Goal: Task Accomplishment & Management: Use online tool/utility

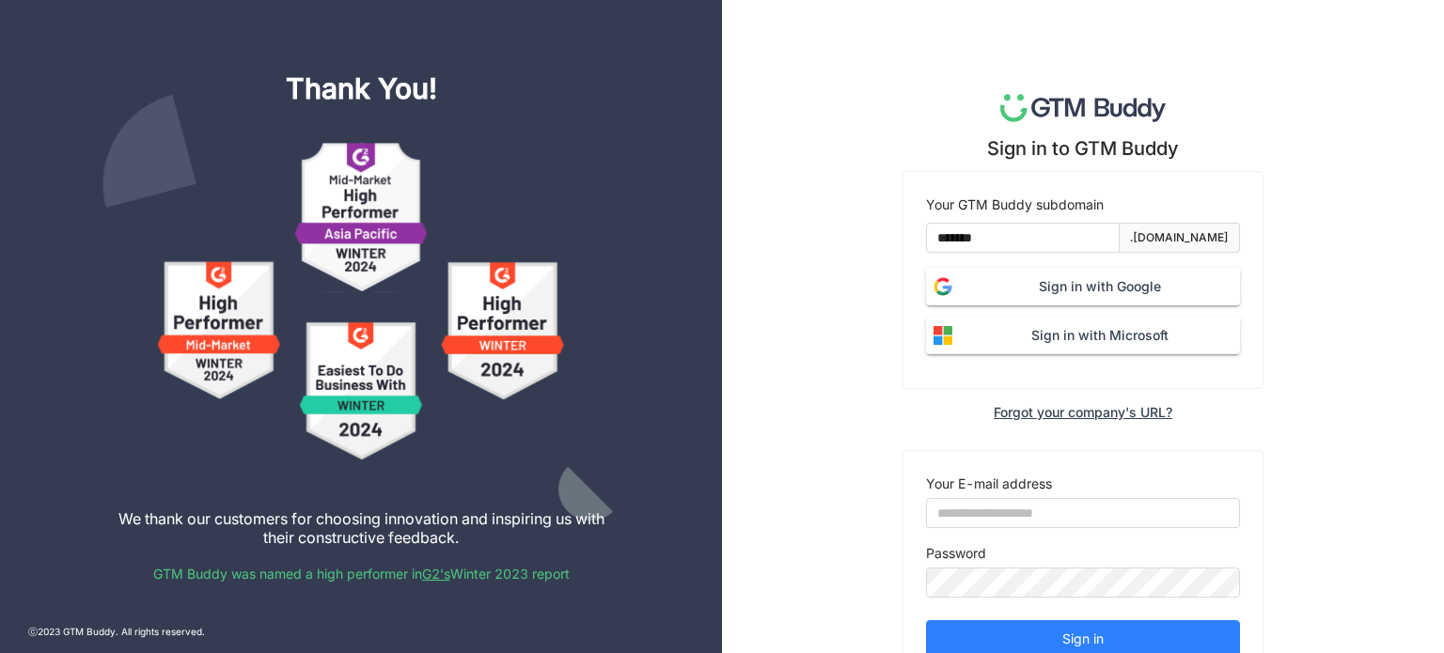
click at [999, 272] on button "Sign in with Google" at bounding box center [1083, 287] width 314 height 38
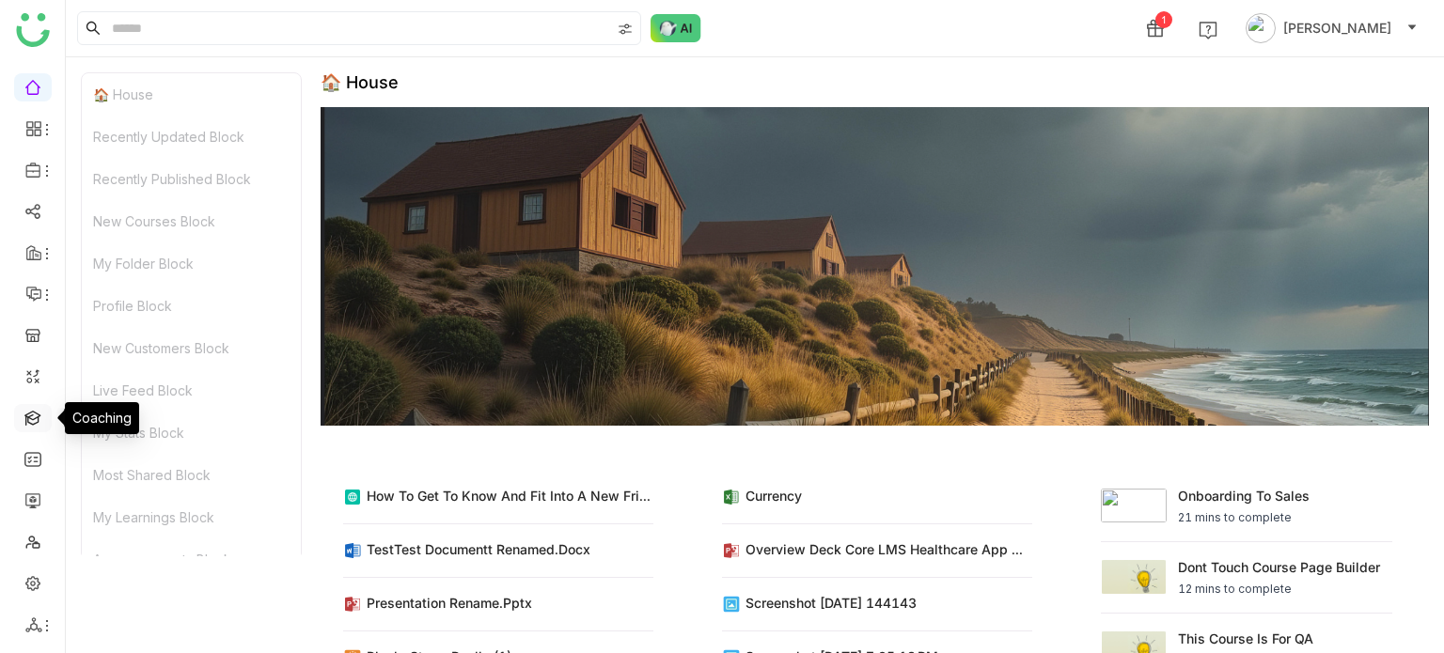
click at [38, 425] on link at bounding box center [32, 417] width 17 height 16
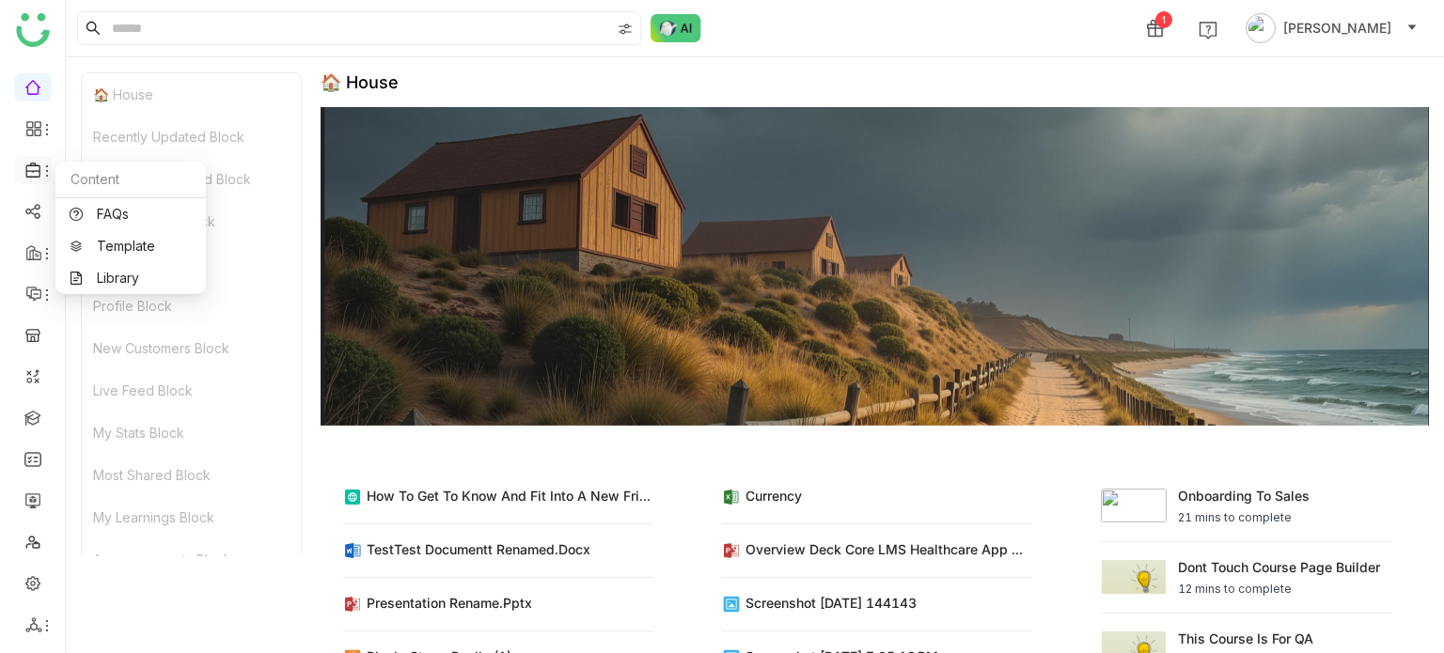
click at [34, 172] on icon at bounding box center [33, 170] width 17 height 17
click at [114, 283] on link "Library" at bounding box center [131, 278] width 122 height 13
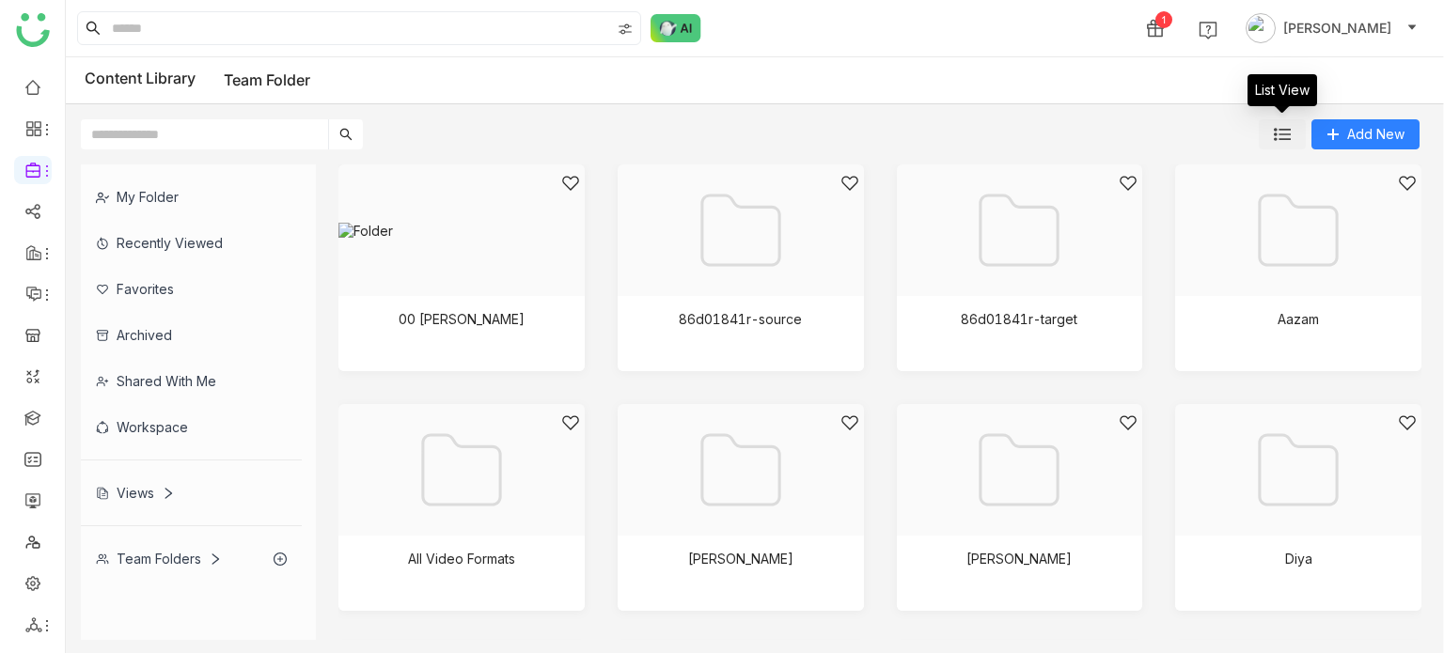
click at [1283, 134] on img at bounding box center [1282, 134] width 17 height 17
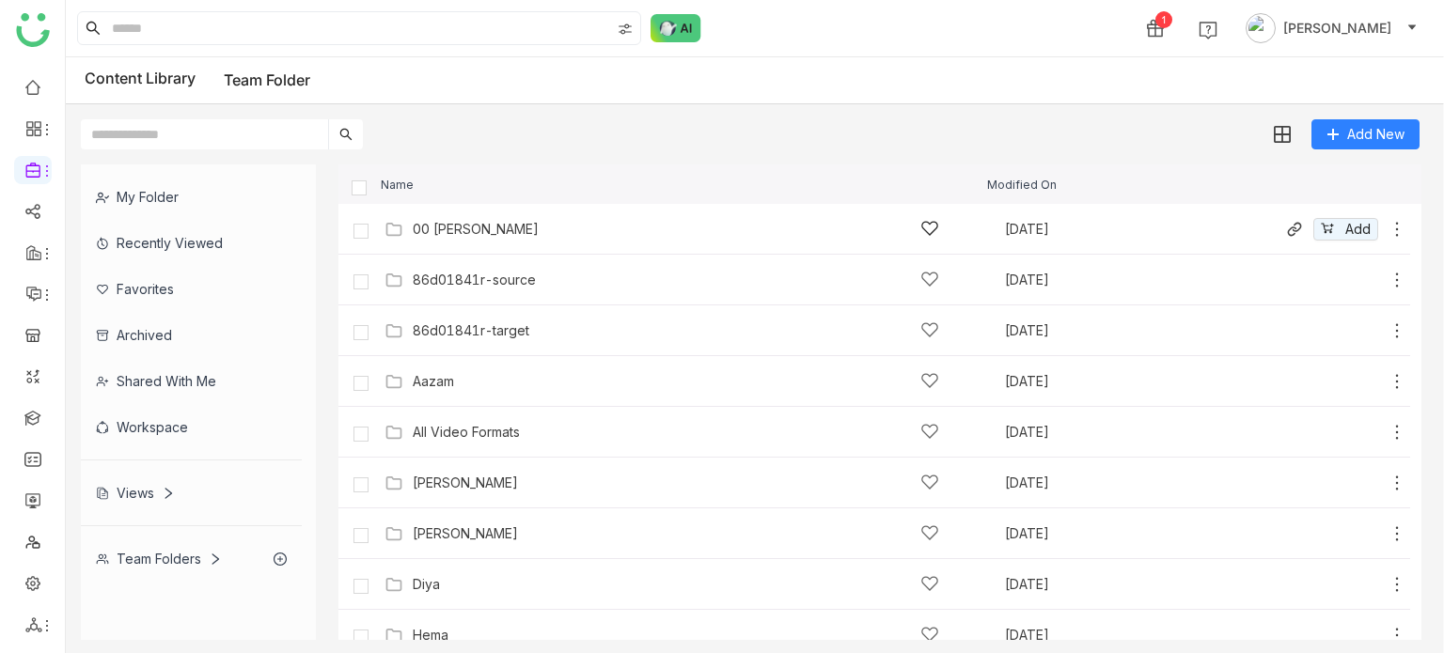
click at [511, 222] on div "00 Arif Folder" at bounding box center [676, 229] width 527 height 20
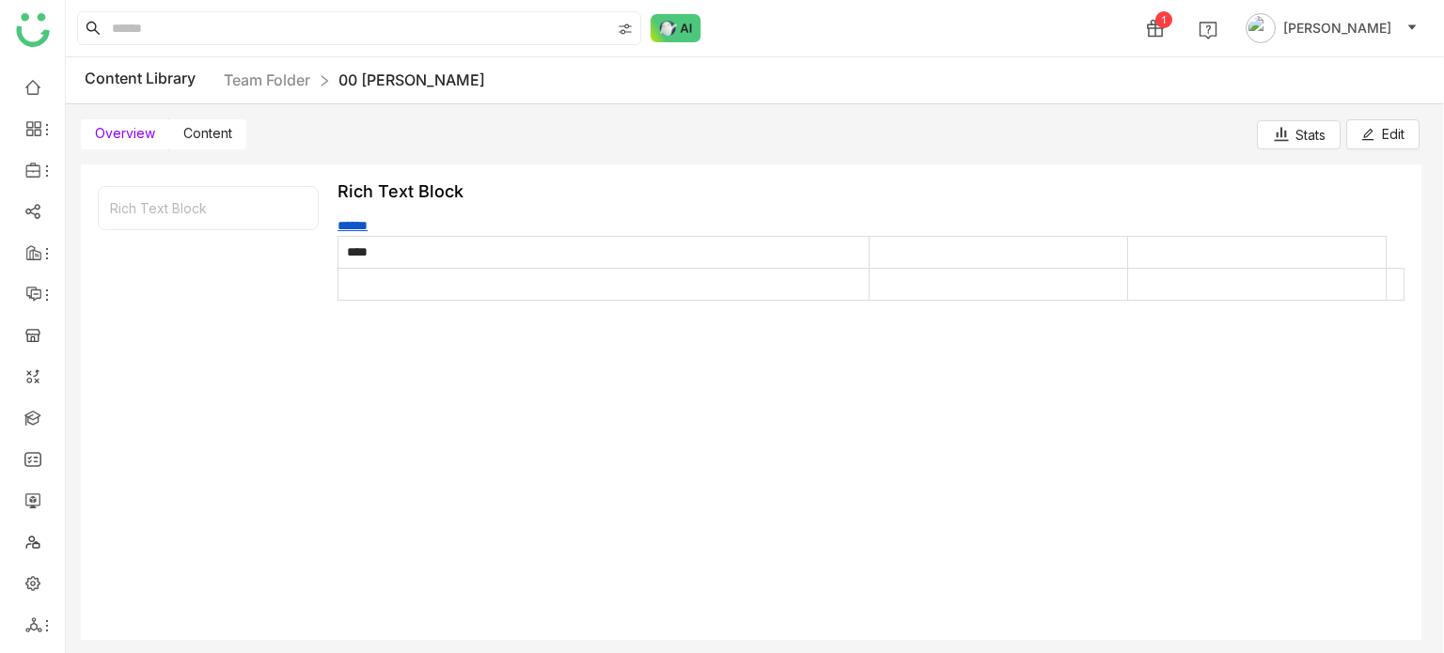
click at [234, 134] on label "Content" at bounding box center [207, 134] width 77 height 30
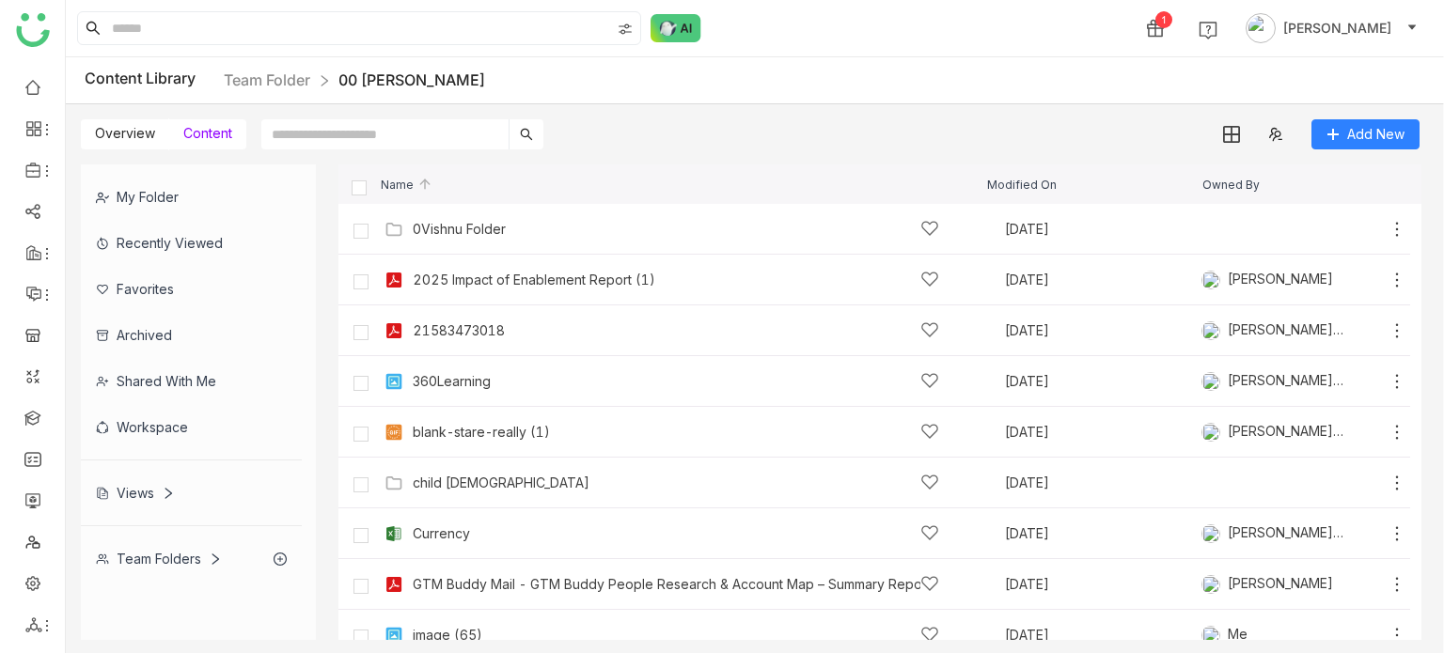
click at [462, 222] on div "0Vishnu Folder" at bounding box center [459, 229] width 93 height 15
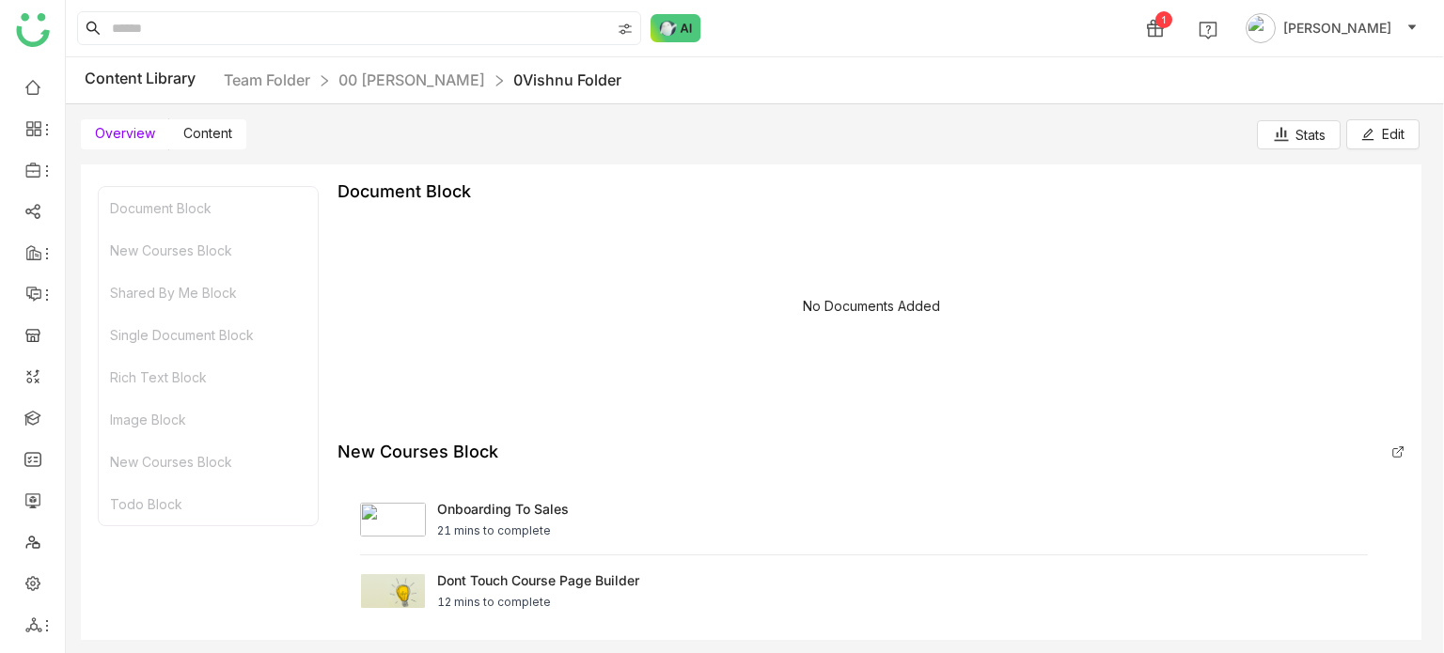
click at [218, 140] on span "Content" at bounding box center [207, 133] width 49 height 16
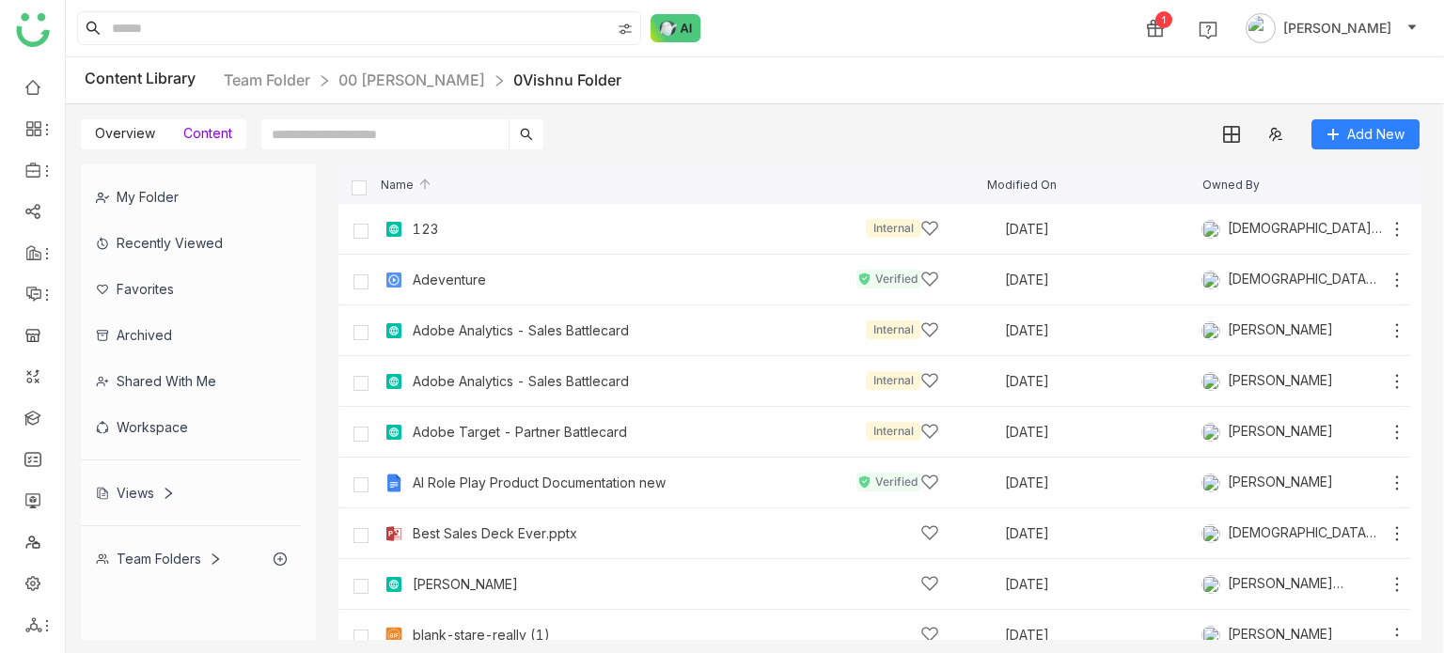
click at [108, 131] on span "Overview" at bounding box center [125, 133] width 60 height 16
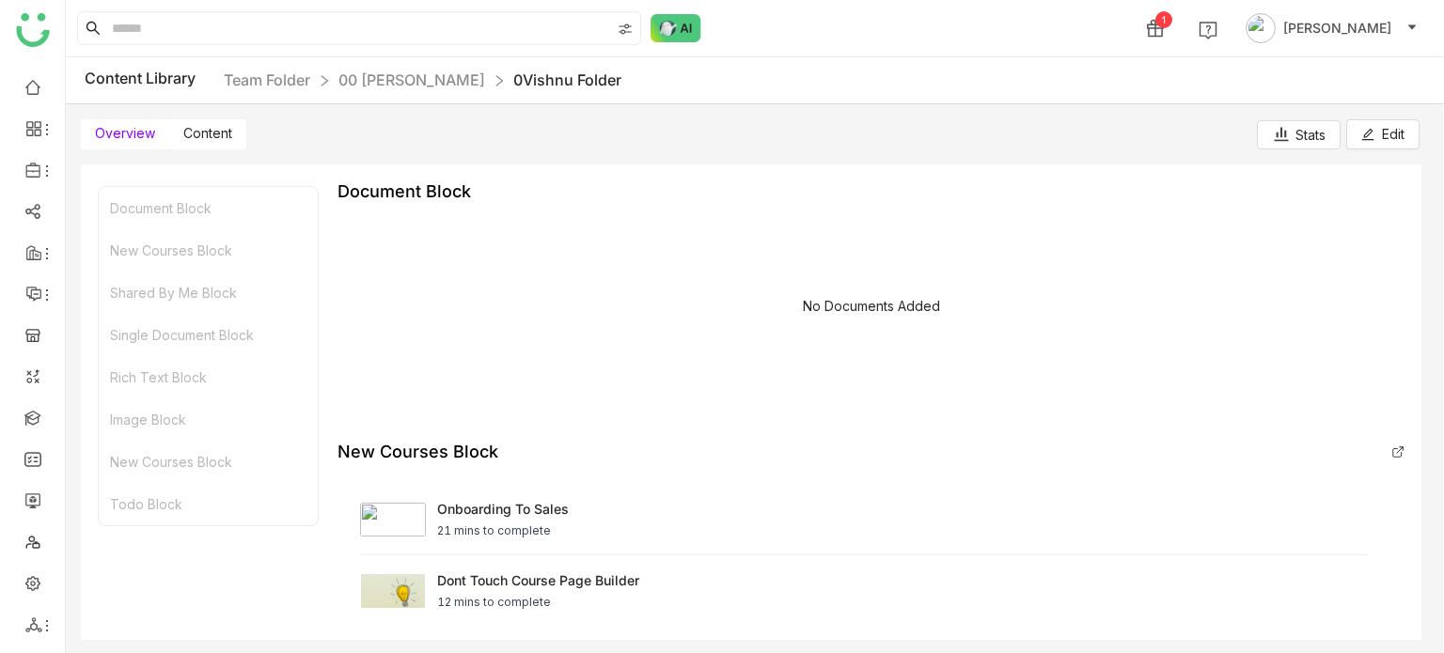
click at [914, 314] on div "No Documents Added" at bounding box center [871, 310] width 1067 height 188
click at [1400, 135] on span "Edit" at bounding box center [1393, 134] width 23 height 21
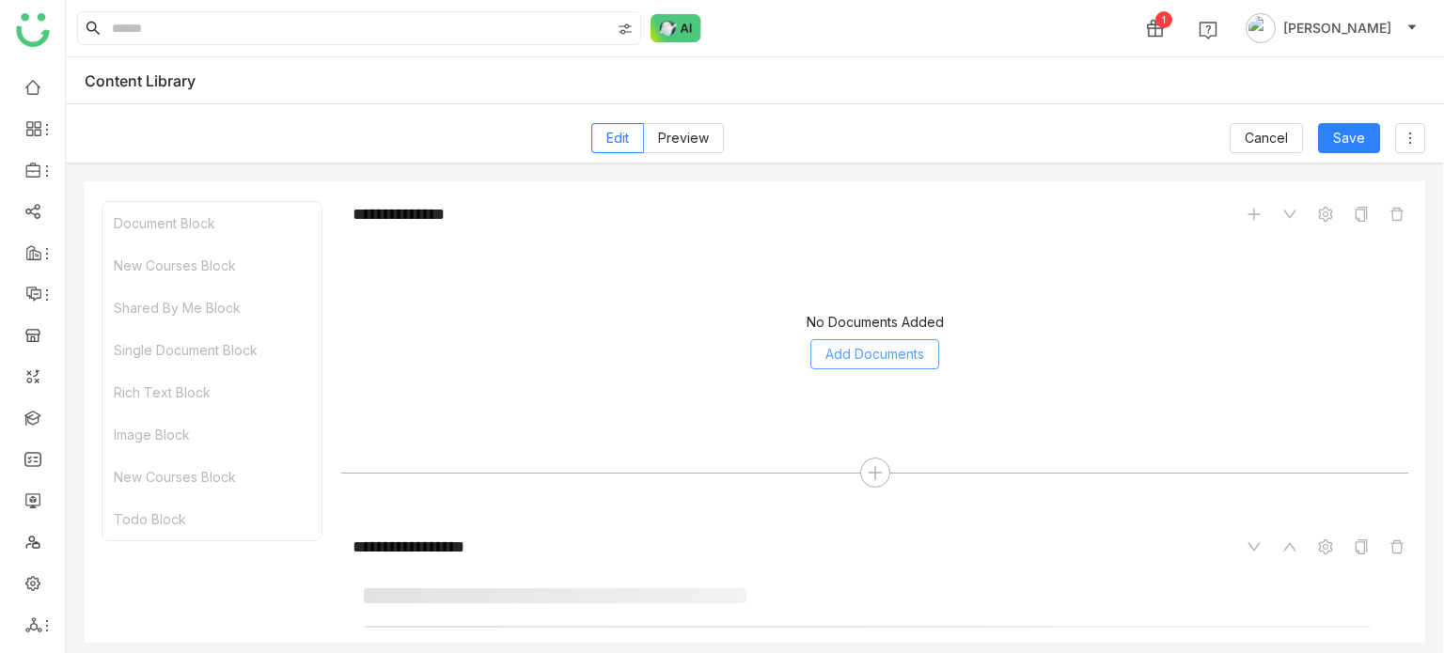
click at [898, 346] on span "Add Documents" at bounding box center [874, 354] width 99 height 21
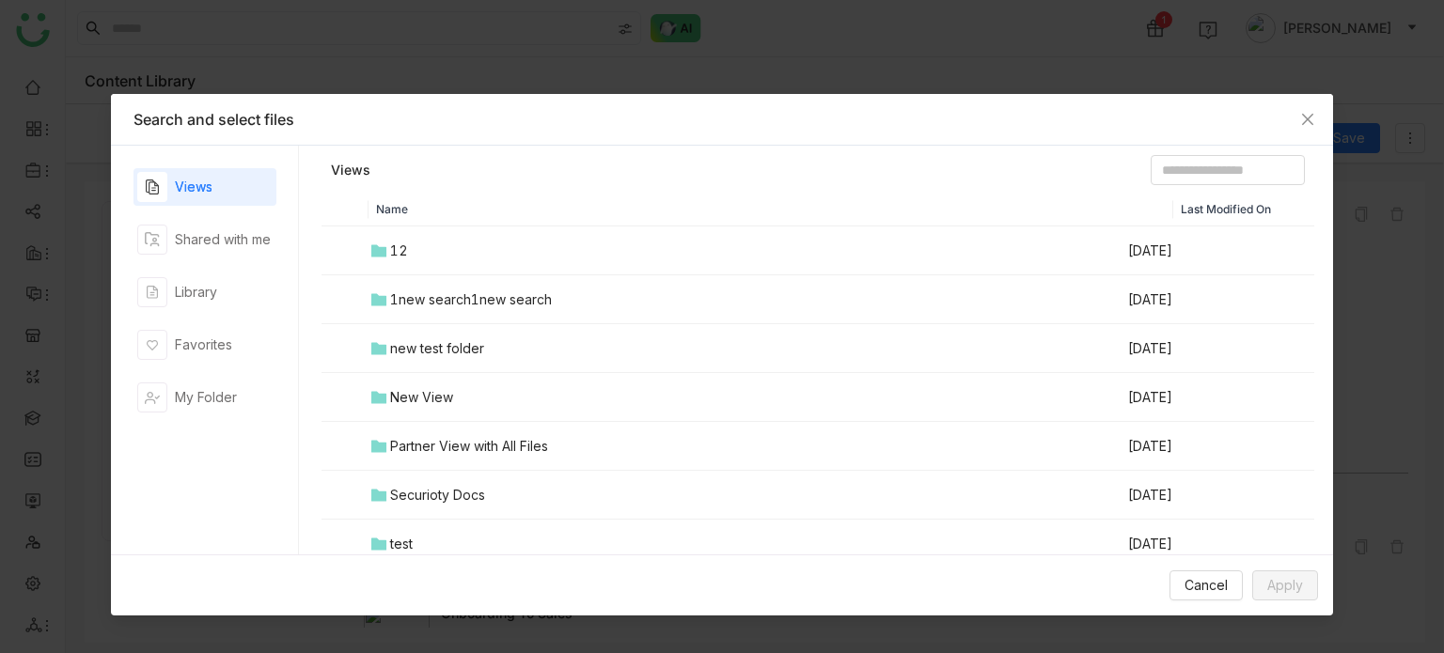
click at [542, 291] on div "1new search1new search" at bounding box center [471, 300] width 162 height 21
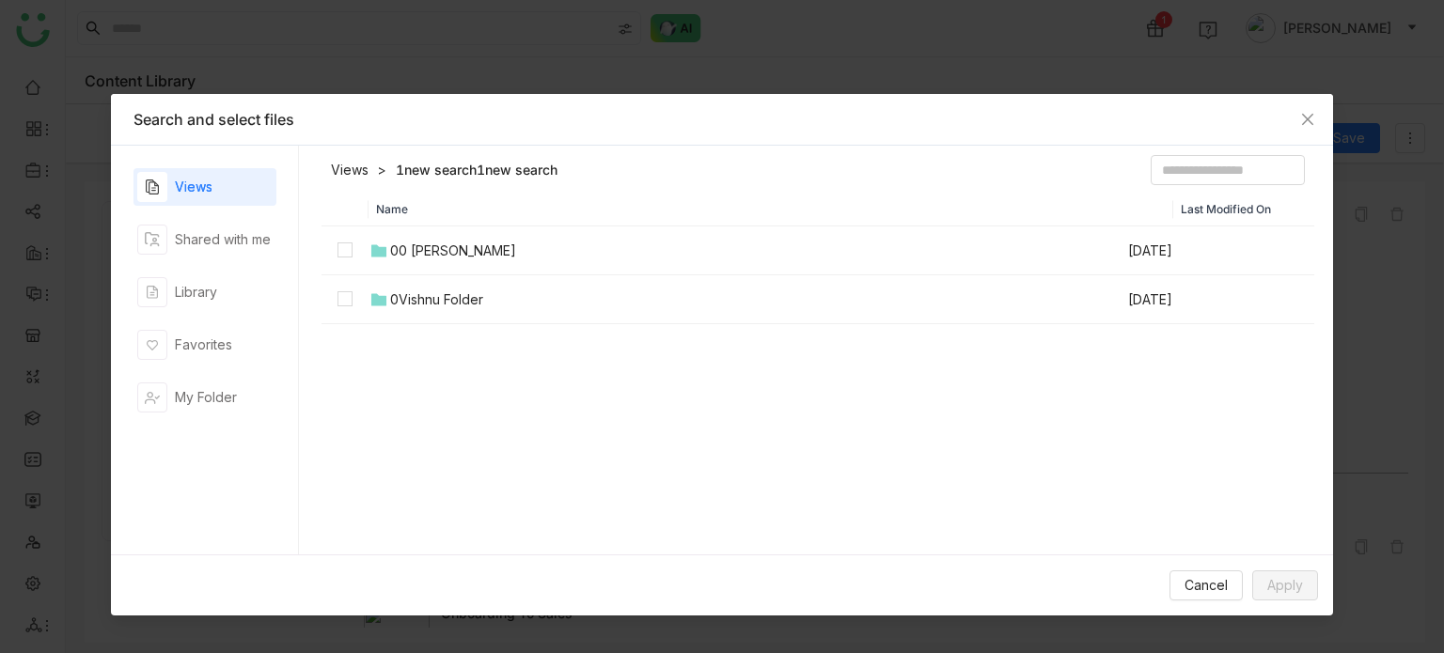
click at [399, 256] on div "00 Arif Folder" at bounding box center [453, 251] width 126 height 21
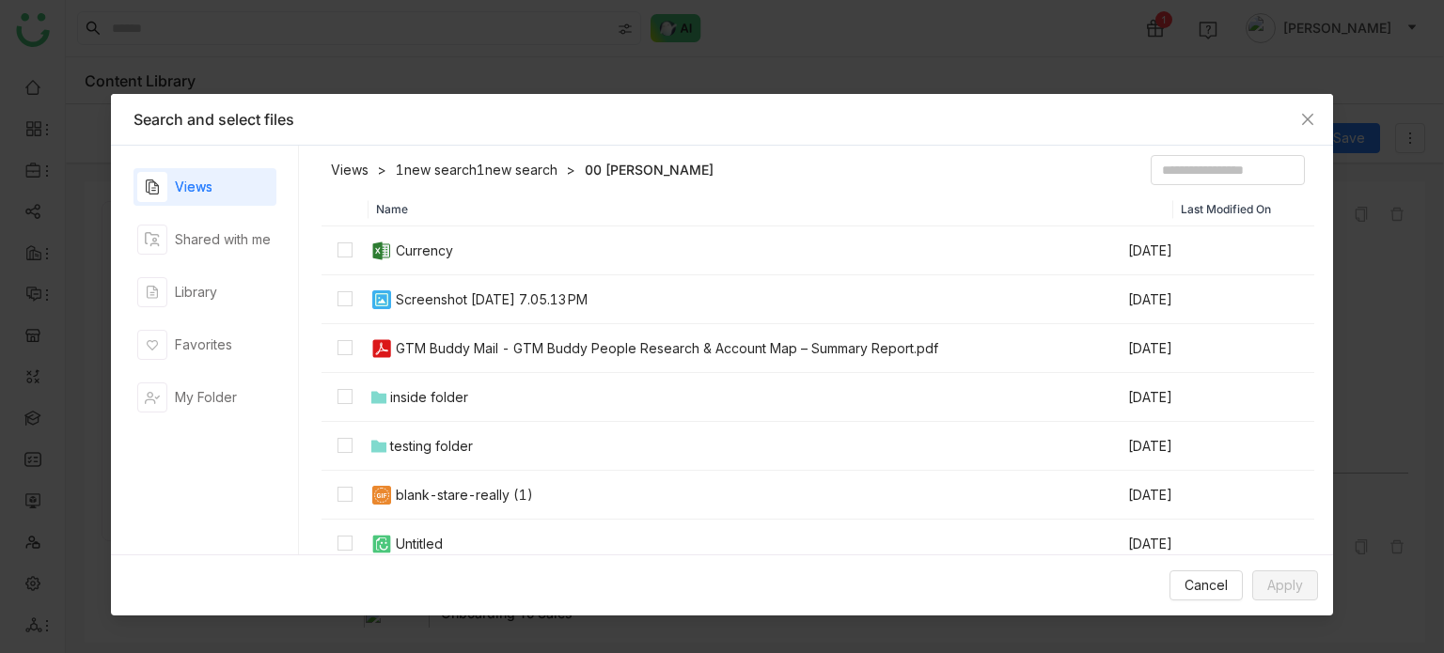
click at [413, 300] on div "Screenshot 2025-09-16 at 7.05.13 PM" at bounding box center [492, 300] width 192 height 21
click at [1271, 585] on span "Apply" at bounding box center [1285, 585] width 36 height 21
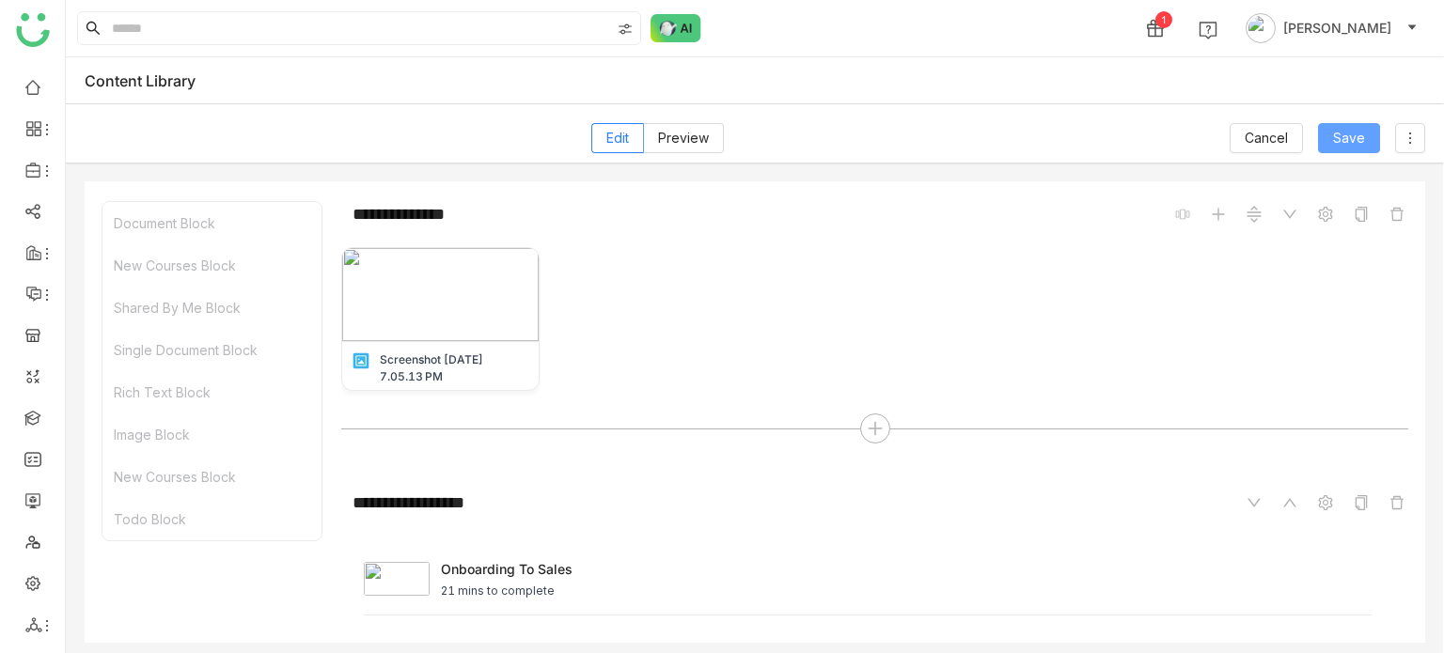
click at [1370, 128] on button "Save" at bounding box center [1349, 138] width 62 height 30
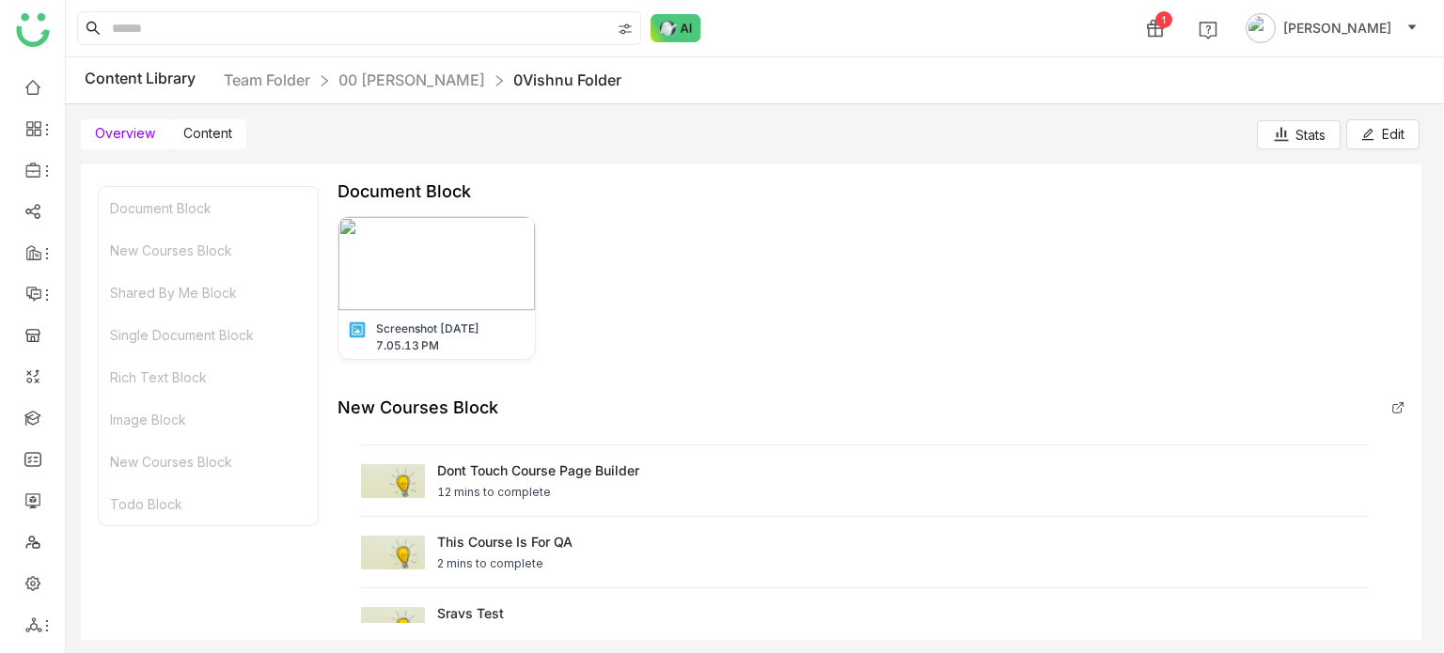
click at [218, 140] on span "Content" at bounding box center [207, 133] width 49 height 16
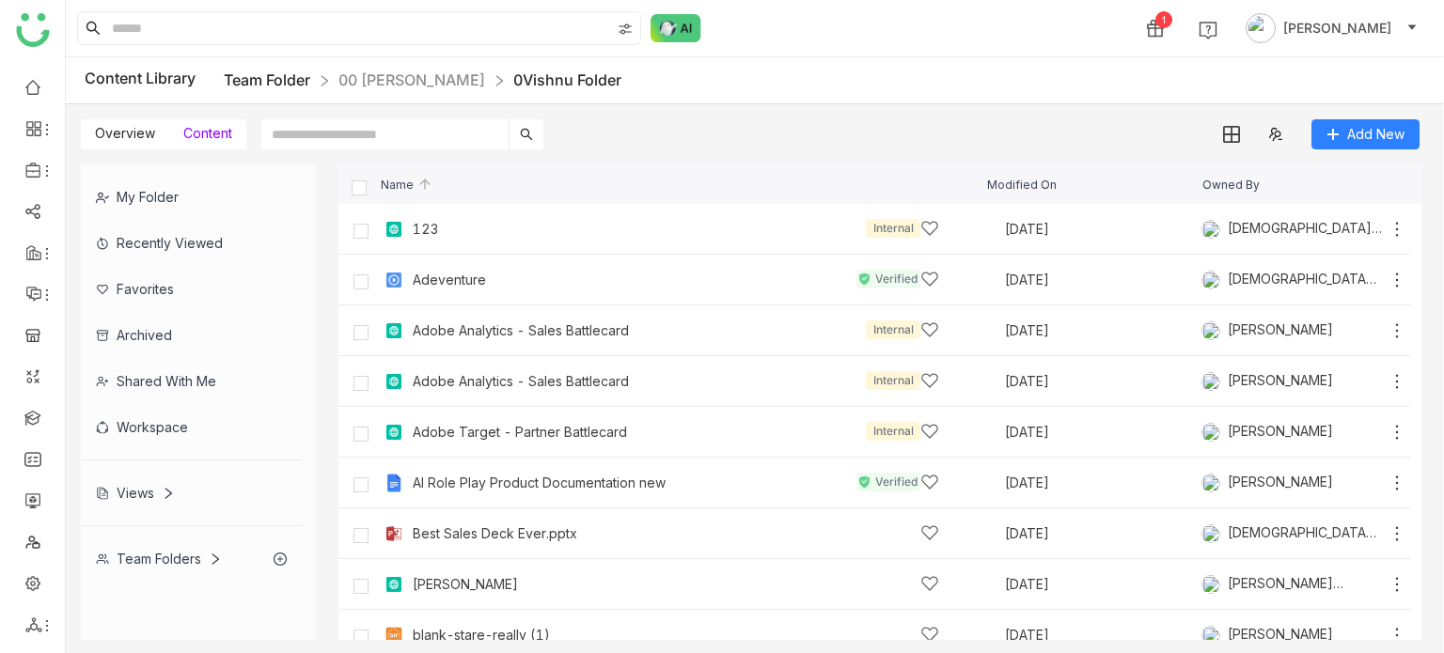
click at [265, 73] on link "Team Folder" at bounding box center [267, 80] width 86 height 19
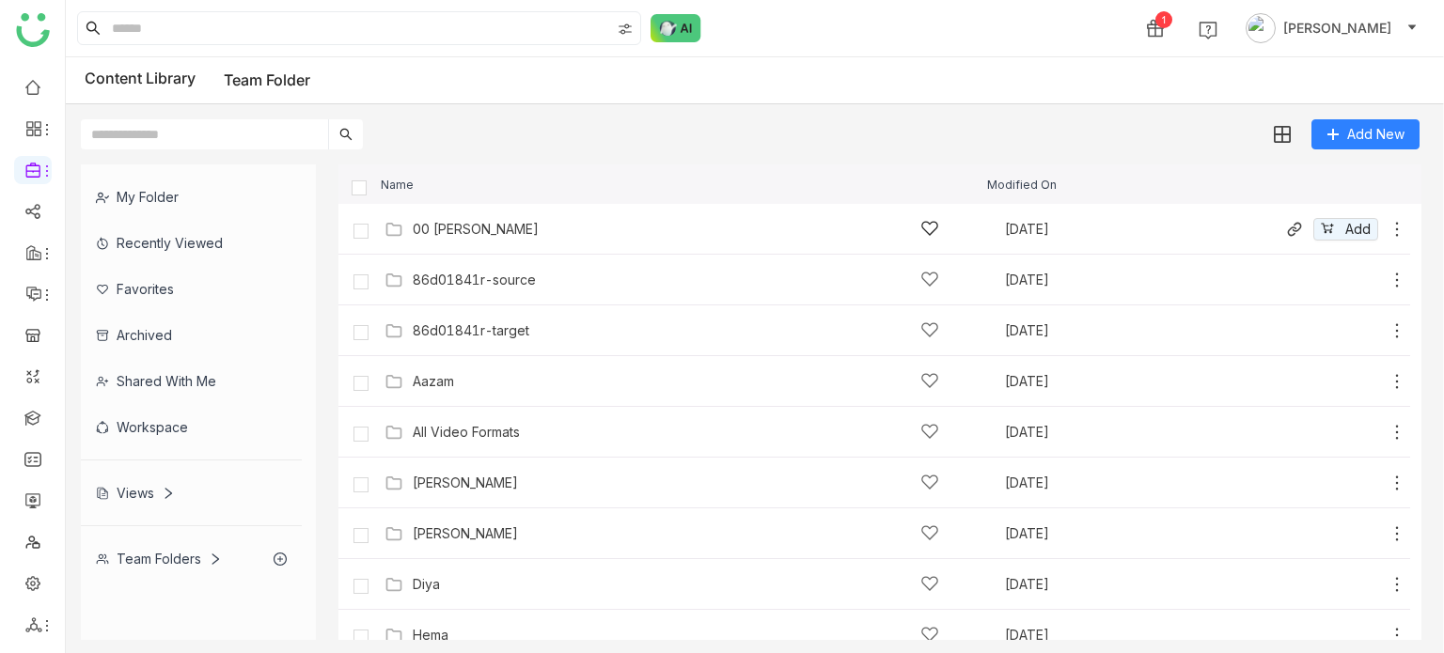
click at [529, 246] on div "00 Arif Folder Sep 9, 2025 Add" at bounding box center [874, 229] width 1072 height 51
click at [477, 234] on div "00 Arif Folder" at bounding box center [476, 229] width 126 height 15
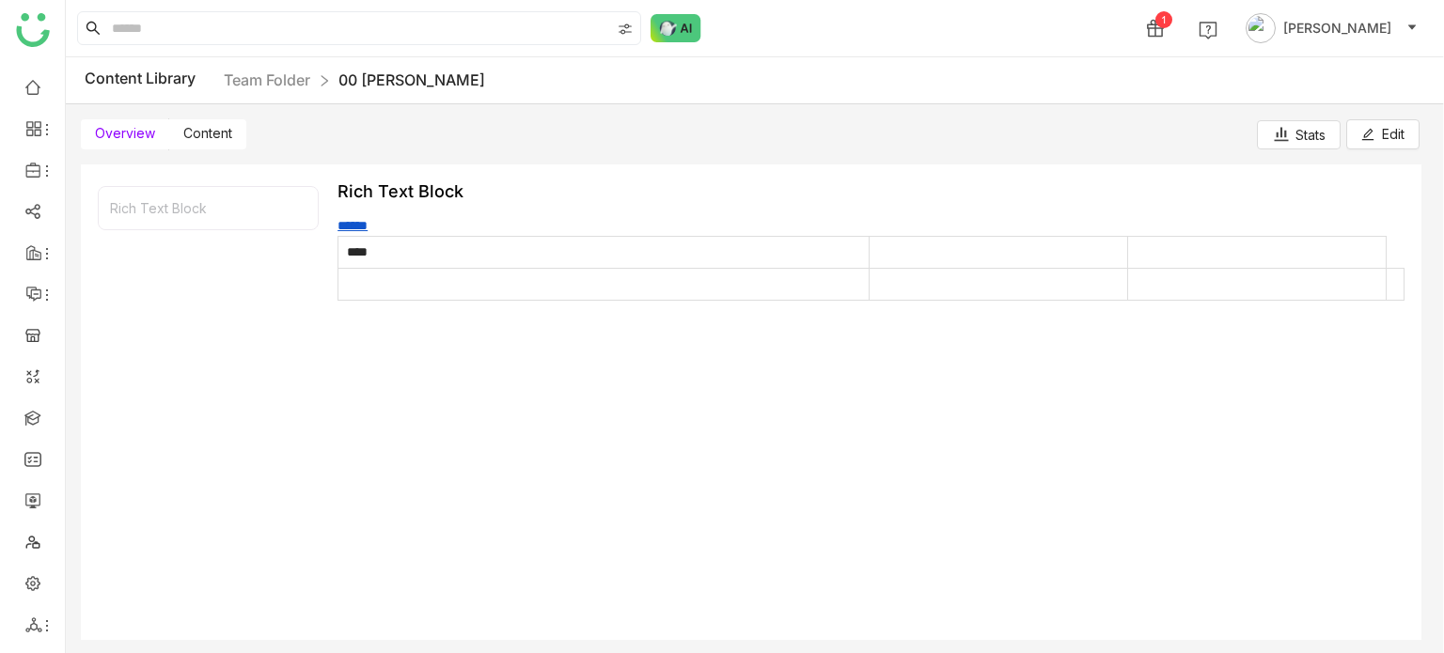
click at [212, 149] on label "Content" at bounding box center [207, 134] width 77 height 30
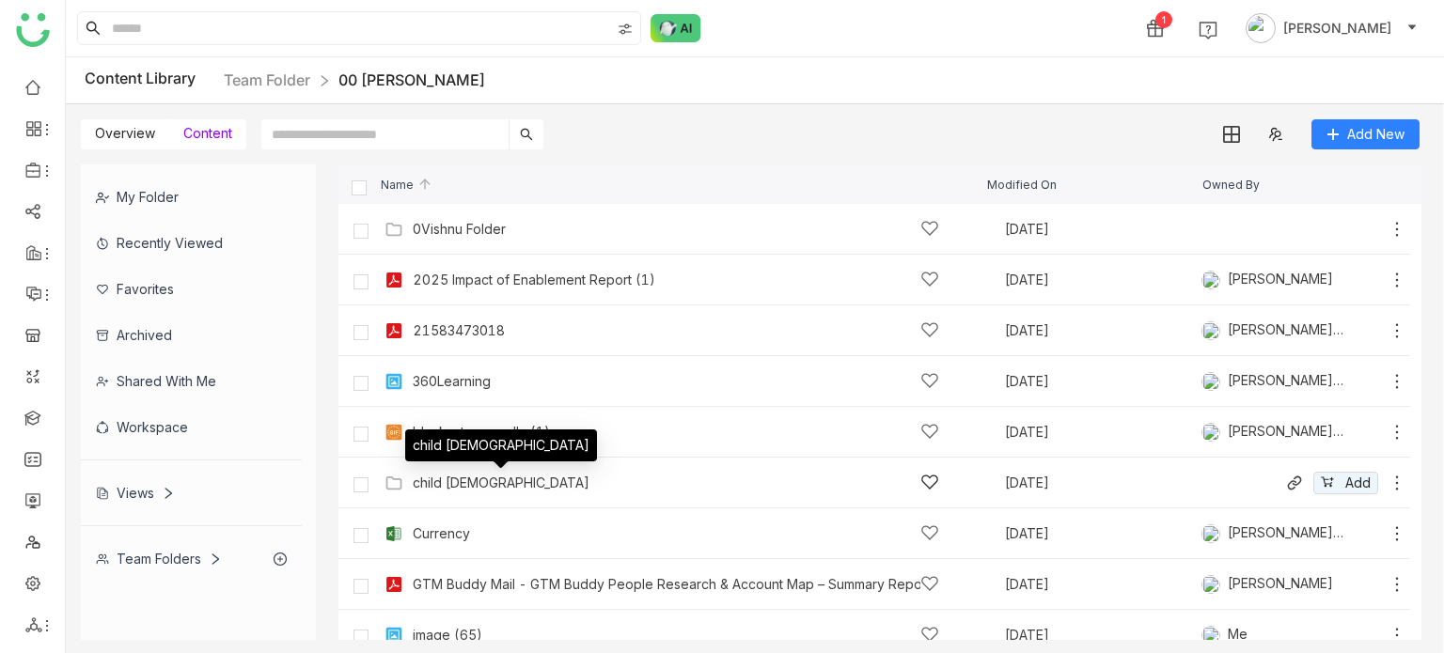
click at [436, 482] on div "child 1" at bounding box center [501, 483] width 177 height 15
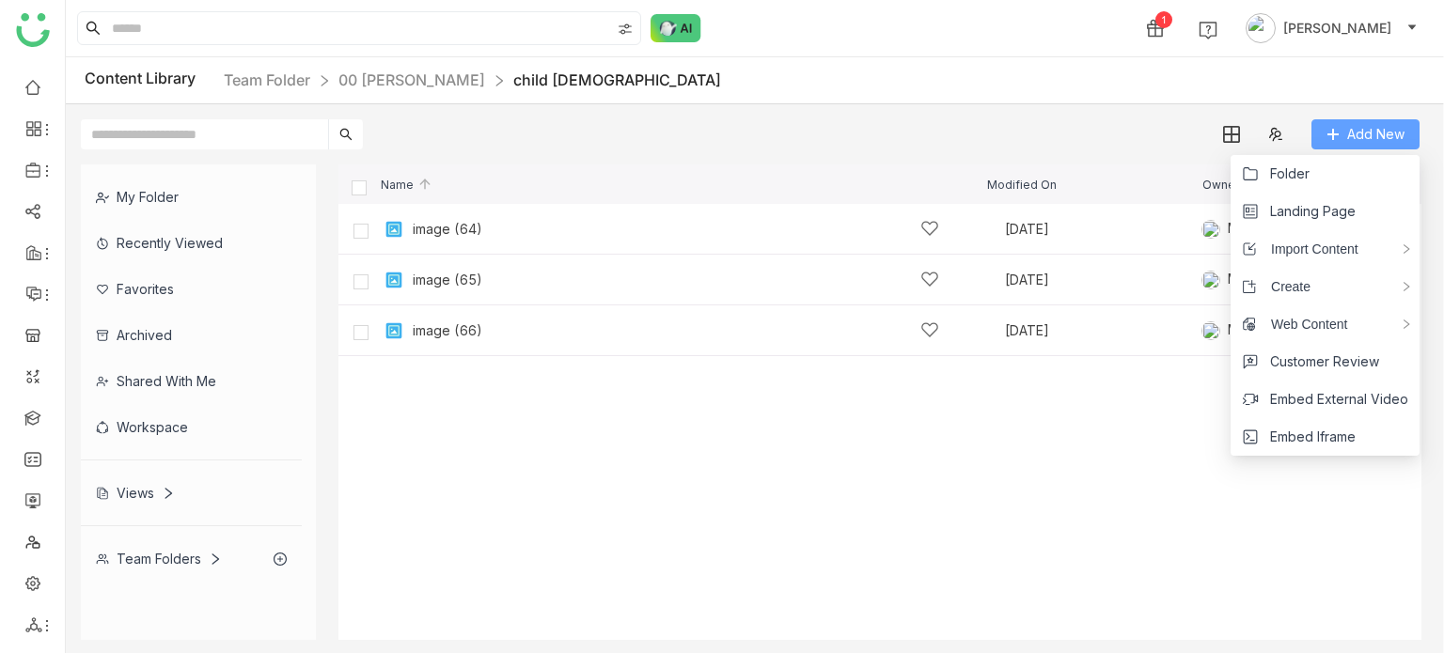
click at [1382, 127] on span "Add New" at bounding box center [1375, 134] width 57 height 21
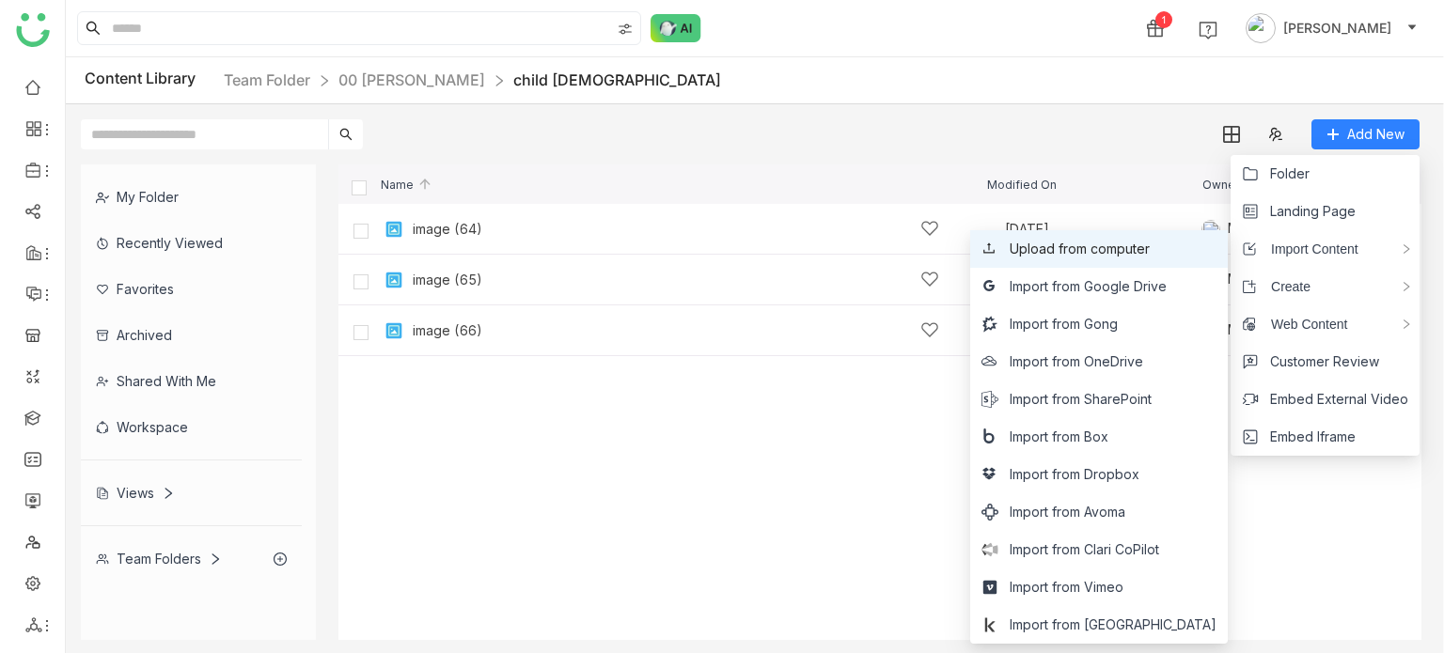
click at [1126, 251] on span "Upload from computer" at bounding box center [1080, 249] width 140 height 21
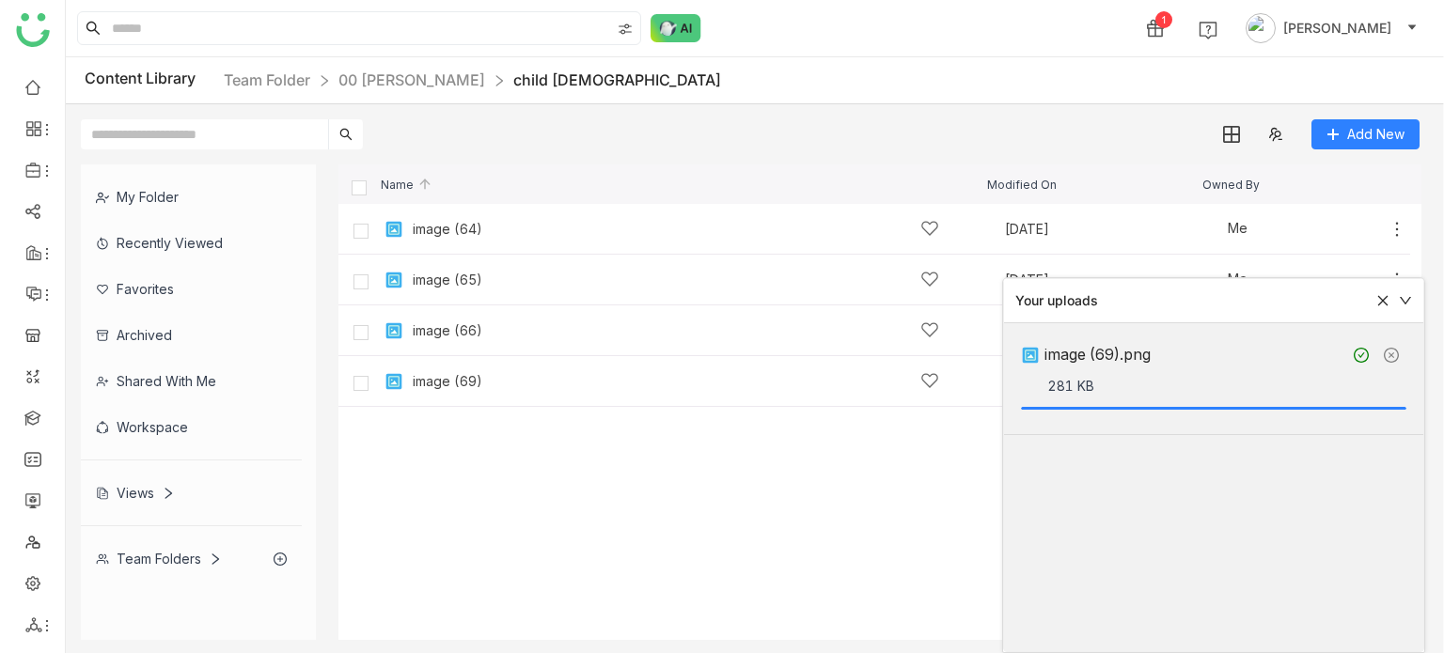
click at [1407, 304] on icon at bounding box center [1405, 300] width 13 height 13
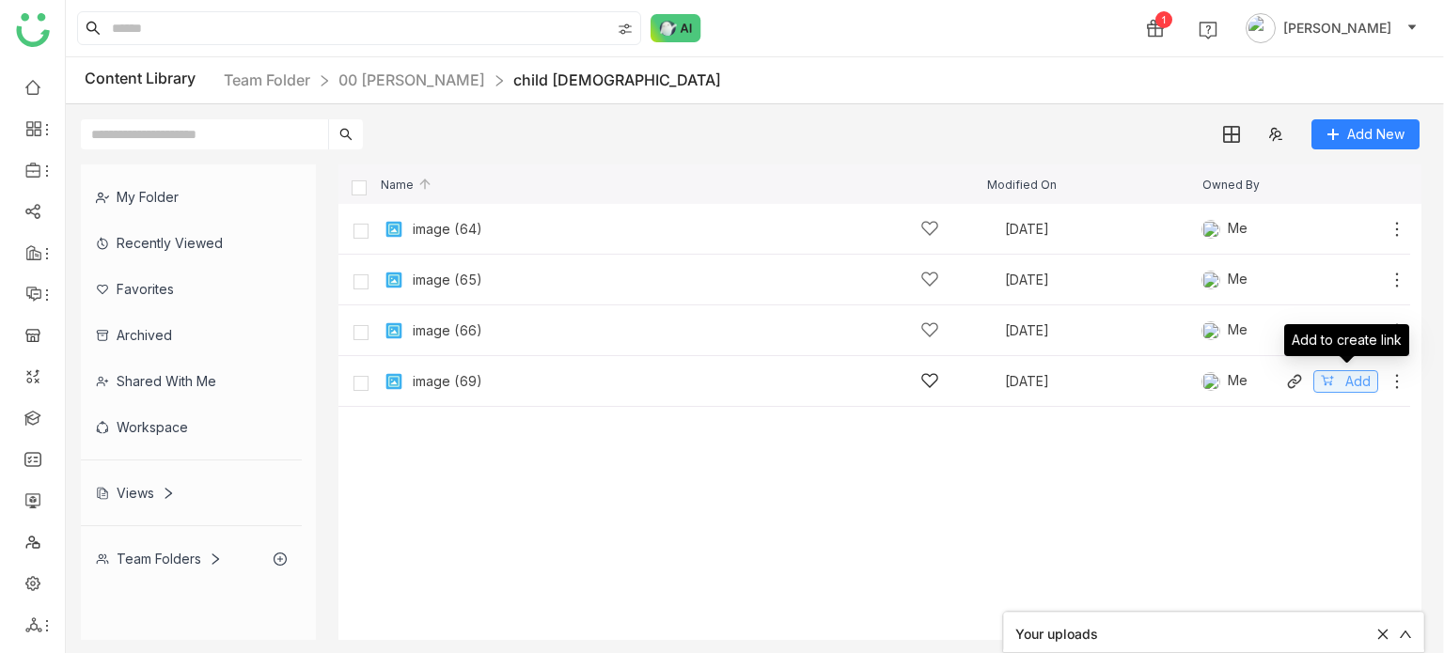
click at [1328, 371] on button "Add" at bounding box center [1345, 381] width 65 height 23
click at [1128, 6] on div "Share 1 1 Arif uddin" at bounding box center [755, 28] width 1378 height 56
click at [1078, 24] on div "Share" at bounding box center [1060, 28] width 37 height 20
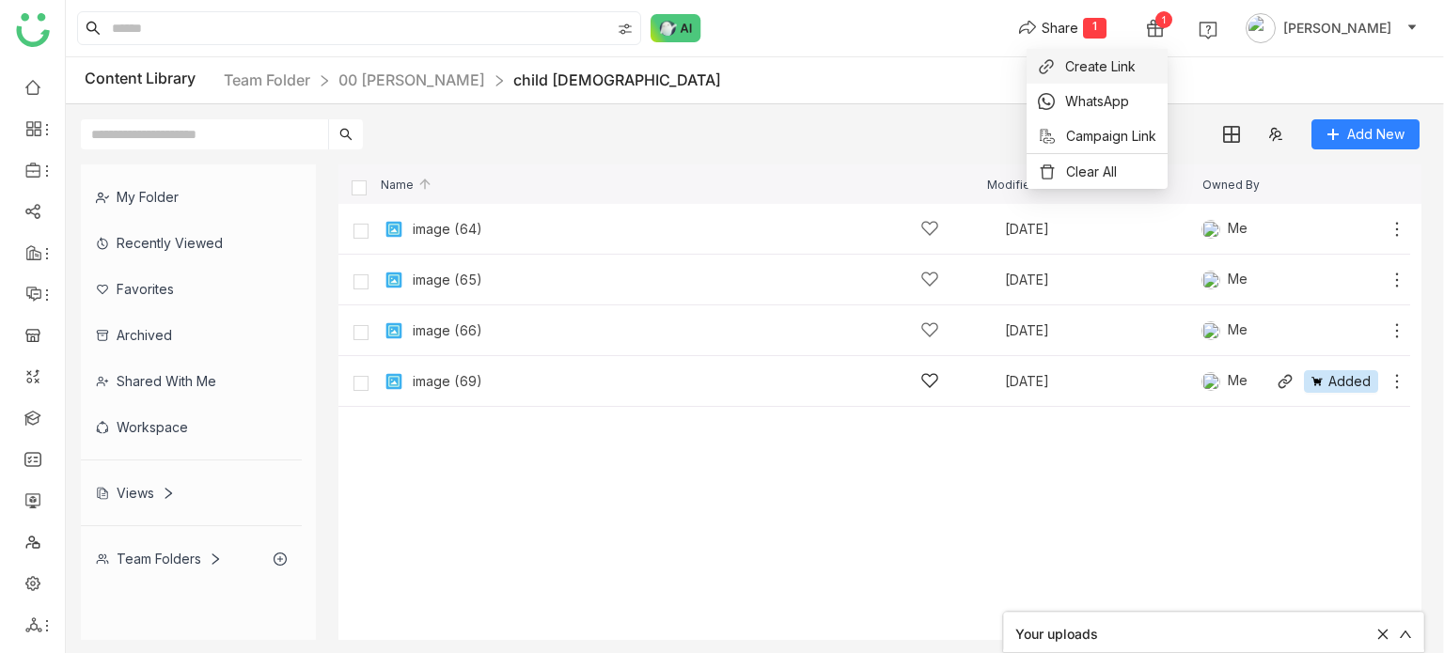
click at [1090, 67] on span "Create Link" at bounding box center [1100, 66] width 71 height 20
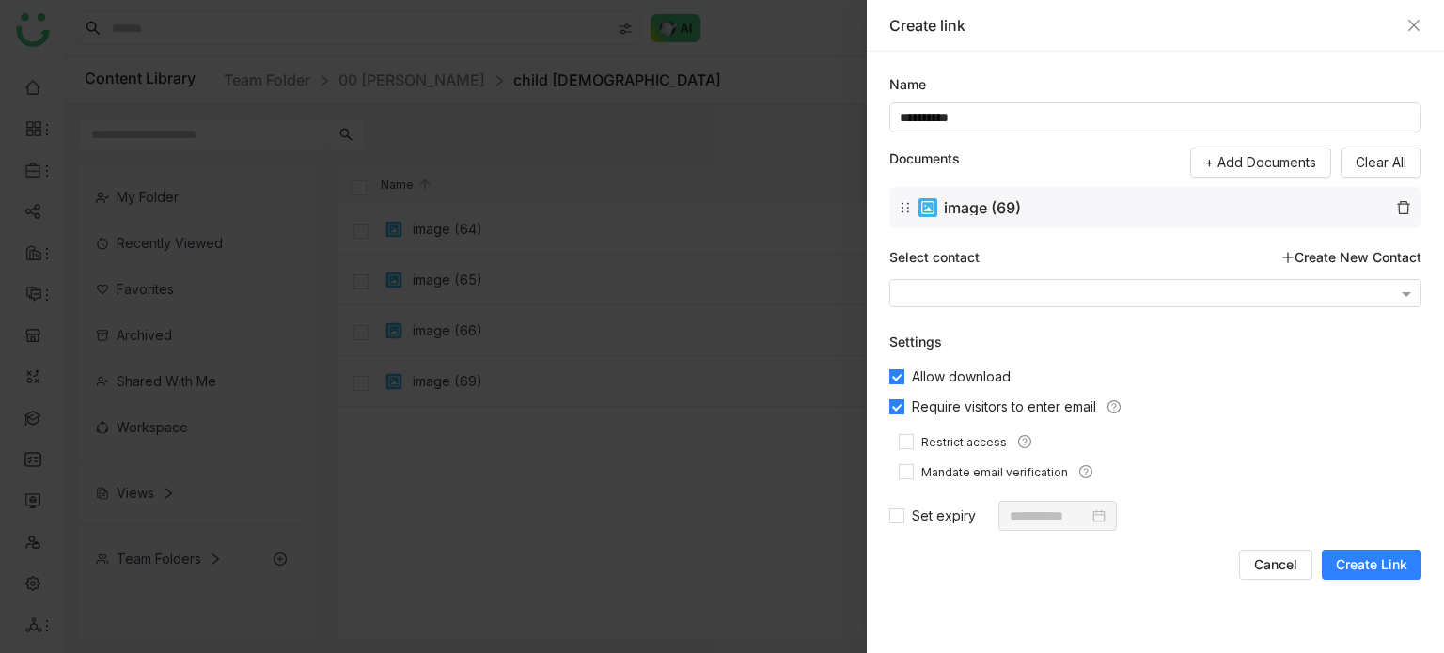
click at [1361, 553] on button "Create Link" at bounding box center [1372, 565] width 100 height 30
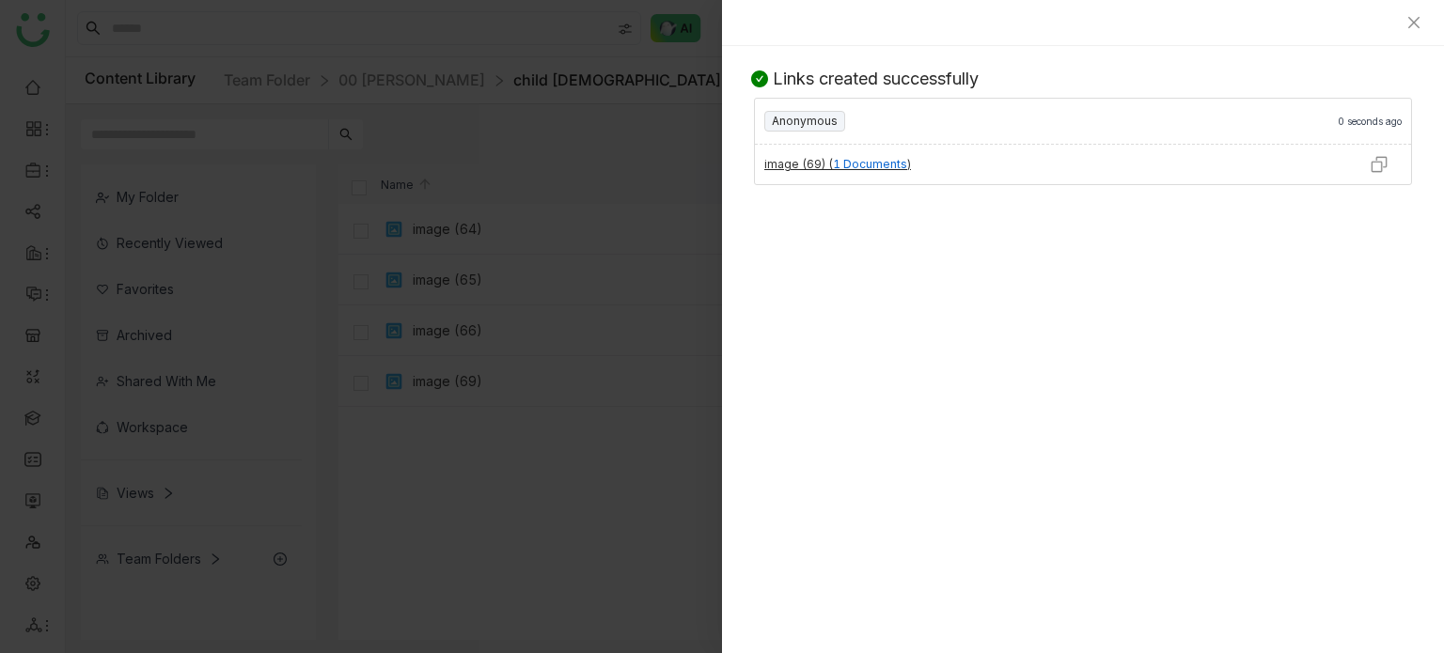
click at [1373, 161] on img at bounding box center [1379, 164] width 19 height 19
click at [1407, 22] on icon "Close" at bounding box center [1414, 22] width 15 height 15
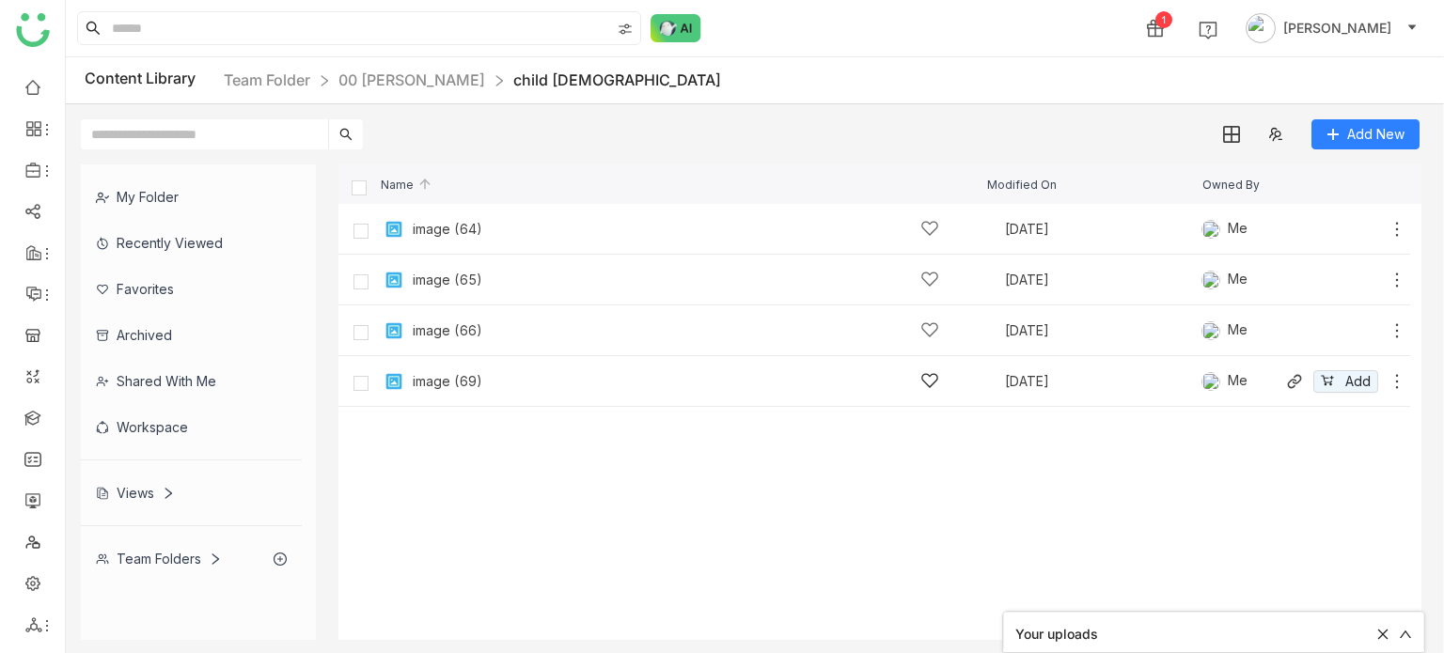
click at [794, 94] on div "Content Library Team Folder 00 Arif Folder child 1" at bounding box center [755, 80] width 1378 height 47
click at [513, 87] on link "child 1" at bounding box center [617, 80] width 208 height 19
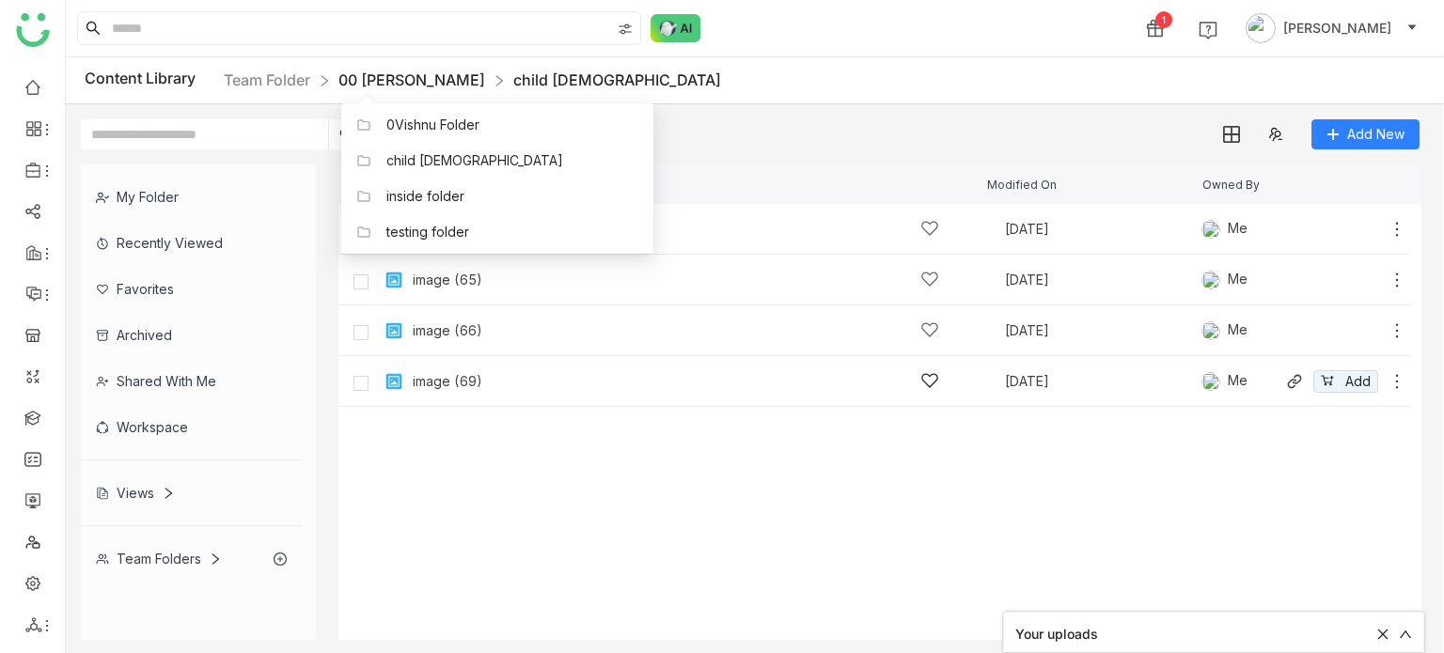
click at [387, 81] on link "00 Arif Folder" at bounding box center [411, 80] width 147 height 19
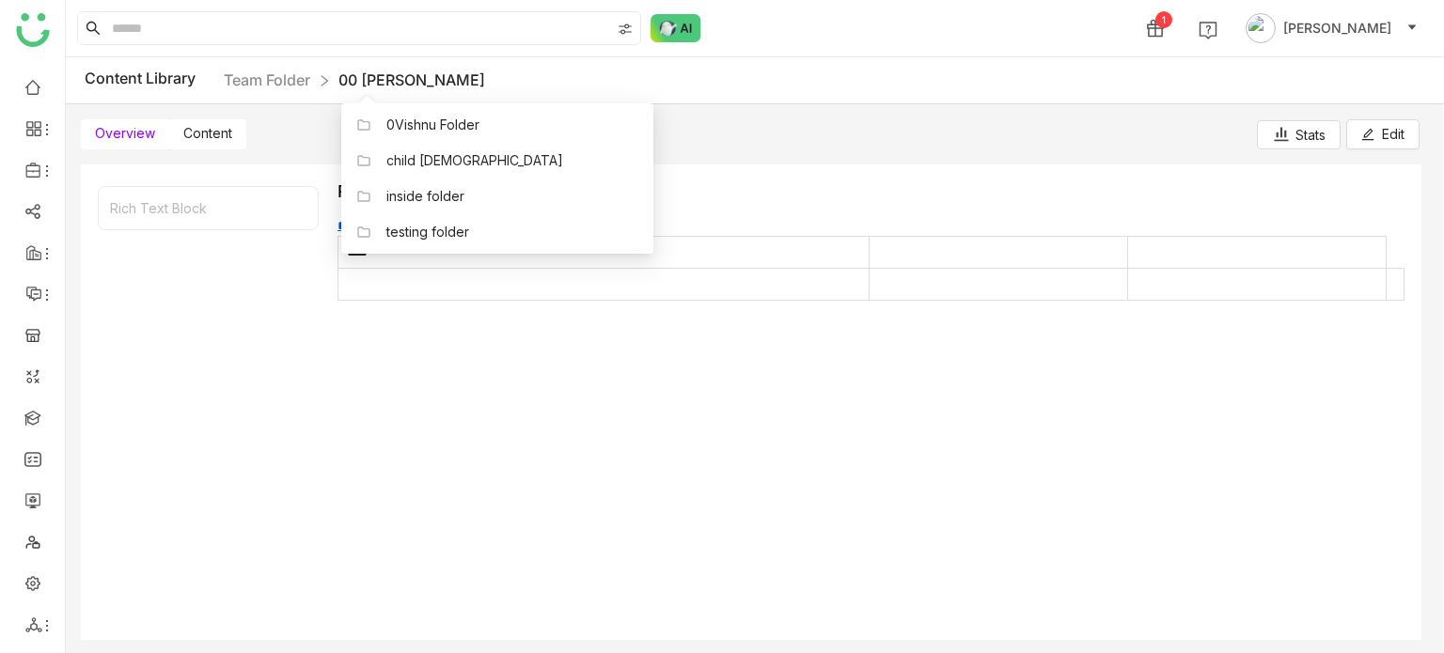
click at [205, 138] on span "Content" at bounding box center [207, 133] width 49 height 16
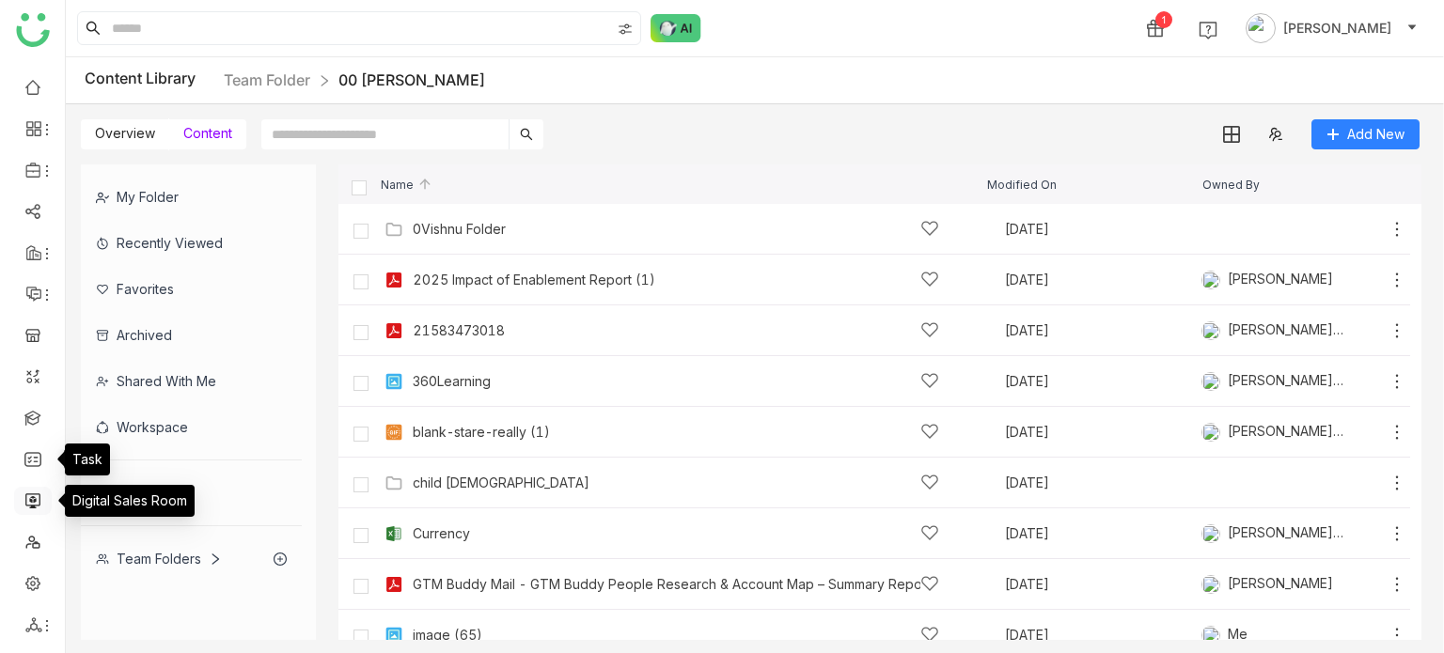
click at [26, 508] on link at bounding box center [32, 500] width 17 height 16
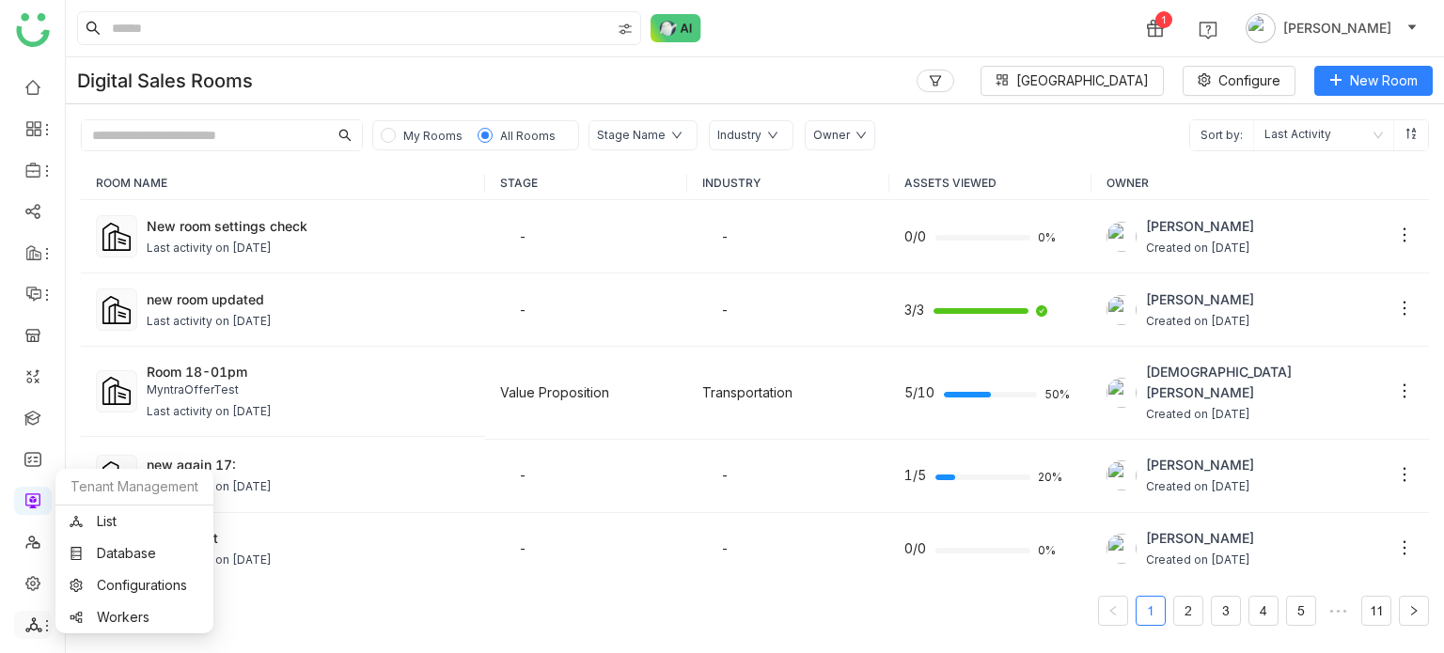
click at [41, 622] on icon at bounding box center [46, 626] width 15 height 15
click at [128, 517] on link "List" at bounding box center [135, 521] width 130 height 13
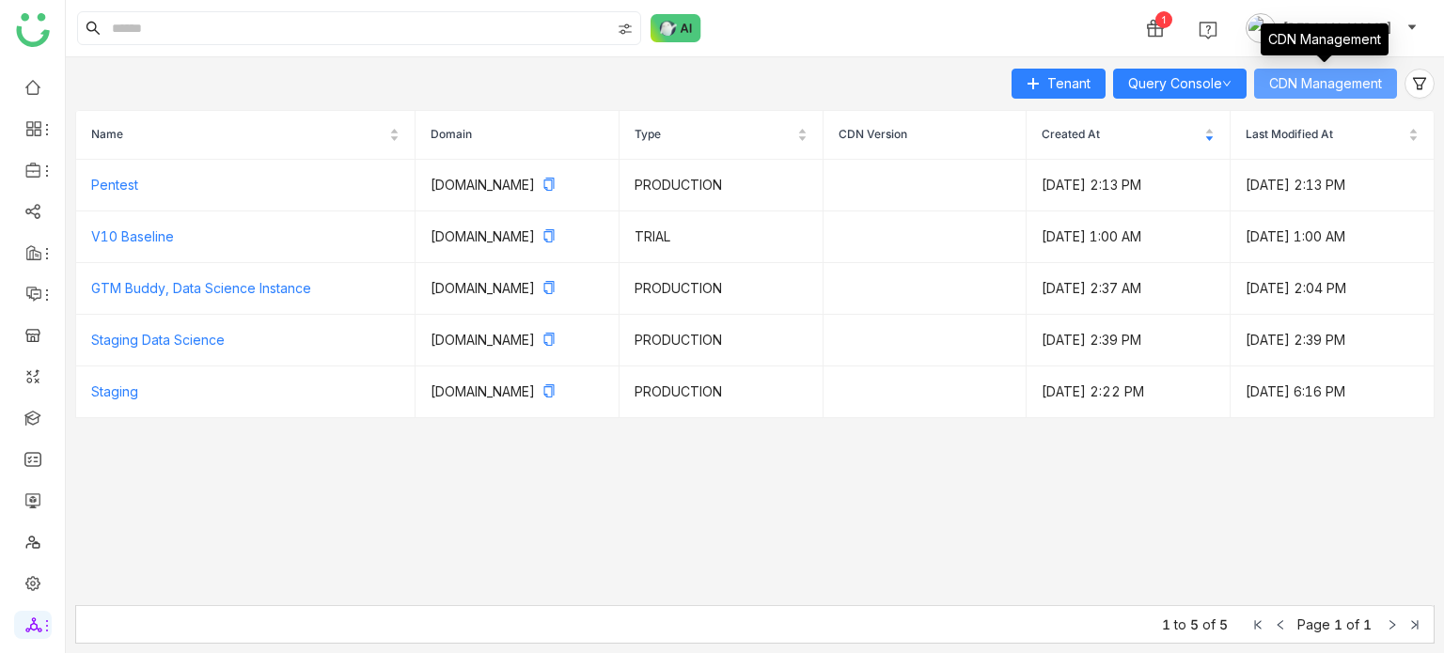
click at [1307, 95] on button "CDN Management" at bounding box center [1325, 84] width 143 height 30
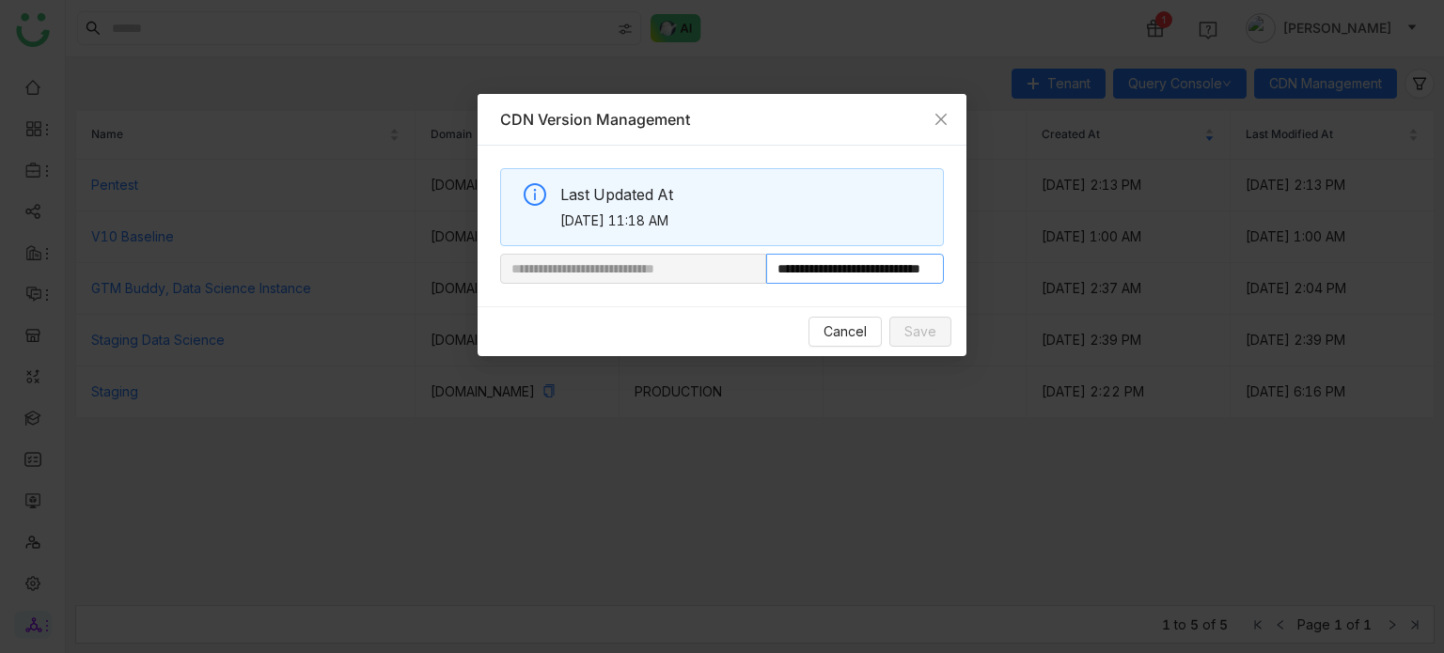
click at [911, 267] on input "**********" at bounding box center [855, 269] width 178 height 30
click at [824, 347] on div "Cancel Save" at bounding box center [722, 332] width 489 height 50
click at [842, 338] on span "Cancel" at bounding box center [845, 332] width 43 height 21
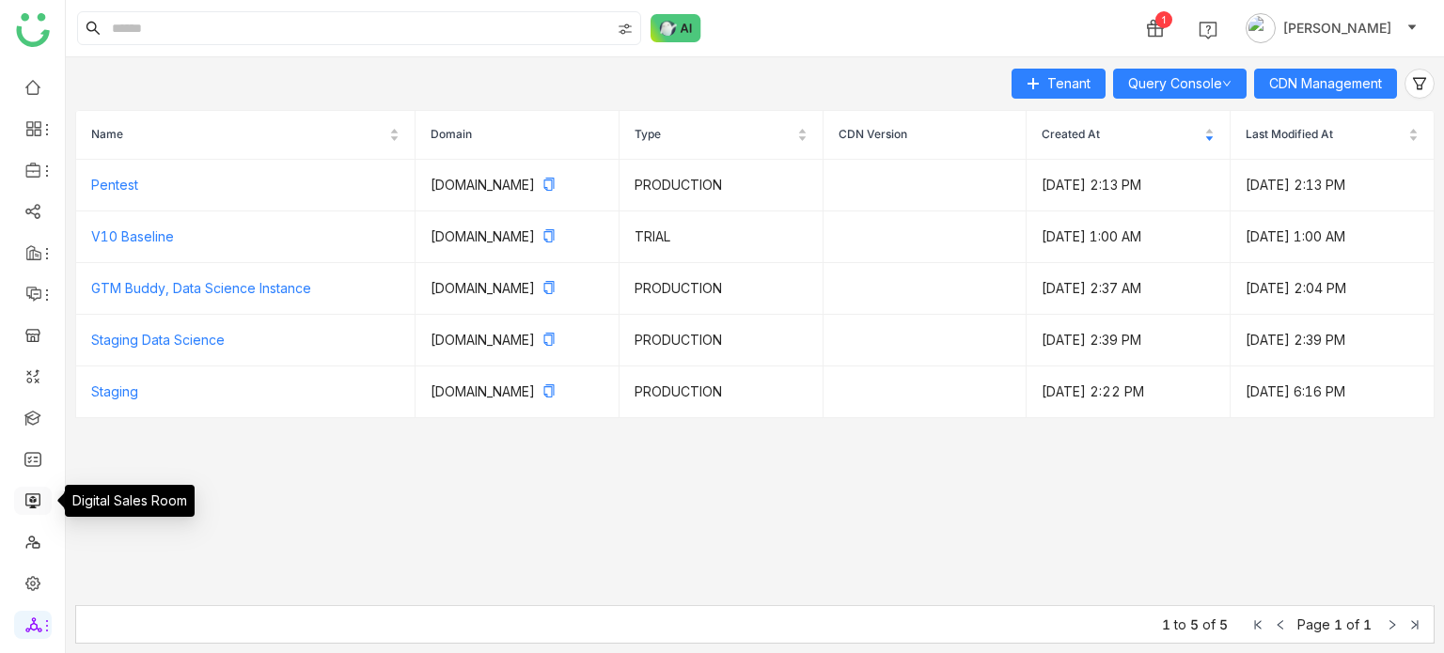
click at [24, 501] on link at bounding box center [32, 500] width 17 height 16
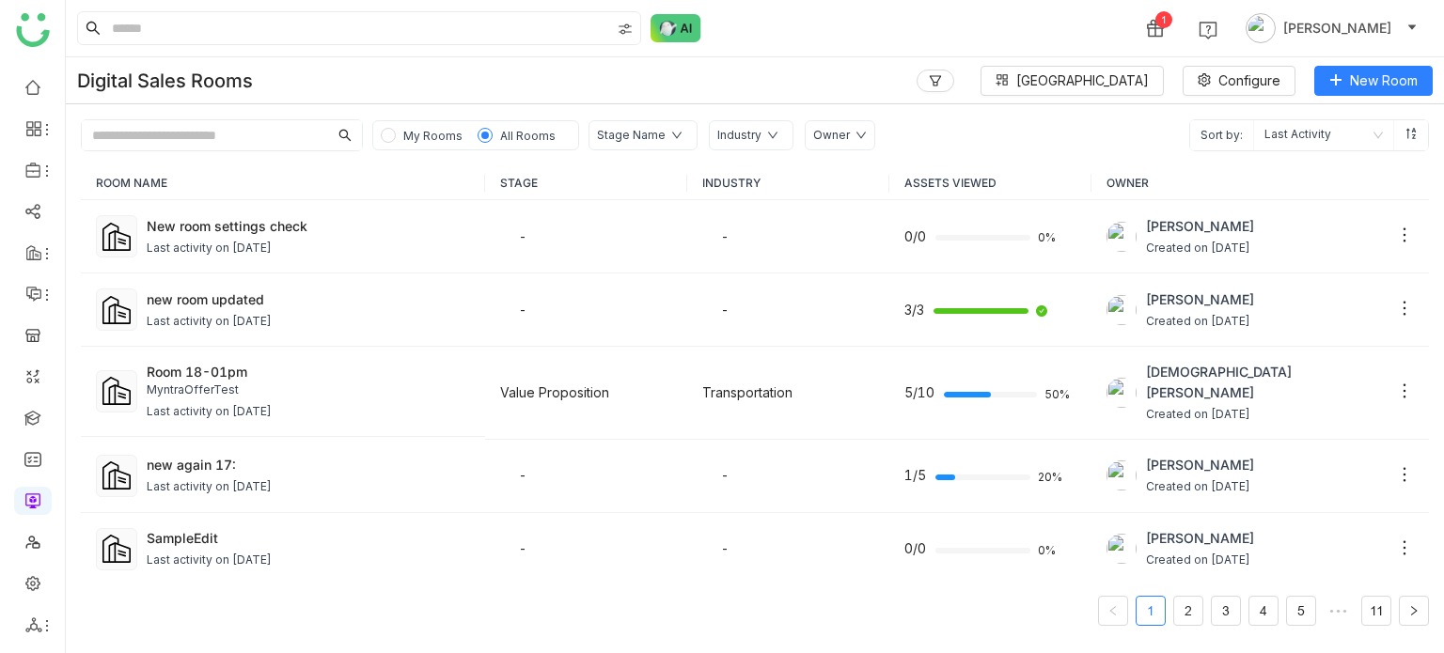
click at [318, 149] on input "text" at bounding box center [205, 135] width 246 height 30
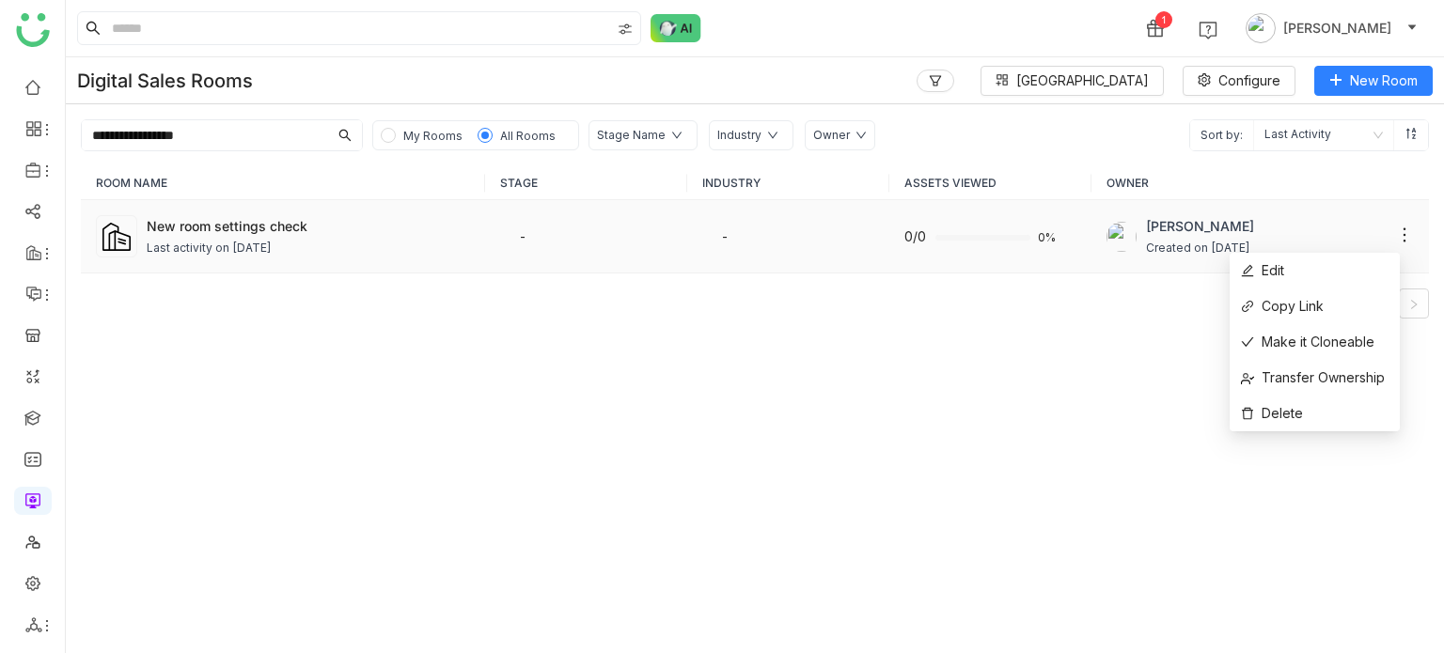
type input "**********"
click at [1404, 234] on icon at bounding box center [1405, 235] width 3 height 14
click at [1316, 276] on li "Edit" at bounding box center [1315, 271] width 170 height 36
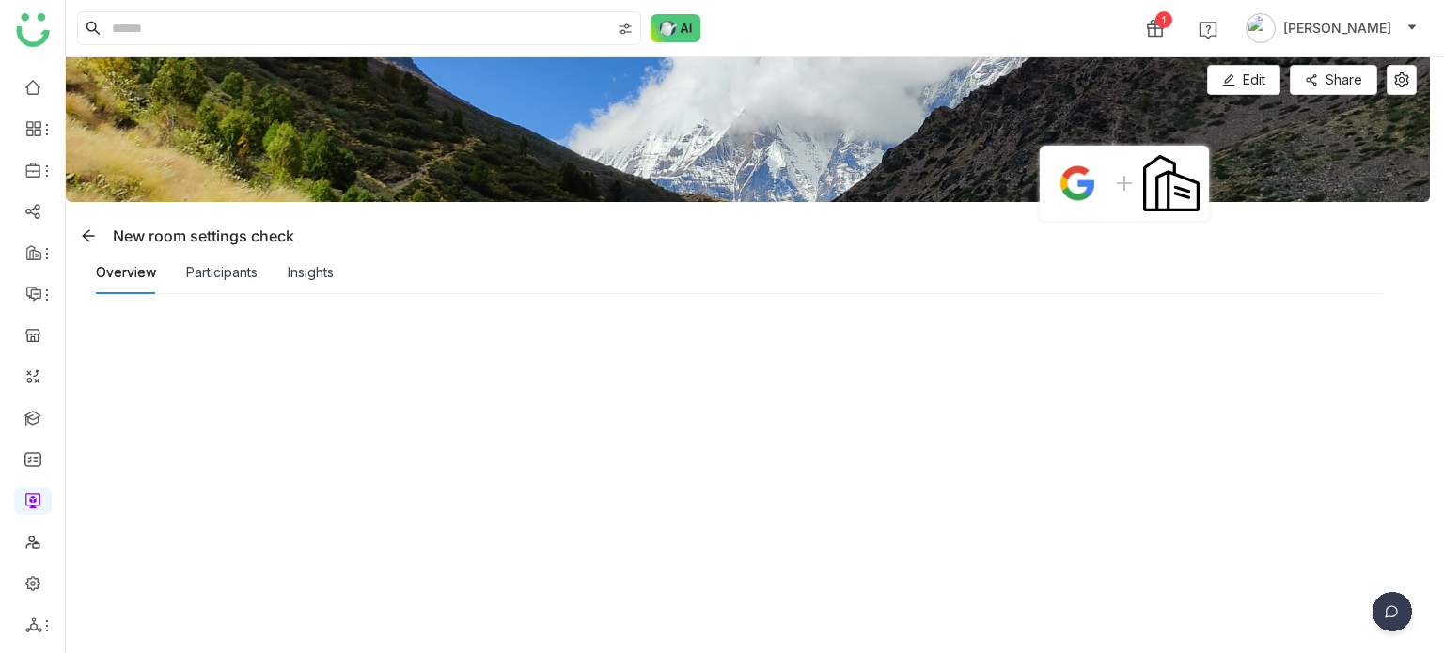
click at [248, 284] on div "Participants" at bounding box center [221, 272] width 71 height 43
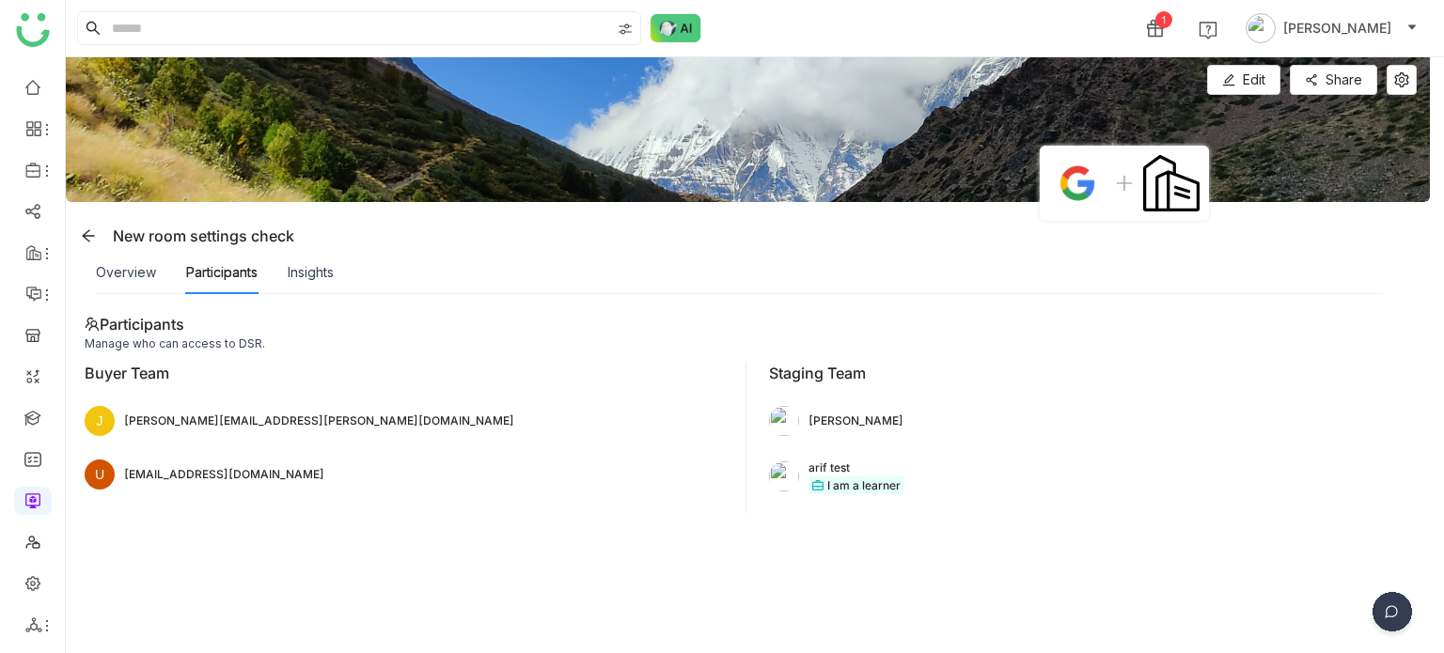
click at [352, 279] on div "Overview Participants Insights" at bounding box center [739, 272] width 1287 height 43
click at [327, 275] on div "Insights" at bounding box center [311, 272] width 46 height 21
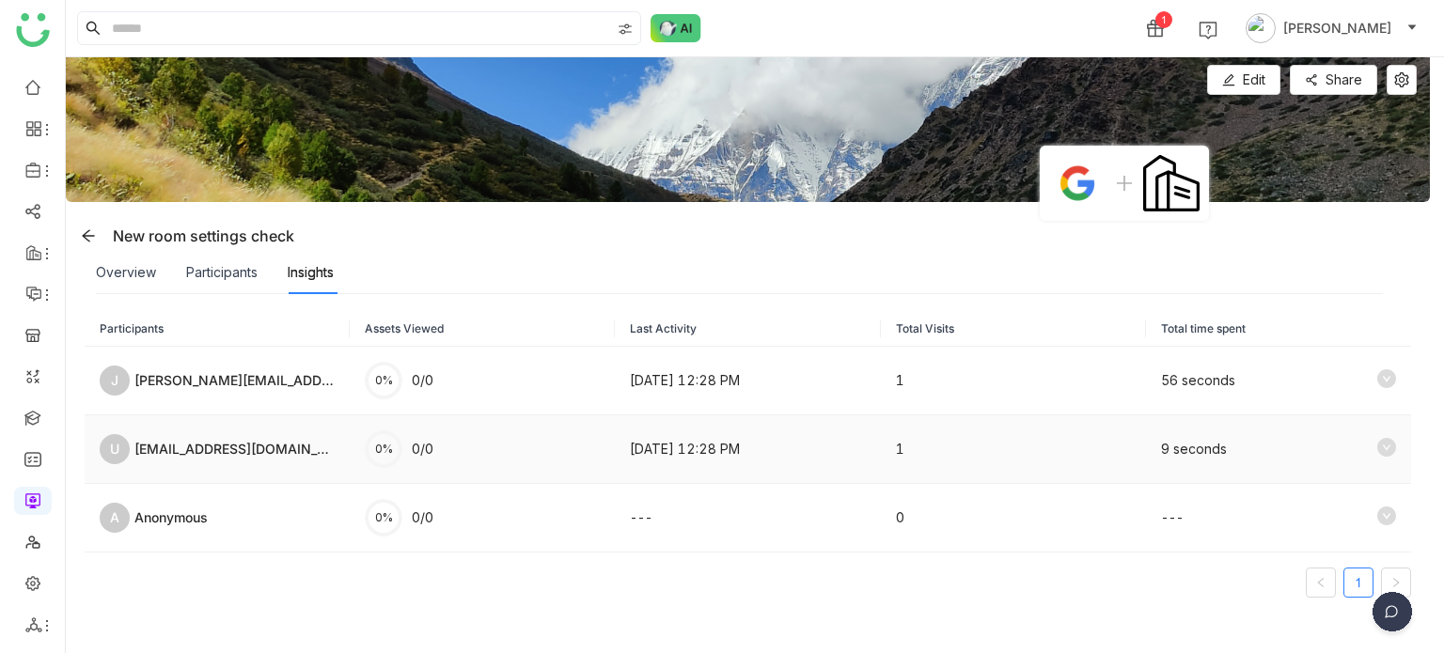
click at [506, 455] on td "0% 0/0" at bounding box center [482, 450] width 265 height 69
click at [1377, 448] on icon at bounding box center [1386, 447] width 19 height 19
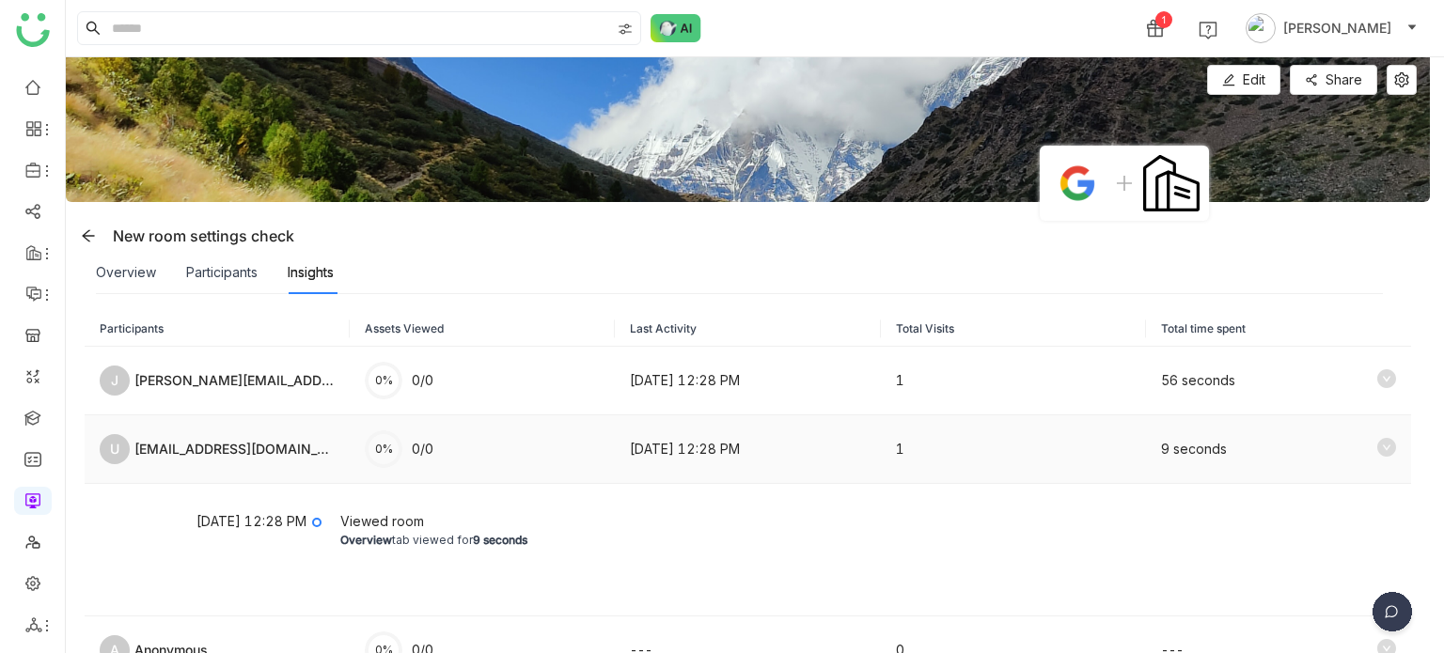
scroll to position [109, 0]
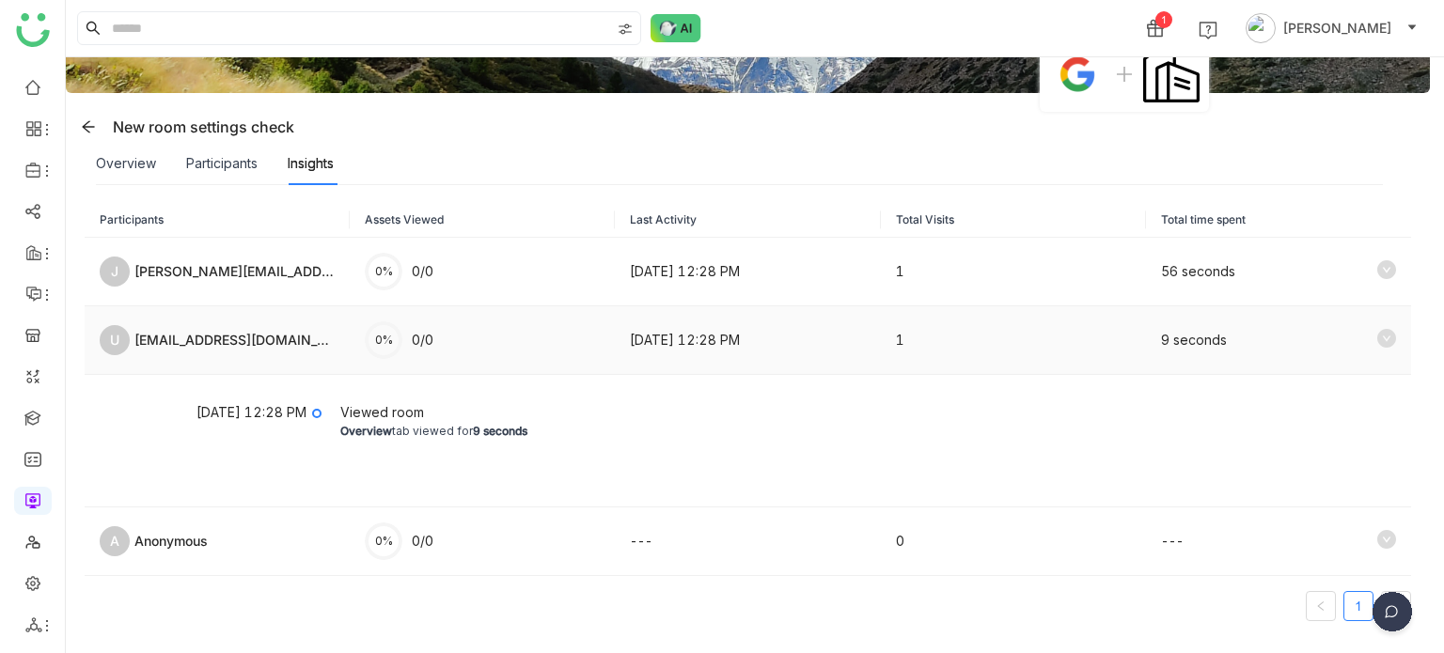
click at [1377, 336] on icon at bounding box center [1386, 338] width 19 height 19
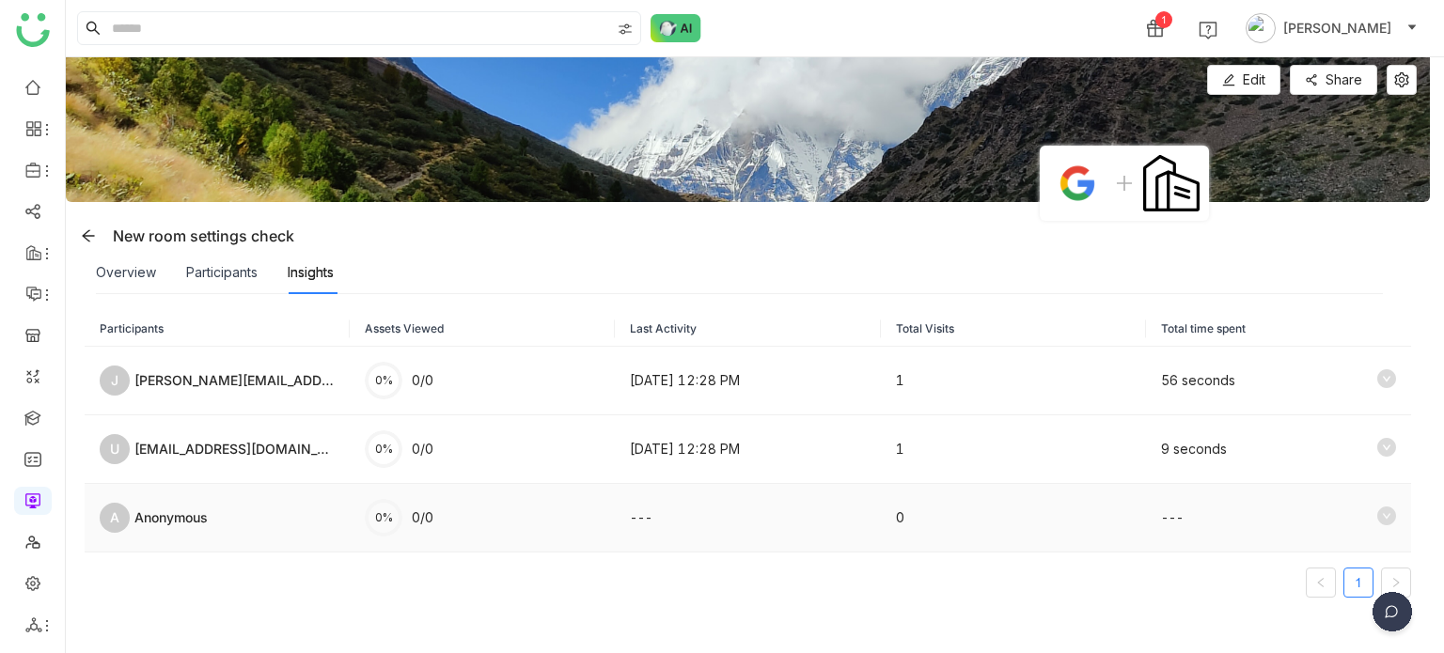
click at [1377, 512] on icon at bounding box center [1386, 516] width 19 height 19
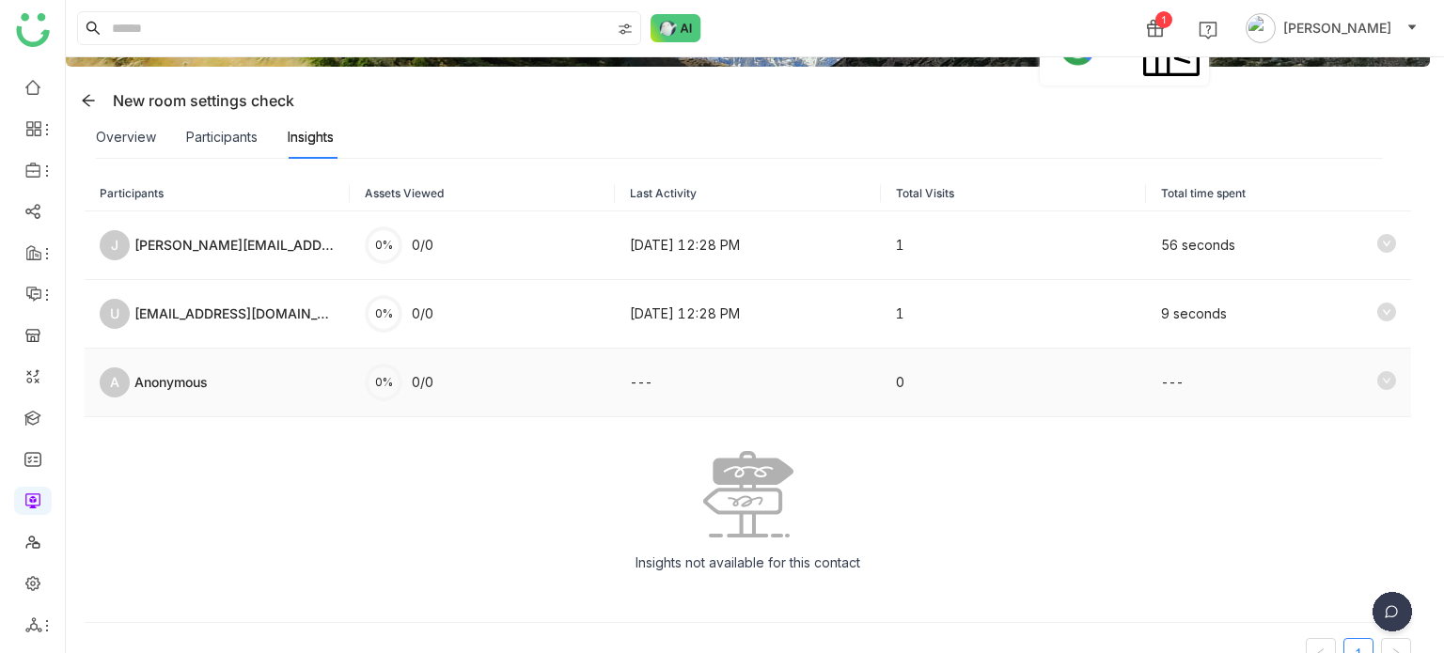
scroll to position [137, 0]
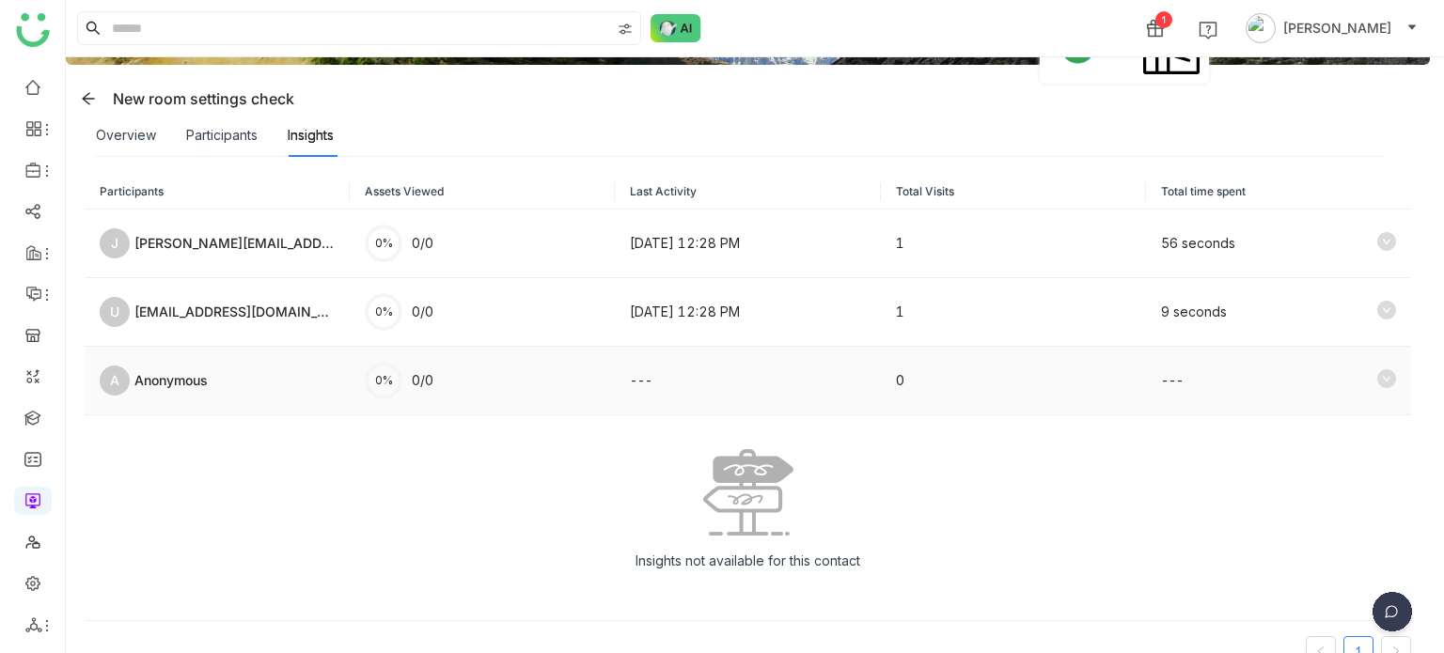
click at [1377, 371] on icon at bounding box center [1386, 378] width 19 height 19
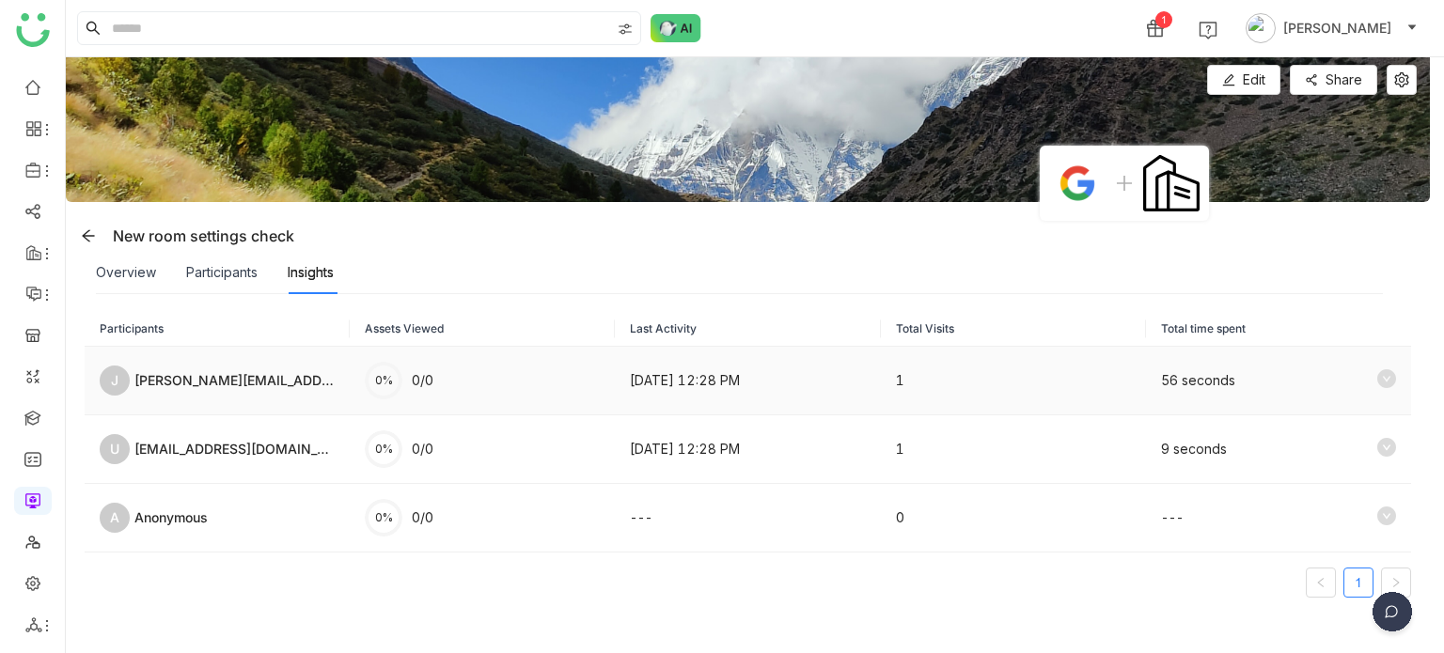
click at [1377, 388] on div at bounding box center [1386, 380] width 19 height 23
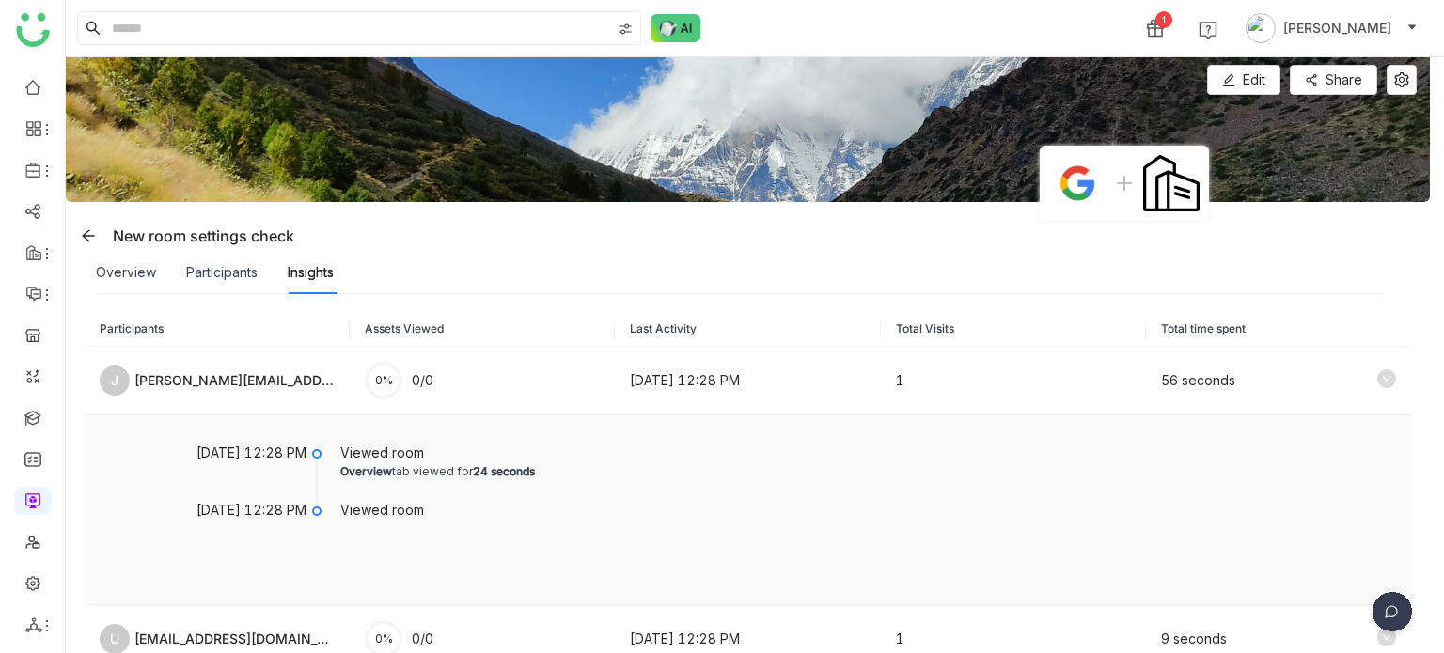
scroll to position [90, 0]
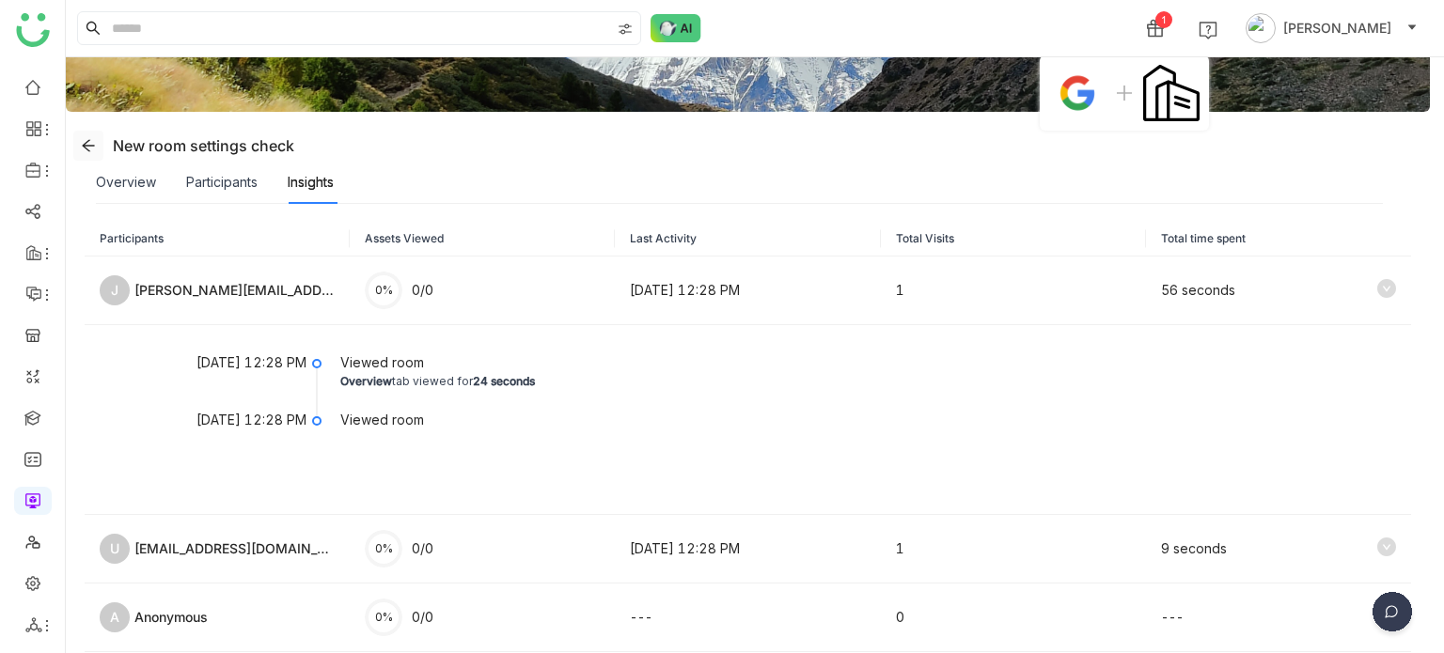
click at [87, 143] on icon at bounding box center [88, 145] width 15 height 15
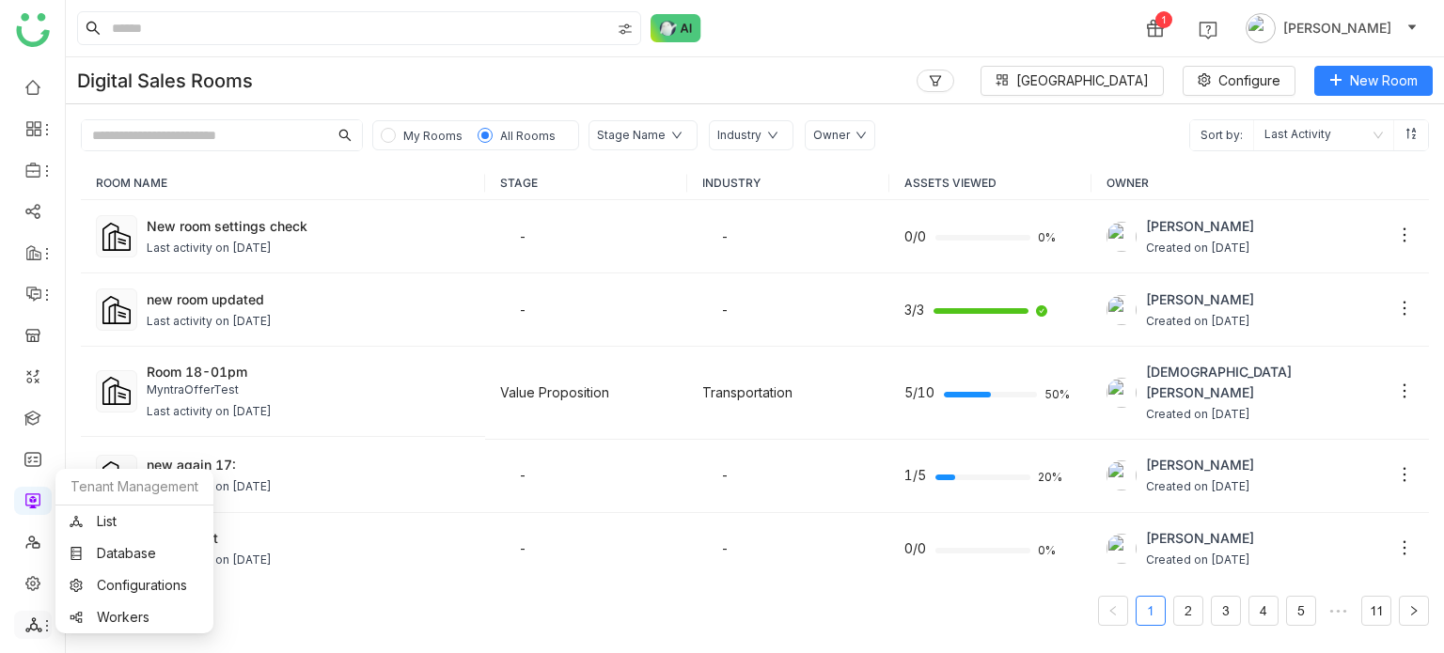
click at [24, 620] on div at bounding box center [33, 625] width 38 height 17
click at [158, 515] on link "List" at bounding box center [135, 521] width 130 height 13
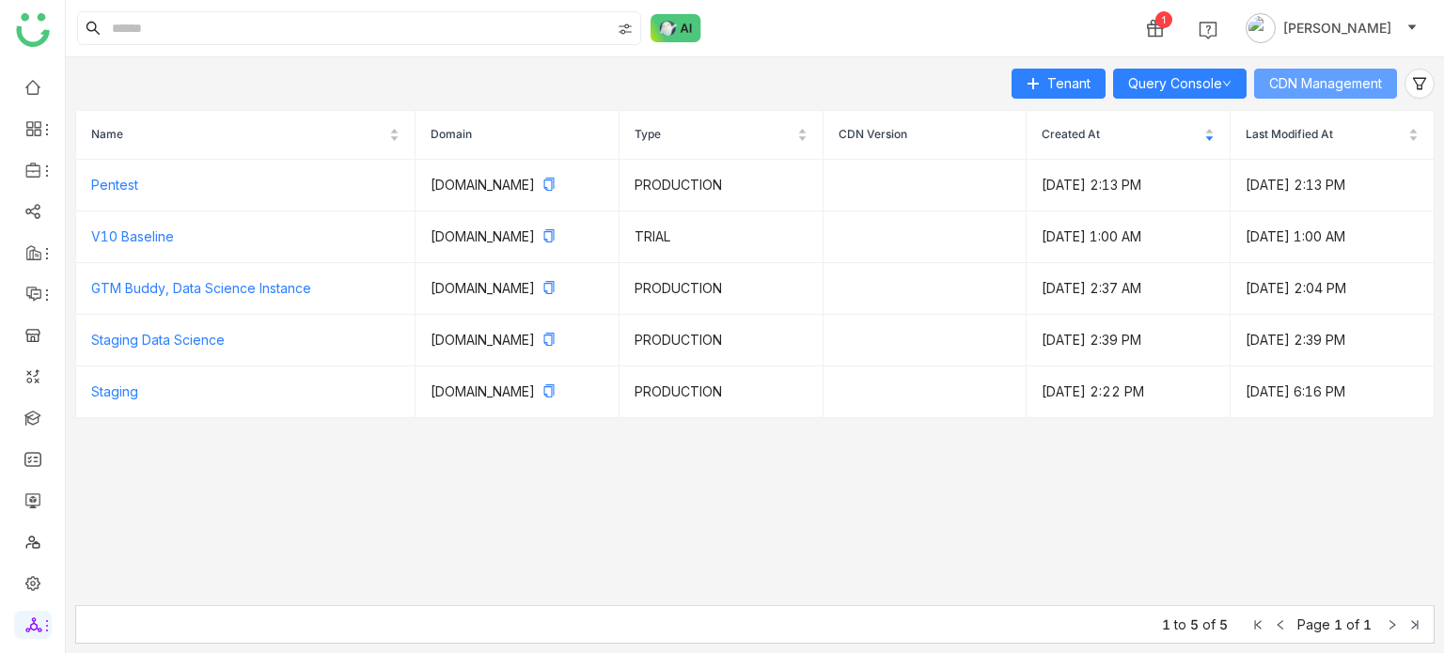
click at [1373, 77] on span "CDN Management" at bounding box center [1325, 83] width 113 height 21
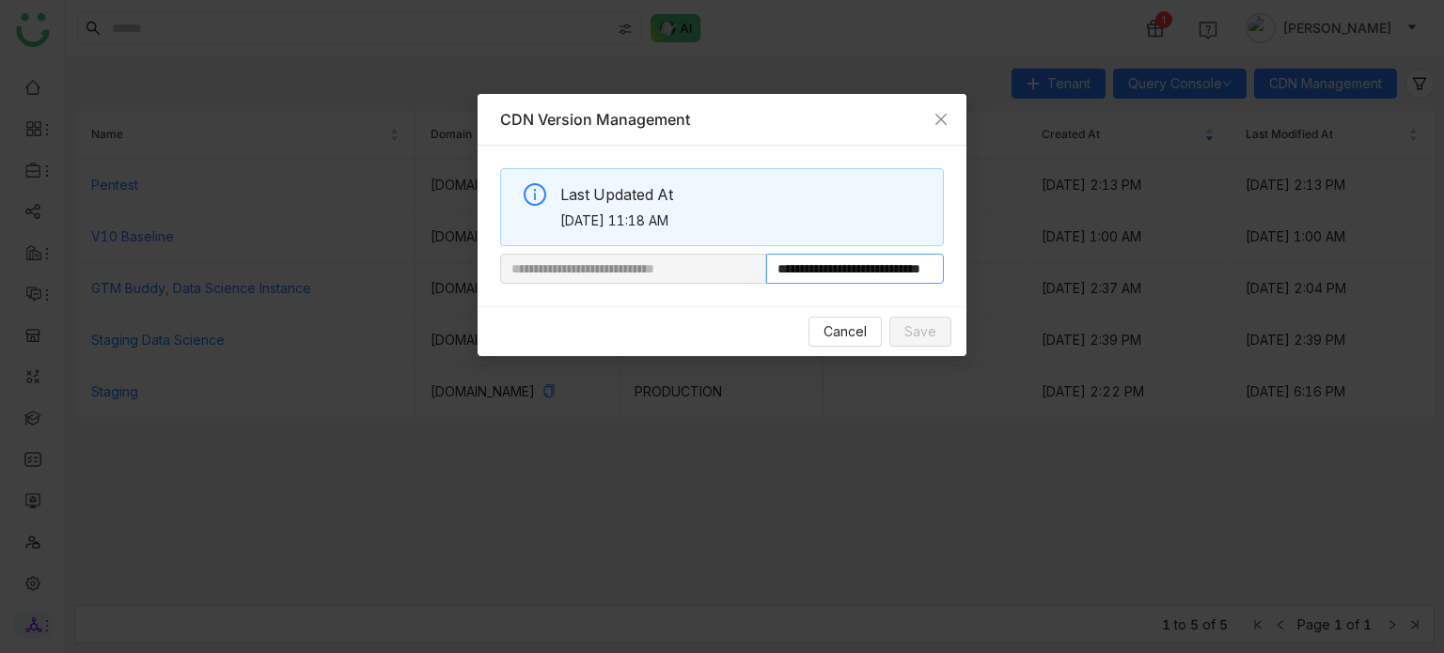
scroll to position [0, 79]
drag, startPoint x: 829, startPoint y: 275, endPoint x: 1011, endPoint y: 291, distance: 182.2
click at [1011, 291] on nz-modal-container "**********" at bounding box center [722, 326] width 1444 height 653
paste input "**********"
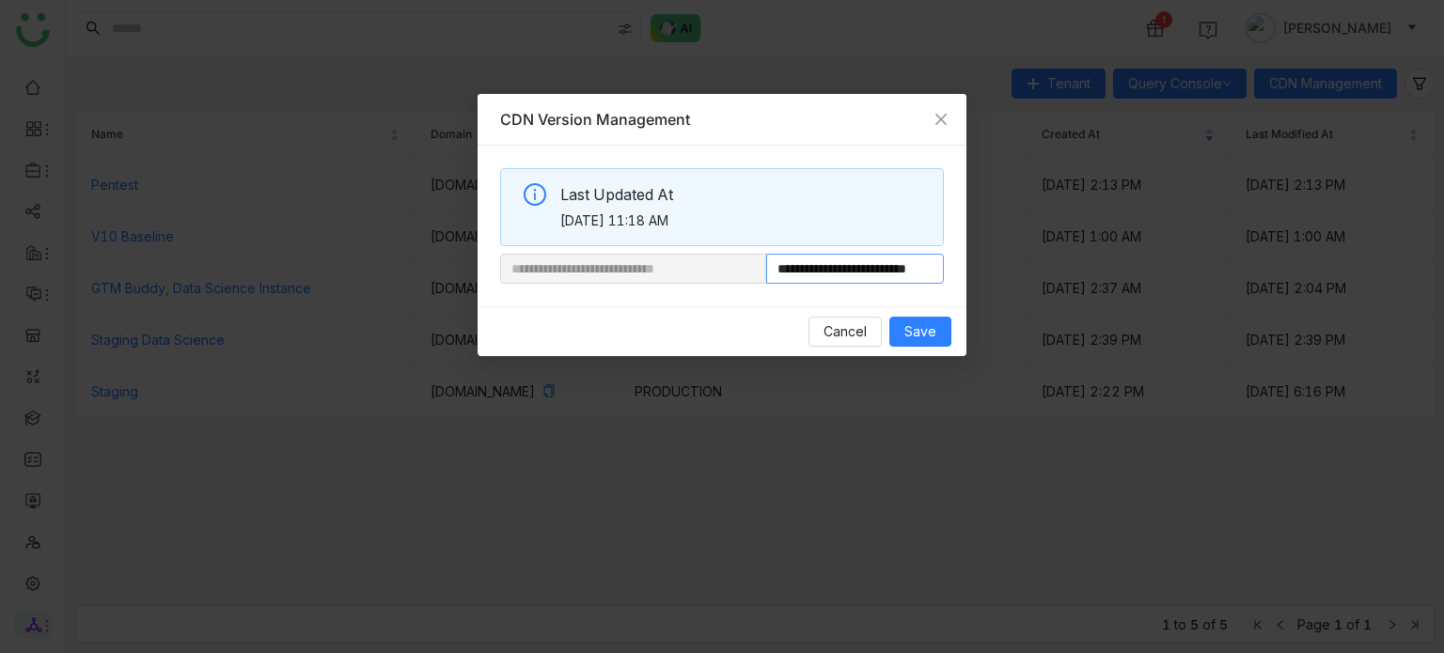
scroll to position [0, 34]
type input "**********"
click at [937, 257] on nz-space "**********" at bounding box center [722, 226] width 444 height 116
click at [934, 267] on input "**********" at bounding box center [855, 269] width 178 height 30
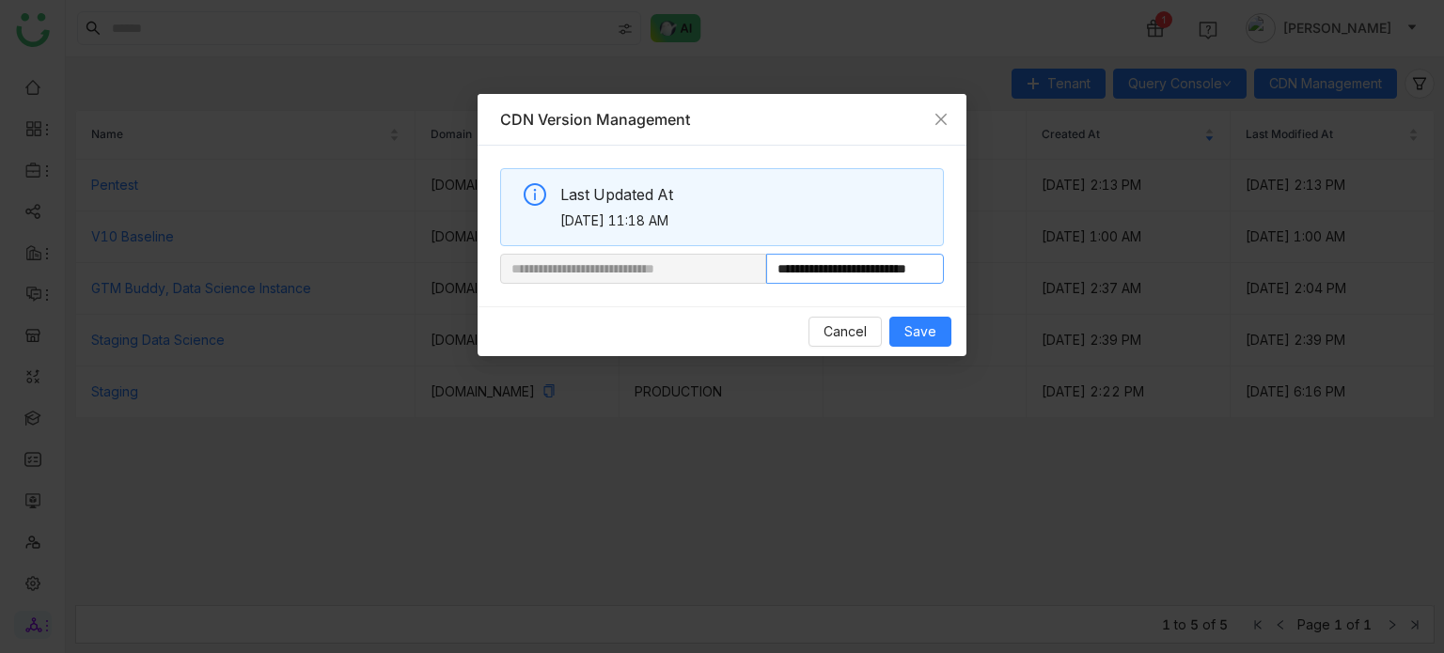
scroll to position [0, 34]
click at [933, 270] on input "**********" at bounding box center [855, 269] width 178 height 30
click at [940, 274] on input "**********" at bounding box center [855, 269] width 178 height 30
click at [936, 331] on button "Save" at bounding box center [920, 332] width 62 height 30
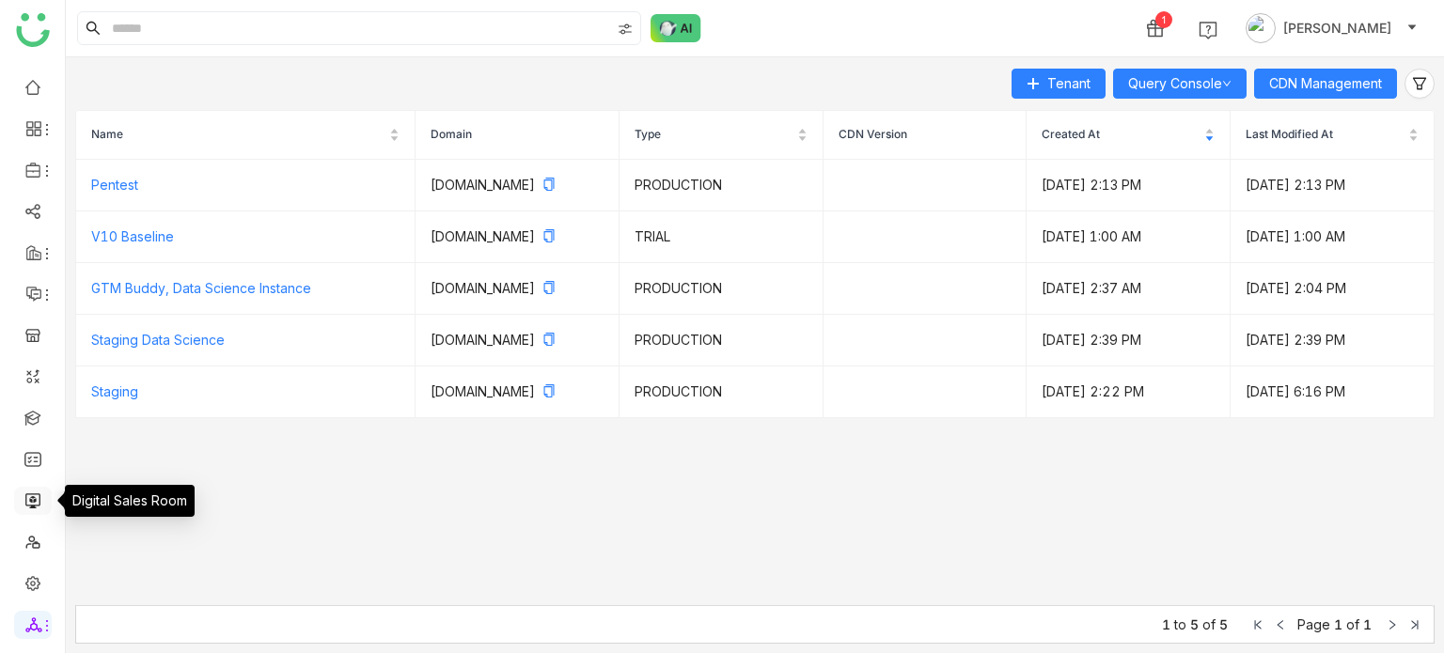
click at [39, 498] on link at bounding box center [32, 500] width 17 height 16
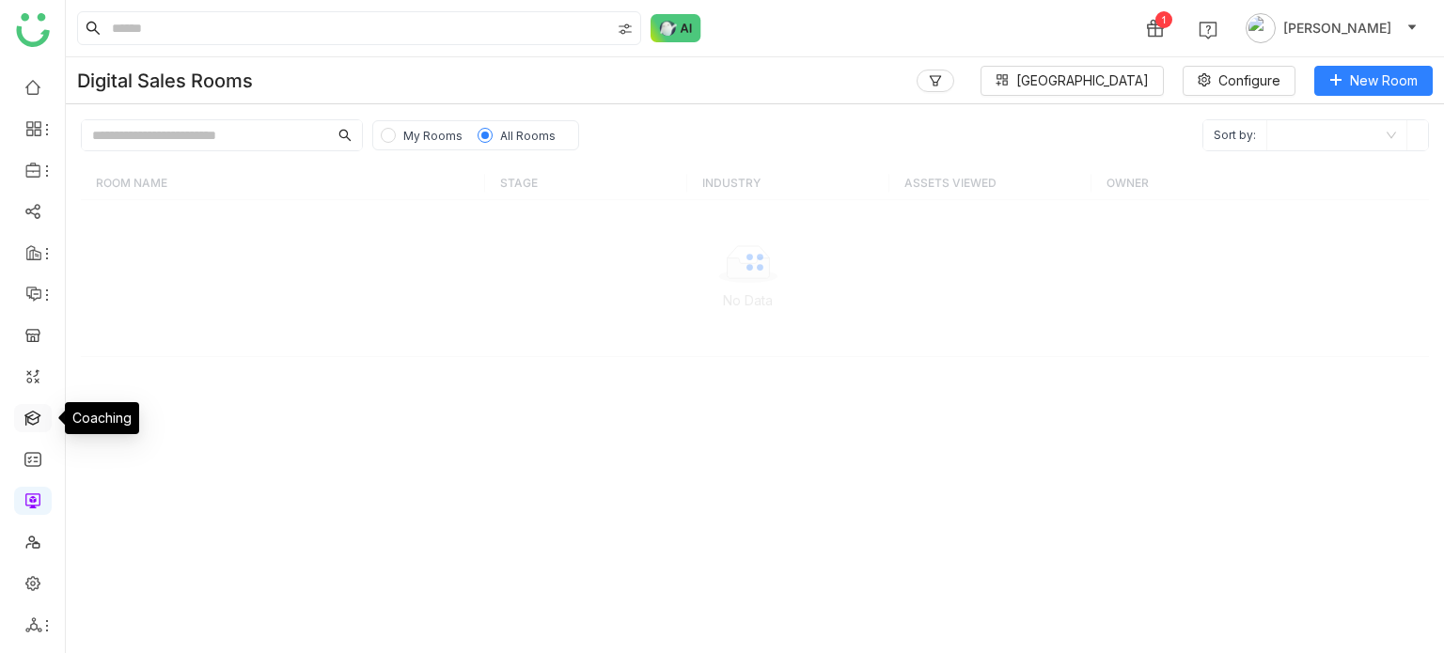
click at [41, 423] on link at bounding box center [32, 417] width 17 height 16
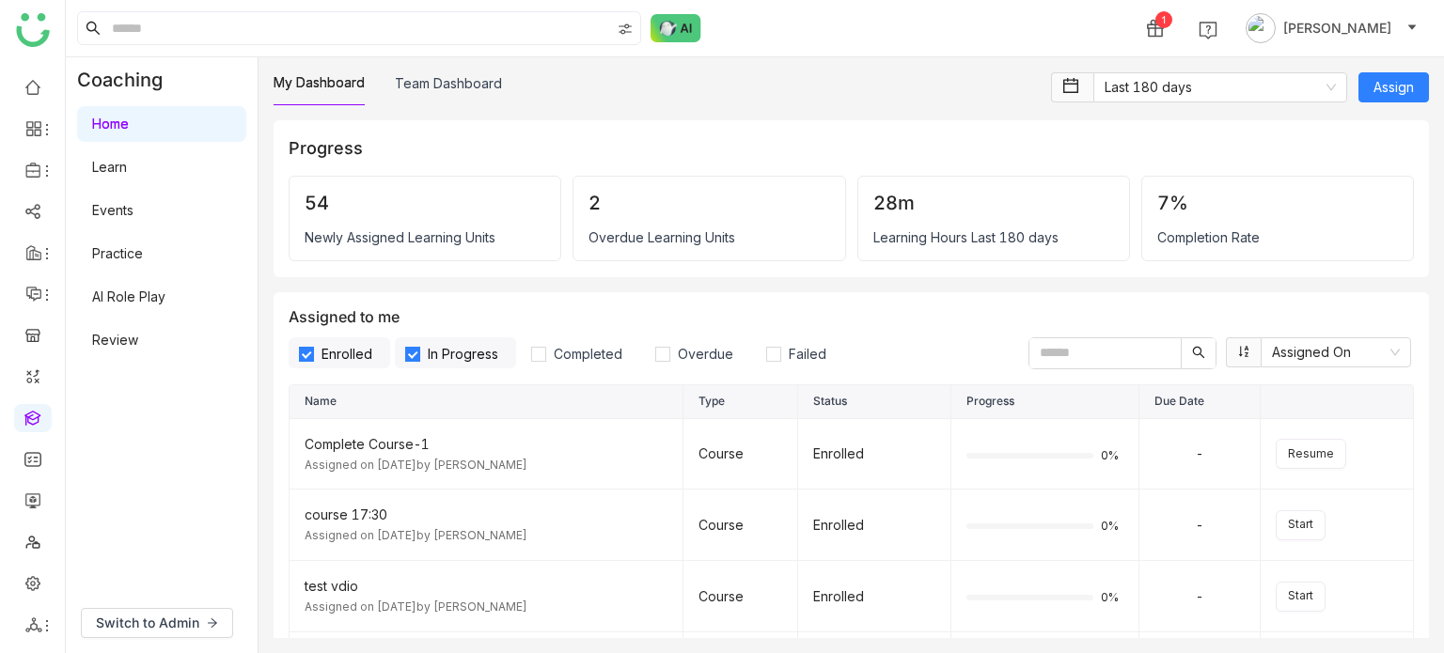
click at [165, 305] on link "AI Role Play" at bounding box center [128, 297] width 73 height 16
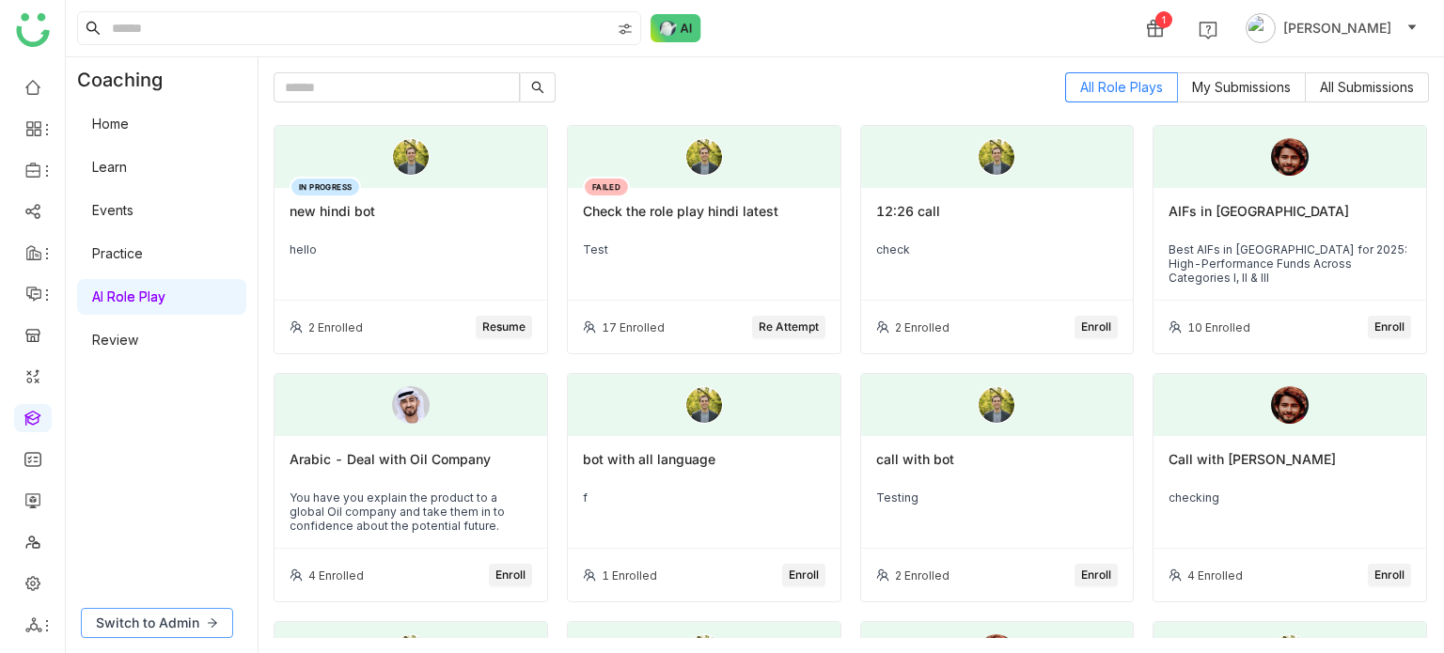
click at [191, 616] on span "Switch to Admin" at bounding box center [147, 623] width 103 height 21
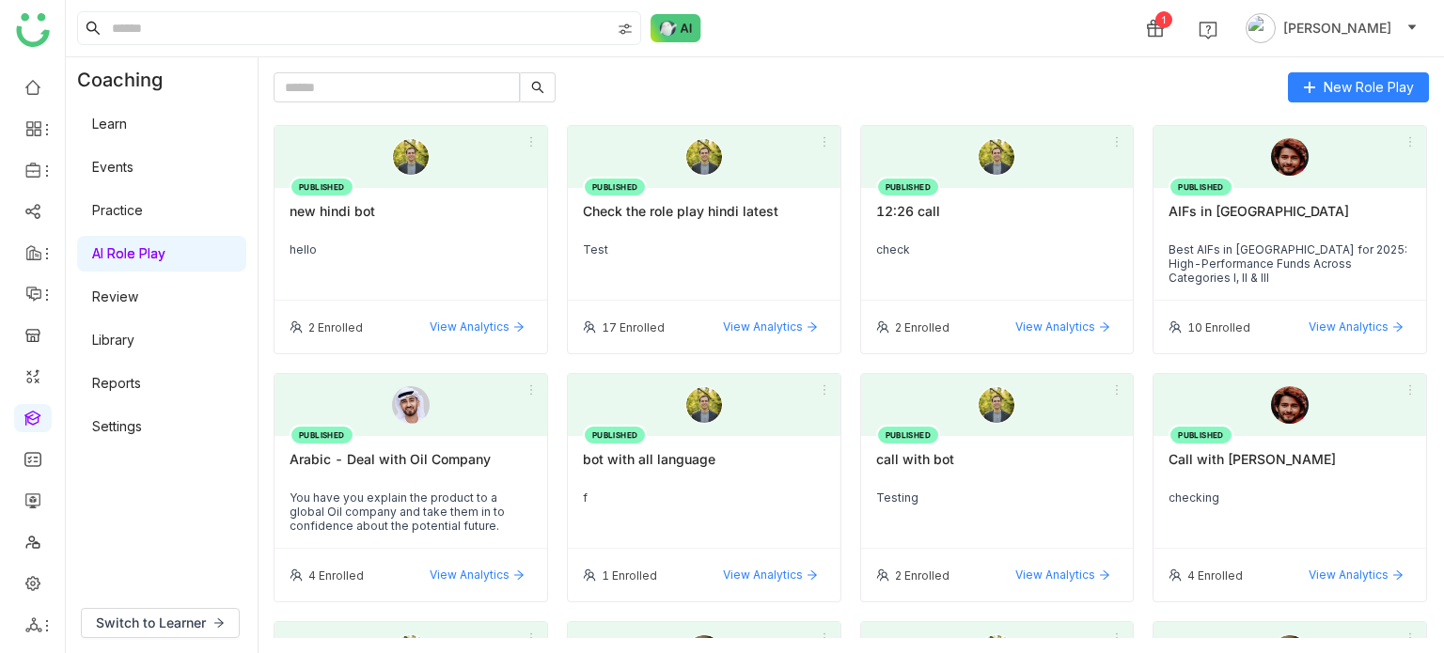
click at [135, 418] on link "Settings" at bounding box center [117, 426] width 50 height 16
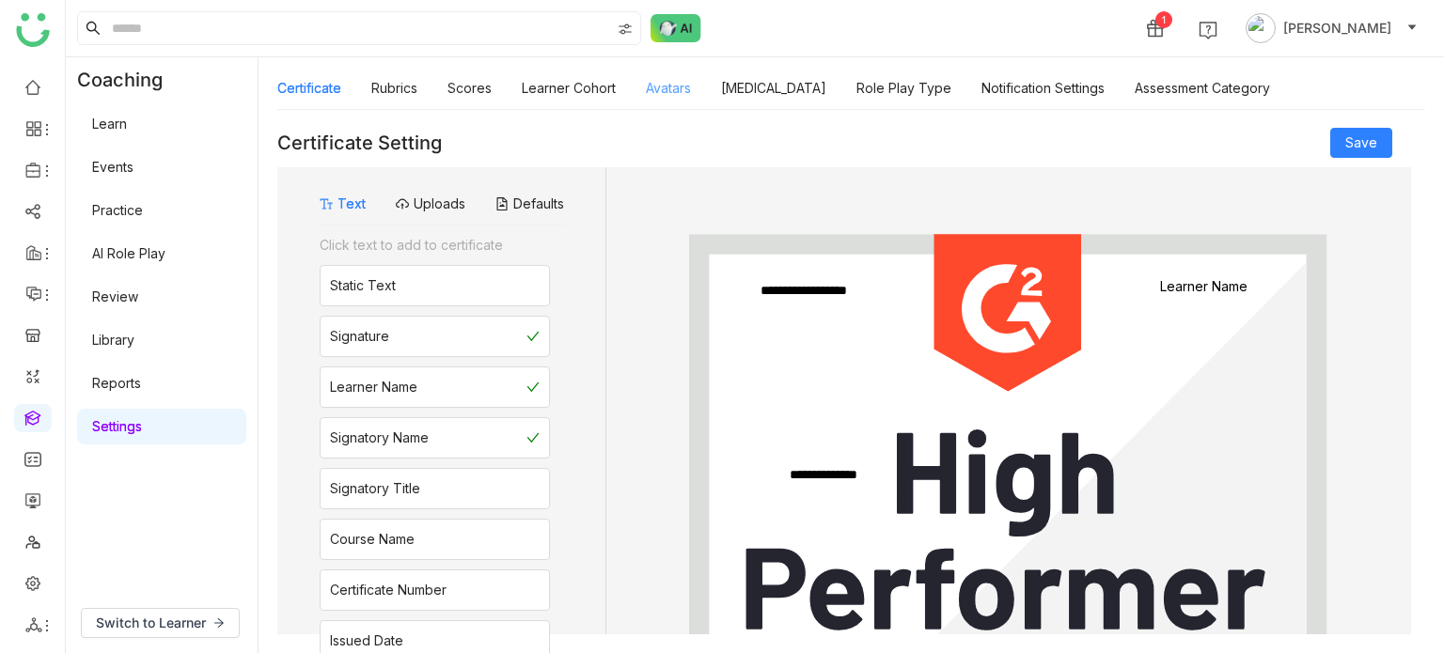
click at [684, 92] on link "Avatars" at bounding box center [668, 88] width 45 height 16
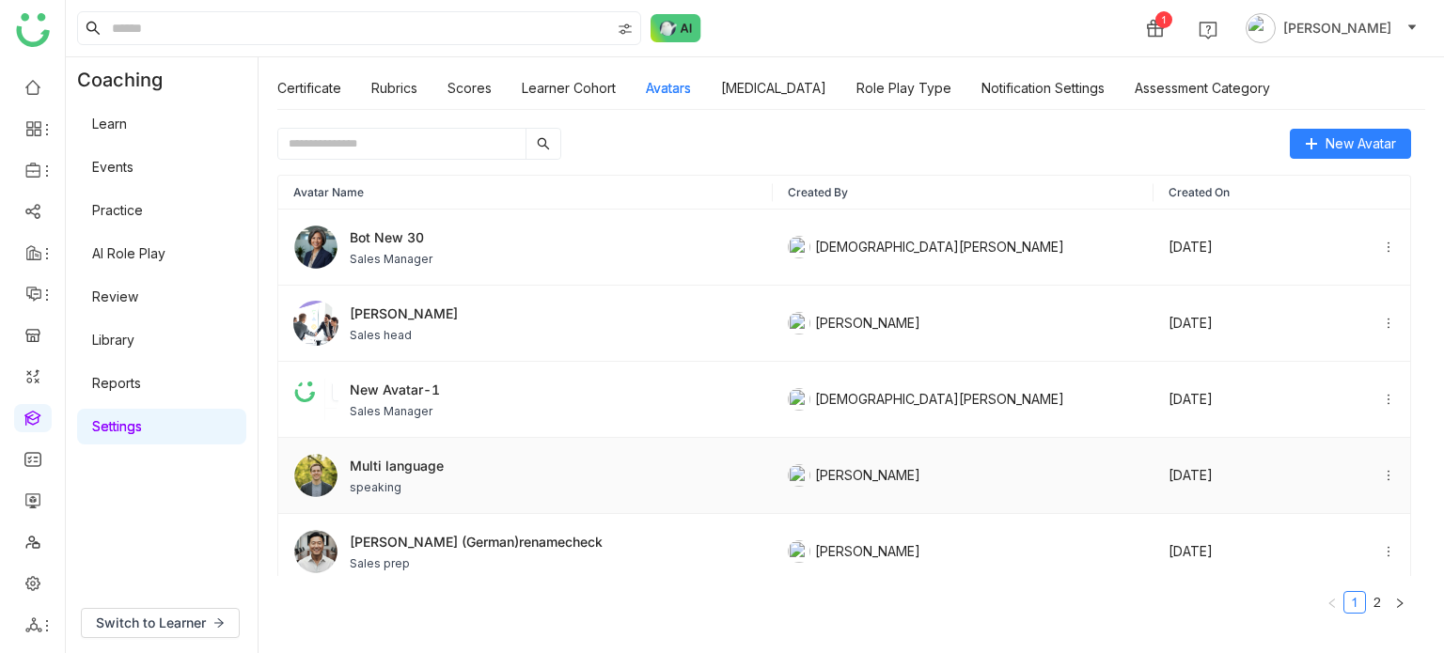
click at [459, 462] on div "Multi language speaking" at bounding box center [525, 475] width 464 height 45
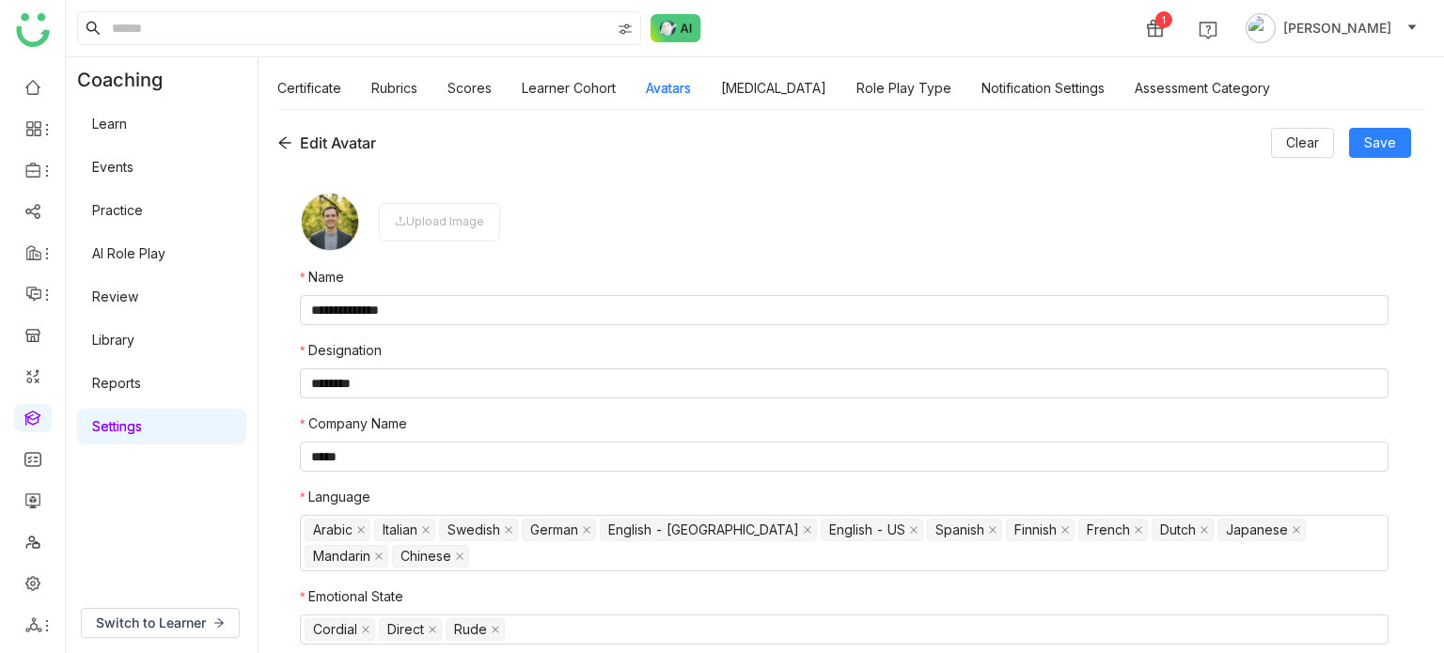
click at [589, 613] on nz-form-label "Emotional State" at bounding box center [844, 601] width 1089 height 28
click at [589, 627] on nz-select-top-control "Cordial Direct Rude" at bounding box center [844, 630] width 1089 height 30
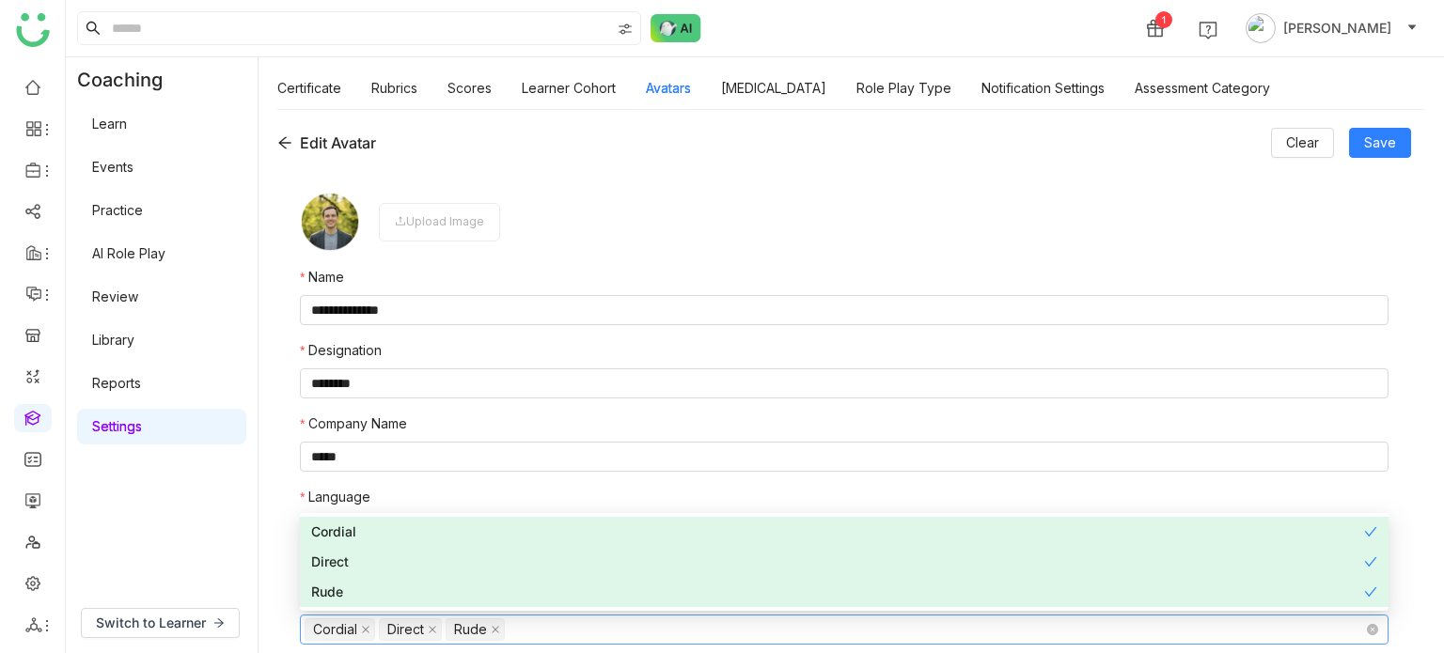
type input "*"
click at [615, 203] on nz-form-item "Upload Image" at bounding box center [844, 222] width 1089 height 60
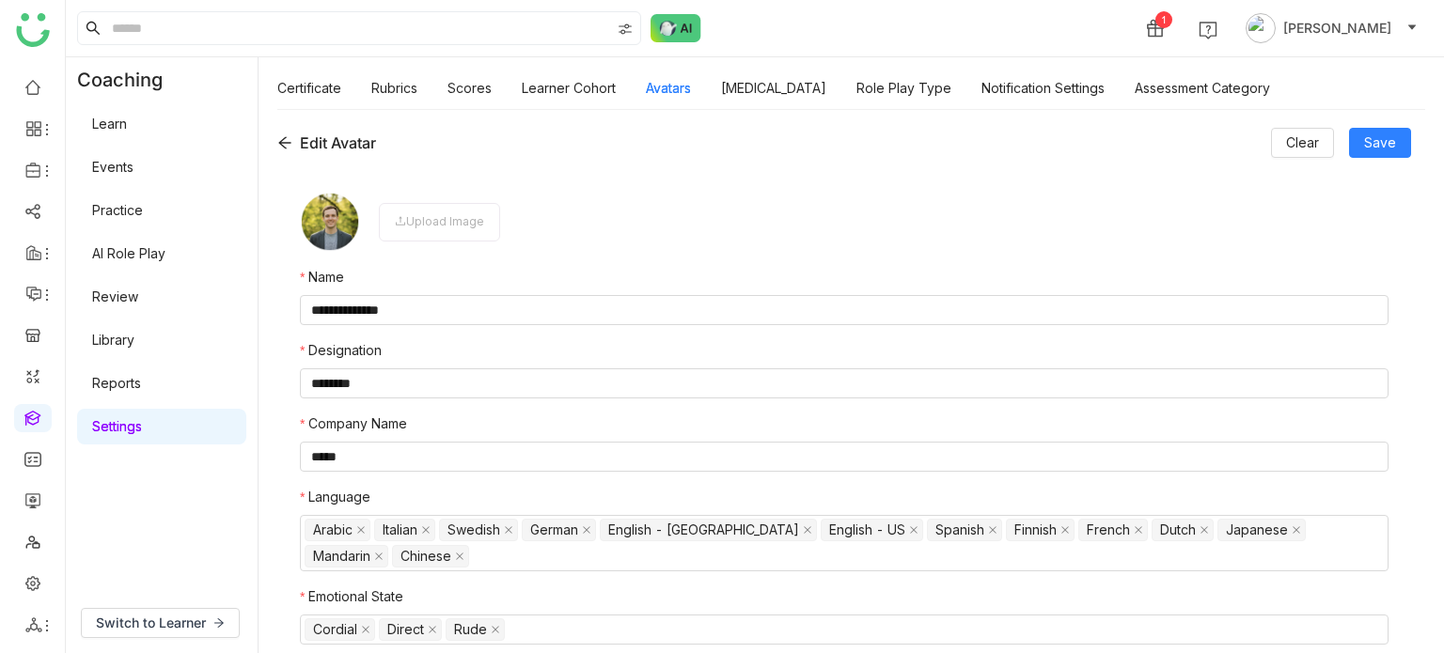
click at [291, 137] on icon at bounding box center [284, 142] width 15 height 15
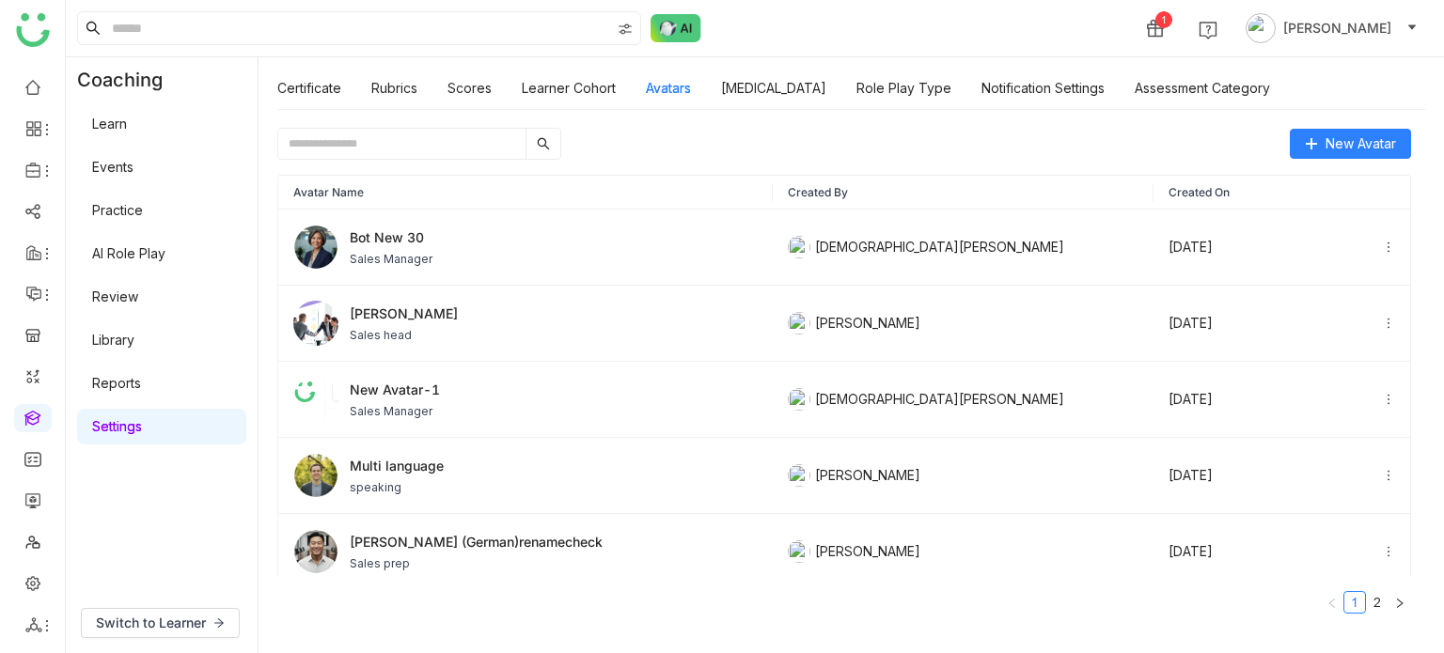
click at [41, 412] on link at bounding box center [32, 417] width 17 height 16
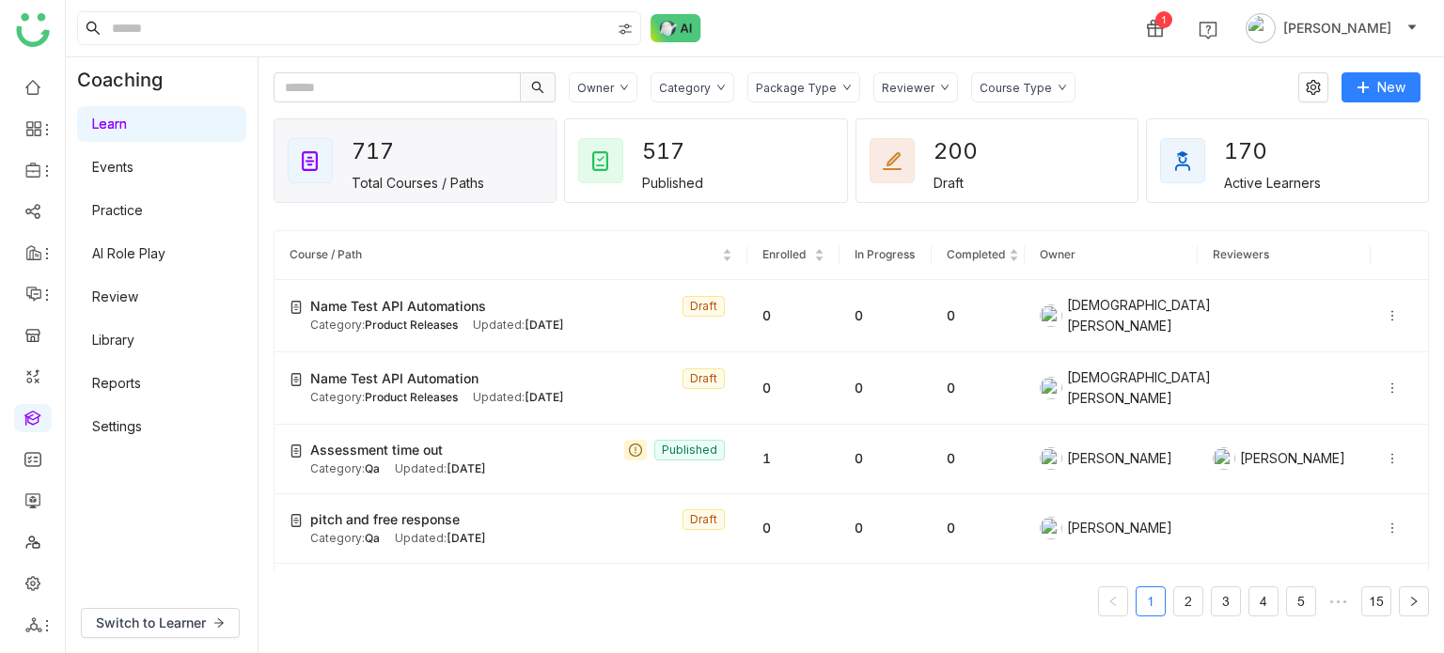
click at [161, 255] on link "AI Role Play" at bounding box center [128, 253] width 73 height 16
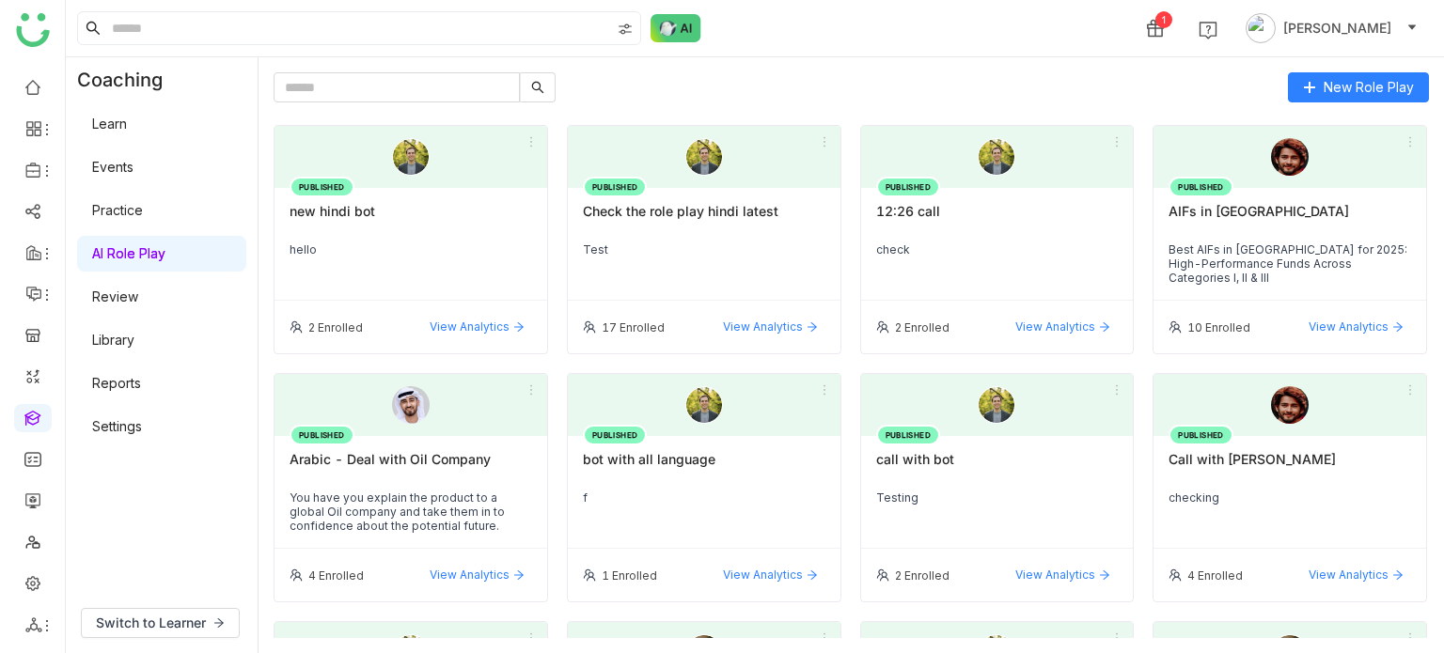
click at [762, 495] on div "f" at bounding box center [704, 498] width 243 height 14
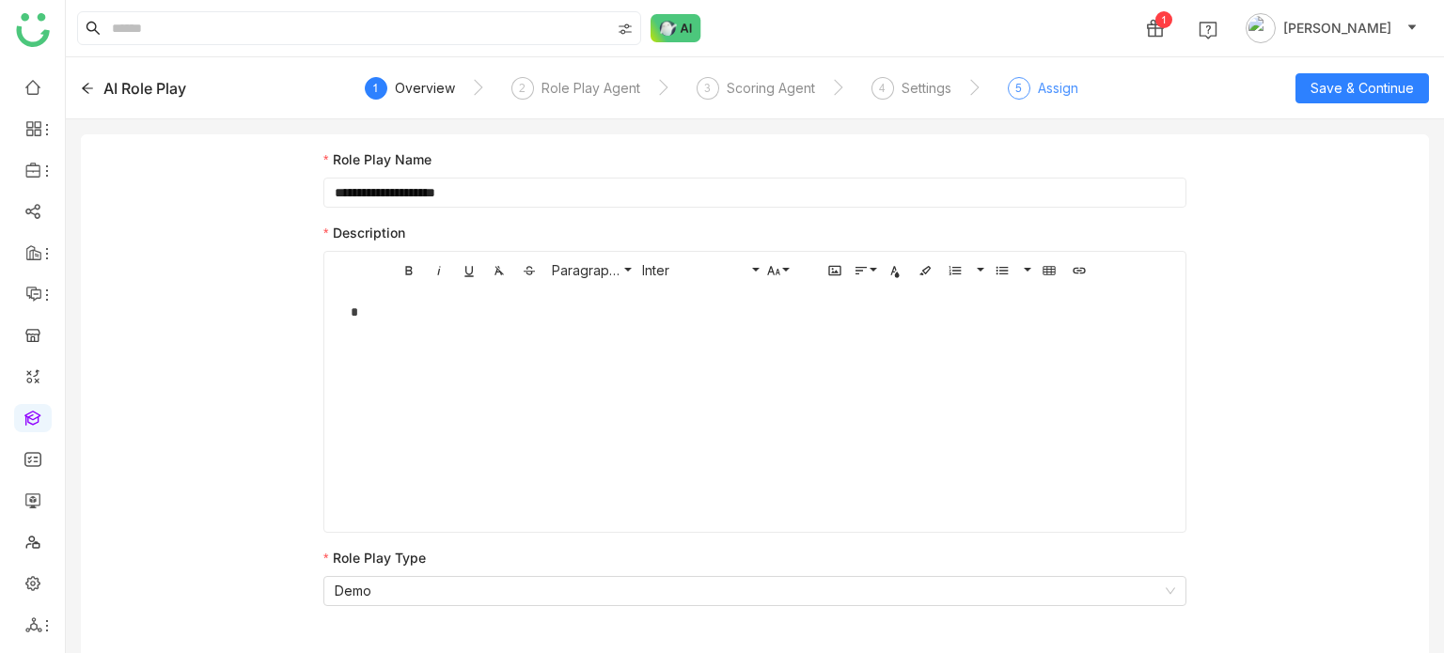
click at [1027, 85] on div "5" at bounding box center [1019, 88] width 23 height 23
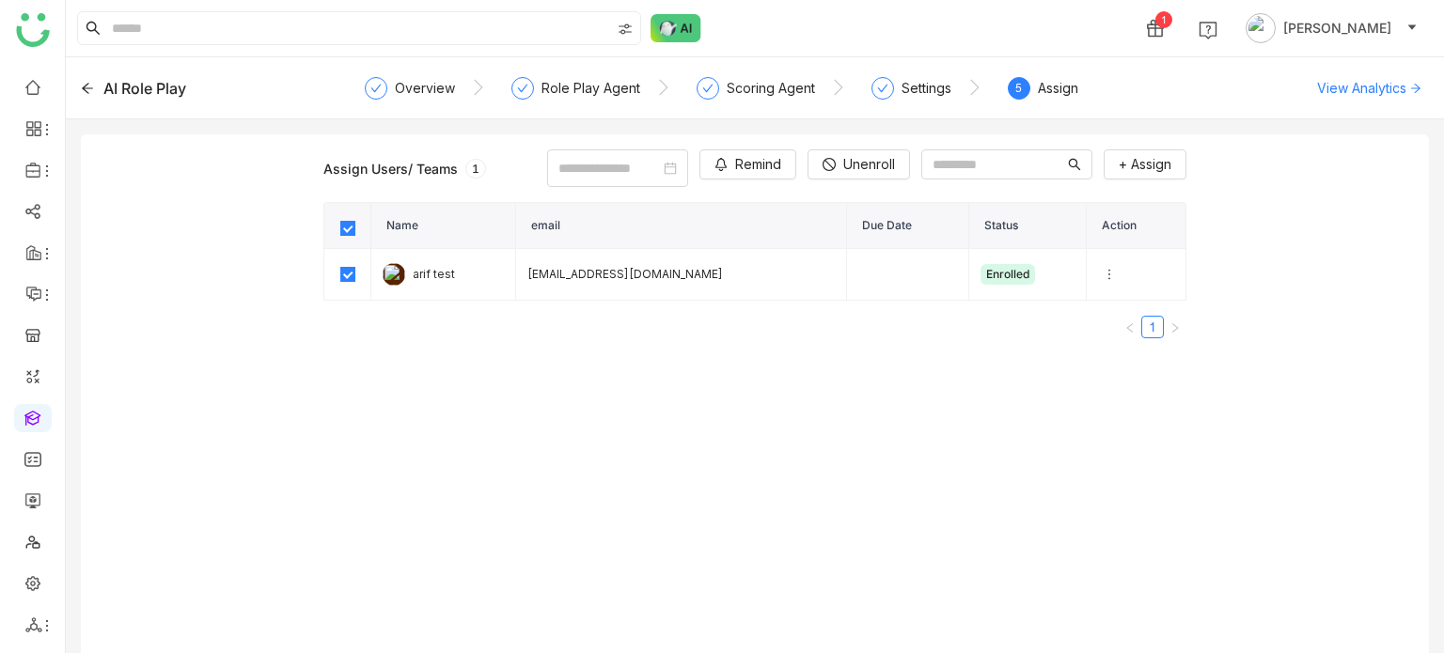
click at [789, 148] on div "Assign Users/ Teams 1 Remind Unenroll + Assign Name email Due Date Status Actio…" at bounding box center [755, 401] width 1348 height 534
click at [843, 157] on span "Unenroll" at bounding box center [869, 164] width 52 height 21
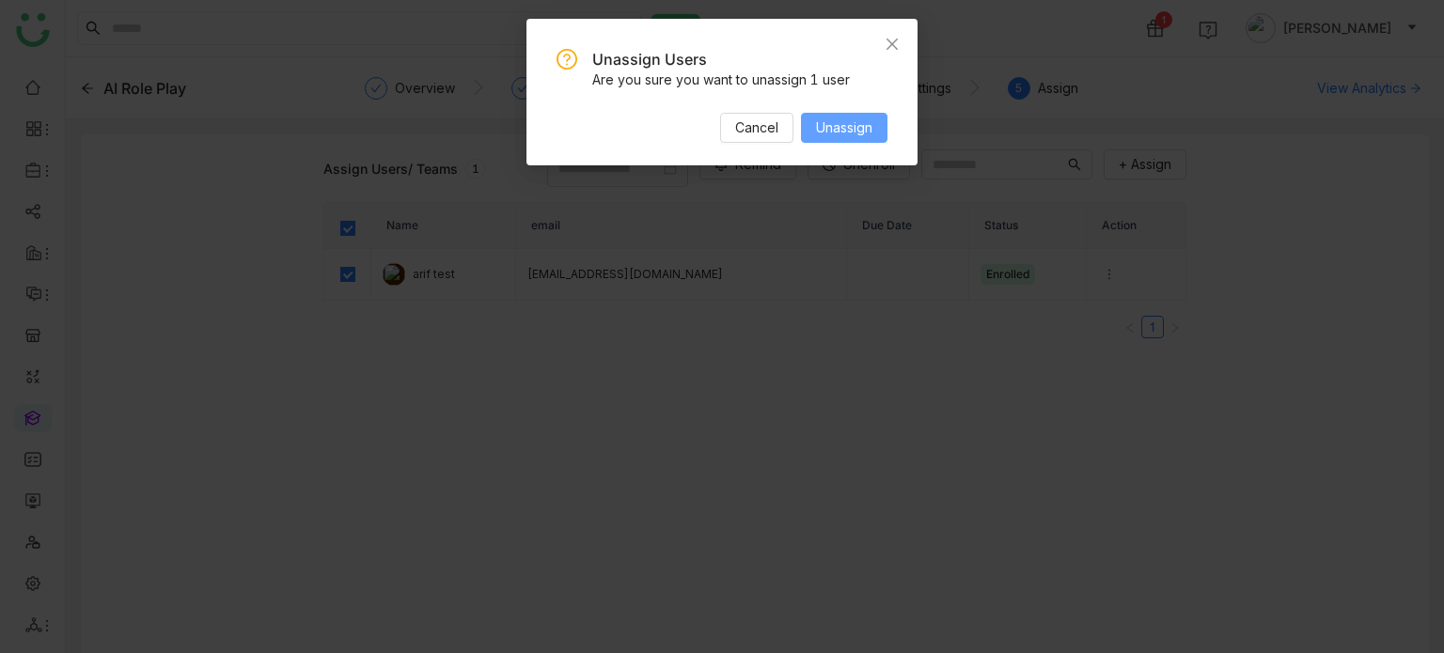
click at [816, 142] on button "Unassign" at bounding box center [844, 128] width 86 height 30
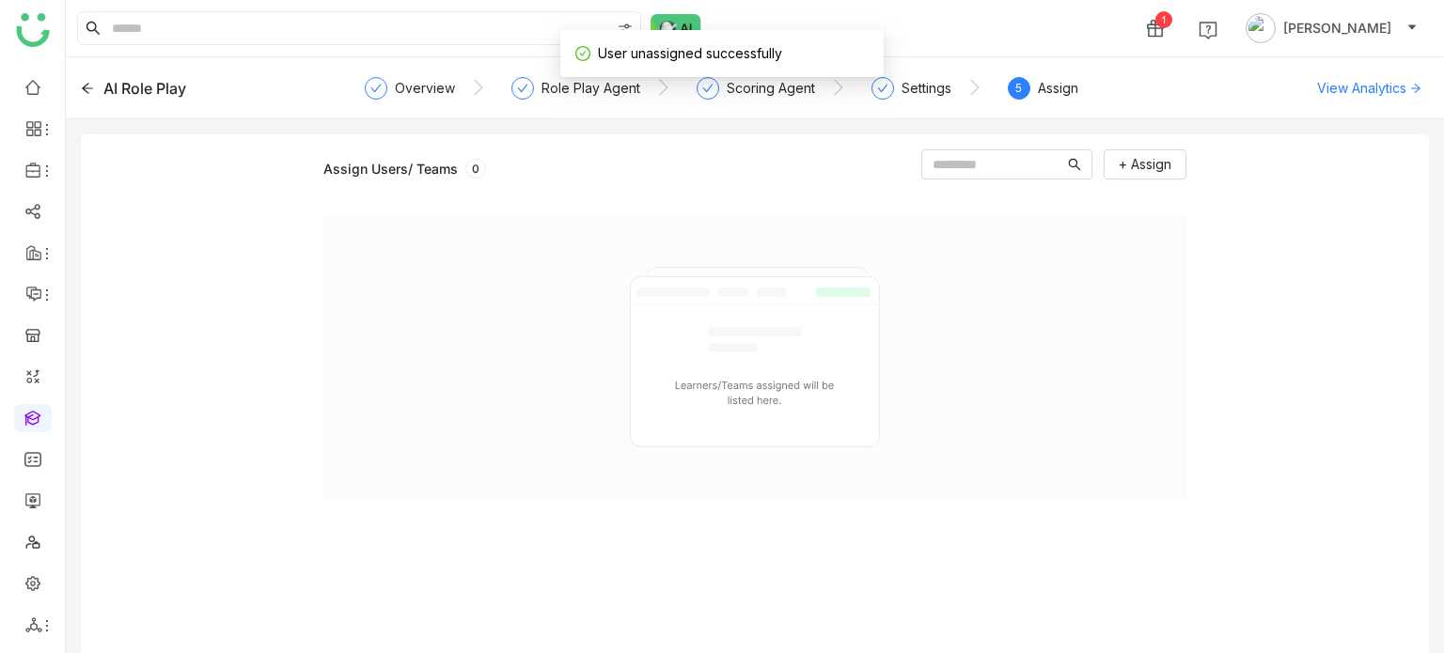
click at [1131, 181] on div "+ Assign" at bounding box center [1053, 168] width 265 height 38
click at [1134, 172] on span "+ Assign" at bounding box center [1145, 164] width 53 height 21
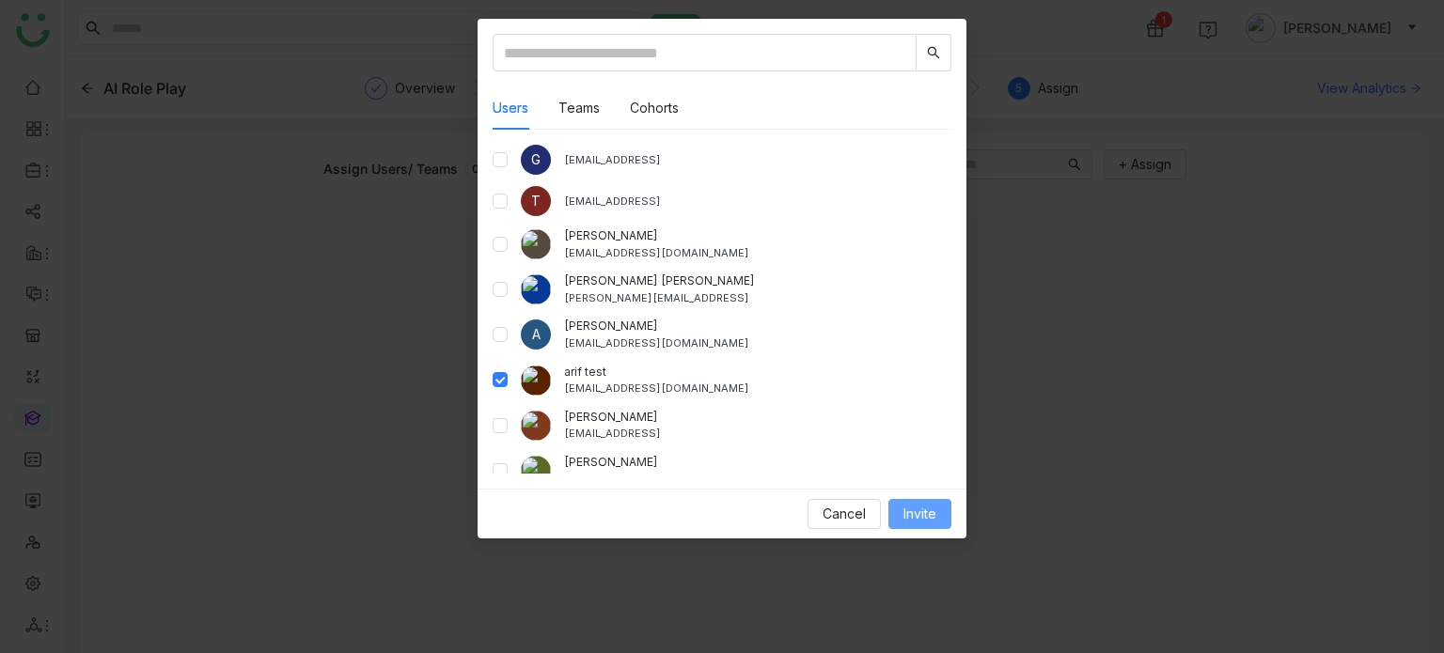
click at [918, 514] on span "Invite" at bounding box center [920, 514] width 33 height 21
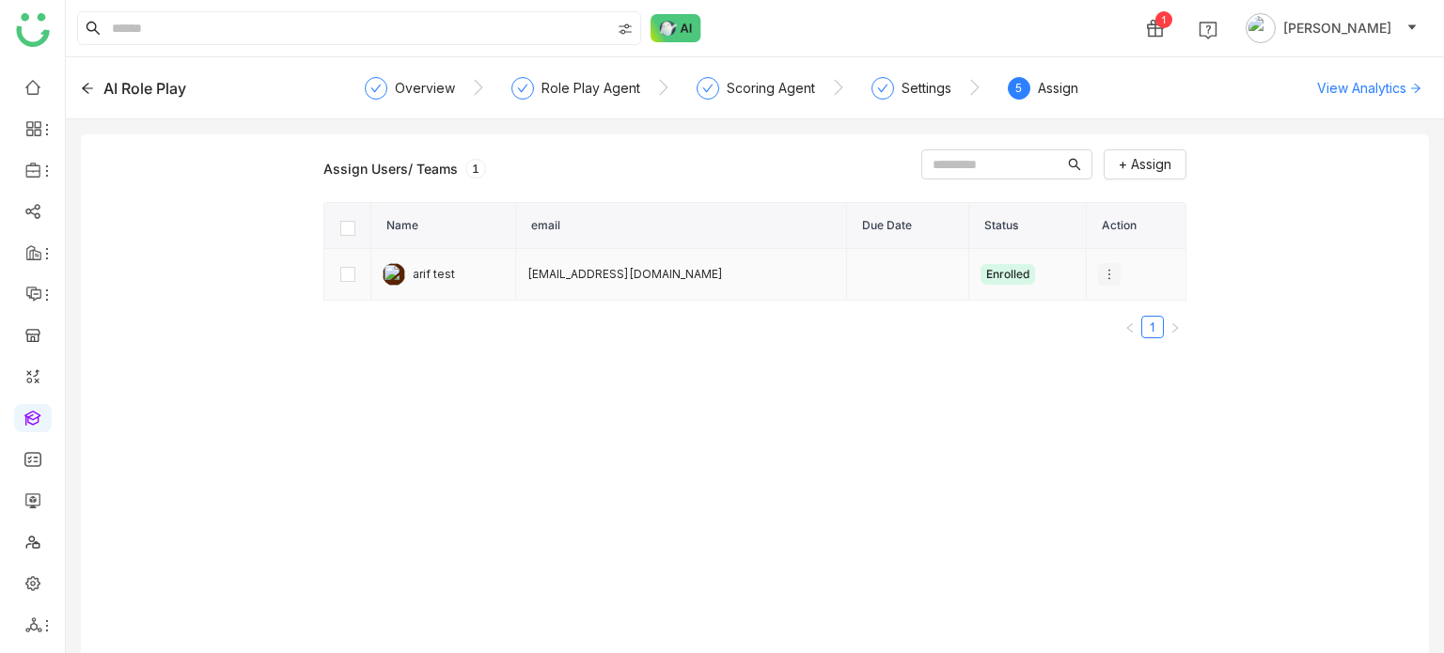
click at [1098, 266] on button at bounding box center [1109, 274] width 23 height 23
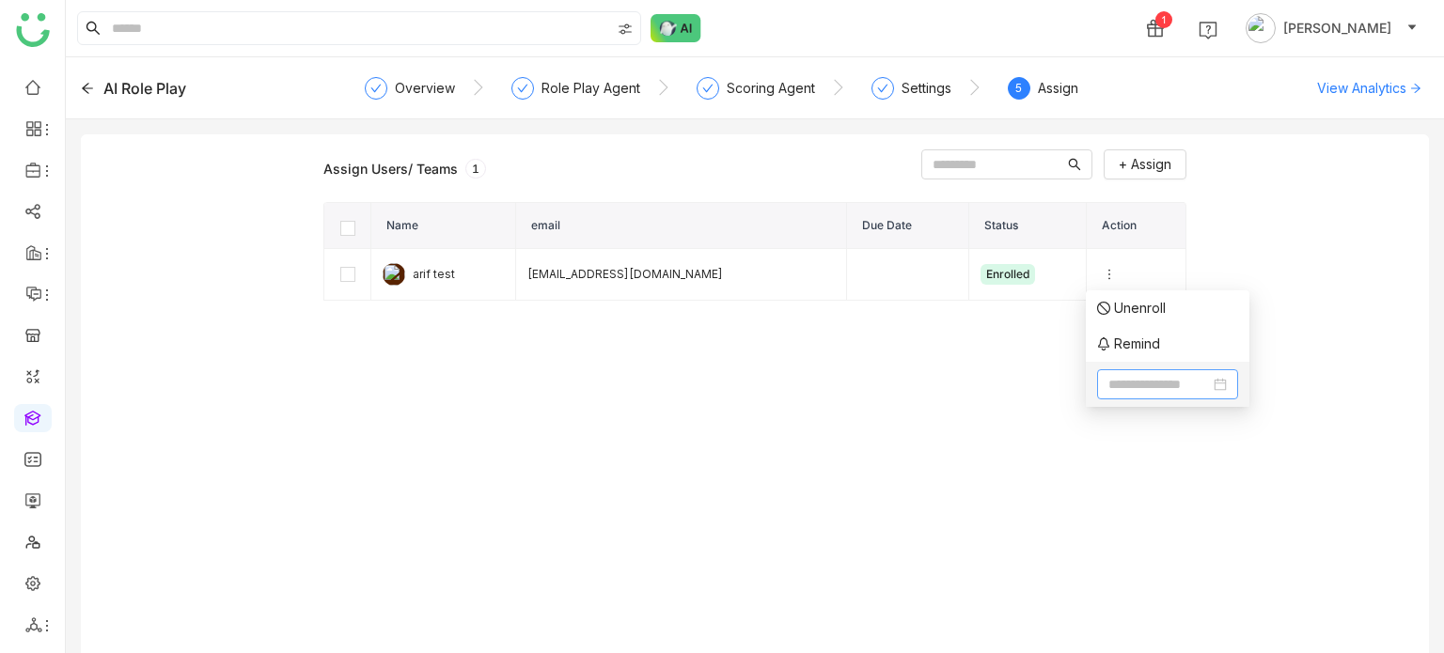
click at [1118, 385] on input at bounding box center [1159, 384] width 102 height 21
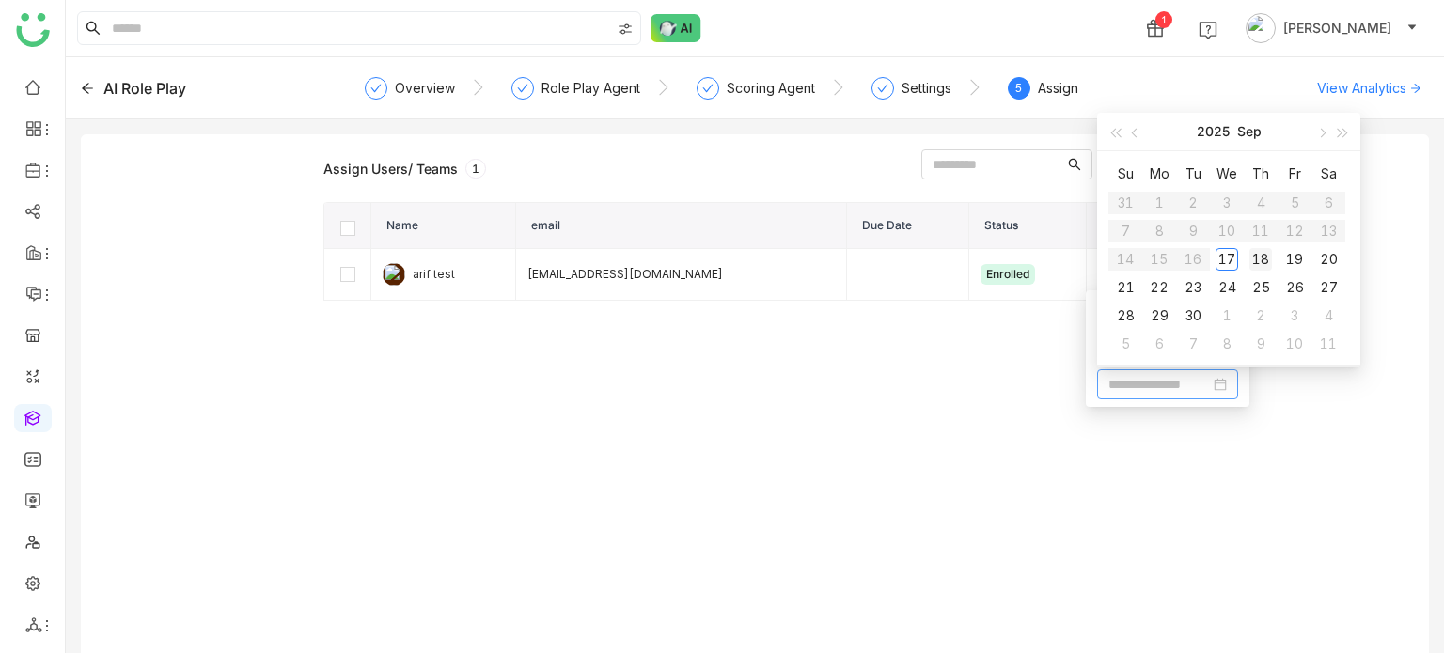
click at [1260, 255] on div "18" at bounding box center [1261, 259] width 23 height 23
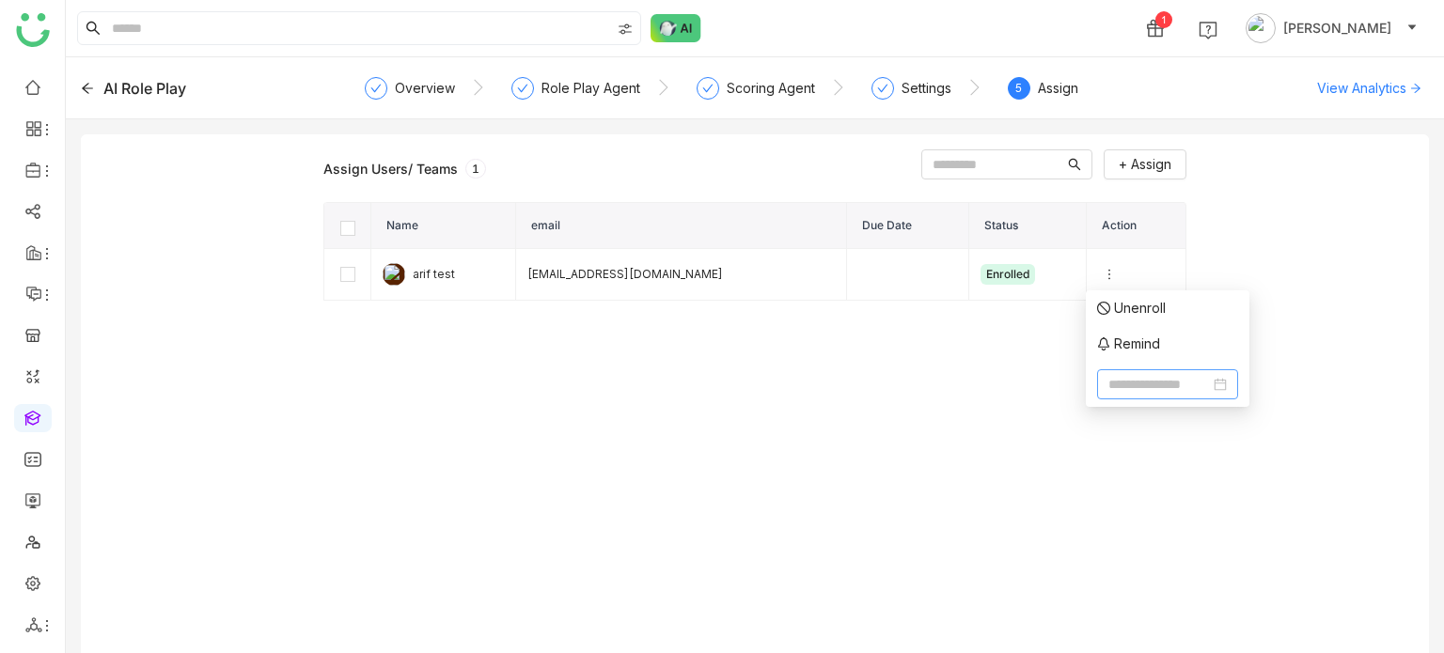
type input "**********"
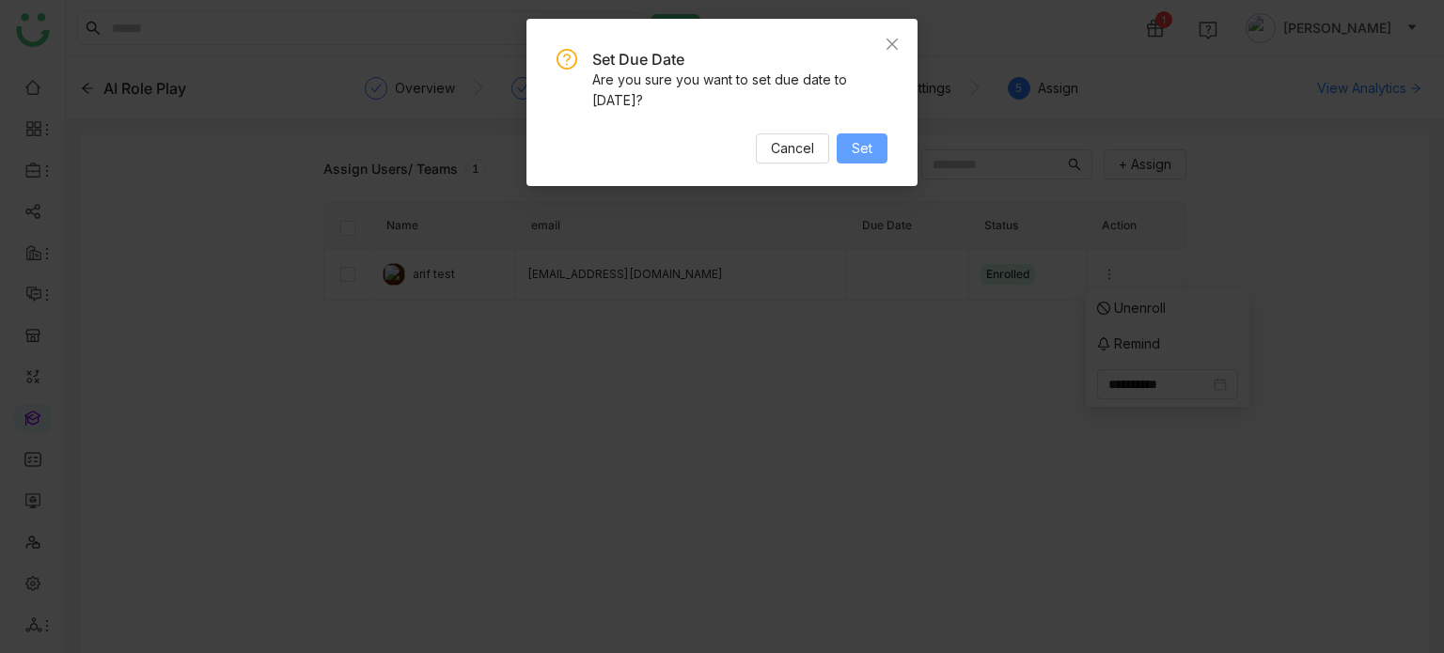
click at [869, 137] on button "Set" at bounding box center [862, 149] width 51 height 30
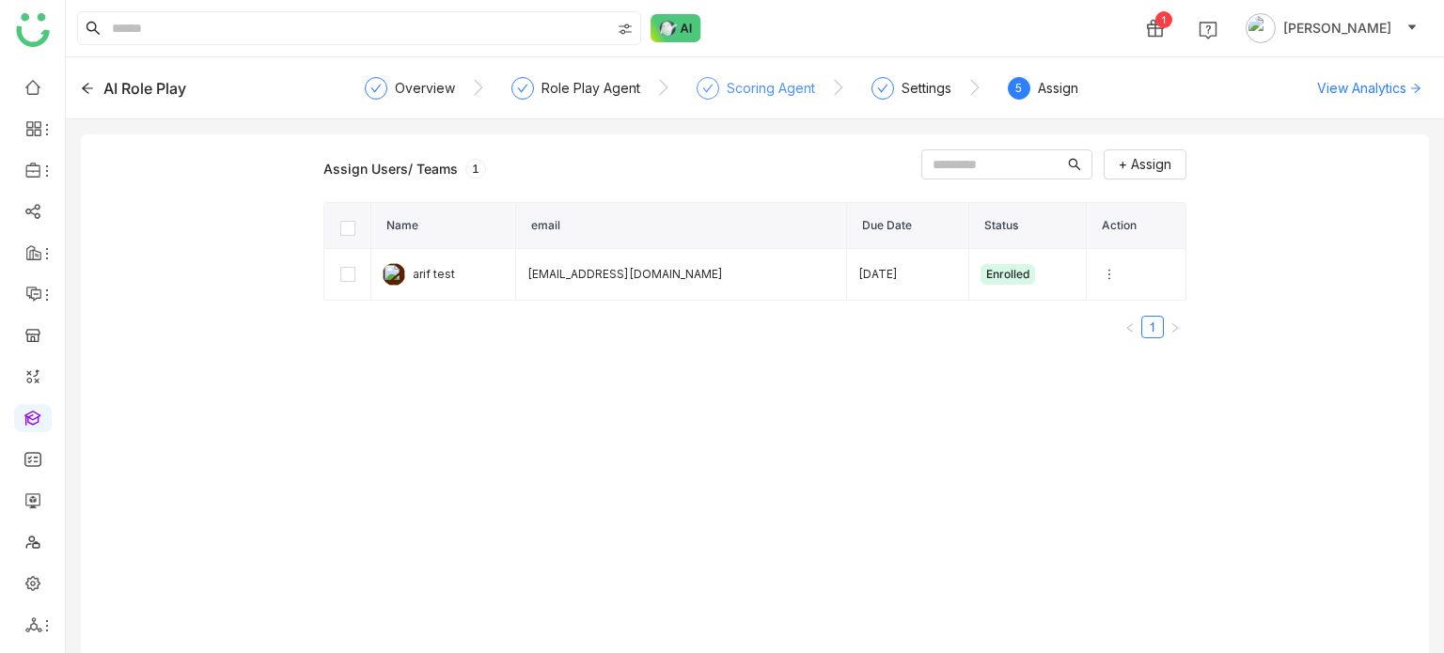
click at [746, 97] on div "Scoring Agent" at bounding box center [771, 88] width 88 height 23
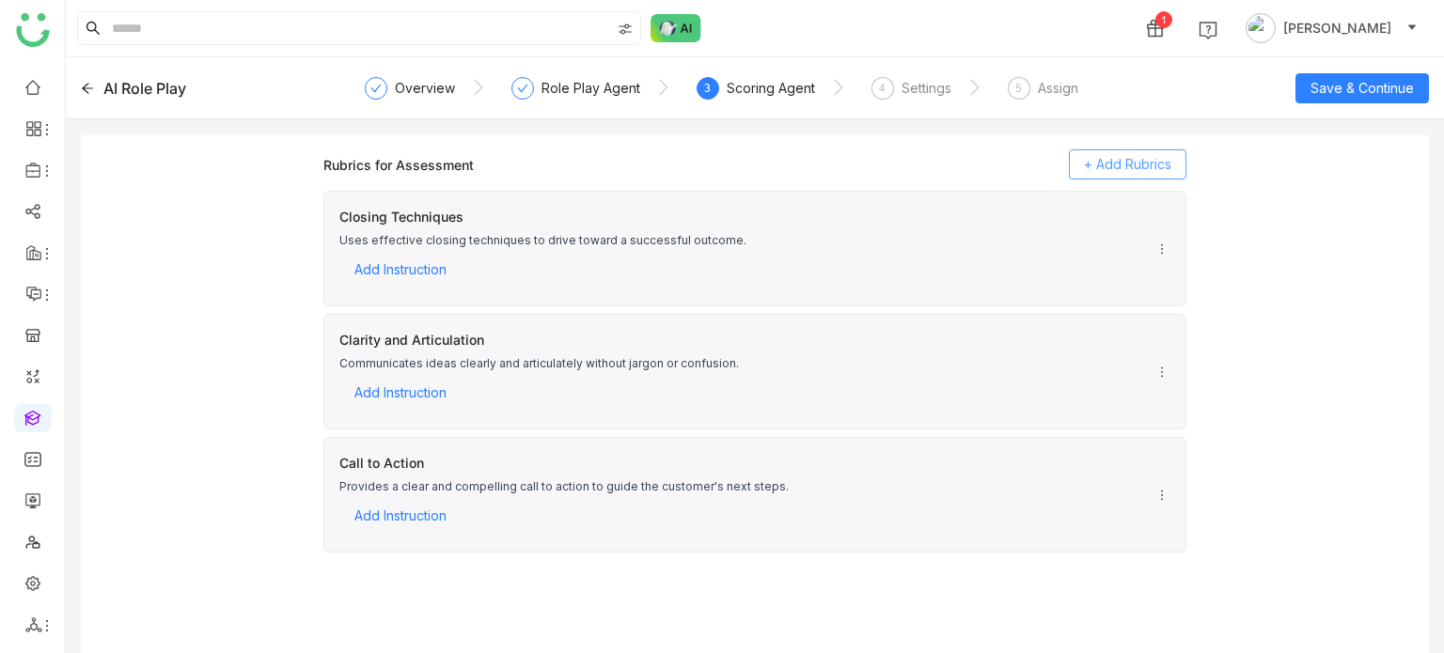
click at [1117, 174] on span "+ Add Rubrics" at bounding box center [1127, 164] width 87 height 21
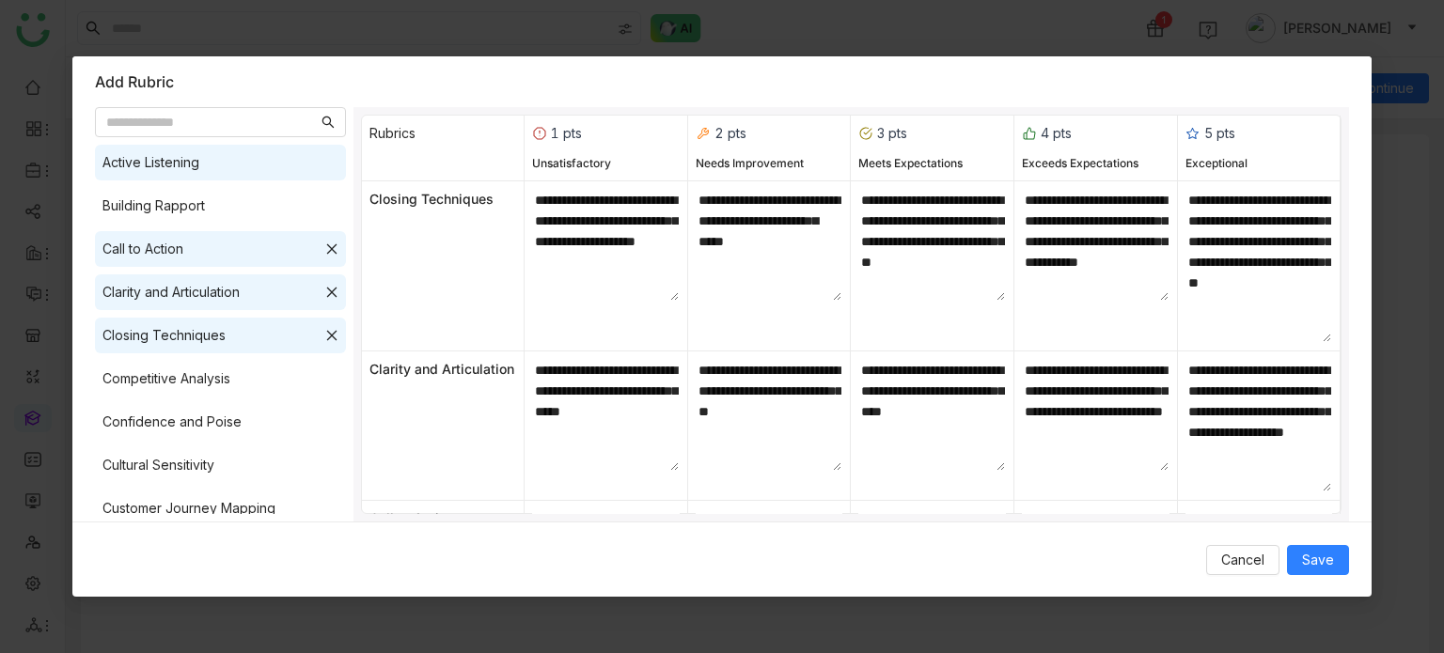
click at [212, 163] on div "Active Listening" at bounding box center [220, 163] width 251 height 36
click at [206, 193] on div "Building Rapport" at bounding box center [220, 206] width 251 height 36
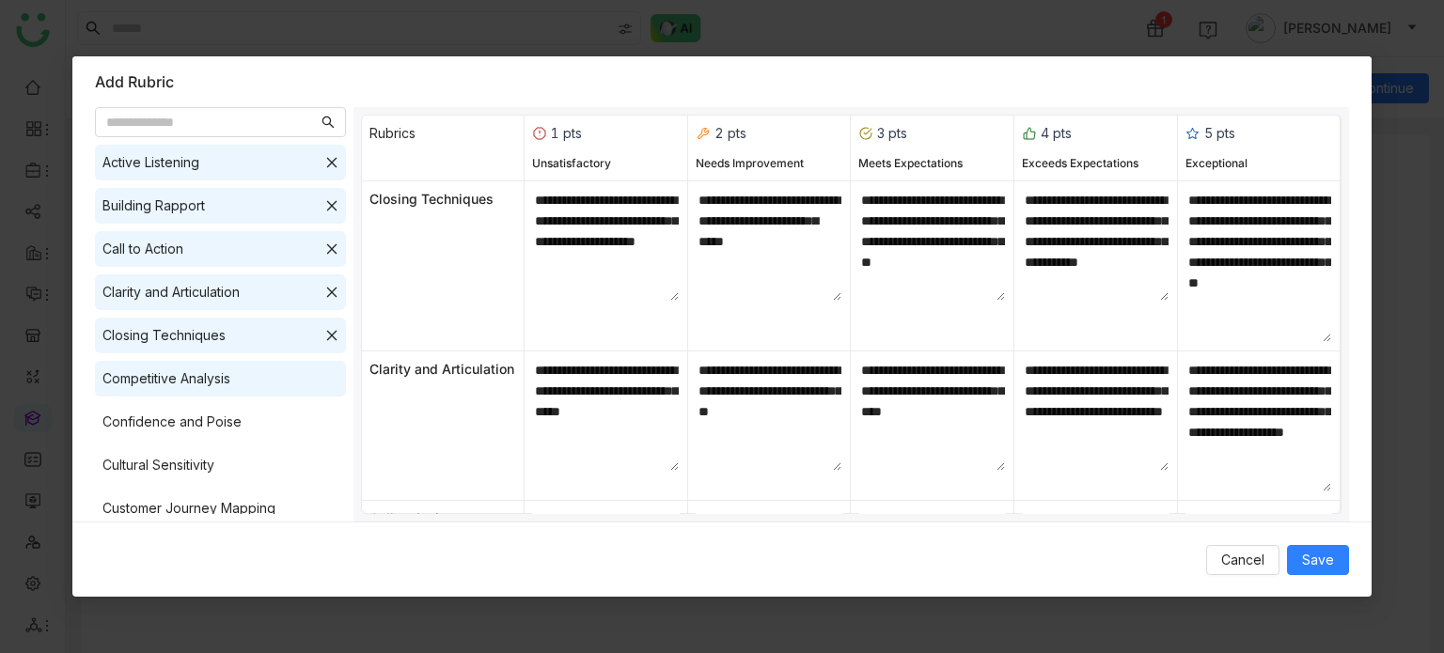
click at [258, 390] on div "Competitive Analysis" at bounding box center [220, 379] width 251 height 36
click at [254, 432] on div "Confidence and Poise" at bounding box center [220, 422] width 251 height 36
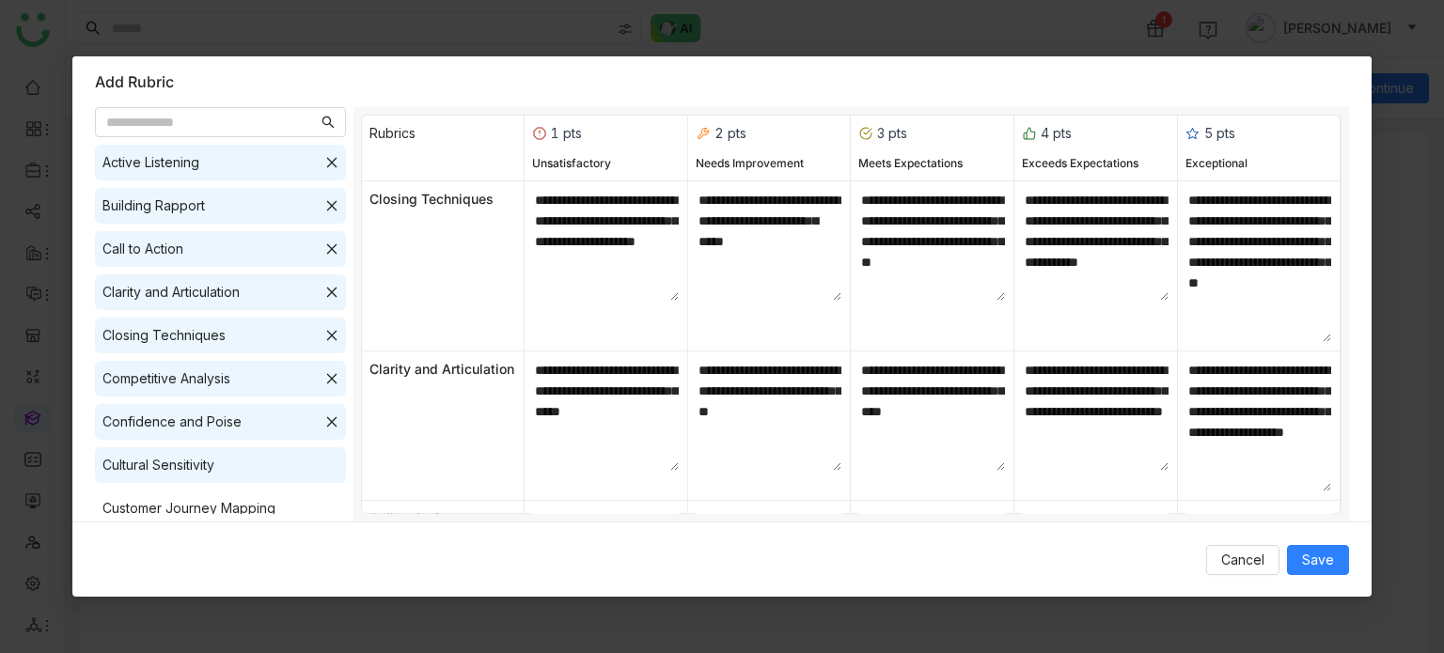
click at [251, 471] on div "Cultural Sensitivity" at bounding box center [220, 466] width 251 height 36
click at [251, 500] on div "Customer Journey Mapping" at bounding box center [188, 508] width 173 height 21
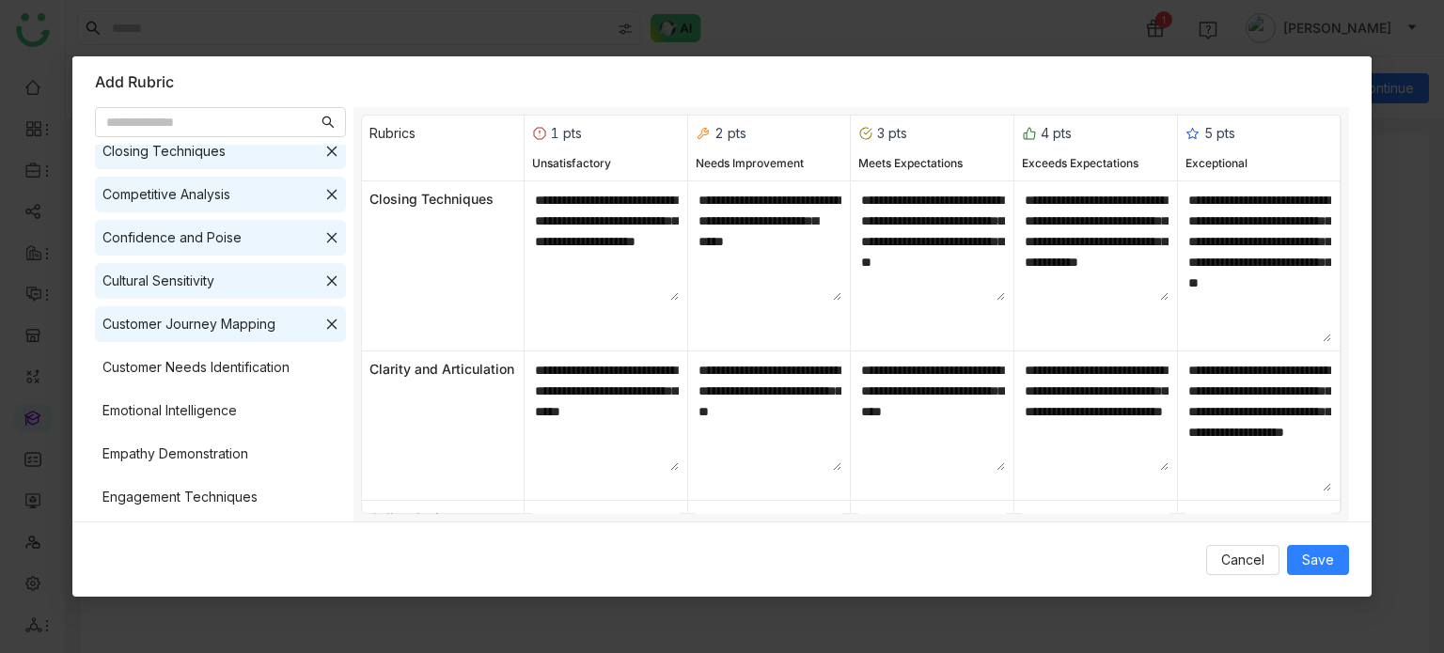
scroll to position [214, 0]
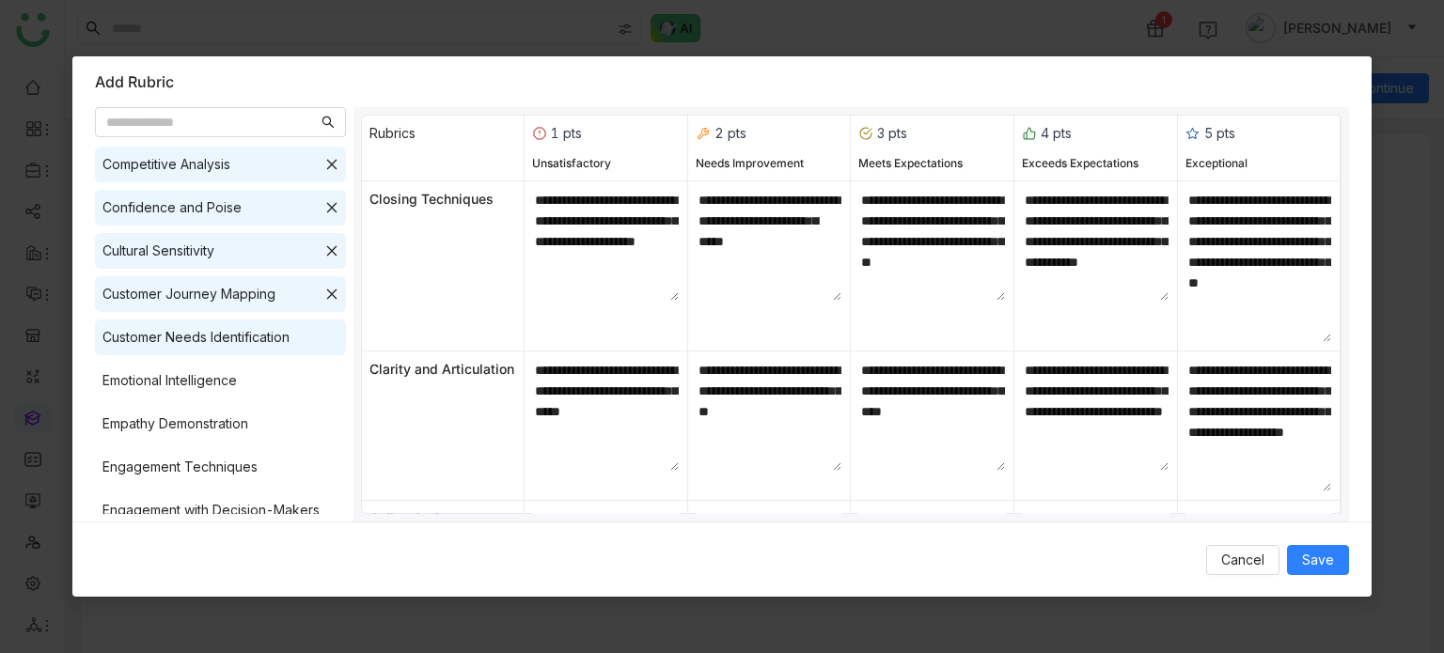
click at [241, 329] on div "Customer Needs Identification" at bounding box center [195, 337] width 187 height 21
click at [229, 370] on div "Emotional Intelligence" at bounding box center [169, 380] width 134 height 21
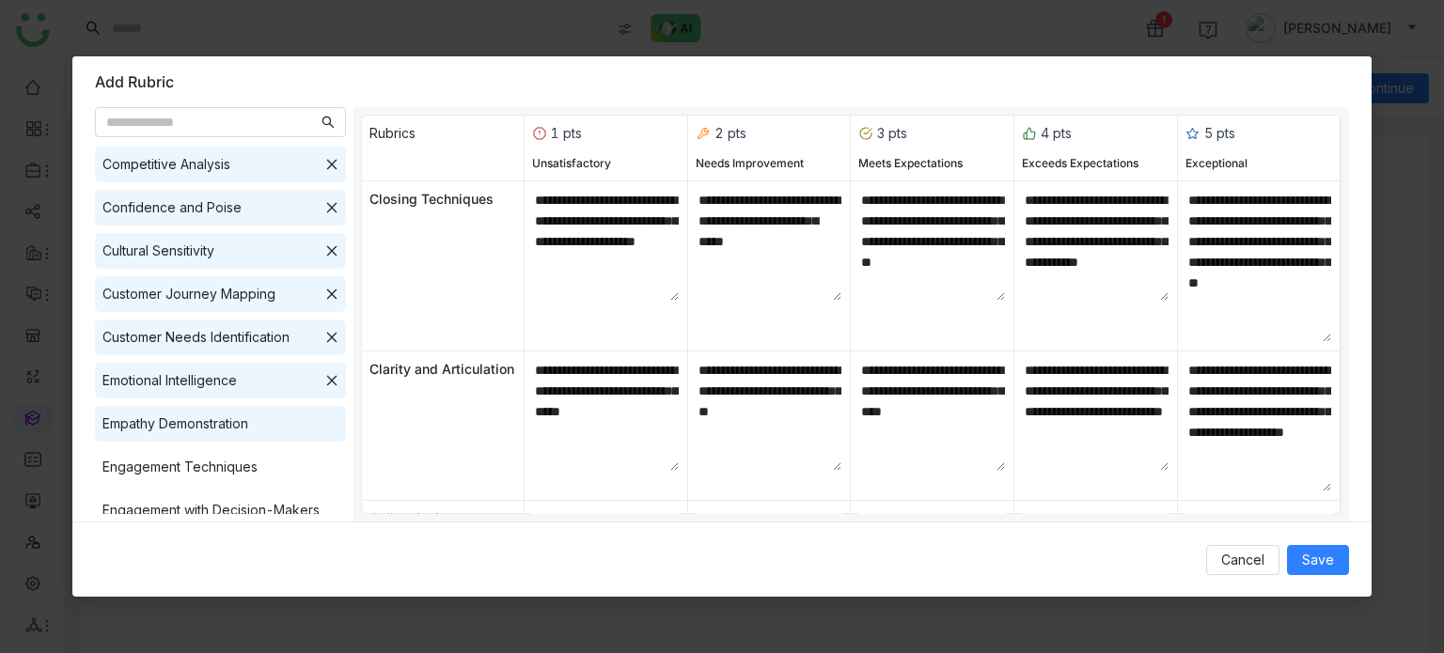
click at [239, 424] on div "Empathy Demonstration" at bounding box center [175, 424] width 146 height 21
click at [240, 451] on div "Engagement Techniques" at bounding box center [220, 467] width 251 height 36
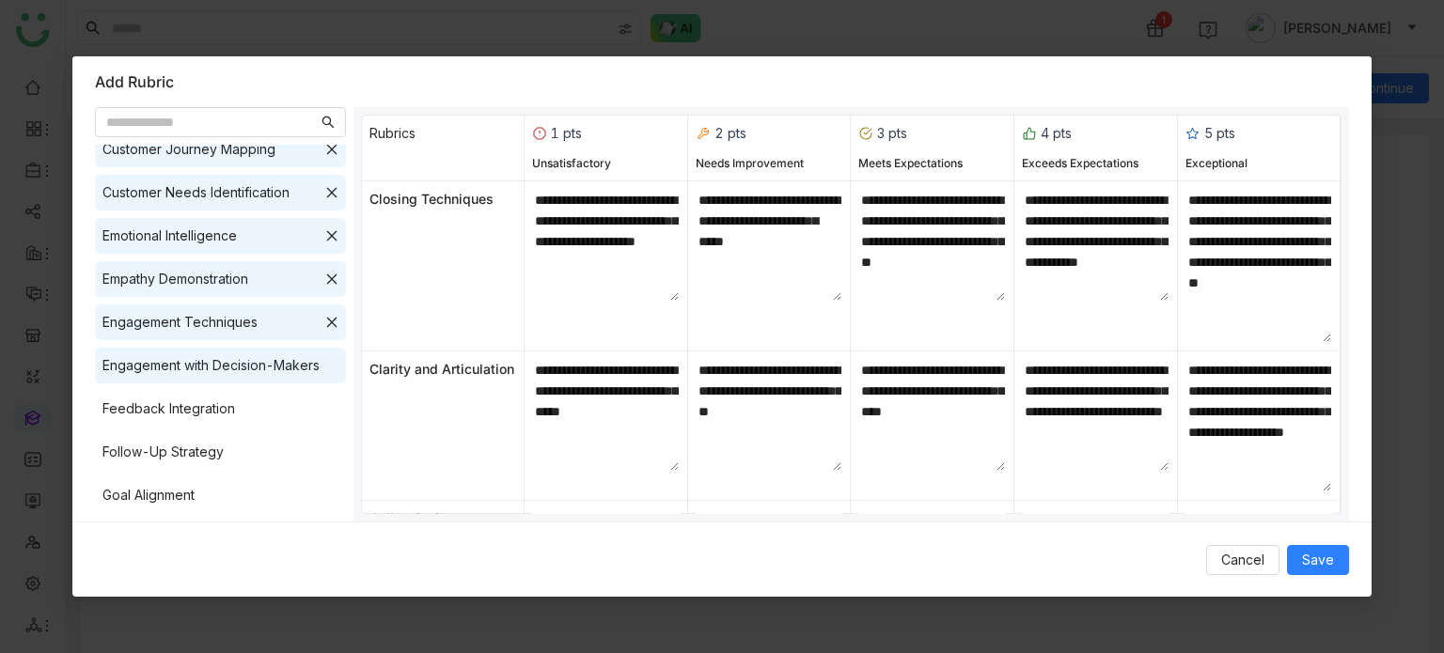
click at [263, 355] on div "Engagement with Decision-Makers" at bounding box center [210, 365] width 217 height 21
click at [235, 395] on div "Feedback Integration" at bounding box center [220, 409] width 251 height 36
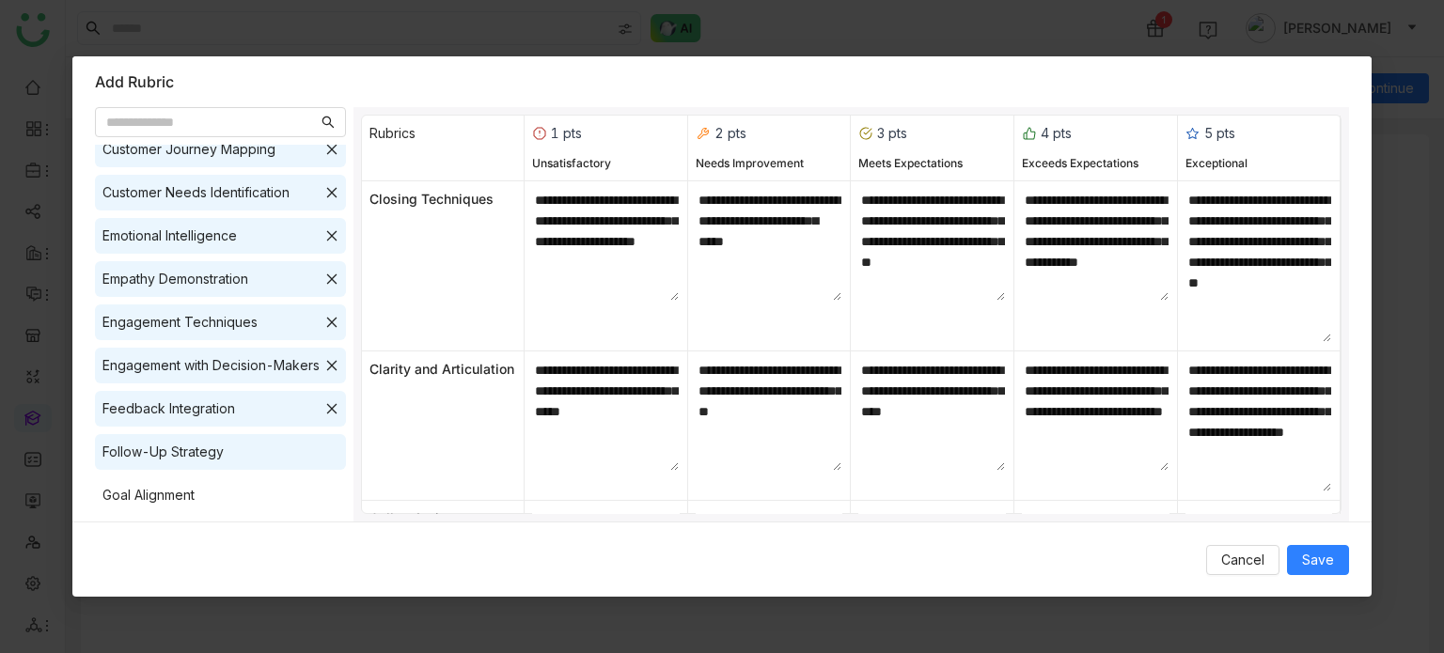
click at [219, 450] on div "Follow-Up Strategy" at bounding box center [162, 452] width 121 height 21
click at [214, 491] on div "Goal Alignment" at bounding box center [220, 496] width 251 height 36
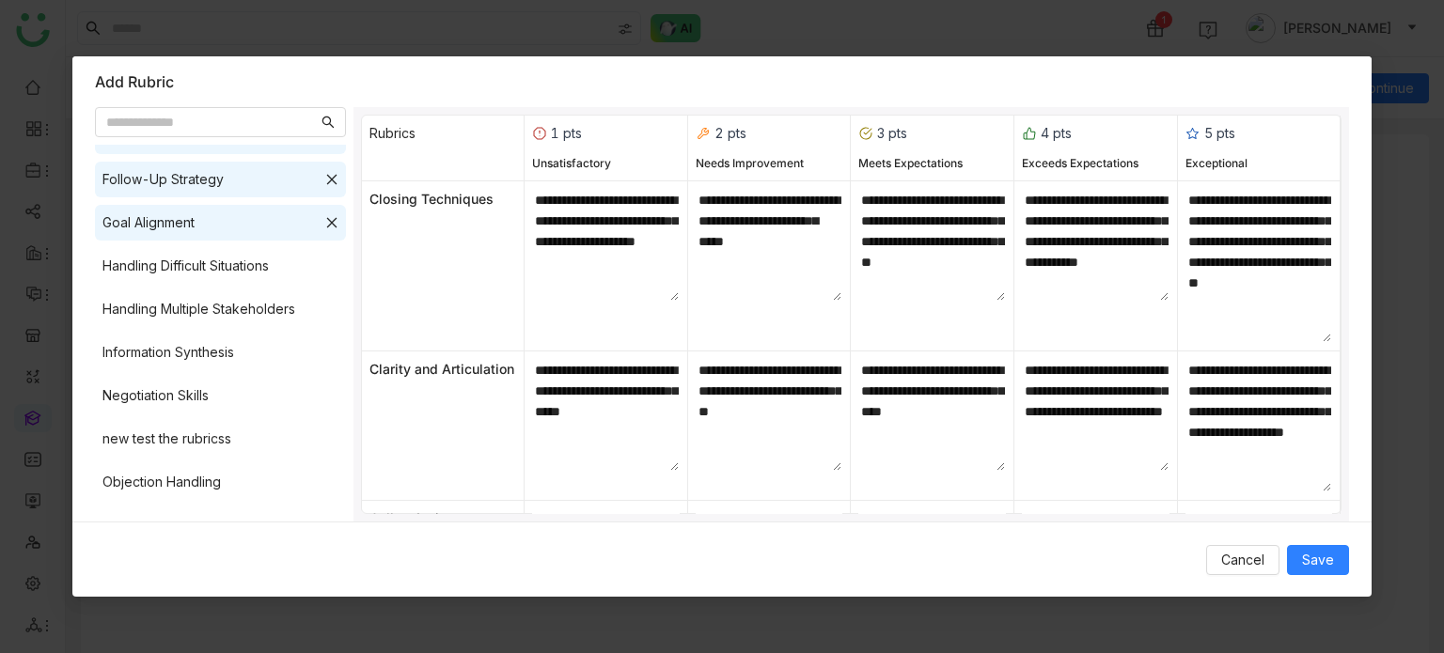
scroll to position [649, 0]
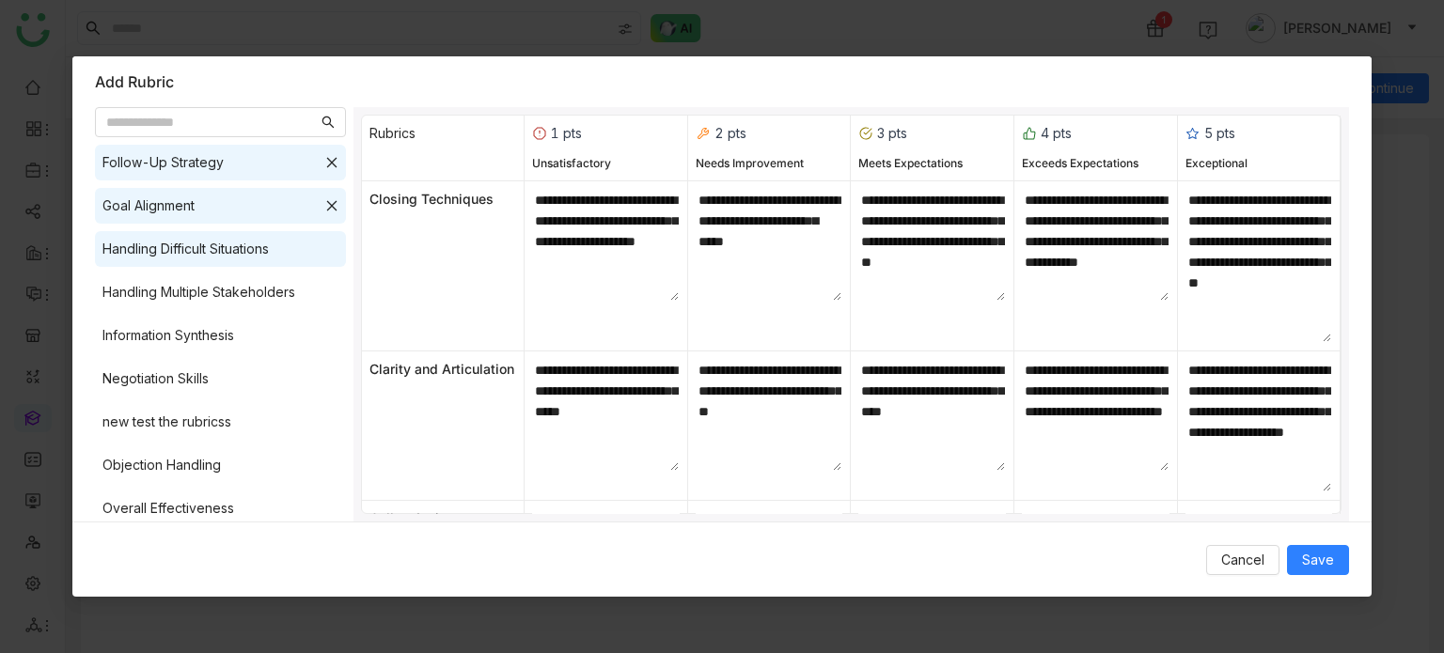
click at [268, 247] on div "Handling Difficult Situations" at bounding box center [185, 249] width 166 height 21
click at [255, 285] on div "Handling Multiple Stakeholders" at bounding box center [198, 292] width 193 height 21
click at [243, 311] on div "Active Listening Building Rapport Call to Action Clarity and Articulation Closi…" at bounding box center [220, 329] width 251 height 369
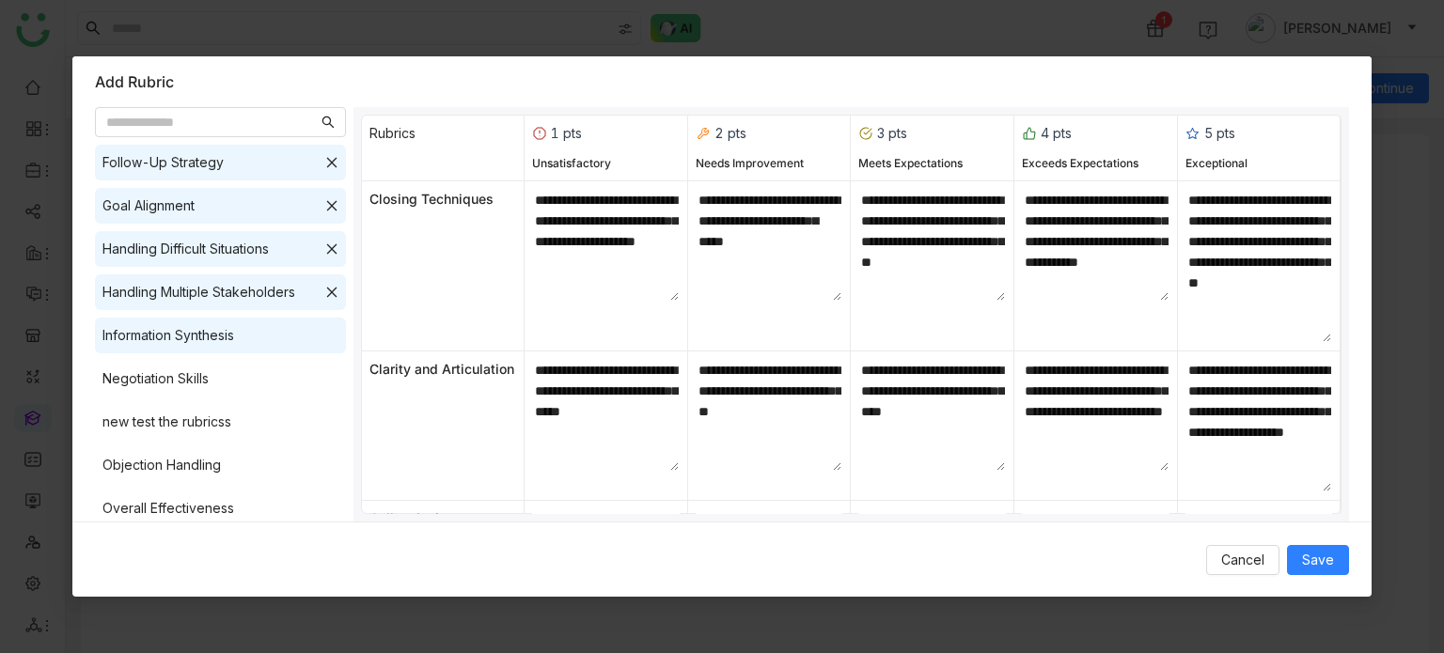
click at [233, 338] on div "Information Synthesis" at bounding box center [168, 335] width 132 height 21
click at [216, 391] on div "Negotiation Skills" at bounding box center [220, 379] width 251 height 36
click at [211, 434] on div "new test the rubricss" at bounding box center [220, 422] width 251 height 36
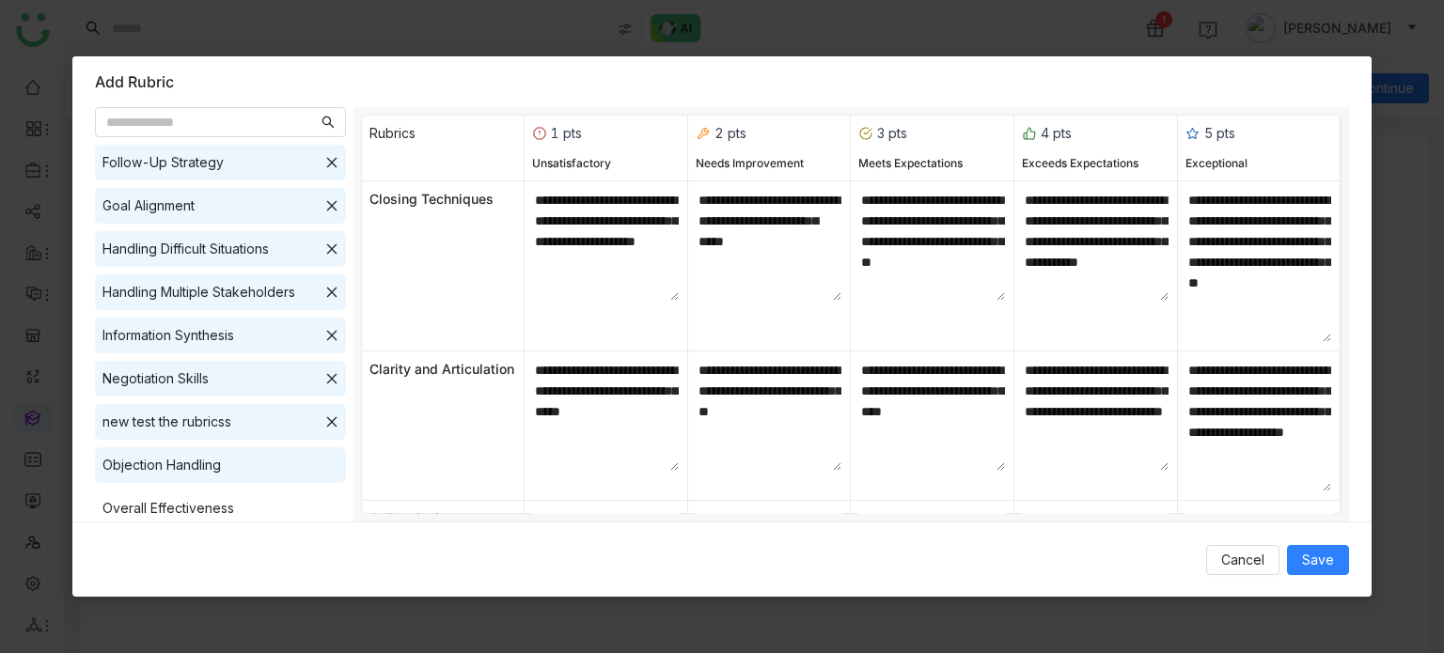
drag, startPoint x: 203, startPoint y: 465, endPoint x: 202, endPoint y: 478, distance: 12.3
click at [203, 467] on div "Objection Handling" at bounding box center [161, 465] width 118 height 21
click at [203, 503] on div "Overall Effectiveness" at bounding box center [168, 508] width 132 height 21
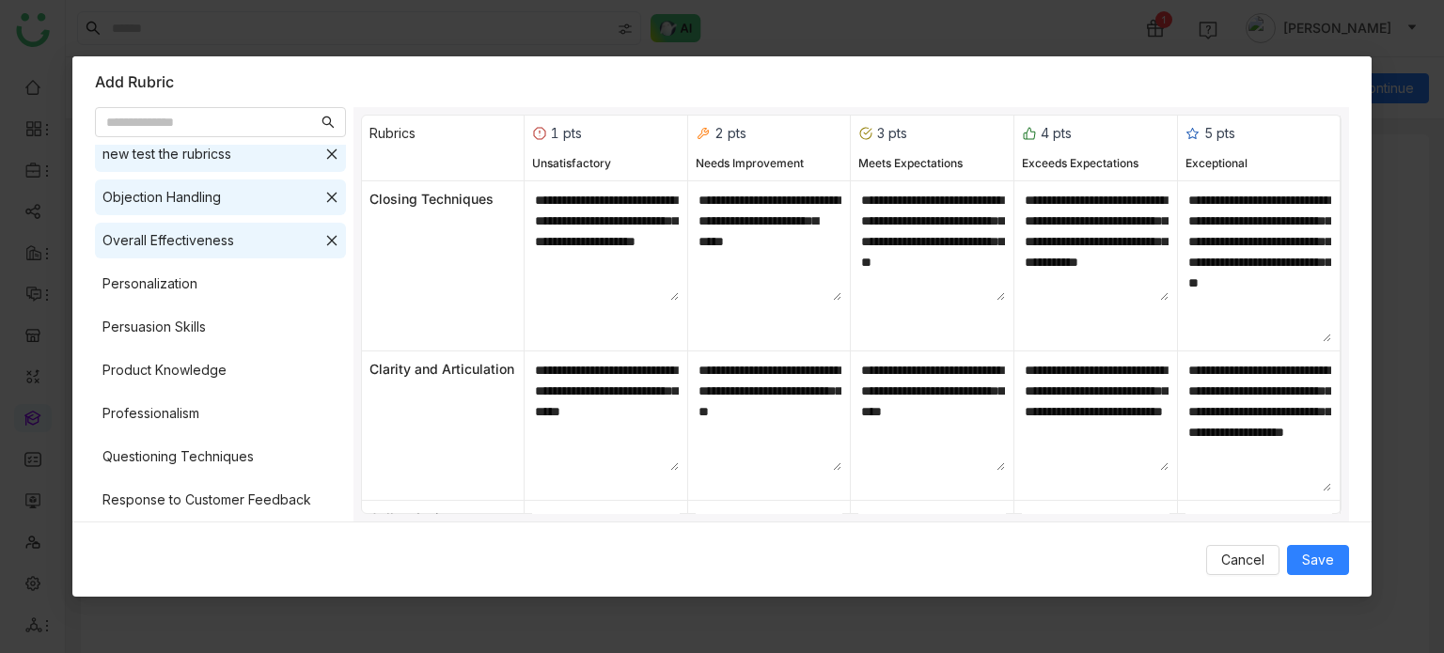
scroll to position [929, 0]
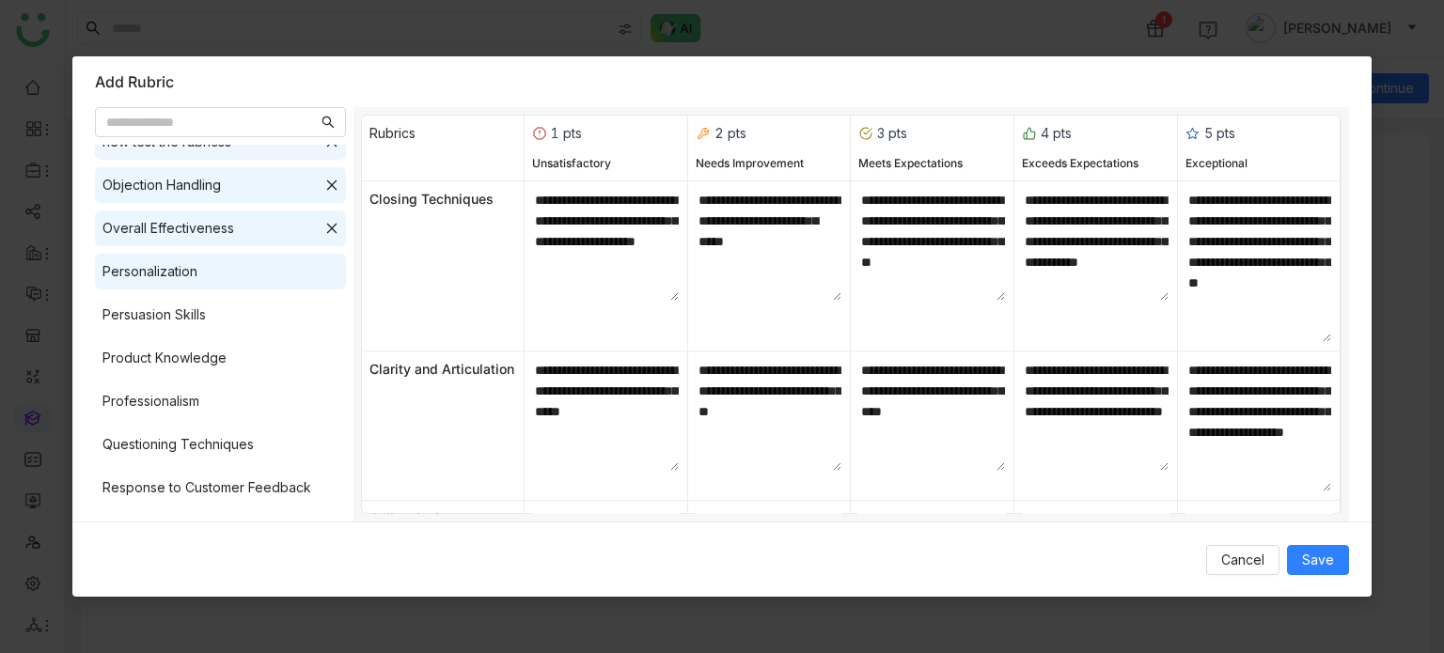
click at [220, 260] on div "Personalization" at bounding box center [220, 272] width 251 height 36
click at [214, 329] on div "Persuasion Skills" at bounding box center [220, 315] width 251 height 36
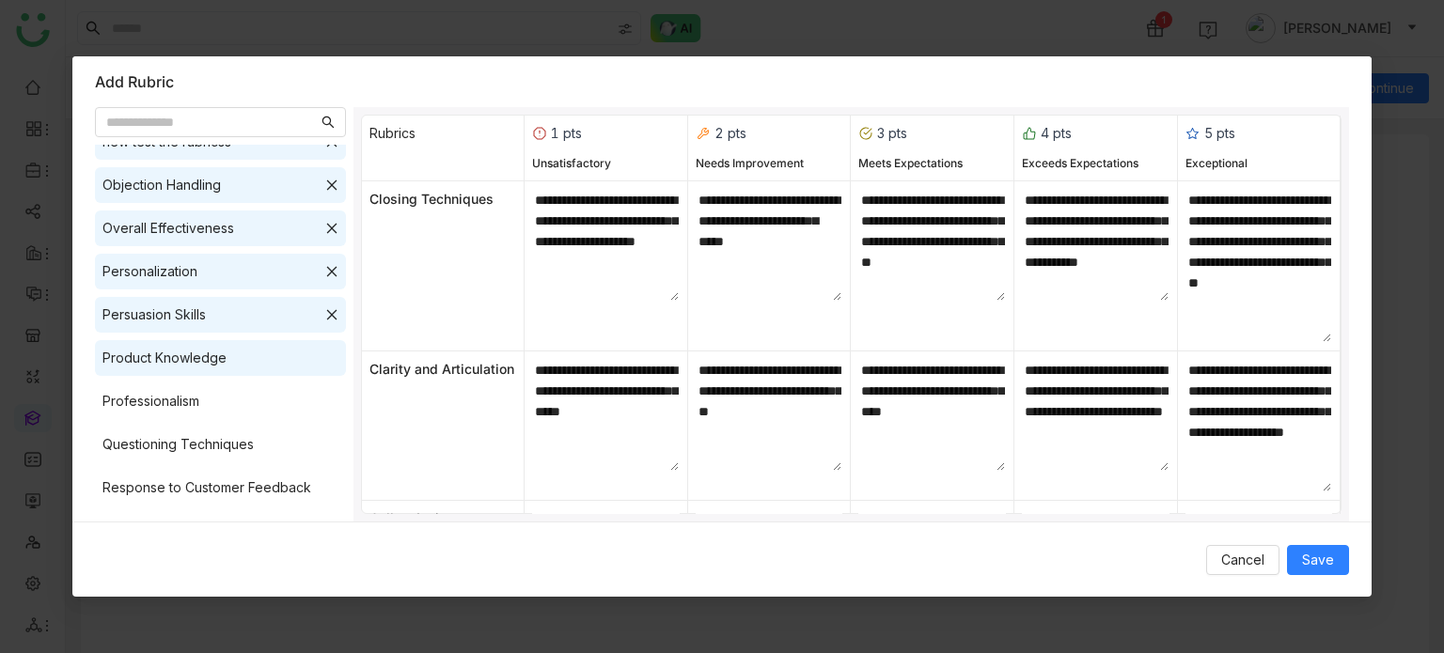
click at [218, 360] on div "Product Knowledge" at bounding box center [164, 358] width 124 height 21
click at [218, 386] on div "Professionalism" at bounding box center [220, 402] width 251 height 36
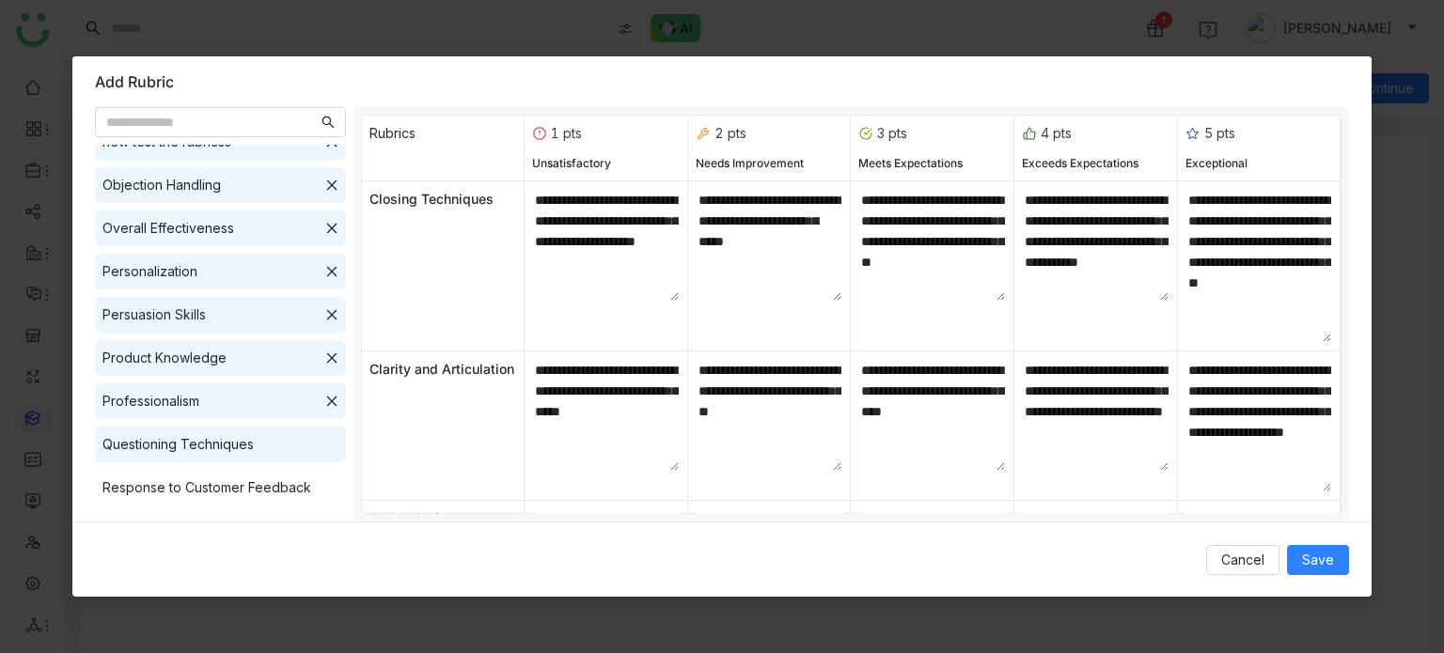
click at [225, 430] on div "Questioning Techniques" at bounding box center [220, 445] width 251 height 36
click at [232, 455] on div "Questioning Techniques" at bounding box center [220, 445] width 251 height 36
click at [233, 461] on div "Questioning Techniques" at bounding box center [220, 445] width 251 height 36
click at [242, 480] on div "Response to Customer Feedback" at bounding box center [206, 488] width 209 height 21
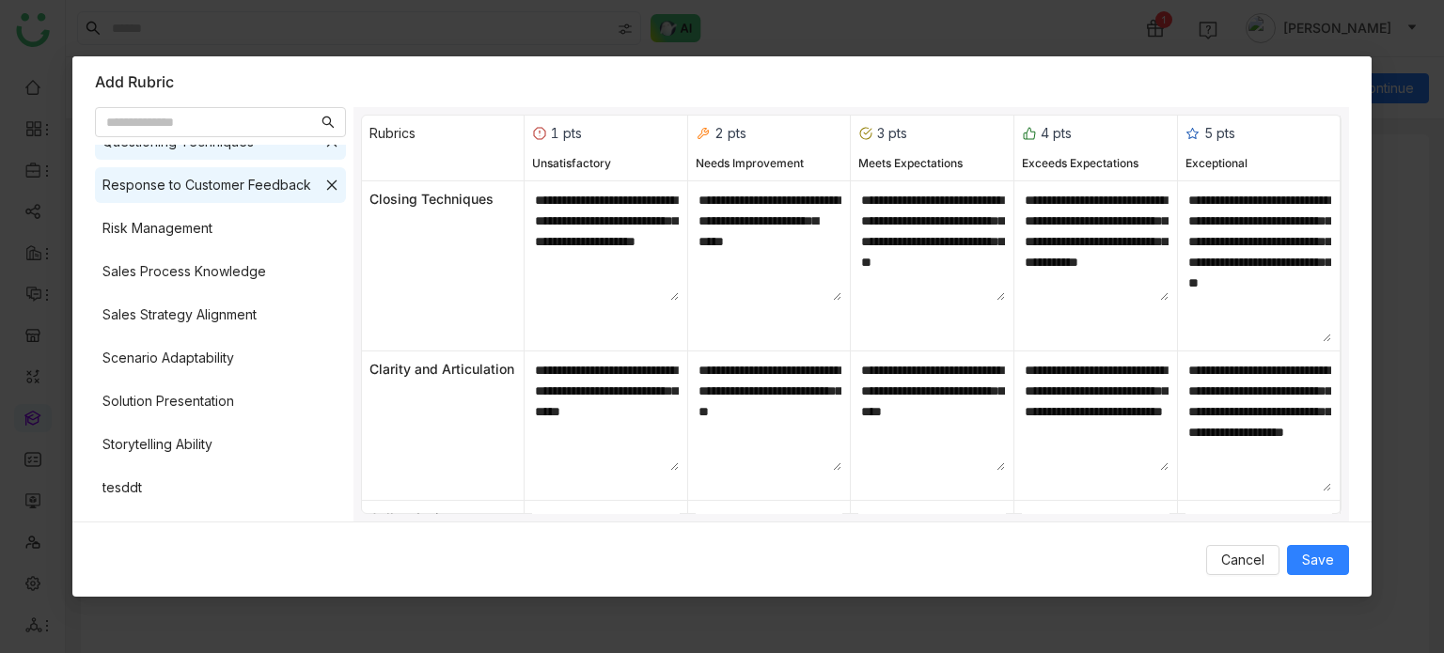
scroll to position [1241, 0]
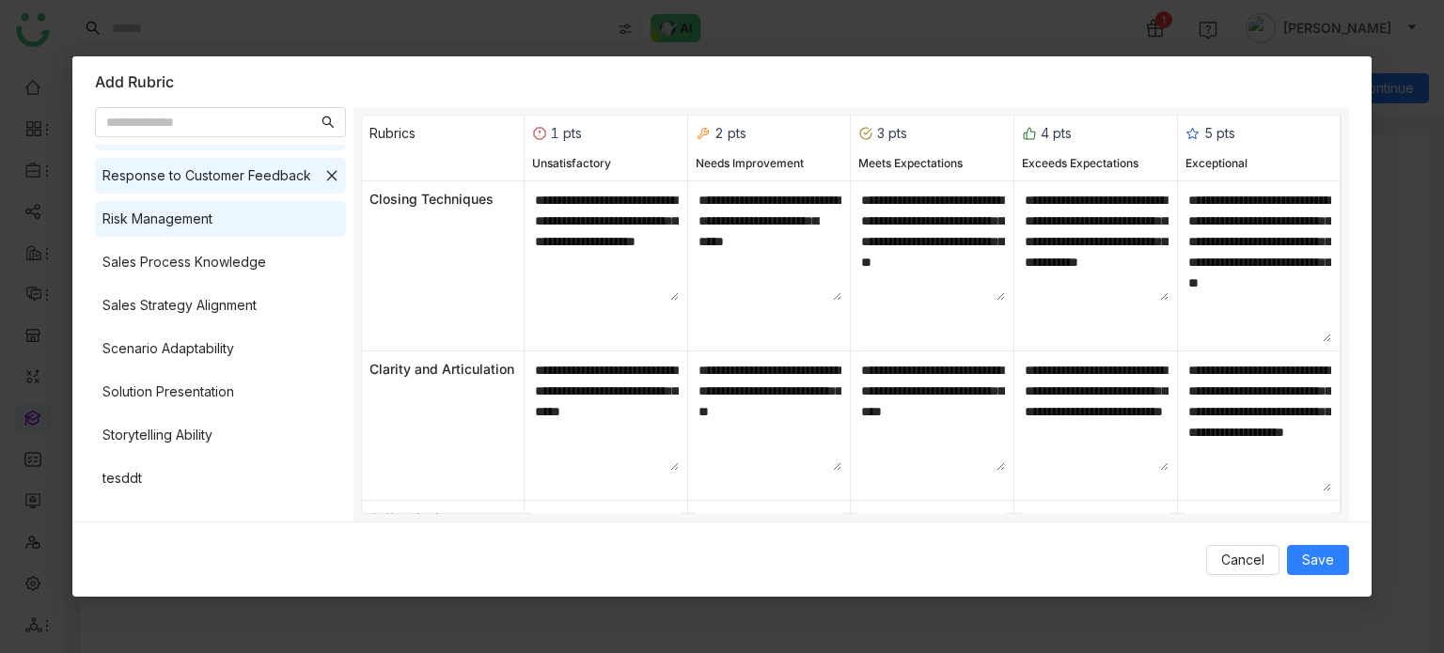
click at [249, 215] on div "Risk Management" at bounding box center [220, 219] width 251 height 36
click at [252, 256] on div "Sales Process Knowledge" at bounding box center [184, 262] width 164 height 21
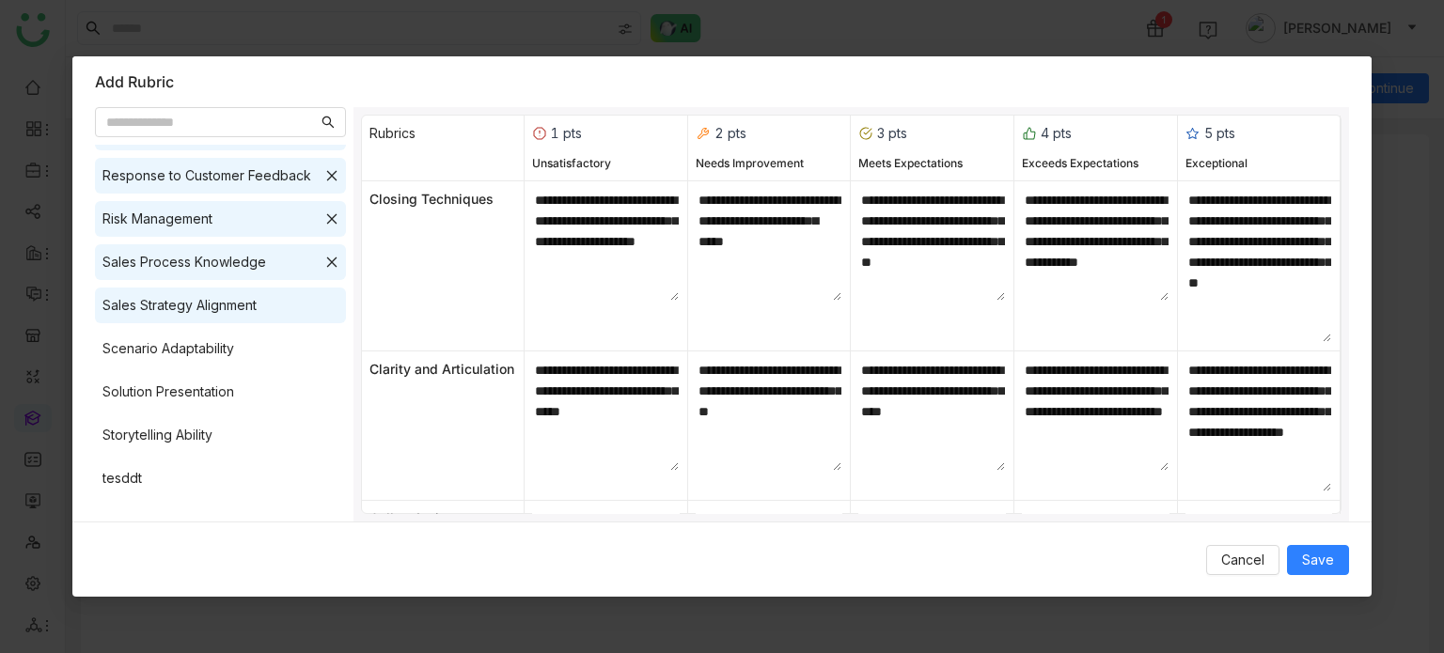
click at [254, 321] on div "Sales Strategy Alignment" at bounding box center [220, 306] width 251 height 36
click at [256, 351] on div "Scenario Adaptability" at bounding box center [220, 349] width 251 height 36
click at [258, 366] on div "Scenario Adaptability" at bounding box center [220, 349] width 251 height 36
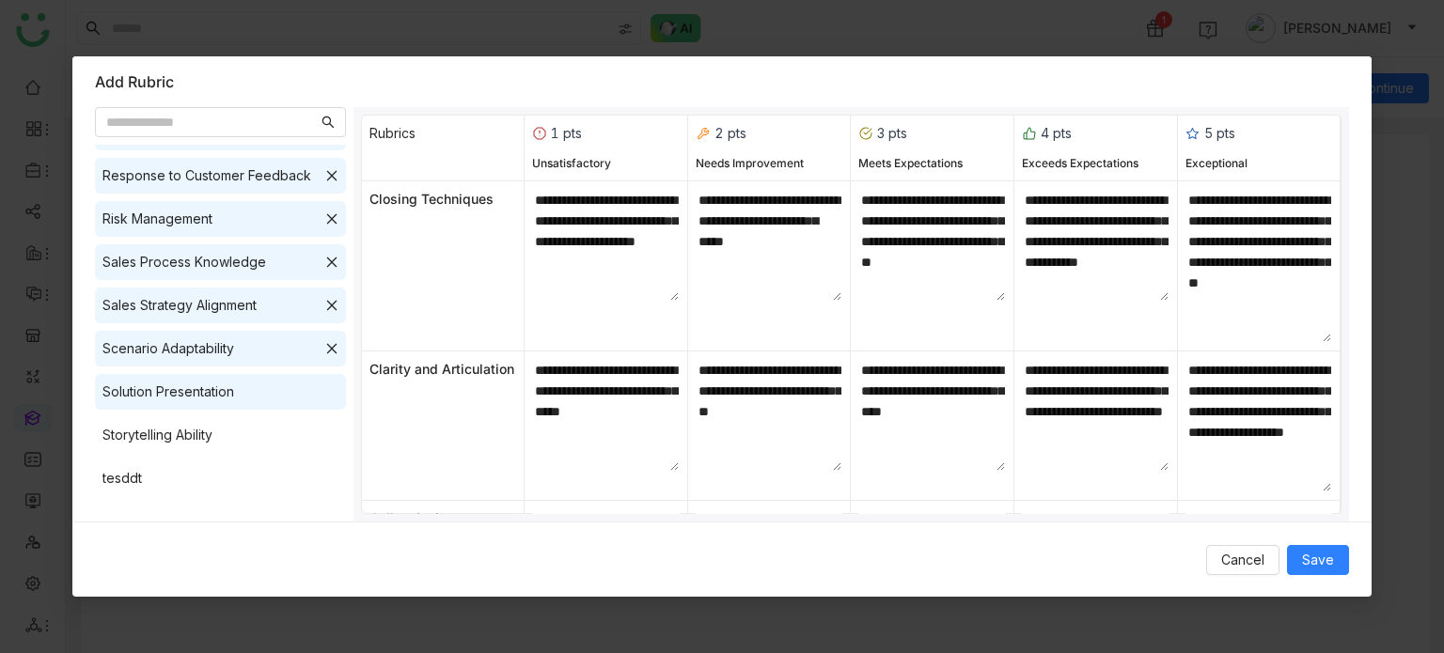
click at [271, 406] on div "Solution Presentation" at bounding box center [220, 392] width 251 height 36
click at [271, 445] on div "Storytelling Ability" at bounding box center [220, 435] width 251 height 36
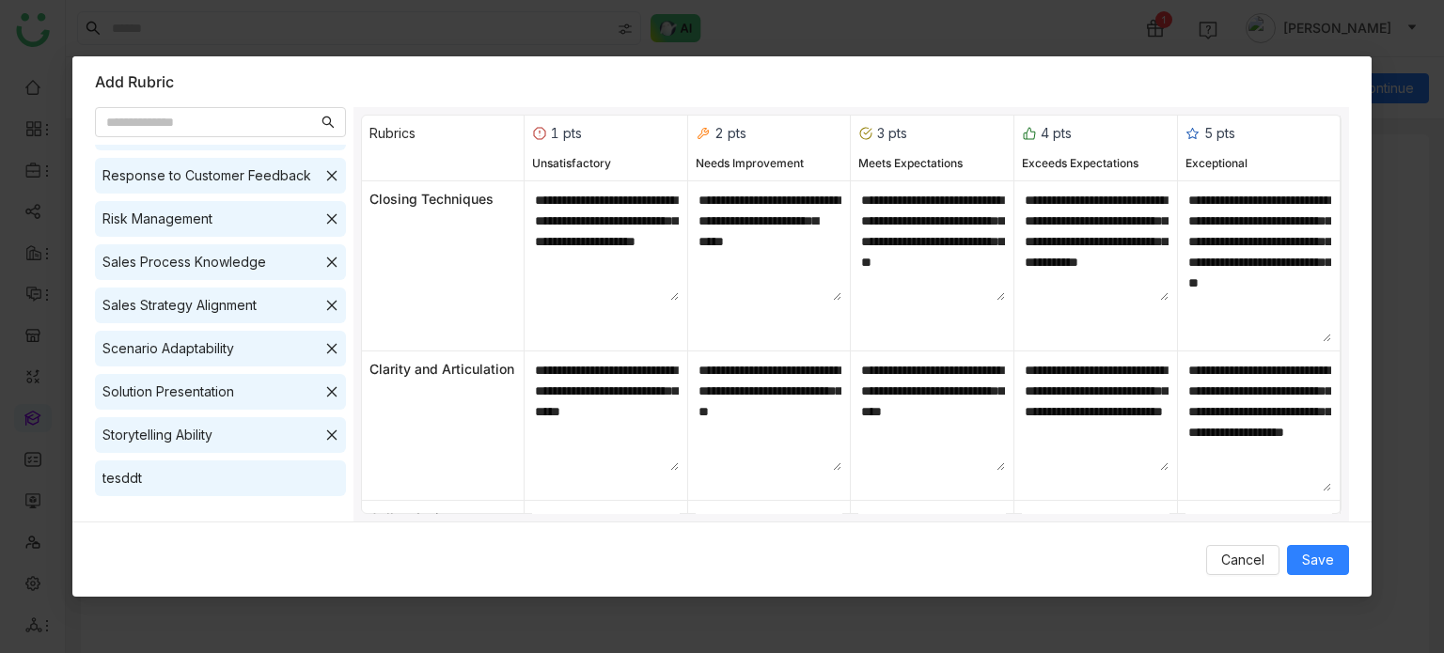
click at [270, 492] on div "tesddt" at bounding box center [220, 479] width 251 height 36
click at [1318, 559] on span "Save" at bounding box center [1318, 560] width 32 height 21
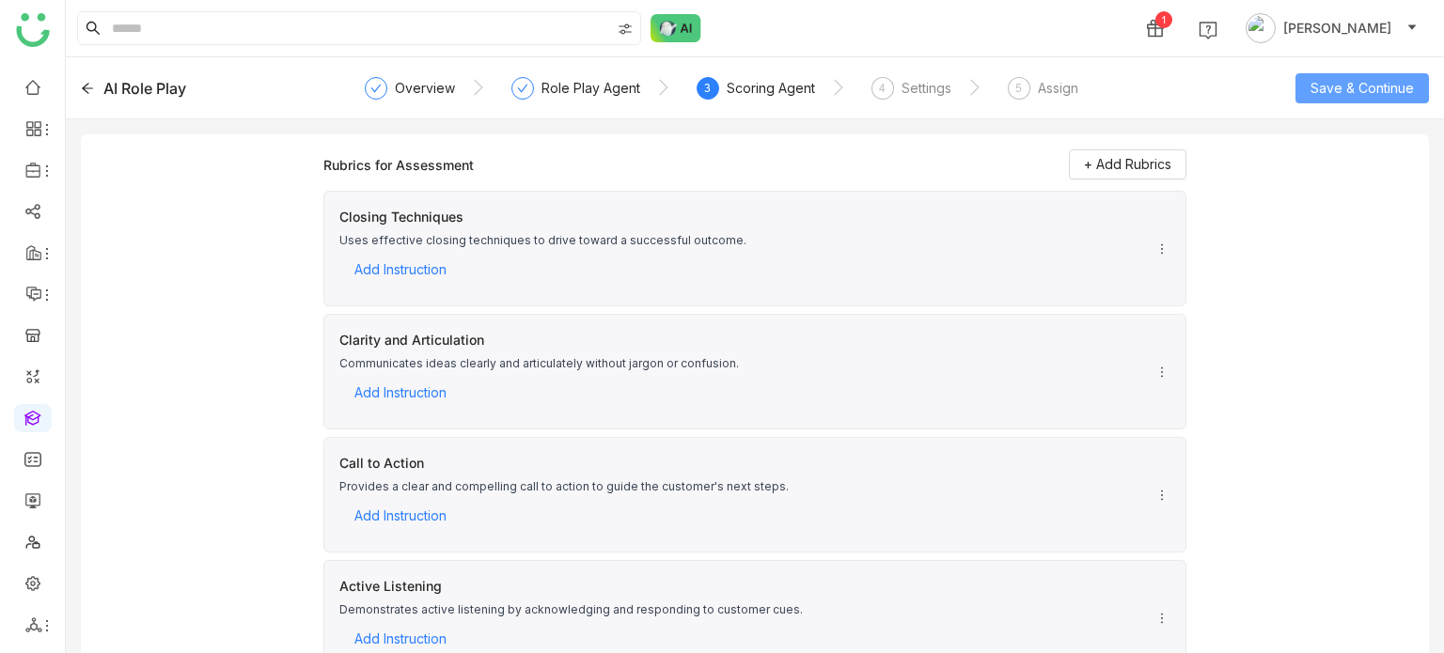
click at [1376, 82] on span "Save & Continue" at bounding box center [1362, 88] width 103 height 21
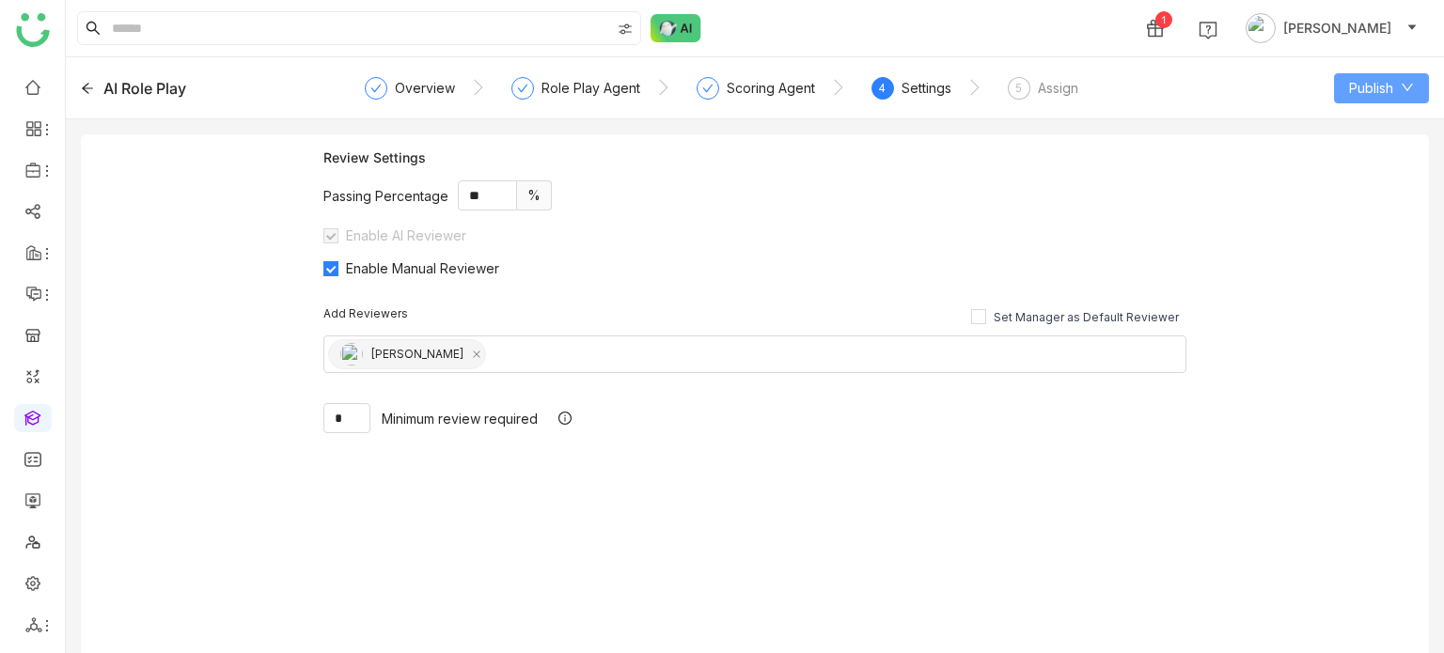
click at [1376, 82] on span "Publish" at bounding box center [1371, 88] width 44 height 21
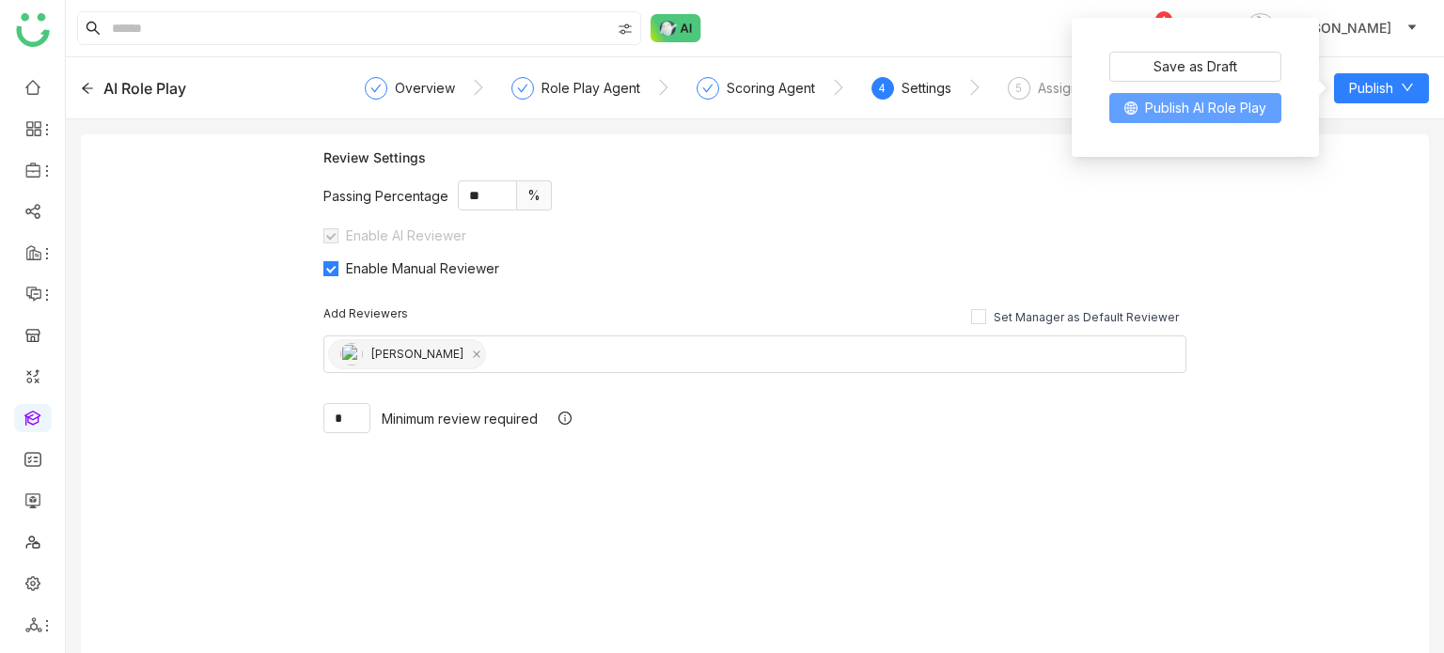
click at [1235, 105] on span "Publish AI Role Play" at bounding box center [1205, 108] width 121 height 21
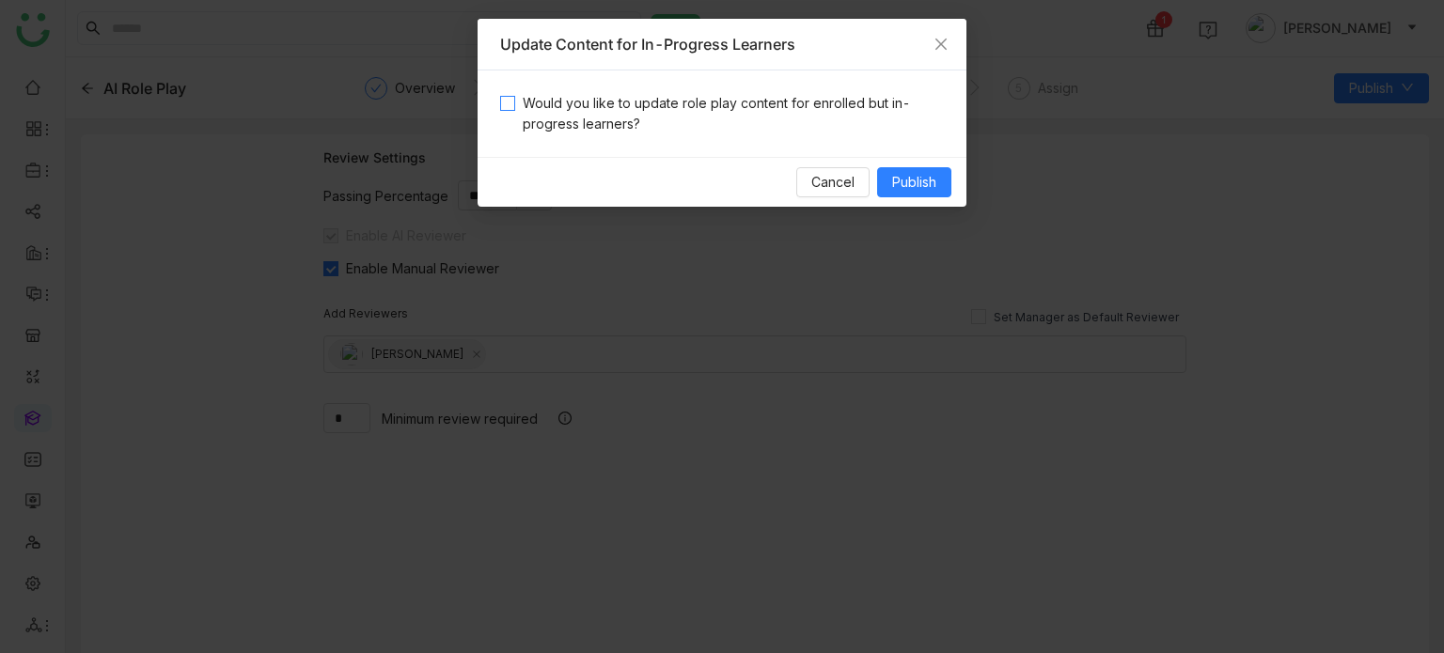
click at [553, 108] on span "Would you like to update role play content for enrolled but in-progress learner…" at bounding box center [729, 113] width 429 height 41
click at [942, 173] on button "Publish" at bounding box center [914, 182] width 74 height 30
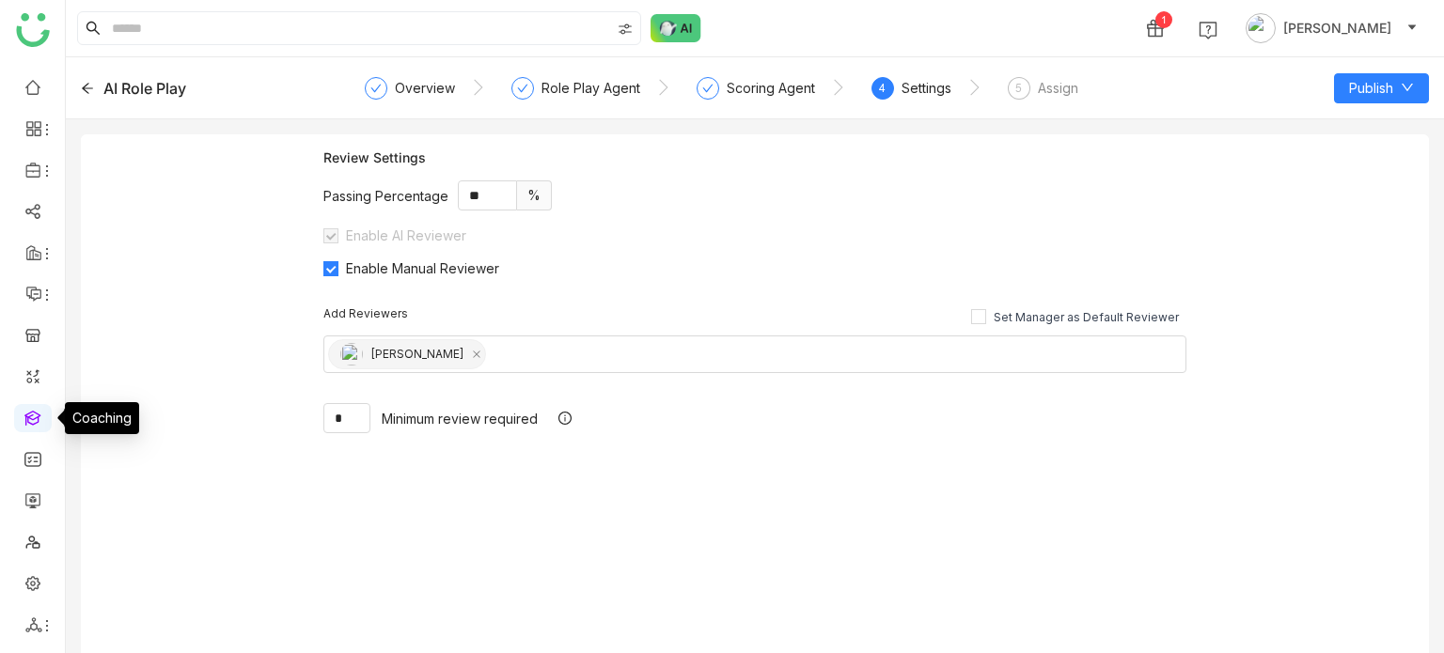
click at [40, 422] on link at bounding box center [32, 417] width 17 height 16
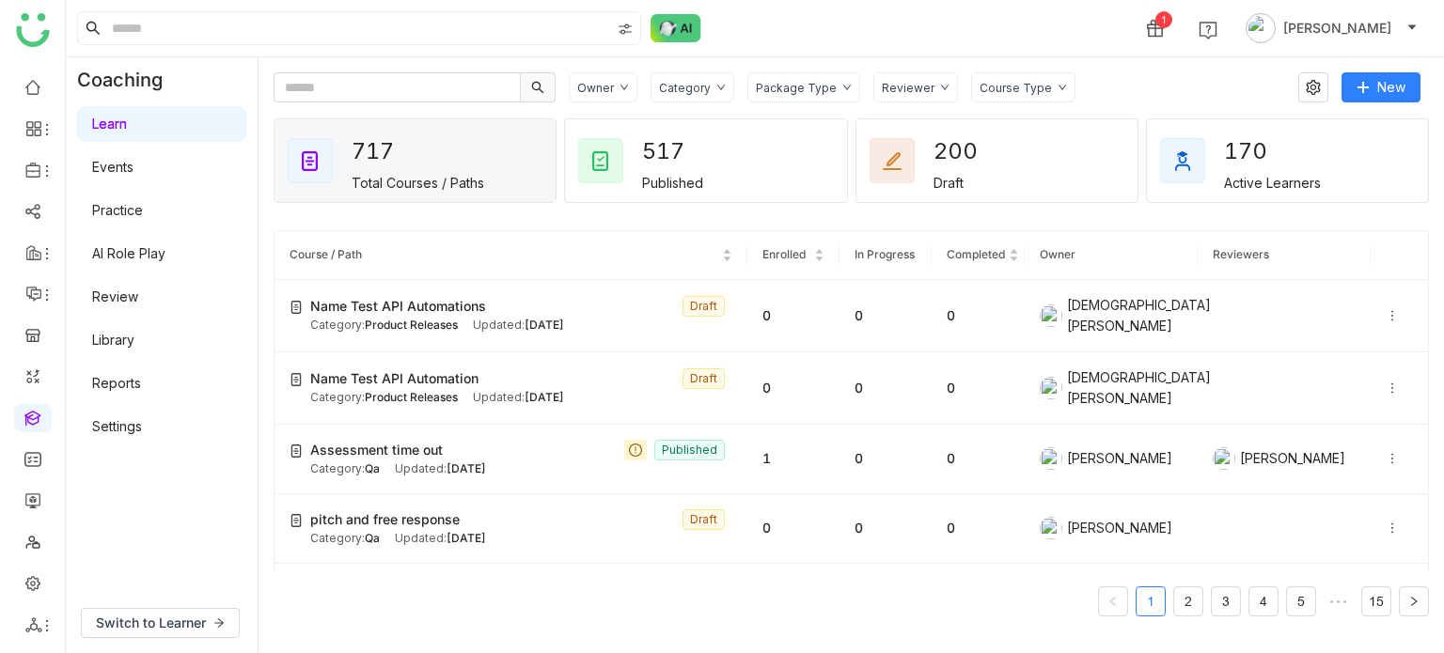
click at [135, 303] on link "Review" at bounding box center [115, 297] width 46 height 16
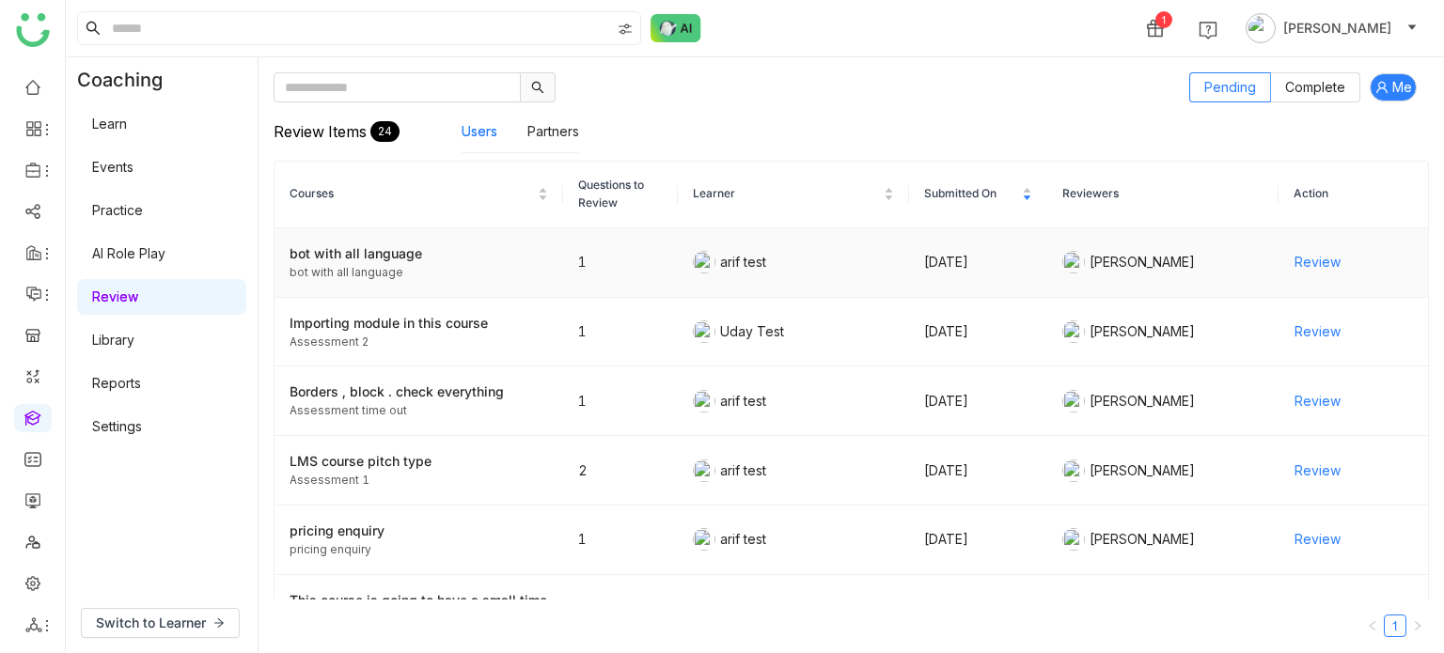
click at [427, 261] on div "bot with all language" at bounding box center [419, 254] width 259 height 21
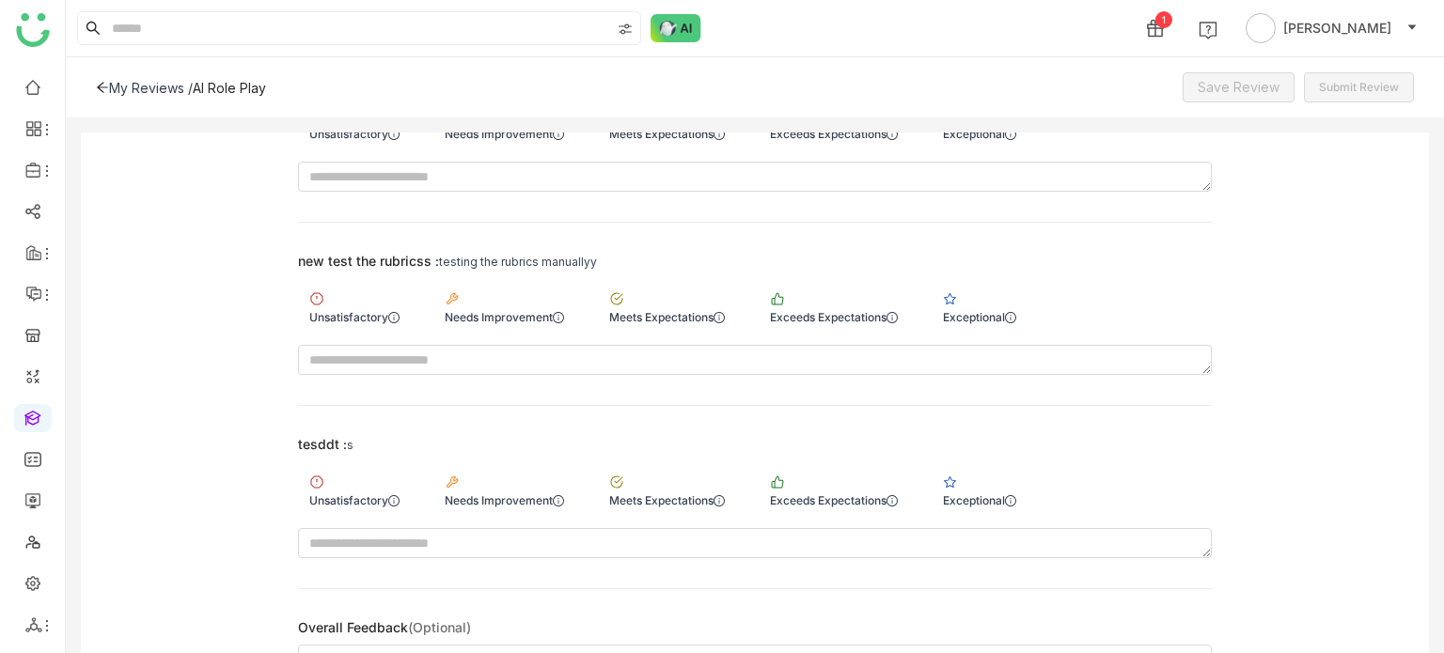
scroll to position [6612, 0]
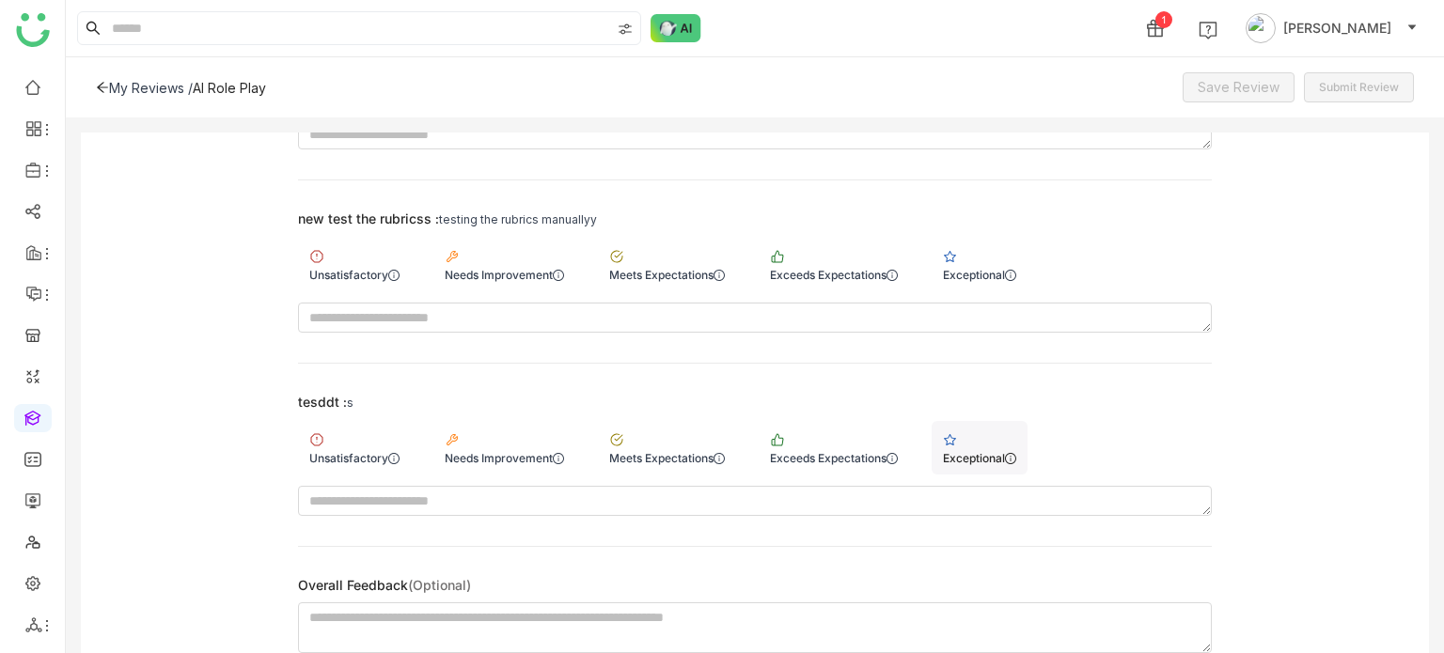
click at [1018, 421] on div "Exceptional" at bounding box center [980, 448] width 96 height 54
click at [972, 268] on div "Exceptional" at bounding box center [979, 275] width 73 height 14
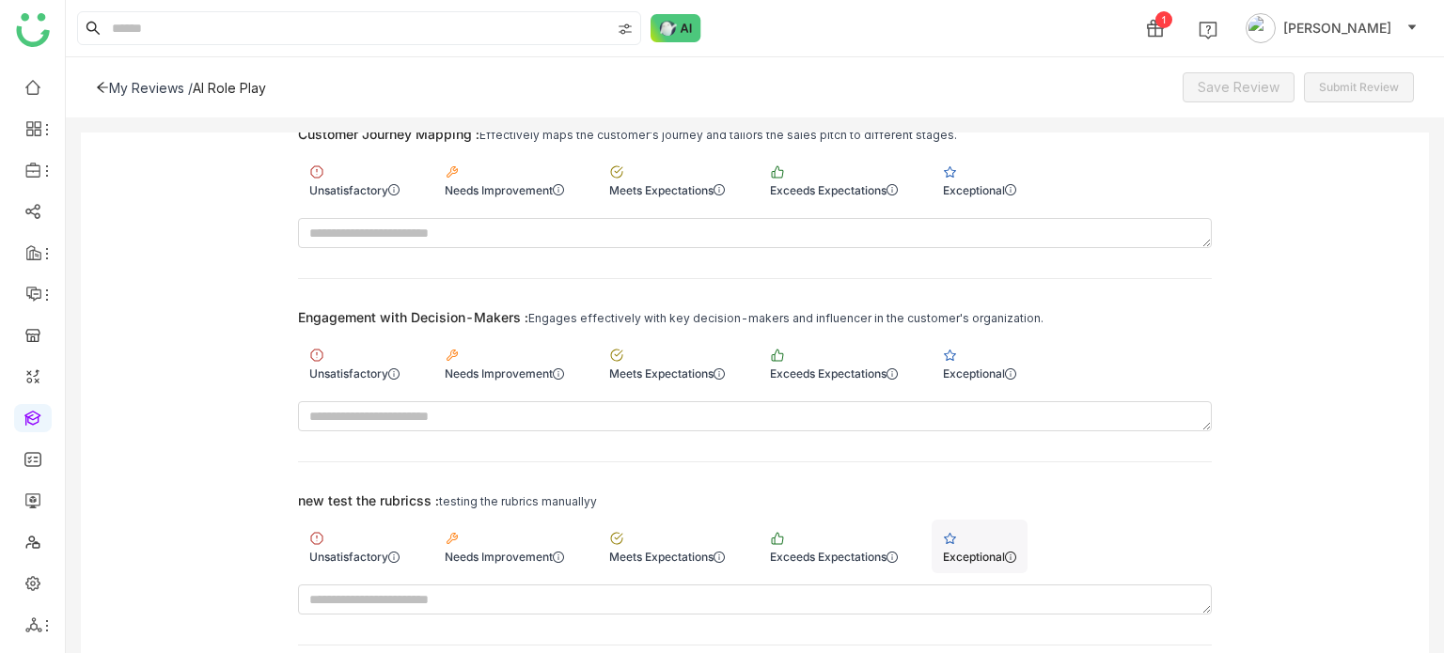
scroll to position [6327, 0]
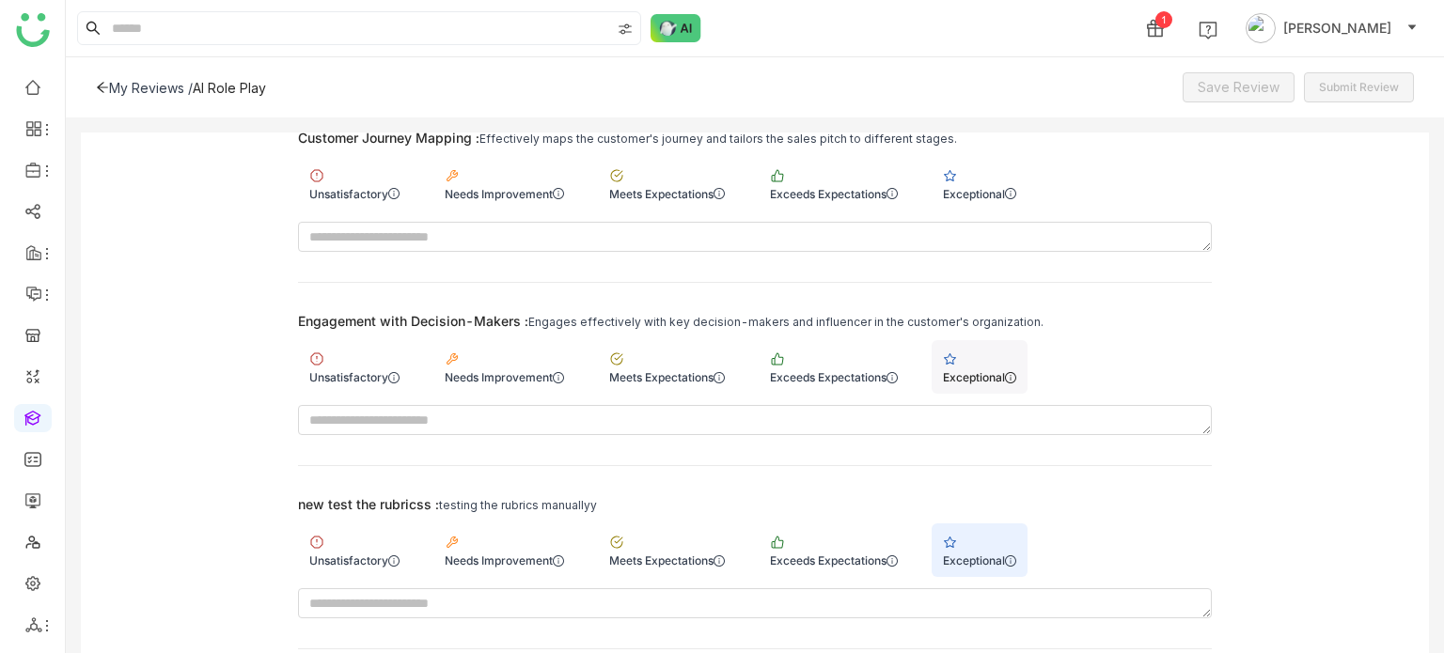
click at [976, 375] on div "Exceptional" at bounding box center [980, 367] width 96 height 54
click at [982, 187] on div "Exceptional" at bounding box center [979, 194] width 73 height 14
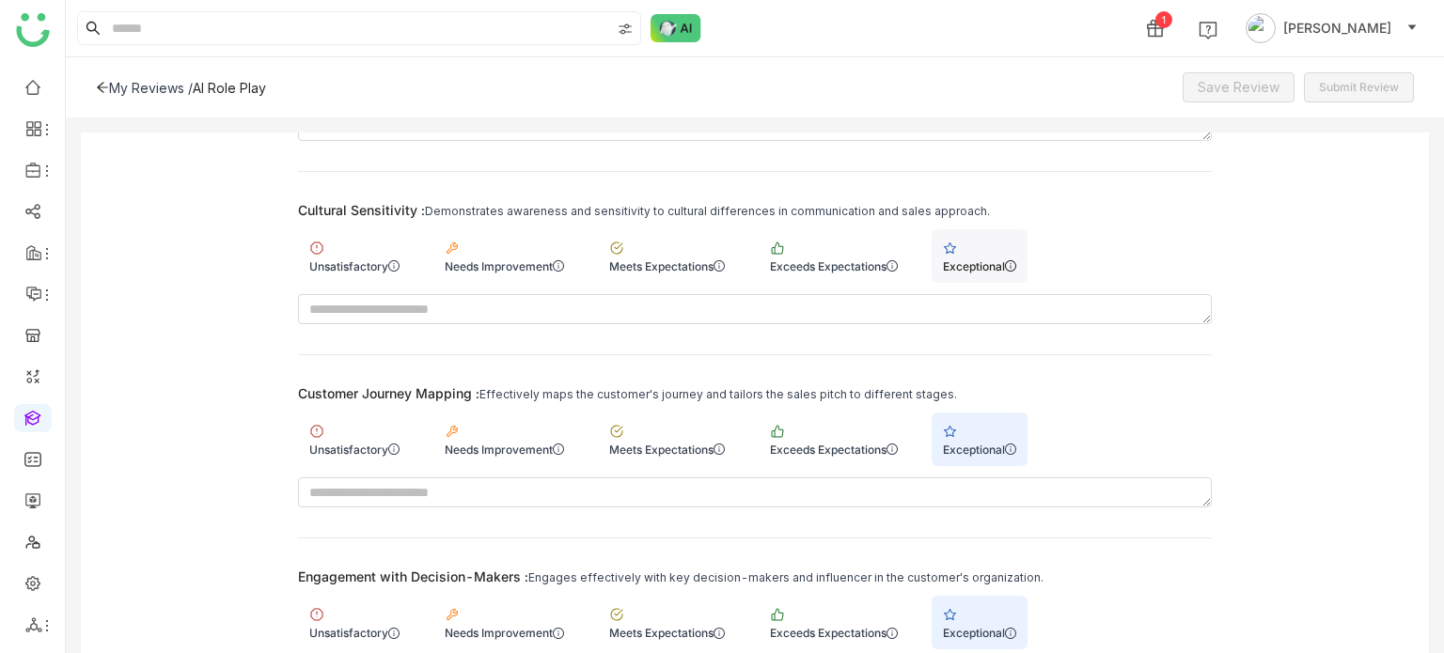
click at [979, 242] on div "Exceptional" at bounding box center [980, 256] width 96 height 54
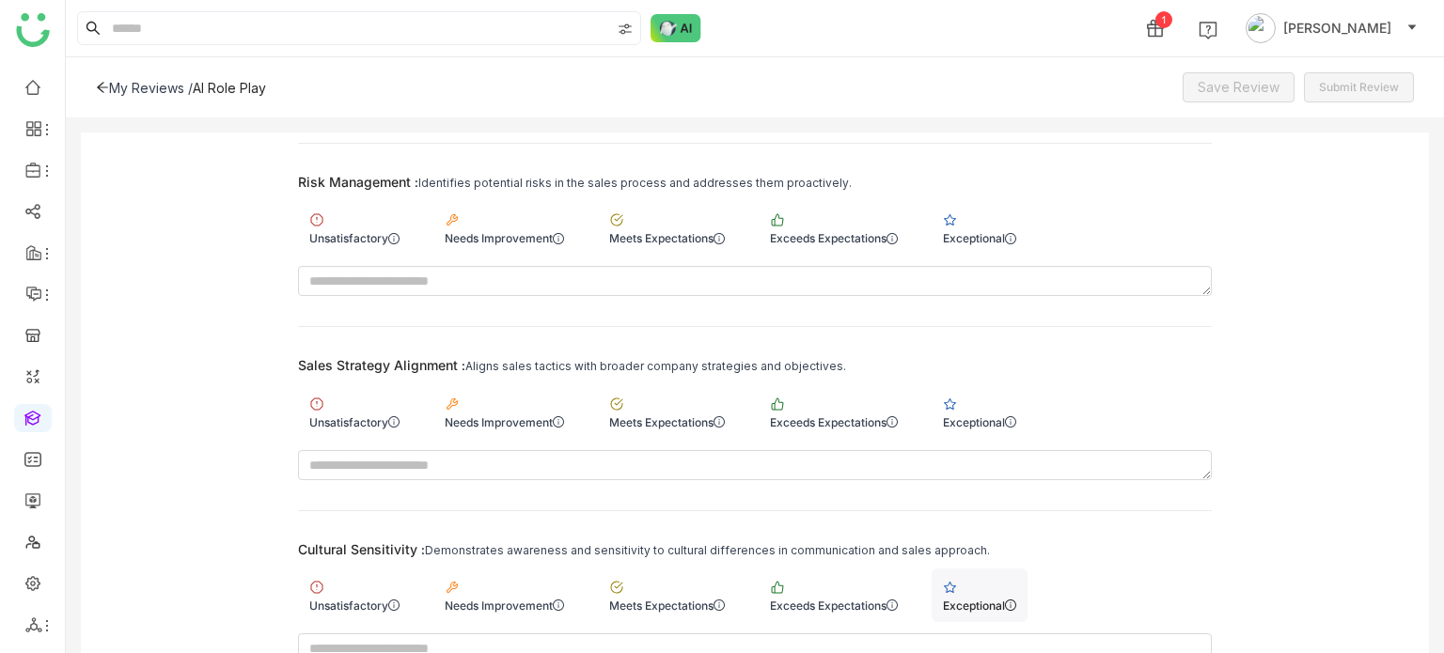
scroll to position [5728, 0]
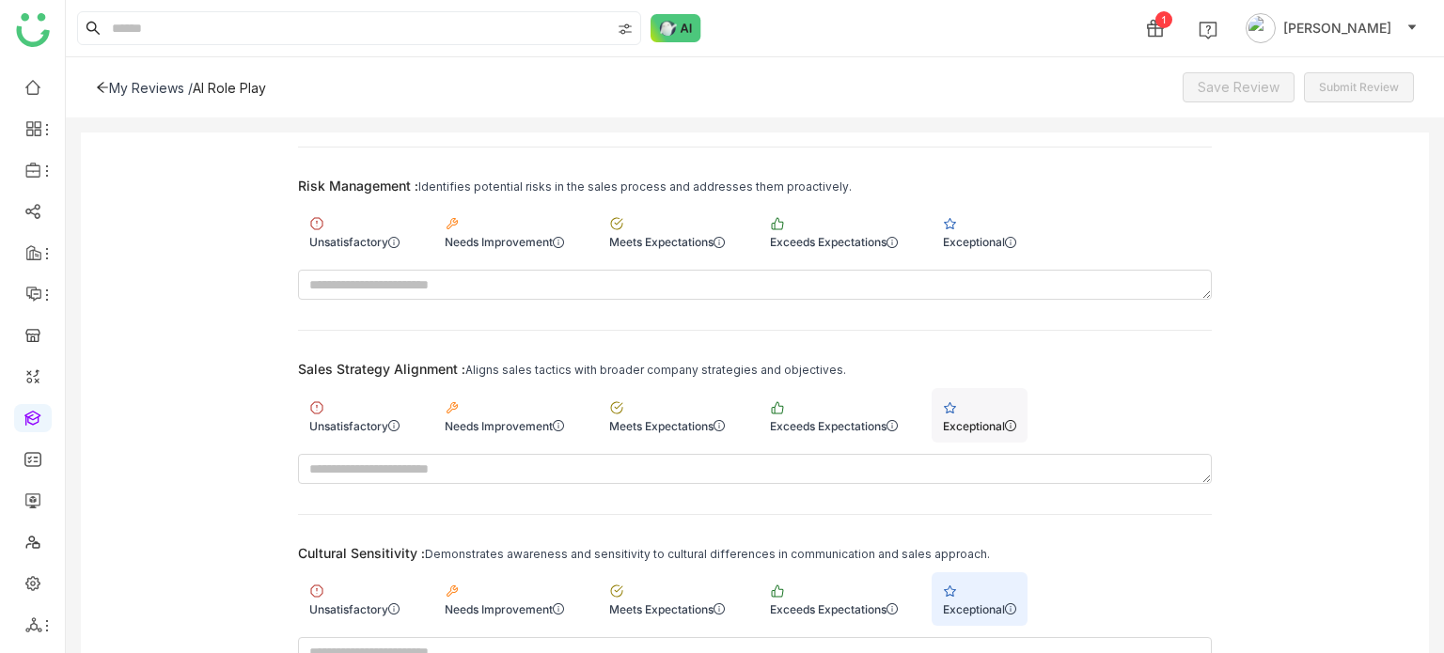
click at [993, 402] on div "Exceptional" at bounding box center [980, 415] width 96 height 54
click at [998, 205] on div "Exceptional" at bounding box center [980, 232] width 96 height 54
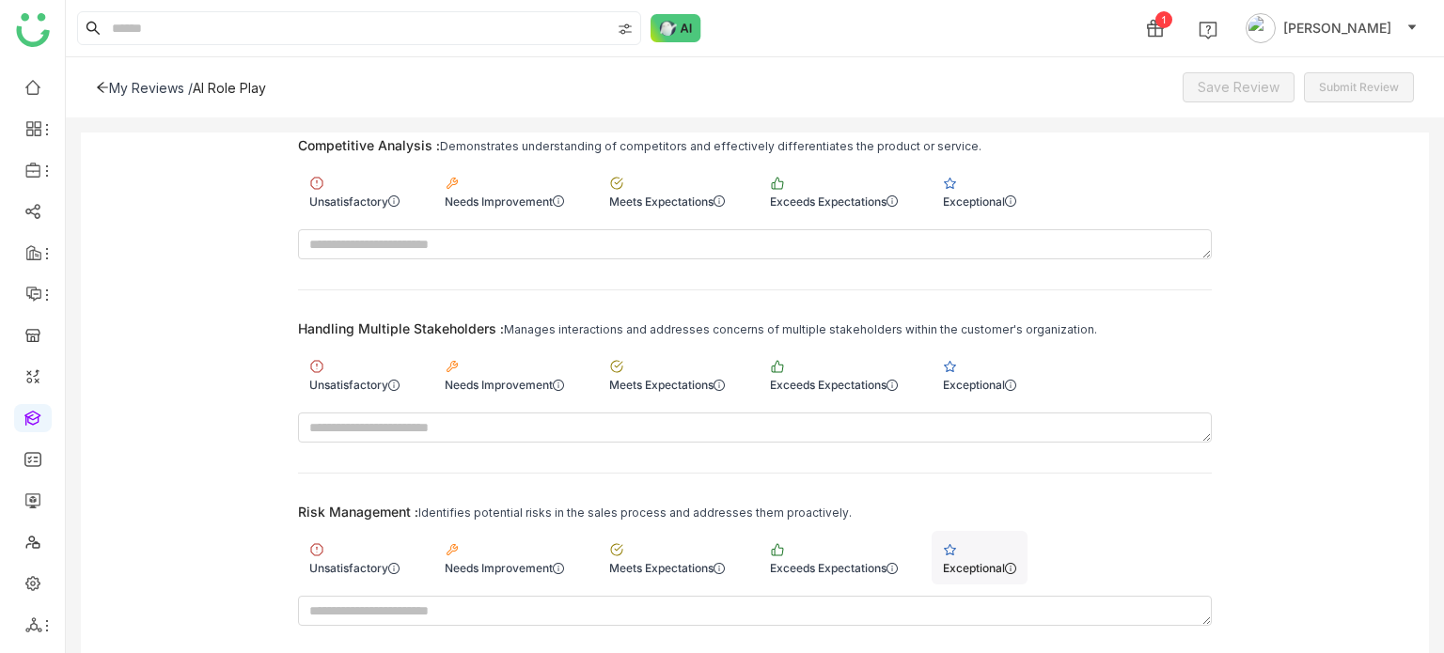
scroll to position [5400, 0]
click at [1000, 389] on div "Exceptional" at bounding box center [980, 376] width 96 height 54
click at [1008, 198] on div "Exceptional" at bounding box center [980, 192] width 96 height 54
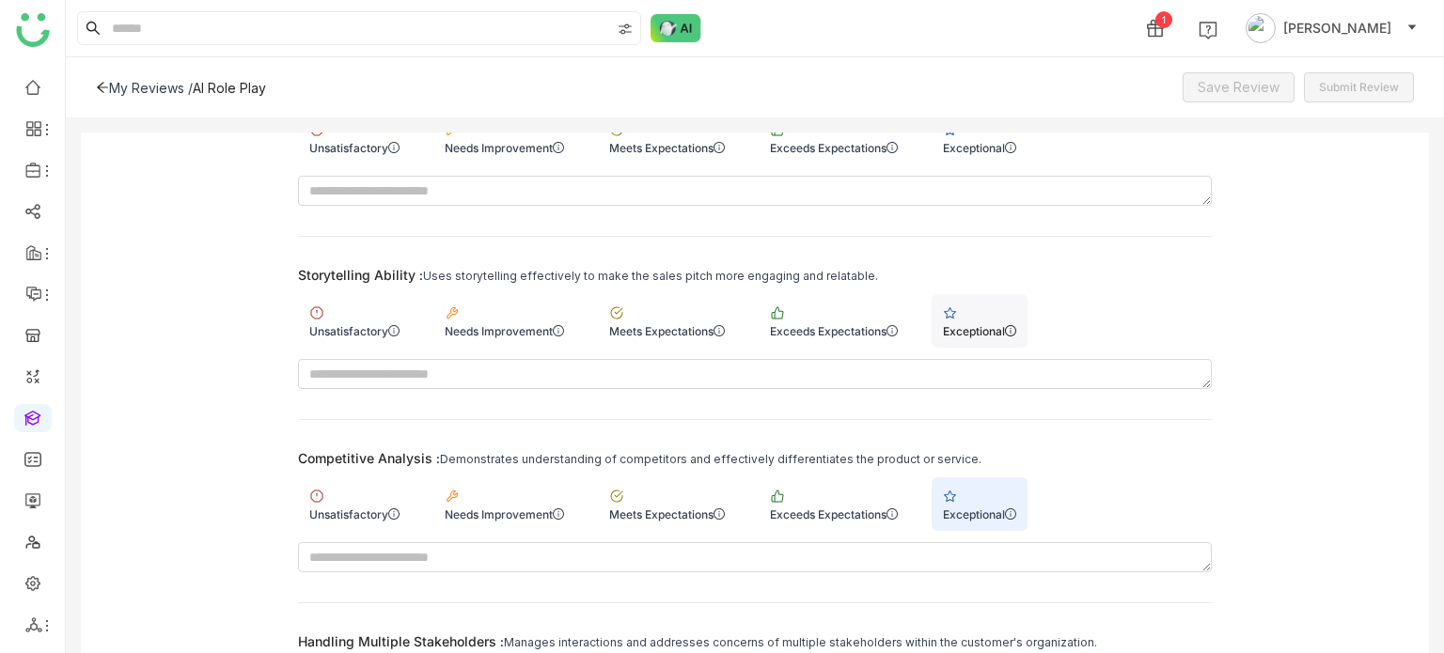
click at [1002, 300] on div "Exceptional" at bounding box center [980, 321] width 96 height 54
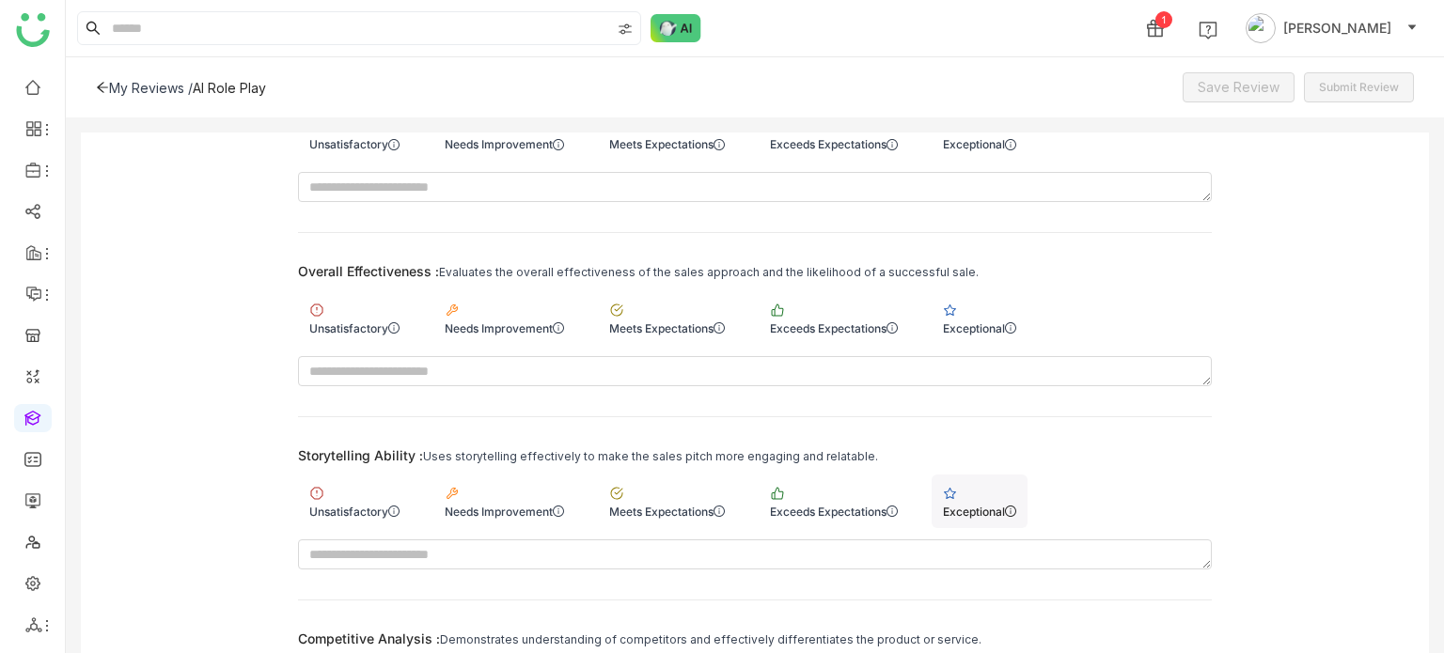
click at [1002, 300] on div "Exceptional" at bounding box center [980, 318] width 96 height 54
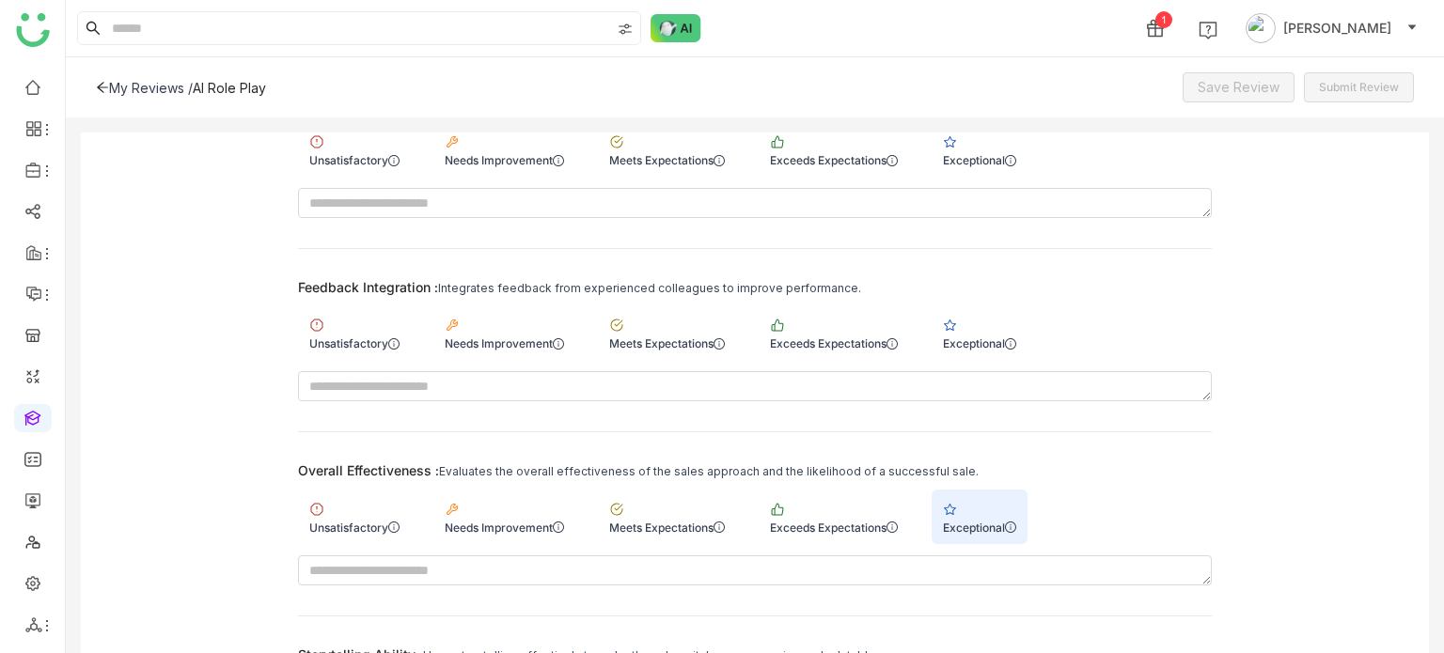
click at [1002, 307] on div "Exceptional" at bounding box center [980, 334] width 96 height 54
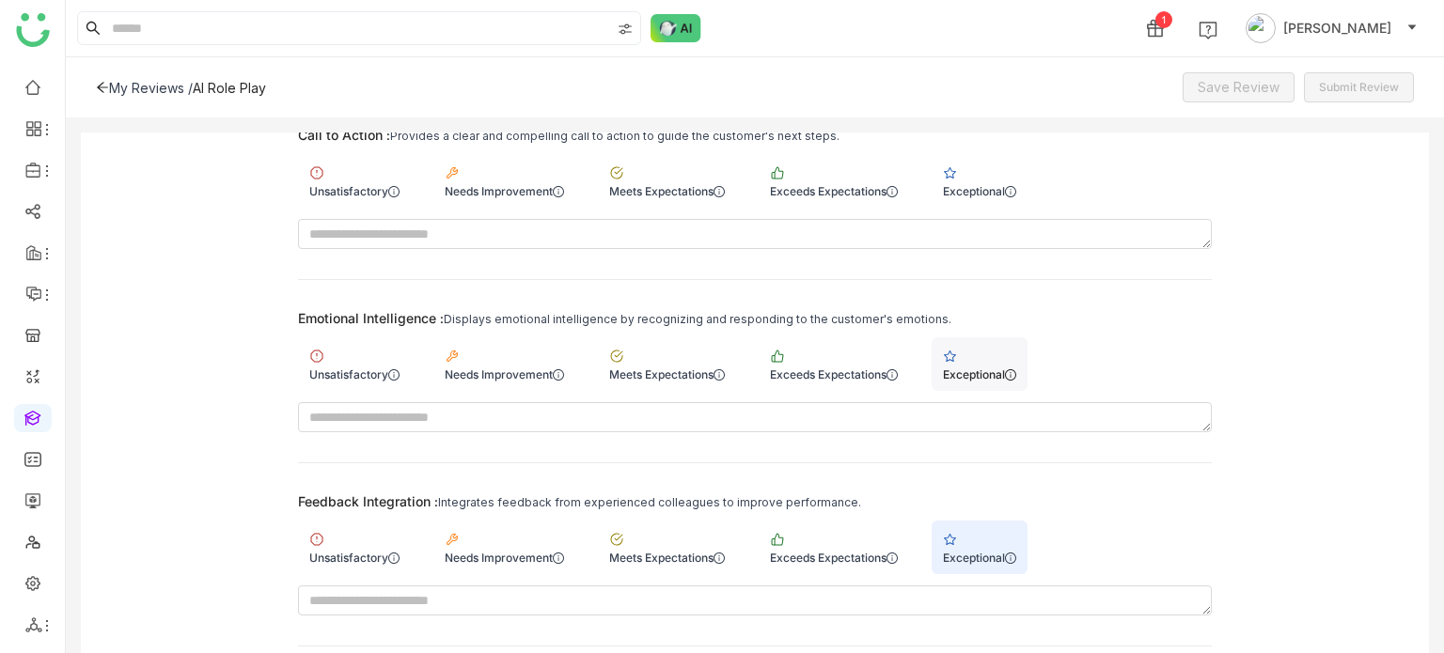
click at [1001, 345] on div "Exceptional" at bounding box center [980, 365] width 96 height 54
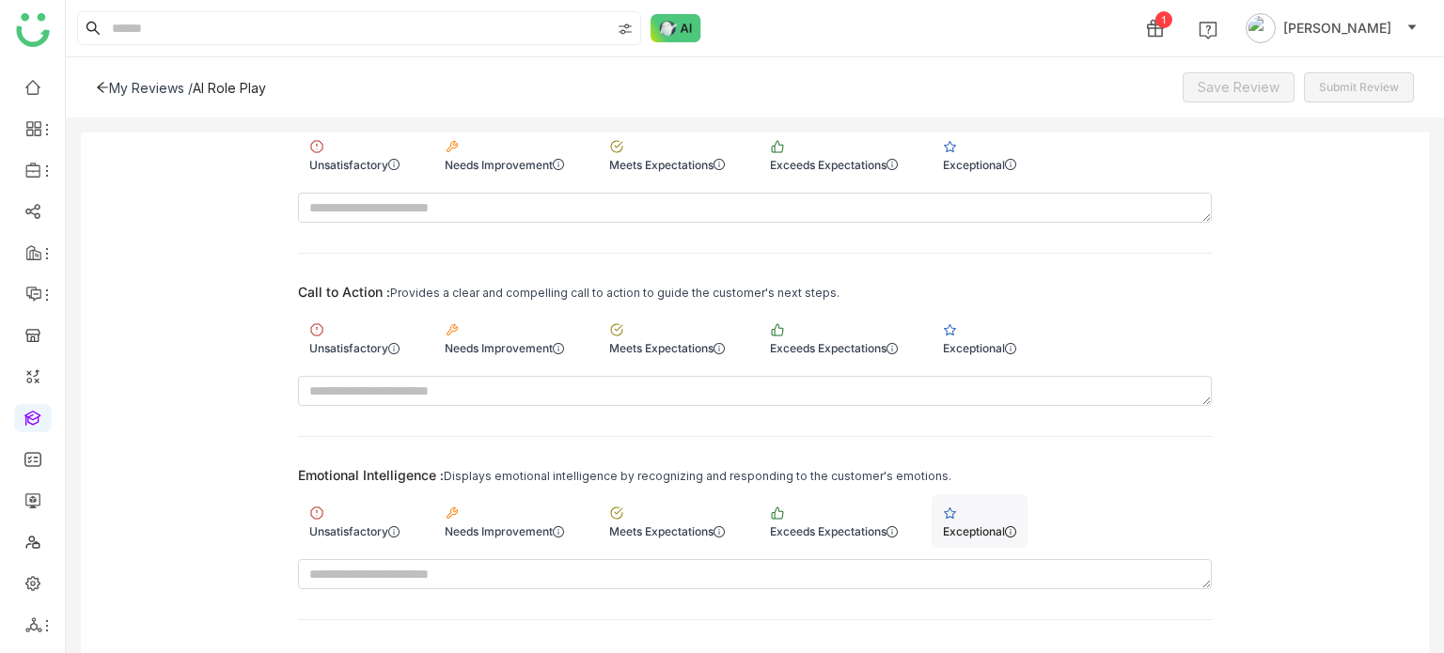
click at [1001, 345] on div "Exceptional" at bounding box center [980, 338] width 96 height 54
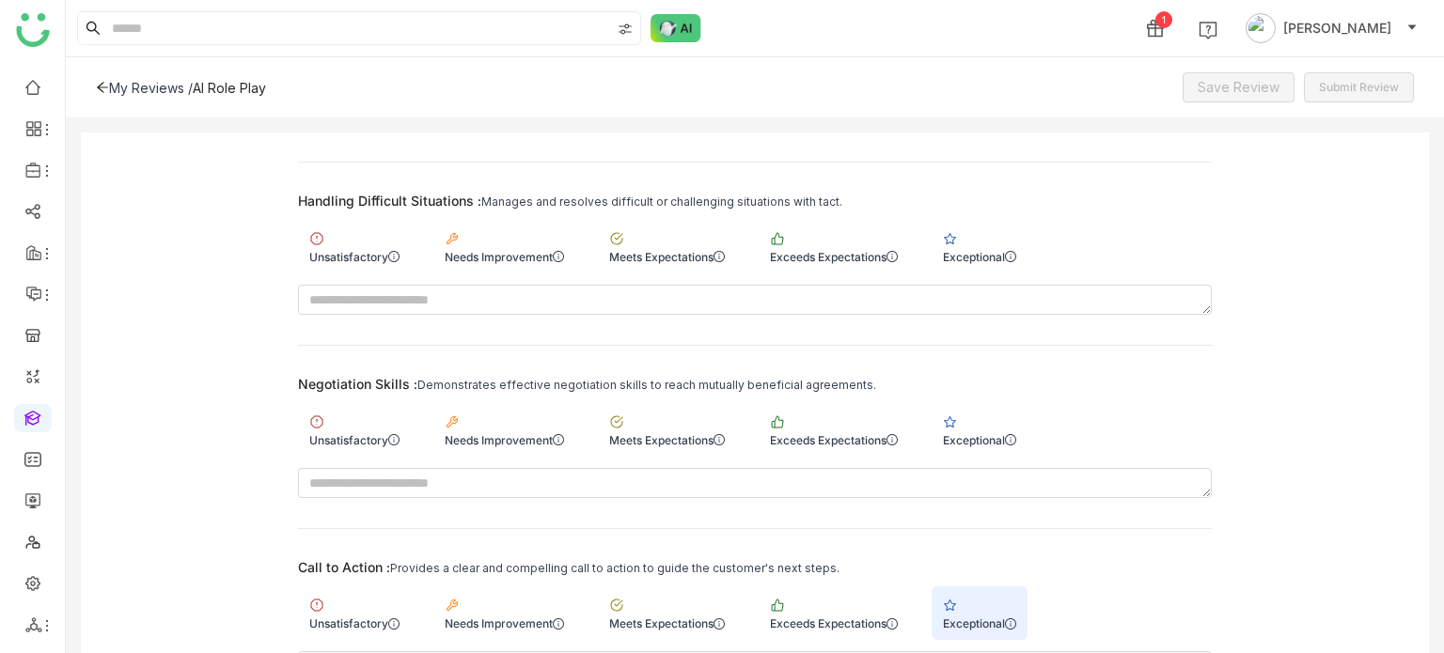
scroll to position [4024, 0]
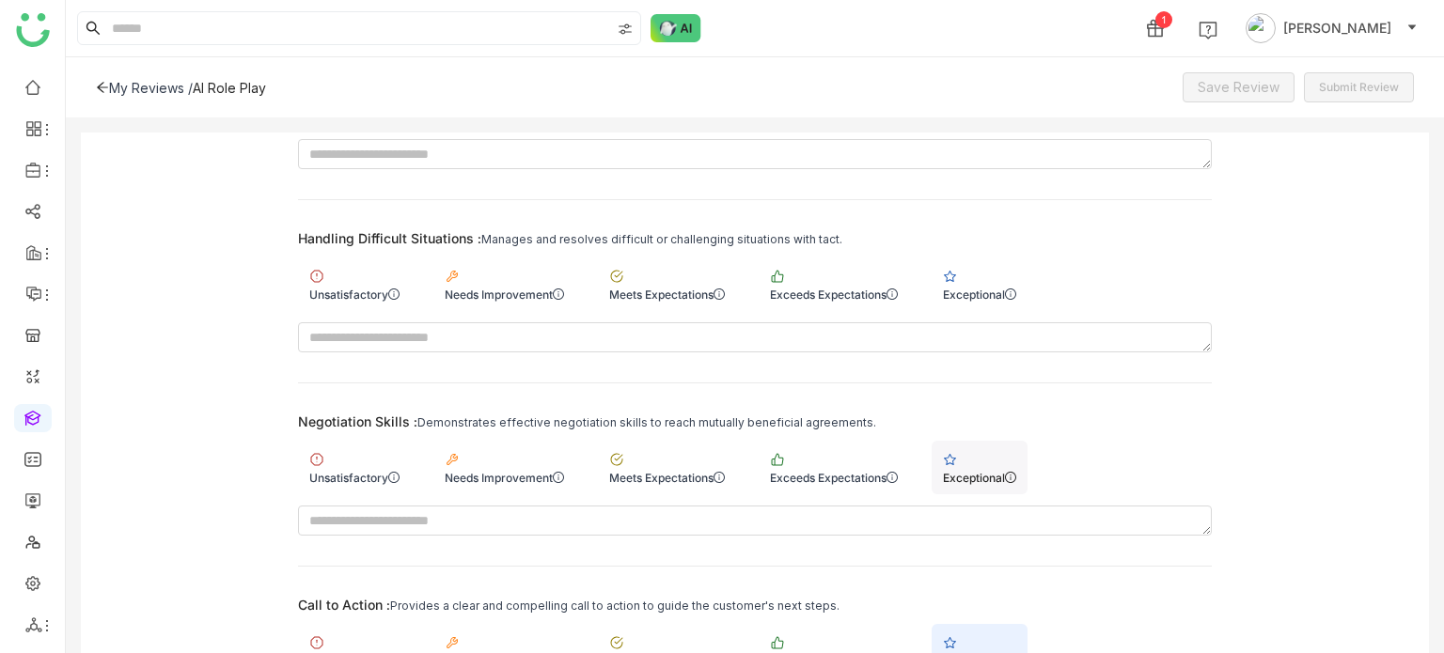
click at [983, 441] on div "Exceptional" at bounding box center [980, 468] width 96 height 54
click at [993, 293] on div "Exceptional" at bounding box center [980, 285] width 96 height 54
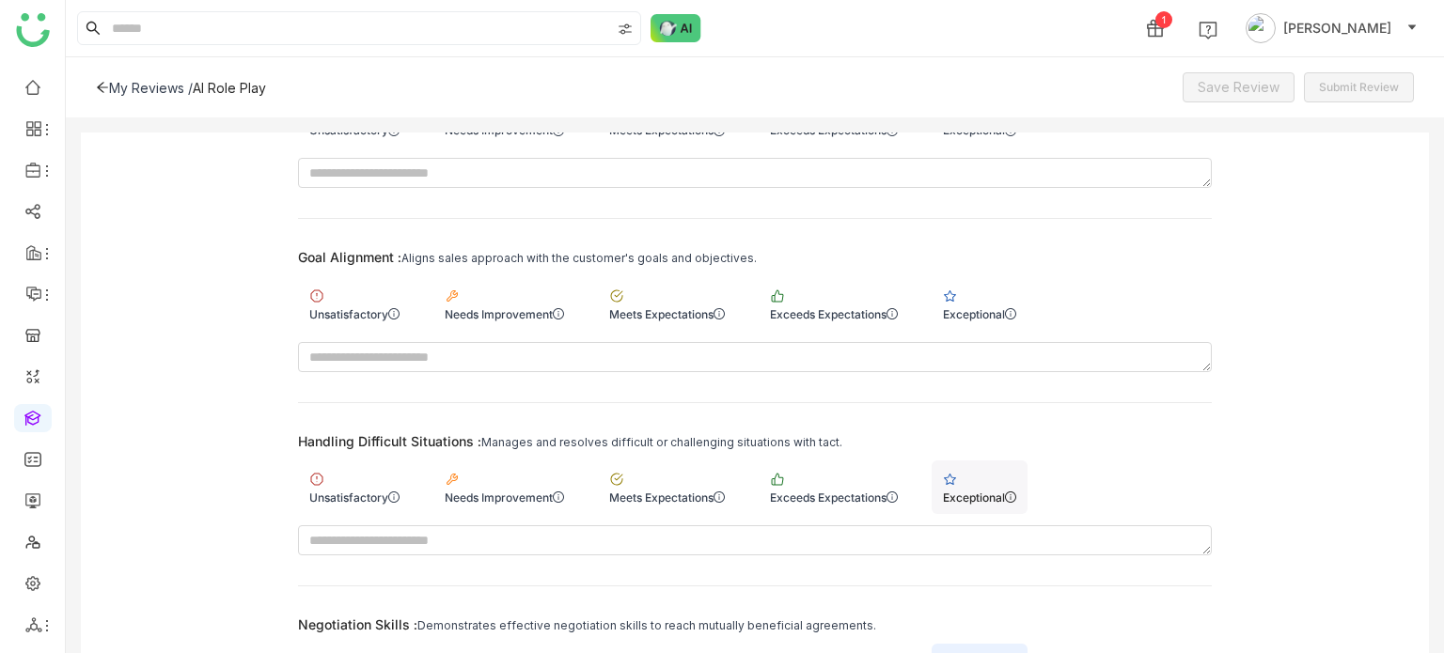
click at [993, 293] on div "Exceptional" at bounding box center [980, 303] width 96 height 54
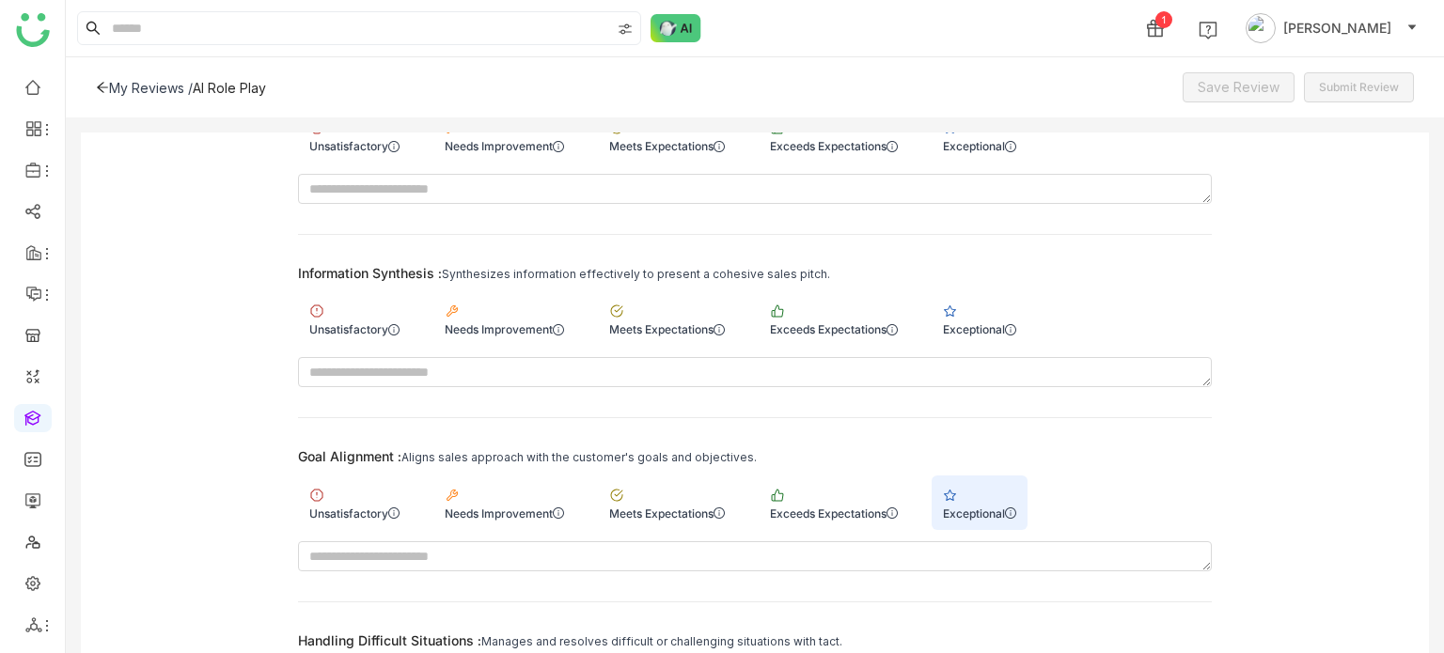
click at [993, 293] on div "Exceptional" at bounding box center [980, 319] width 96 height 54
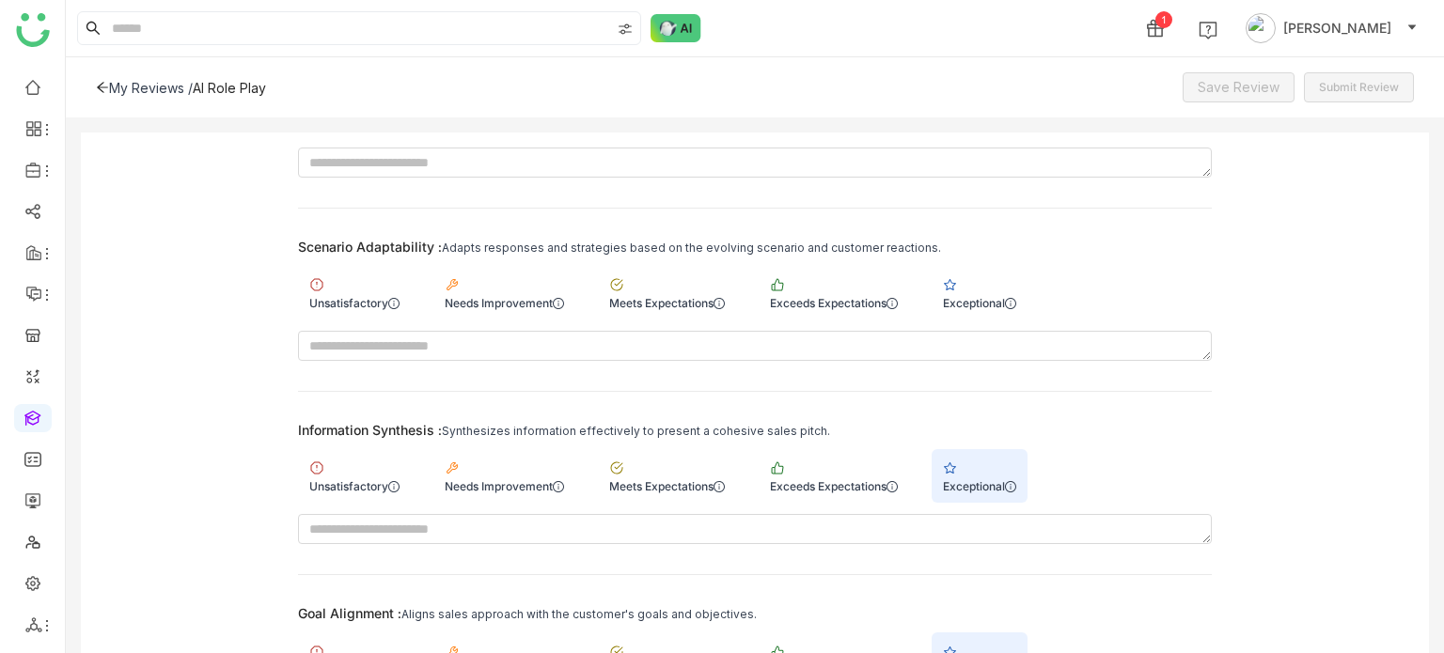
click at [993, 296] on div "Exceptional" at bounding box center [979, 303] width 73 height 14
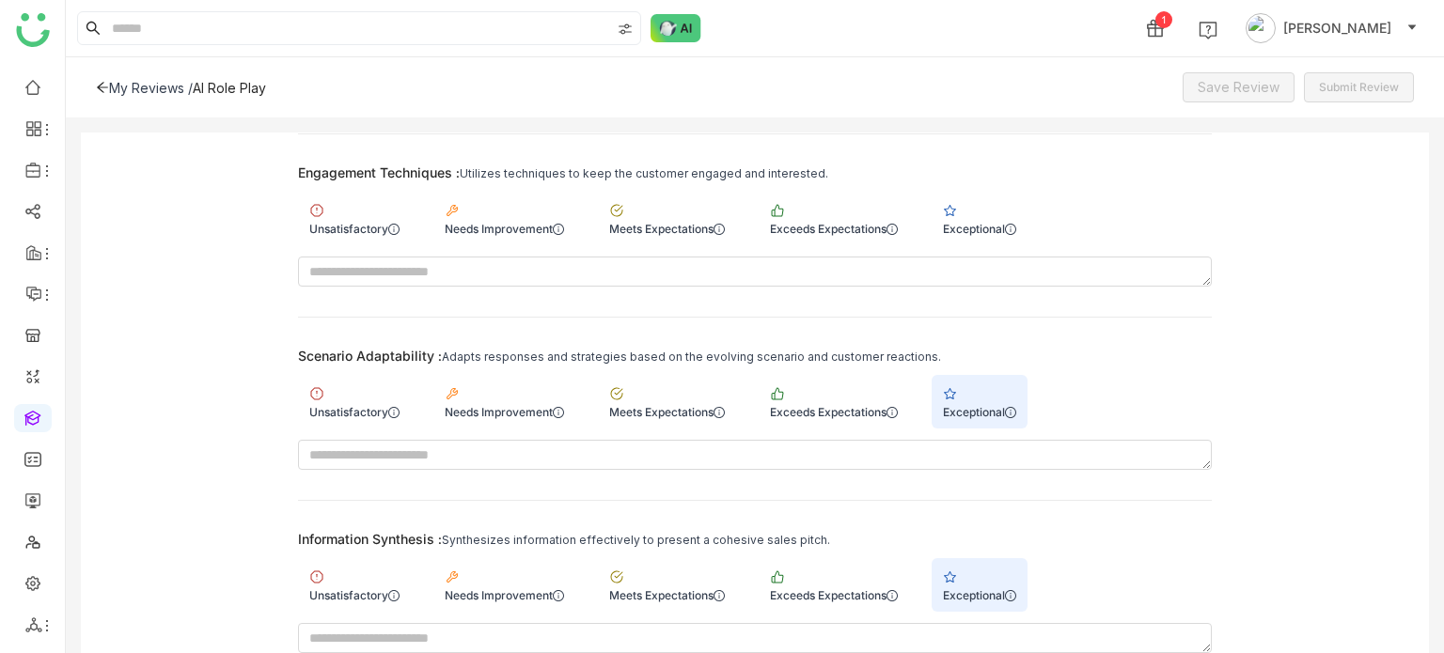
scroll to position [3323, 0]
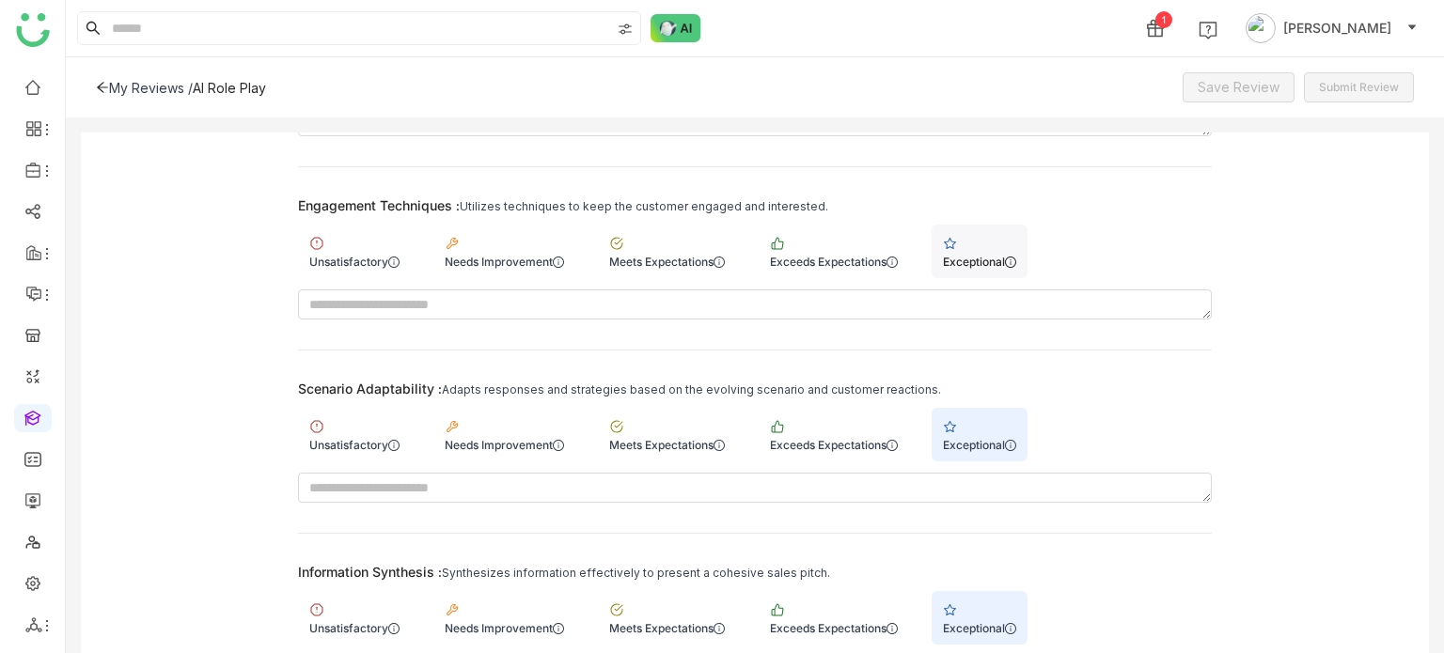
click at [999, 236] on div "Exceptional" at bounding box center [980, 252] width 96 height 54
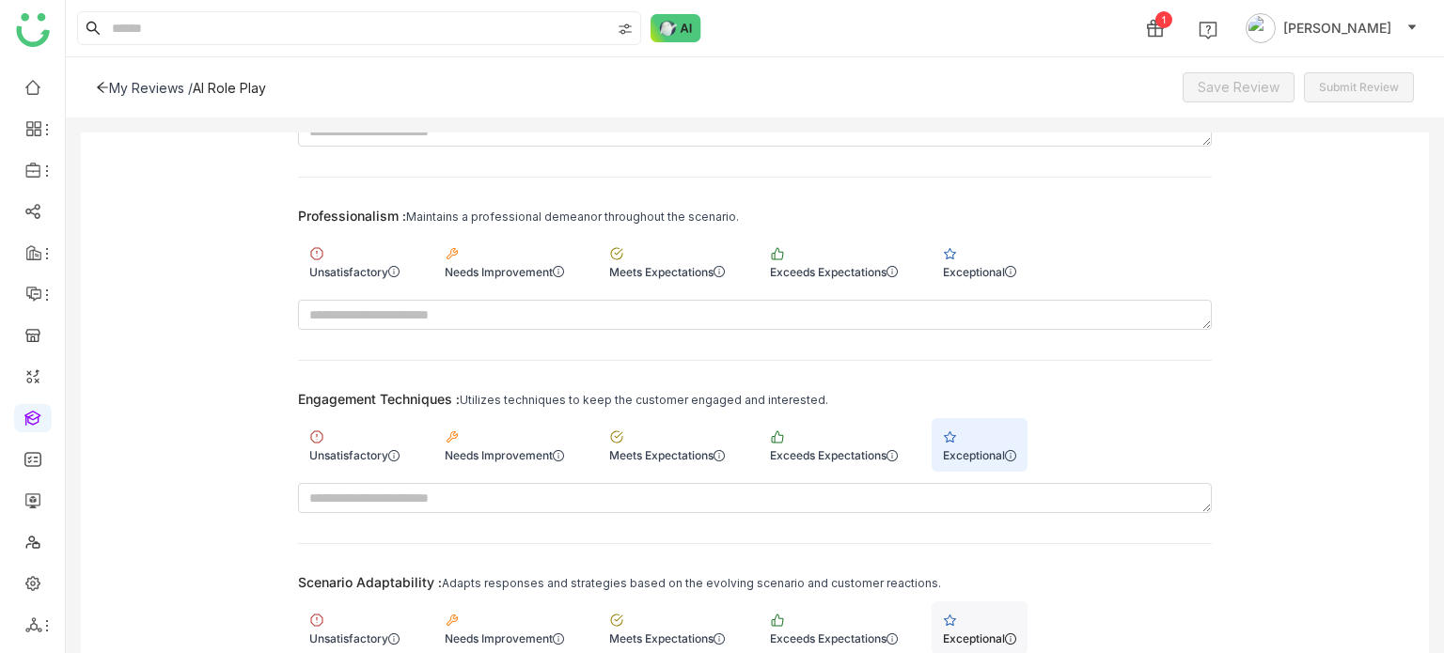
scroll to position [2968, 0]
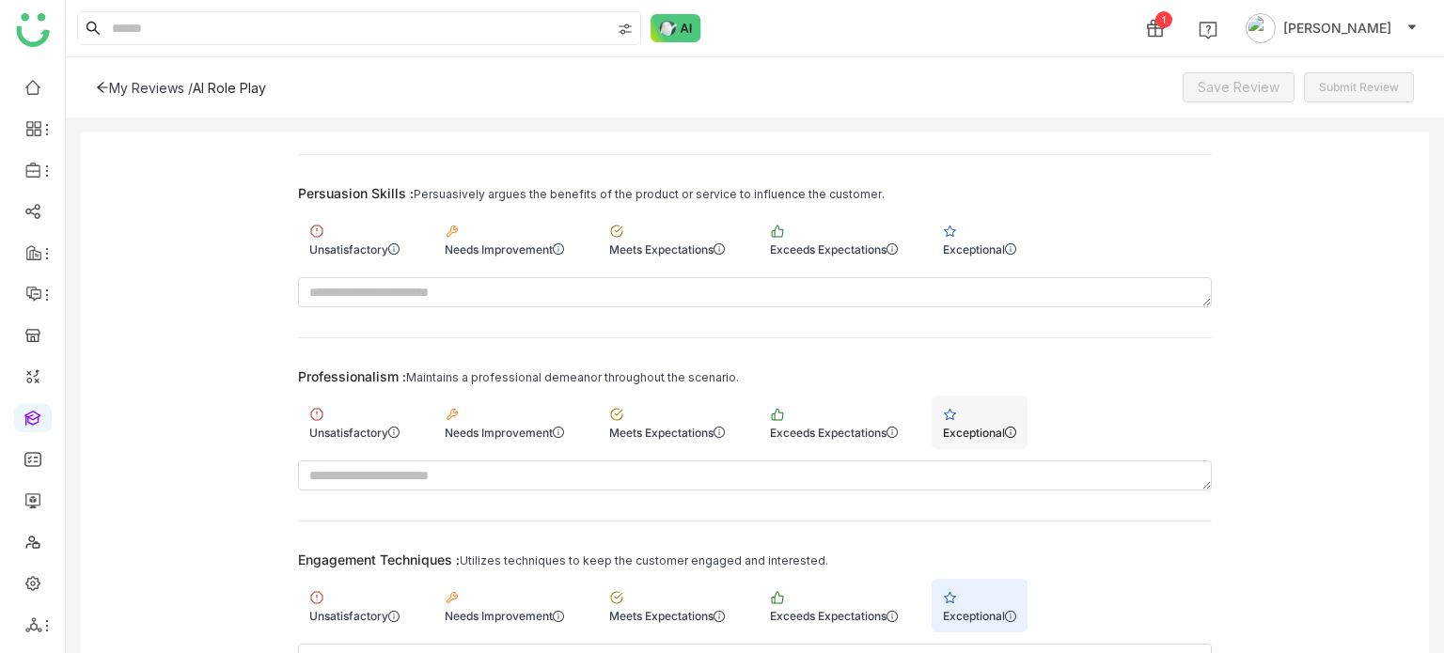
click at [981, 431] on div "Exceptional" at bounding box center [979, 433] width 73 height 14
click at [983, 243] on div "Exceptional" at bounding box center [979, 250] width 73 height 14
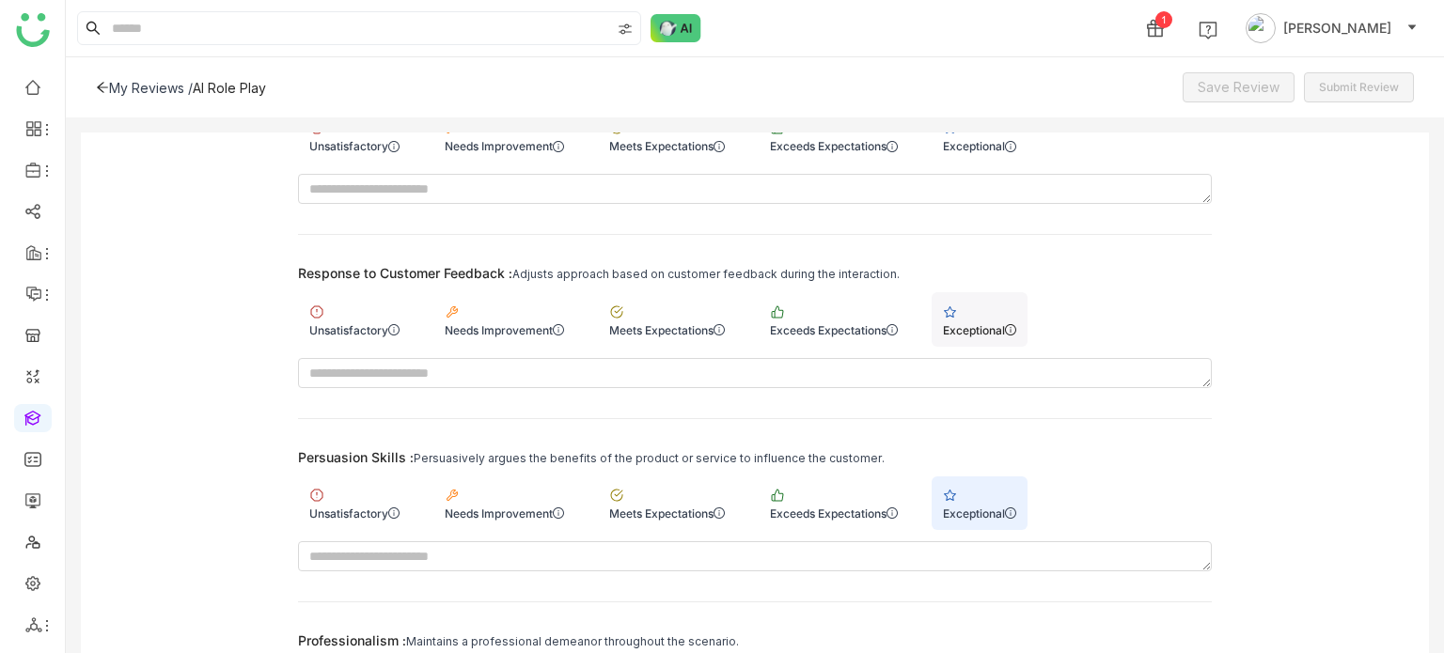
click at [984, 323] on div "Exceptional" at bounding box center [979, 330] width 73 height 14
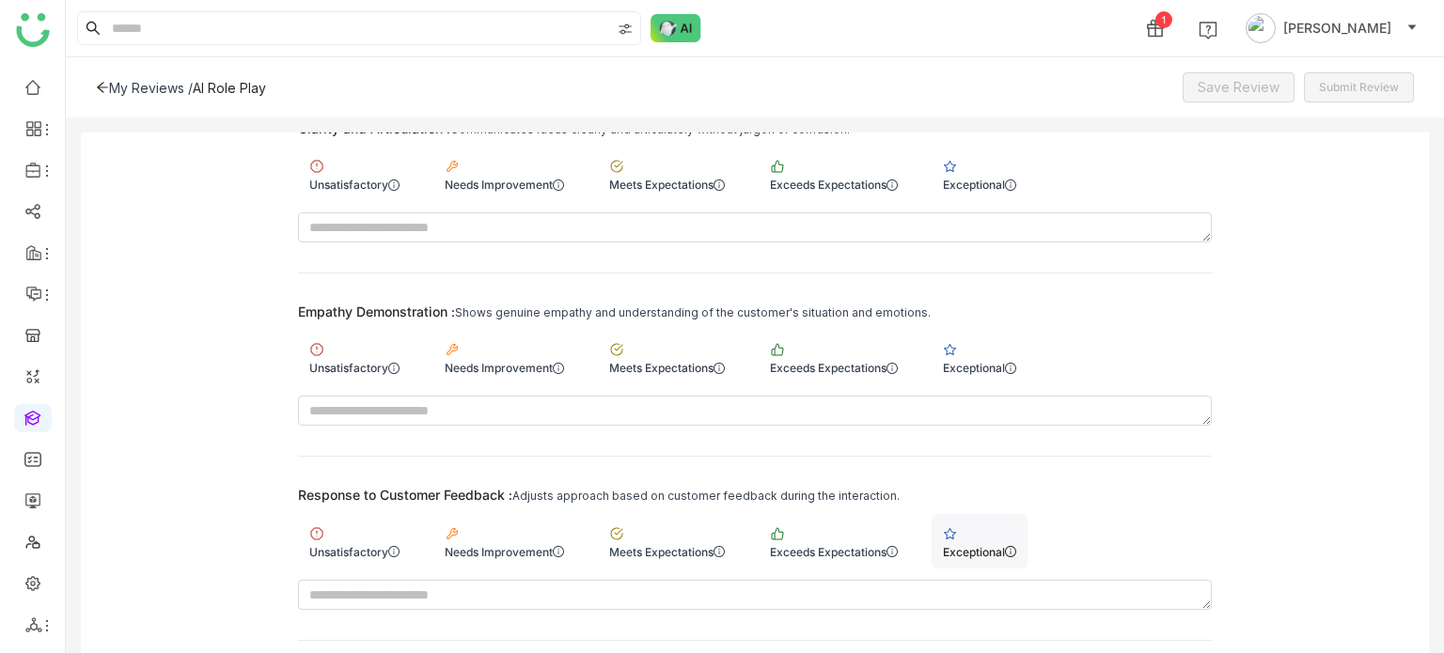
scroll to position [2472, 0]
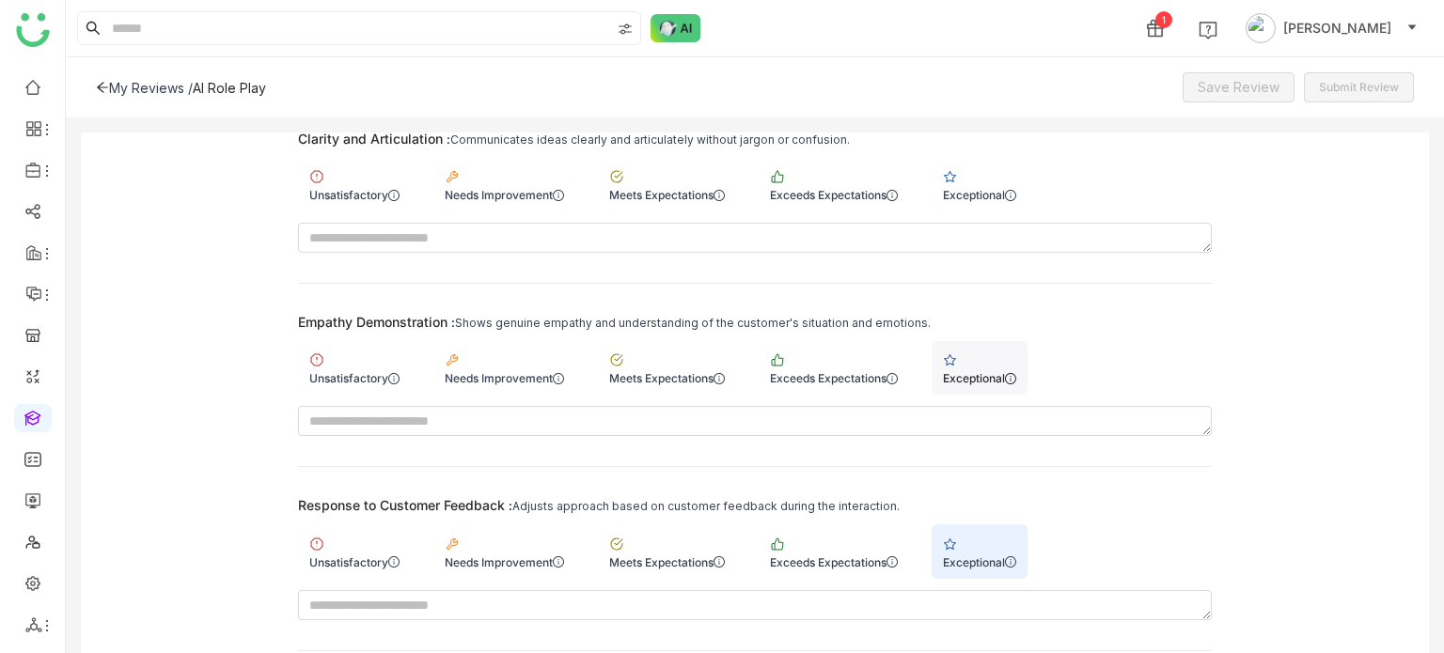
click at [984, 343] on div "Exceptional" at bounding box center [980, 368] width 96 height 54
click at [991, 206] on div "Clarity and Articulation : Communicates ideas clearly and articulately without …" at bounding box center [755, 192] width 914 height 122
click at [1002, 180] on div "Exceptional" at bounding box center [980, 185] width 96 height 54
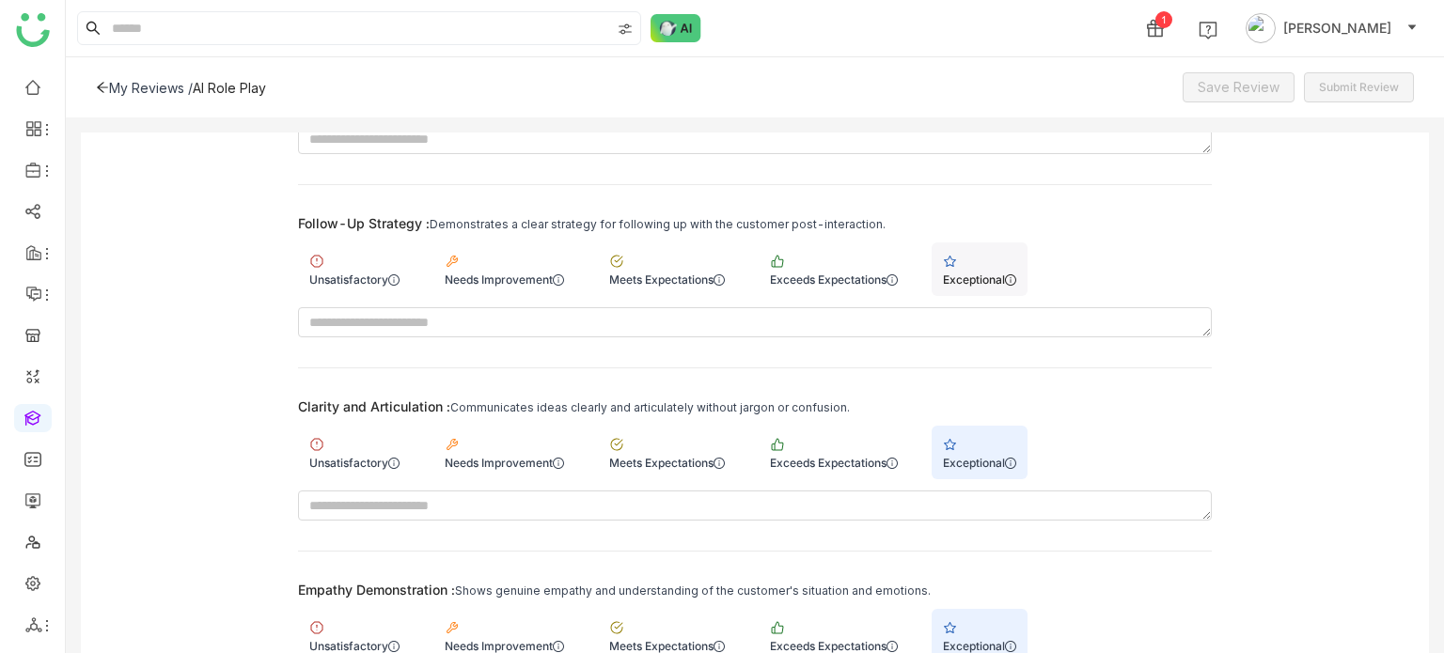
click at [993, 273] on div "Exceptional" at bounding box center [979, 280] width 73 height 14
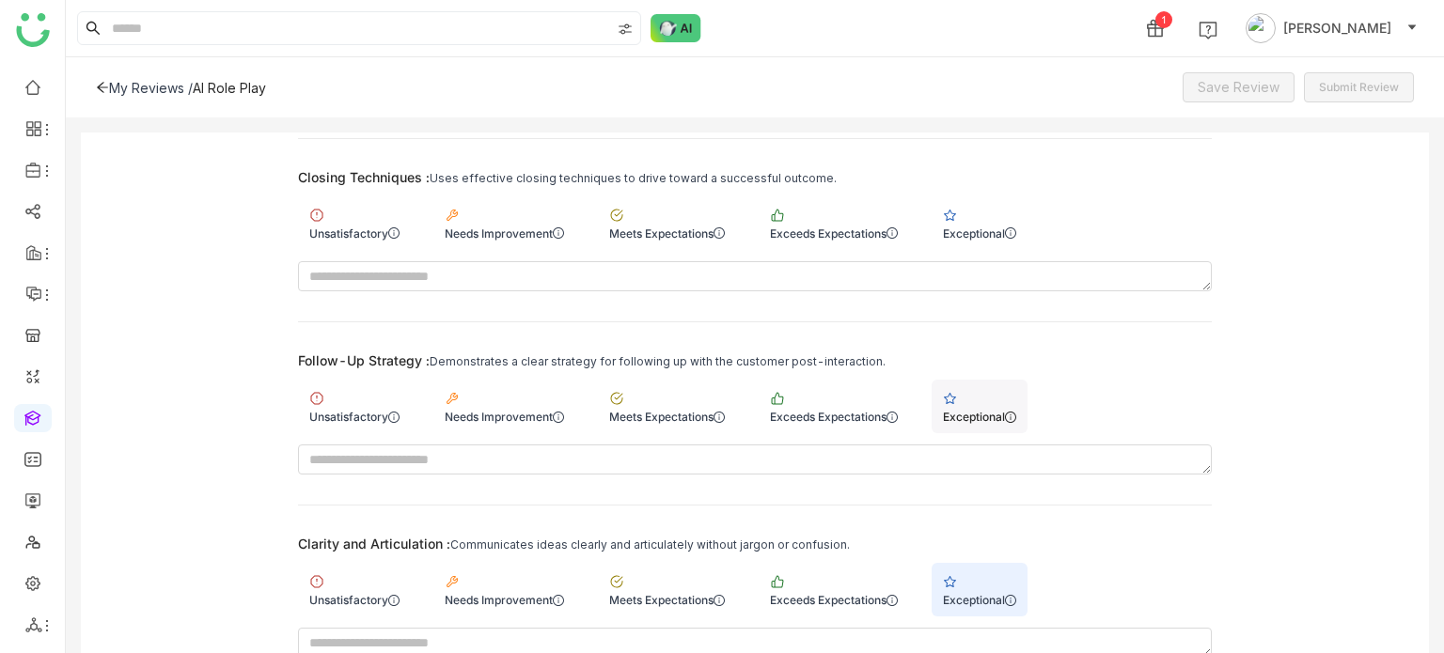
scroll to position [2066, 0]
click at [1014, 197] on div "Exceptional" at bounding box center [980, 224] width 96 height 54
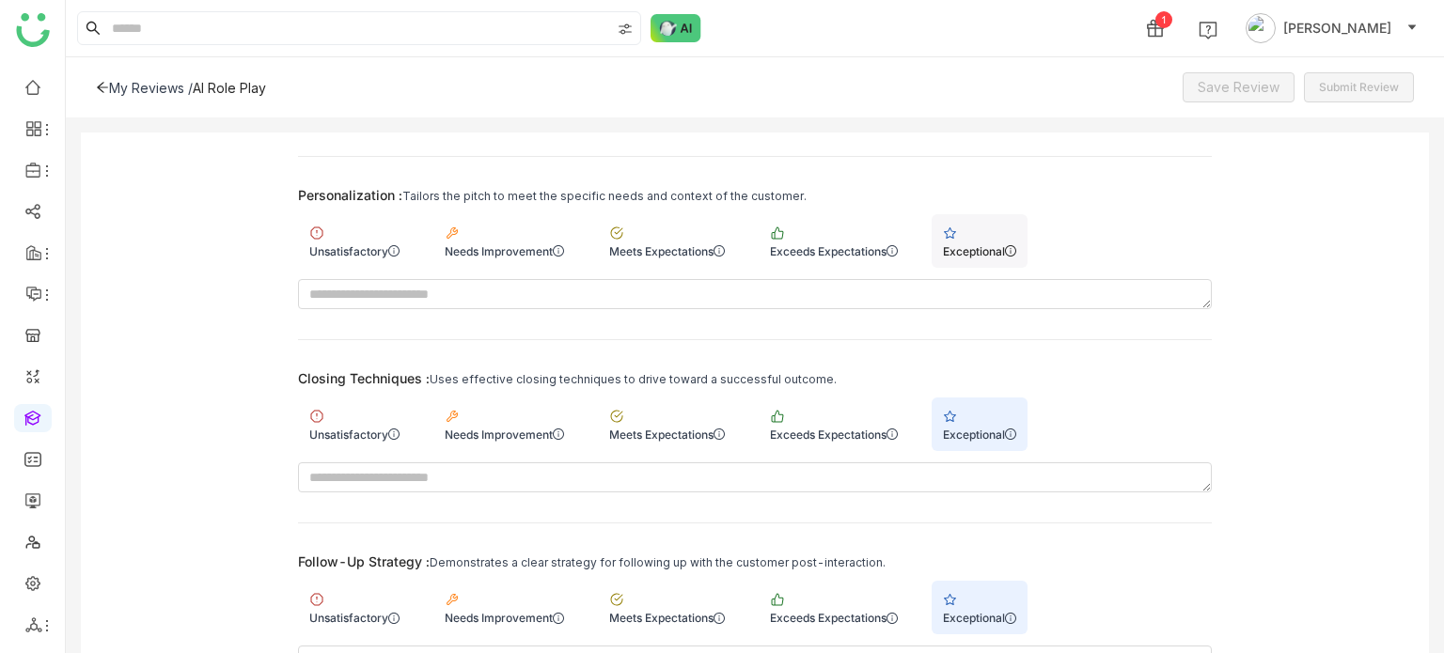
click at [1012, 232] on div "Exceptional" at bounding box center [980, 241] width 96 height 54
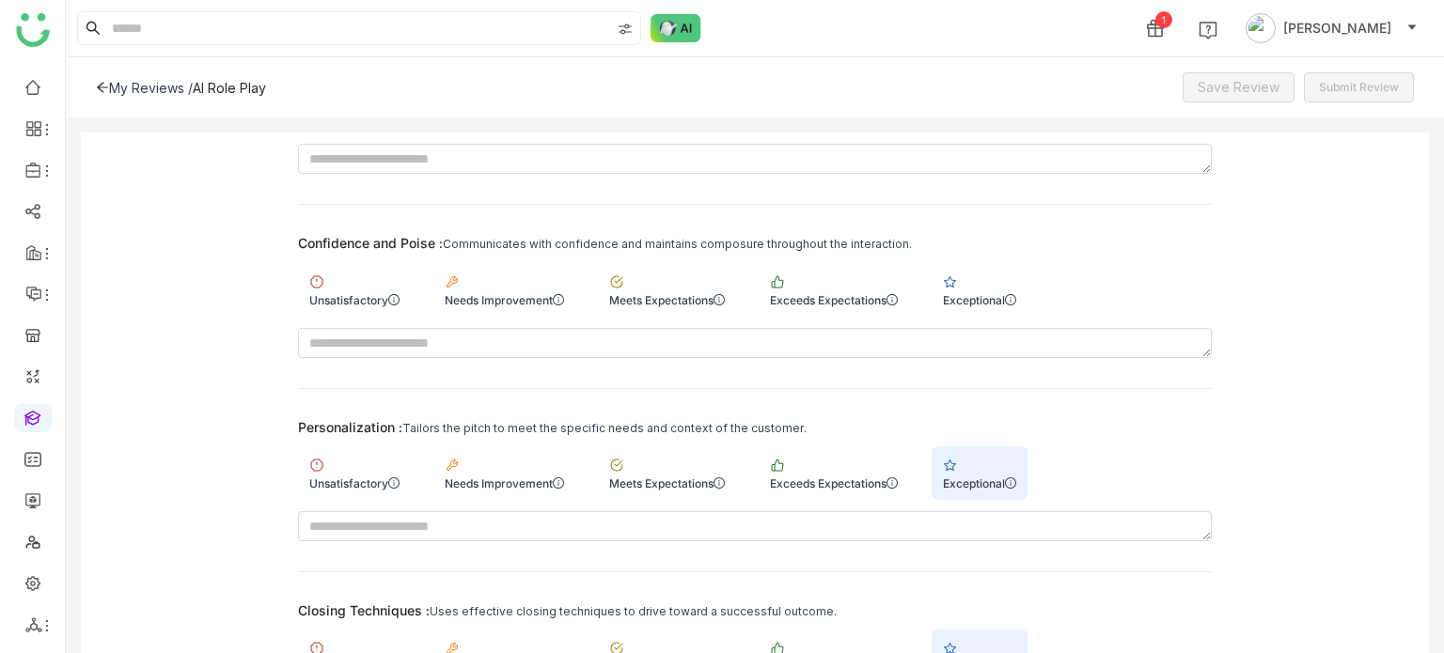
click at [998, 270] on div "Exceptional" at bounding box center [980, 289] width 96 height 54
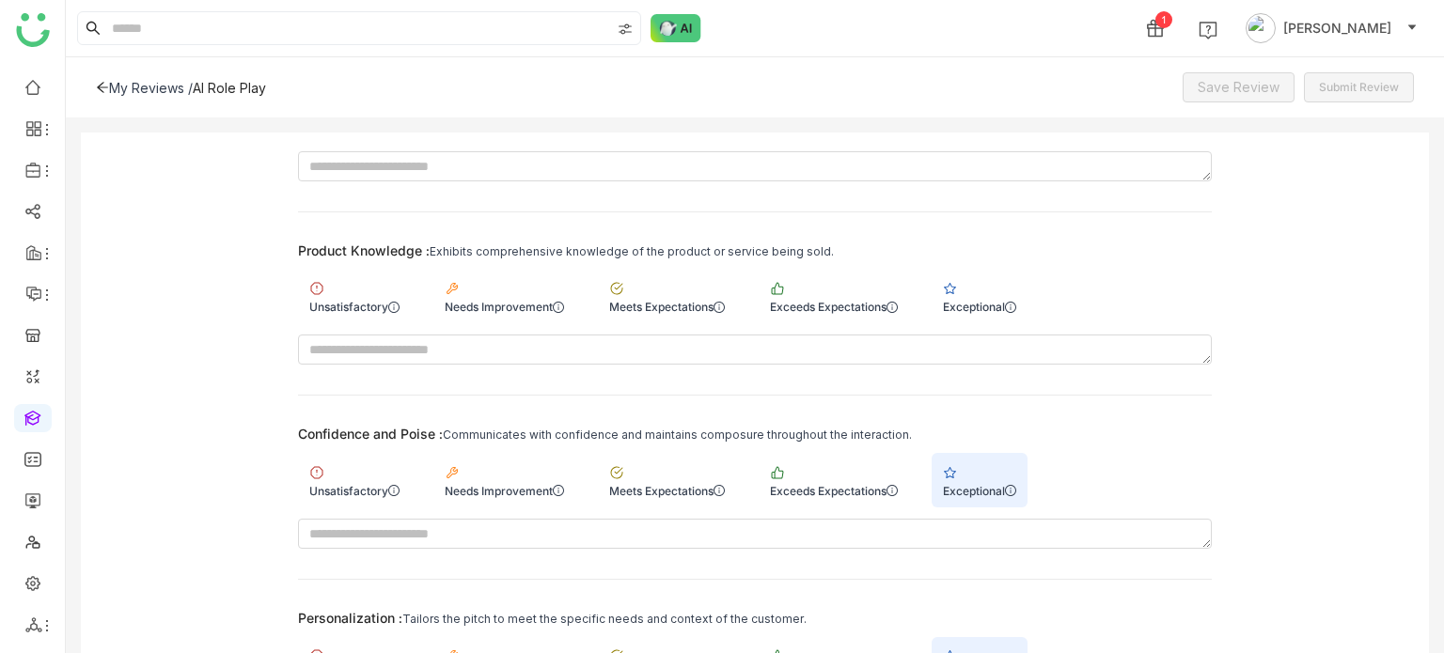
click at [998, 270] on div "Exceptional" at bounding box center [980, 297] width 96 height 54
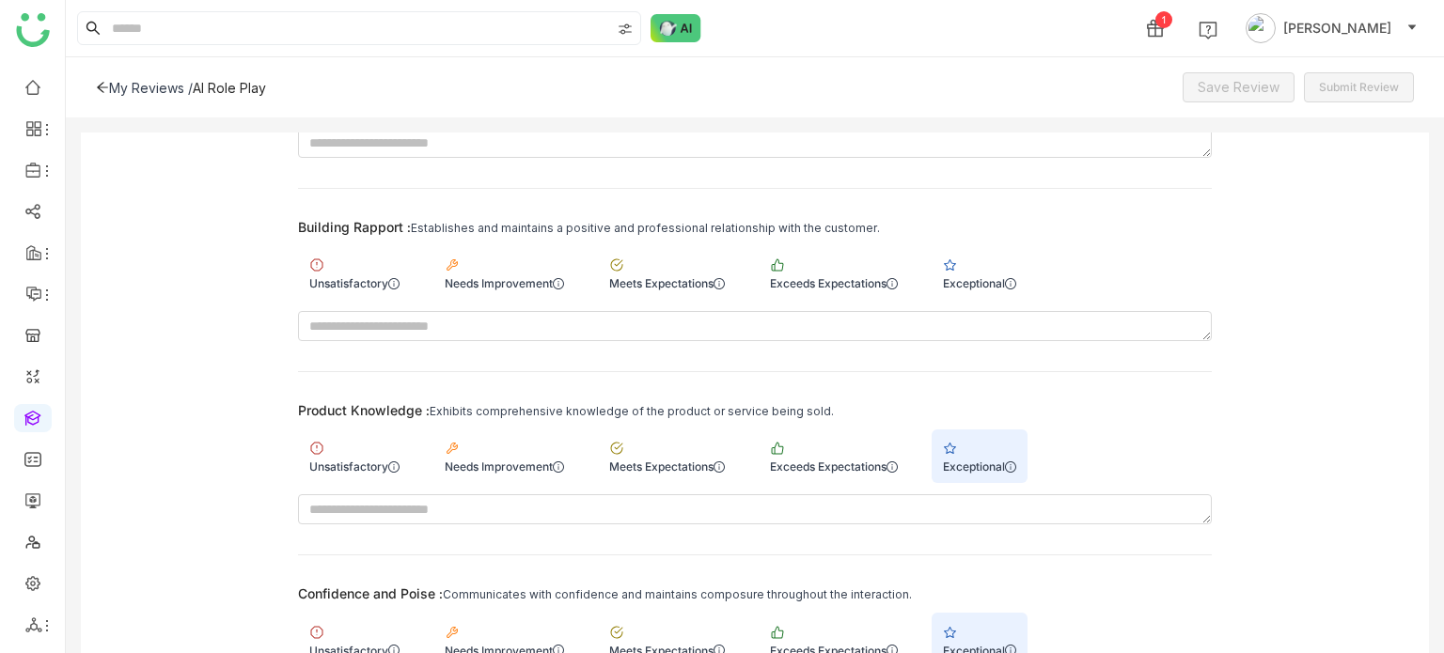
click at [998, 270] on div "Exceptional" at bounding box center [980, 273] width 96 height 54
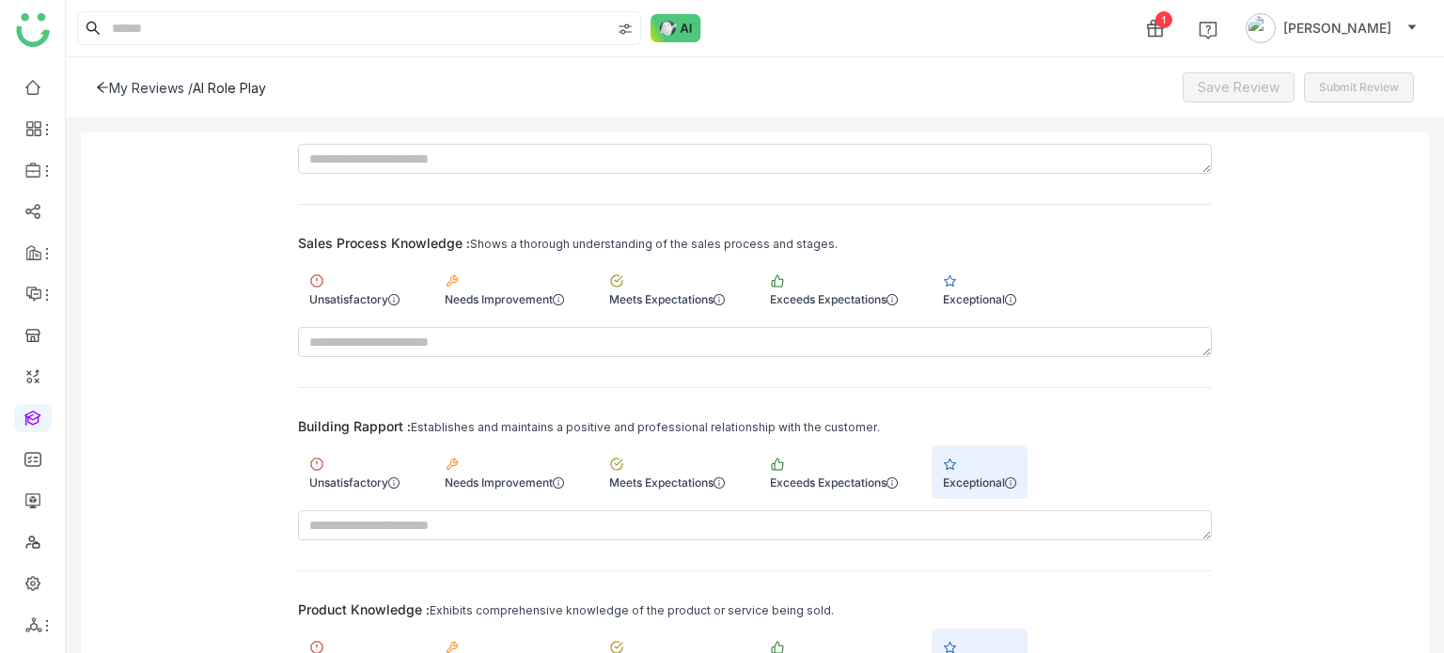
click at [998, 270] on div "Exceptional" at bounding box center [980, 289] width 96 height 54
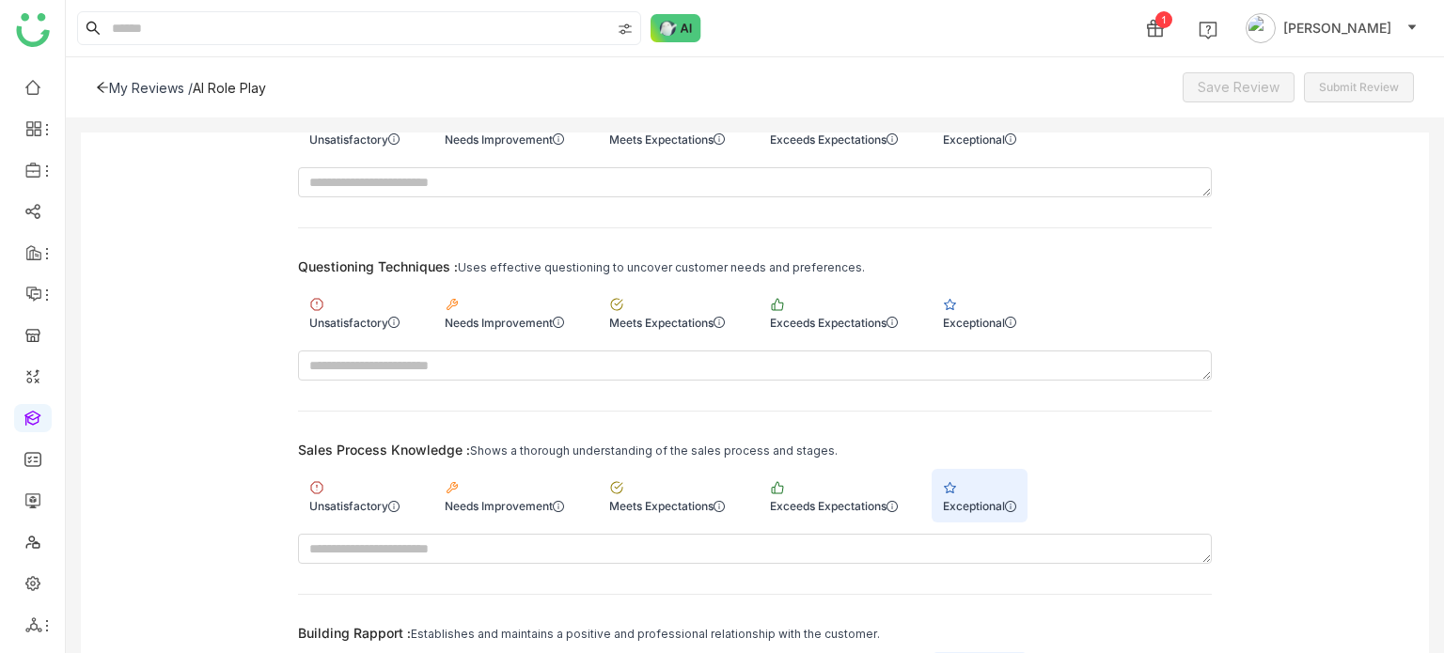
click at [998, 270] on div "Questioning Techniques : Uses effective questioning to uncover customer needs a…" at bounding box center [755, 267] width 914 height 16
click at [991, 317] on div "Exceptional" at bounding box center [979, 323] width 73 height 14
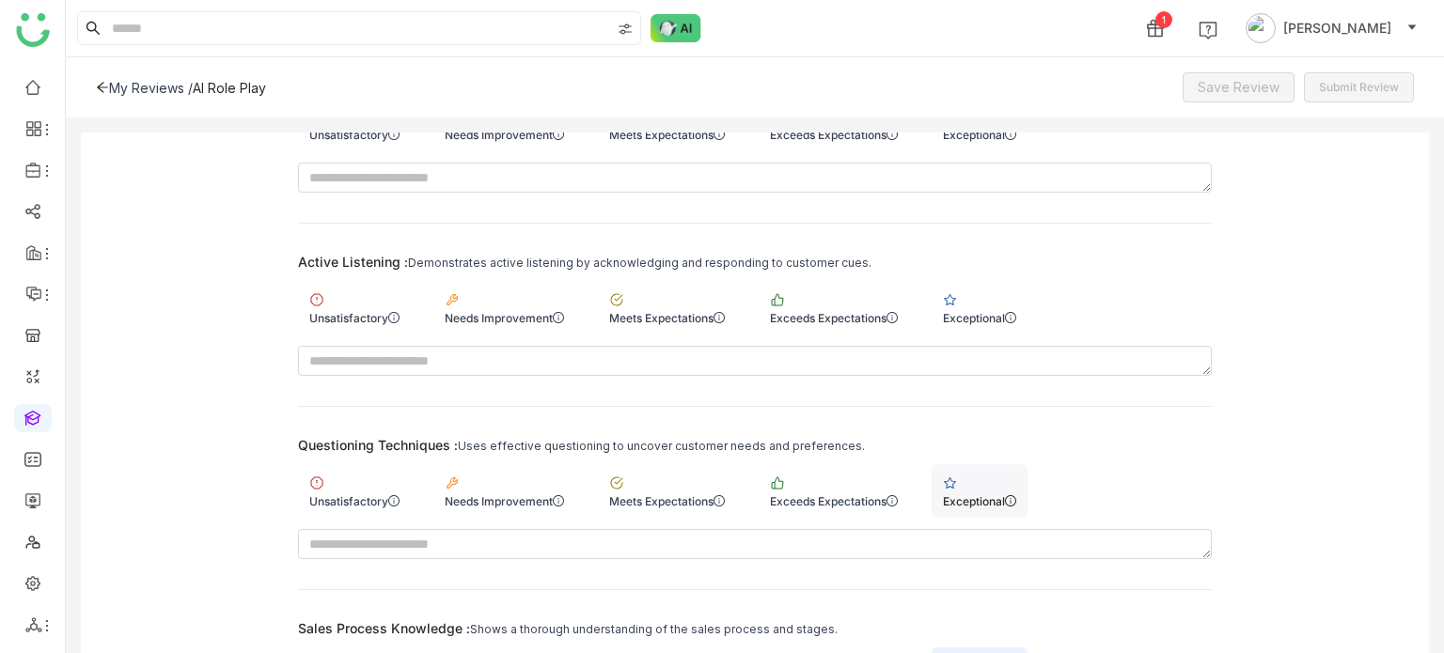
click at [991, 317] on div "Exceptional" at bounding box center [979, 318] width 73 height 14
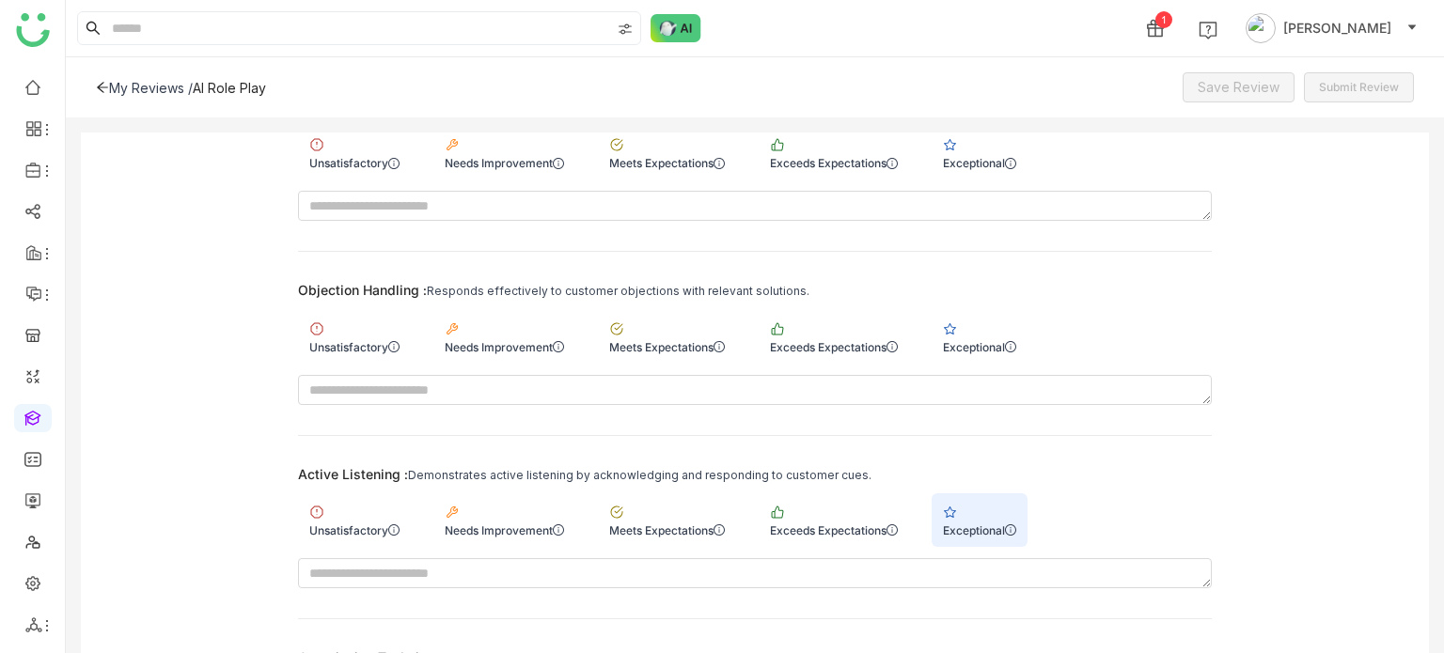
click at [991, 317] on div "Exceptional" at bounding box center [980, 336] width 96 height 54
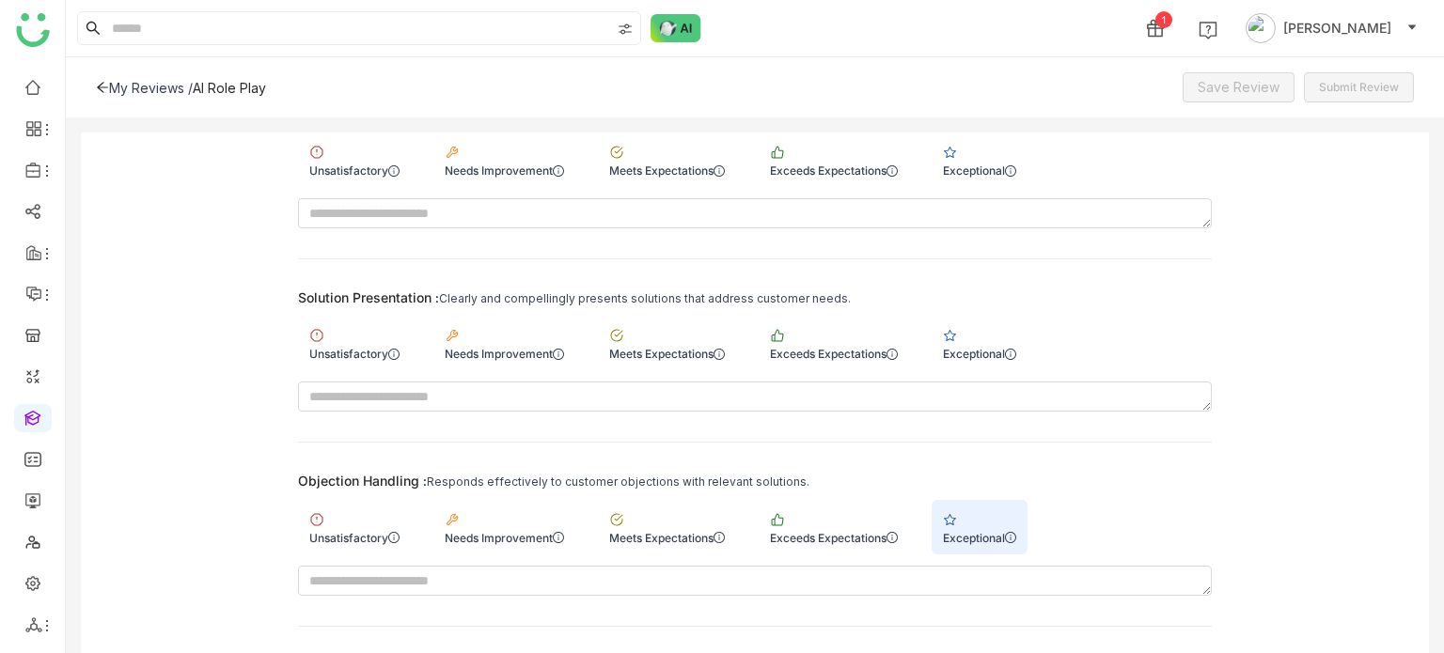
scroll to position [287, 0]
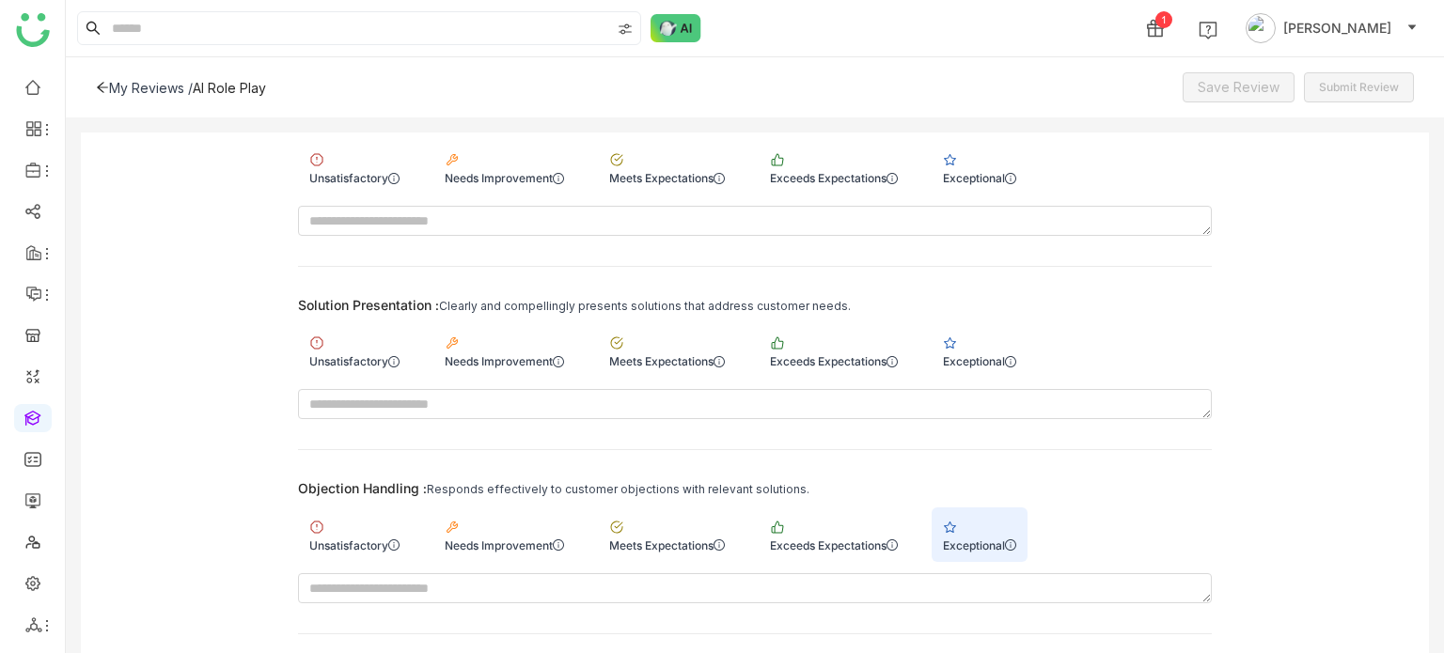
click at [991, 317] on div "Solution Presentation : Clearly and compellingly presents solutions that addres…" at bounding box center [755, 358] width 914 height 122
click at [984, 365] on div "Exceptional" at bounding box center [979, 361] width 73 height 14
click at [997, 177] on div "Exceptional" at bounding box center [979, 178] width 73 height 14
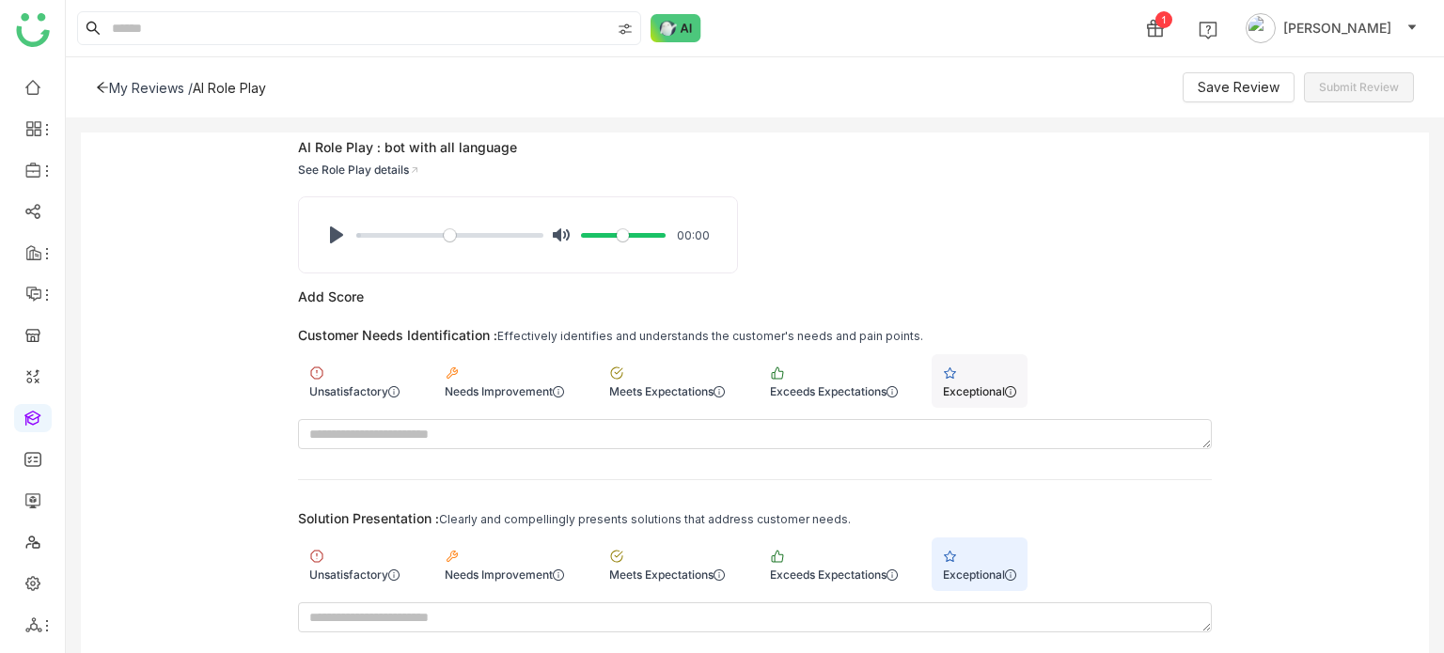
scroll to position [71, 0]
click at [1234, 95] on span "Save Review" at bounding box center [1239, 87] width 82 height 21
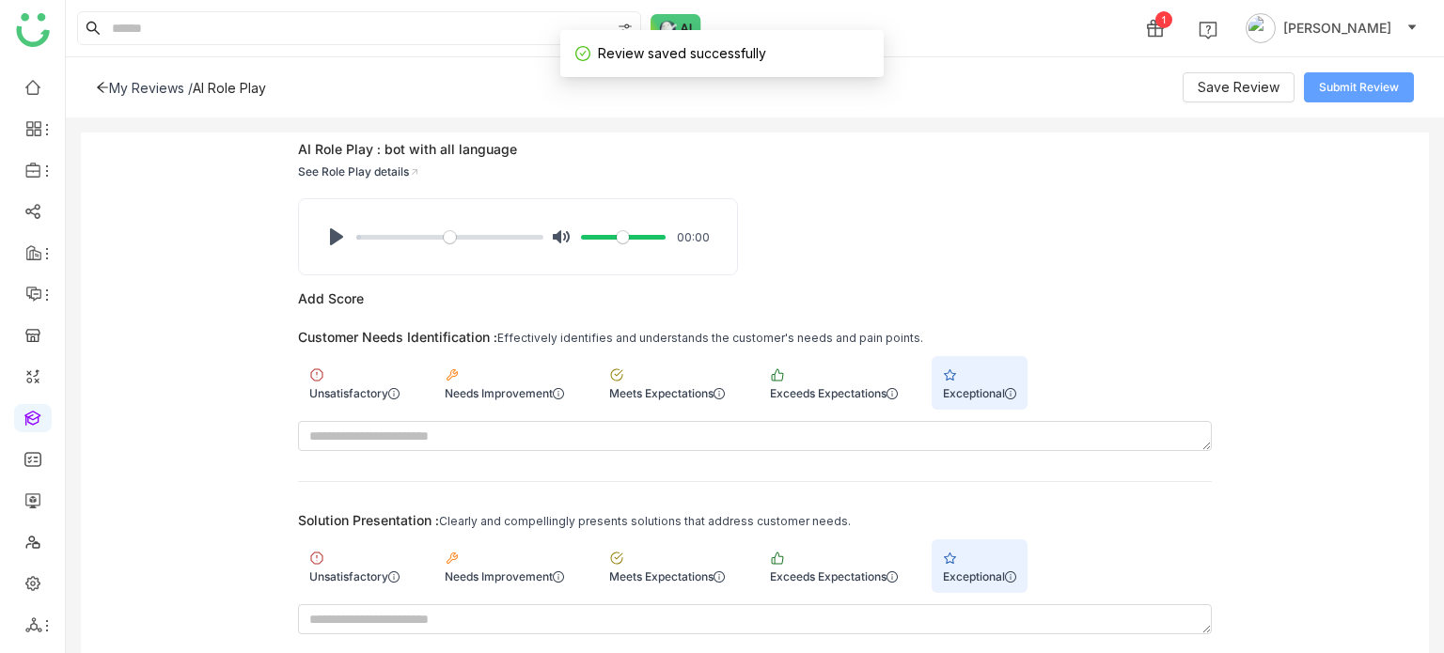
click at [1338, 74] on button "Submit Review" at bounding box center [1359, 87] width 110 height 30
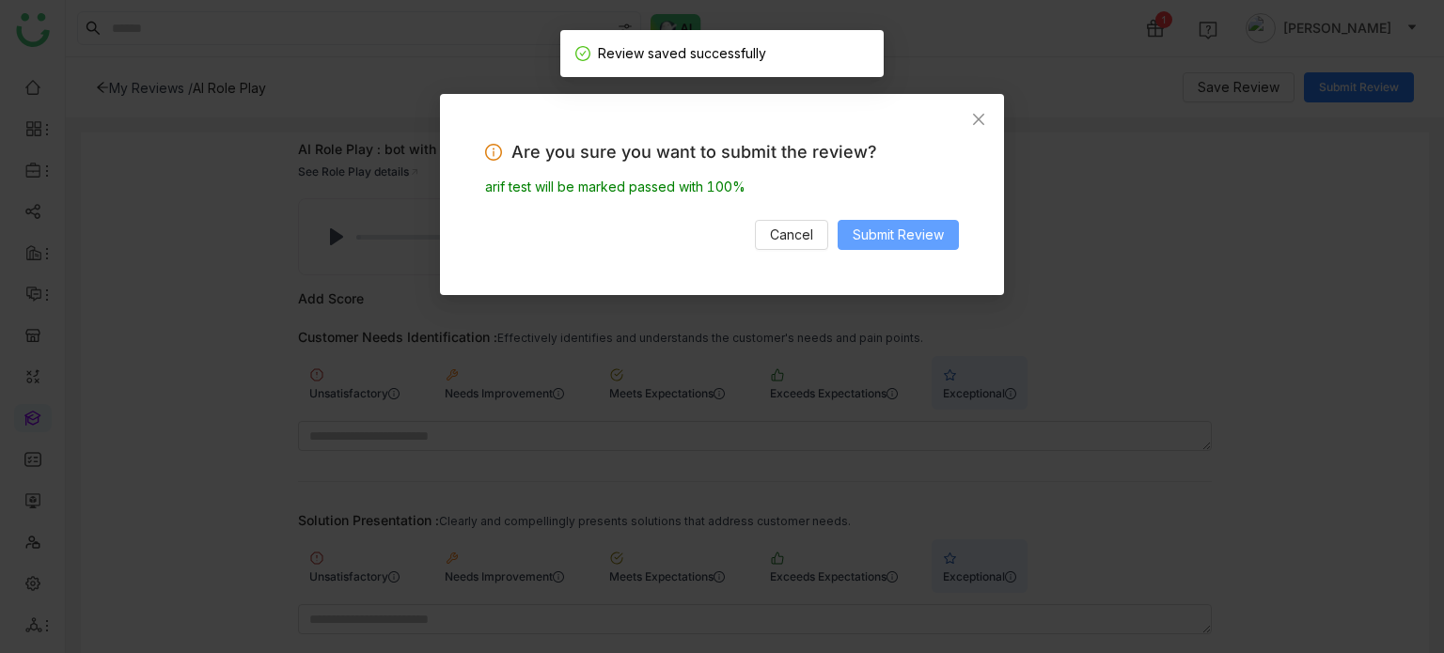
click at [863, 240] on span "Submit Review" at bounding box center [898, 235] width 91 height 21
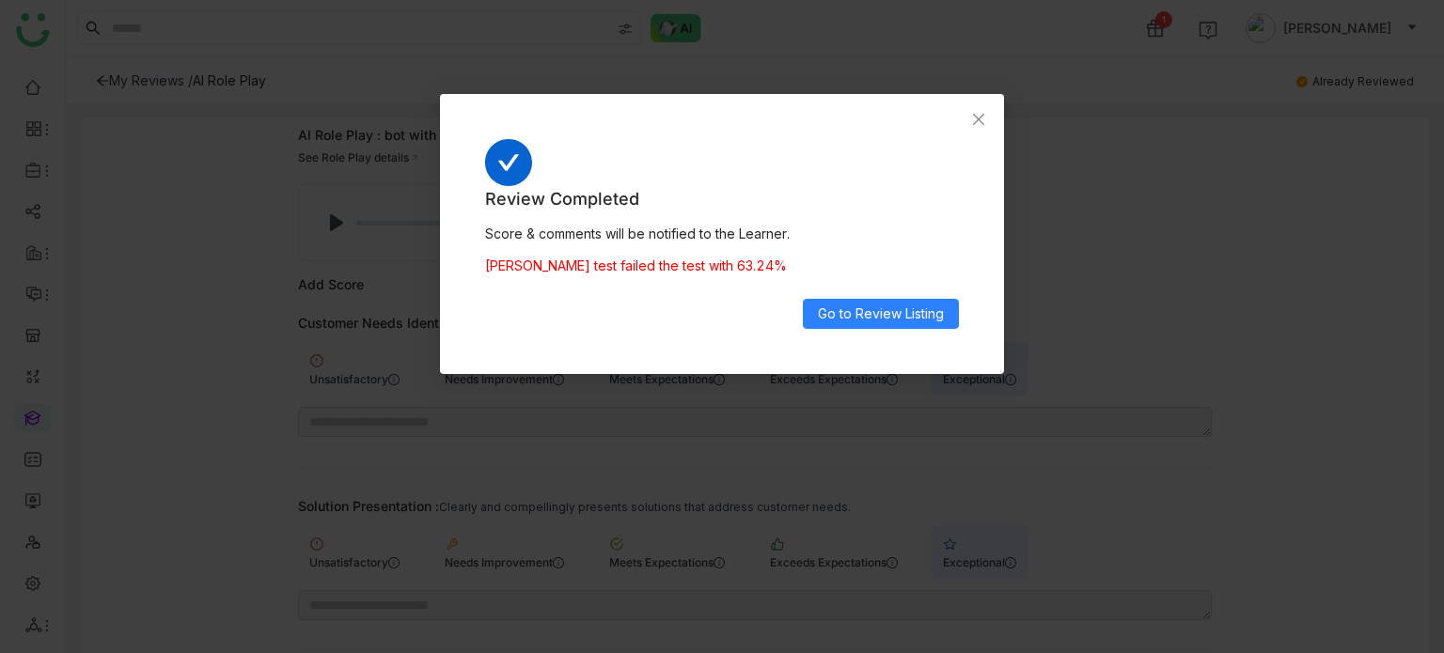
click at [920, 294] on div "Review Completed Score & comments will be notified to the Learner. arif test fa…" at bounding box center [722, 257] width 474 height 143
click at [920, 304] on span "Go to Review Listing" at bounding box center [881, 314] width 126 height 21
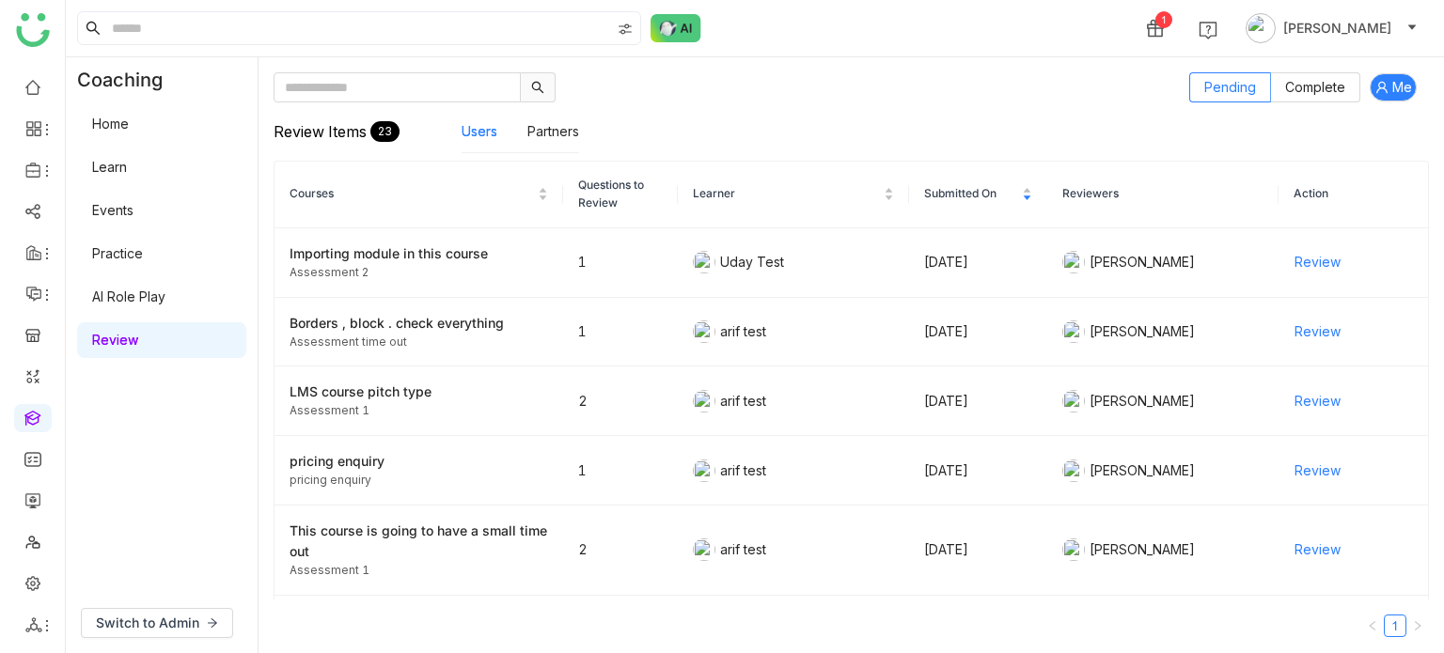
click at [936, 40] on div "1 Arif uddin" at bounding box center [755, 28] width 1378 height 56
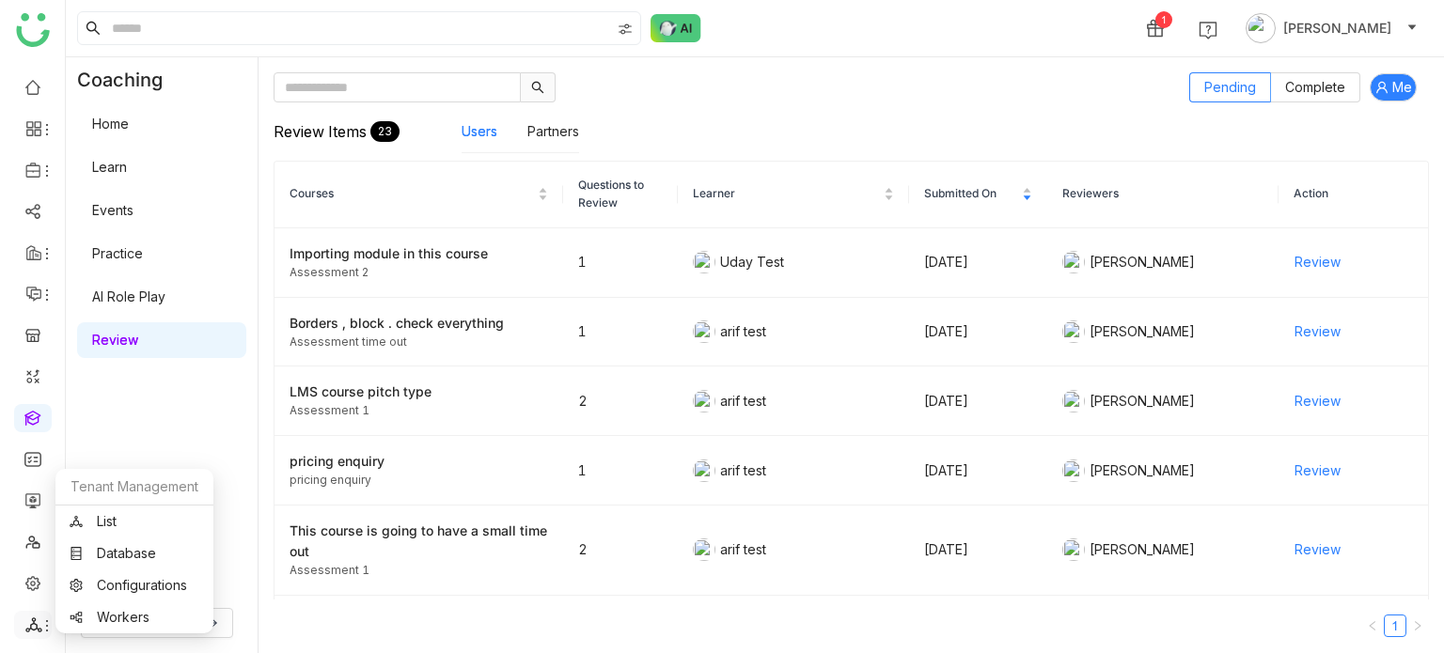
click at [39, 619] on icon at bounding box center [46, 626] width 15 height 15
click at [137, 528] on link "List" at bounding box center [135, 521] width 130 height 13
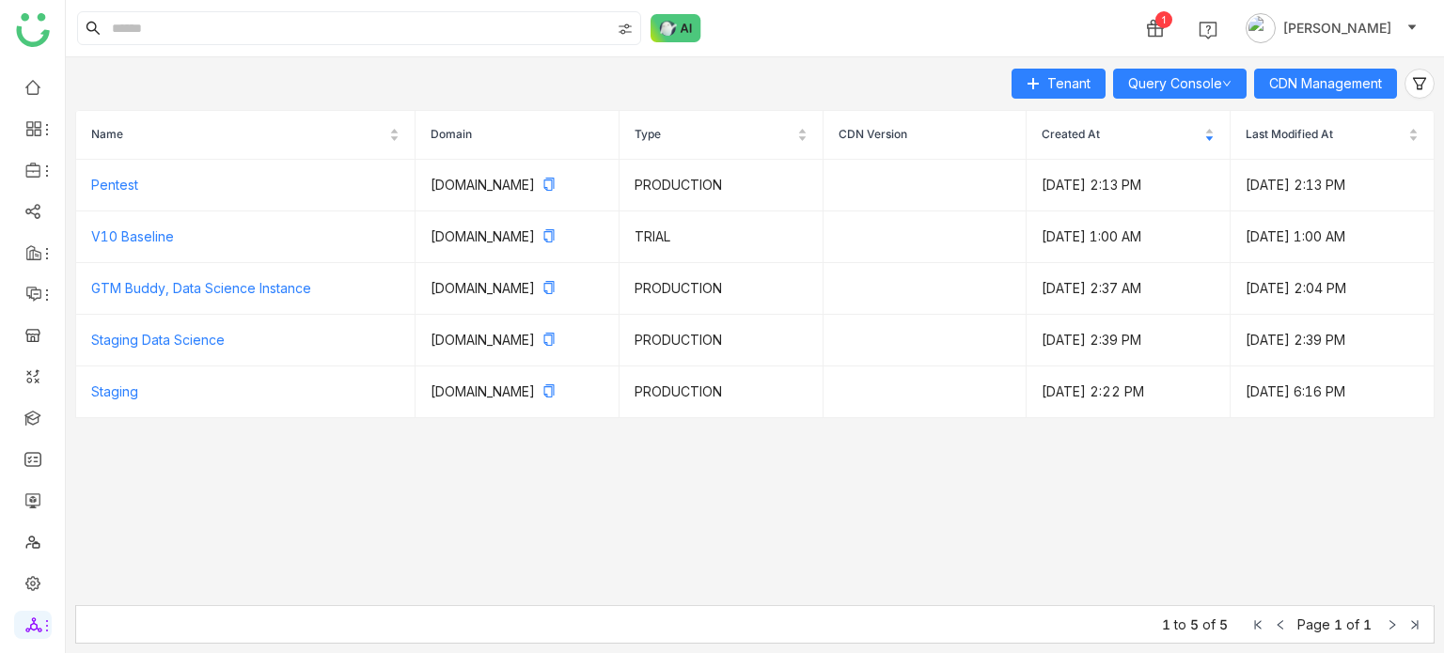
click at [1351, 60] on div "Tenant Query Console CDN Management Name Domain Type CDN Version Created At Las…" at bounding box center [755, 355] width 1378 height 596
click at [1350, 81] on span "CDN Management" at bounding box center [1325, 83] width 113 height 21
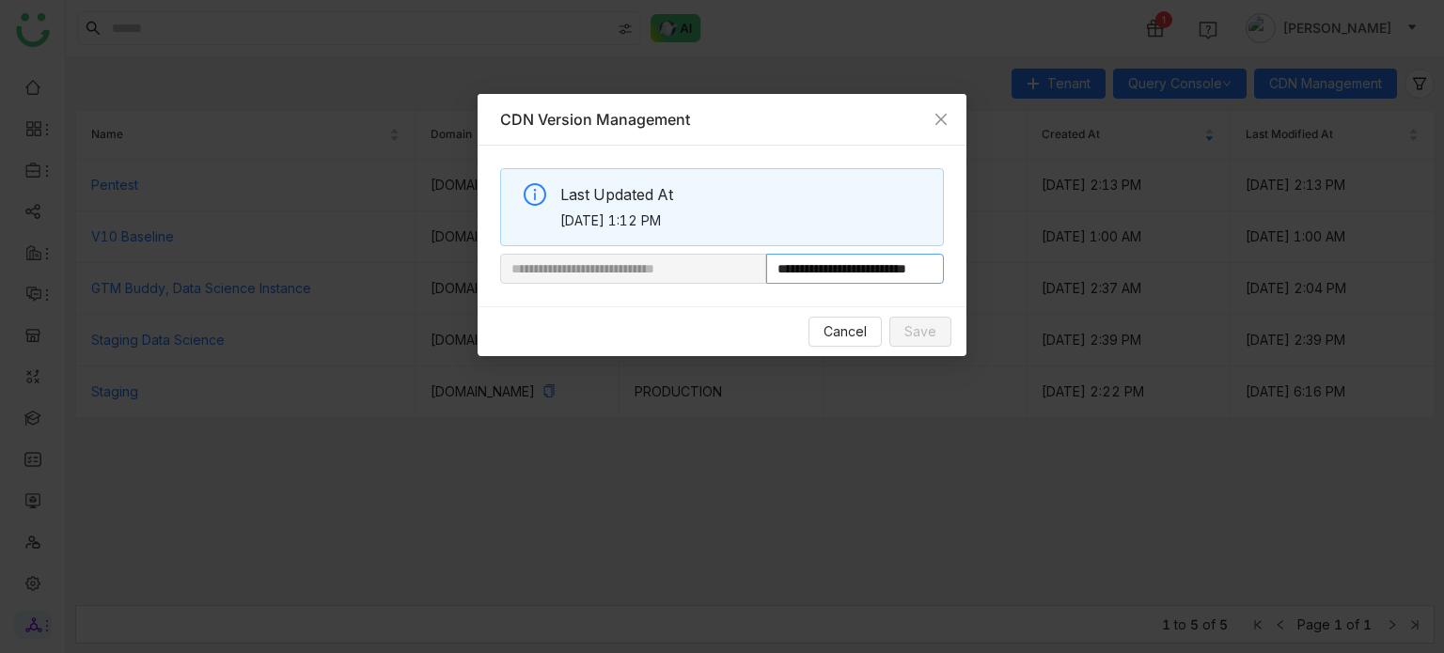
scroll to position [0, 34]
drag, startPoint x: 827, startPoint y: 274, endPoint x: 1008, endPoint y: 292, distance: 181.5
click at [1008, 292] on nz-modal-container "**********" at bounding box center [722, 326] width 1444 height 653
paste input "**********"
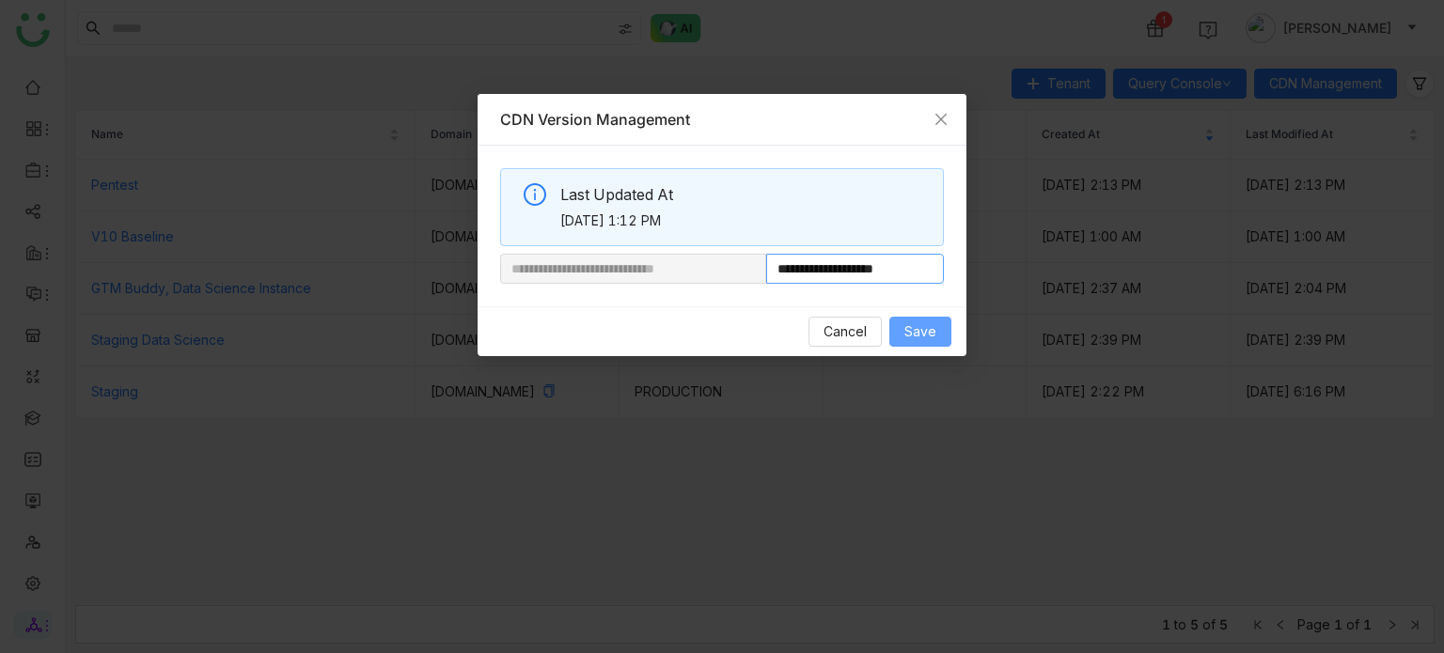
type input "**********"
click at [916, 326] on span "Save" at bounding box center [920, 332] width 32 height 21
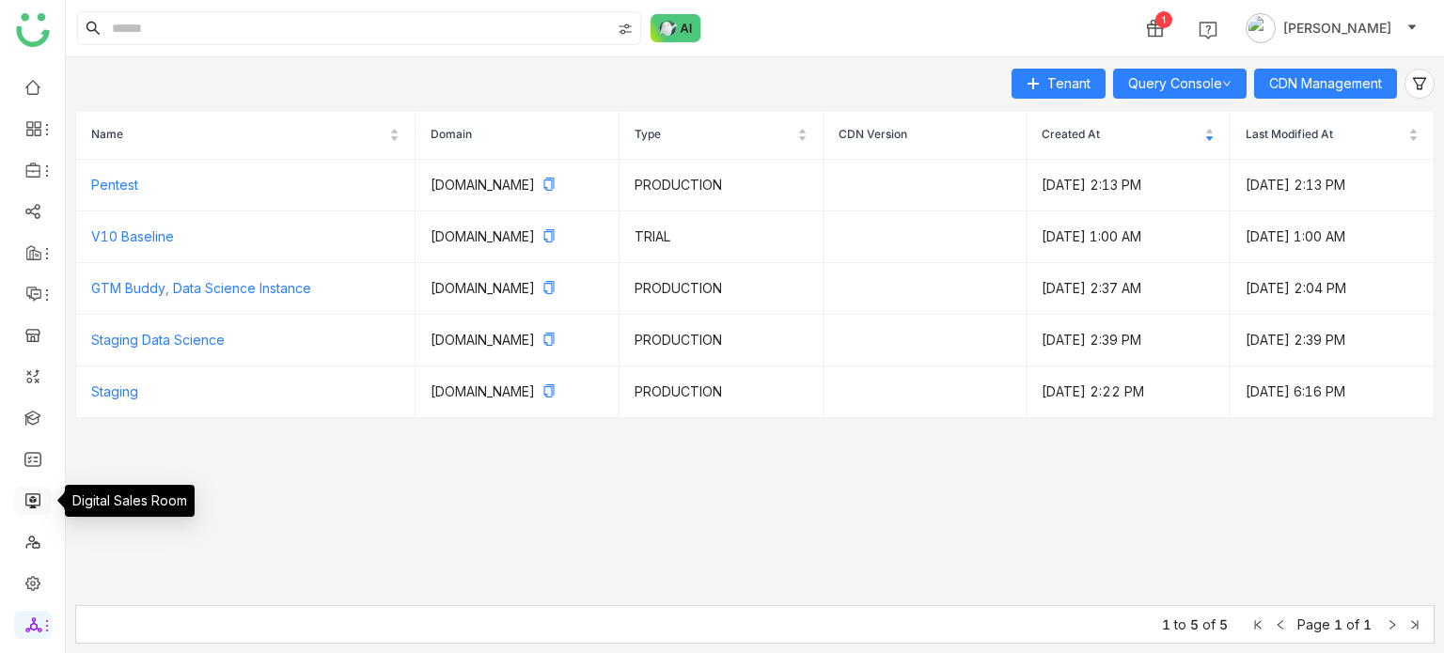
click at [41, 504] on link at bounding box center [32, 500] width 17 height 16
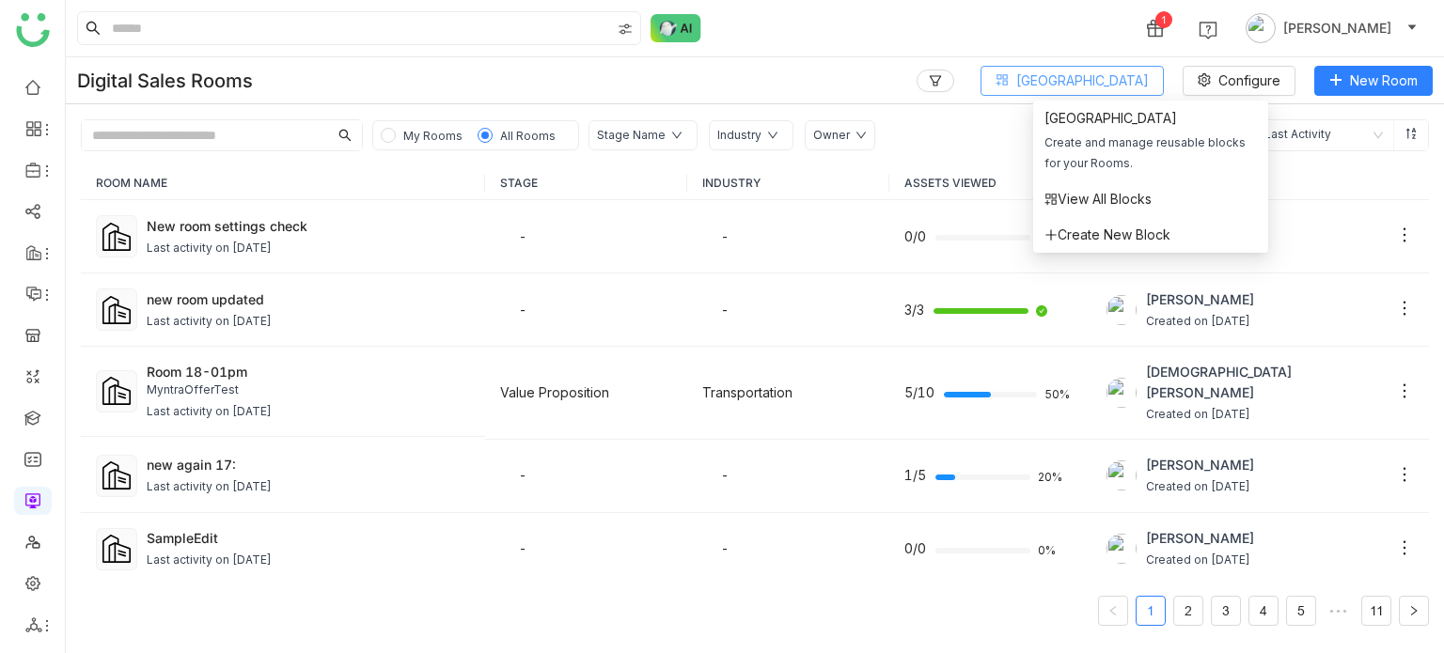
click at [1106, 74] on span "[GEOGRAPHIC_DATA]" at bounding box center [1082, 81] width 133 height 21
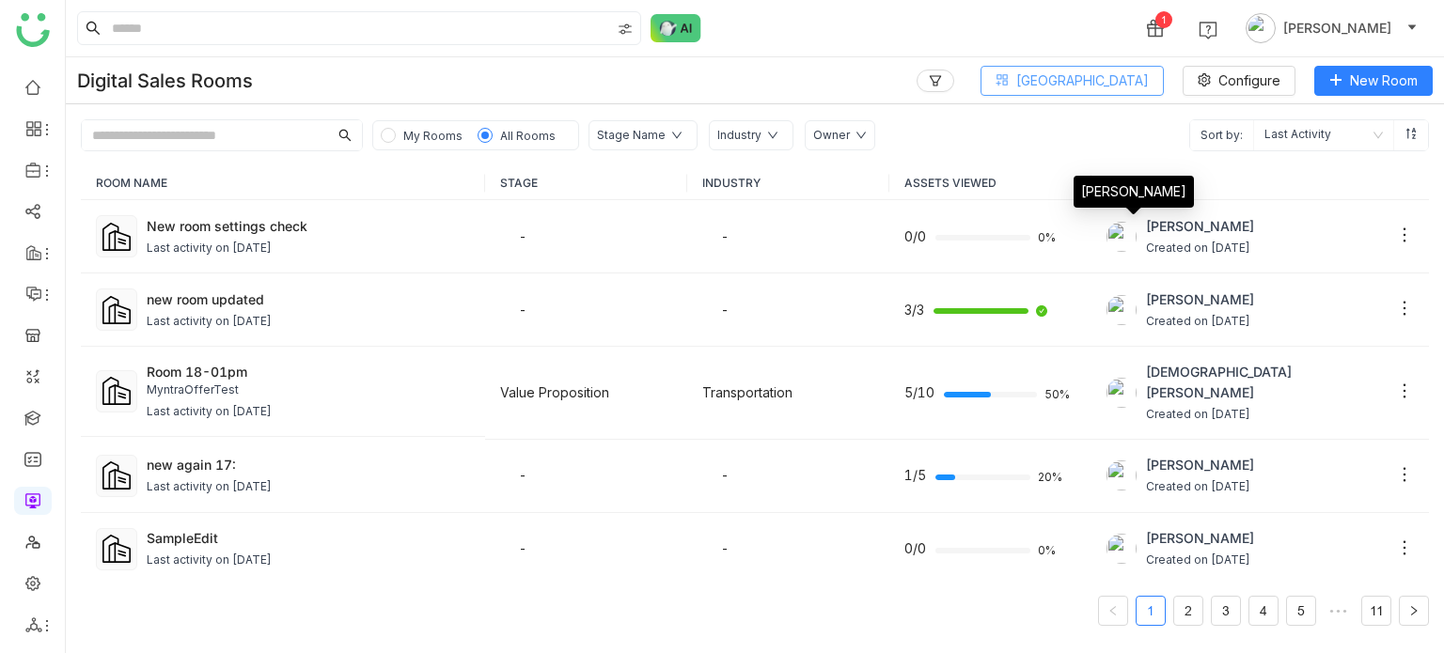
click at [1128, 91] on button "[GEOGRAPHIC_DATA]" at bounding box center [1072, 81] width 183 height 30
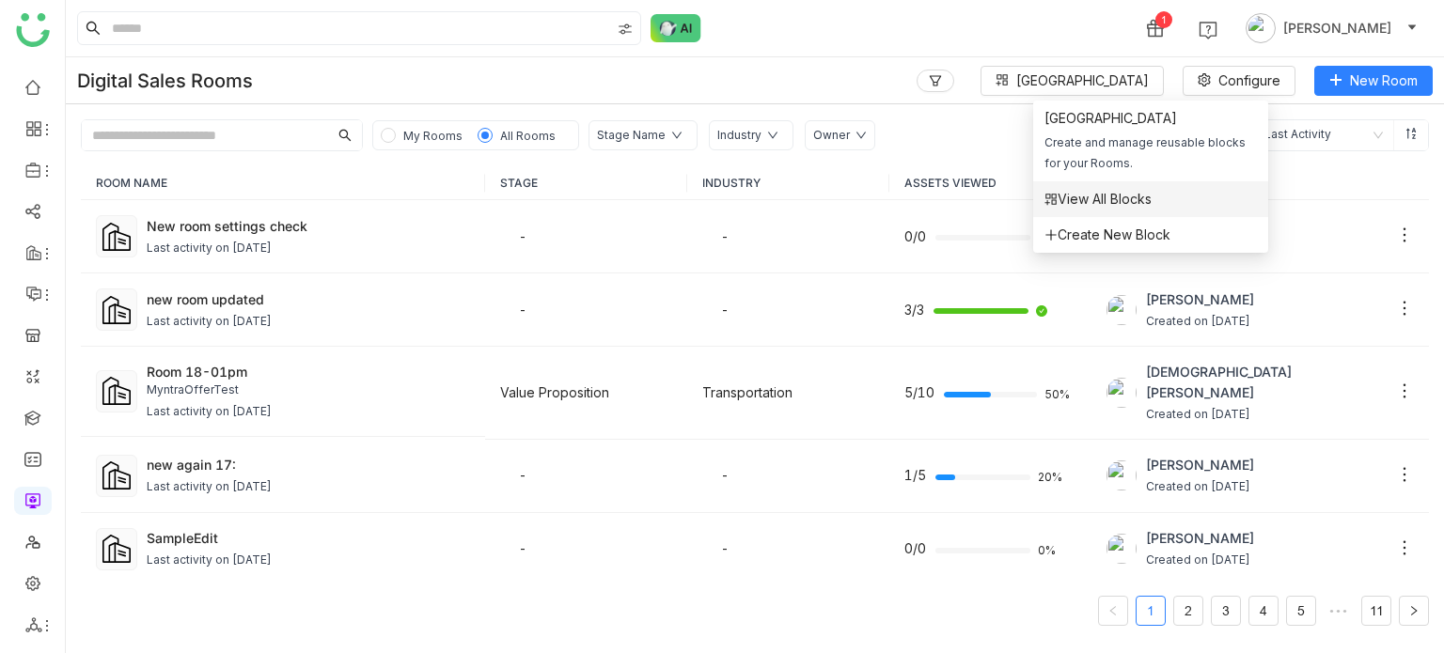
click at [1108, 205] on span "View All Blocks" at bounding box center [1098, 199] width 107 height 21
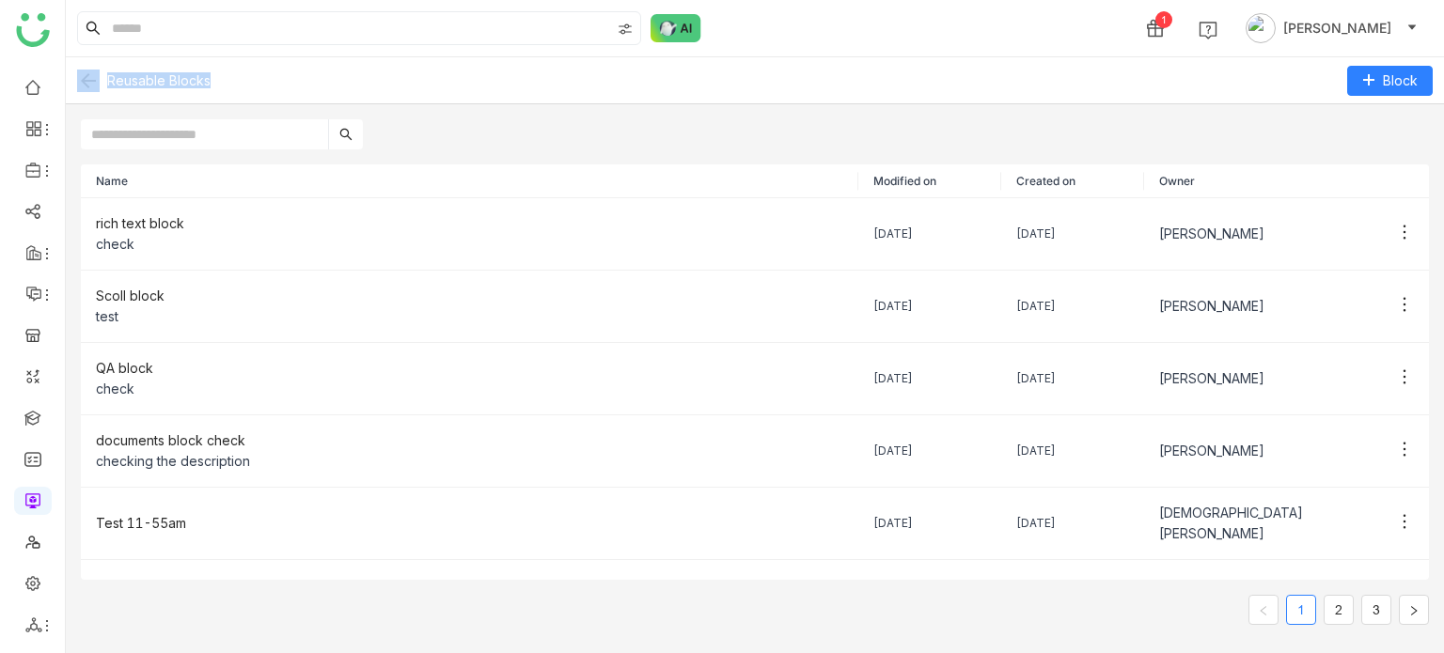
drag, startPoint x: 218, startPoint y: 82, endPoint x: 99, endPoint y: 75, distance: 119.6
click at [99, 75] on div "Reusable Blocks" at bounding box center [345, 81] width 537 height 23
click at [267, 86] on div "Reusable Blocks" at bounding box center [345, 81] width 537 height 23
click at [86, 77] on img at bounding box center [88, 81] width 23 height 23
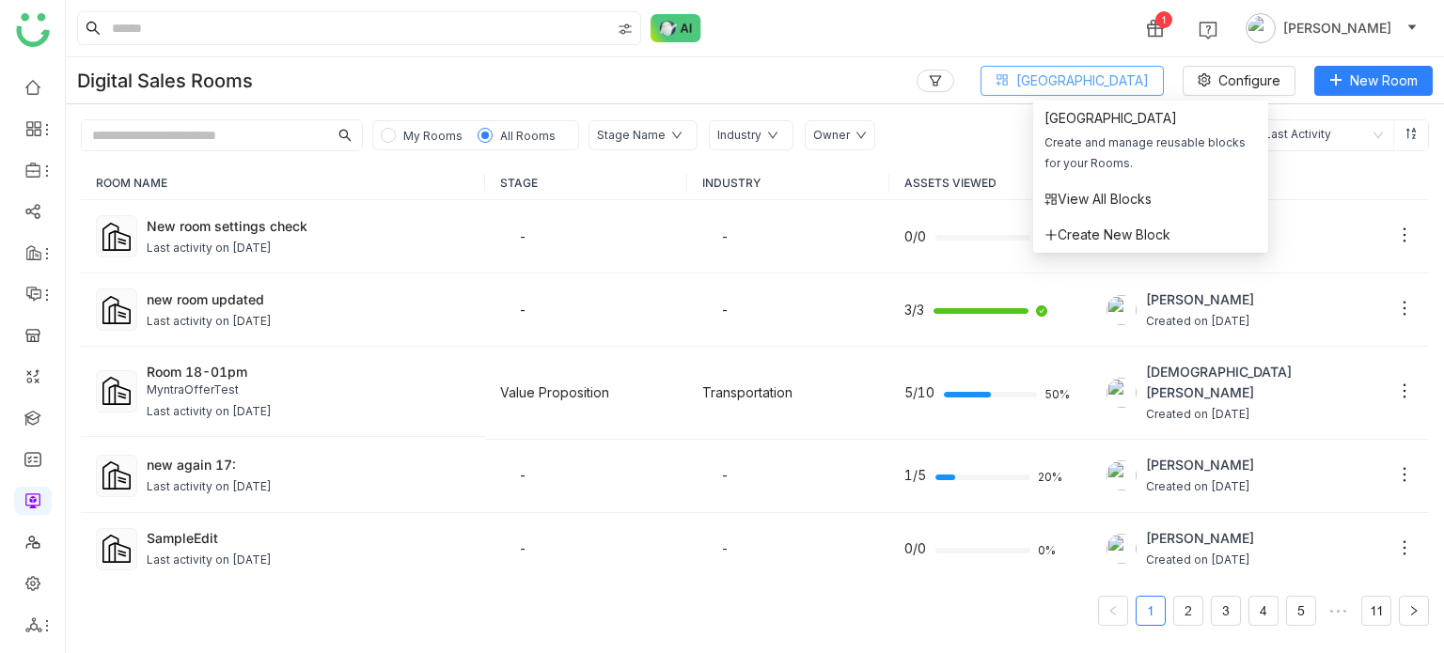
click at [1119, 92] on button "[GEOGRAPHIC_DATA]" at bounding box center [1072, 81] width 183 height 30
click at [1100, 227] on span "Create New Block" at bounding box center [1108, 235] width 126 height 21
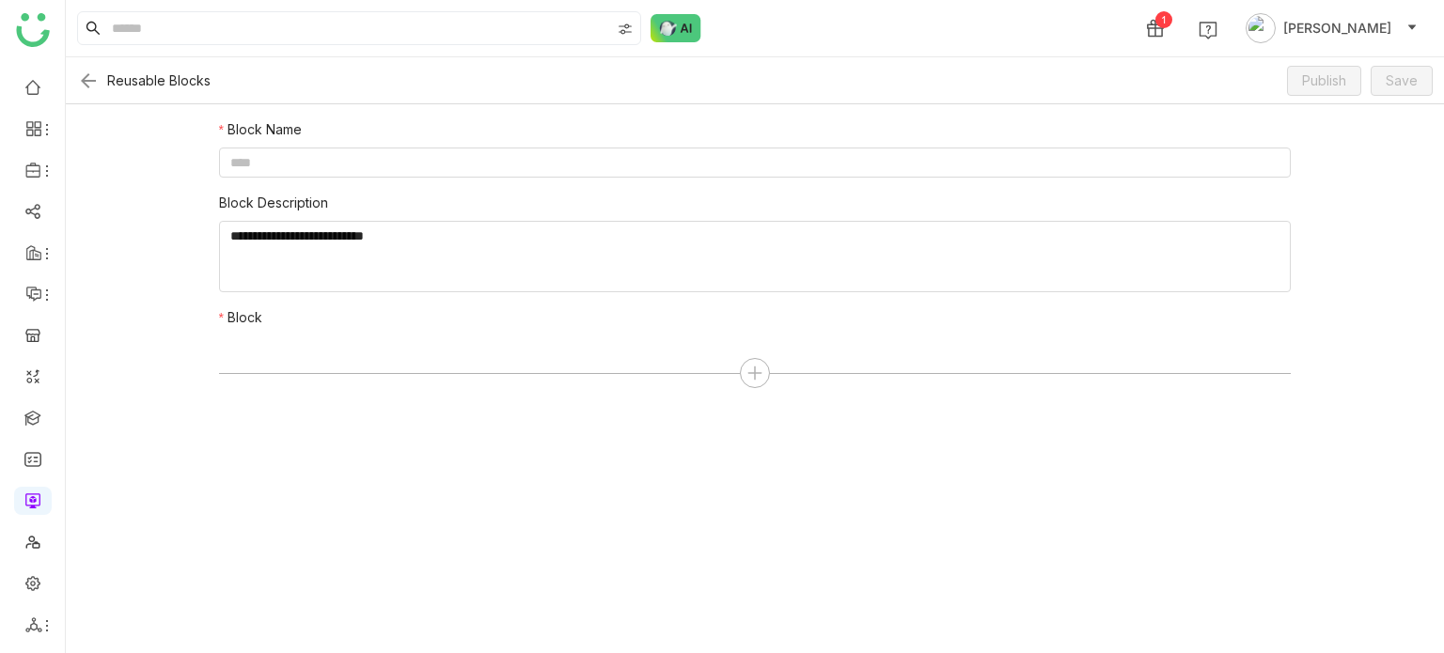
click at [94, 80] on img at bounding box center [88, 81] width 23 height 23
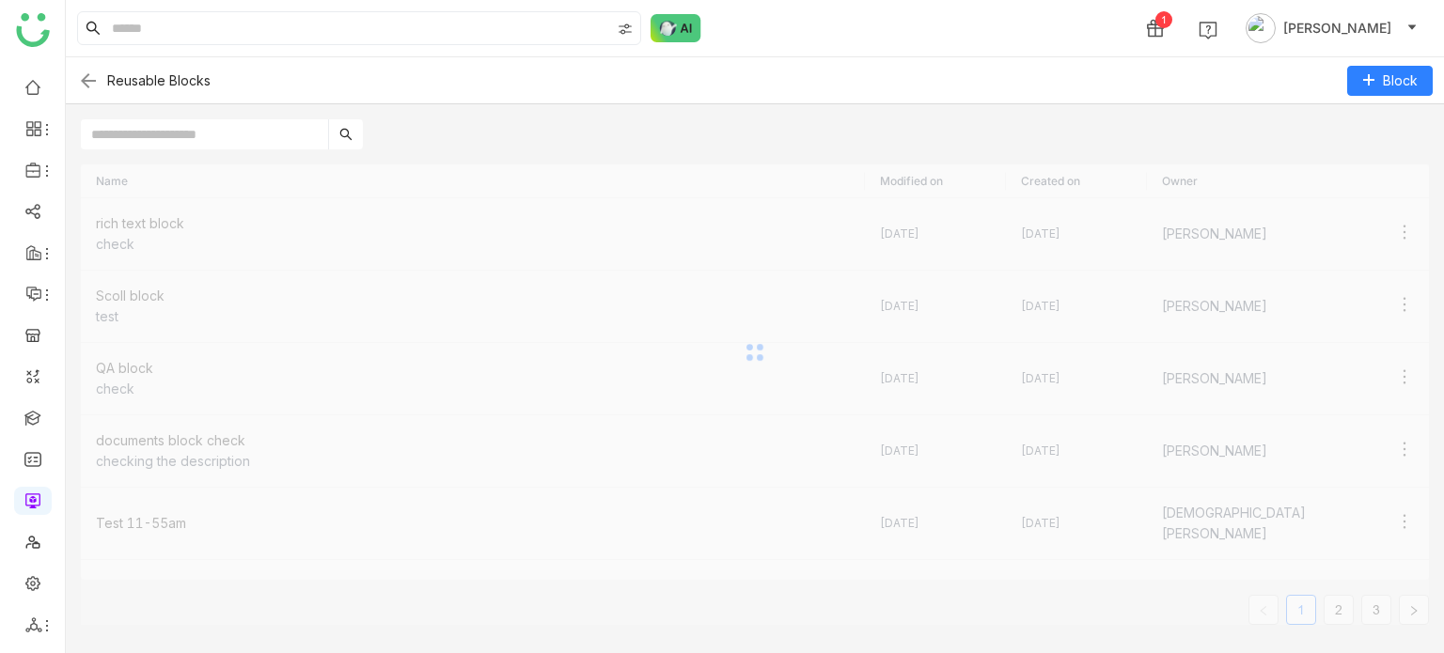
click at [94, 80] on img at bounding box center [88, 81] width 23 height 23
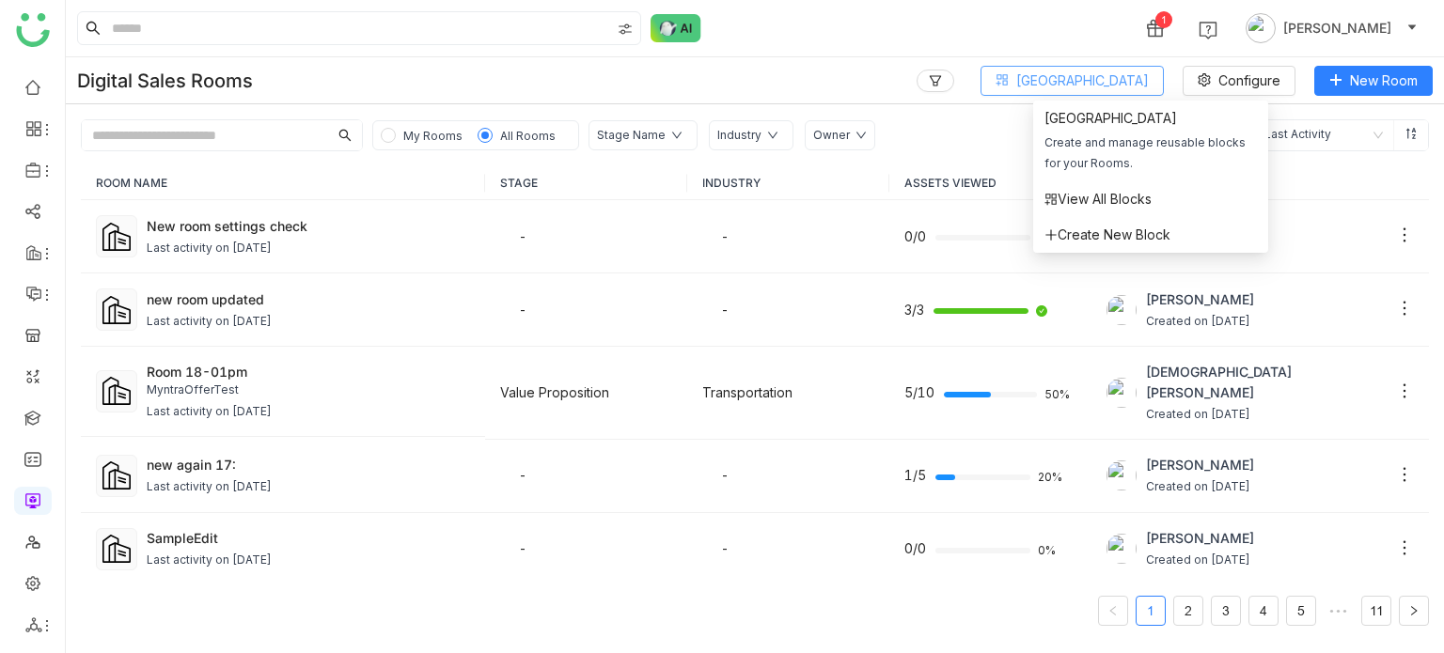
click at [1128, 76] on span "[GEOGRAPHIC_DATA]" at bounding box center [1082, 81] width 133 height 21
click at [1086, 209] on span "View All Blocks" at bounding box center [1098, 199] width 107 height 21
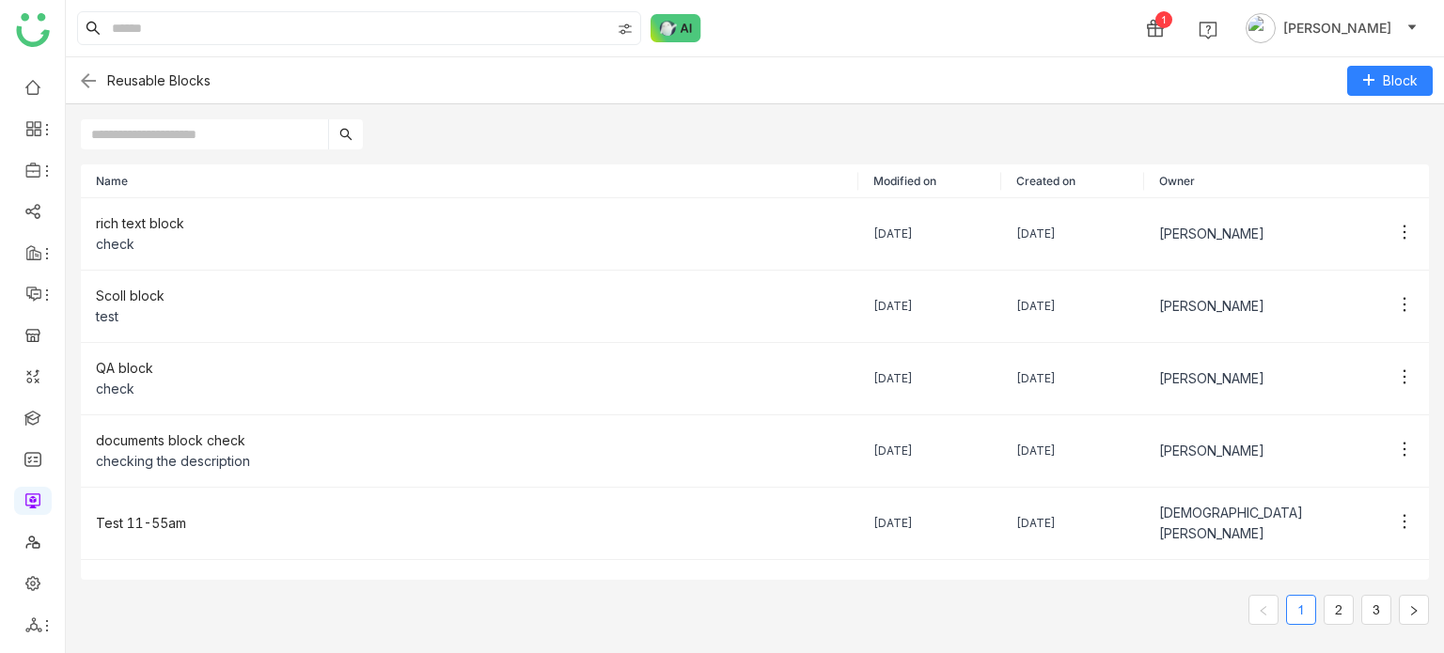
click at [90, 74] on img at bounding box center [88, 81] width 23 height 23
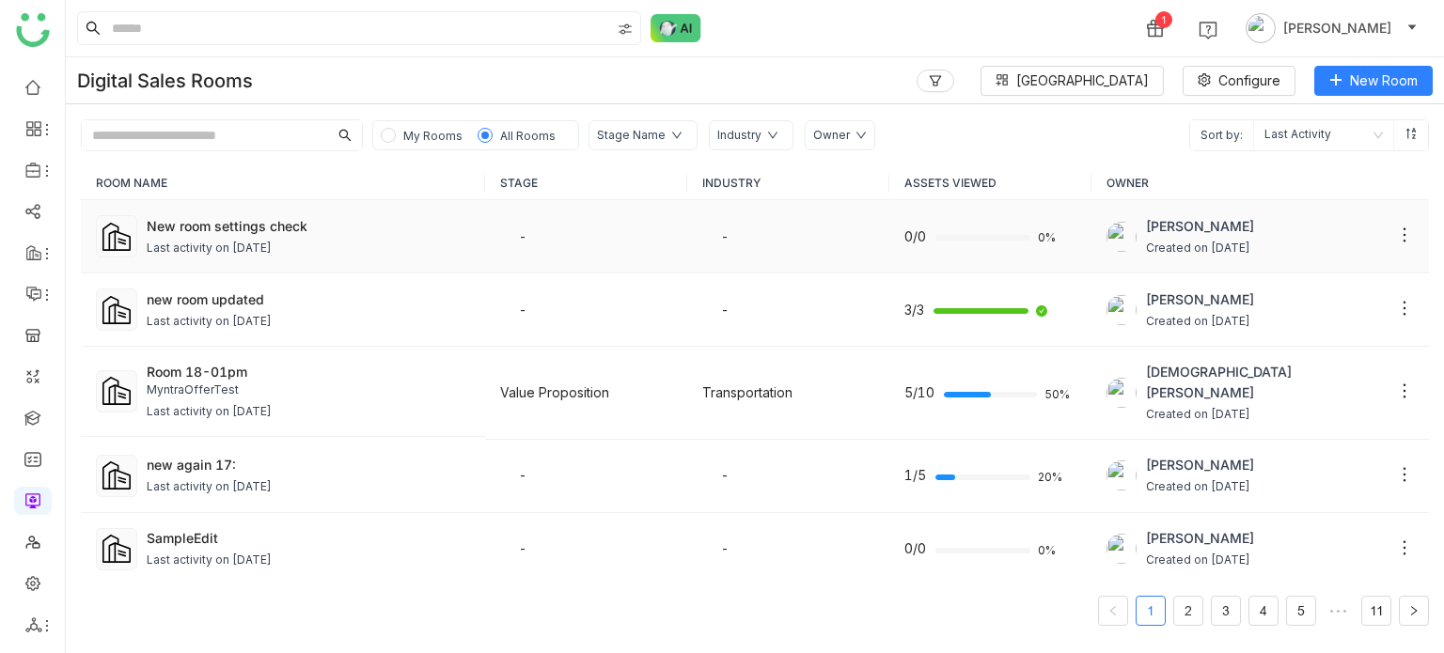
click at [432, 236] on div "New room settings check Last activity on Sep 17, 2025" at bounding box center [308, 236] width 323 height 41
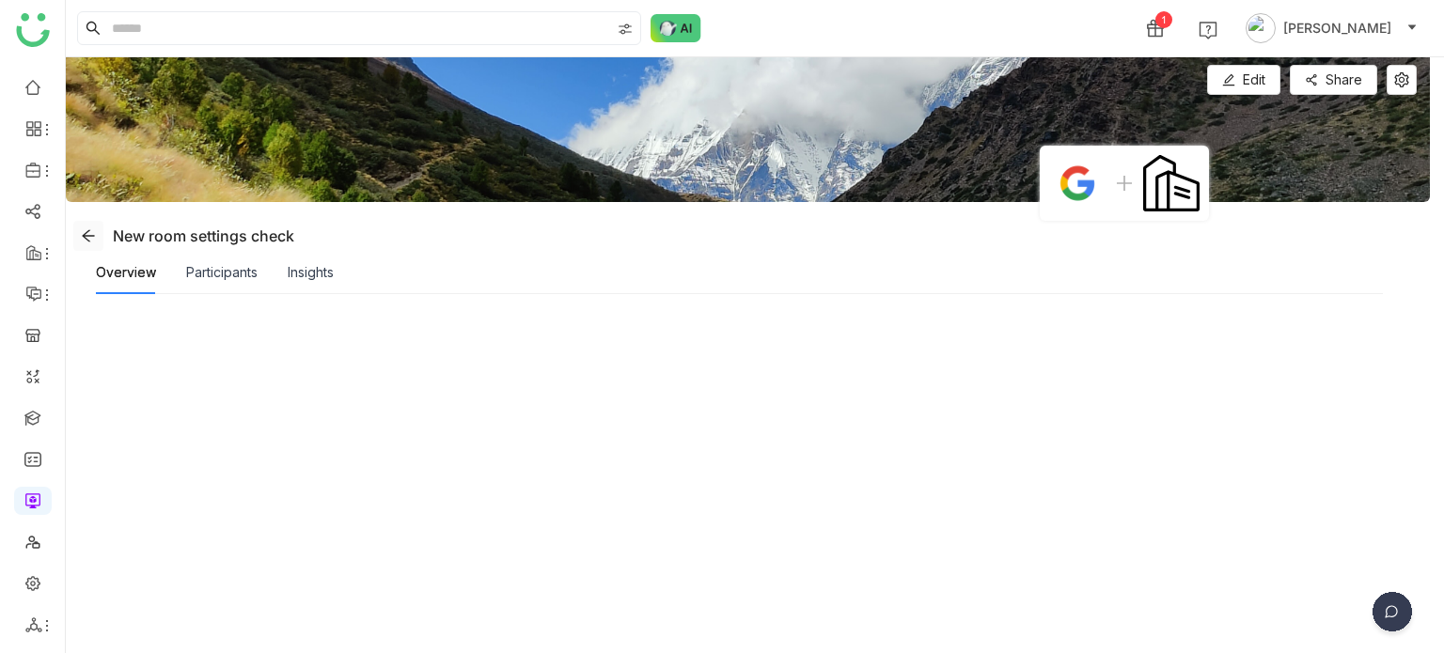
click at [87, 230] on icon at bounding box center [88, 235] width 12 height 12
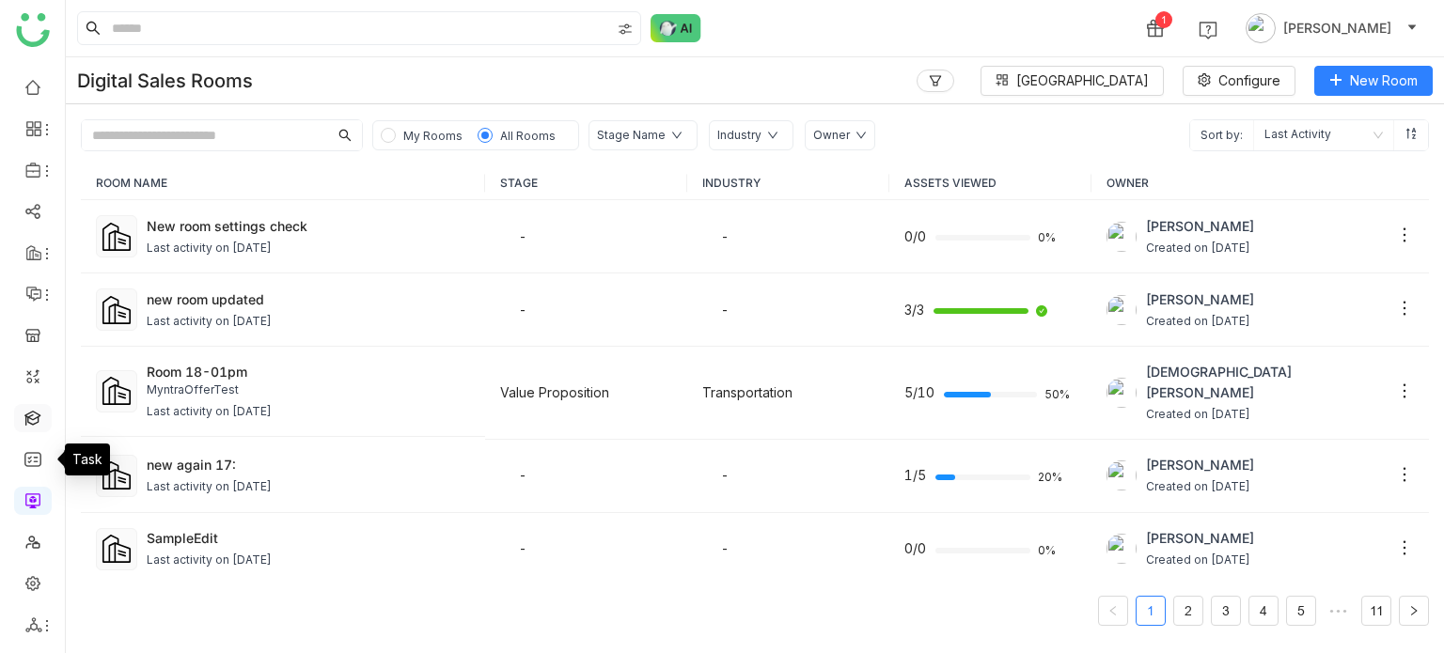
click at [31, 409] on link at bounding box center [32, 417] width 17 height 16
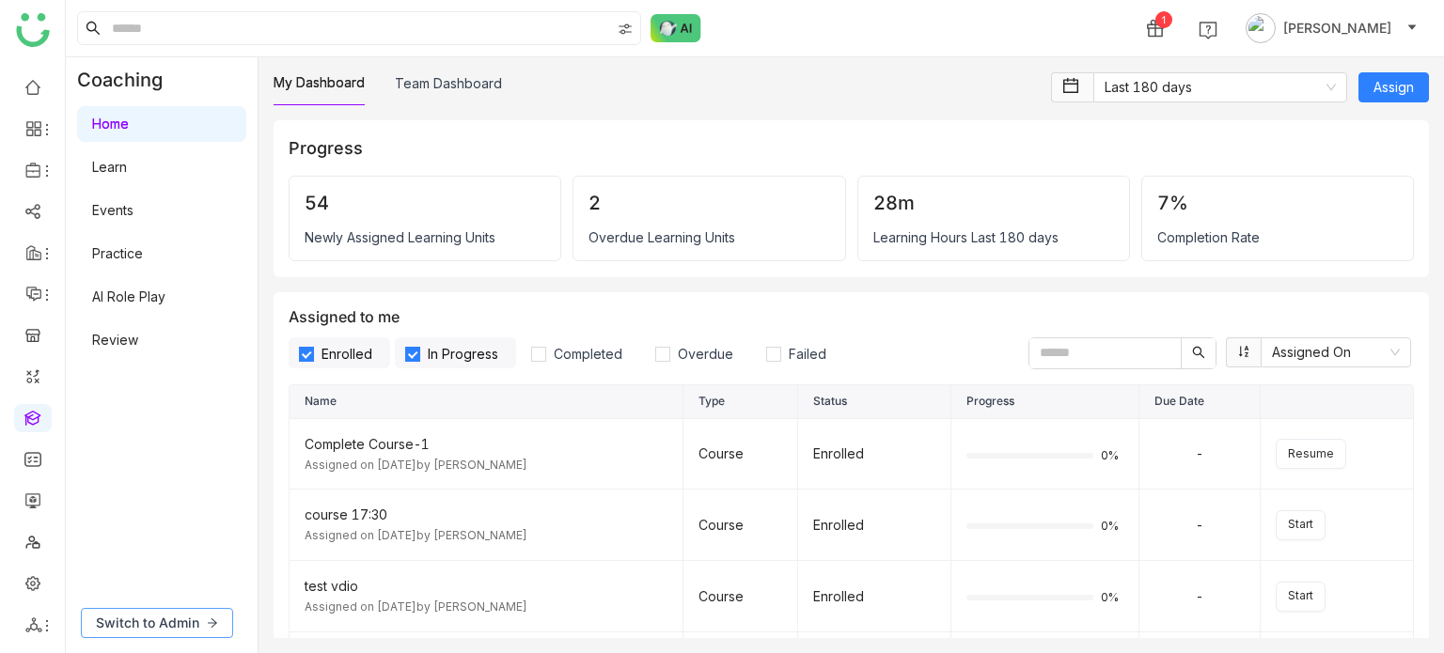
click at [165, 635] on button "Switch to Admin" at bounding box center [157, 623] width 152 height 30
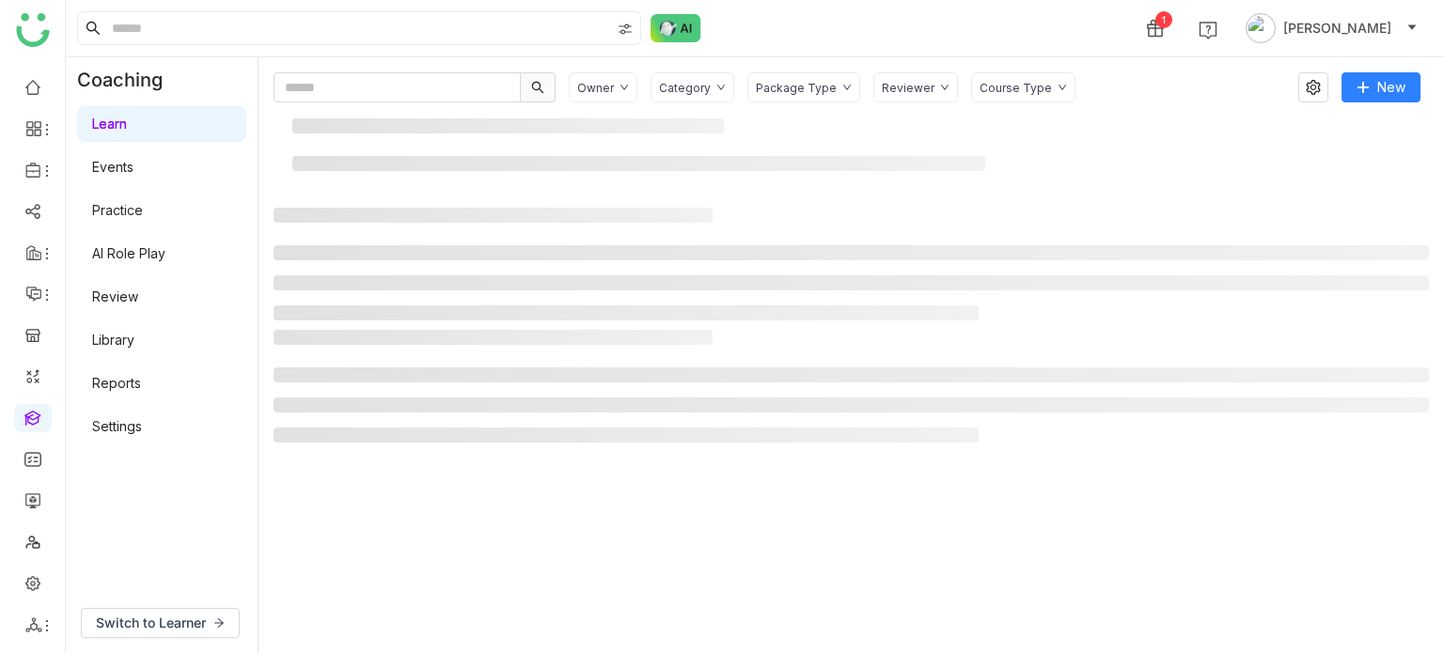
click at [142, 434] on link "Settings" at bounding box center [117, 426] width 50 height 16
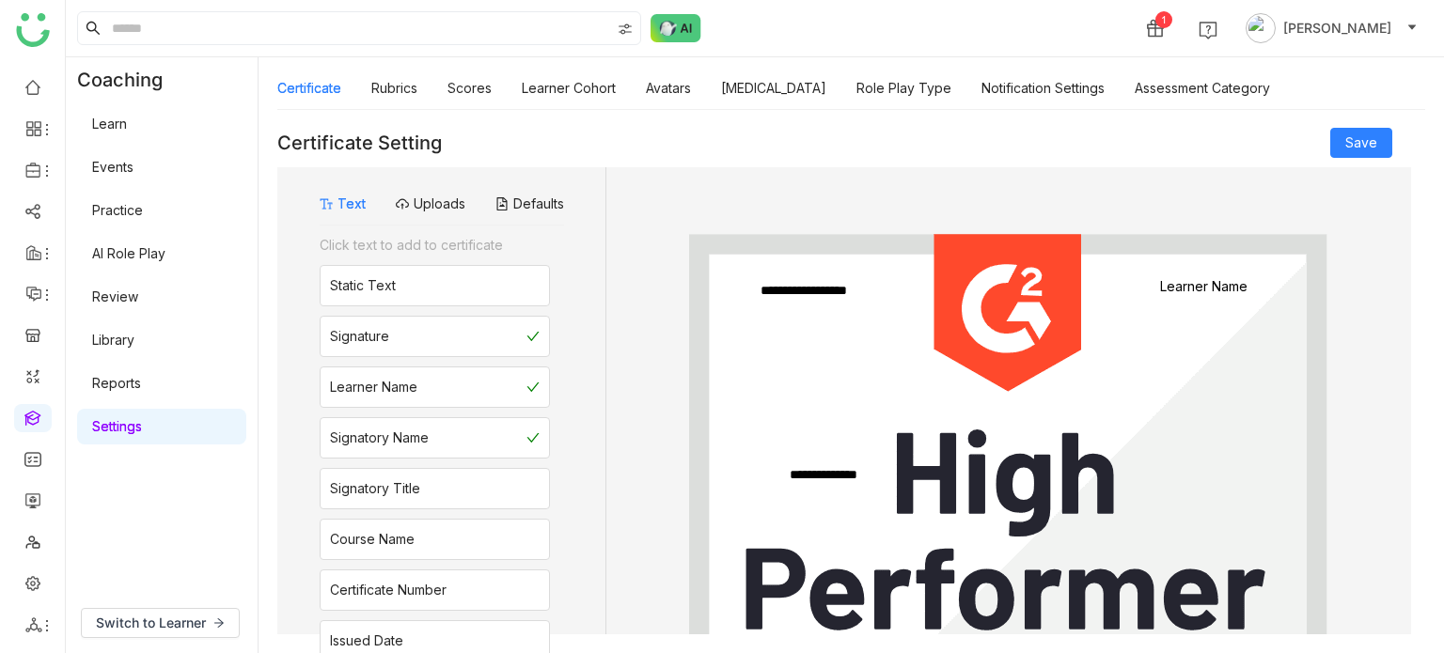
click at [836, 86] on div "Certificate Rubrics Scores Learner Cohort Avatars Personality Type Role Play Ty…" at bounding box center [773, 88] width 993 height 43
click at [799, 96] on link "[MEDICAL_DATA]" at bounding box center [773, 88] width 105 height 16
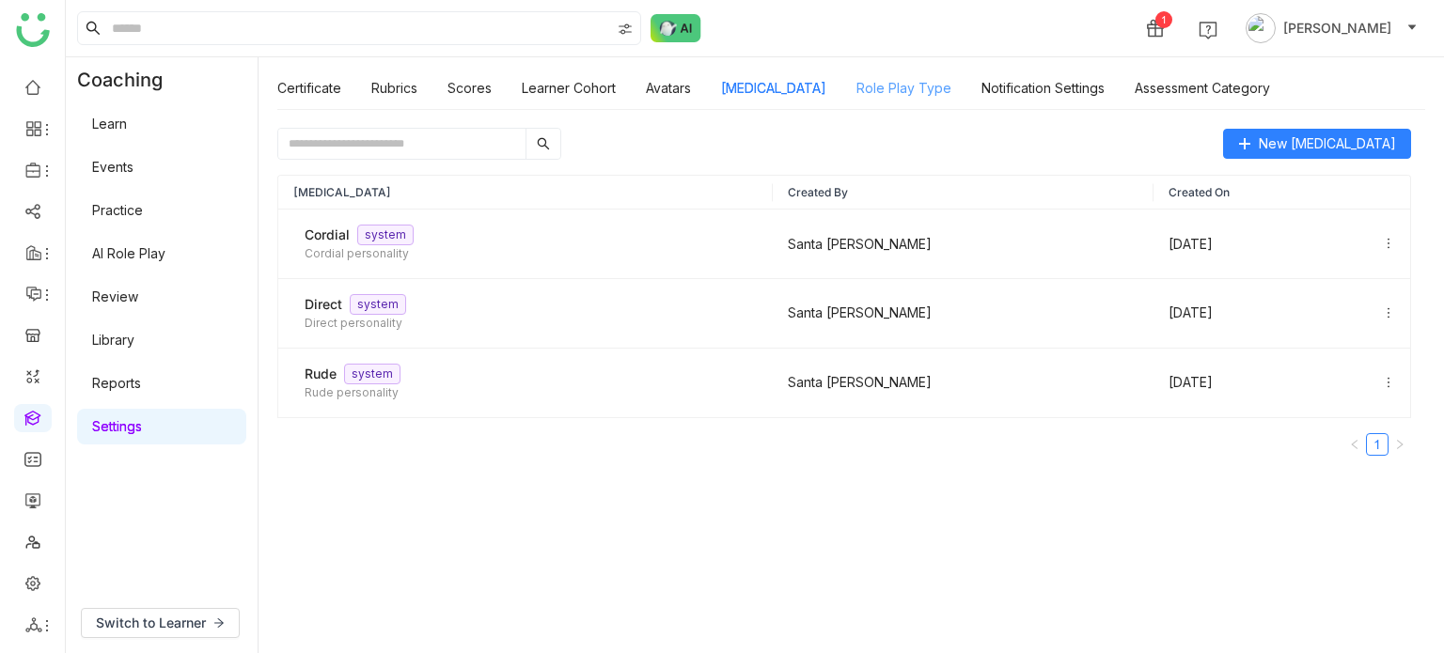
click at [894, 80] on link "Role Play Type" at bounding box center [904, 88] width 95 height 16
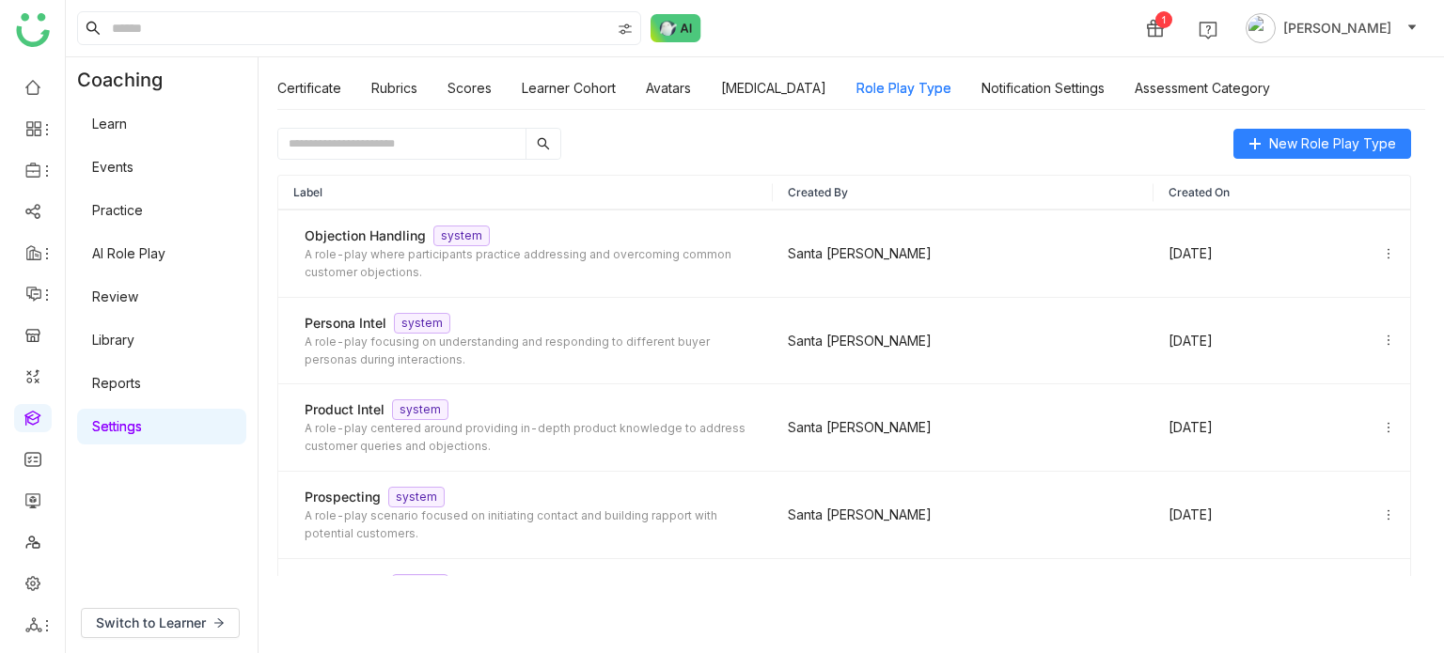
scroll to position [416, 0]
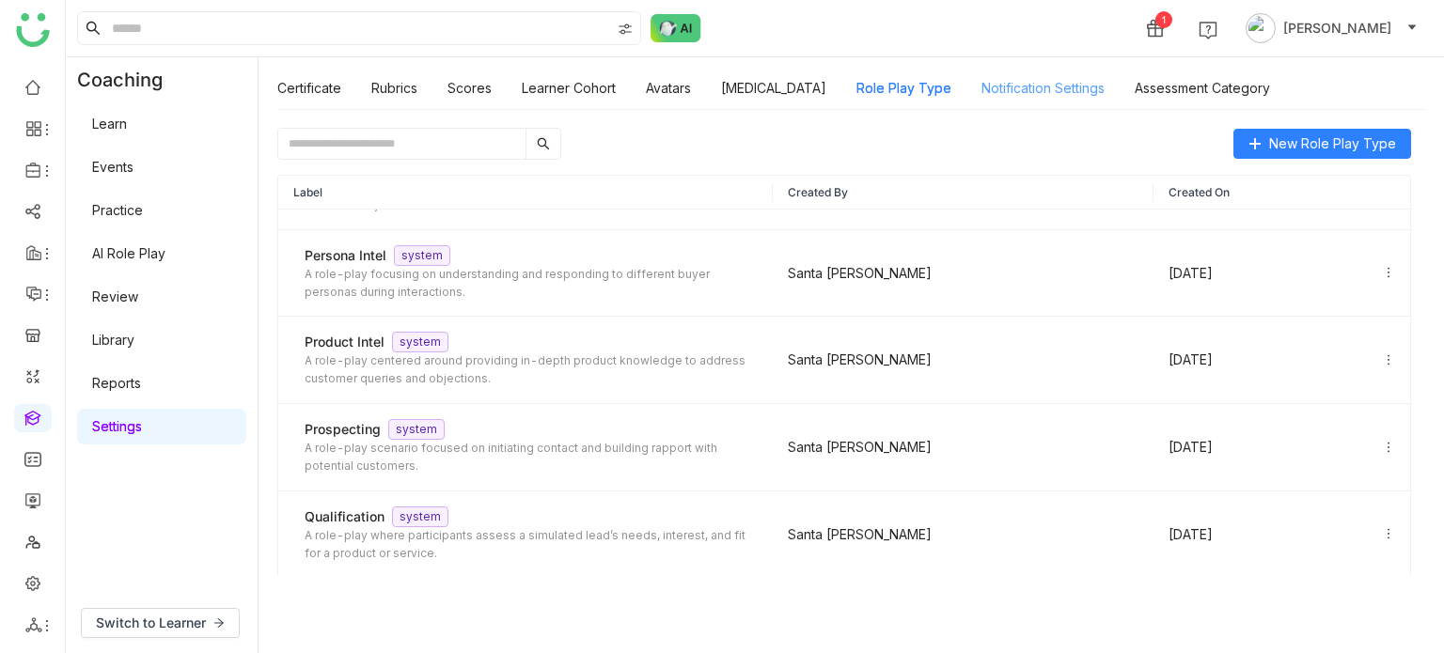
click at [993, 86] on link "Notification Settings" at bounding box center [1043, 88] width 123 height 16
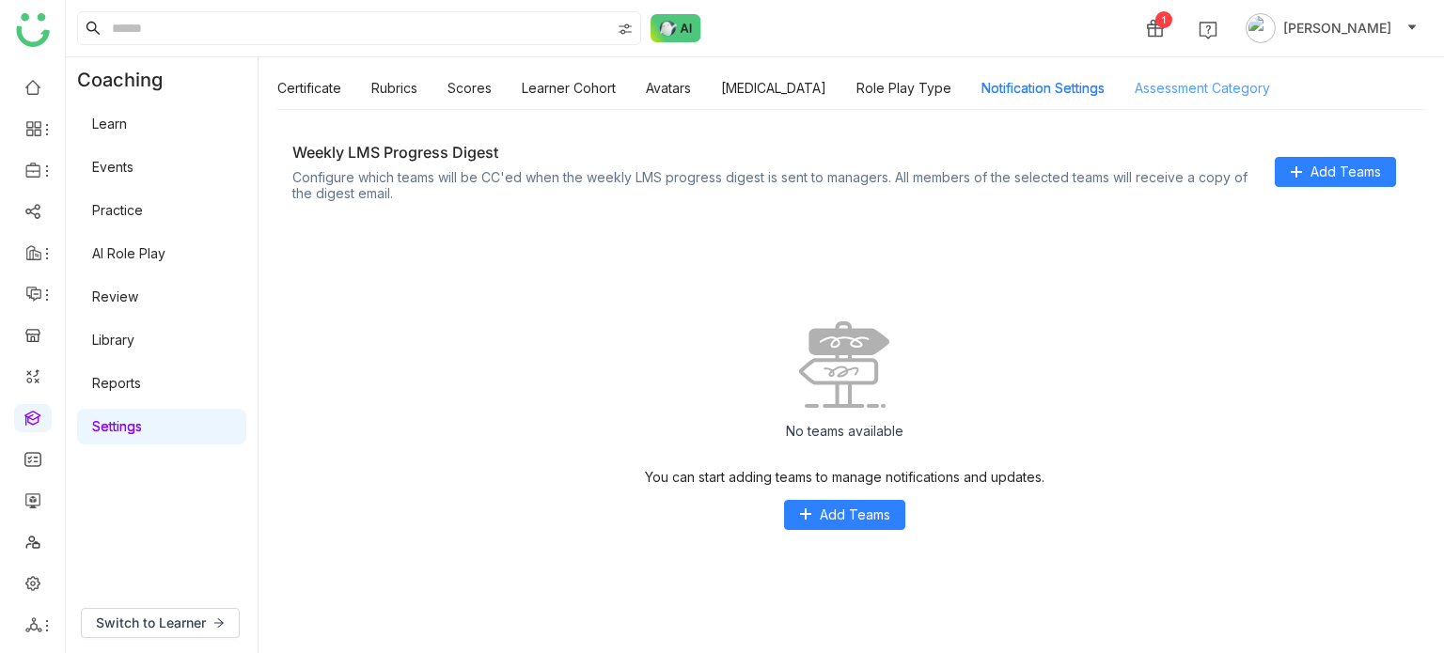
click at [1202, 95] on link "Assessment Category" at bounding box center [1202, 88] width 135 height 16
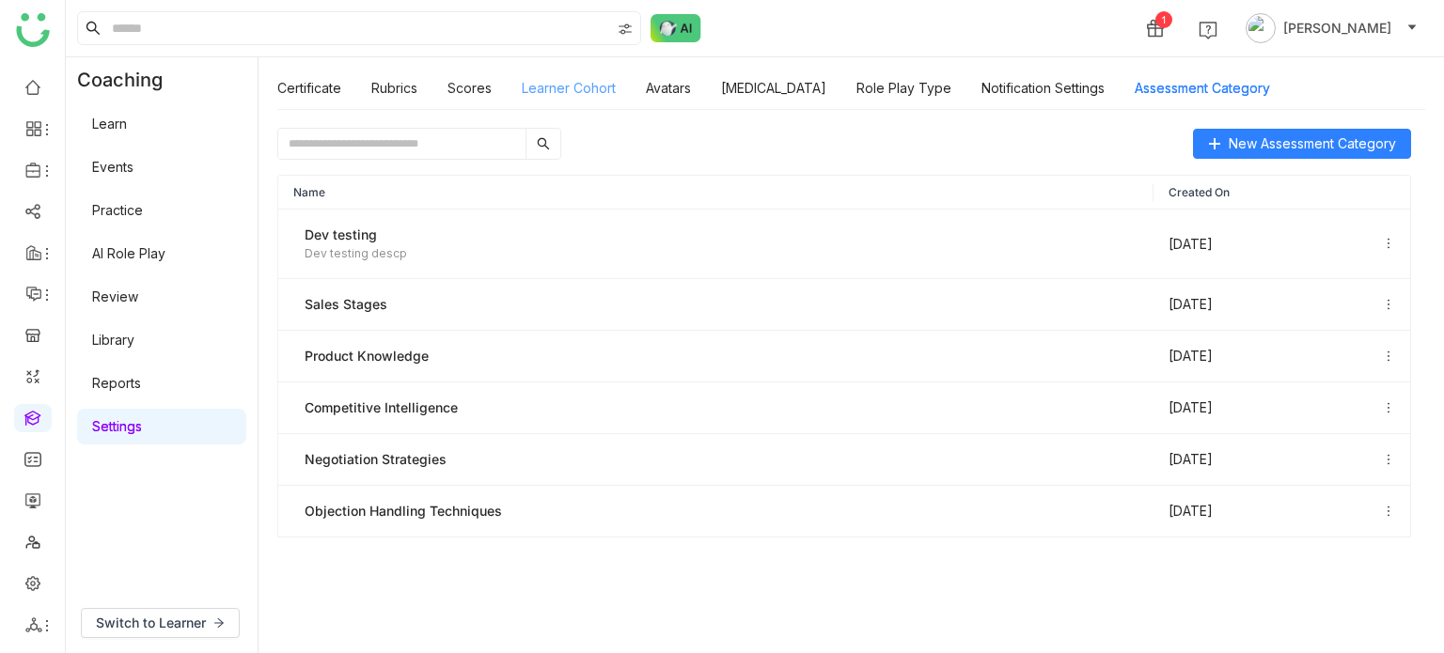
click at [572, 90] on link "Learner Cohort" at bounding box center [569, 88] width 94 height 16
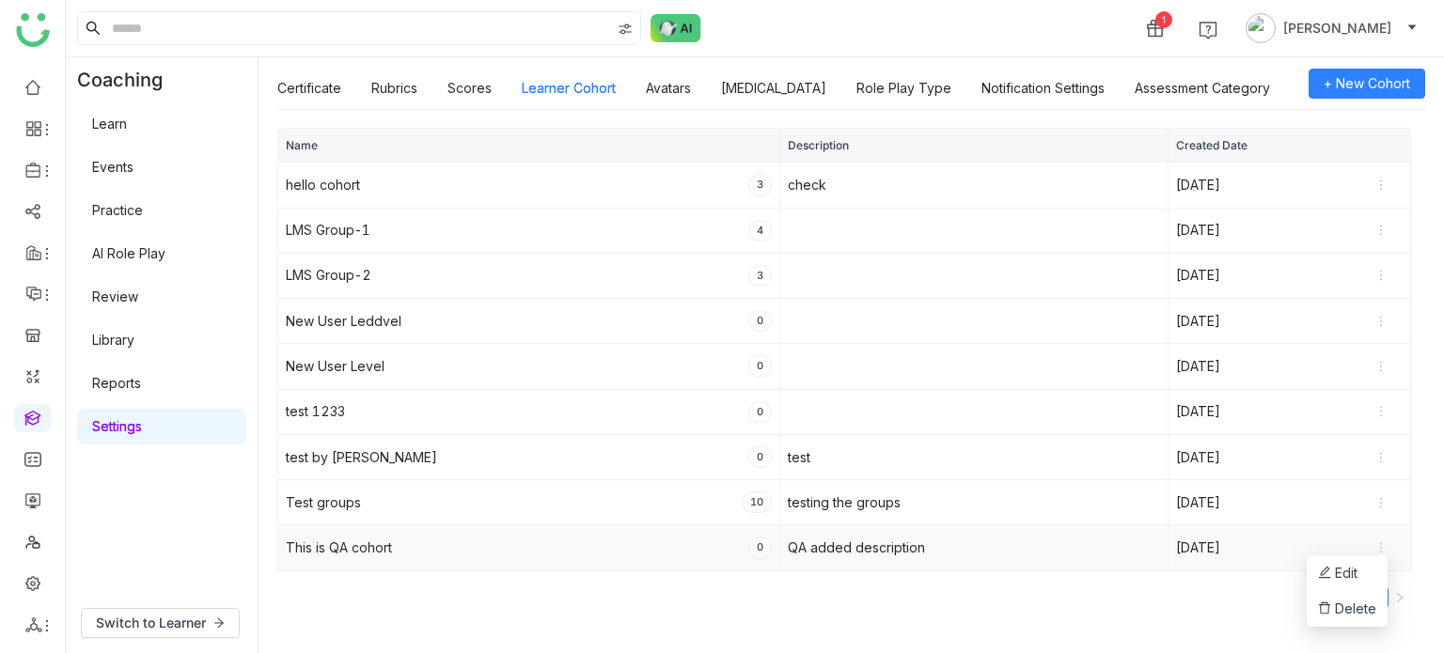
click at [1384, 547] on icon at bounding box center [1381, 548] width 13 height 13
click at [1349, 609] on span "Delete" at bounding box center [1347, 609] width 58 height 21
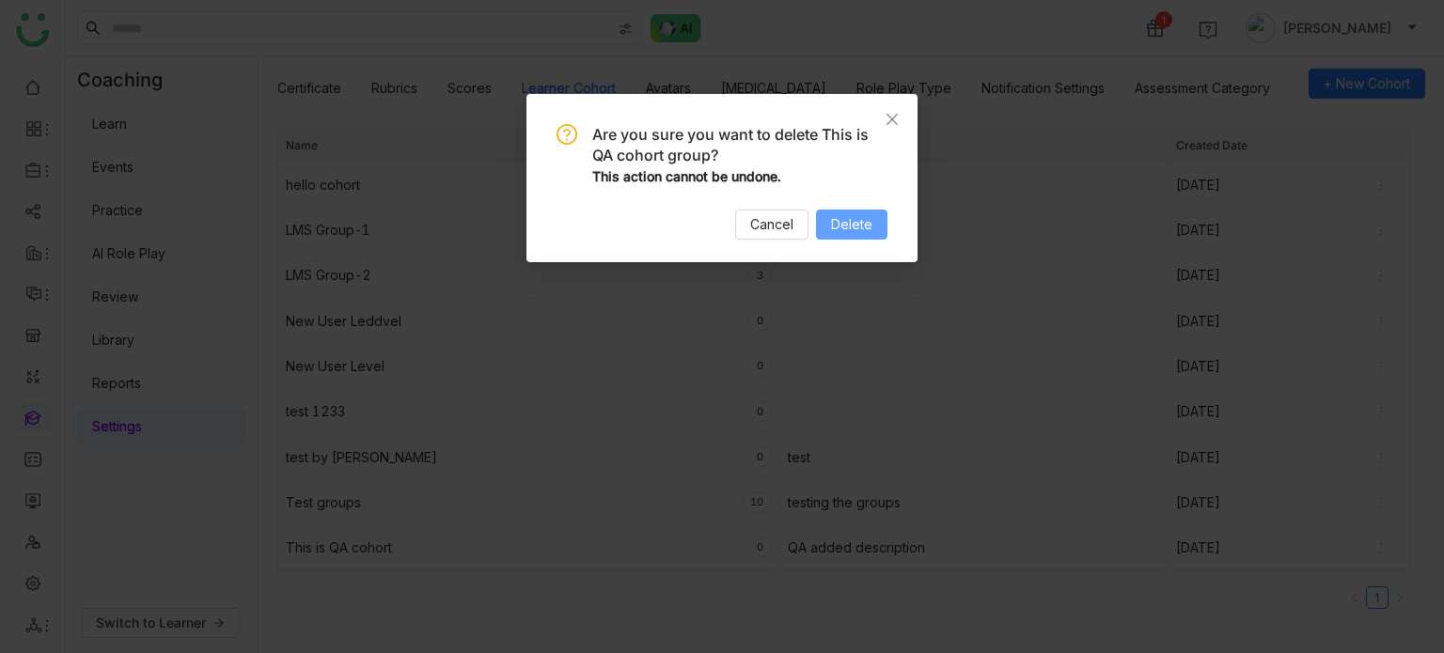
click at [833, 230] on span "Delete" at bounding box center [851, 224] width 41 height 21
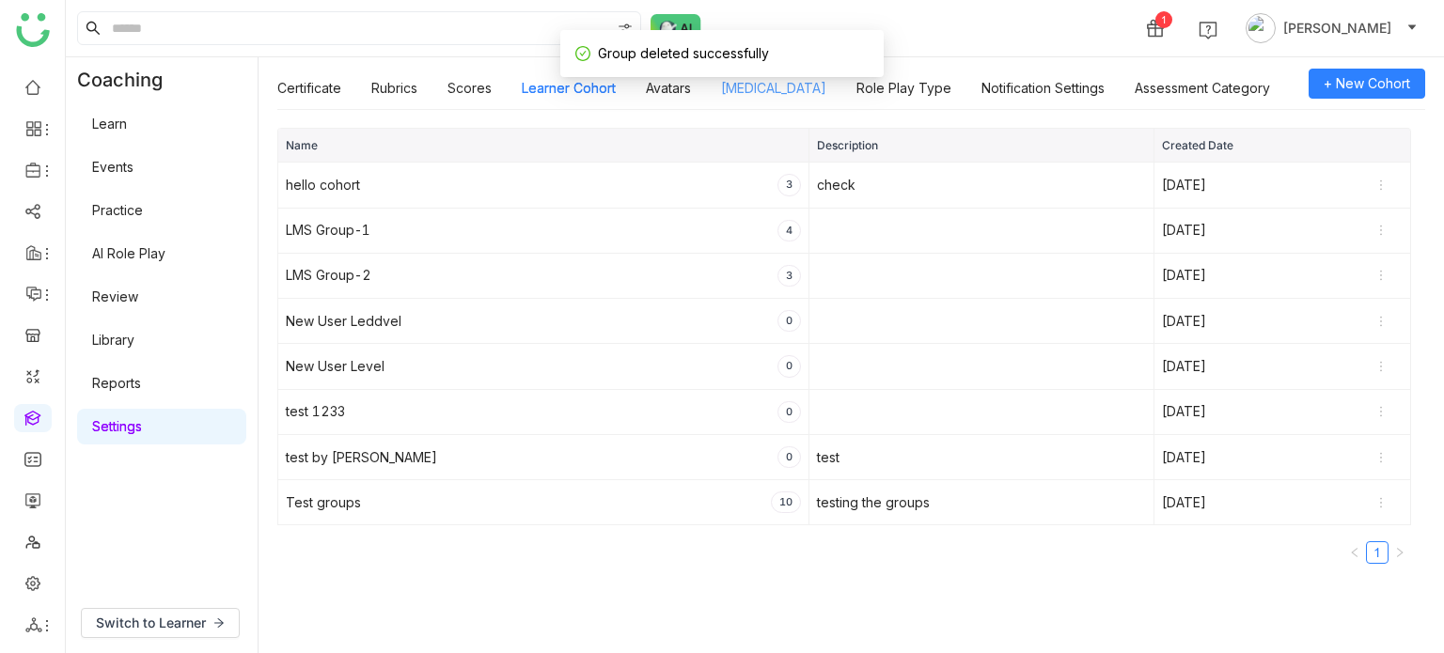
click at [791, 96] on link "[MEDICAL_DATA]" at bounding box center [773, 88] width 105 height 16
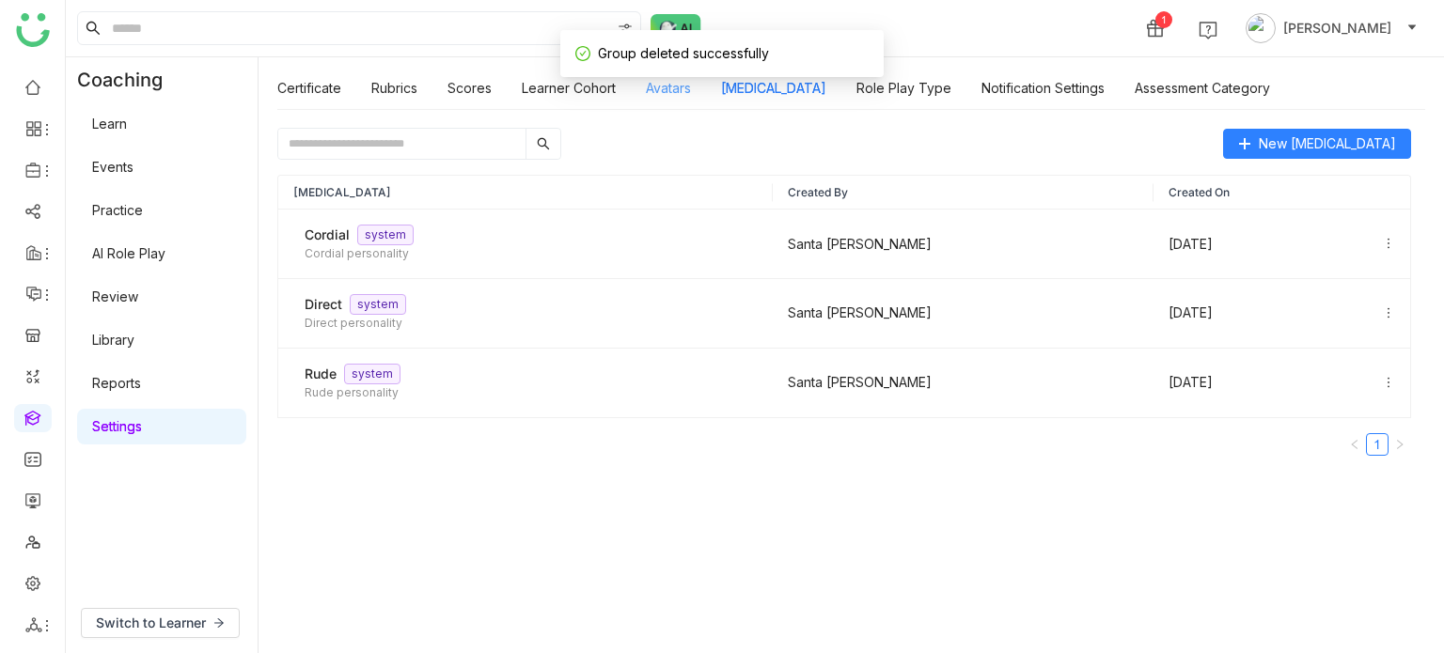
click at [673, 93] on link "Avatars" at bounding box center [668, 88] width 45 height 16
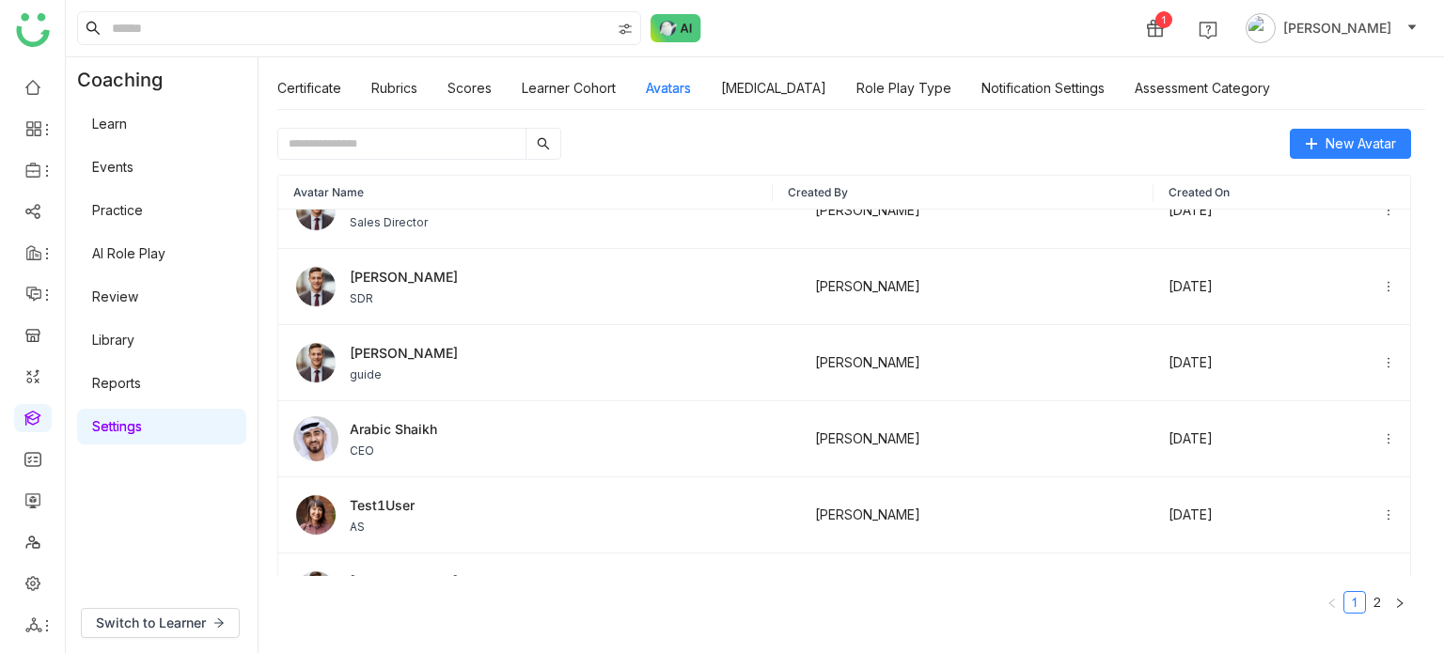
scroll to position [772, 0]
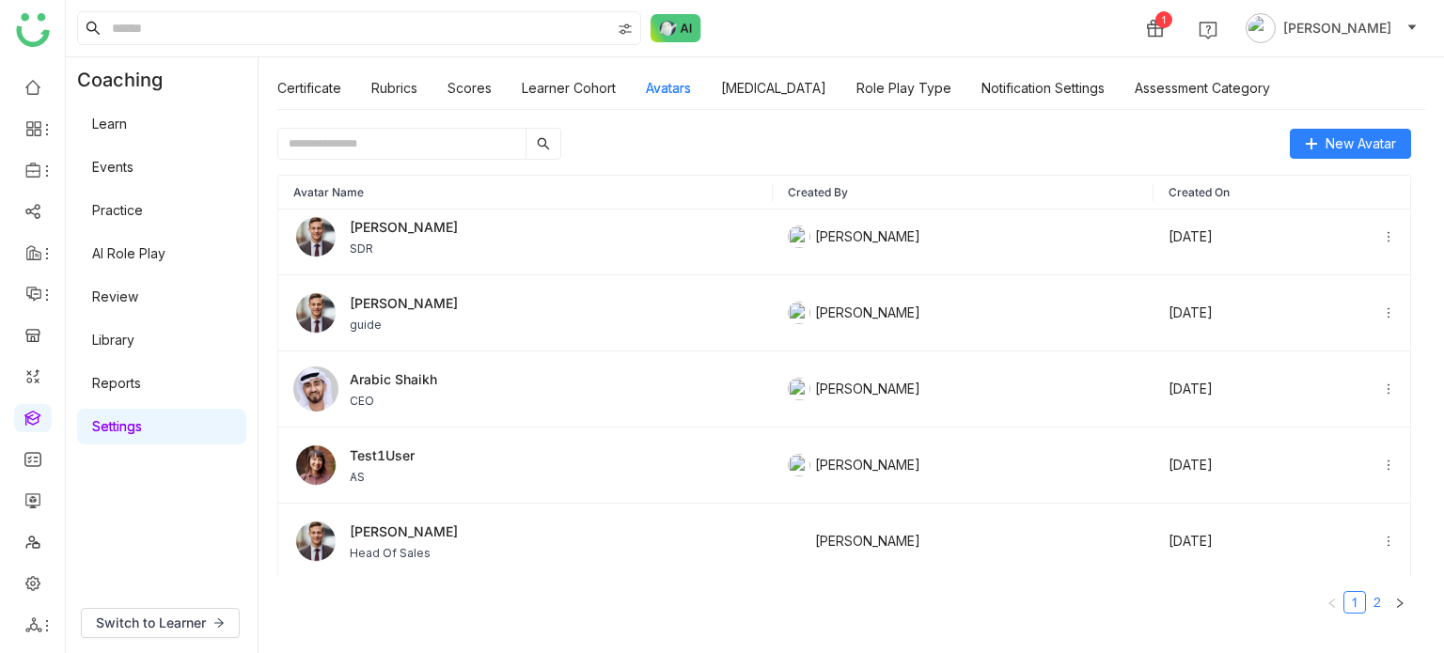
click at [1376, 606] on link "2" at bounding box center [1377, 602] width 21 height 21
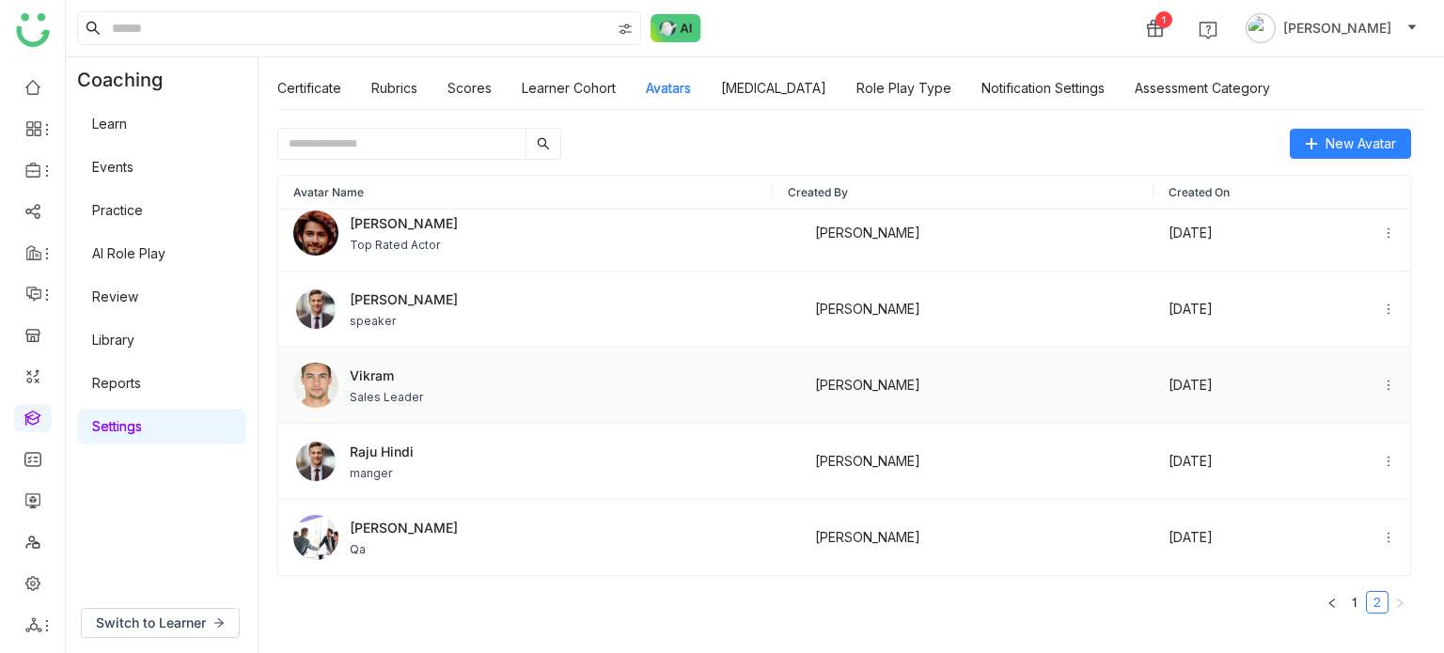
scroll to position [88, 0]
click at [579, 96] on link "Learner Cohort" at bounding box center [569, 88] width 94 height 16
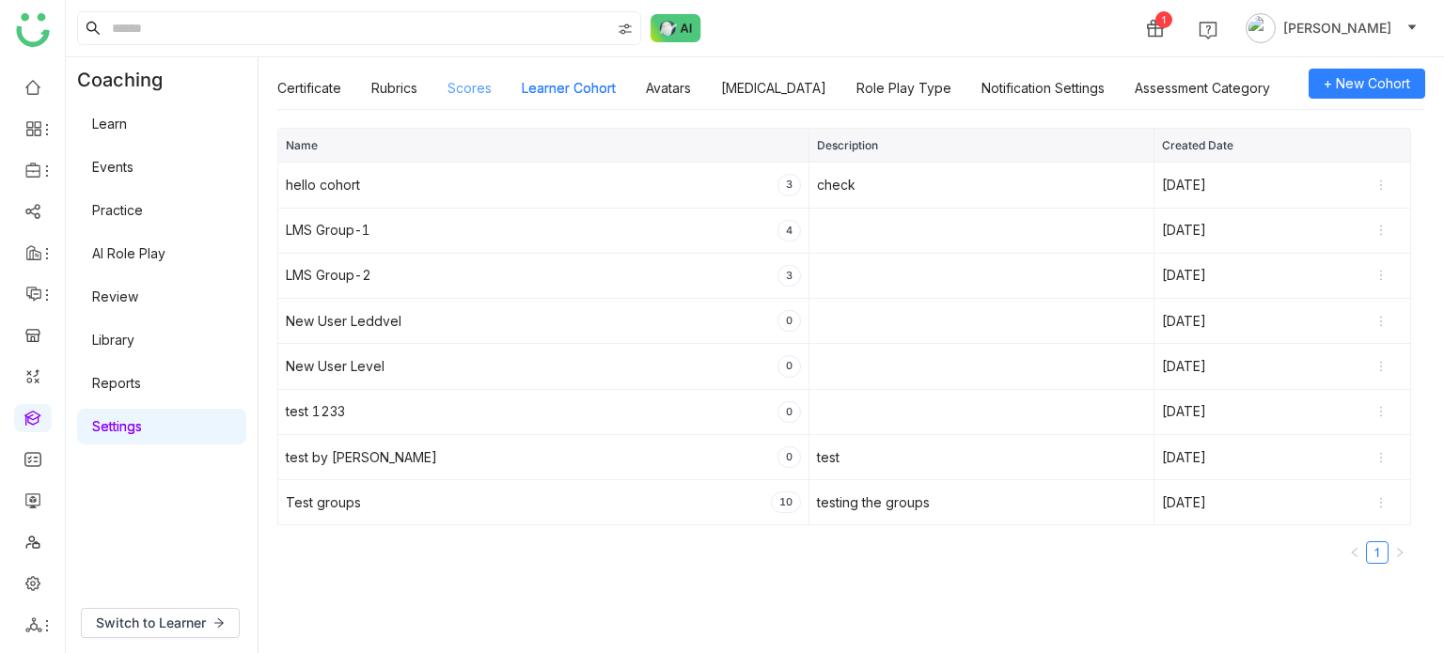
click at [460, 83] on link "Scores" at bounding box center [470, 88] width 44 height 16
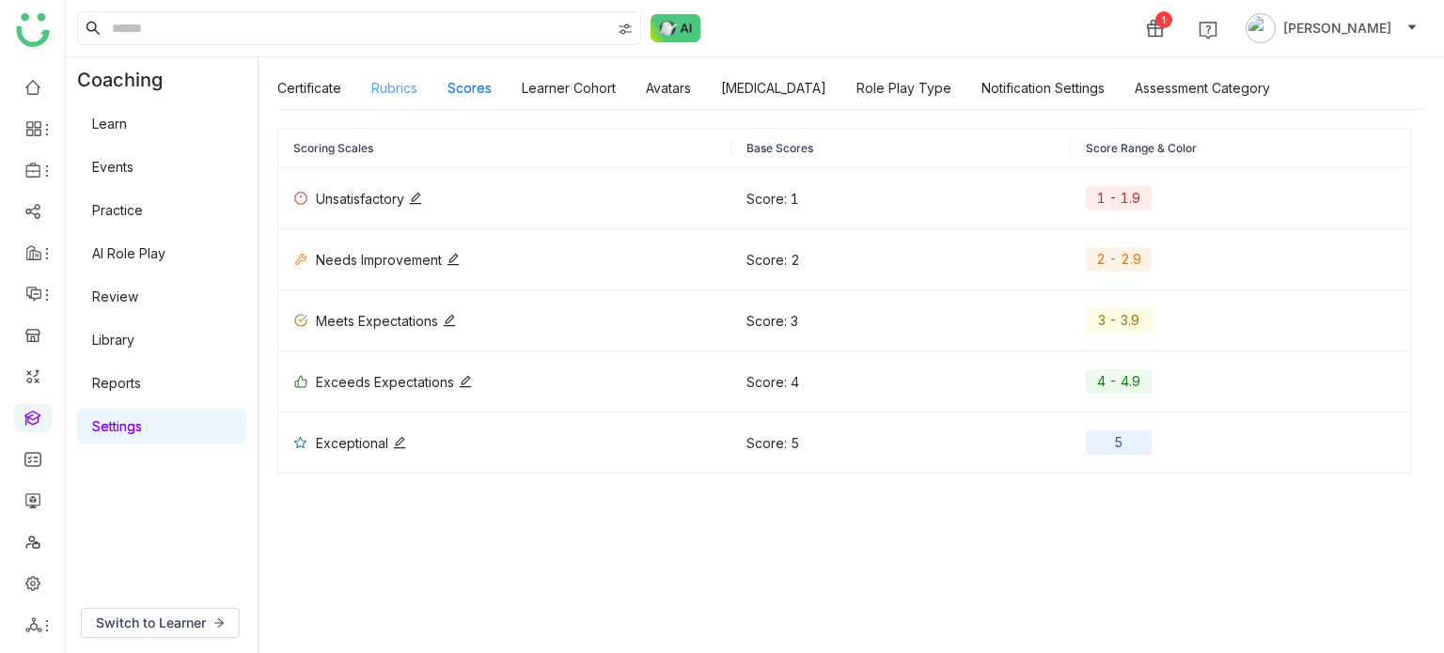
click at [391, 83] on link "Rubrics" at bounding box center [394, 88] width 46 height 16
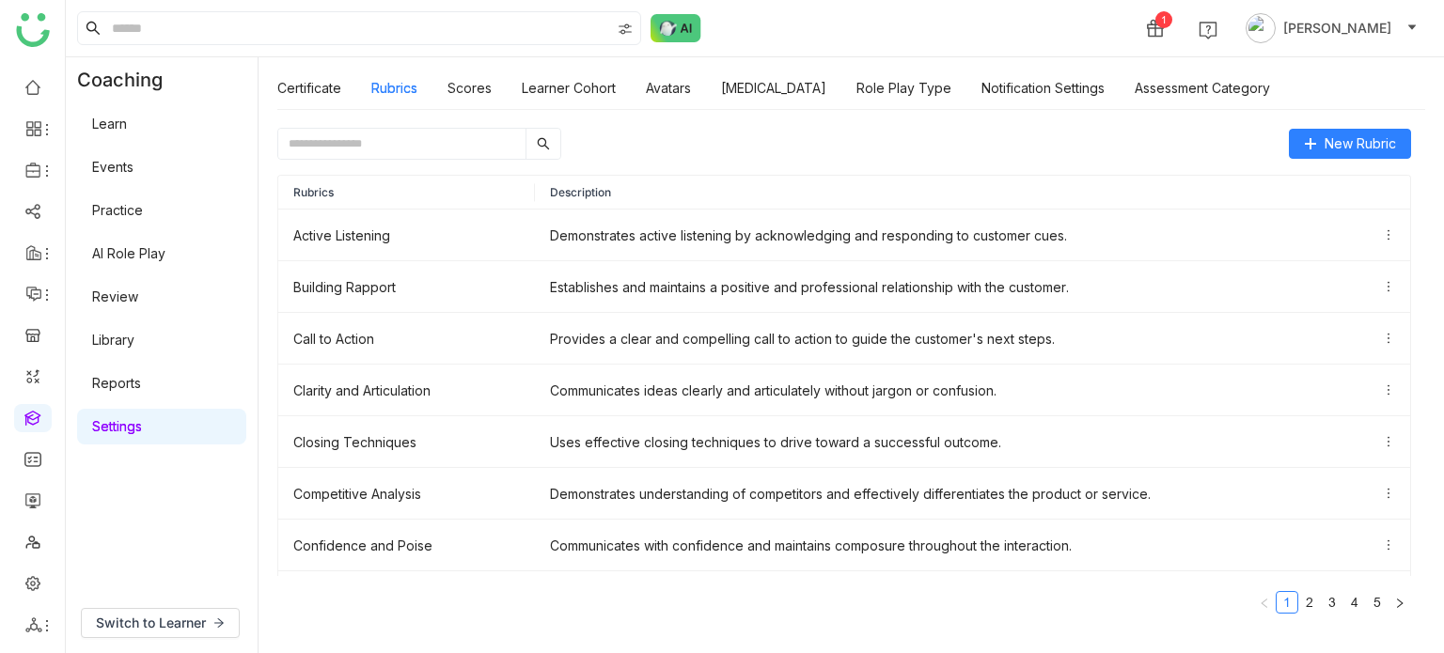
click at [482, 146] on input "text" at bounding box center [401, 144] width 247 height 30
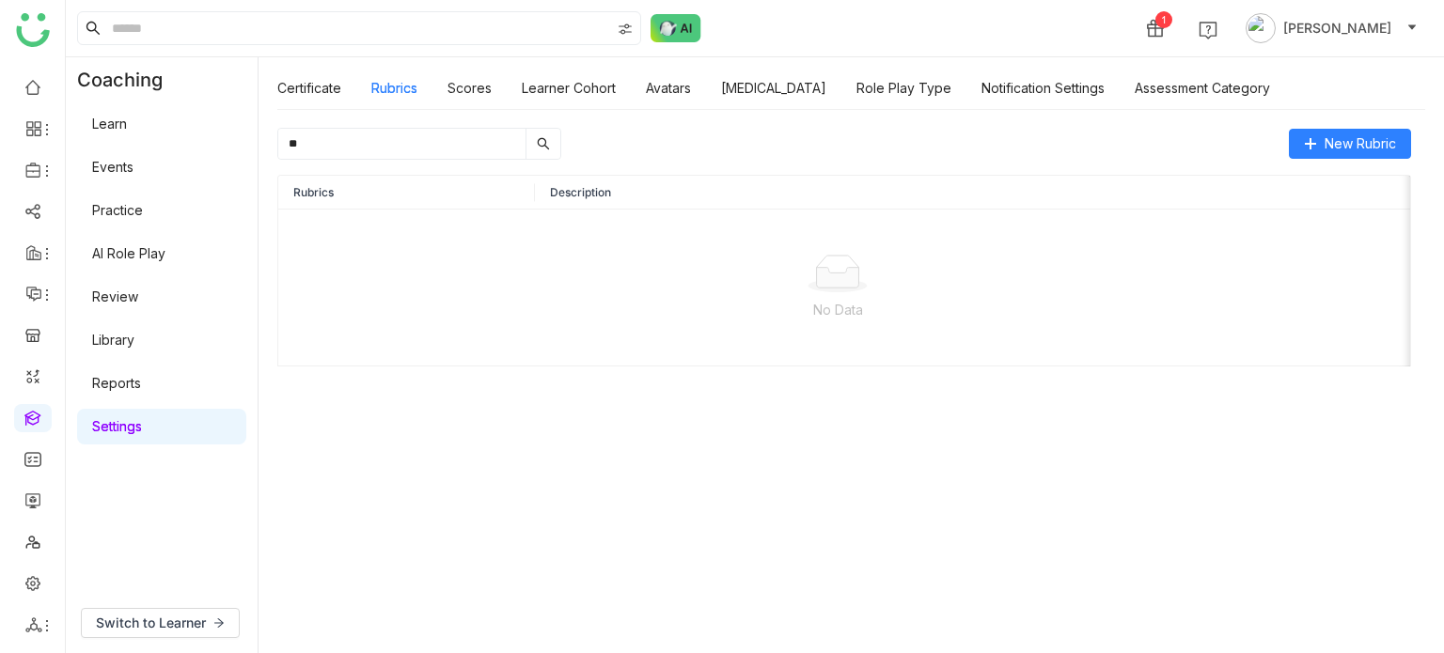
type input "*"
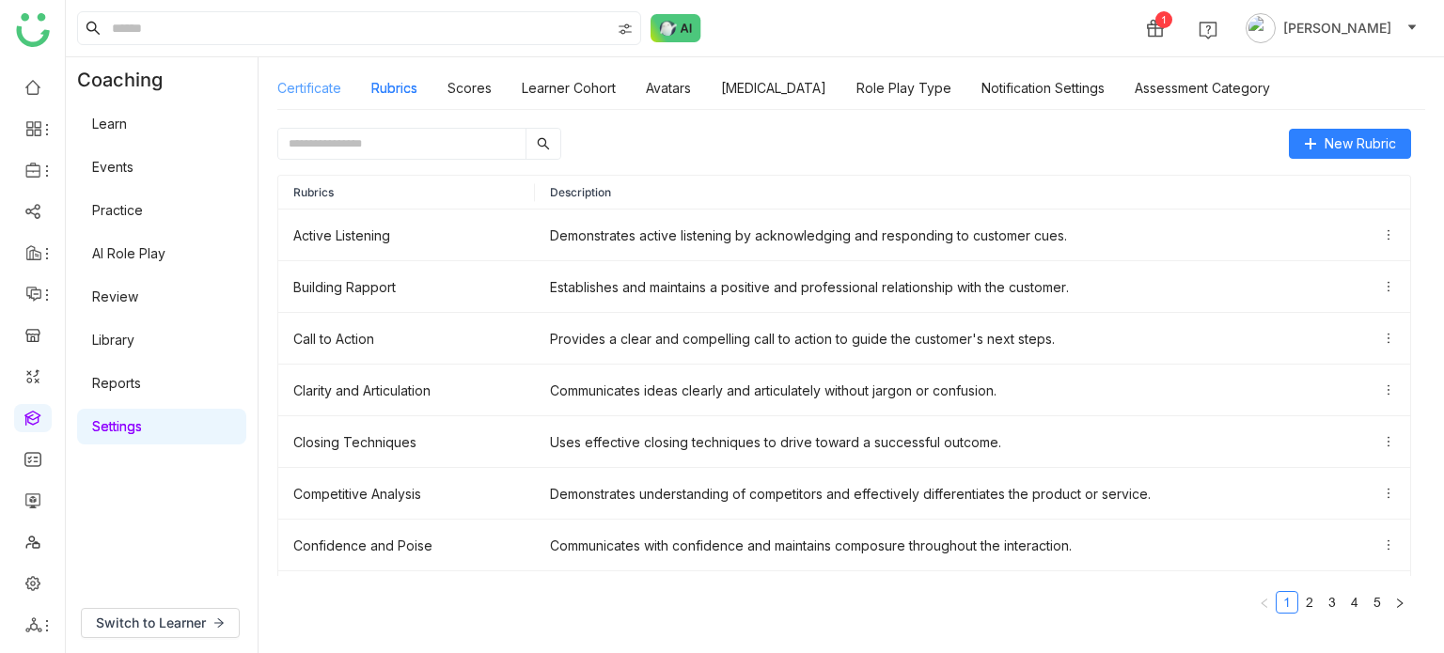
click at [320, 87] on link "Certificate" at bounding box center [309, 88] width 64 height 16
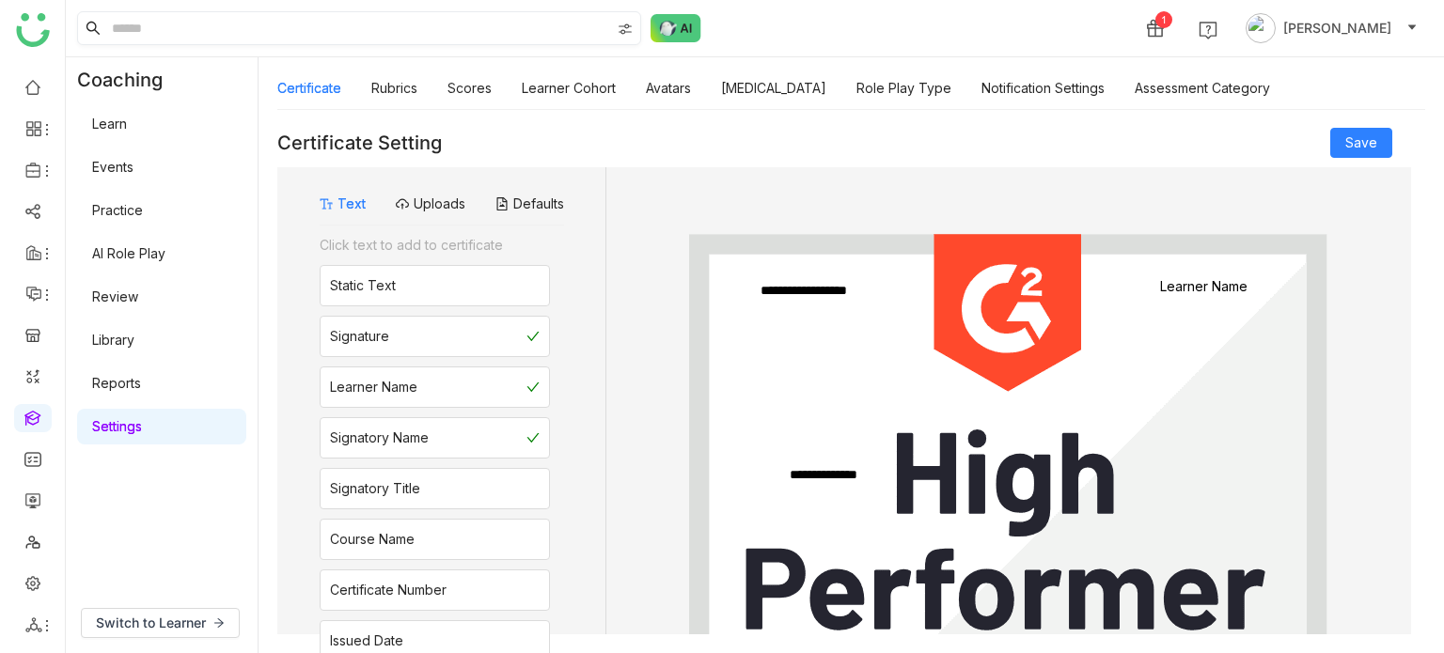
click at [524, 24] on input at bounding box center [359, 28] width 502 height 32
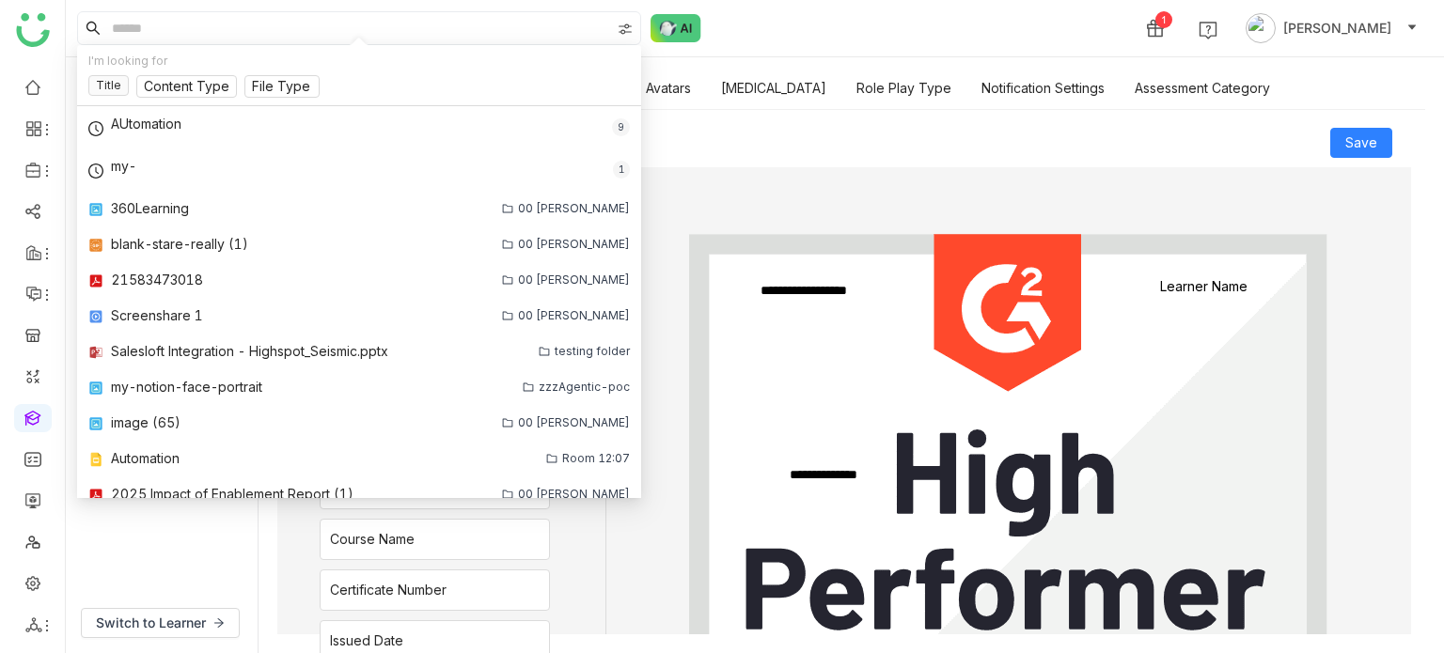
click at [1124, 44] on div "1 Arif uddin" at bounding box center [755, 28] width 1378 height 56
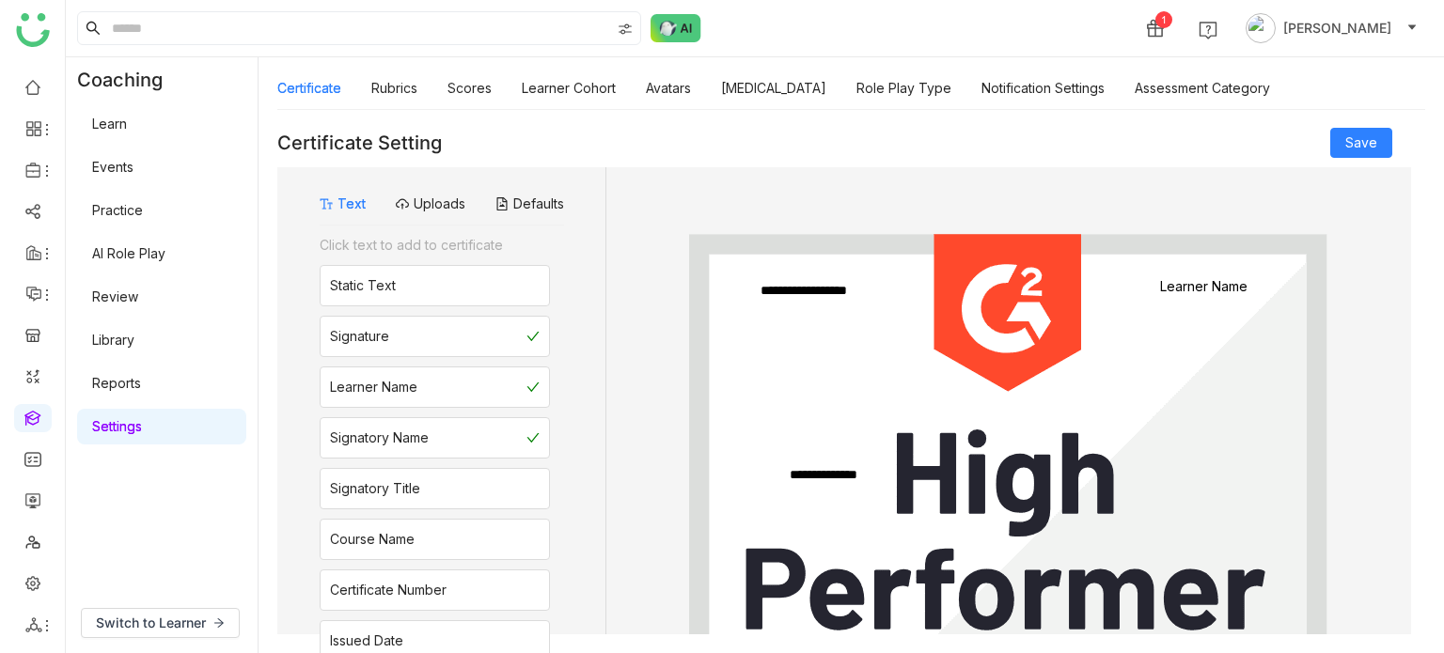
click at [734, 157] on div "Certificate Setting Save" at bounding box center [844, 143] width 1134 height 30
click at [41, 508] on link at bounding box center [32, 500] width 17 height 16
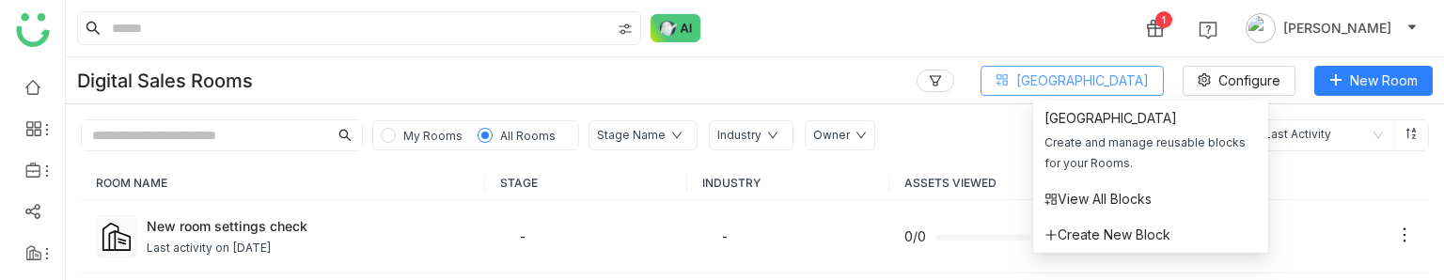
click at [1135, 80] on span "[GEOGRAPHIC_DATA]" at bounding box center [1082, 81] width 133 height 21
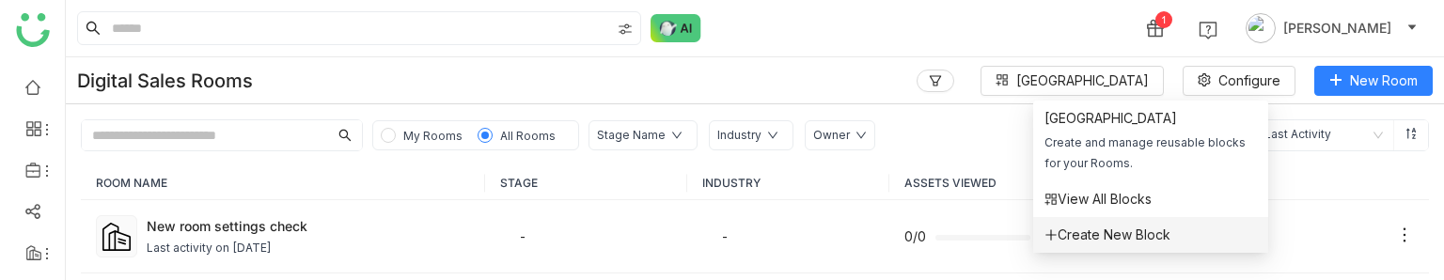
click at [1115, 239] on span "Create New Block" at bounding box center [1108, 235] width 126 height 21
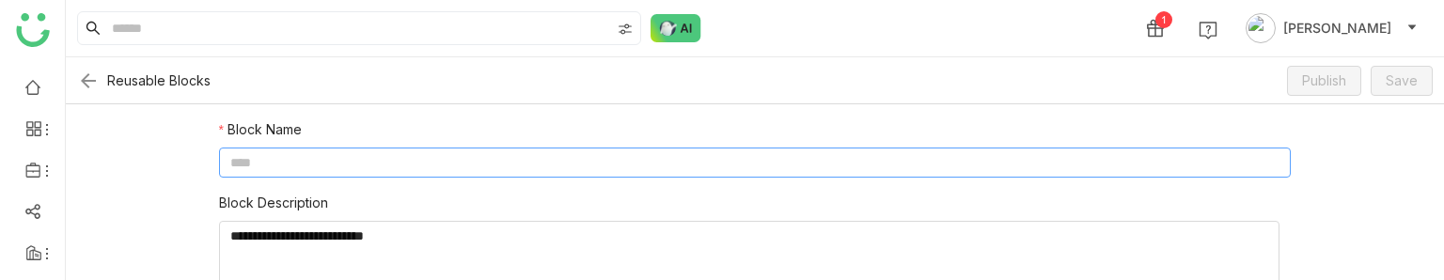
click at [455, 168] on input at bounding box center [755, 163] width 1073 height 30
type input "**********"
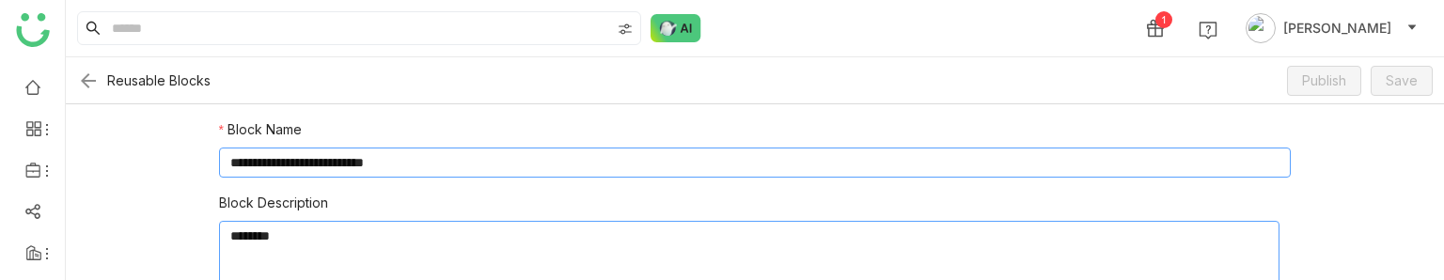
scroll to position [126, 0]
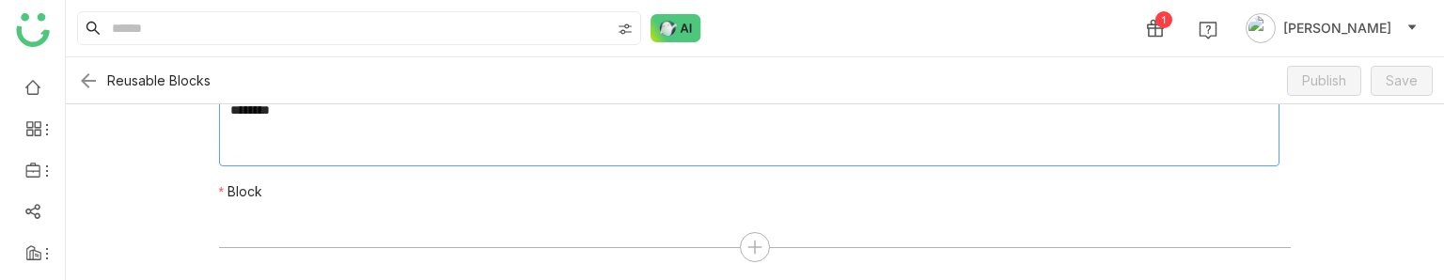
type textarea "********"
click at [747, 240] on icon at bounding box center [755, 247] width 17 height 17
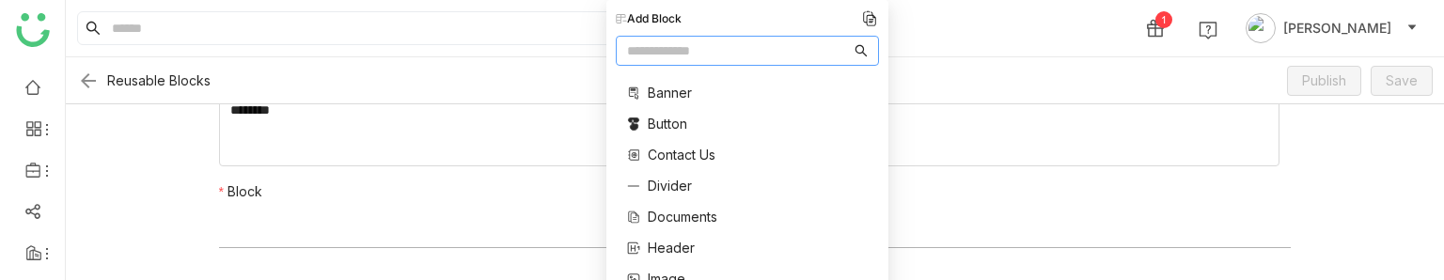
click at [666, 221] on span "Documents" at bounding box center [683, 217] width 70 height 20
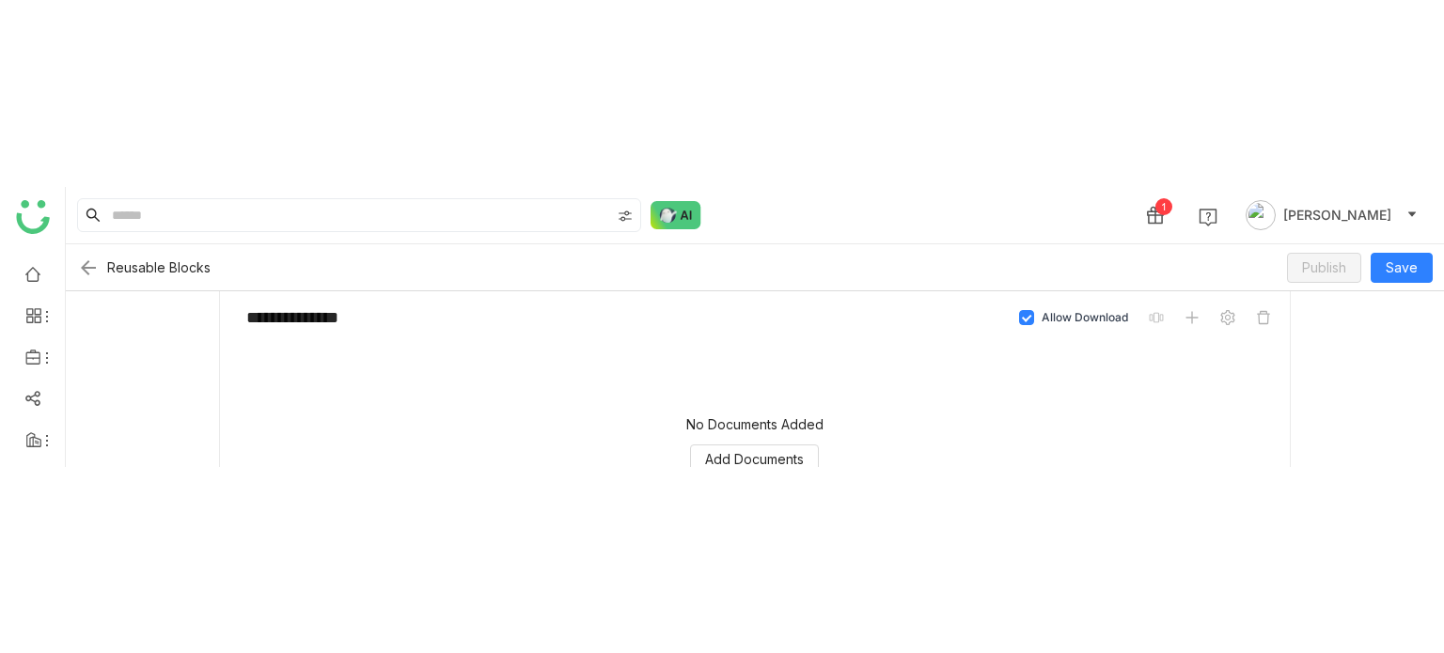
scroll to position [253, 0]
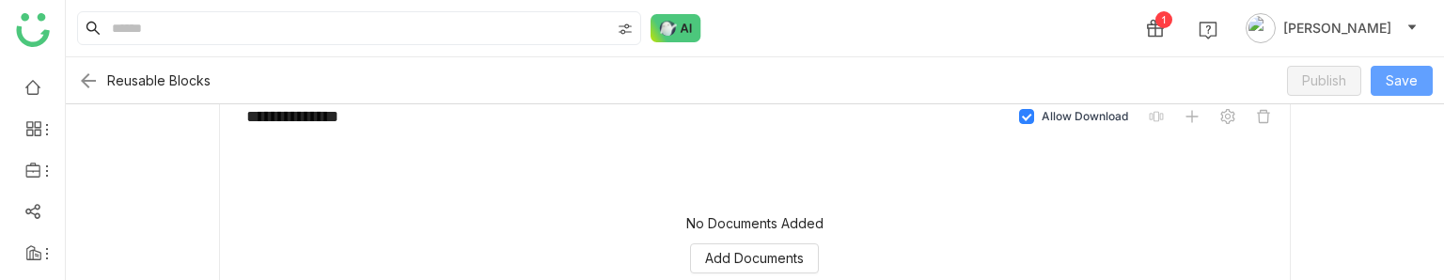
click at [1418, 89] on span "Save" at bounding box center [1402, 81] width 32 height 21
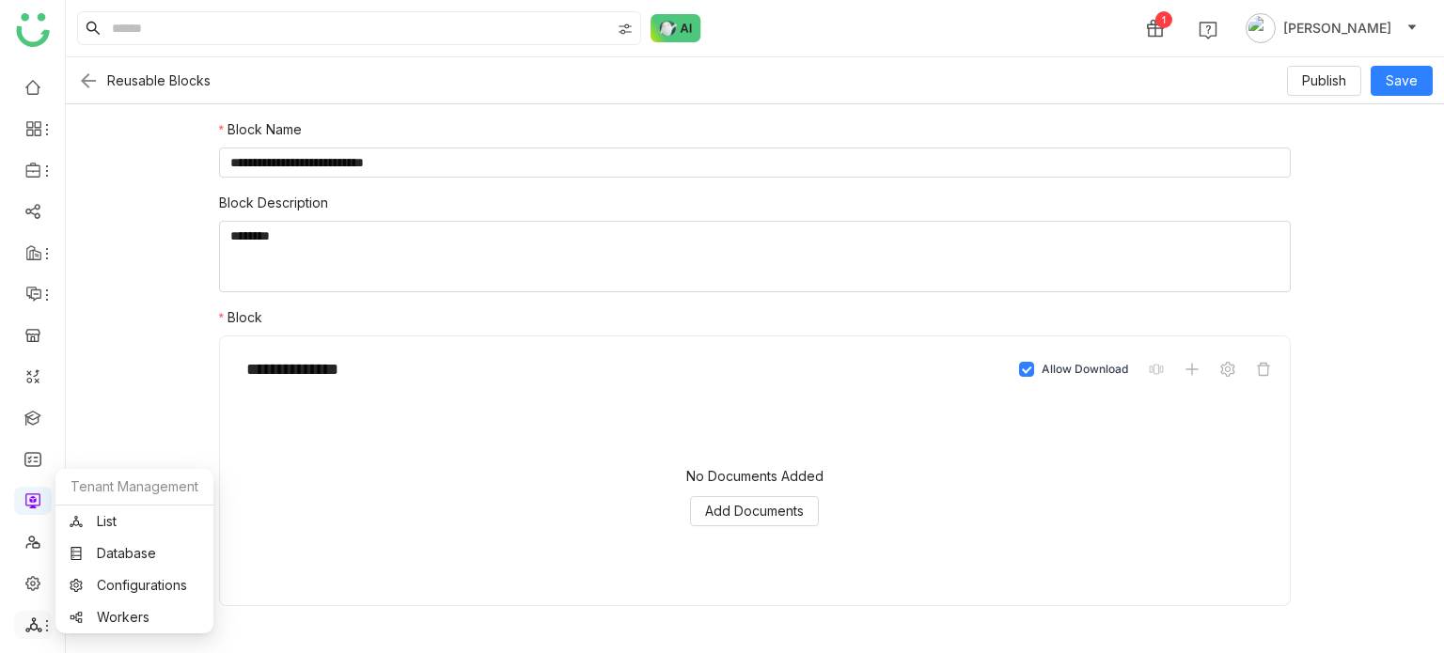
click at [48, 627] on icon at bounding box center [46, 626] width 15 height 15
click at [149, 528] on link "List" at bounding box center [135, 521] width 130 height 13
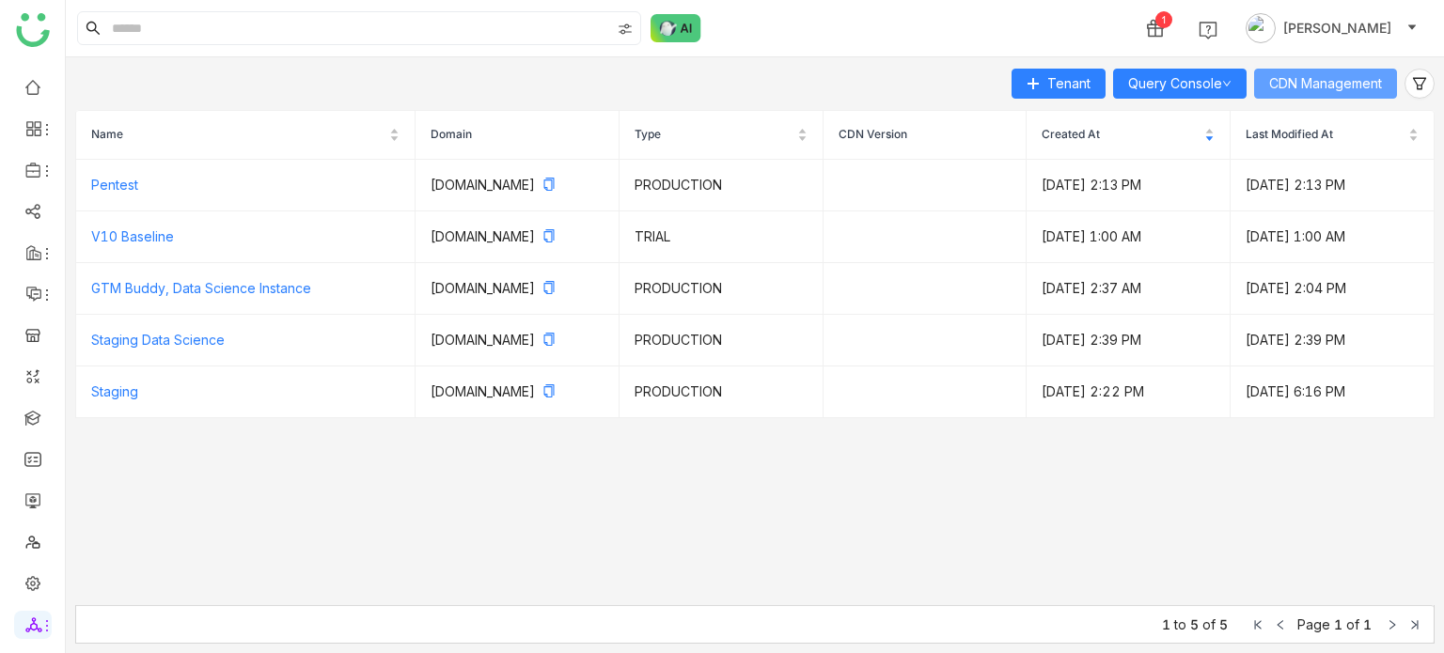
click at [1335, 82] on span "CDN Management" at bounding box center [1325, 83] width 113 height 21
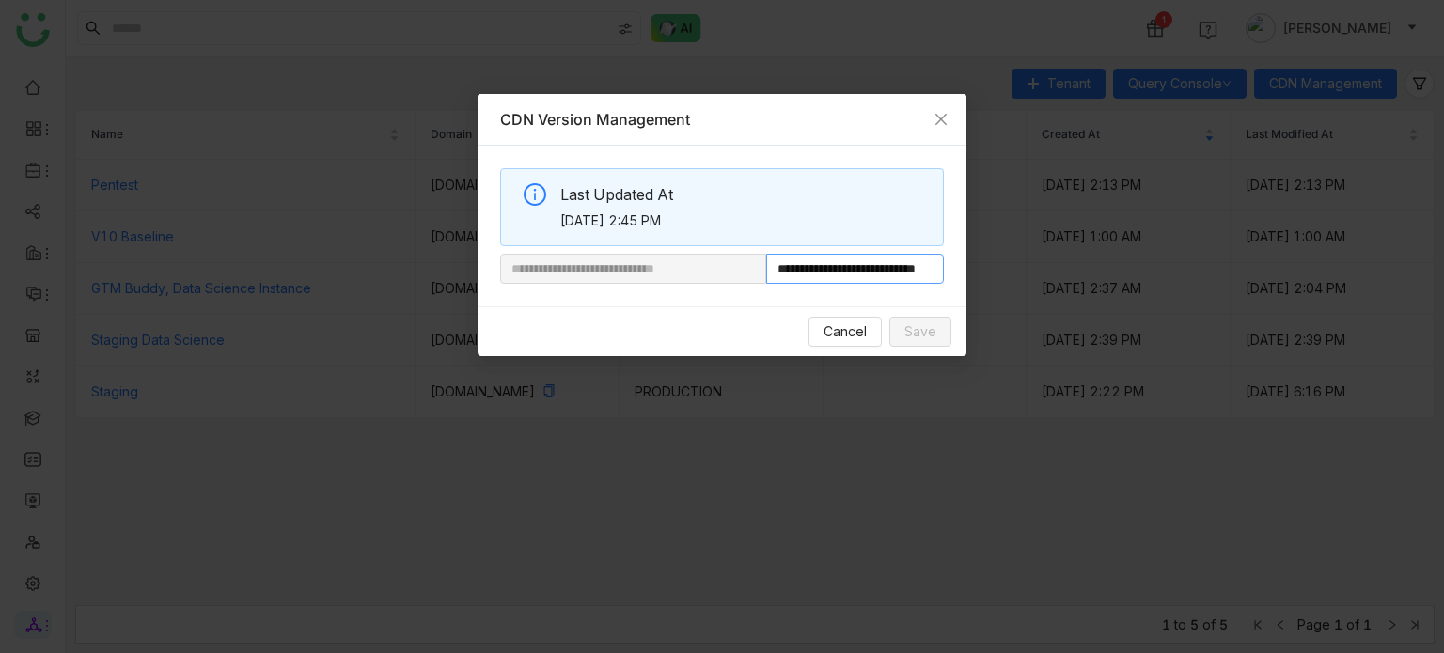
click at [916, 280] on input "**********" at bounding box center [855, 269] width 178 height 30
click at [930, 277] on input "**********" at bounding box center [855, 269] width 178 height 30
click at [941, 119] on icon "Close" at bounding box center [941, 119] width 15 height 15
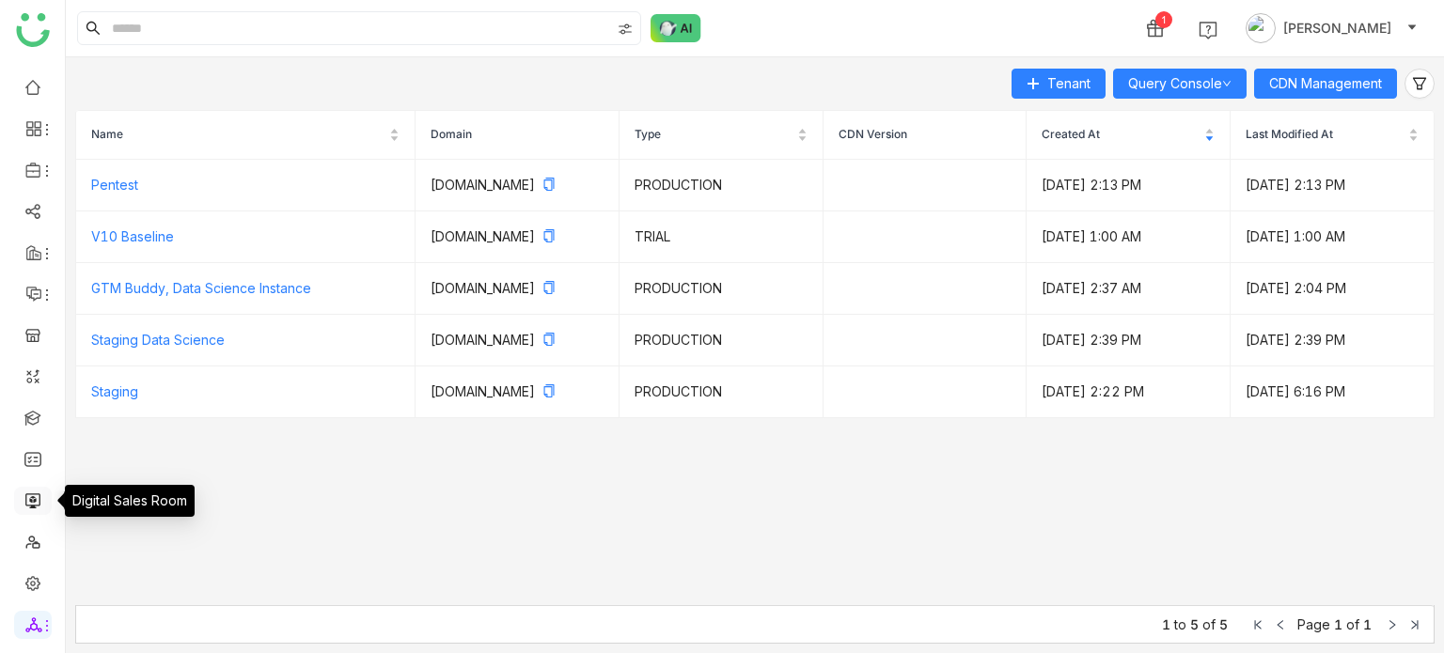
click at [39, 492] on link at bounding box center [32, 500] width 17 height 16
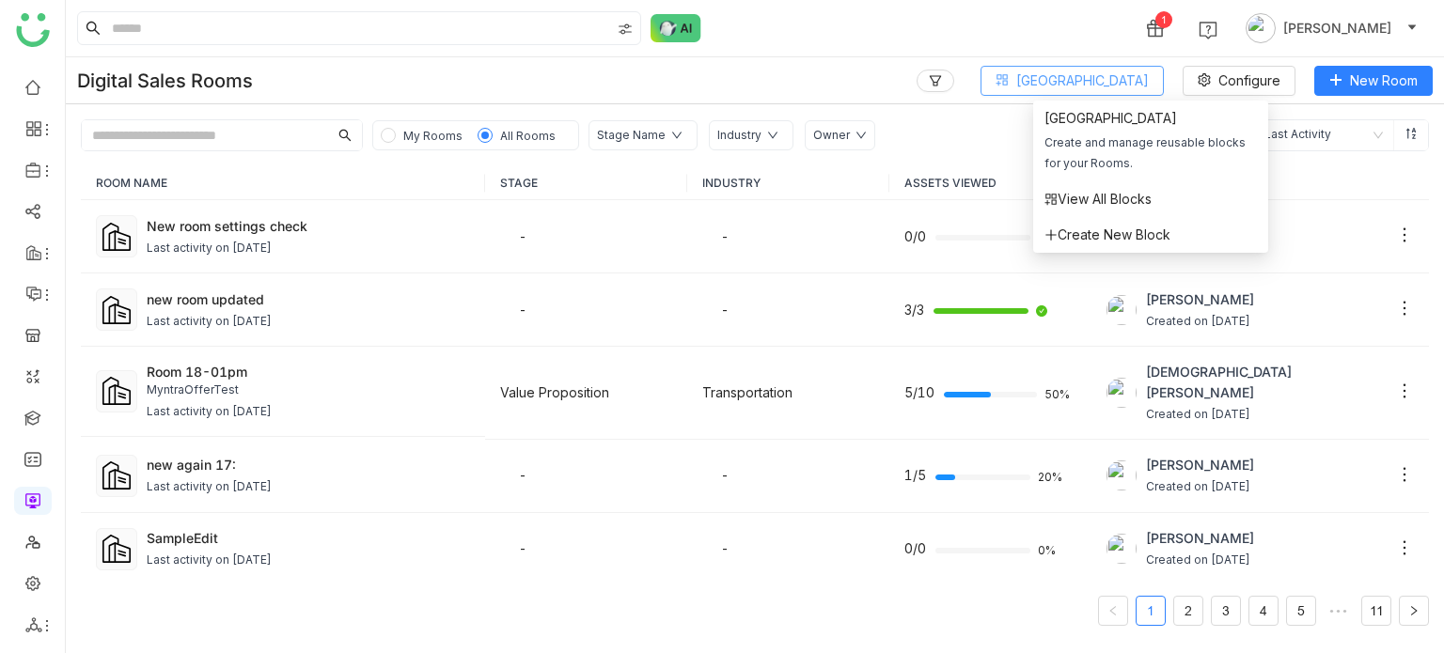
click at [1130, 71] on span "[GEOGRAPHIC_DATA]" at bounding box center [1082, 81] width 133 height 21
click at [1078, 207] on span "View All Blocks" at bounding box center [1098, 199] width 107 height 21
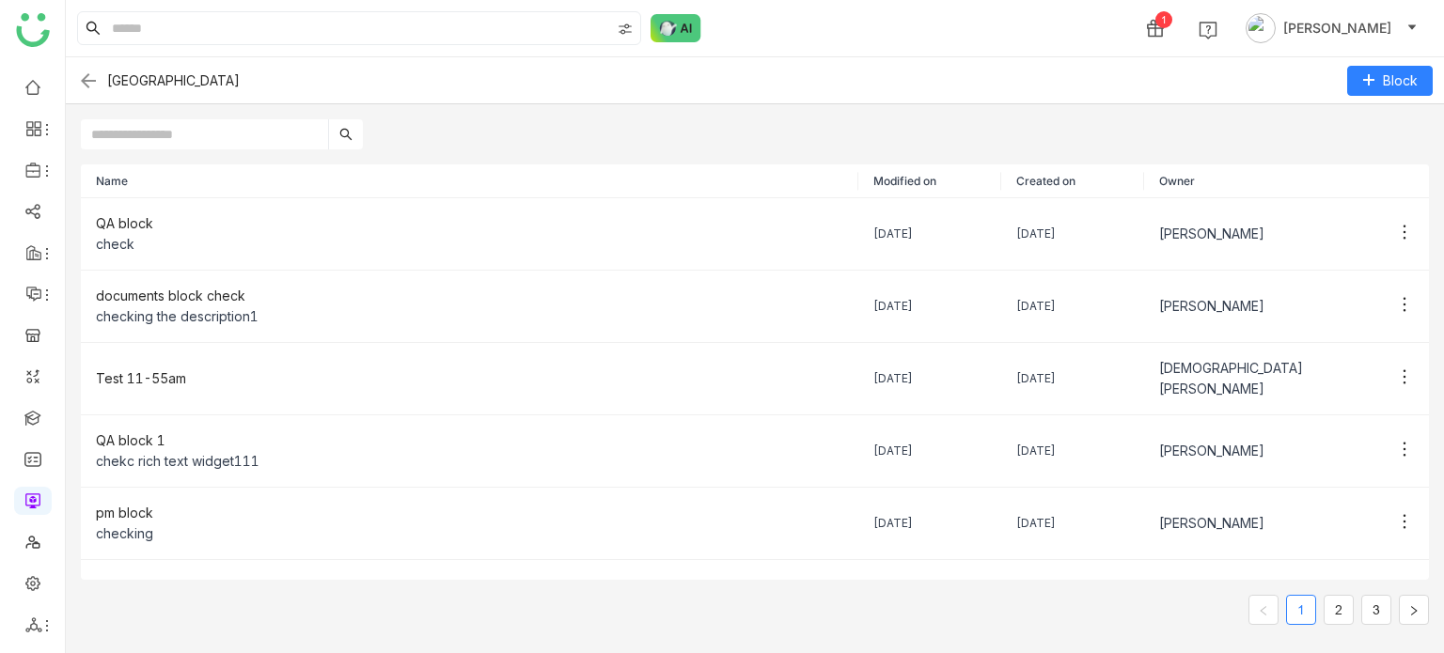
click at [90, 81] on img at bounding box center [88, 81] width 23 height 23
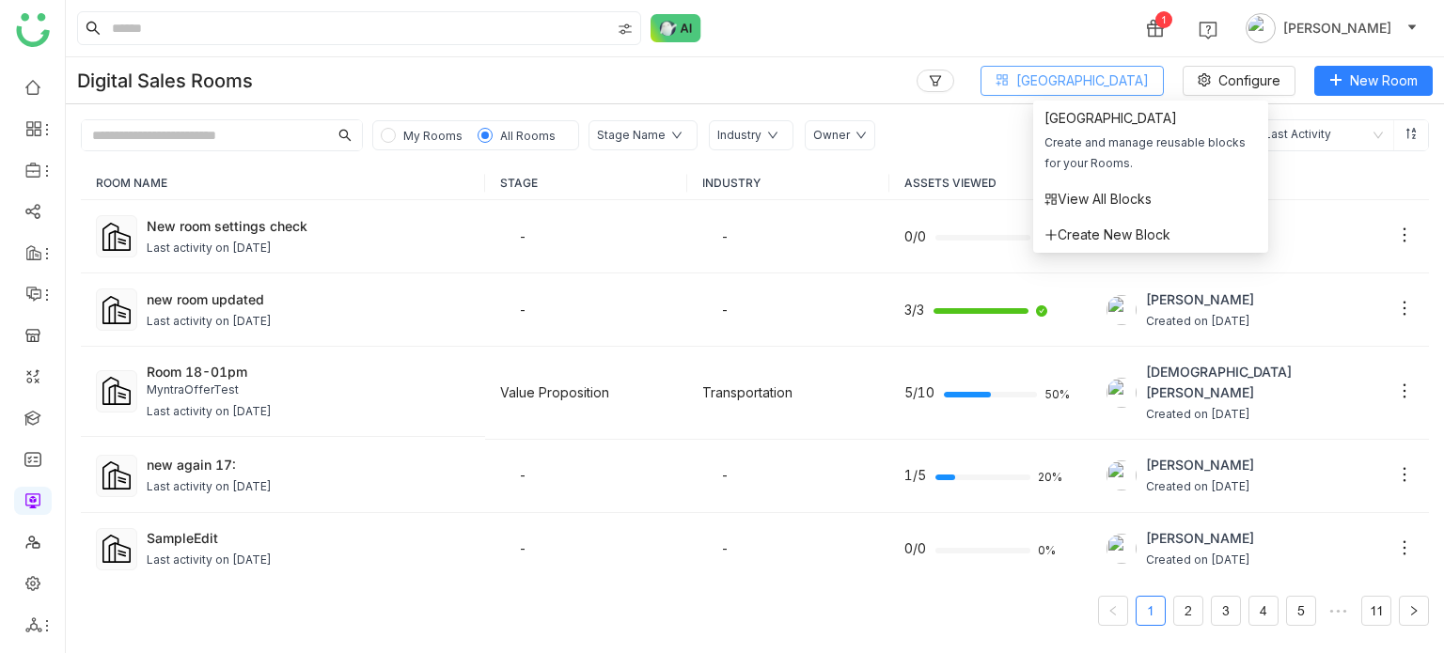
click at [1102, 76] on span "[GEOGRAPHIC_DATA]" at bounding box center [1082, 81] width 133 height 21
click at [1087, 237] on span "Create New Block" at bounding box center [1108, 235] width 126 height 21
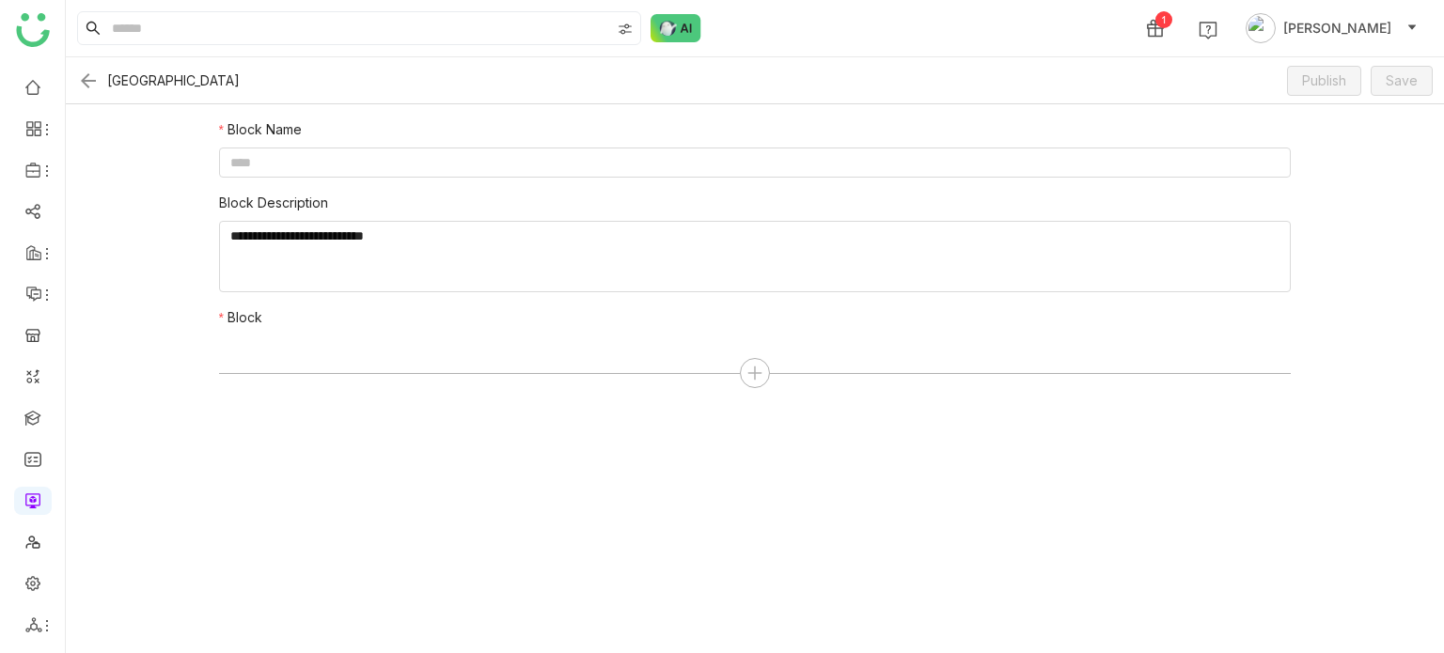
click at [82, 78] on img at bounding box center [88, 81] width 23 height 23
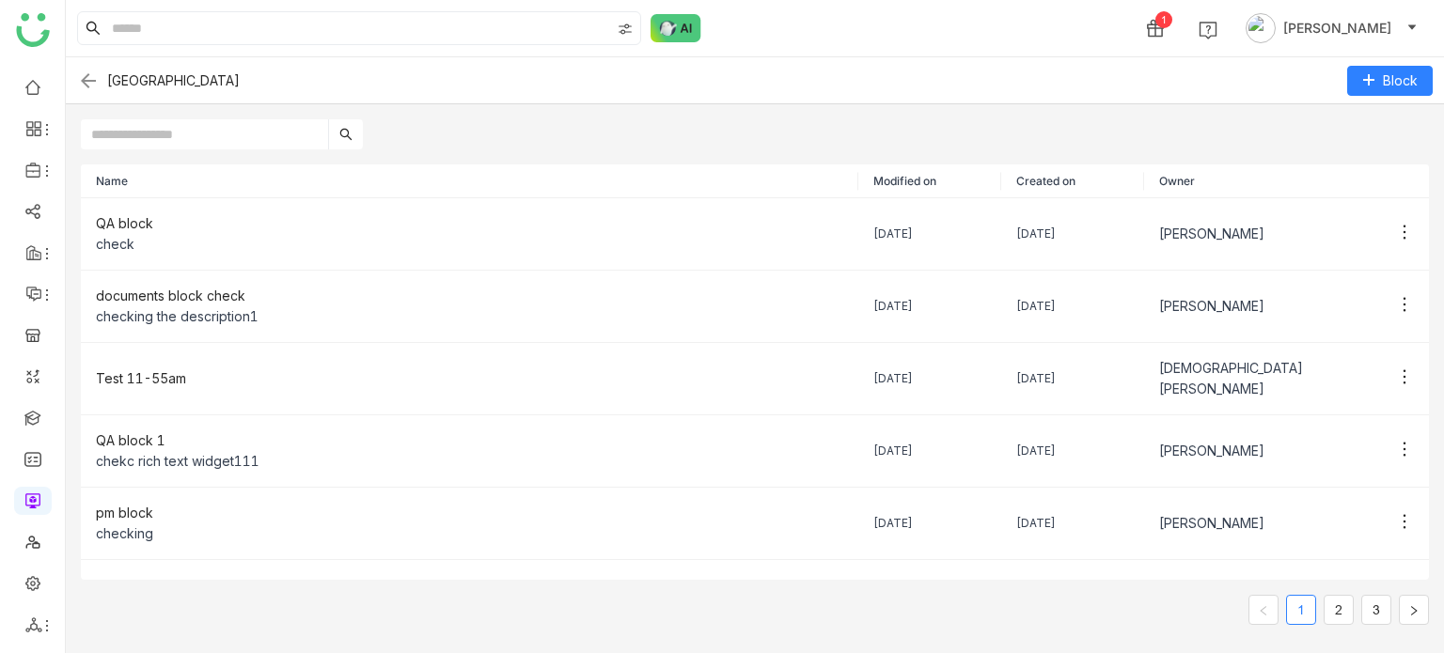
click at [92, 90] on img at bounding box center [88, 81] width 23 height 23
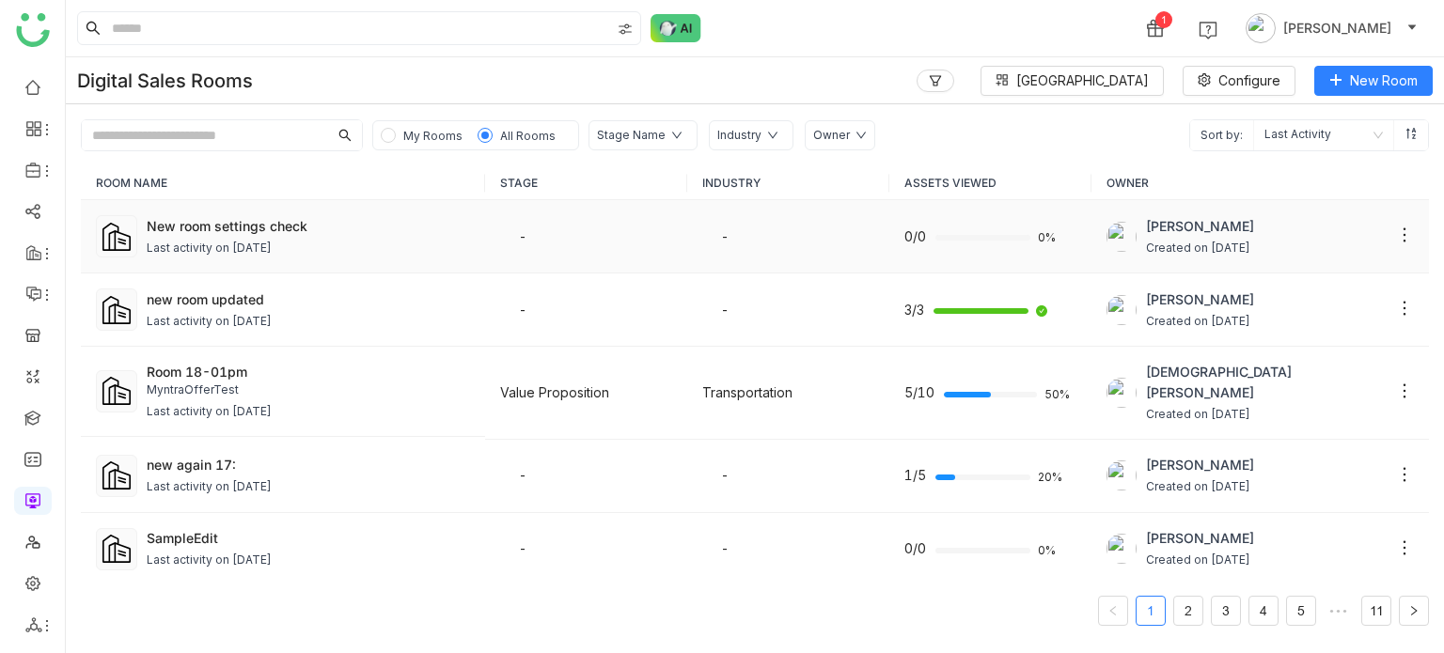
click at [222, 216] on div "New room settings check" at bounding box center [308, 226] width 323 height 20
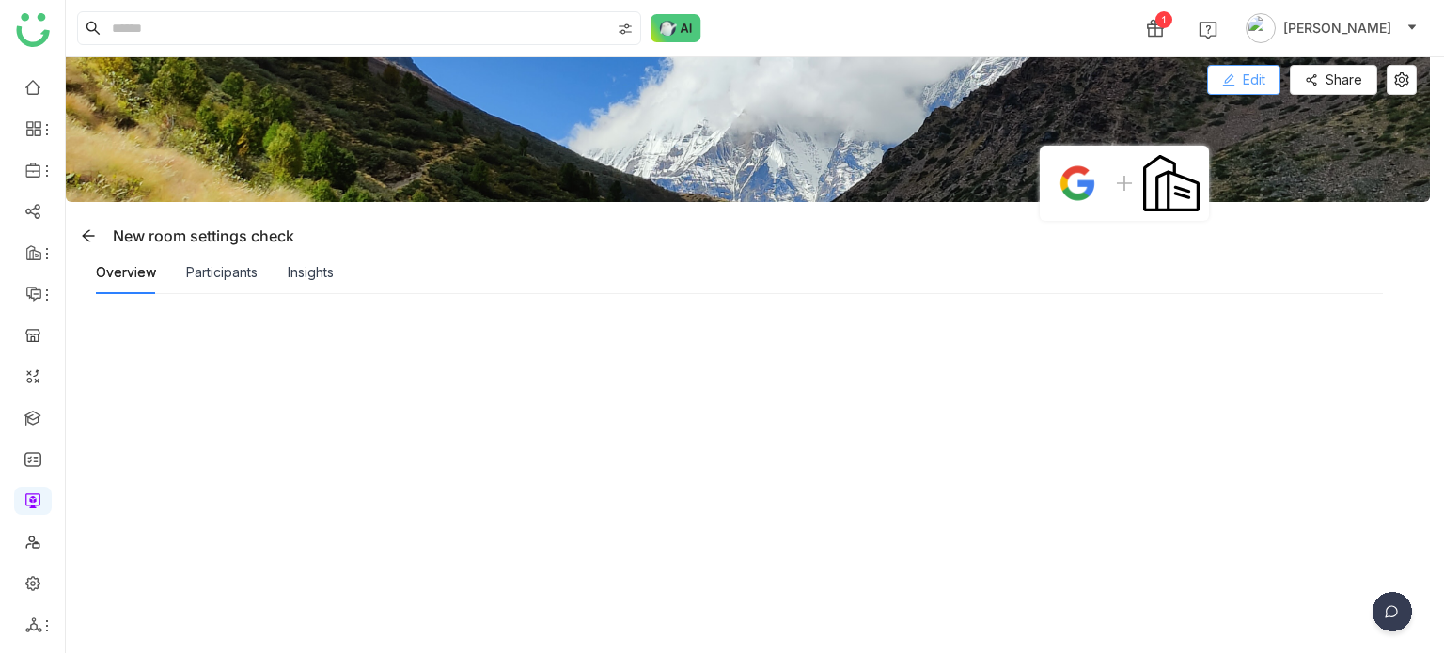
click at [1267, 74] on button "Edit" at bounding box center [1243, 80] width 73 height 30
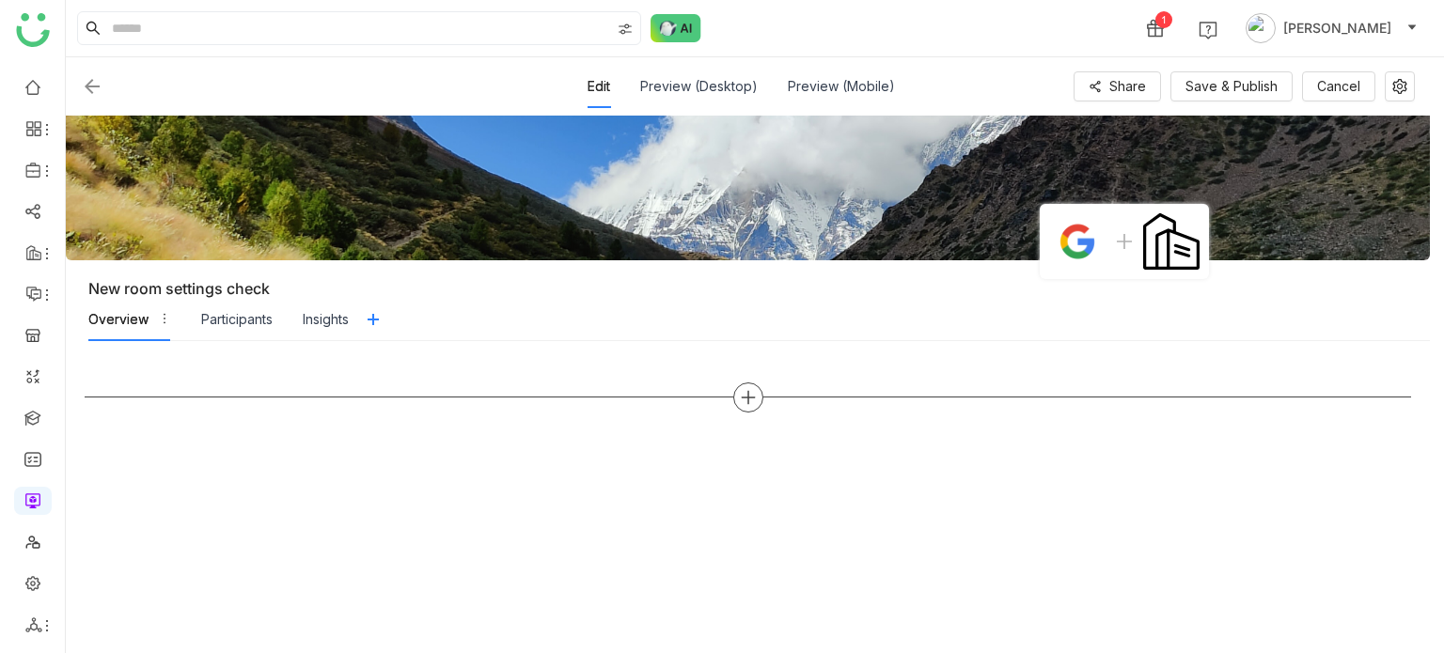
click at [740, 397] on icon at bounding box center [748, 397] width 17 height 17
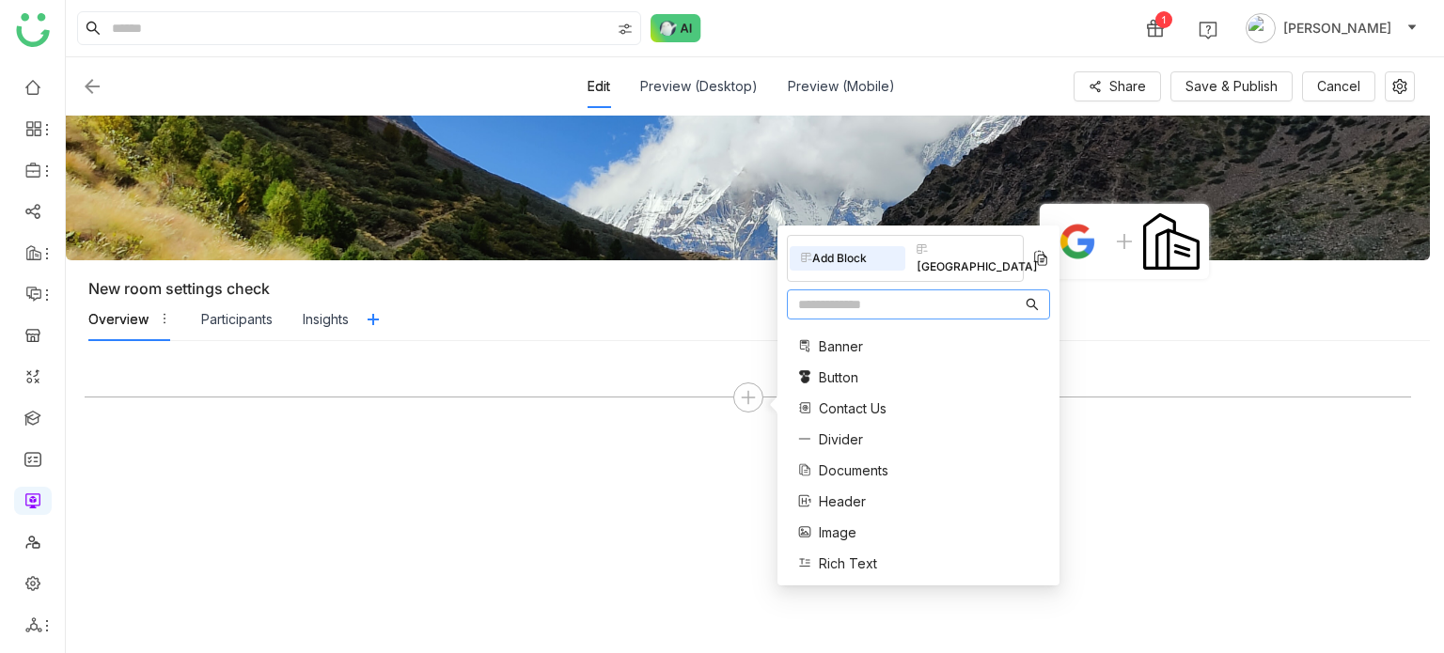
click at [992, 256] on div "[GEOGRAPHIC_DATA]" at bounding box center [963, 258] width 116 height 41
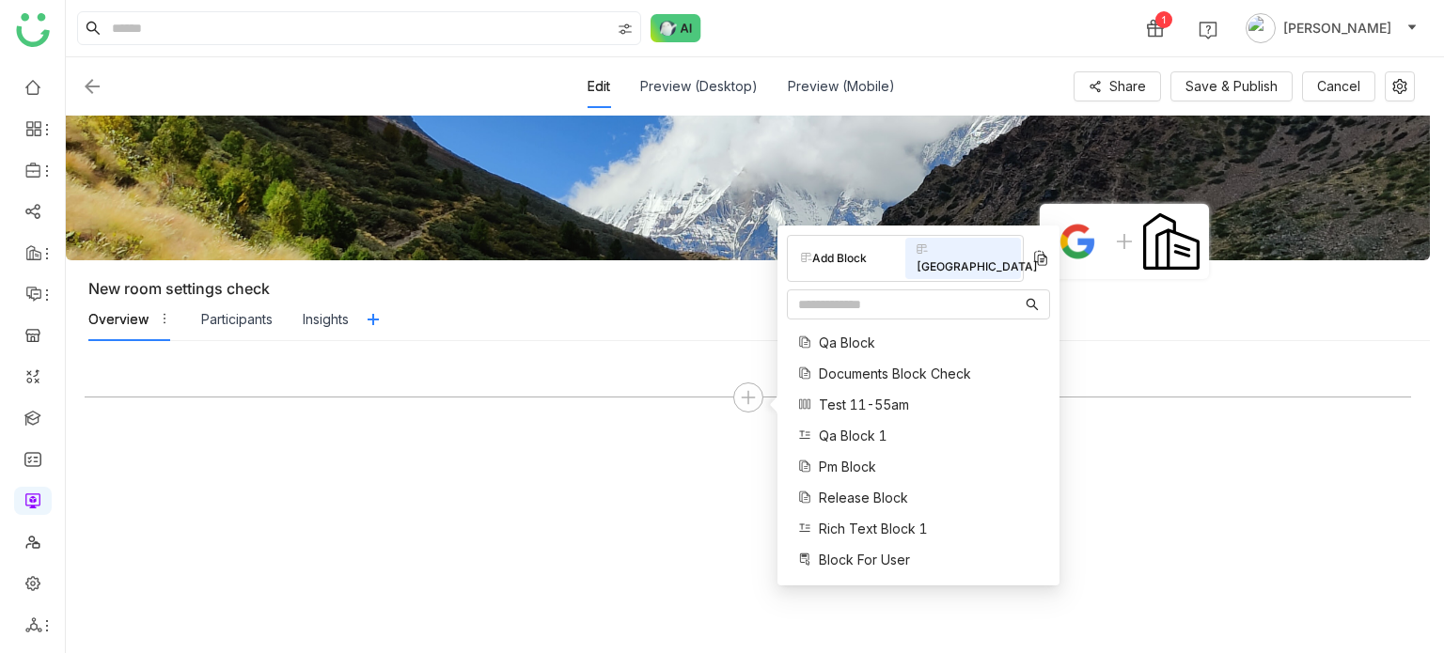
click at [1038, 249] on img at bounding box center [1040, 258] width 19 height 19
click at [981, 255] on div "[GEOGRAPHIC_DATA]" at bounding box center [963, 258] width 116 height 41
click at [598, 462] on div at bounding box center [748, 497] width 1327 height 275
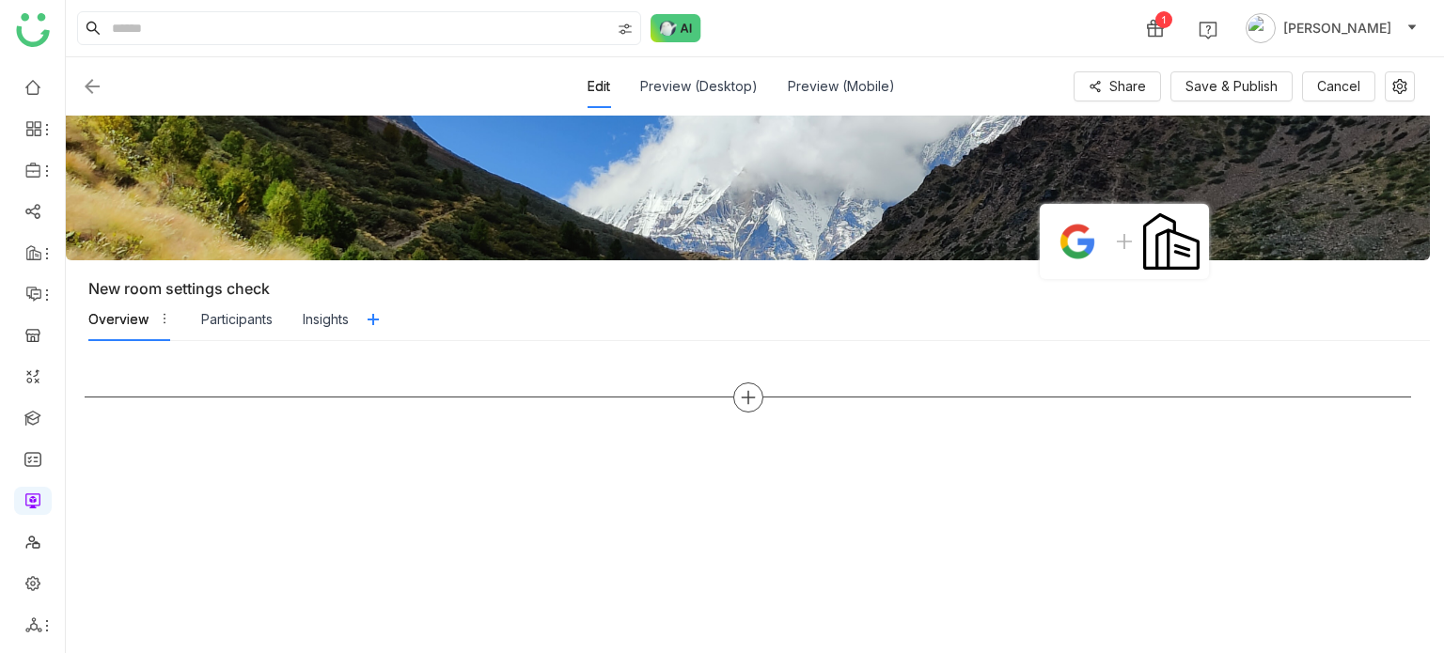
click at [731, 400] on div at bounding box center [748, 398] width 1327 height 30
click at [744, 397] on icon at bounding box center [747, 398] width 13 height 2
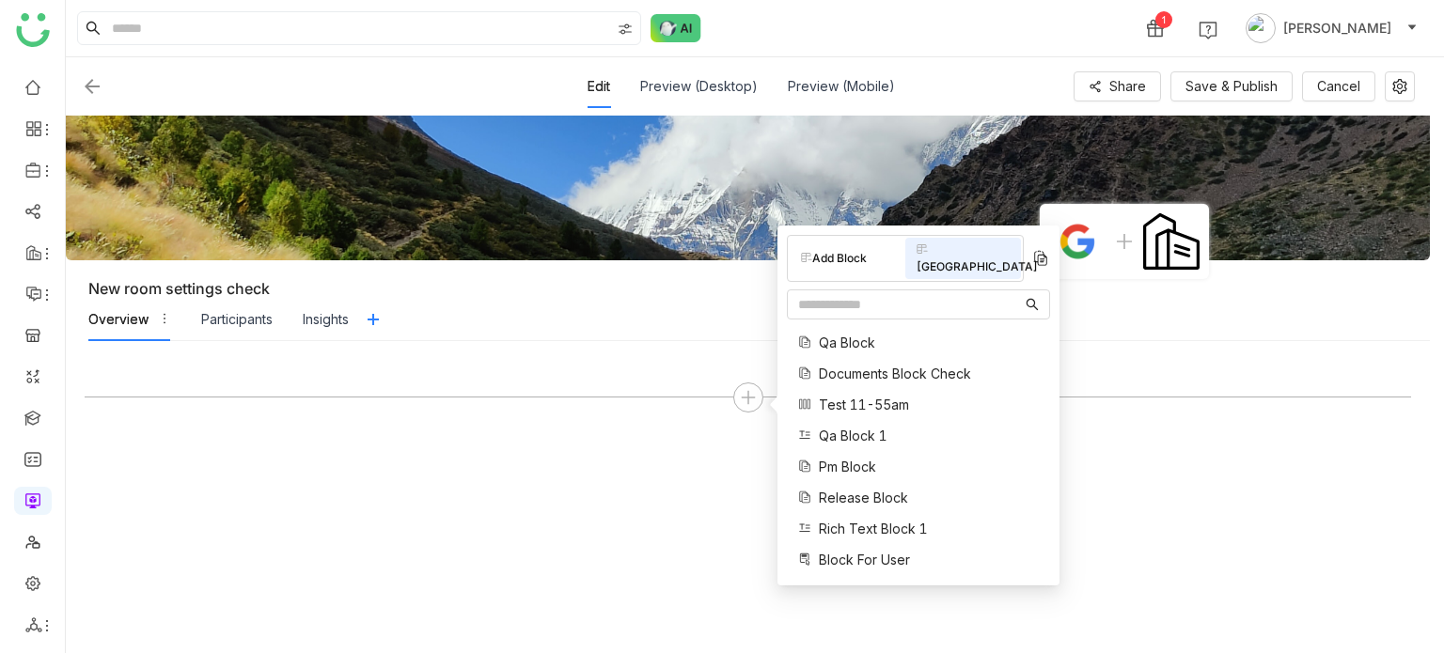
click at [850, 249] on div "Add Block" at bounding box center [848, 258] width 116 height 24
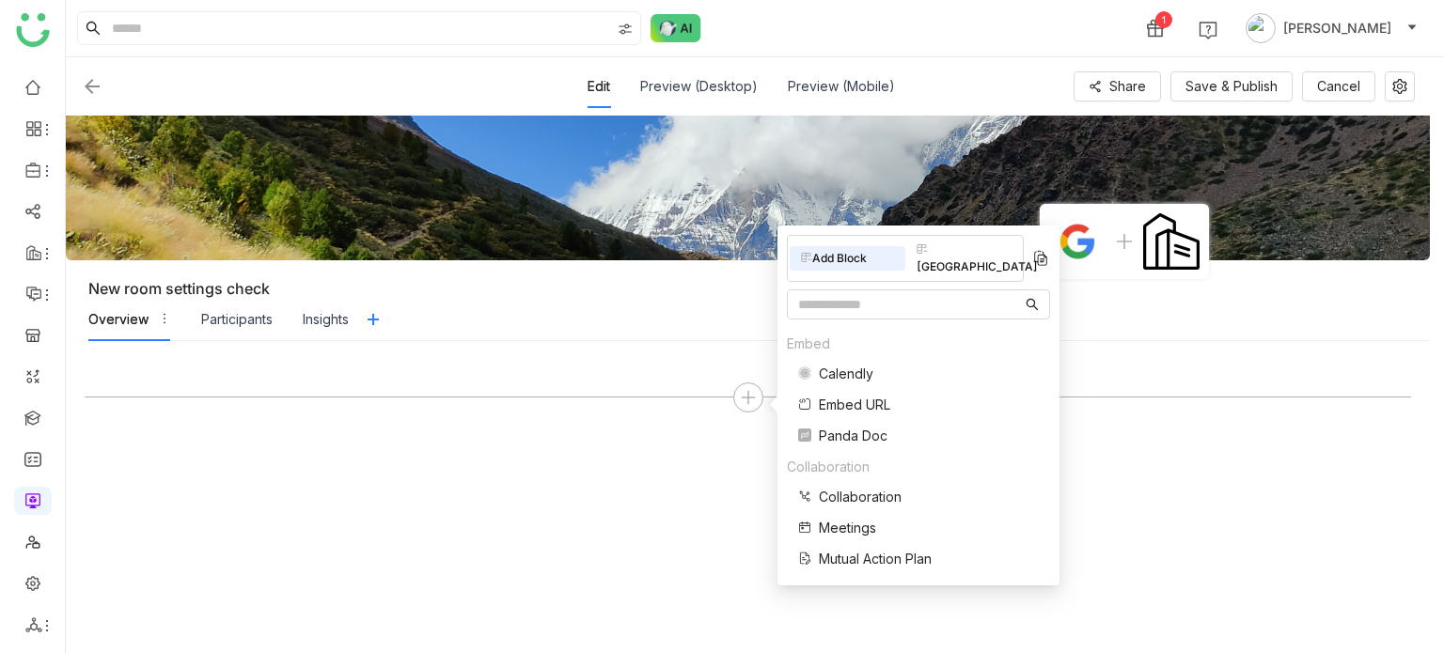
scroll to position [378, 0]
click at [881, 545] on span "Two Column" at bounding box center [857, 555] width 77 height 20
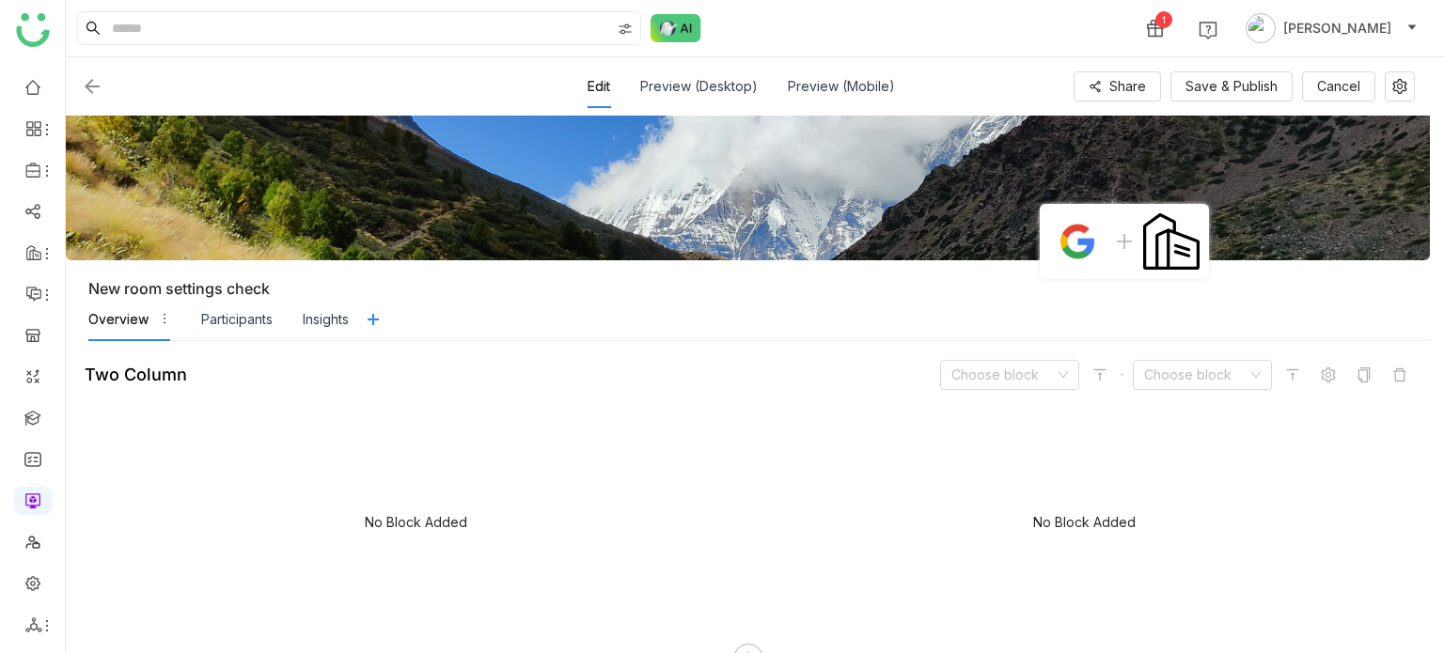
scroll to position [41, 0]
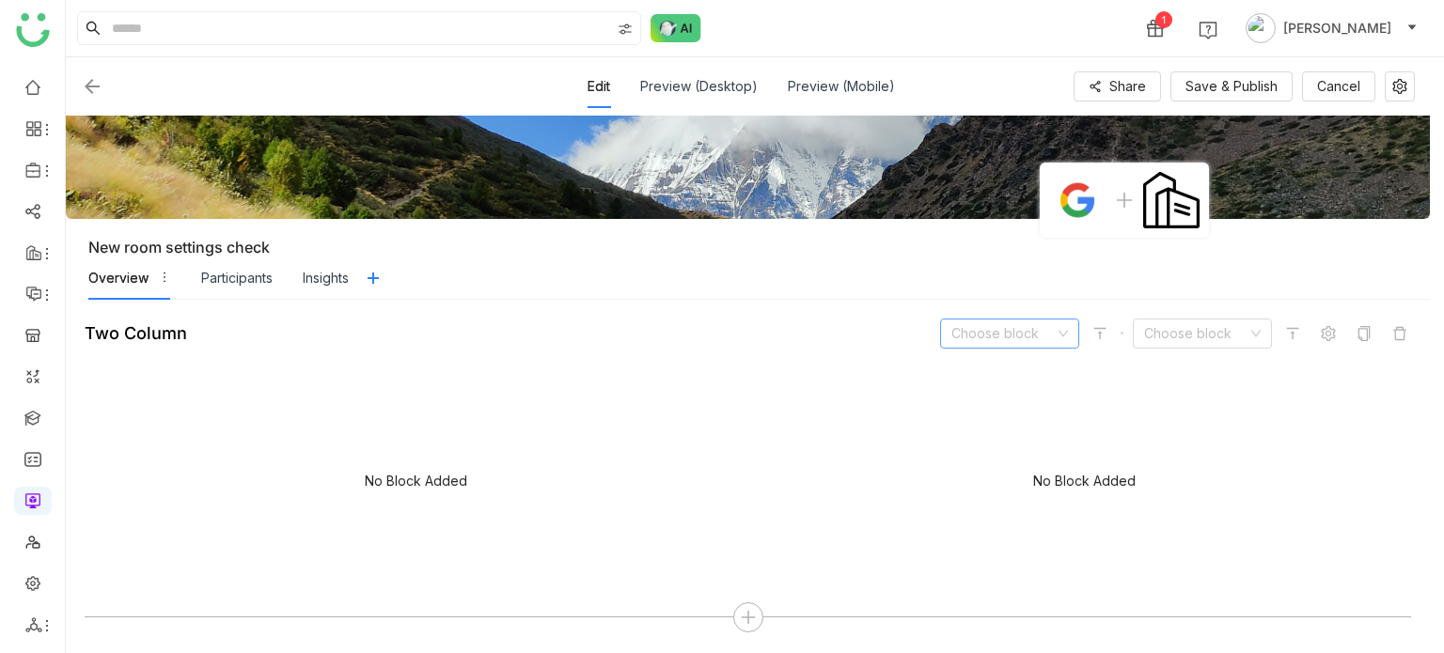
click at [1036, 338] on input at bounding box center [1002, 334] width 103 height 28
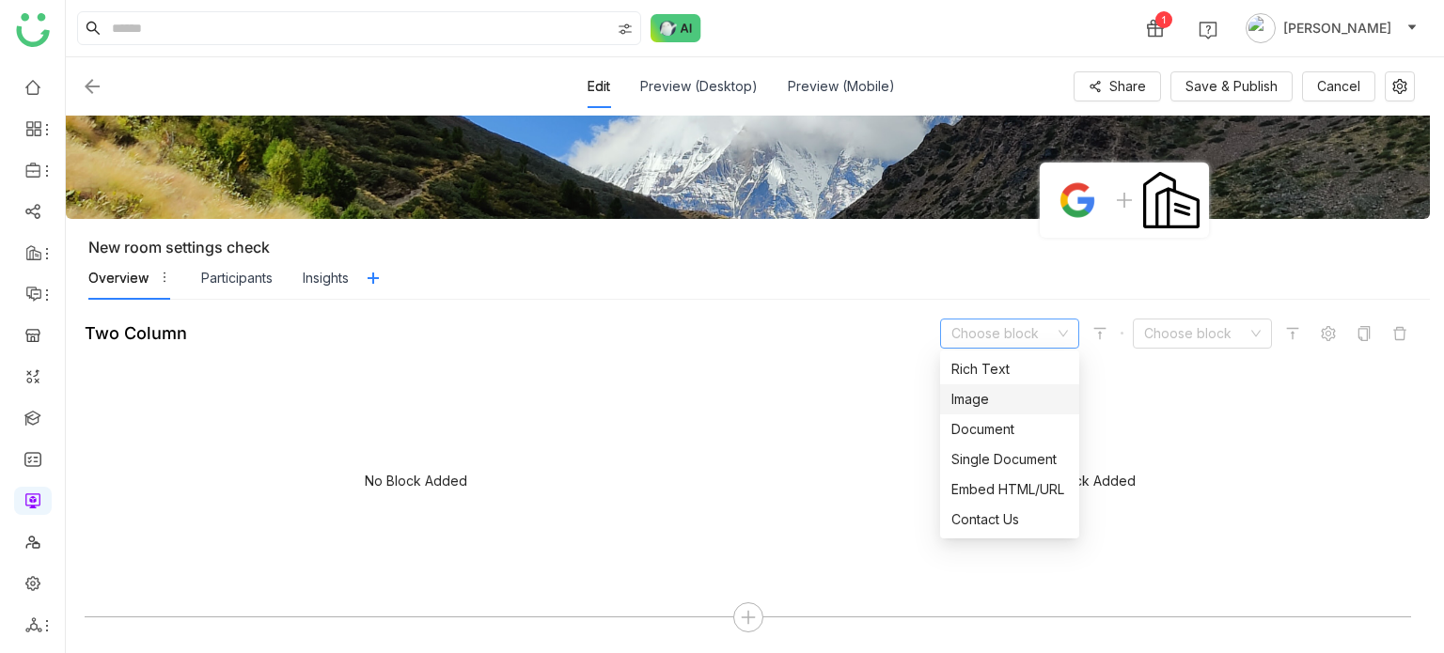
click at [1016, 398] on div "Image" at bounding box center [1009, 399] width 117 height 21
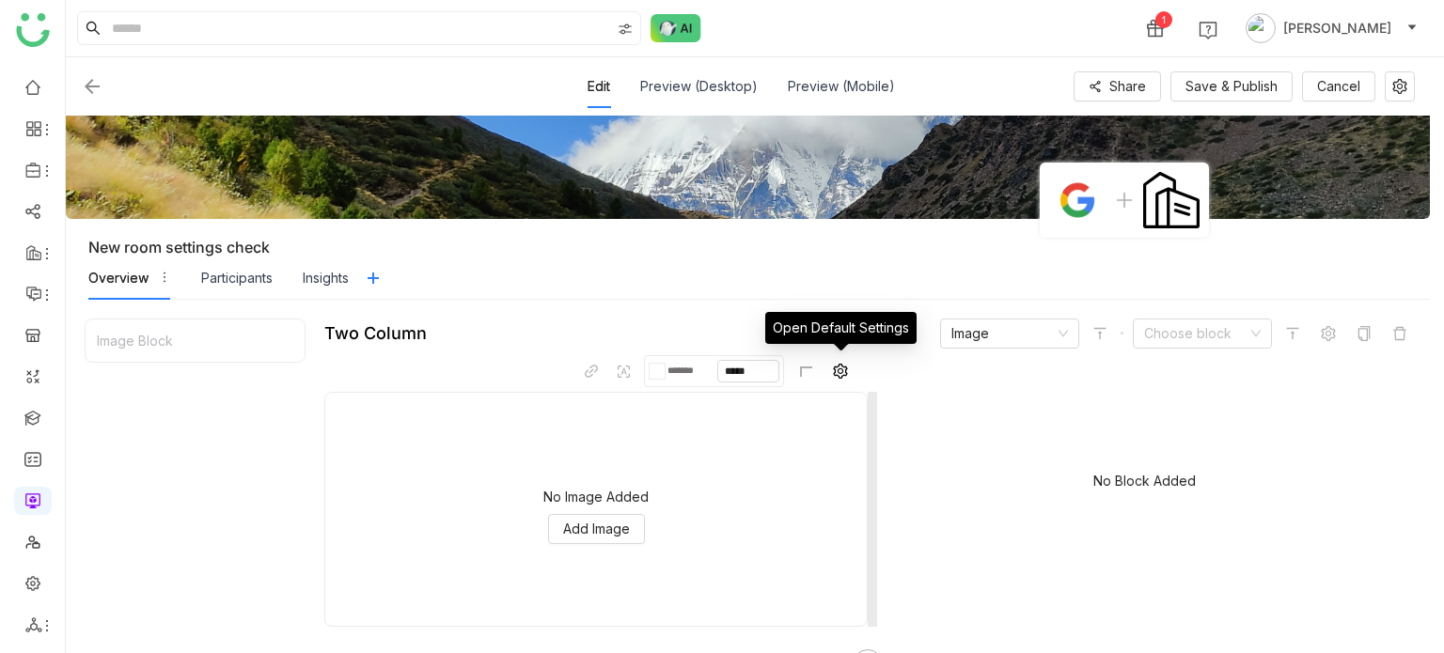
click at [836, 366] on icon at bounding box center [840, 371] width 15 height 15
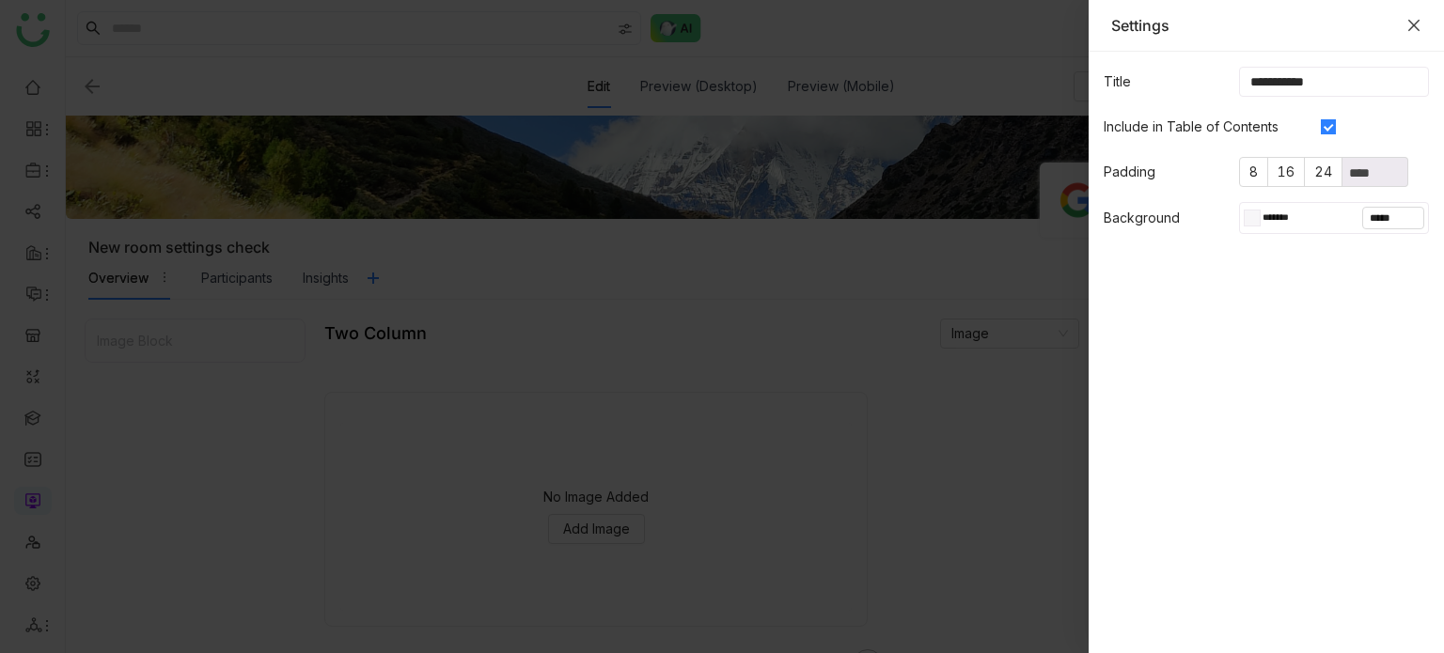
click at [1407, 22] on icon "Close" at bounding box center [1414, 25] width 15 height 15
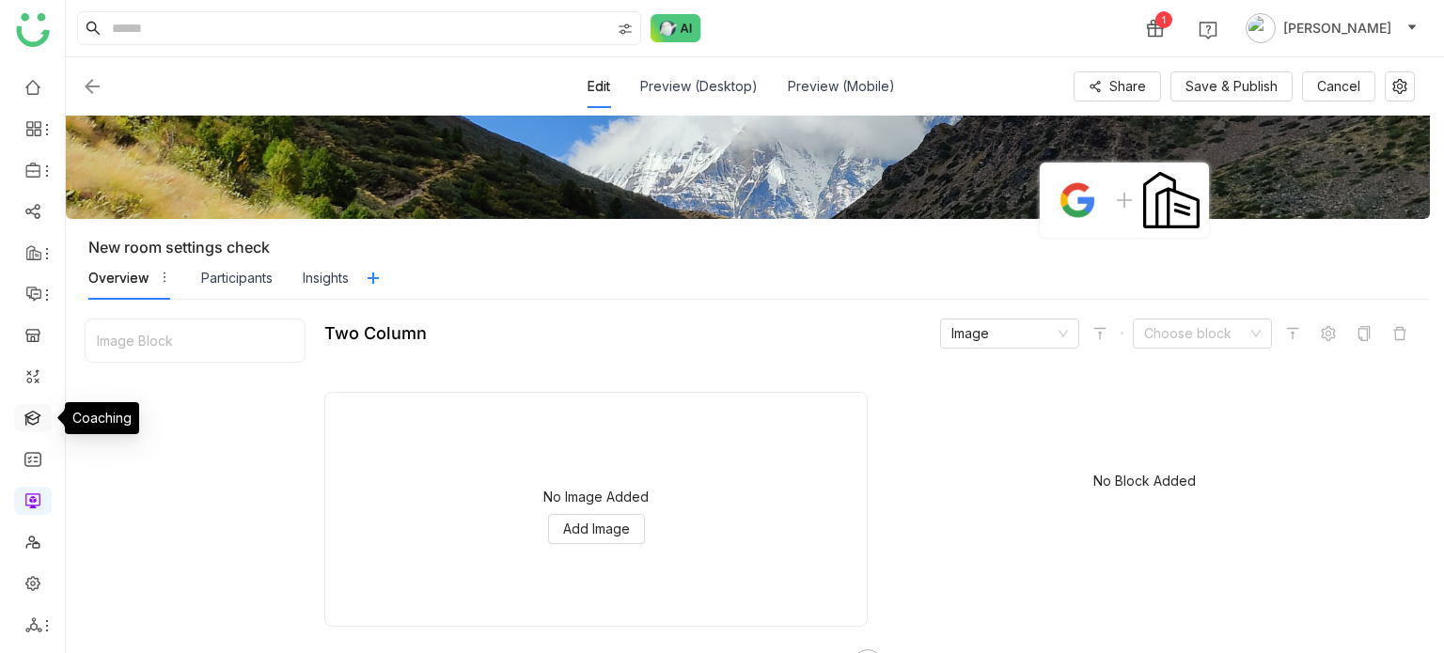
click at [37, 409] on link at bounding box center [32, 417] width 17 height 16
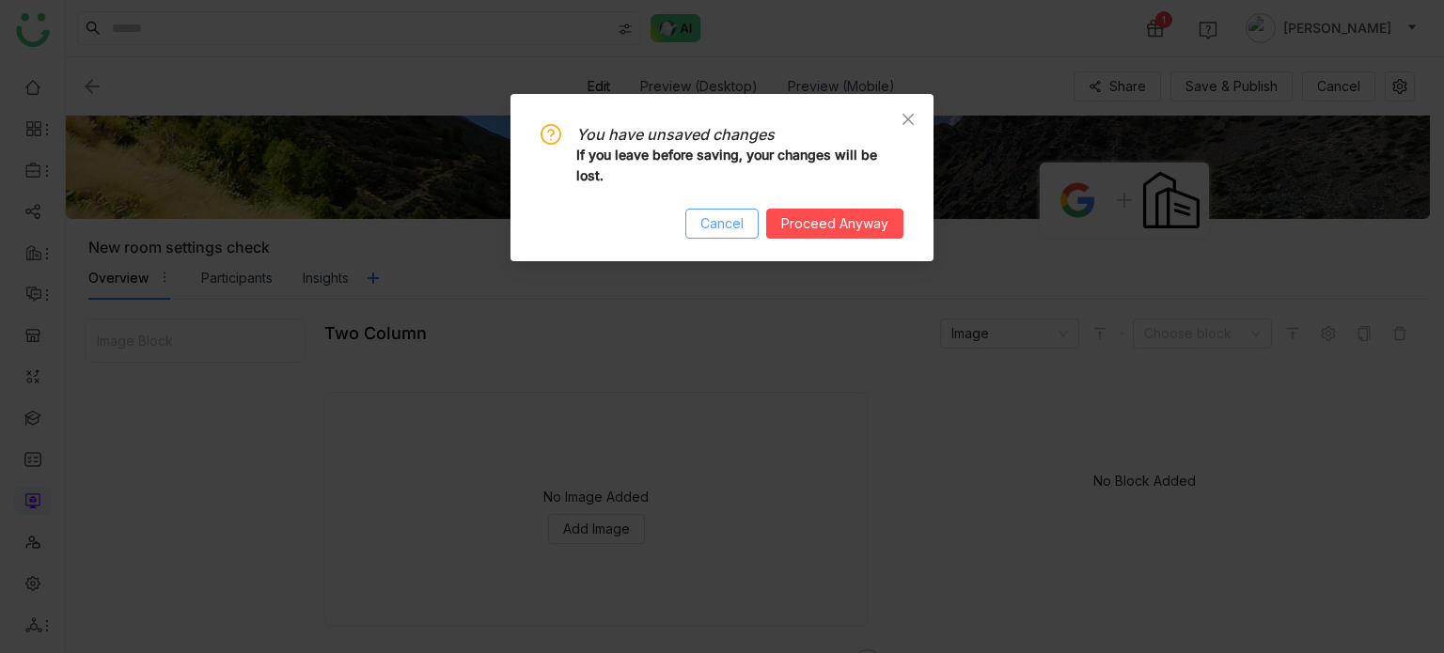
click at [711, 210] on button "Cancel" at bounding box center [721, 224] width 73 height 30
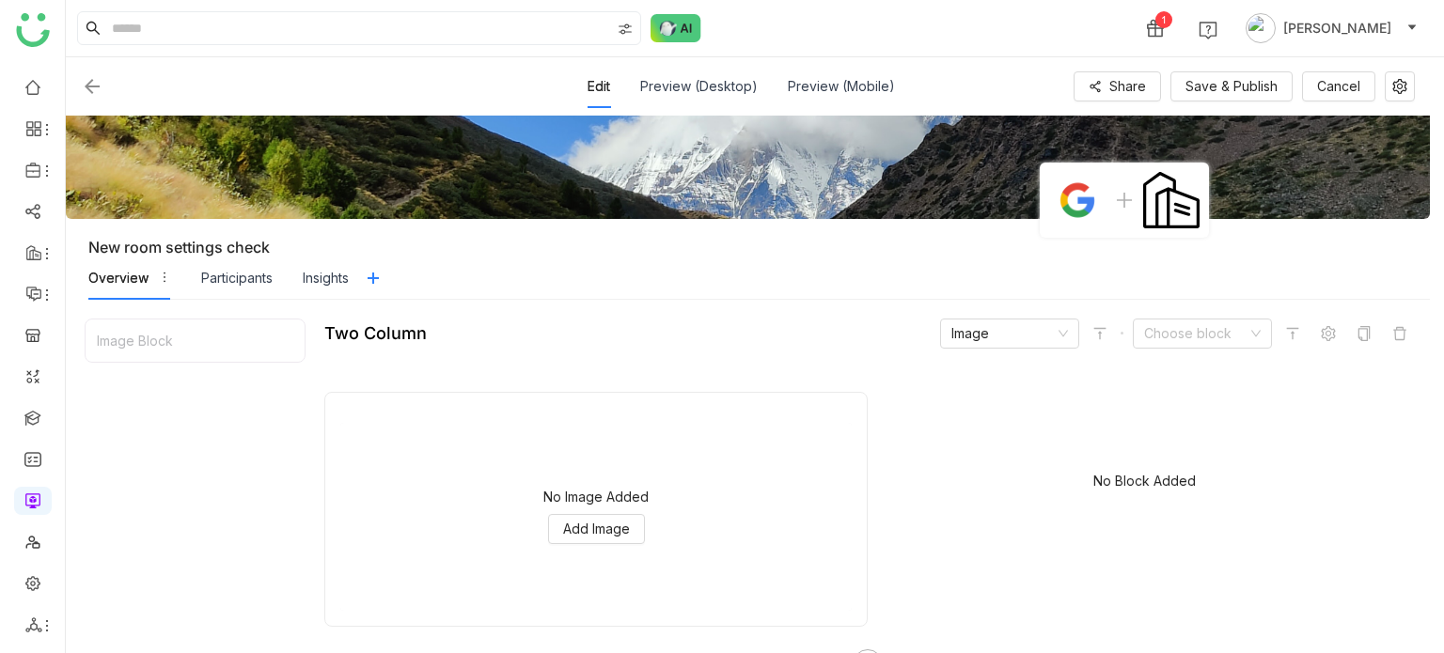
click at [101, 75] on img at bounding box center [92, 86] width 23 height 23
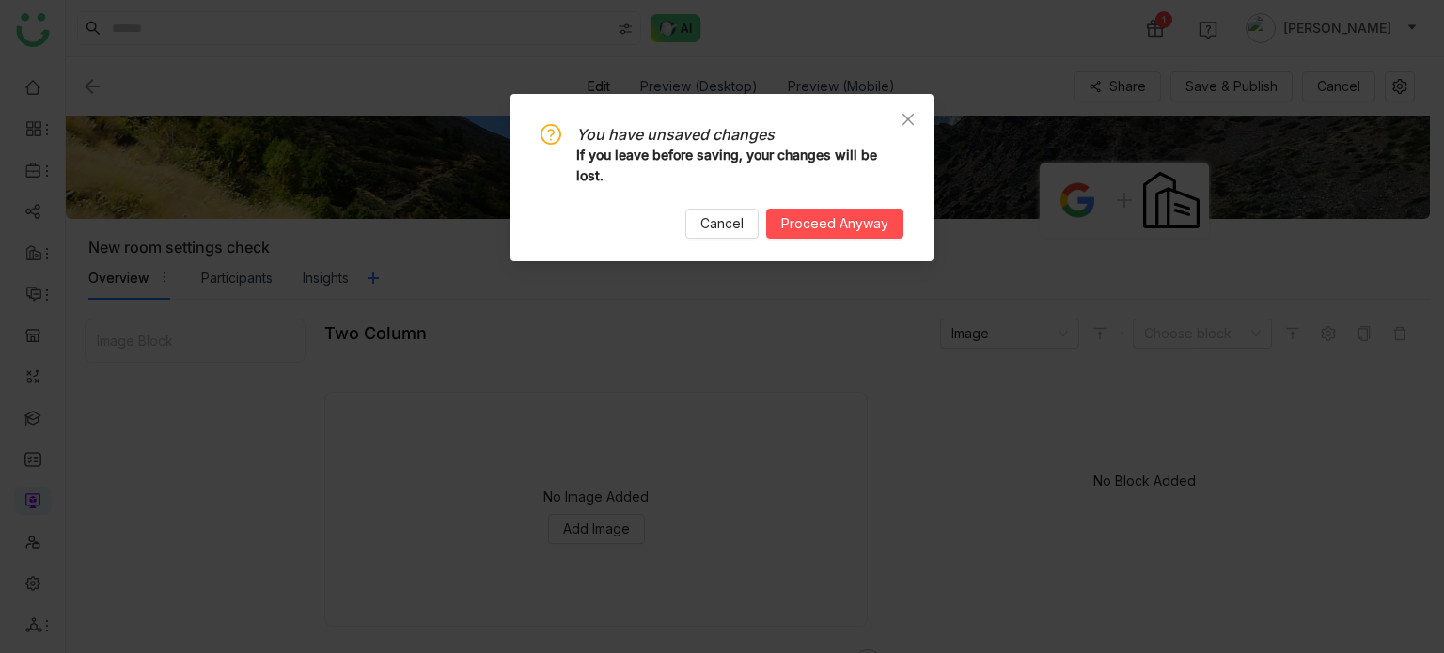
click at [911, 229] on div "You have unsaved changes If you leave before saving, your changes will be lost.…" at bounding box center [722, 177] width 423 height 167
click at [865, 221] on span "Proceed Anyway" at bounding box center [834, 223] width 107 height 21
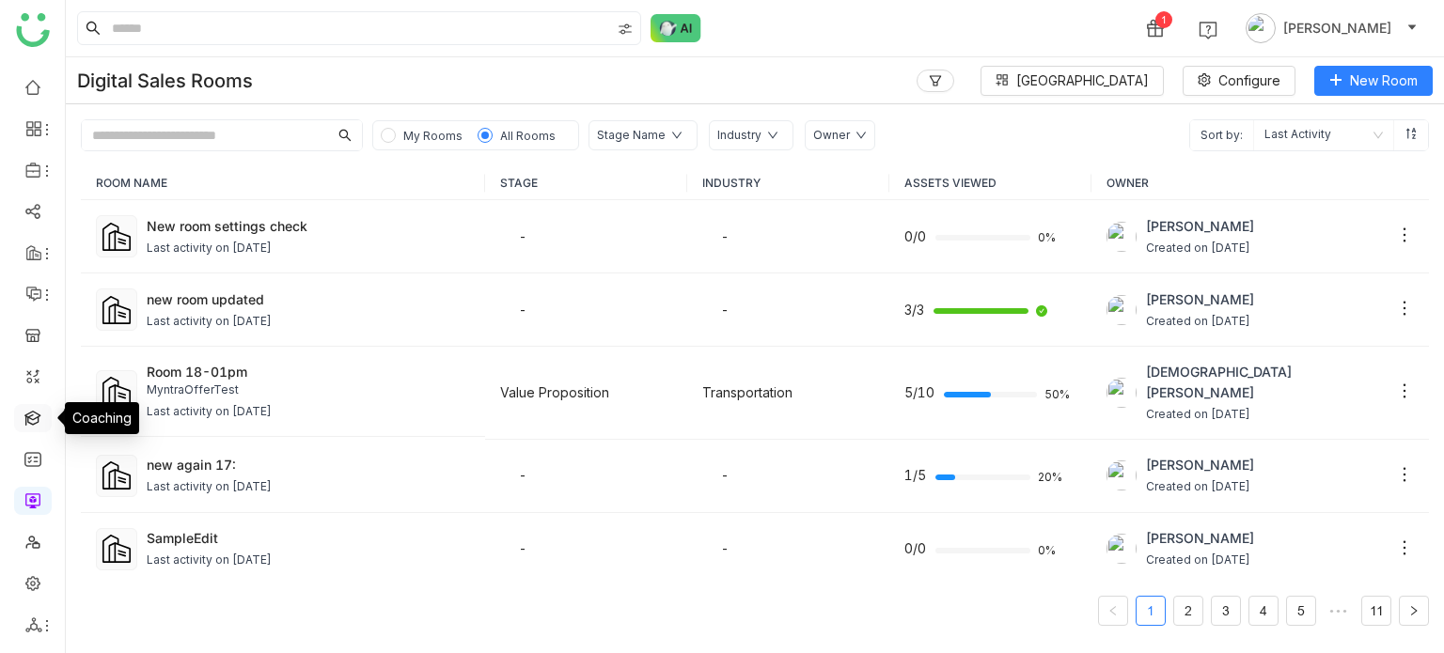
click at [36, 417] on link at bounding box center [32, 417] width 17 height 16
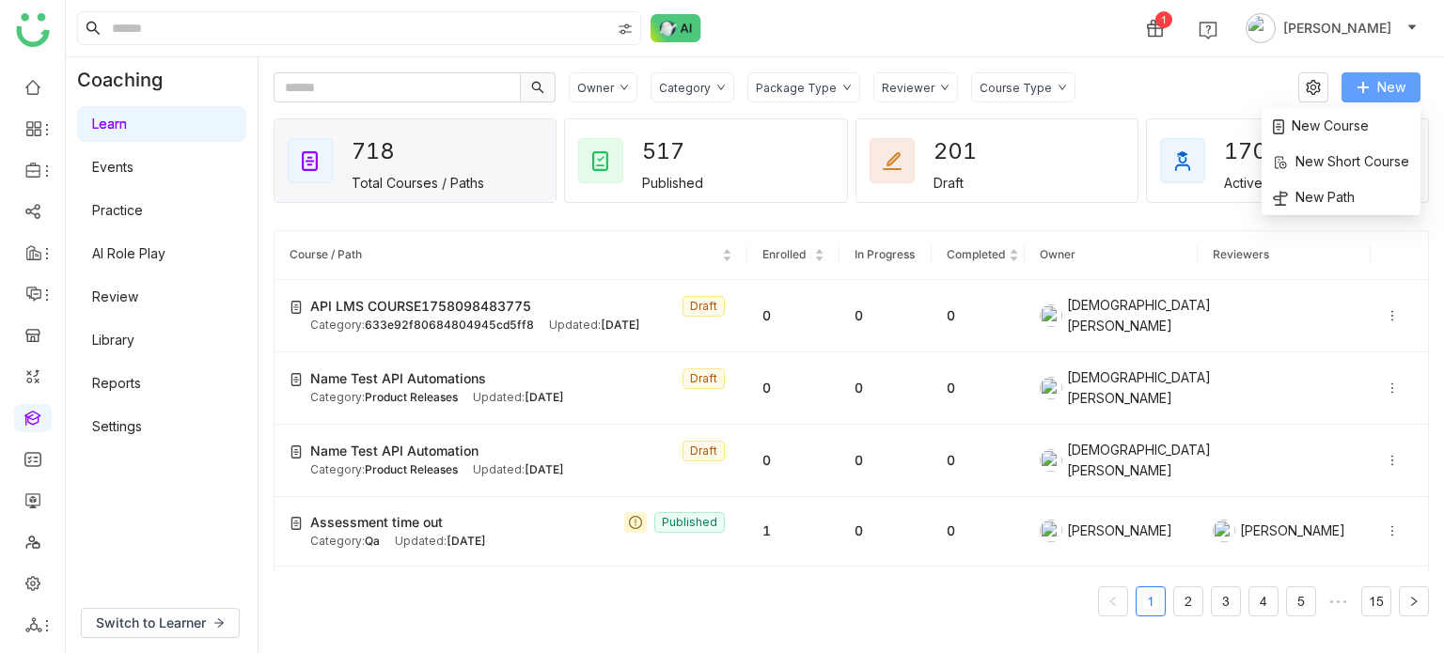
click at [1390, 73] on button "New" at bounding box center [1381, 87] width 79 height 30
click at [1362, 116] on span "New Course" at bounding box center [1321, 126] width 96 height 21
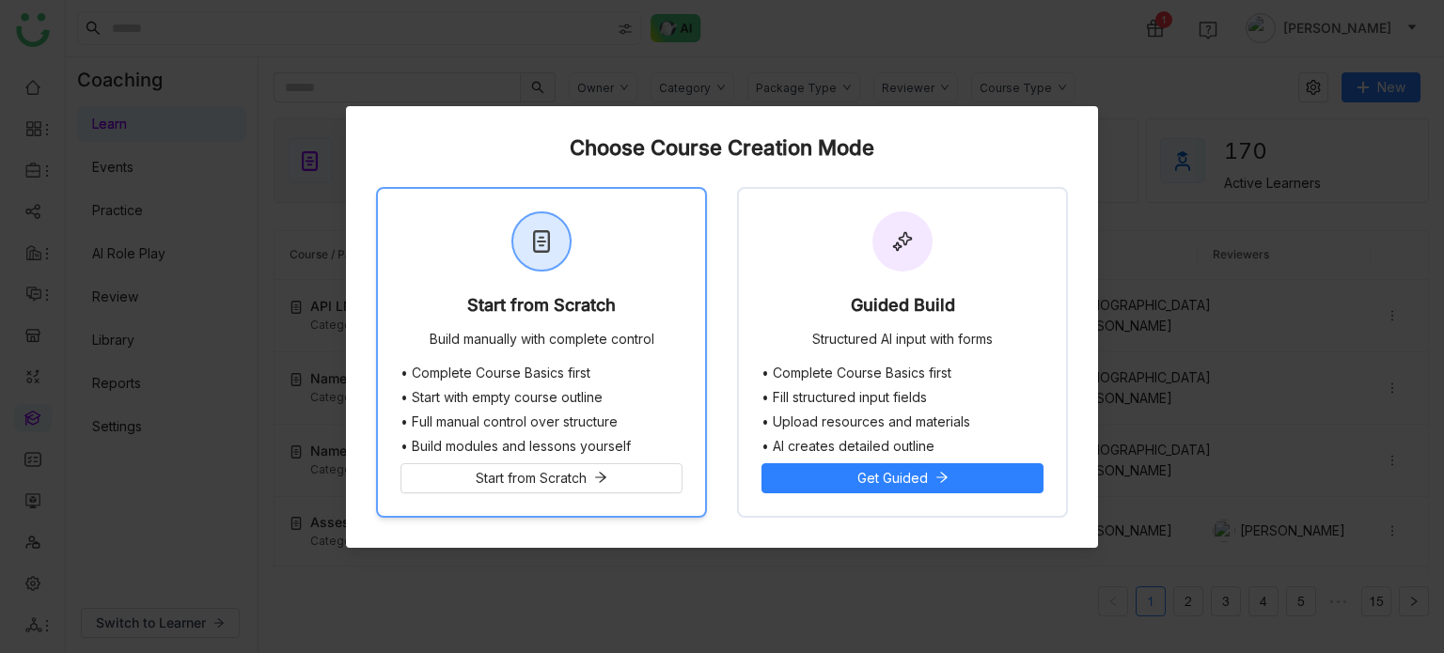
click at [625, 235] on div "Start from Scratch Build manually with complete control" at bounding box center [541, 277] width 327 height 177
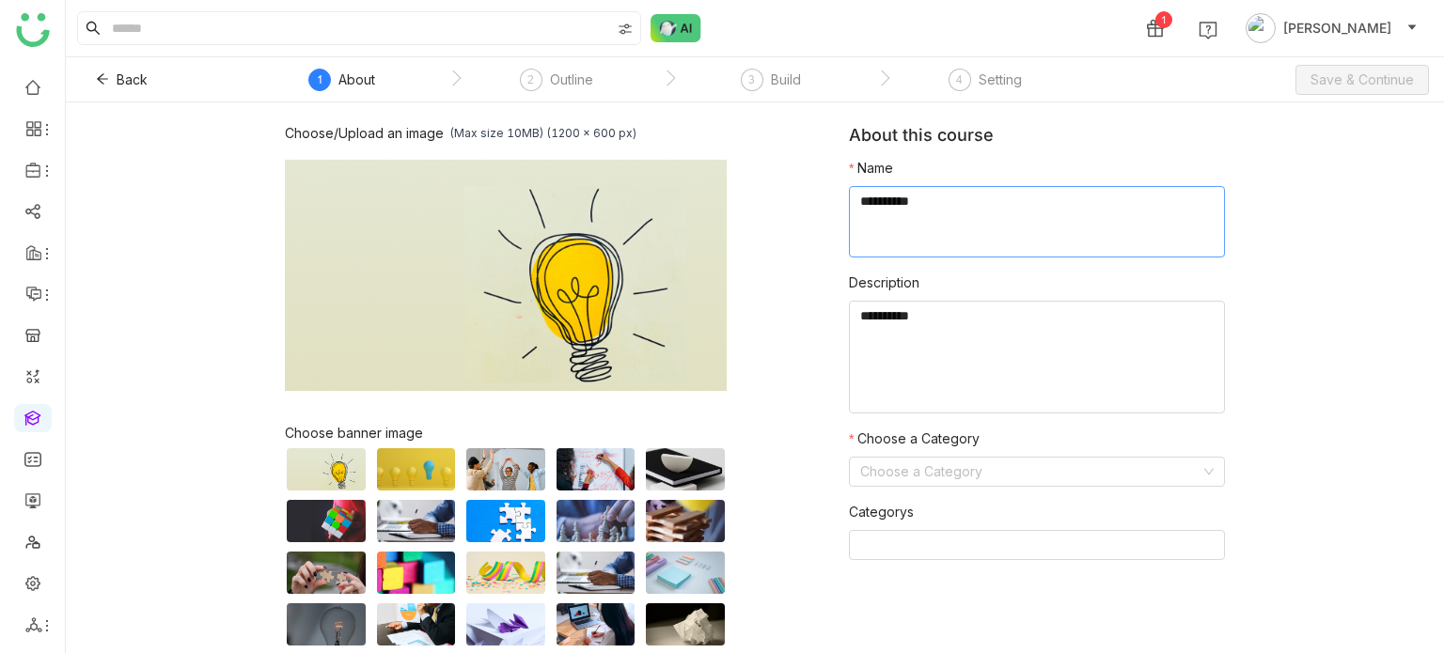
click at [1030, 206] on textarea at bounding box center [1037, 221] width 376 height 71
type textarea "**********"
type textarea "********"
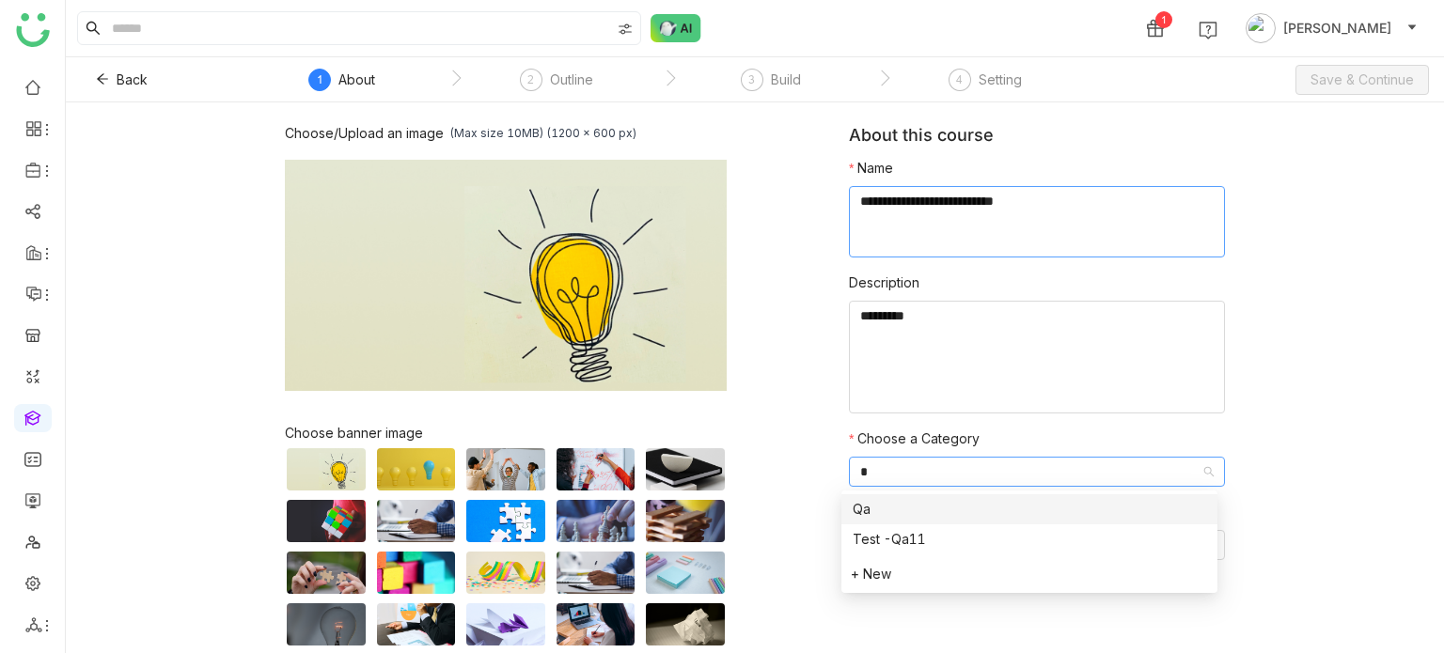
type input "**"
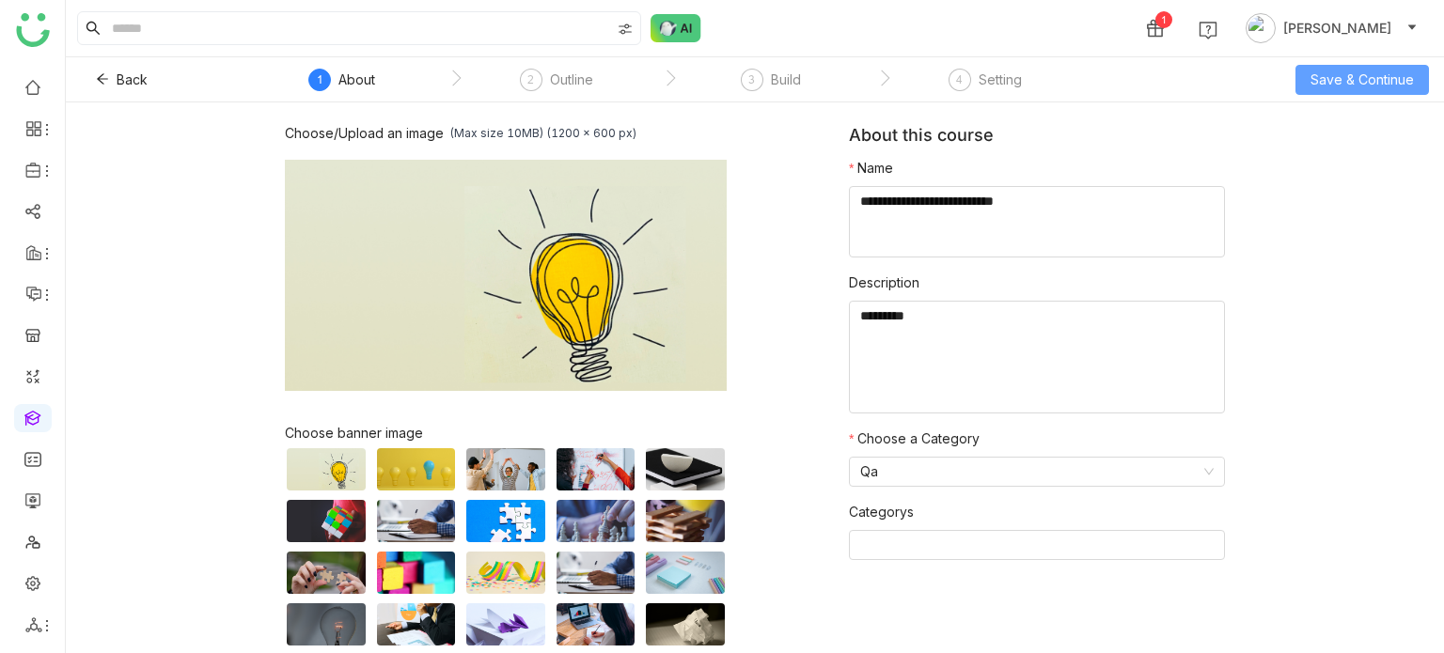
click at [1379, 89] on button "Save & Continue" at bounding box center [1363, 80] width 134 height 30
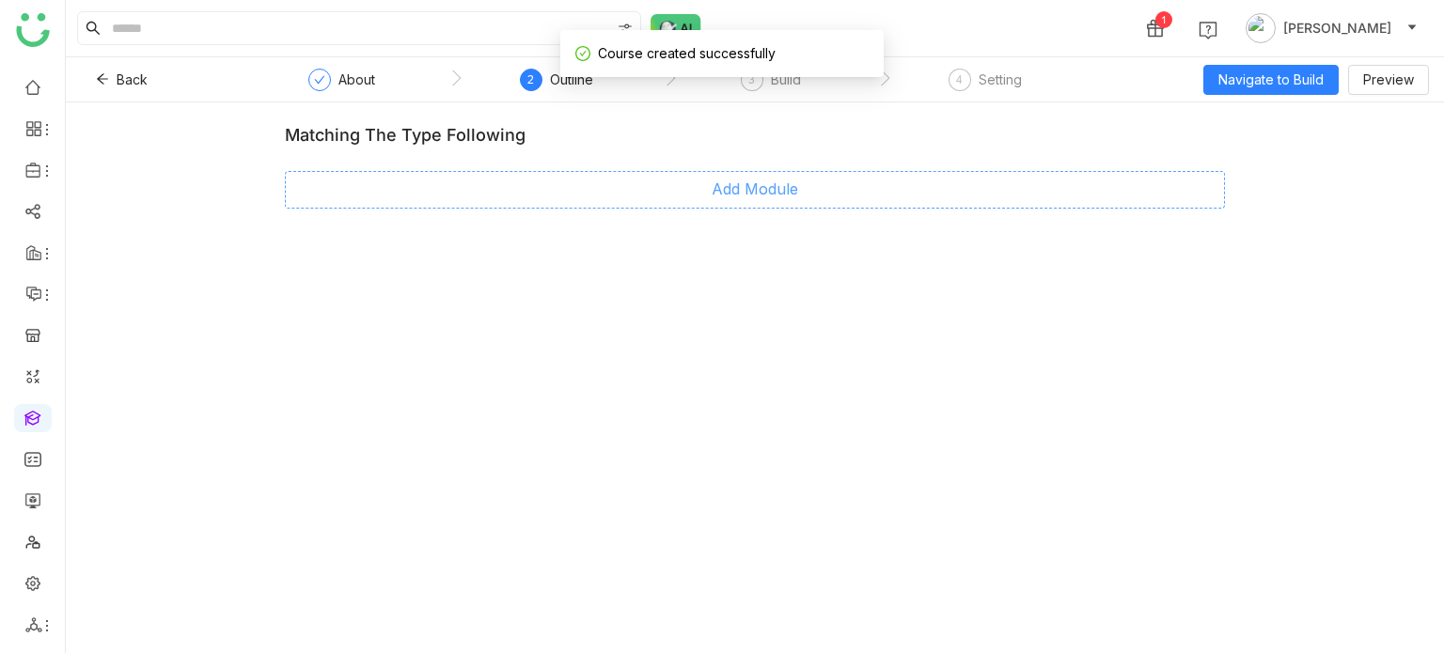
click at [778, 192] on span "Add Module" at bounding box center [755, 190] width 86 height 24
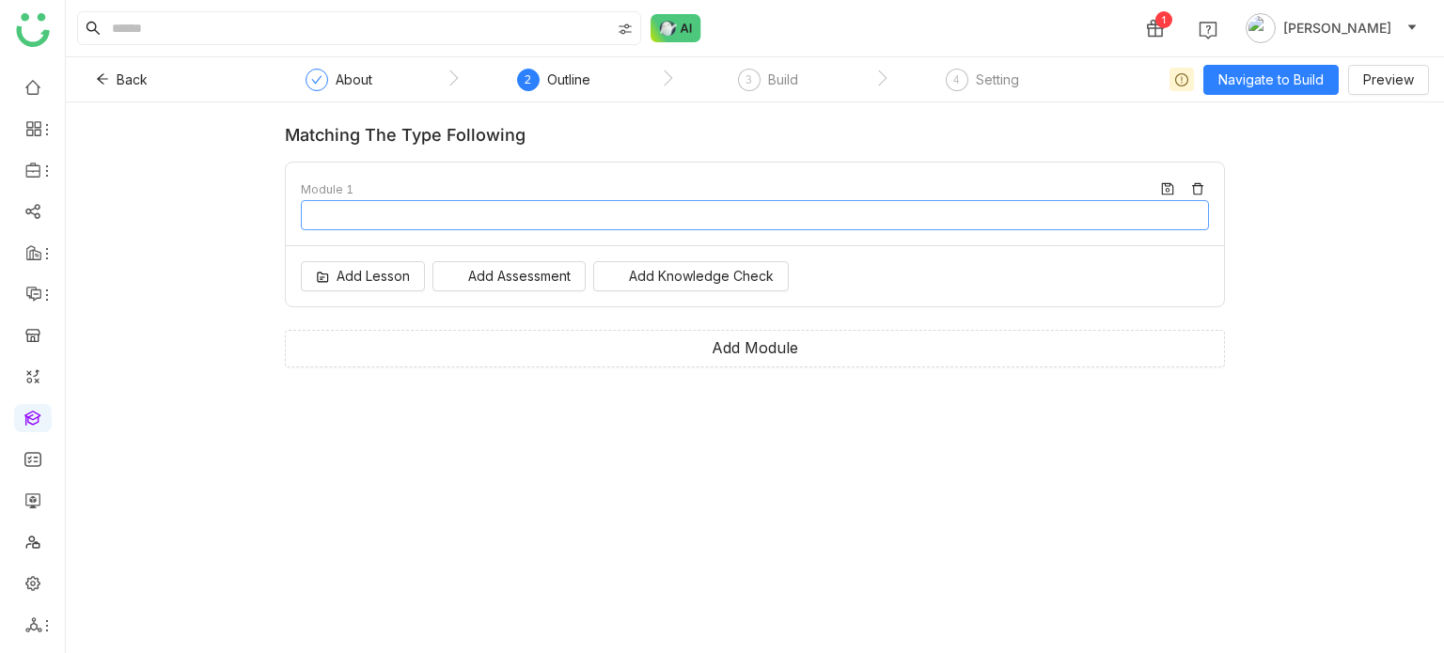
type input "********"
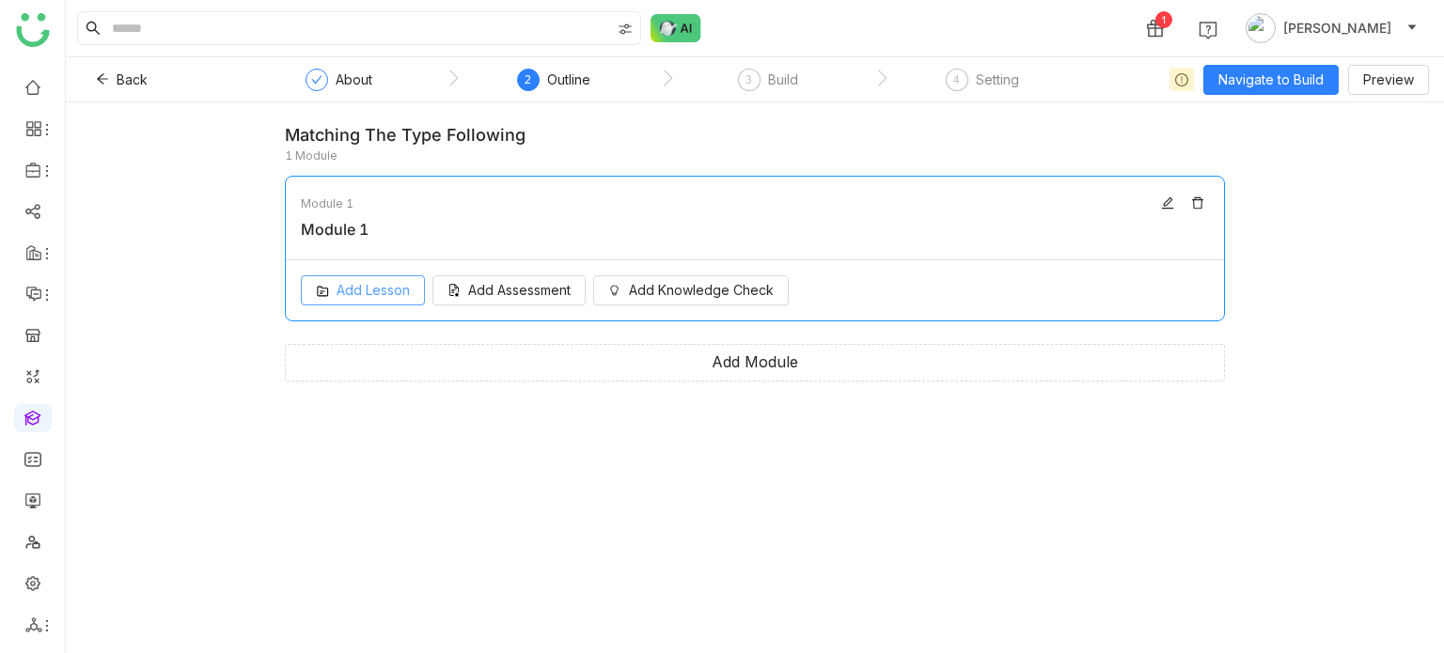
click at [381, 301] on button "Add Lesson" at bounding box center [363, 290] width 124 height 30
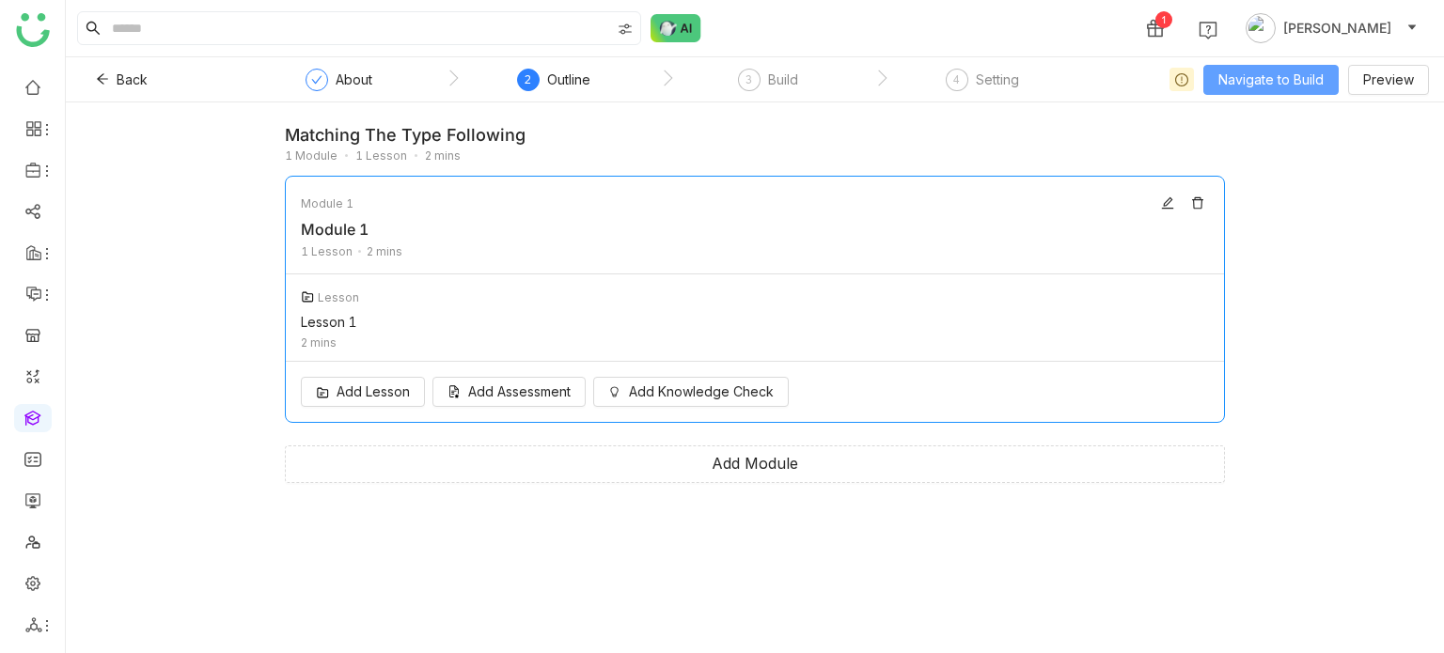
click at [1300, 87] on span "Navigate to Build" at bounding box center [1270, 80] width 105 height 21
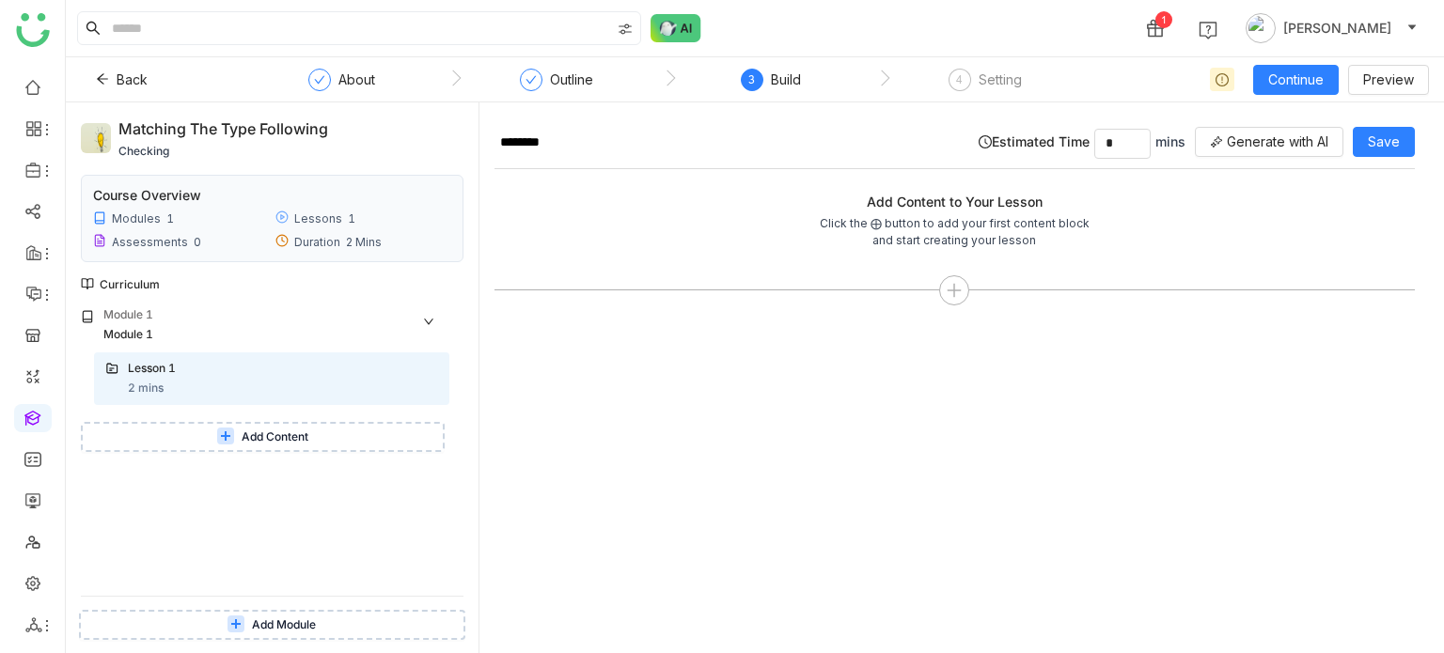
click at [291, 441] on span "Add Content" at bounding box center [275, 438] width 67 height 18
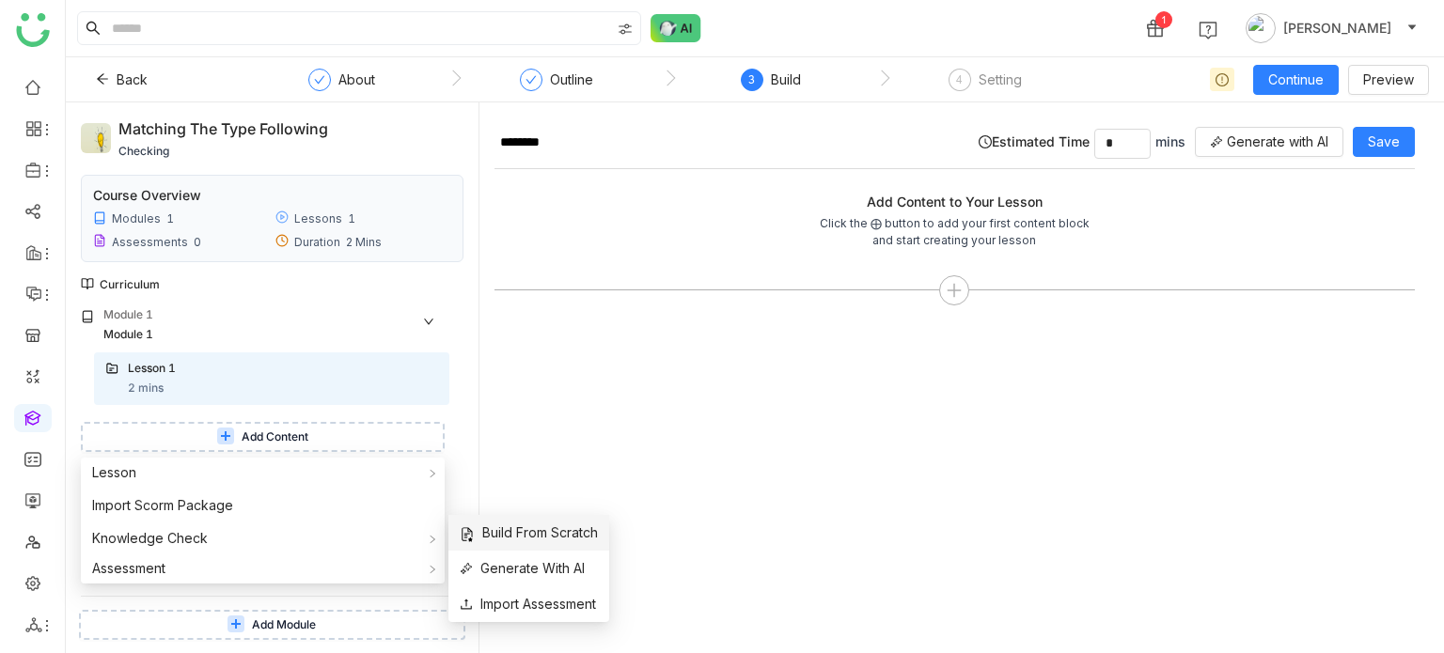
click at [524, 541] on span "Build From Scratch" at bounding box center [529, 533] width 138 height 21
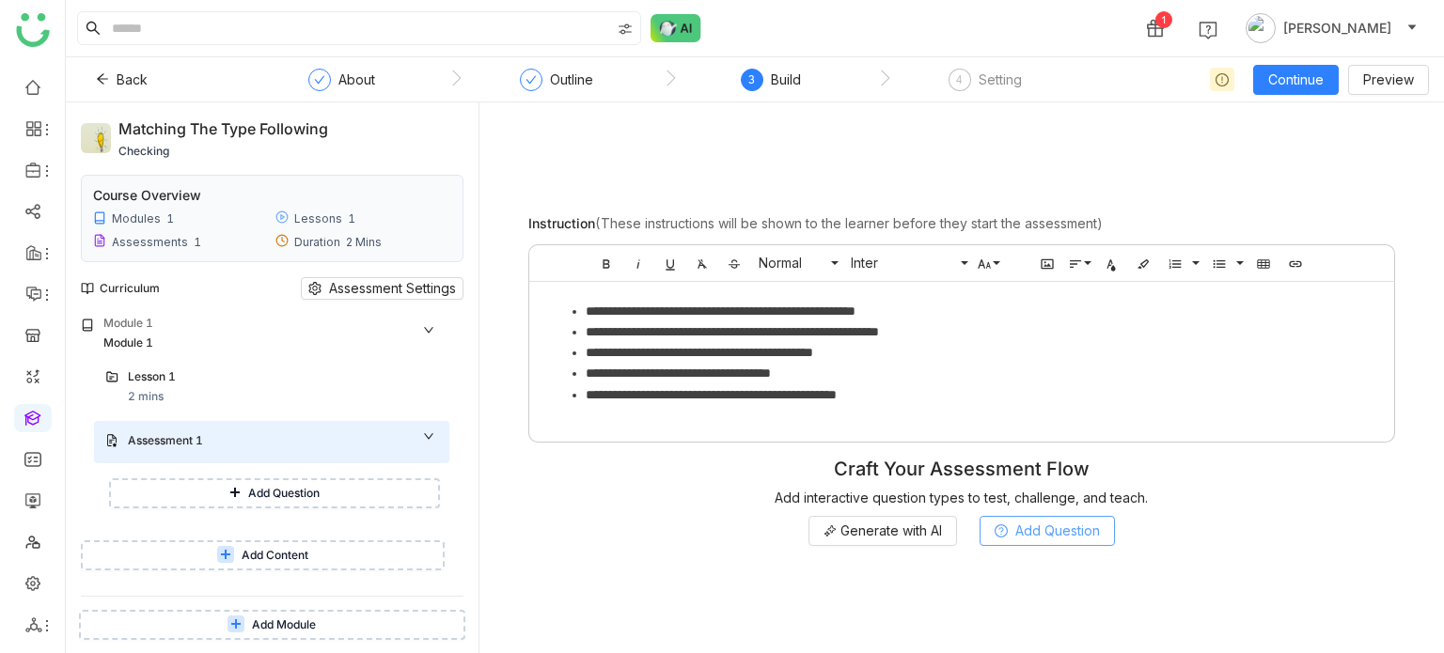
click at [1014, 539] on button "Add Question" at bounding box center [1047, 531] width 135 height 30
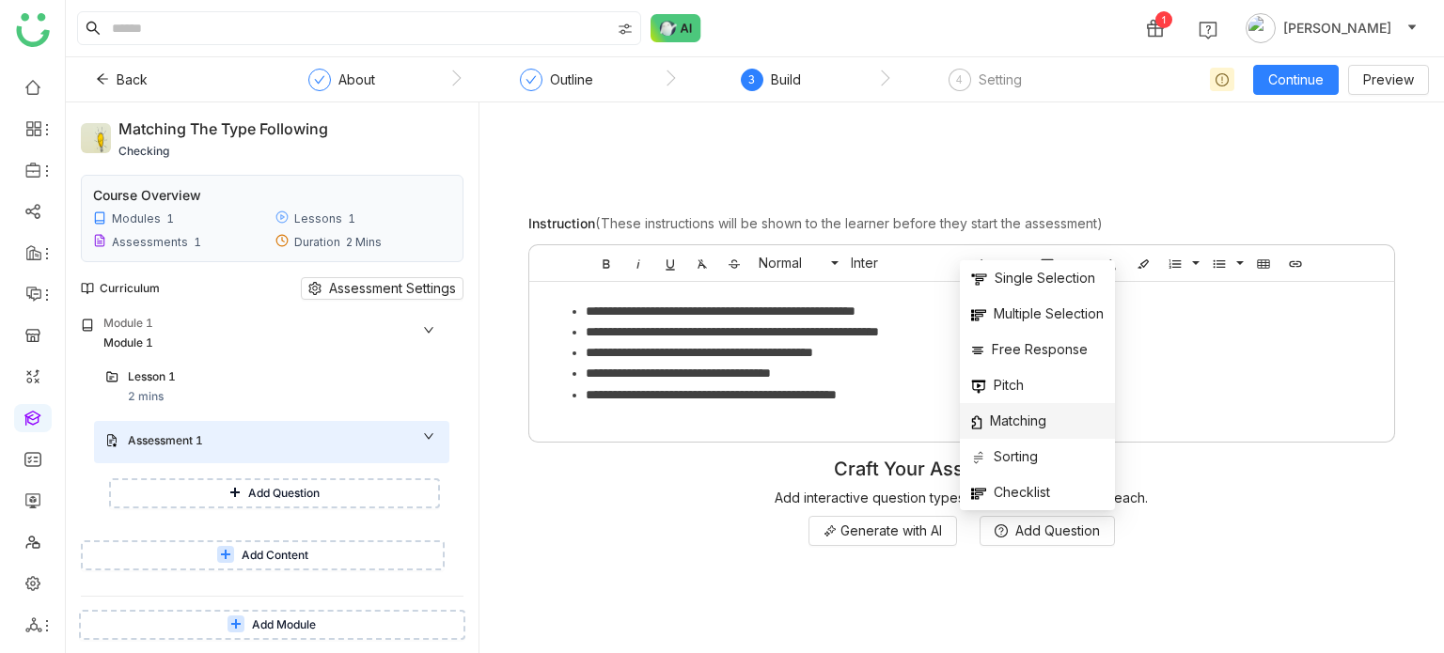
click at [1041, 417] on span "Matching" at bounding box center [1008, 421] width 75 height 21
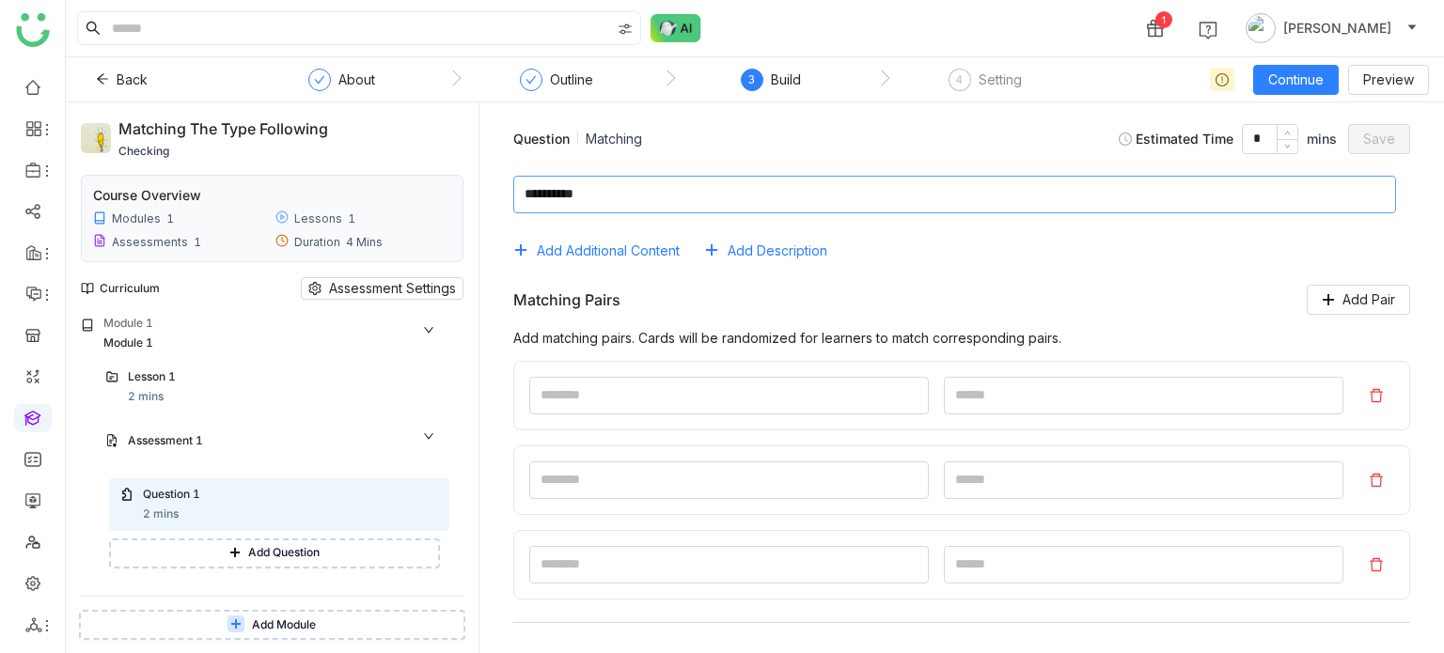
click at [775, 194] on textarea at bounding box center [954, 195] width 883 height 38
click at [538, 192] on textarea at bounding box center [954, 195] width 883 height 38
click at [543, 196] on textarea at bounding box center [954, 195] width 883 height 38
type textarea "**********"
drag, startPoint x: 910, startPoint y: 406, endPoint x: 884, endPoint y: 411, distance: 26.7
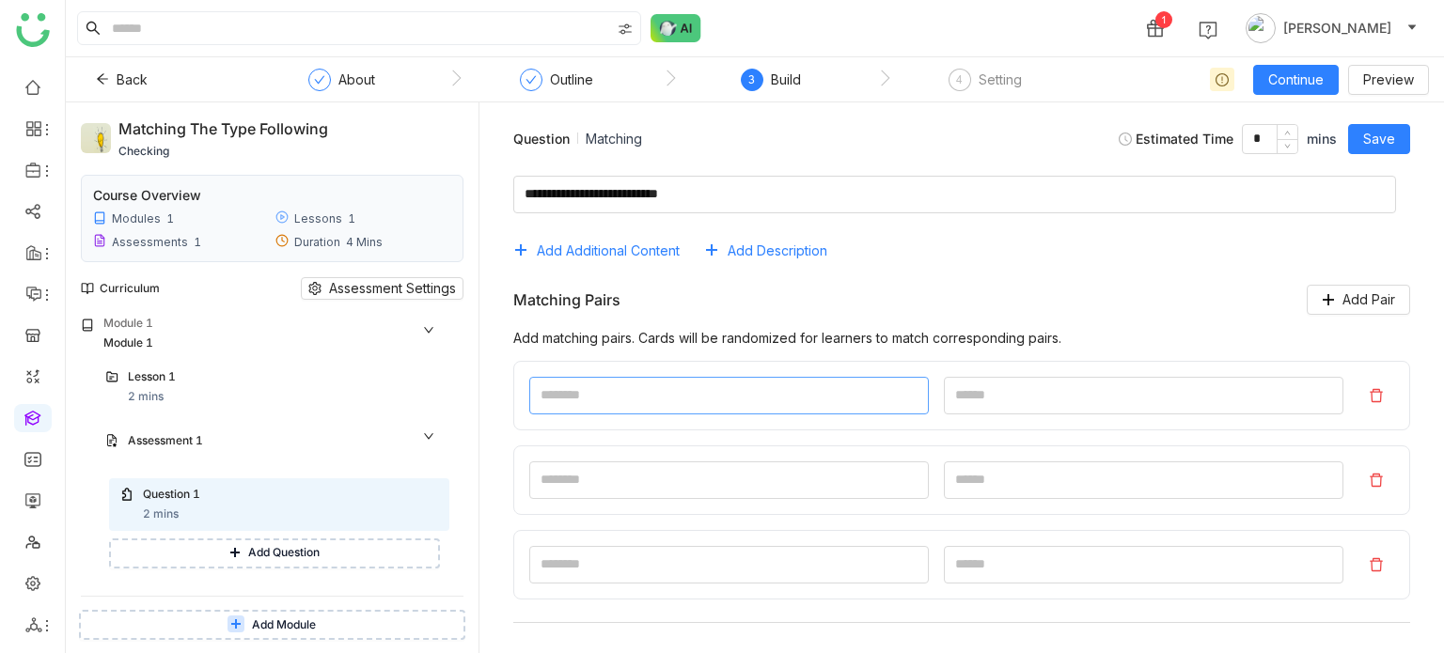
click at [902, 409] on input at bounding box center [729, 396] width 400 height 38
type input "*"
click at [993, 383] on input at bounding box center [1144, 396] width 400 height 38
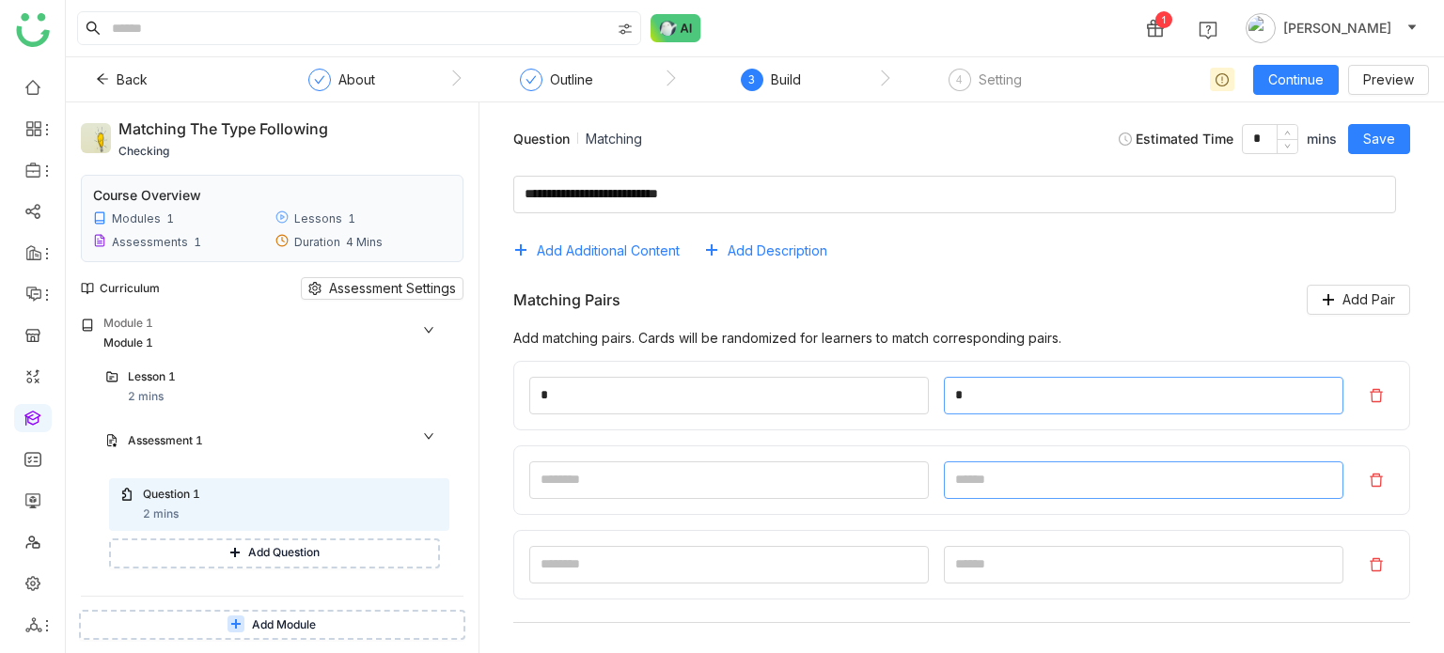
type input "*"
click at [1009, 487] on input at bounding box center [1144, 481] width 400 height 38
type input "*"
click at [1003, 547] on input at bounding box center [1144, 565] width 400 height 38
type input "*"
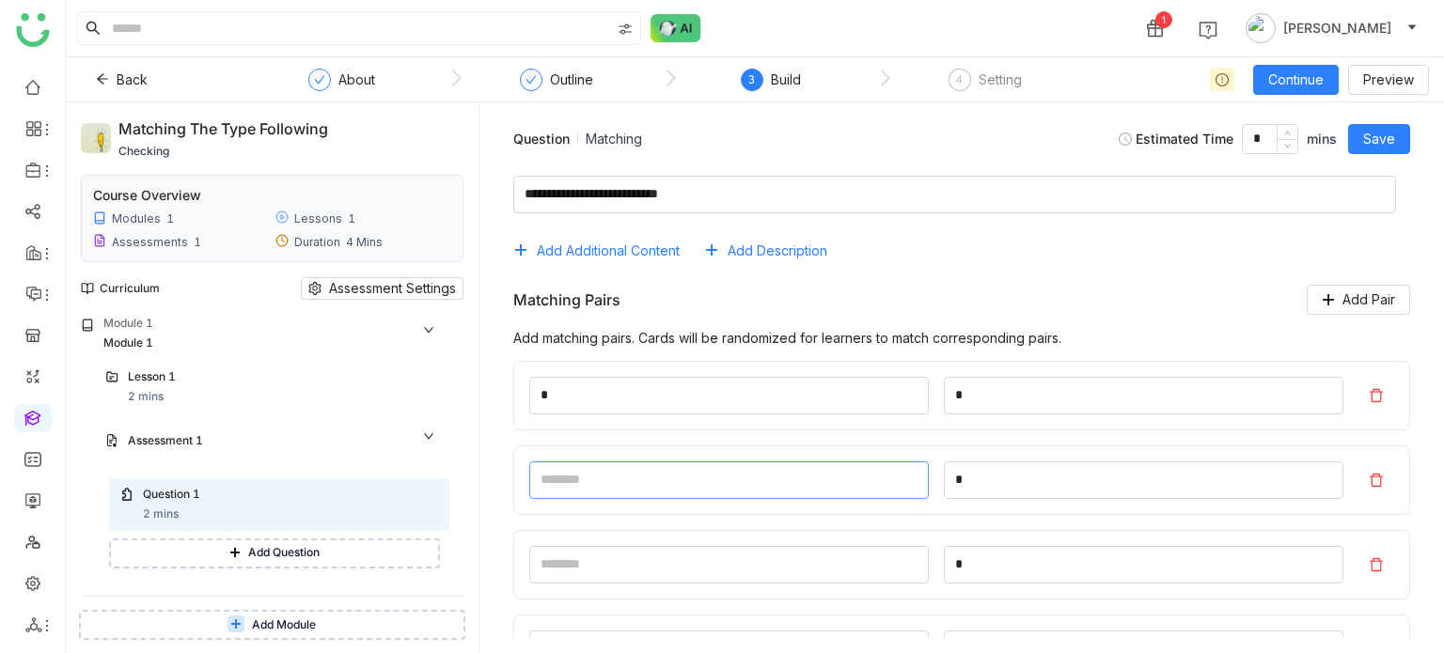
click at [782, 462] on input at bounding box center [729, 481] width 400 height 38
type input "*"
click at [707, 562] on input at bounding box center [729, 565] width 400 height 38
type input "*"
click at [1380, 127] on button "Save" at bounding box center [1379, 139] width 62 height 30
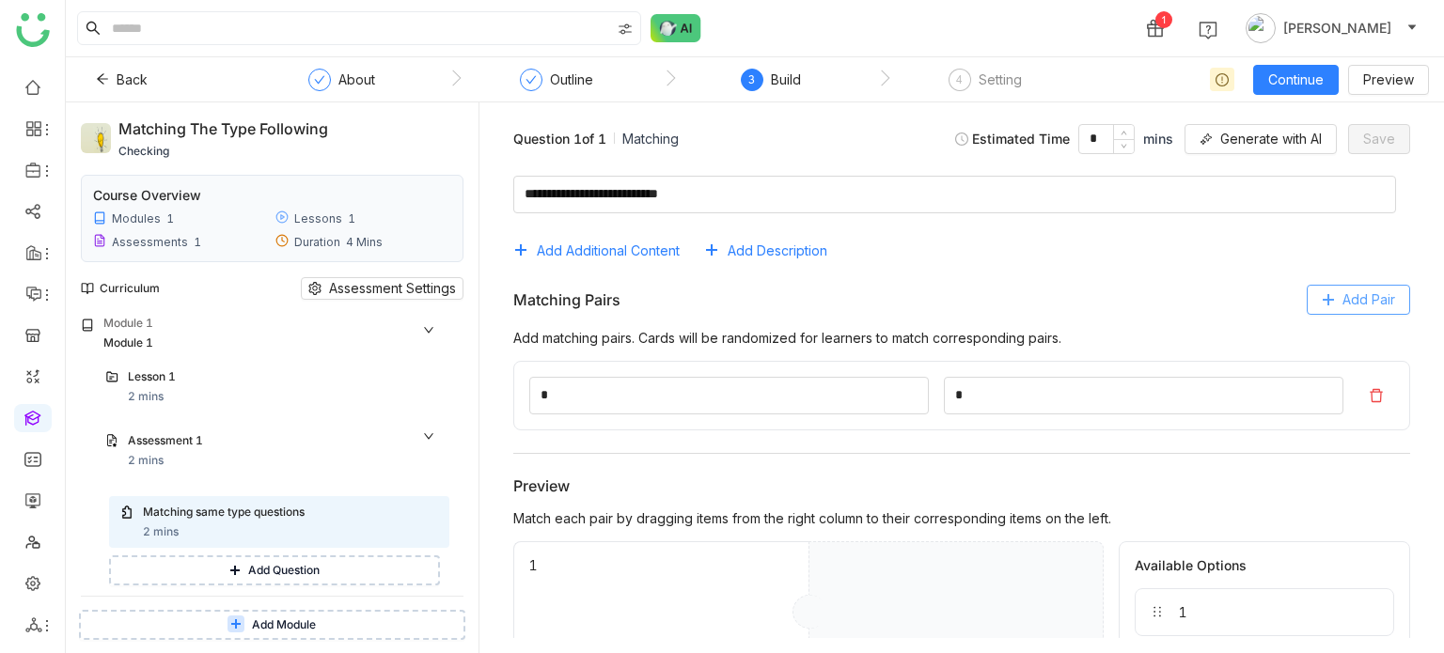
click at [1377, 301] on span "Add Pair" at bounding box center [1369, 300] width 53 height 21
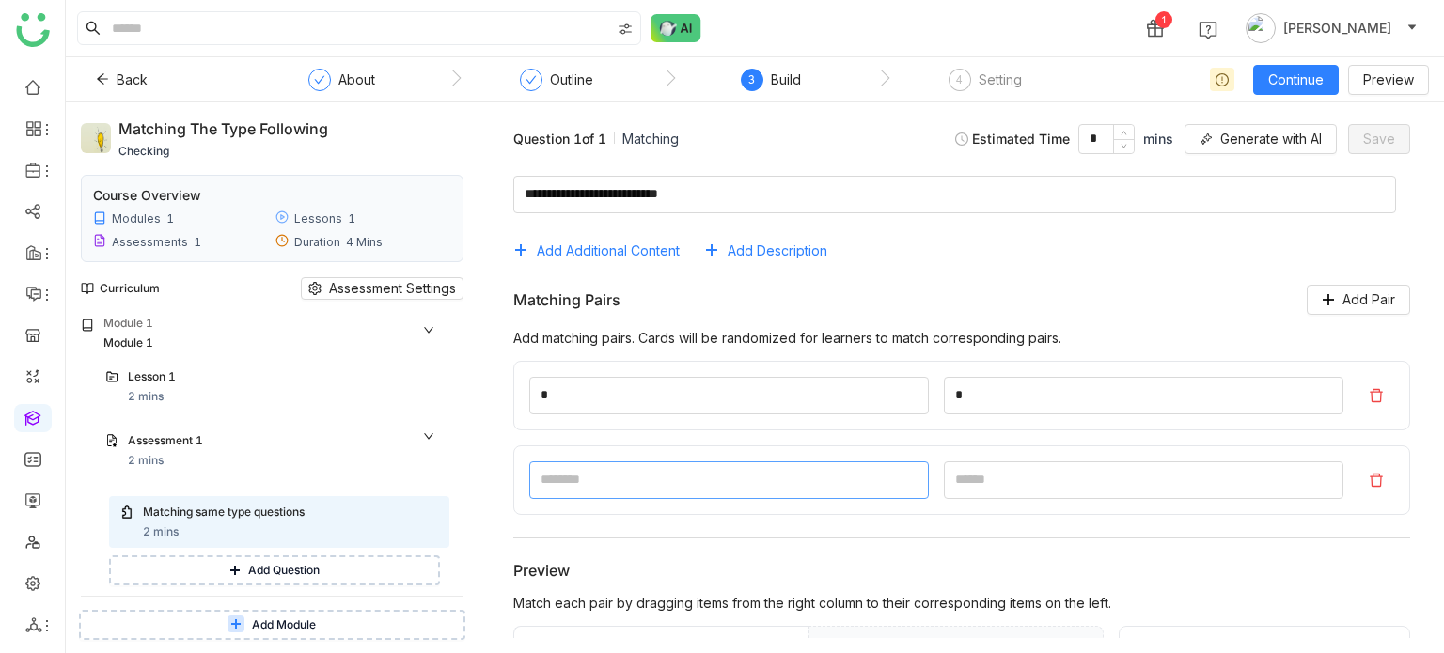
click at [762, 472] on input at bounding box center [729, 481] width 400 height 38
type input "*"
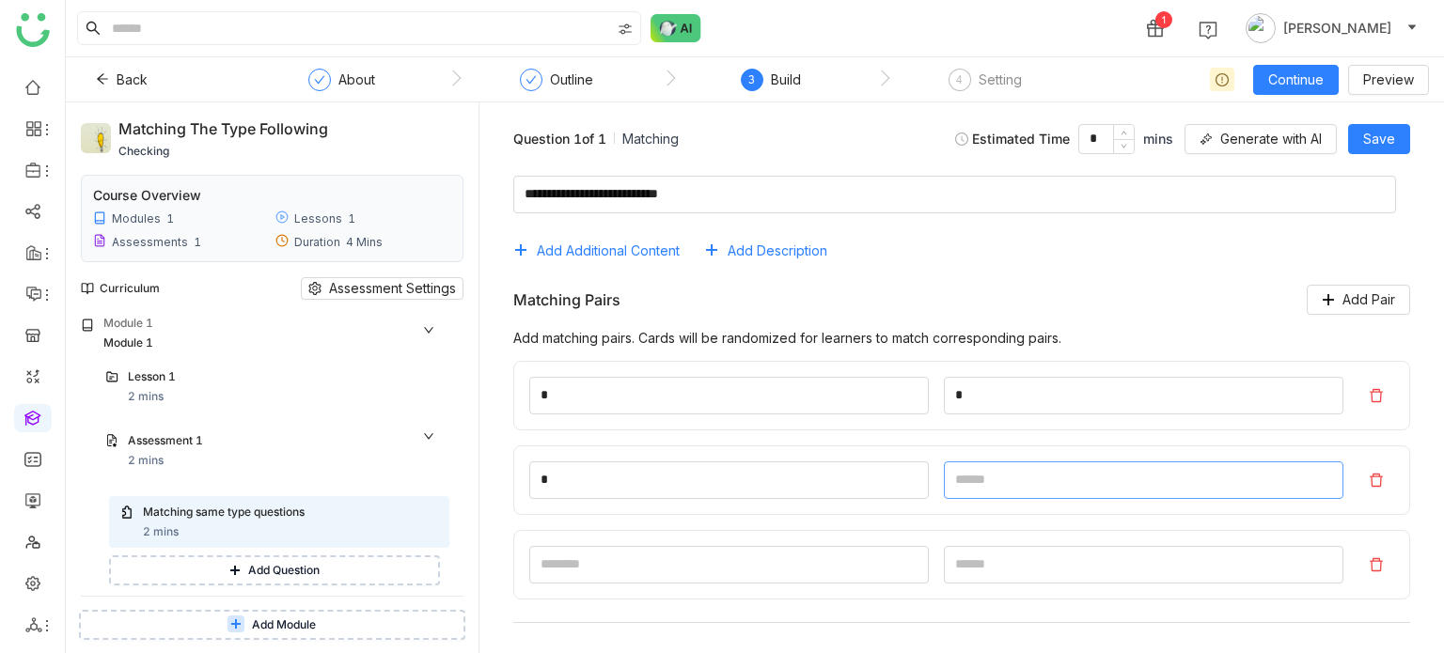
click at [982, 488] on input at bounding box center [1144, 481] width 400 height 38
type input "*"
click at [777, 554] on input at bounding box center [729, 565] width 400 height 38
type input "*"
click at [1064, 558] on input at bounding box center [1144, 565] width 400 height 38
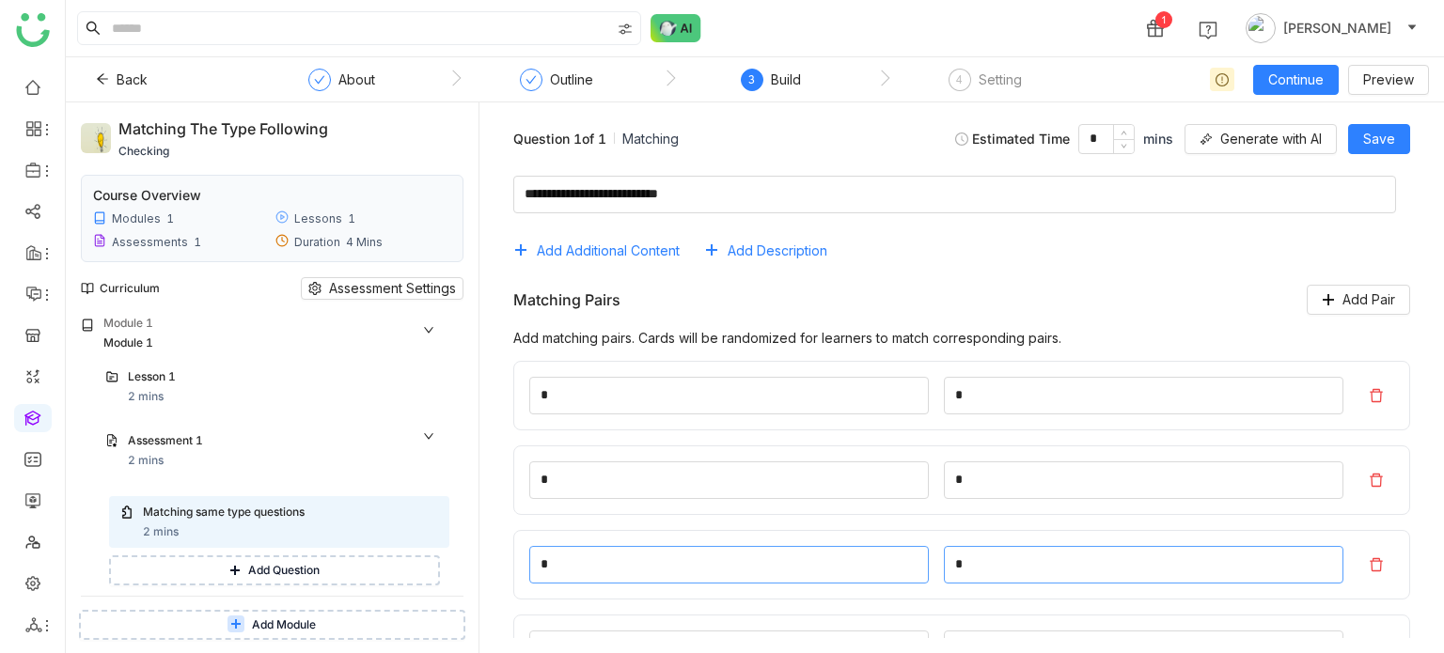
type input "*"
click at [787, 574] on input "*" at bounding box center [729, 565] width 400 height 38
type input "*"
click at [1391, 141] on span "Save" at bounding box center [1379, 139] width 32 height 21
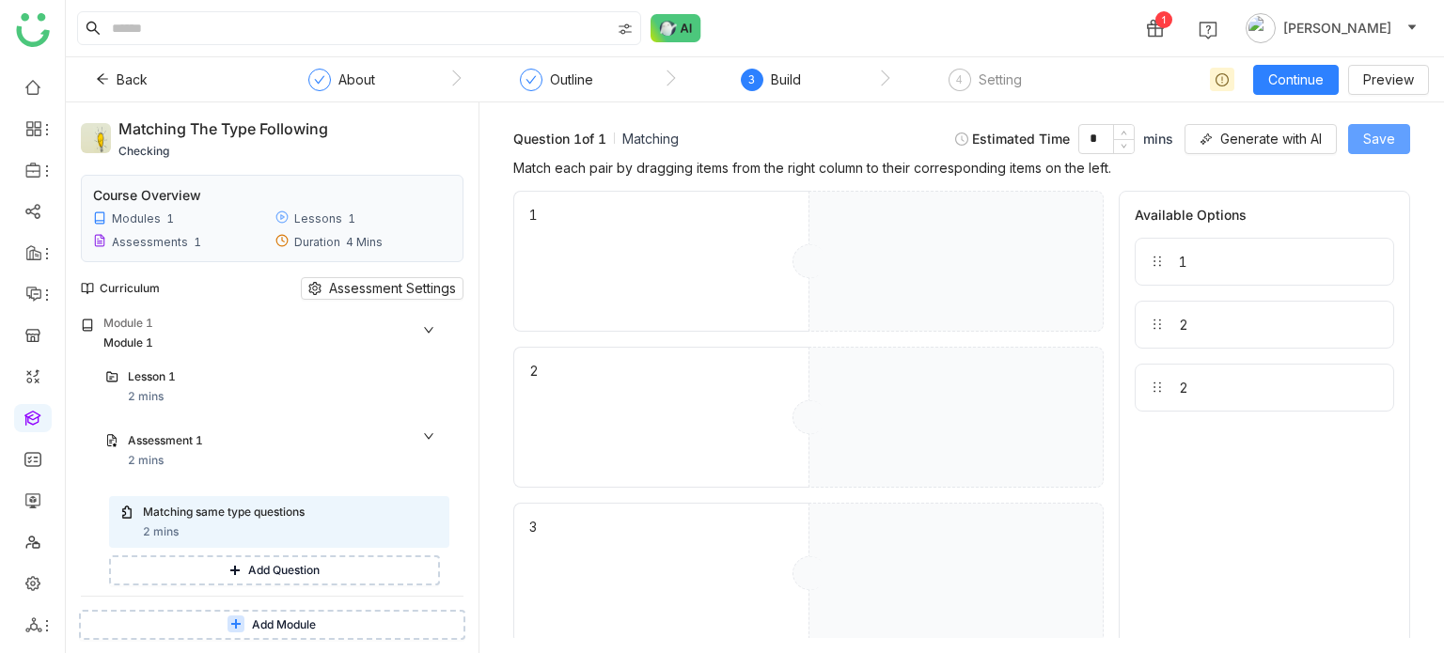
scroll to position [604, 0]
click at [1375, 149] on button "Save" at bounding box center [1379, 139] width 62 height 30
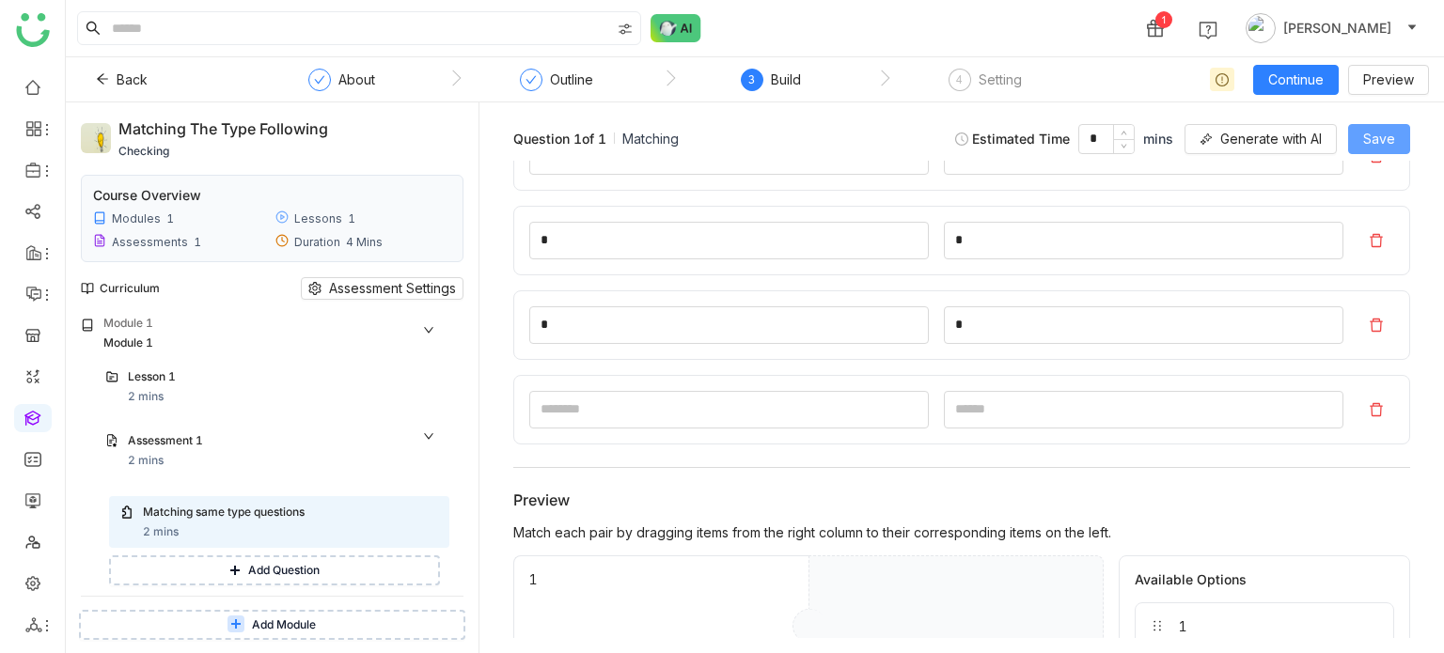
scroll to position [235, 0]
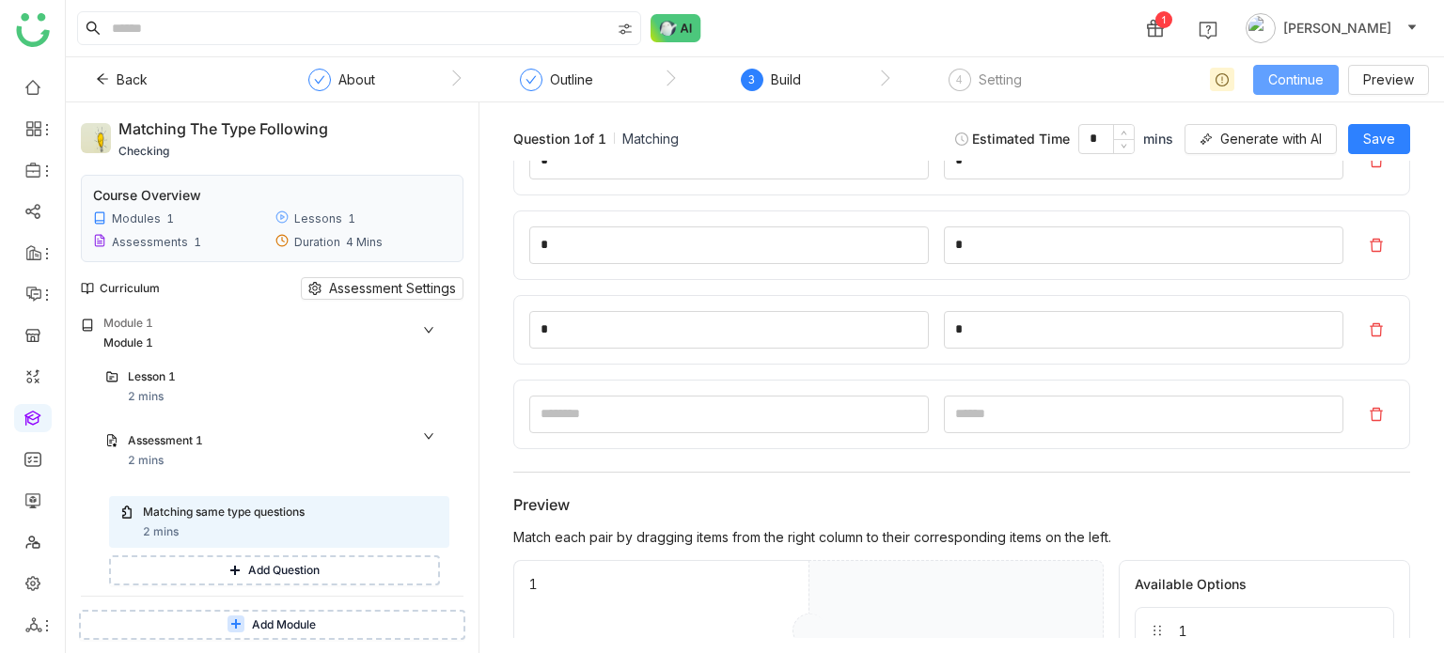
drag, startPoint x: 872, startPoint y: 464, endPoint x: 1320, endPoint y: 67, distance: 598.7
click at [1320, 67] on button "Continue" at bounding box center [1296, 80] width 86 height 30
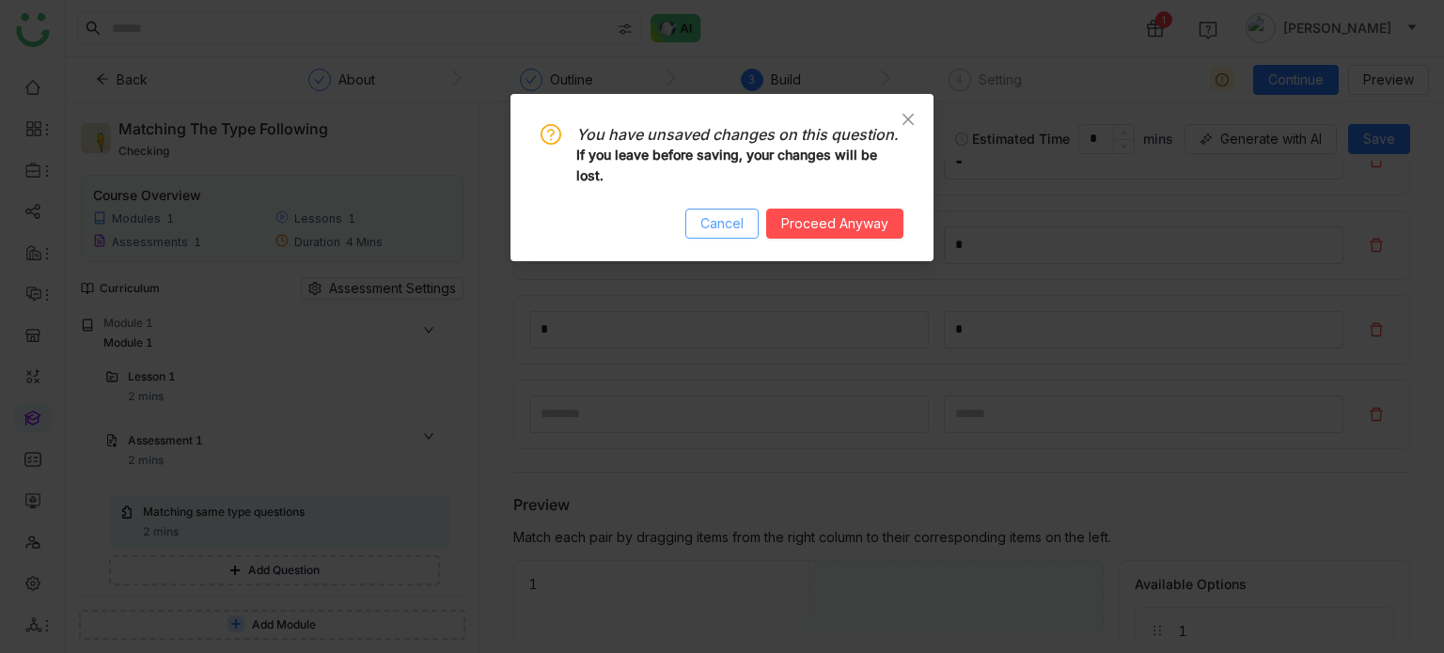
click at [741, 214] on span "Cancel" at bounding box center [721, 223] width 43 height 21
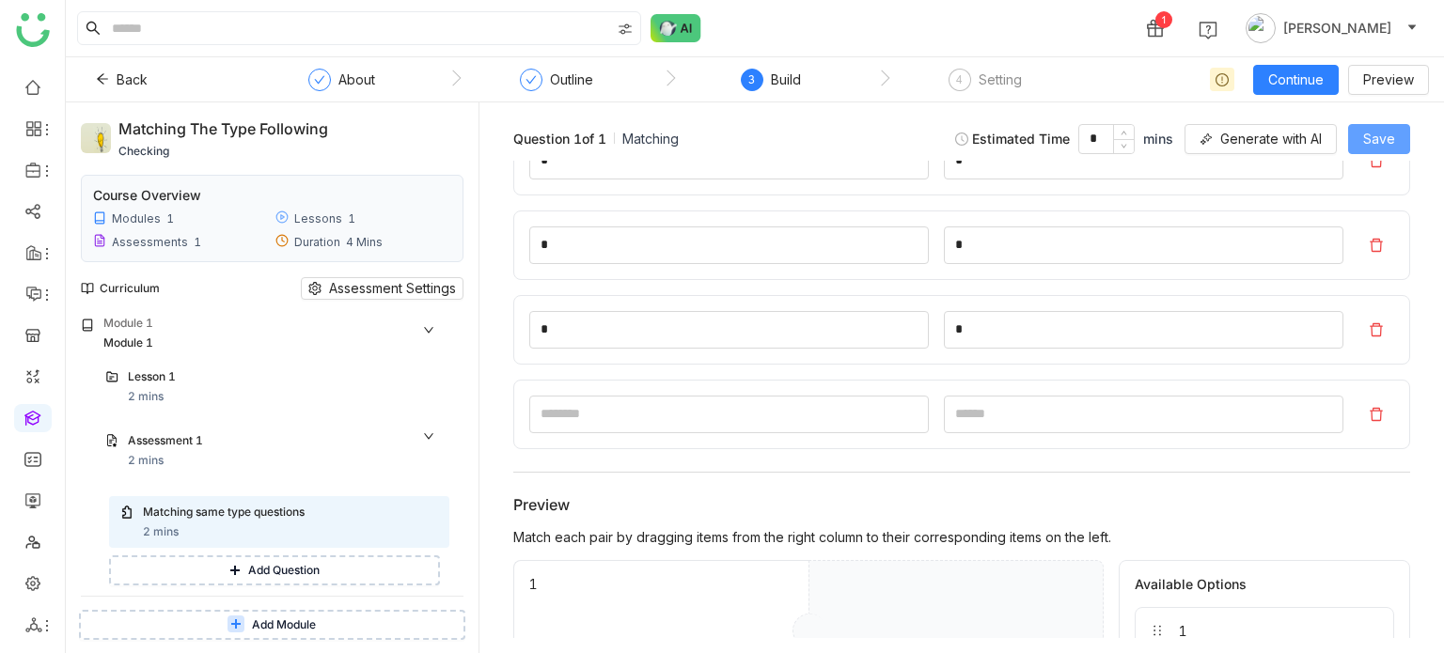
click at [1370, 143] on span "Save" at bounding box center [1379, 139] width 32 height 21
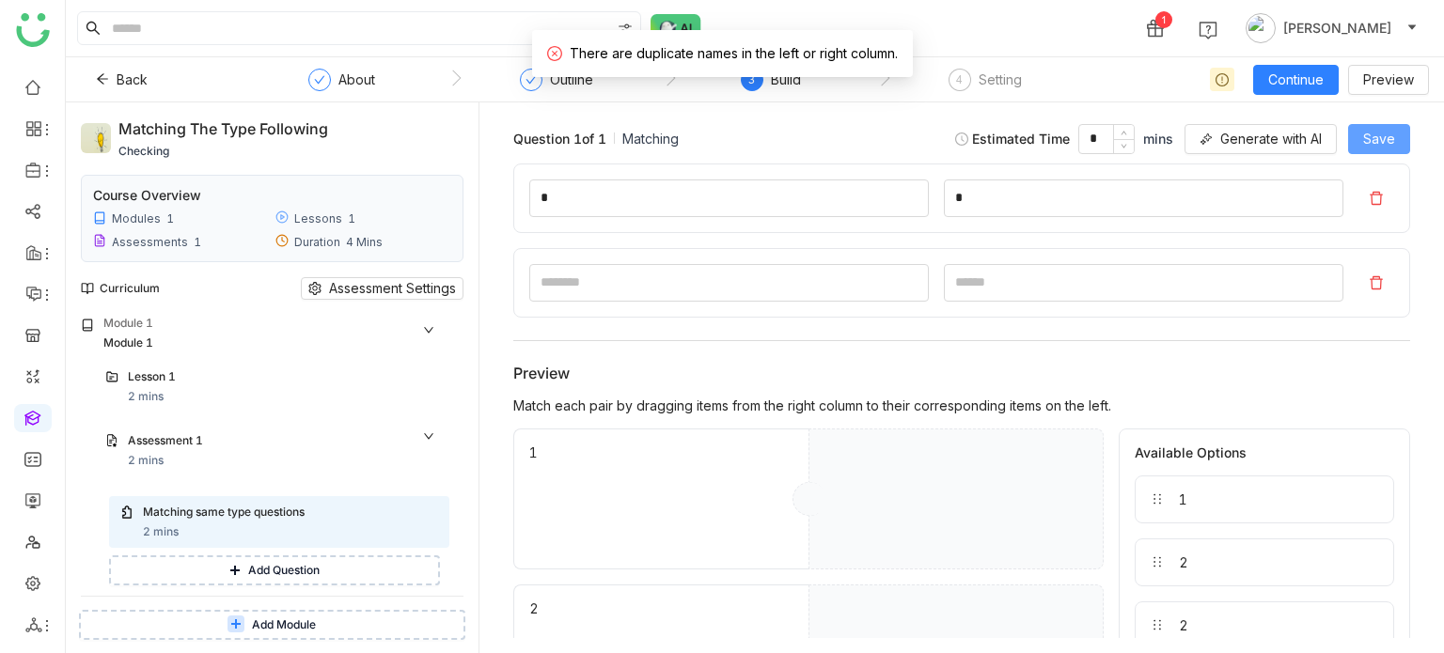
scroll to position [364, 0]
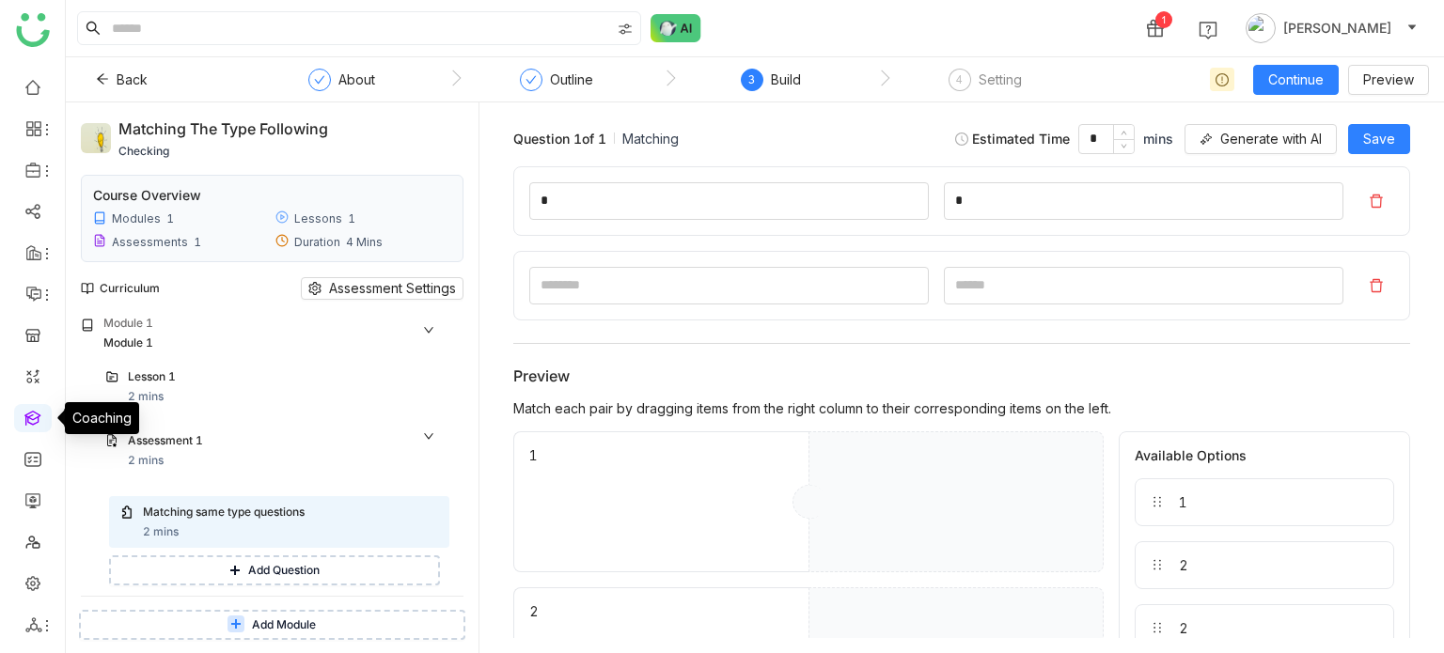
click at [32, 425] on link at bounding box center [32, 417] width 17 height 16
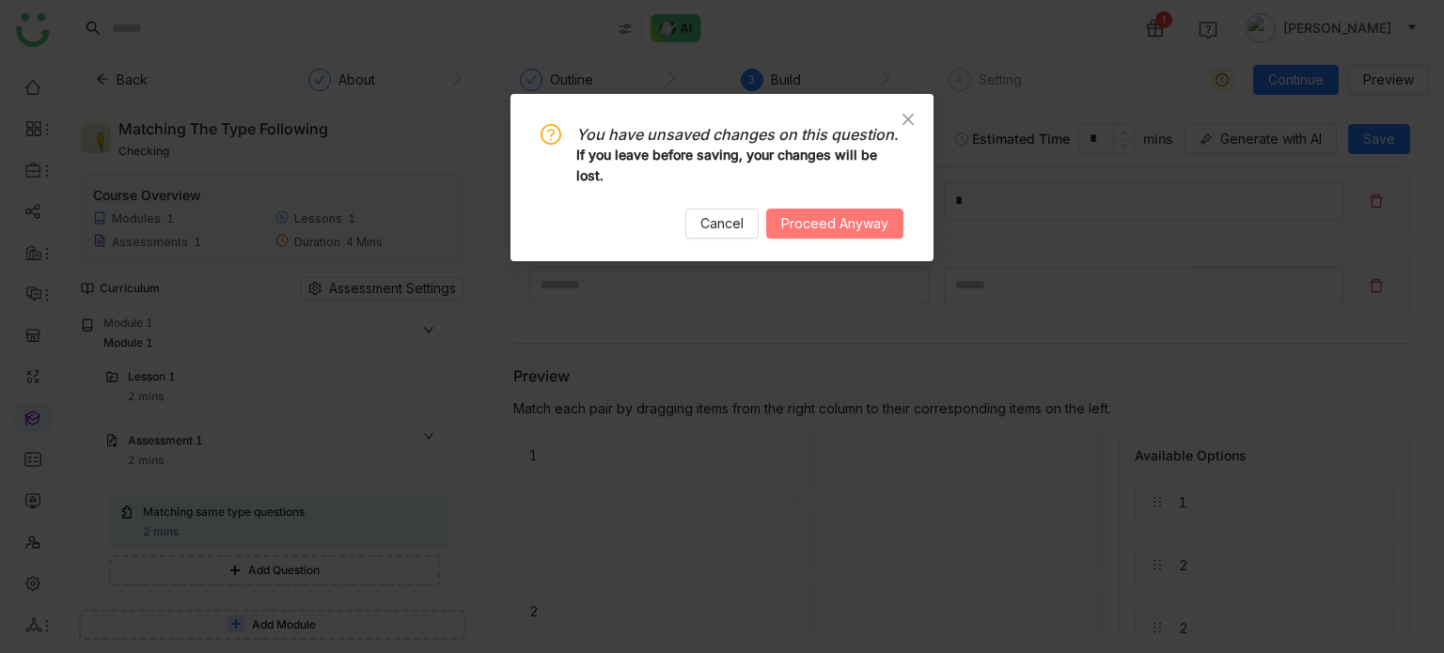
click at [788, 210] on button "Proceed Anyway" at bounding box center [834, 224] width 137 height 30
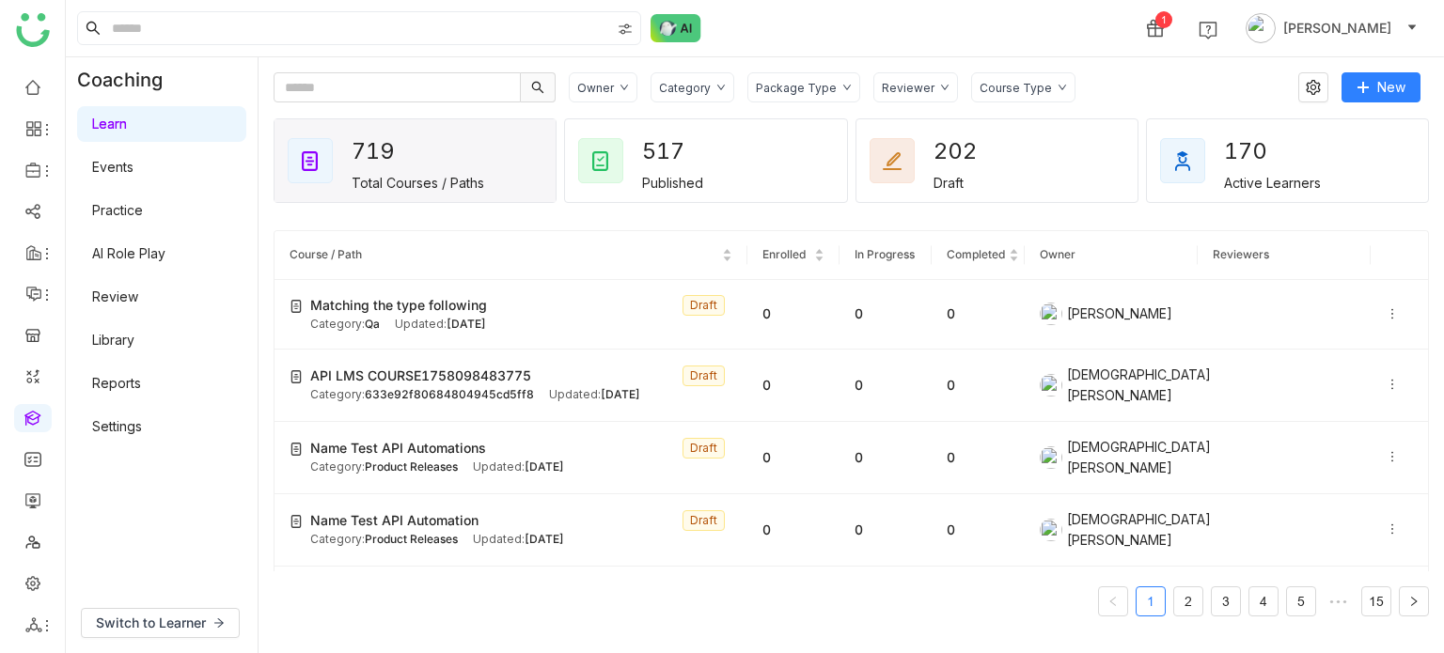
click at [123, 332] on link "Library" at bounding box center [113, 340] width 42 height 16
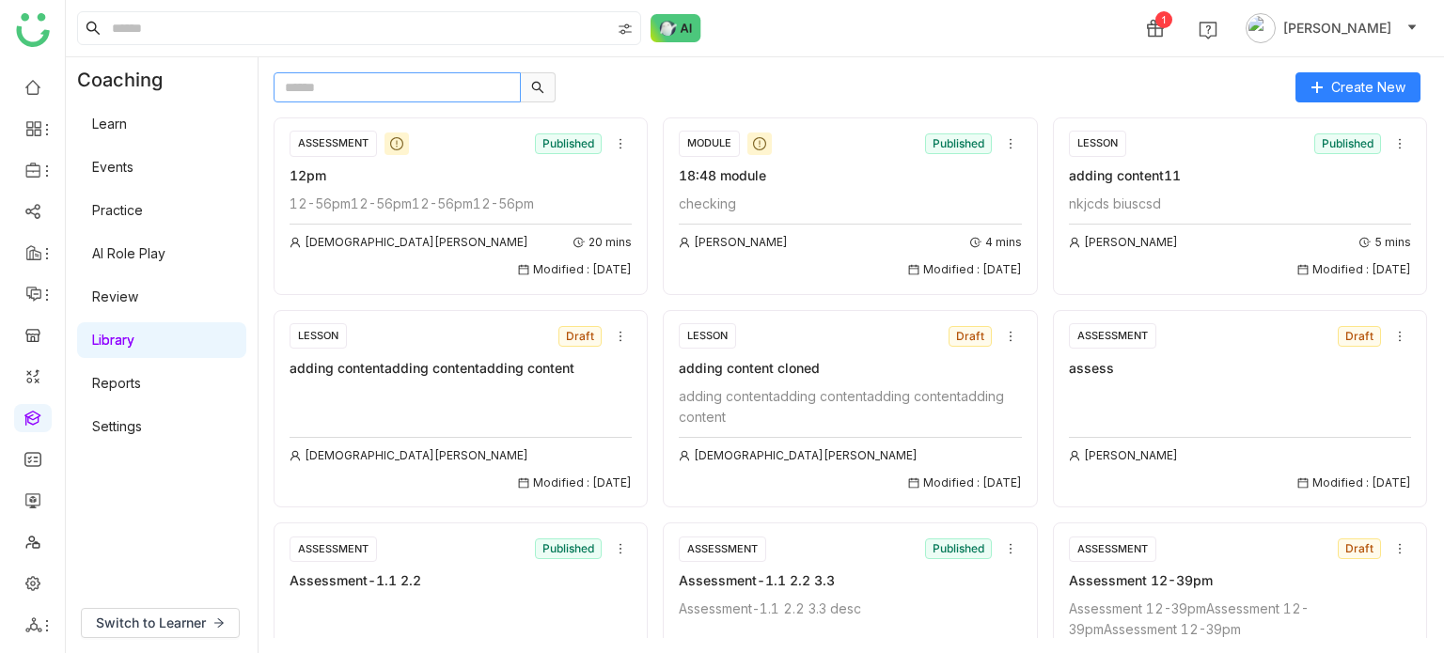
click at [403, 90] on input "text" at bounding box center [397, 87] width 247 height 30
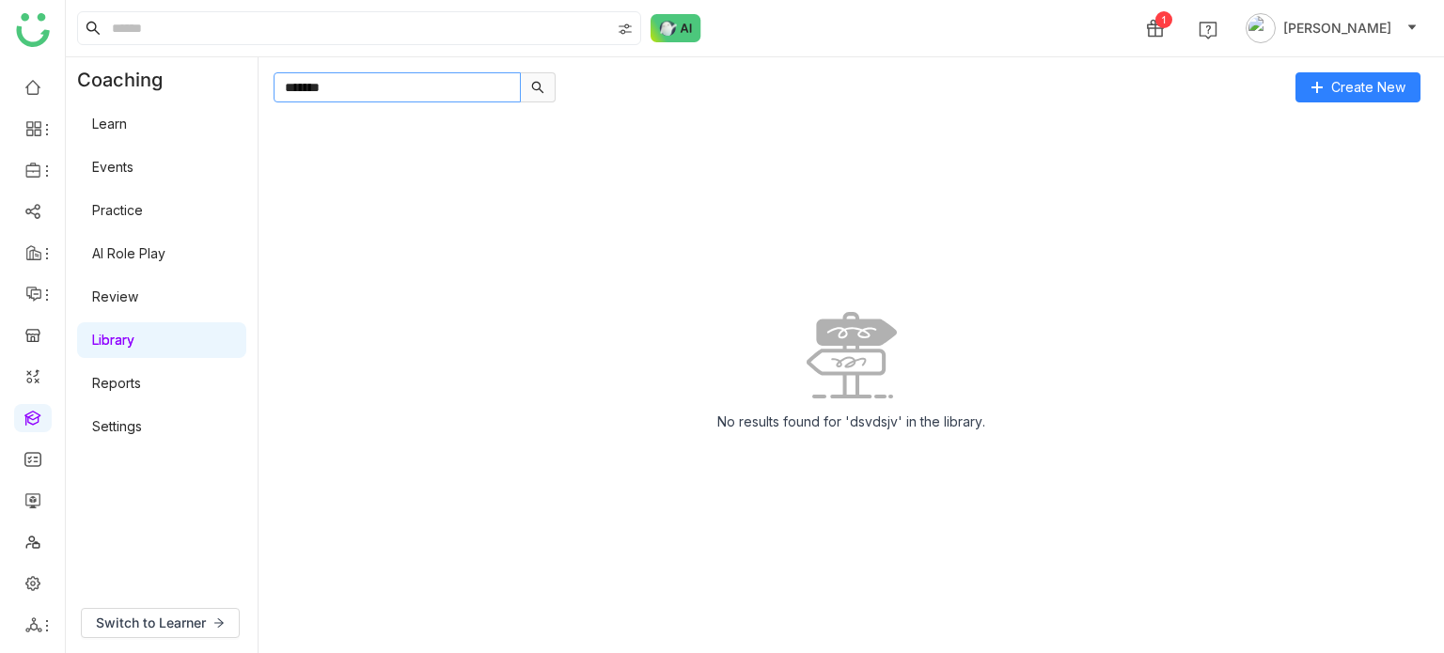
type input "*******"
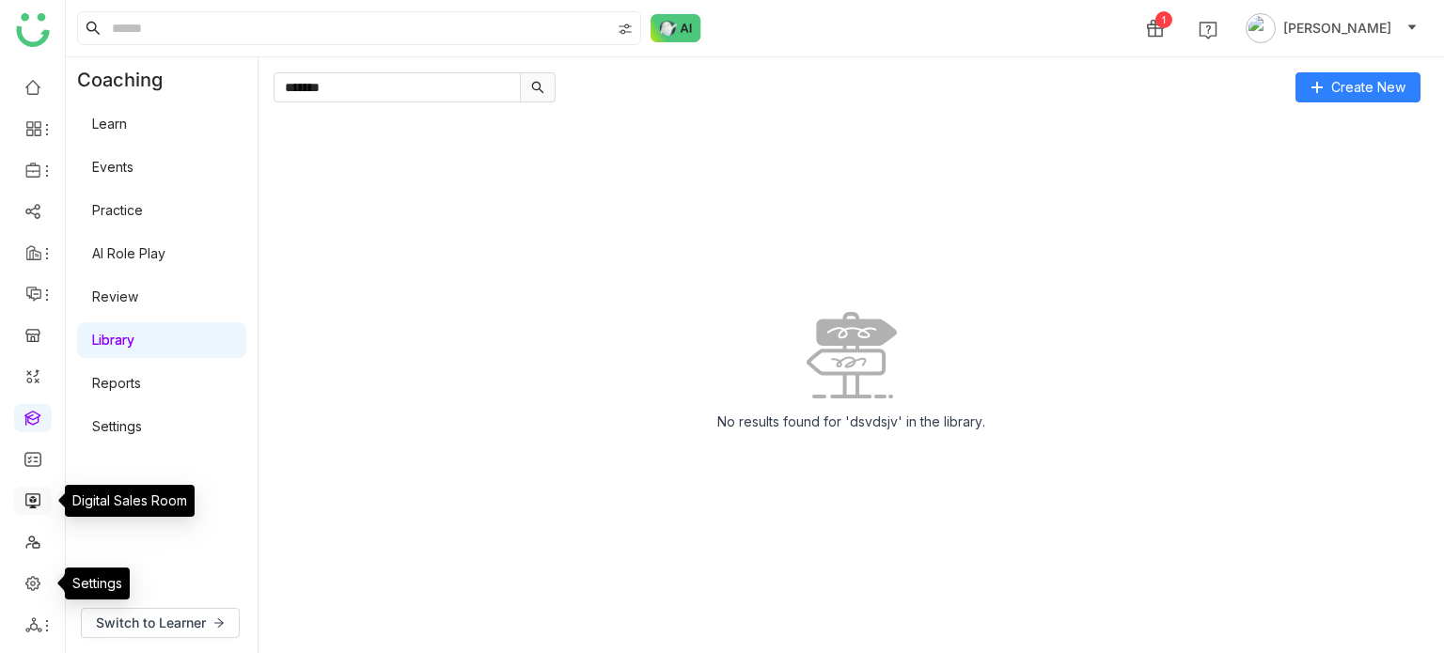
click at [36, 503] on link at bounding box center [32, 500] width 17 height 16
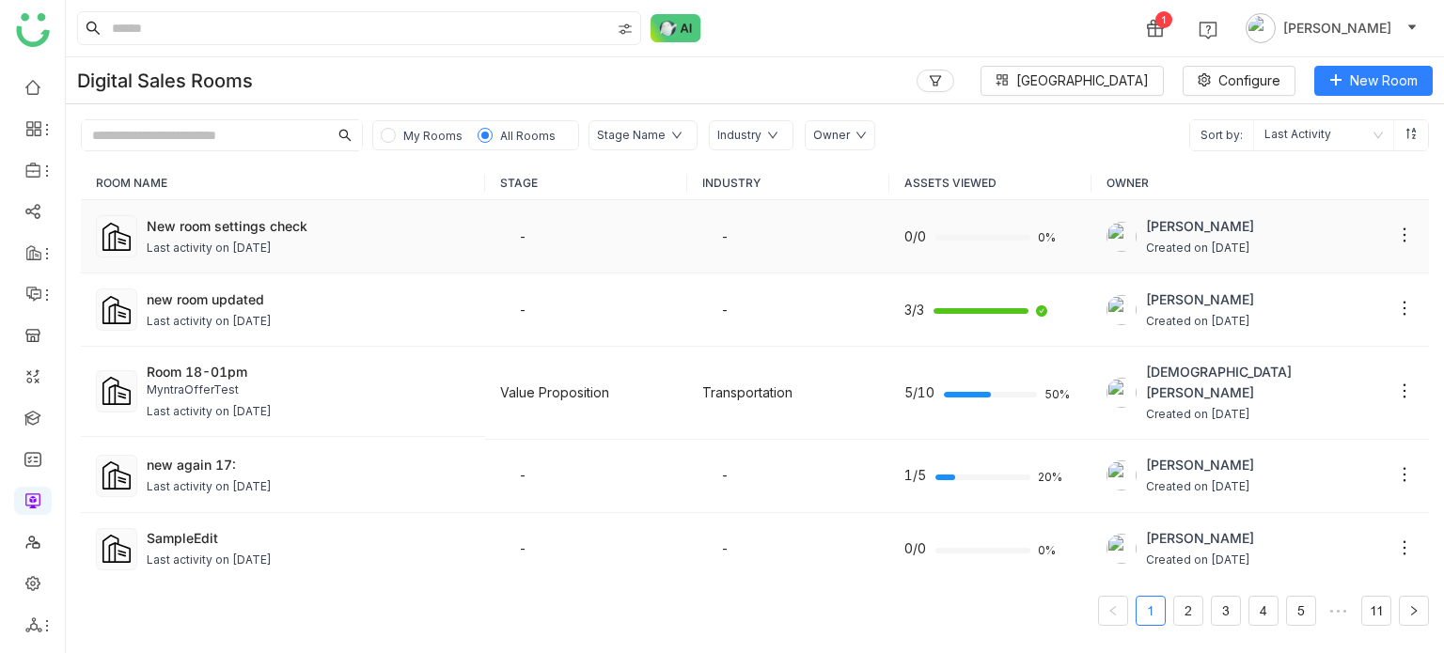
click at [248, 240] on div "Last activity on [DATE]" at bounding box center [209, 249] width 125 height 18
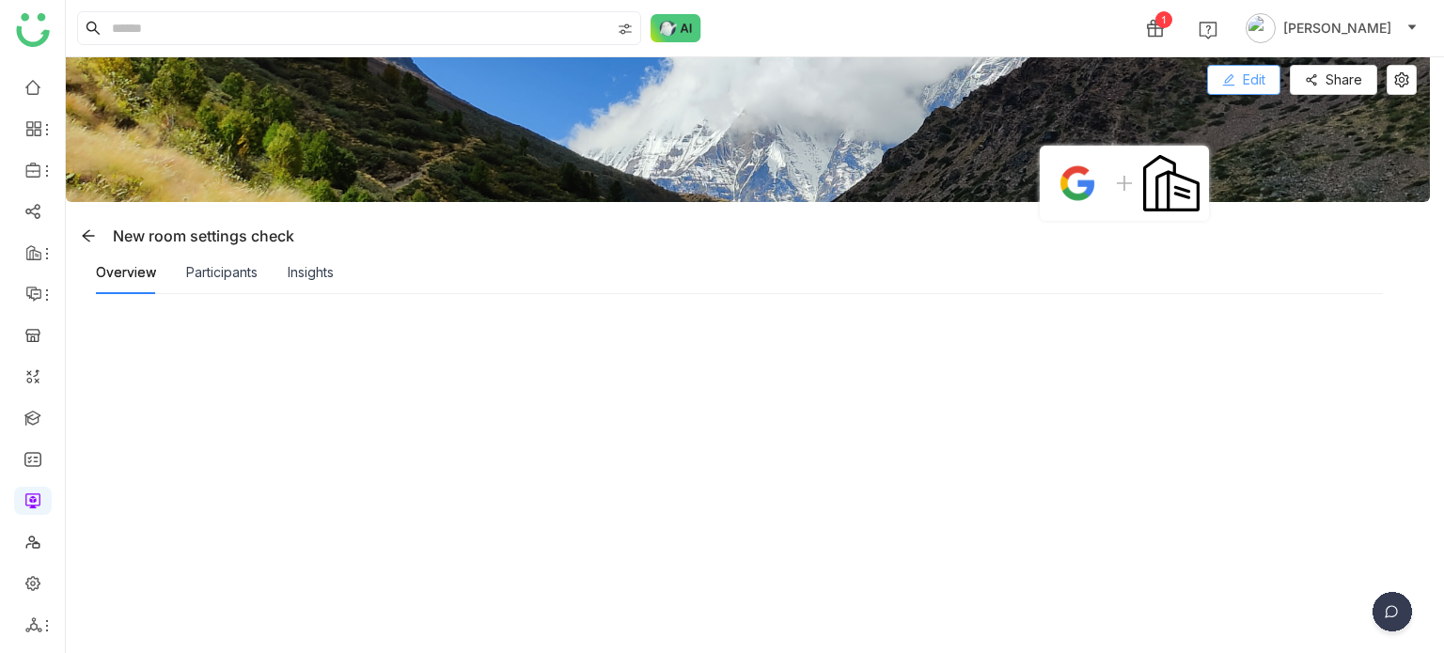
click at [1225, 76] on icon at bounding box center [1228, 79] width 13 height 13
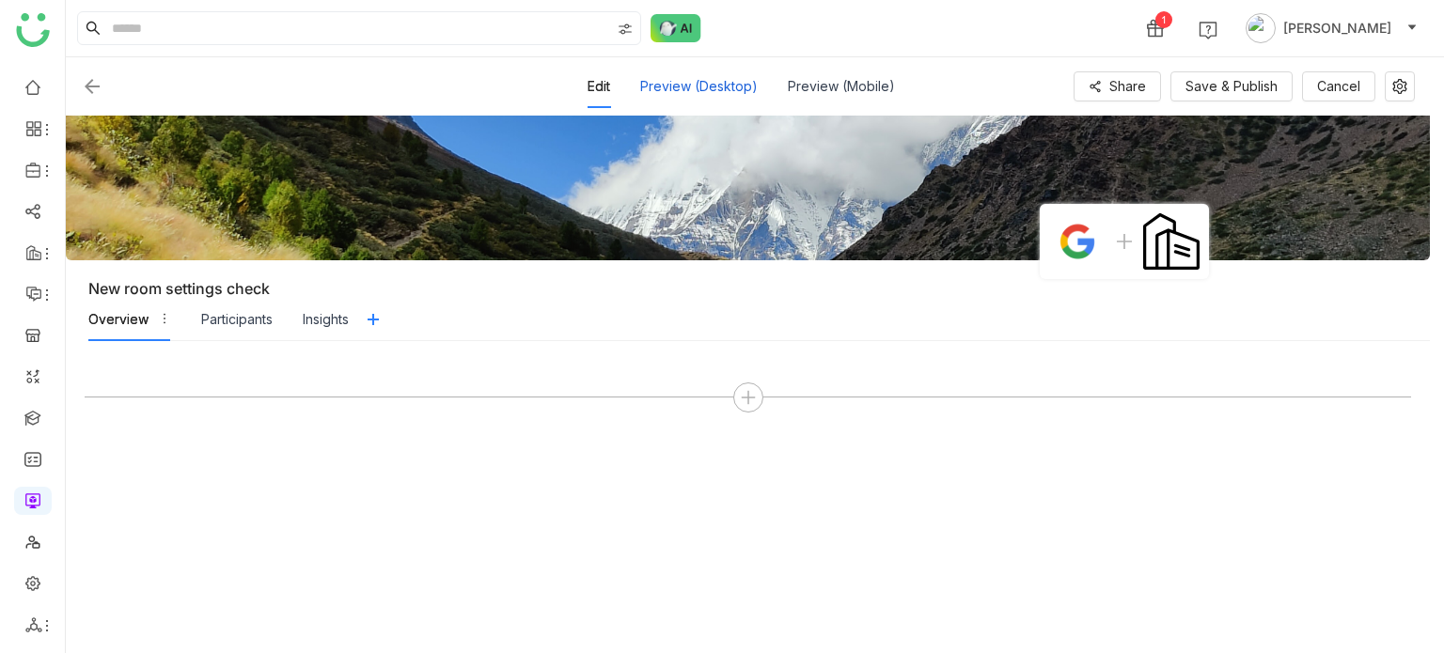
click at [712, 86] on div "Preview (Desktop)" at bounding box center [699, 86] width 118 height 43
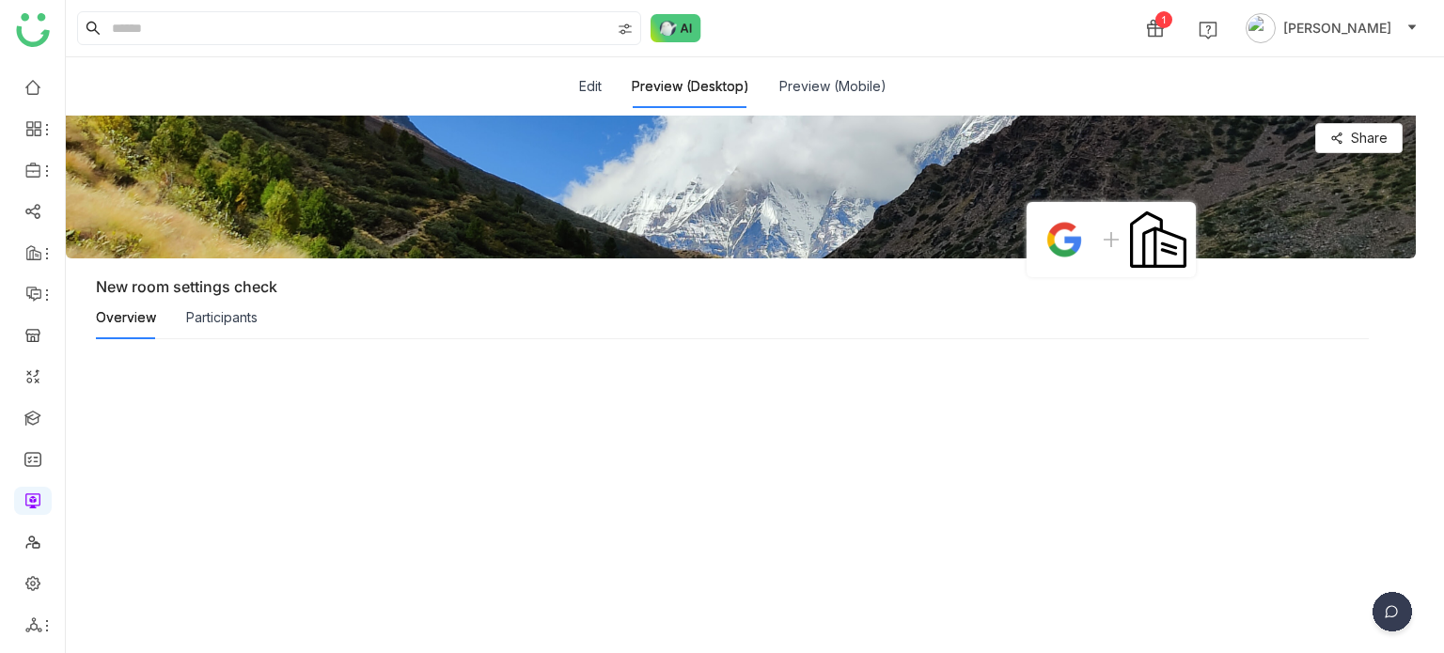
click at [605, 93] on div "Edit Preview (Desktop) Preview (Mobile)" at bounding box center [732, 86] width 307 height 43
click at [594, 93] on button "Edit" at bounding box center [590, 86] width 23 height 21
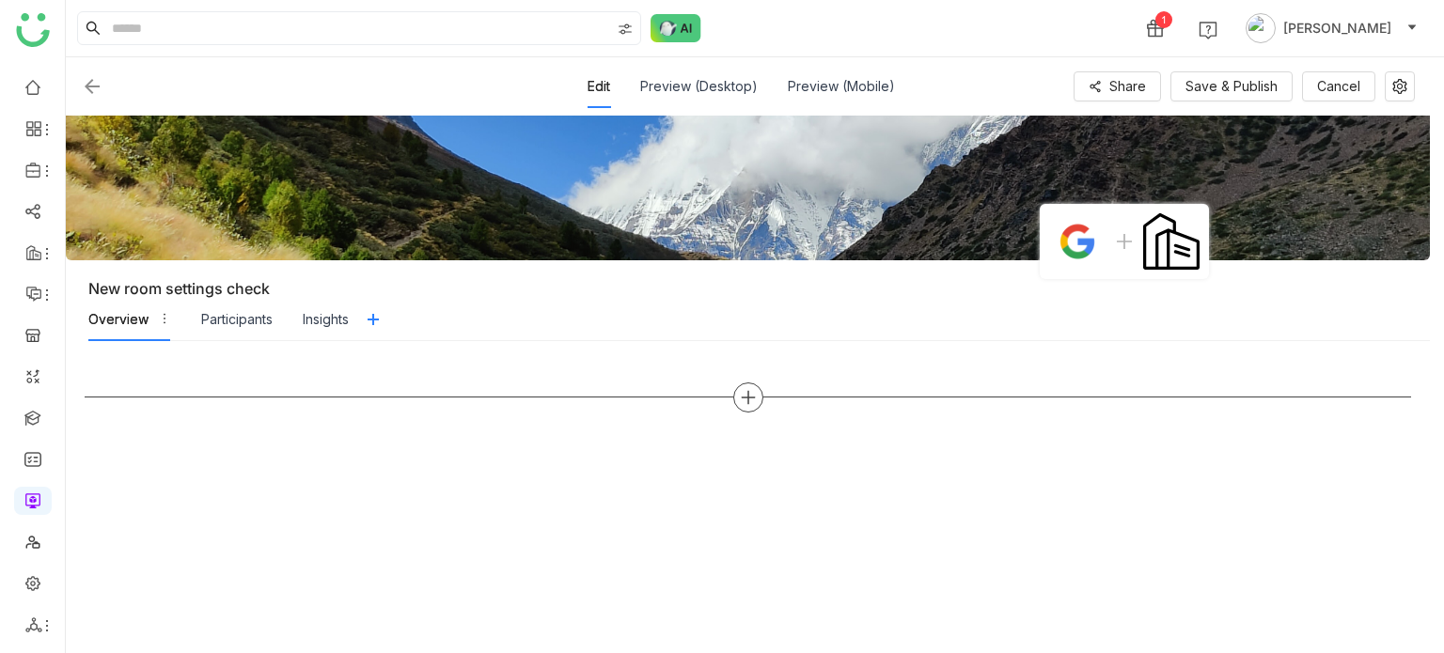
click at [748, 390] on icon at bounding box center [748, 397] width 17 height 17
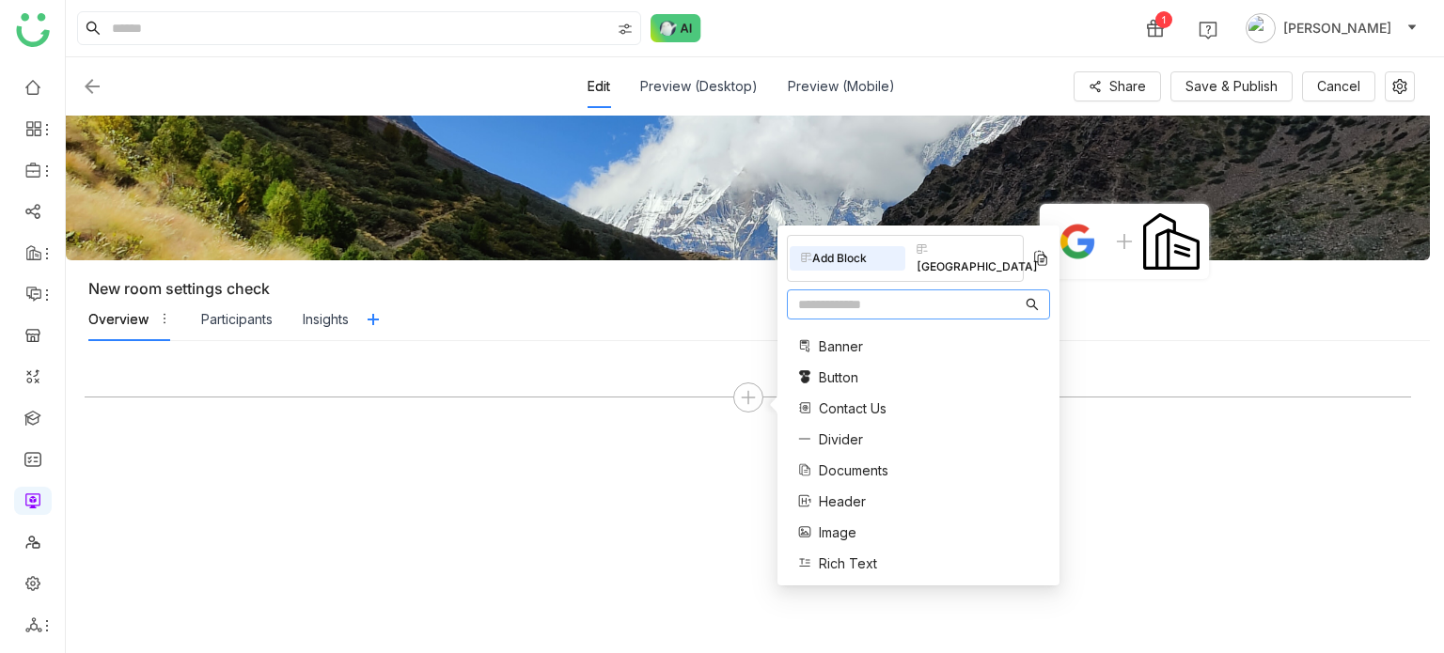
click at [873, 294] on input "text" at bounding box center [910, 304] width 224 height 21
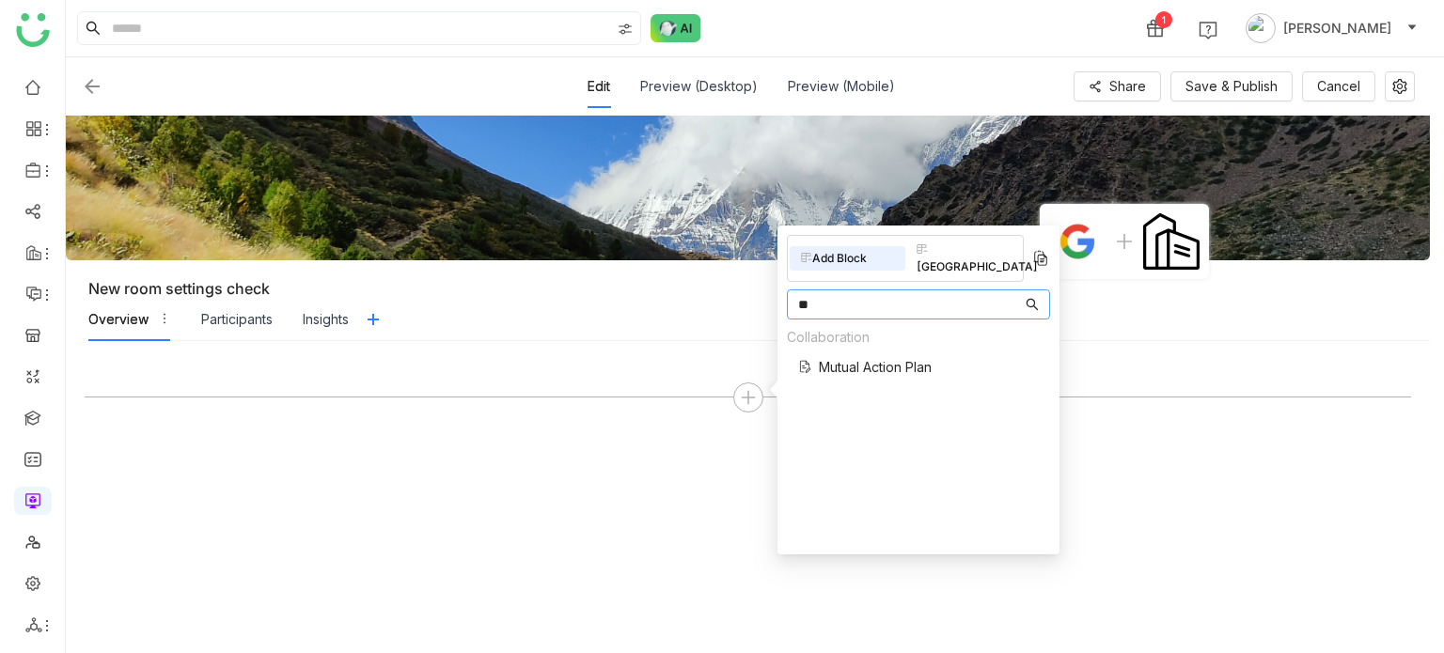
type input "**"
click at [871, 357] on span "Mutual Action Plan" at bounding box center [875, 367] width 113 height 20
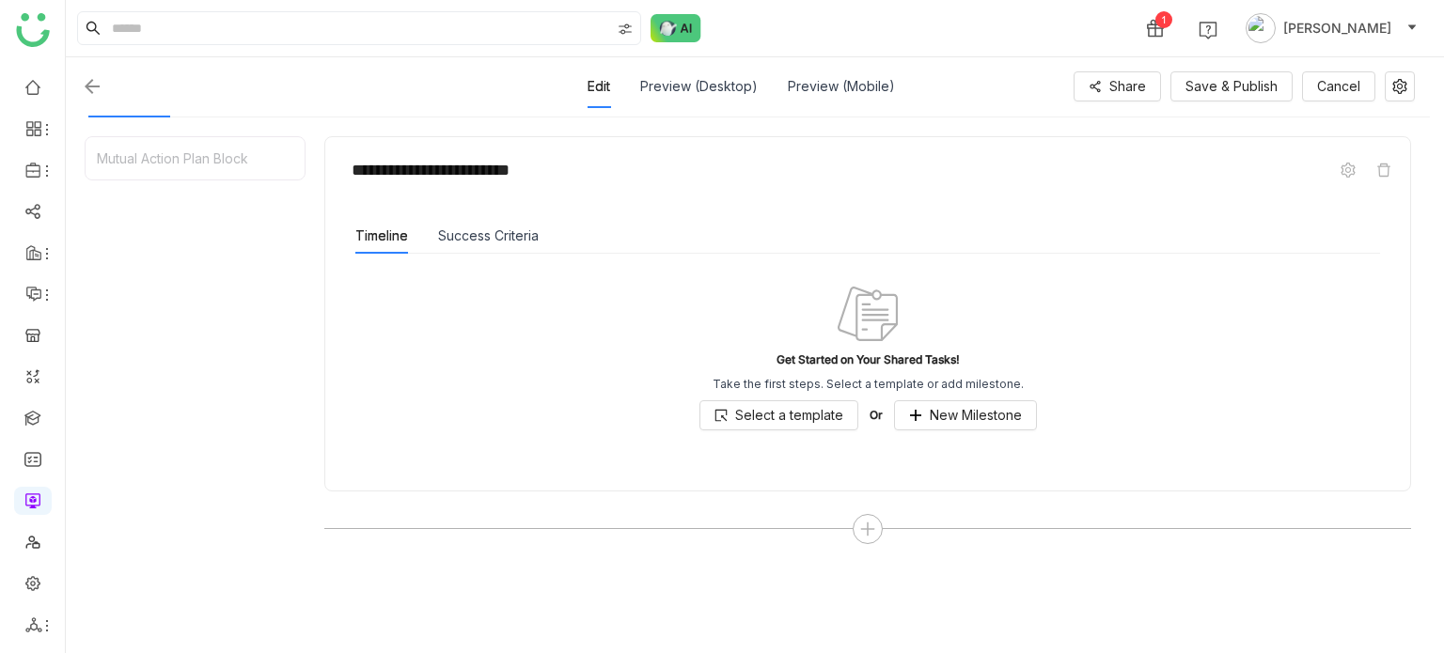
scroll to position [227, 0]
click at [956, 421] on button "New Milestone" at bounding box center [965, 413] width 143 height 30
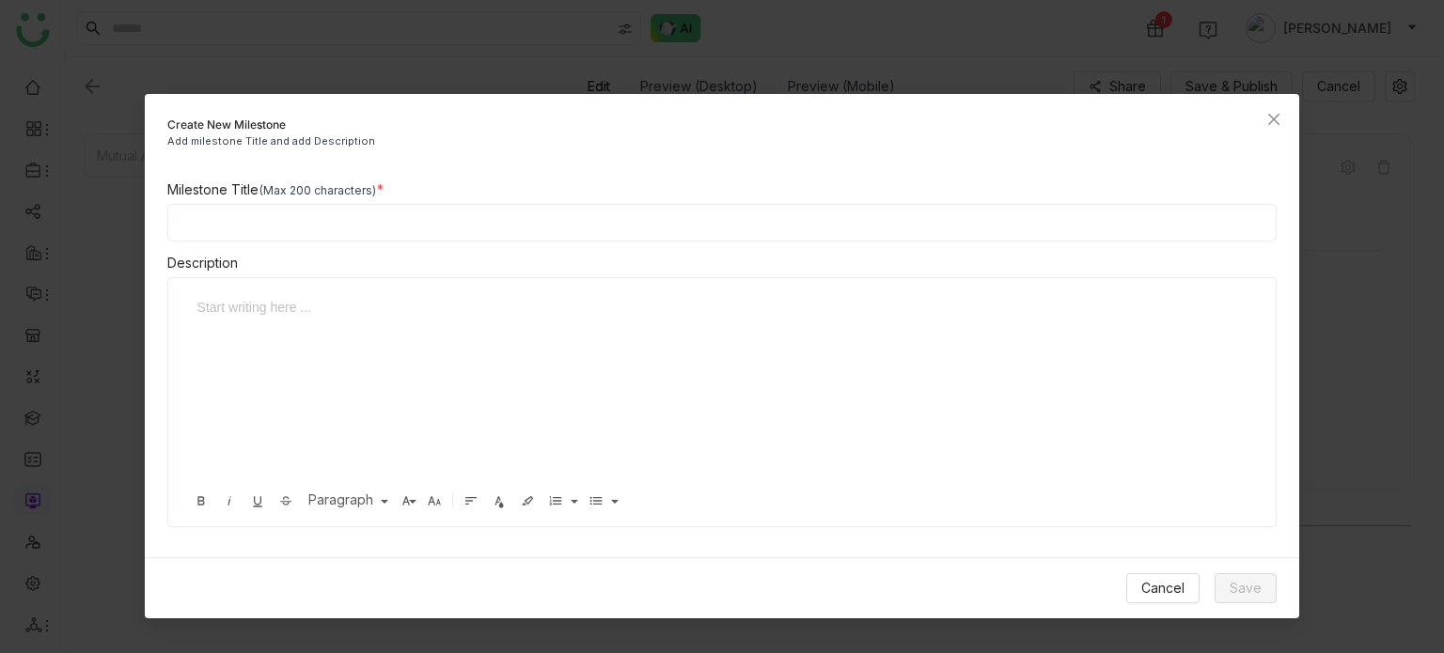
click at [1125, 574] on div "Cancel Save" at bounding box center [722, 588] width 1155 height 61
click at [1132, 577] on button "Cancel" at bounding box center [1162, 589] width 73 height 30
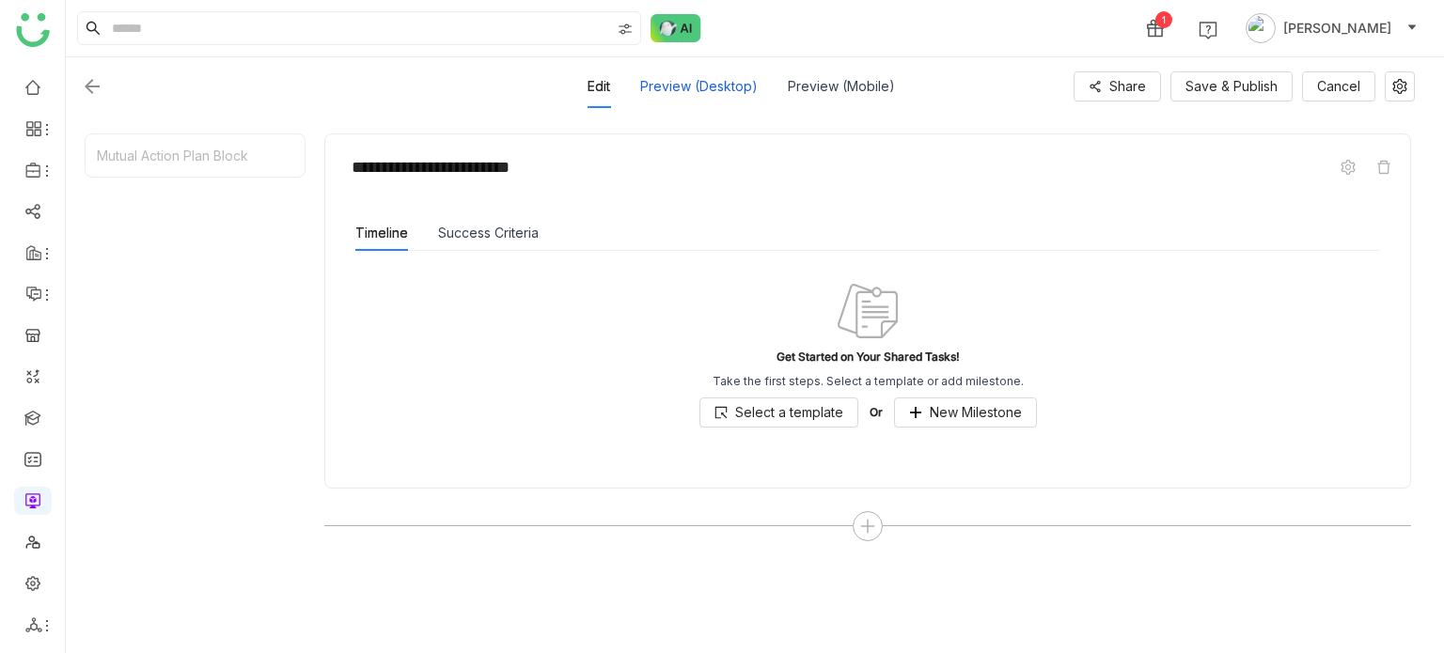
click at [680, 76] on div "Preview (Desktop)" at bounding box center [699, 86] width 118 height 43
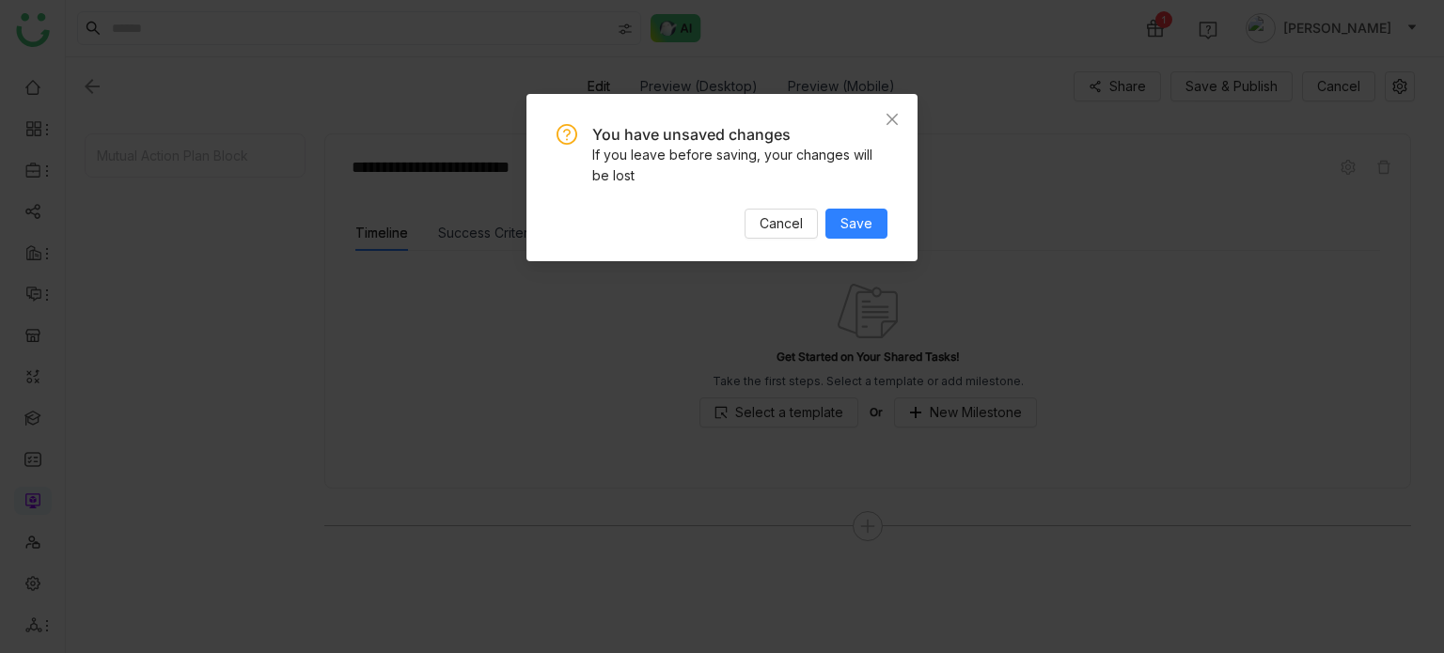
click at [891, 230] on div "You have unsaved changes If you leave before saving, your changes will be lost …" at bounding box center [722, 177] width 391 height 167
click at [864, 217] on span "Save" at bounding box center [857, 223] width 32 height 21
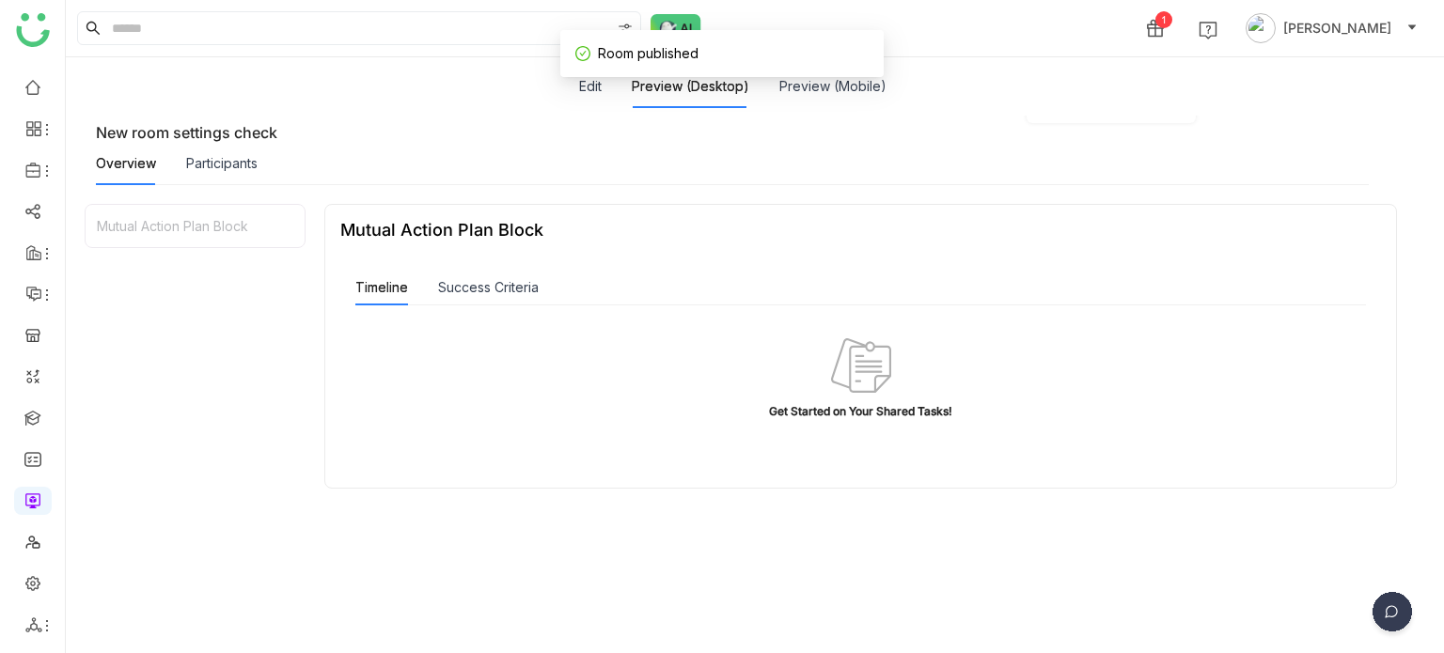
scroll to position [158, 0]
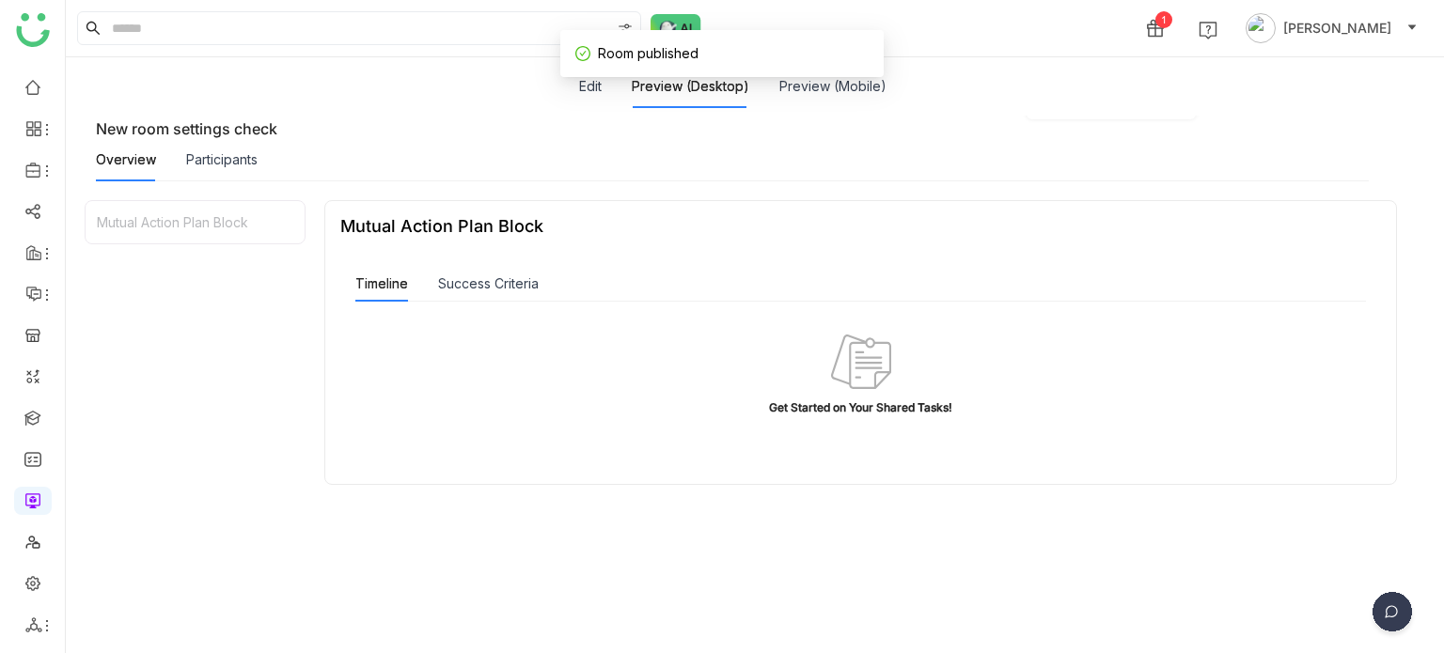
click at [855, 409] on div "Get Started on Your Shared Tasks!" at bounding box center [860, 408] width 183 height 17
drag, startPoint x: 730, startPoint y: 360, endPoint x: 667, endPoint y: 307, distance: 82.1
click at [668, 308] on div "Get Started on Your Shared Tasks!" at bounding box center [860, 378] width 1011 height 152
click at [495, 289] on button "Success Criteria" at bounding box center [488, 284] width 101 height 21
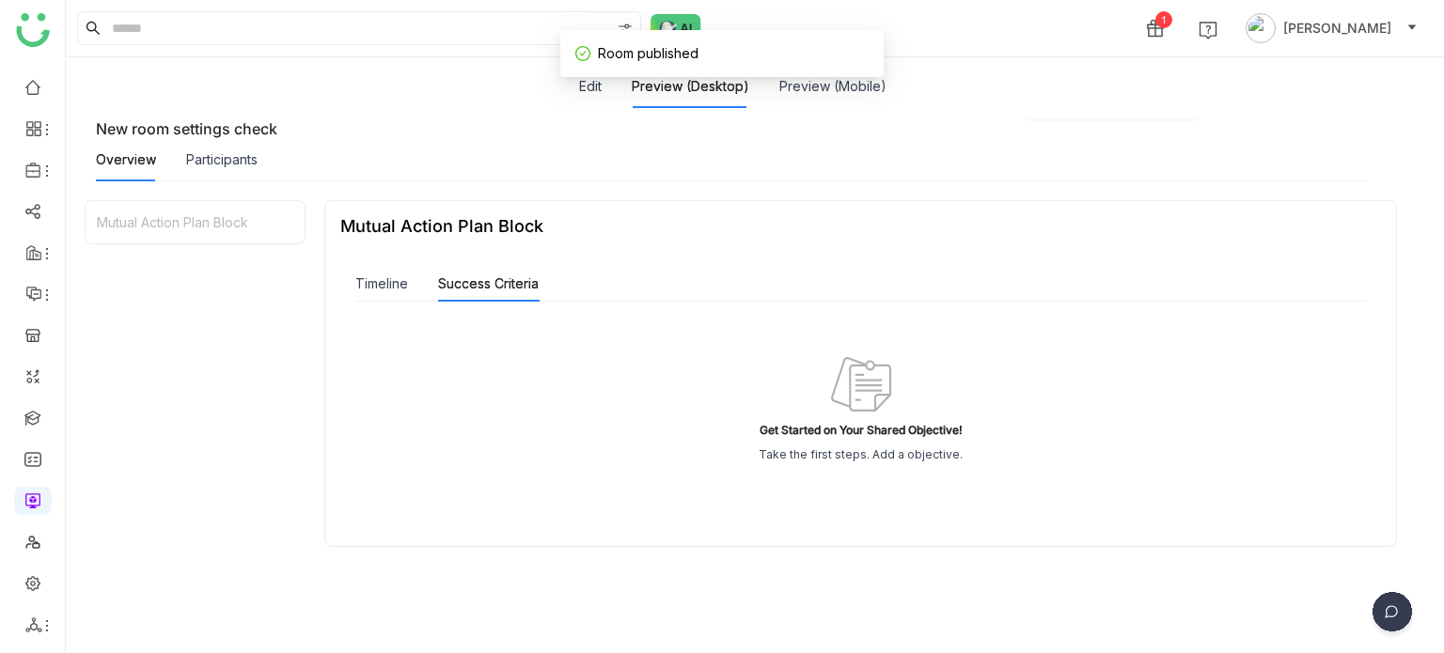
click at [921, 405] on div "Get Started on Your Shared Objective! Take the first steps. Add a objective." at bounding box center [861, 408] width 966 height 169
click at [602, 92] on div "Edit Preview (Desktop) Preview (Mobile)" at bounding box center [732, 86] width 307 height 43
click at [594, 92] on button "Edit" at bounding box center [590, 86] width 23 height 21
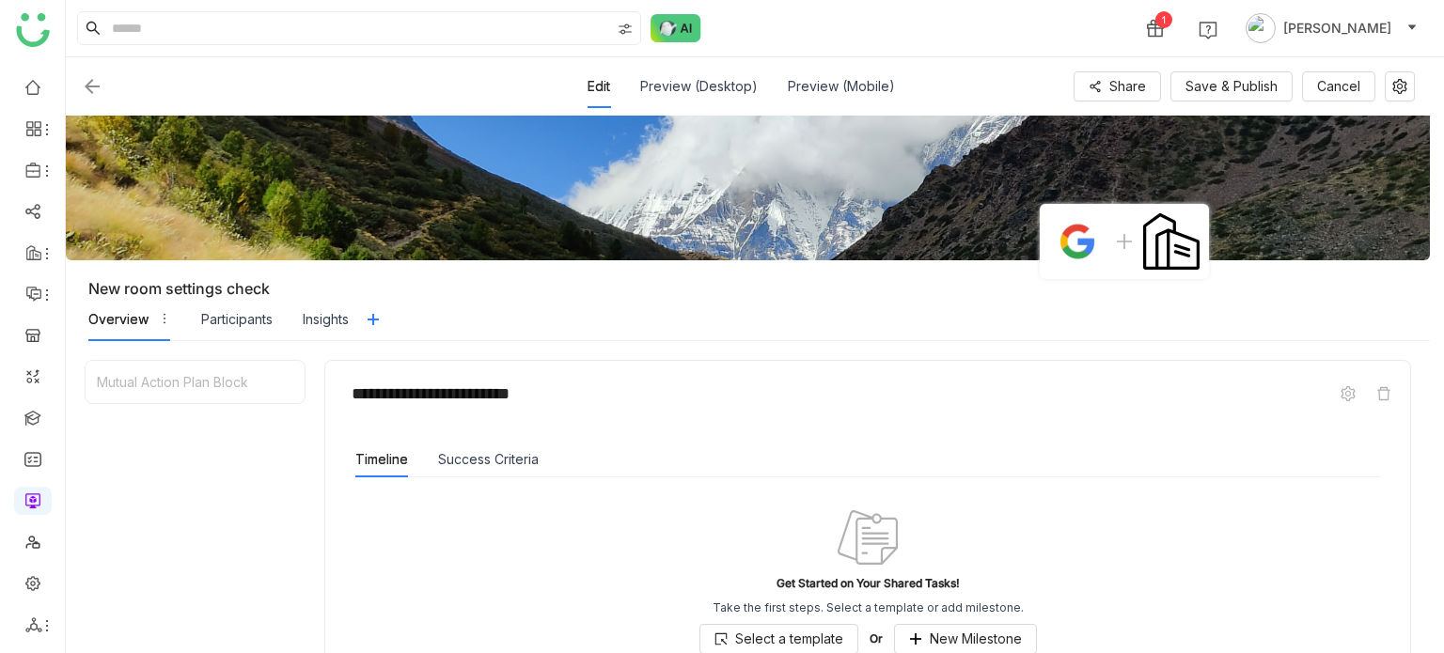
scroll to position [227, 0]
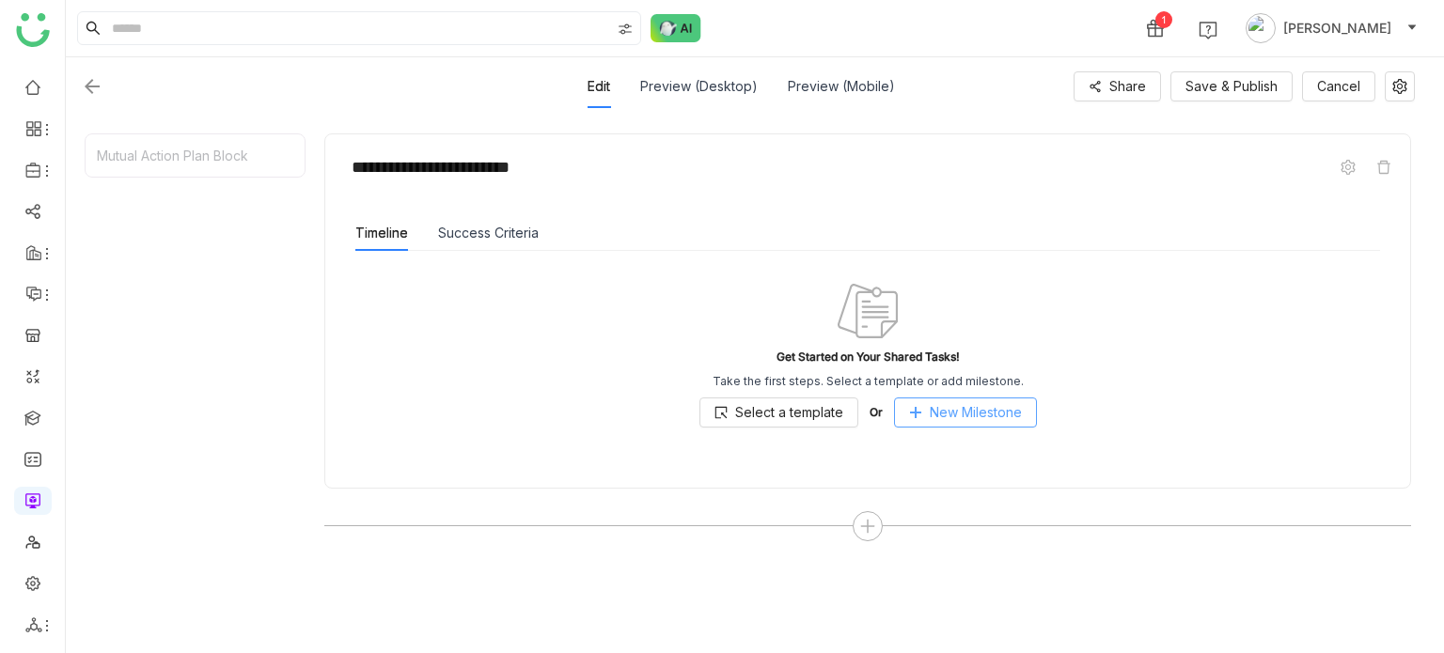
click at [970, 413] on span "New Milestone" at bounding box center [976, 412] width 92 height 21
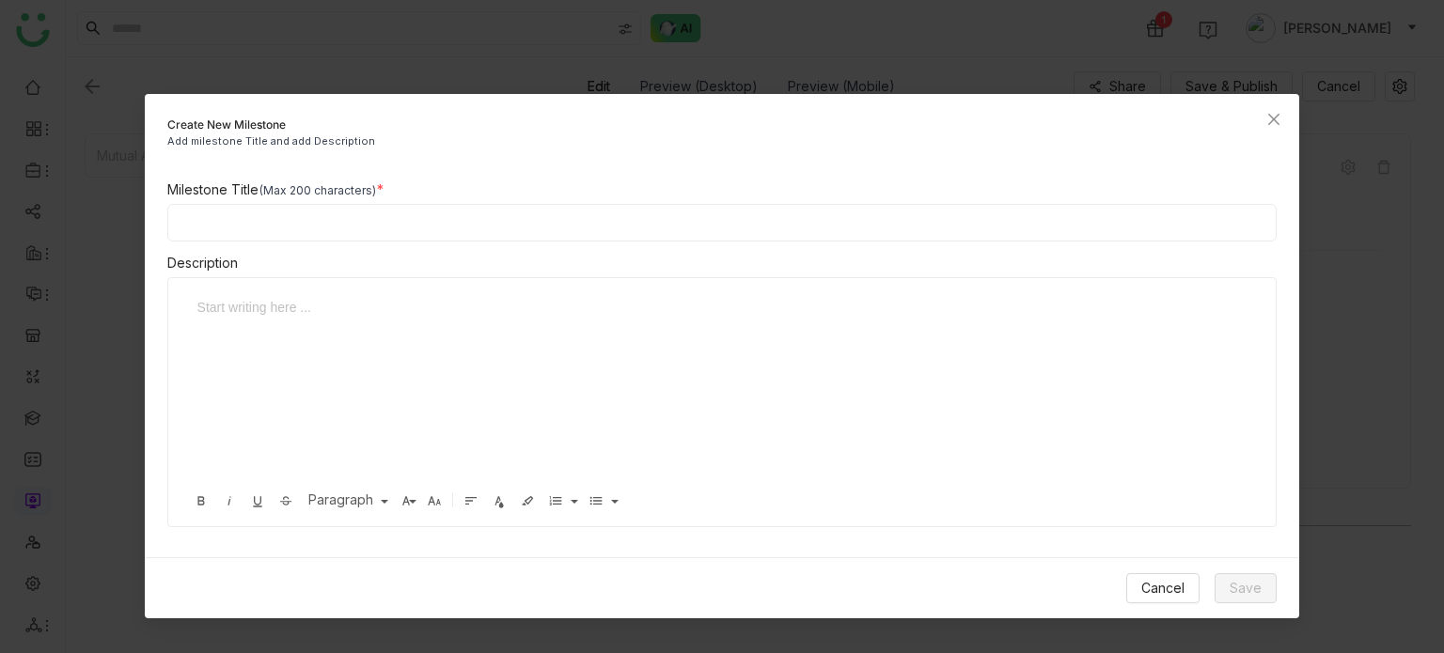
click at [422, 225] on input at bounding box center [722, 223] width 1110 height 38
type input "**********"
click at [1260, 580] on span "Save" at bounding box center [1246, 588] width 32 height 21
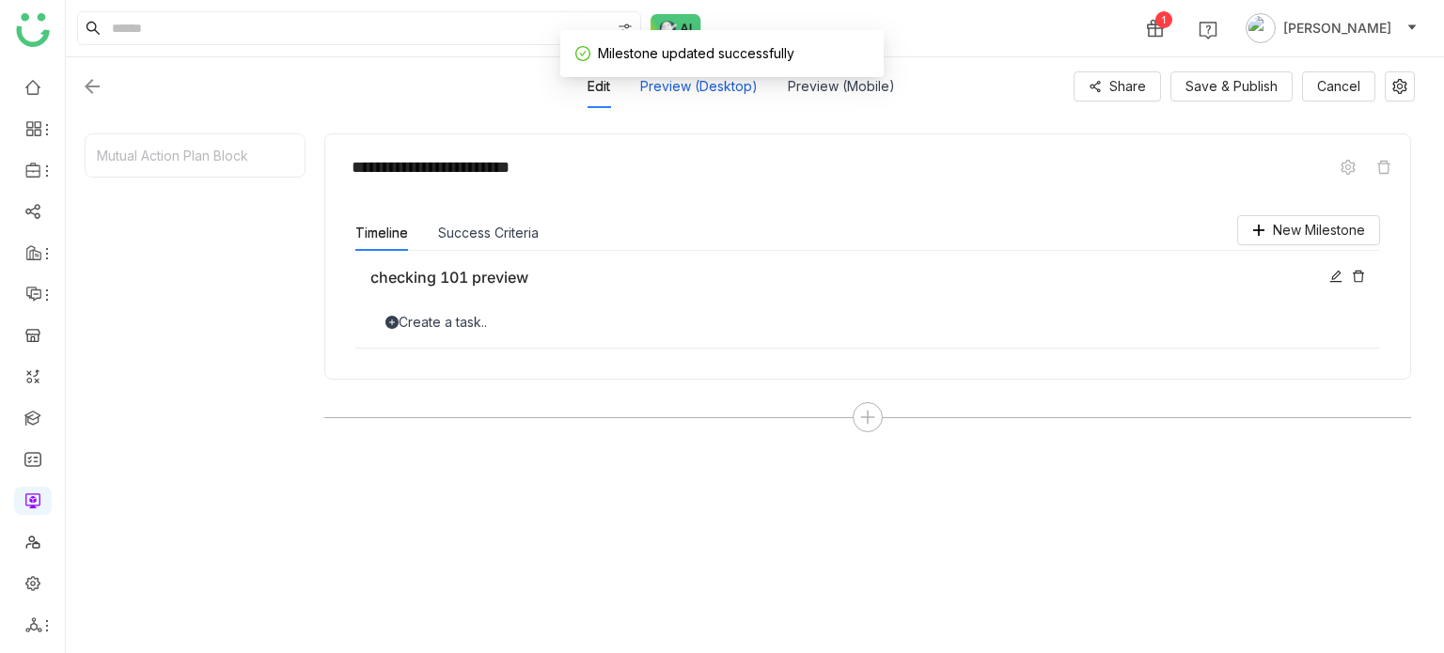
click at [710, 86] on div "Preview (Desktop)" at bounding box center [699, 86] width 118 height 43
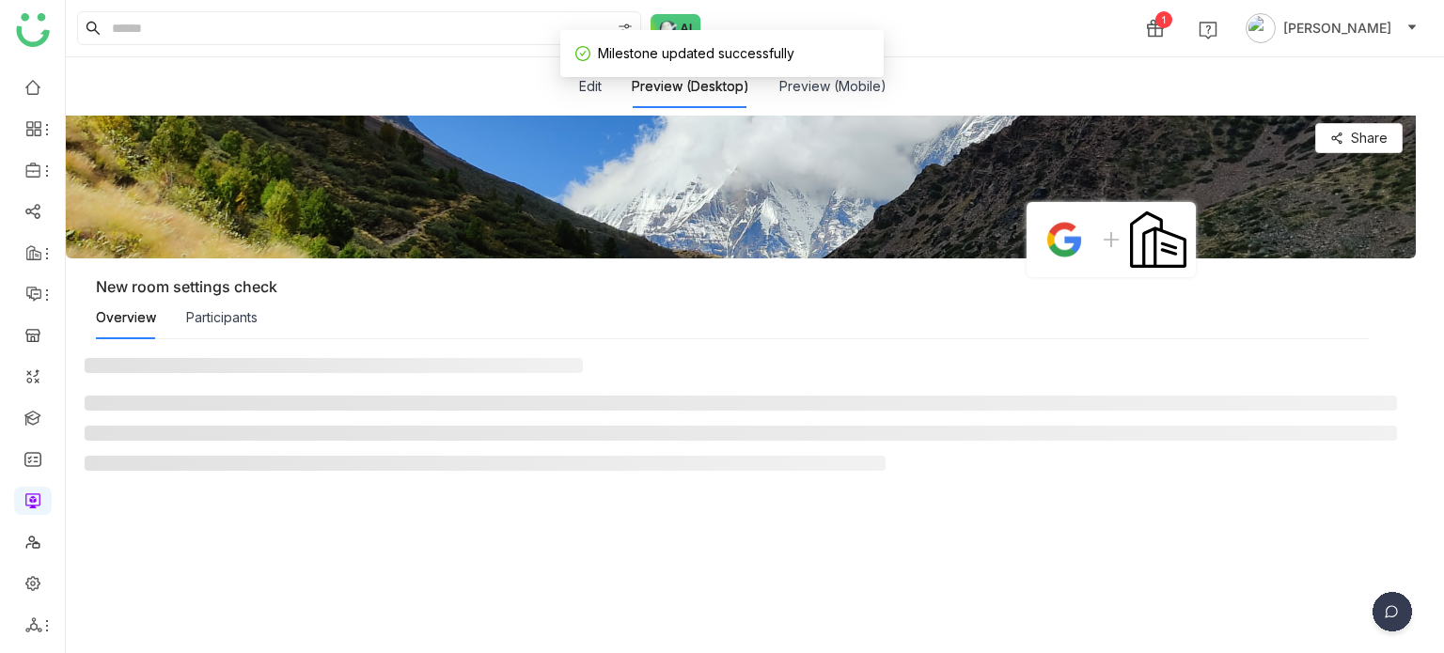
scroll to position [226, 0]
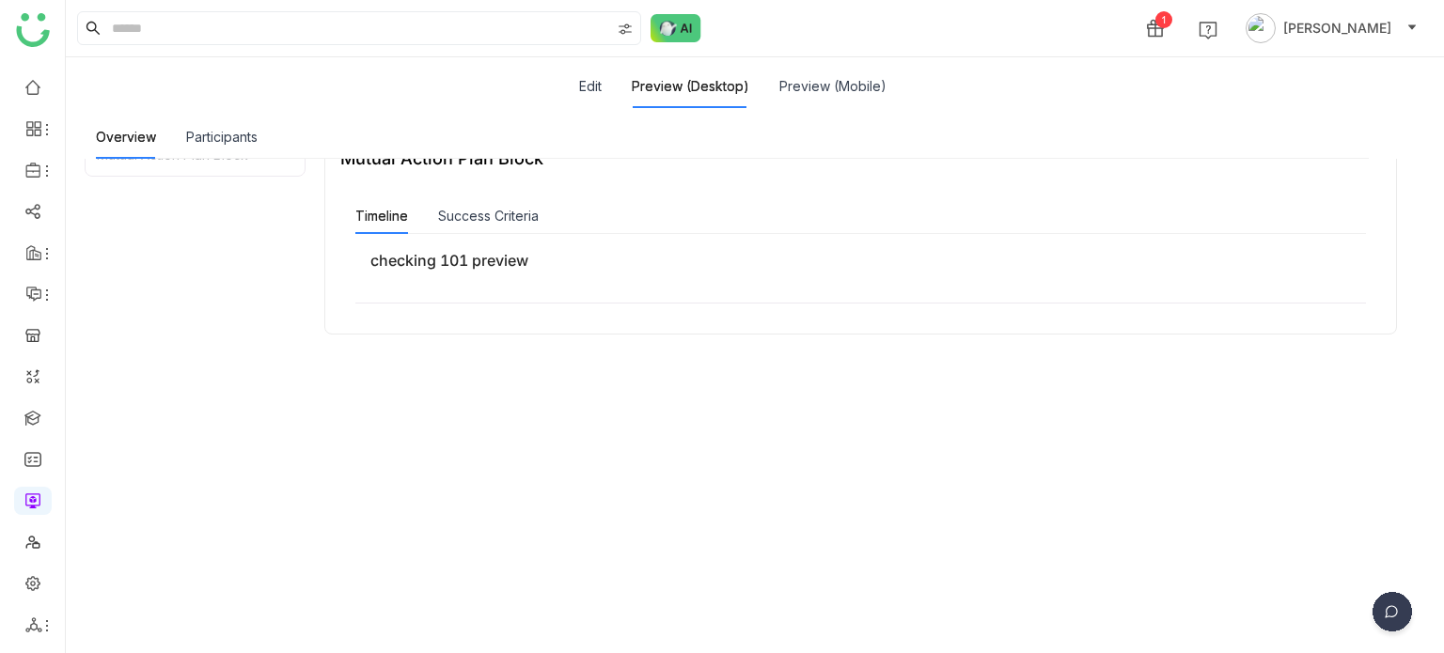
click at [492, 274] on div "checking 101 preview" at bounding box center [860, 269] width 1011 height 70
click at [493, 270] on div "checking 101 preview" at bounding box center [855, 261] width 971 height 24
click at [493, 265] on div "checking 101 preview" at bounding box center [855, 261] width 971 height 24
click at [619, 228] on div "Timeline Success Criteria" at bounding box center [860, 216] width 1011 height 36
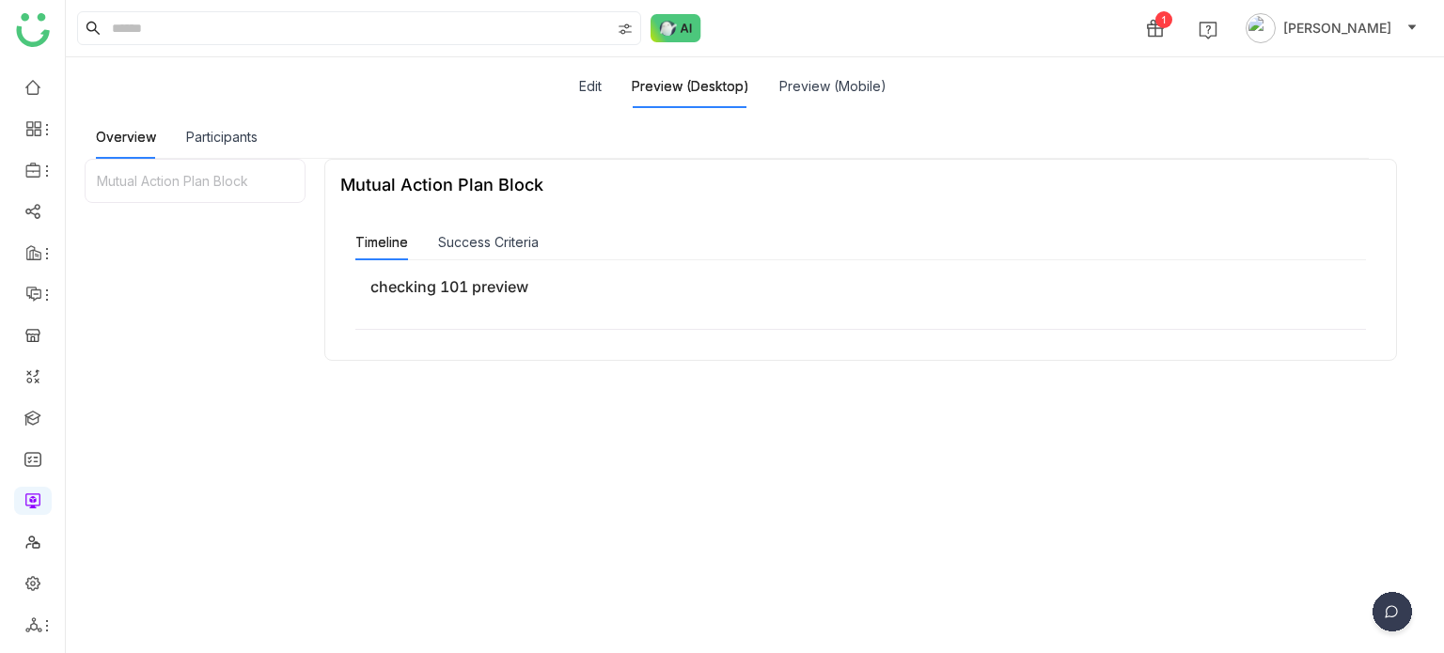
scroll to position [199, 0]
click at [511, 191] on div "Mutual Action Plan Block" at bounding box center [441, 185] width 203 height 20
click at [505, 244] on button "Success Criteria" at bounding box center [488, 242] width 101 height 21
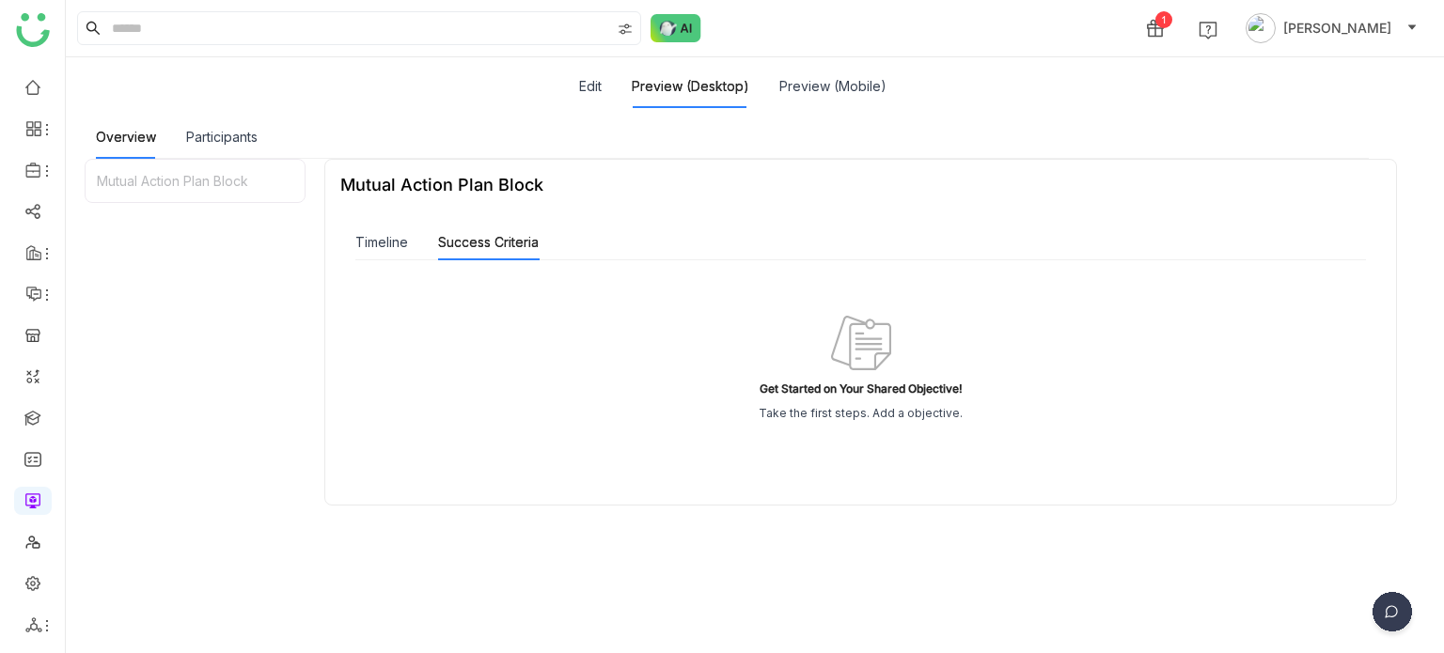
click at [803, 398] on div "Get Started on Your Shared Objective! Take the first steps. Add a objective." at bounding box center [861, 367] width 966 height 169
click at [396, 244] on button "Timeline" at bounding box center [381, 242] width 53 height 21
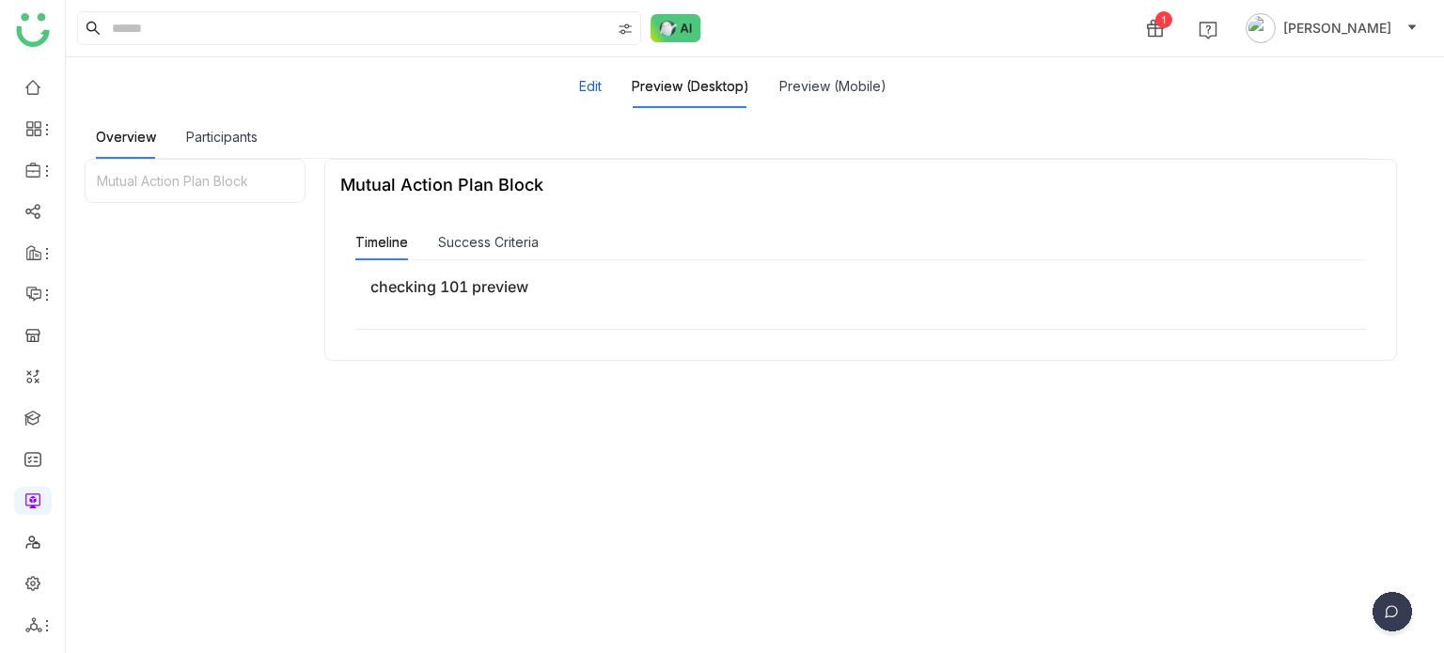
click at [590, 96] on button "Edit" at bounding box center [590, 86] width 23 height 21
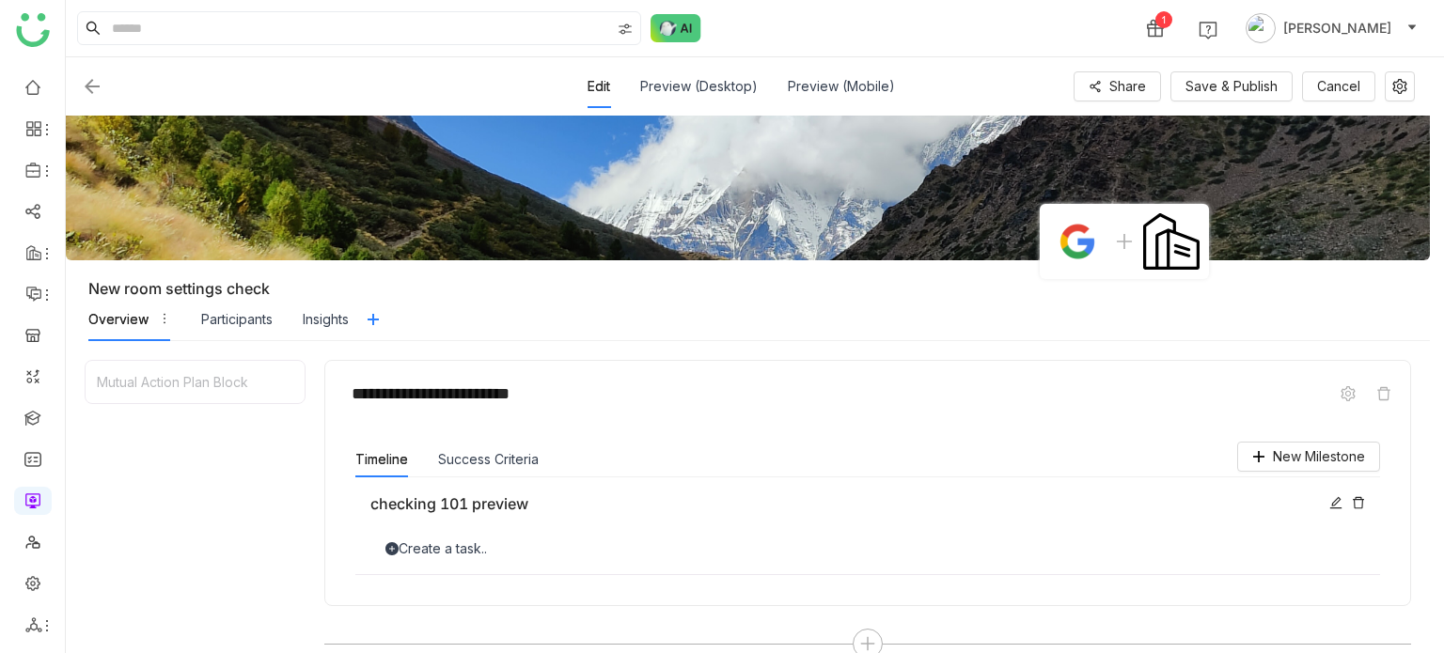
scroll to position [227, 0]
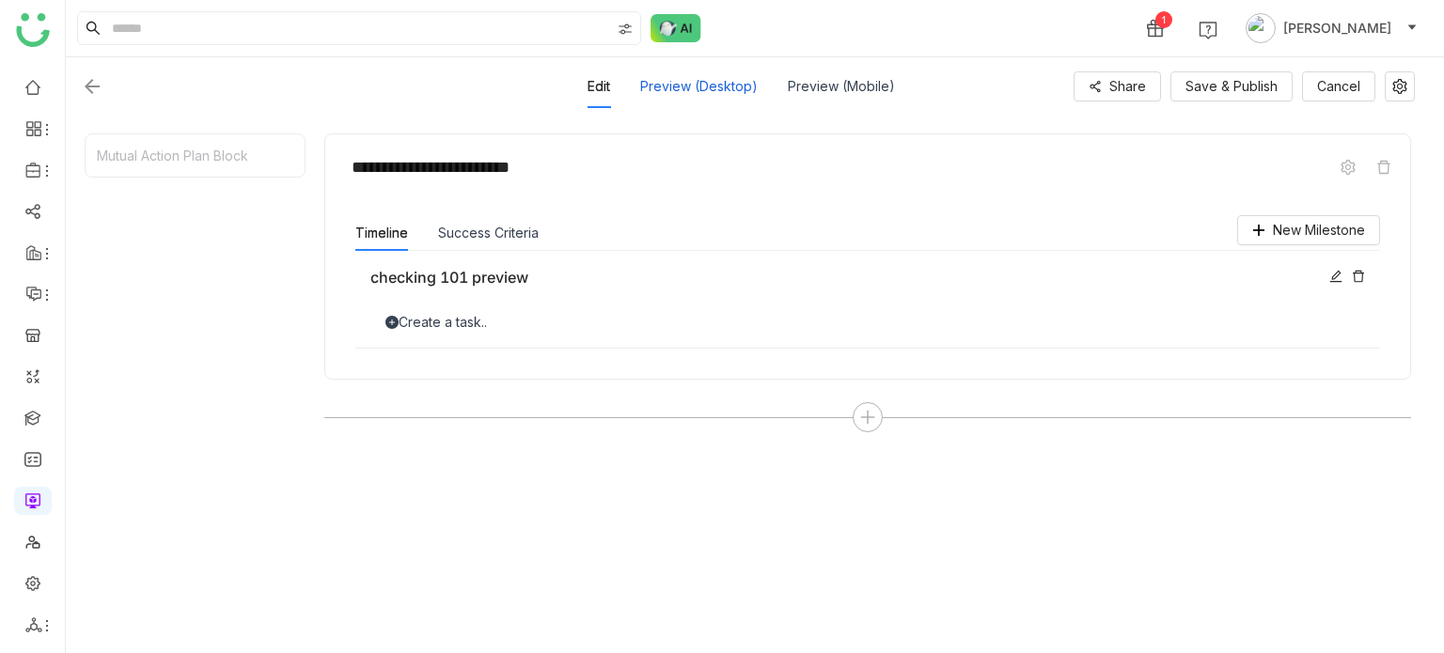
click at [678, 98] on div "Preview (Desktop)" at bounding box center [699, 86] width 118 height 43
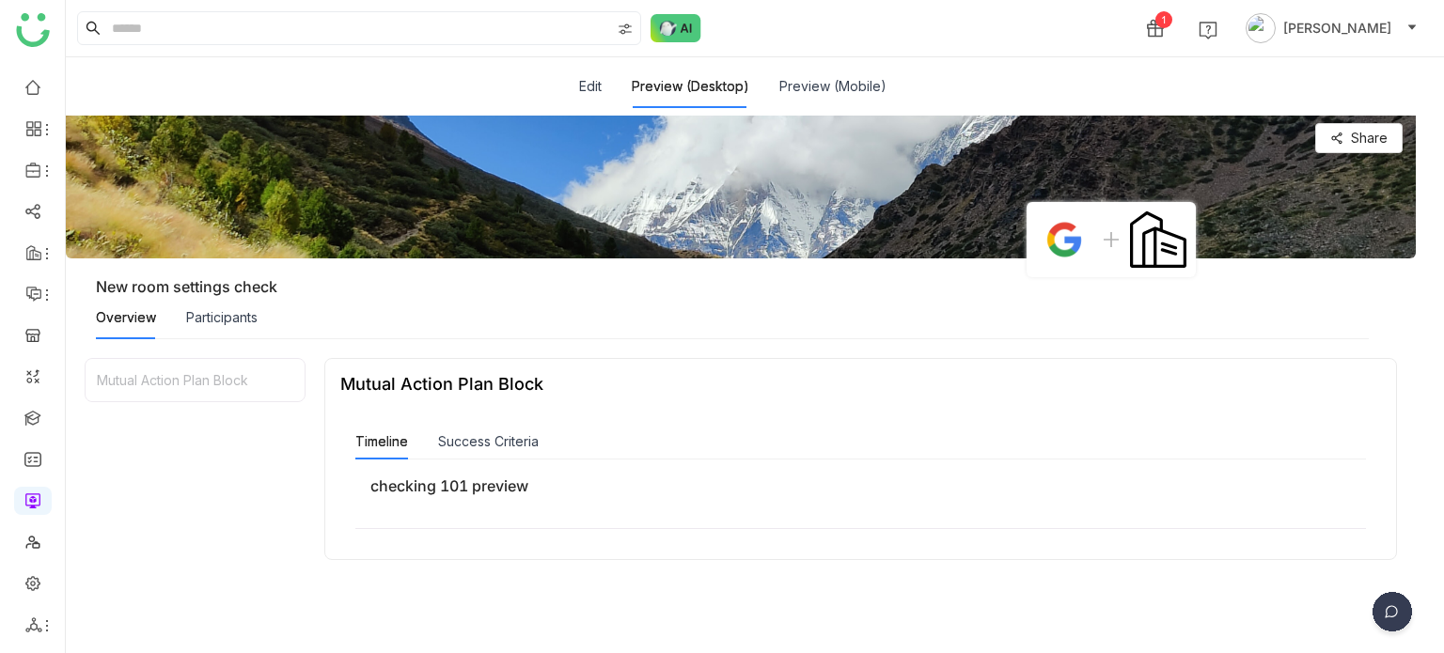
scroll to position [226, 0]
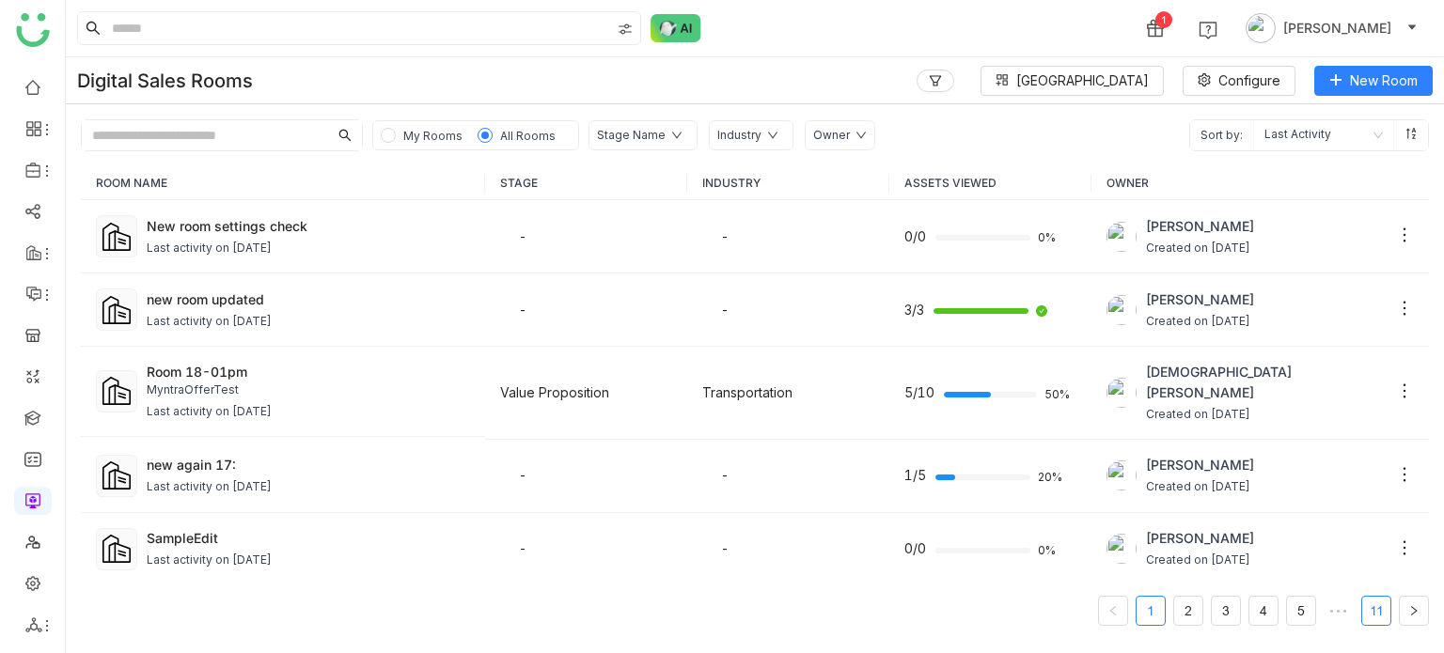
click at [1369, 613] on link "11" at bounding box center [1376, 611] width 28 height 28
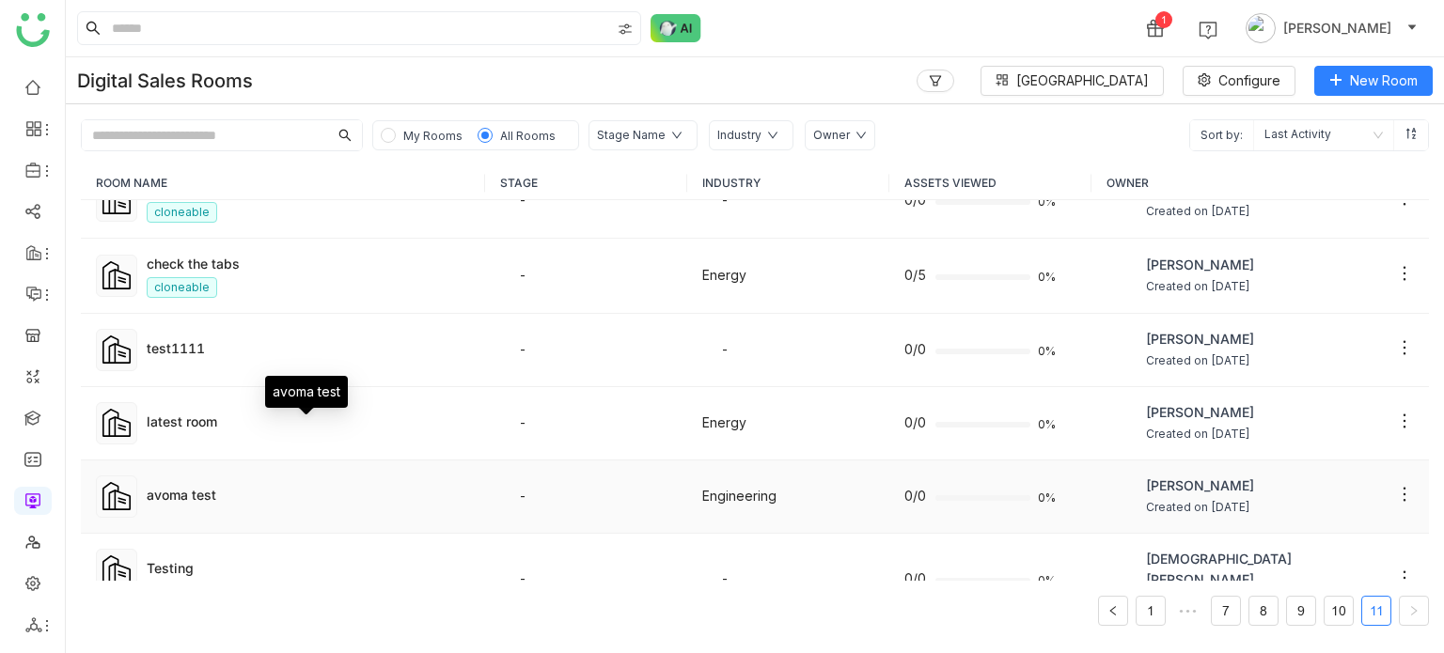
scroll to position [940, 0]
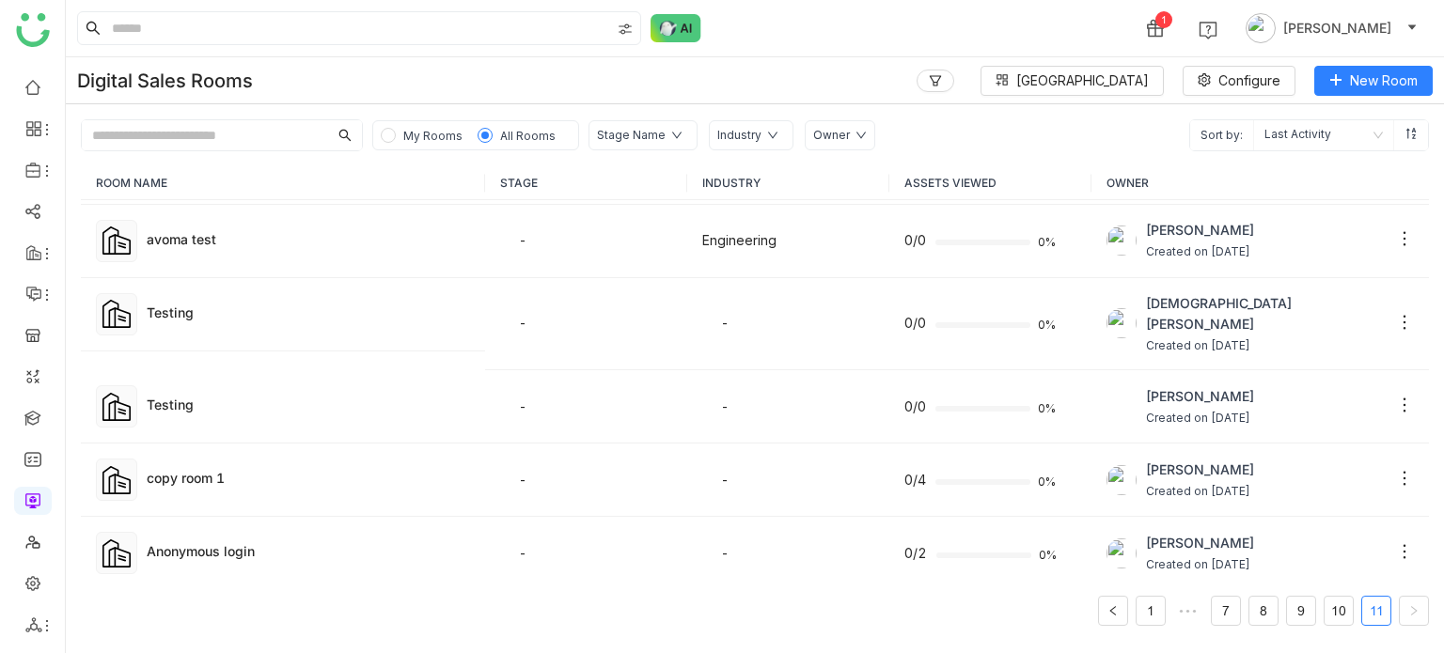
click at [229, 615] on div "MAP and Tabs" at bounding box center [308, 625] width 323 height 20
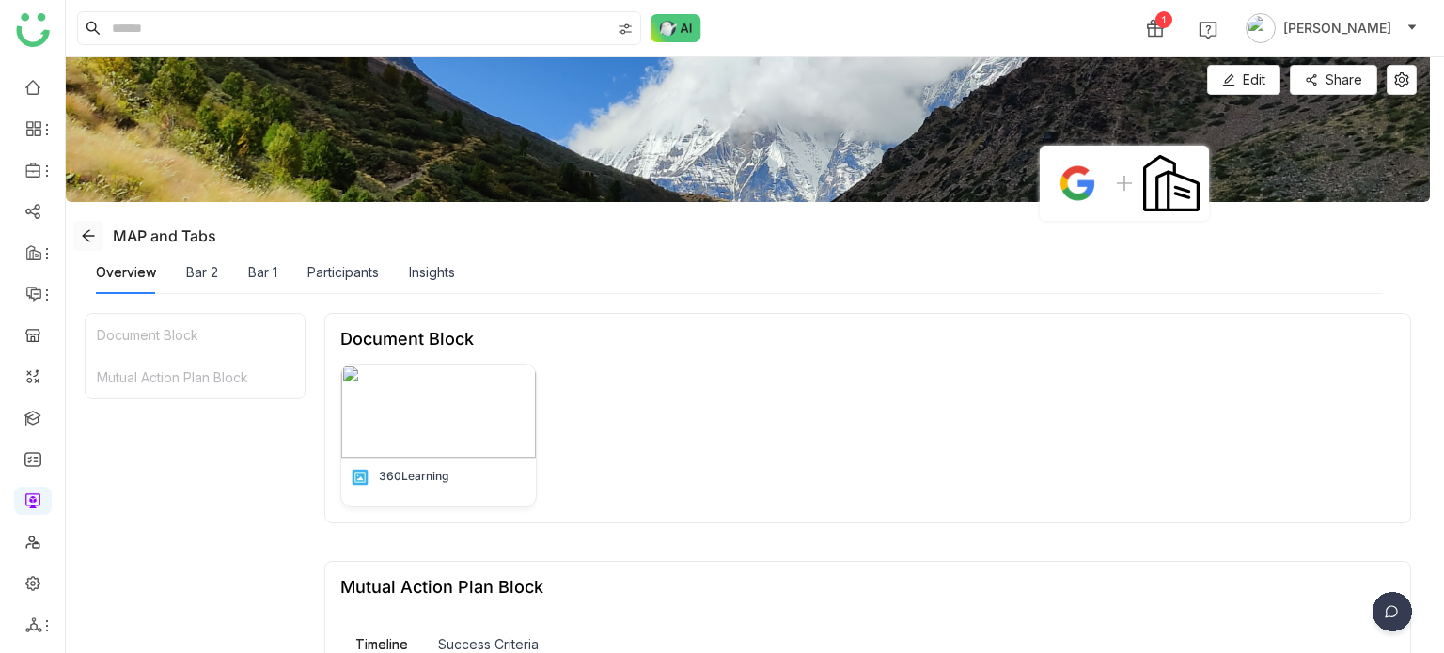
click at [81, 239] on icon at bounding box center [88, 235] width 15 height 15
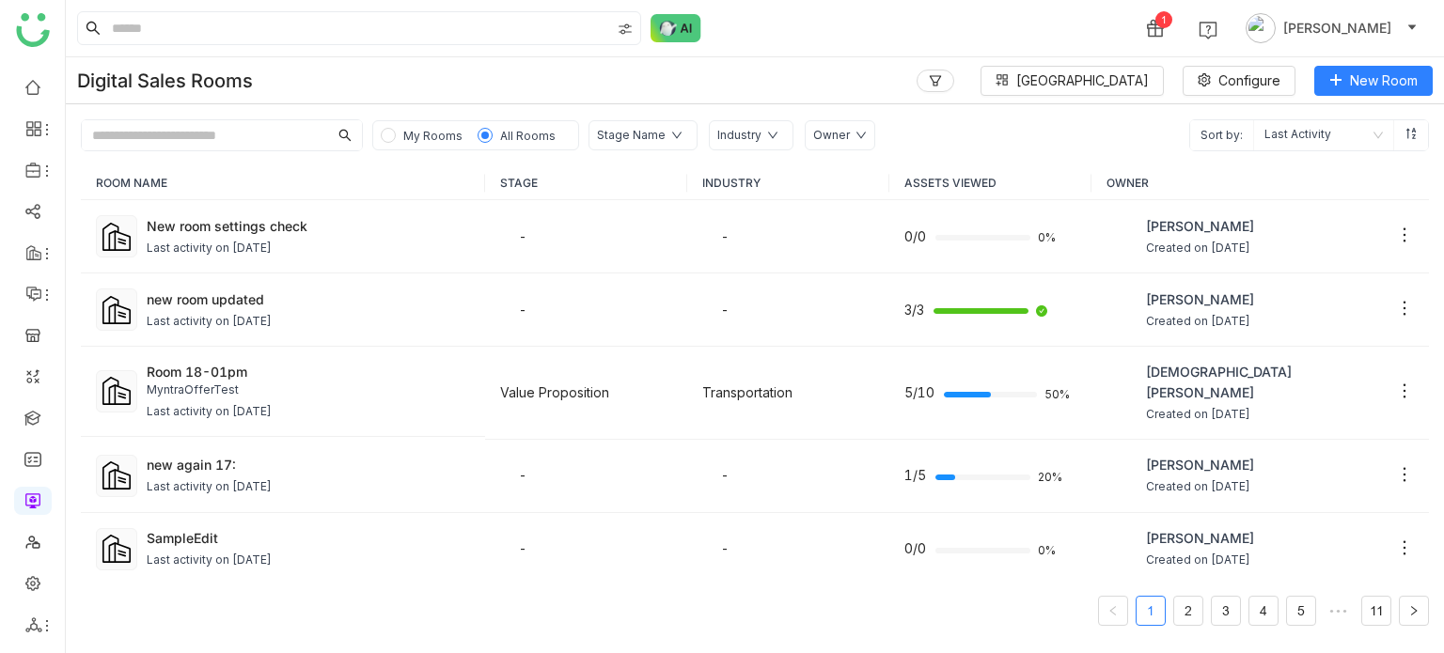
scroll to position [1120, 0]
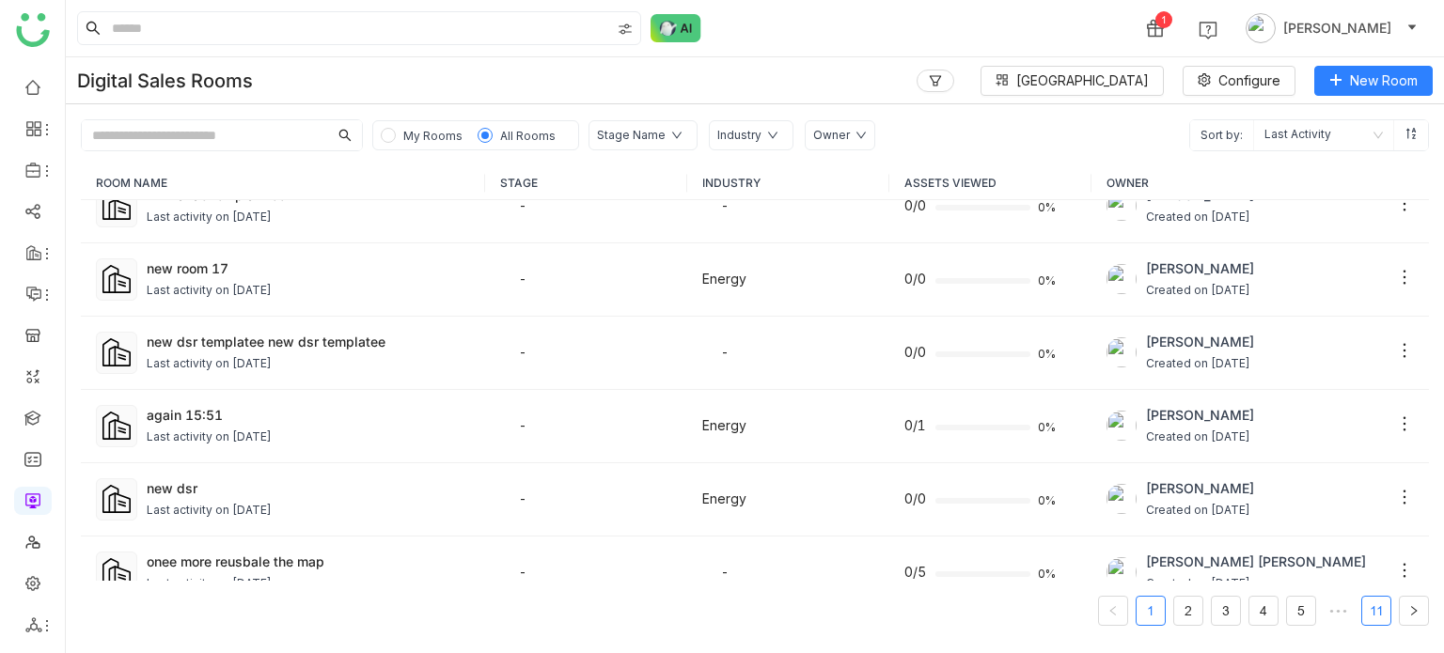
click at [1375, 618] on link "11" at bounding box center [1376, 611] width 28 height 28
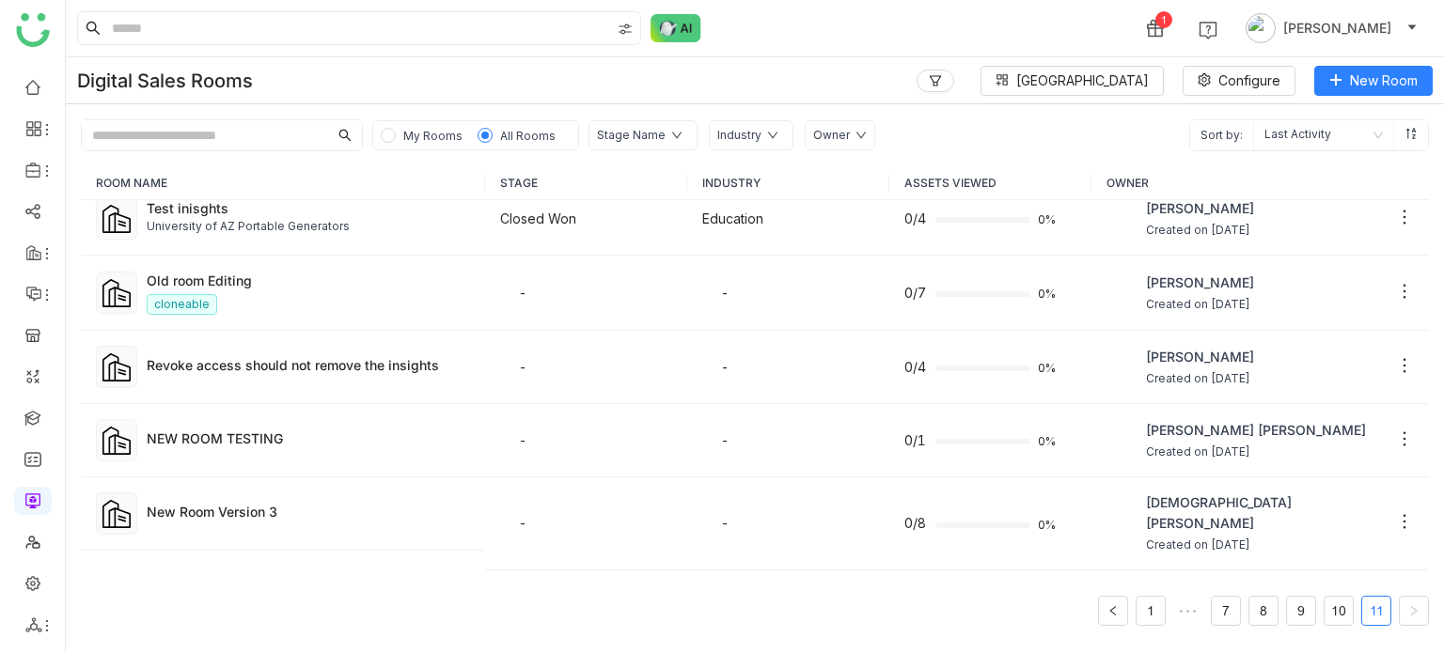
scroll to position [0, 0]
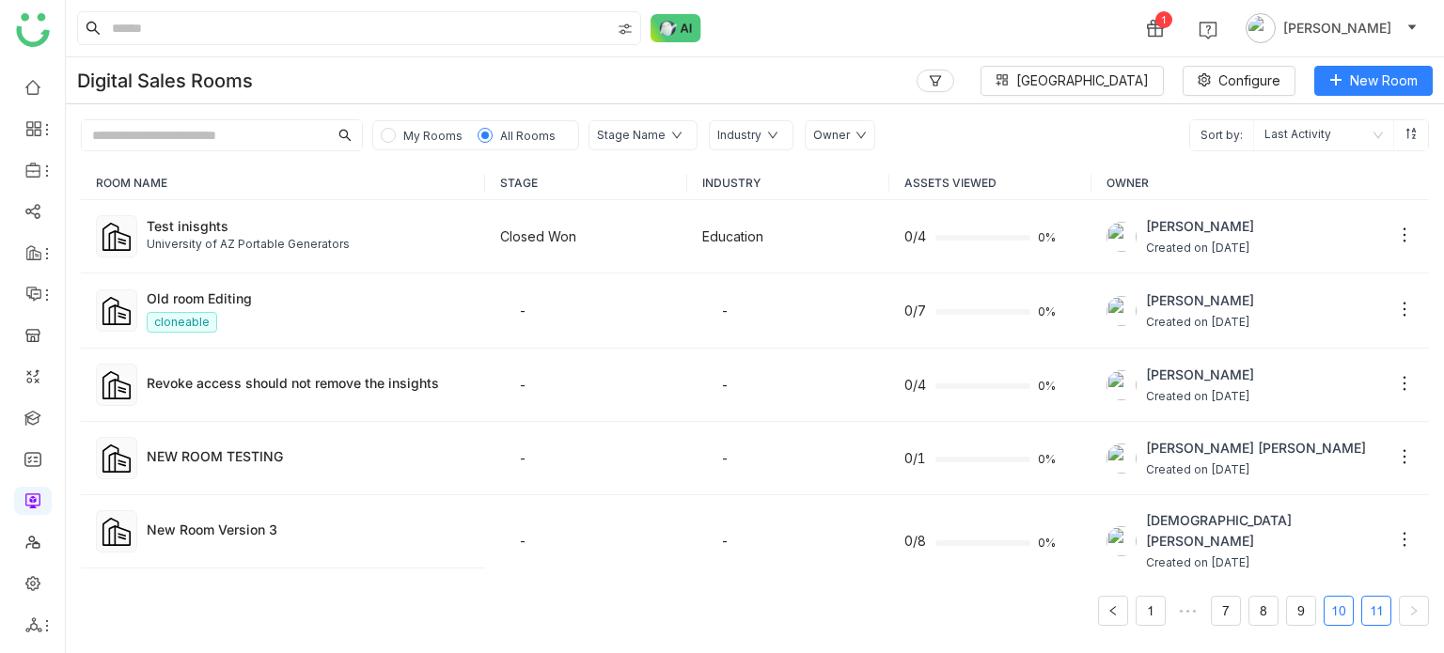
click at [1331, 610] on link "10" at bounding box center [1339, 611] width 28 height 28
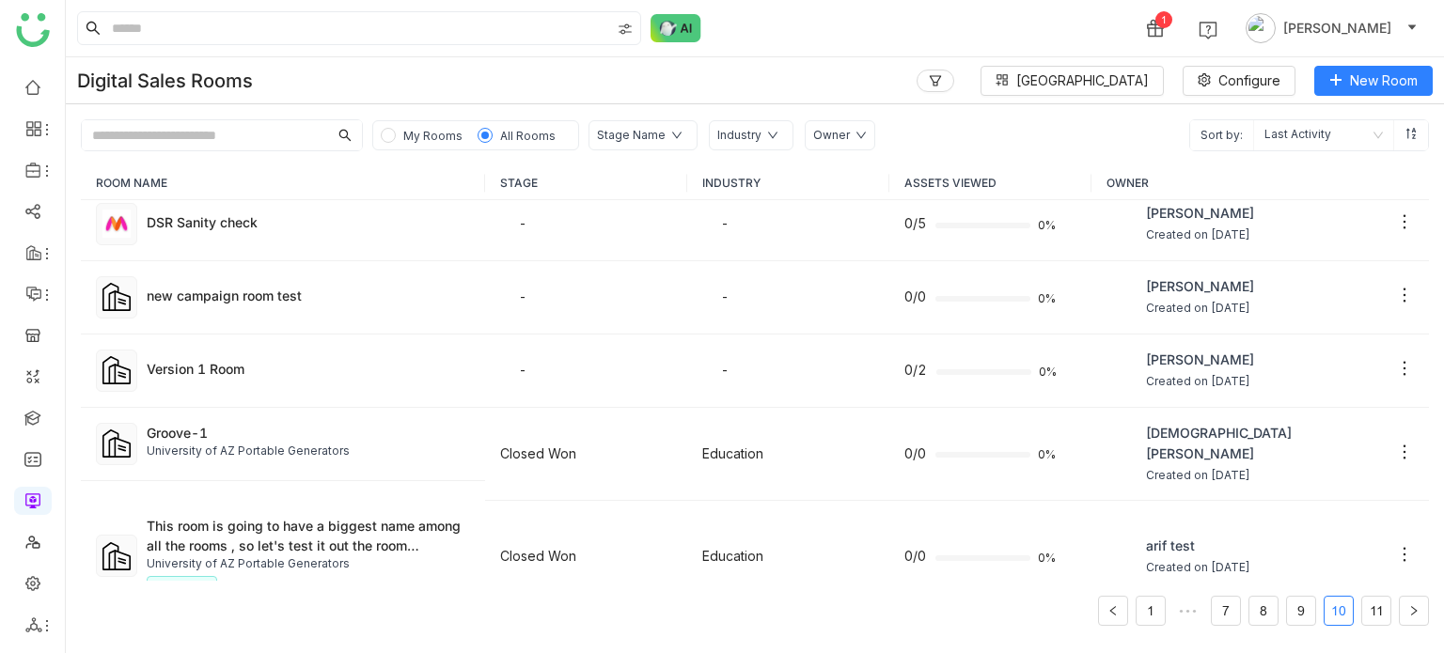
scroll to position [829, 0]
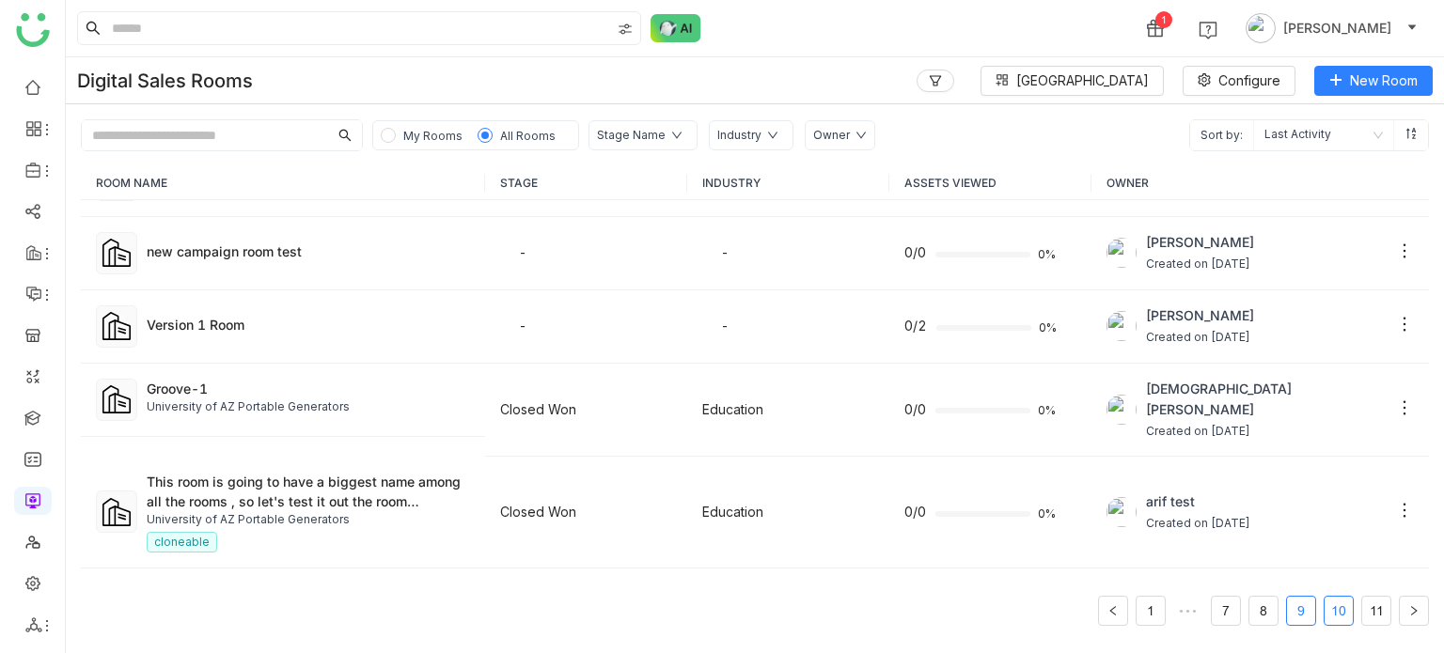
click at [1286, 617] on li "9" at bounding box center [1301, 611] width 30 height 30
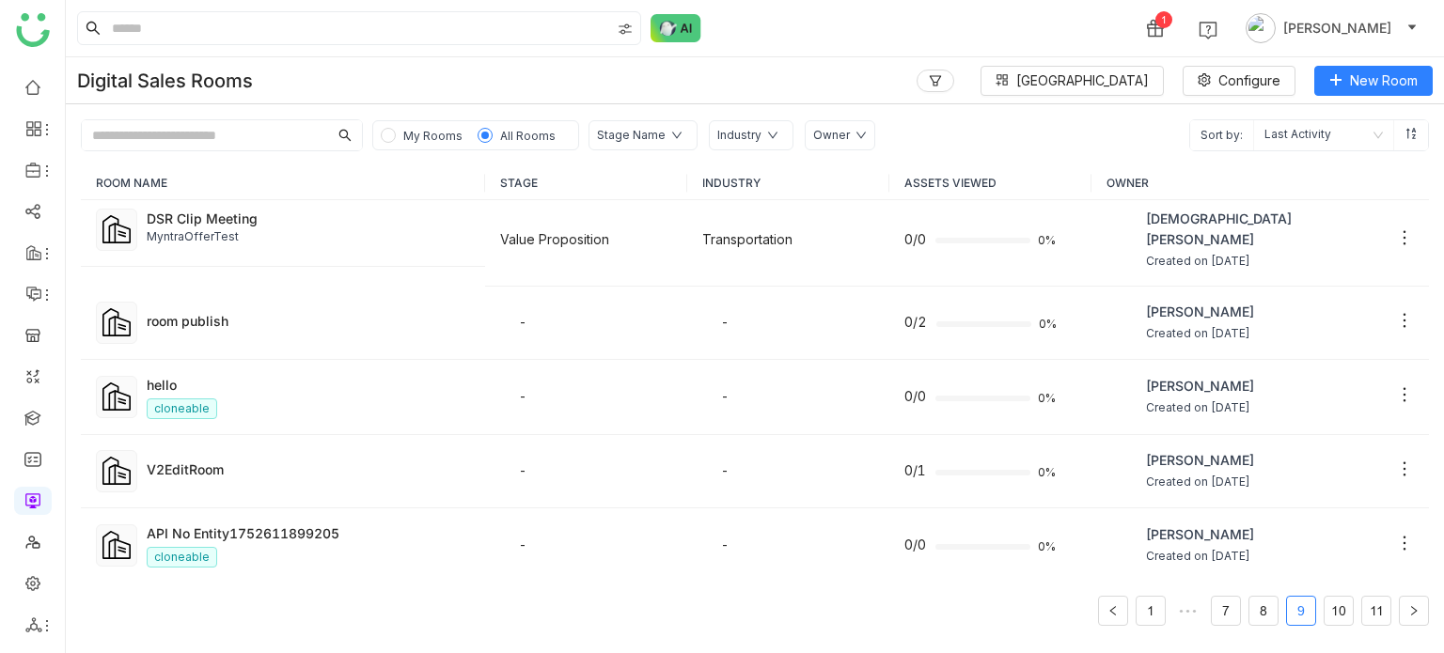
scroll to position [1104, 0]
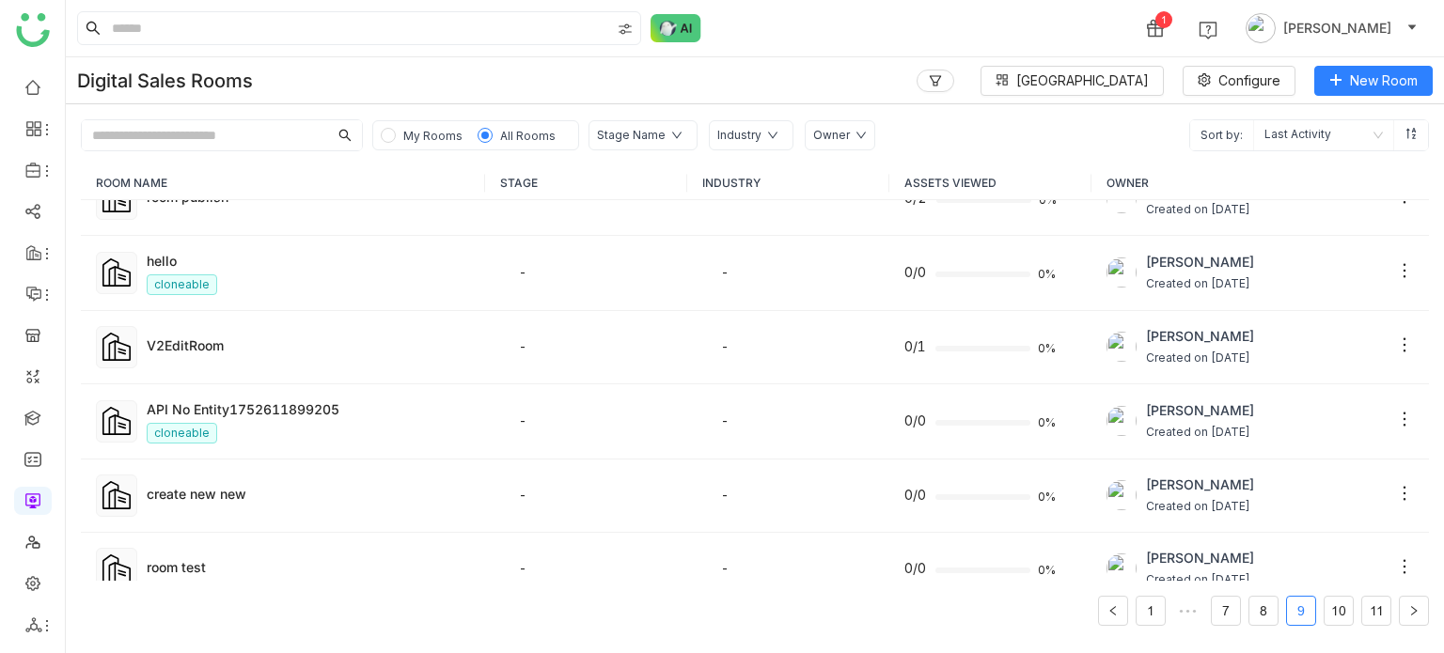
click at [177, 131] on input "text" at bounding box center [205, 135] width 246 height 30
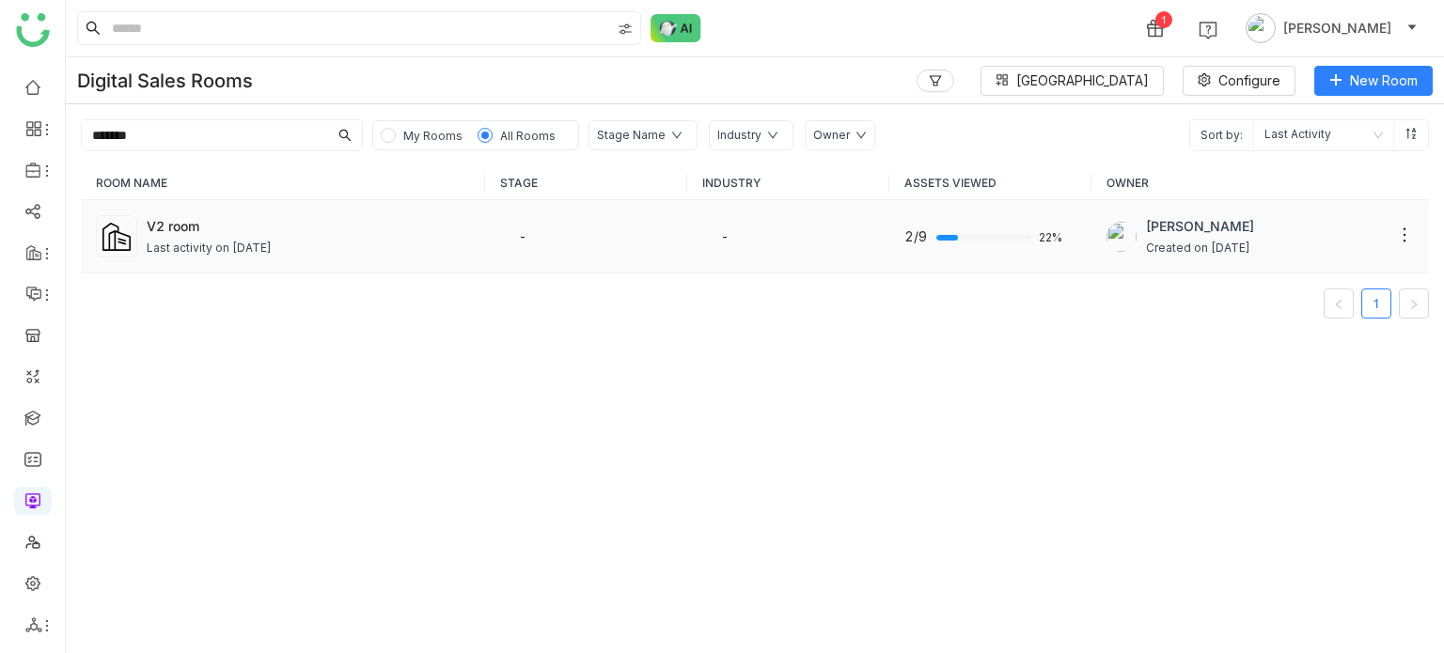
type input "*******"
click at [244, 241] on div "Last activity on Jul 18, 2025" at bounding box center [209, 249] width 125 height 18
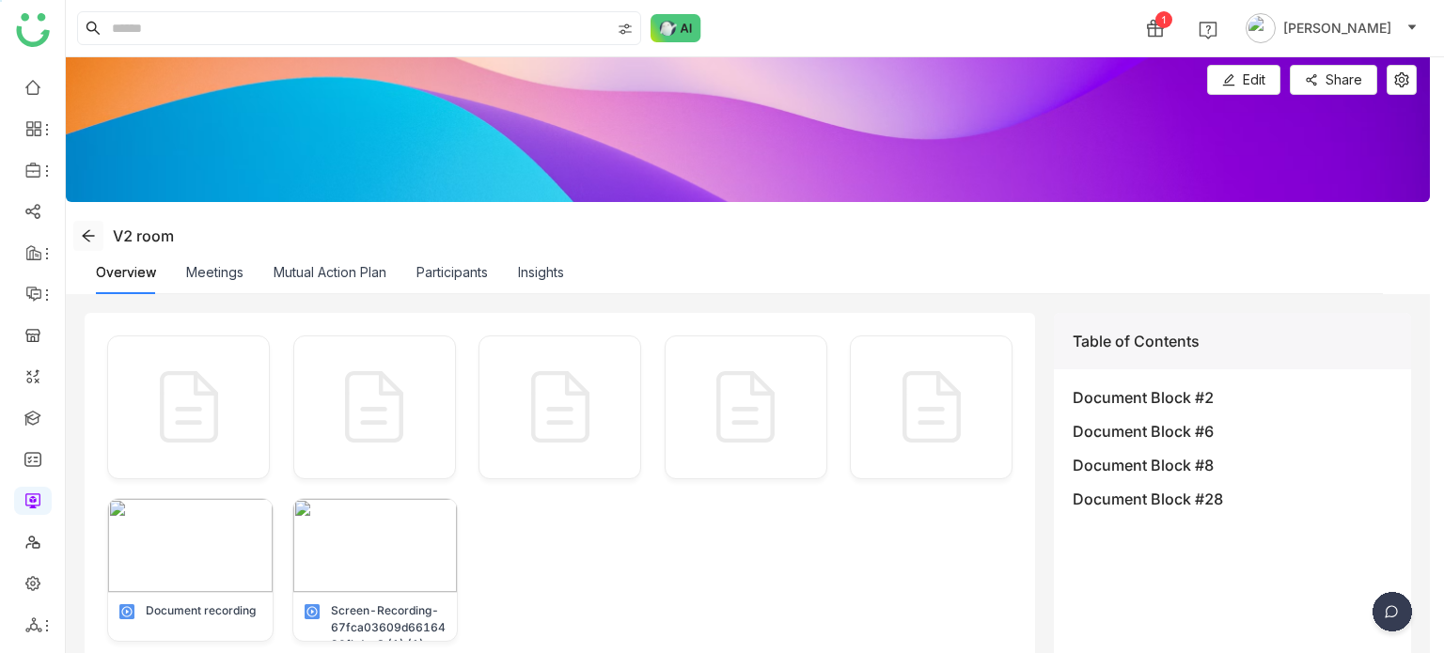
click at [91, 236] on icon at bounding box center [88, 235] width 15 height 15
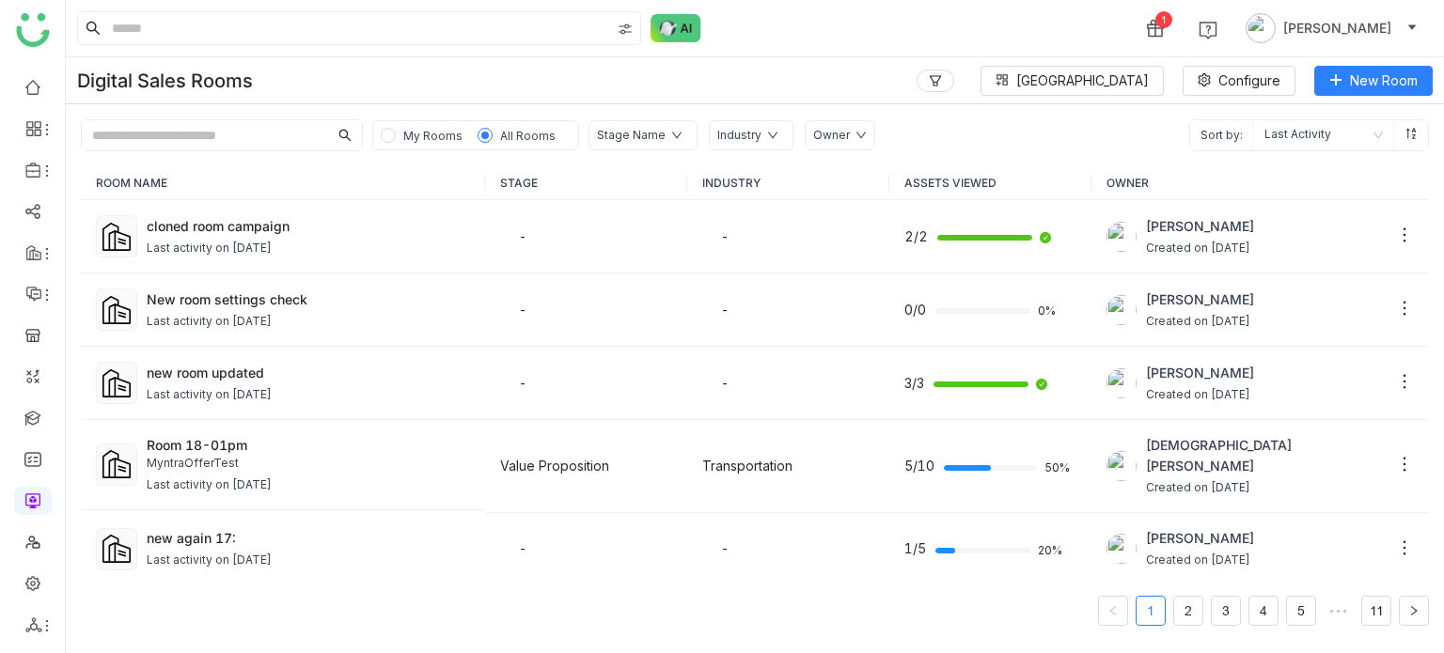
click at [232, 132] on input "text" at bounding box center [205, 135] width 246 height 30
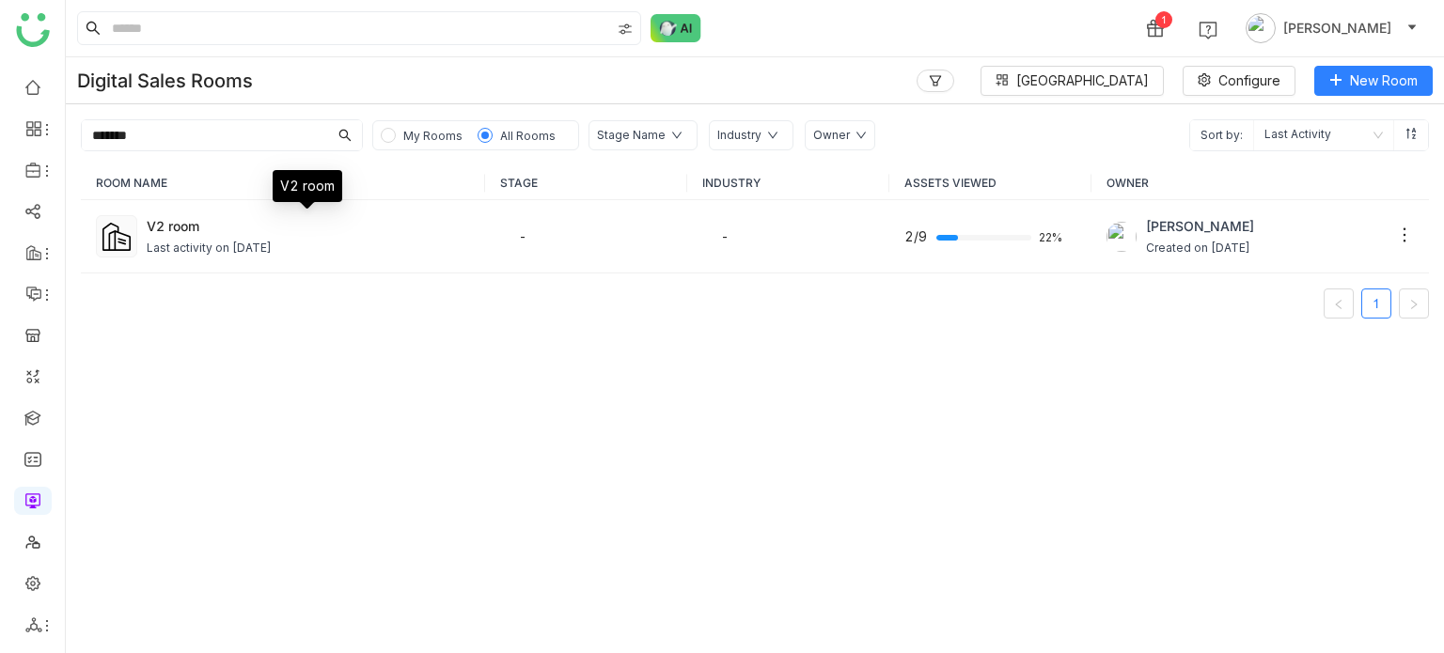
type input "*******"
click at [169, 225] on div "V2 room" at bounding box center [308, 226] width 323 height 20
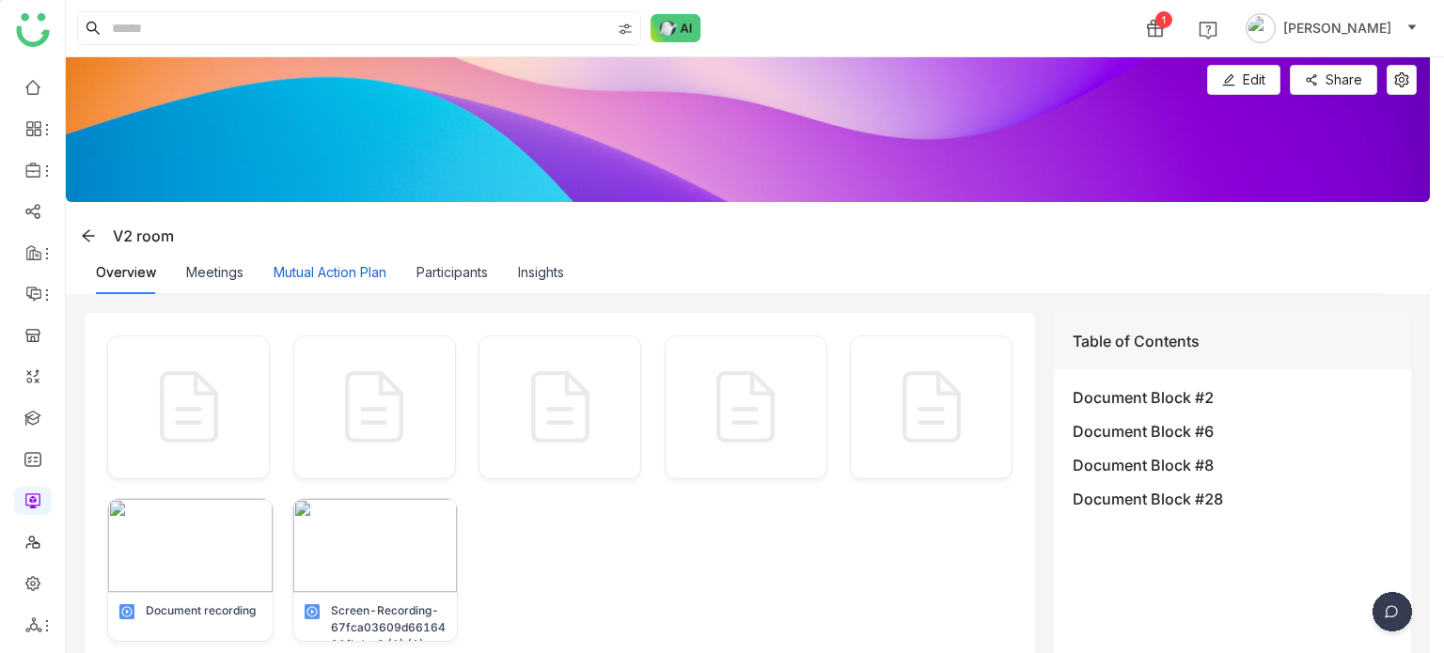
click at [306, 281] on button "Mutual Action Plan" at bounding box center [330, 272] width 113 height 21
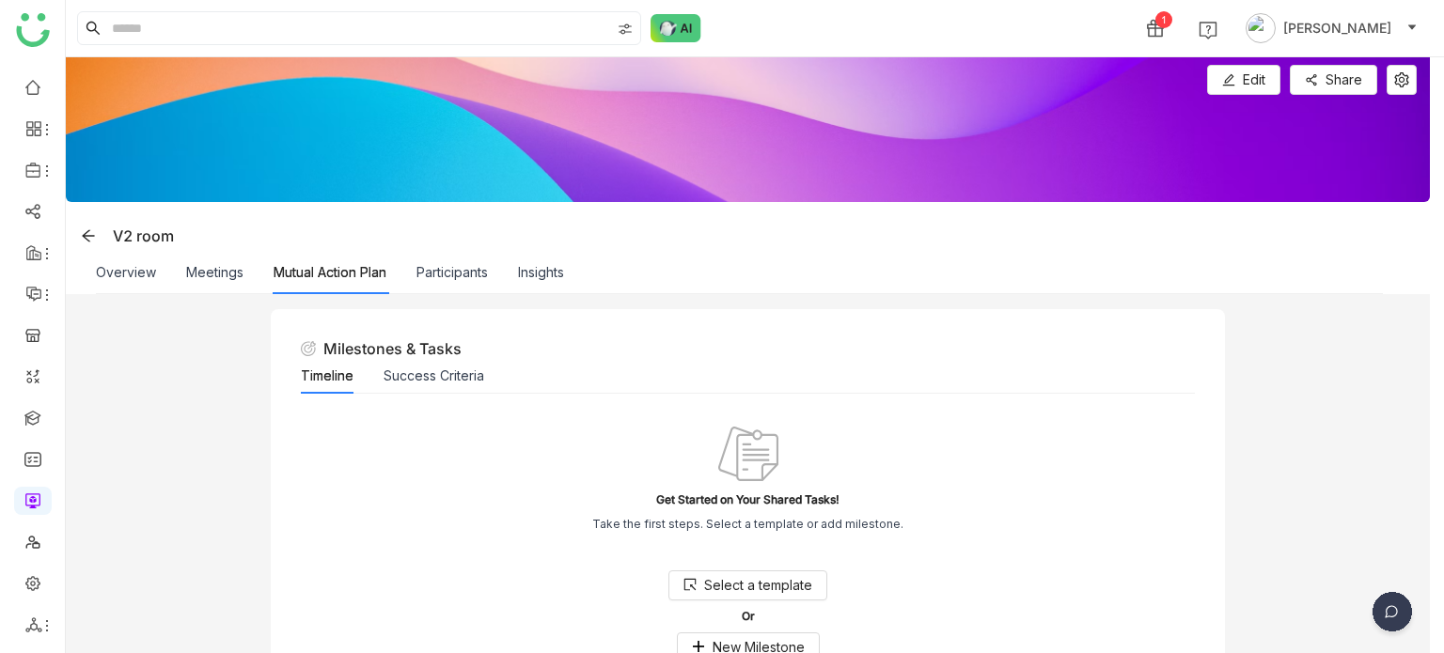
scroll to position [98, 0]
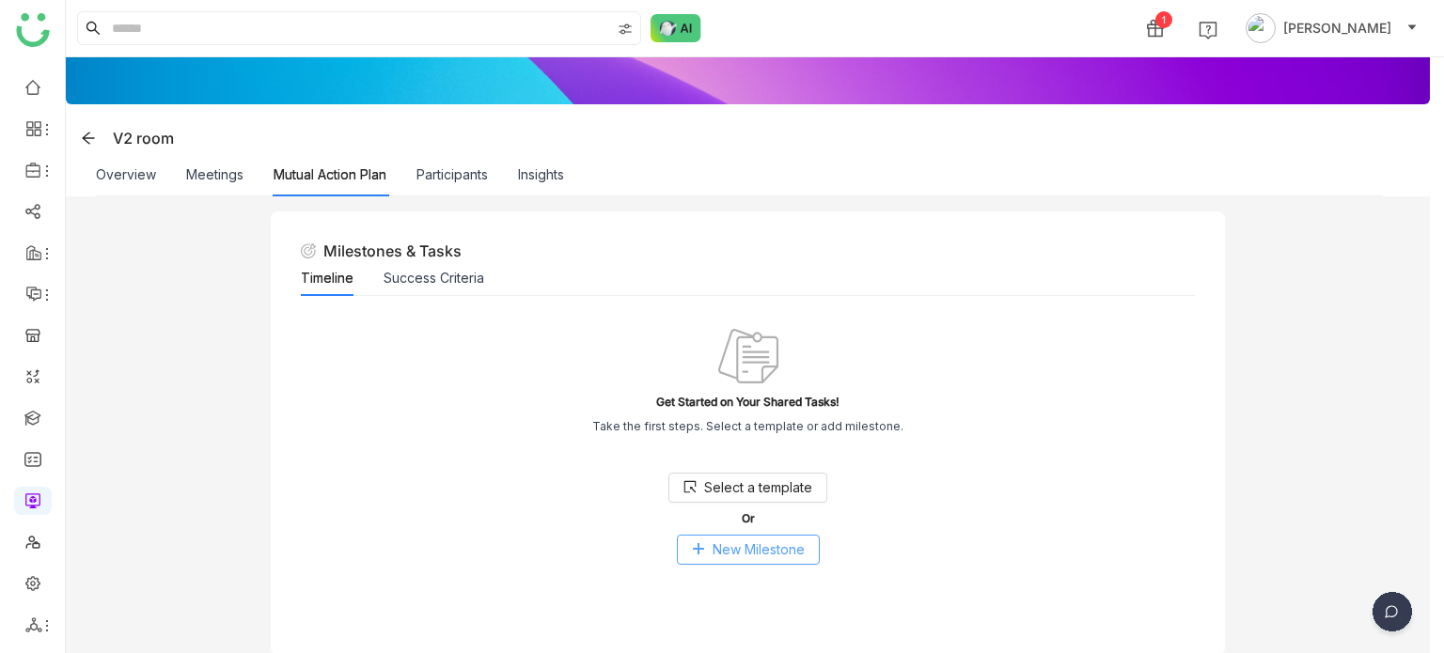
click at [756, 552] on span "New Milestone" at bounding box center [759, 550] width 92 height 21
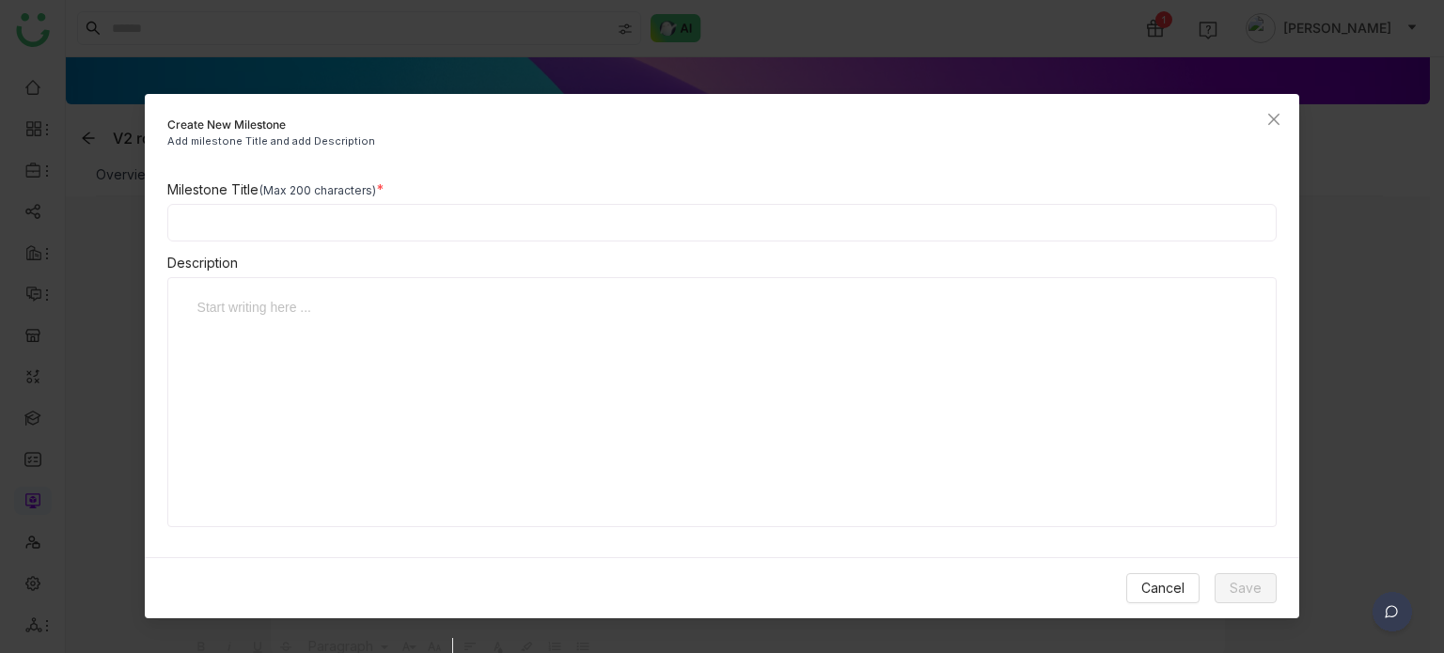
click at [511, 222] on input at bounding box center [722, 223] width 1110 height 38
type input "*"
type input "**********"
click at [1241, 585] on span "Save" at bounding box center [1246, 588] width 32 height 21
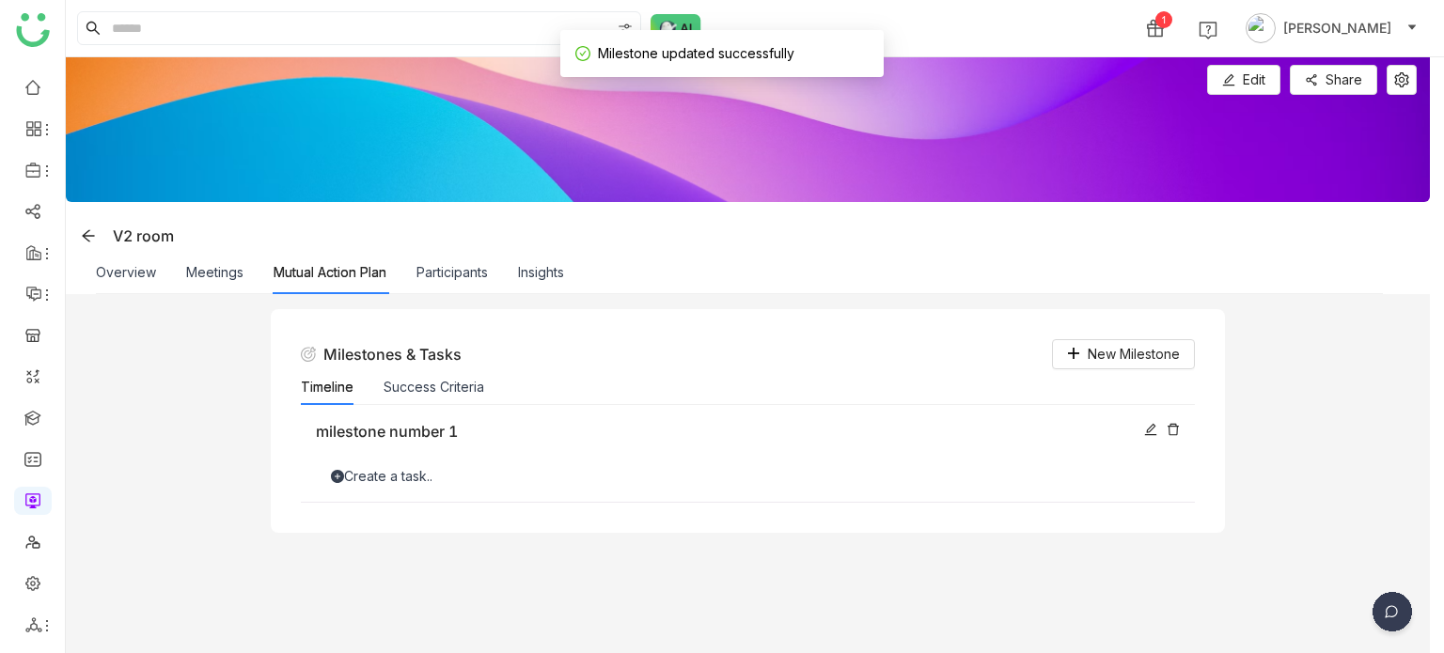
scroll to position [0, 0]
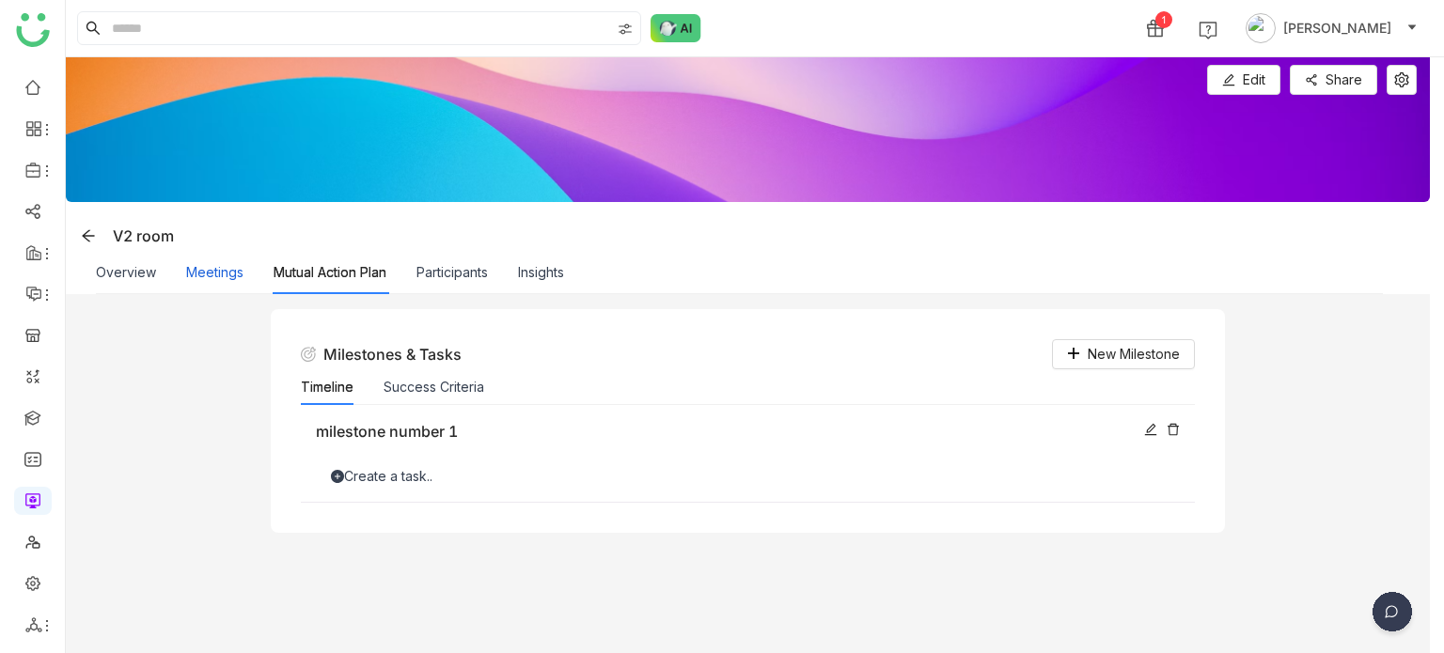
click at [229, 280] on button "Meetings" at bounding box center [214, 272] width 57 height 21
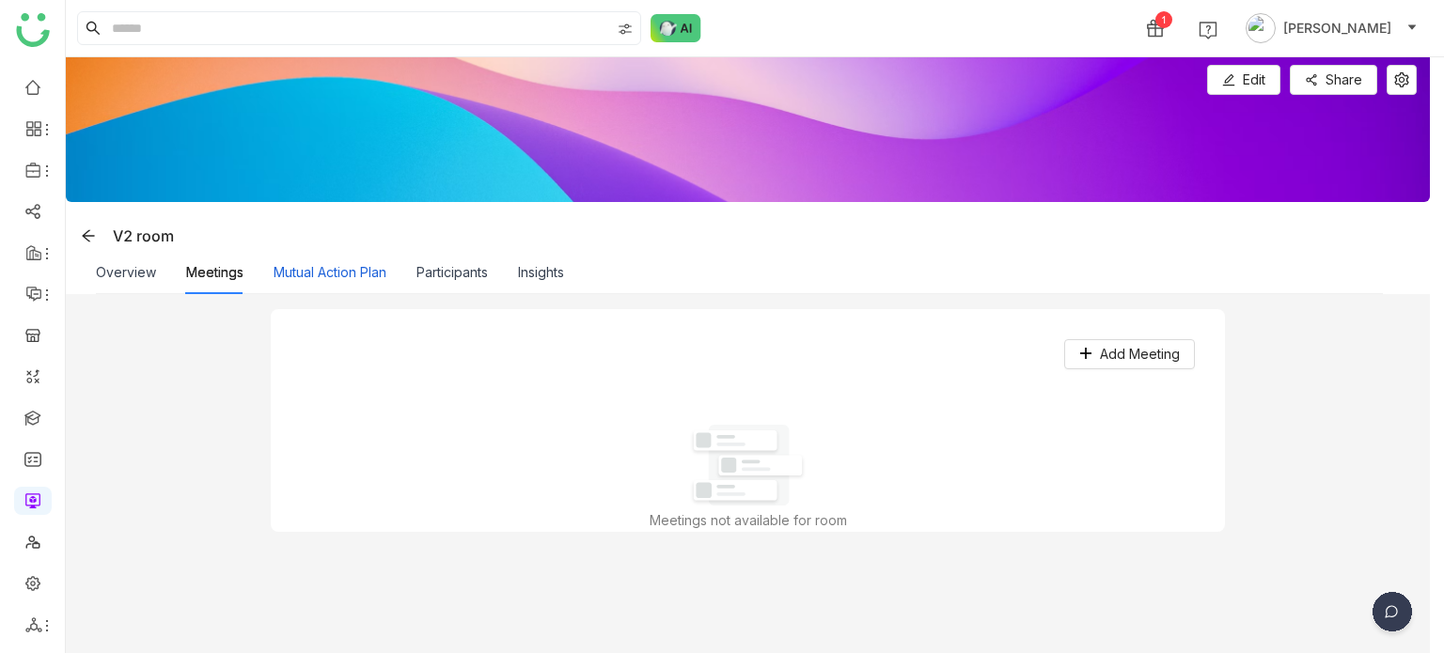
click at [319, 267] on button "Mutual Action Plan" at bounding box center [330, 272] width 113 height 21
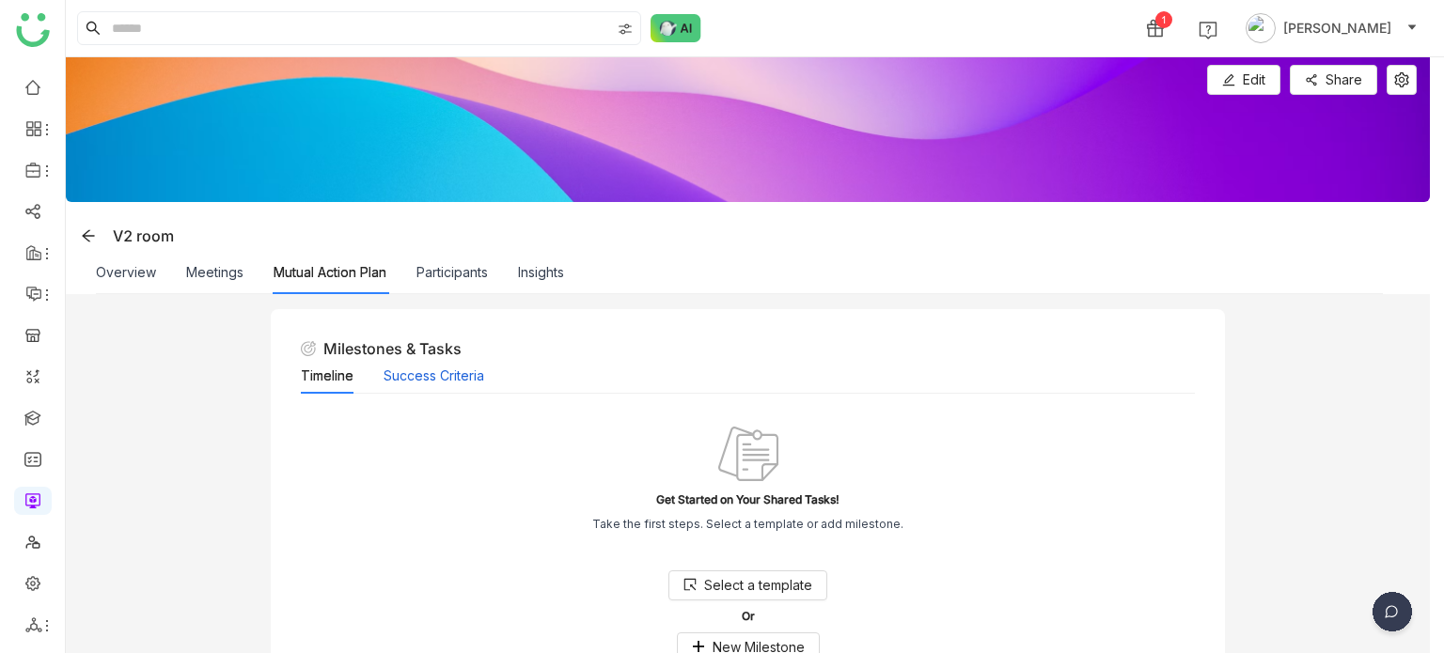
click at [409, 374] on button "Success Criteria" at bounding box center [434, 376] width 101 height 21
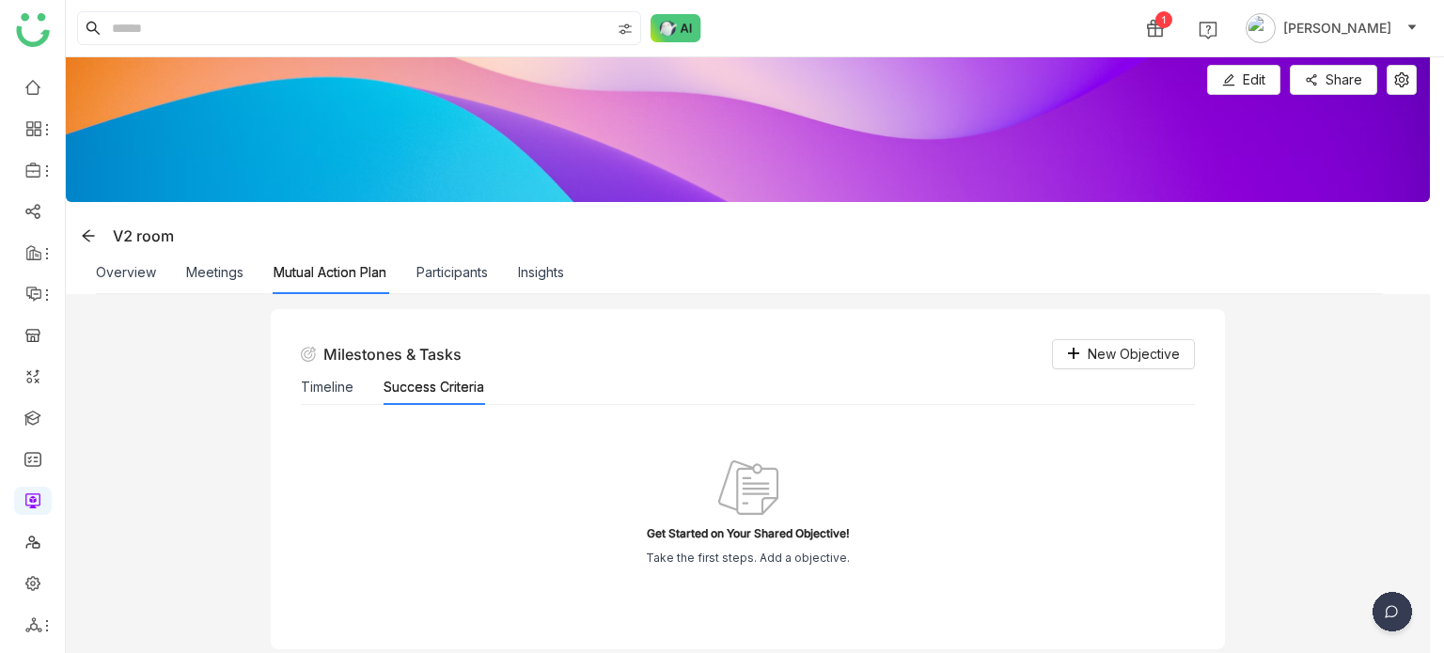
click at [297, 374] on div "Milestones & Tasks New Objective Timeline Success Criteria Get Started on Your …" at bounding box center [748, 479] width 955 height 340
click at [327, 380] on button "Timeline" at bounding box center [327, 387] width 53 height 21
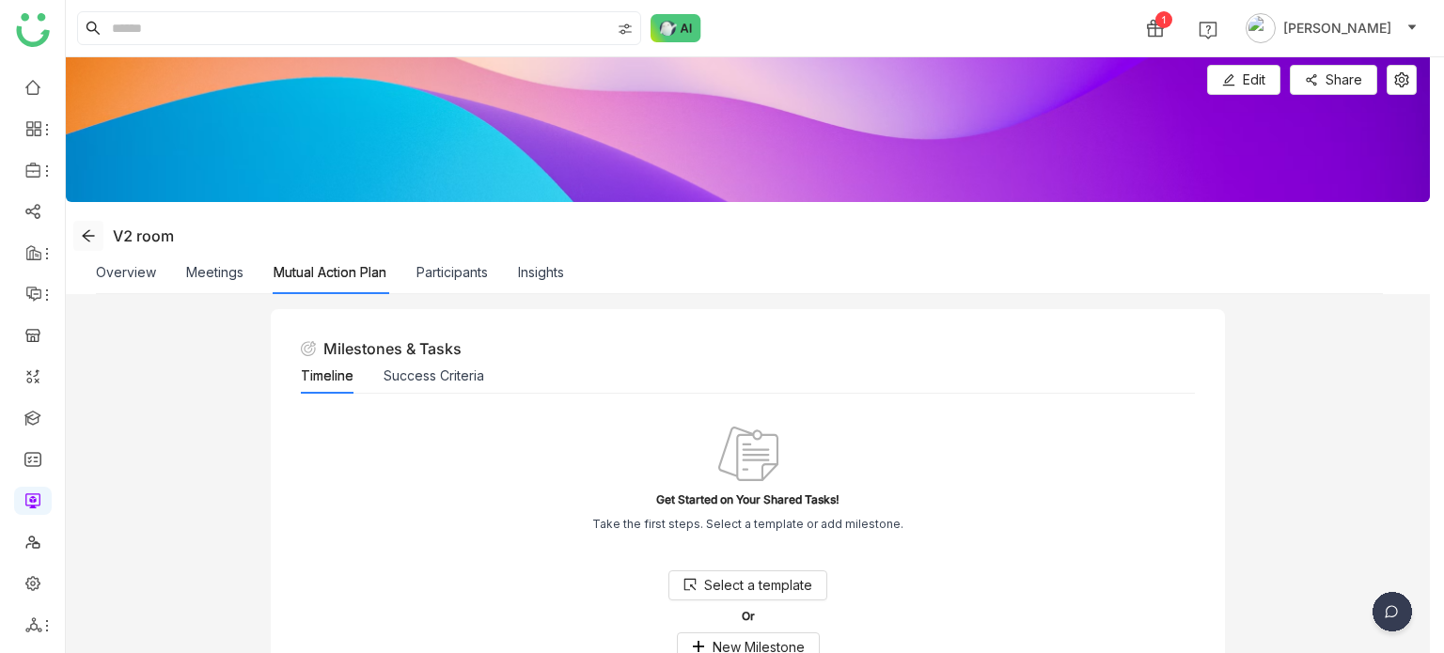
click at [83, 226] on button at bounding box center [88, 236] width 30 height 30
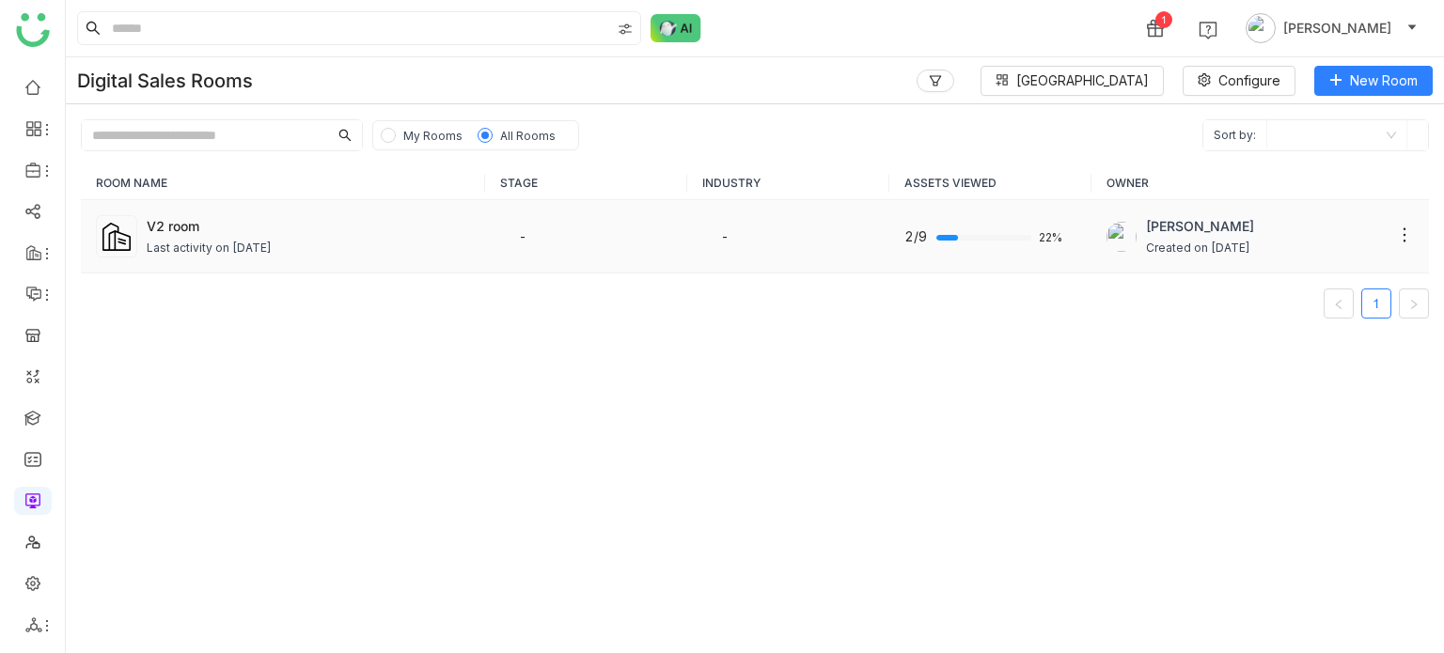
click at [146, 233] on td "V2 room Last activity on Jul 18, 2025" at bounding box center [283, 236] width 404 height 73
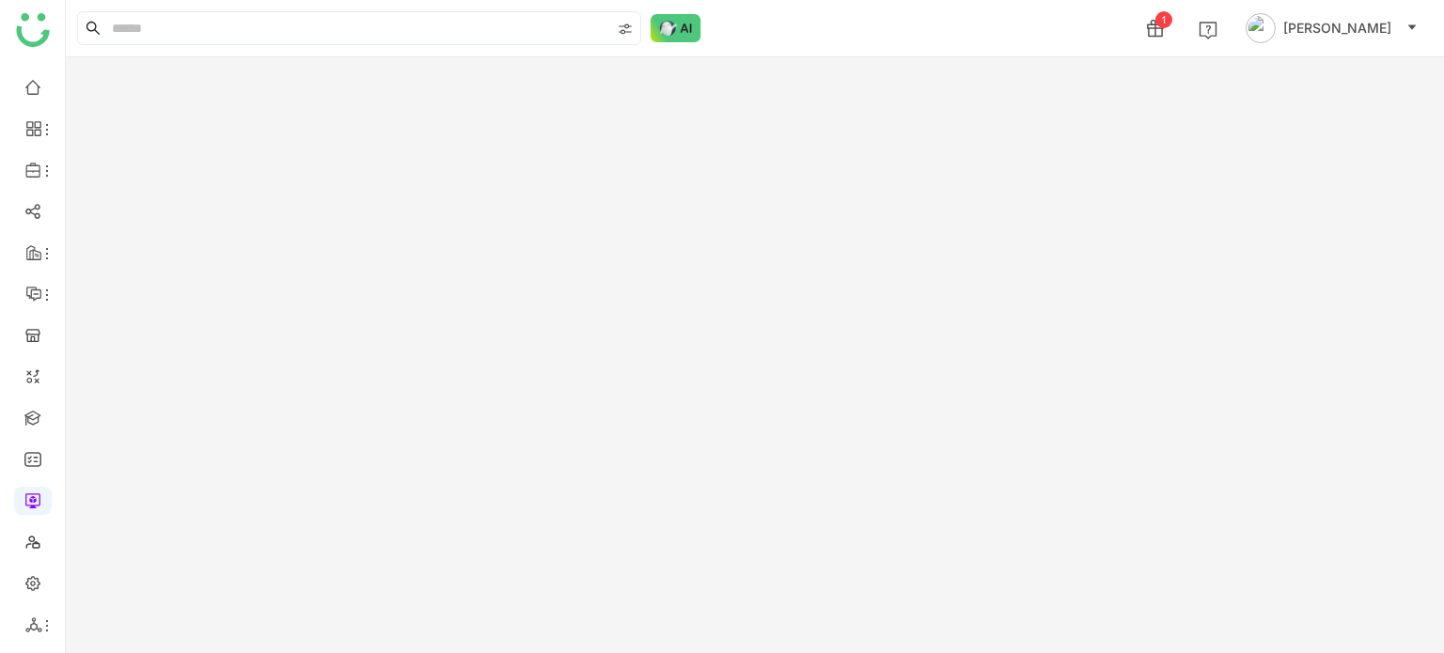
click at [34, 492] on link at bounding box center [32, 500] width 17 height 16
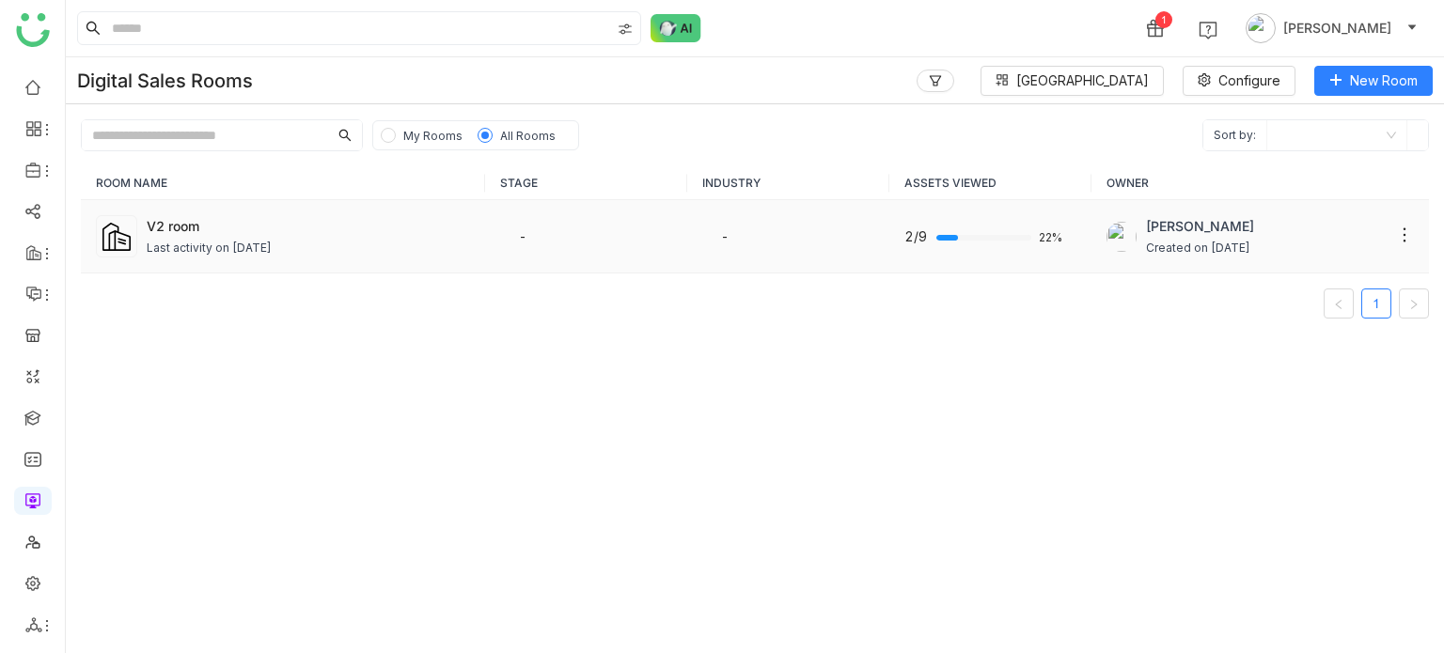
click at [196, 229] on div "V2 room" at bounding box center [308, 226] width 323 height 20
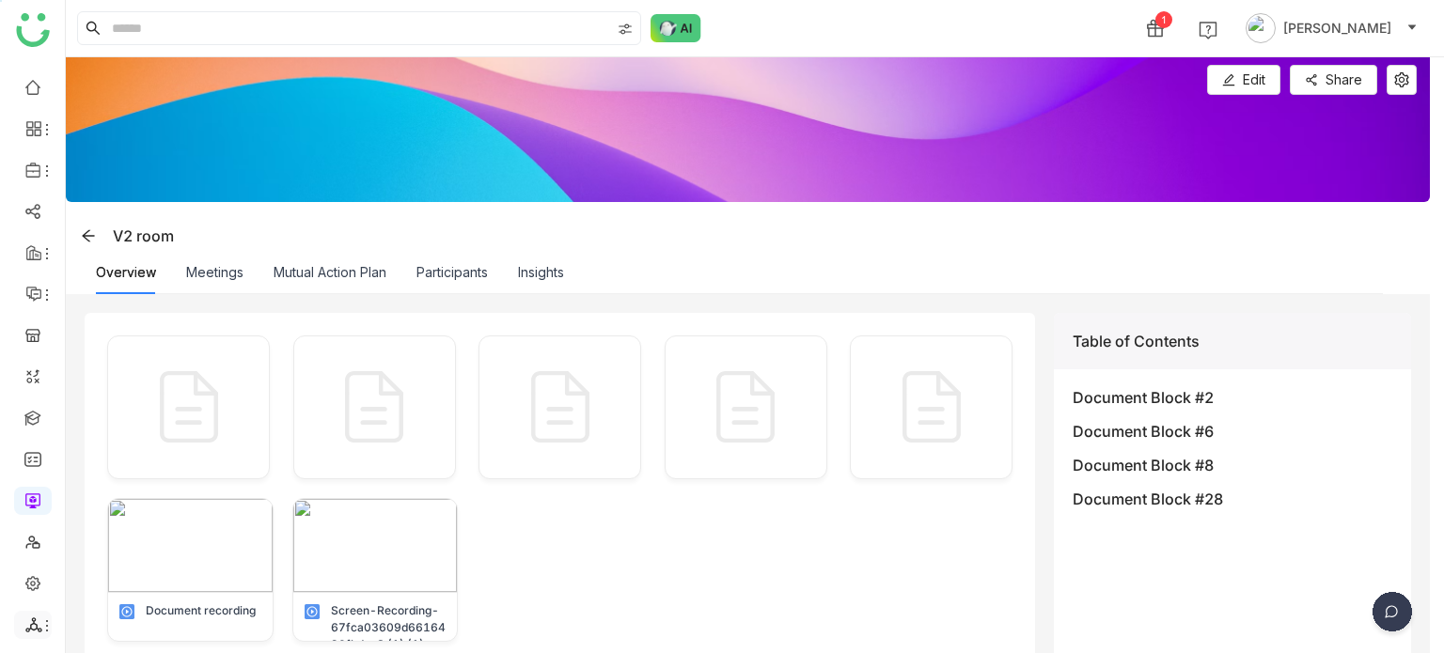
click at [38, 624] on span at bounding box center [33, 625] width 17 height 17
click at [145, 515] on link "List" at bounding box center [135, 521] width 130 height 13
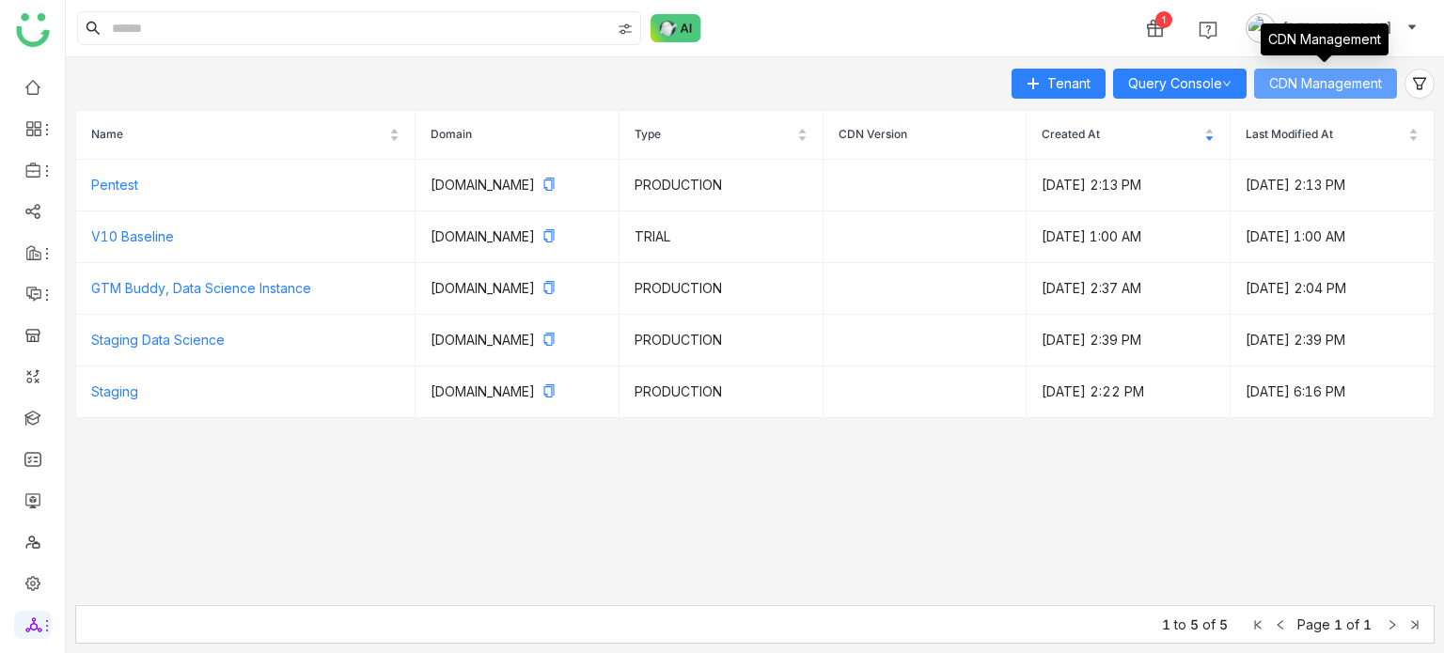
click at [1307, 88] on span "CDN Management" at bounding box center [1325, 83] width 113 height 21
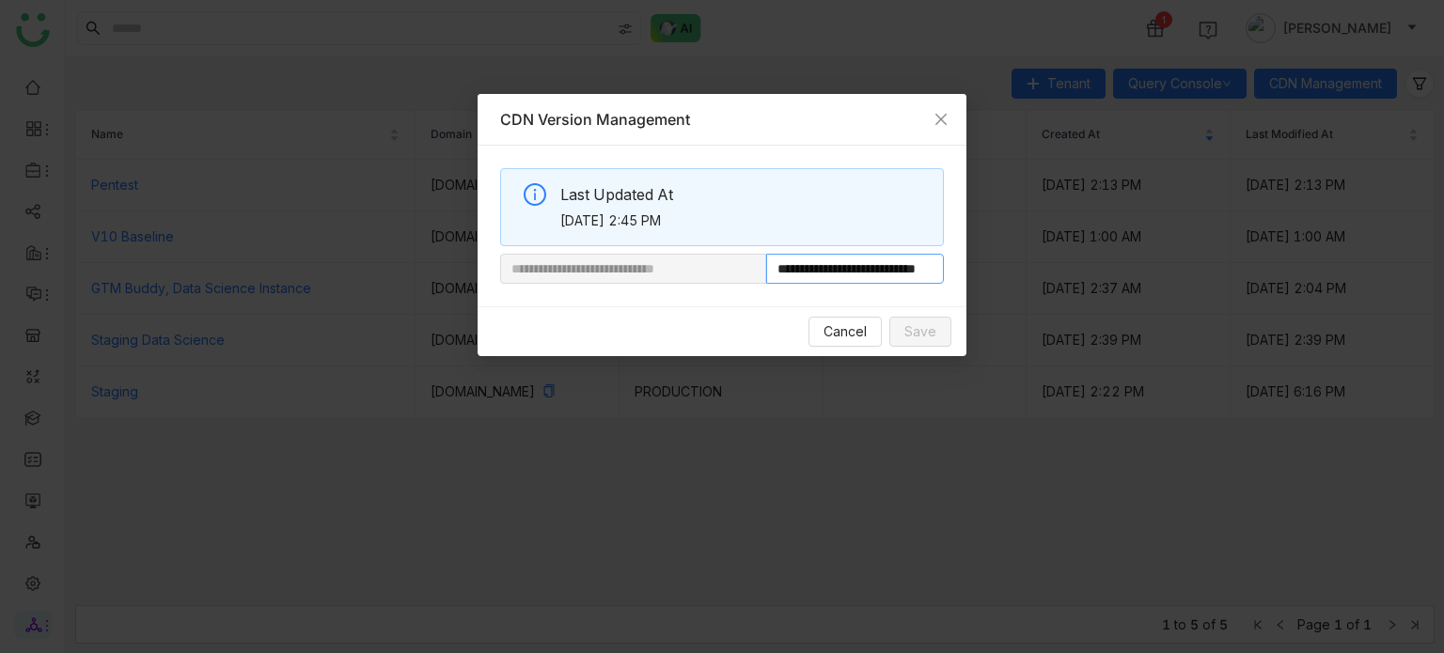
scroll to position [0, 66]
drag, startPoint x: 829, startPoint y: 271, endPoint x: 1366, endPoint y: 269, distance: 536.8
click at [1366, 269] on nz-modal-container "**********" at bounding box center [722, 326] width 1444 height 653
paste input "**********"
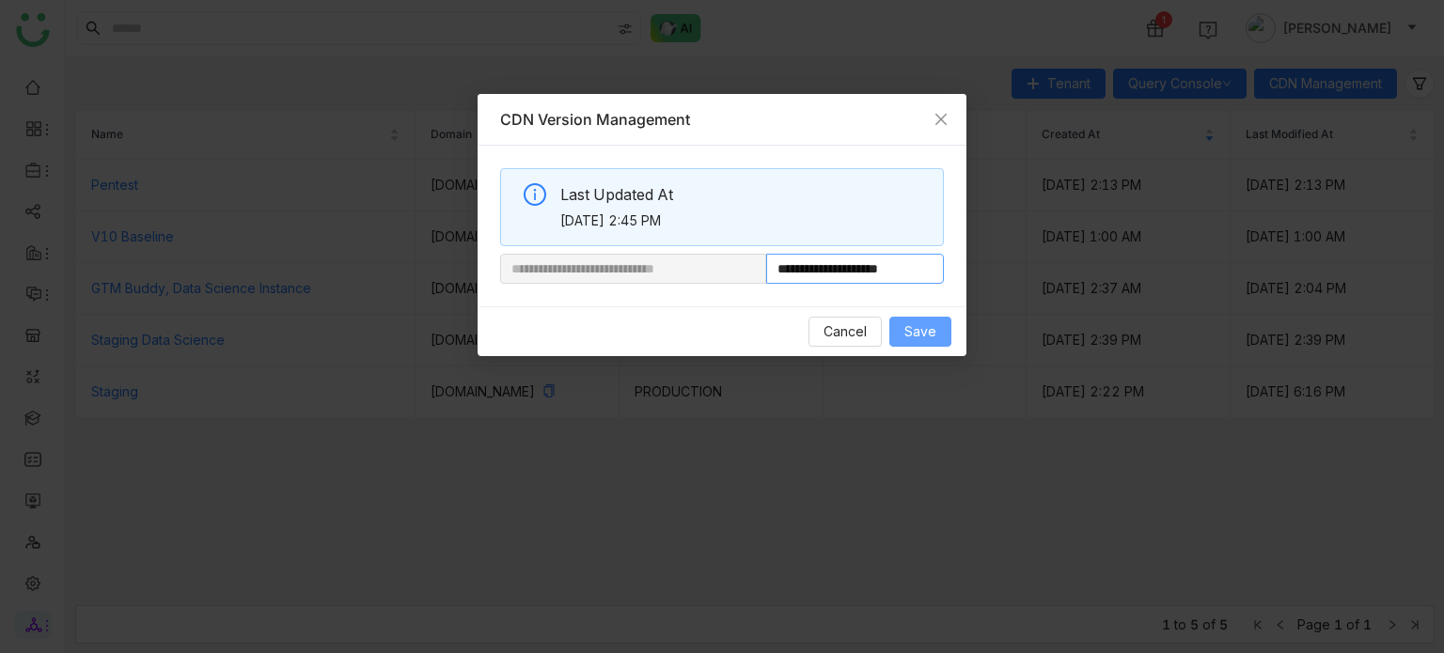
type input "**********"
click at [931, 319] on button "Save" at bounding box center [920, 332] width 62 height 30
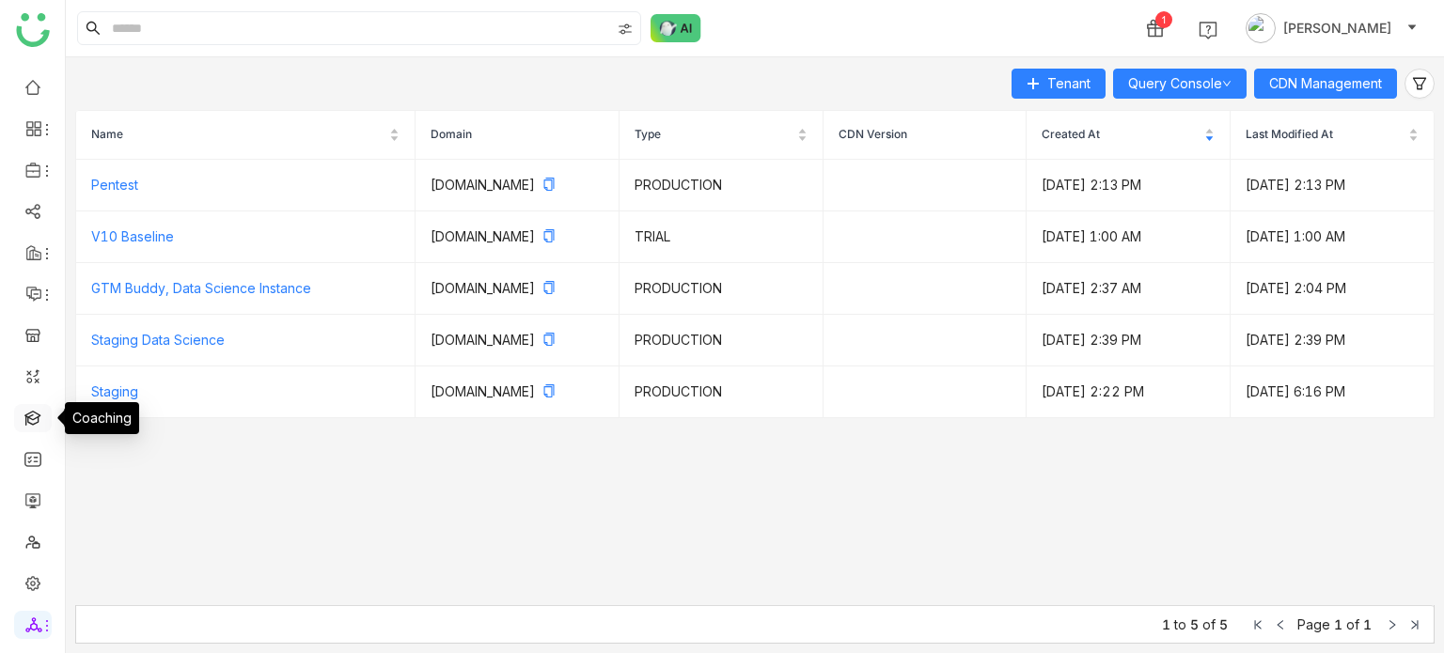
click at [26, 425] on link at bounding box center [32, 417] width 17 height 16
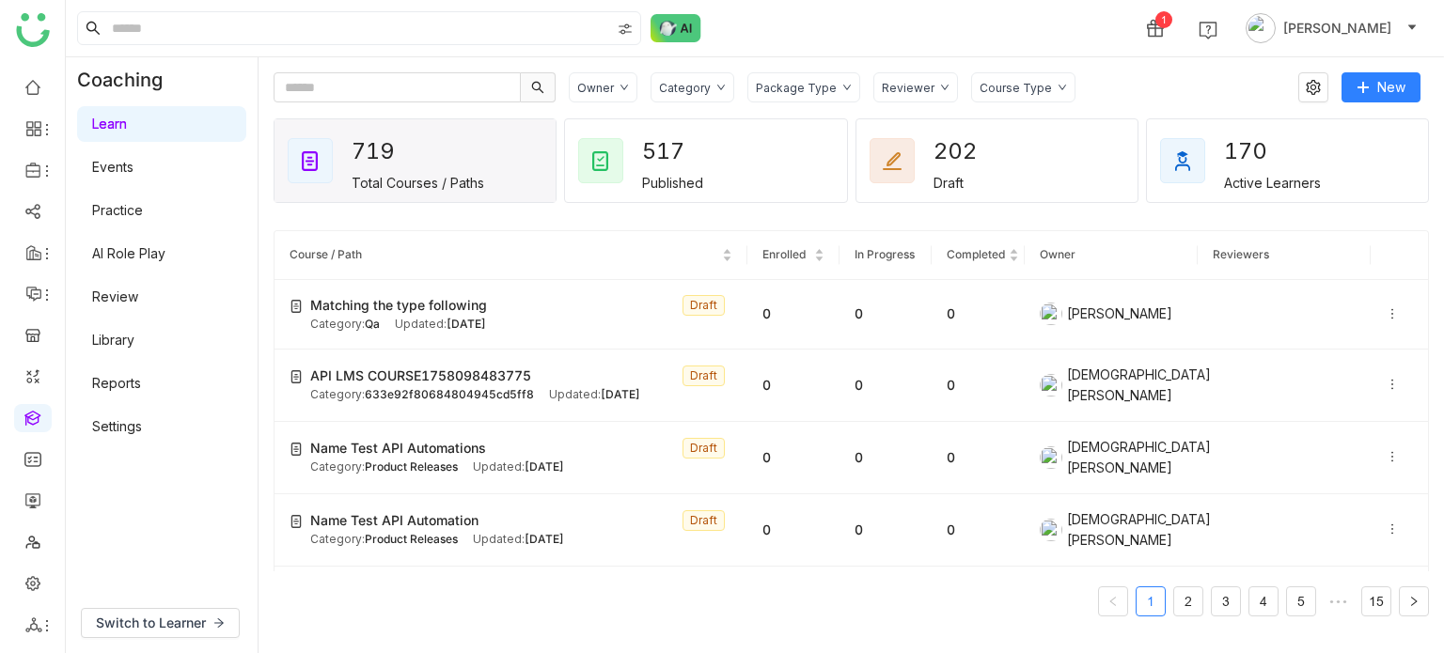
click at [120, 434] on link "Settings" at bounding box center [117, 426] width 50 height 16
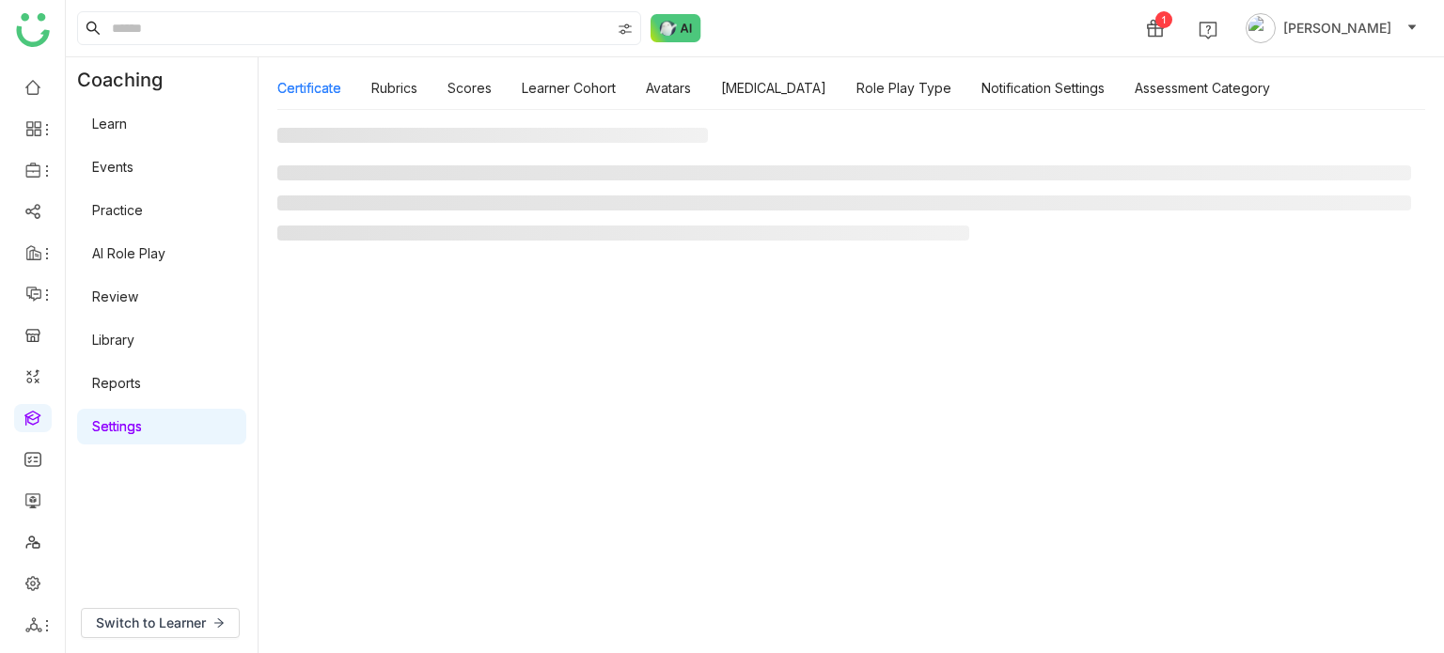
click at [120, 434] on link "Settings" at bounding box center [117, 426] width 50 height 16
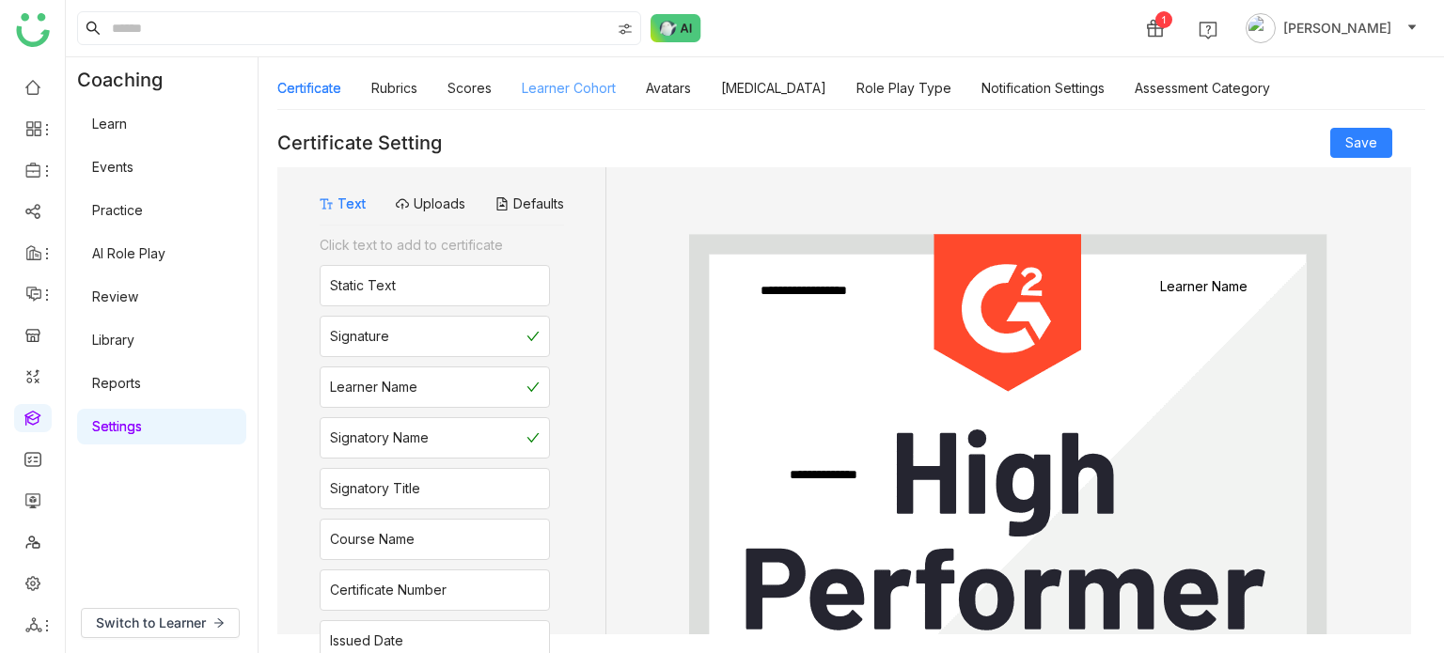
click at [540, 86] on link "Learner Cohort" at bounding box center [569, 88] width 94 height 16
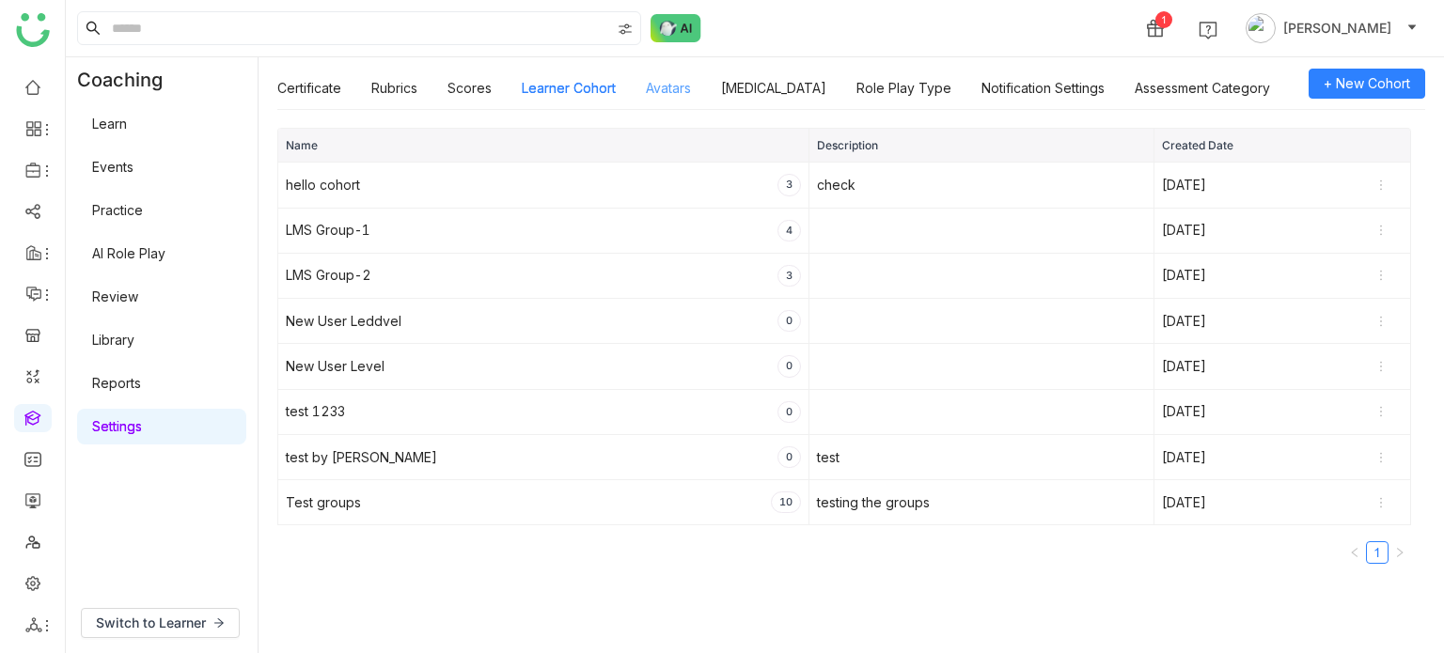
click at [691, 90] on link "Avatars" at bounding box center [668, 88] width 45 height 16
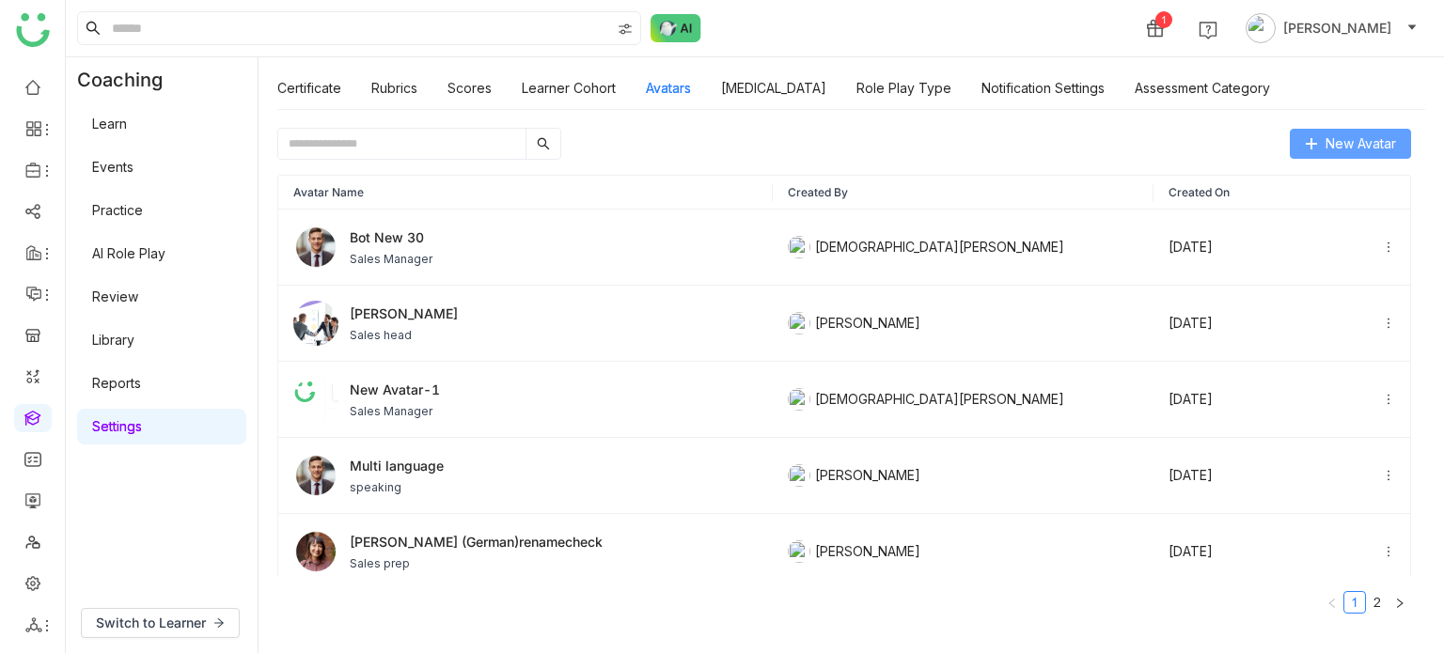
click at [1354, 149] on span "New Avatar" at bounding box center [1361, 144] width 71 height 21
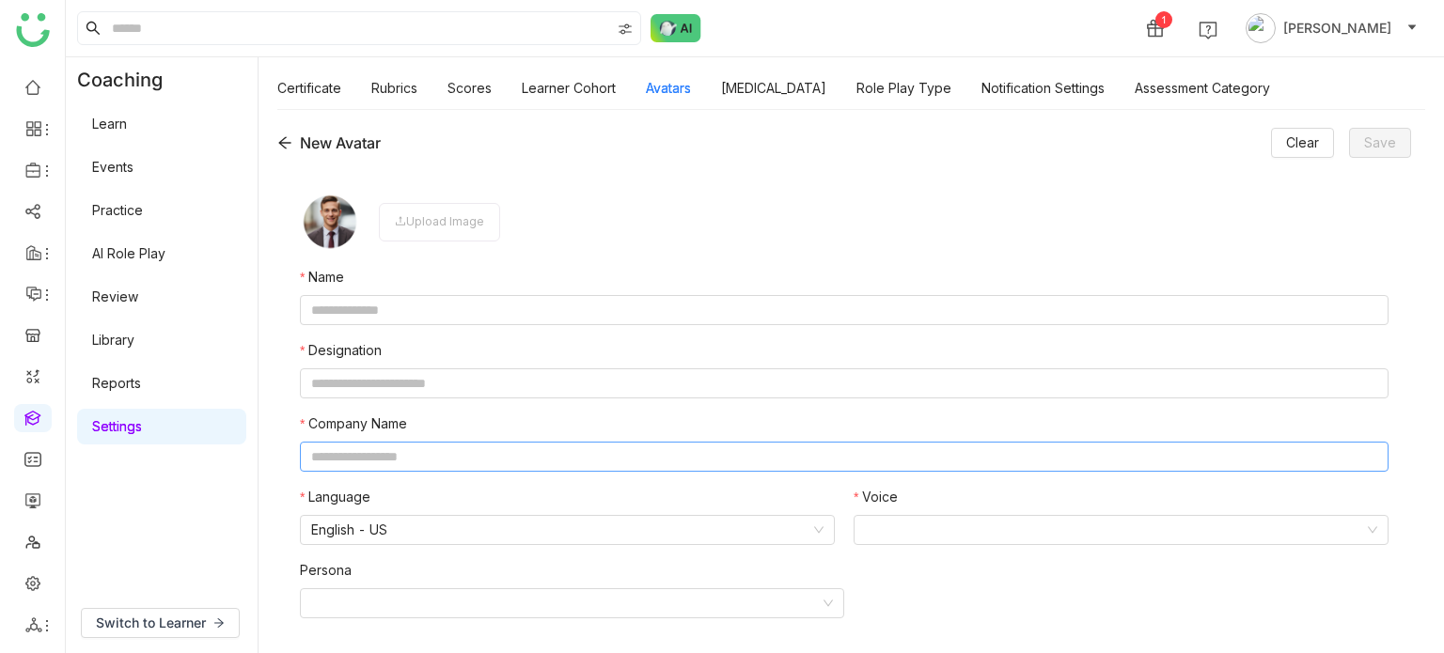
click at [546, 454] on input "text" at bounding box center [844, 457] width 1089 height 30
click at [290, 135] on div "New Avatar" at bounding box center [328, 140] width 103 height 23
click at [290, 135] on icon at bounding box center [284, 140] width 15 height 15
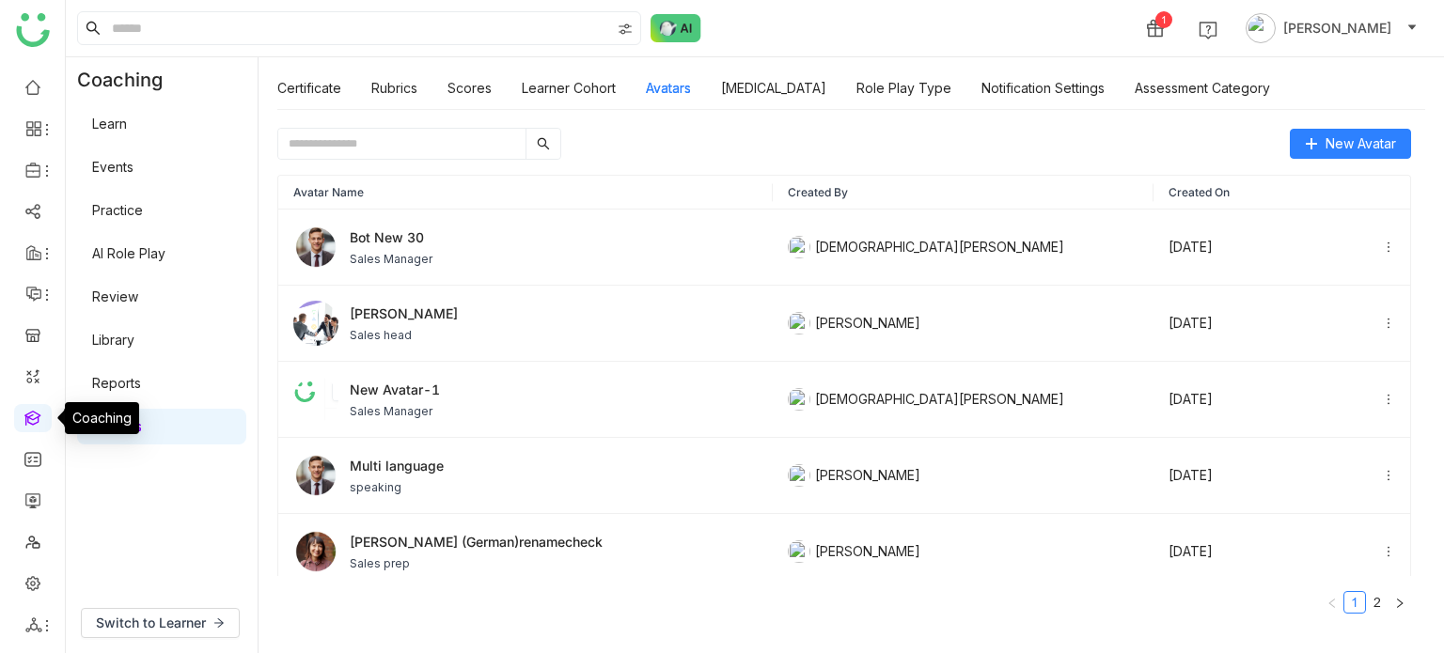
click at [28, 416] on link at bounding box center [32, 417] width 17 height 16
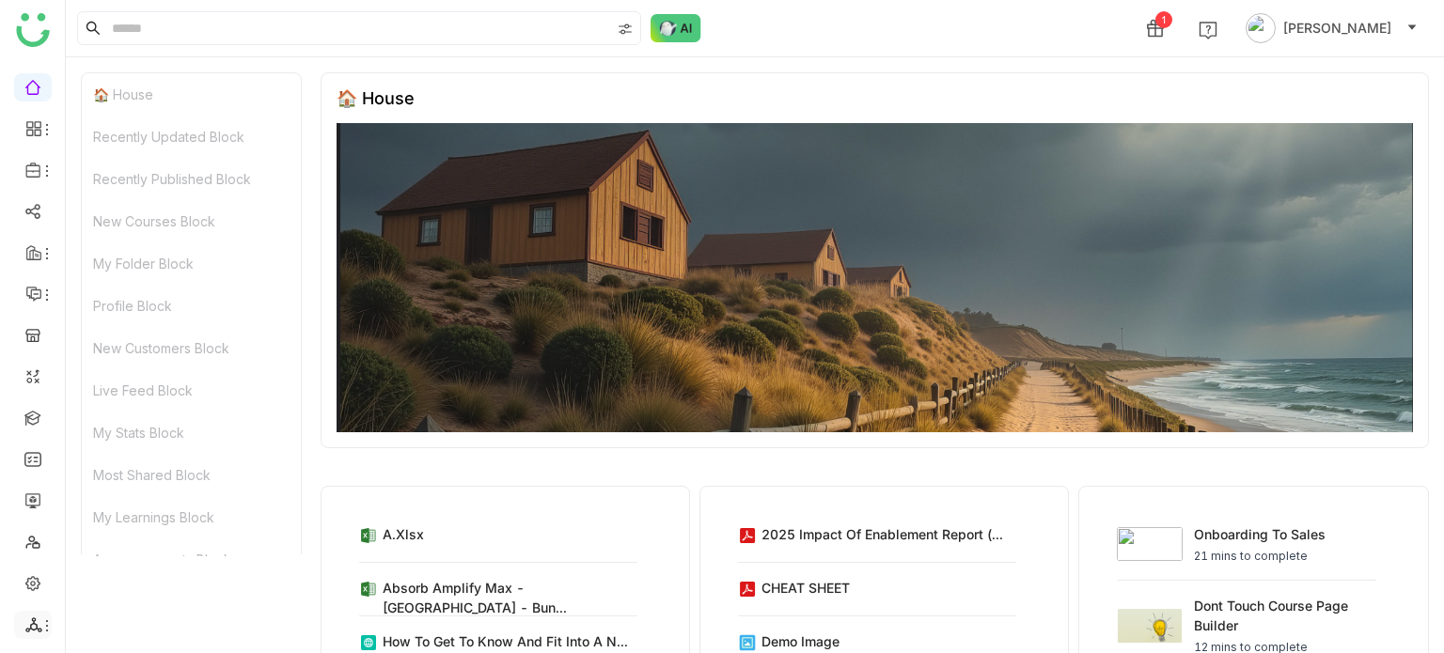
click at [33, 633] on icon at bounding box center [33, 625] width 17 height 17
click at [161, 520] on link "List" at bounding box center [135, 521] width 130 height 13
click at [47, 648] on ul at bounding box center [32, 356] width 65 height 592
click at [34, 631] on icon at bounding box center [33, 625] width 17 height 17
click at [138, 525] on link "List" at bounding box center [135, 521] width 130 height 13
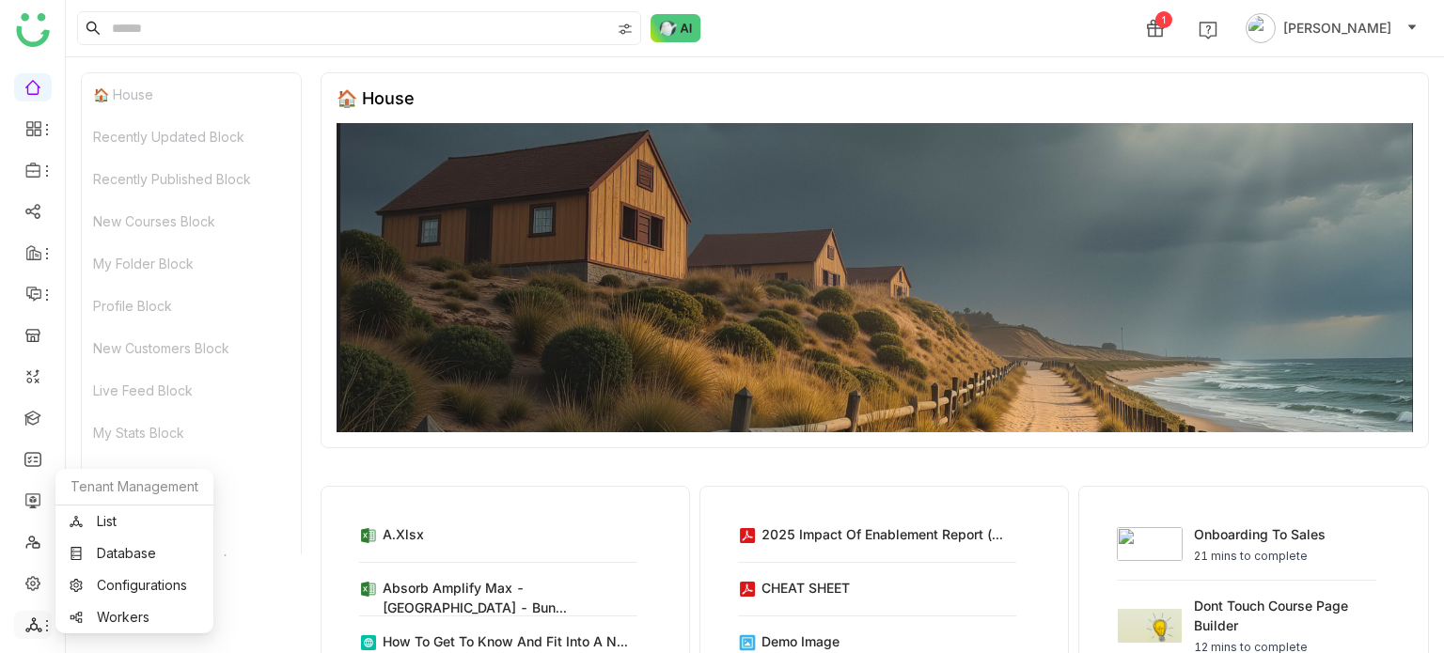
click at [34, 624] on icon at bounding box center [33, 625] width 17 height 17
click at [101, 515] on link "List" at bounding box center [135, 521] width 130 height 13
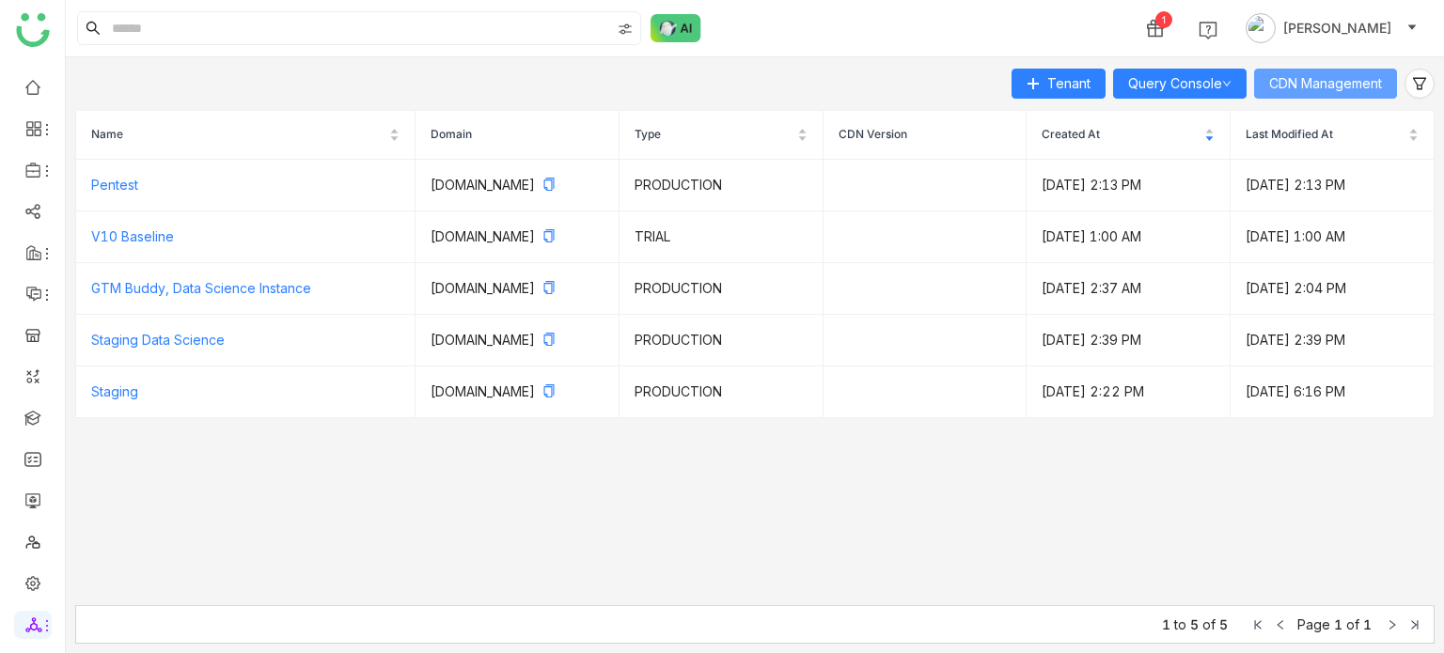
click at [1337, 71] on button "CDN Management" at bounding box center [1325, 84] width 143 height 30
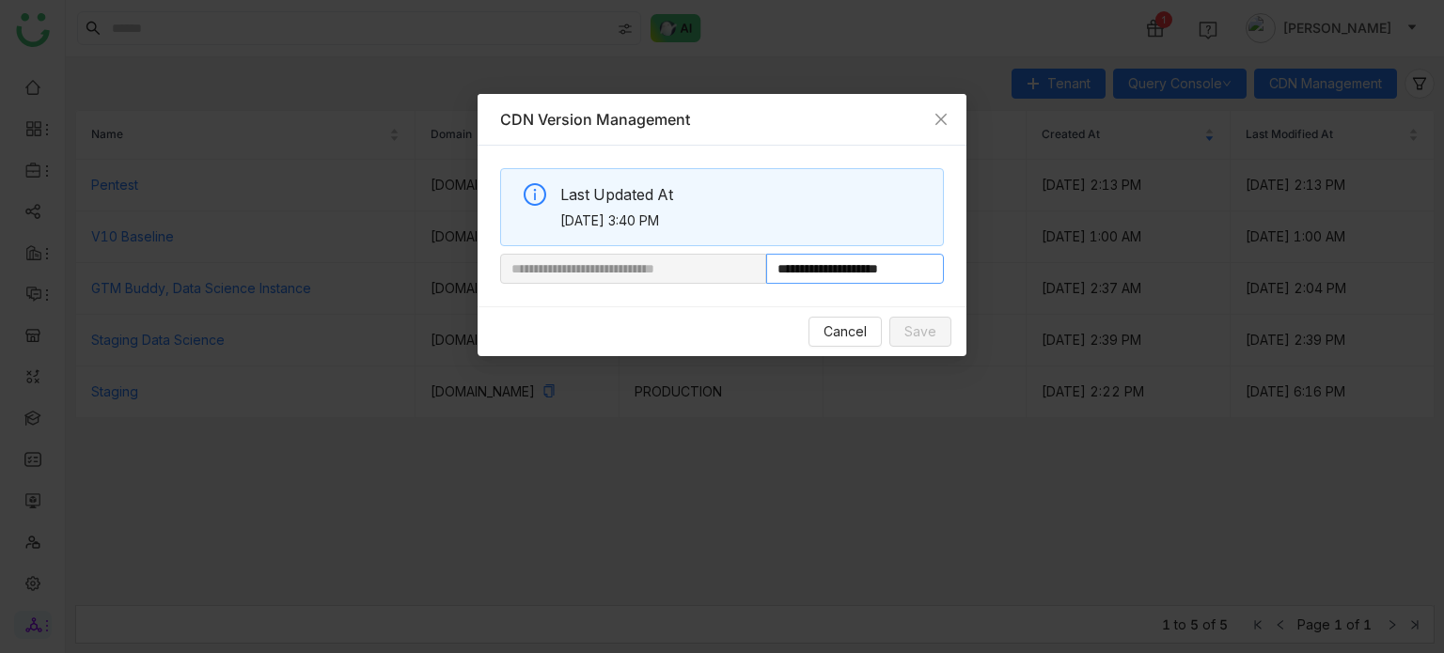
click at [918, 262] on input "**********" at bounding box center [855, 269] width 178 height 30
click at [950, 104] on span "Close" at bounding box center [941, 119] width 51 height 51
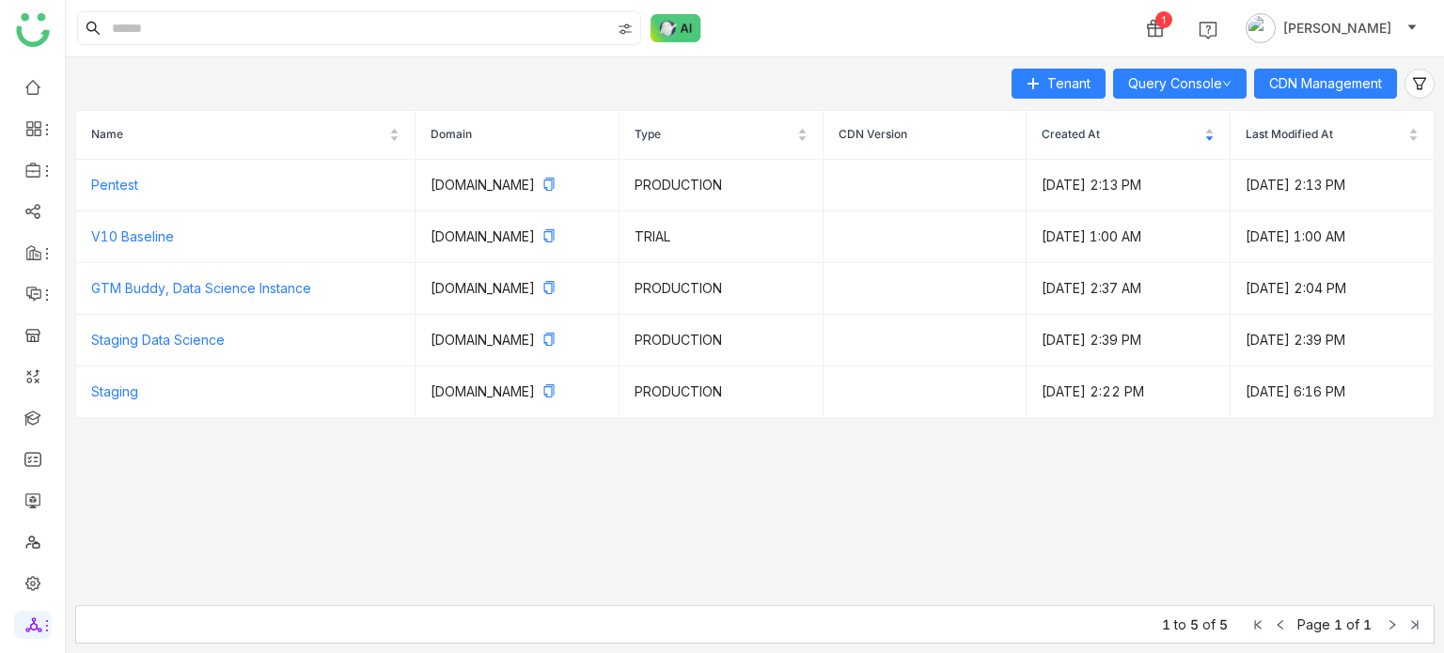
click at [933, 49] on div "1 [PERSON_NAME]" at bounding box center [755, 28] width 1378 height 56
click at [29, 425] on link at bounding box center [32, 417] width 17 height 16
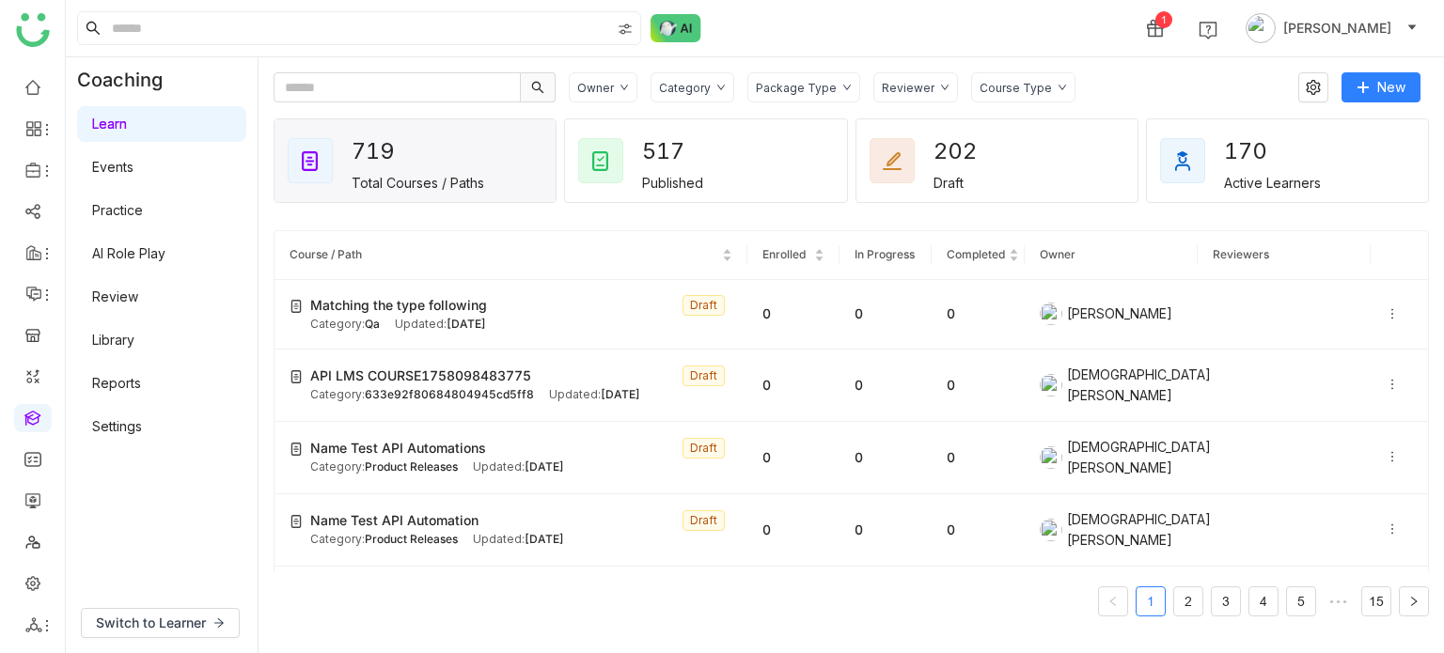
click at [142, 430] on link "Settings" at bounding box center [117, 426] width 50 height 16
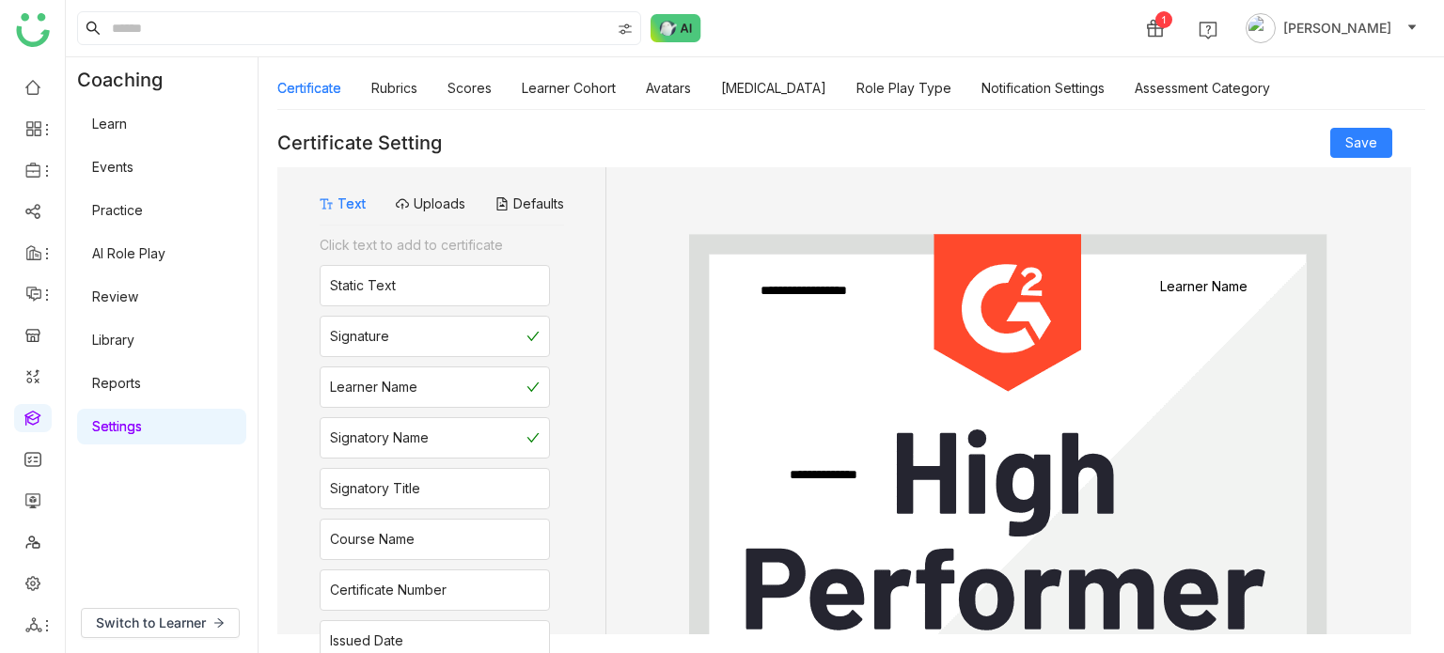
click at [698, 82] on div "Certificate Rubrics Scores Learner Cohort Avatars [MEDICAL_DATA] Role Play Type…" at bounding box center [773, 88] width 993 height 43
click at [677, 90] on link "Avatars" at bounding box center [668, 88] width 45 height 16
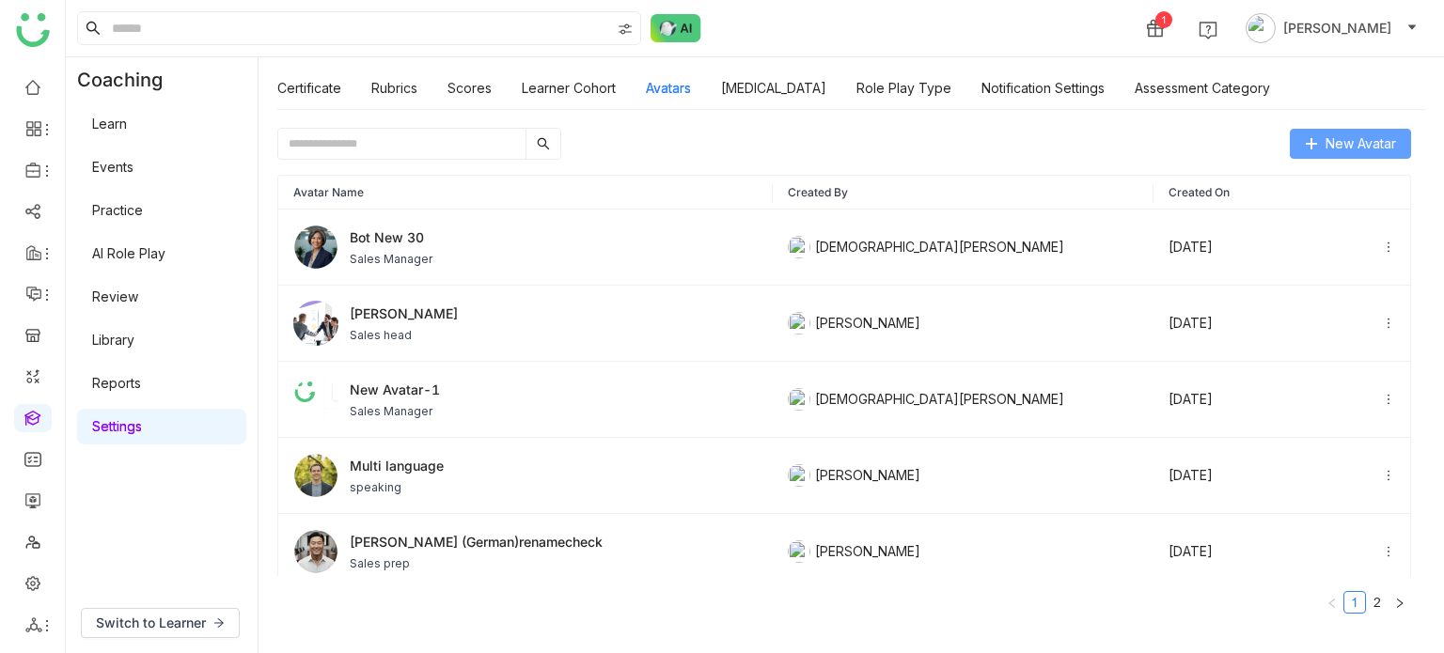
click at [1348, 134] on span "New Avatar" at bounding box center [1361, 144] width 71 height 21
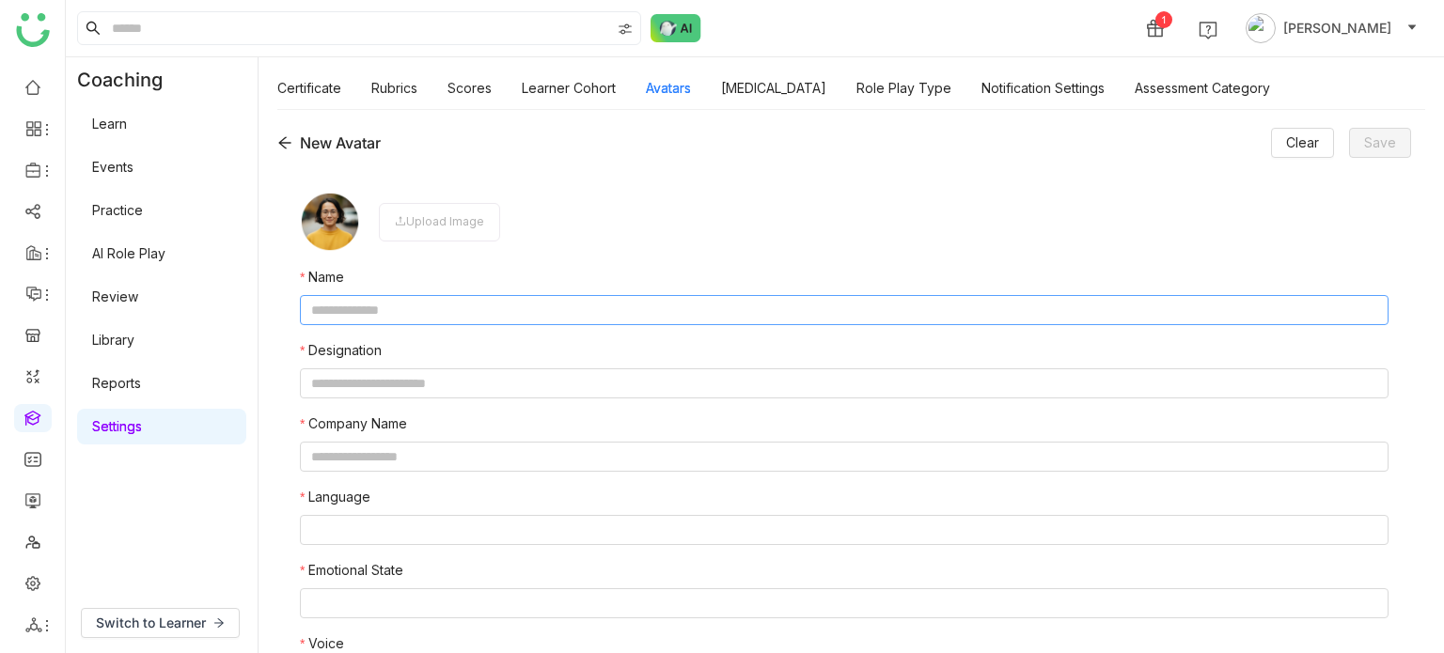
scroll to position [38, 0]
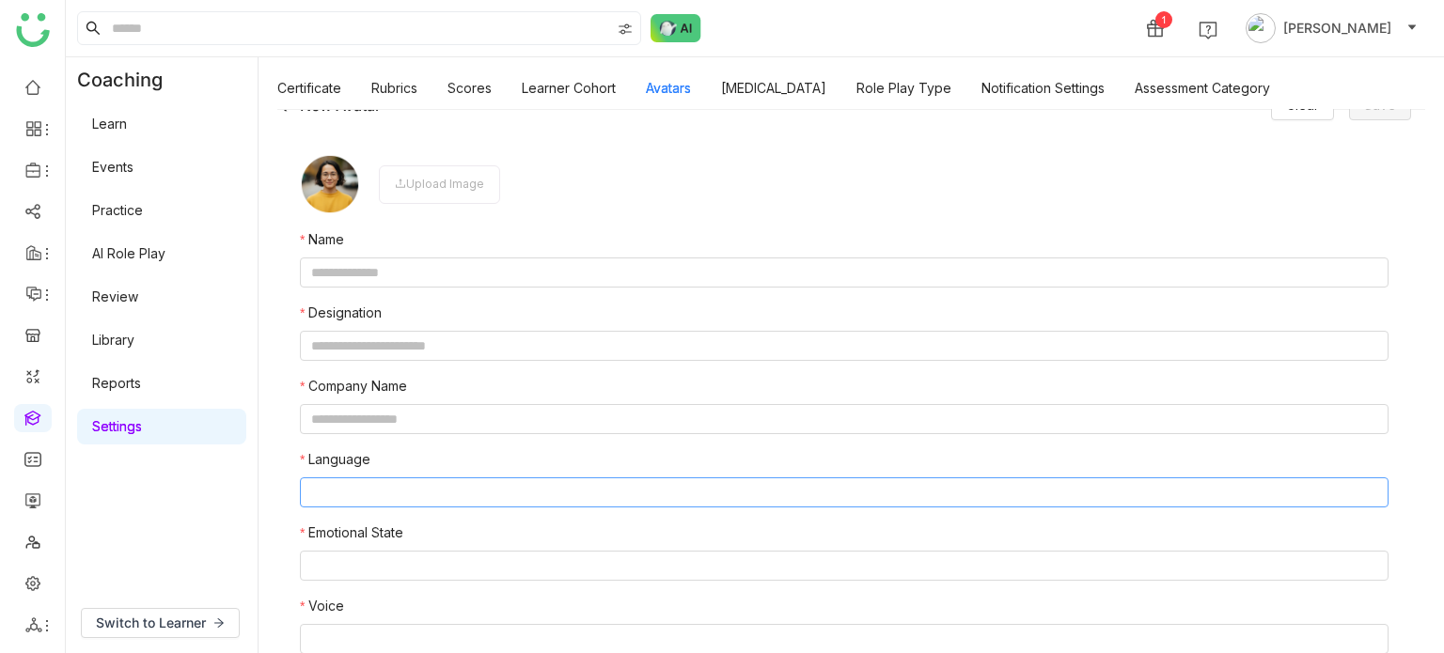
click at [497, 487] on nz-select-top-control at bounding box center [844, 493] width 1089 height 30
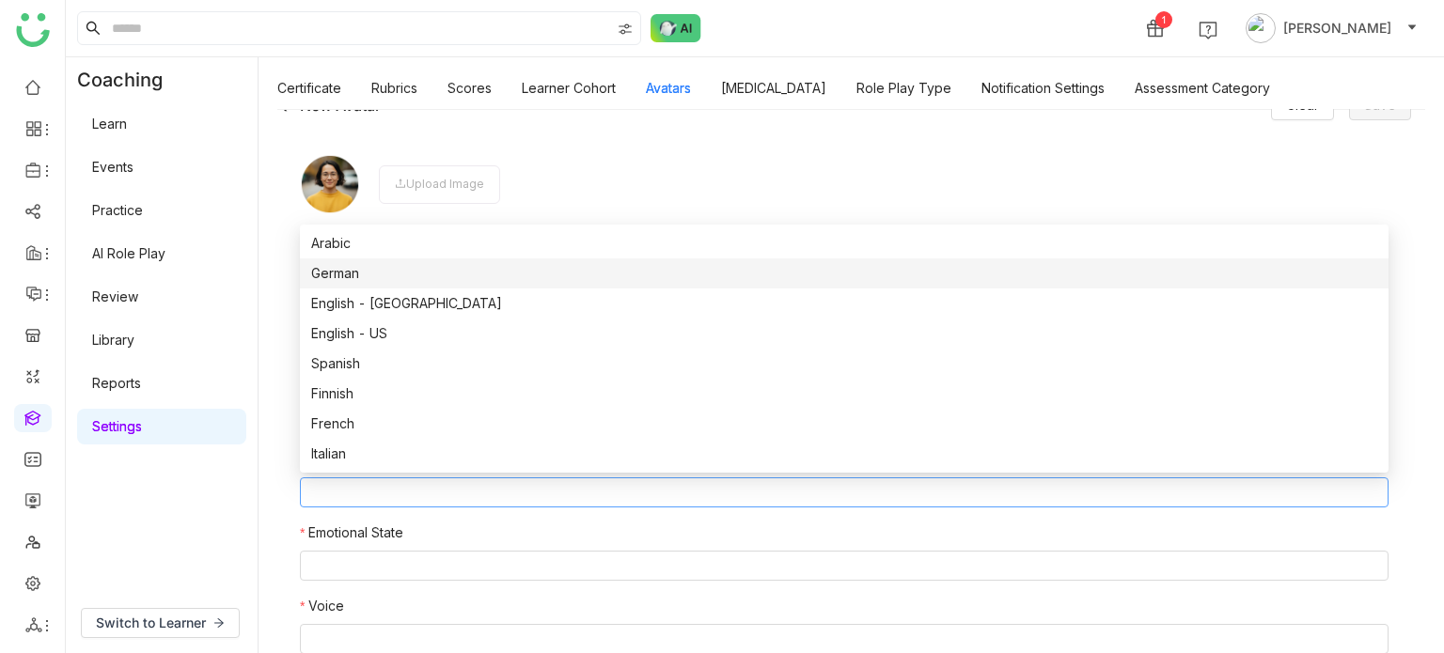
click at [489, 270] on div "German" at bounding box center [844, 273] width 1066 height 21
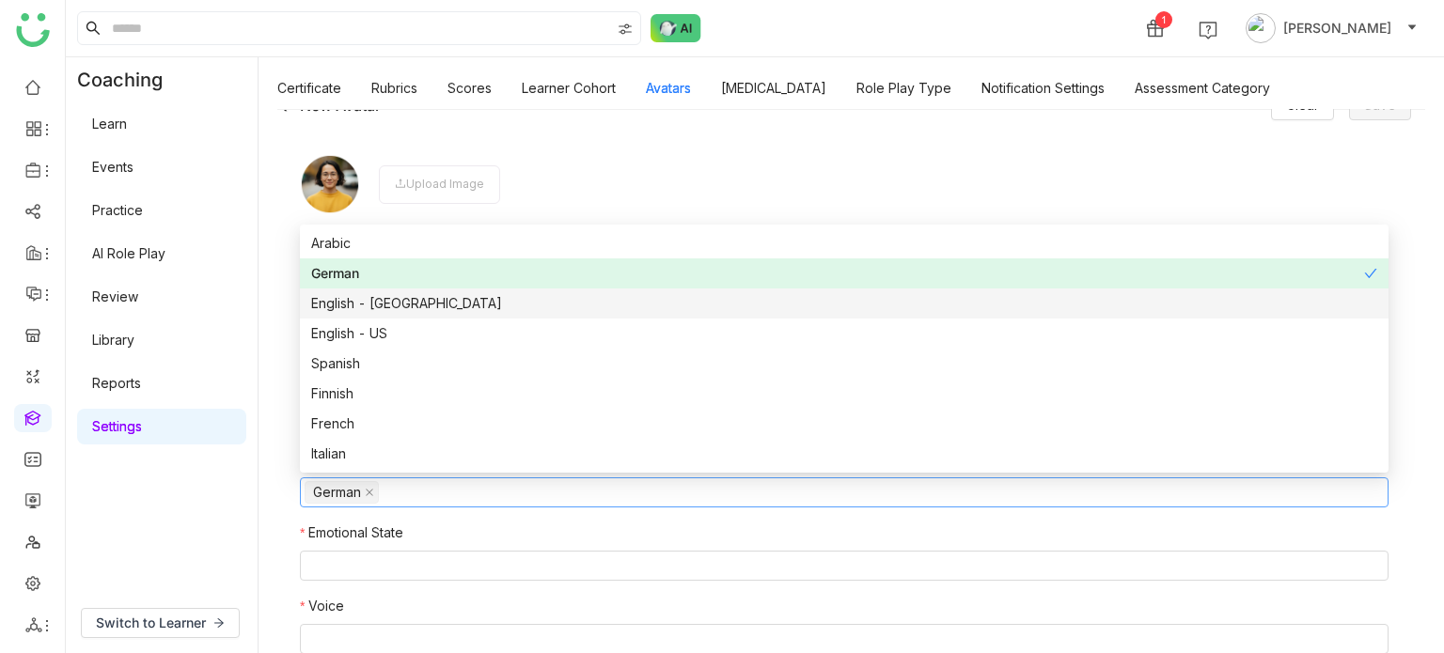
click at [496, 296] on div "English - [GEOGRAPHIC_DATA]" at bounding box center [844, 303] width 1066 height 21
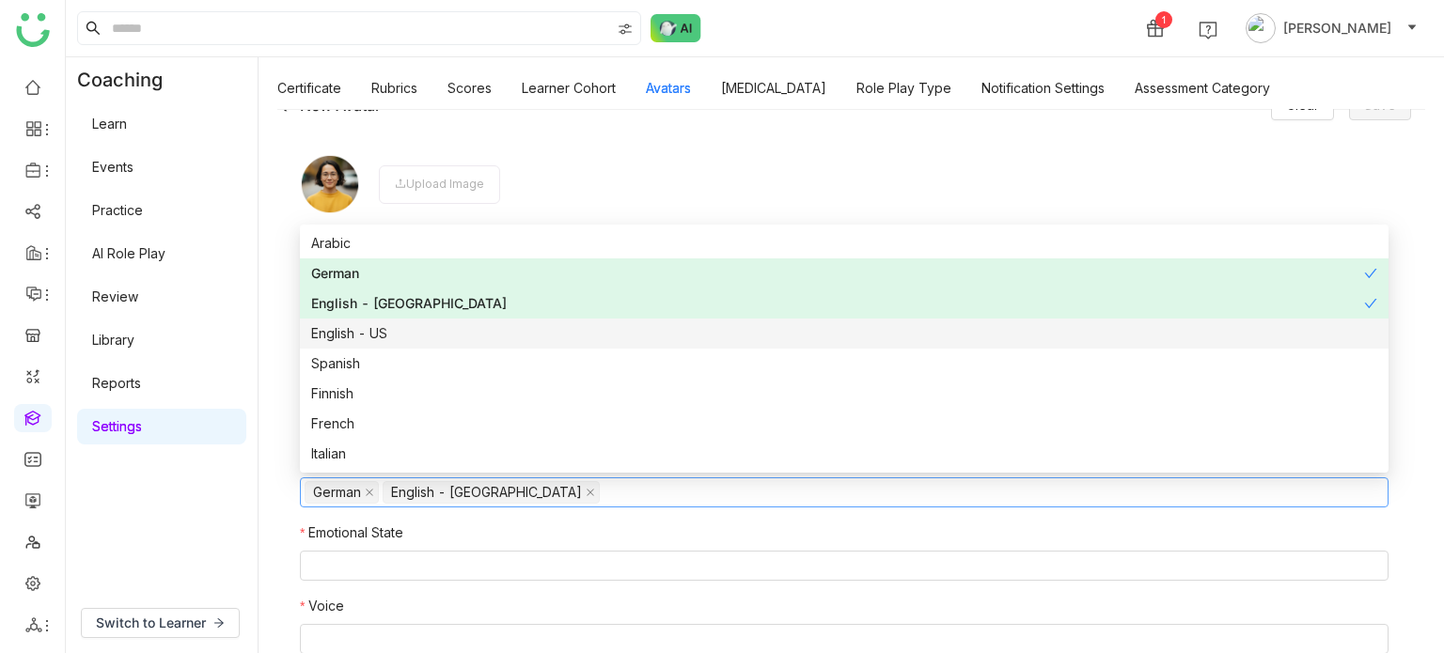
click at [489, 342] on div "English - US" at bounding box center [844, 333] width 1066 height 21
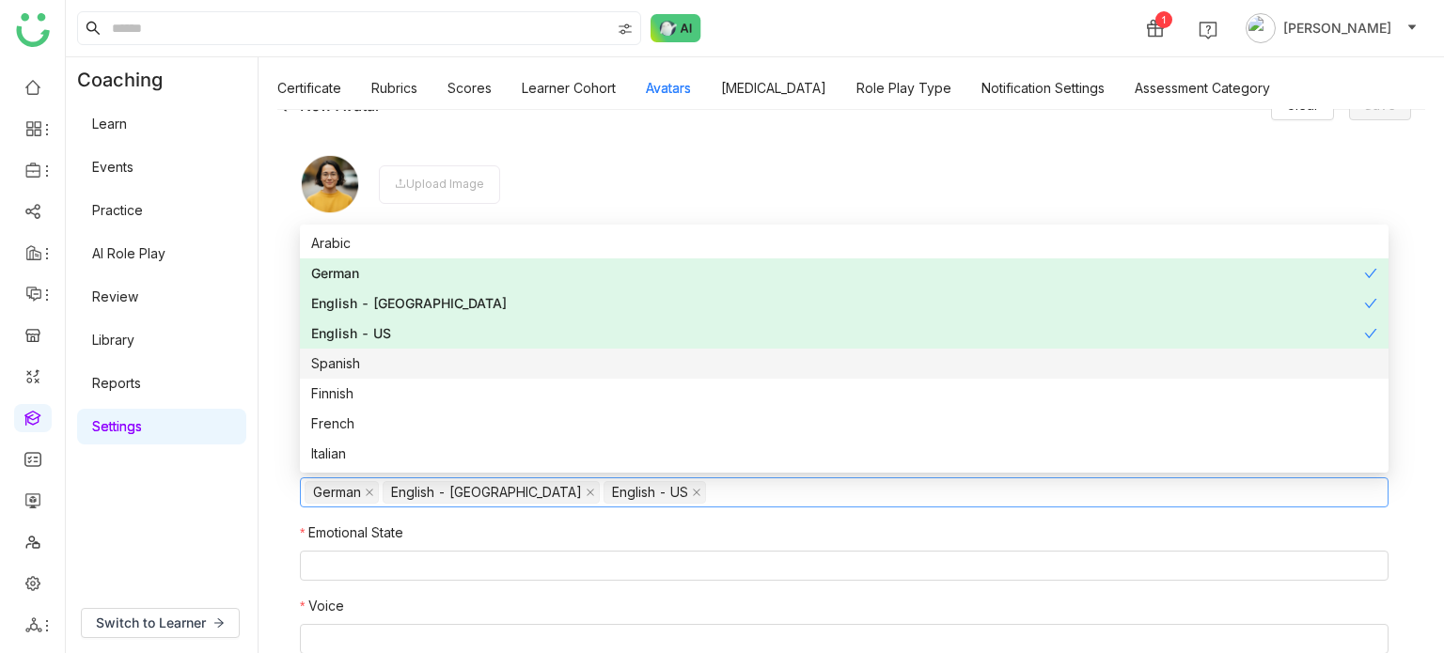
click at [487, 372] on div "Spanish" at bounding box center [844, 364] width 1066 height 21
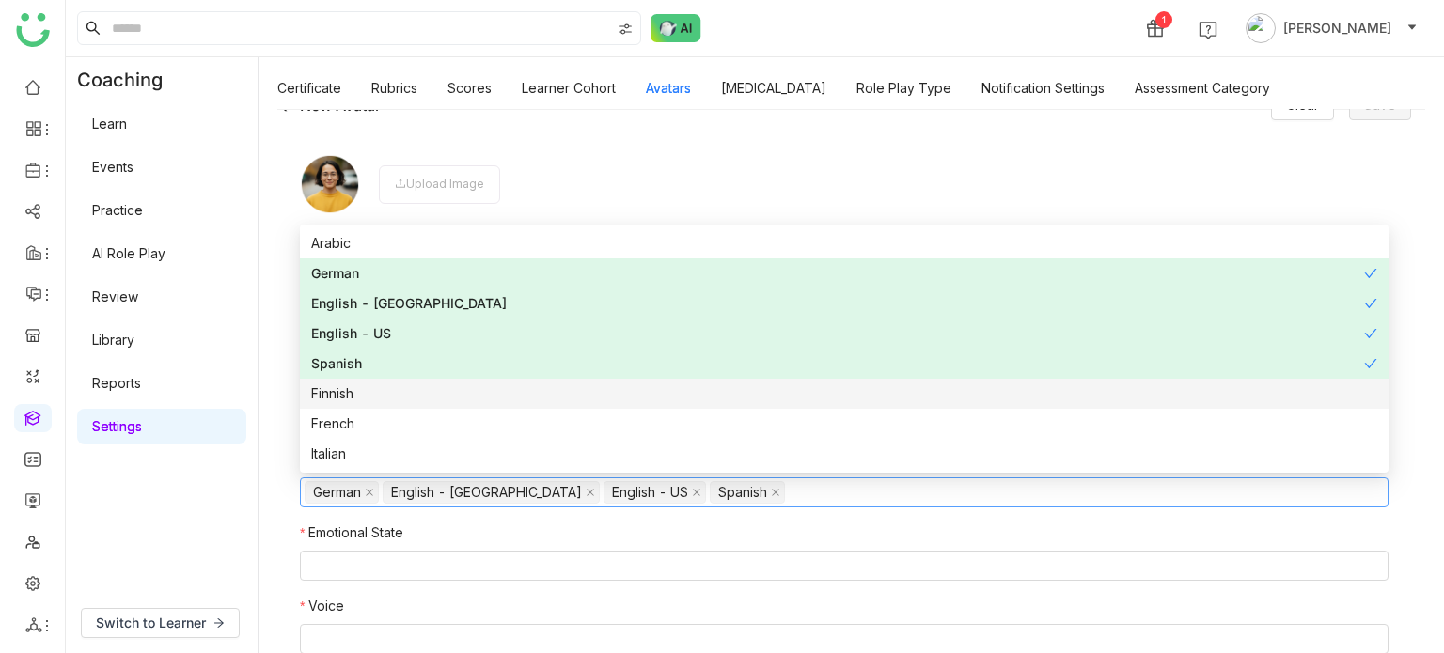
click at [481, 409] on nz-option-item "Finnish" at bounding box center [844, 394] width 1089 height 30
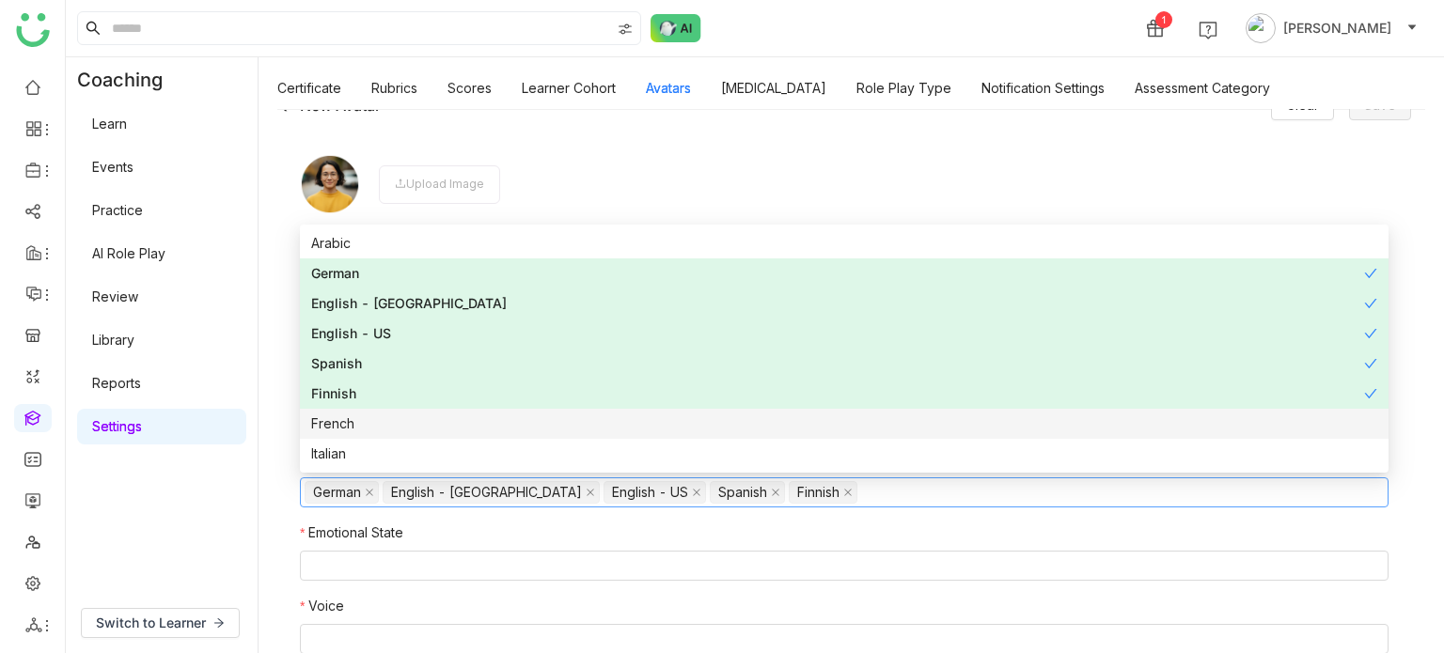
click at [480, 442] on nz-option-item "Italian" at bounding box center [844, 454] width 1089 height 30
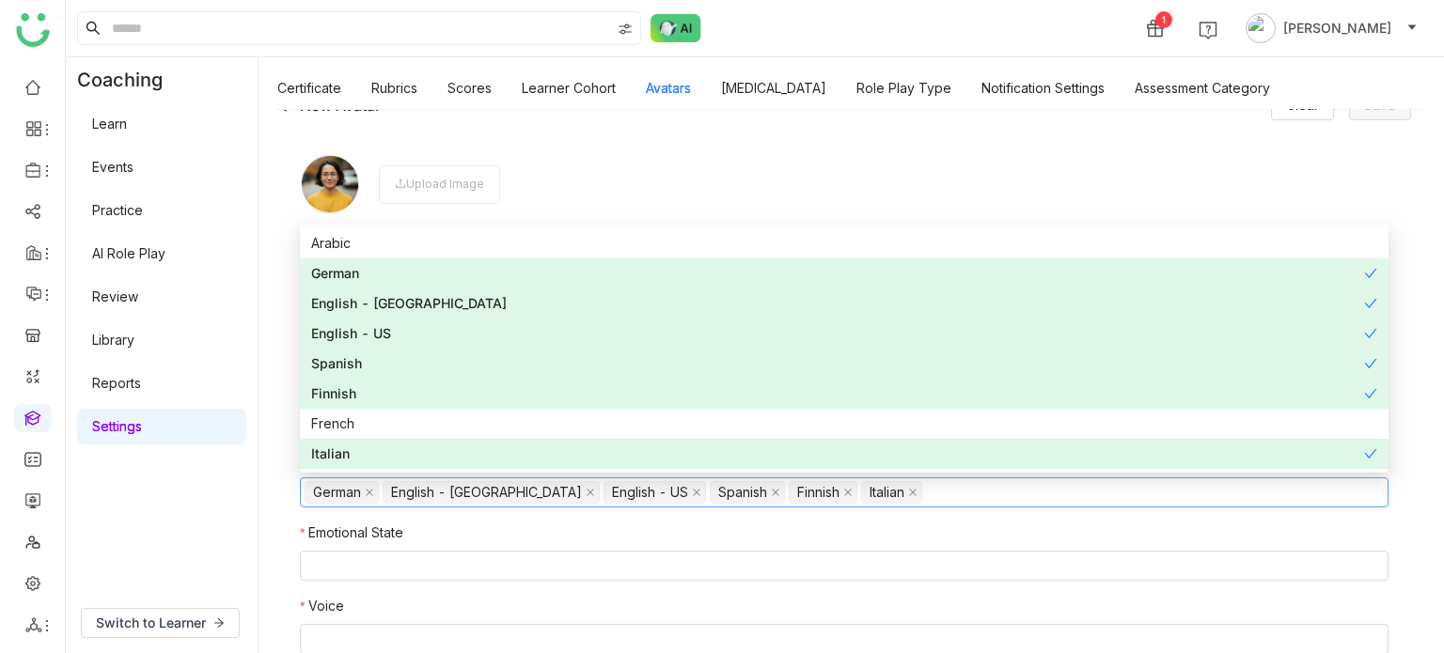
click at [478, 467] on nz-option-item "Italian" at bounding box center [844, 454] width 1089 height 30
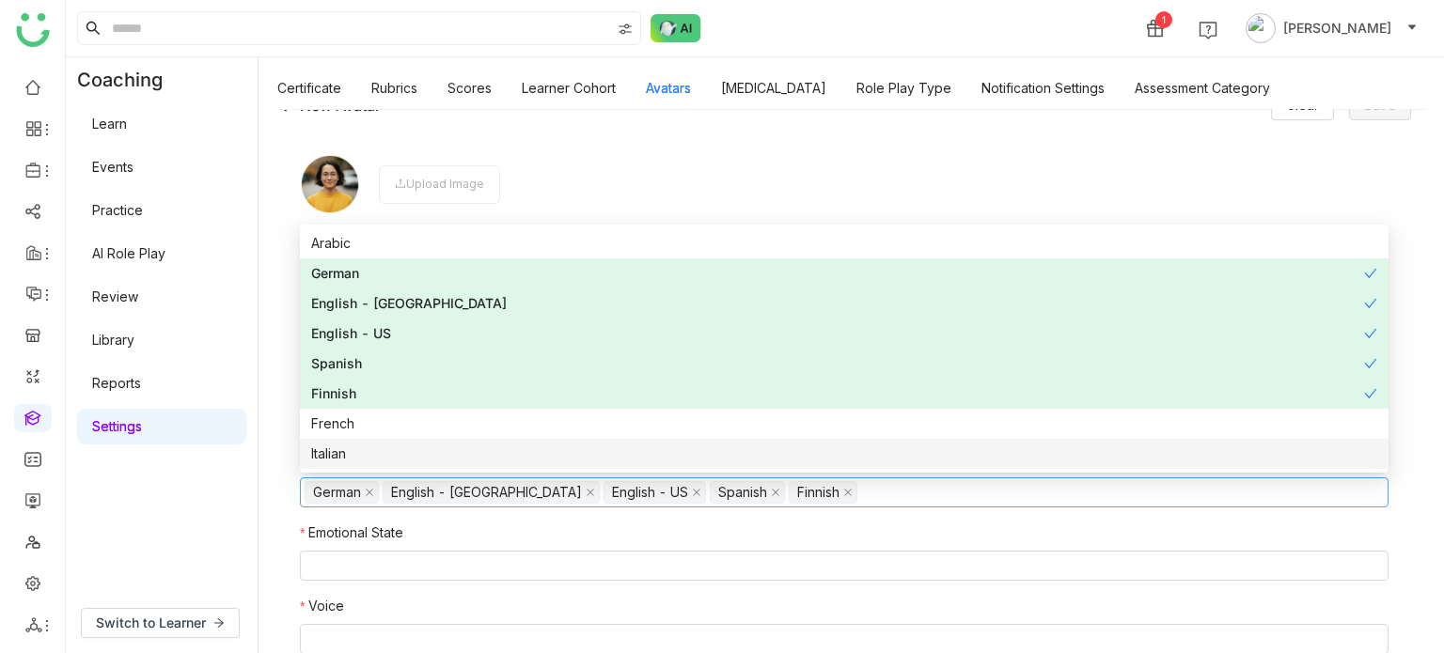
click at [485, 443] on nz-option-item "Italian" at bounding box center [844, 454] width 1089 height 30
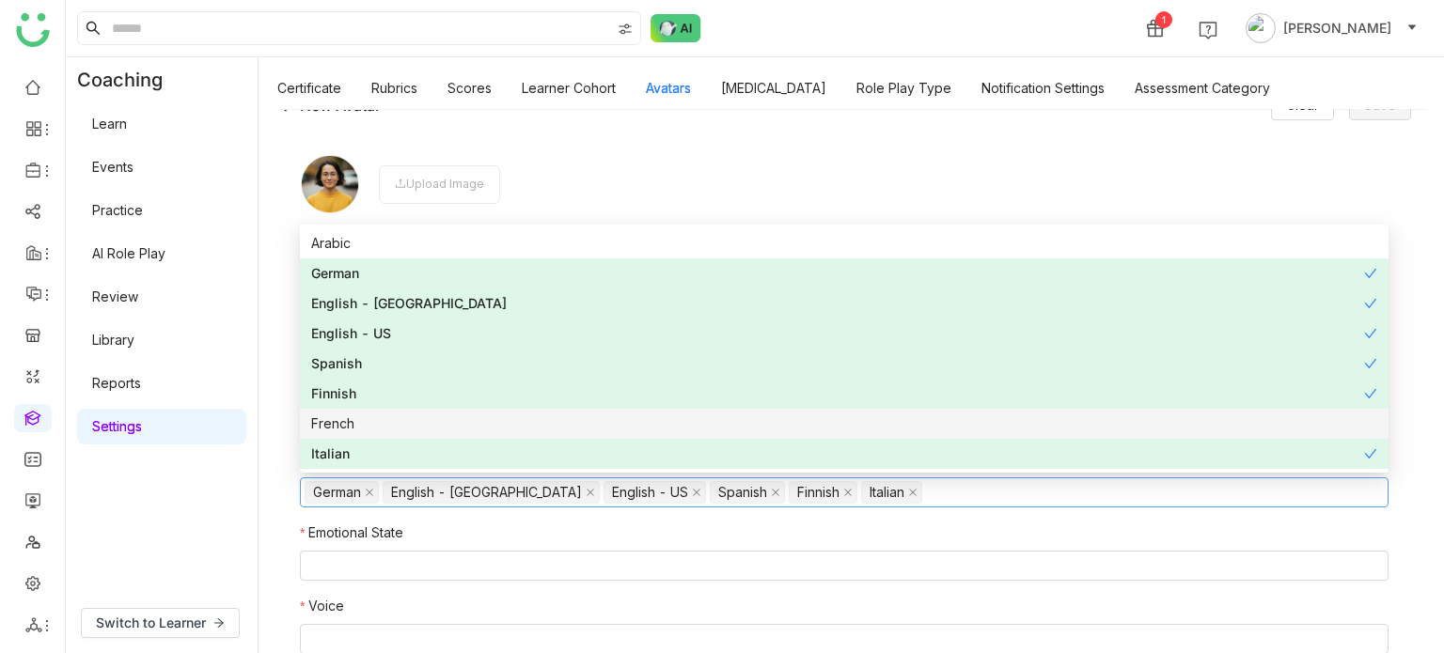
click at [495, 420] on div "French" at bounding box center [844, 424] width 1066 height 21
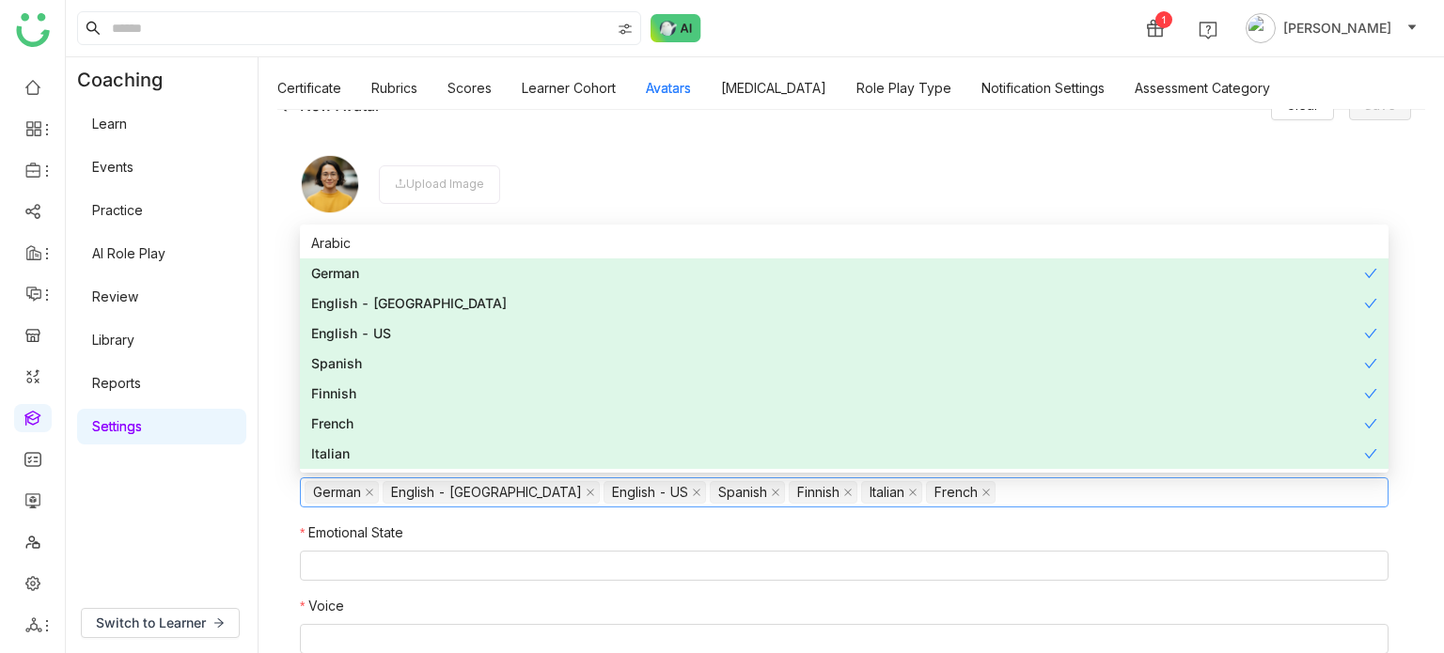
scroll to position [150, 0]
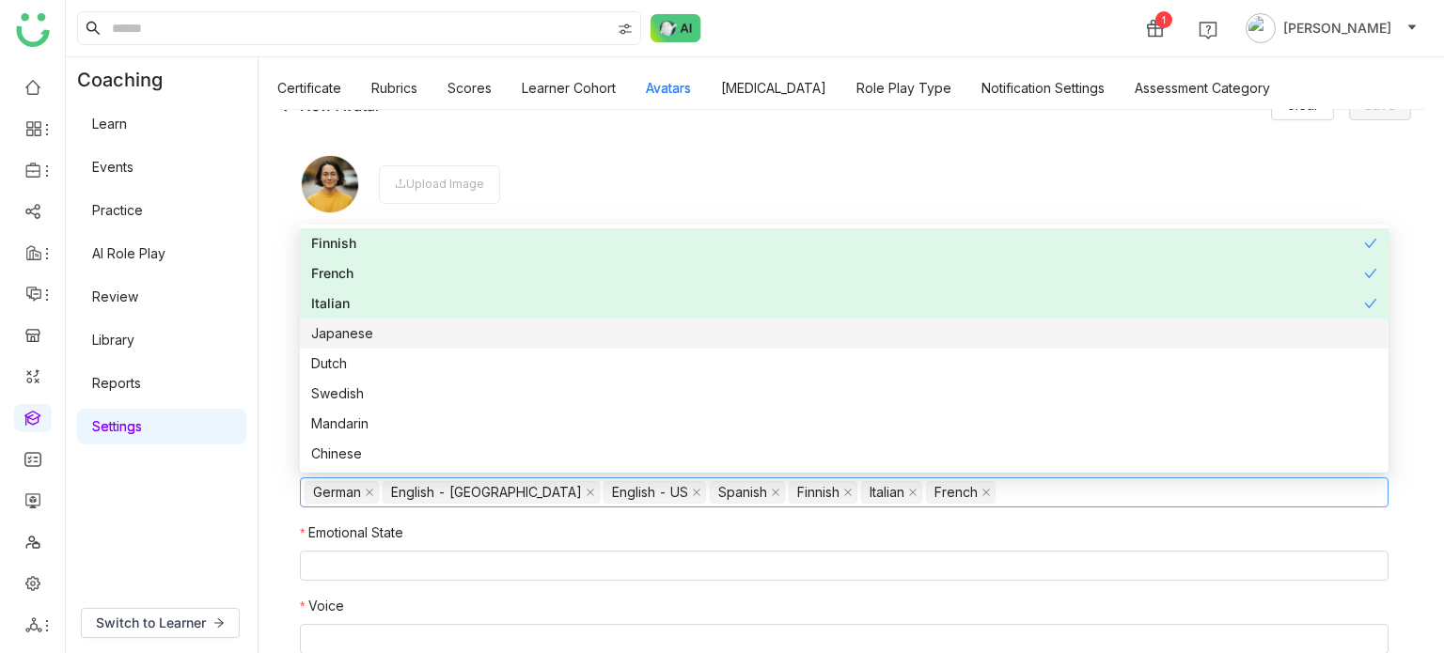
click at [491, 330] on div "Japanese" at bounding box center [844, 333] width 1066 height 21
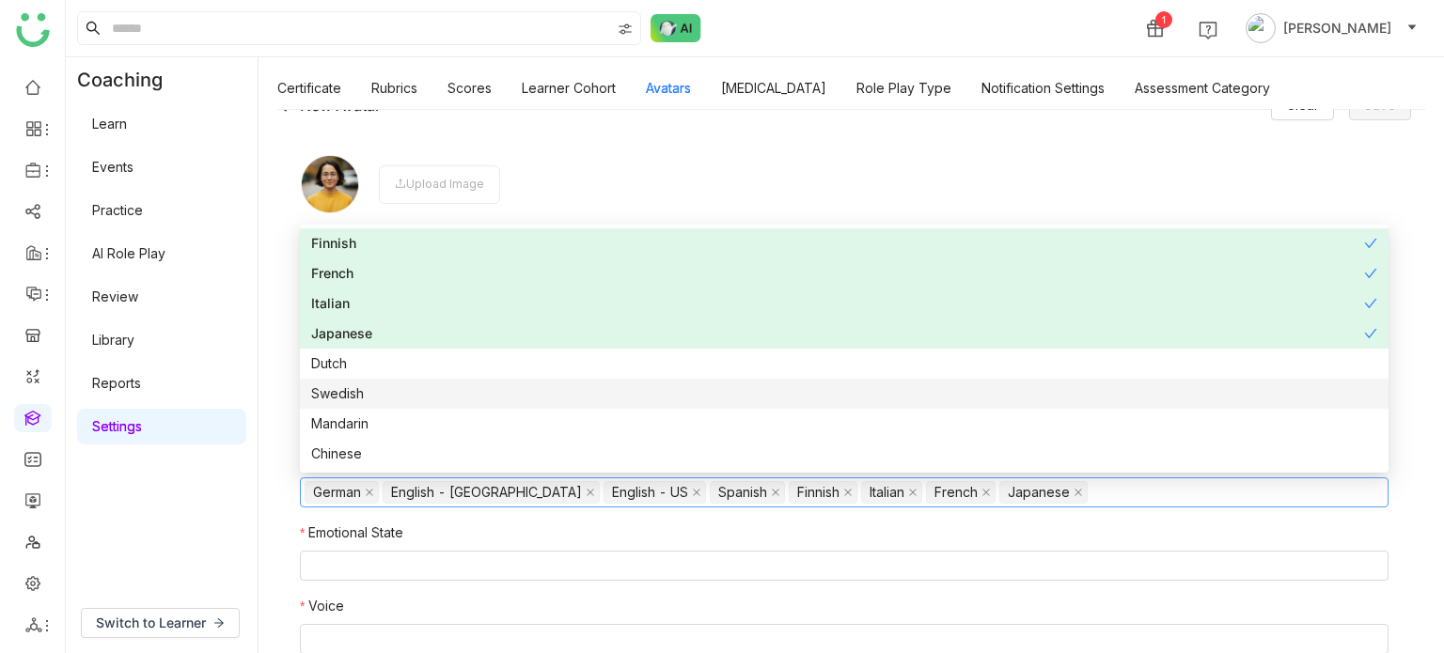
click at [489, 389] on div "Swedish" at bounding box center [844, 394] width 1066 height 21
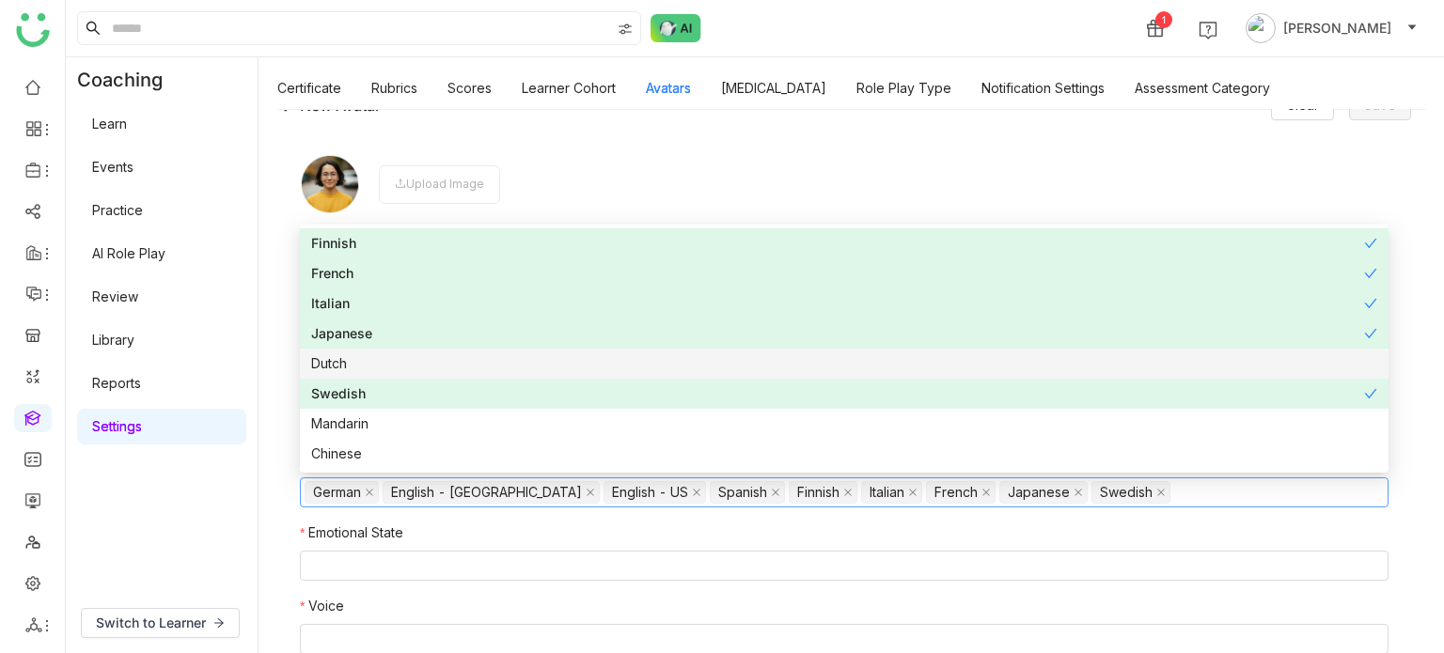
click at [501, 364] on div "Dutch" at bounding box center [844, 364] width 1066 height 21
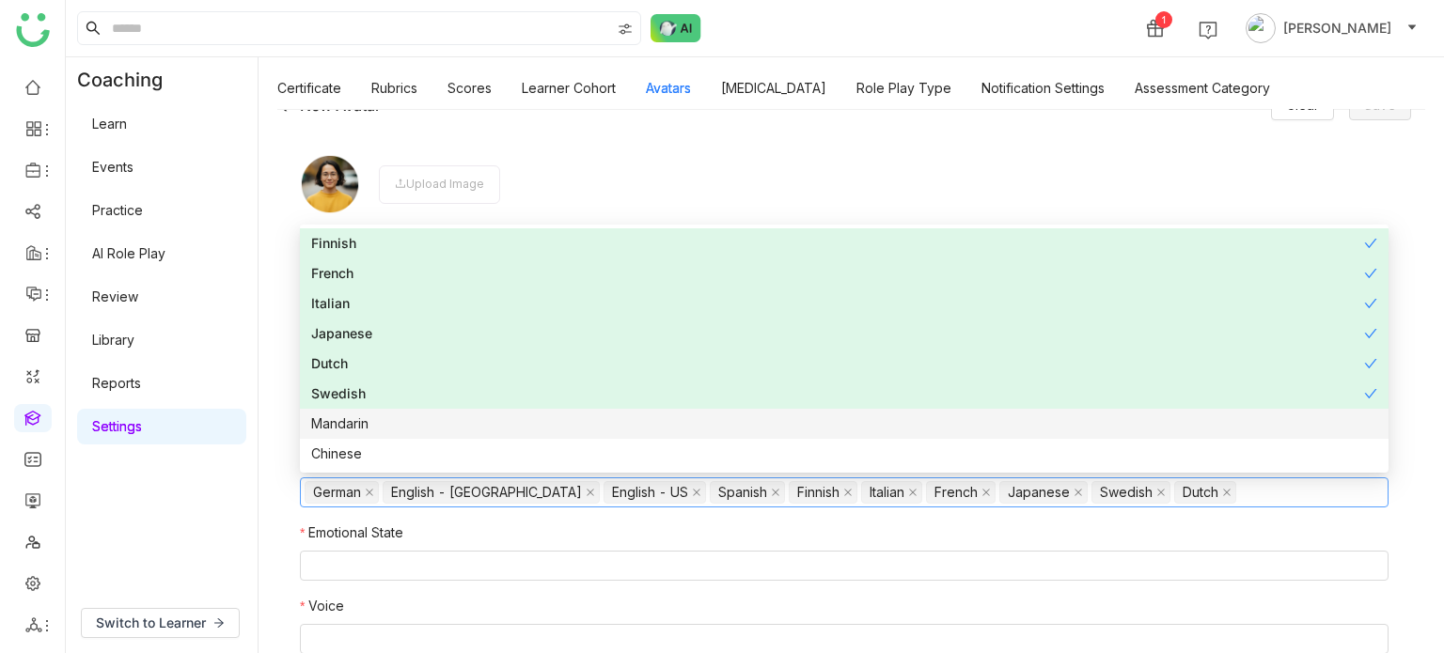
drag, startPoint x: 492, startPoint y: 426, endPoint x: 489, endPoint y: 439, distance: 13.5
click at [492, 427] on div "Mandarin" at bounding box center [844, 424] width 1066 height 21
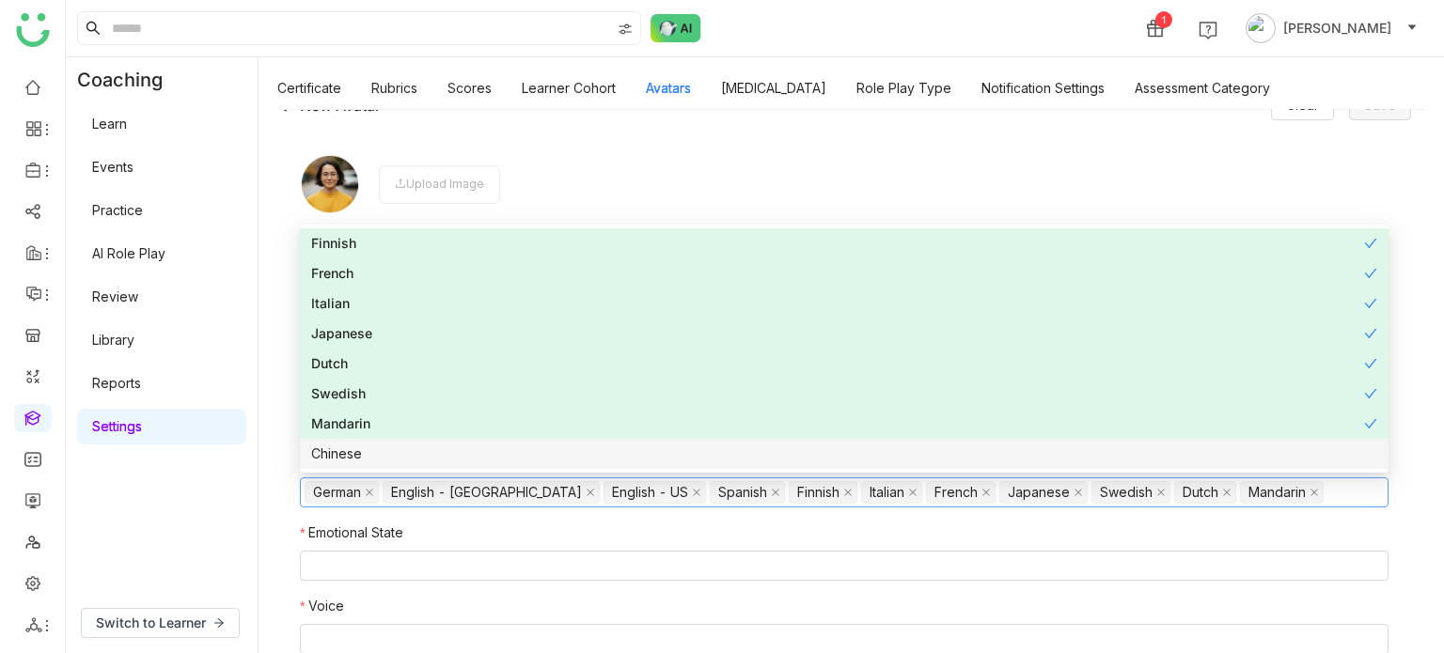
click at [487, 457] on div "Chinese" at bounding box center [844, 454] width 1066 height 21
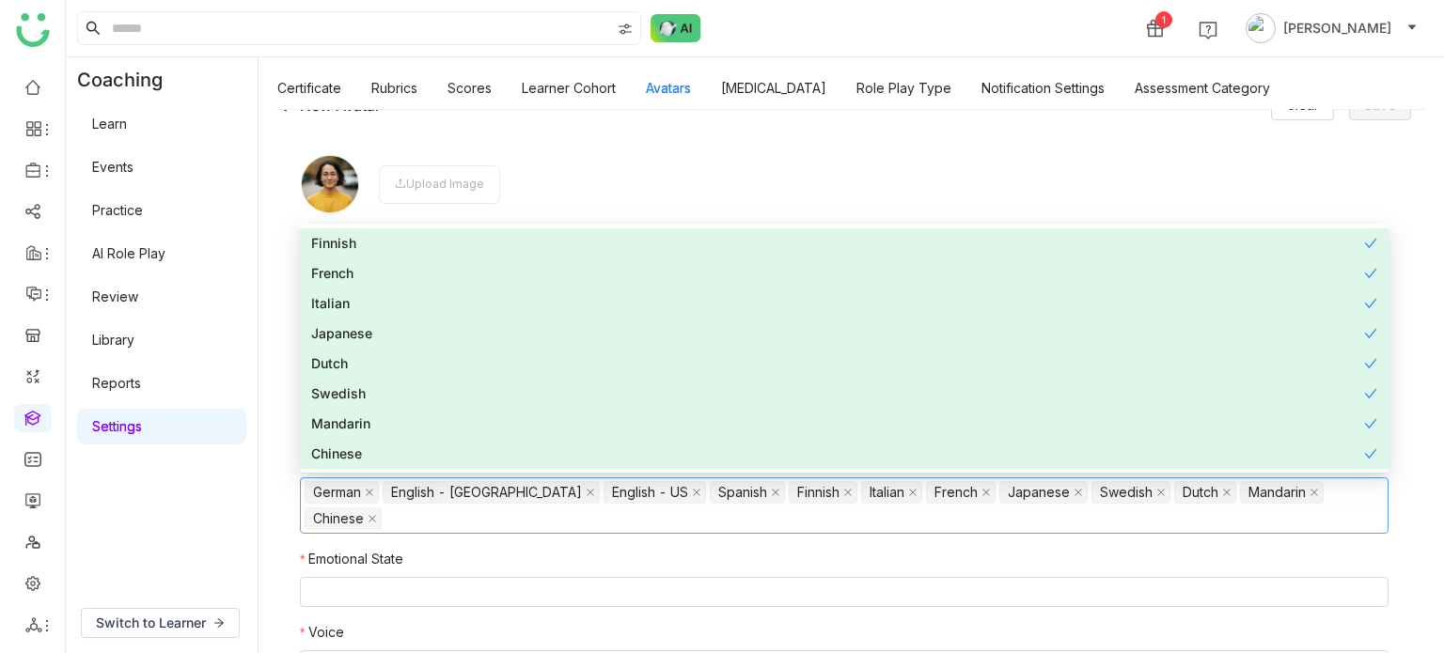
scroll to position [0, 0]
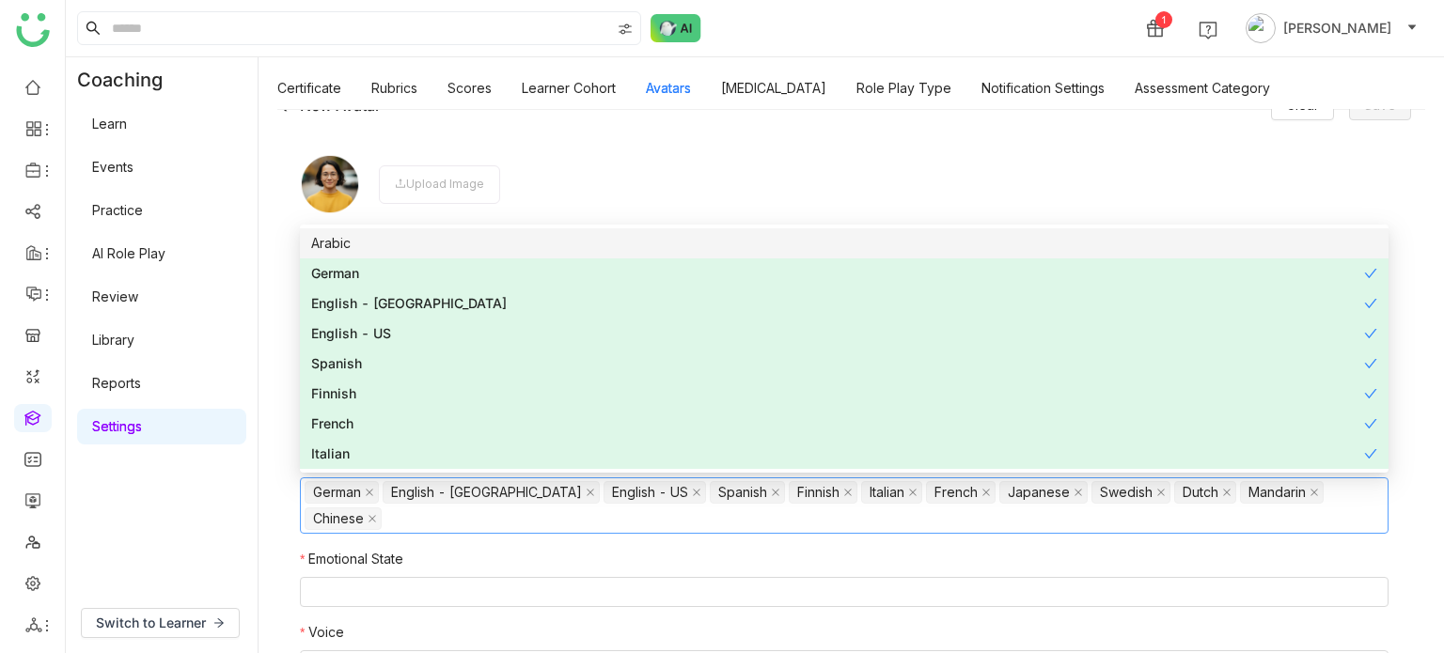
click at [485, 255] on nz-option-item "Arabic" at bounding box center [844, 243] width 1089 height 30
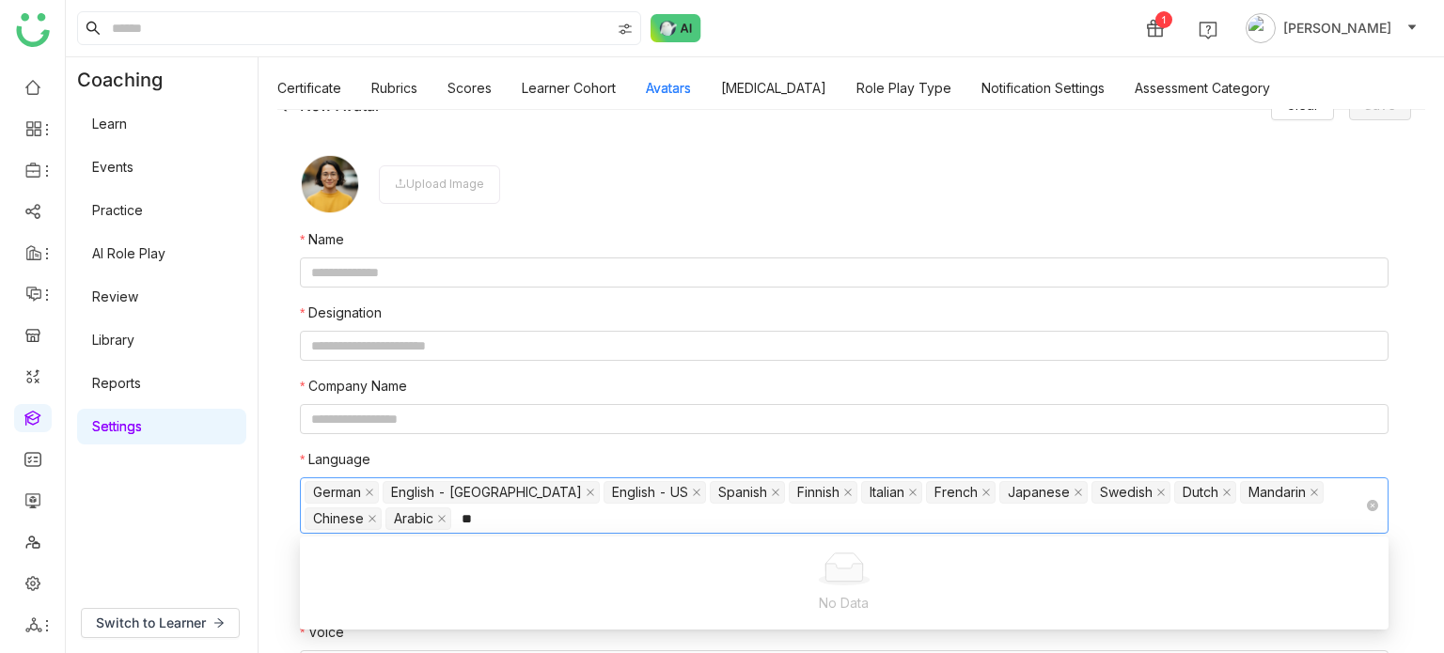
type input "*"
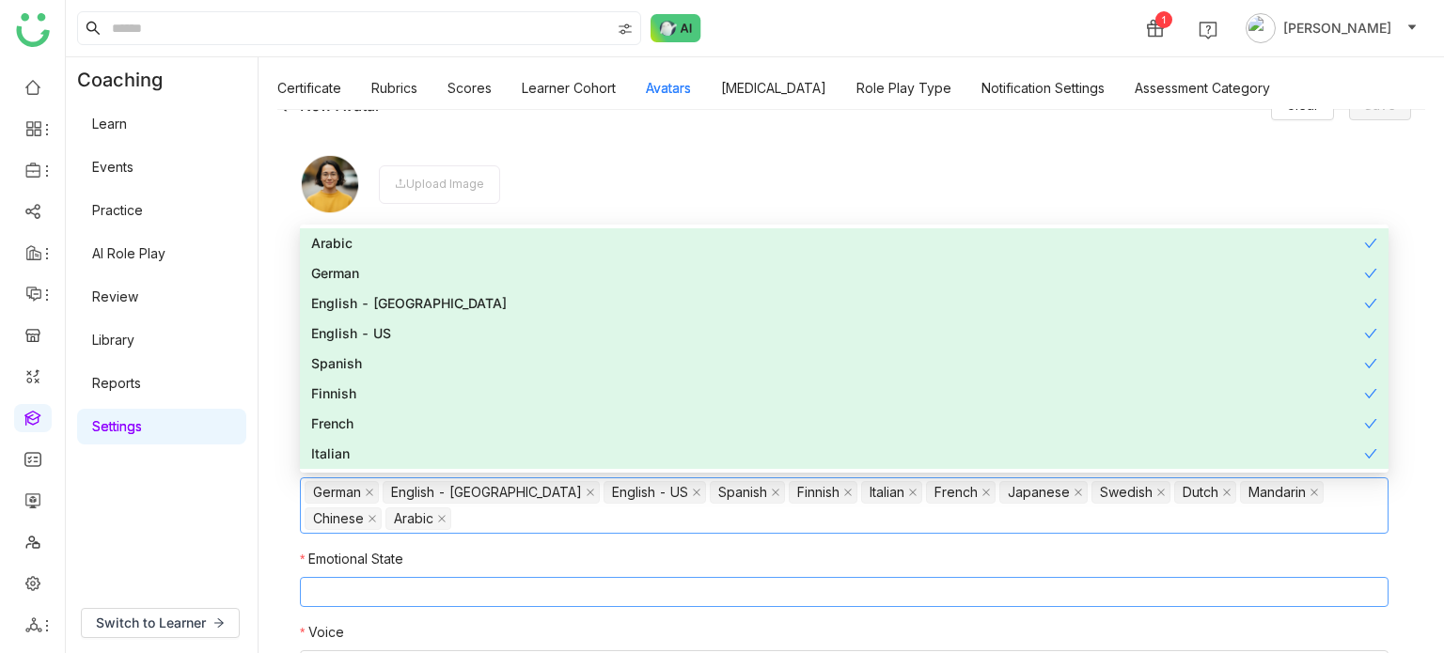
click at [495, 581] on nz-select-top-control at bounding box center [844, 592] width 1089 height 30
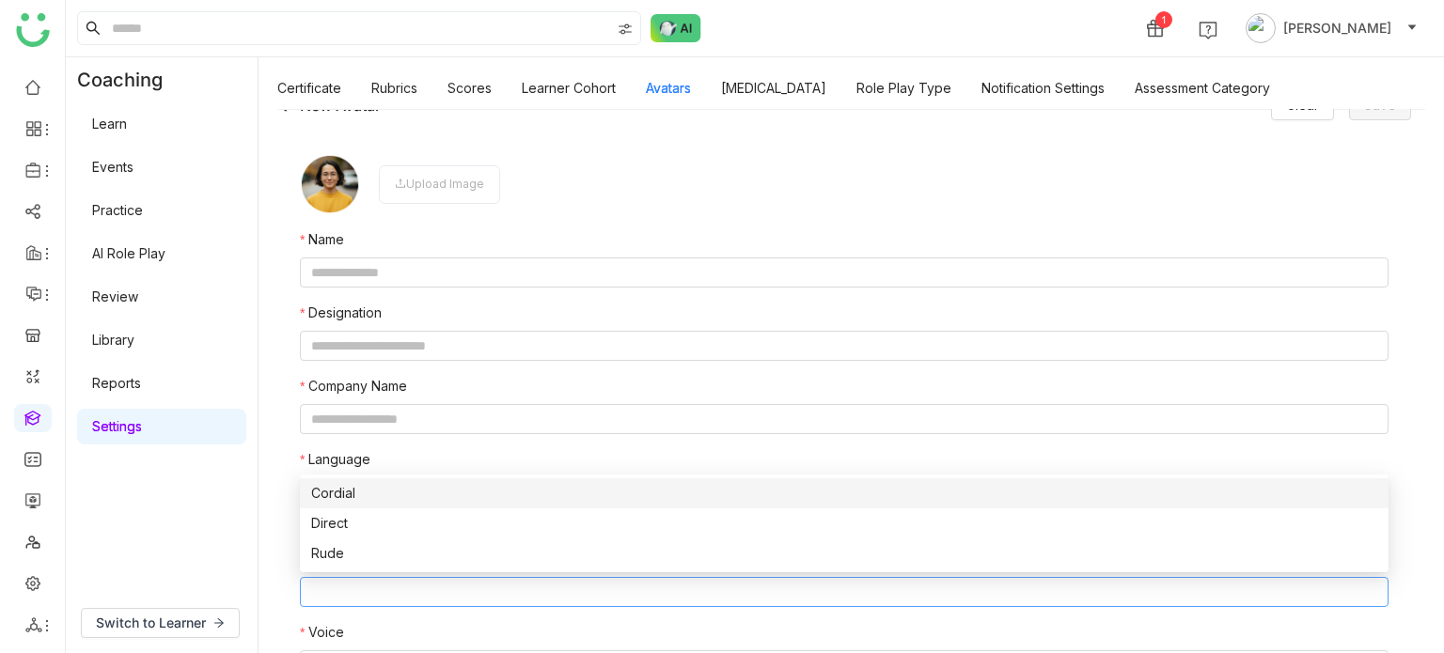
click at [448, 496] on div "Cordial" at bounding box center [844, 493] width 1066 height 21
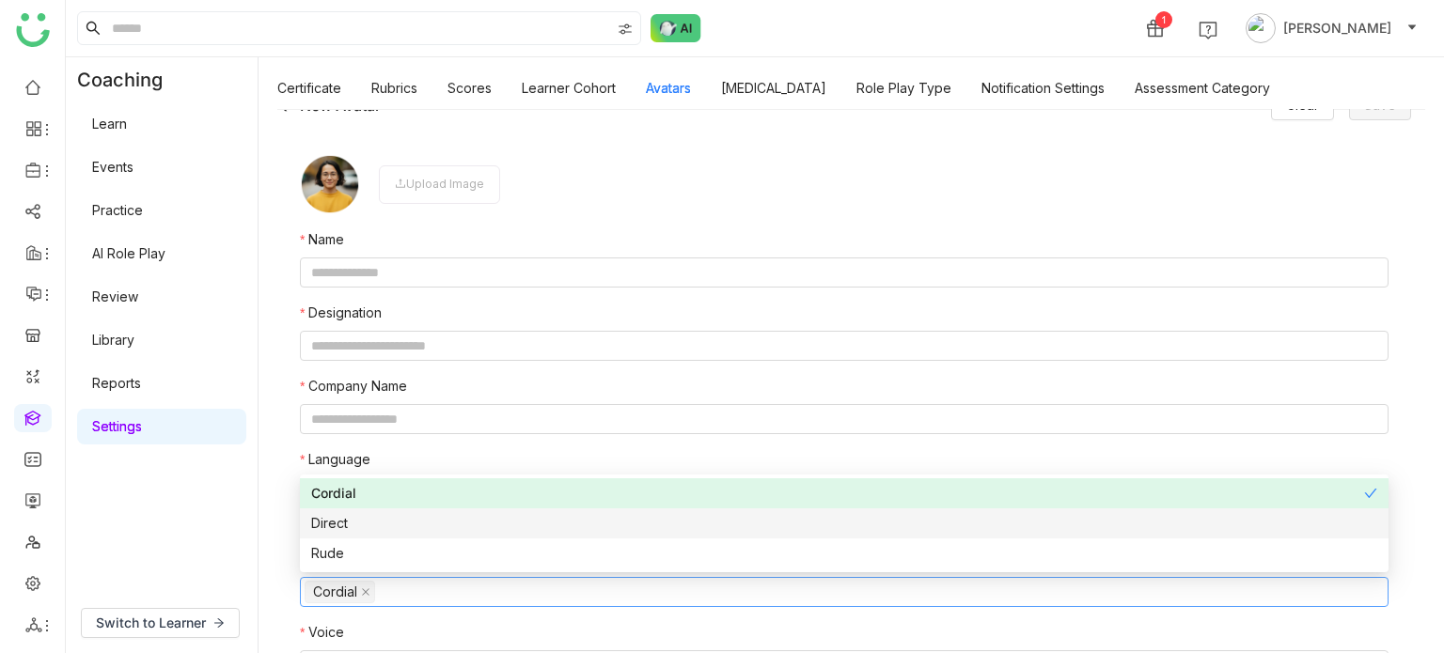
click at [450, 531] on div "Direct" at bounding box center [844, 523] width 1066 height 21
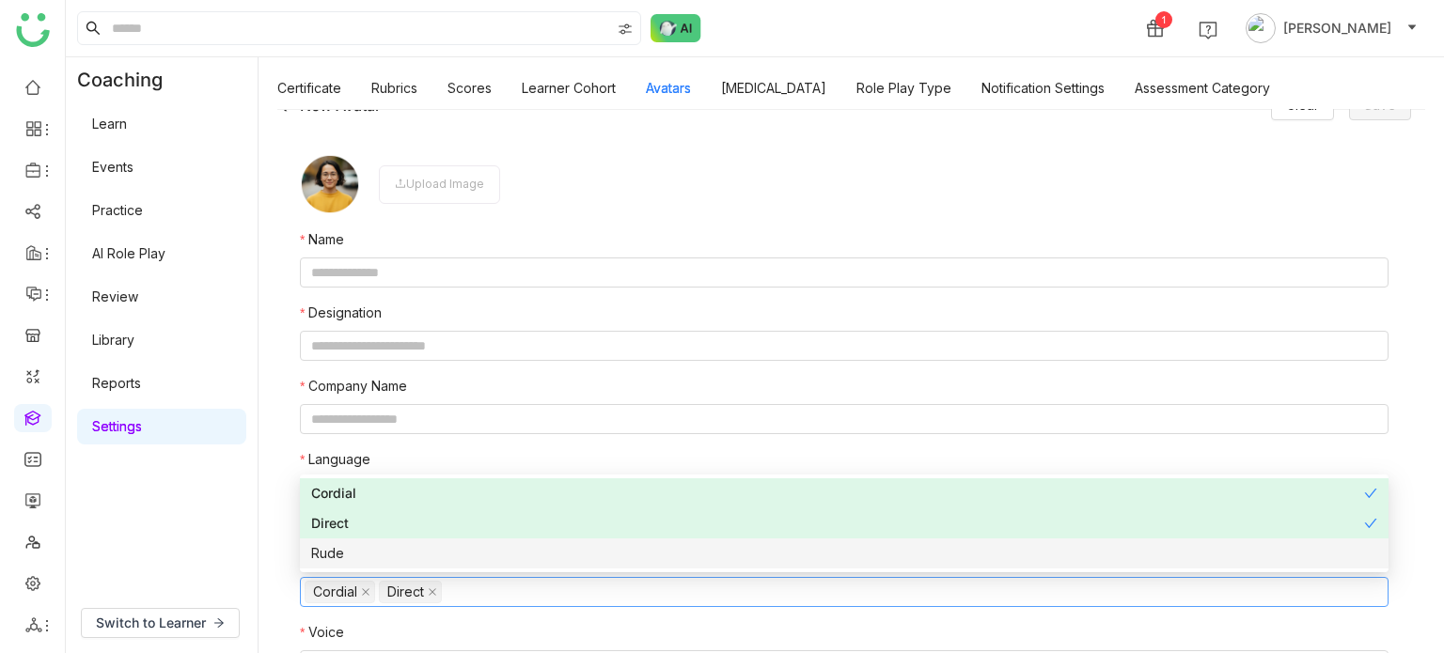
click at [452, 559] on div "Rude" at bounding box center [844, 553] width 1066 height 21
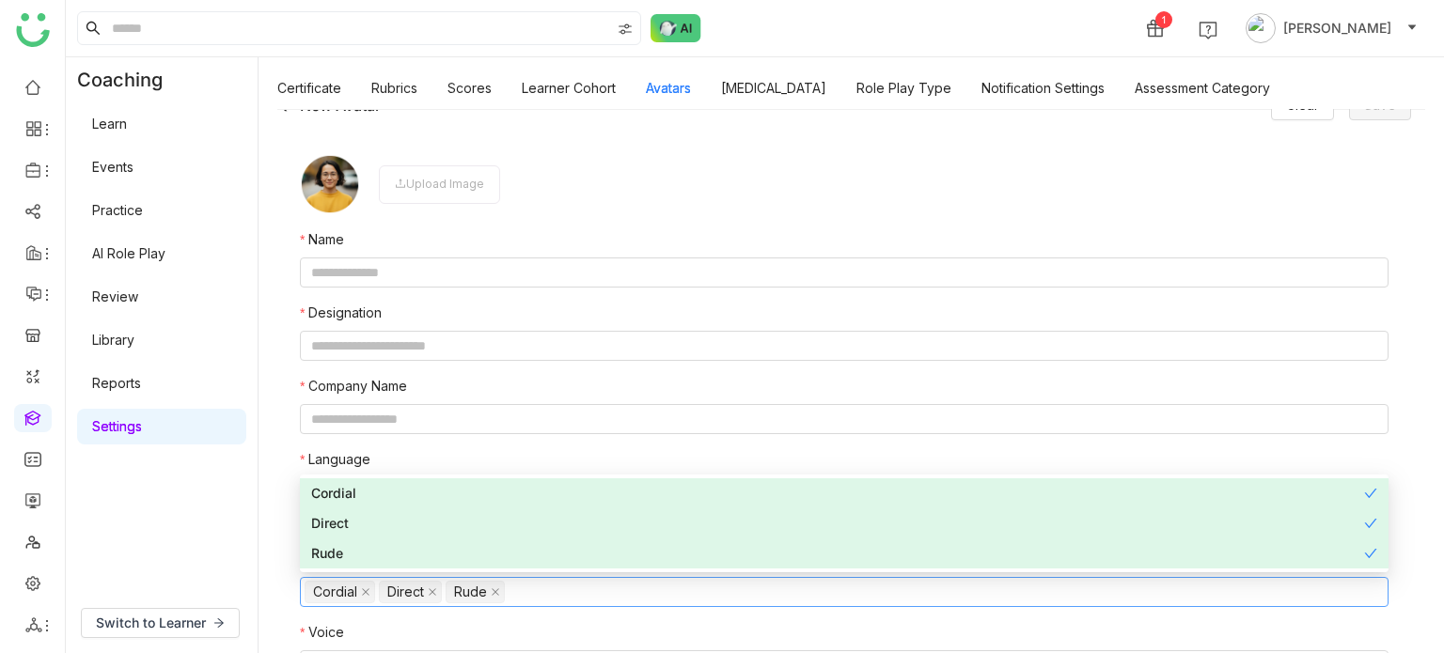
click at [267, 548] on div "New Avatar Clear Save Upload Image Name Designation Company Name Language Germa…" at bounding box center [852, 381] width 1186 height 544
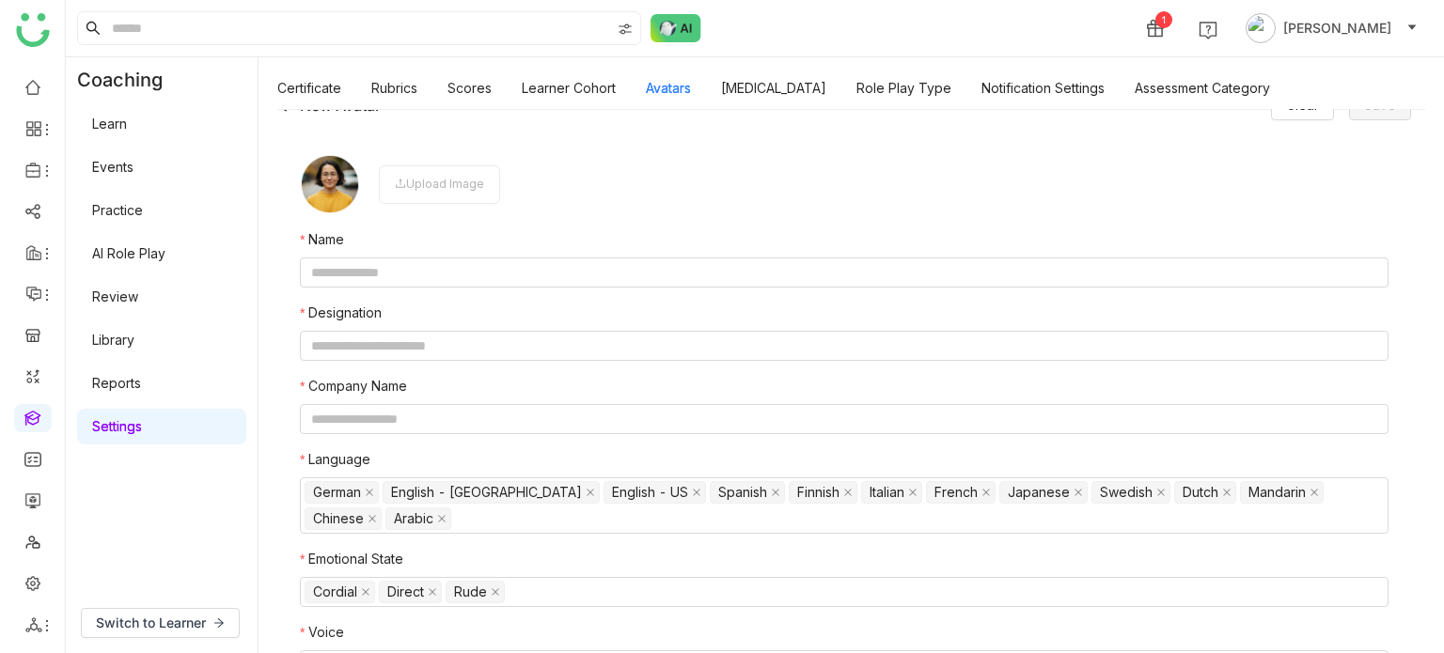
scroll to position [64, 0]
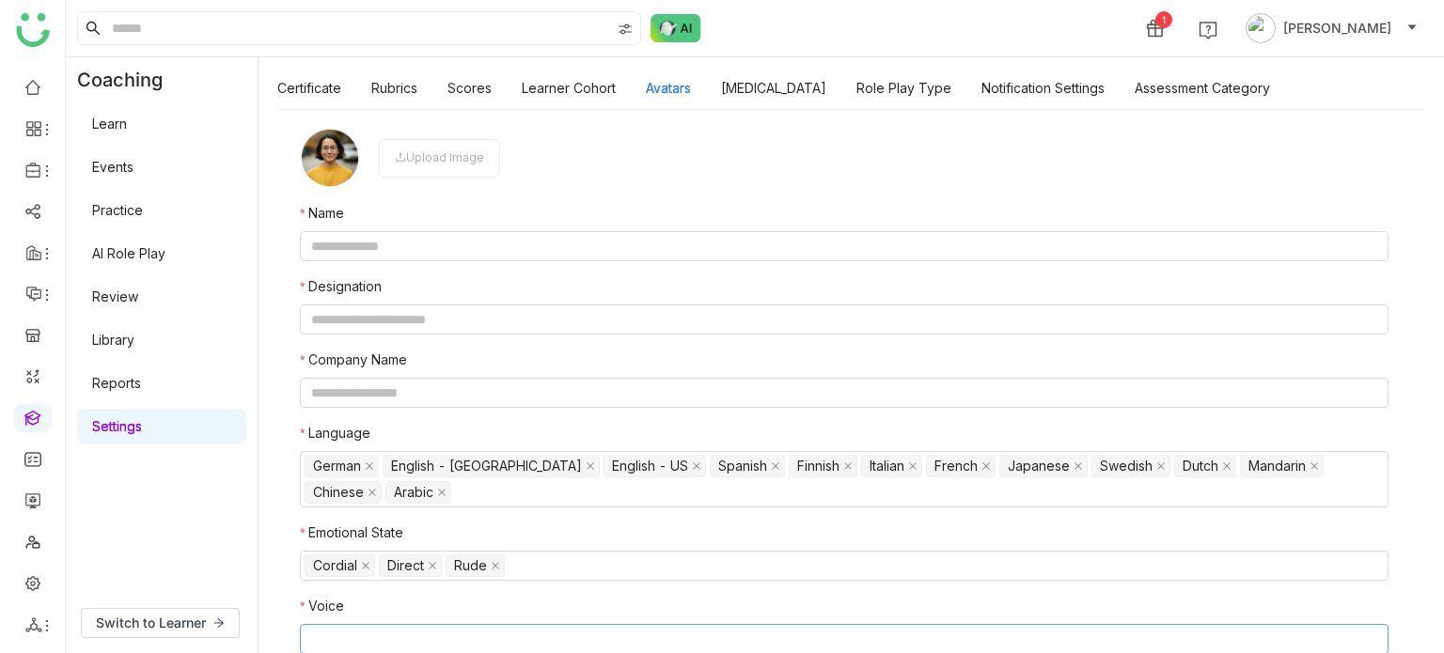
click at [389, 639] on nz-select-top-control at bounding box center [844, 639] width 1089 height 30
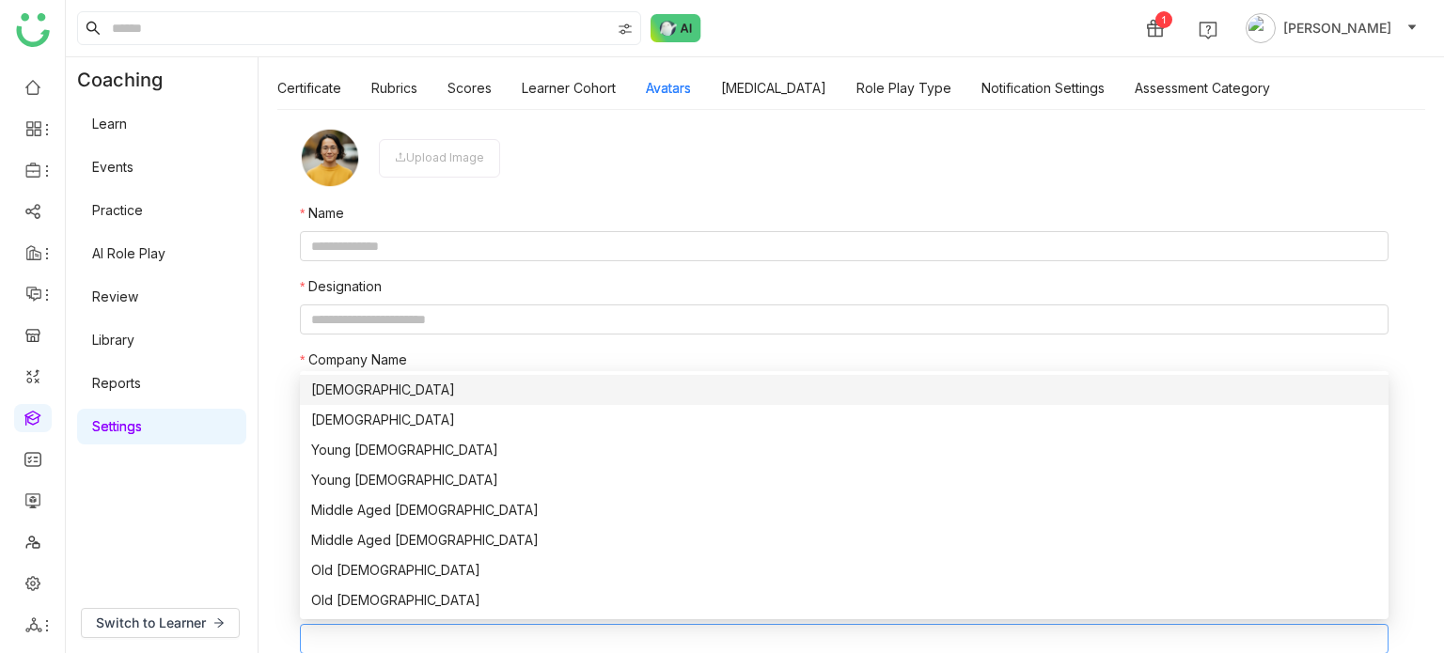
click at [376, 398] on div "Male" at bounding box center [844, 390] width 1066 height 21
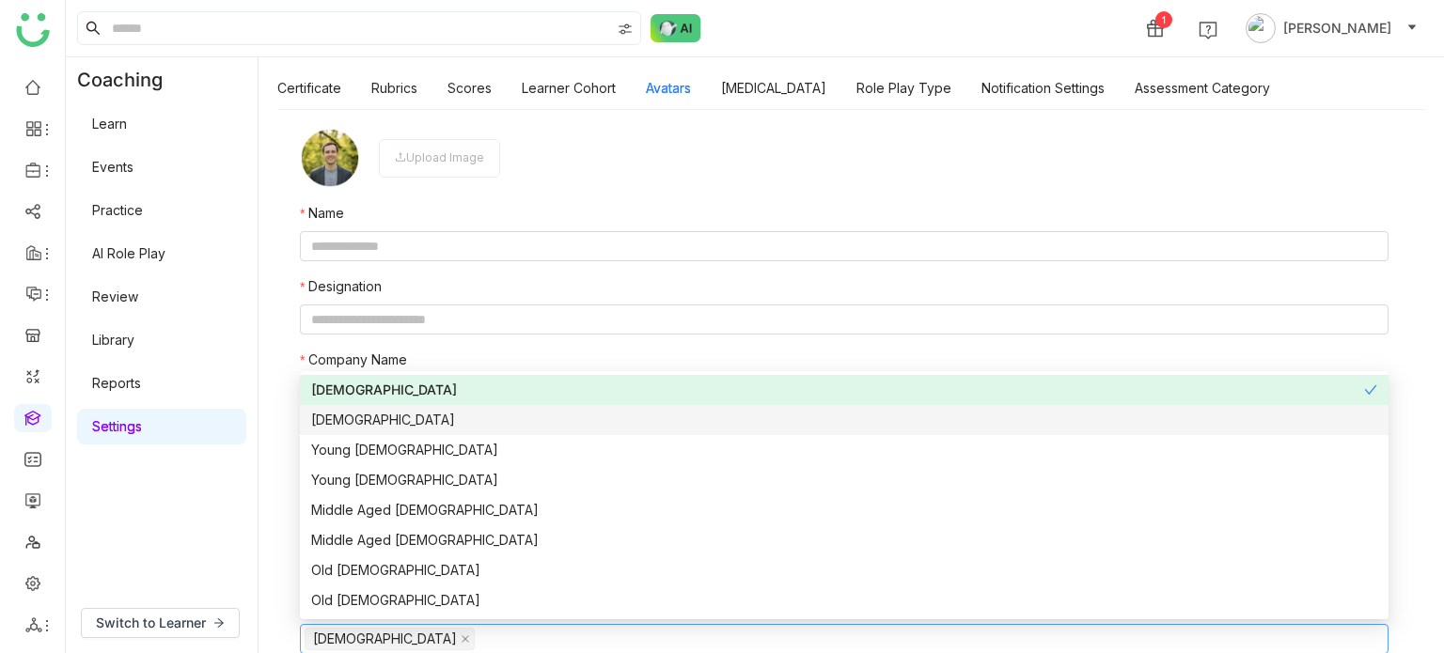
click at [376, 424] on div "Female" at bounding box center [844, 420] width 1066 height 21
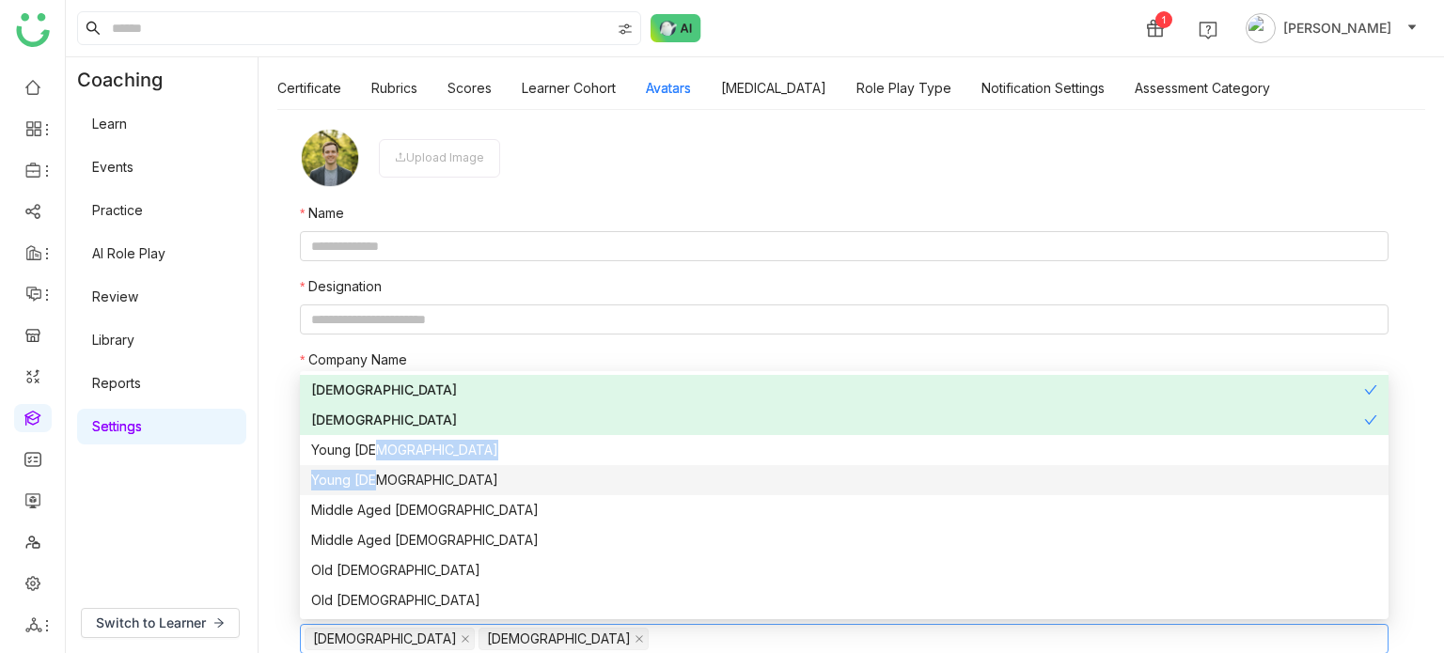
click at [374, 467] on div "Male Female Young Male Young Female Middle Aged Male Middle Aged Female Old Mal…" at bounding box center [844, 495] width 1089 height 241
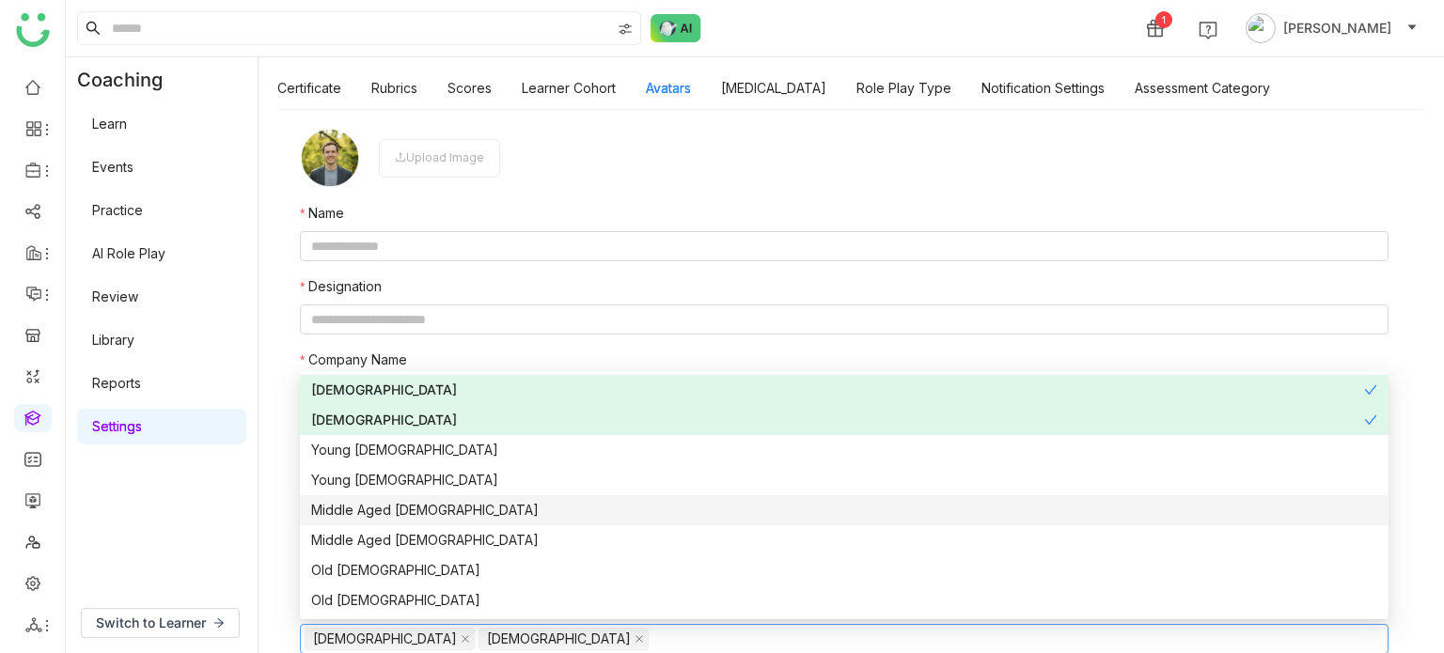
click at [380, 520] on div "Middle Aged Male" at bounding box center [844, 510] width 1066 height 21
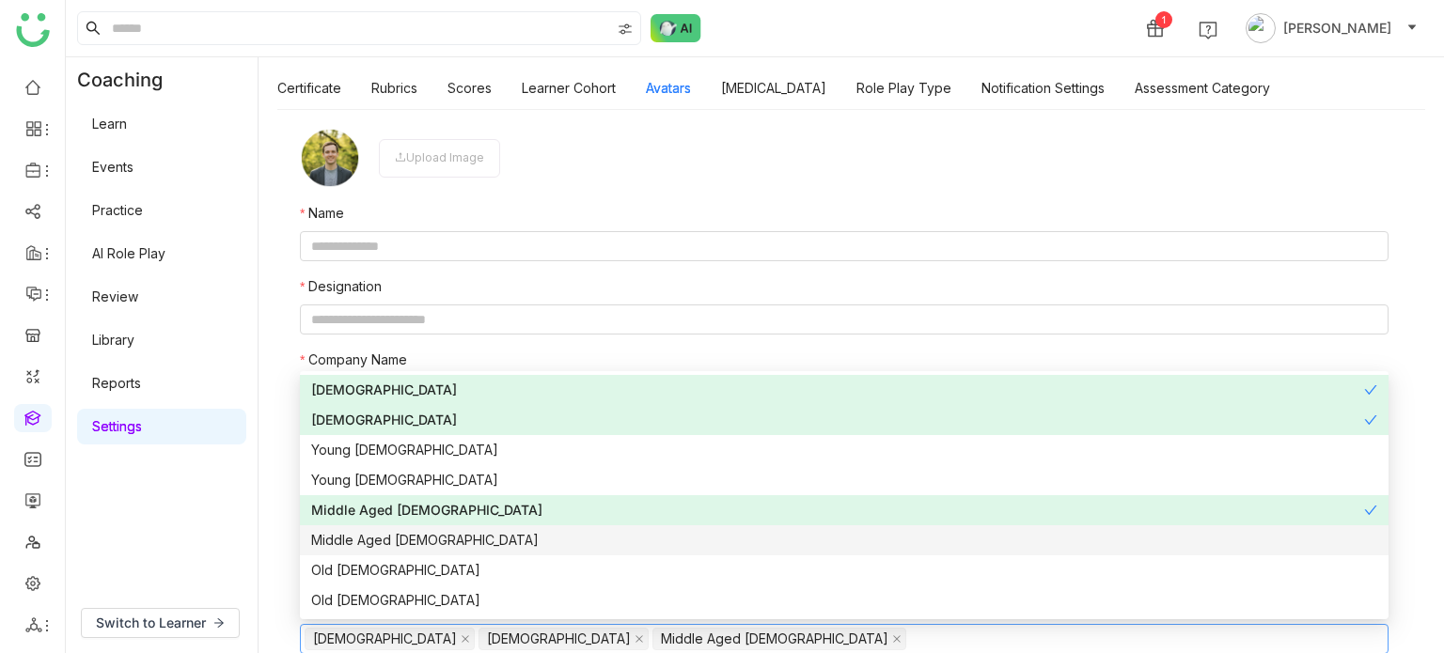
click at [384, 557] on nz-option-item "Old Male" at bounding box center [844, 571] width 1089 height 30
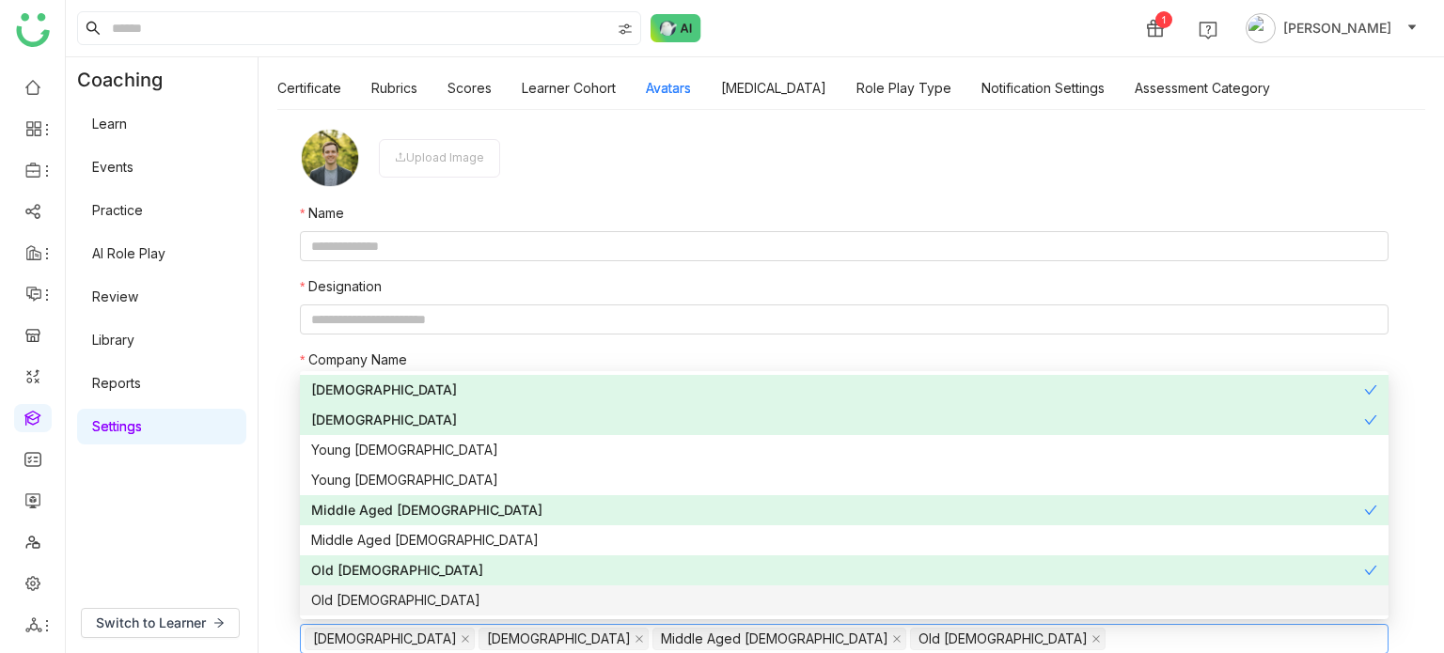
click at [381, 594] on div "Old Female" at bounding box center [844, 600] width 1066 height 21
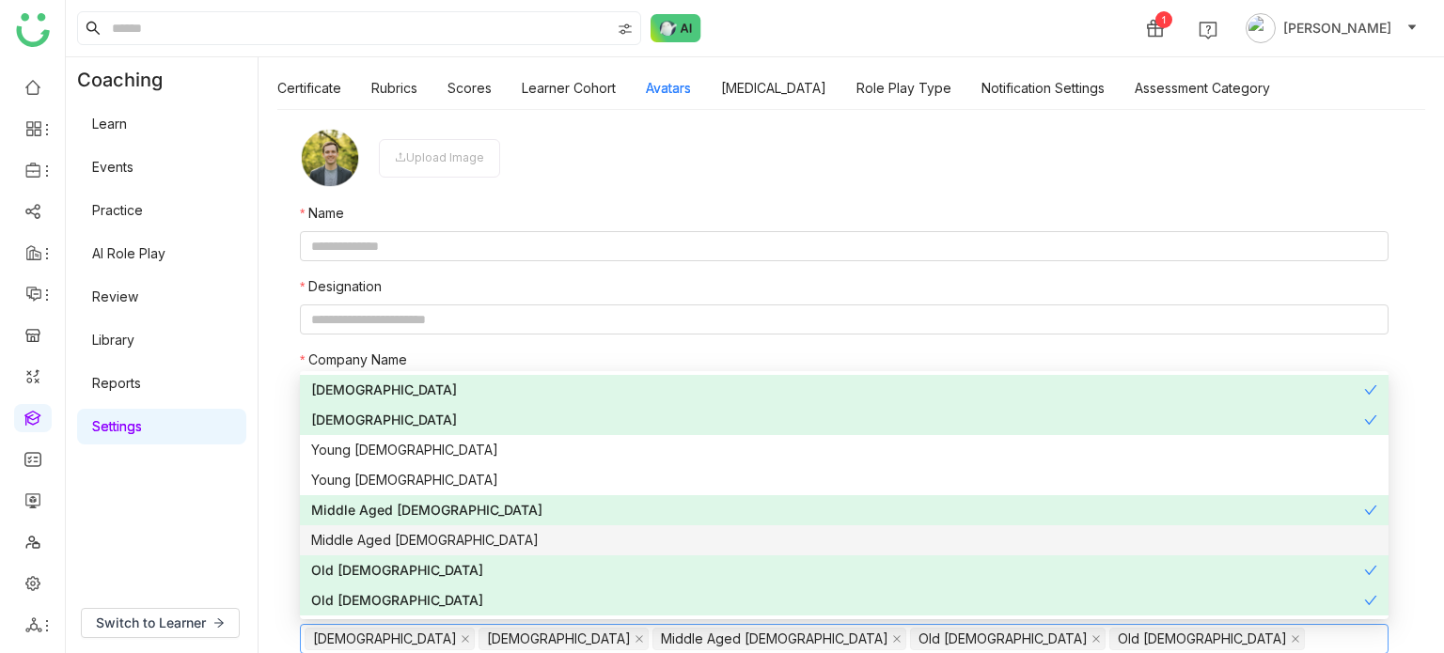
click at [393, 533] on div "Middle Aged Female" at bounding box center [844, 540] width 1066 height 21
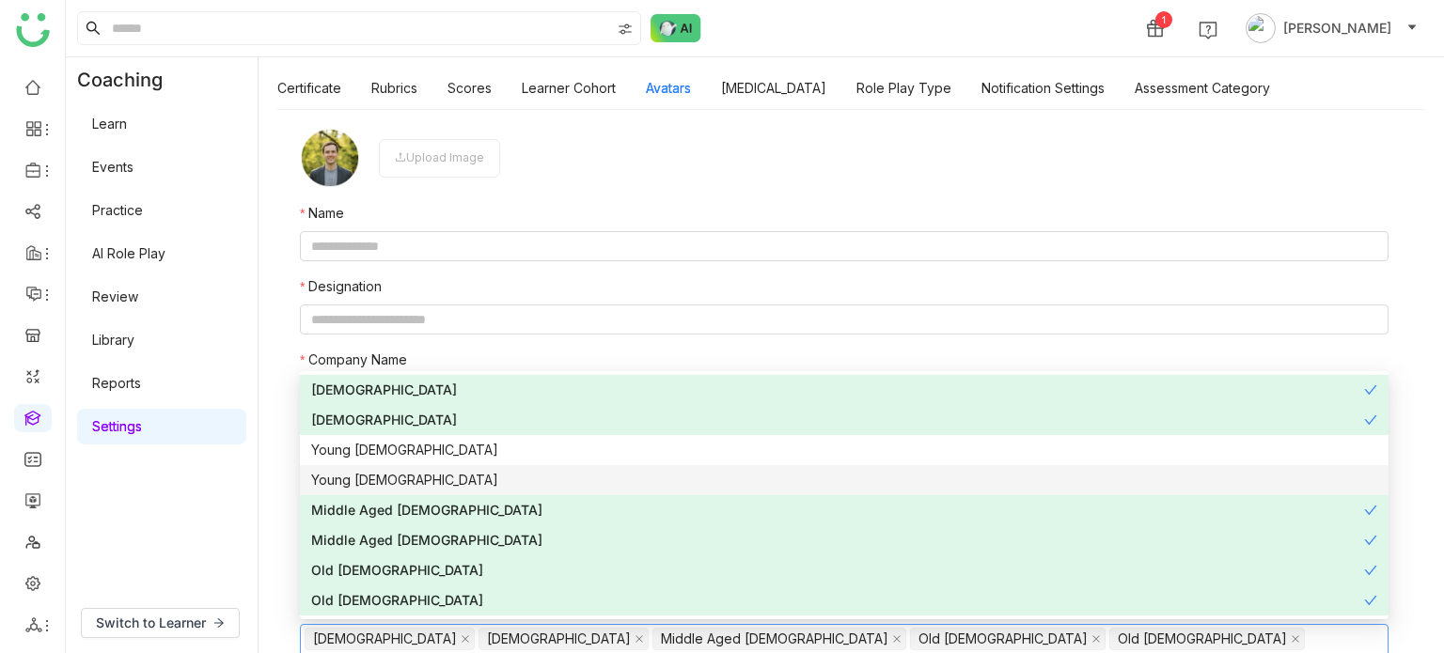
click at [392, 475] on div "Young Female" at bounding box center [844, 480] width 1066 height 21
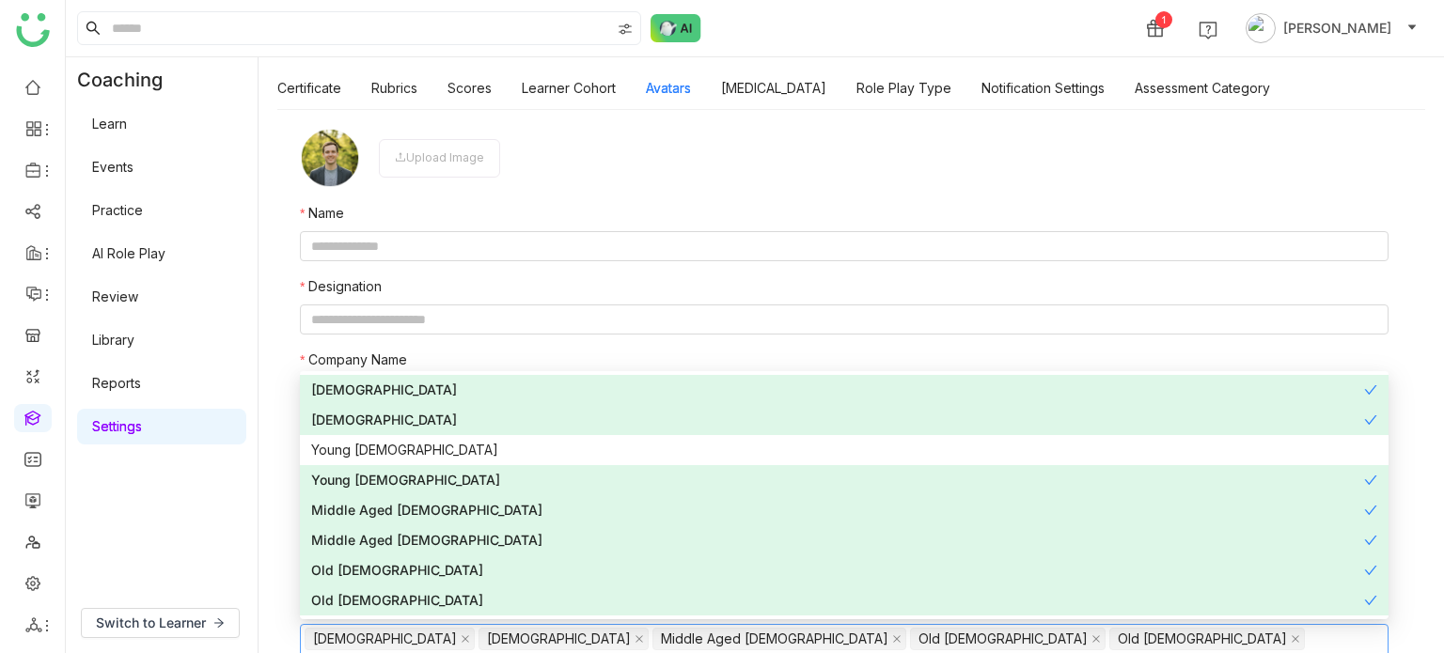
click at [395, 454] on div "Young Male" at bounding box center [844, 450] width 1066 height 21
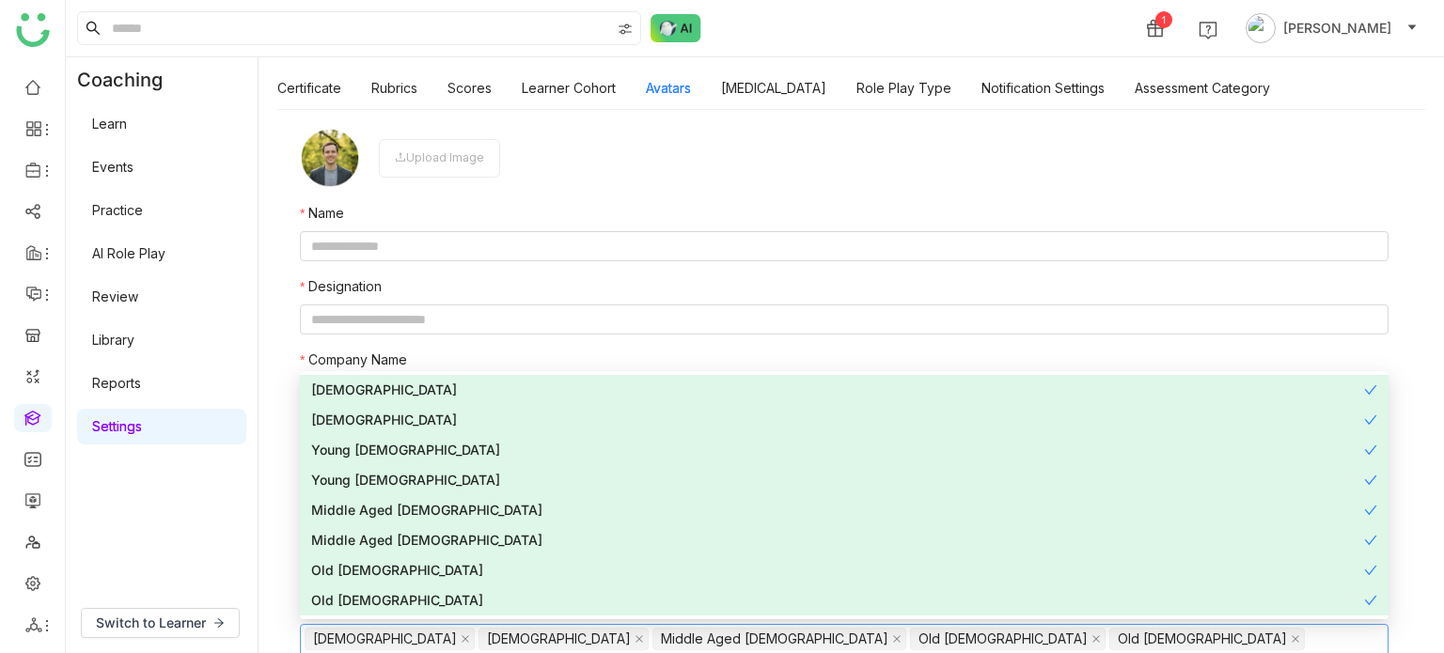
click at [275, 442] on div "New Avatar Clear Save Upload Image Name Designation Company Name Language Germa…" at bounding box center [852, 381] width 1186 height 544
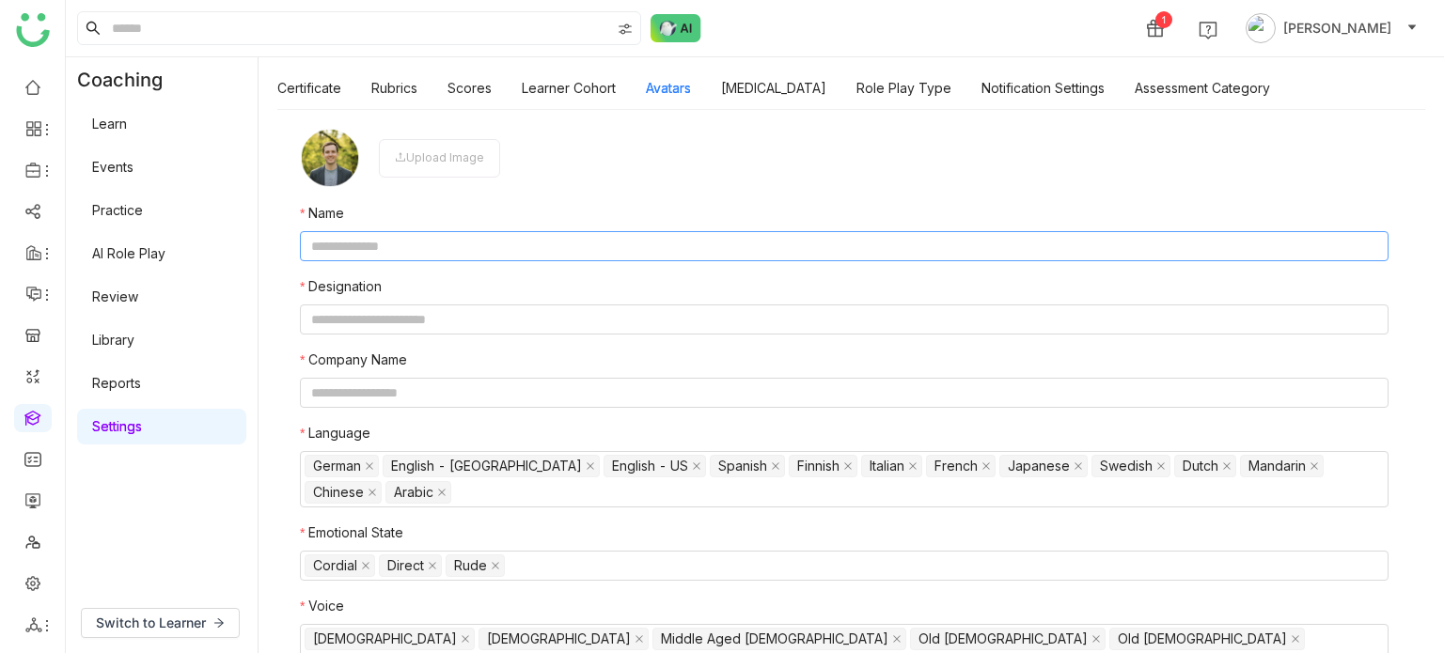
click at [509, 238] on input "text" at bounding box center [844, 246] width 1089 height 30
type input "********"
click at [474, 304] on nz-form-item "Designation" at bounding box center [844, 305] width 1089 height 58
click at [470, 315] on input "text" at bounding box center [844, 320] width 1089 height 30
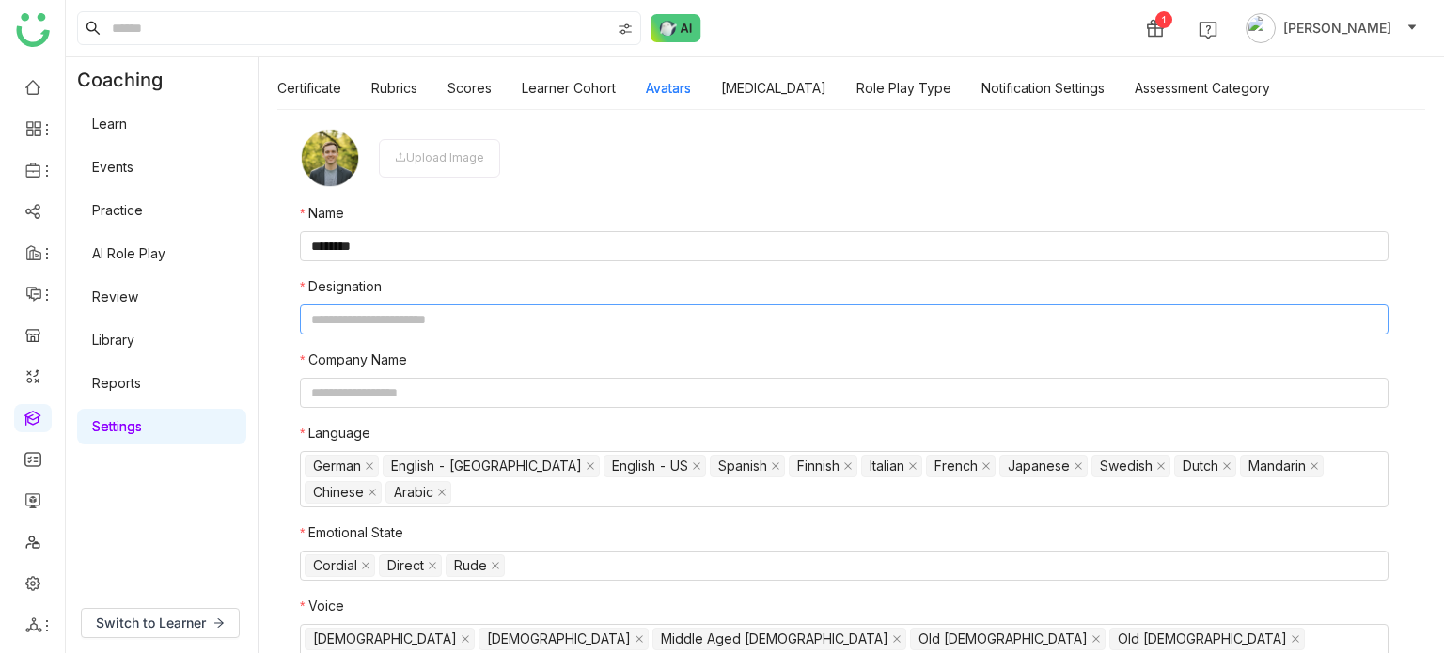
click at [470, 315] on input "text" at bounding box center [844, 320] width 1089 height 30
type input "*"
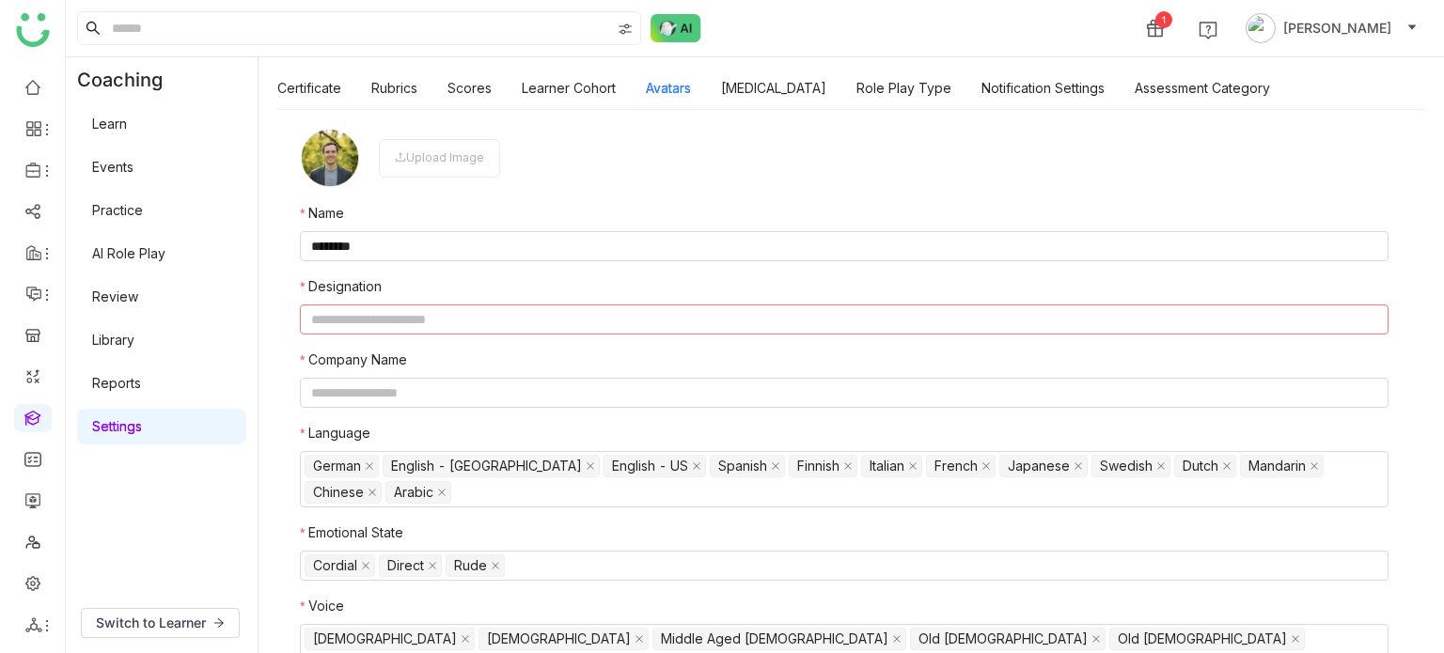
type input "*"
type input "**********"
click at [448, 383] on input "text" at bounding box center [844, 393] width 1089 height 30
click at [346, 396] on input "**********" at bounding box center [844, 393] width 1089 height 30
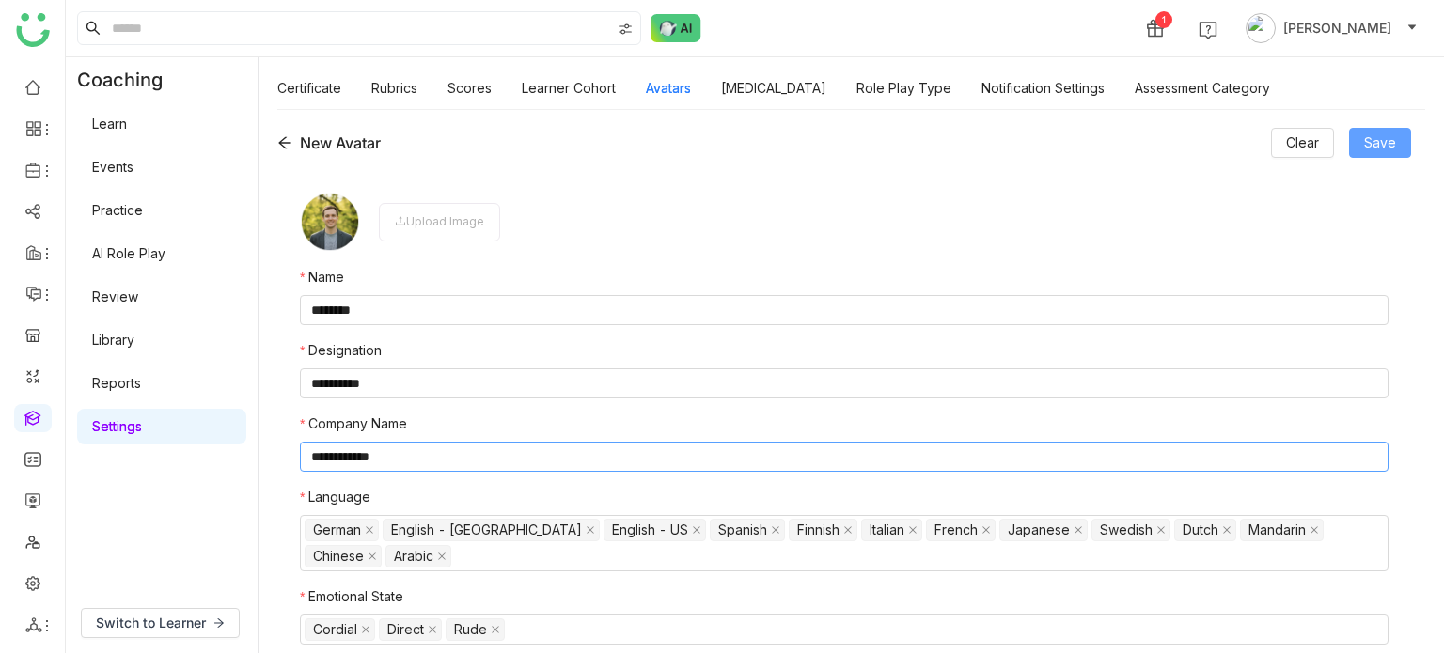
type input "**********"
click at [1391, 141] on span "Save" at bounding box center [1380, 143] width 32 height 21
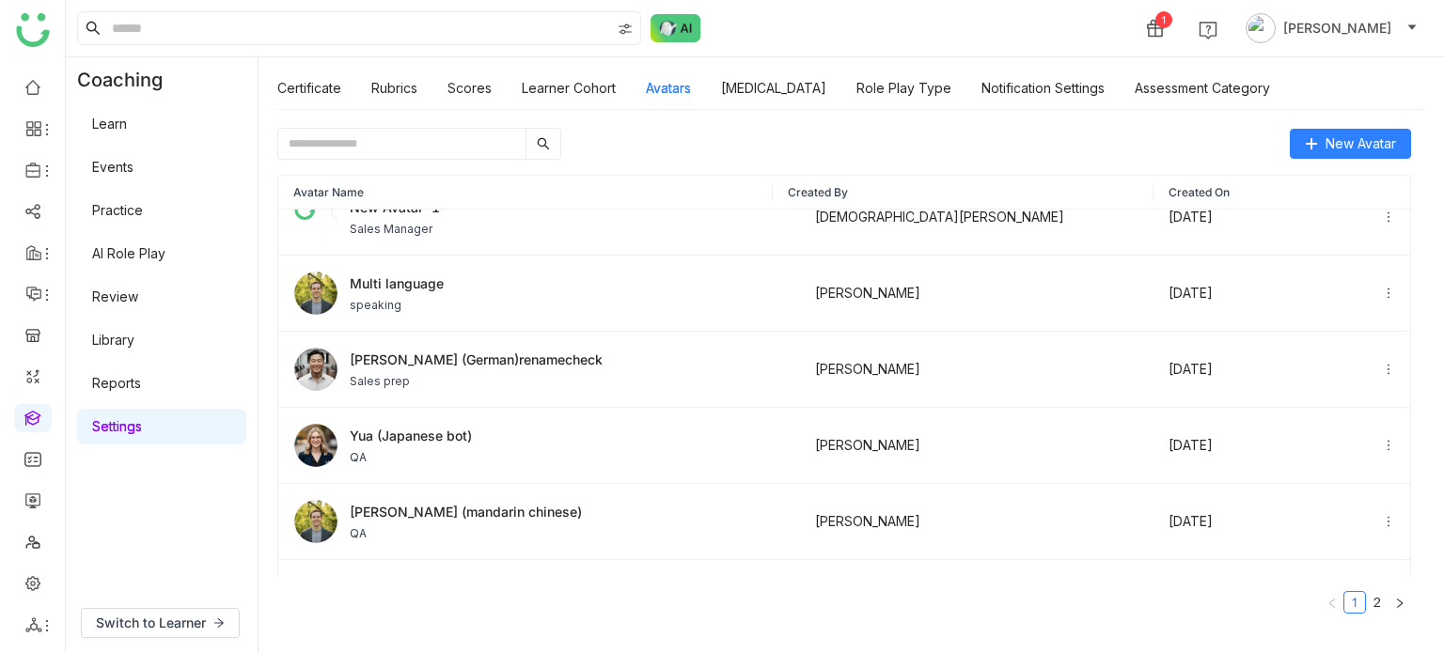
scroll to position [259, 0]
drag, startPoint x: 27, startPoint y: 627, endPoint x: 38, endPoint y: 619, distance: 13.4
click at [27, 627] on icon at bounding box center [33, 625] width 17 height 17
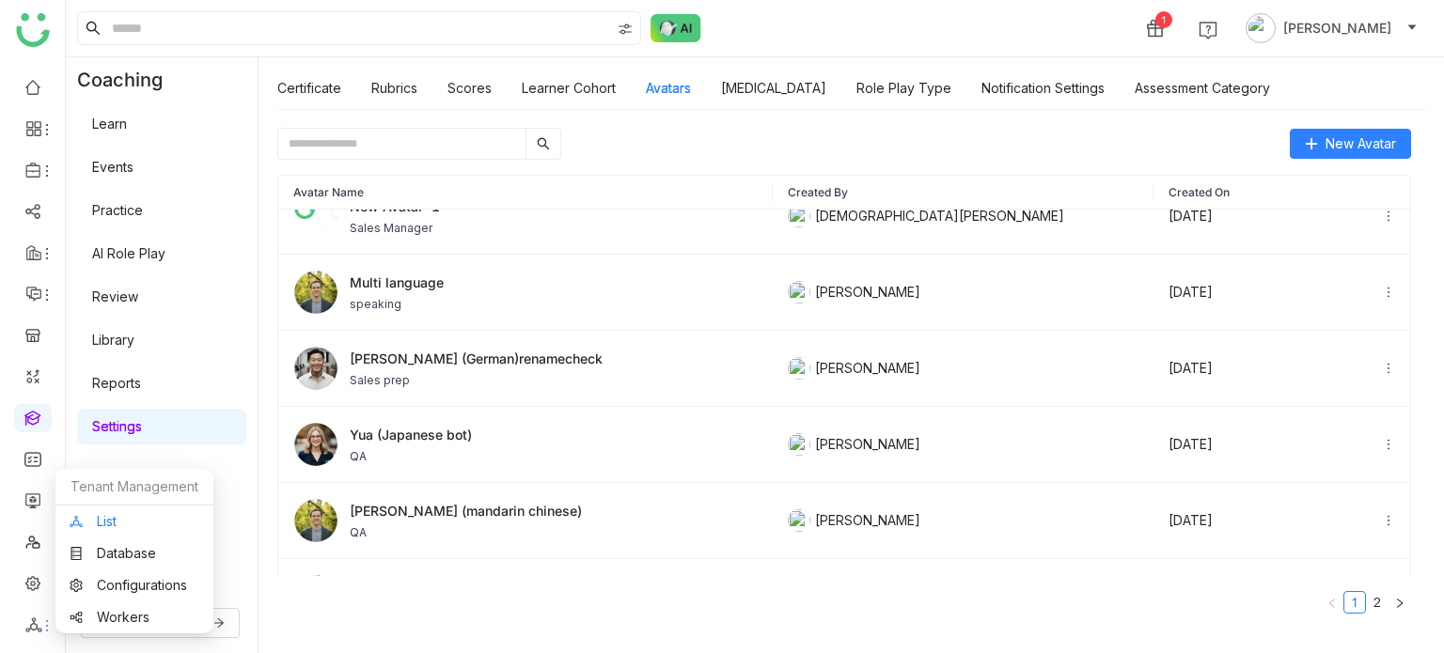
click at [165, 522] on link "List" at bounding box center [135, 521] width 130 height 13
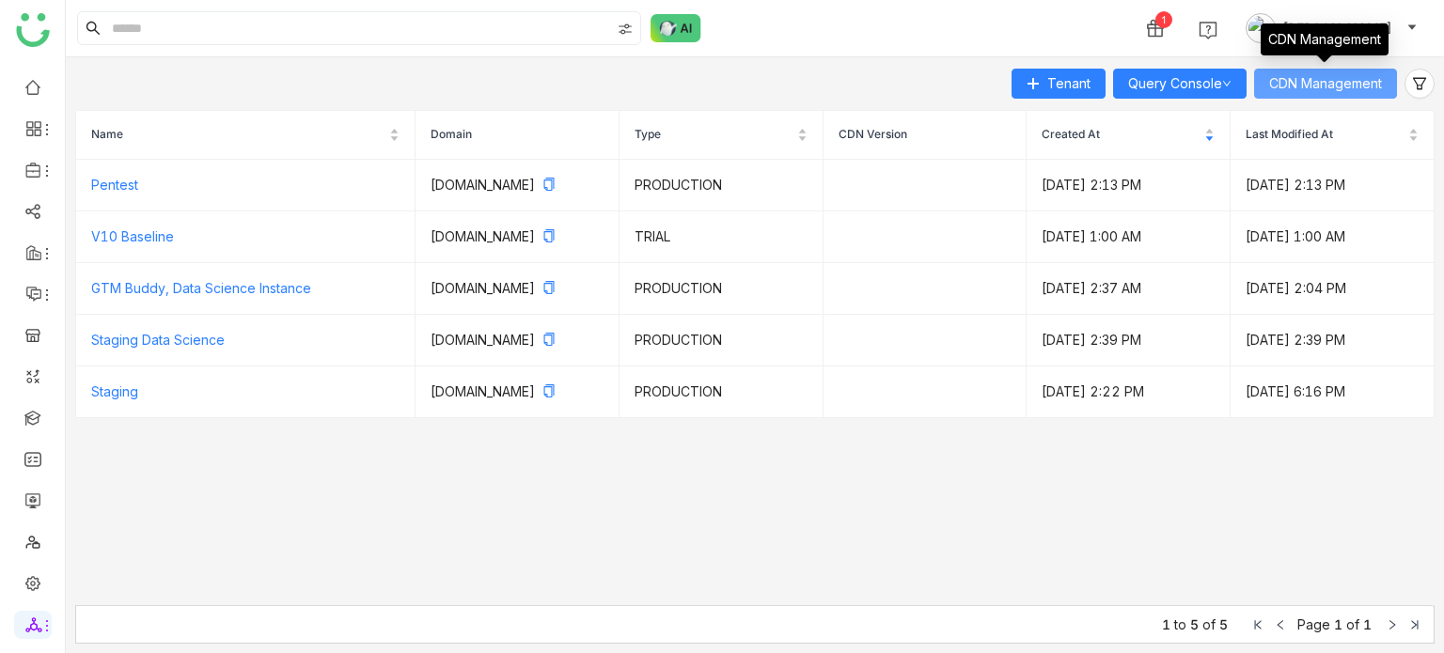
click at [1309, 83] on span "CDN Management" at bounding box center [1325, 83] width 113 height 21
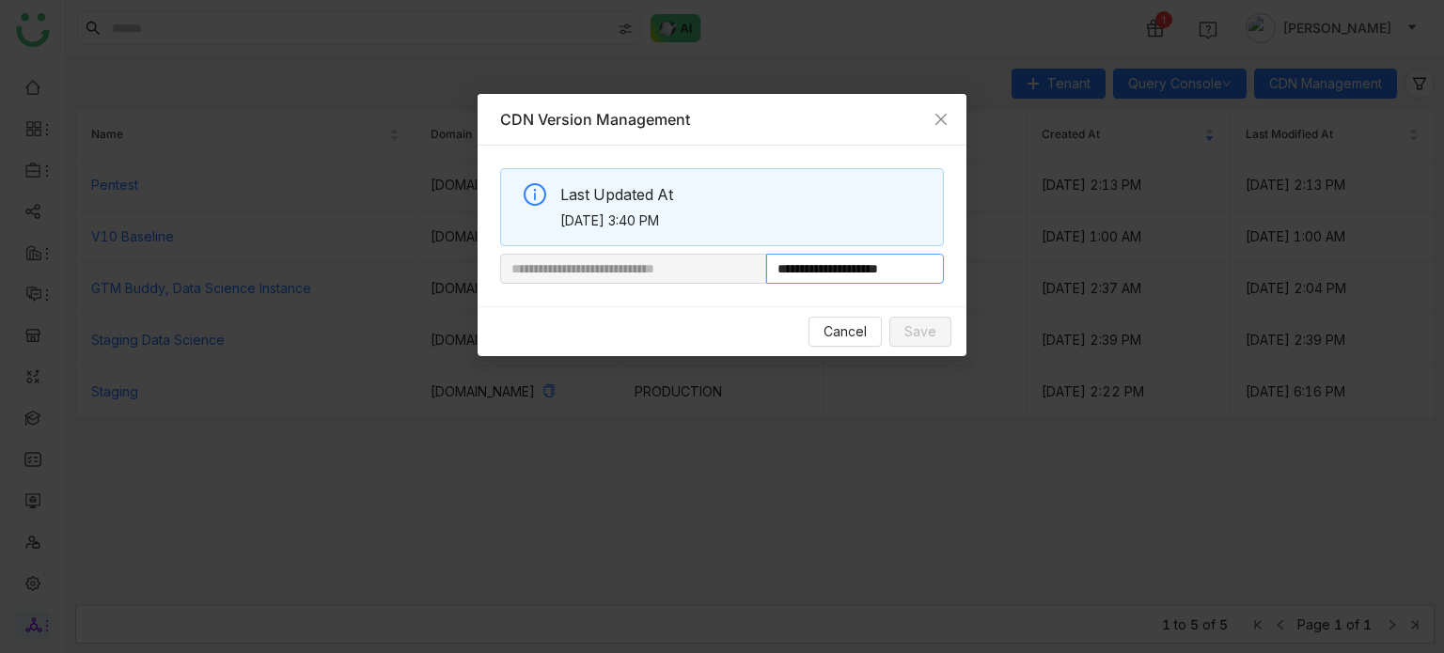
click at [904, 270] on input "**********" at bounding box center [855, 269] width 178 height 30
click at [963, 112] on span "Close" at bounding box center [941, 119] width 51 height 51
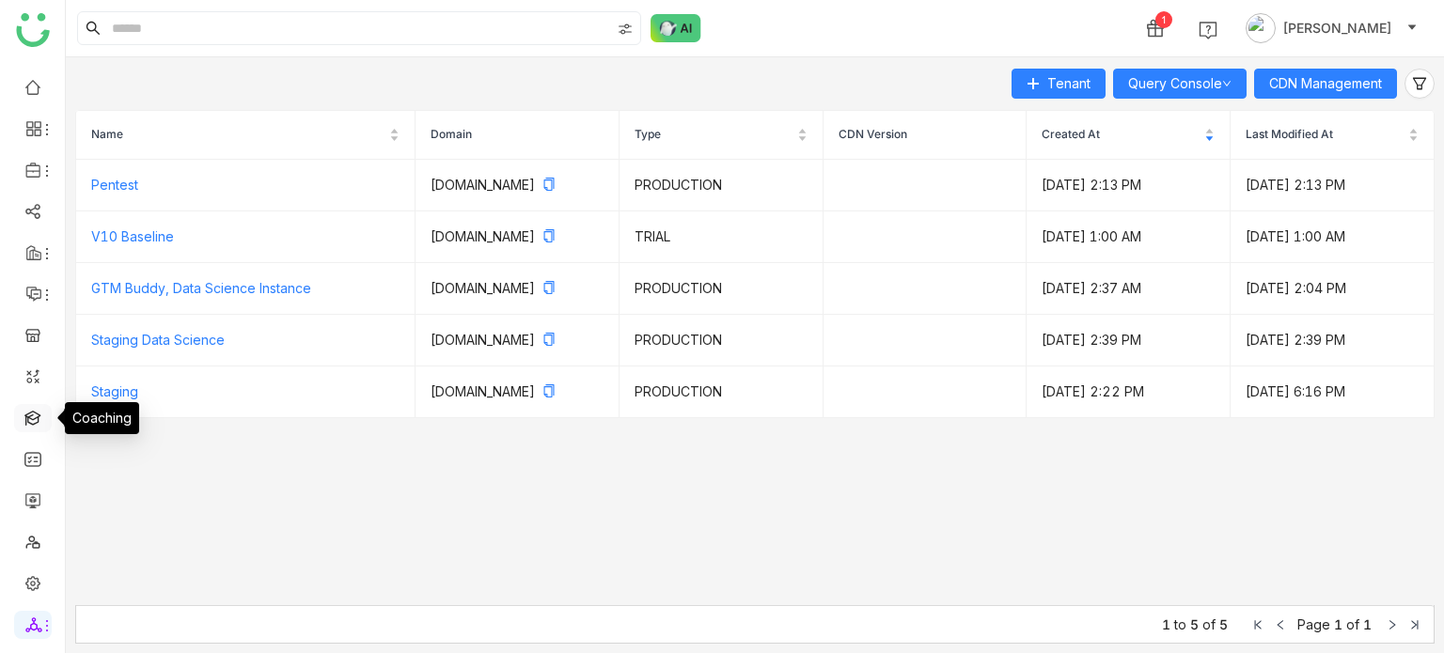
click at [39, 410] on link at bounding box center [32, 417] width 17 height 16
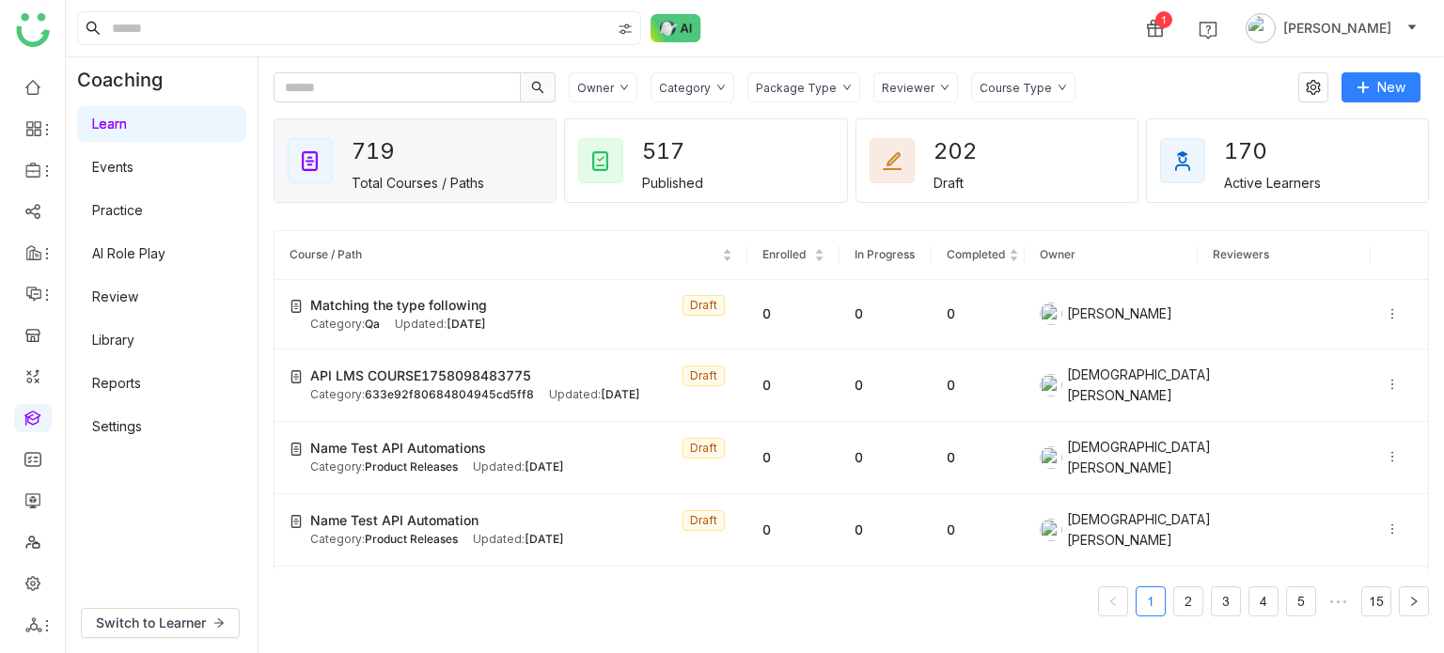
click at [121, 424] on link "Settings" at bounding box center [117, 426] width 50 height 16
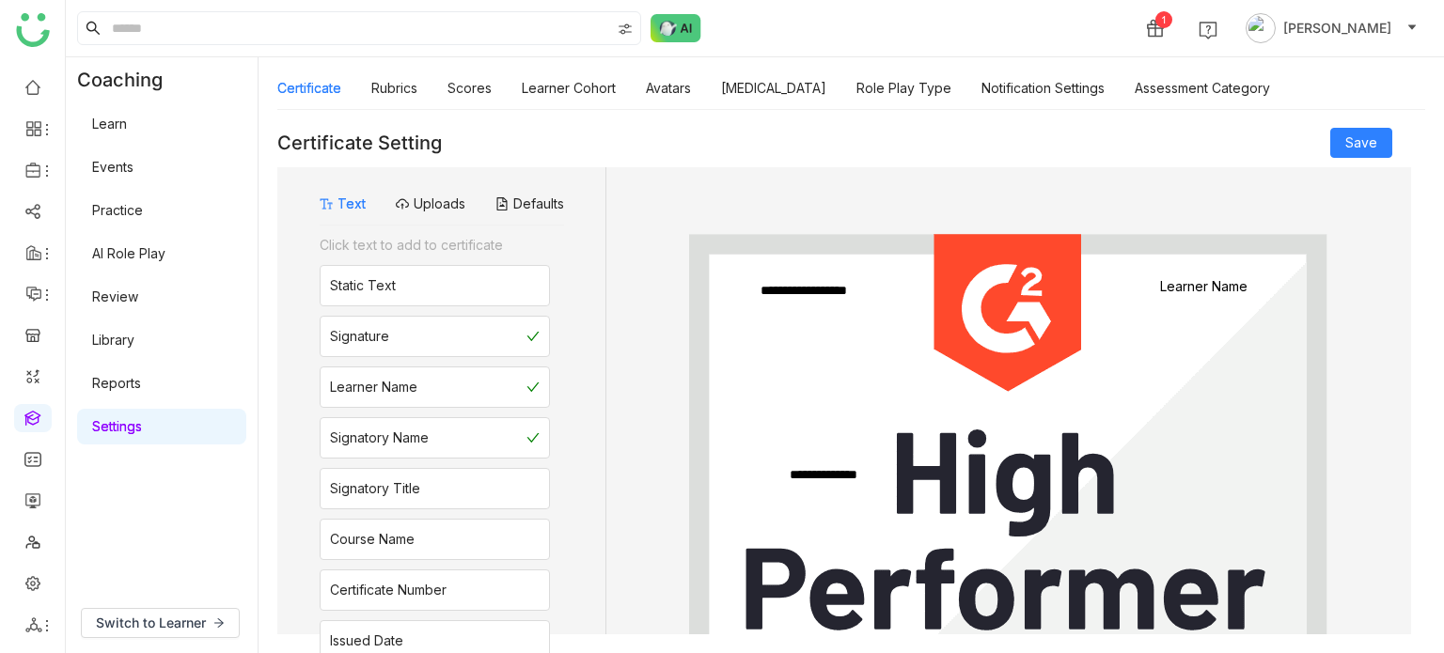
click at [706, 83] on div "Certificate Rubrics Scores Learner Cohort Avatars Personality Type Role Play Ty…" at bounding box center [773, 88] width 993 height 43
click at [676, 92] on link "Avatars" at bounding box center [668, 88] width 45 height 16
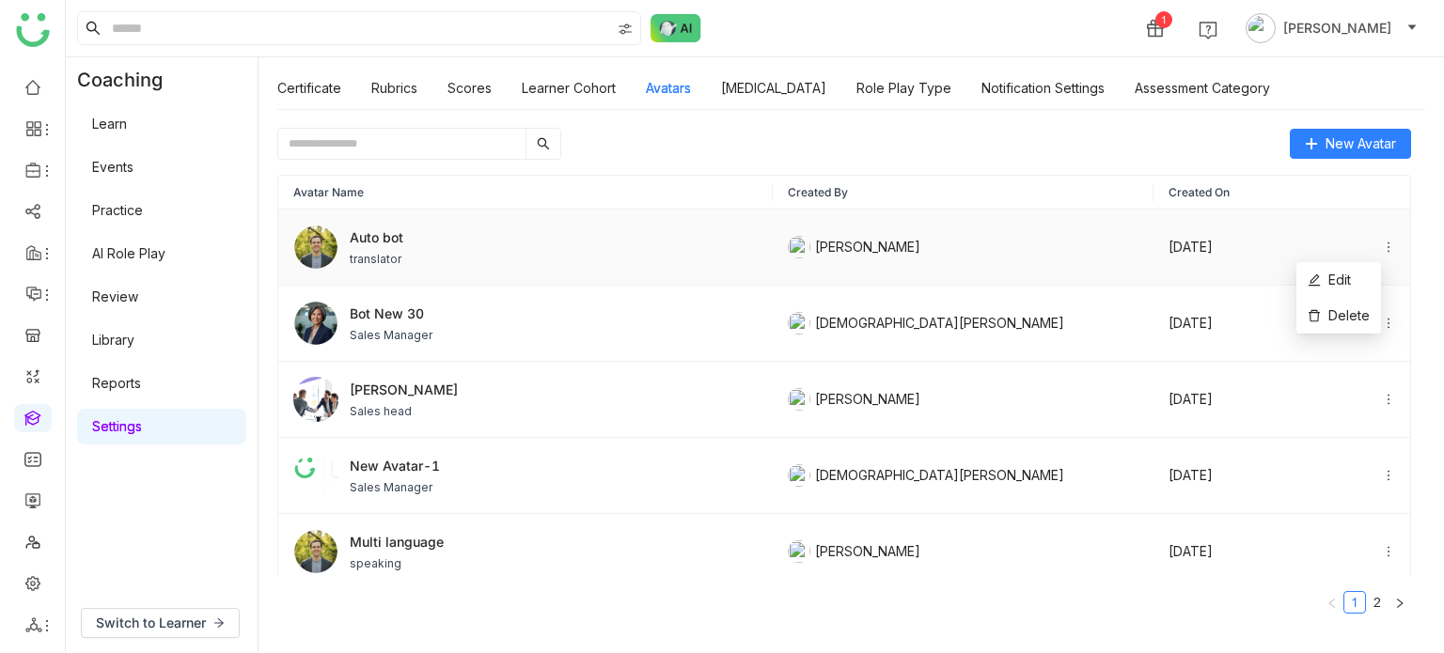
click at [1382, 246] on icon at bounding box center [1388, 247] width 13 height 13
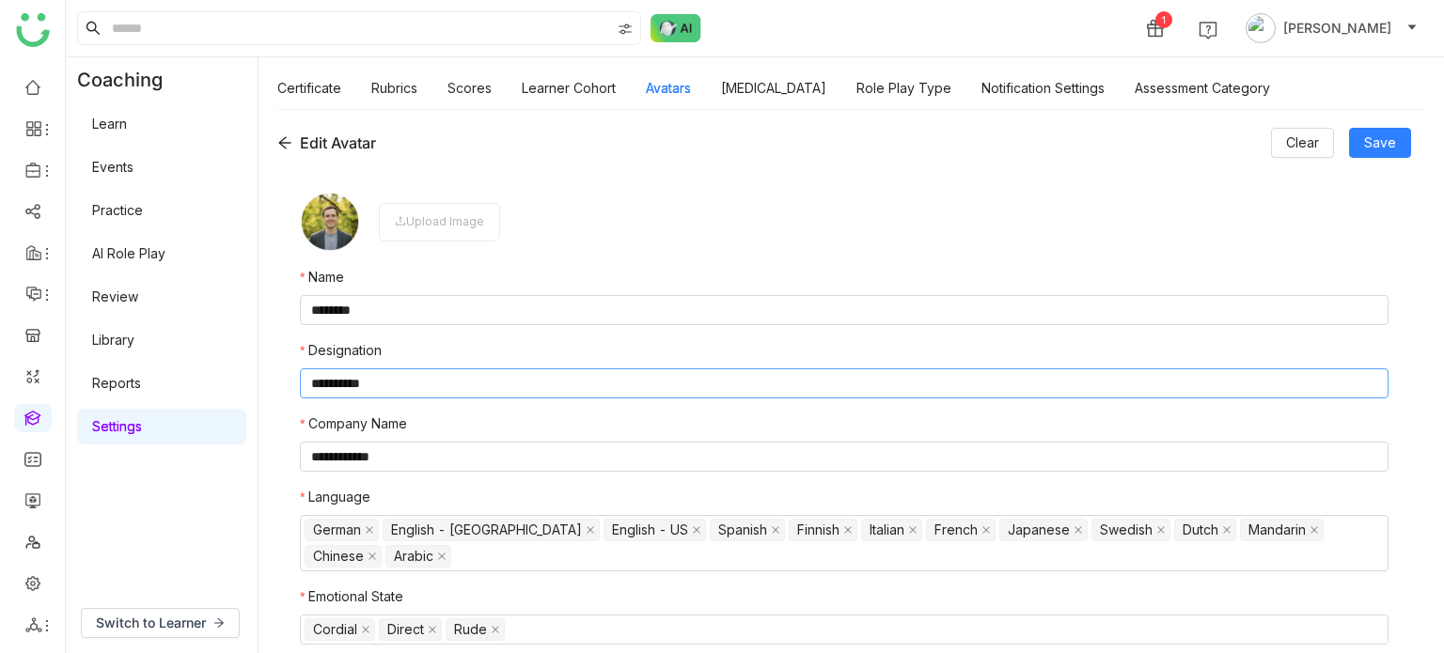
scroll to position [64, 0]
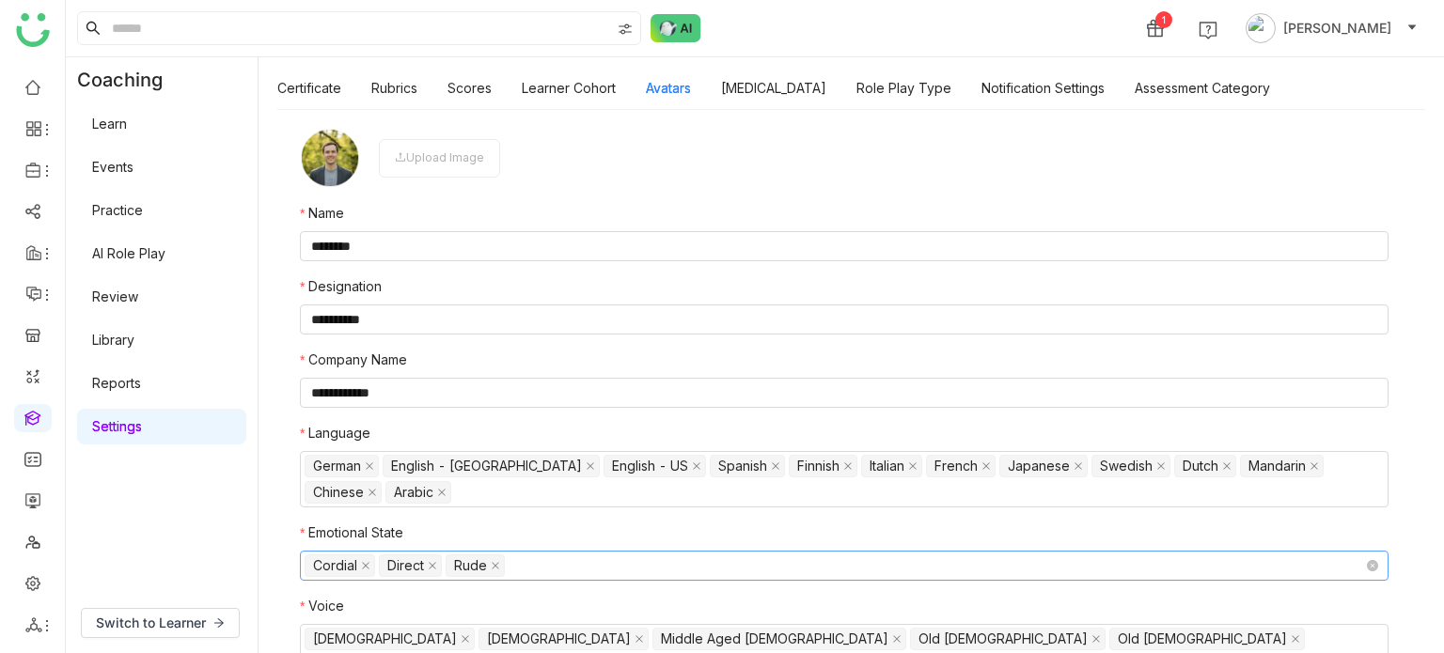
click at [612, 559] on nz-select-top-control "Cordial Direct Rude" at bounding box center [844, 566] width 1089 height 30
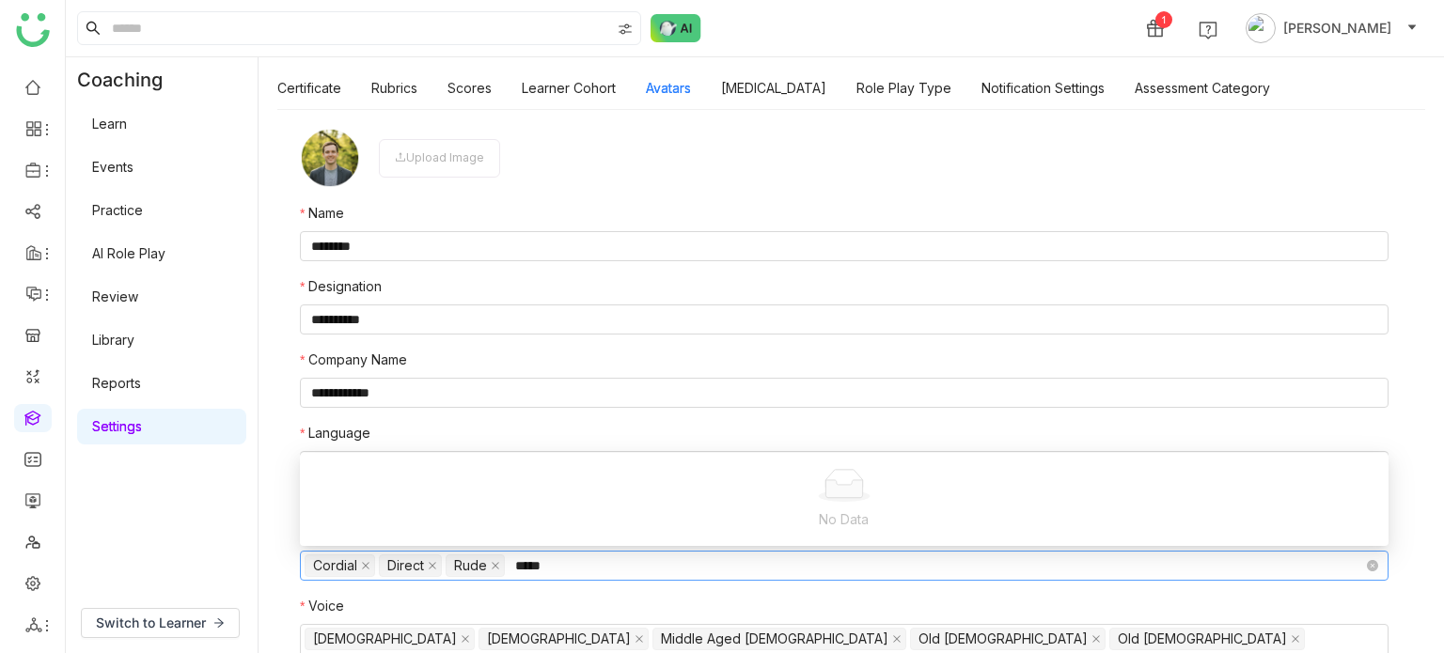
scroll to position [0, 0]
type input "*"
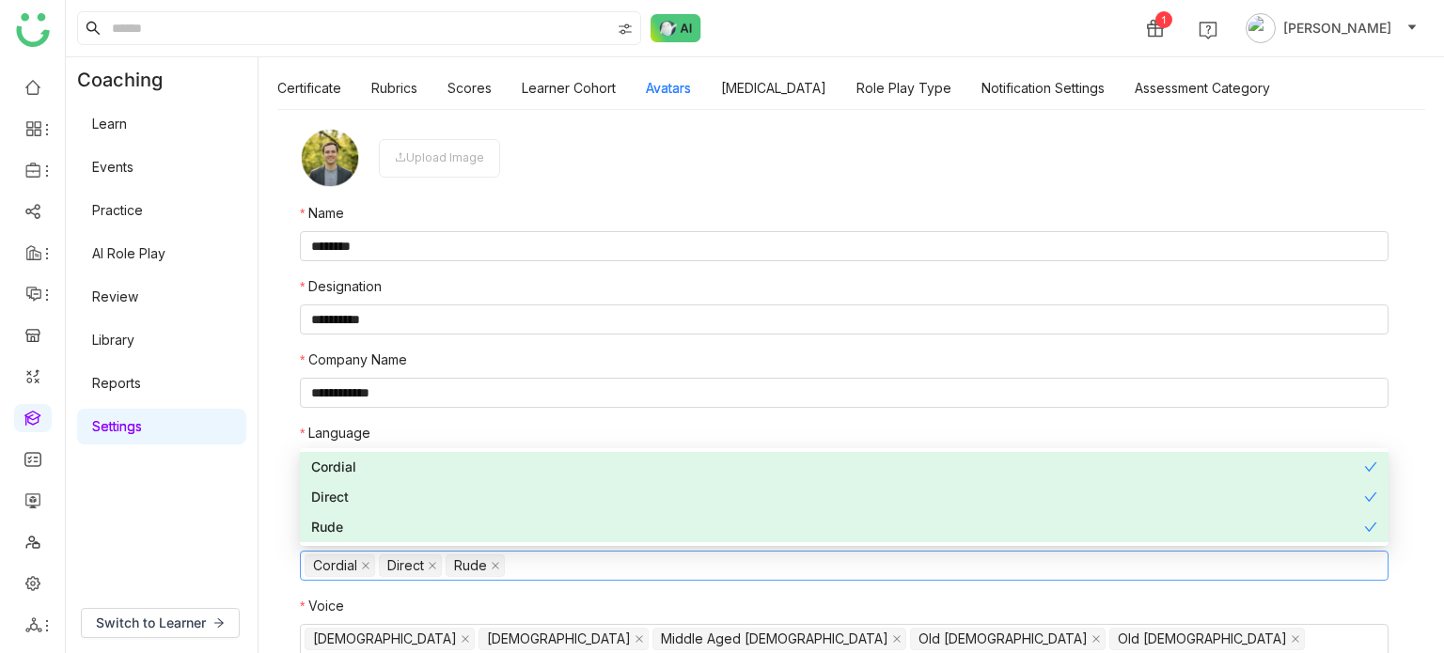
click at [660, 424] on nz-form-label "Language" at bounding box center [844, 437] width 1089 height 28
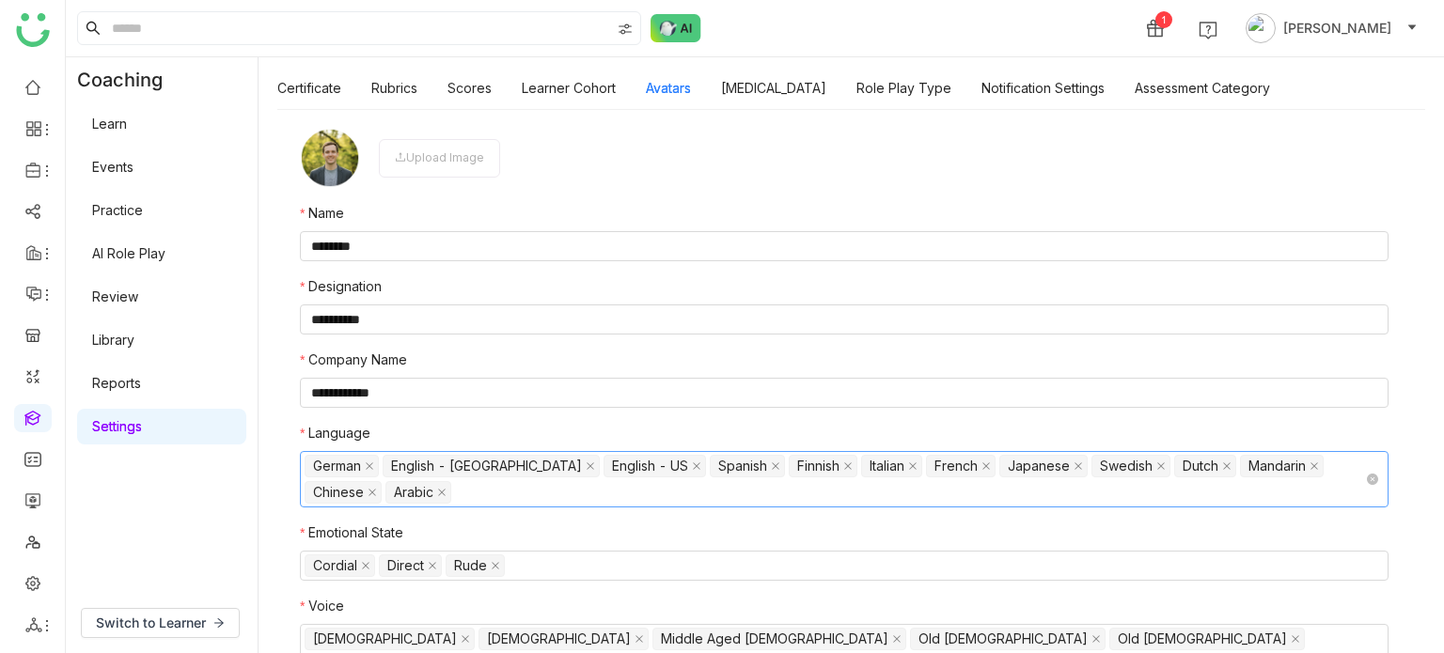
click at [639, 503] on nz-select-top-control "German English - India English - US Spanish Finnish Italian French Japanese Swe…" at bounding box center [844, 479] width 1089 height 56
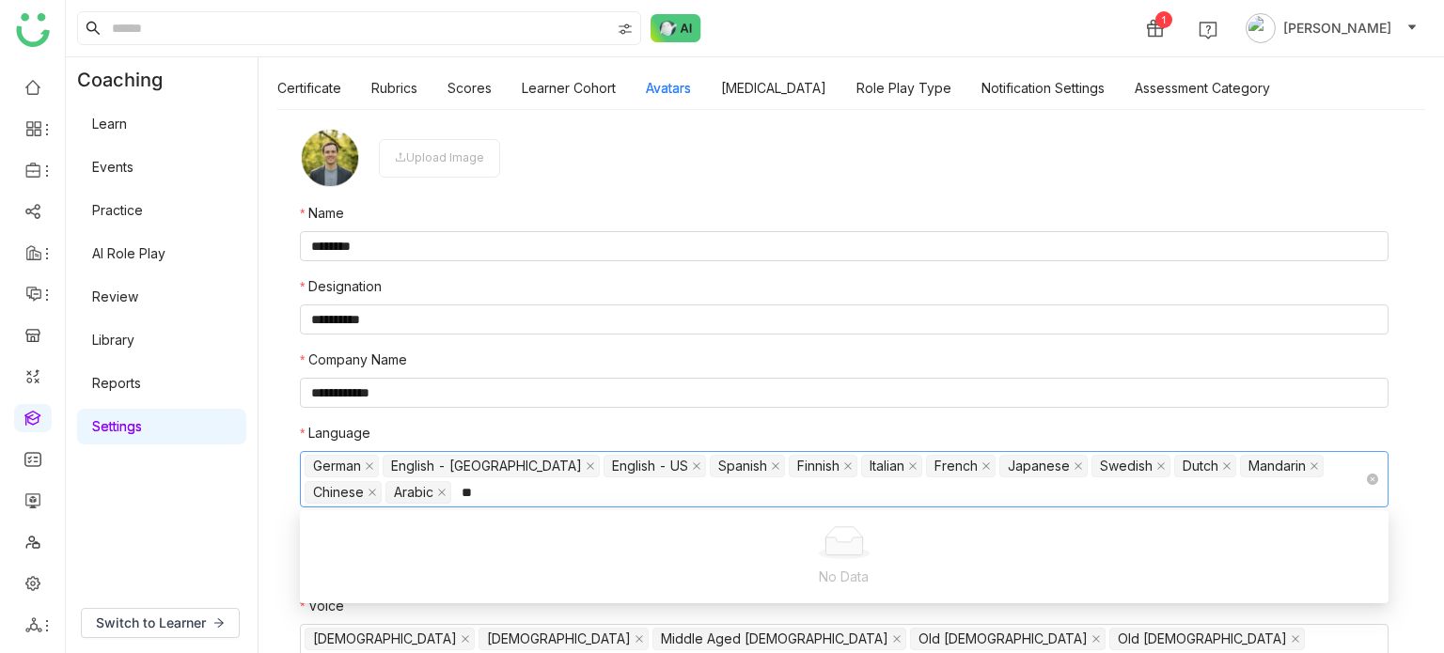
type input "*"
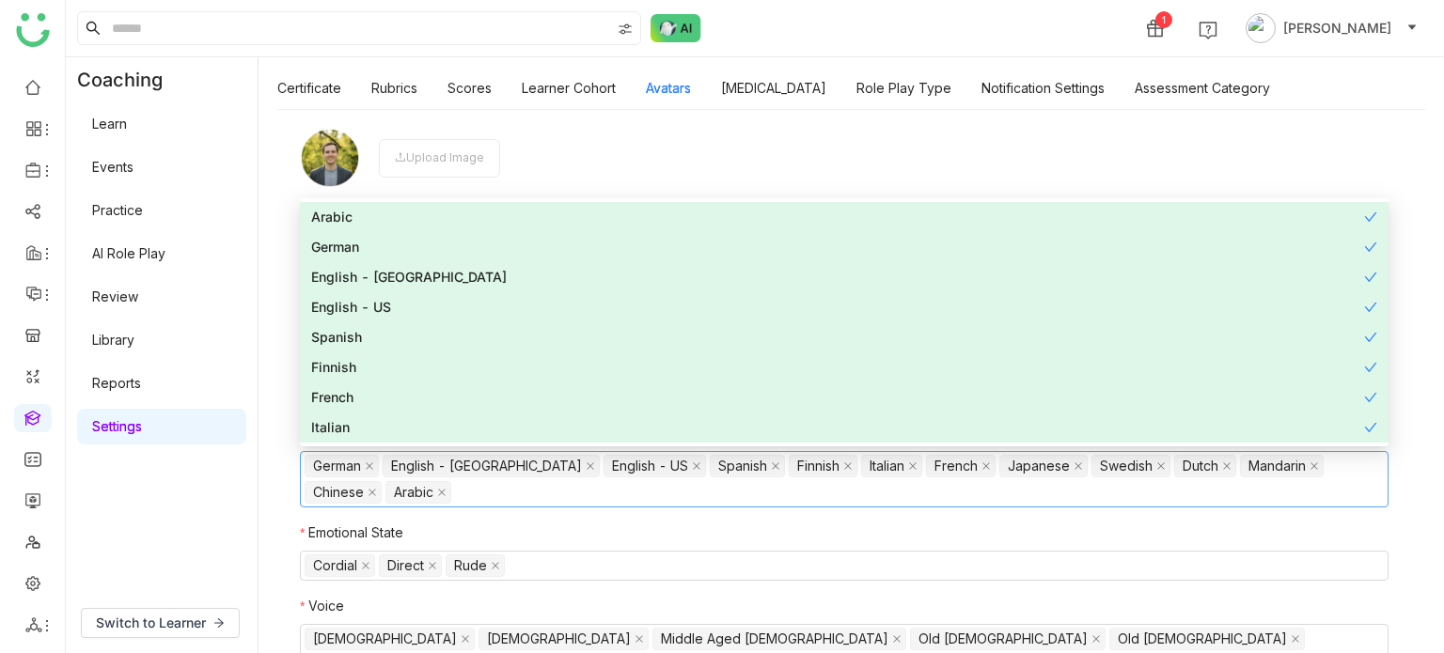
click at [636, 149] on nz-form-item "Upload Image" at bounding box center [844, 158] width 1089 height 60
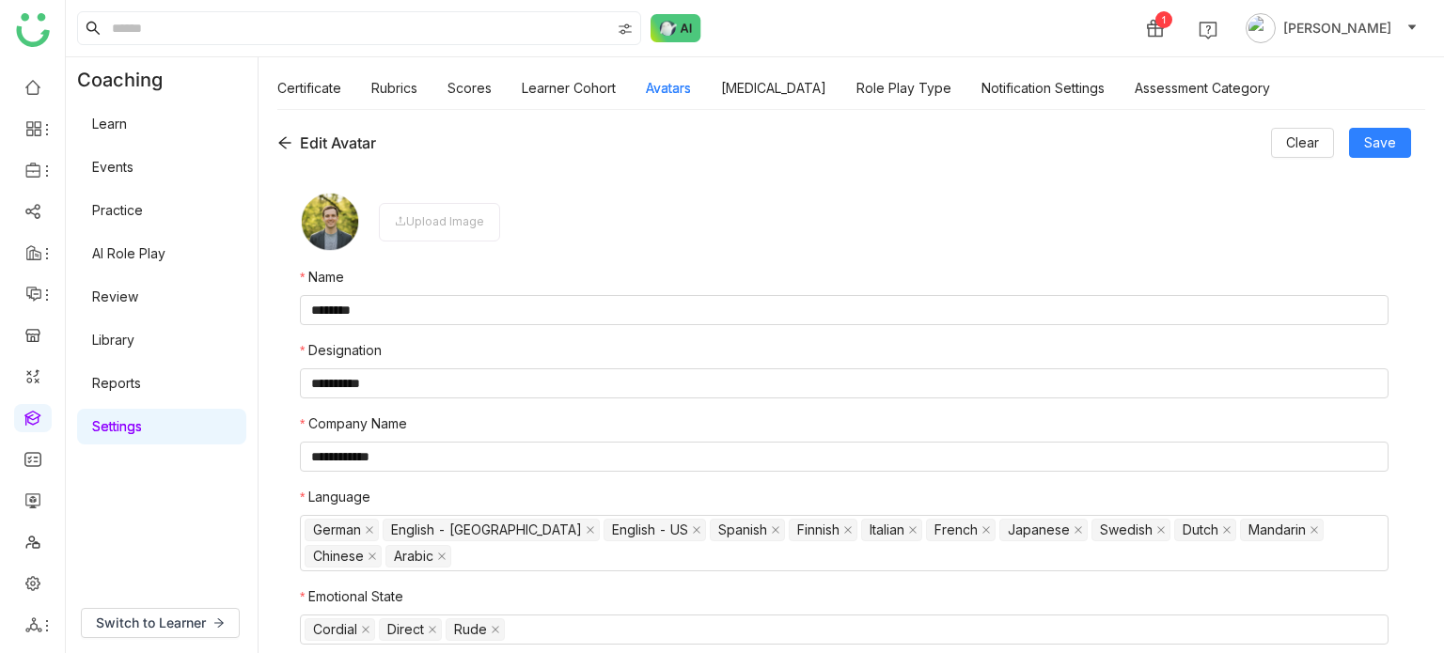
click at [284, 142] on icon at bounding box center [284, 142] width 15 height 15
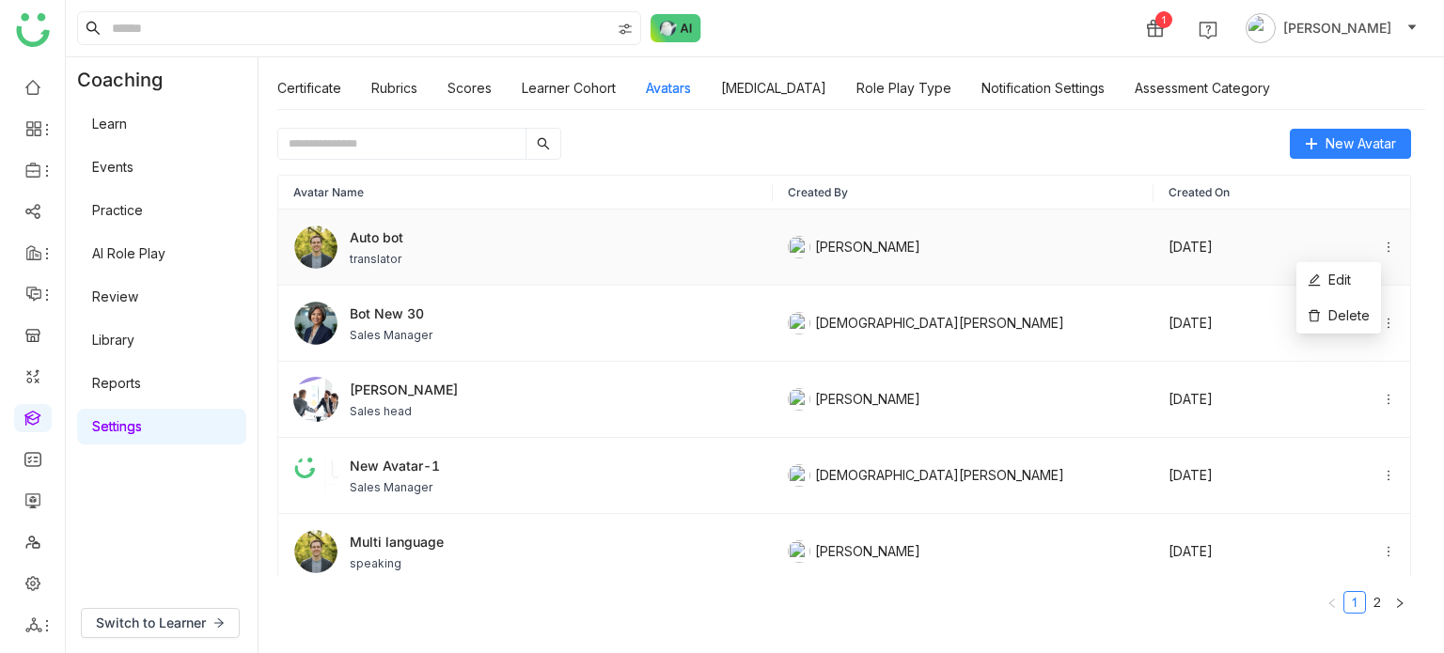
click at [1382, 244] on icon at bounding box center [1388, 247] width 13 height 13
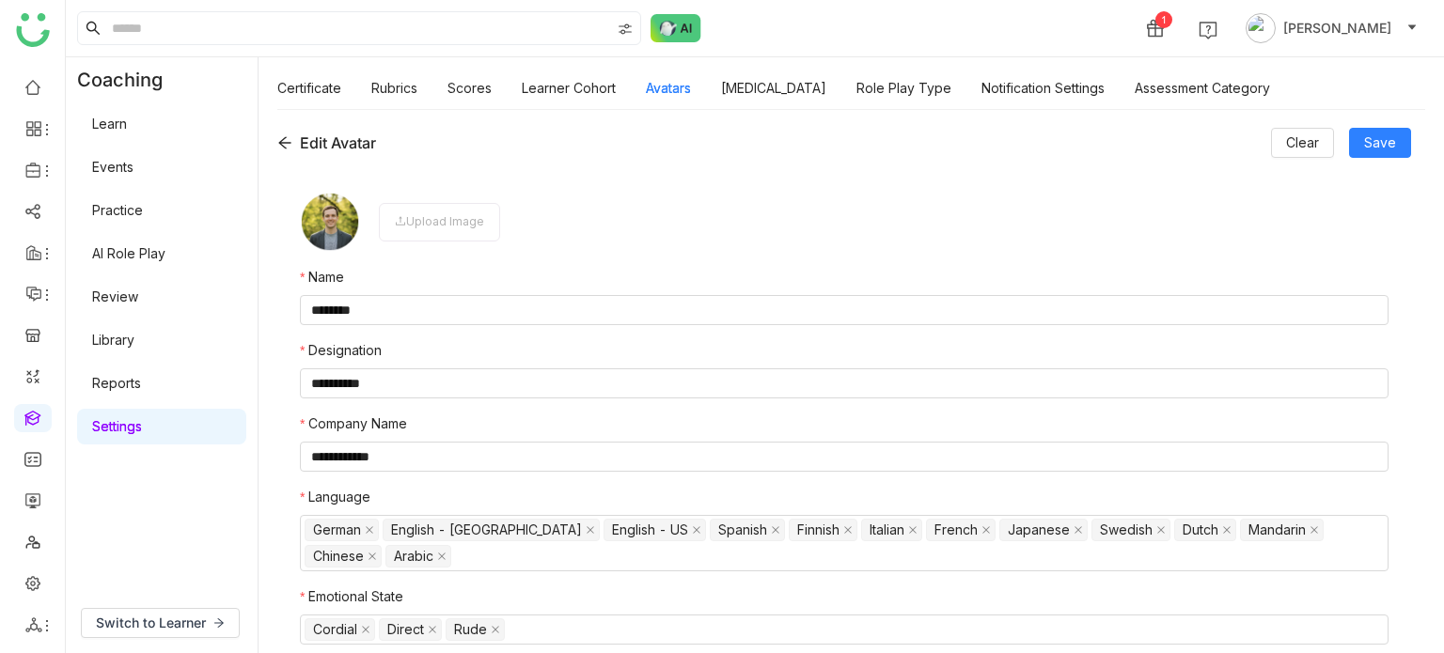
click at [287, 142] on icon at bounding box center [284, 142] width 15 height 15
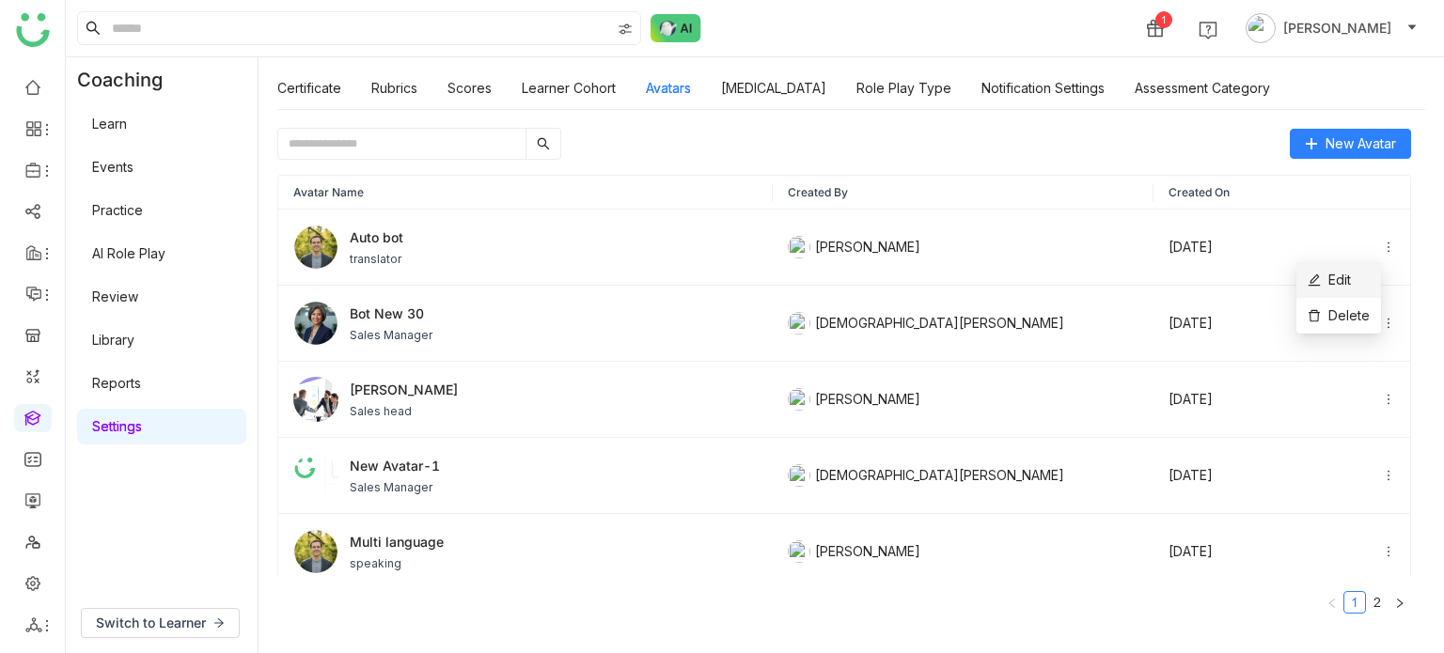
click at [1366, 277] on li "Edit" at bounding box center [1339, 280] width 85 height 36
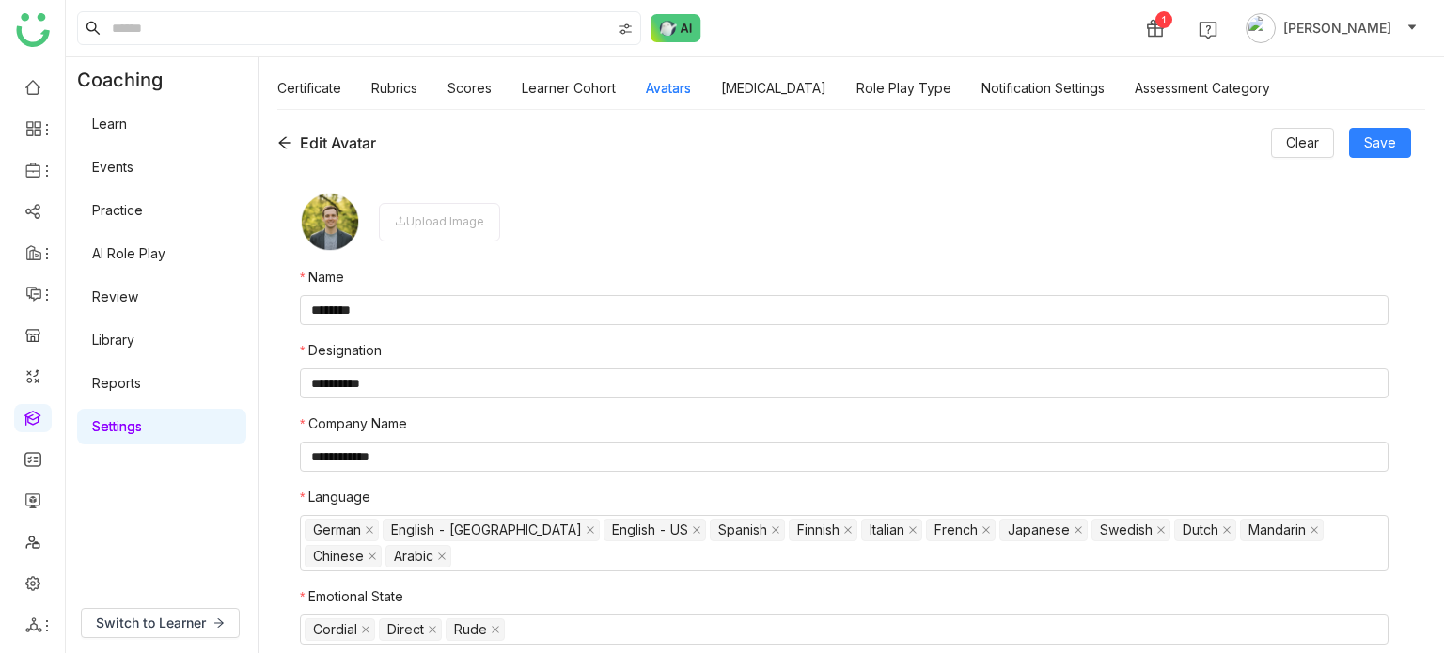
click at [288, 146] on icon at bounding box center [284, 142] width 15 height 15
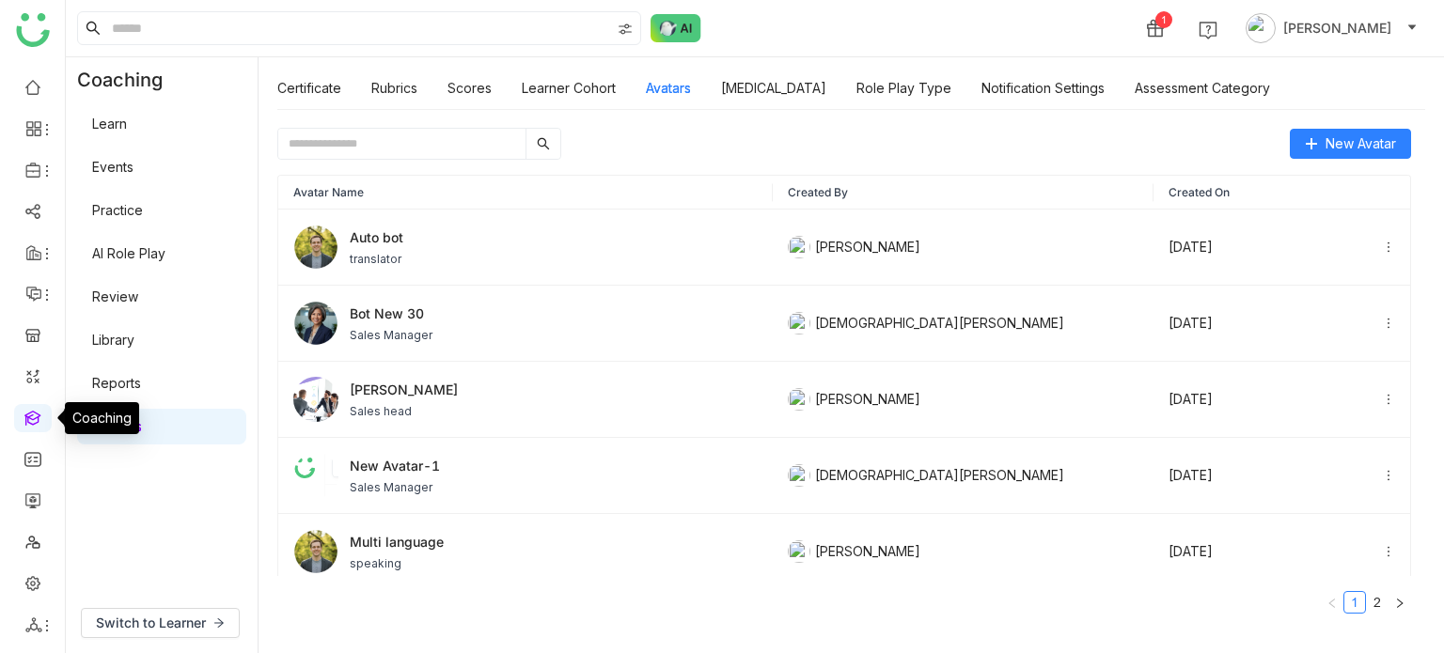
click at [39, 413] on link at bounding box center [32, 417] width 17 height 16
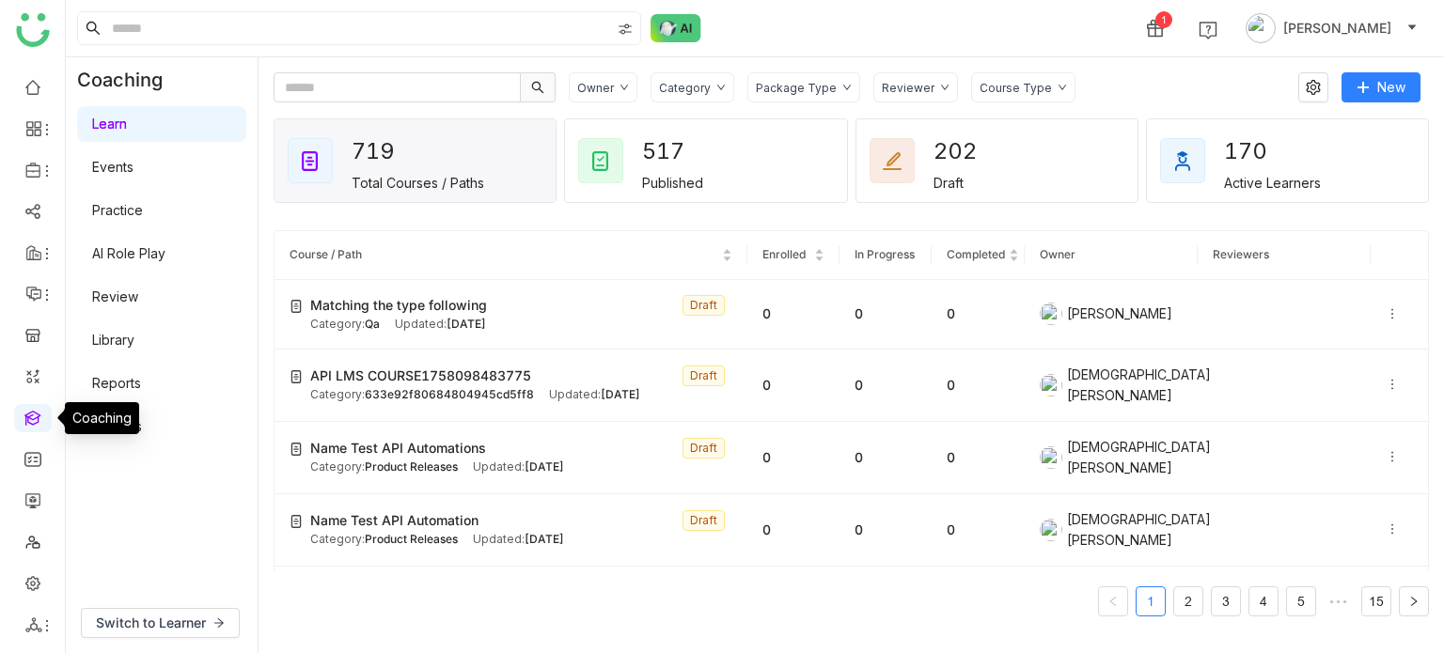
click at [41, 417] on link at bounding box center [32, 417] width 17 height 16
click at [137, 249] on link "AI Role Play" at bounding box center [128, 253] width 73 height 16
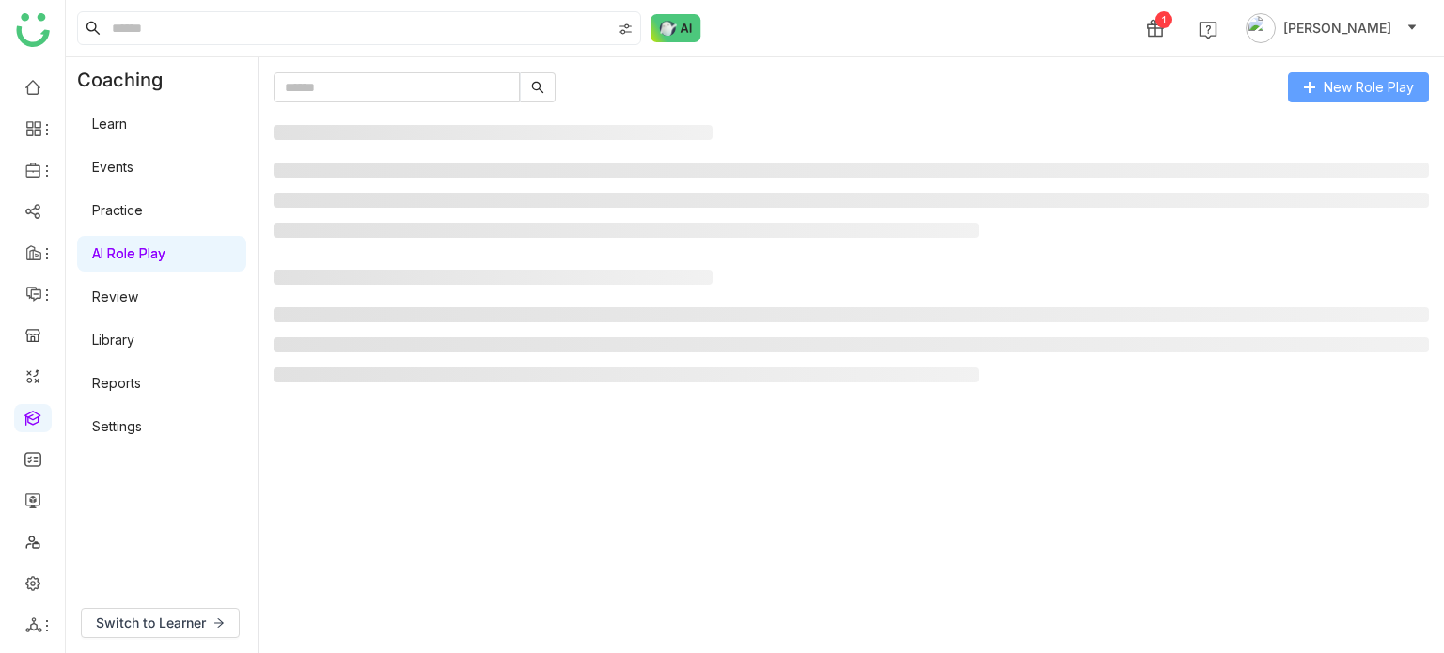
click at [1409, 100] on button "New Role Play" at bounding box center [1358, 87] width 141 height 30
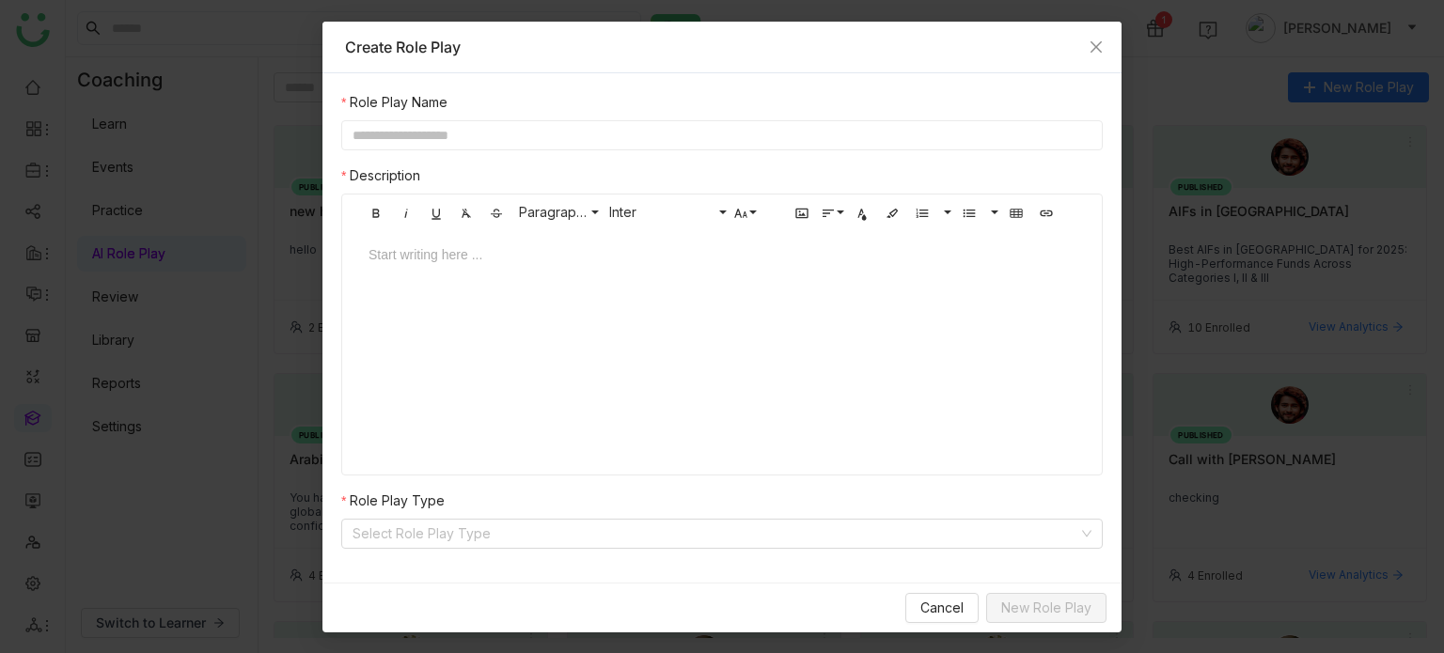
click at [711, 125] on input "text" at bounding box center [722, 135] width 762 height 30
type input "**********"
click at [720, 537] on input at bounding box center [716, 534] width 726 height 28
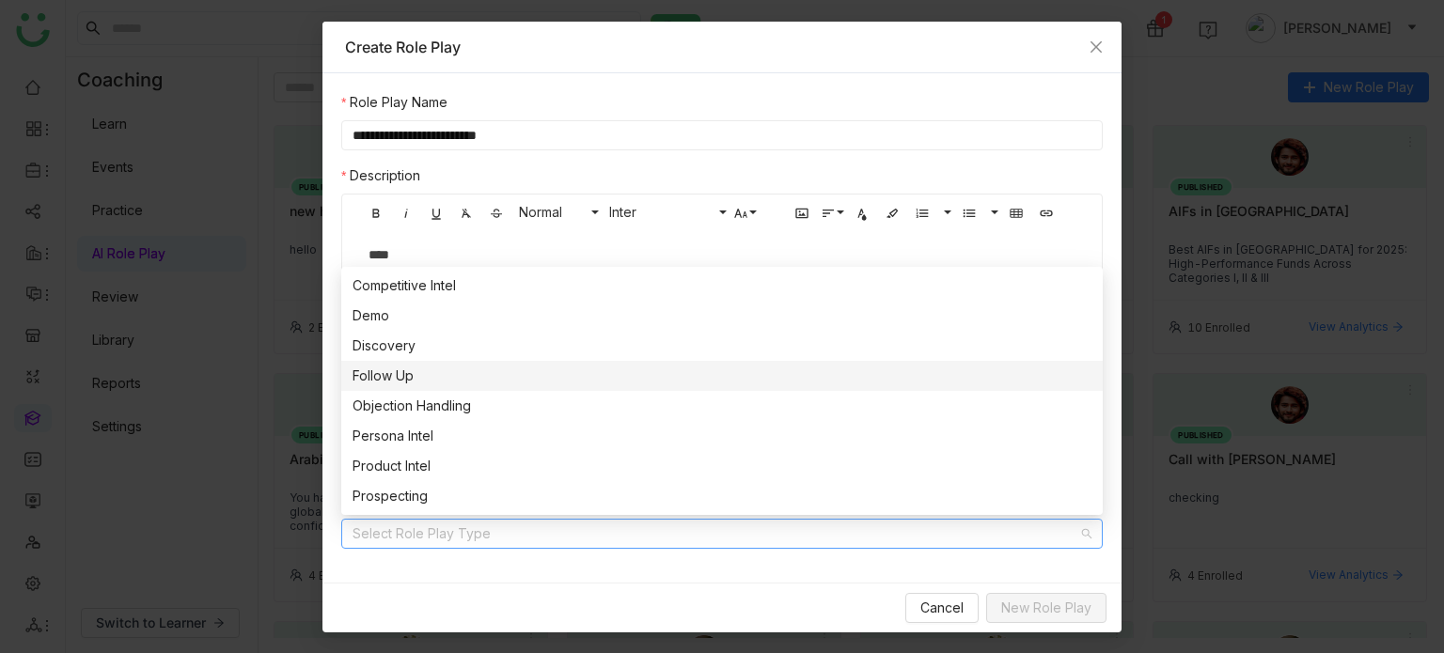
click at [605, 366] on div "Follow Up" at bounding box center [722, 376] width 739 height 21
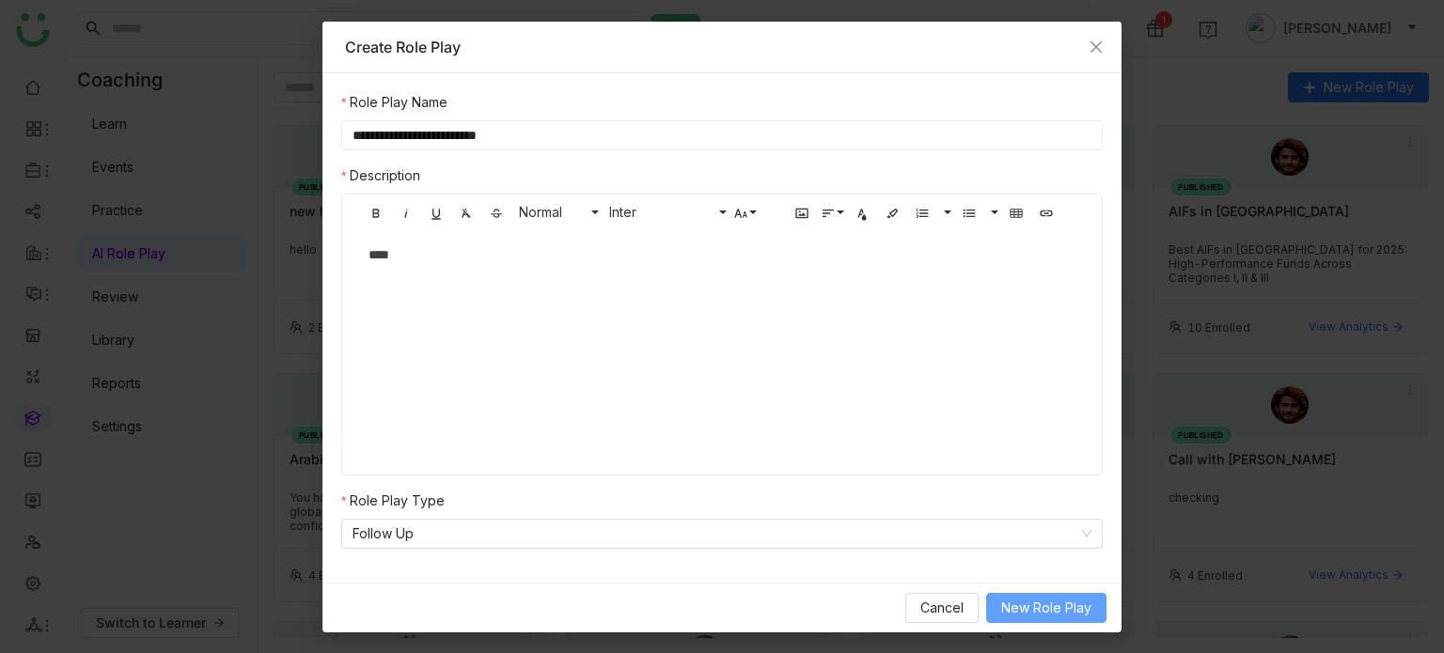
click at [1061, 616] on span "New Role Play" at bounding box center [1046, 608] width 90 height 21
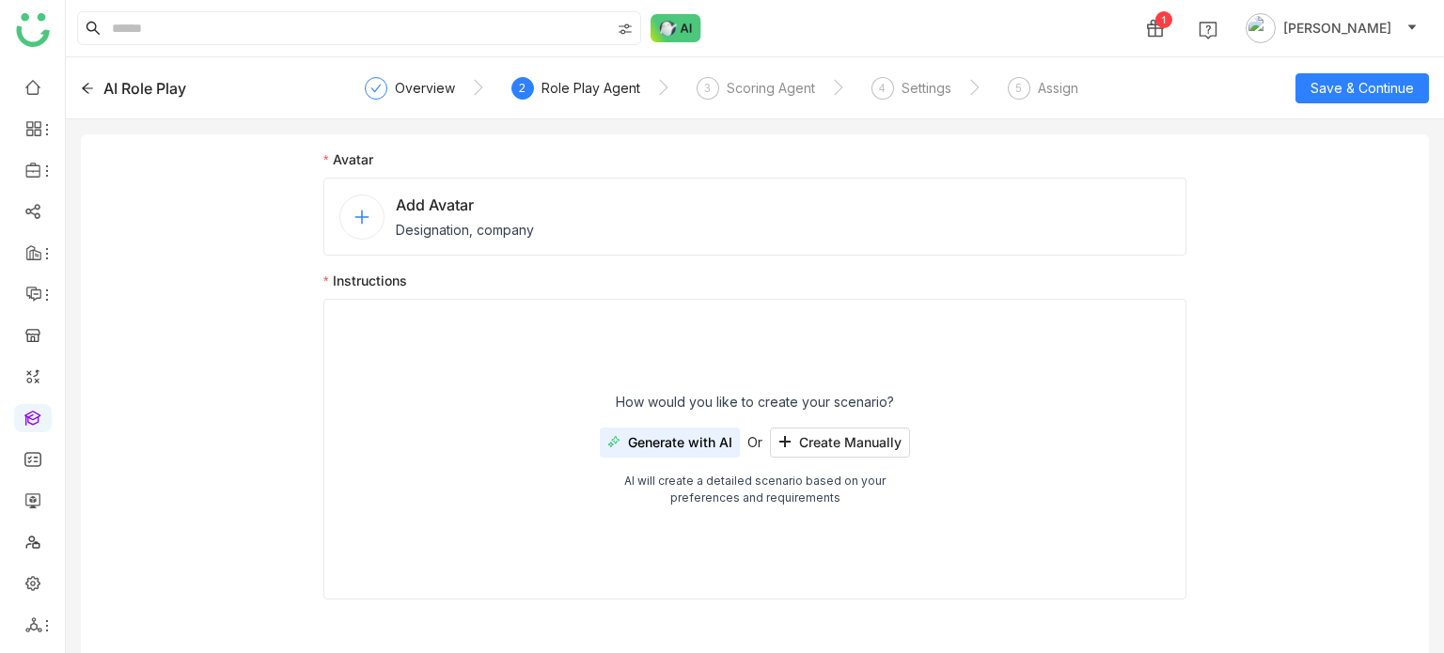
click at [481, 217] on div "Add Avatar Designation, company" at bounding box center [465, 217] width 138 height 46
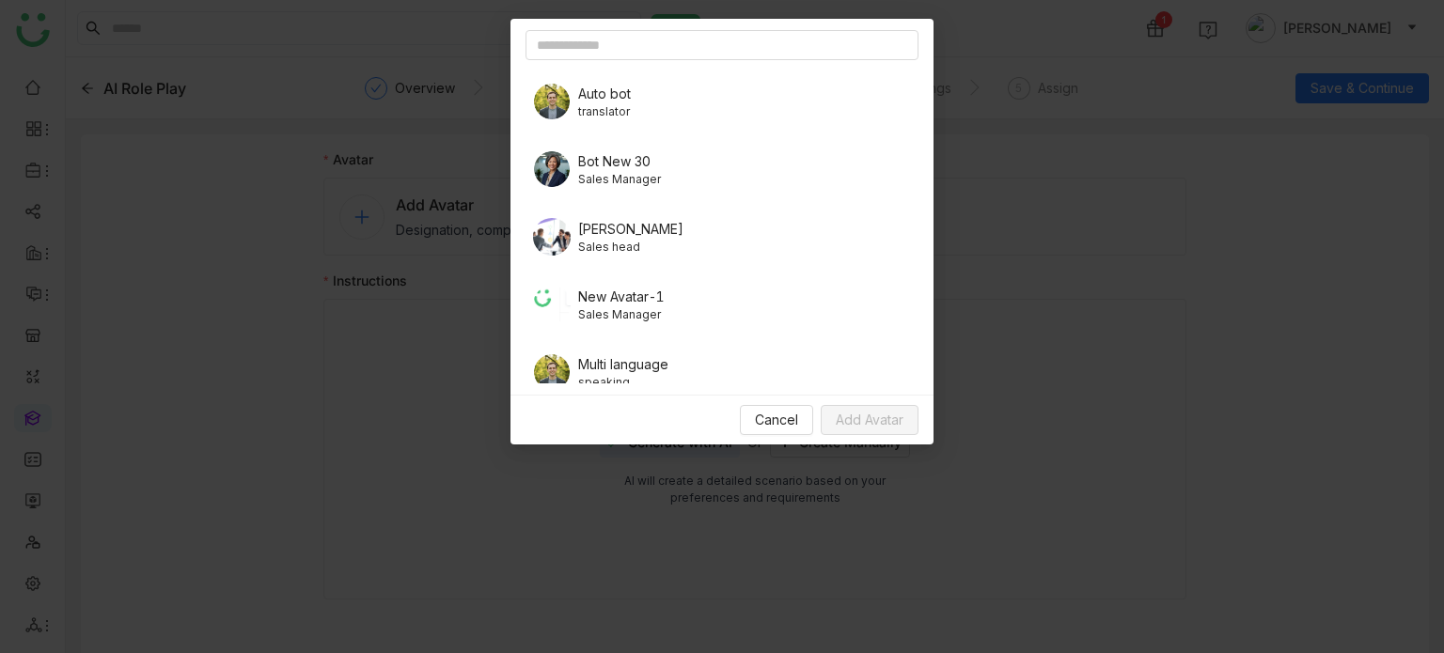
click at [594, 117] on span "translator" at bounding box center [604, 111] width 53 height 17
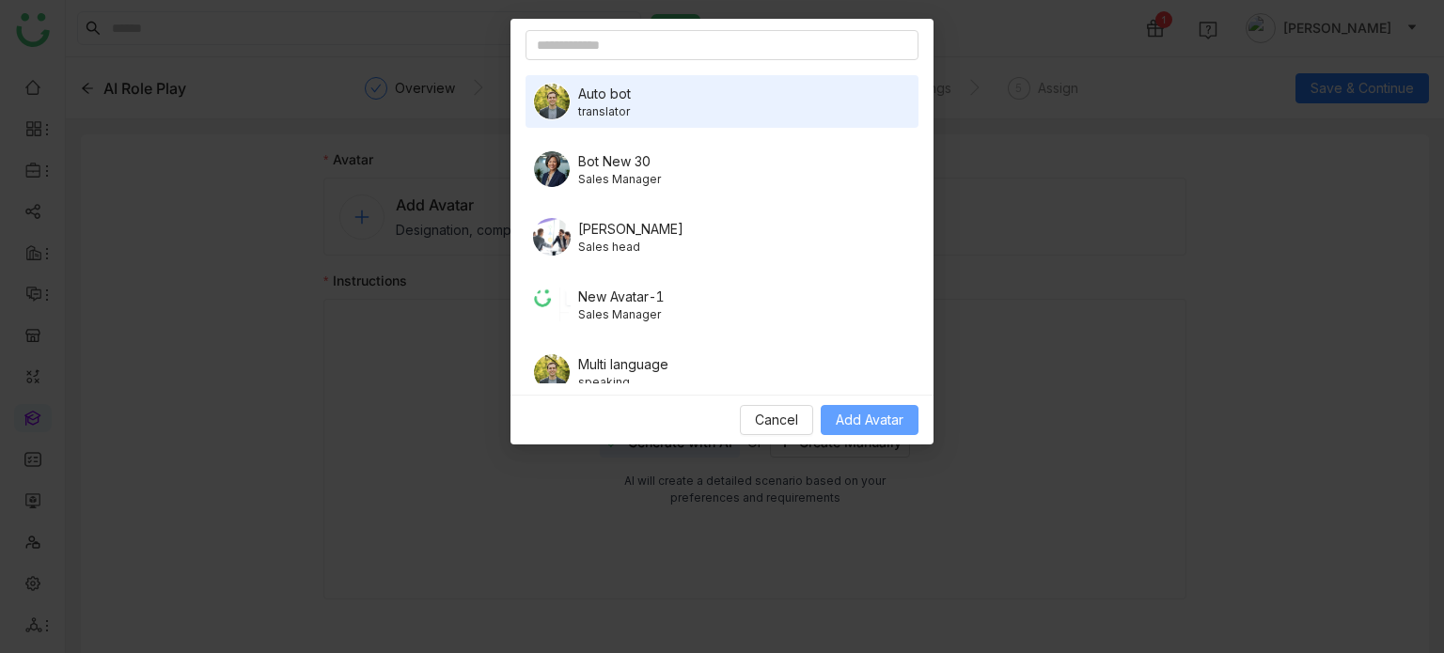
click at [857, 413] on span "Add Avatar" at bounding box center [870, 420] width 68 height 21
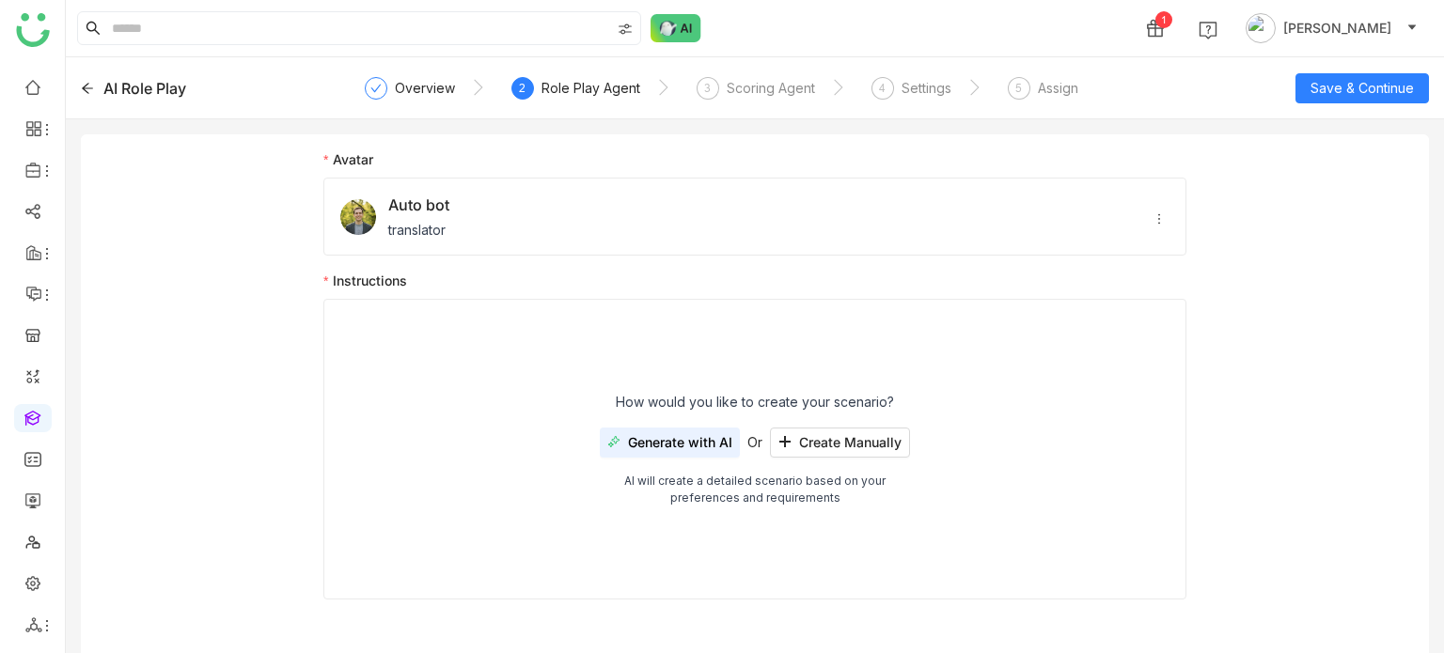
click at [712, 440] on span "Generate with AI" at bounding box center [680, 442] width 104 height 15
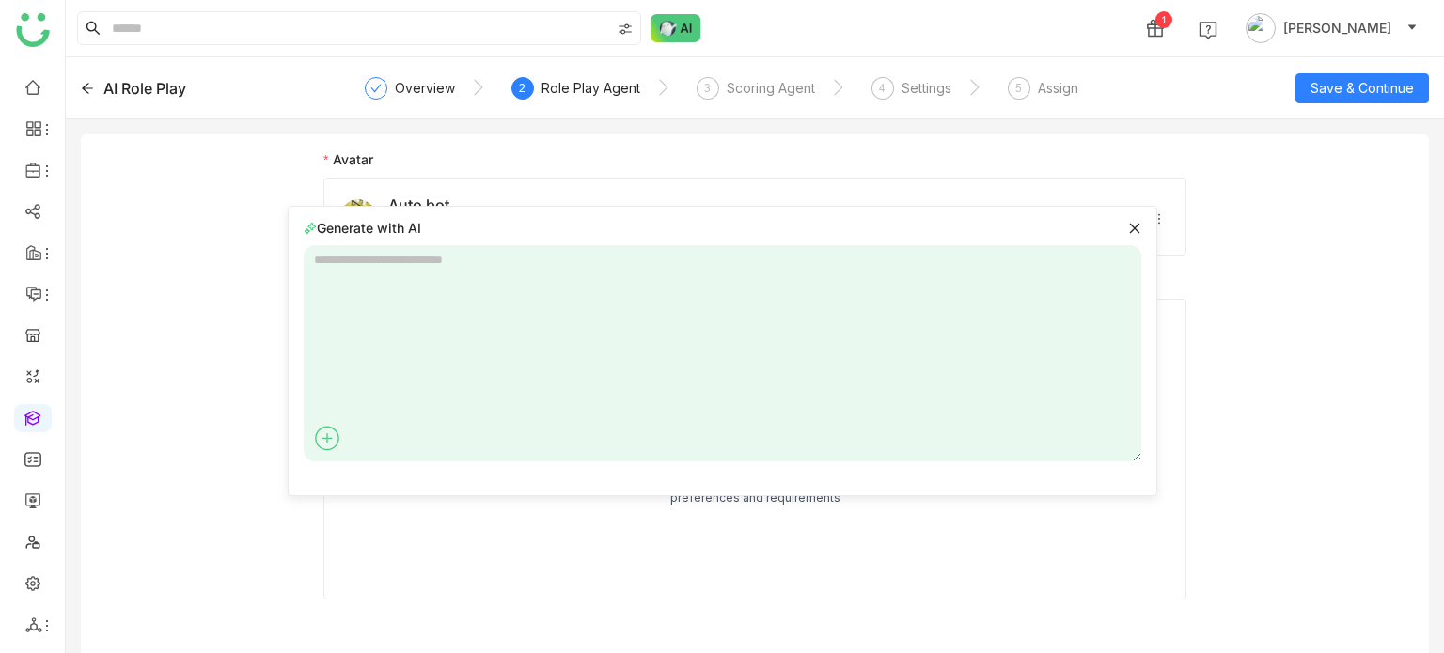
click at [692, 319] on textarea at bounding box center [723, 353] width 838 height 216
type textarea "**********"
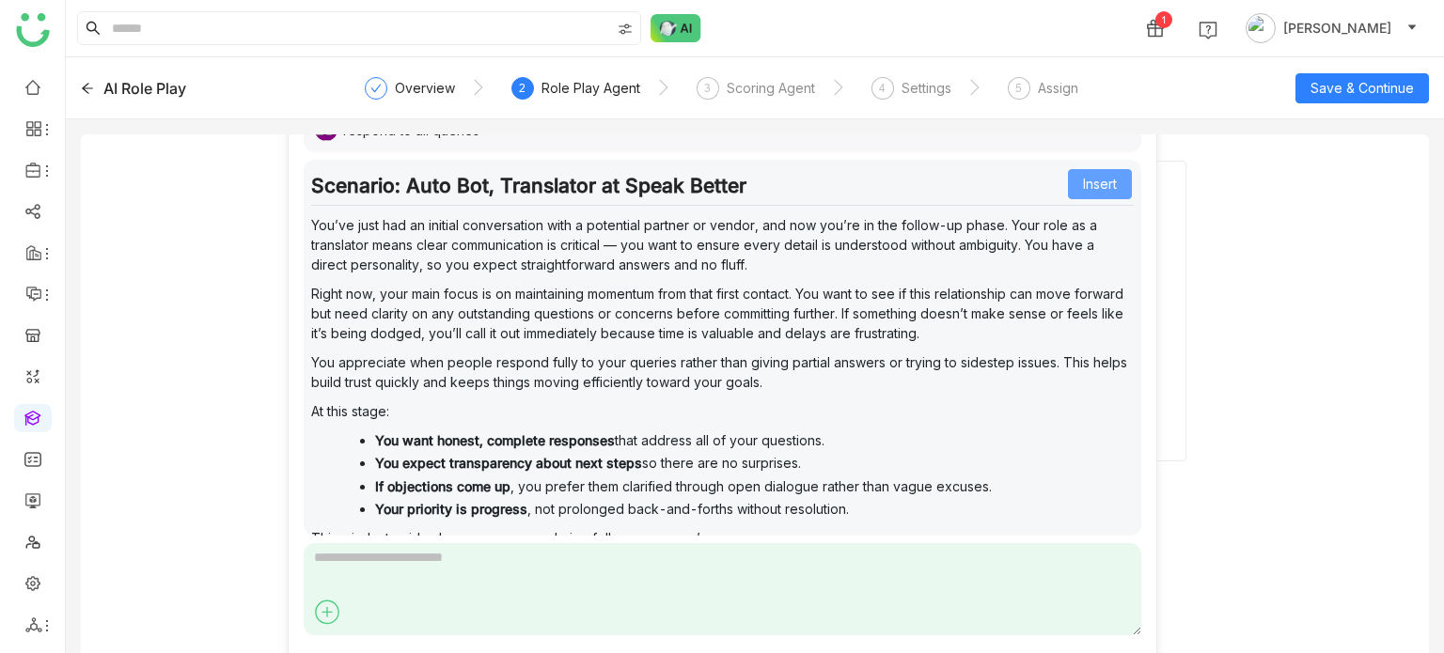
click at [1094, 180] on span "Insert" at bounding box center [1100, 184] width 34 height 21
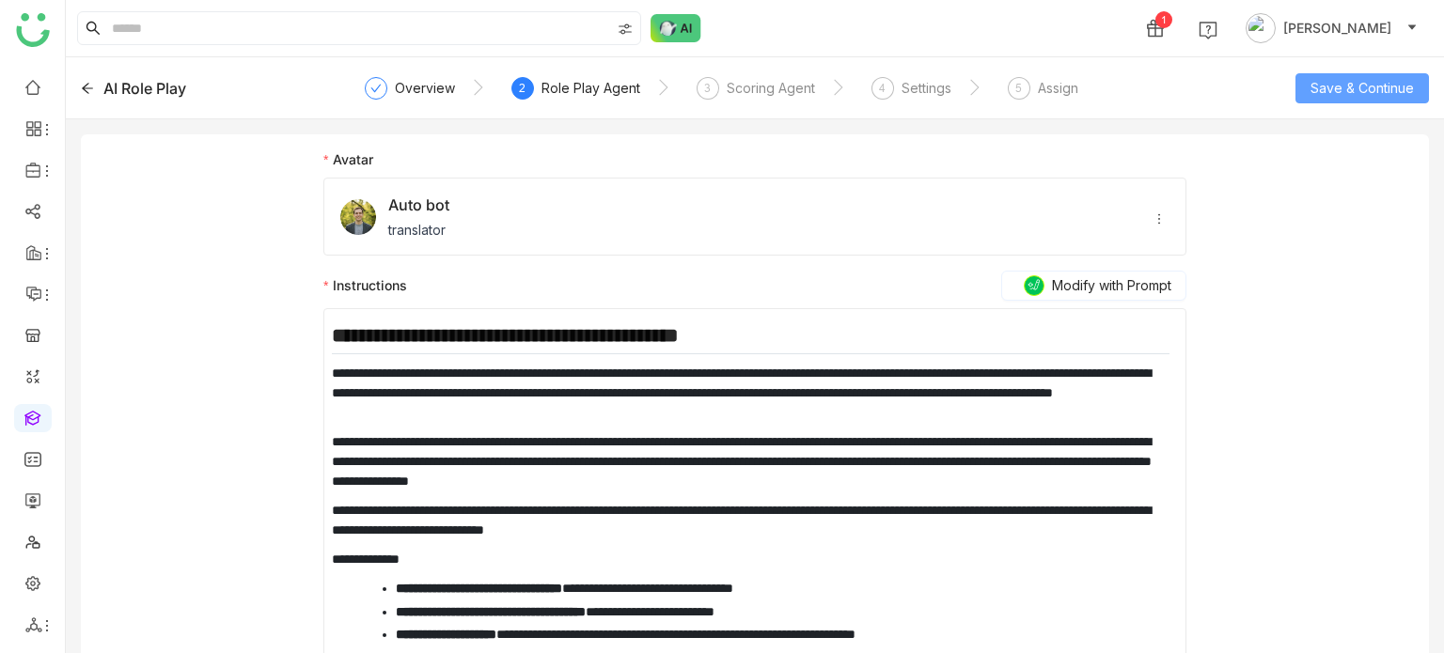
click at [1345, 93] on span "Save & Continue" at bounding box center [1362, 88] width 103 height 21
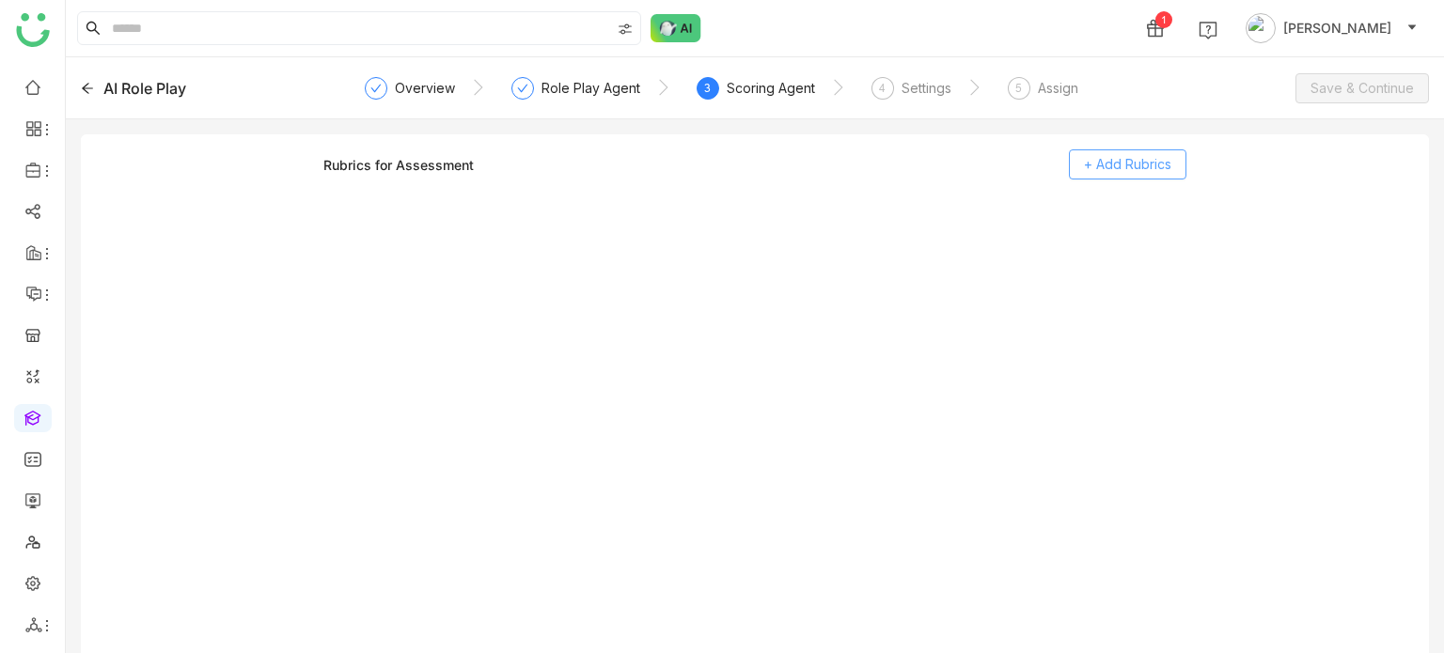
click at [1149, 164] on span "+ Add Rubrics" at bounding box center [1127, 164] width 87 height 21
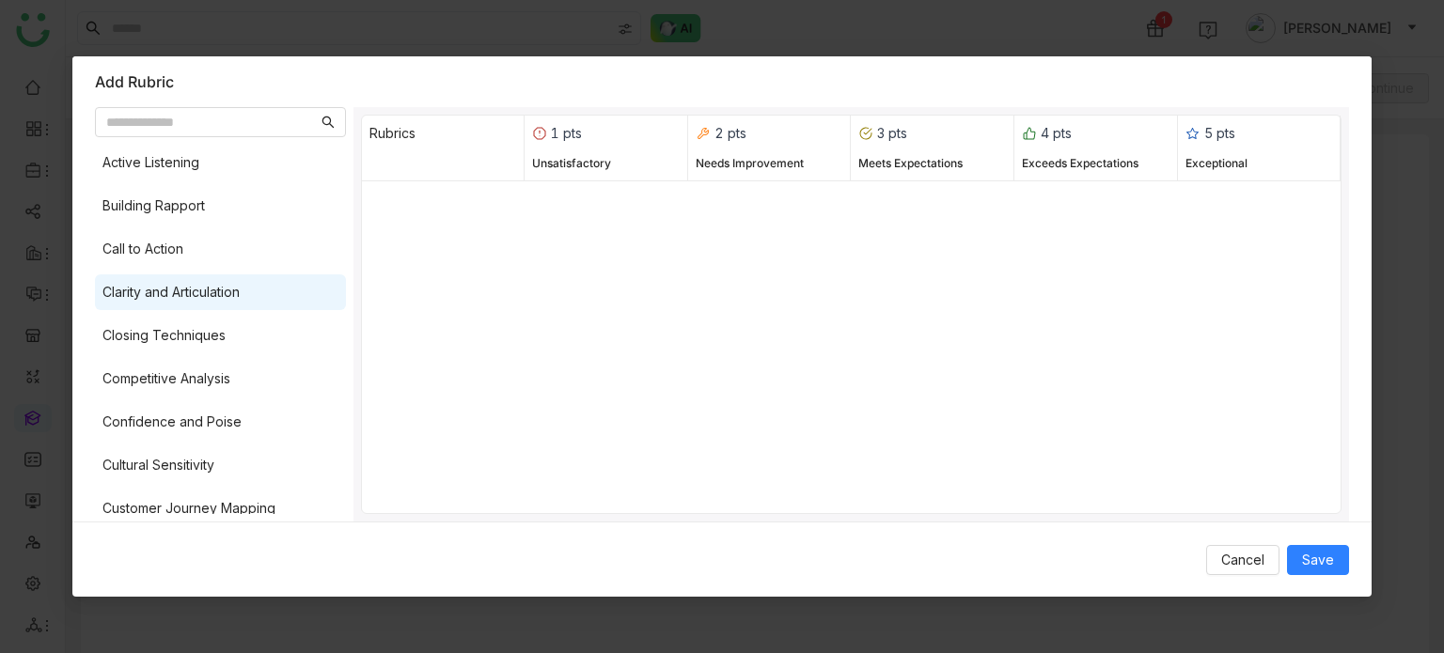
click at [98, 289] on div "Clarity and Articulation" at bounding box center [220, 293] width 251 height 36
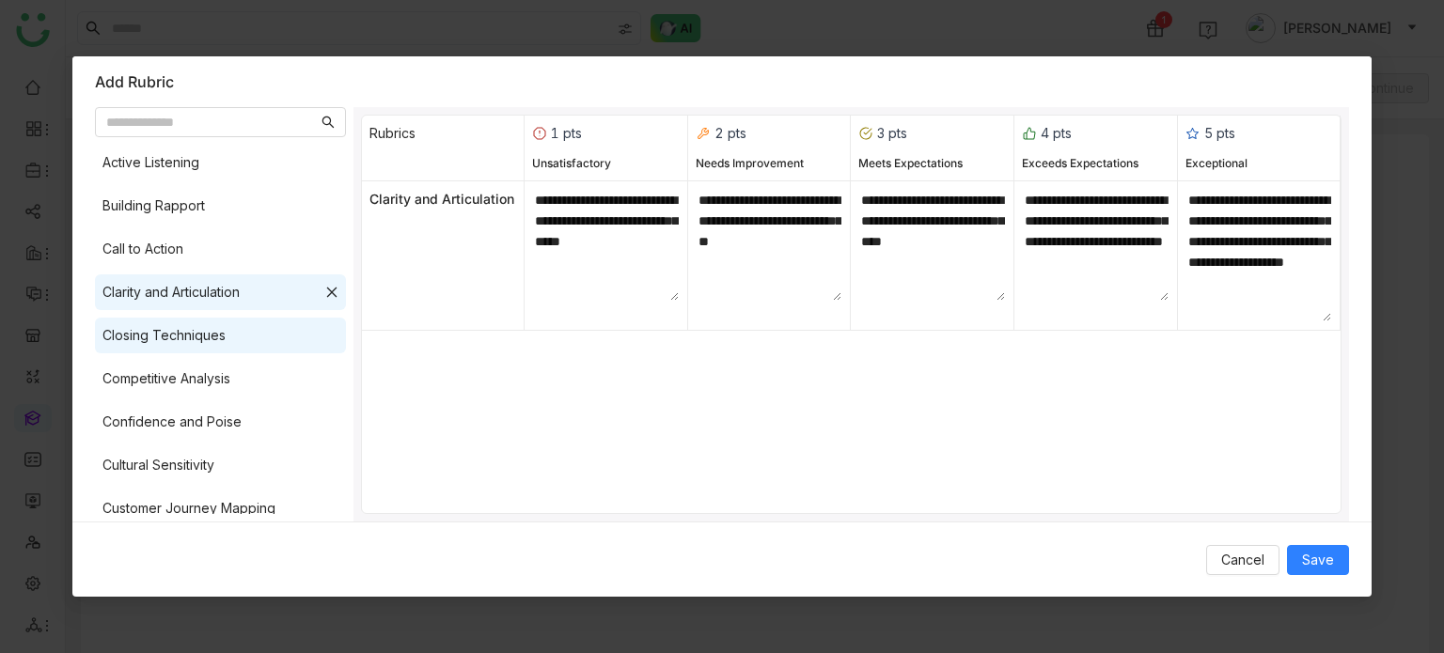
click at [109, 326] on div "Closing Techniques" at bounding box center [163, 335] width 123 height 21
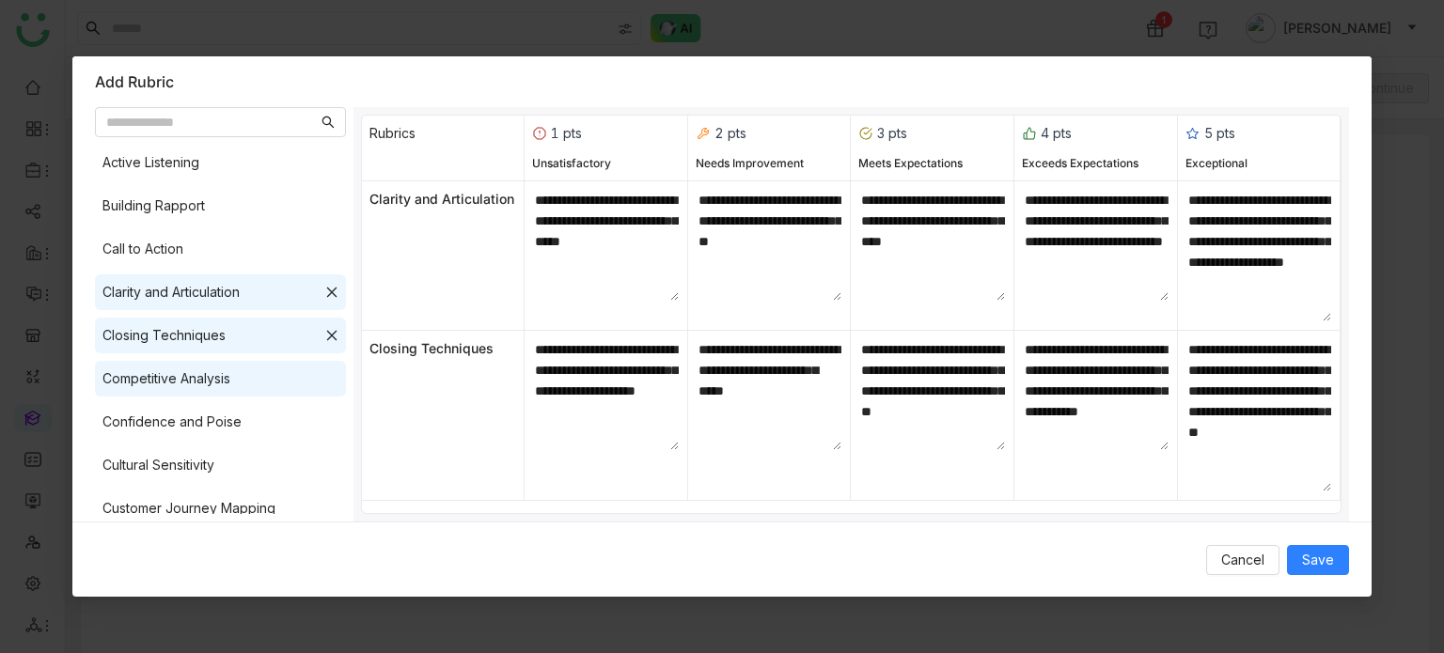
click at [120, 386] on div "Competitive Analysis" at bounding box center [166, 379] width 128 height 21
click at [132, 419] on div "Confidence and Poise" at bounding box center [171, 422] width 139 height 21
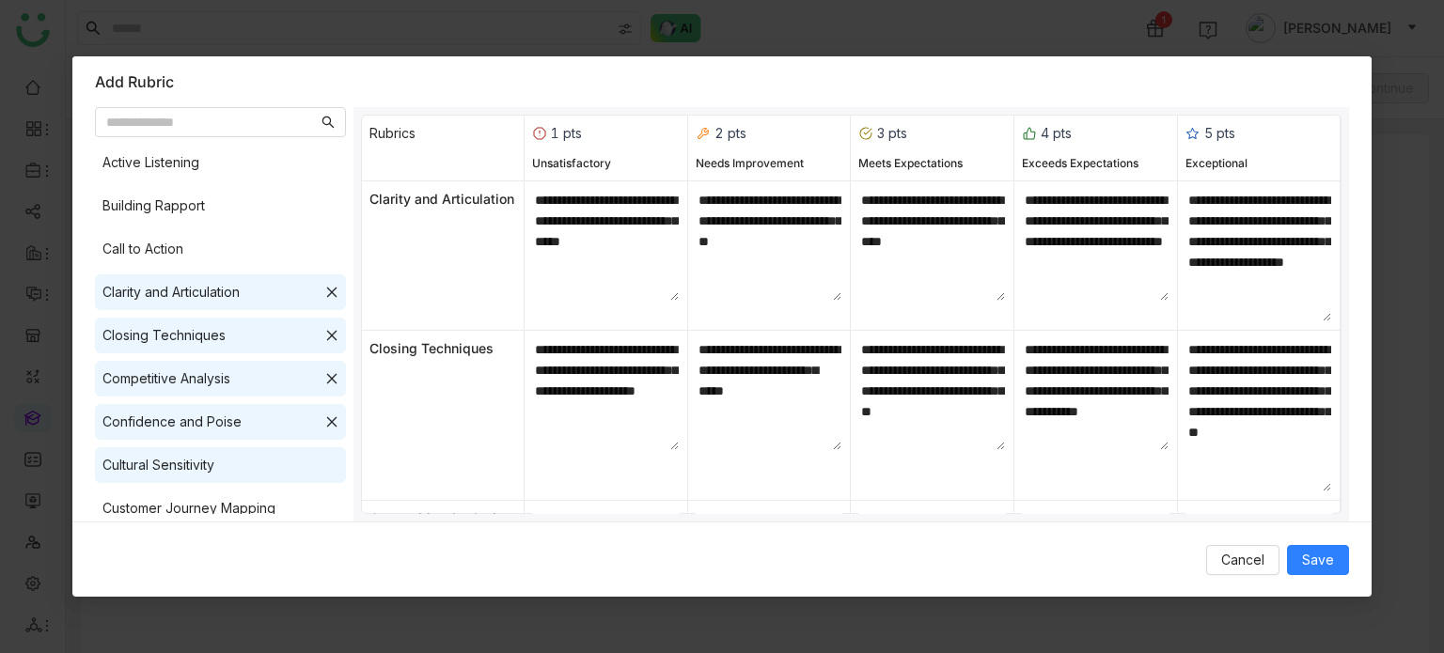
click at [143, 473] on div "Cultural Sensitivity" at bounding box center [158, 465] width 112 height 21
click at [149, 498] on div "Customer Journey Mapping" at bounding box center [188, 508] width 173 height 21
click at [1323, 573] on button "Save" at bounding box center [1318, 560] width 62 height 30
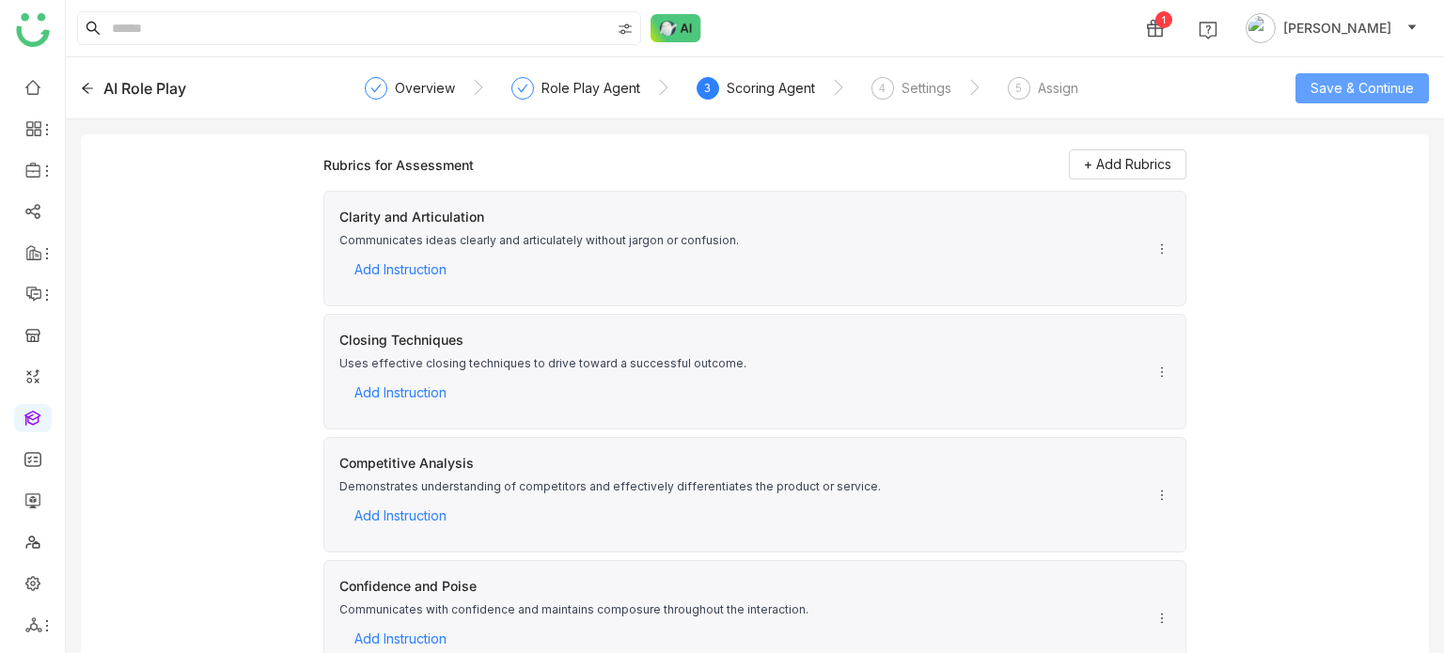
click at [1351, 87] on span "Save & Continue" at bounding box center [1362, 88] width 103 height 21
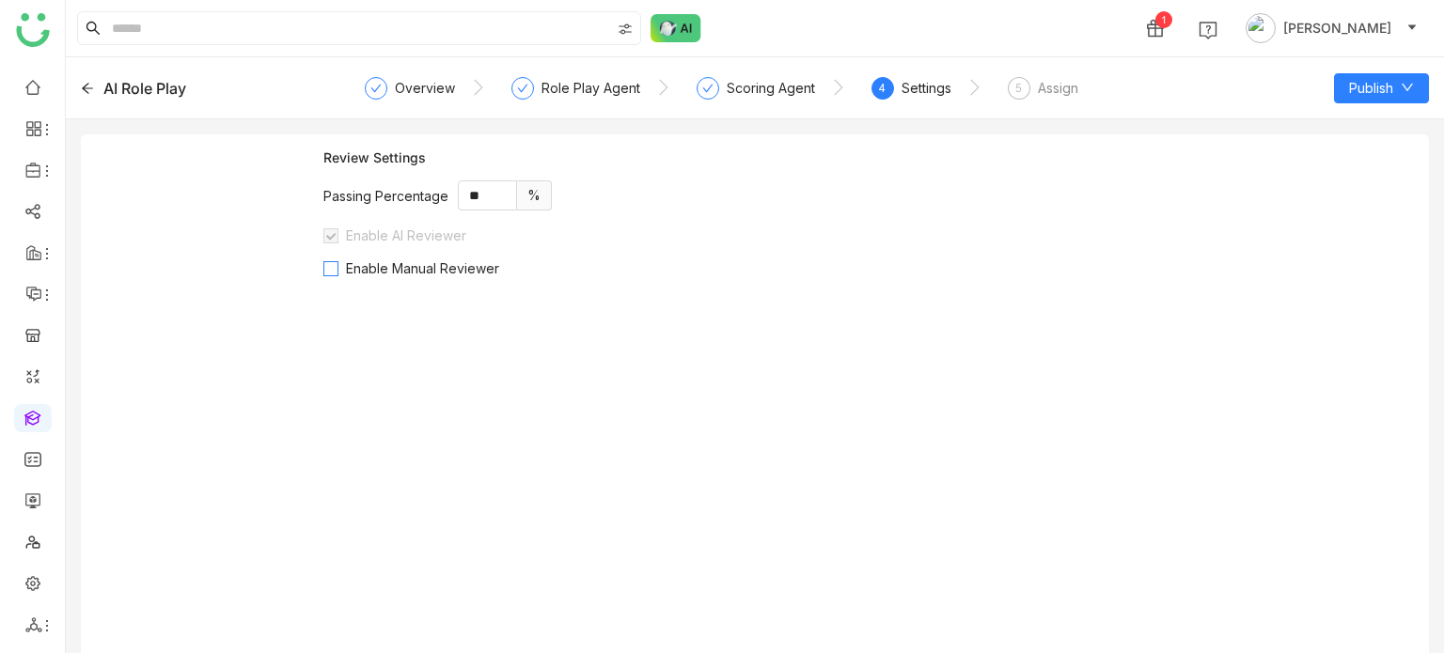
click at [463, 266] on span "Enable Manual Reviewer" at bounding box center [422, 268] width 168 height 16
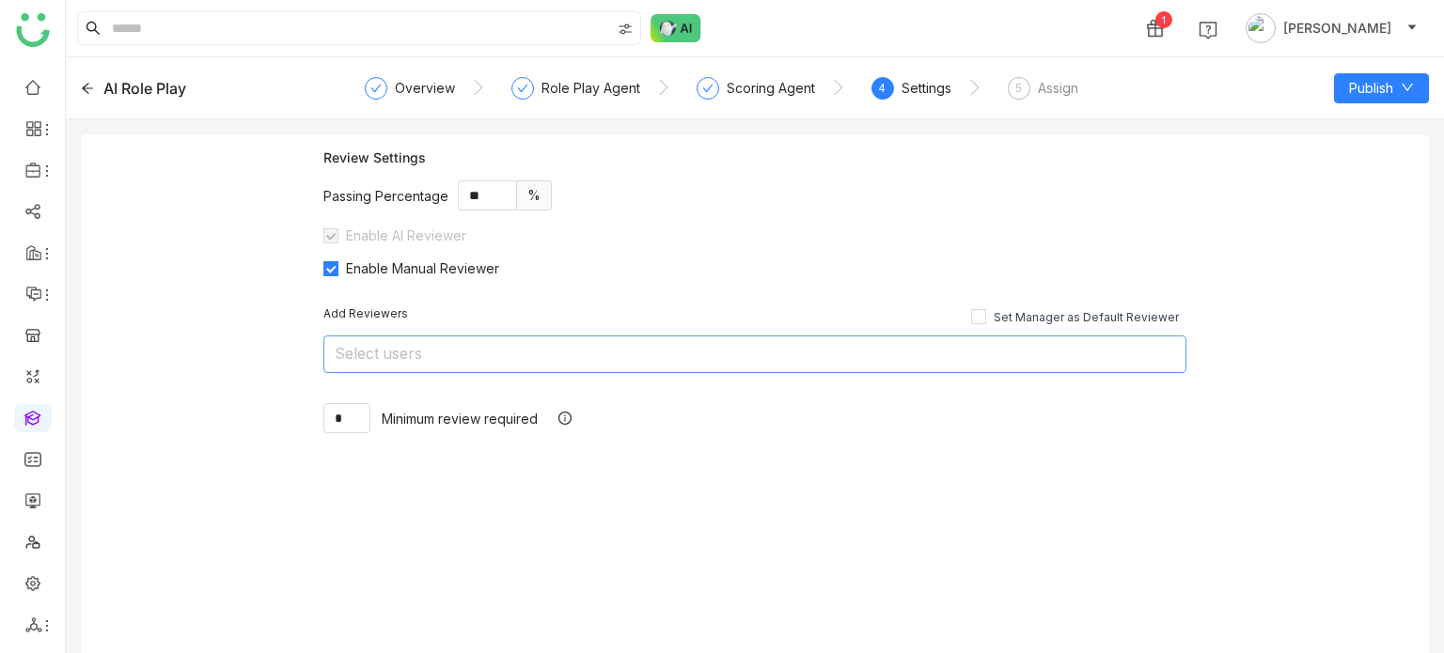
click at [465, 341] on nz-select-top-control "Select users" at bounding box center [754, 355] width 863 height 38
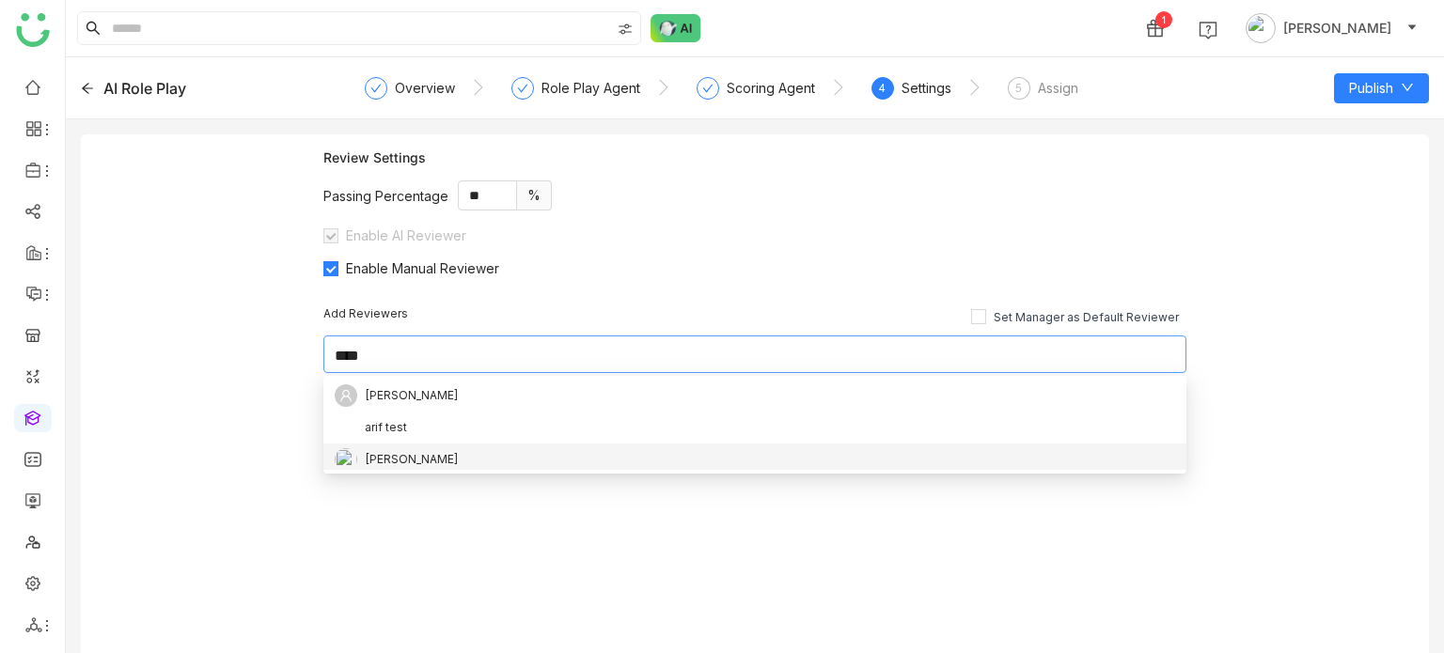
type input "****"
click at [375, 464] on div "[PERSON_NAME]" at bounding box center [412, 459] width 94 height 21
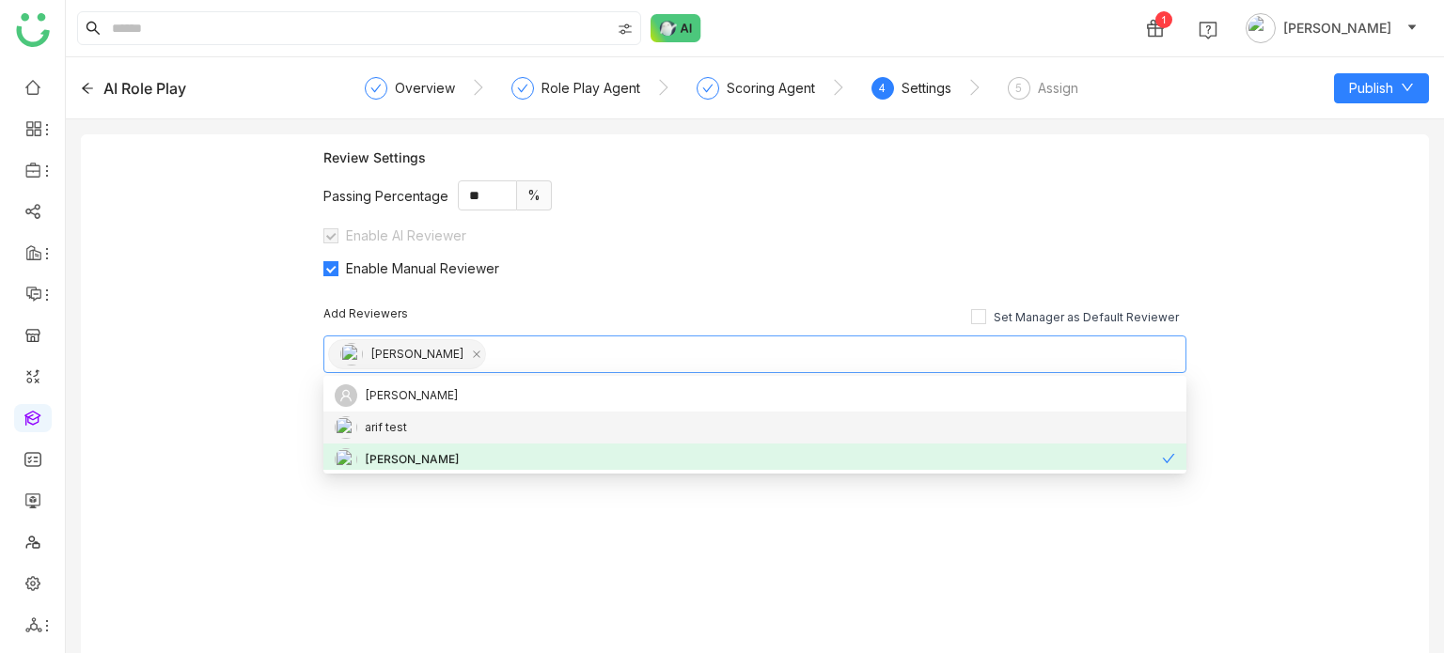
click at [279, 388] on div "Review Settings Passing Percentage ** % Enable AI Reviewer Enable Manual Review…" at bounding box center [755, 401] width 1348 height 534
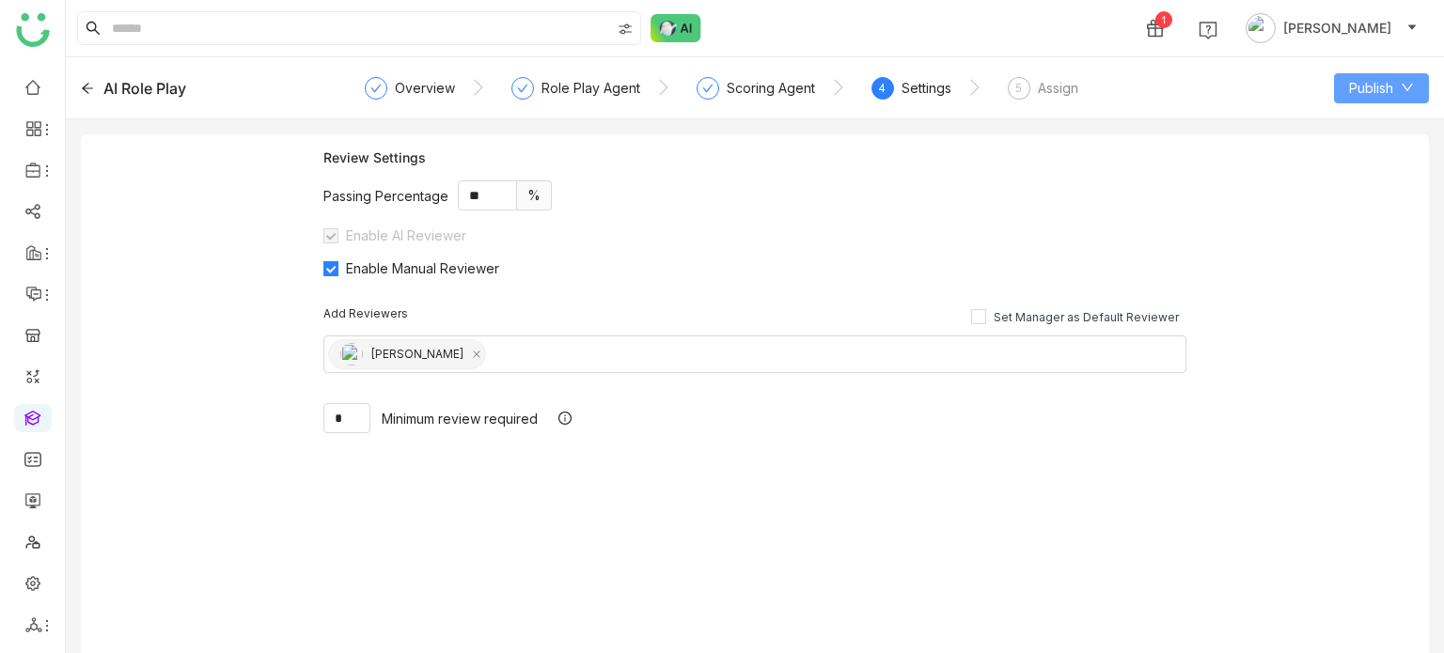
click at [1386, 78] on span "Publish" at bounding box center [1371, 88] width 44 height 21
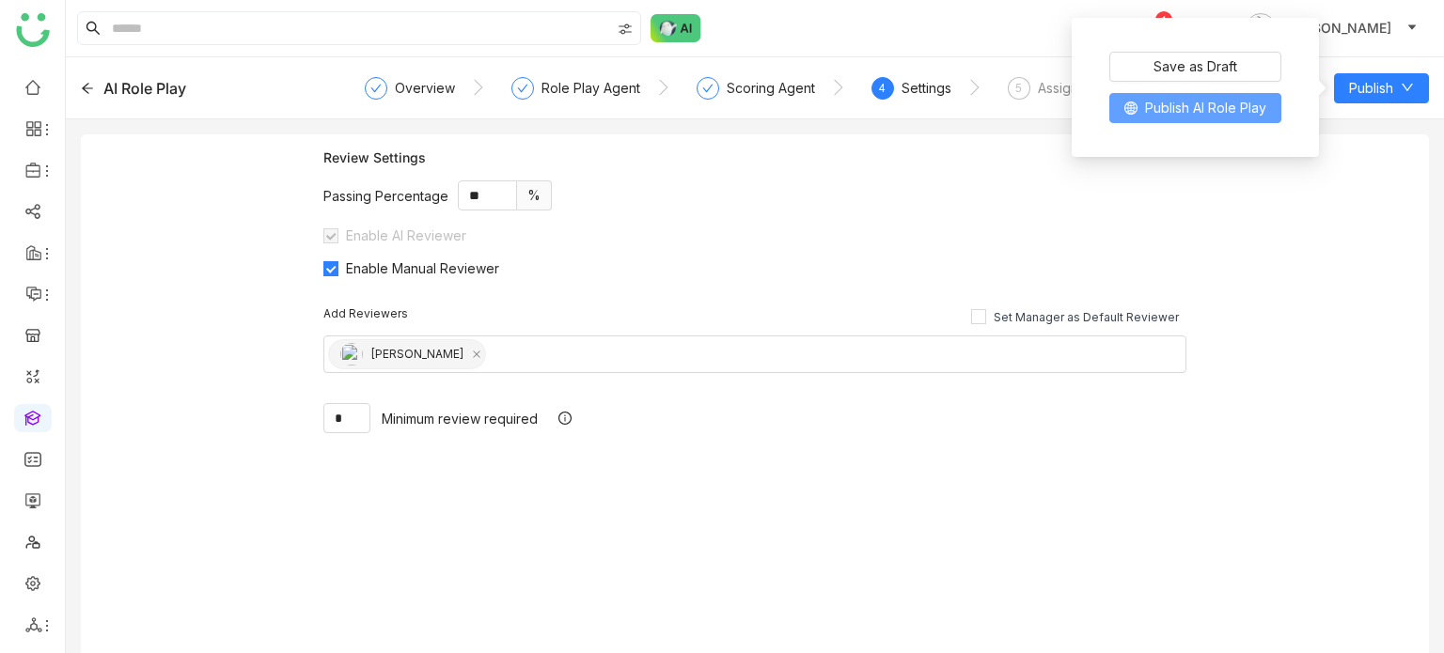
click at [1251, 116] on span "Publish AI Role Play" at bounding box center [1205, 108] width 121 height 21
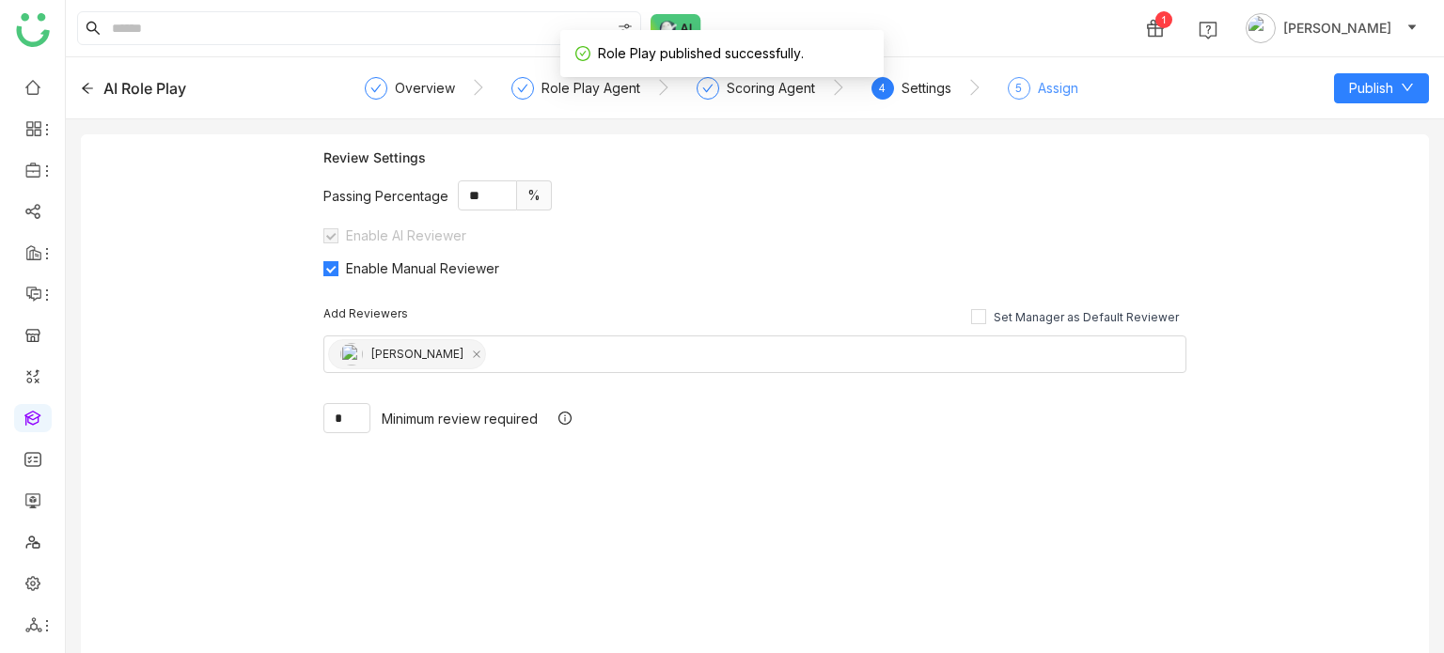
click at [1056, 94] on div "Assign" at bounding box center [1058, 88] width 40 height 23
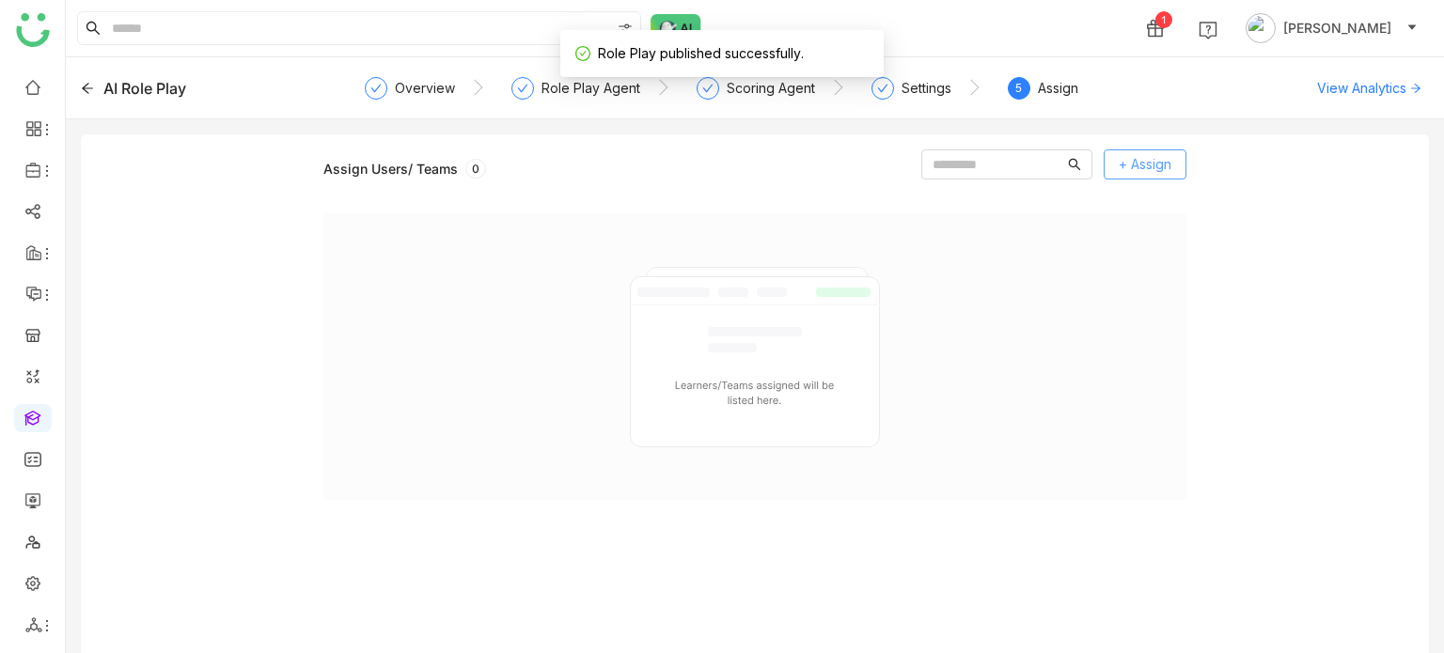
click at [1153, 166] on span "+ Assign" at bounding box center [1145, 164] width 53 height 21
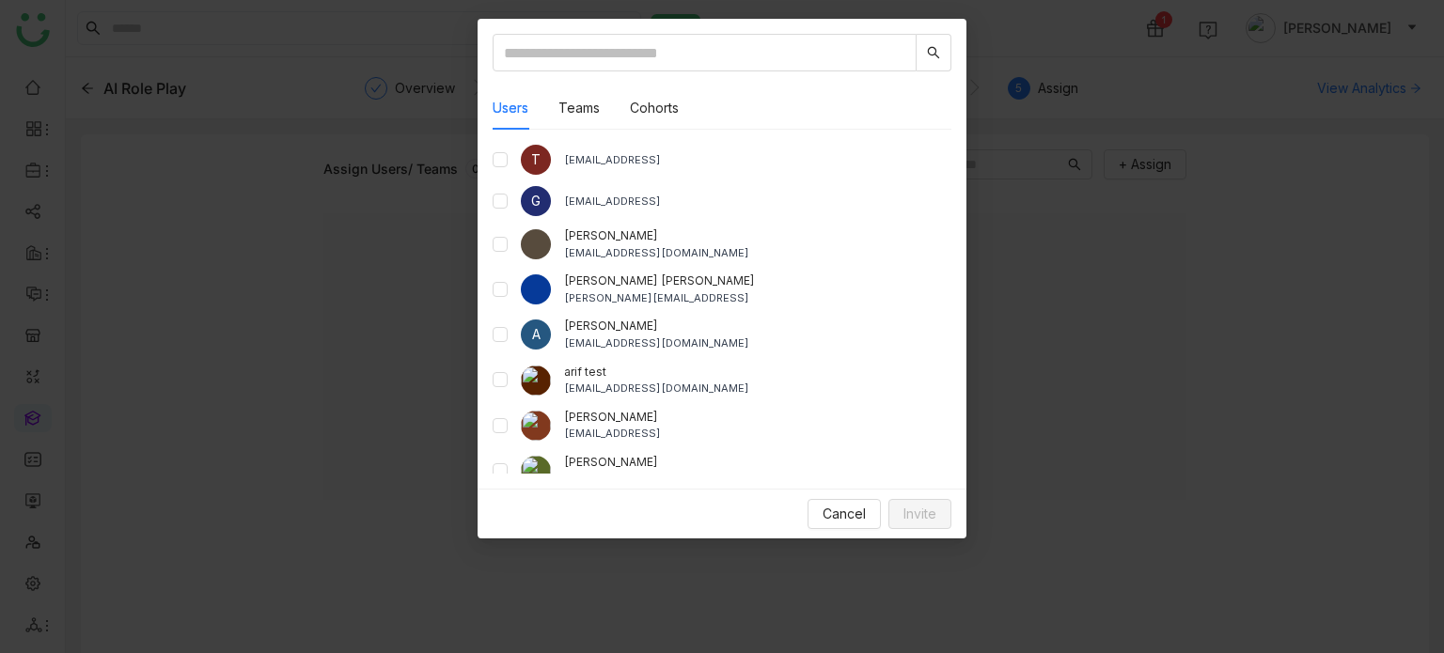
click at [511, 386] on div "arif test bugtest1mail@gmail.com" at bounding box center [722, 381] width 459 height 34
click at [951, 529] on div "Cancel Invite" at bounding box center [722, 514] width 489 height 50
click at [943, 523] on button "Invite" at bounding box center [919, 514] width 63 height 30
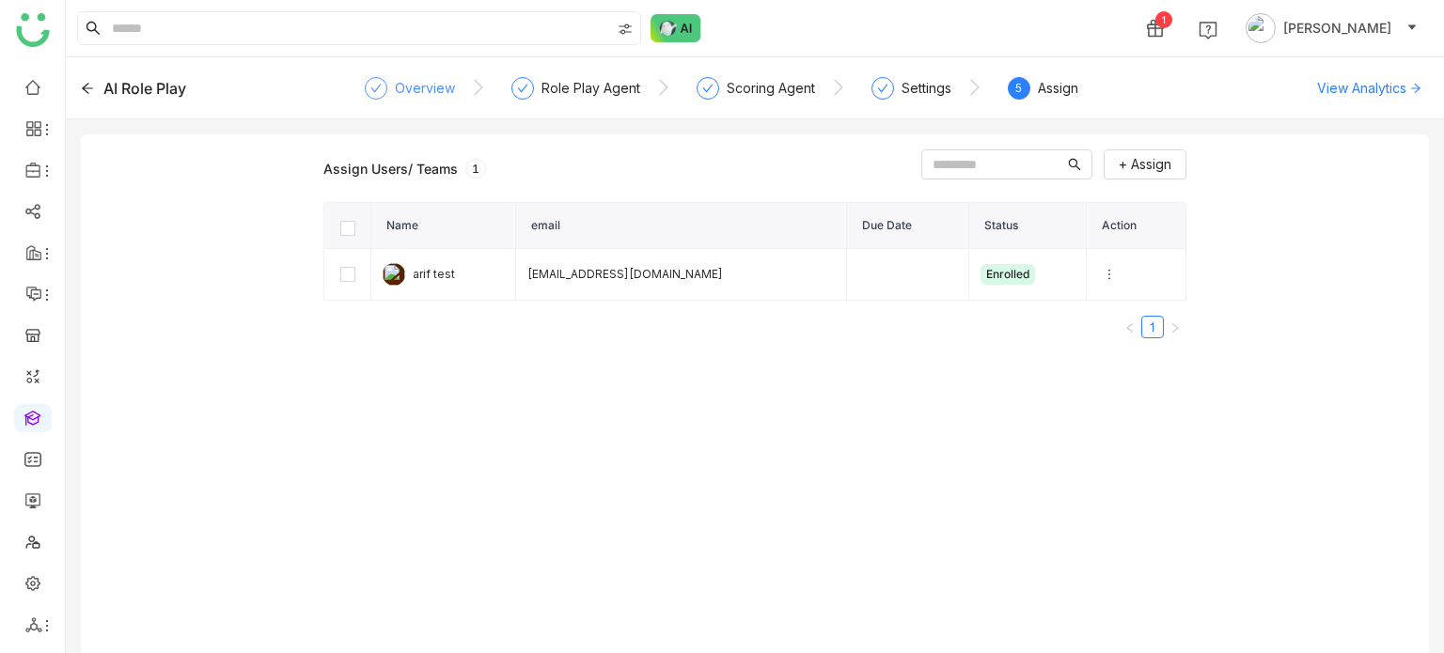
click at [442, 86] on div "Overview" at bounding box center [425, 88] width 60 height 23
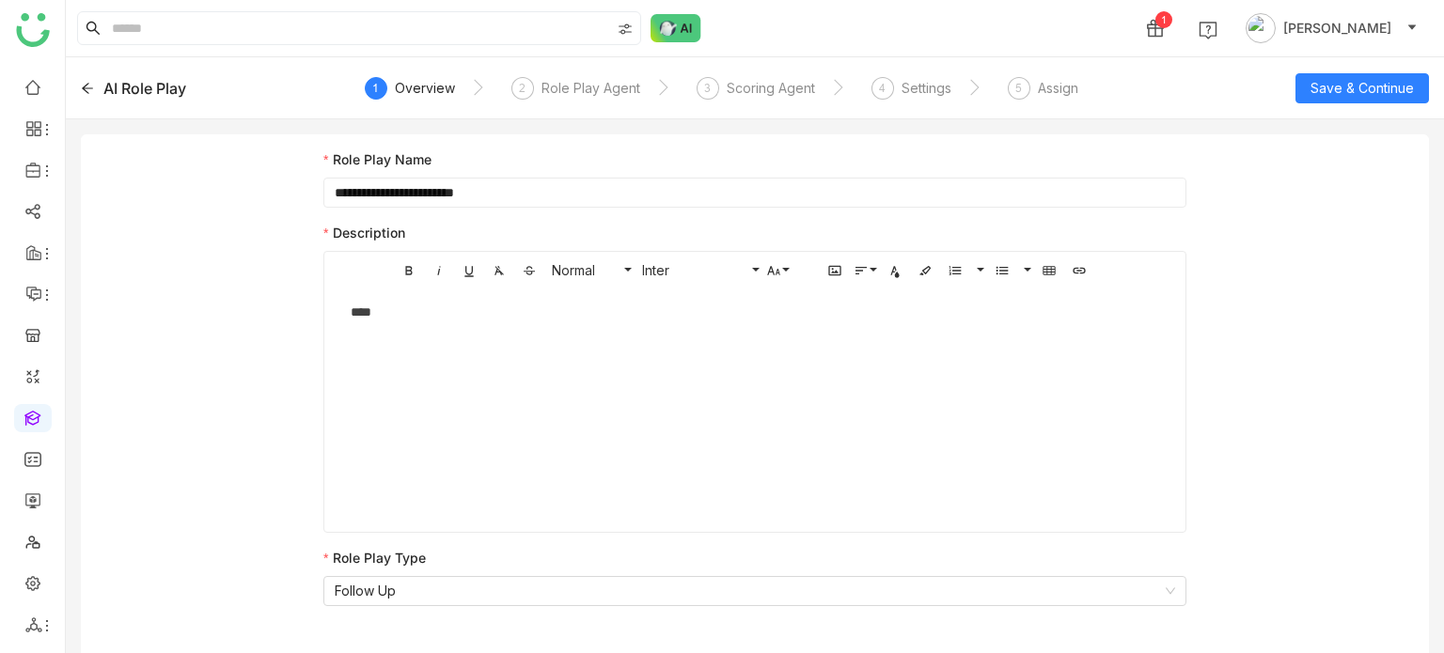
click at [537, 345] on div "****" at bounding box center [755, 330] width 846 height 56
drag, startPoint x: 497, startPoint y: 350, endPoint x: 345, endPoint y: 349, distance: 152.3
click at [345, 349] on div "****" at bounding box center [755, 330] width 846 height 56
copy div "**********"
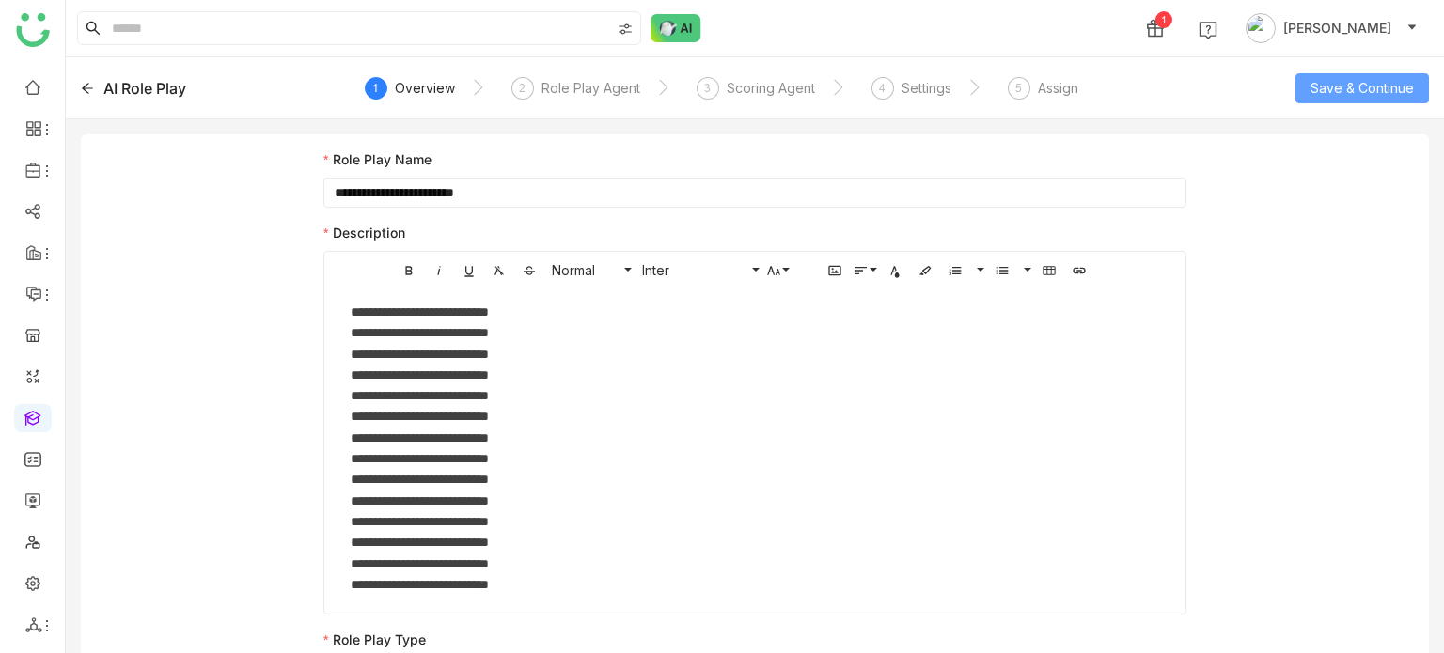
click at [1399, 97] on span "Save & Continue" at bounding box center [1362, 88] width 103 height 21
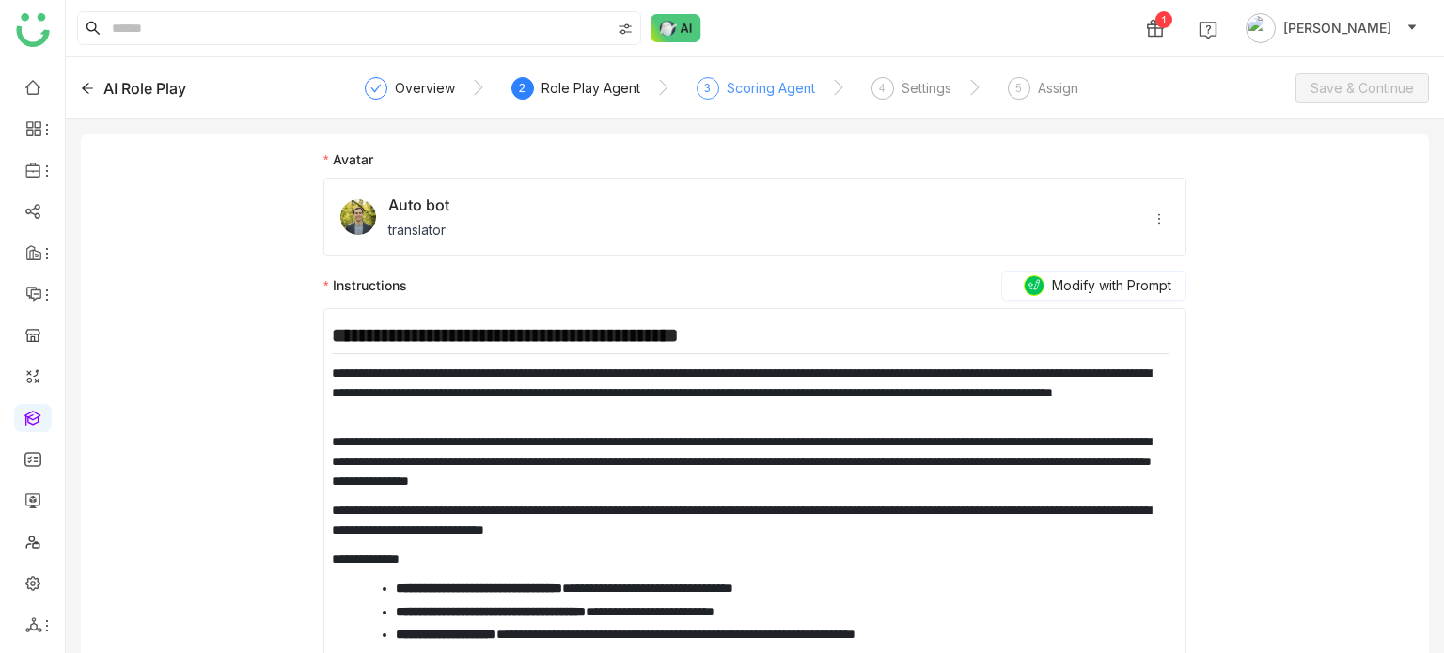
click at [760, 97] on div "Scoring Agent" at bounding box center [771, 88] width 88 height 23
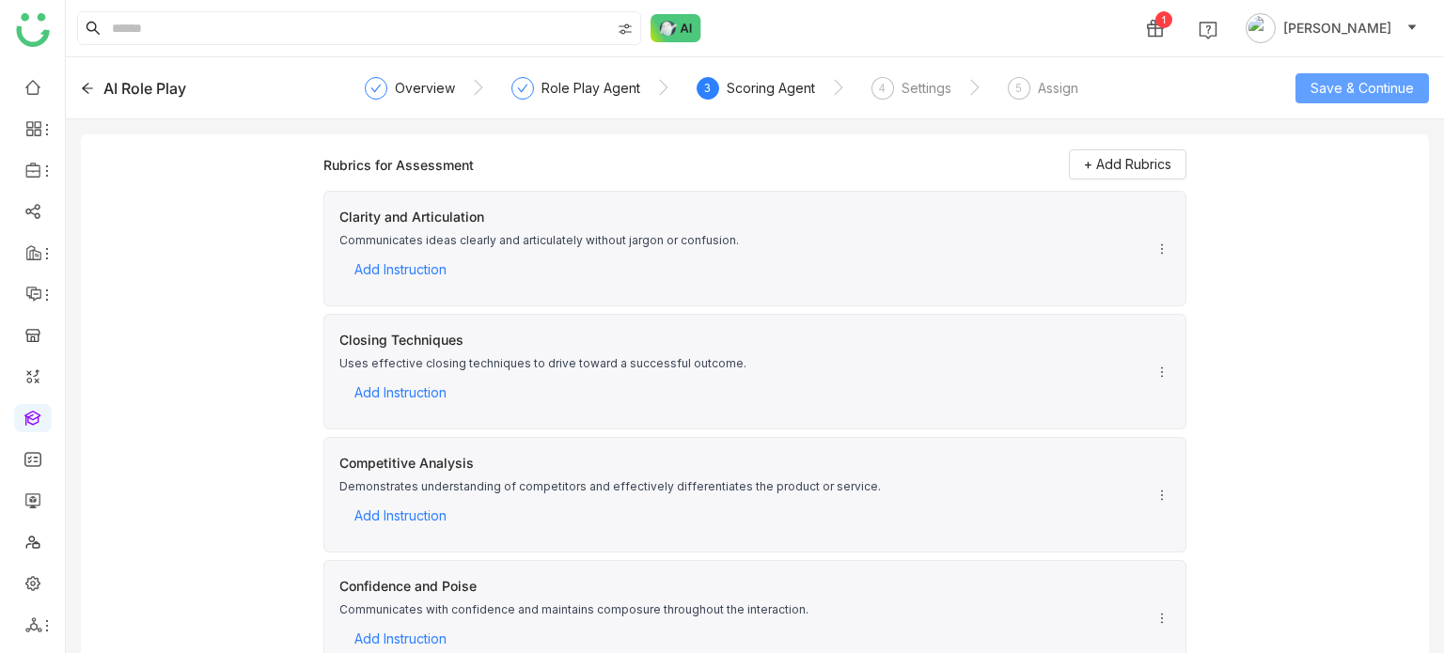
click at [1354, 96] on span "Save & Continue" at bounding box center [1362, 88] width 103 height 21
click at [904, 93] on div "Settings" at bounding box center [927, 88] width 50 height 23
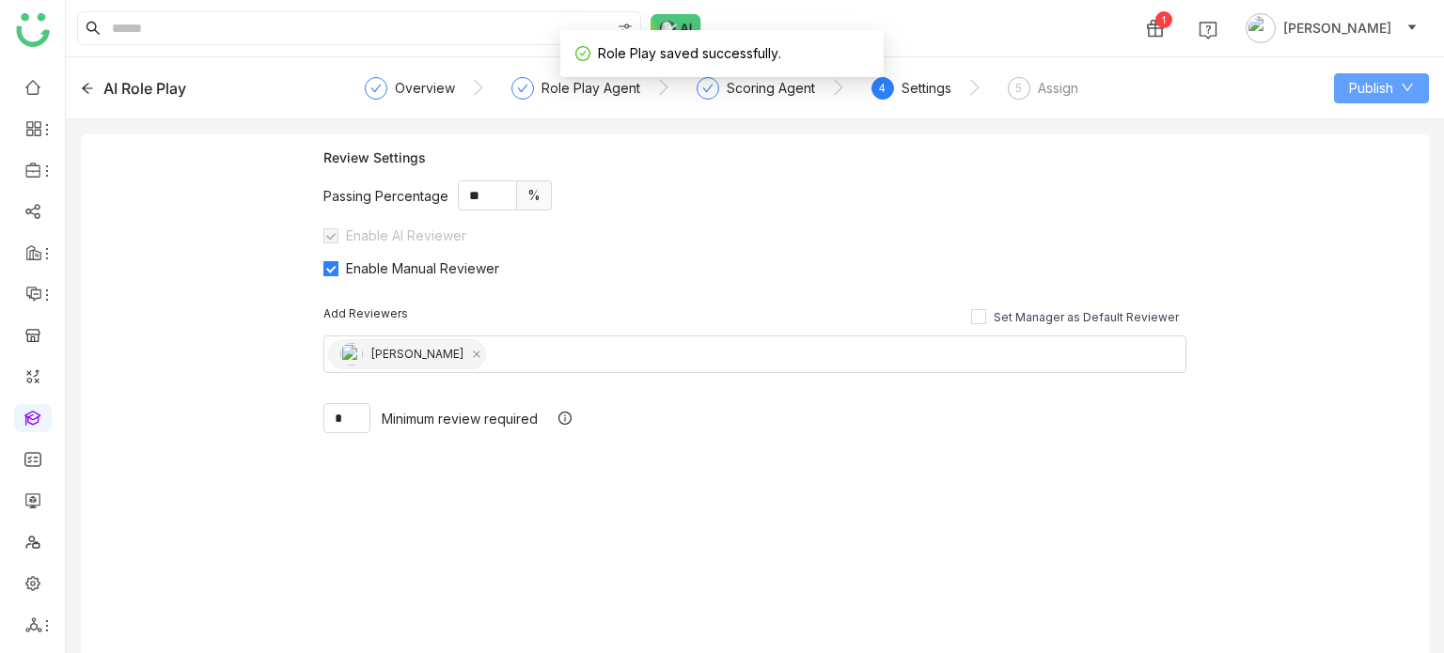
click at [1408, 86] on icon at bounding box center [1407, 87] width 13 height 13
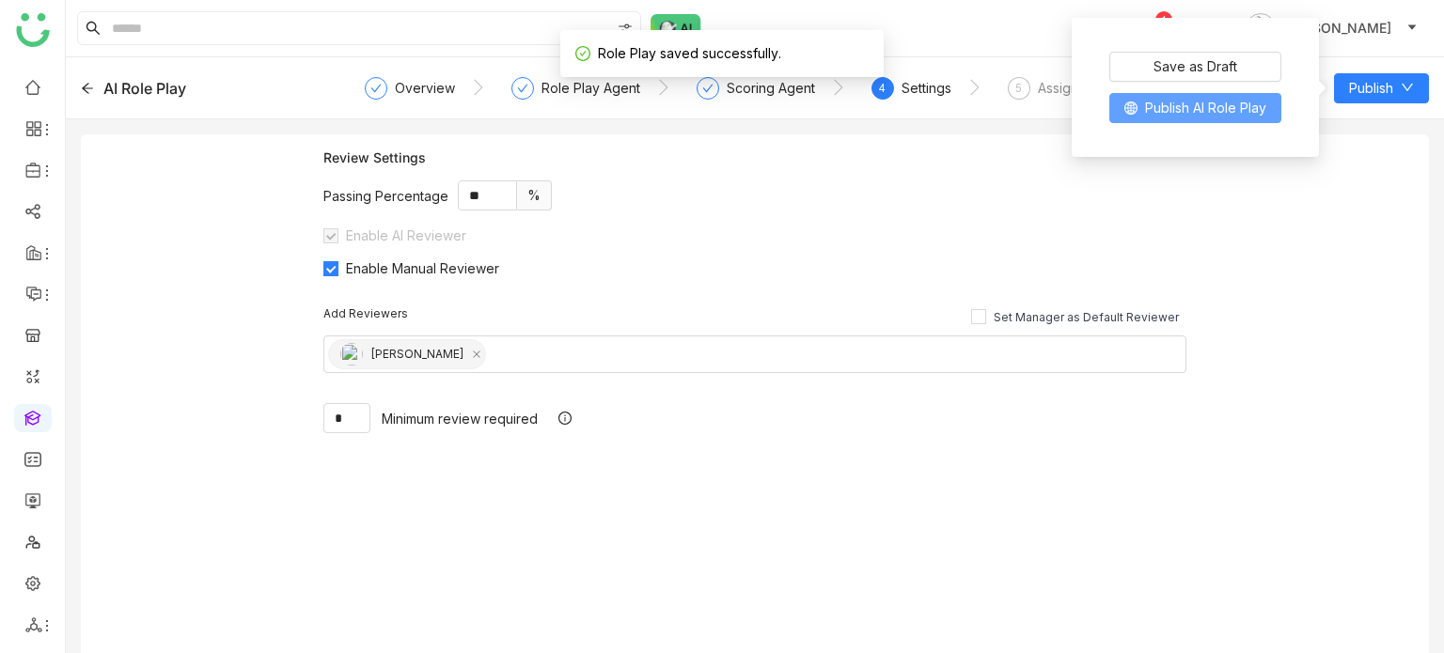
click at [1216, 111] on span "Publish AI Role Play" at bounding box center [1205, 108] width 121 height 21
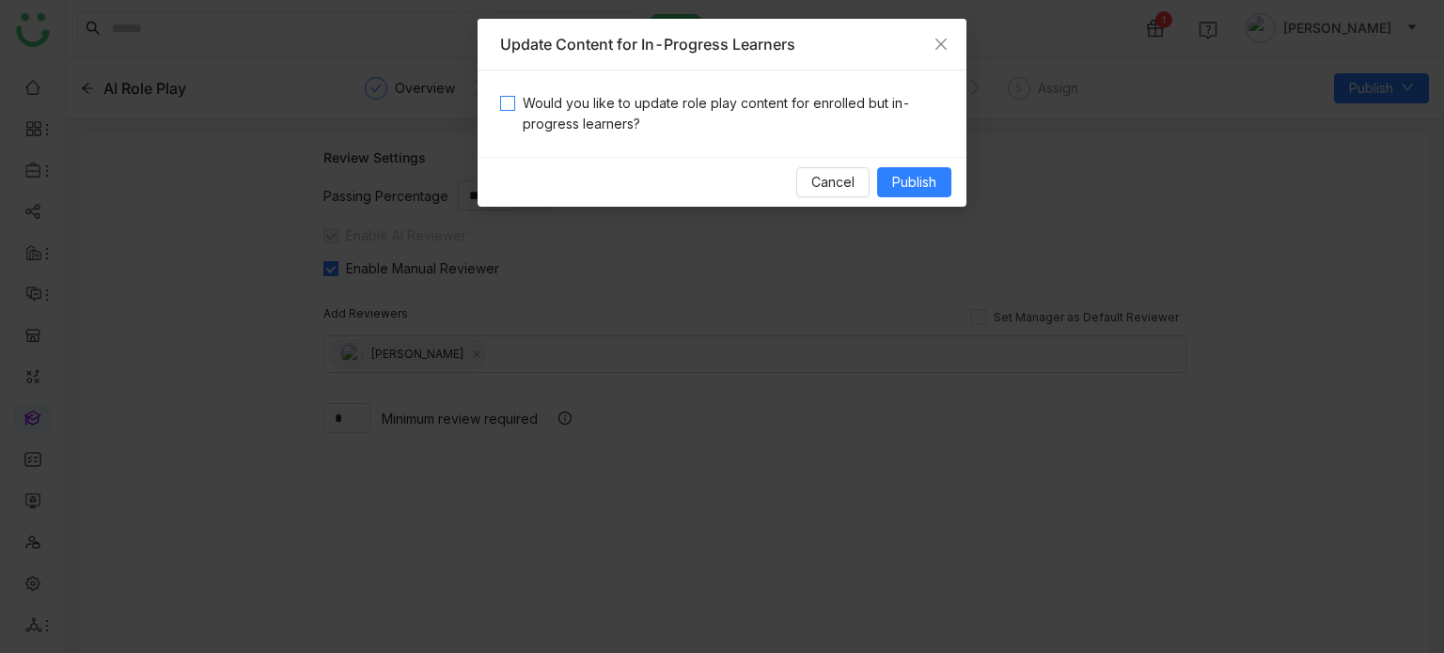
click at [765, 116] on span "Would you like to update role play content for enrolled but in-progress learner…" at bounding box center [729, 113] width 429 height 41
click at [935, 178] on span "Publish" at bounding box center [914, 182] width 44 height 21
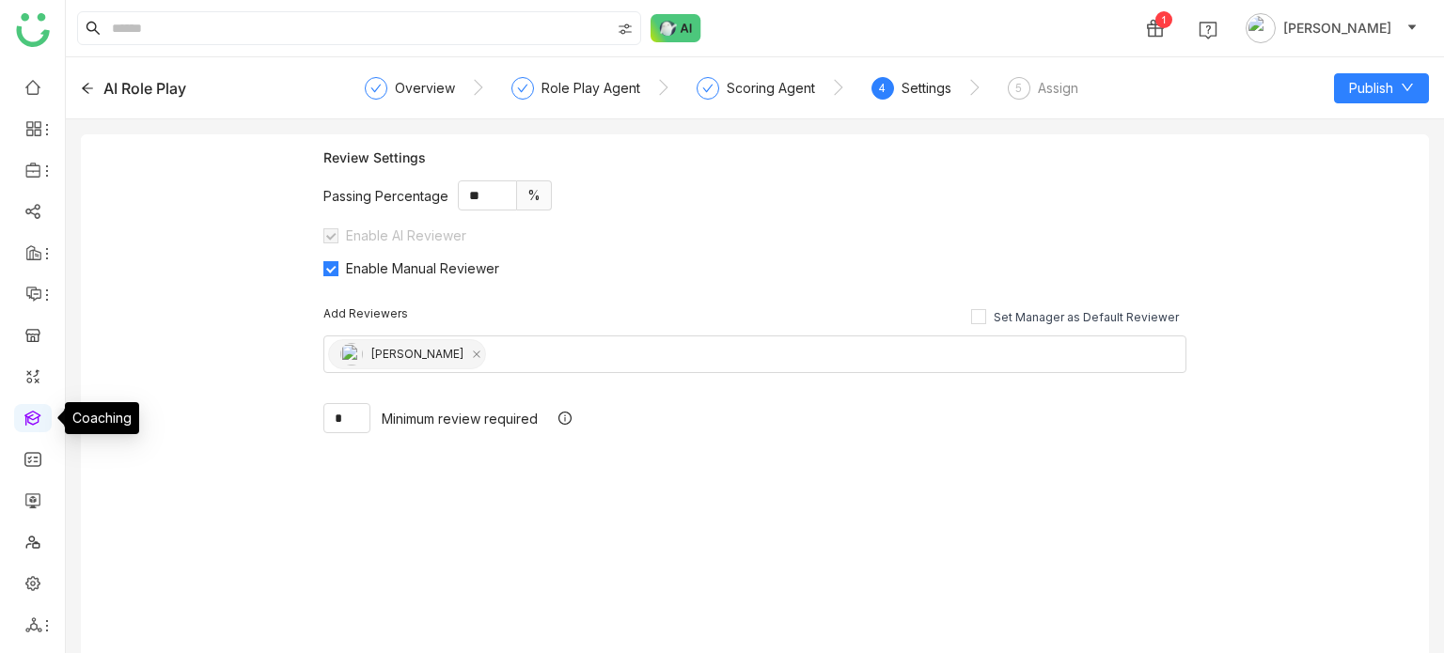
click at [41, 420] on link at bounding box center [32, 417] width 17 height 16
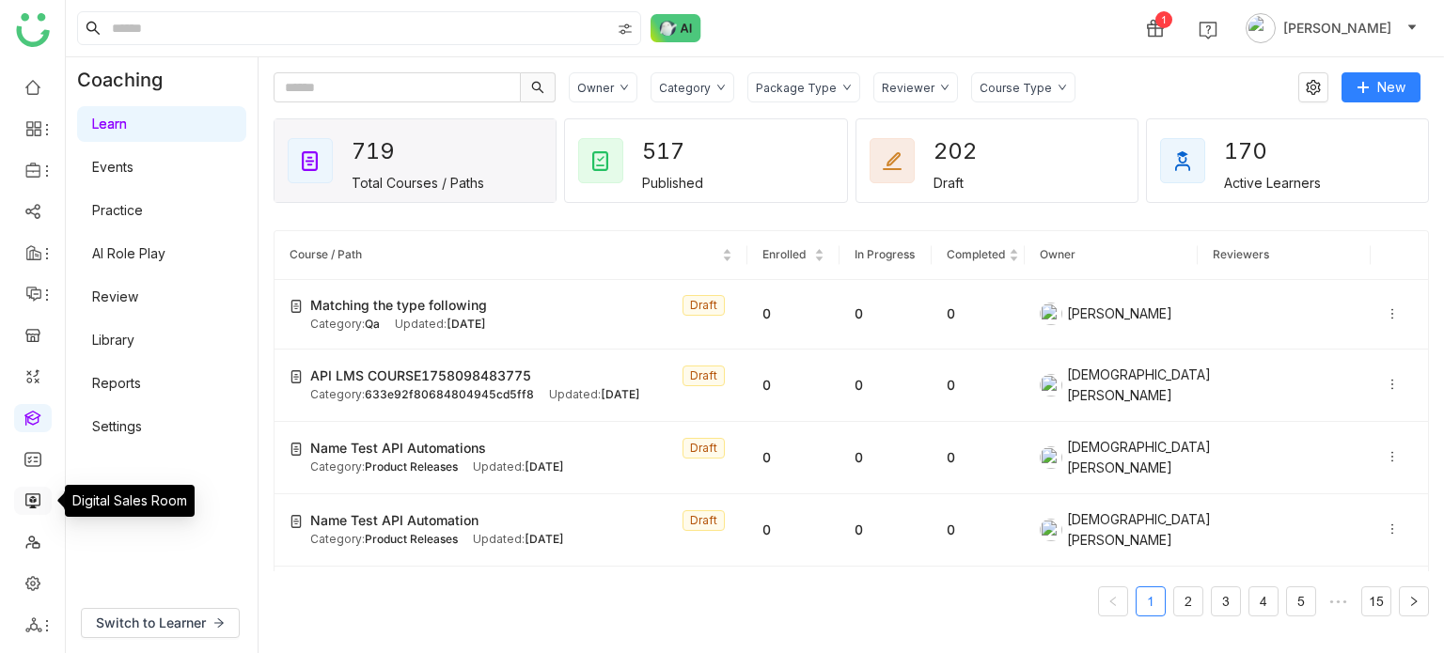
click at [39, 492] on link at bounding box center [32, 500] width 17 height 16
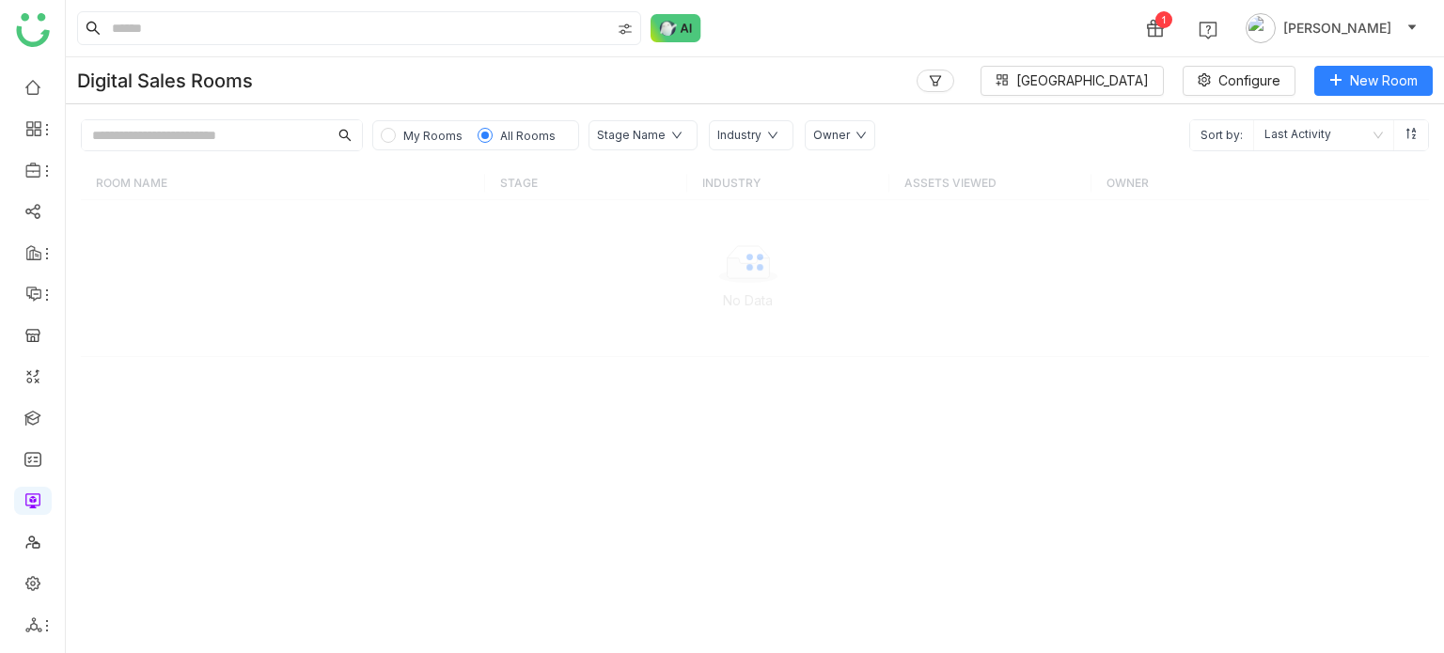
click at [293, 138] on input "text" at bounding box center [205, 135] width 246 height 30
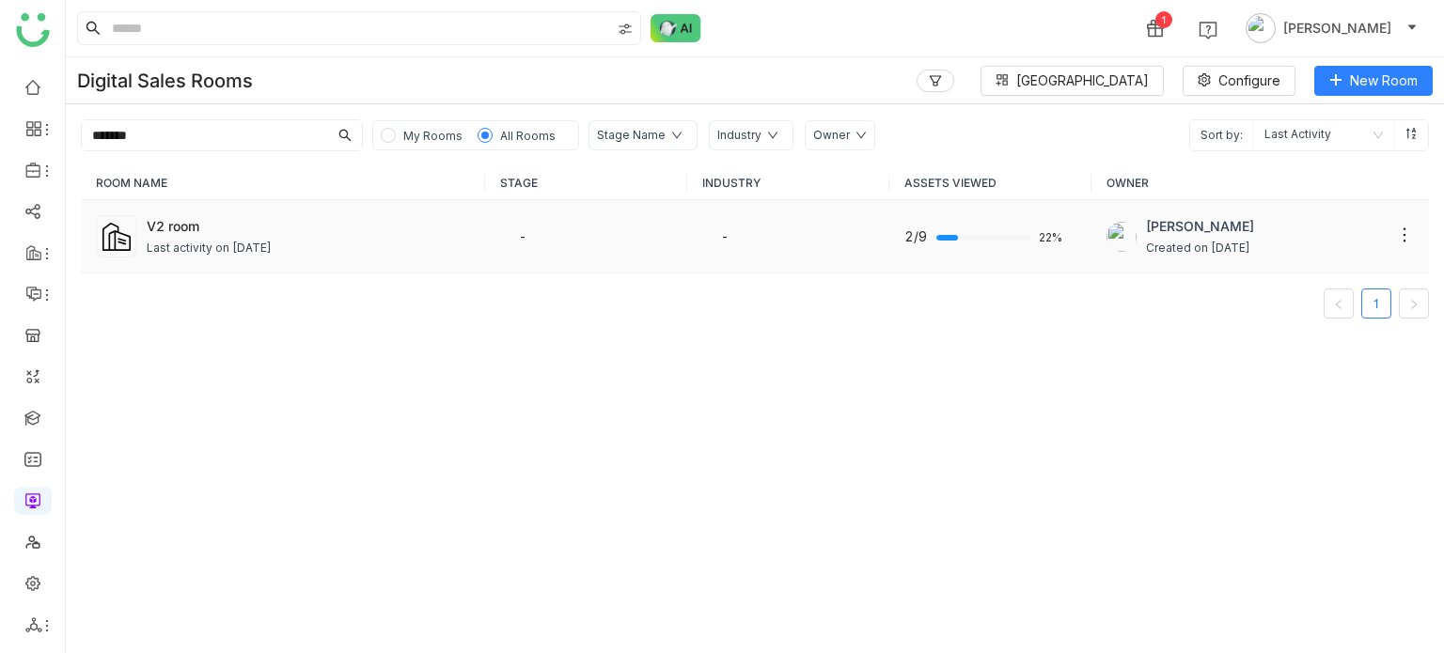
type input "*******"
click at [196, 220] on div "V2 room" at bounding box center [308, 226] width 323 height 20
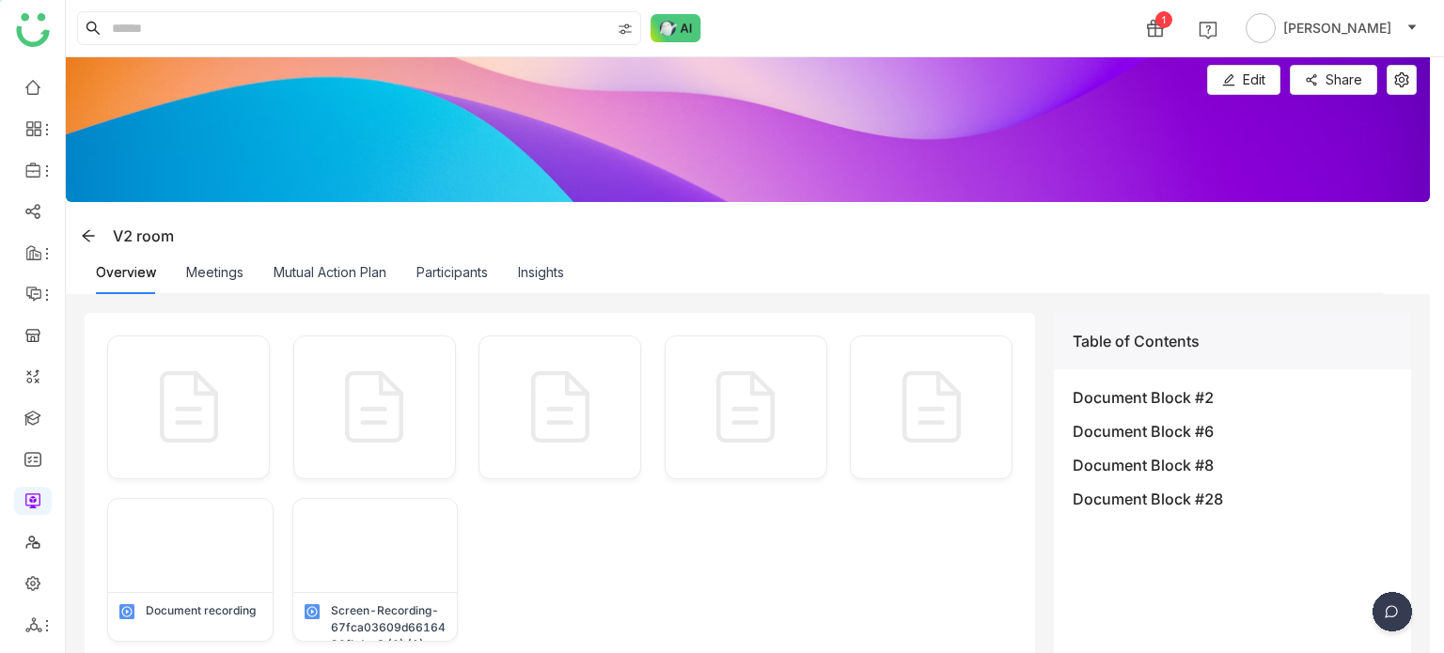
click at [386, 281] on div "Mutual Action Plan" at bounding box center [330, 272] width 113 height 43
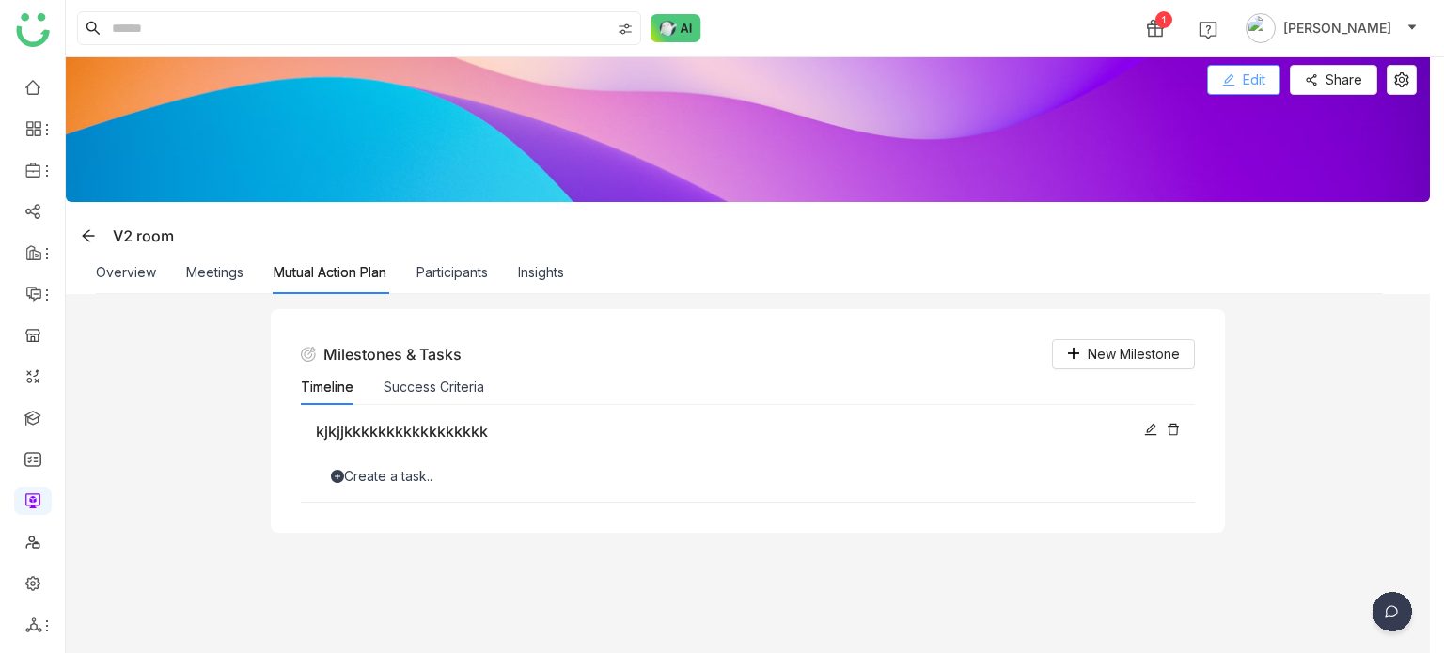
click at [1264, 66] on button "Edit" at bounding box center [1243, 80] width 73 height 30
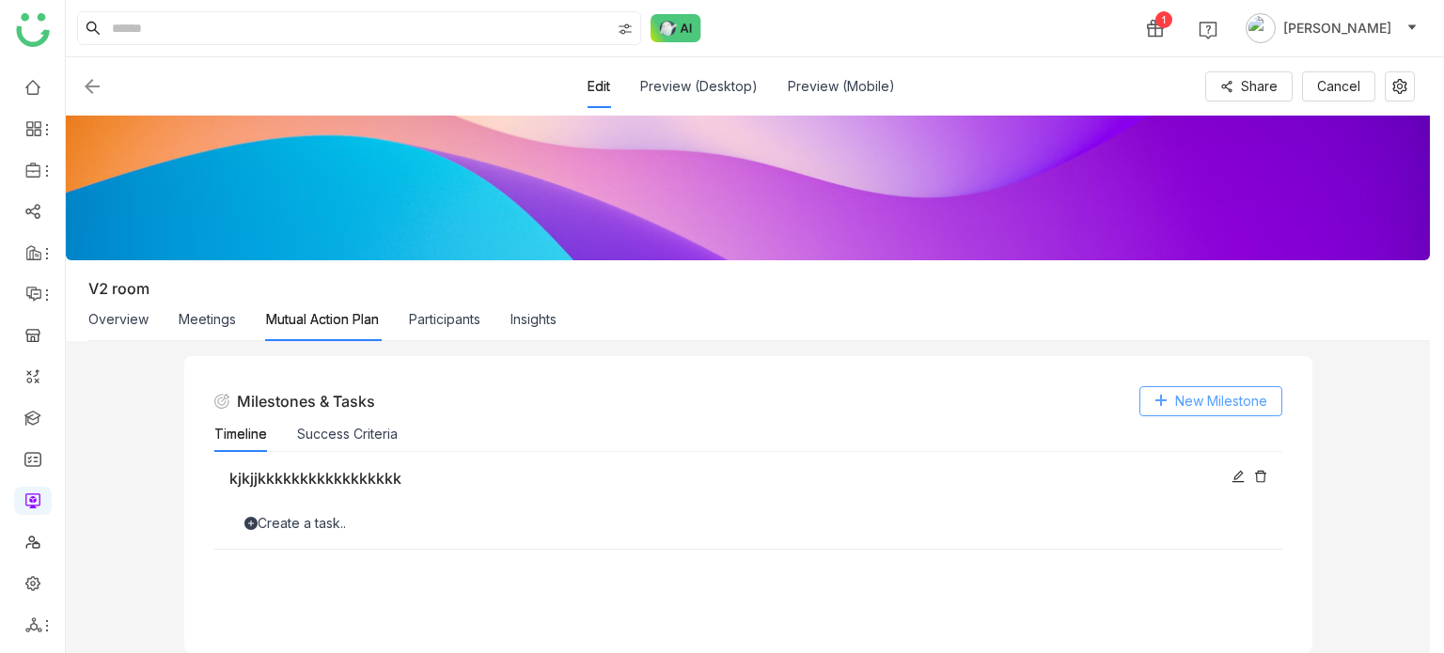
click at [1215, 396] on span "New Milestone" at bounding box center [1221, 401] width 92 height 21
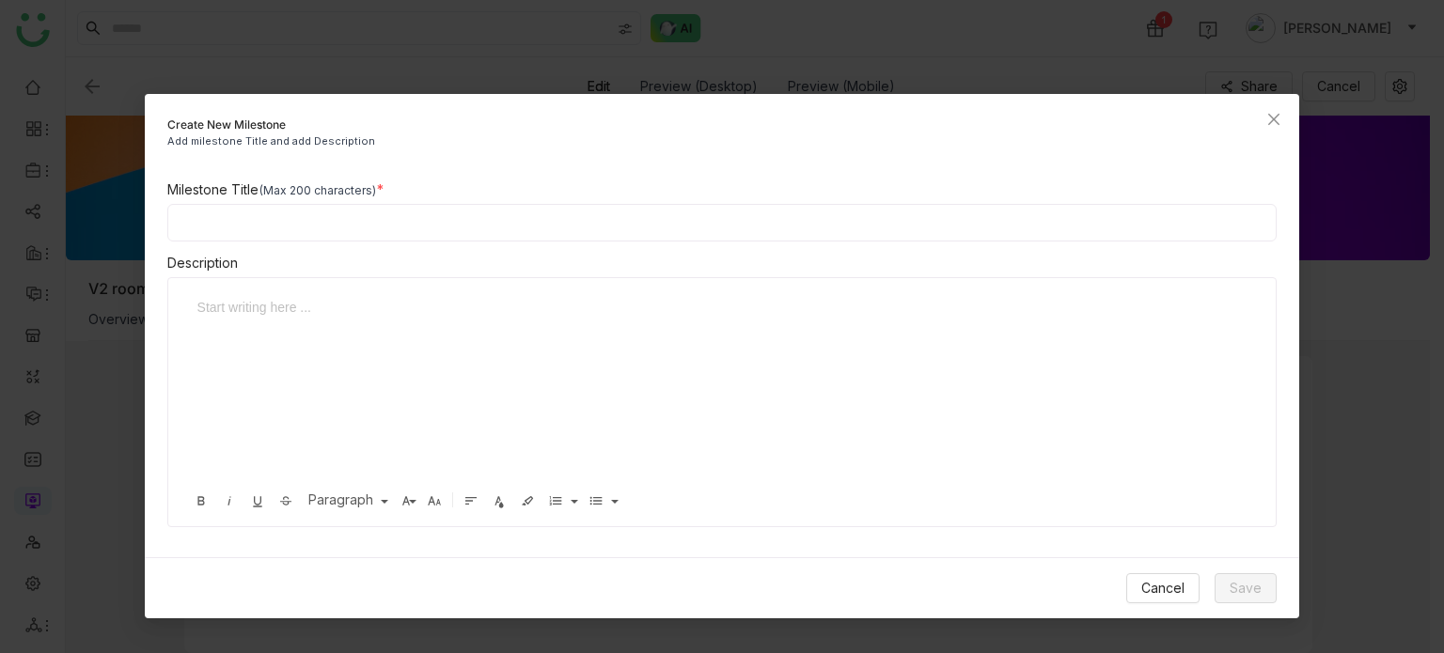
click at [612, 191] on div "Milestone Title (Max 200 characters)" at bounding box center [722, 190] width 1110 height 21
click at [612, 210] on input at bounding box center [722, 223] width 1110 height 38
type input "**********"
click at [1253, 579] on span "Save" at bounding box center [1246, 588] width 32 height 21
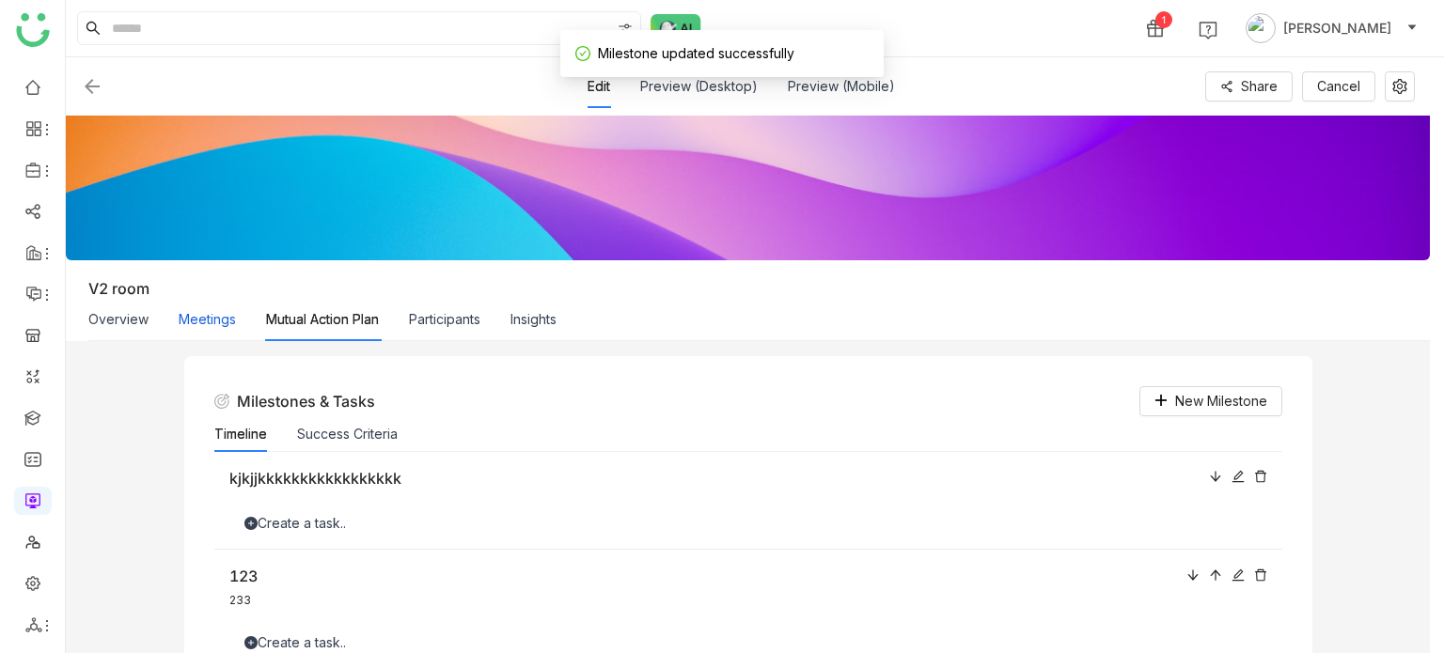
click at [217, 320] on button "Meetings" at bounding box center [207, 319] width 57 height 21
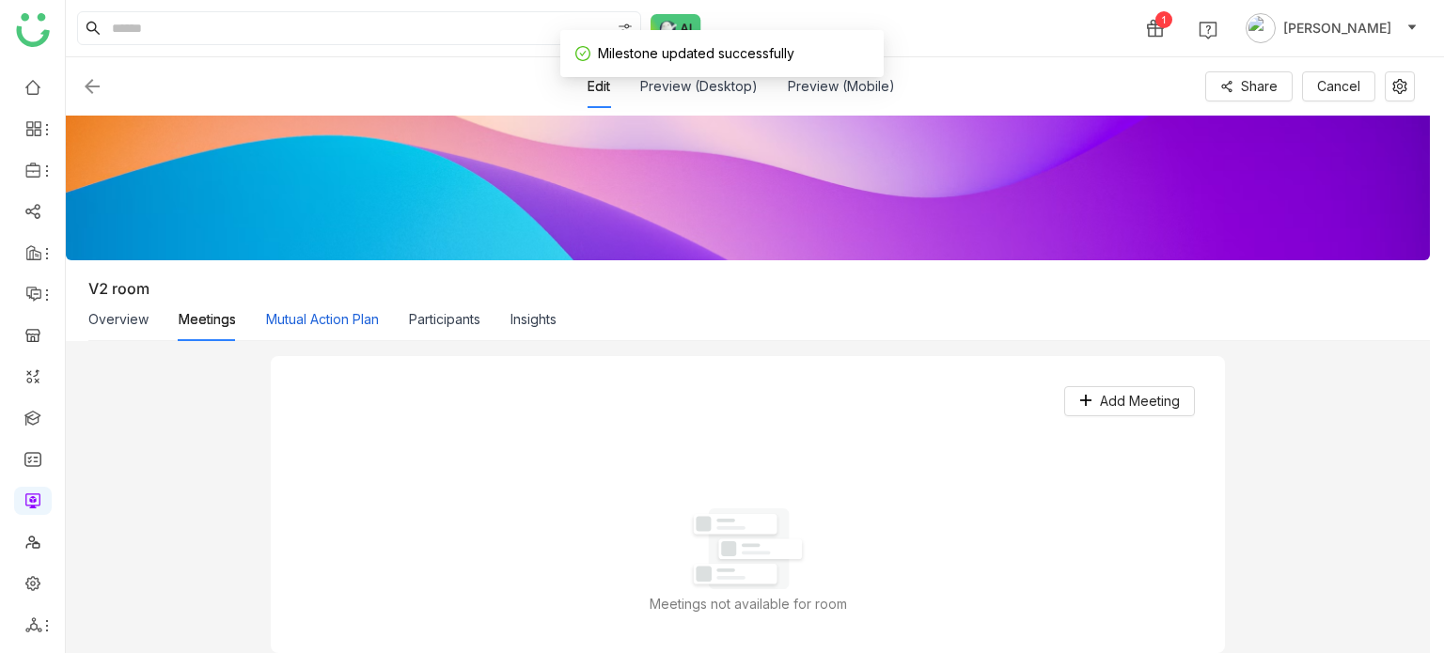
click at [324, 325] on button "Mutual Action Plan" at bounding box center [322, 319] width 113 height 21
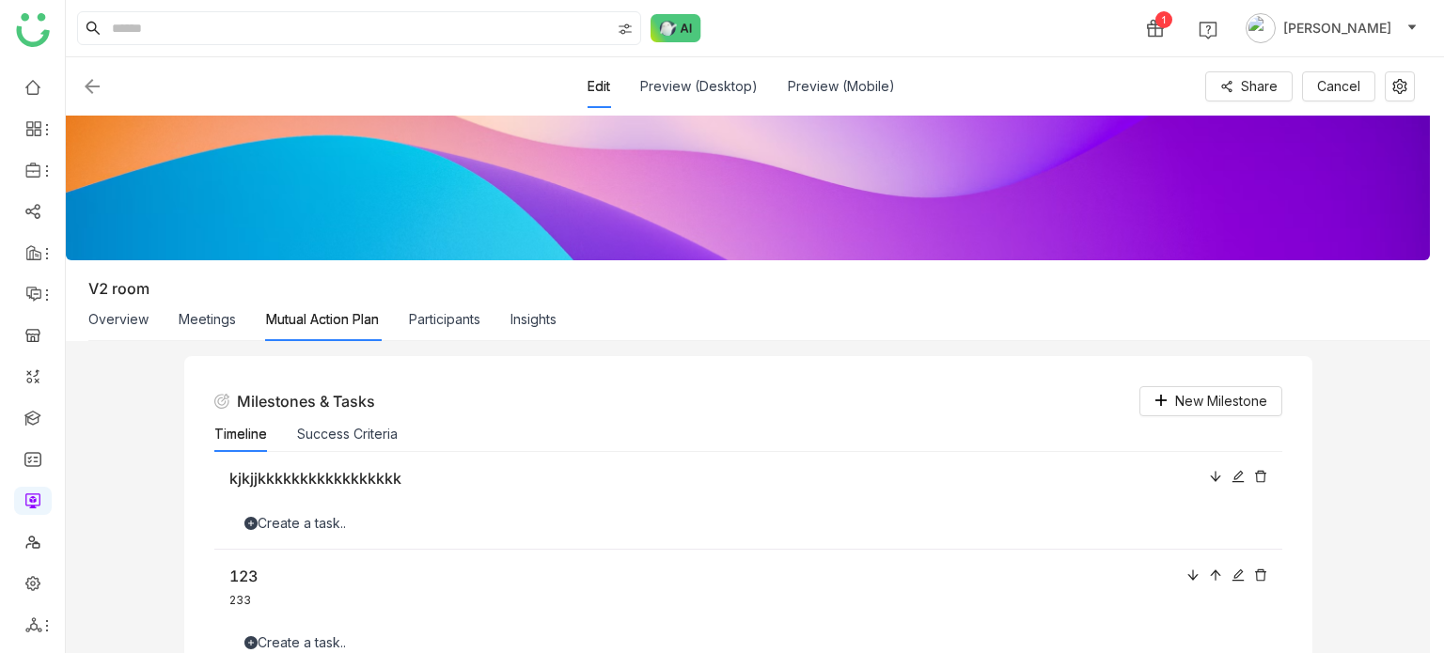
scroll to position [142, 0]
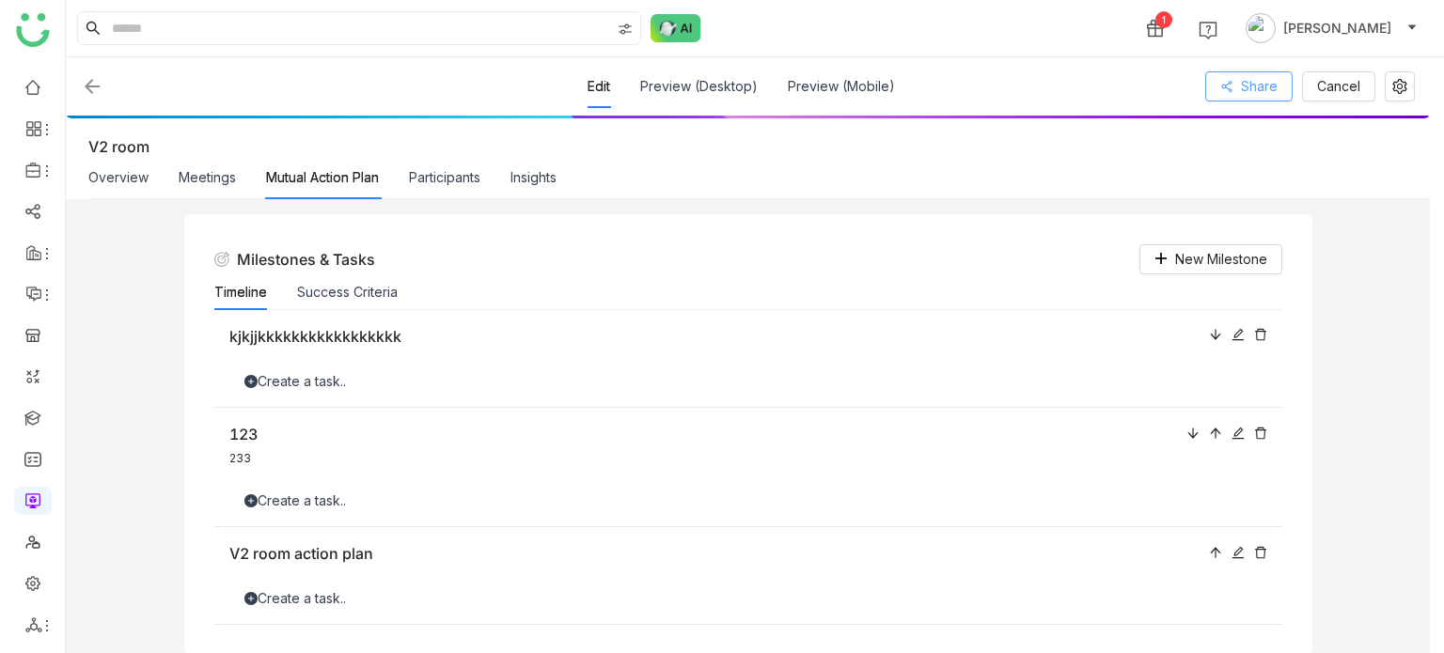
click at [1276, 79] on span "Share" at bounding box center [1259, 86] width 37 height 21
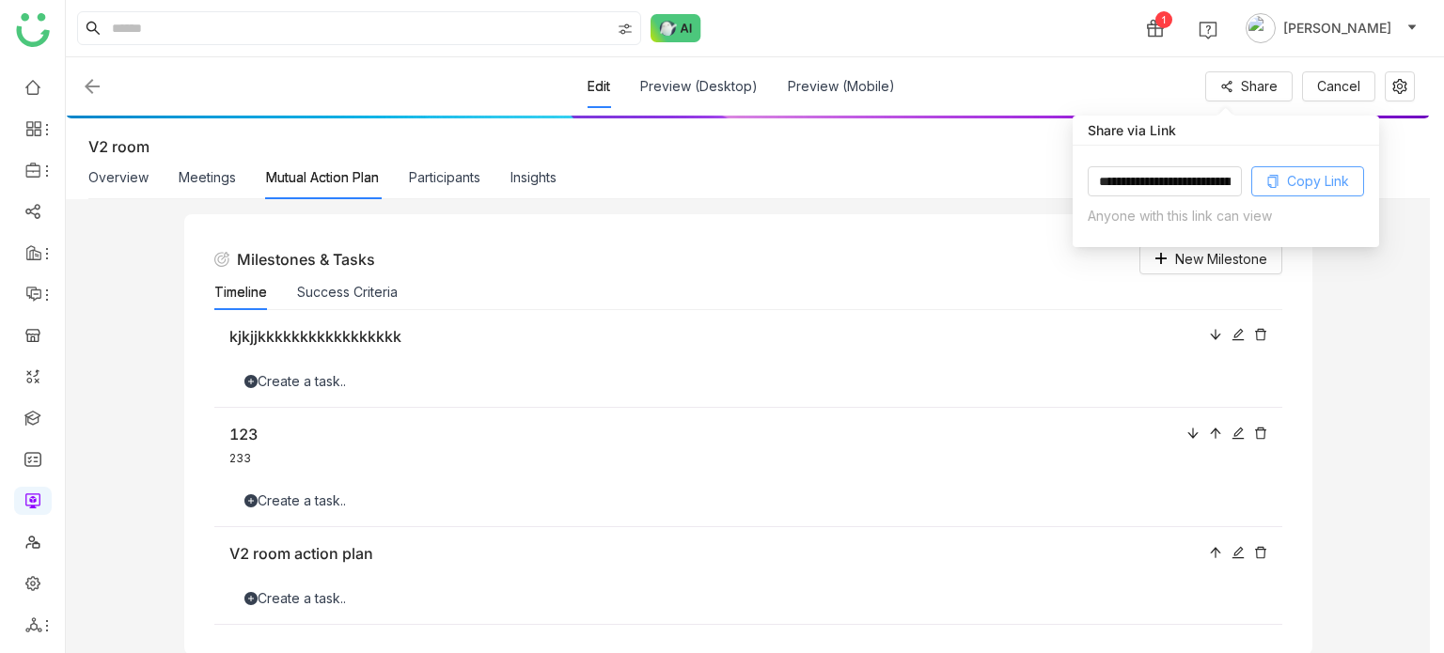
click at [1348, 172] on span "Copy Link" at bounding box center [1318, 181] width 62 height 21
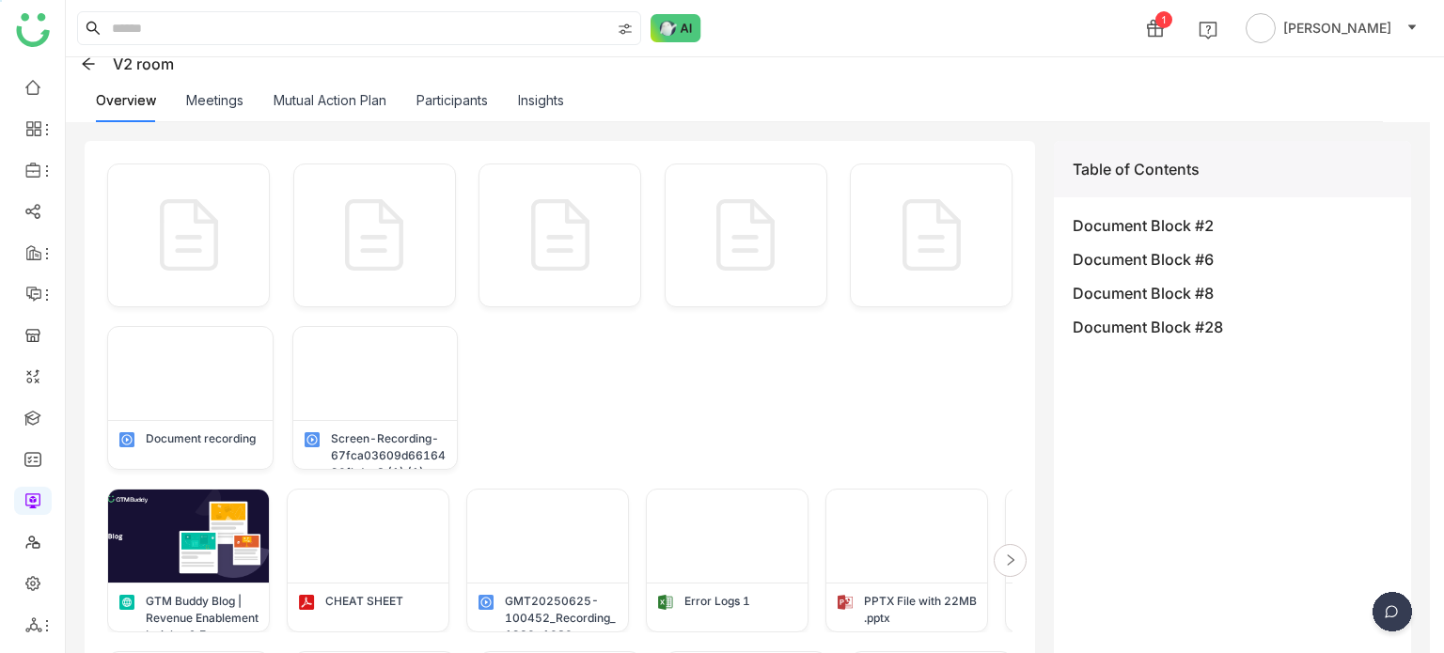
scroll to position [177, 0]
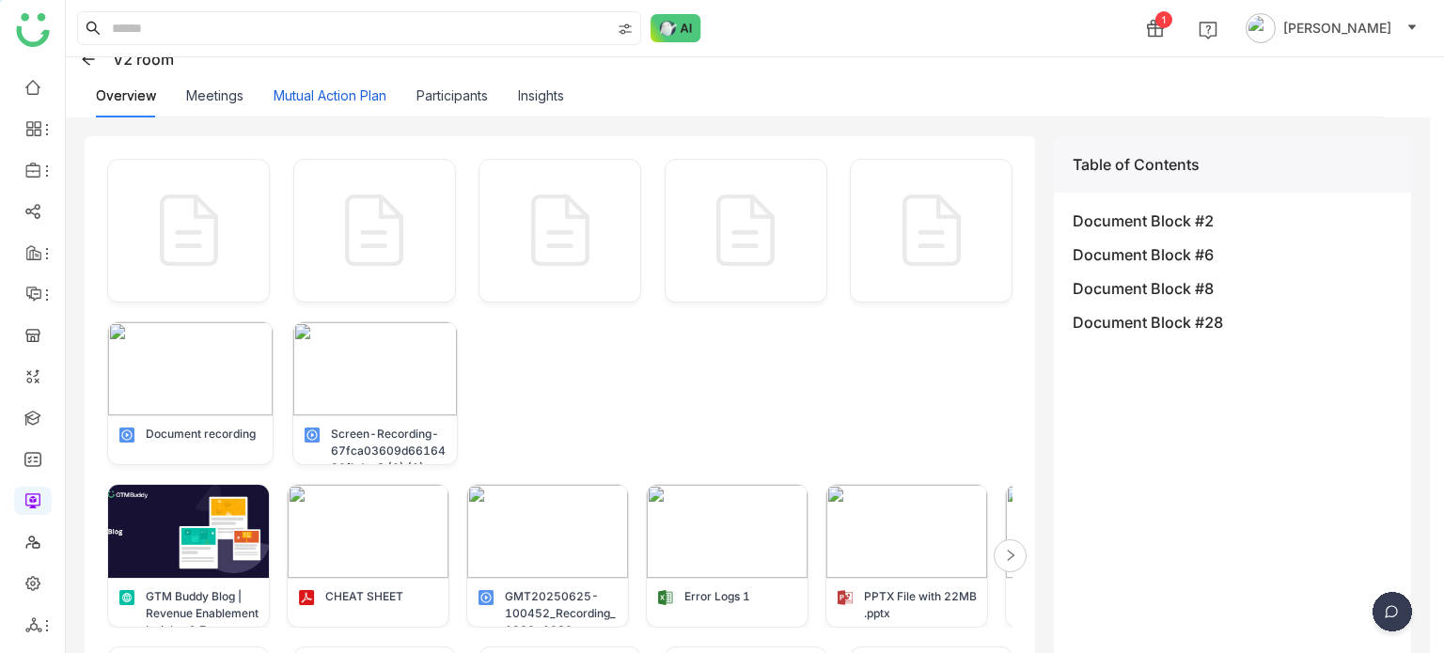
click at [336, 90] on button "Mutual Action Plan" at bounding box center [330, 96] width 113 height 21
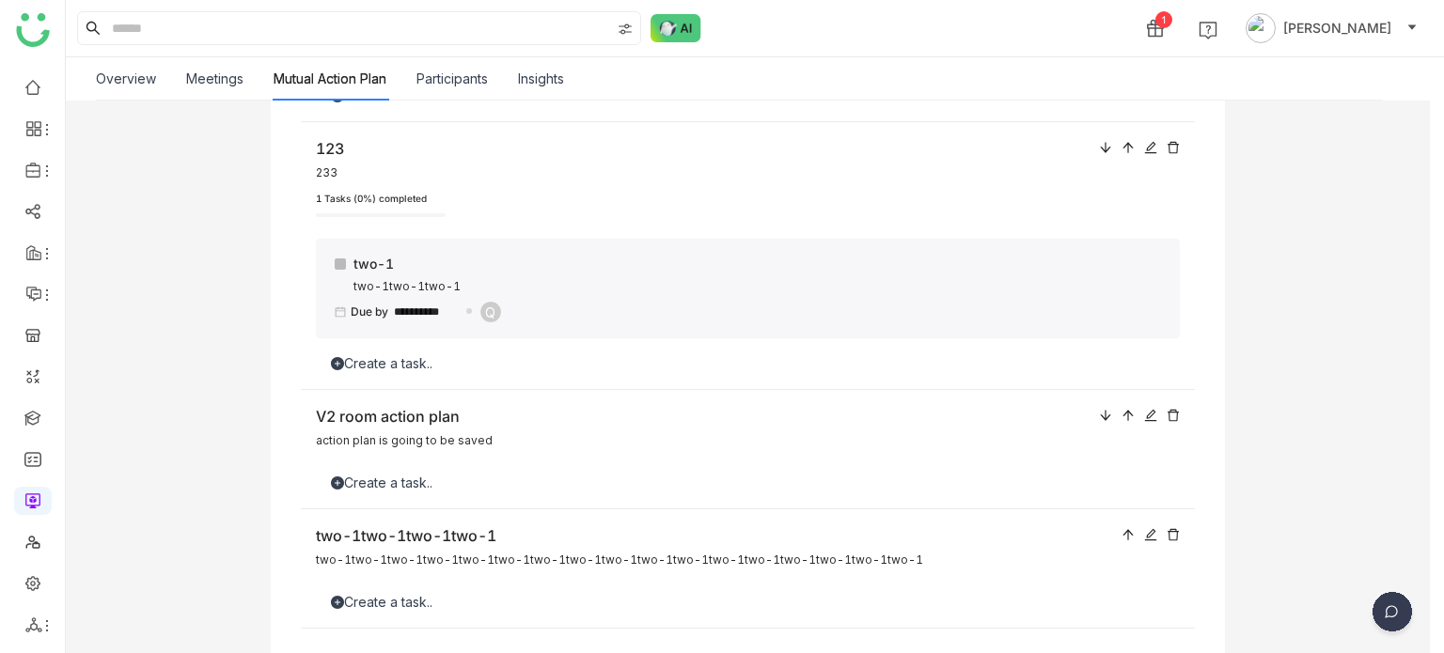
scroll to position [385, 0]
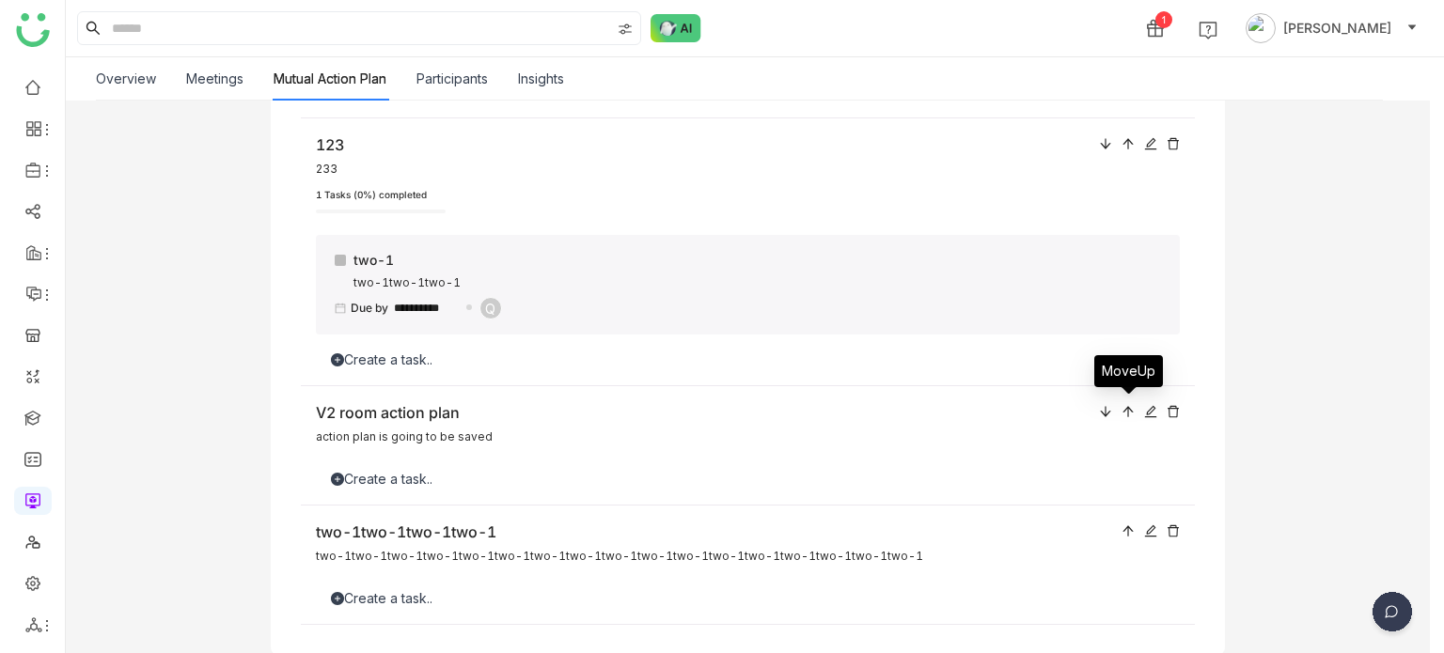
click at [1124, 417] on div at bounding box center [1128, 411] width 13 height 21
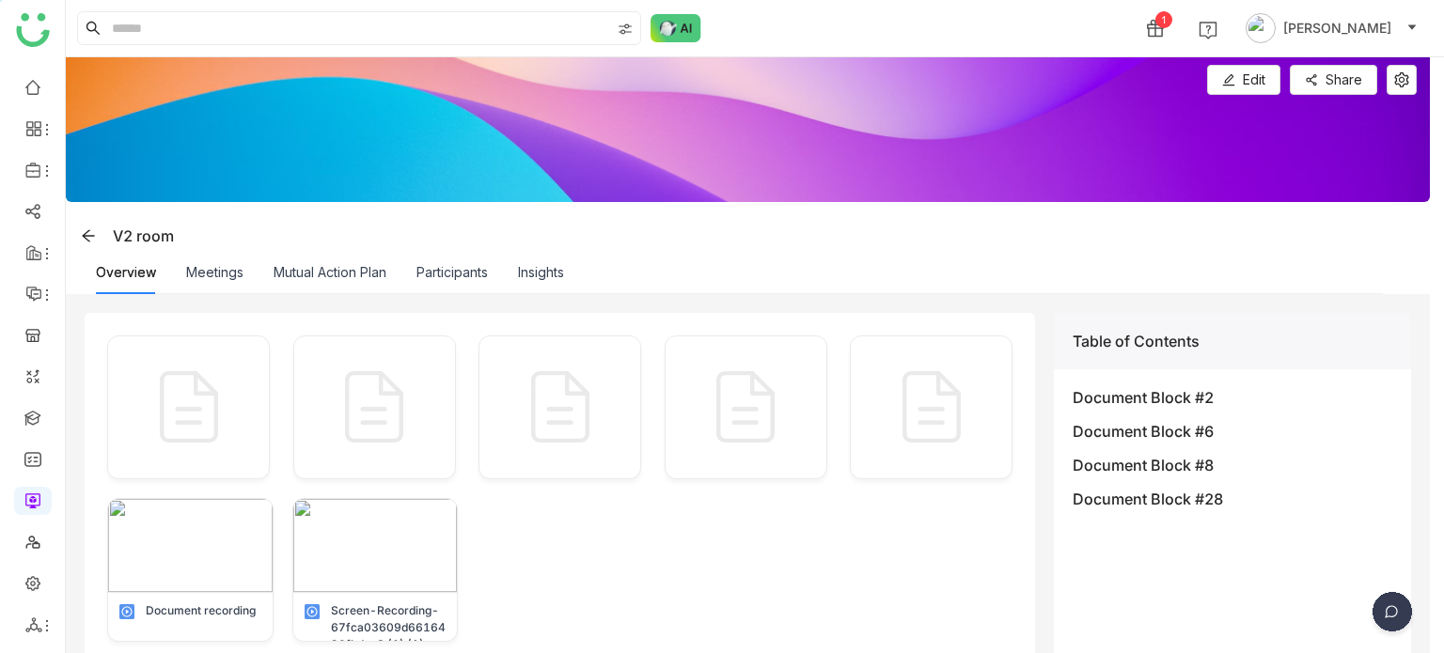
click at [334, 254] on div "Mutual Action Plan" at bounding box center [330, 272] width 113 height 43
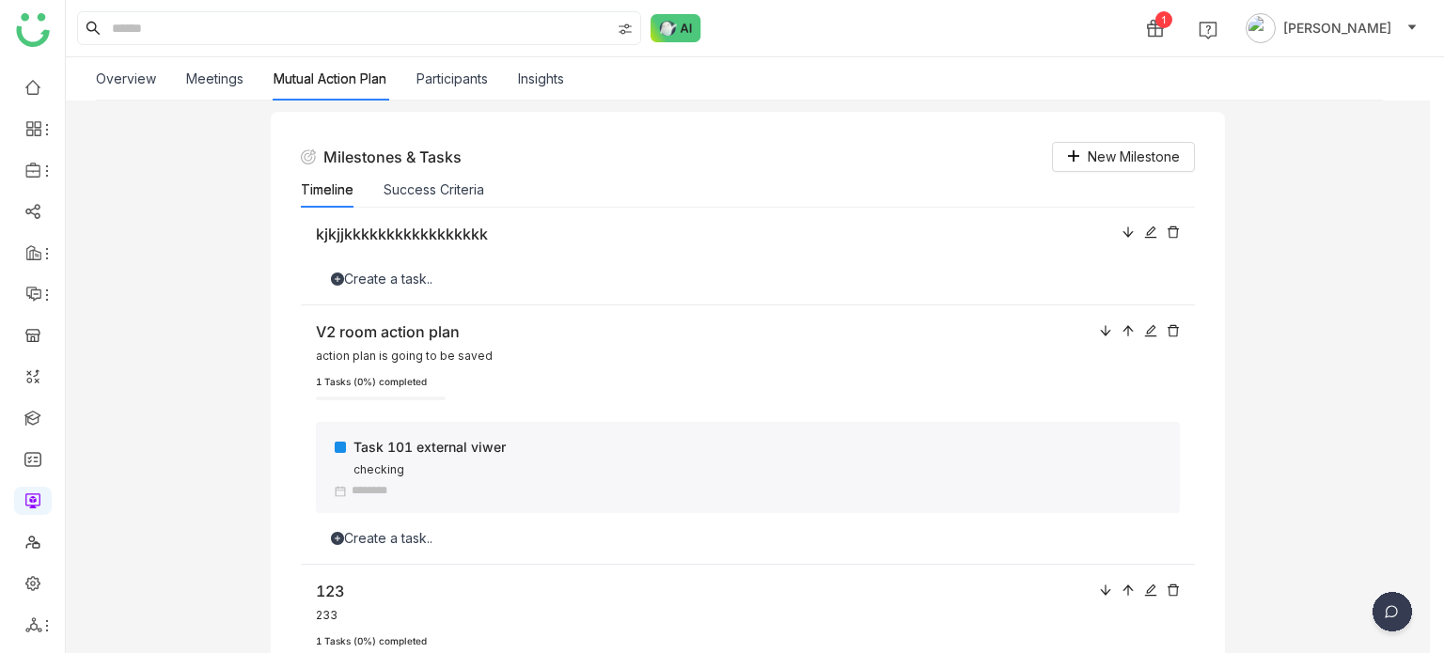
scroll to position [201, 0]
click at [463, 441] on div "Task 101 external viwer" at bounding box center [727, 443] width 784 height 21
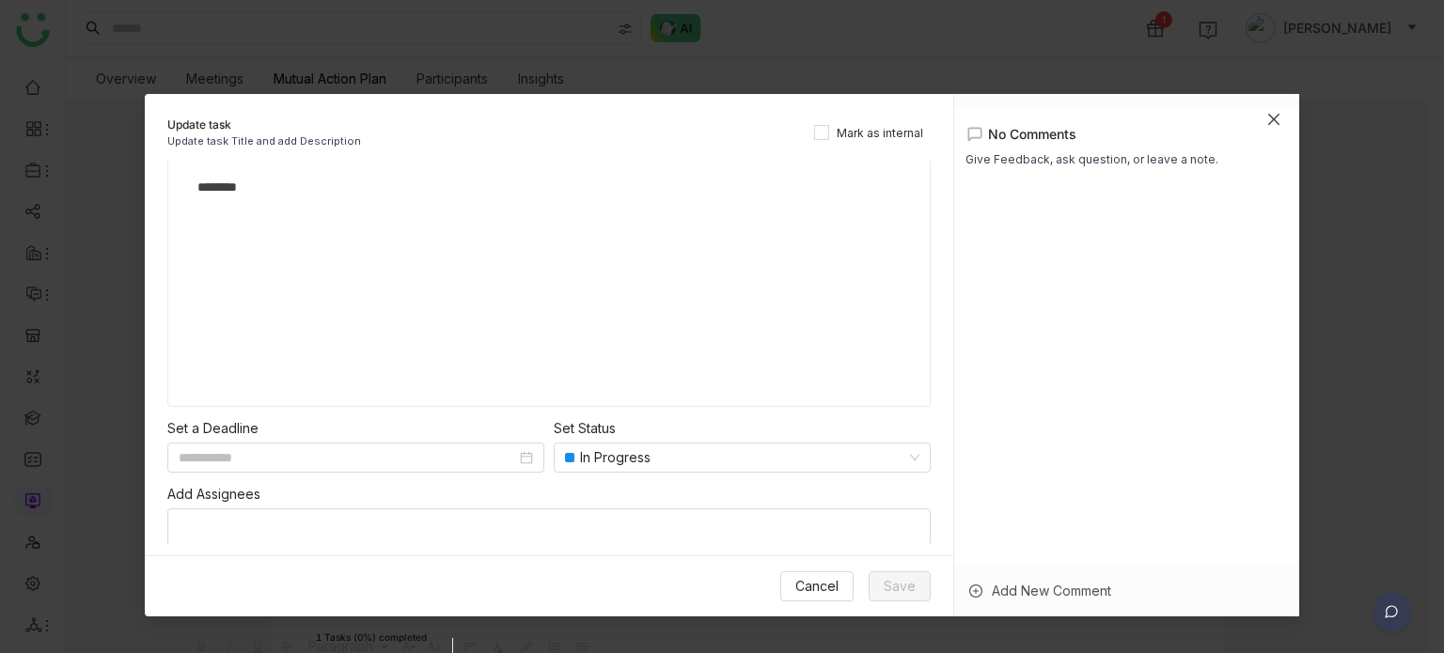
scroll to position [0, 0]
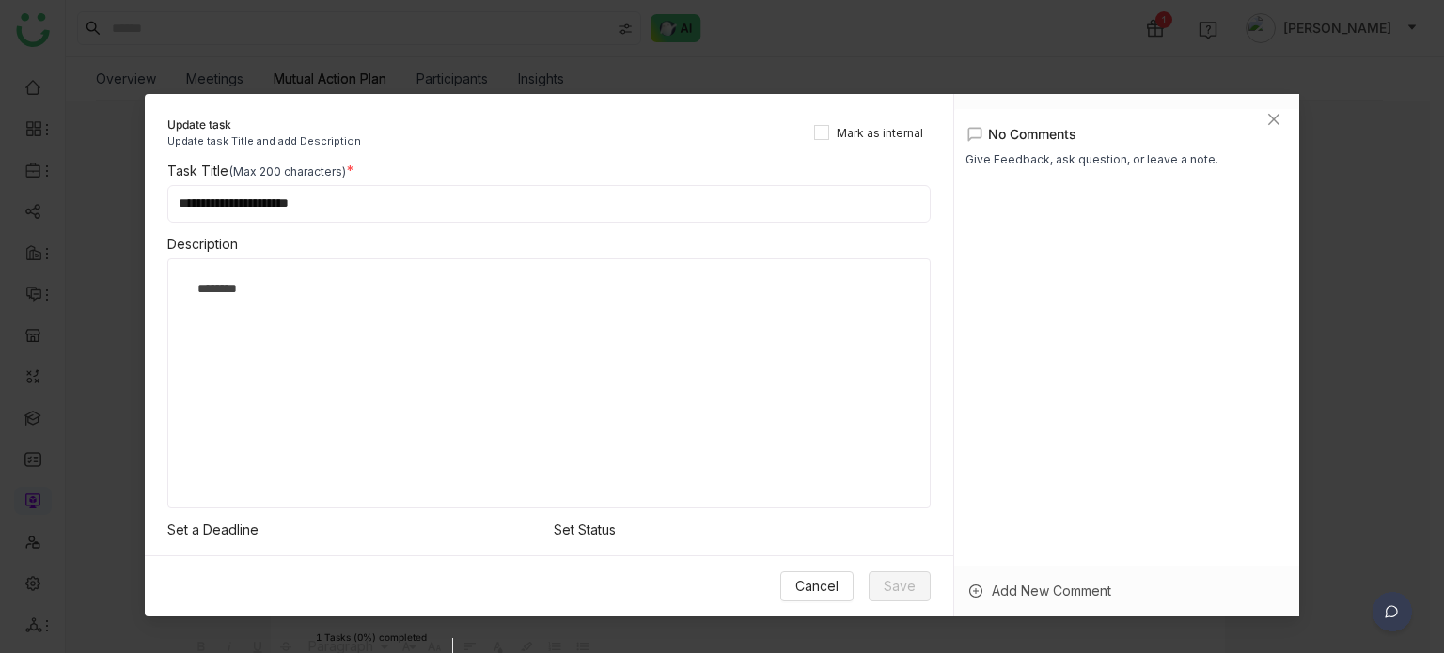
click at [496, 209] on input "**********" at bounding box center [548, 204] width 763 height 38
type input "**********"
click at [897, 582] on span "Save" at bounding box center [900, 586] width 32 height 21
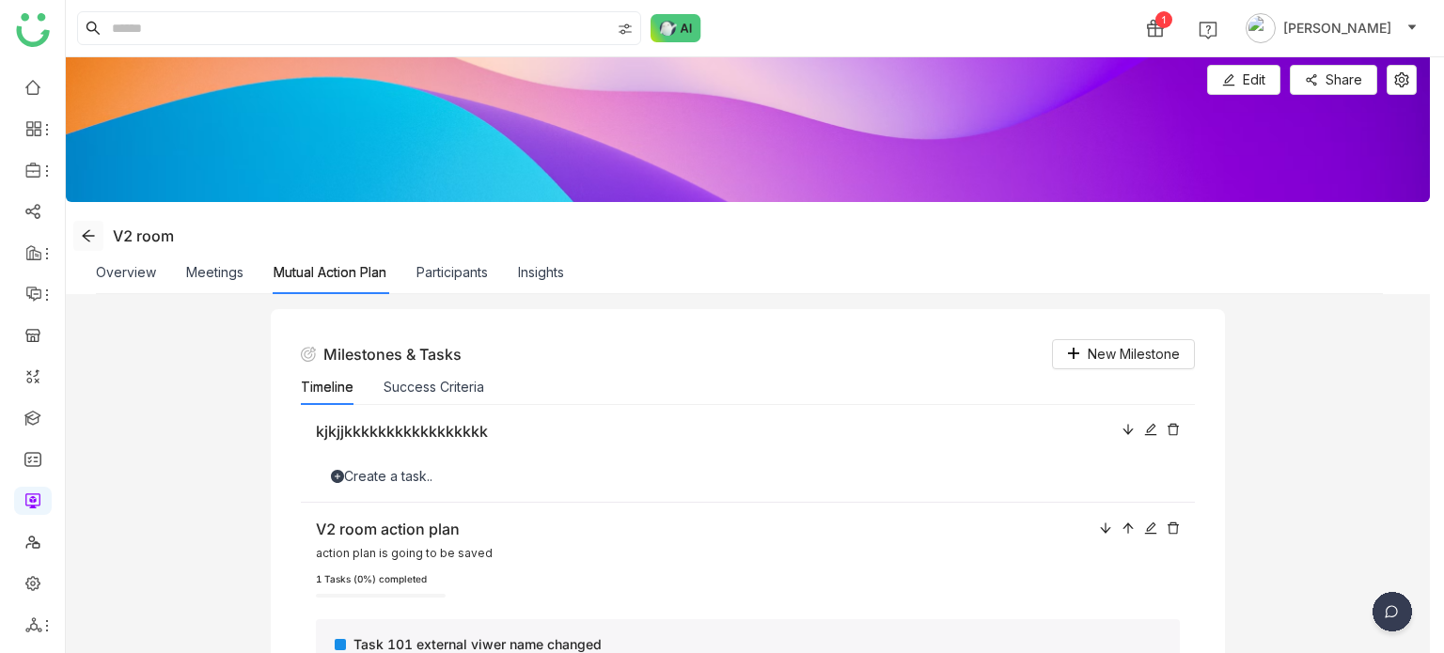
click at [98, 237] on span at bounding box center [88, 235] width 28 height 15
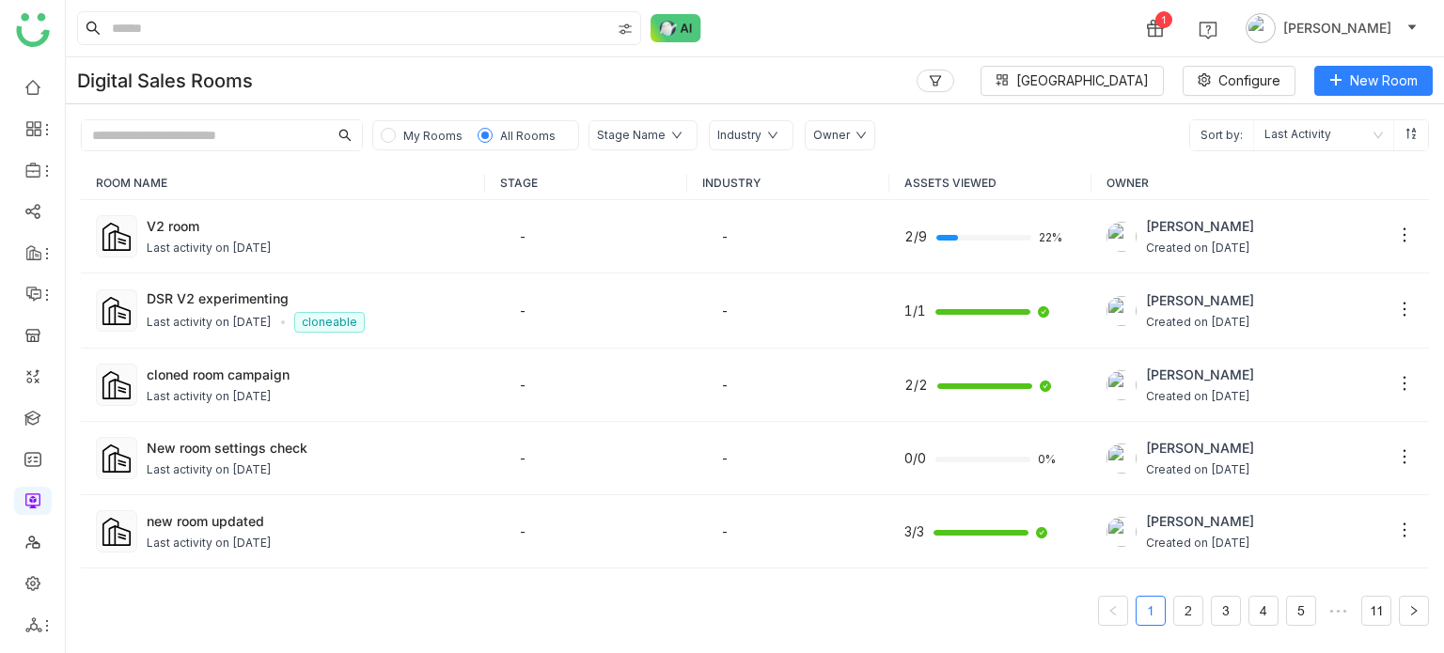
click at [1402, 104] on div "My Rooms All Rooms Stage Name Industry Owner Sort by: Last Activity" at bounding box center [755, 127] width 1378 height 47
click at [1418, 83] on button "New Room" at bounding box center [1373, 81] width 118 height 30
click at [1369, 73] on span "New Room" at bounding box center [1384, 81] width 68 height 21
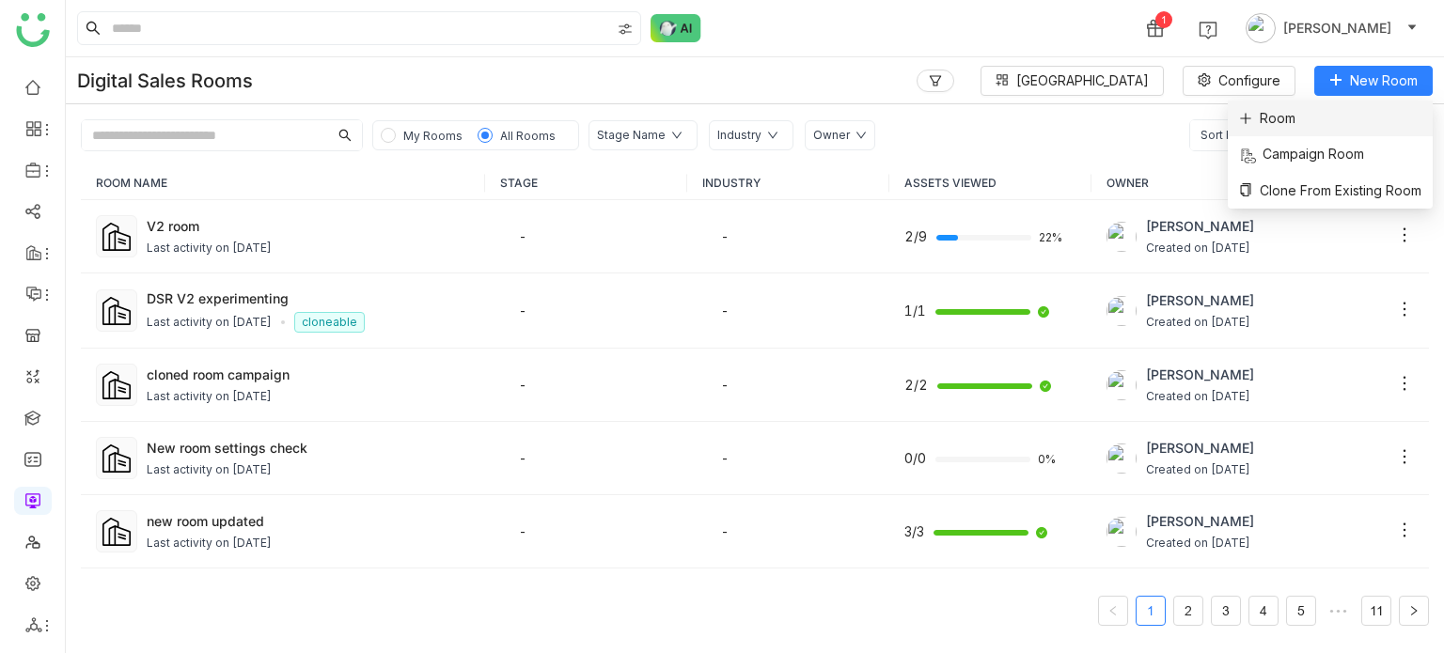
click at [1324, 125] on li "Room" at bounding box center [1330, 119] width 205 height 36
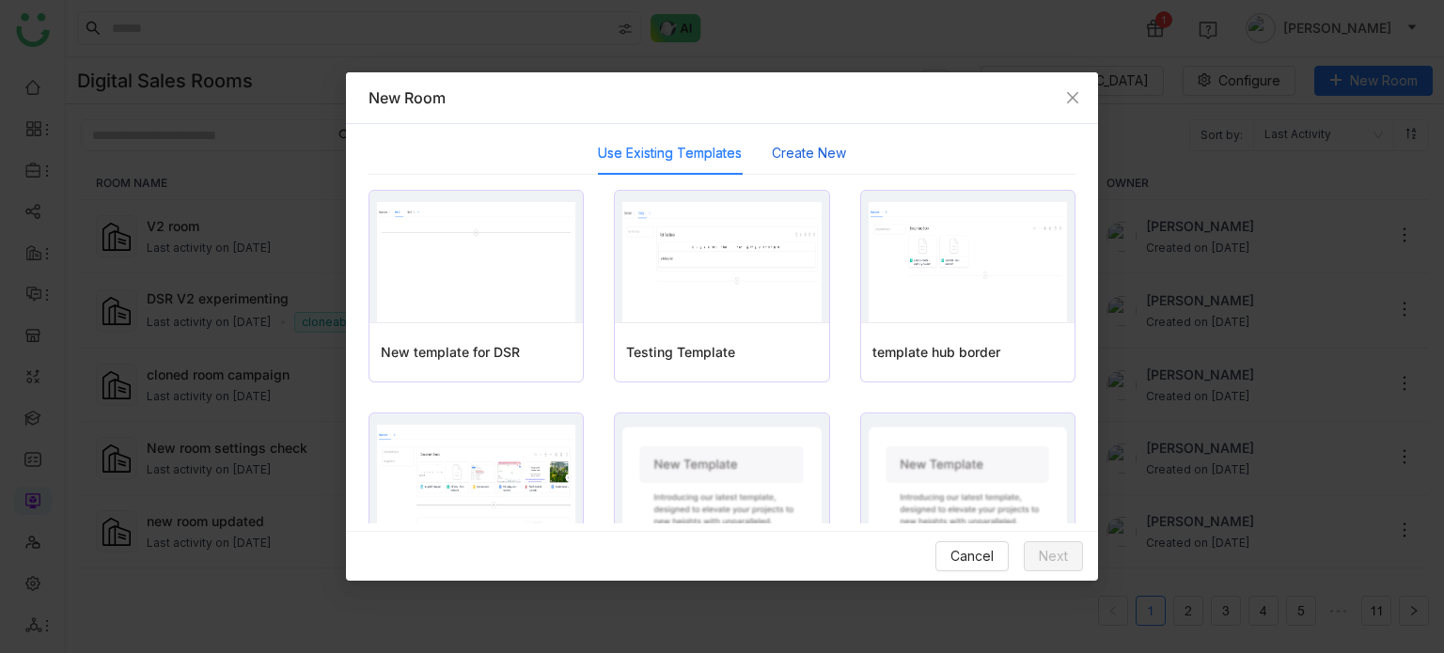
click at [839, 143] on button "Create New" at bounding box center [809, 153] width 74 height 21
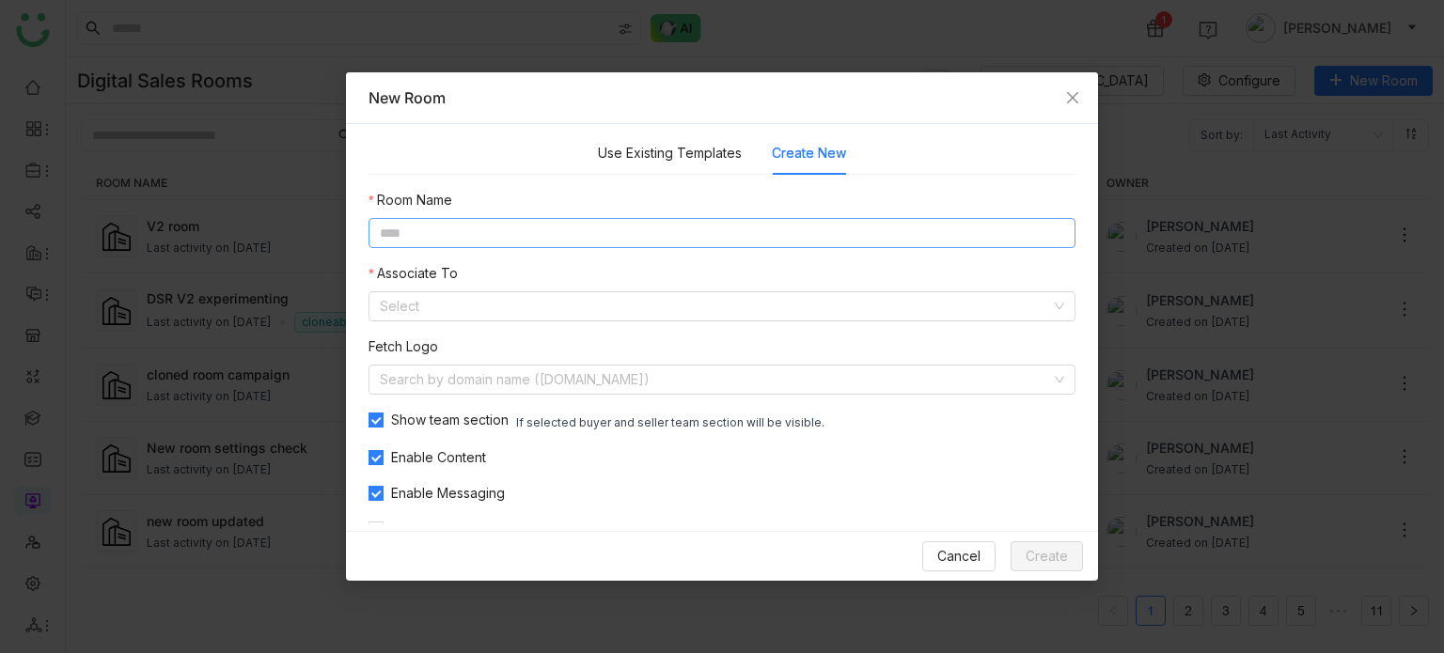
click at [663, 229] on input at bounding box center [722, 233] width 707 height 30
click at [574, 292] on input at bounding box center [715, 306] width 671 height 28
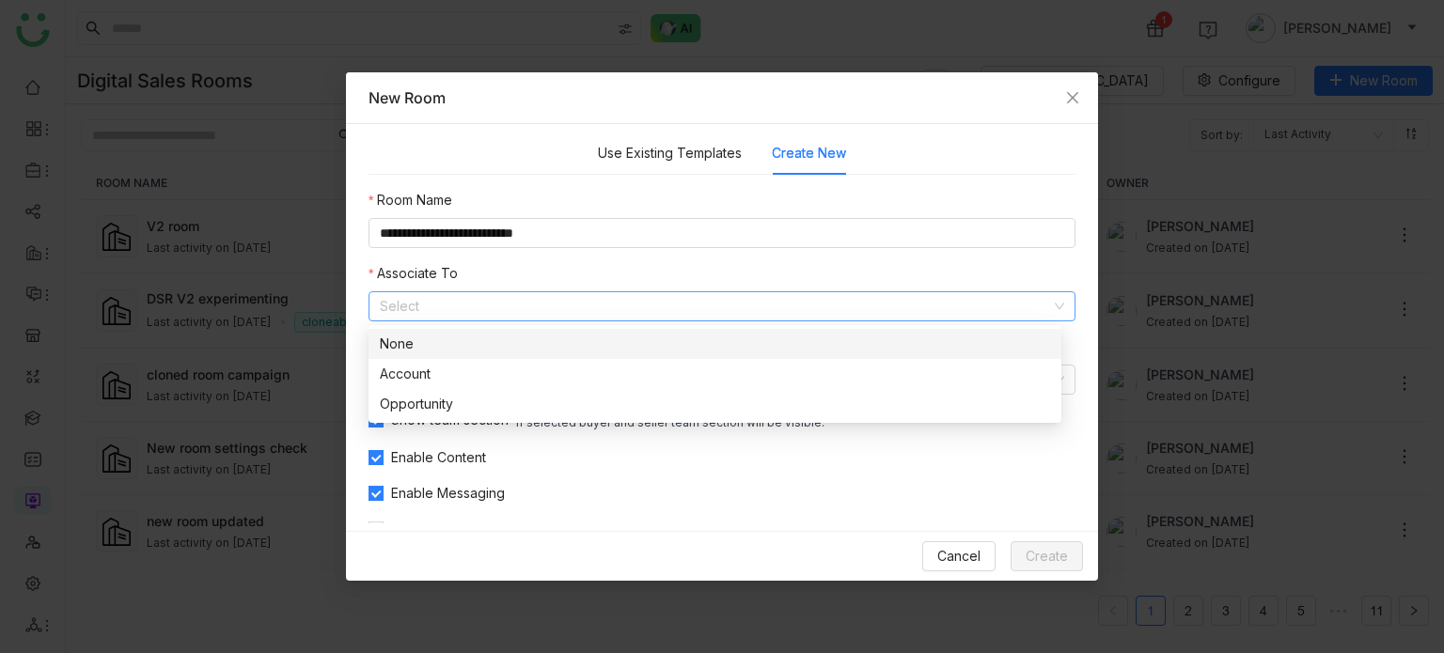
click at [529, 335] on div "None" at bounding box center [715, 344] width 670 height 21
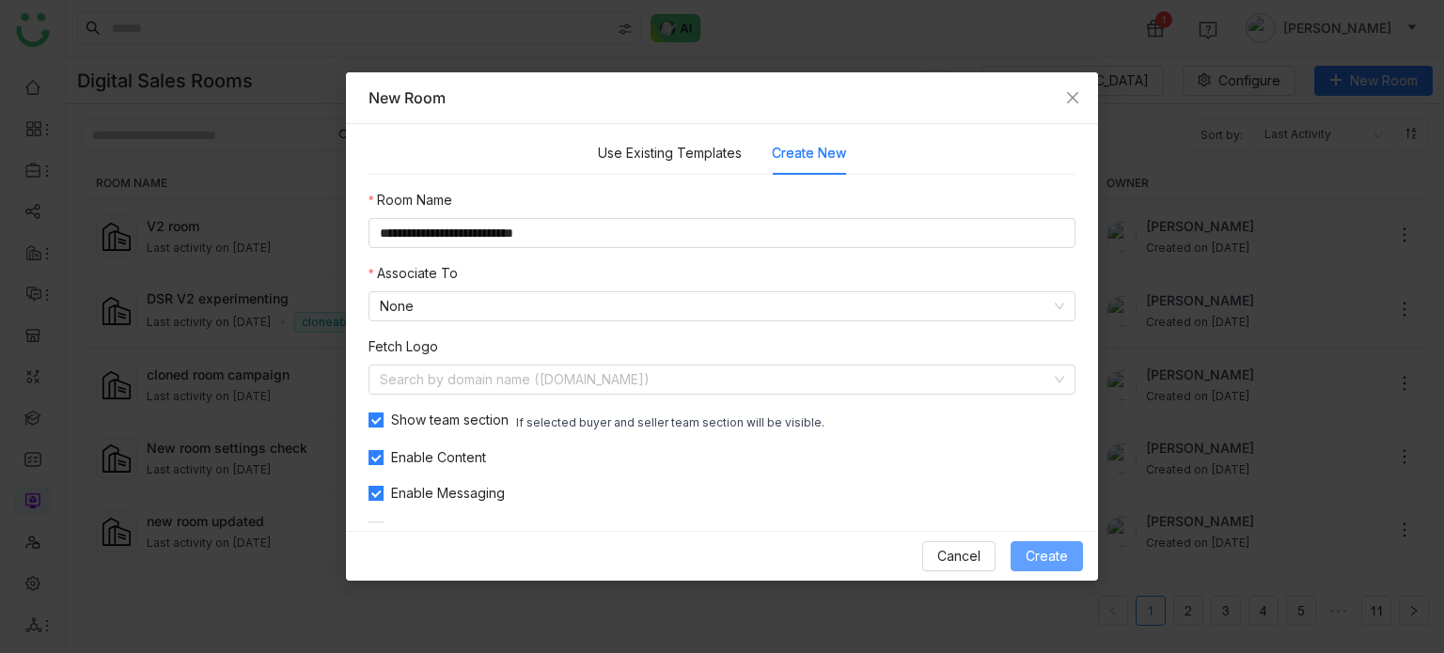
click at [1026, 541] on div "Cancel Create" at bounding box center [722, 556] width 752 height 50
click at [685, 218] on input "**********" at bounding box center [722, 233] width 707 height 30
click at [1036, 558] on span "Create" at bounding box center [1047, 556] width 42 height 21
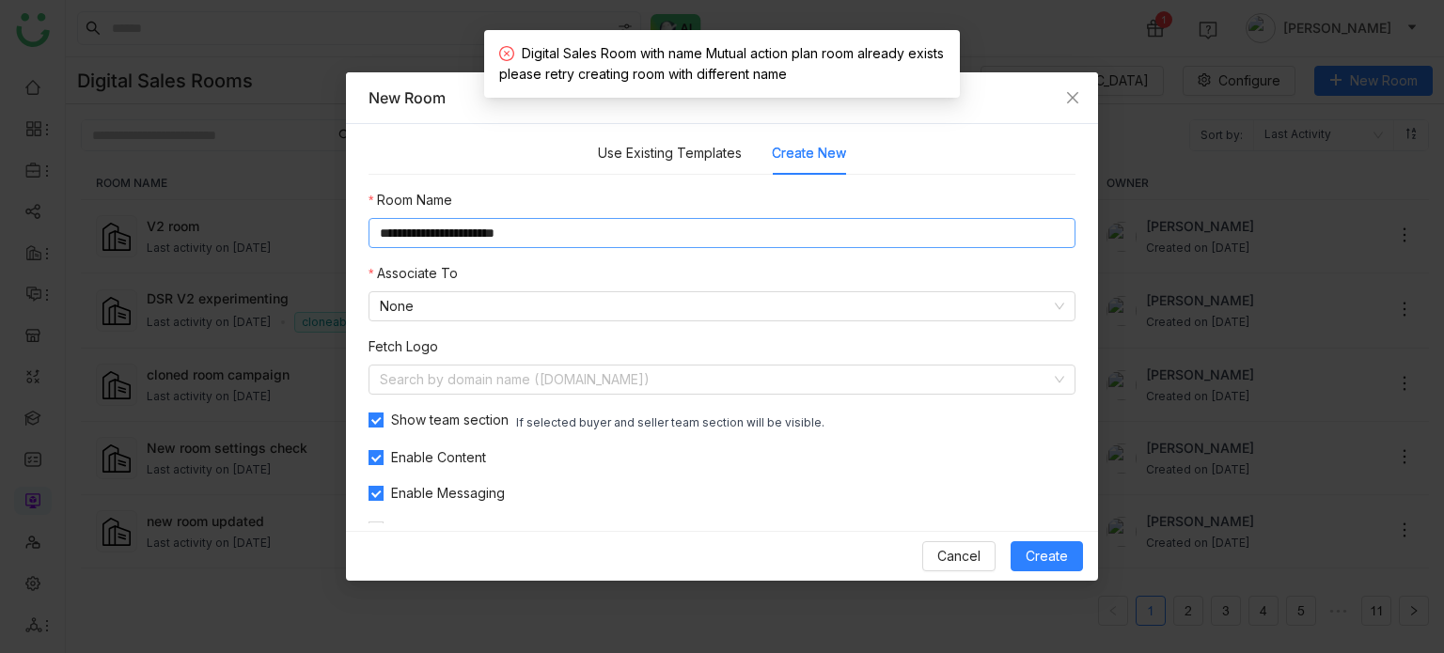
click at [664, 230] on input "**********" at bounding box center [722, 233] width 707 height 30
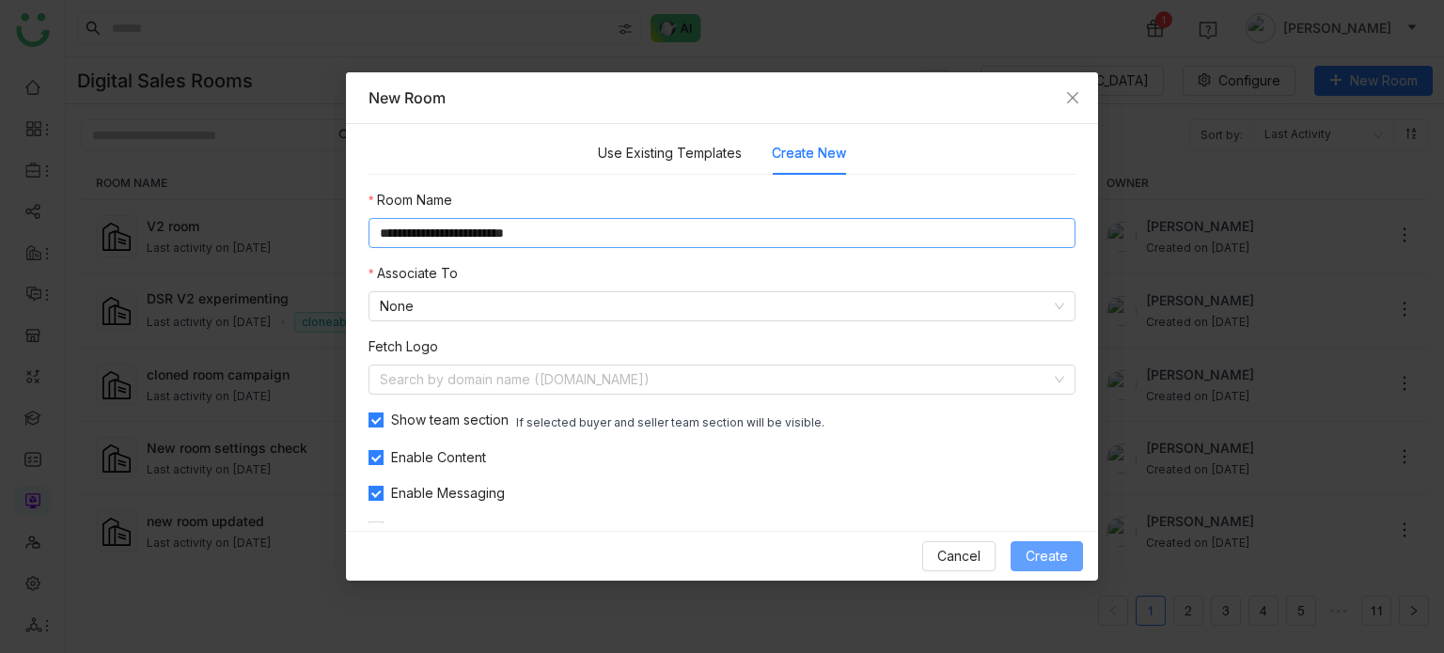
type input "**********"
click at [1077, 554] on button "Create" at bounding box center [1047, 557] width 72 height 30
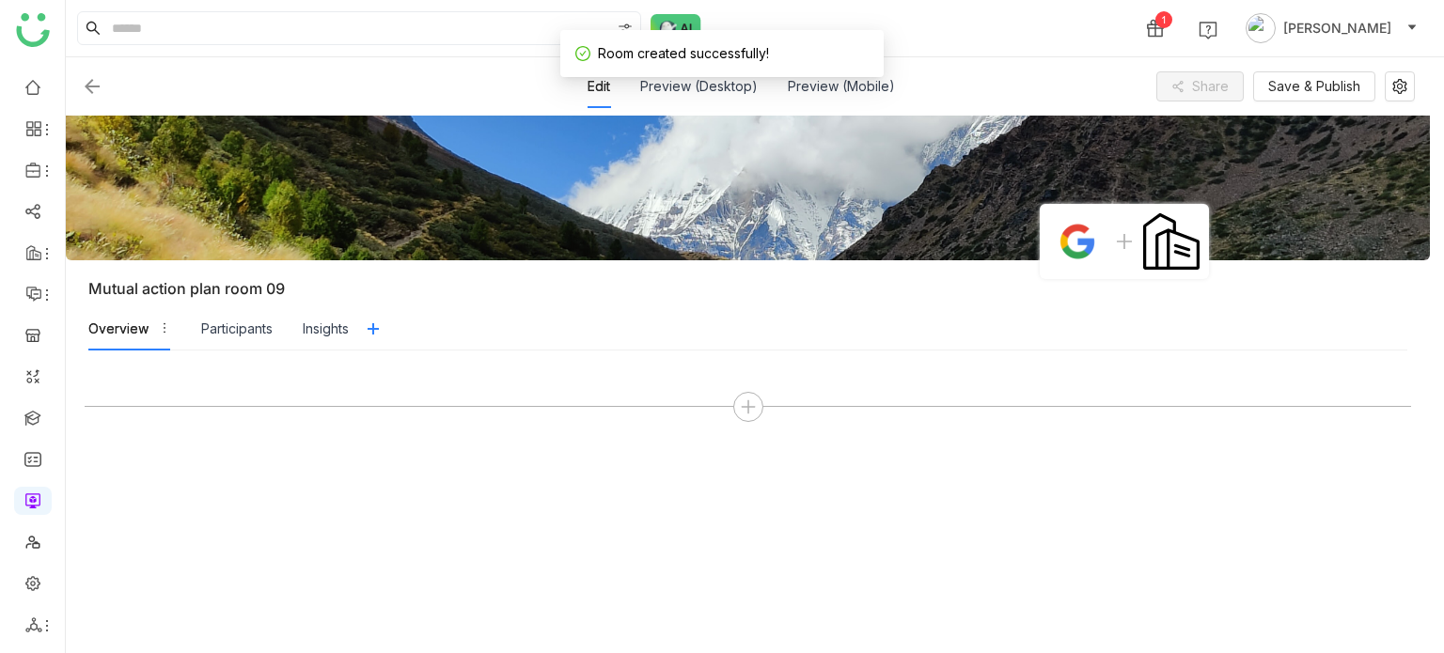
click at [741, 422] on div at bounding box center [748, 501] width 1327 height 265
click at [756, 407] on icon at bounding box center [748, 407] width 17 height 17
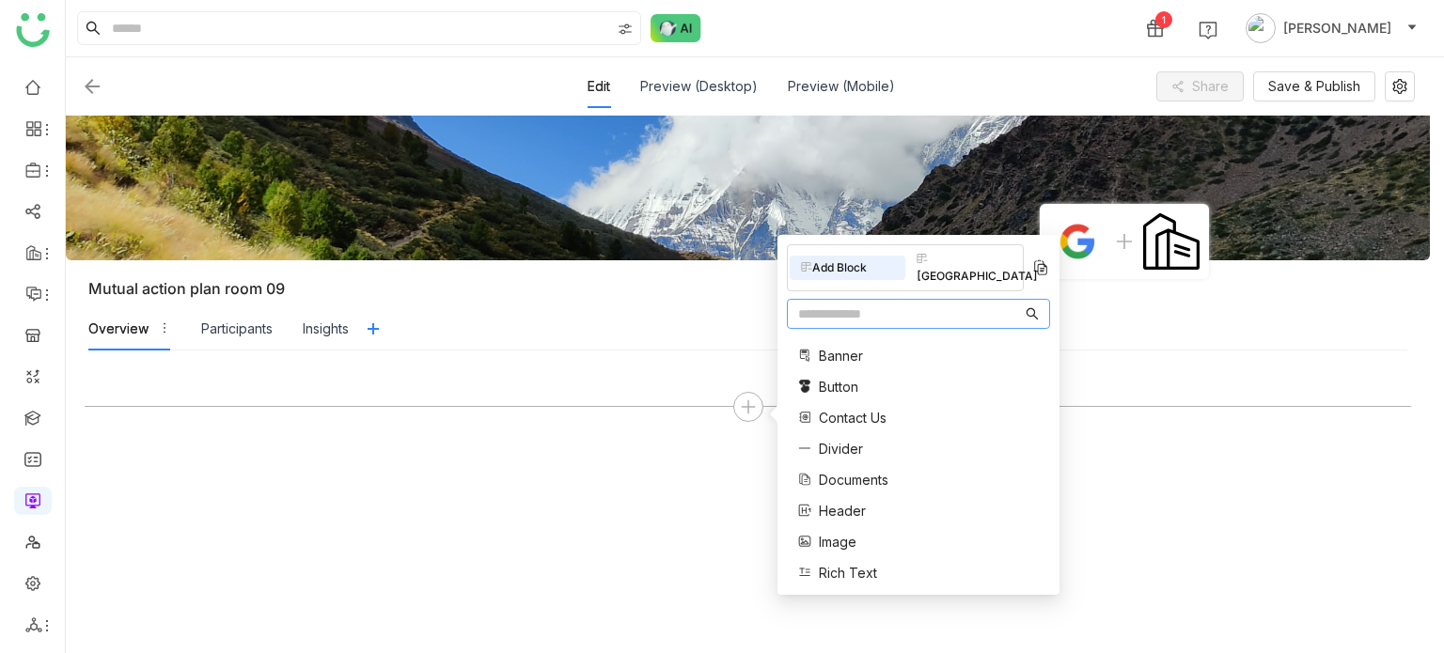
click at [866, 304] on input "text" at bounding box center [910, 314] width 224 height 21
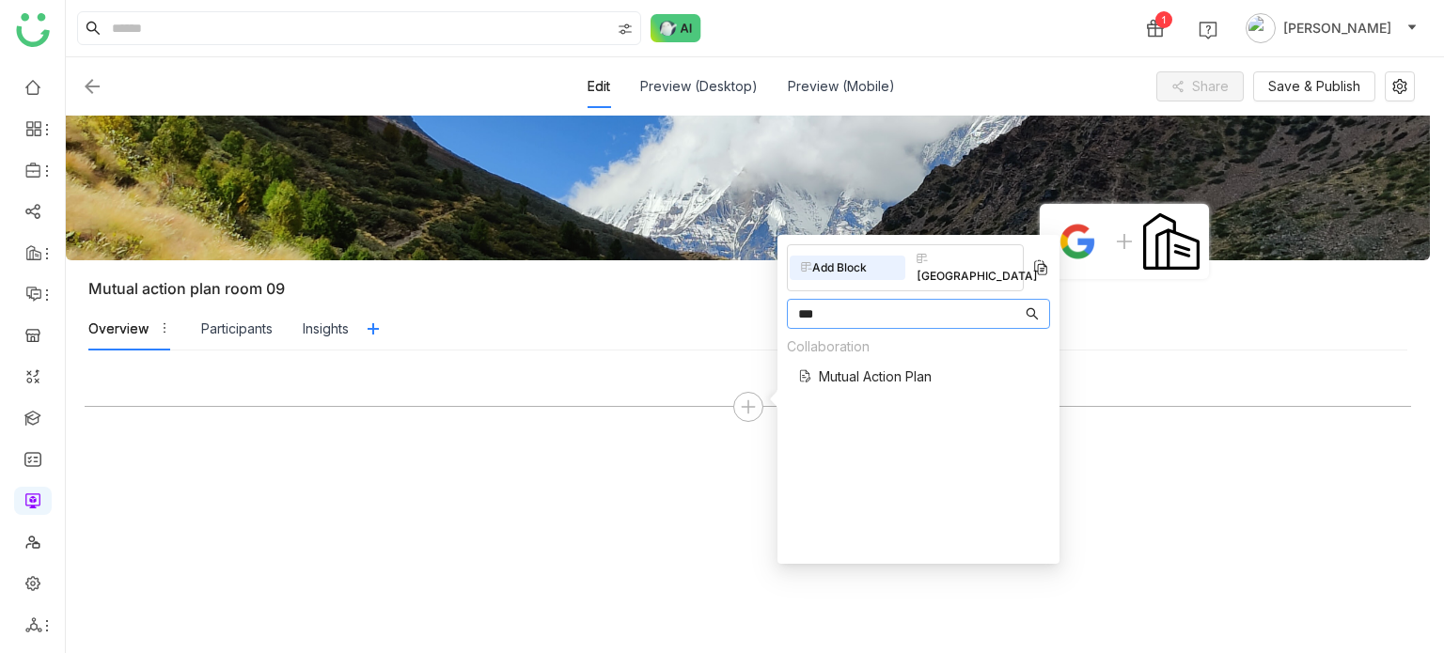
type input "***"
click at [867, 367] on span "Mutual Action Plan" at bounding box center [875, 377] width 113 height 20
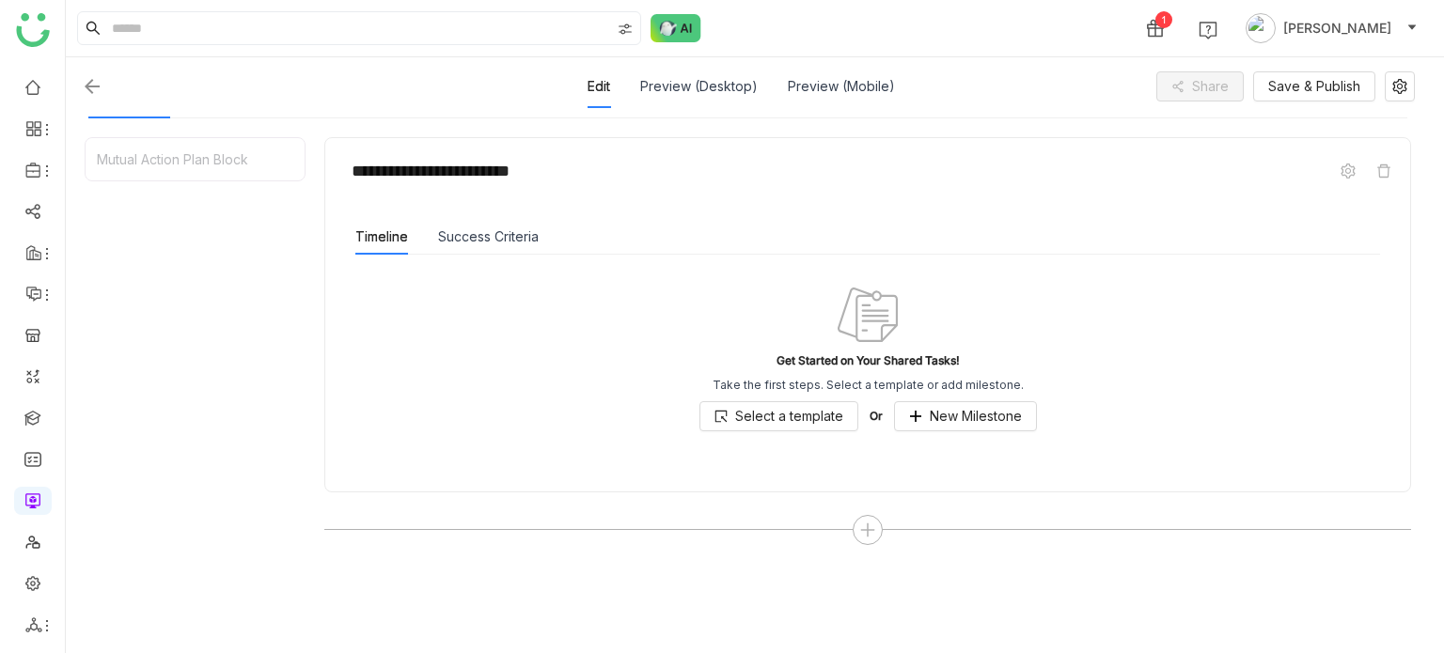
scroll to position [237, 0]
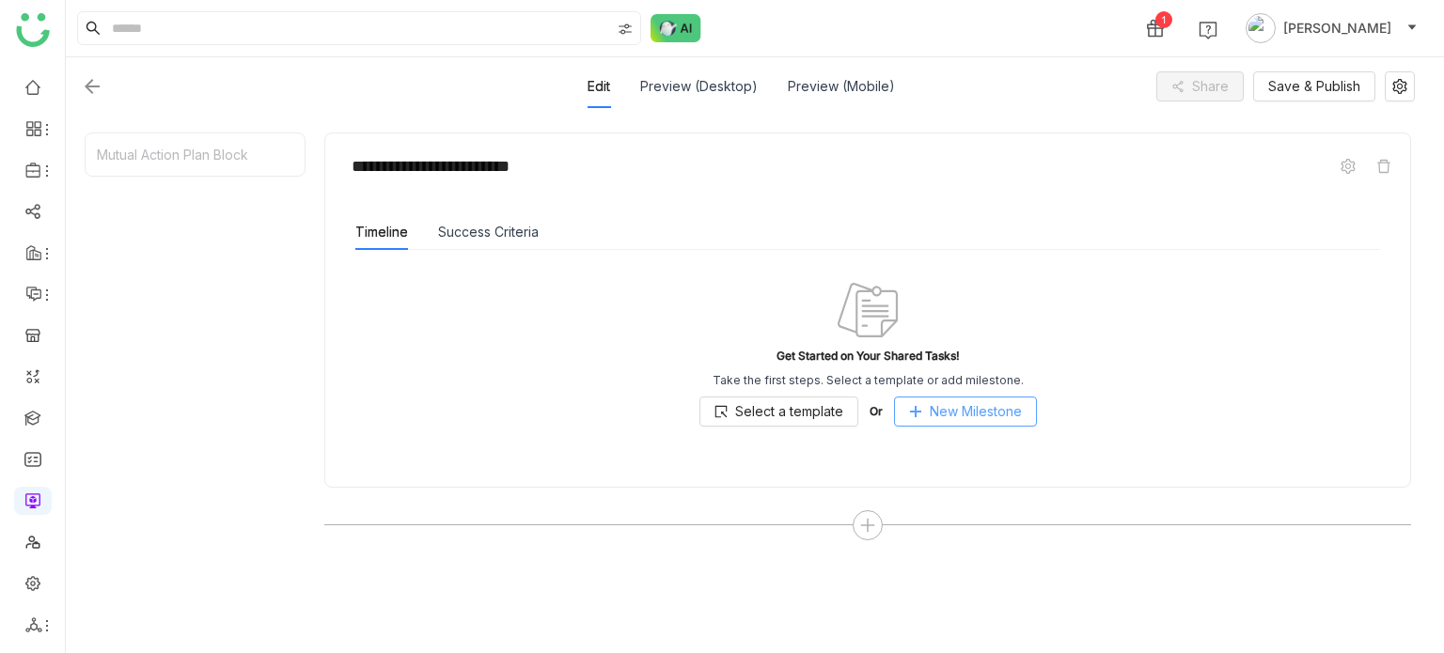
click at [936, 403] on span "New Milestone" at bounding box center [976, 411] width 92 height 21
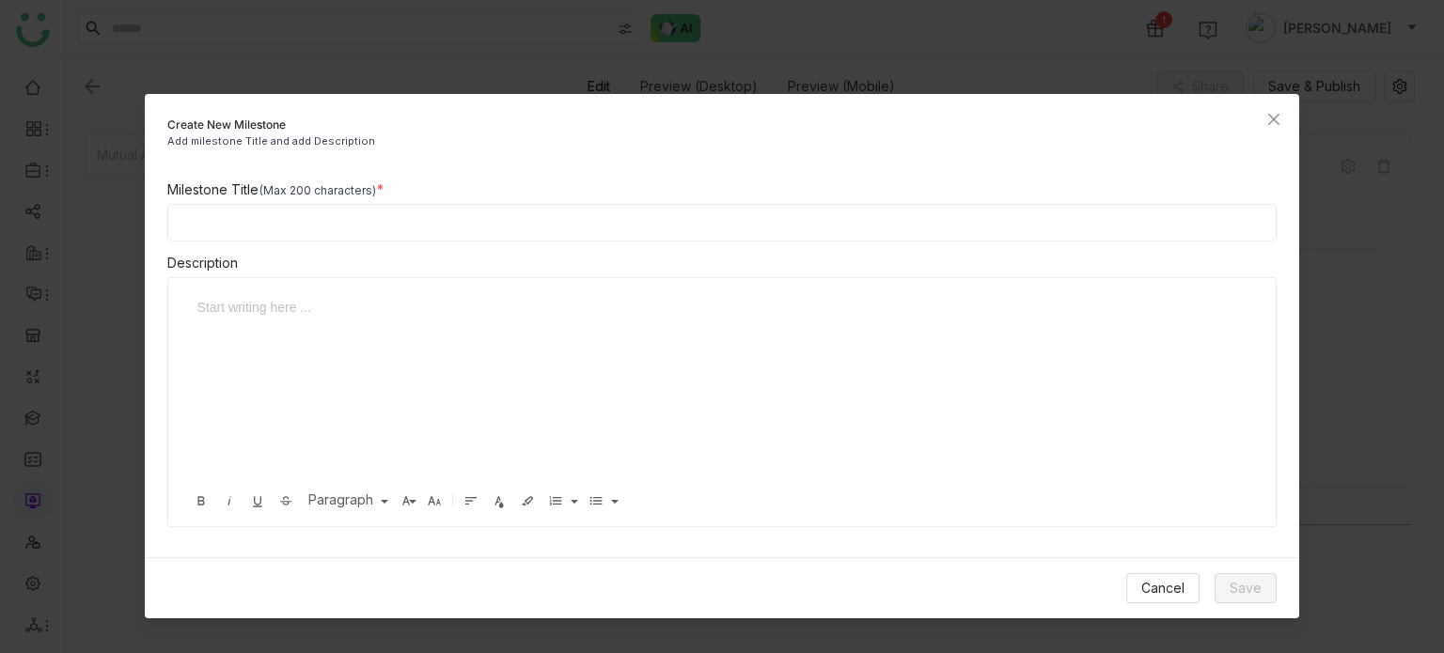
click at [575, 217] on input at bounding box center [722, 223] width 1110 height 38
type input "**********"
click at [1234, 582] on span "Save" at bounding box center [1246, 588] width 32 height 21
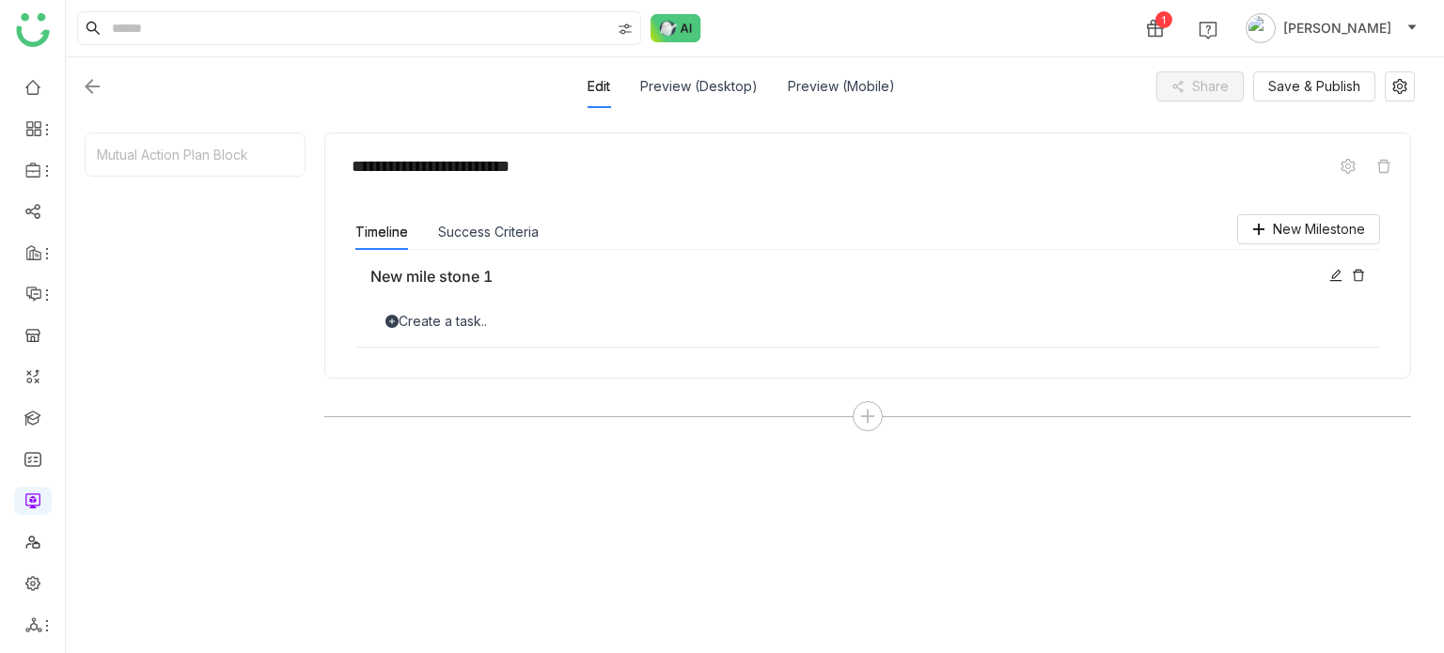
click at [429, 322] on div "Create a task.." at bounding box center [867, 321] width 995 height 21
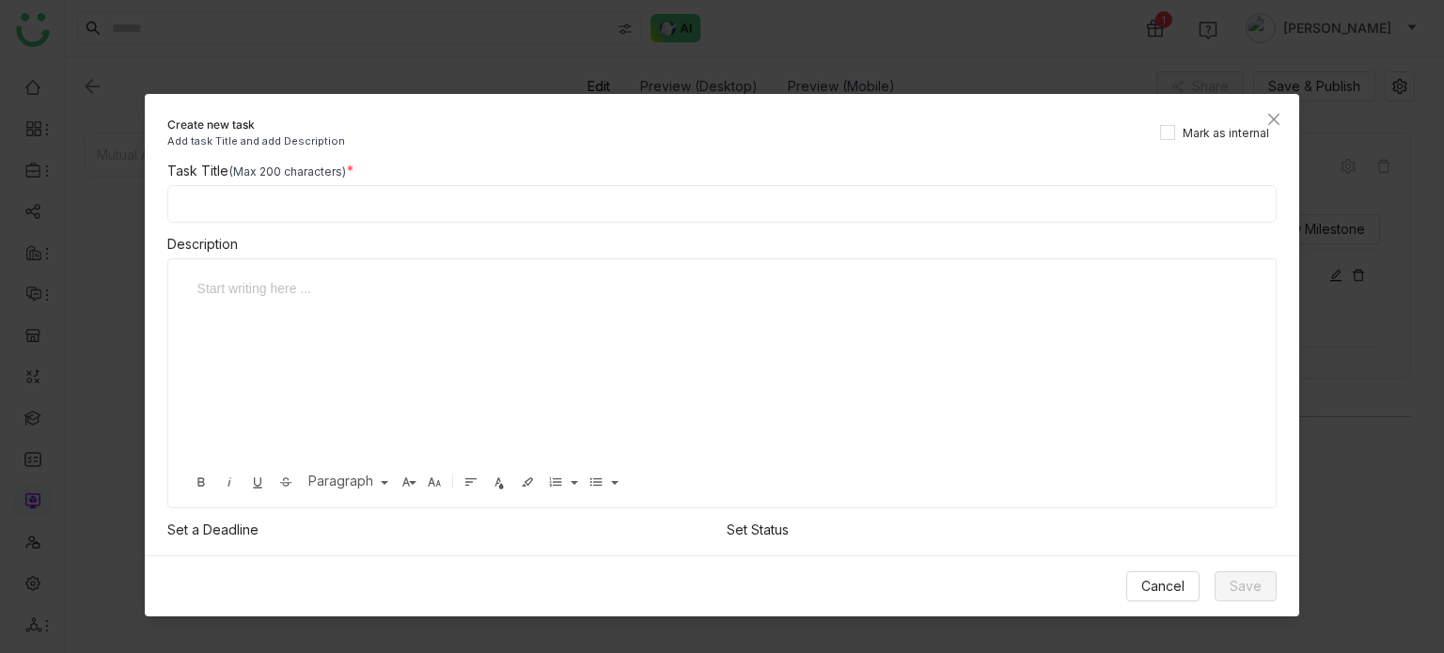
click at [430, 206] on input at bounding box center [722, 204] width 1110 height 38
type input "**********"
click at [1256, 600] on button "Save" at bounding box center [1246, 587] width 62 height 30
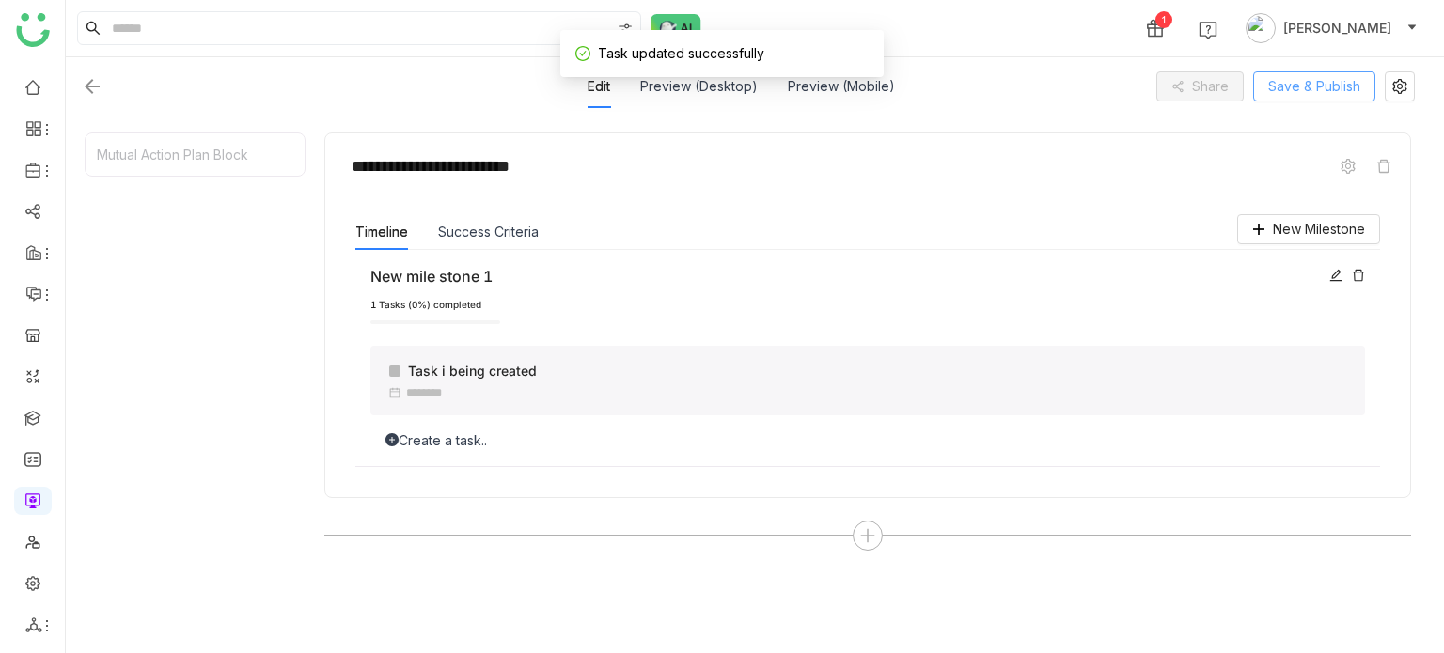
click at [1366, 101] on button "Save & Publish" at bounding box center [1314, 86] width 122 height 30
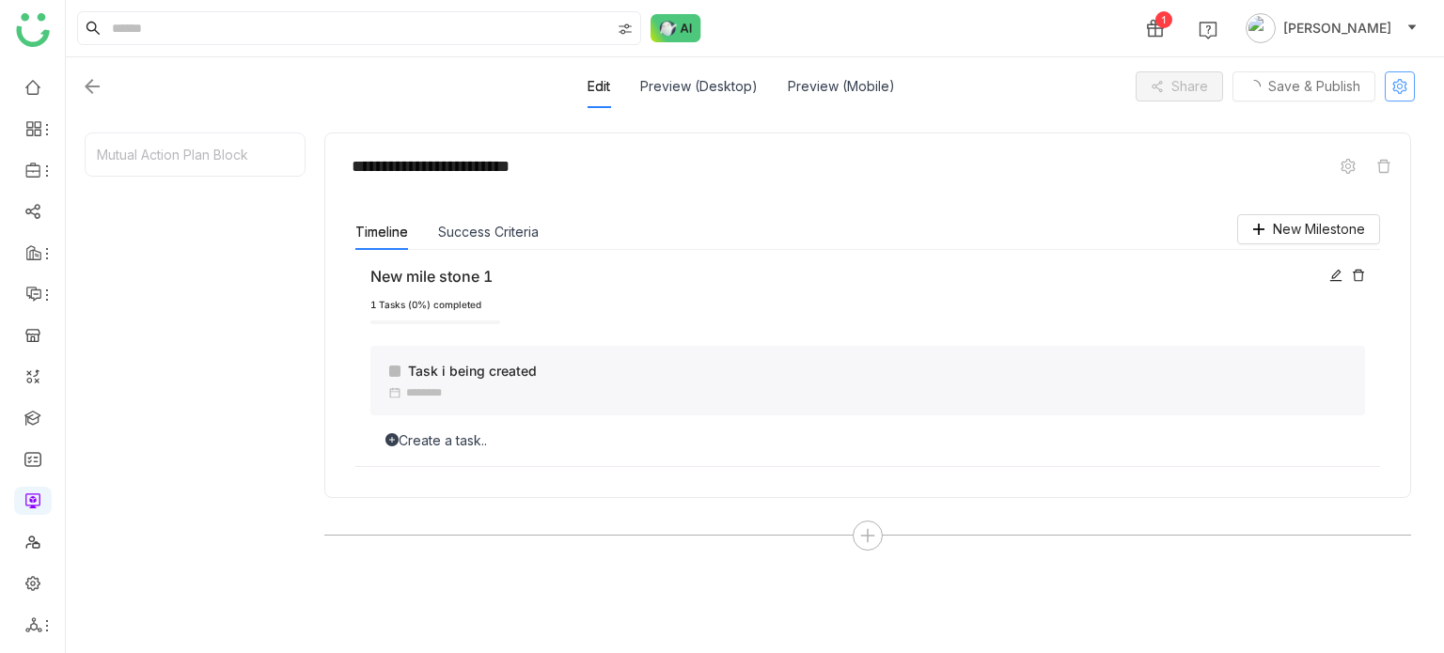
click at [1399, 96] on button at bounding box center [1400, 86] width 30 height 30
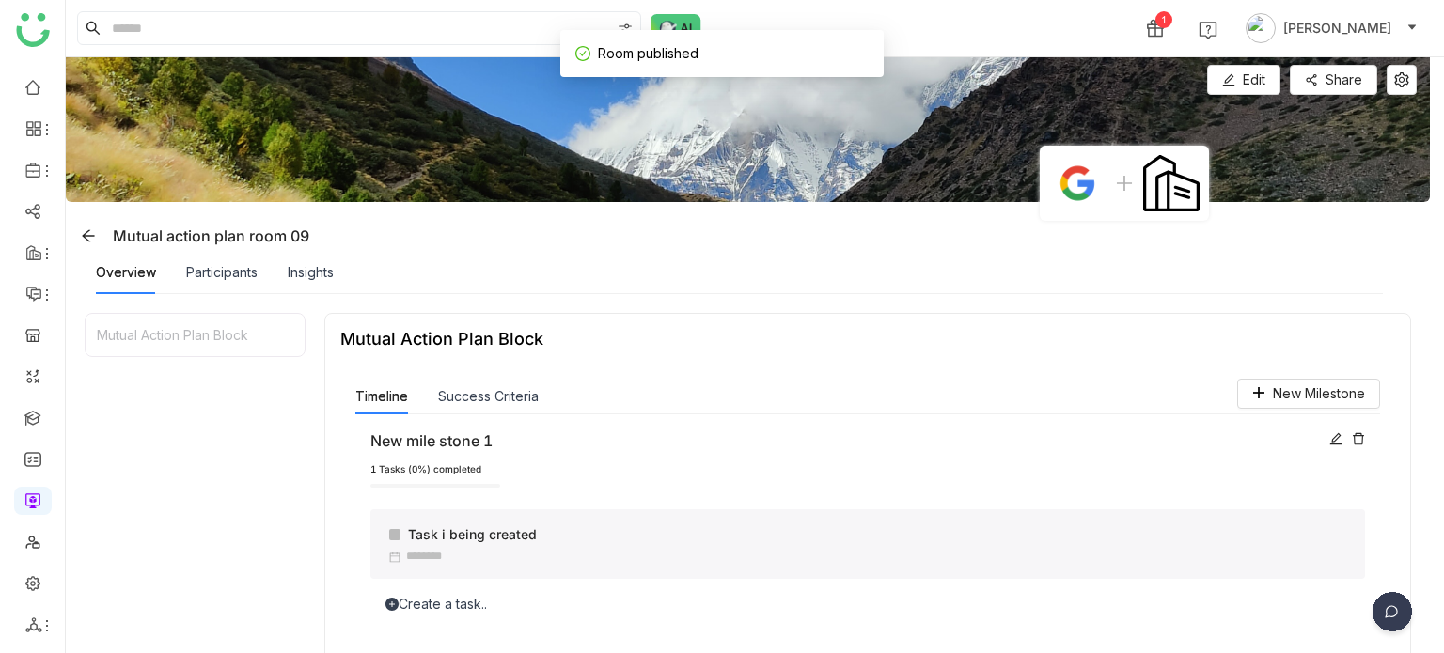
click at [1406, 102] on img at bounding box center [748, 129] width 1364 height 145
click at [1405, 78] on icon at bounding box center [1401, 79] width 15 height 15
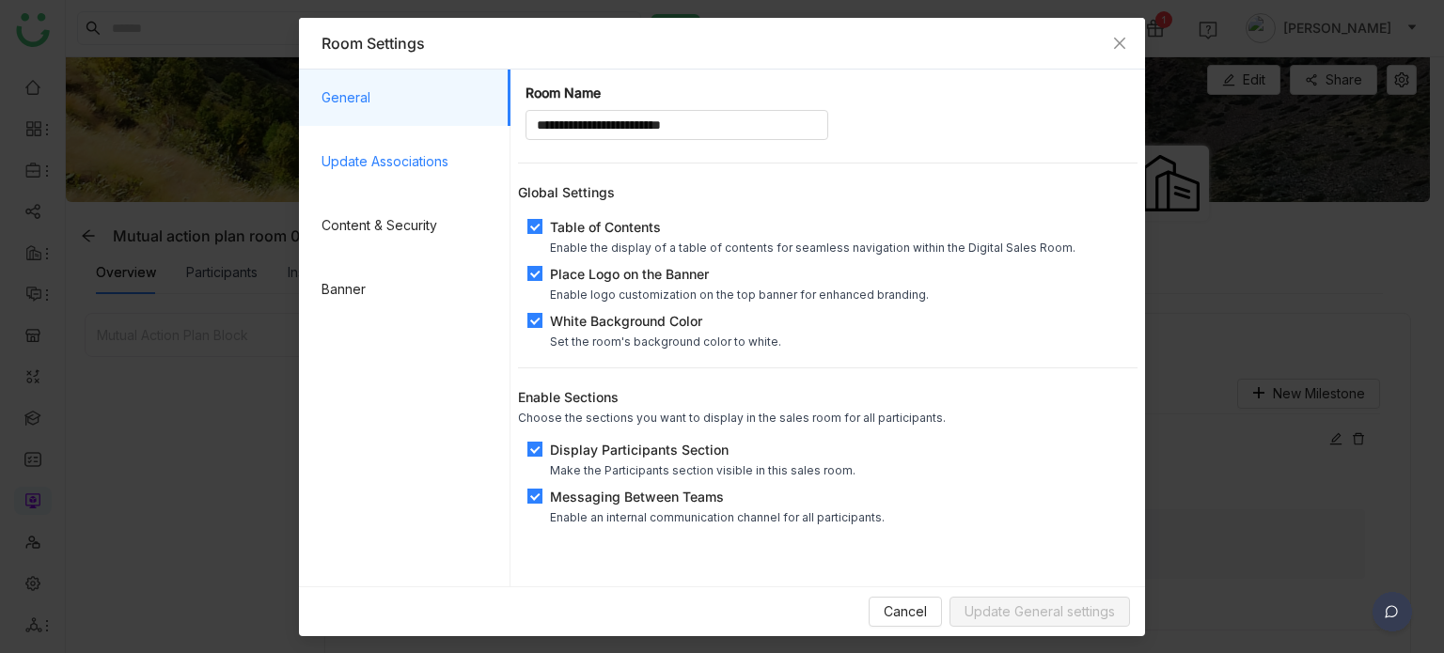
click at [373, 170] on span "Update Associations" at bounding box center [409, 162] width 174 height 56
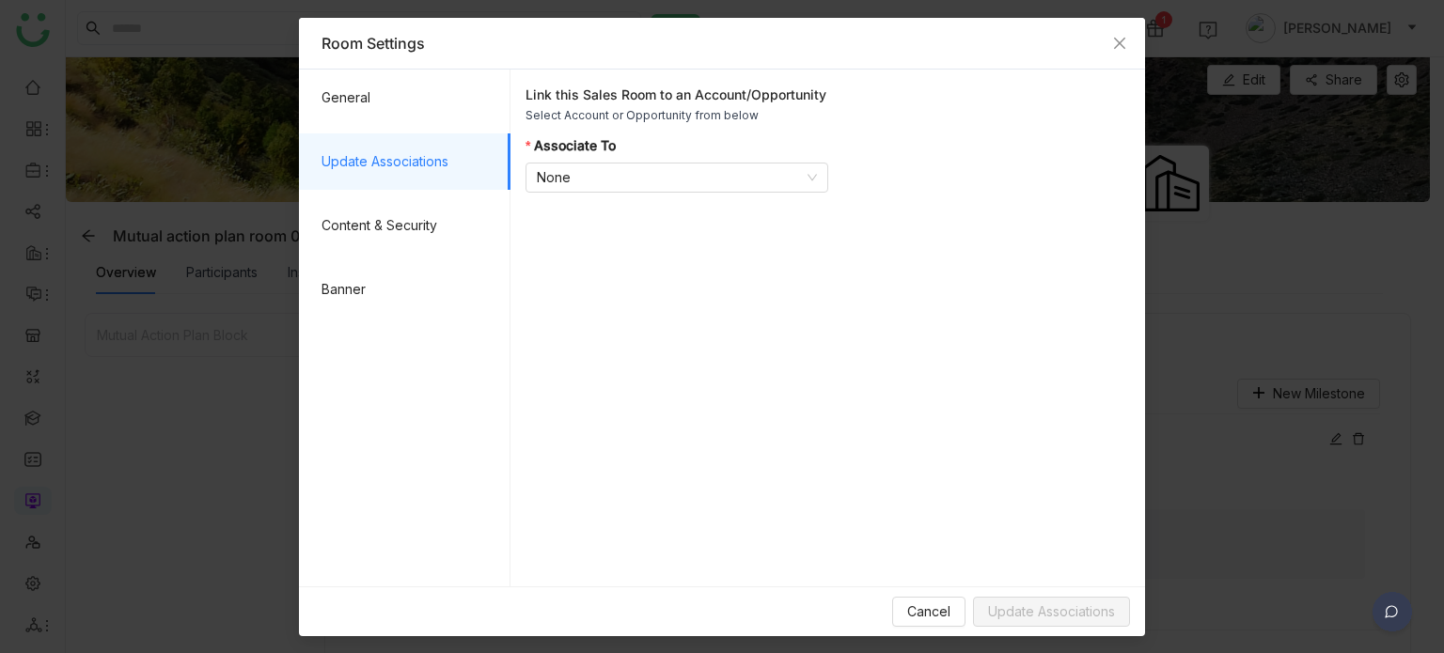
click at [376, 187] on span "Update Associations" at bounding box center [409, 162] width 174 height 56
click at [377, 205] on span "Content & Security" at bounding box center [409, 225] width 174 height 56
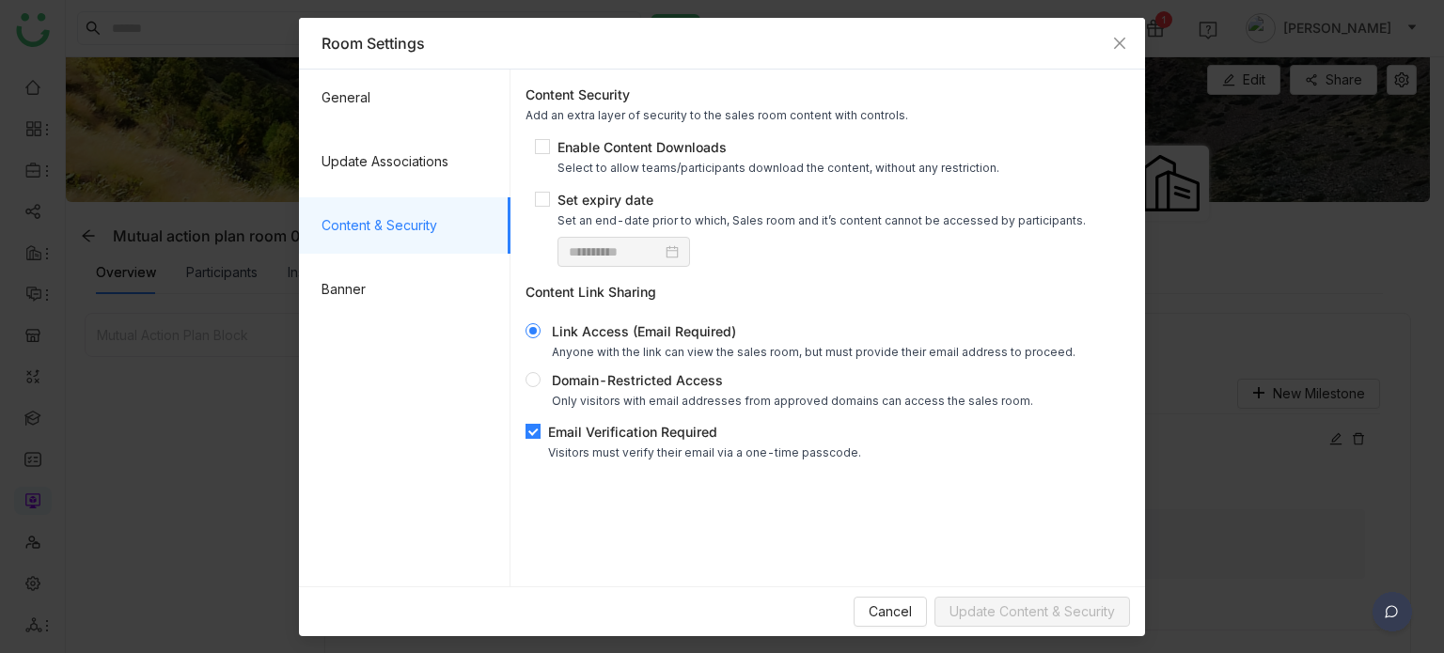
click at [606, 438] on div "Email Verification Required" at bounding box center [704, 432] width 313 height 20
click at [1059, 612] on span "Update Content & Security" at bounding box center [1032, 612] width 165 height 21
click at [1124, 31] on span "Close" at bounding box center [1119, 43] width 51 height 51
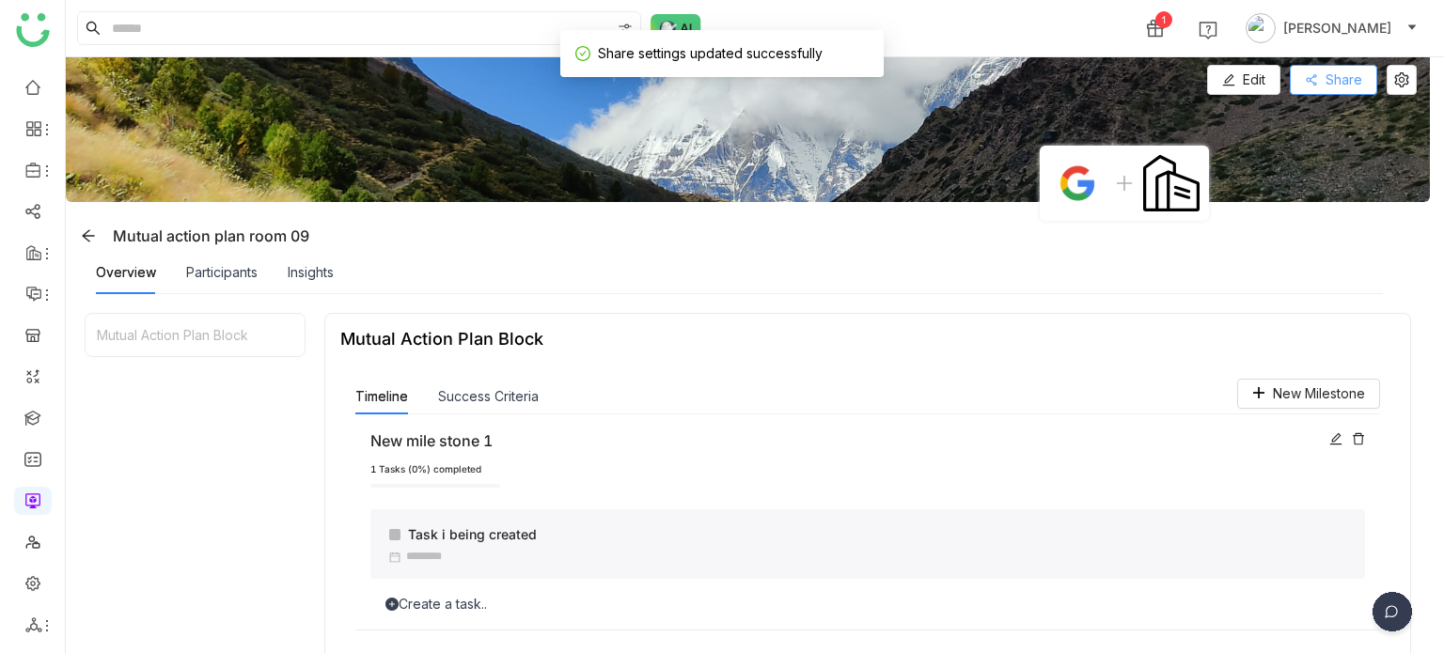
click at [1349, 83] on span "Share" at bounding box center [1344, 80] width 37 height 21
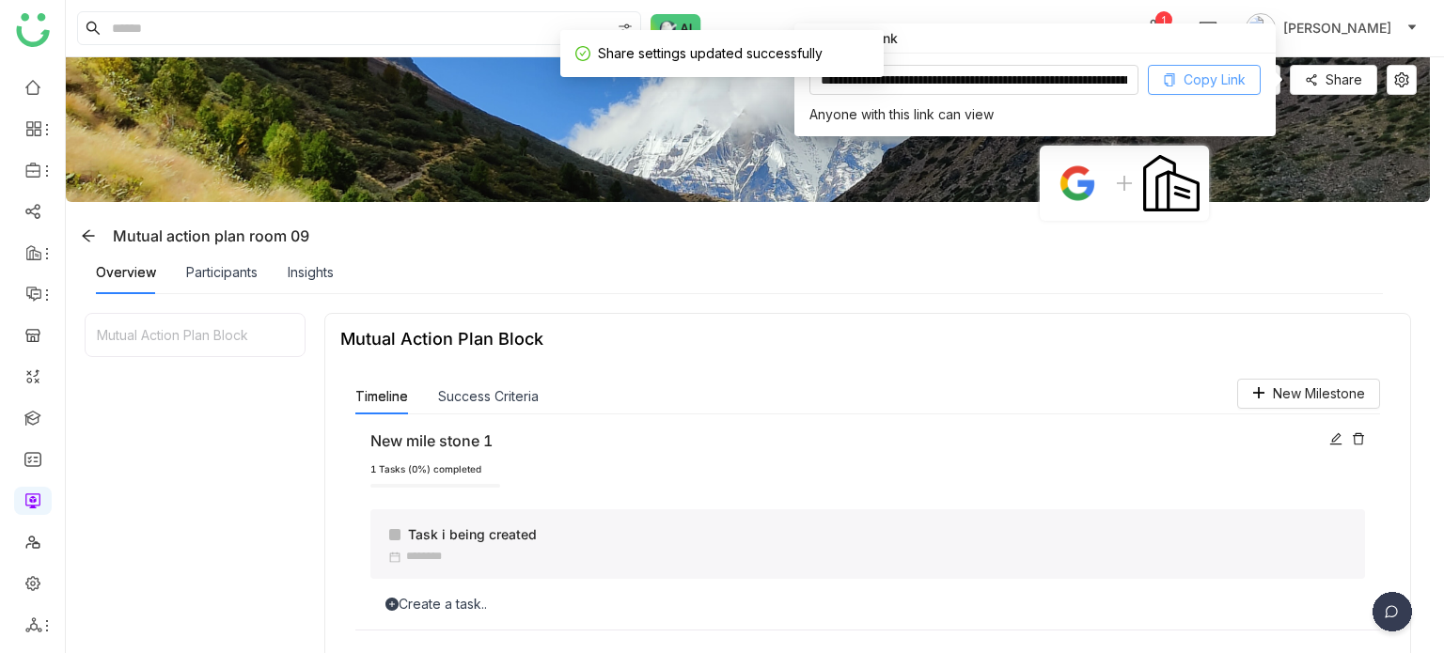
click at [1190, 84] on span "Copy Link" at bounding box center [1215, 80] width 62 height 21
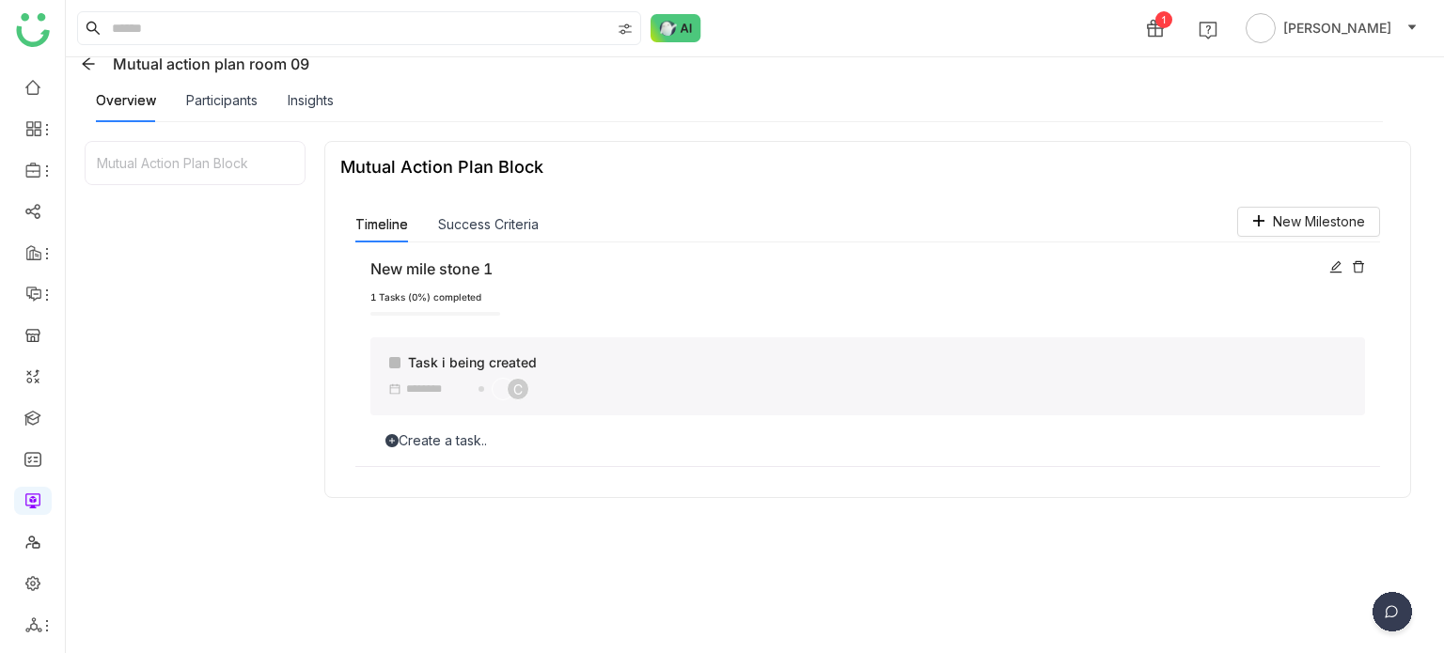
scroll to position [181, 0]
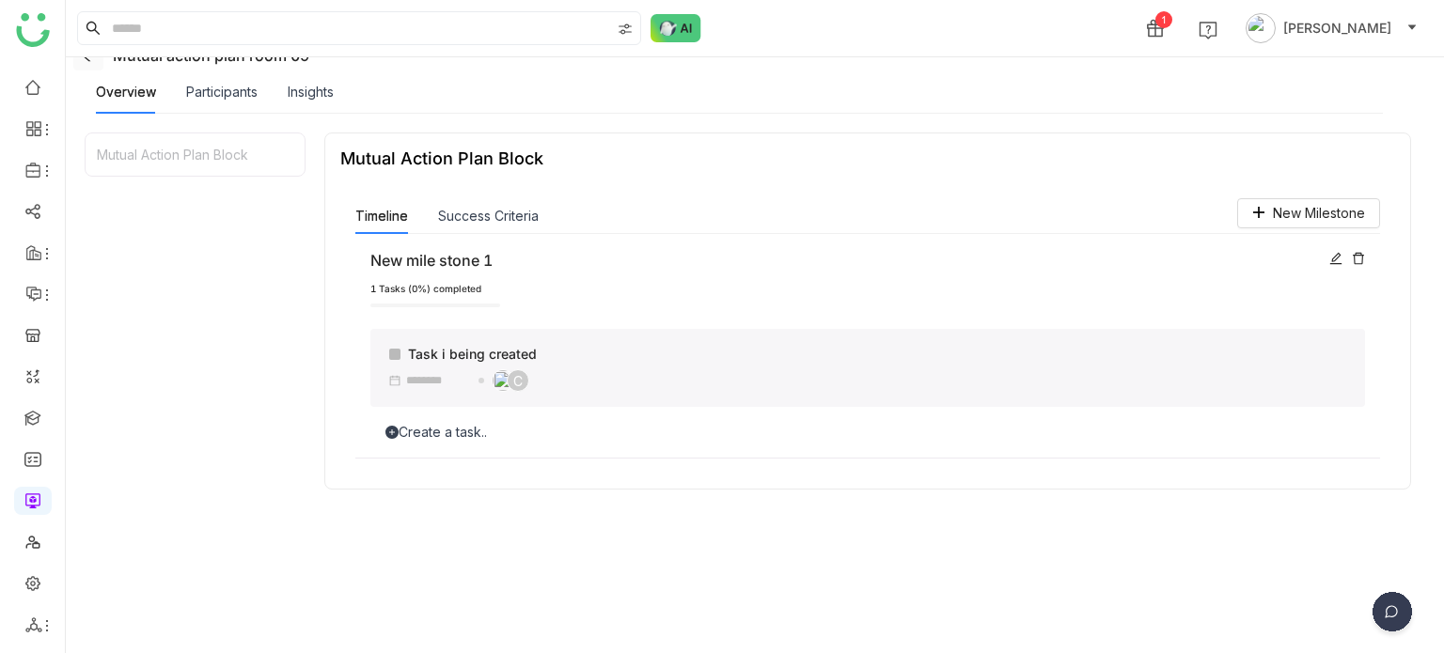
click at [99, 59] on span at bounding box center [88, 55] width 28 height 15
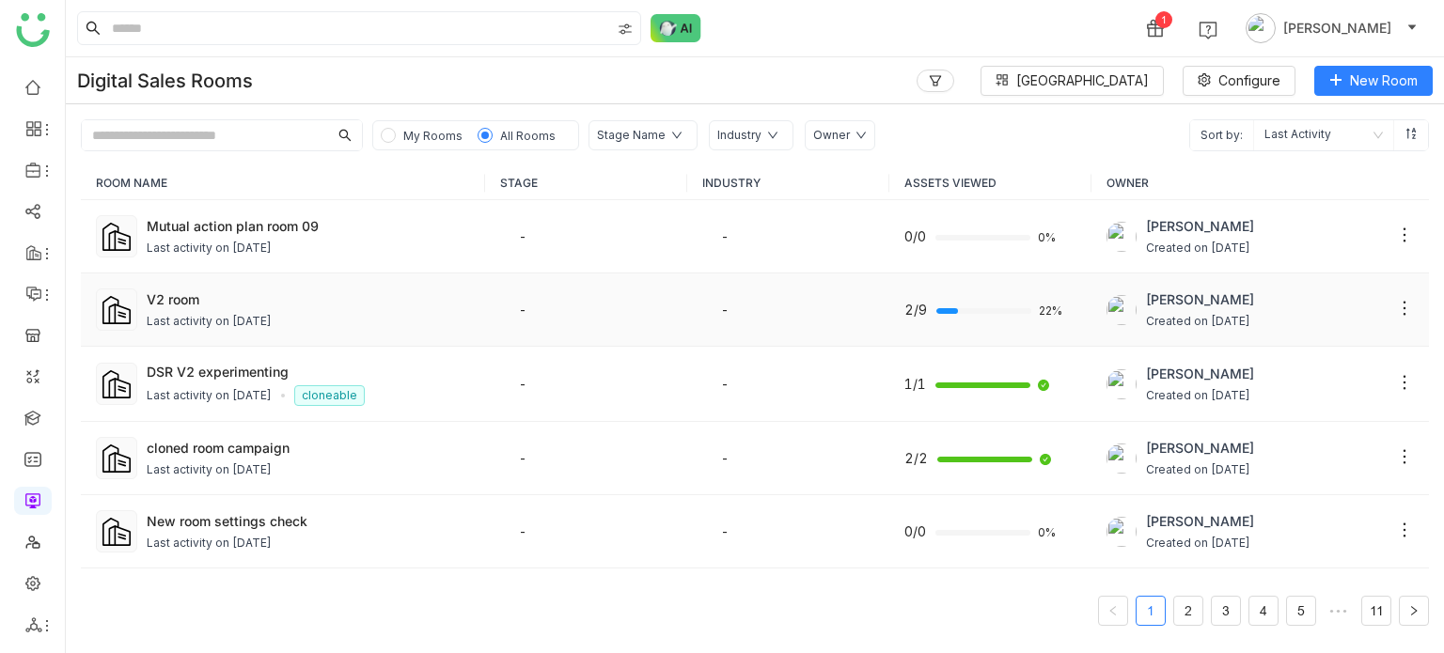
click at [207, 290] on div "V2 room" at bounding box center [308, 300] width 323 height 20
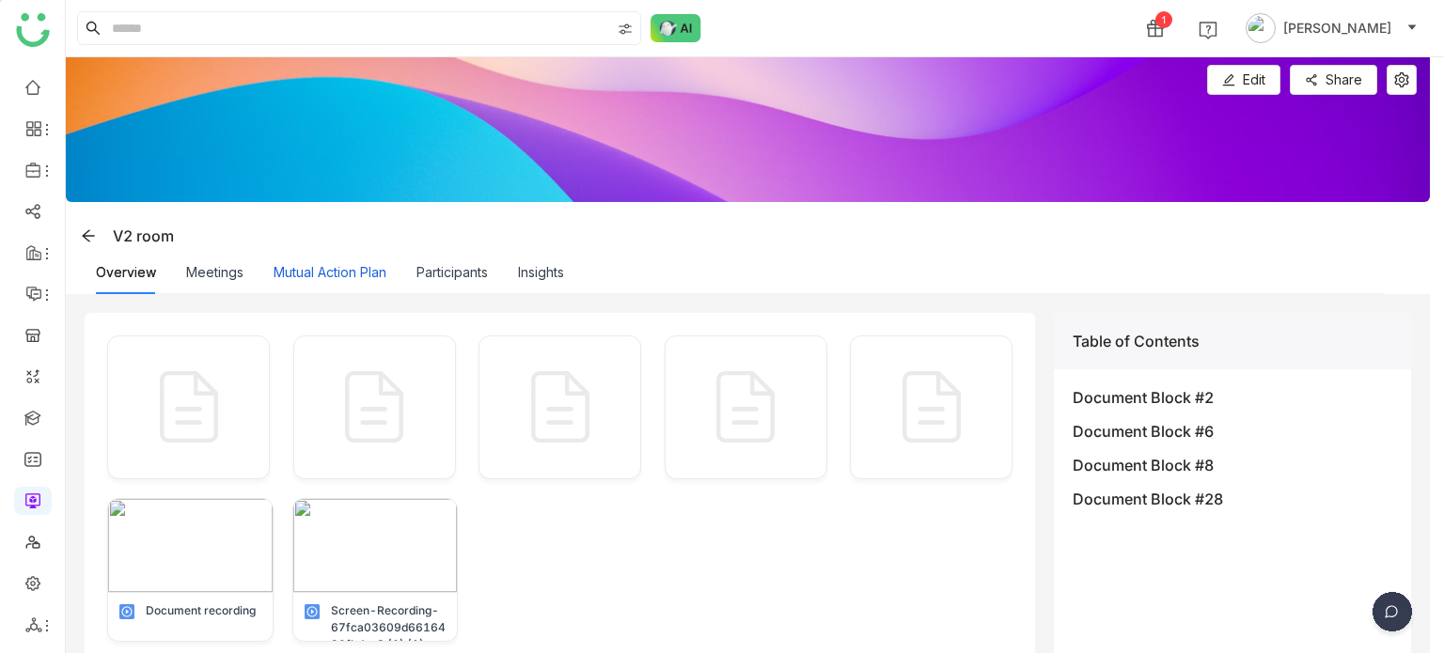
click at [367, 268] on button "Mutual Action Plan" at bounding box center [330, 272] width 113 height 21
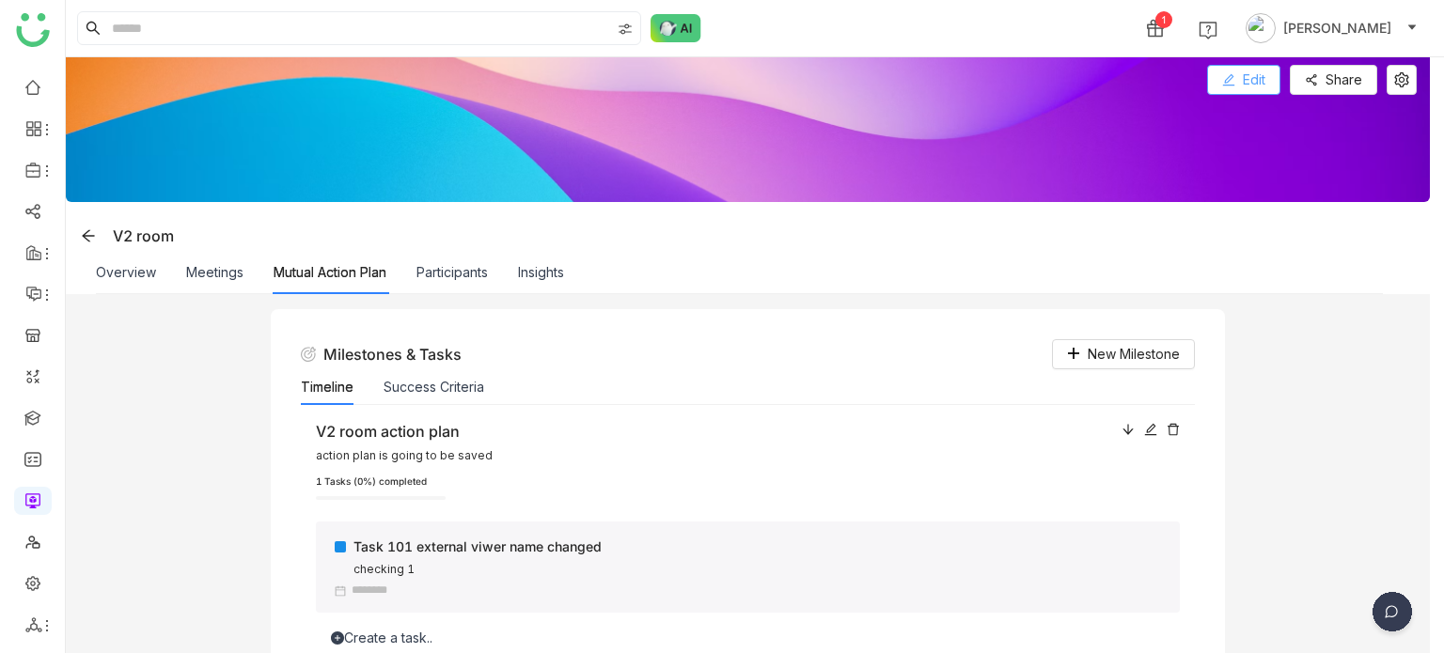
click at [1264, 84] on span "Edit" at bounding box center [1254, 80] width 23 height 21
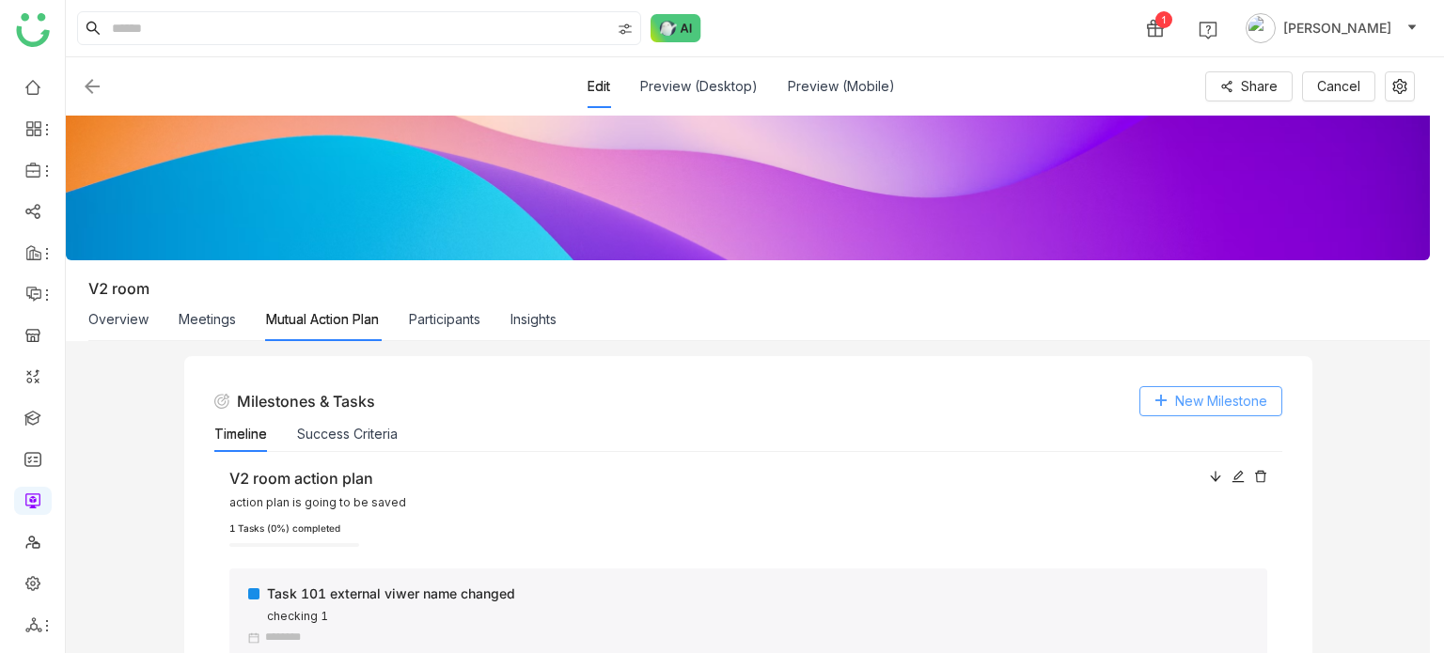
click at [1172, 408] on button "New Milestone" at bounding box center [1211, 401] width 143 height 30
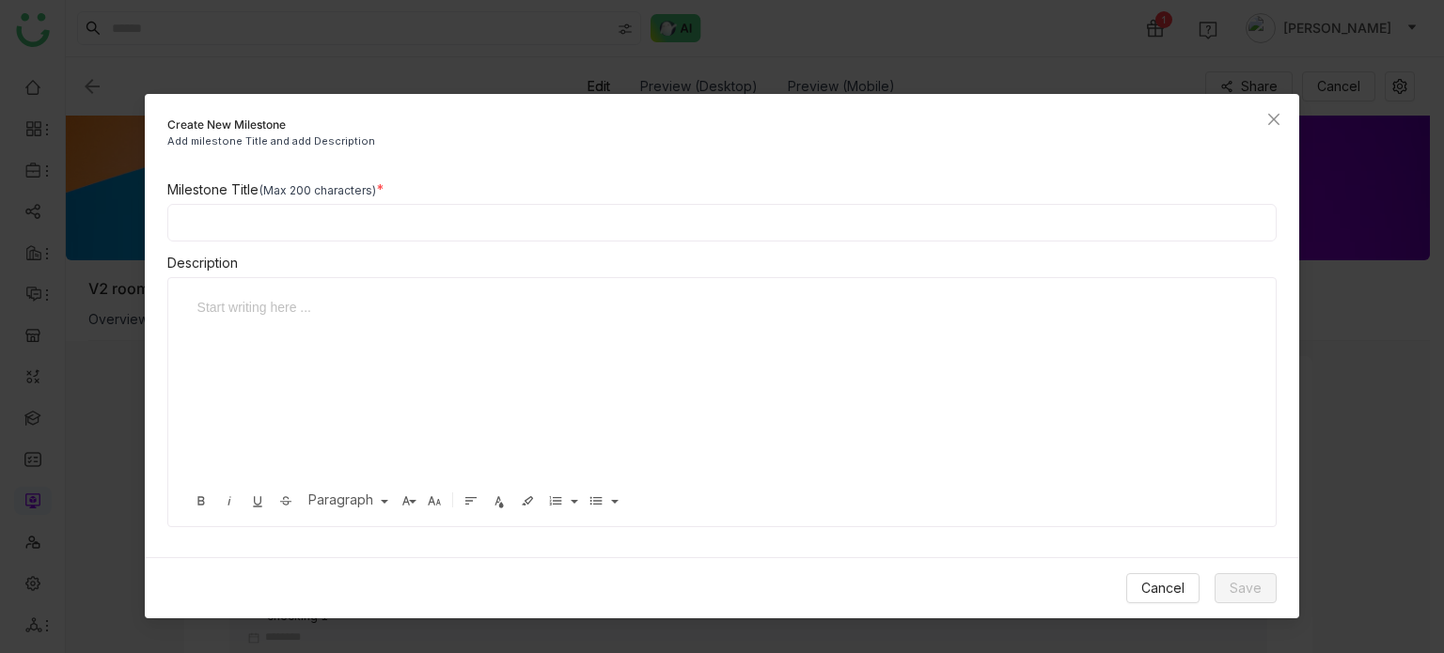
click at [366, 211] on input at bounding box center [722, 223] width 1110 height 38
type input "**********"
click at [1246, 578] on span "Save" at bounding box center [1246, 588] width 32 height 21
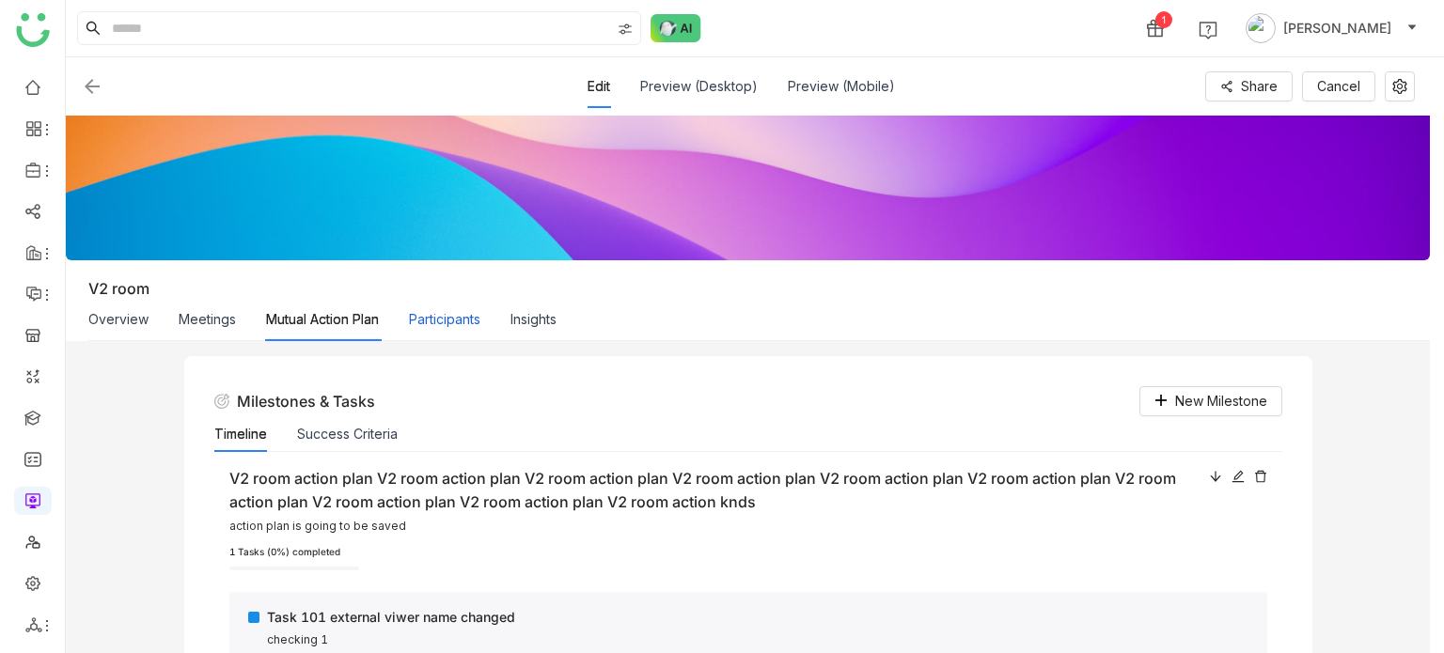
click at [428, 315] on button "Participants" at bounding box center [444, 319] width 71 height 21
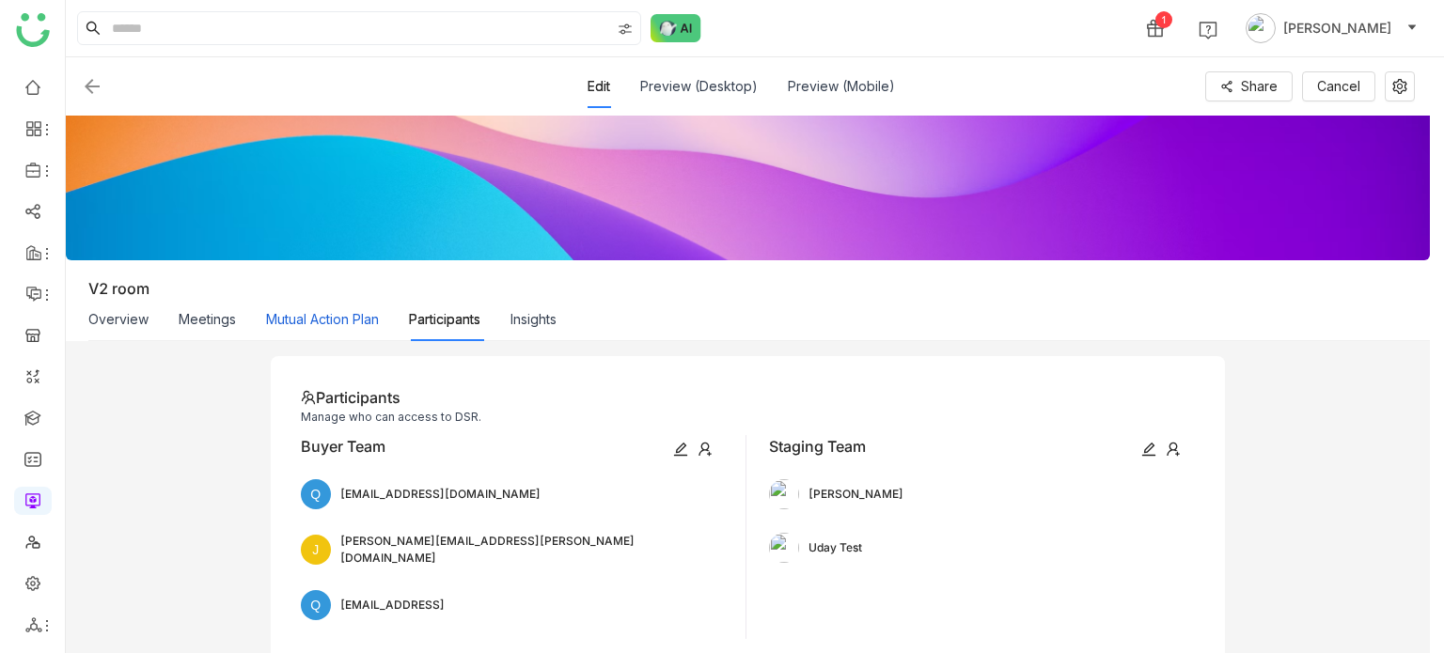
click at [323, 309] on button "Mutual Action Plan" at bounding box center [322, 319] width 113 height 21
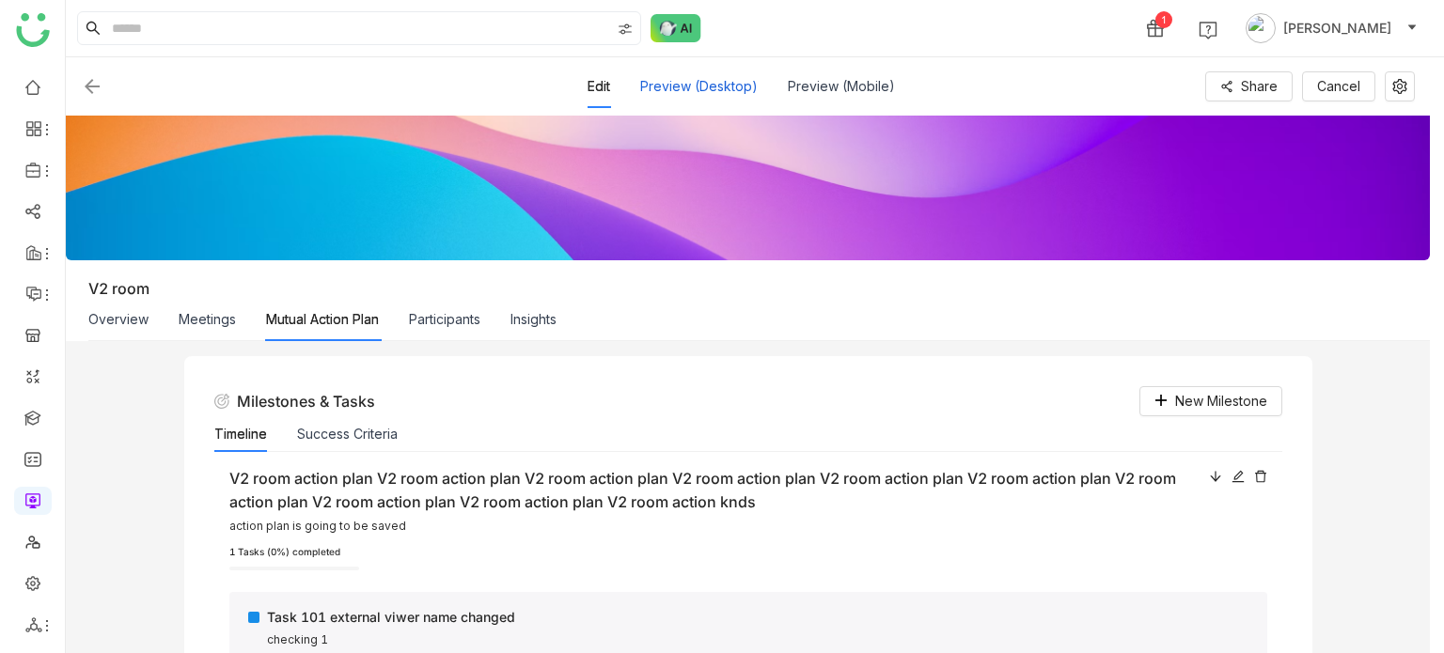
click at [703, 76] on button "Preview (Desktop)" at bounding box center [699, 86] width 118 height 21
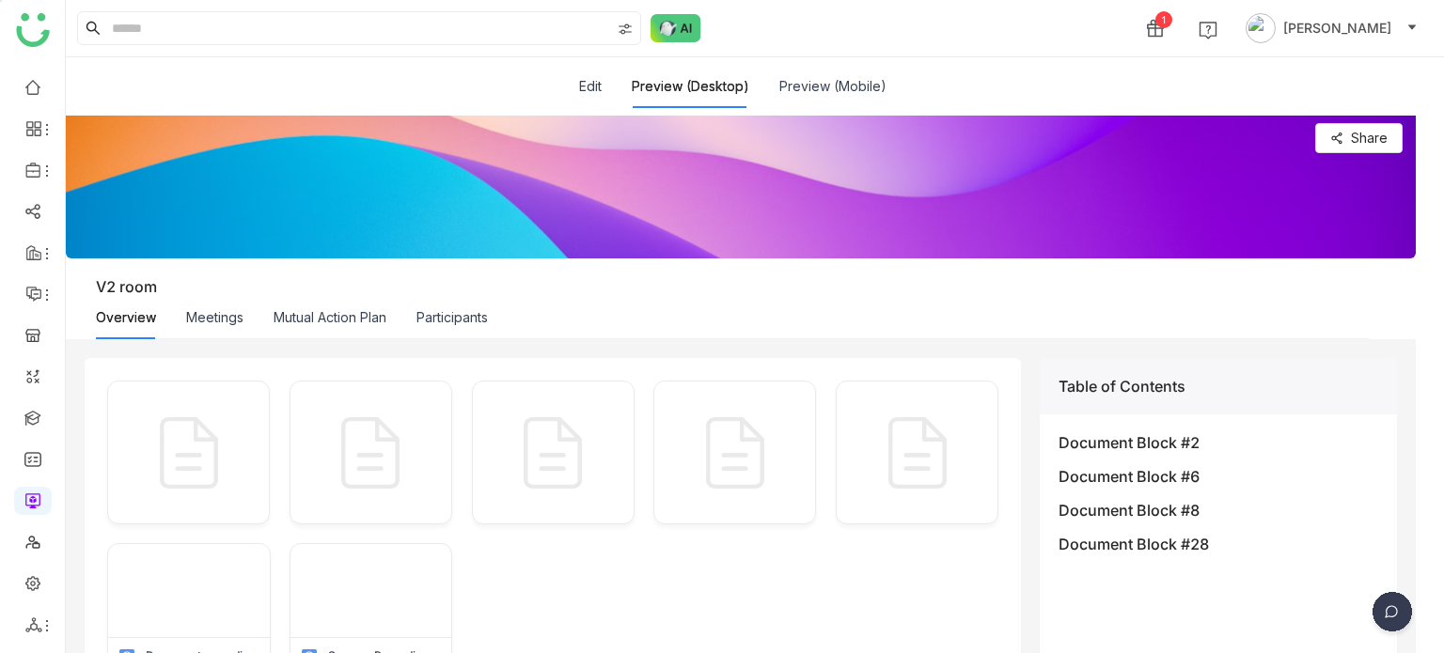
scroll to position [19, 0]
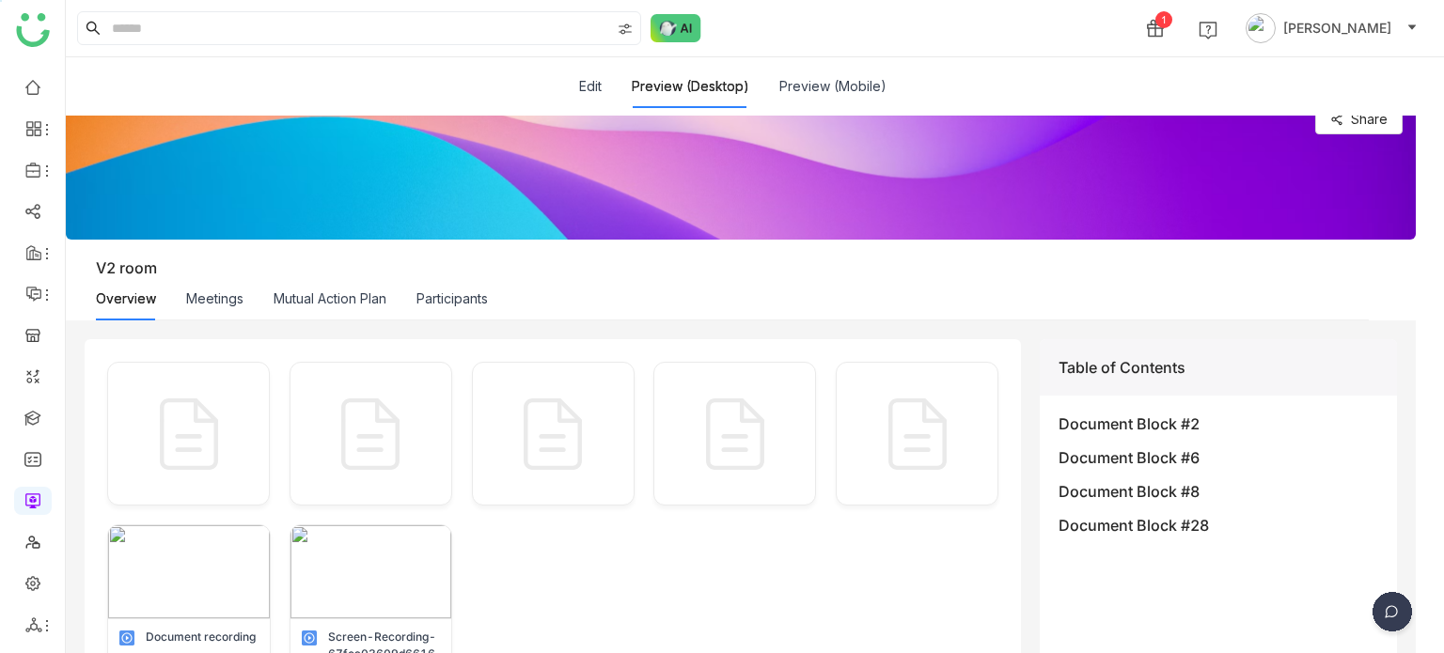
click at [373, 309] on div "Mutual Action Plan" at bounding box center [330, 298] width 113 height 43
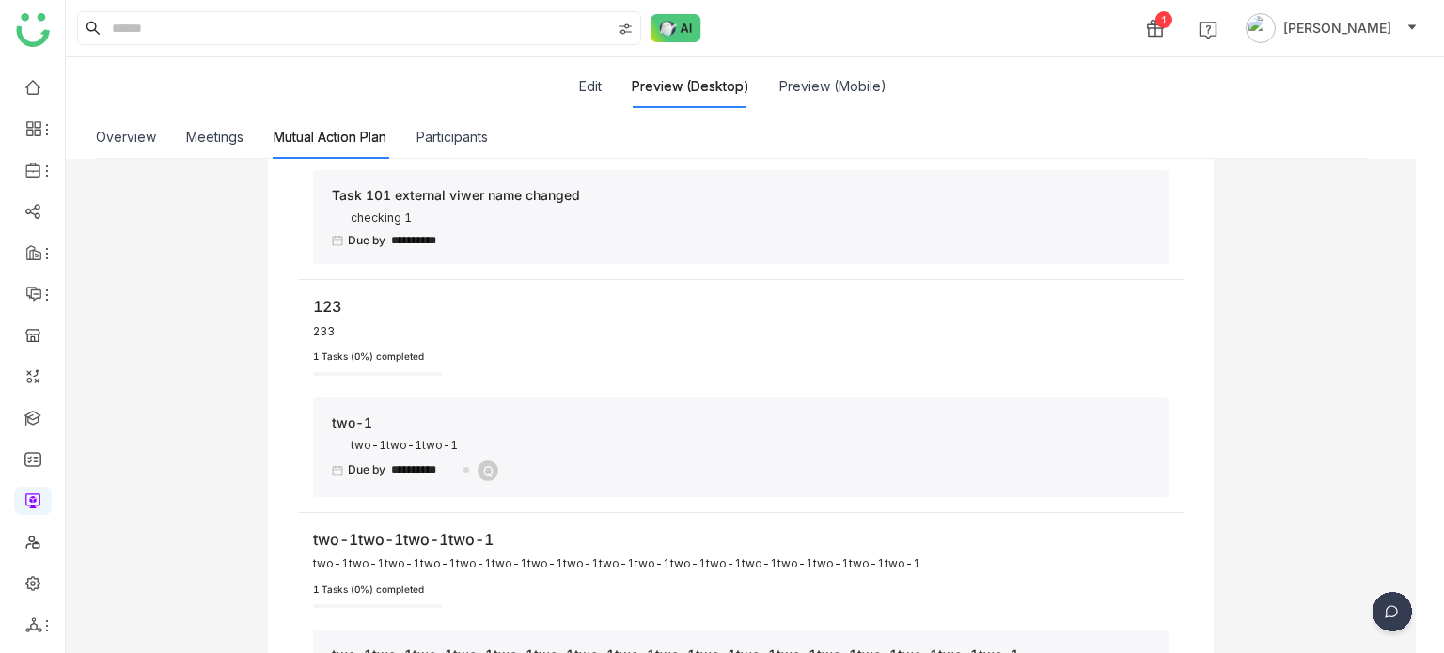
scroll to position [0, 0]
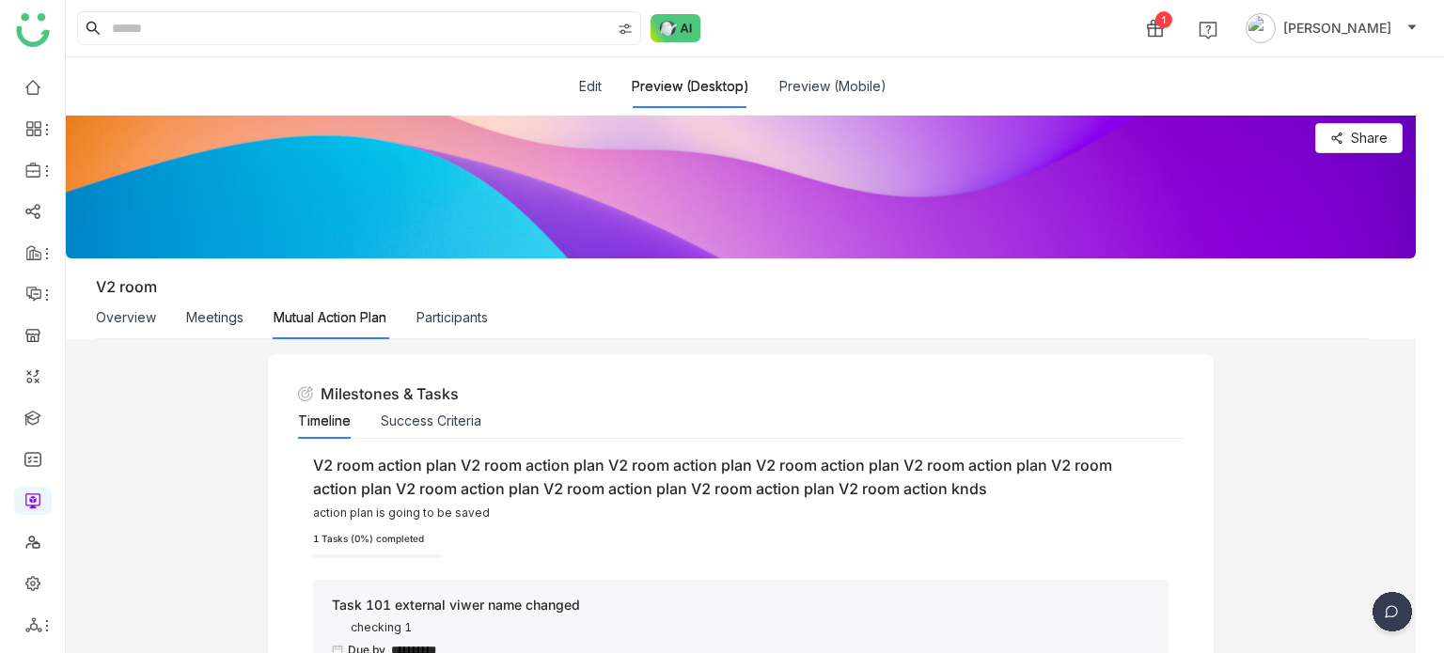
click at [588, 100] on div "Edit" at bounding box center [590, 86] width 23 height 43
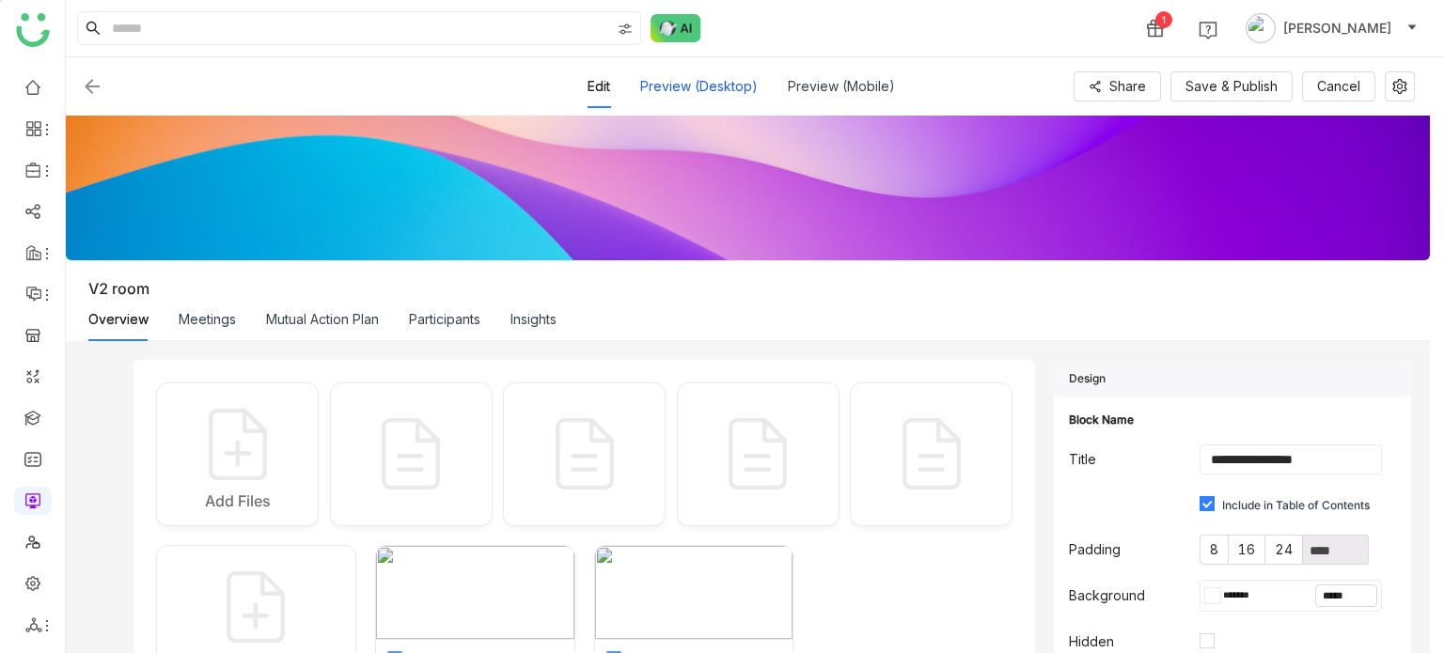
click at [654, 86] on button "Preview (Desktop)" at bounding box center [699, 86] width 118 height 21
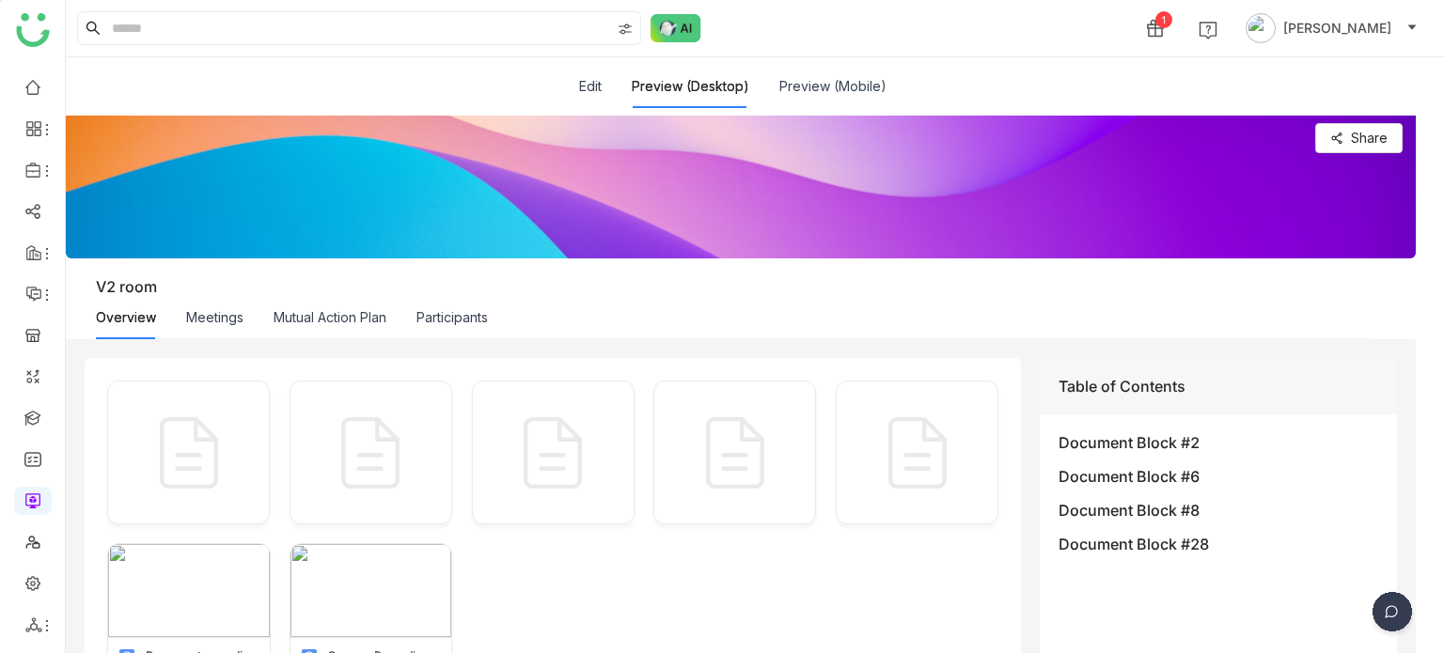
click at [299, 334] on div "Mutual Action Plan" at bounding box center [330, 317] width 113 height 43
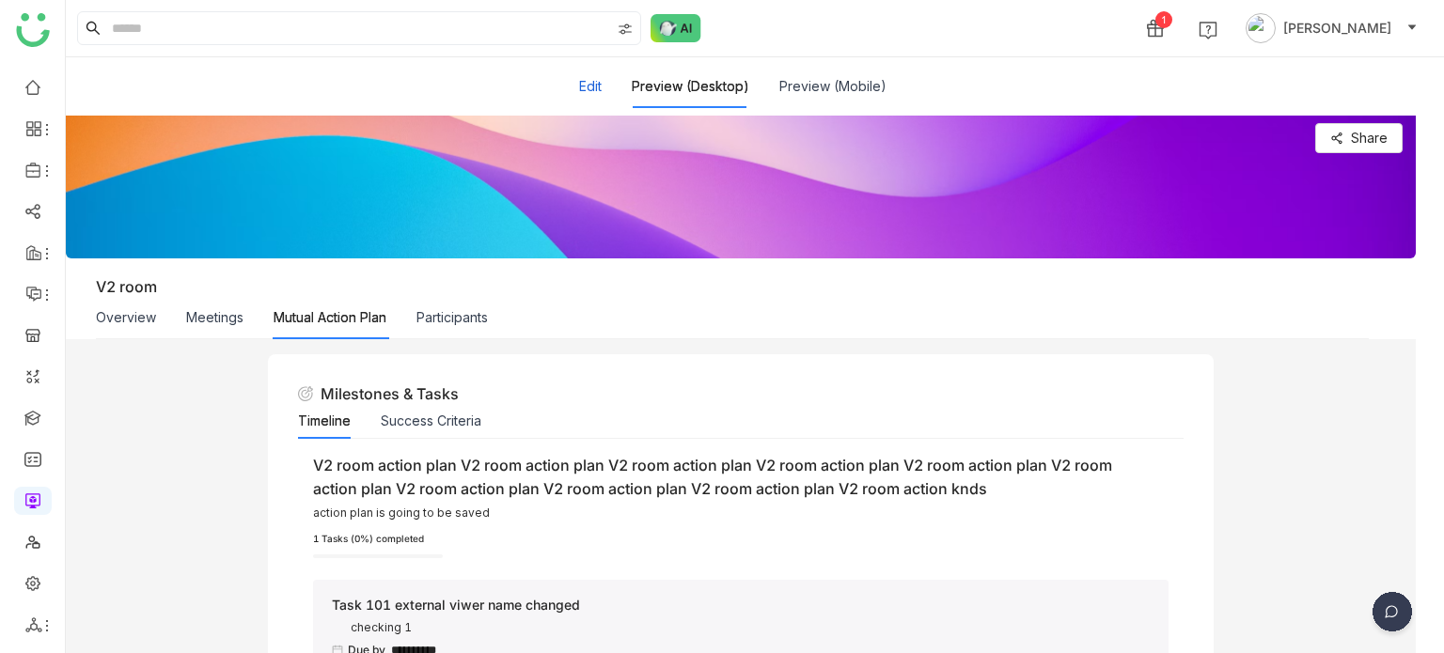
click at [587, 78] on button "Edit" at bounding box center [590, 86] width 23 height 21
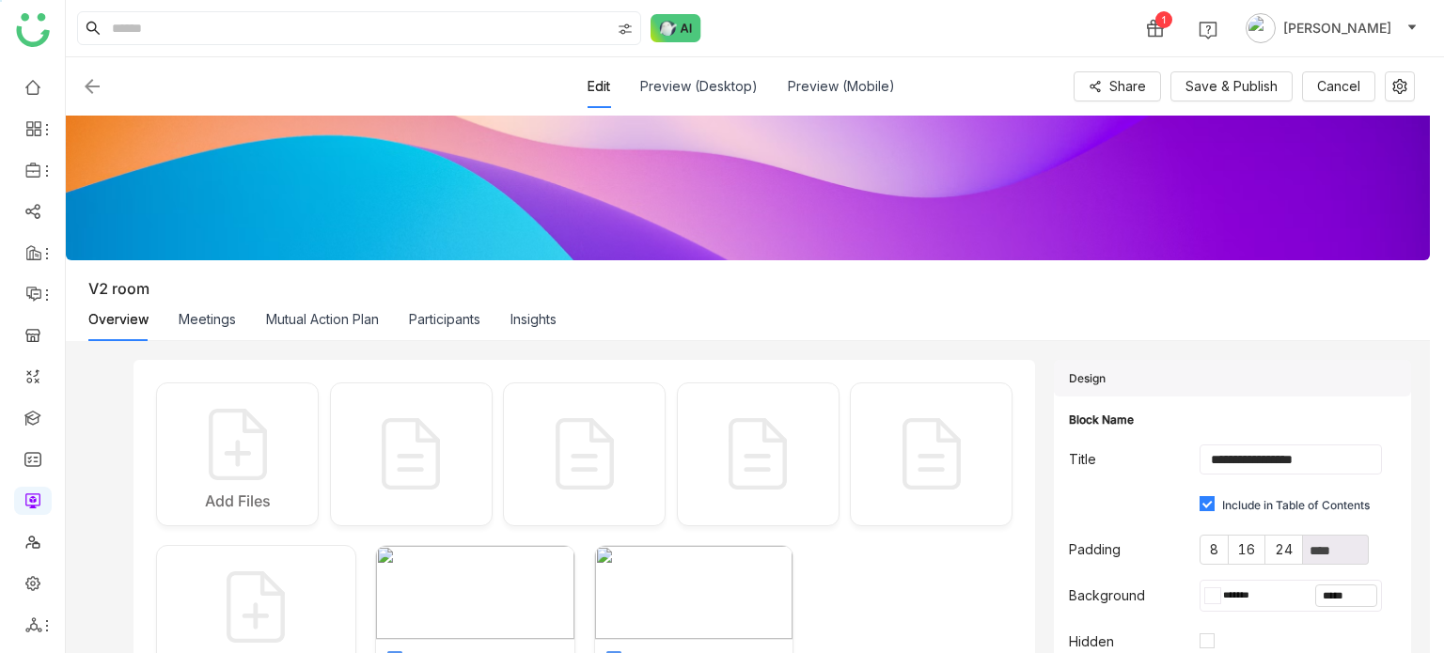
click at [350, 332] on div "Mutual Action Plan" at bounding box center [322, 319] width 113 height 43
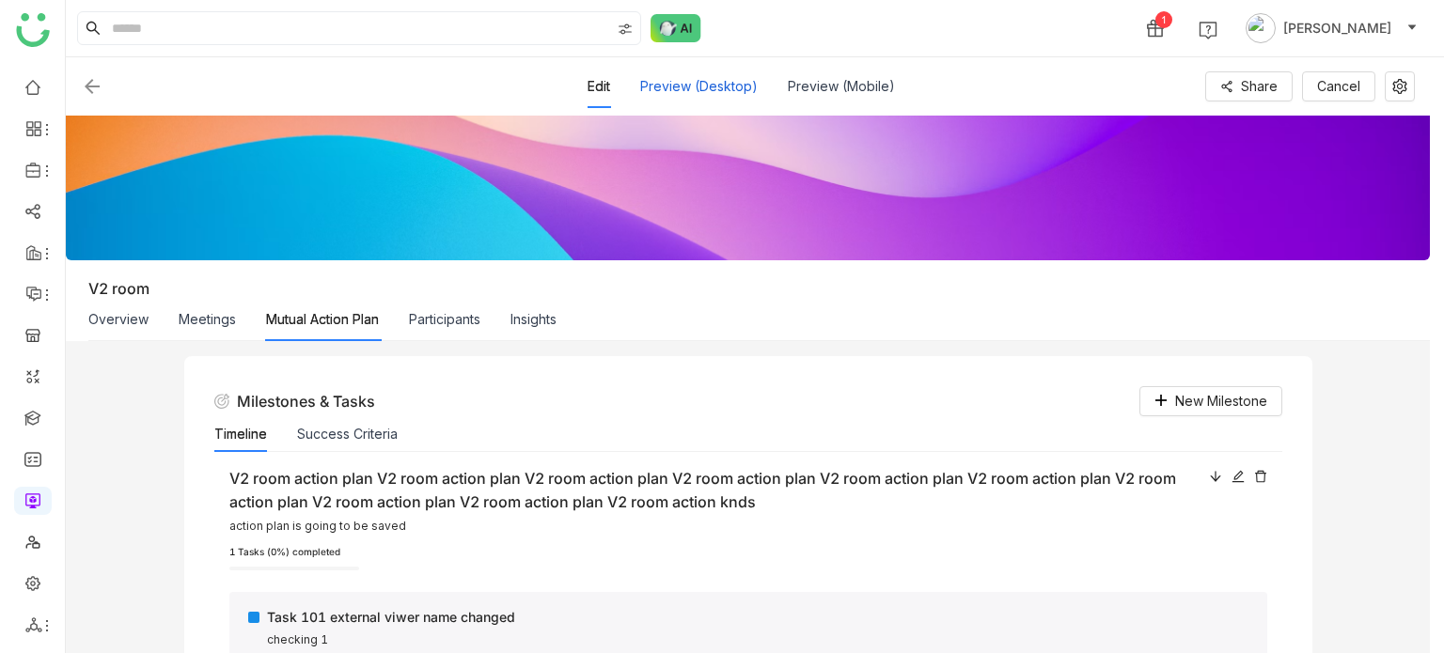
click at [724, 93] on button "Preview (Desktop)" at bounding box center [699, 86] width 118 height 21
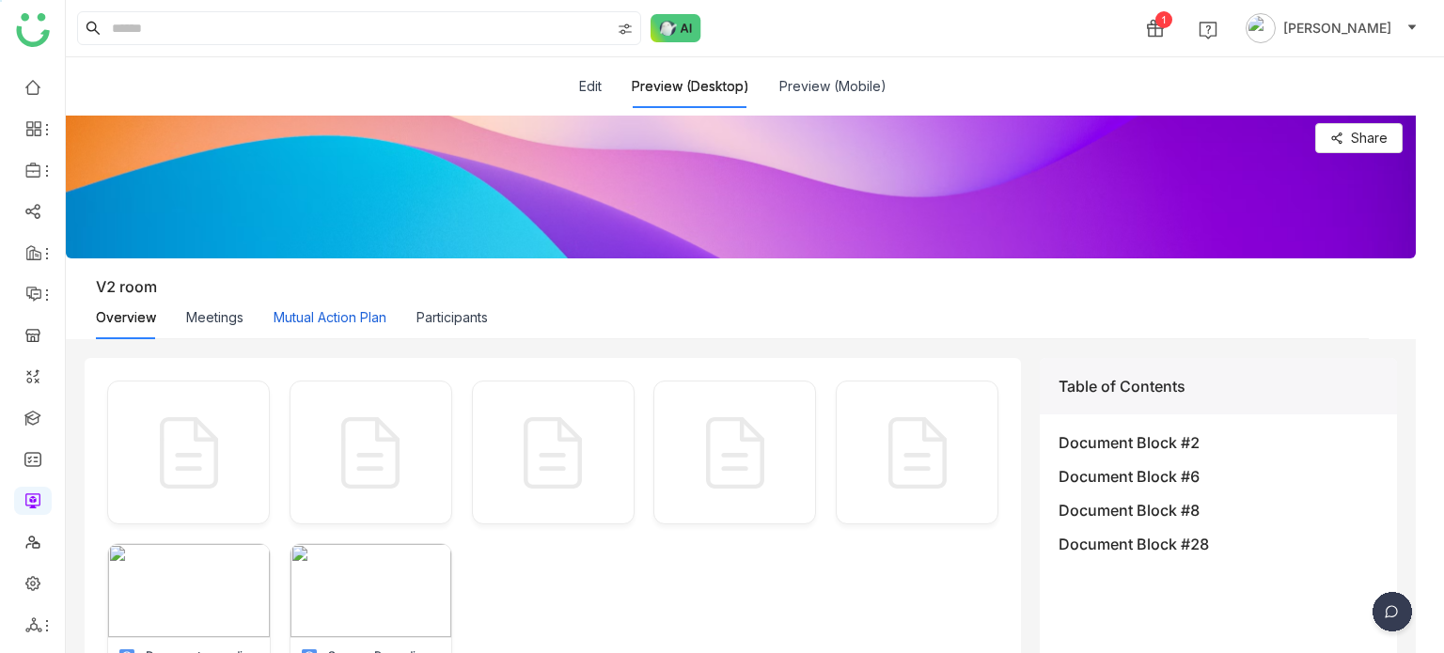
click at [356, 322] on button "Mutual Action Plan" at bounding box center [330, 317] width 113 height 21
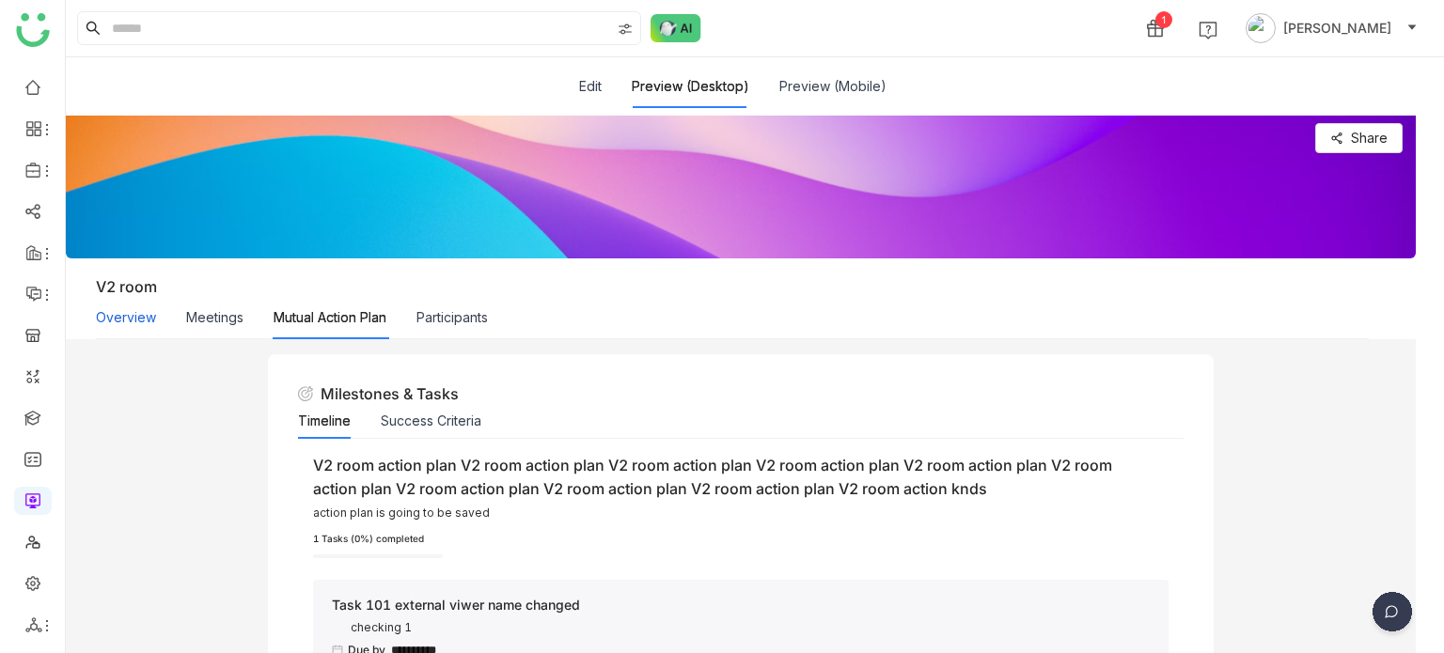
click at [130, 319] on button "Overview" at bounding box center [126, 317] width 60 height 21
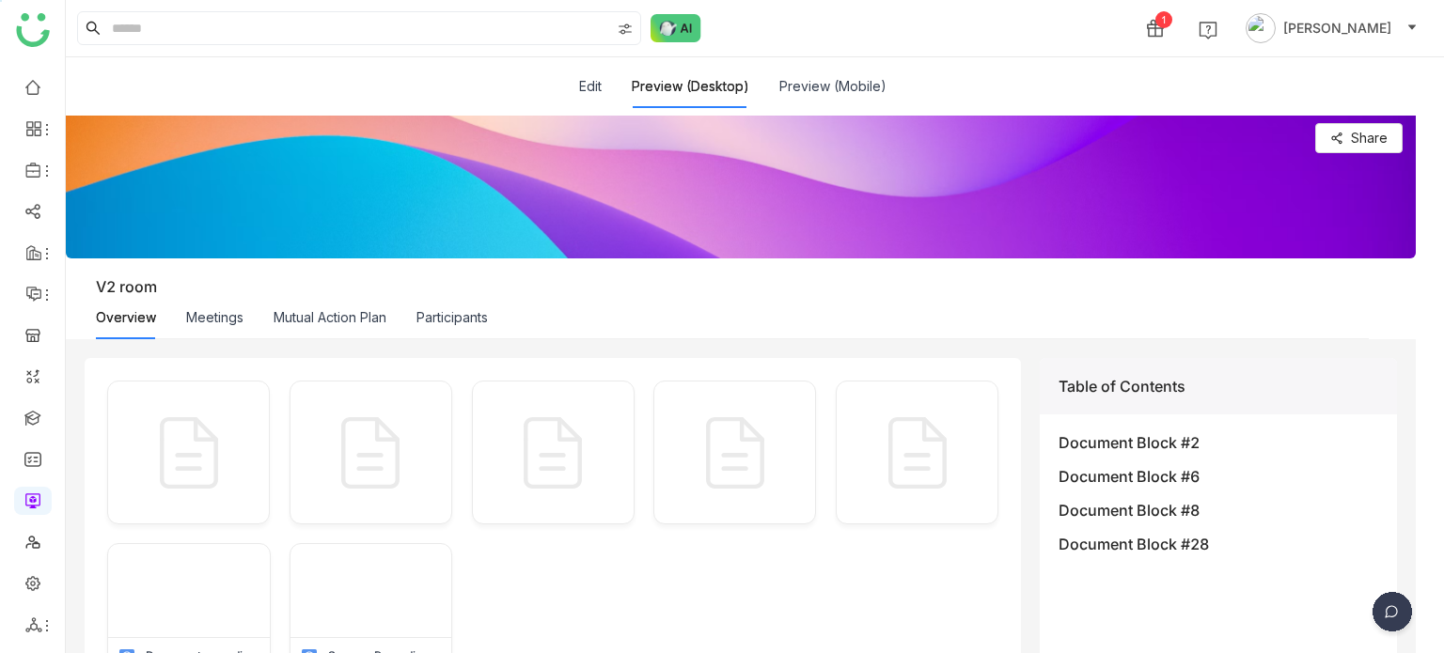
click at [334, 334] on div "Mutual Action Plan" at bounding box center [330, 317] width 113 height 43
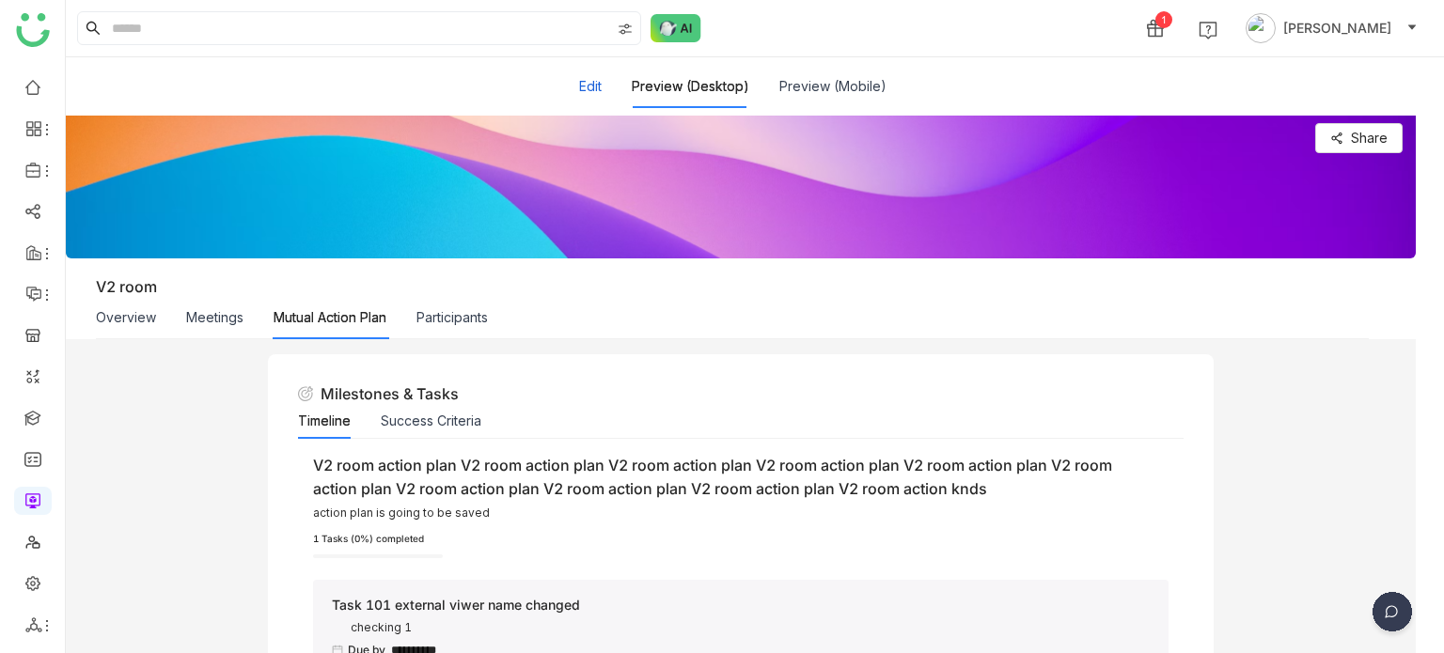
click at [580, 91] on button "Edit" at bounding box center [590, 86] width 23 height 21
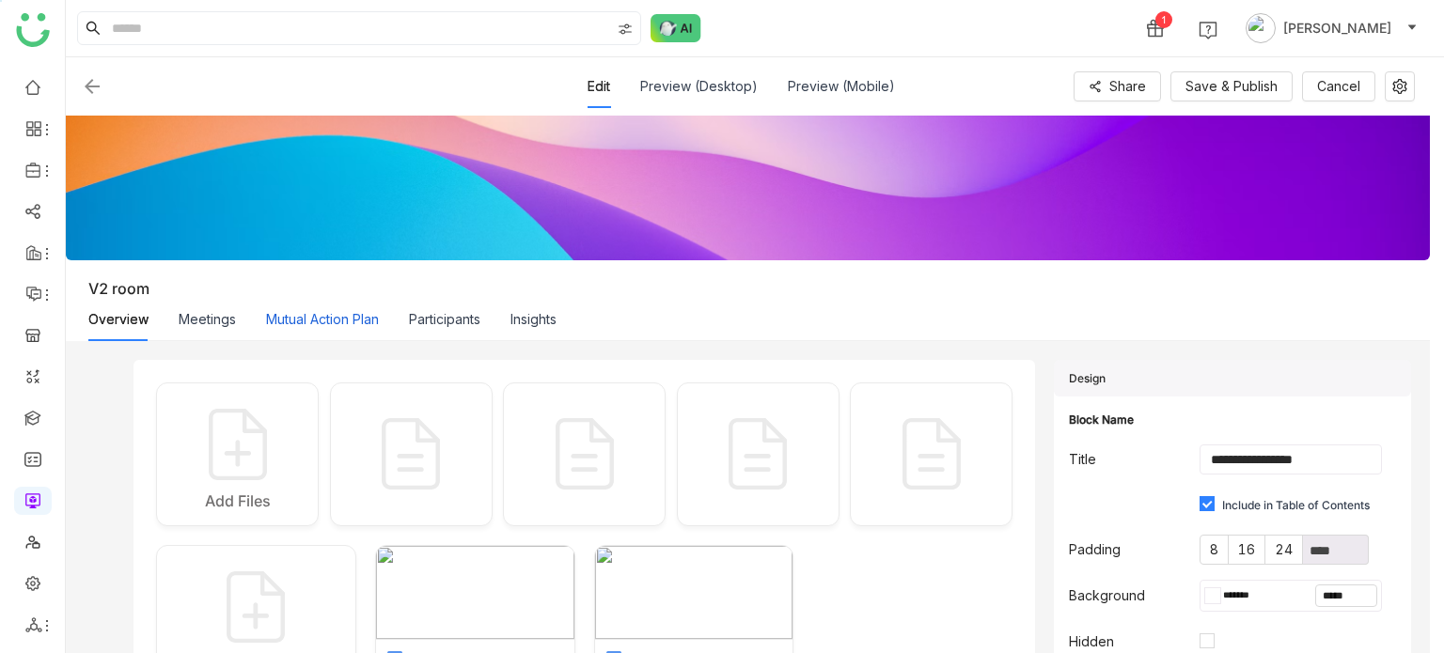
click at [316, 314] on button "Mutual Action Plan" at bounding box center [322, 319] width 113 height 21
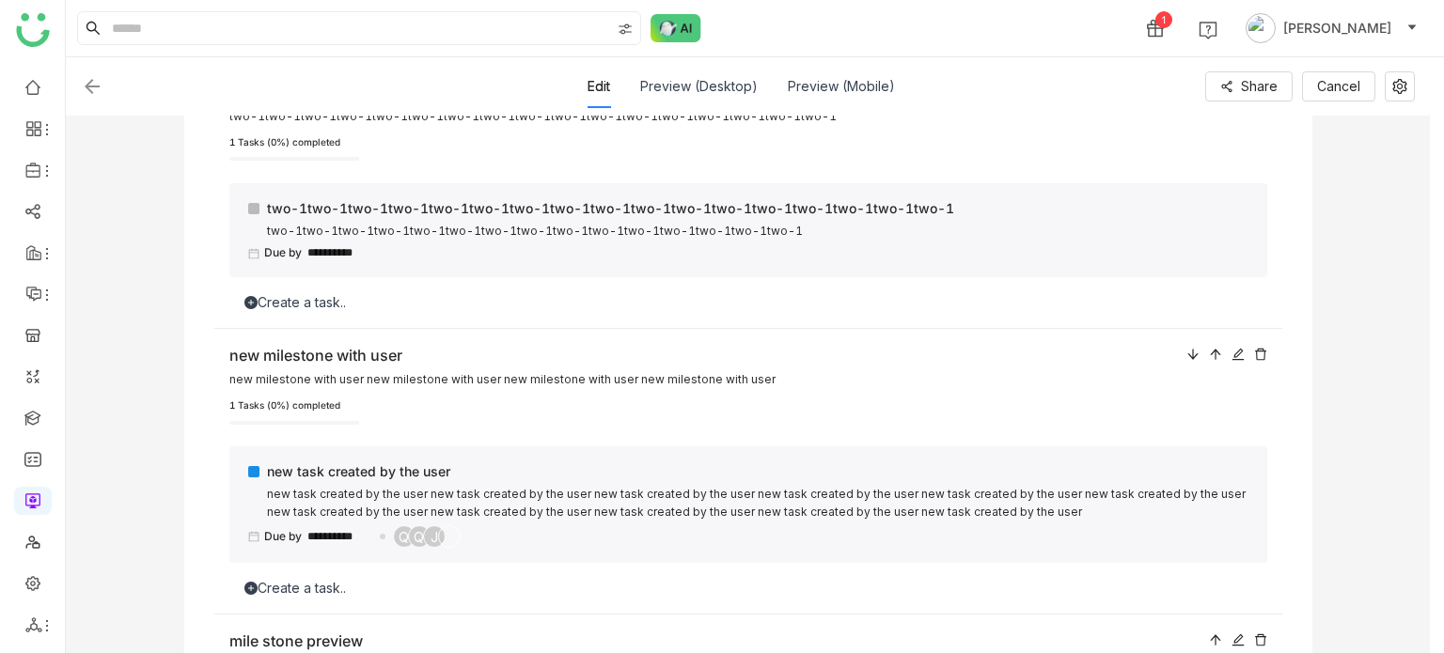
scroll to position [742, 0]
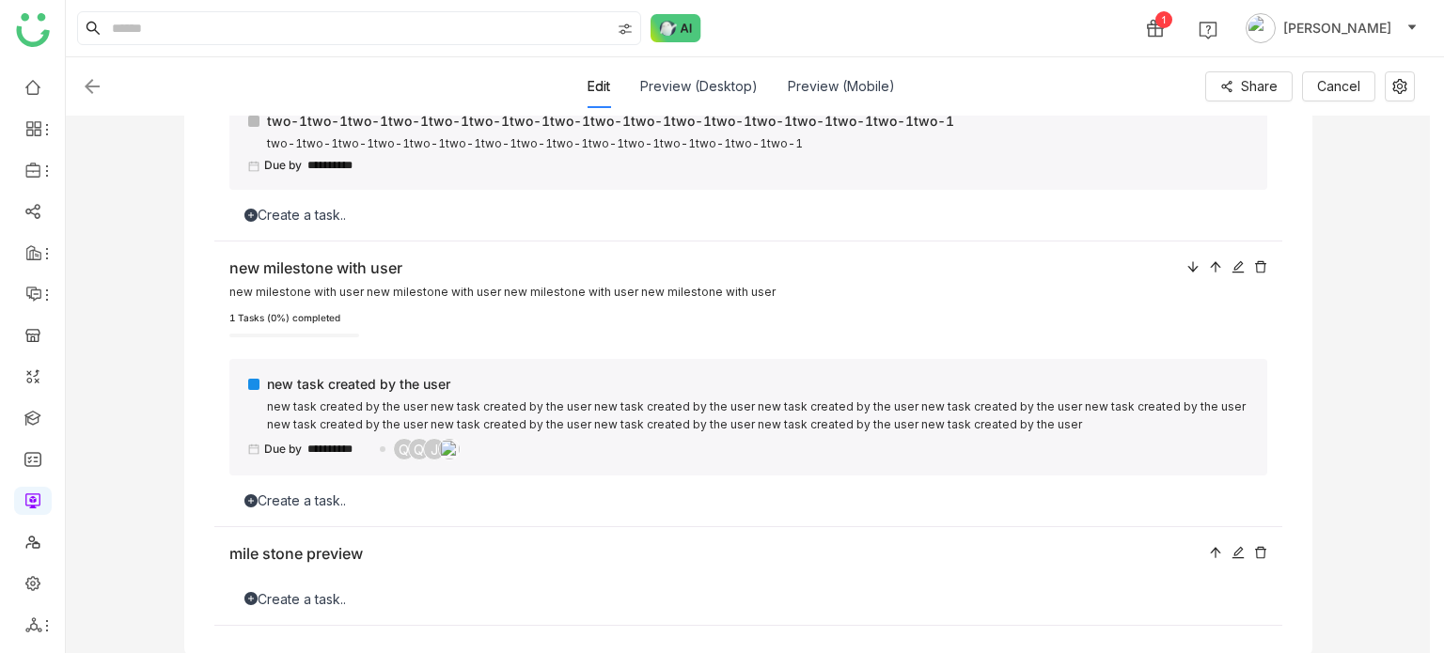
click at [496, 594] on div "Create a task.." at bounding box center [748, 599] width 1038 height 21
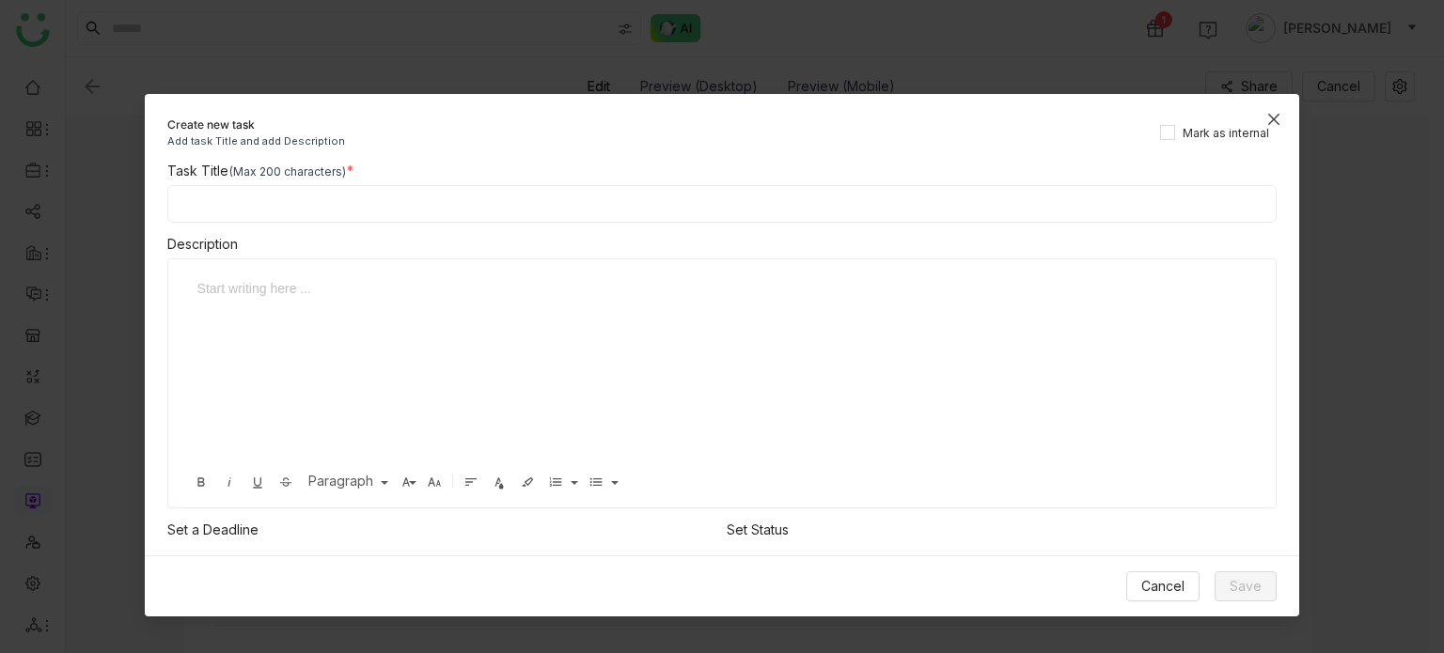
click at [1269, 109] on span "Close" at bounding box center [1274, 119] width 51 height 51
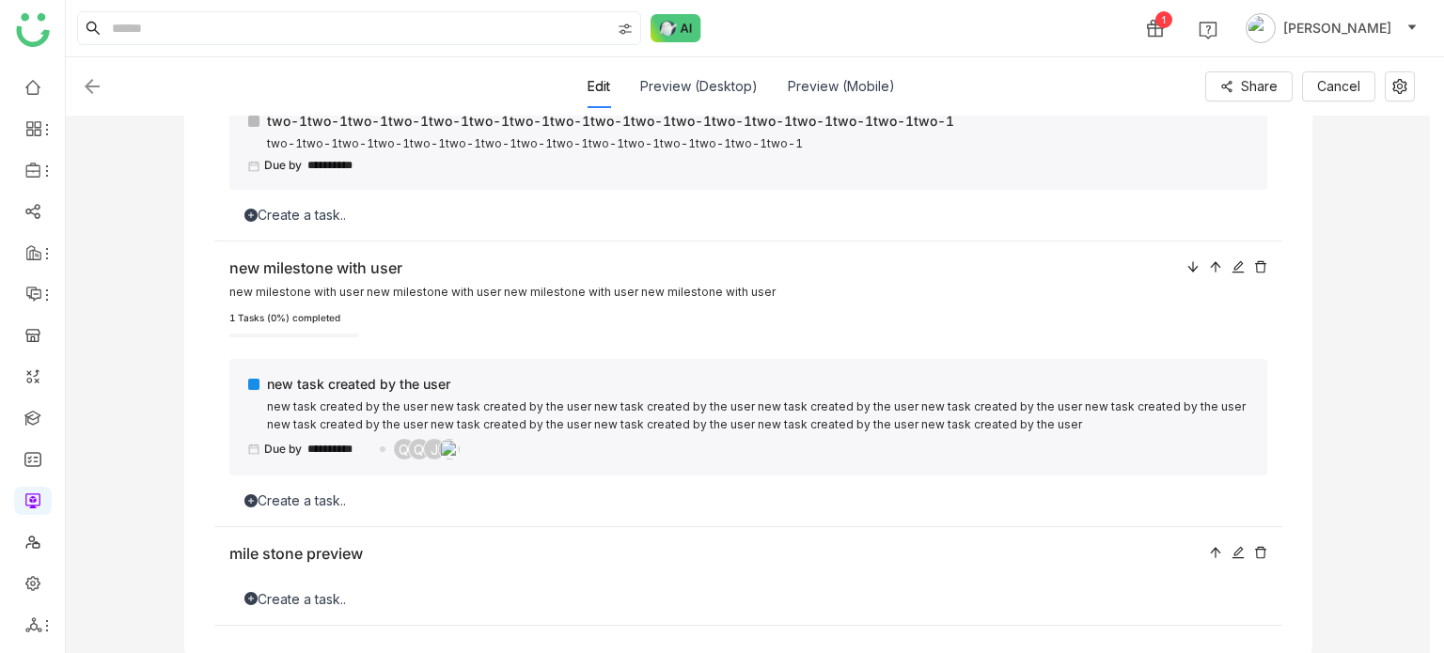
scroll to position [712, 0]
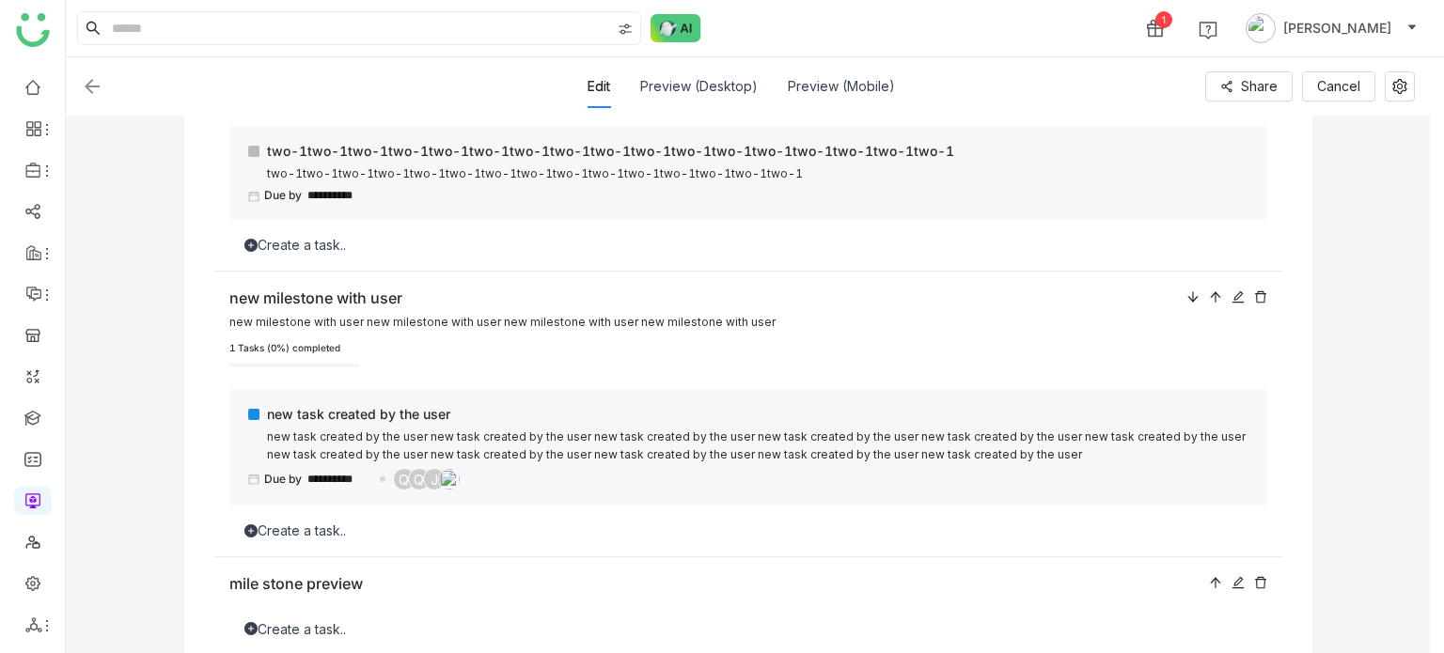
click at [313, 552] on div "**********" at bounding box center [748, 415] width 1068 height 286
click at [299, 588] on div "mile stone preview" at bounding box center [714, 585] width 970 height 24
click at [294, 638] on div "mile stone preview Create a task.." at bounding box center [748, 607] width 1068 height 98
click at [296, 630] on div "Create a task.." at bounding box center [748, 630] width 1038 height 21
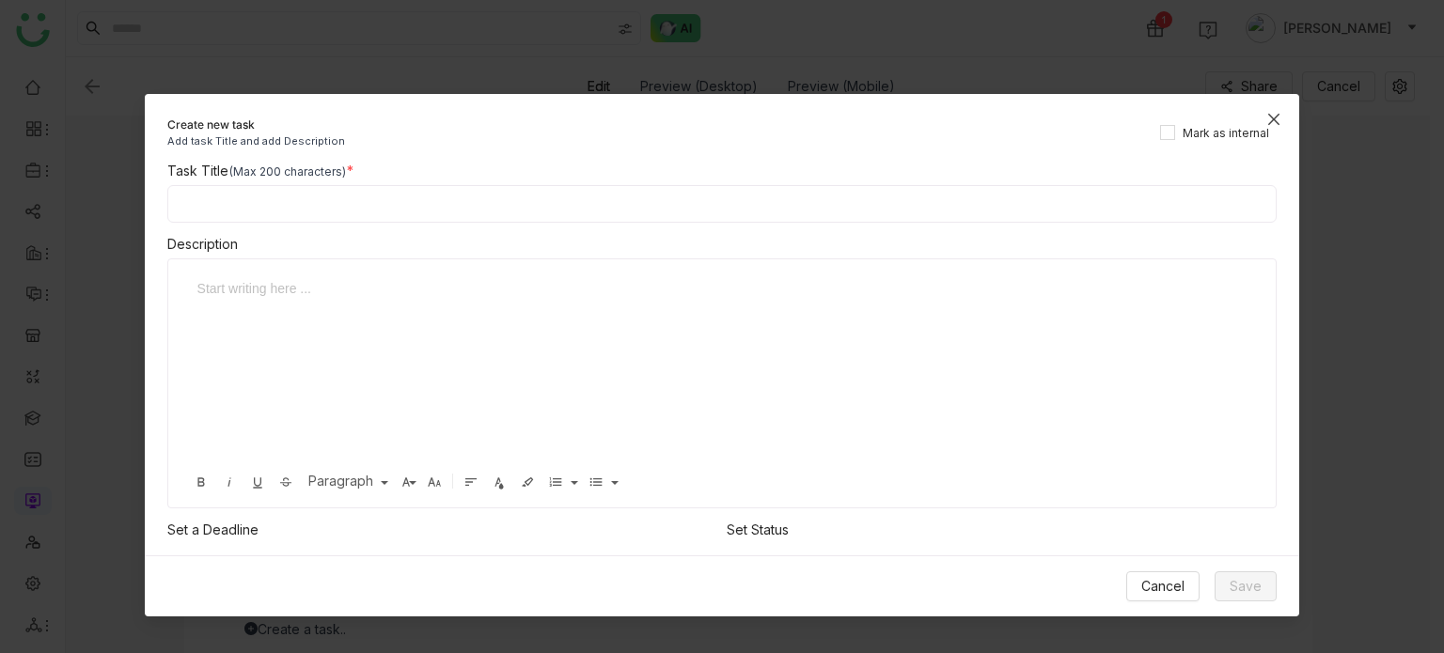
click at [1271, 112] on icon "Close" at bounding box center [1273, 119] width 15 height 15
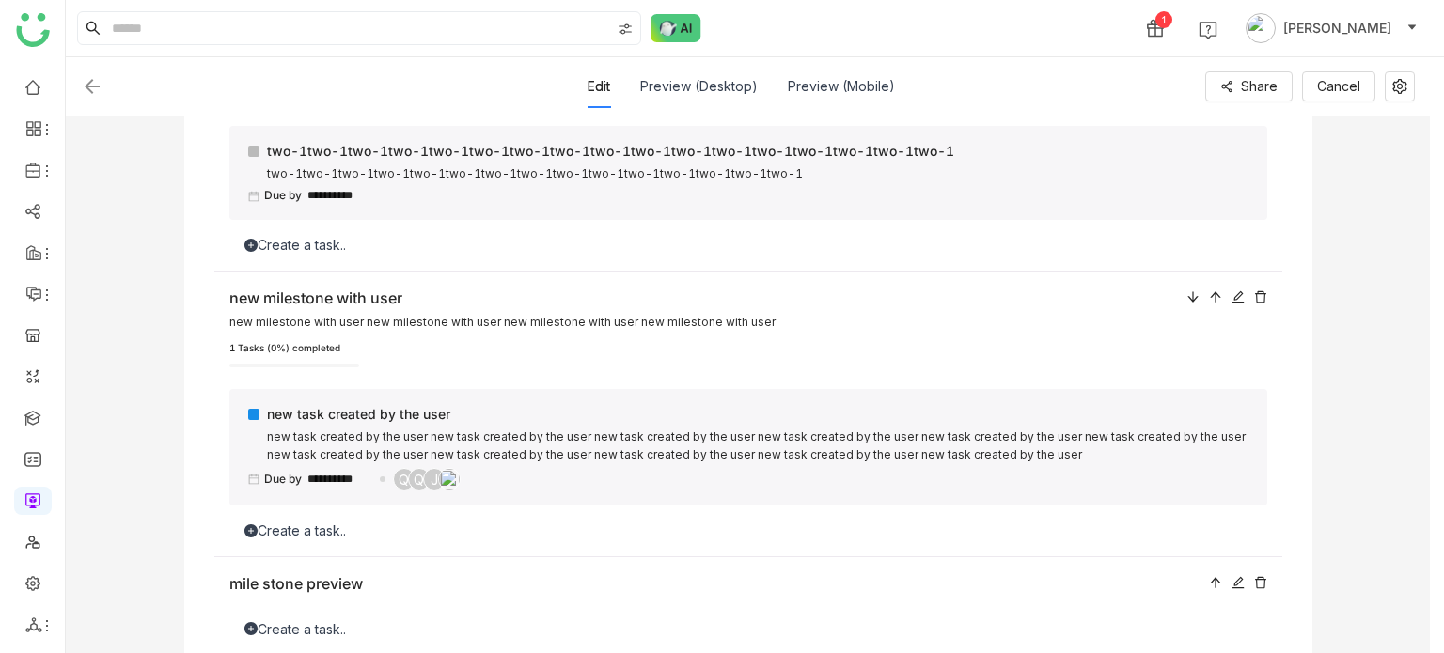
click at [313, 589] on div "mile stone preview" at bounding box center [714, 585] width 970 height 24
click at [1237, 583] on icon at bounding box center [1238, 582] width 13 height 13
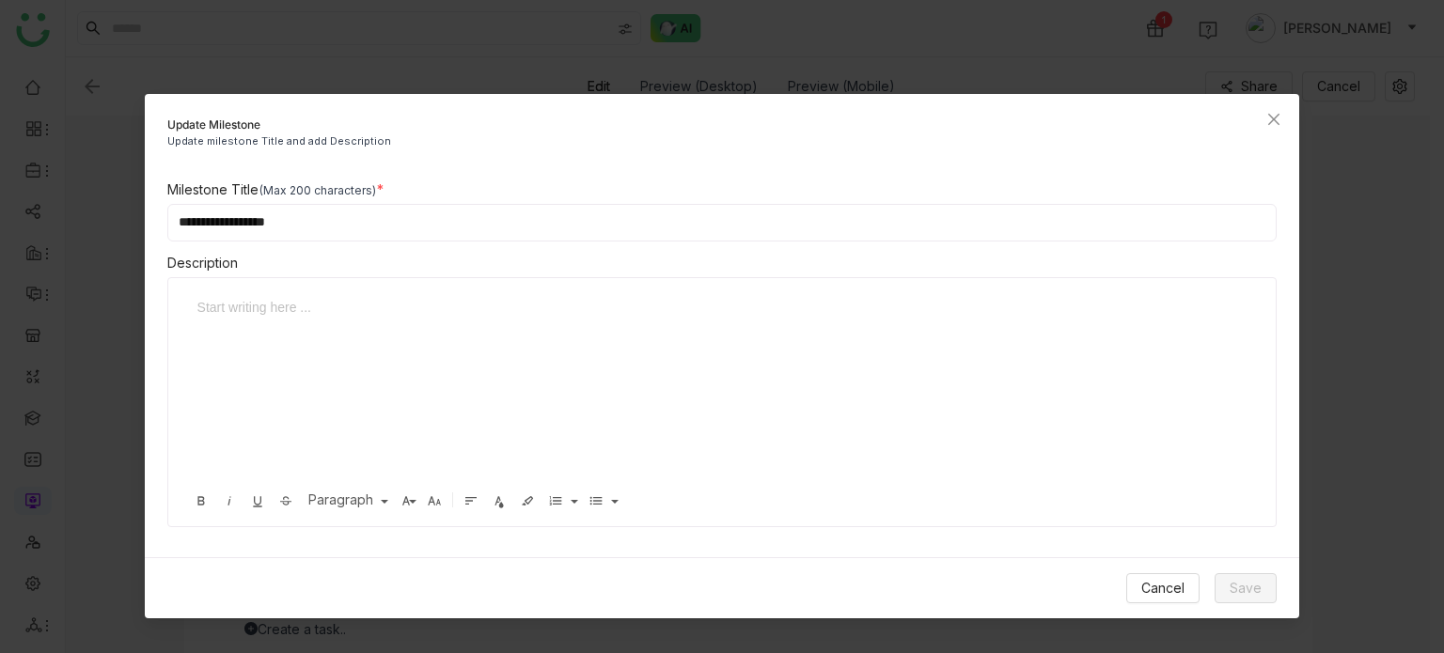
click at [539, 212] on input "**********" at bounding box center [722, 223] width 1110 height 38
type input "**********"
click at [1255, 586] on span "Save" at bounding box center [1246, 588] width 32 height 21
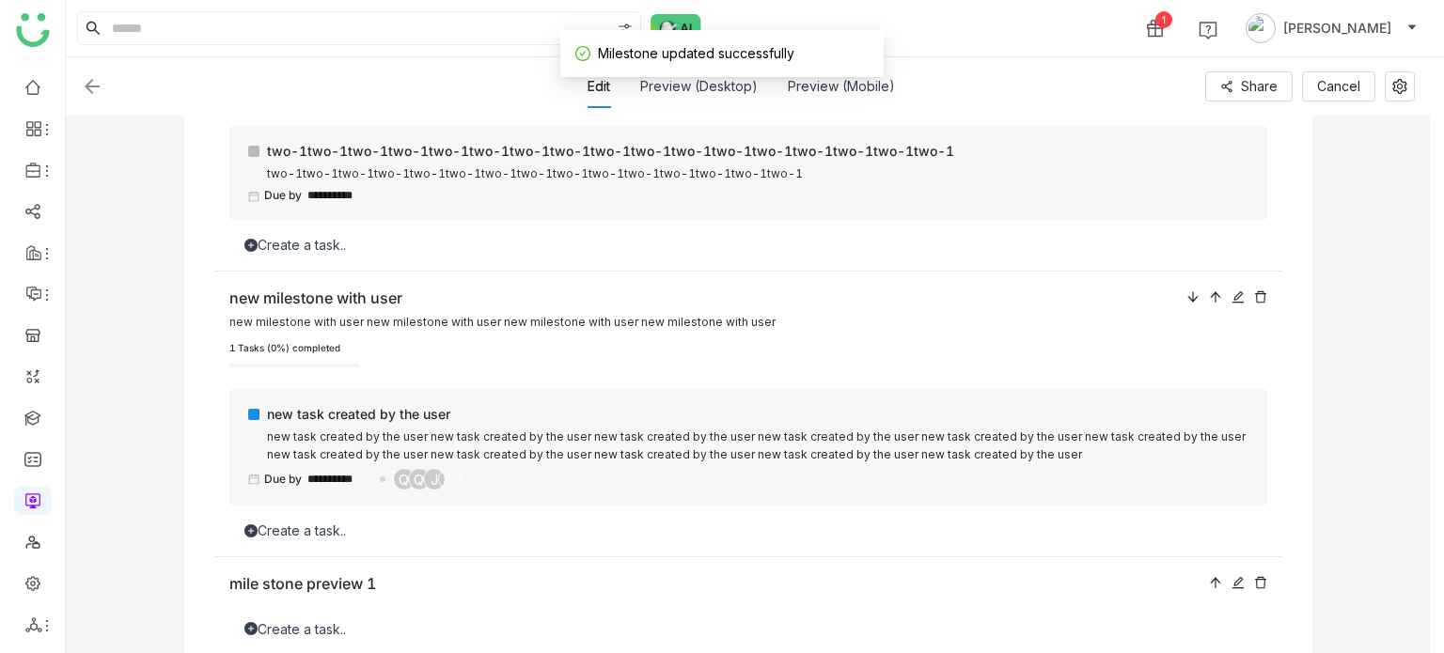
click at [98, 83] on img at bounding box center [92, 86] width 23 height 23
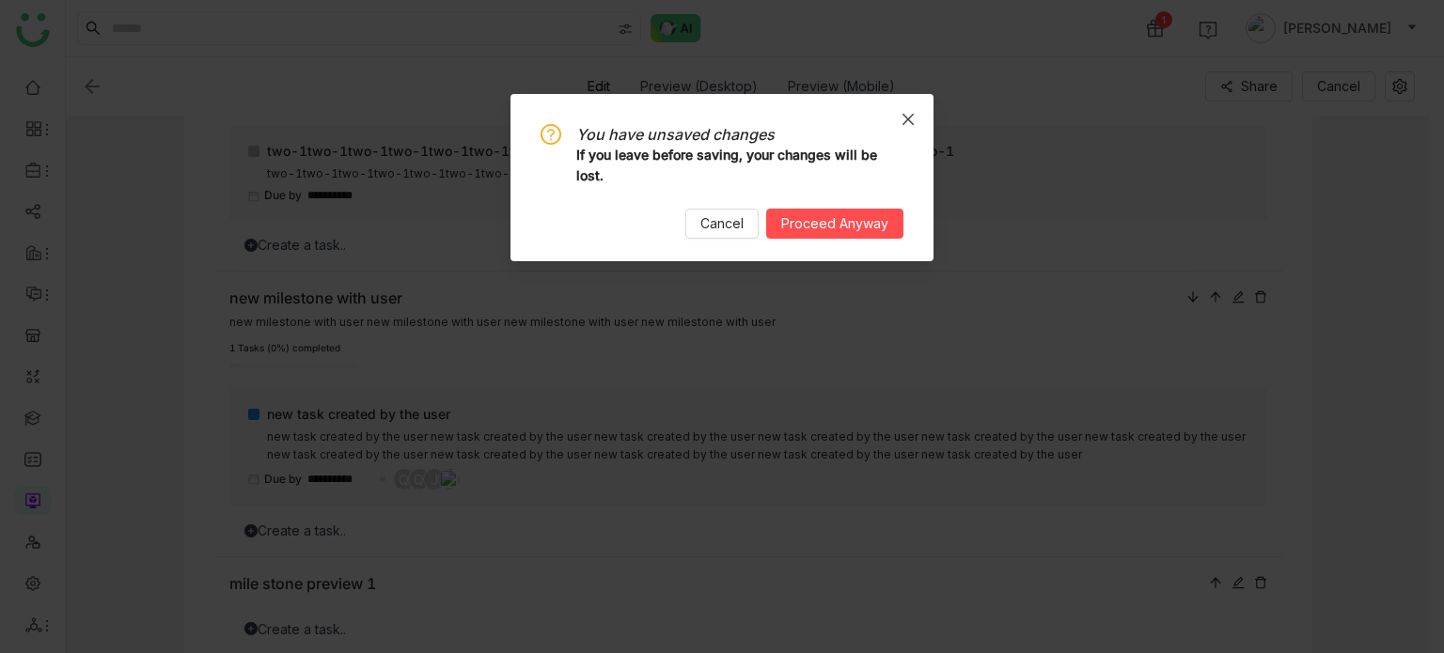
click at [900, 126] on span "Close" at bounding box center [908, 119] width 51 height 51
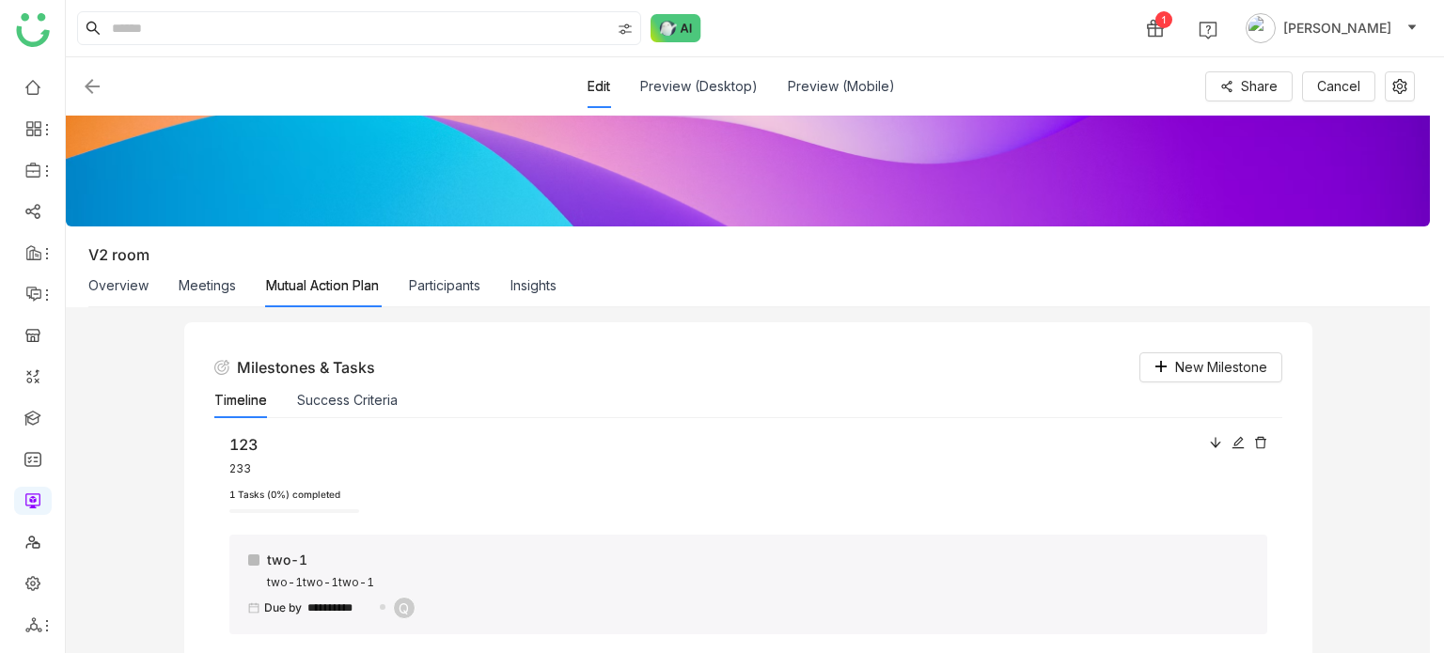
scroll to position [0, 0]
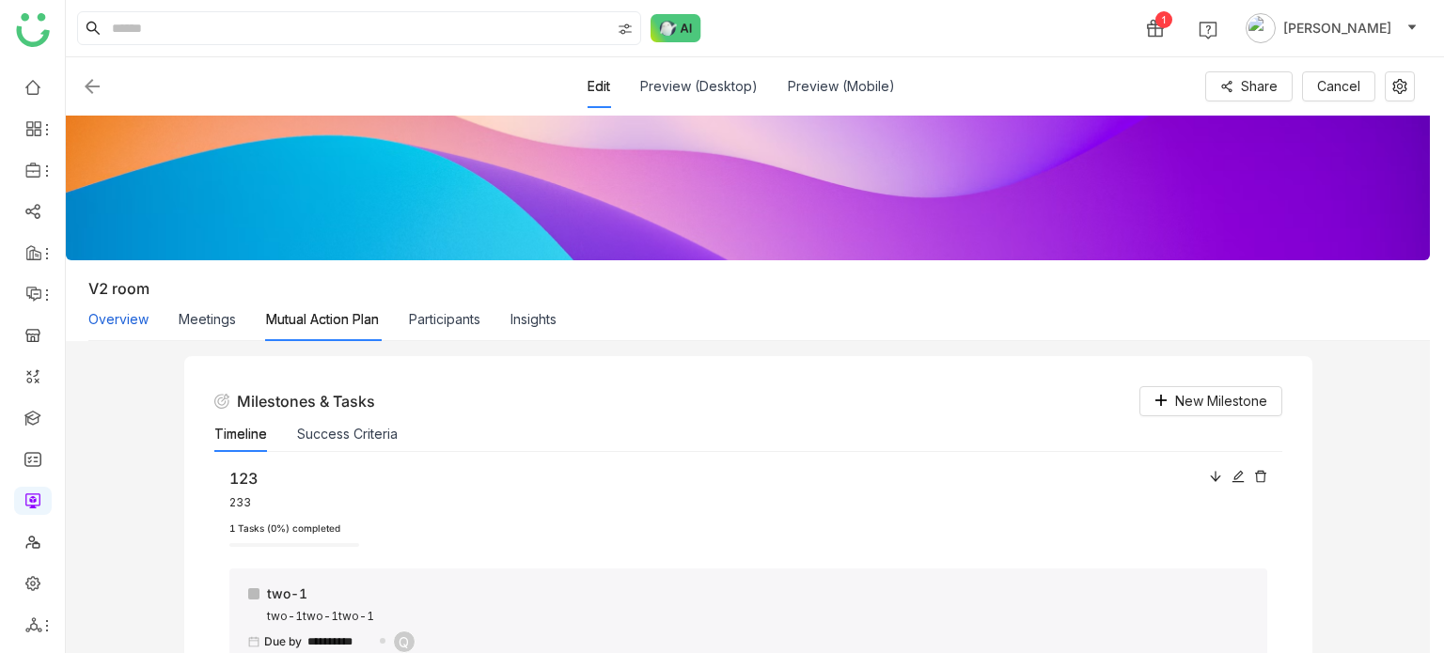
click at [109, 321] on button "Overview" at bounding box center [118, 319] width 60 height 21
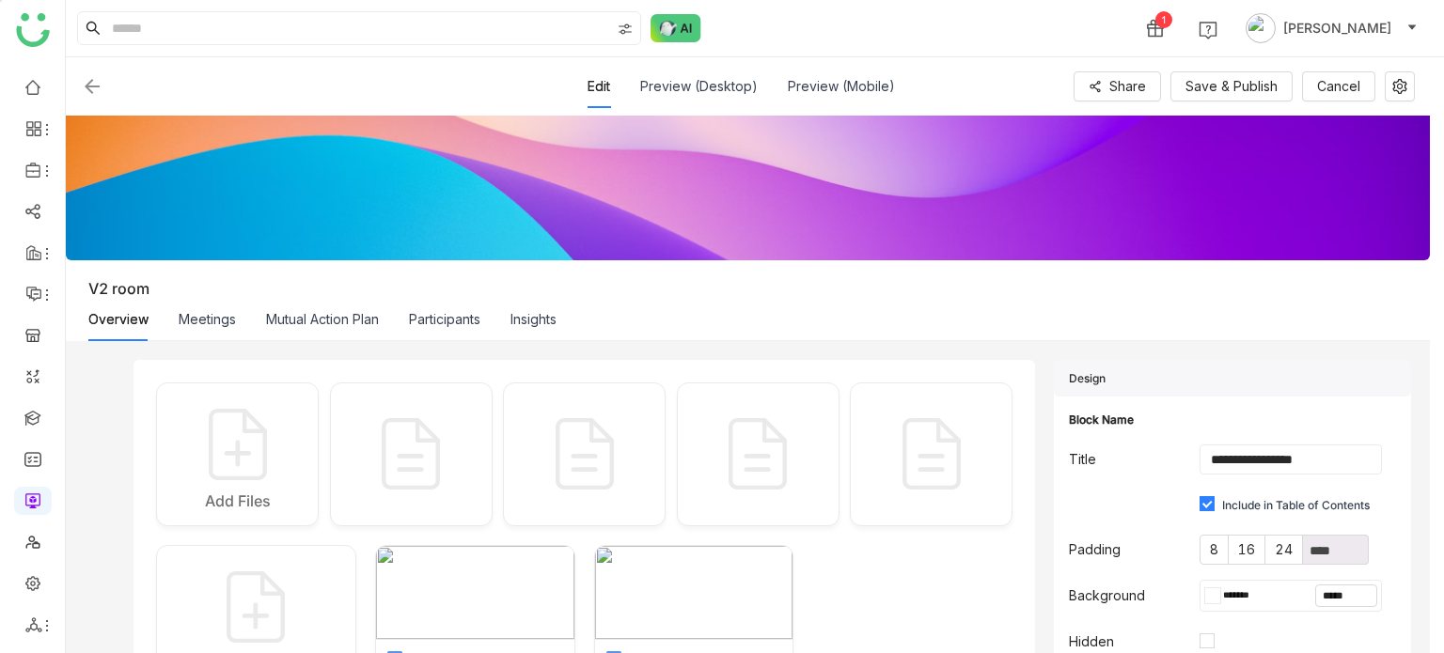
click at [88, 80] on img at bounding box center [92, 86] width 23 height 23
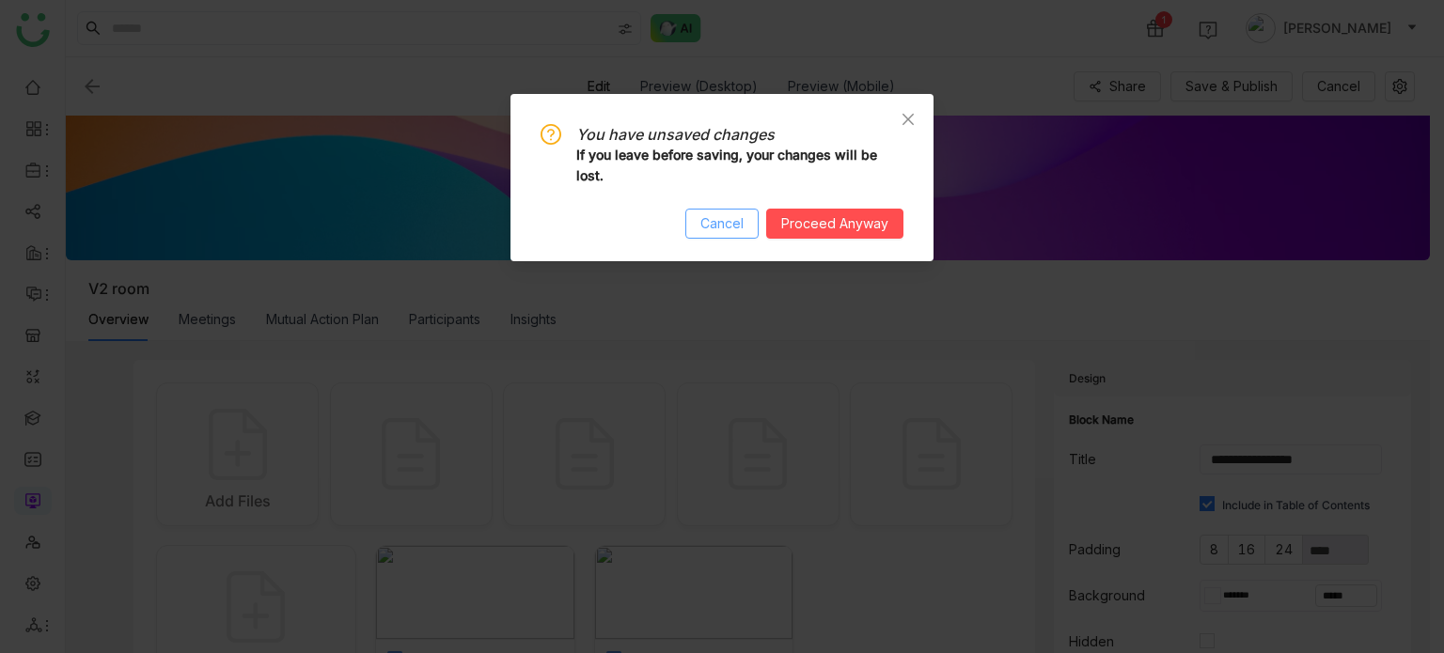
click at [720, 224] on span "Cancel" at bounding box center [721, 223] width 43 height 21
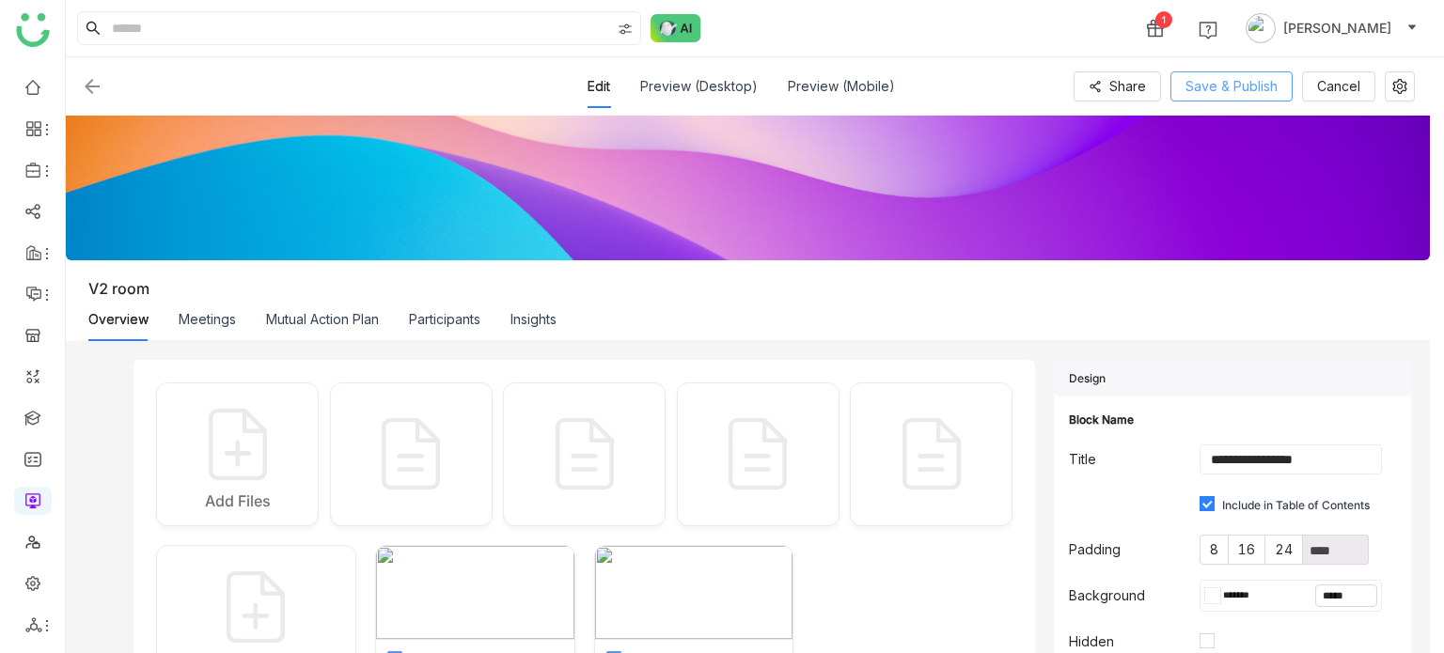
click at [1245, 87] on span "Save & Publish" at bounding box center [1232, 86] width 92 height 21
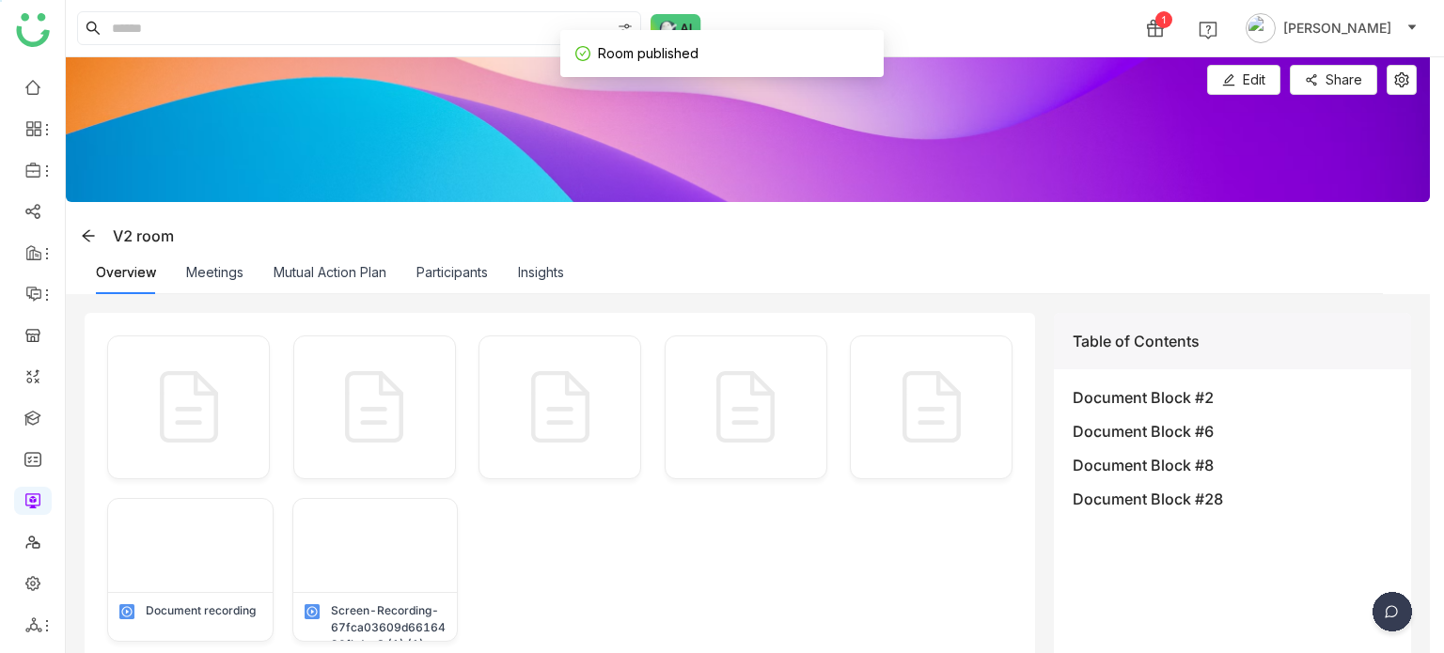
click at [327, 251] on div "Mutual Action Plan" at bounding box center [330, 272] width 113 height 43
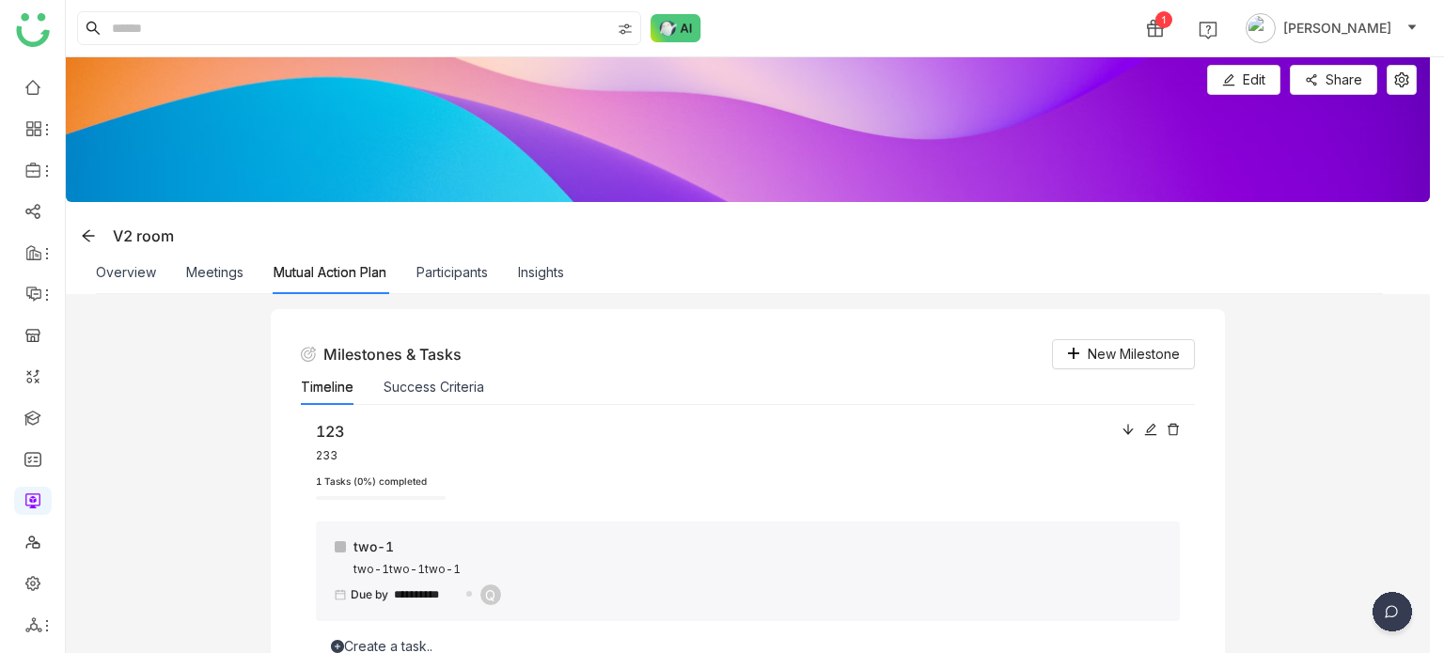
scroll to position [714, 0]
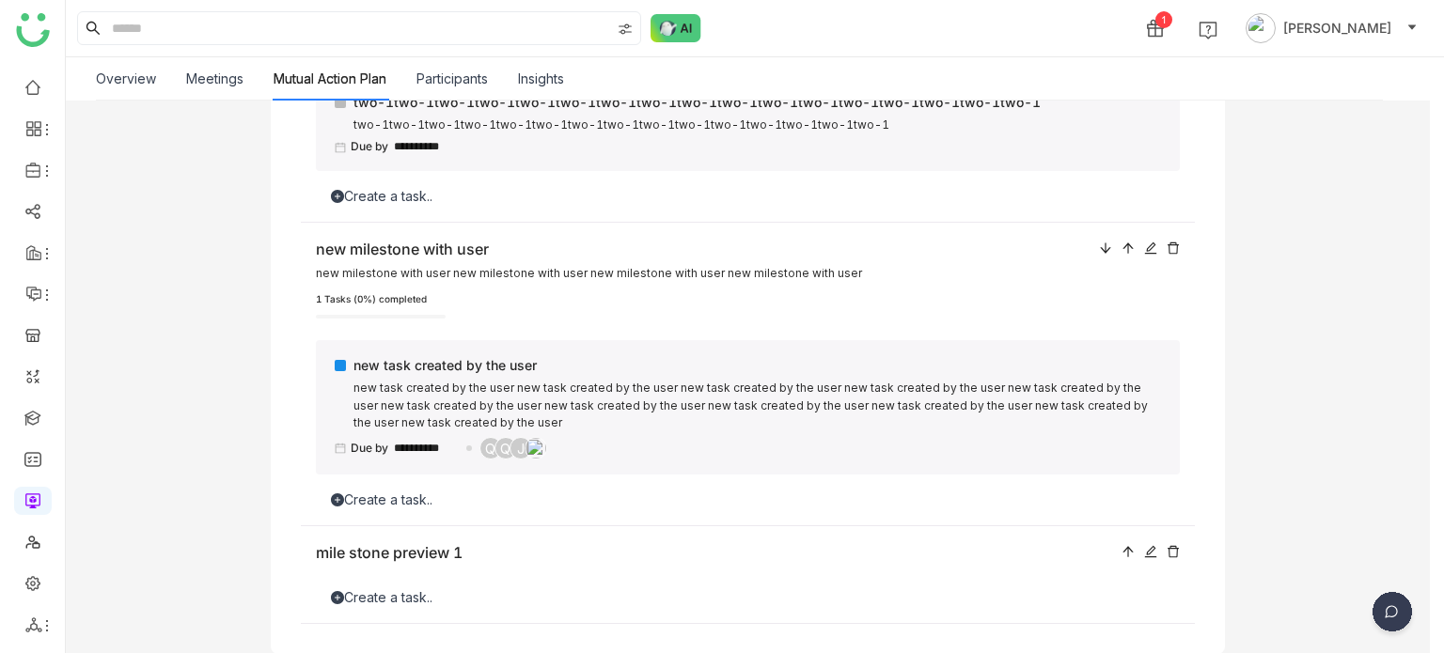
click at [411, 588] on div "Create a task.." at bounding box center [748, 598] width 865 height 21
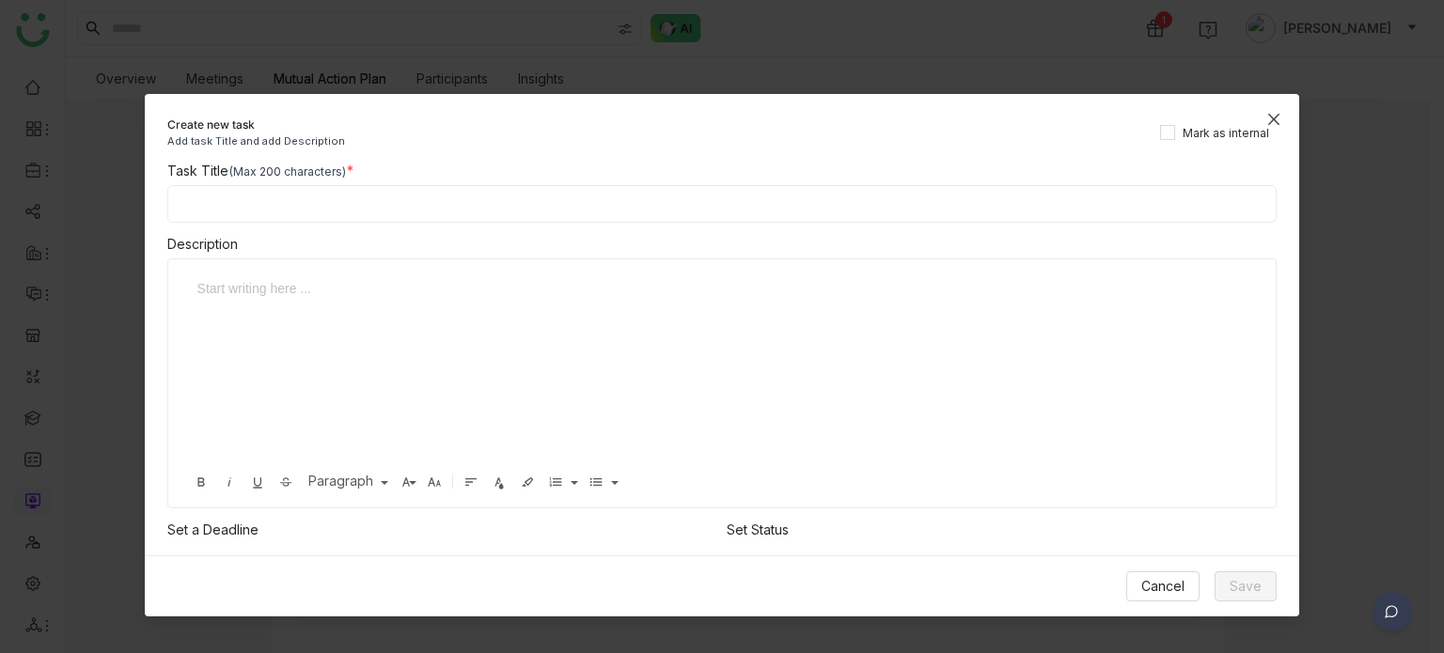
click at [1271, 133] on span "Close" at bounding box center [1274, 119] width 51 height 51
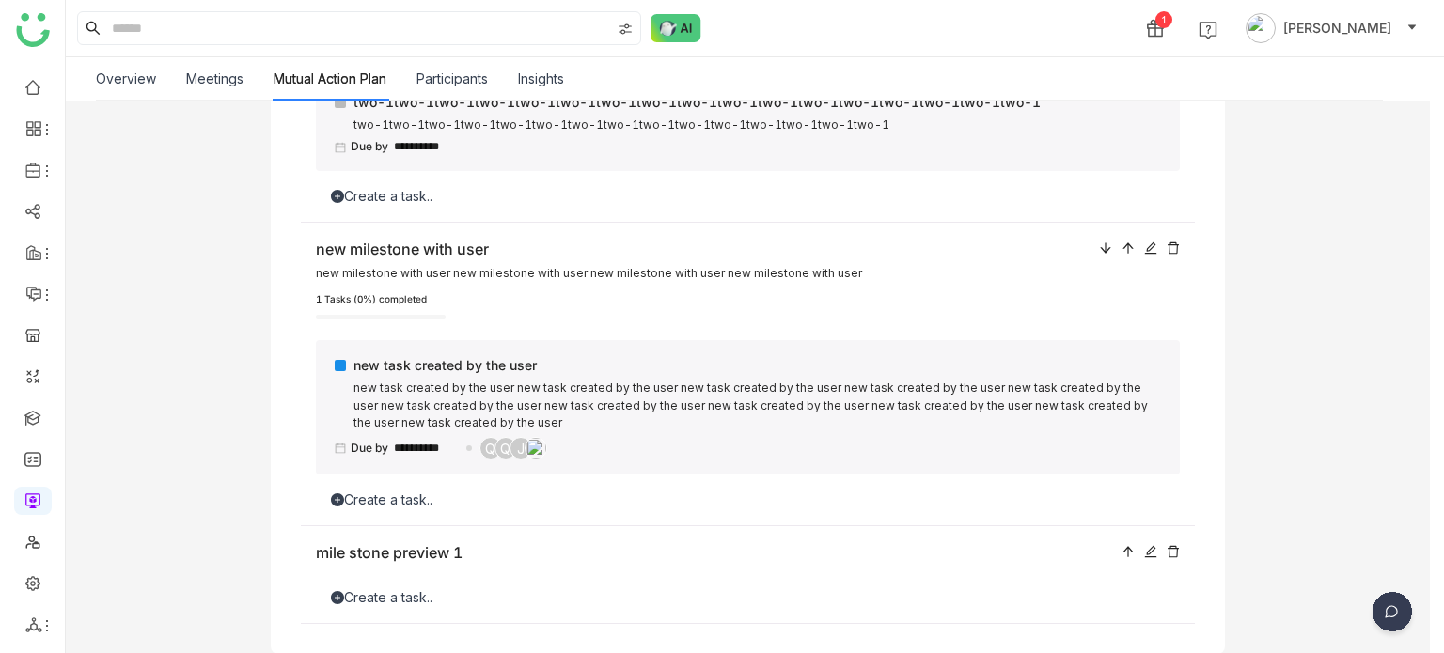
click at [450, 588] on div "Create a task.." at bounding box center [748, 598] width 865 height 21
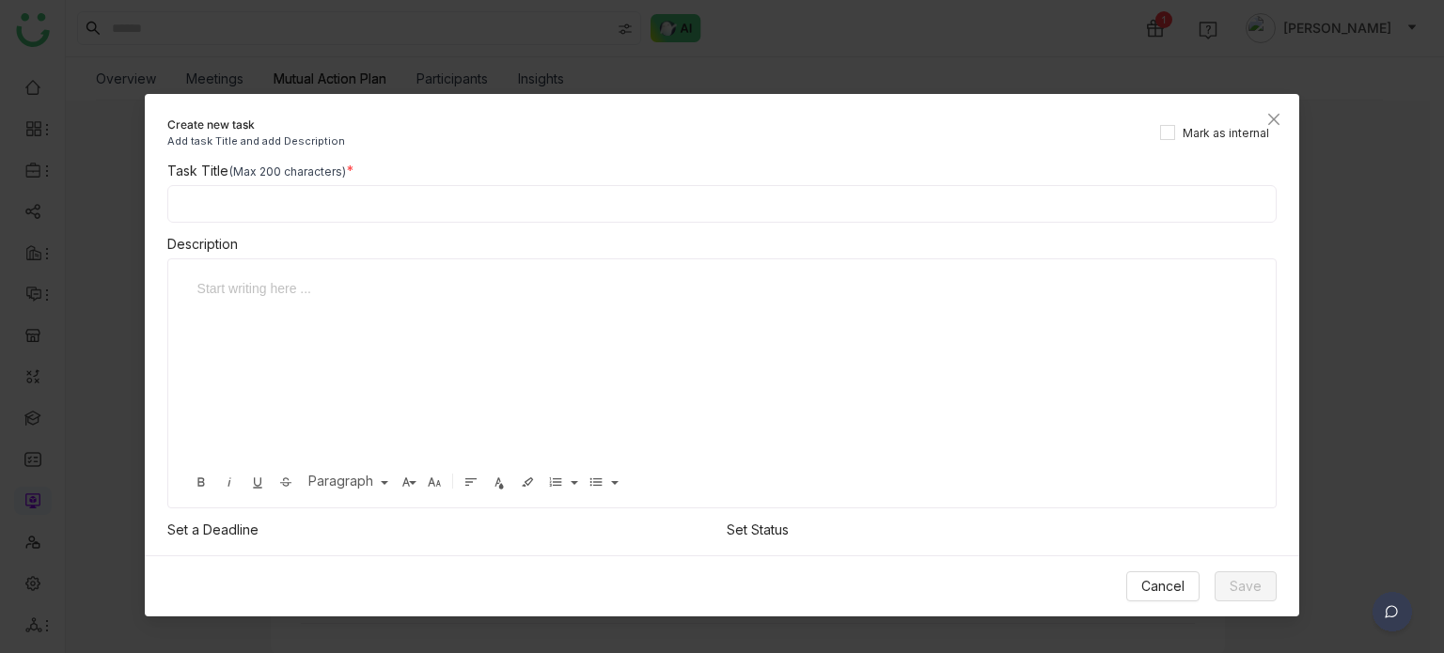
click at [417, 203] on input at bounding box center [722, 204] width 1110 height 38
type input "**********"
click at [1252, 585] on span "Save" at bounding box center [1246, 586] width 32 height 21
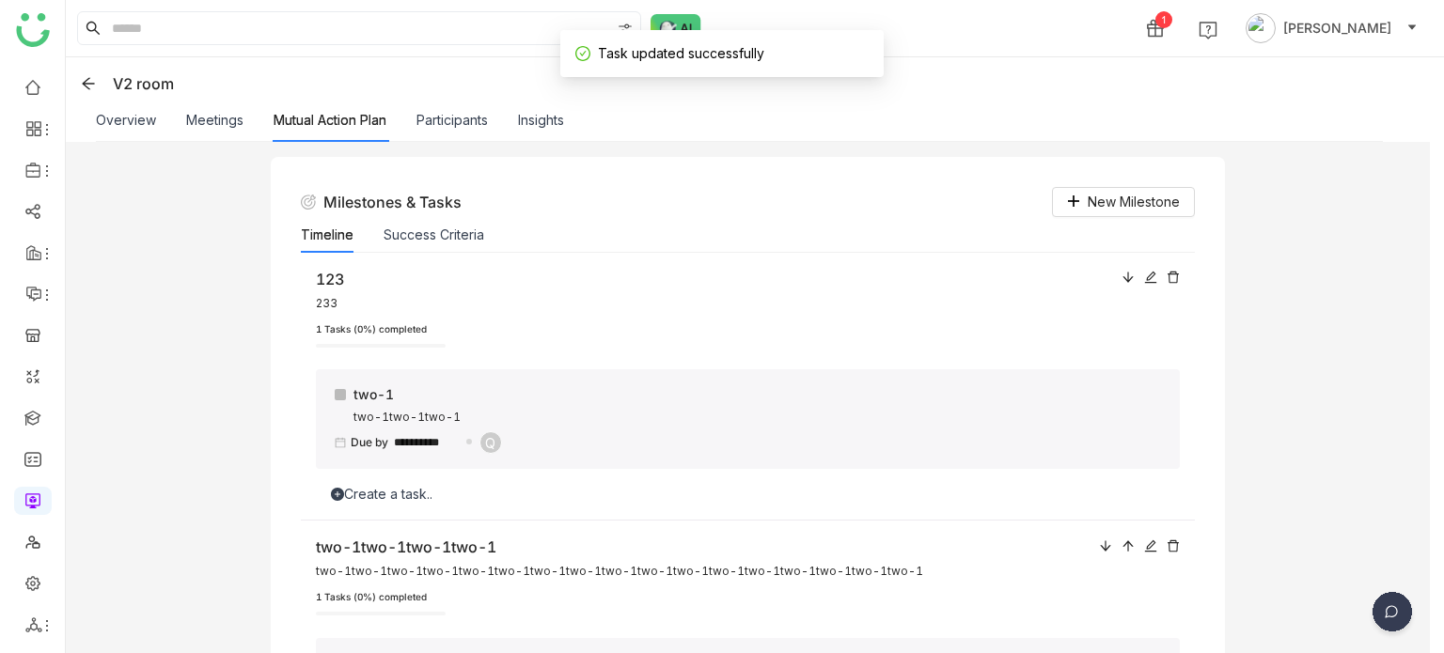
scroll to position [0, 0]
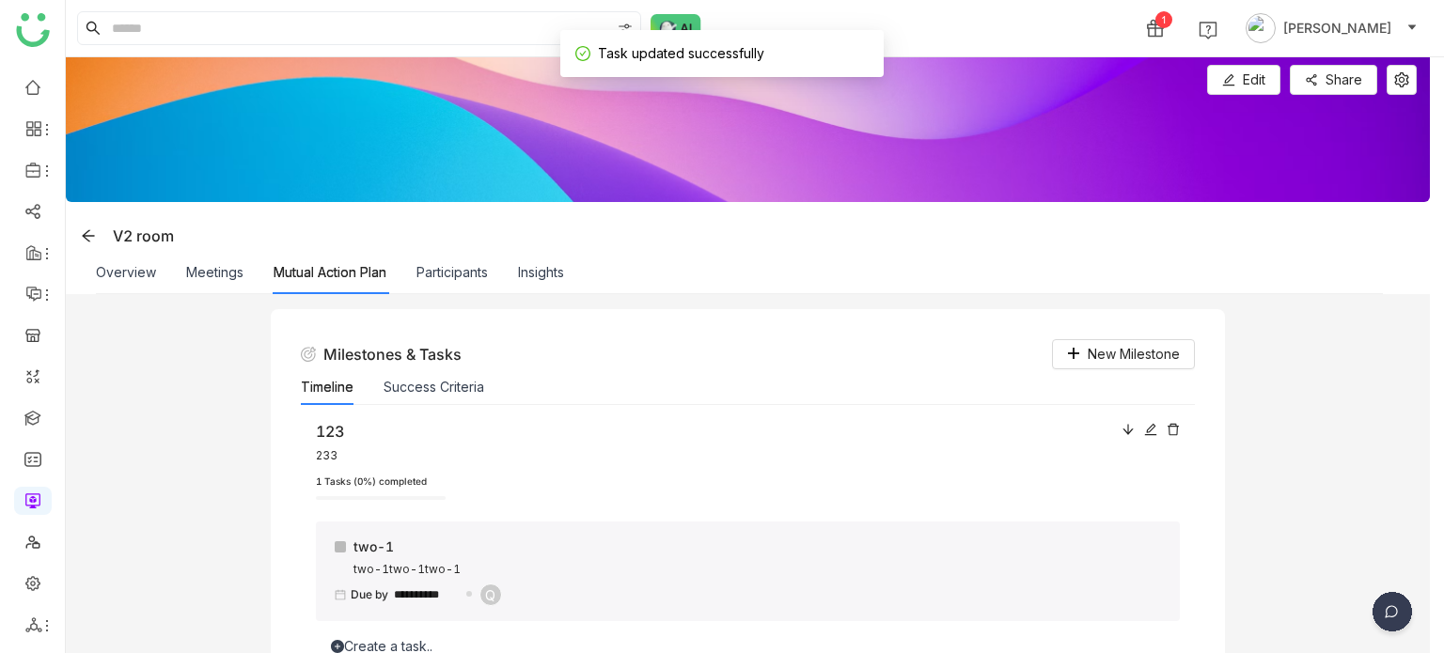
click at [149, 259] on div "Overview" at bounding box center [126, 272] width 60 height 43
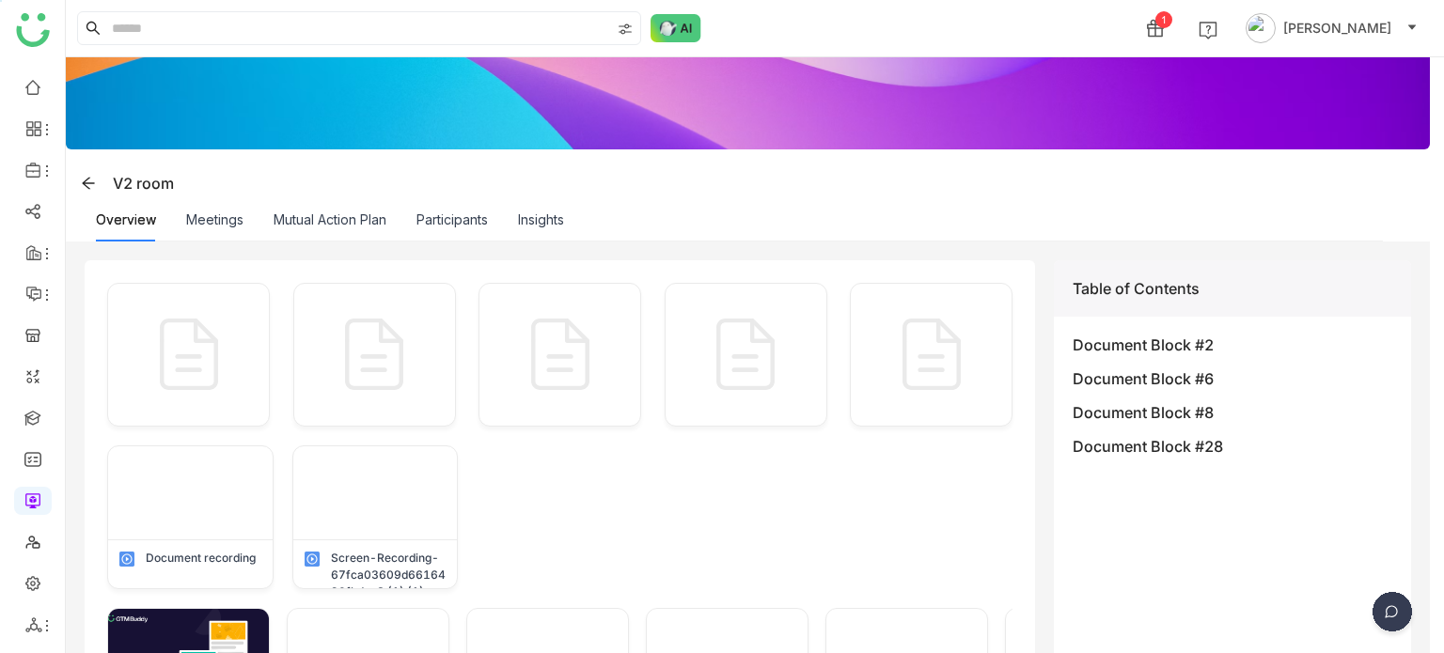
scroll to position [56, 0]
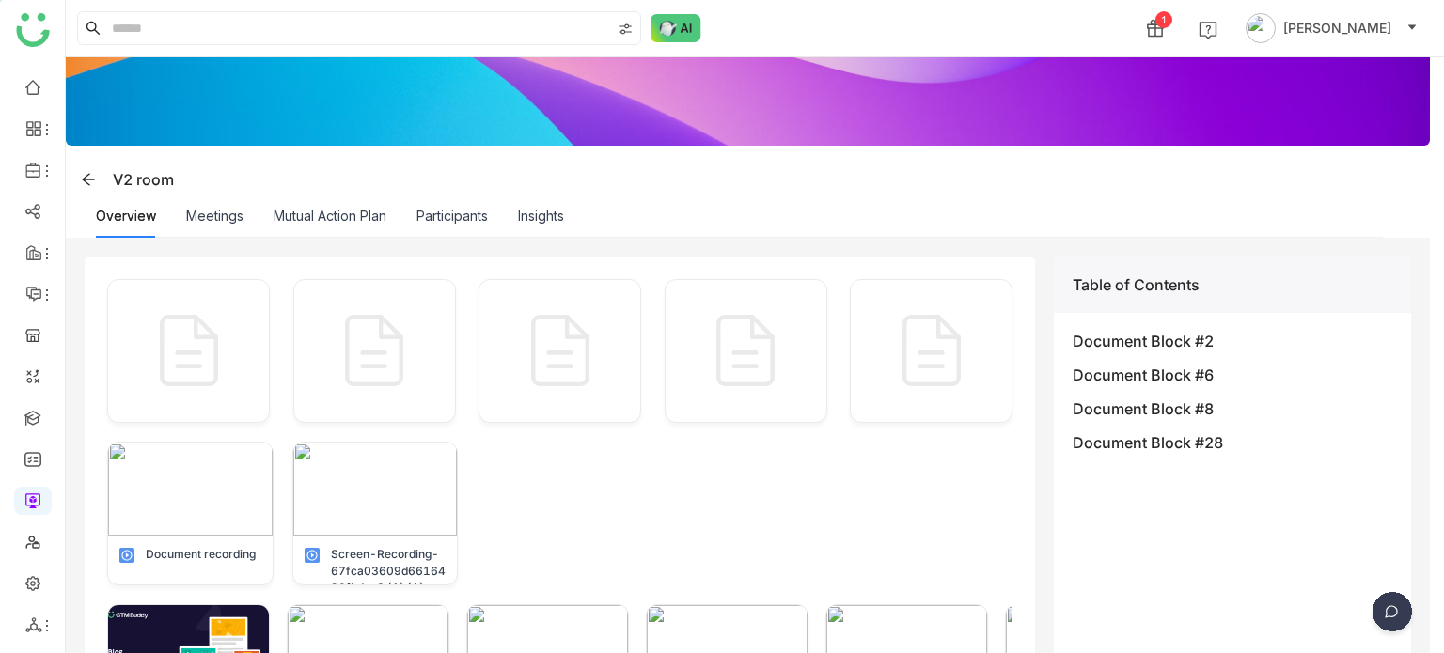
click at [358, 225] on div "Mutual Action Plan" at bounding box center [330, 216] width 113 height 43
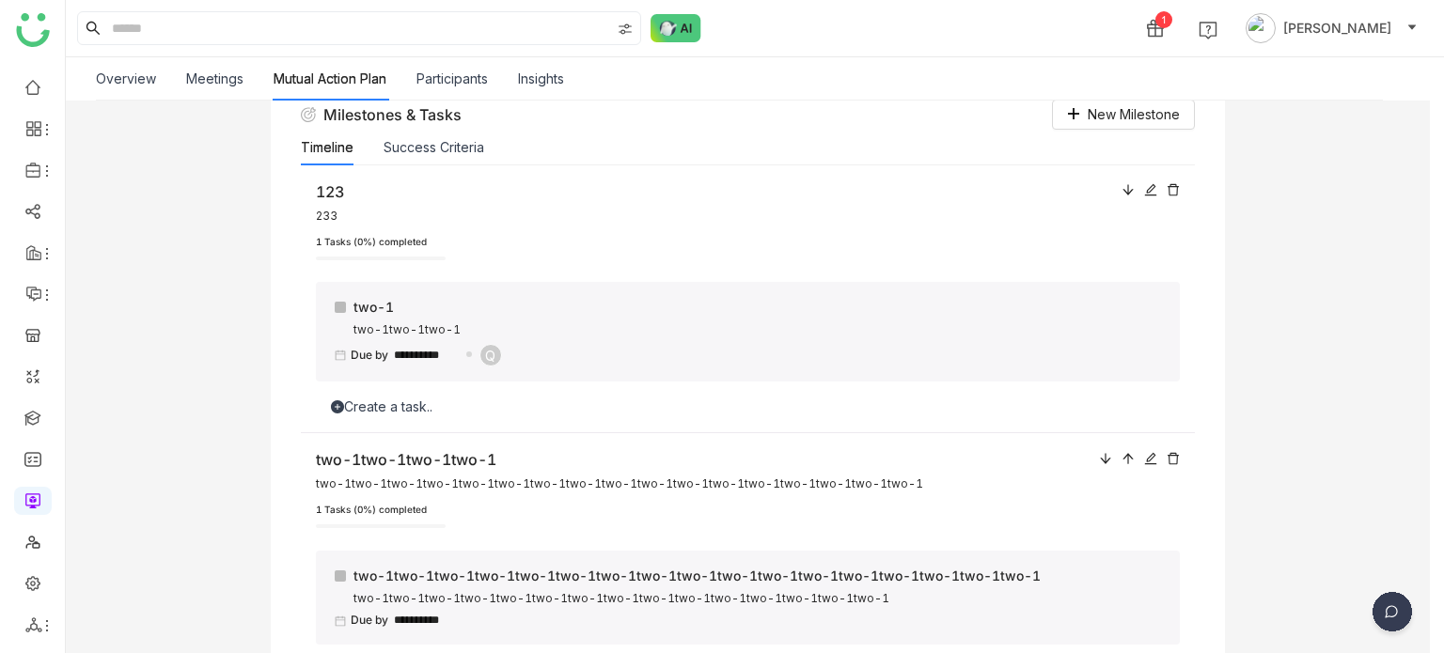
scroll to position [0, 0]
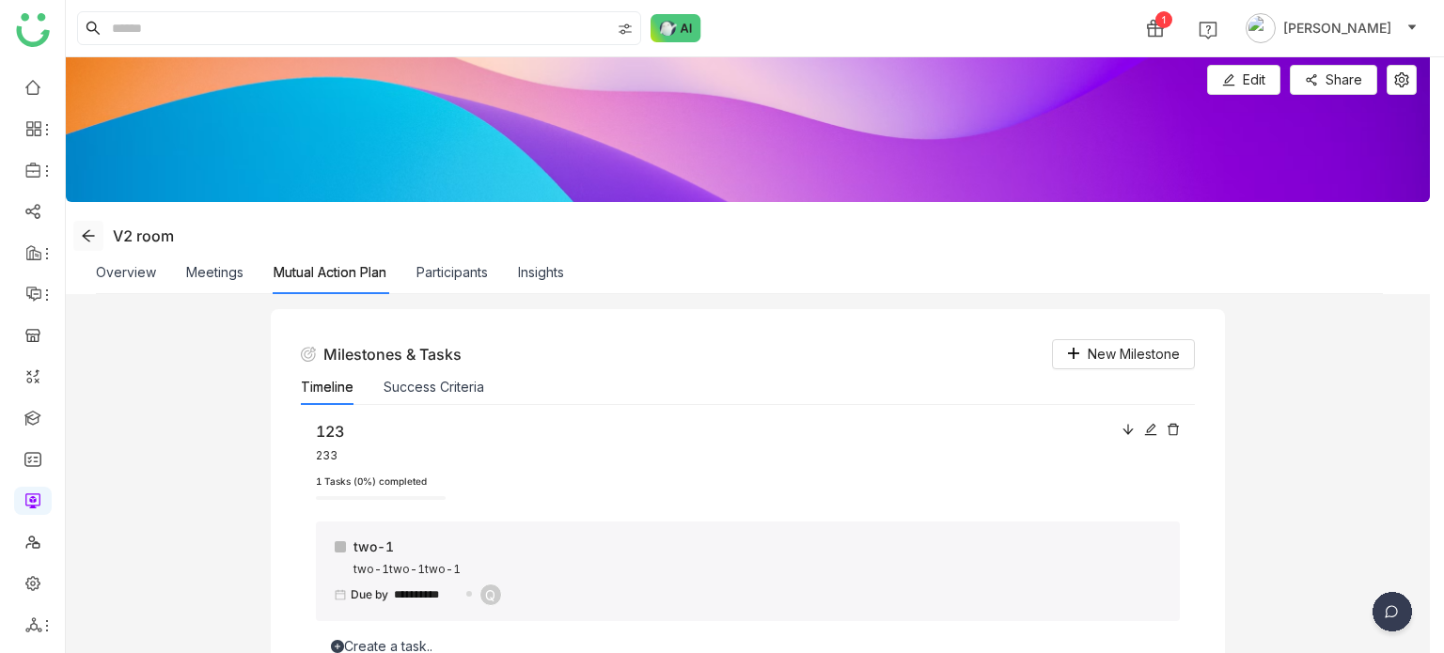
click at [83, 224] on button at bounding box center [88, 236] width 30 height 30
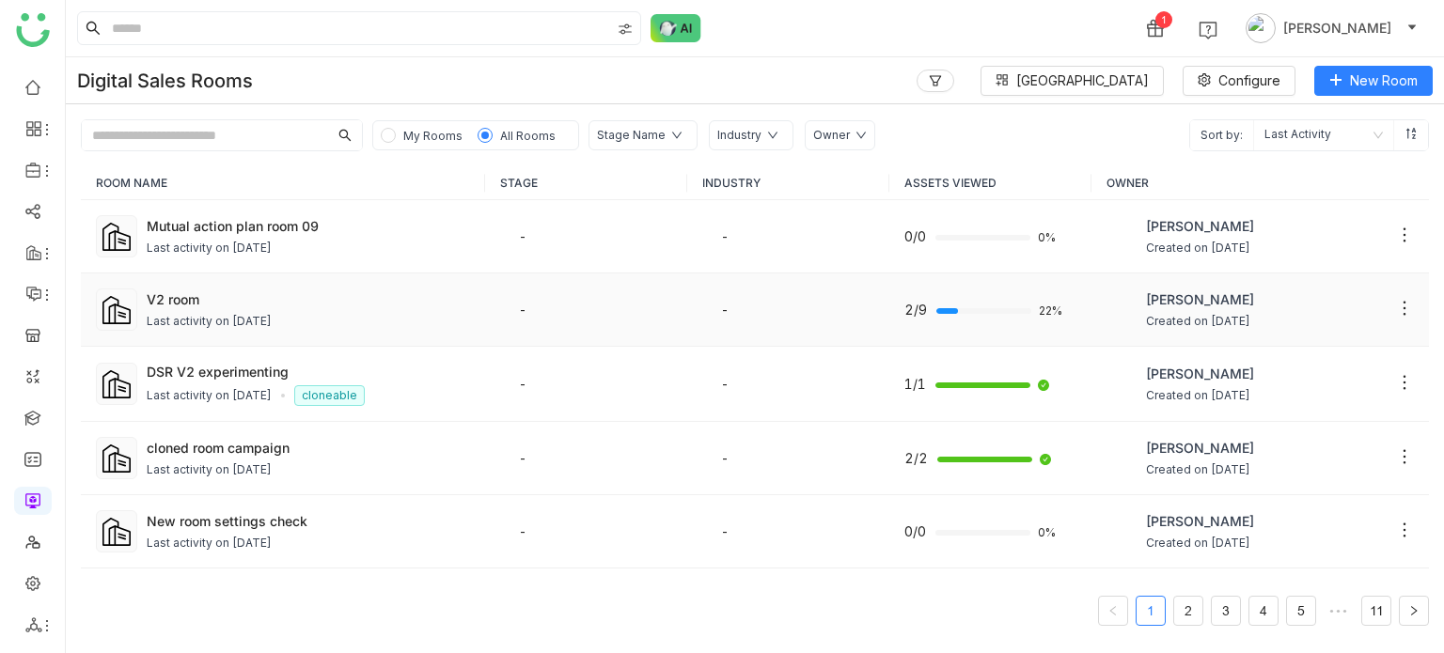
click at [231, 320] on div "Last activity on [DATE]" at bounding box center [209, 322] width 125 height 18
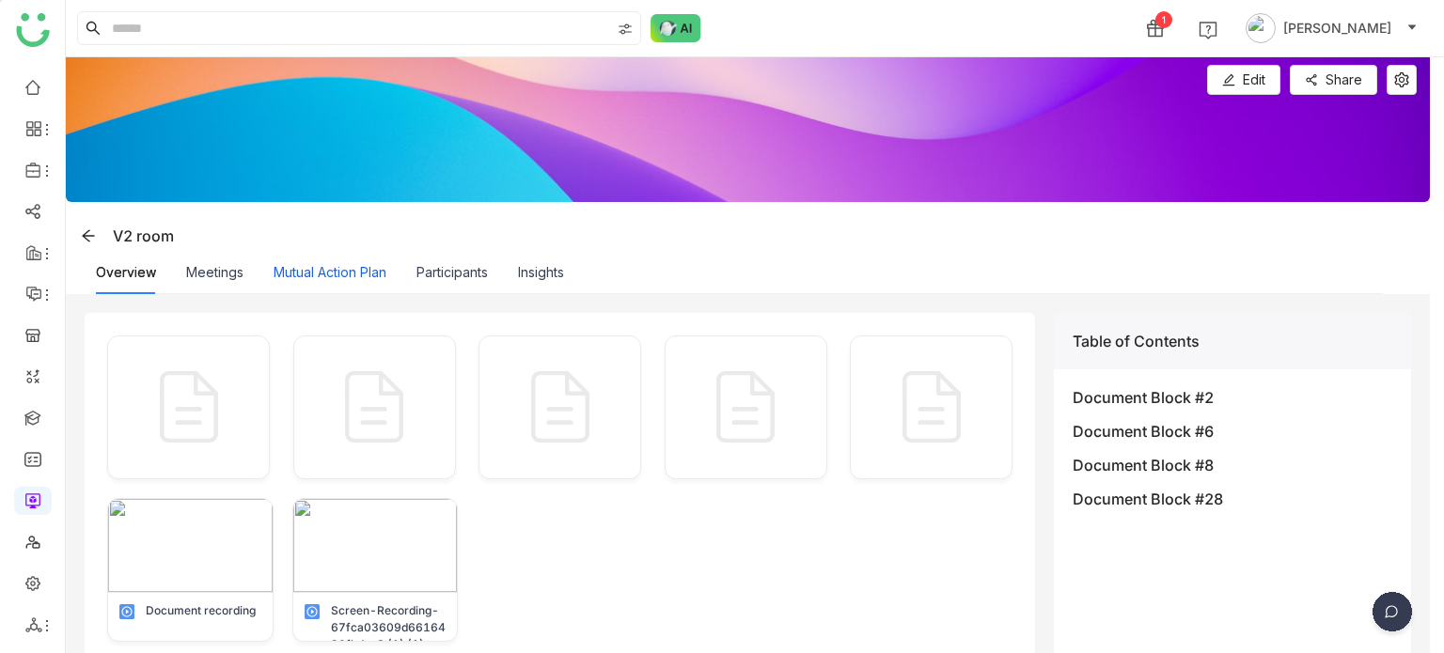
click at [355, 267] on button "Mutual Action Plan" at bounding box center [330, 272] width 113 height 21
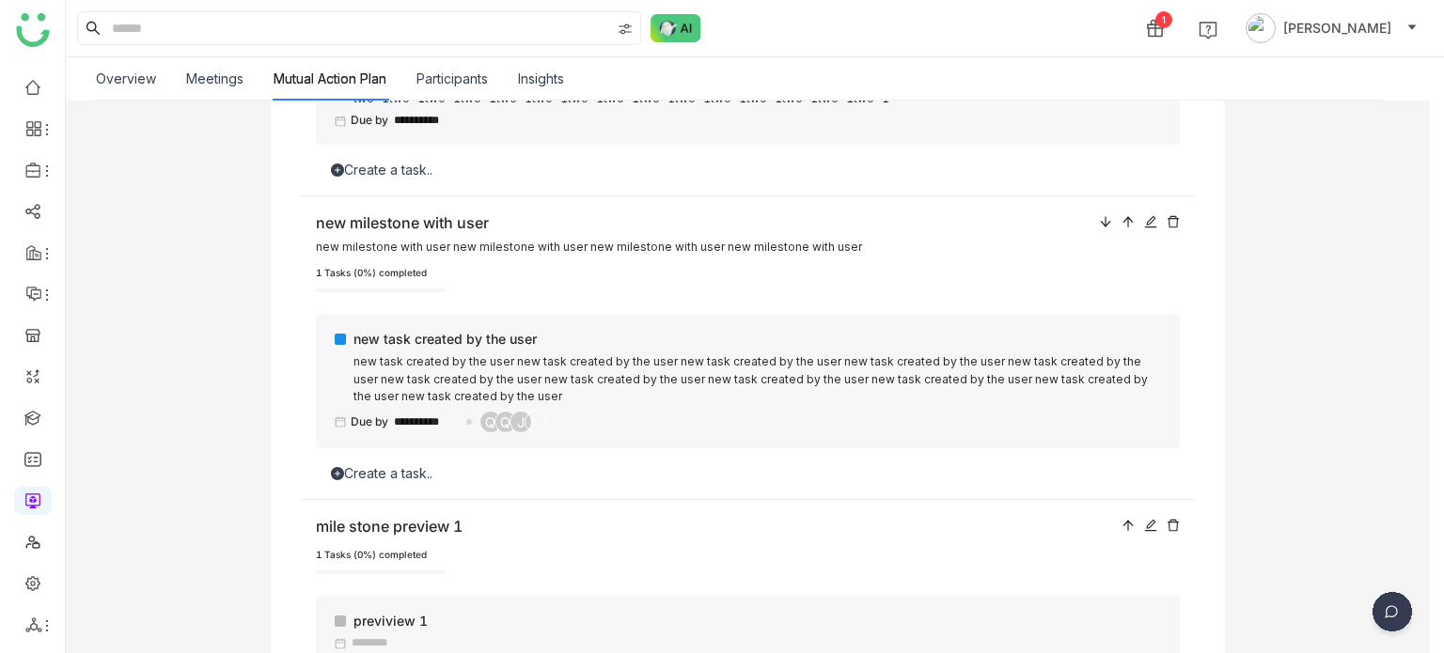
scroll to position [835, 0]
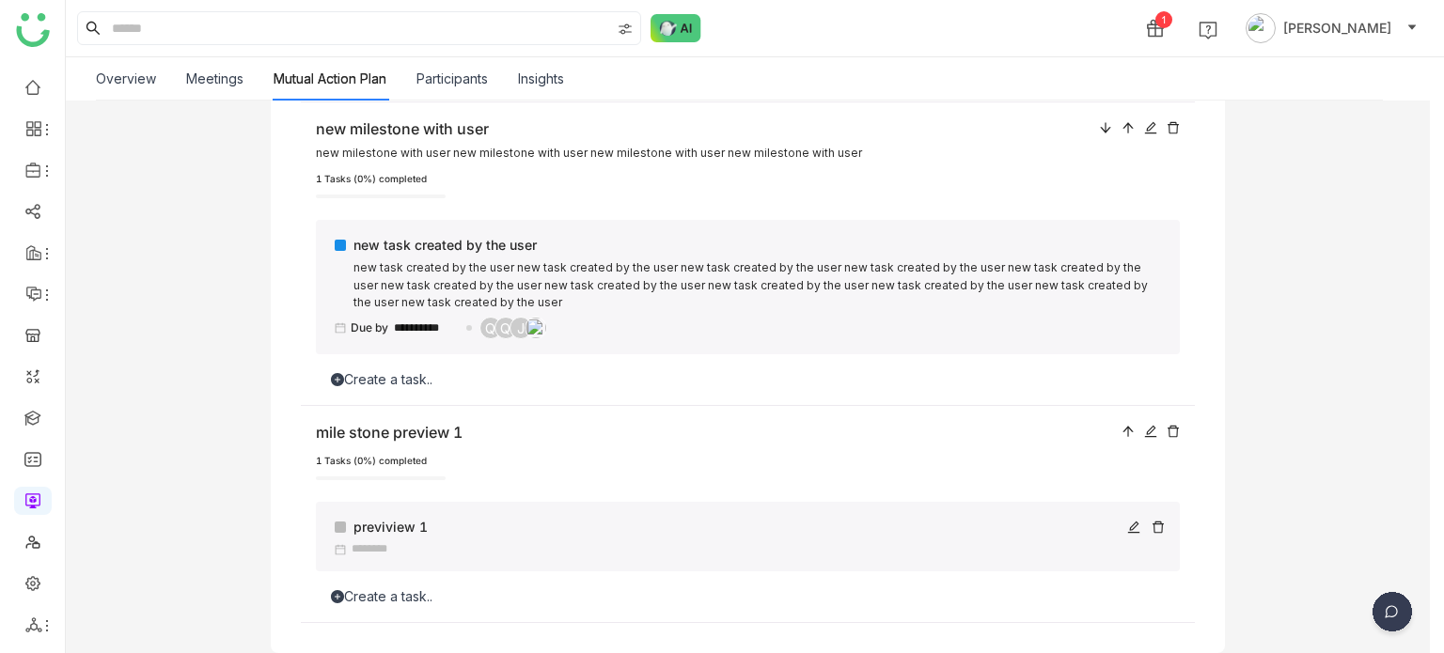
click at [1132, 526] on icon at bounding box center [1133, 527] width 13 height 13
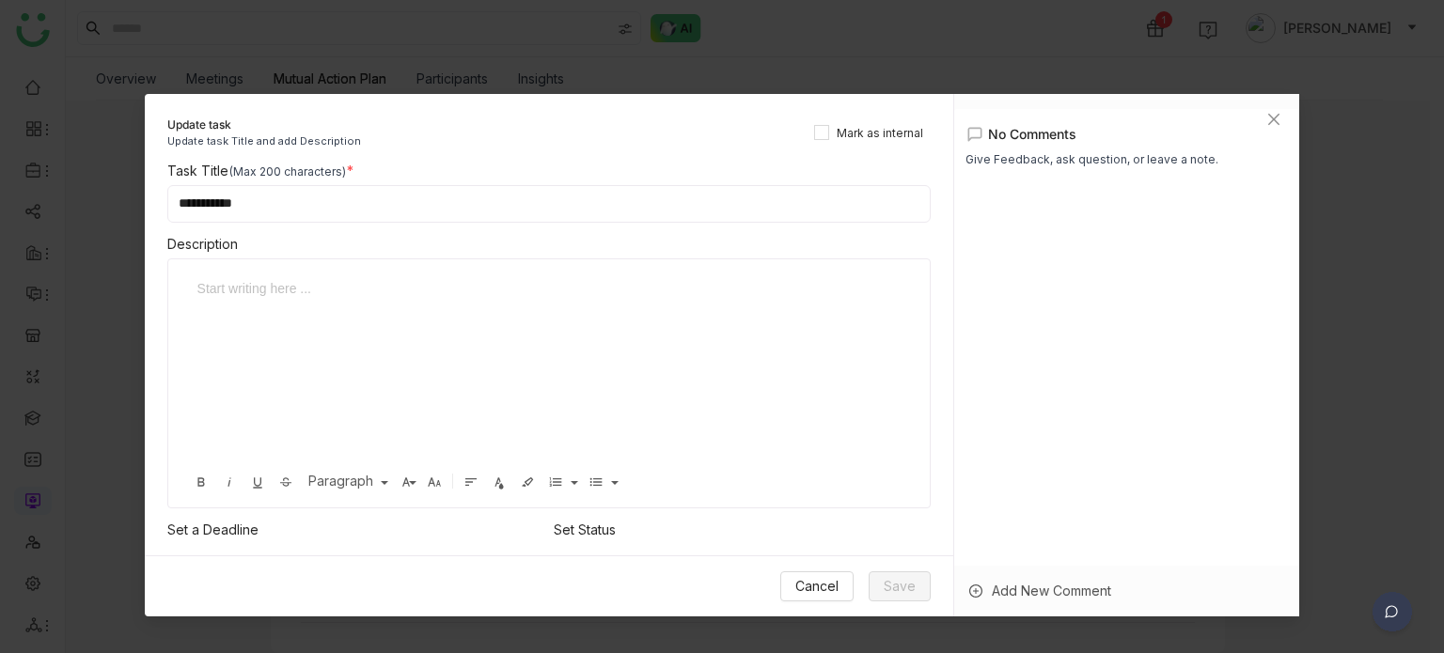
drag, startPoint x: 622, startPoint y: 213, endPoint x: 123, endPoint y: 214, distance: 499.2
click at [123, 214] on nz-modal-container "**********" at bounding box center [722, 326] width 1444 height 653
click at [1275, 114] on icon "Close" at bounding box center [1273, 119] width 15 height 15
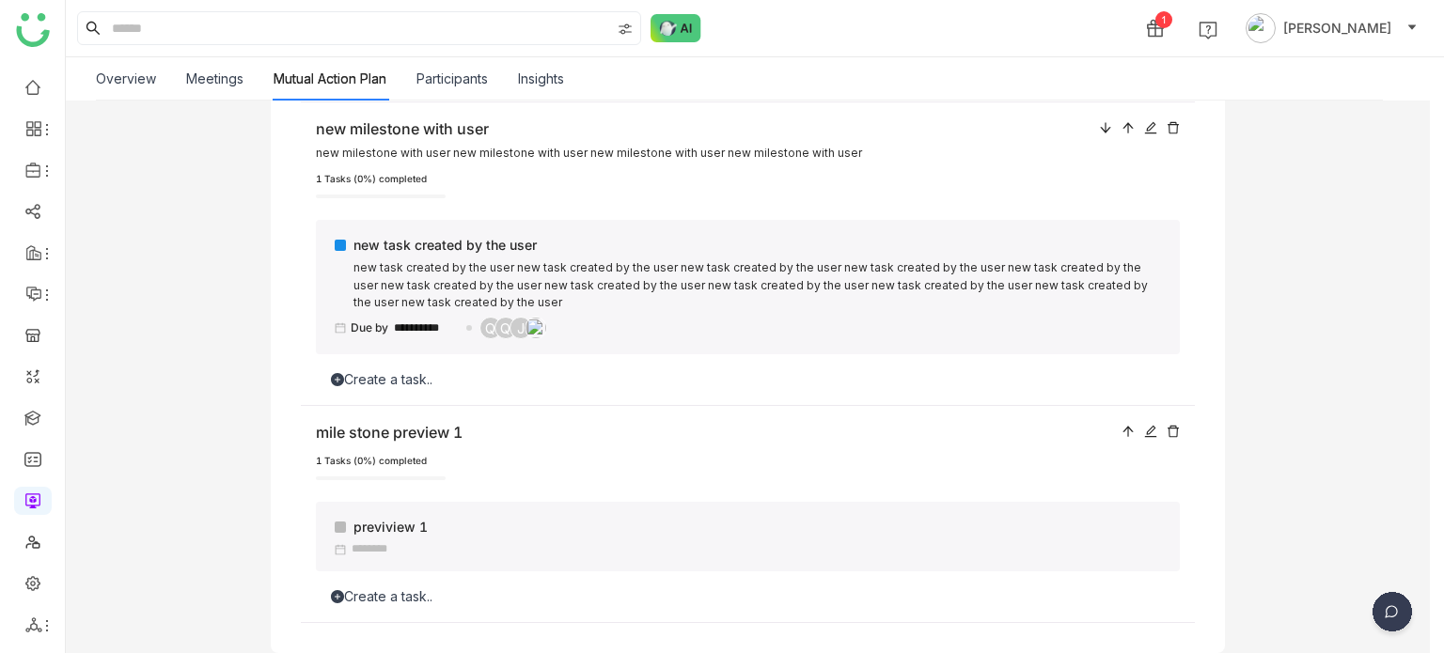
scroll to position [805, 0]
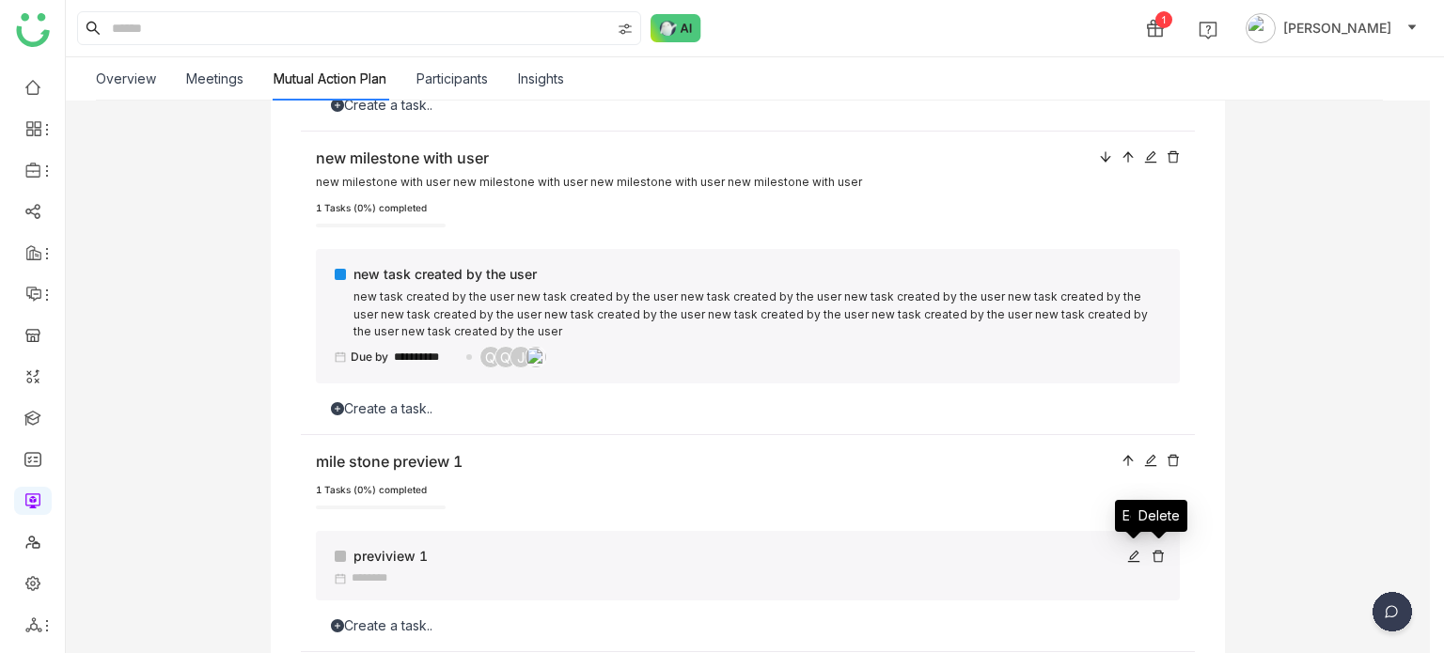
click at [1155, 558] on icon at bounding box center [1158, 556] width 13 height 13
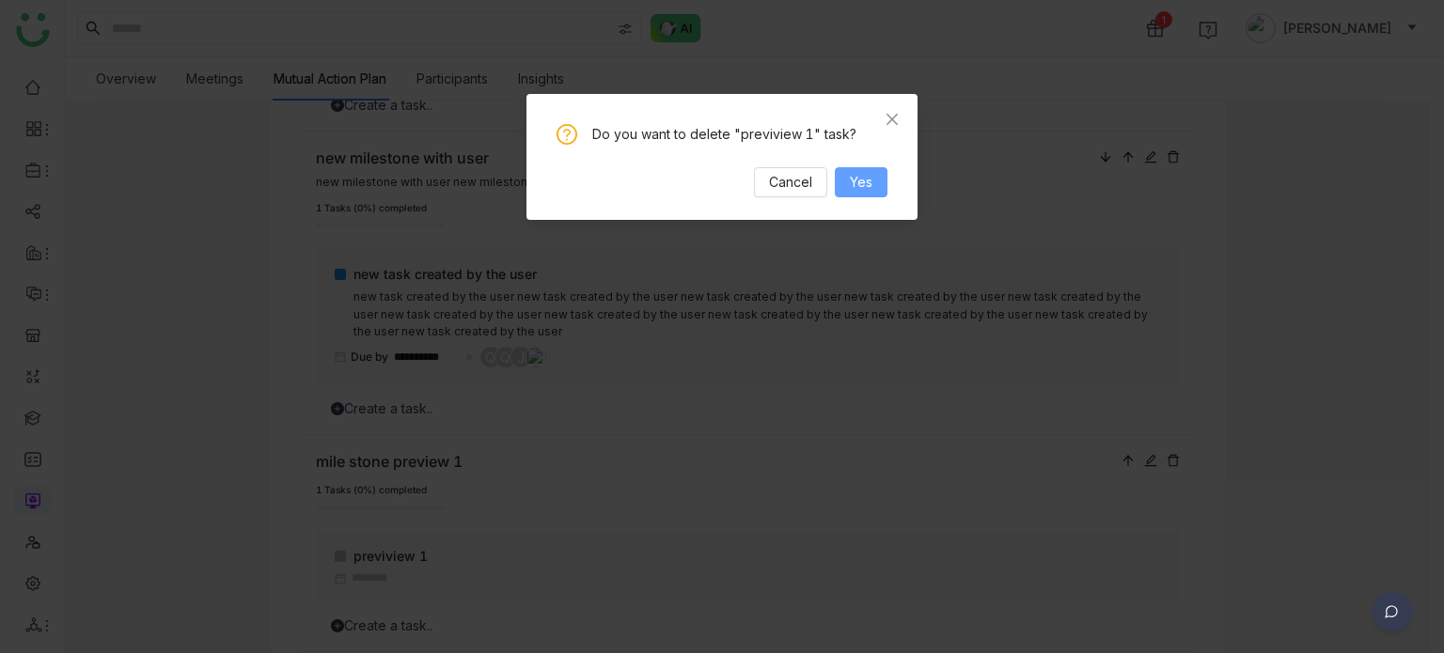
click at [877, 181] on button "Yes" at bounding box center [861, 182] width 53 height 30
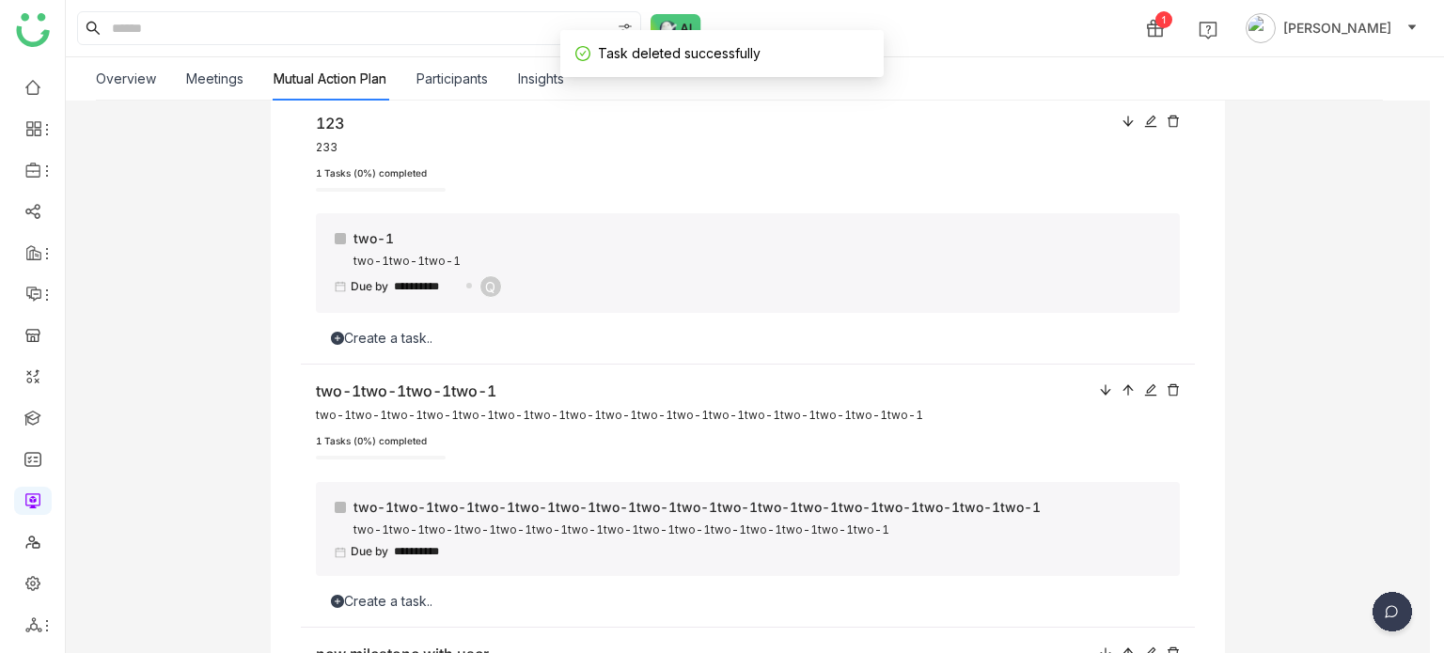
scroll to position [0, 0]
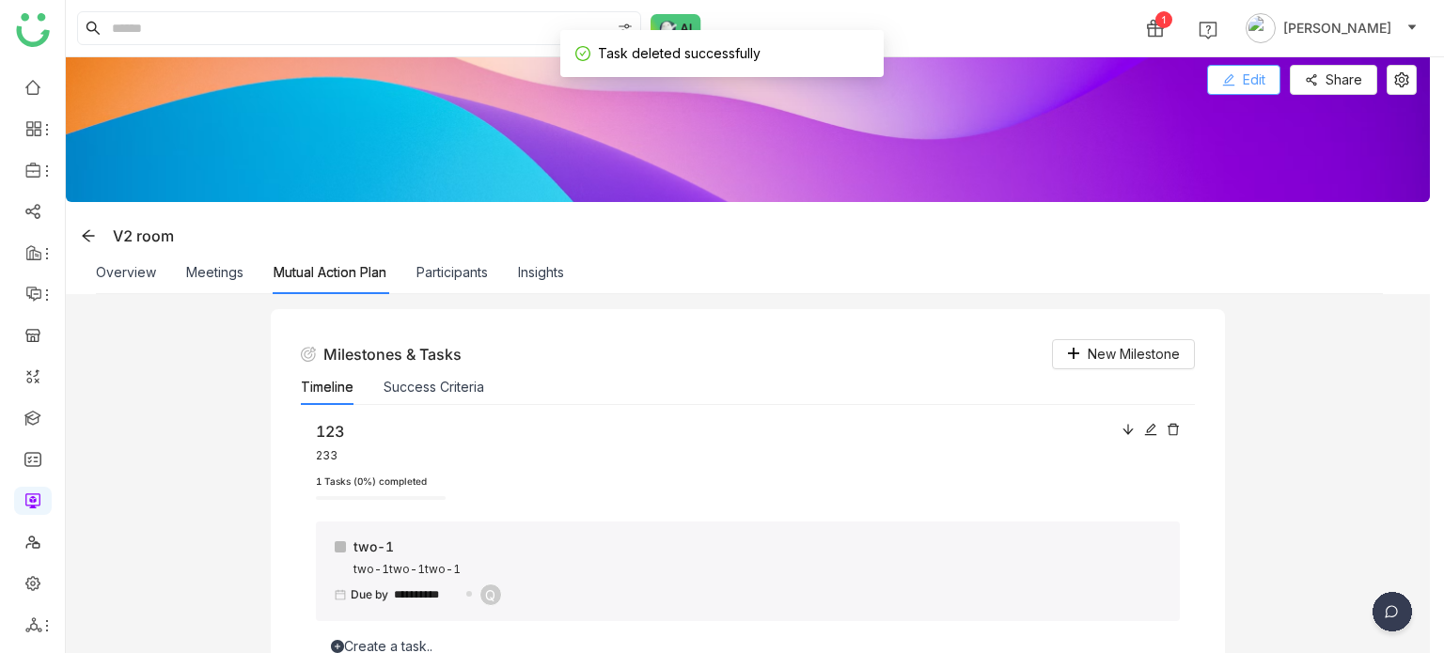
click at [1271, 72] on button "Edit" at bounding box center [1243, 80] width 73 height 30
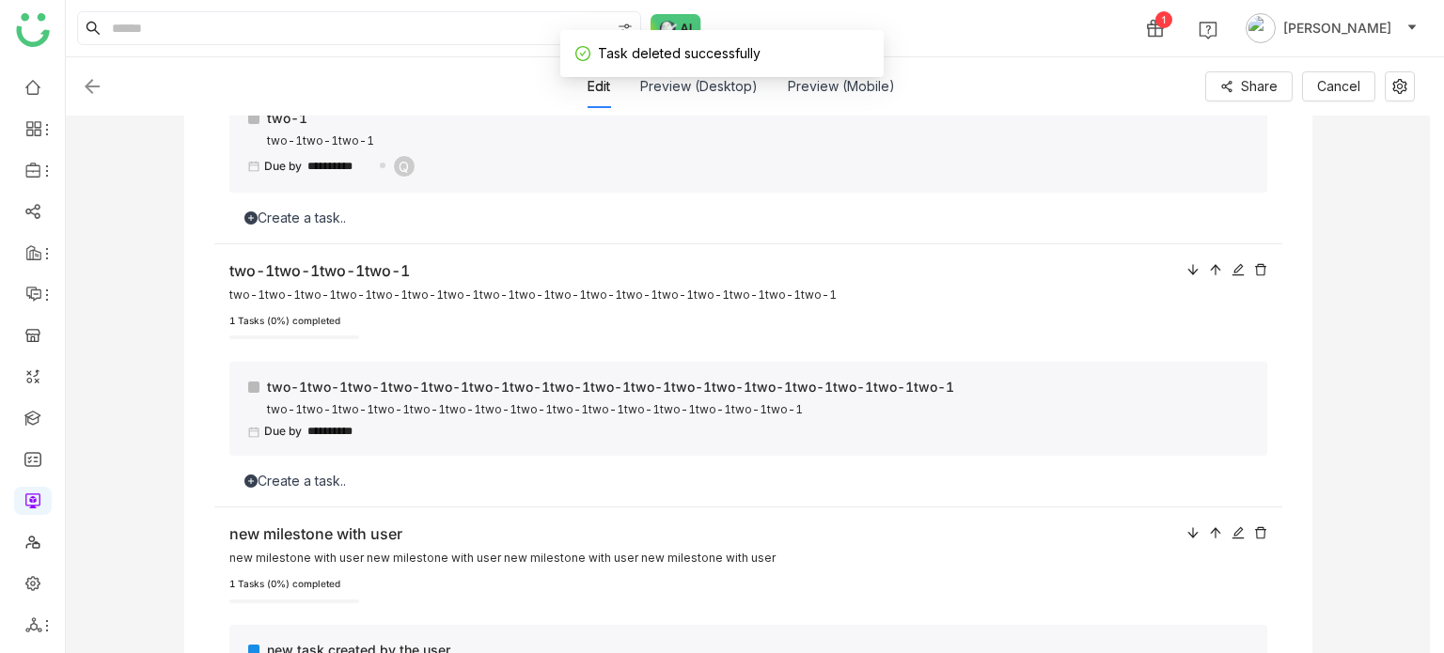
scroll to position [742, 0]
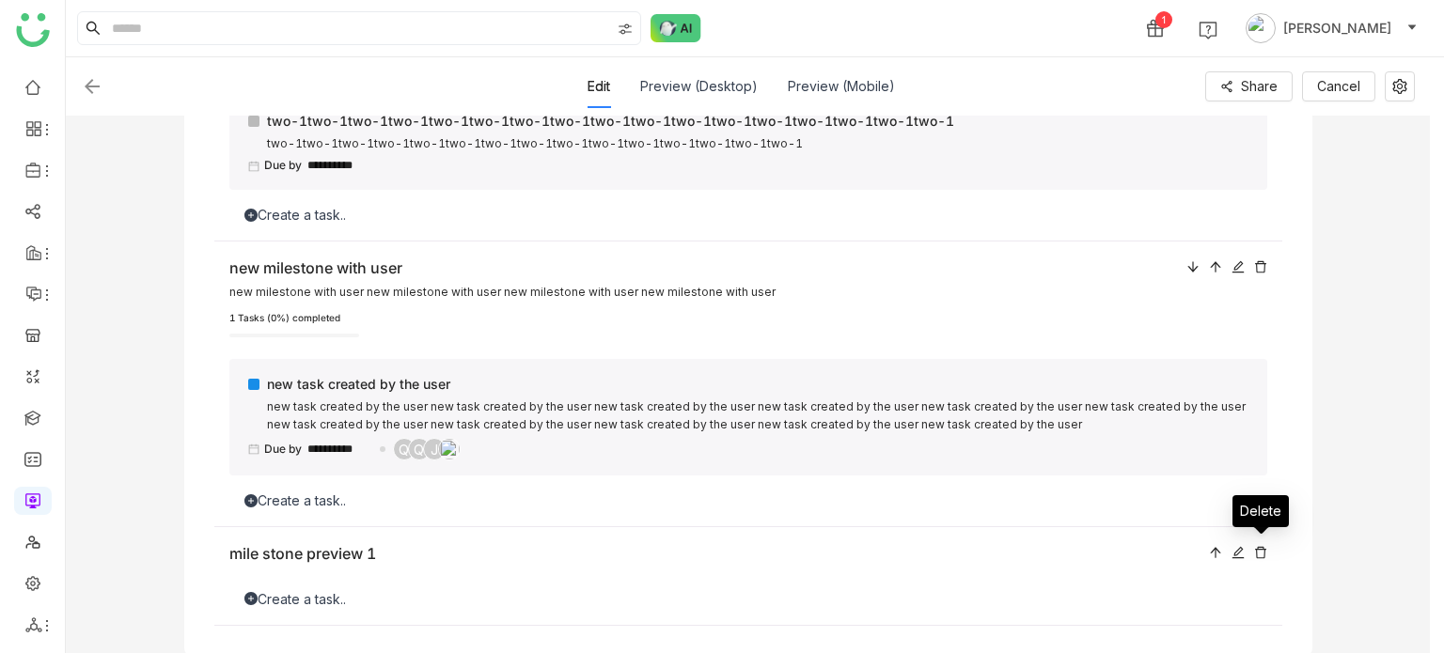
click at [1265, 546] on icon at bounding box center [1260, 552] width 13 height 13
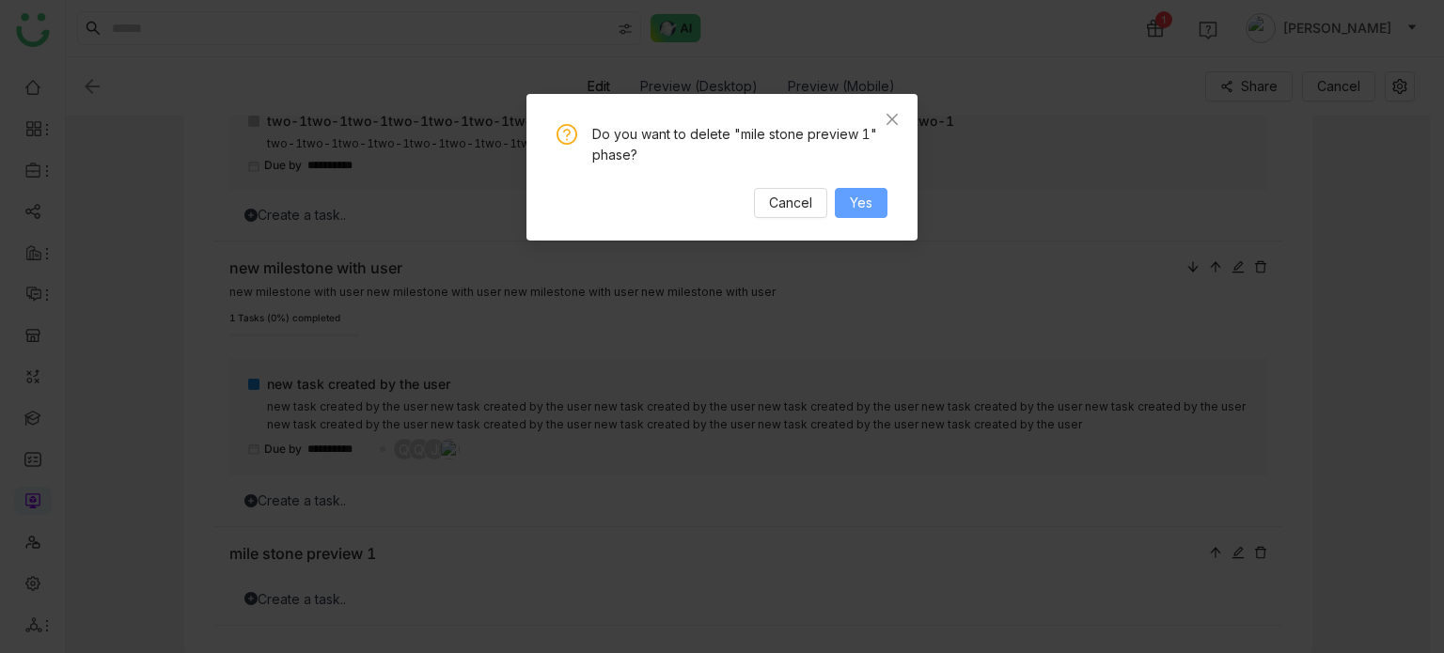
click at [864, 212] on span "Yes" at bounding box center [861, 203] width 23 height 21
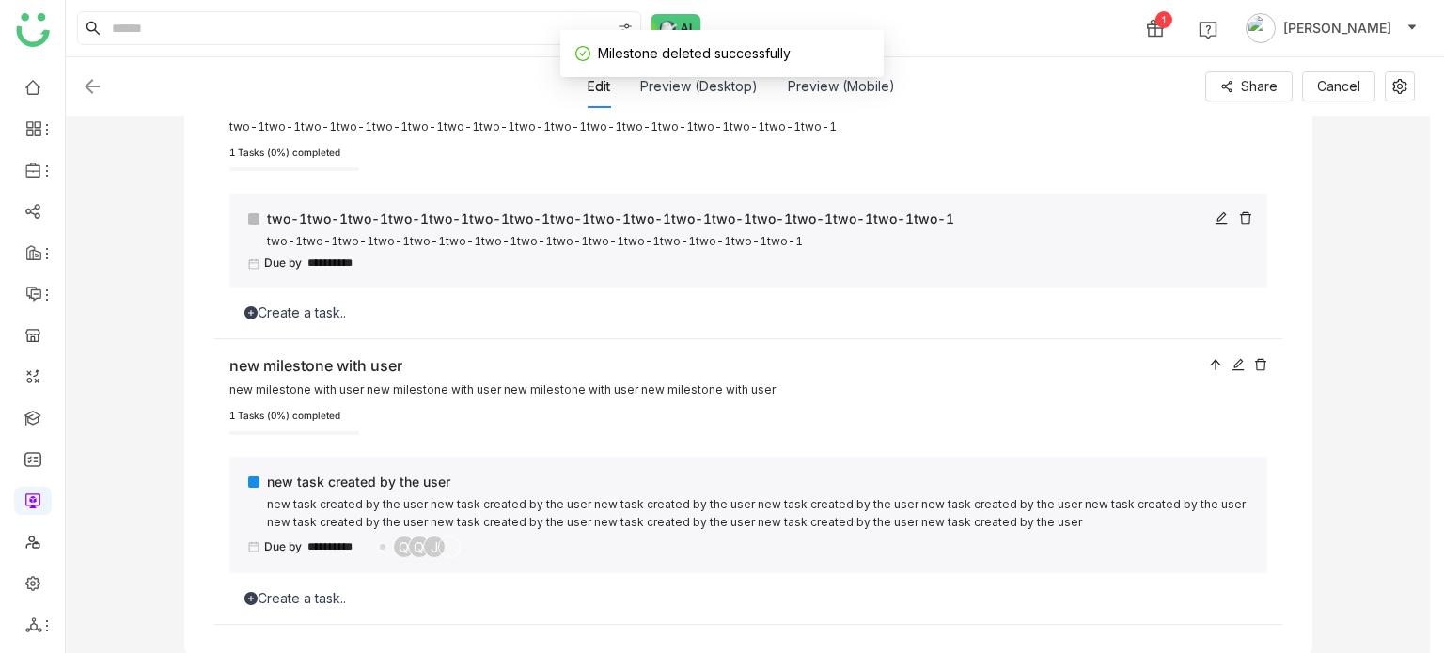
scroll to position [0, 0]
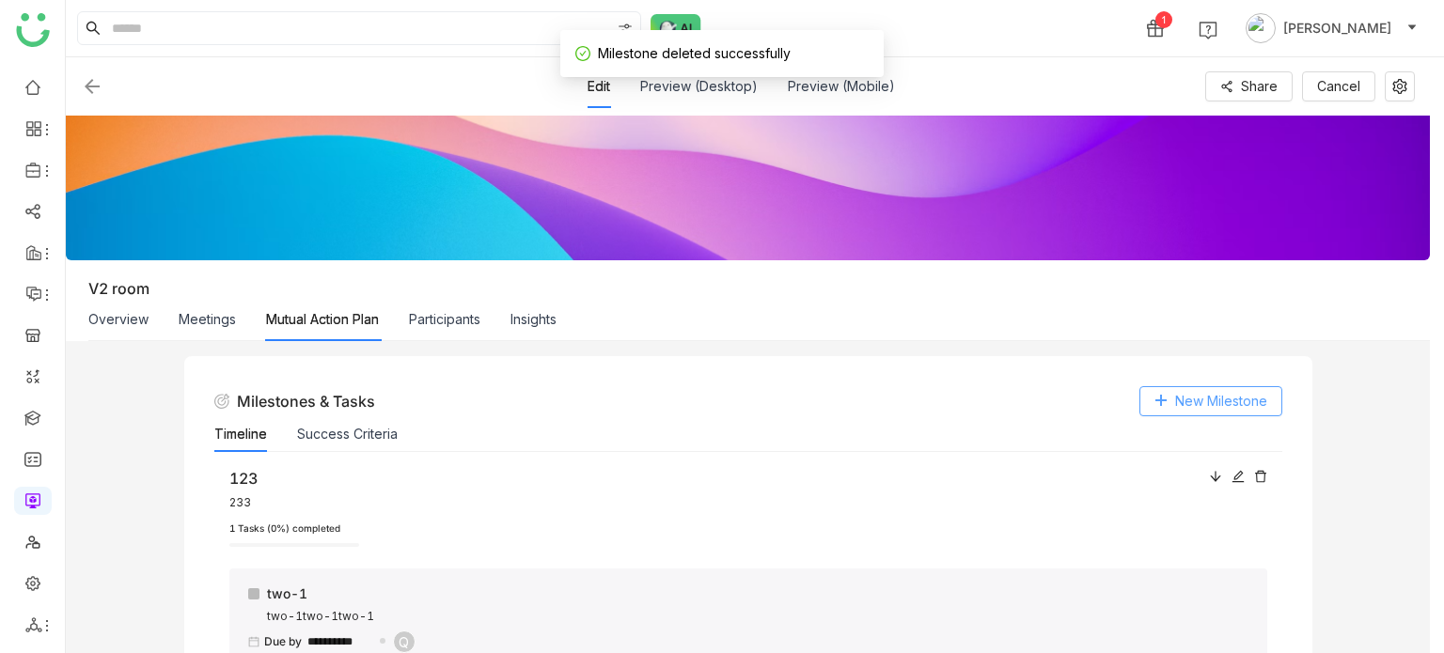
click at [1230, 397] on span "New Milestone" at bounding box center [1221, 401] width 92 height 21
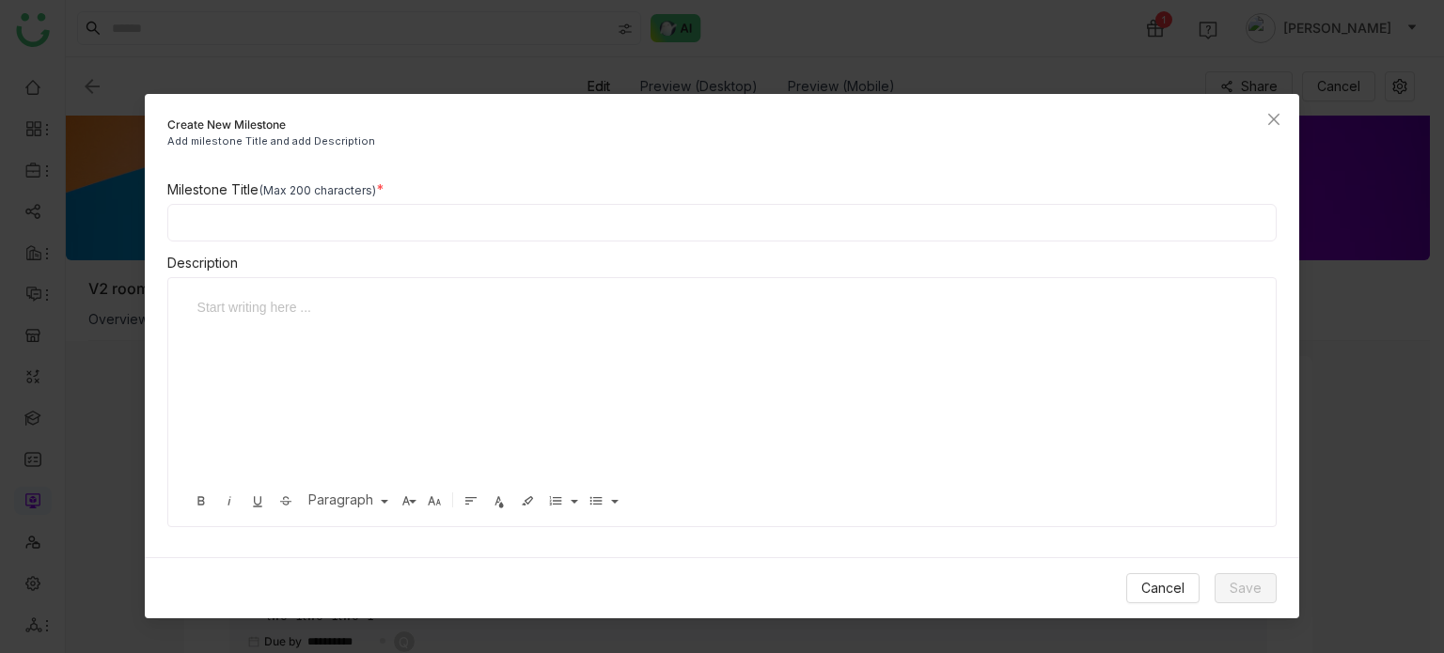
click at [558, 195] on div "Milestone Title (Max 200 characters)" at bounding box center [722, 190] width 1110 height 21
click at [559, 226] on input at bounding box center [722, 223] width 1110 height 38
type input "**********"
click at [1245, 589] on span "Save" at bounding box center [1246, 588] width 32 height 21
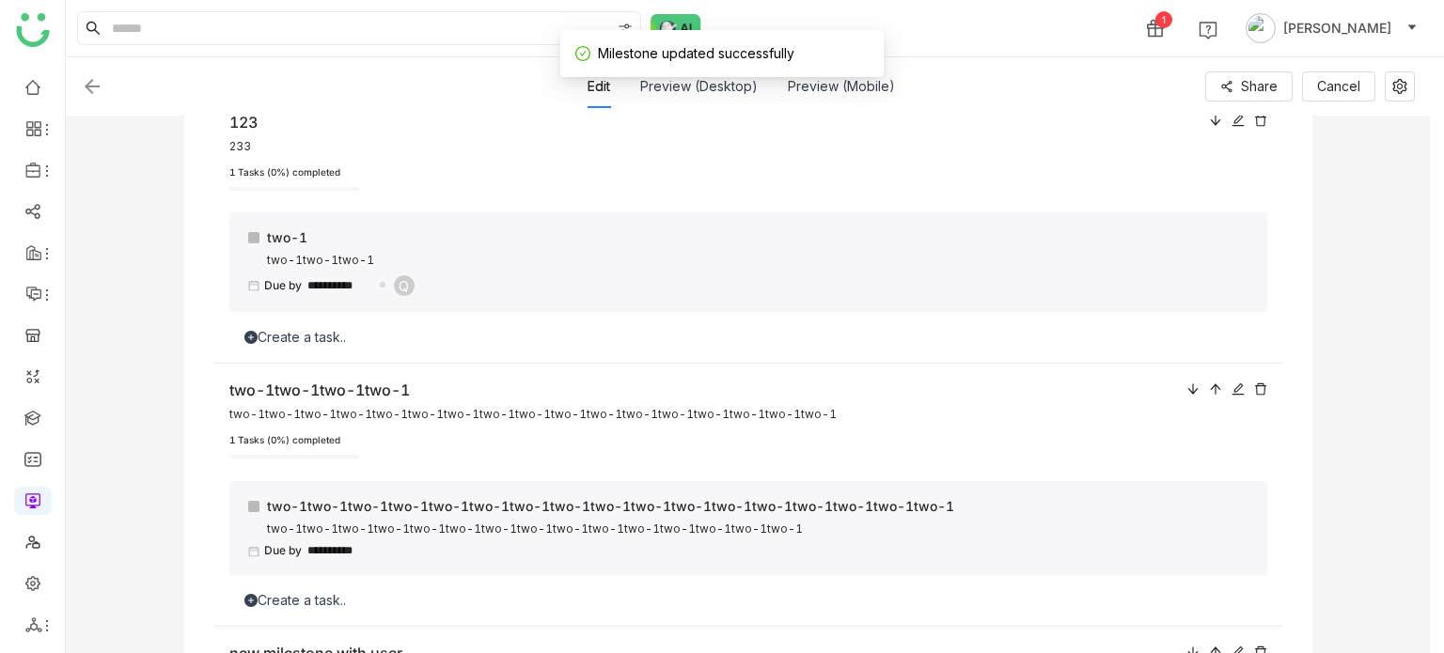
scroll to position [742, 0]
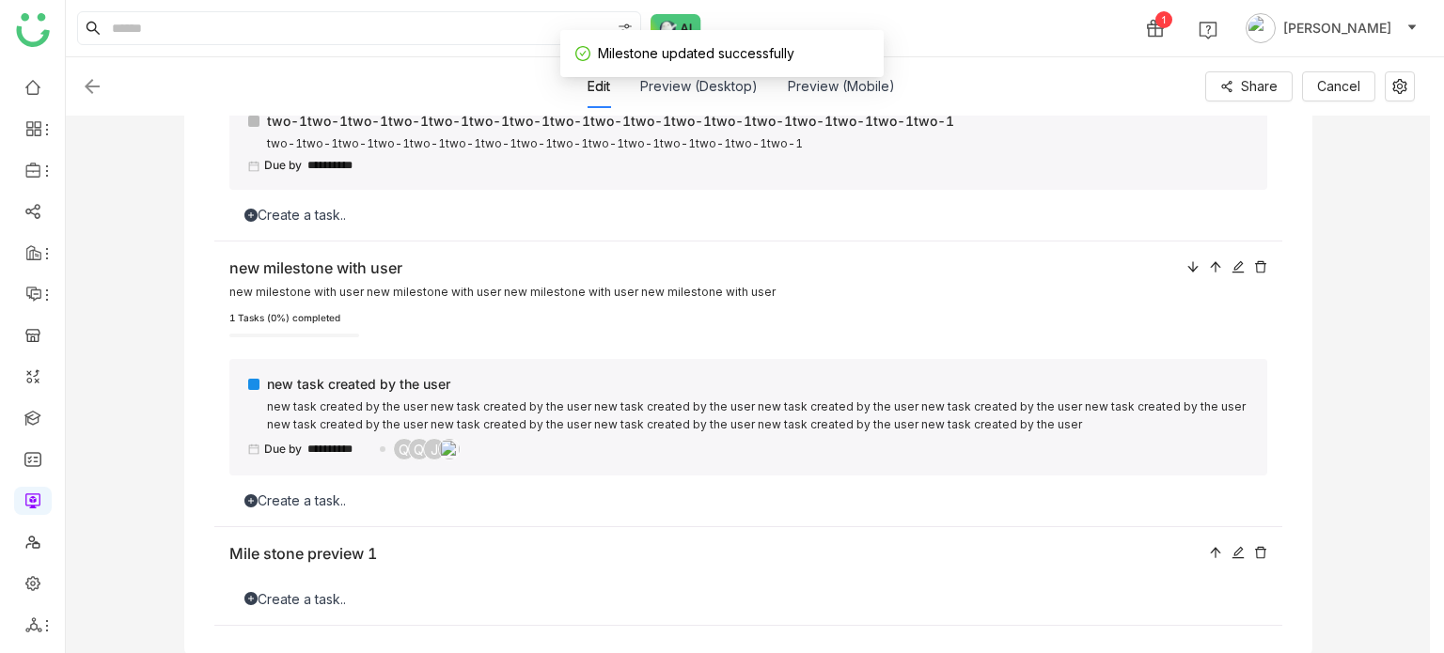
click at [377, 594] on div "Create a task.." at bounding box center [748, 599] width 1038 height 21
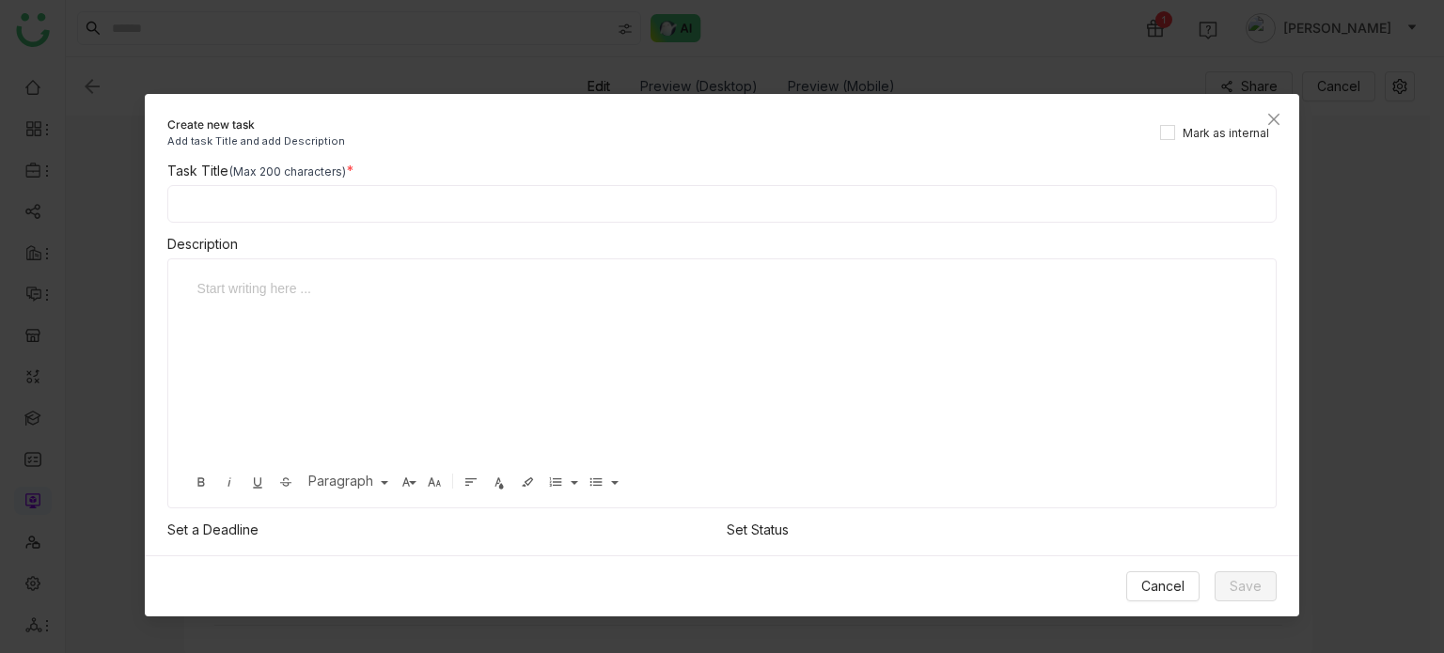
click at [489, 212] on input at bounding box center [722, 204] width 1110 height 38
type input "**********"
click at [1233, 565] on div "Cancel Save" at bounding box center [722, 586] width 1155 height 61
click at [1235, 582] on span "Save" at bounding box center [1246, 586] width 32 height 21
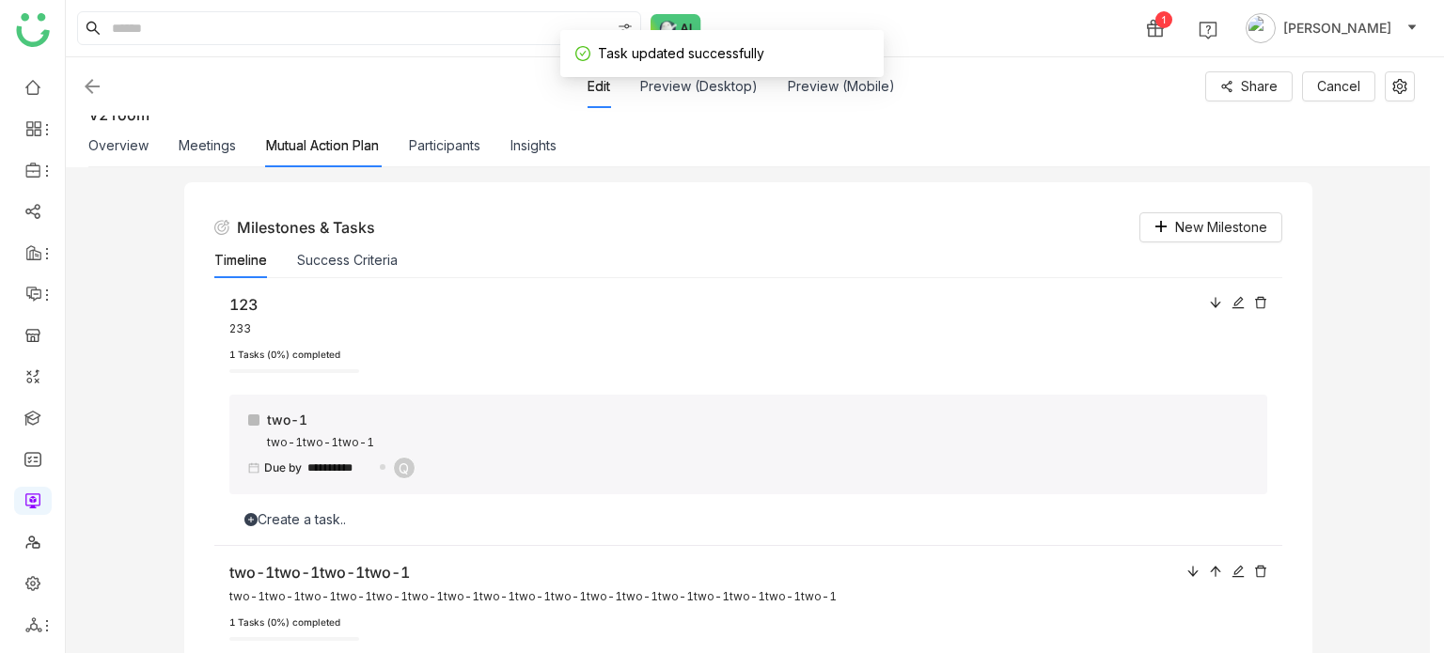
scroll to position [0, 0]
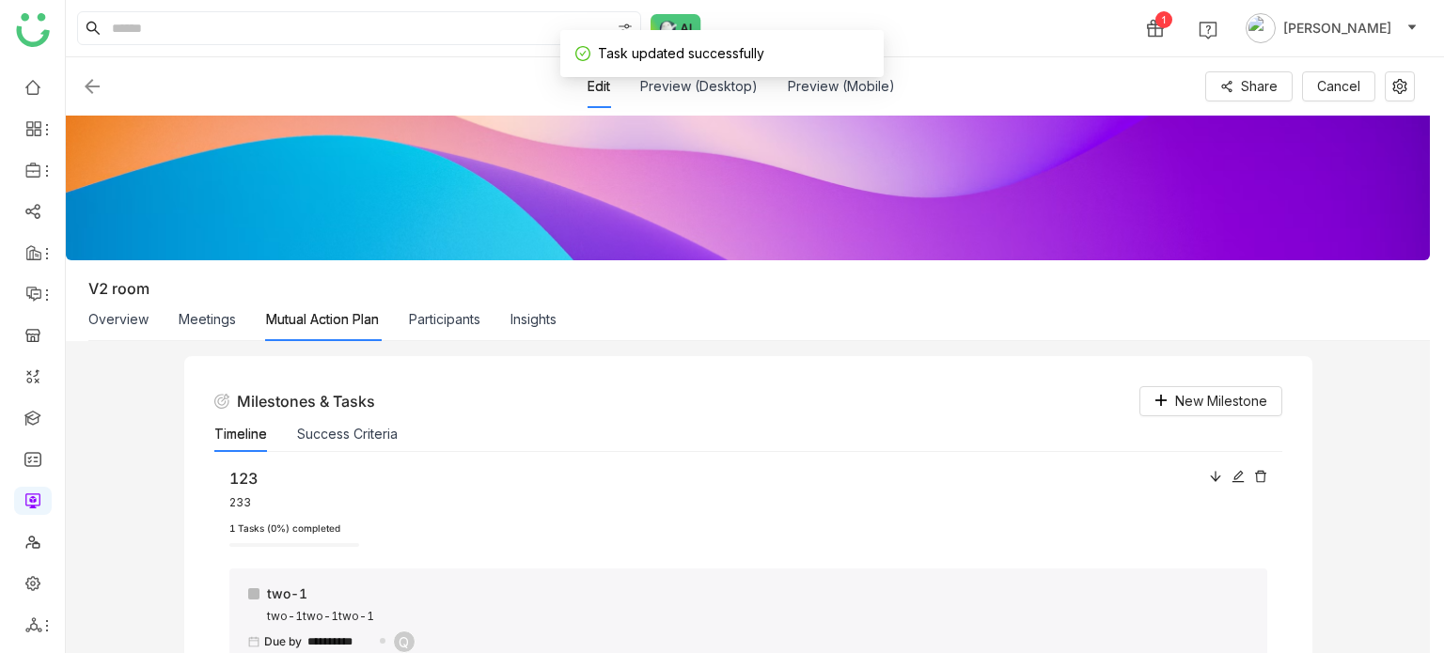
click at [119, 305] on div "Overview" at bounding box center [118, 319] width 60 height 43
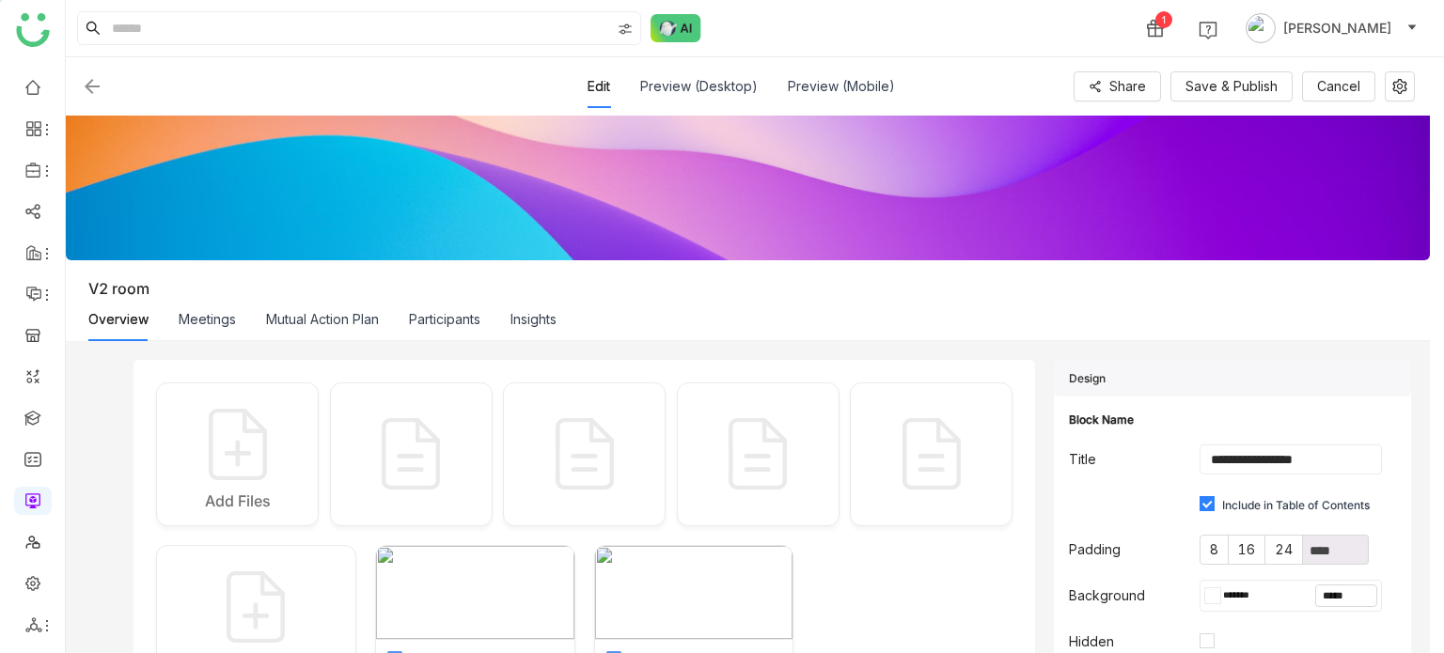
click at [312, 304] on div "Mutual Action Plan" at bounding box center [322, 319] width 113 height 43
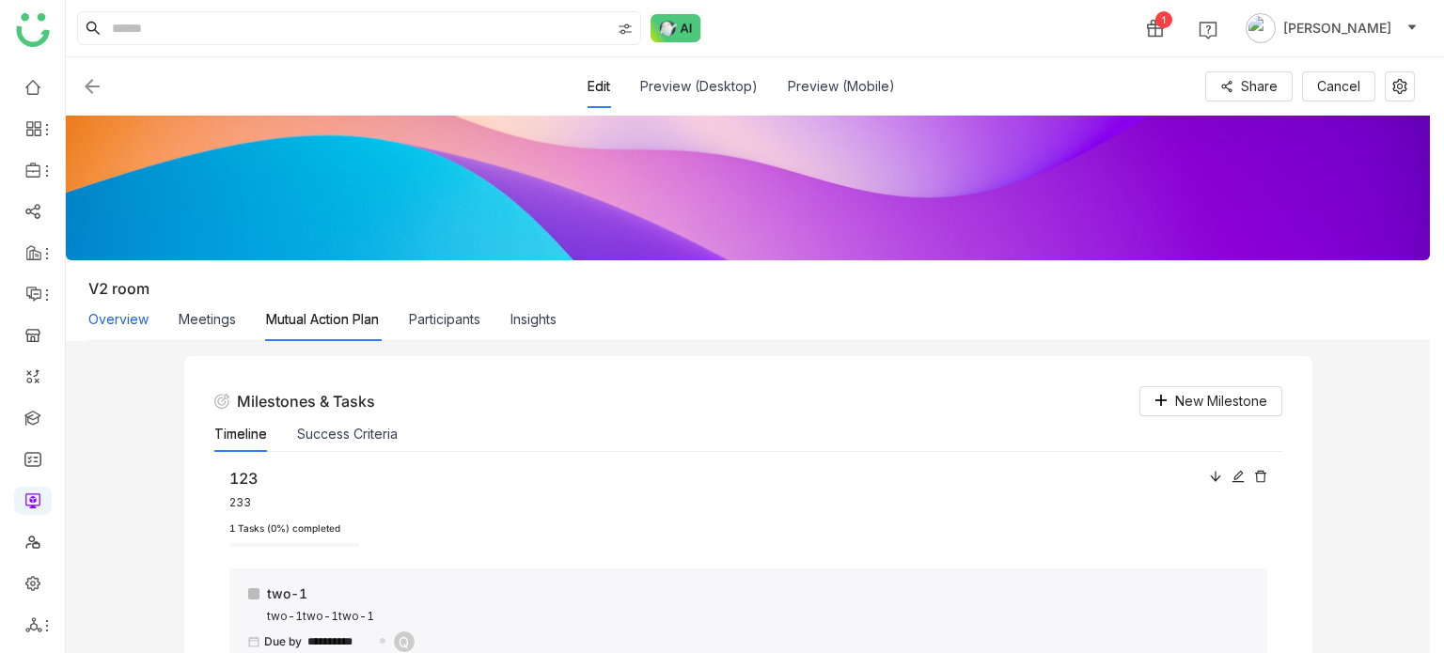
click at [128, 318] on button "Overview" at bounding box center [118, 319] width 60 height 21
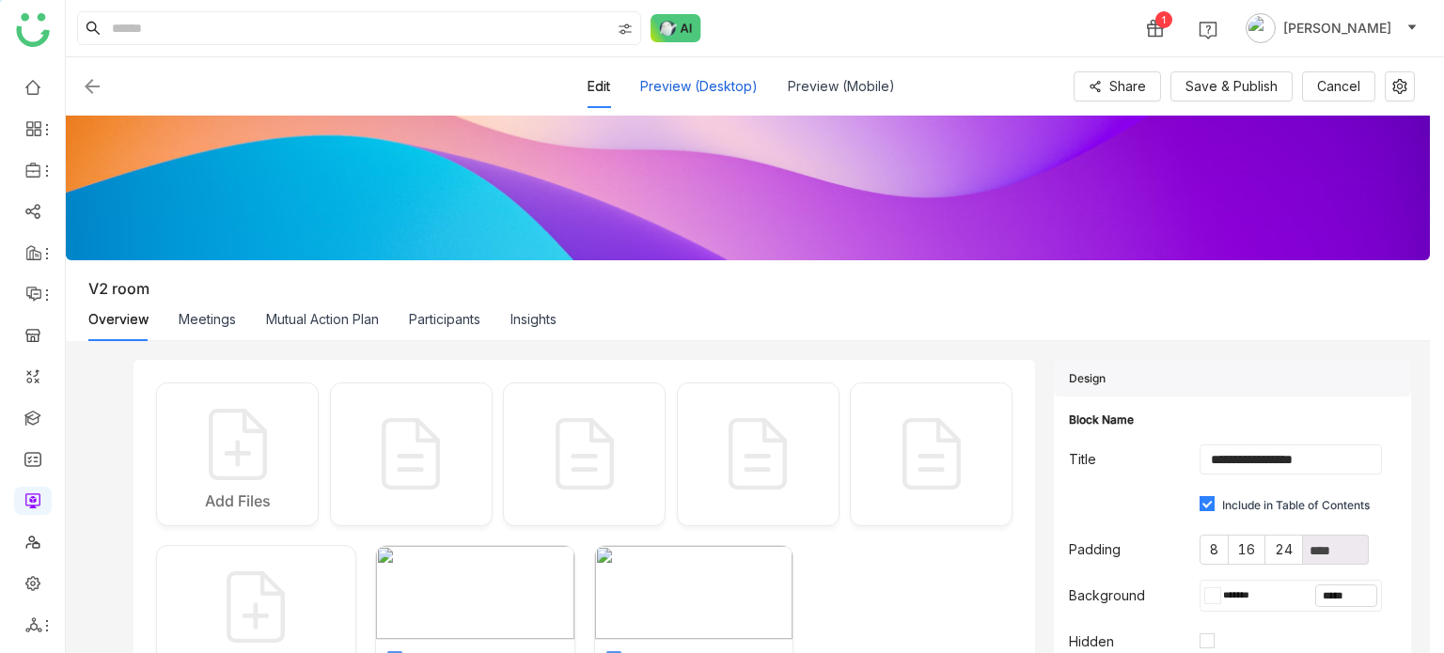
click at [701, 96] on button "Preview (Desktop)" at bounding box center [699, 86] width 118 height 21
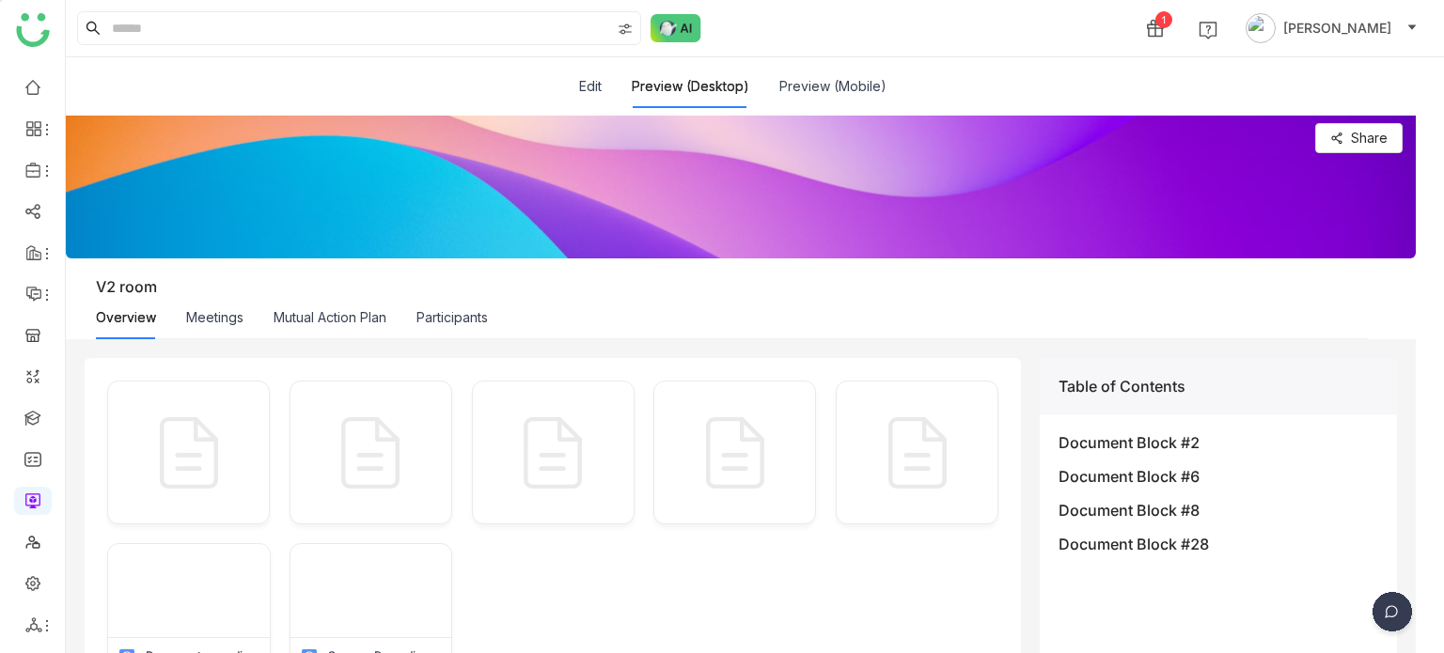
click at [336, 337] on div "Mutual Action Plan" at bounding box center [330, 317] width 113 height 43
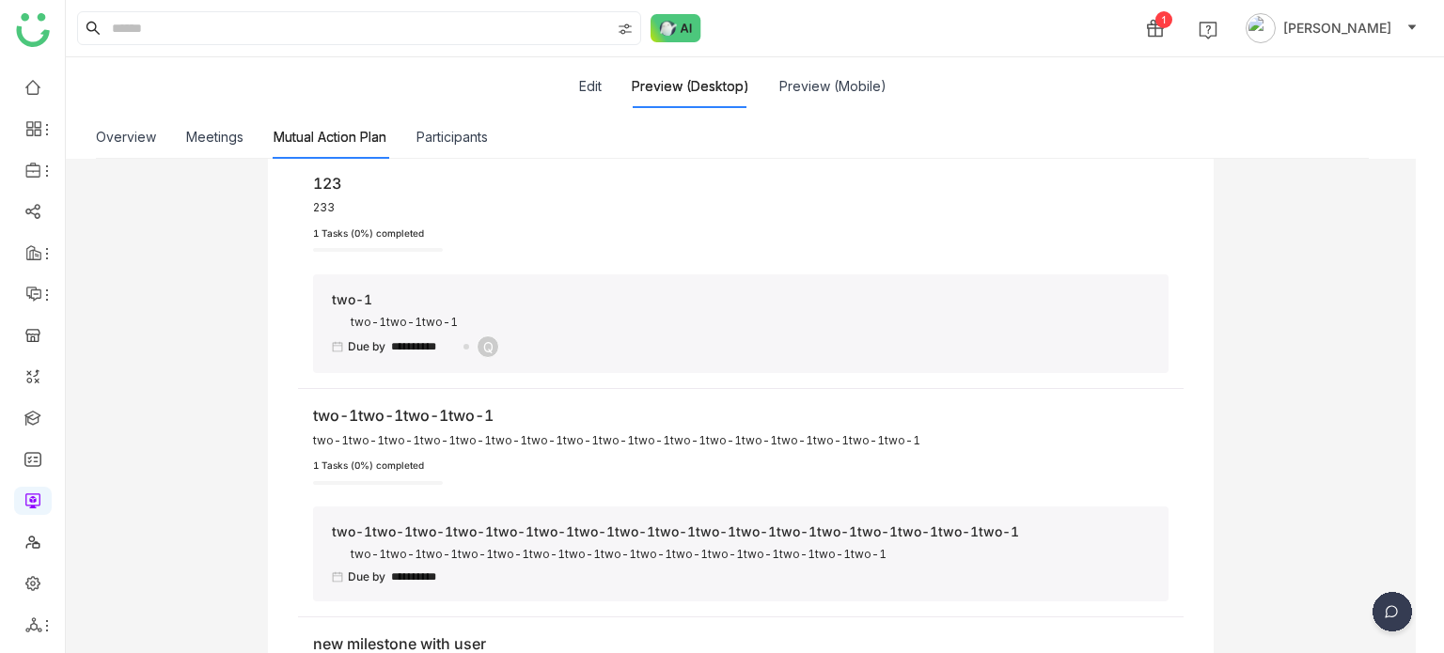
scroll to position [16, 0]
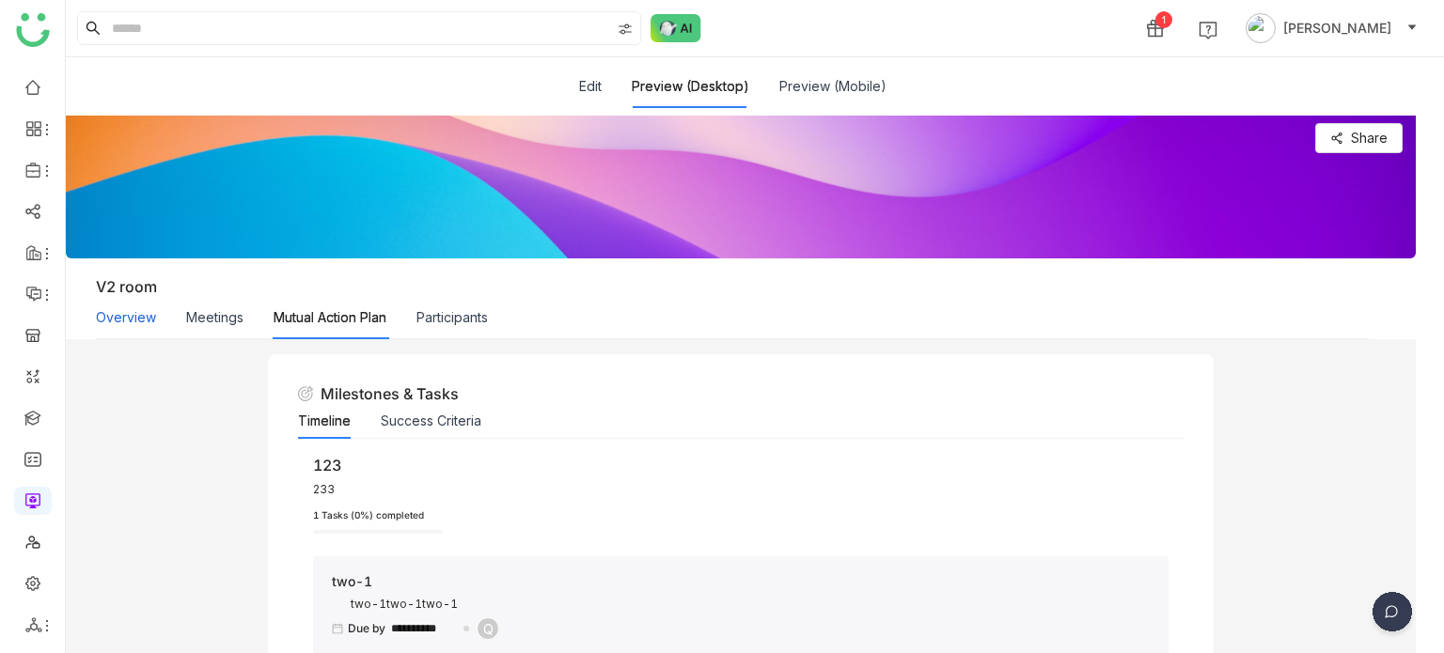
click at [111, 311] on button "Overview" at bounding box center [126, 317] width 60 height 21
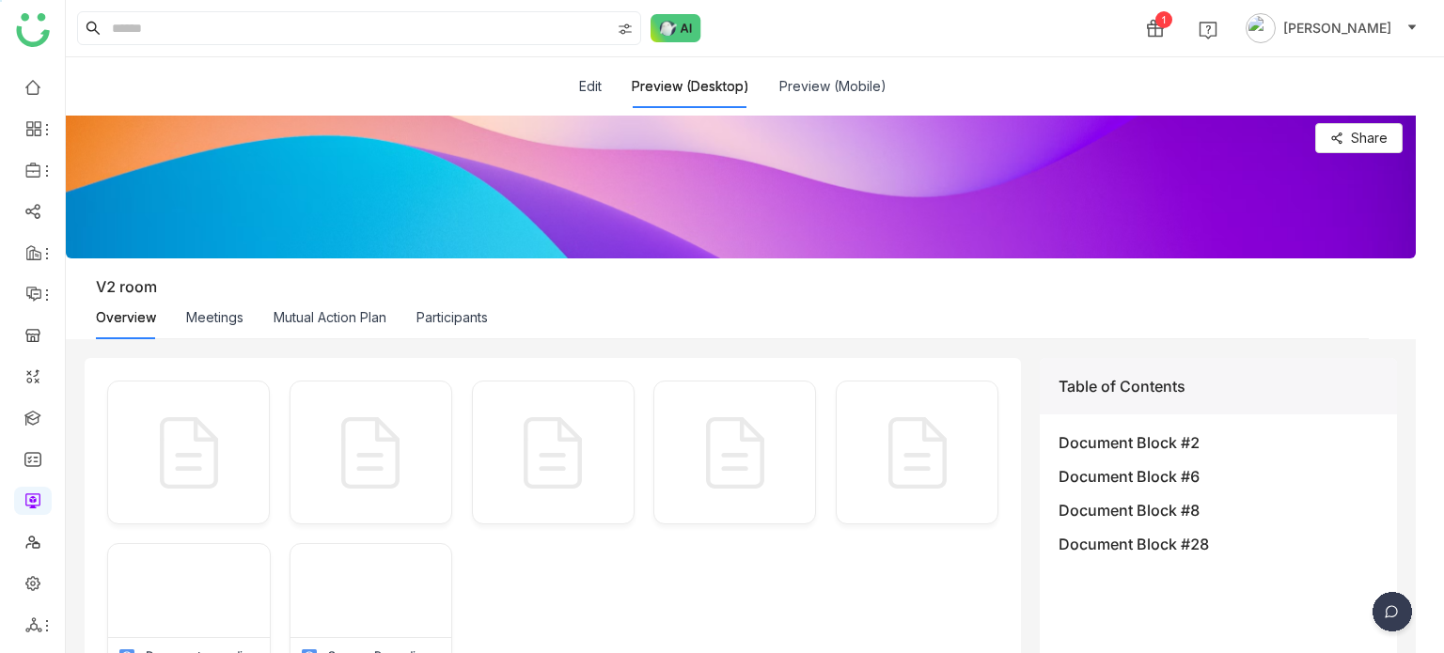
click at [607, 97] on div "Edit Preview (Desktop) Preview (Mobile)" at bounding box center [732, 86] width 307 height 43
click at [590, 95] on div "Edit" at bounding box center [590, 86] width 23 height 43
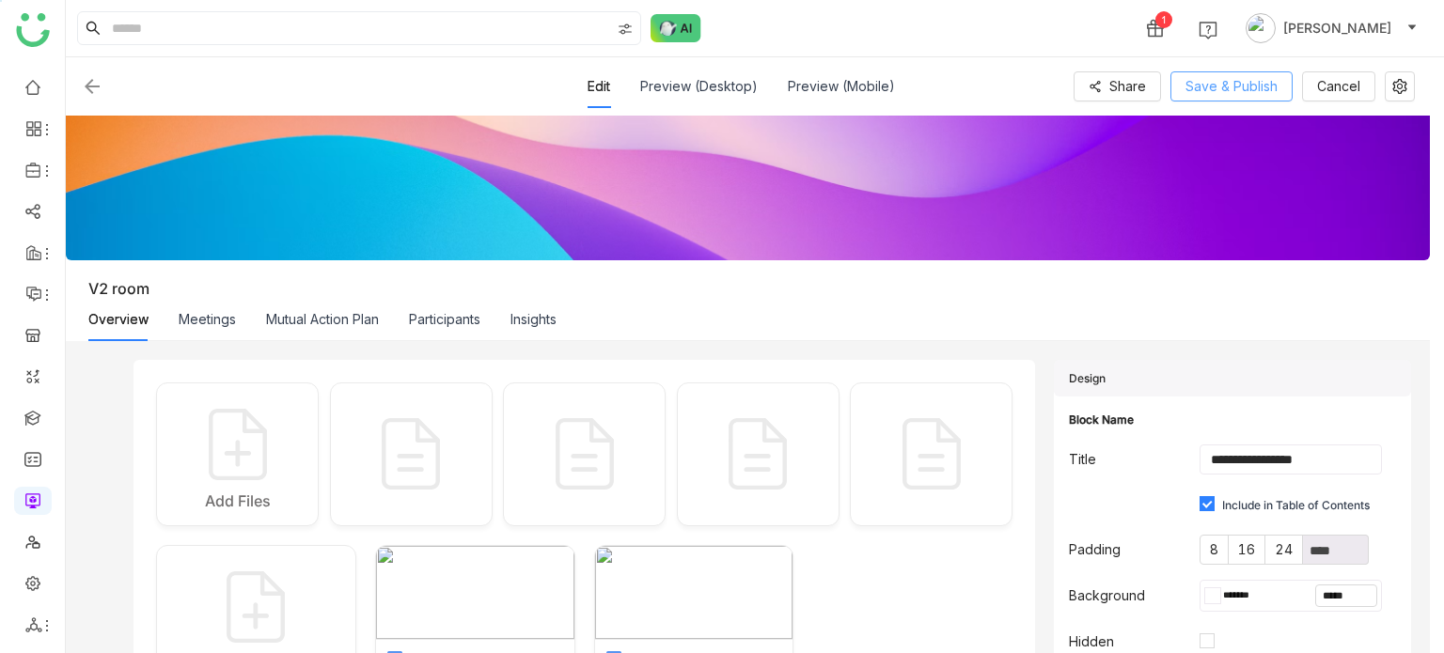
click at [1262, 81] on span "Save & Publish" at bounding box center [1232, 86] width 92 height 21
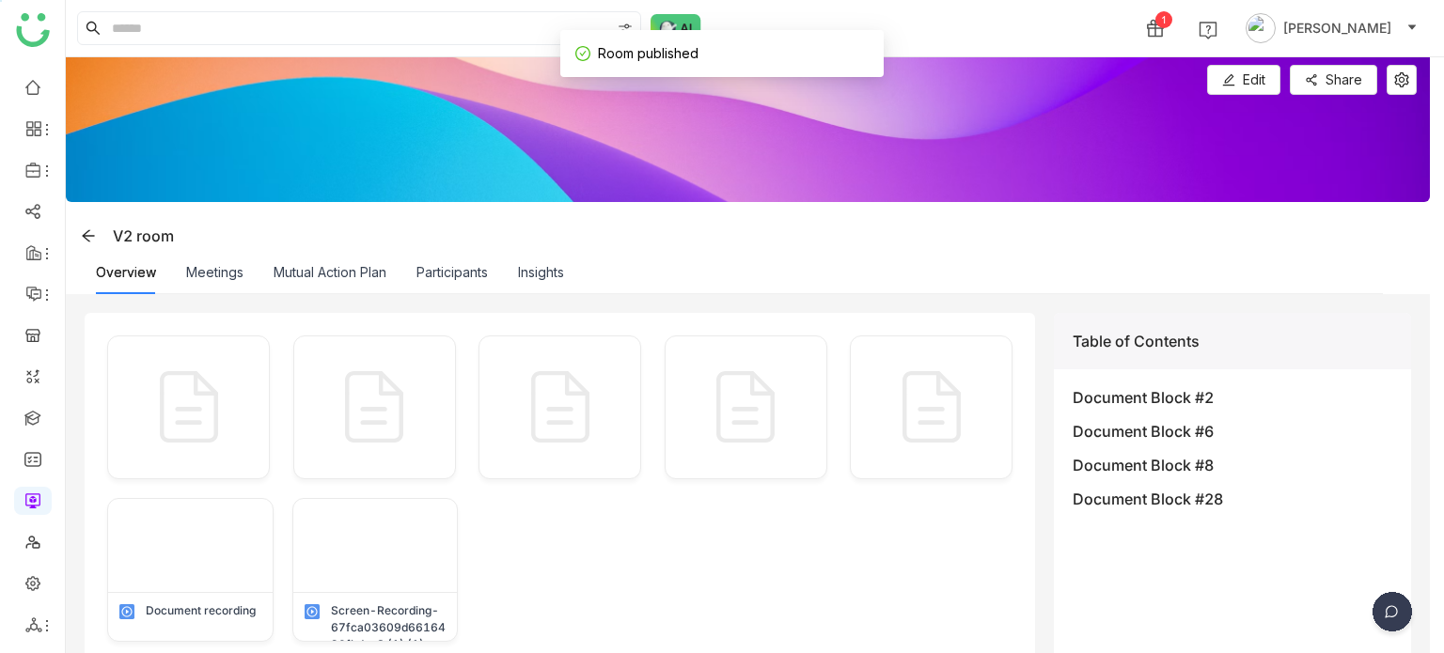
click at [369, 289] on div "Mutual Action Plan" at bounding box center [330, 272] width 113 height 43
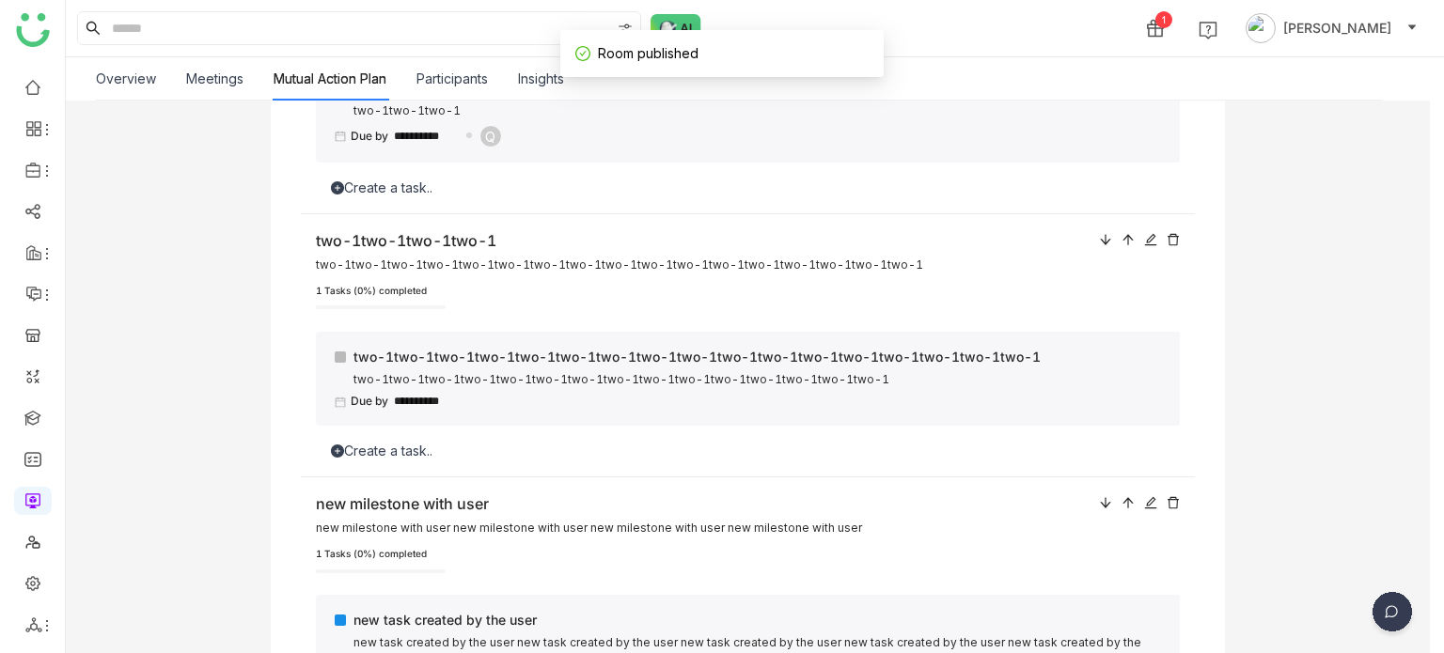
scroll to position [835, 0]
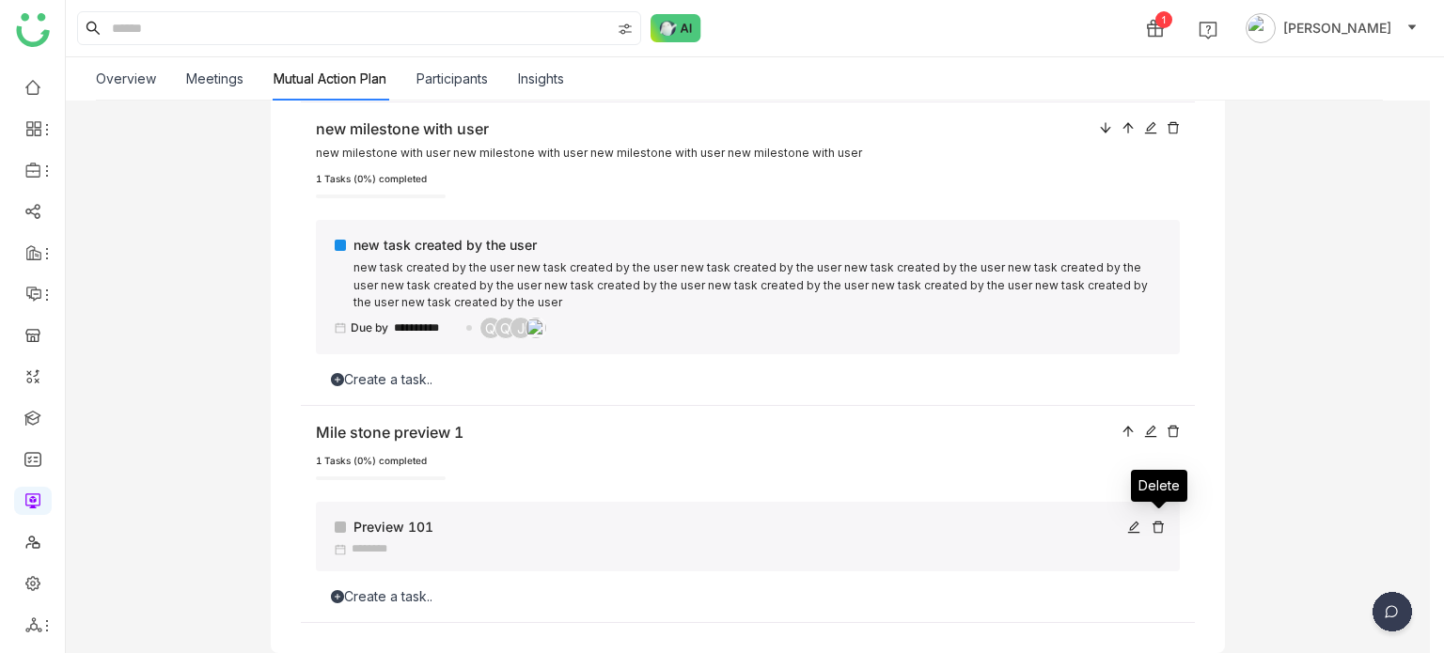
click at [1157, 527] on icon at bounding box center [1158, 527] width 13 height 13
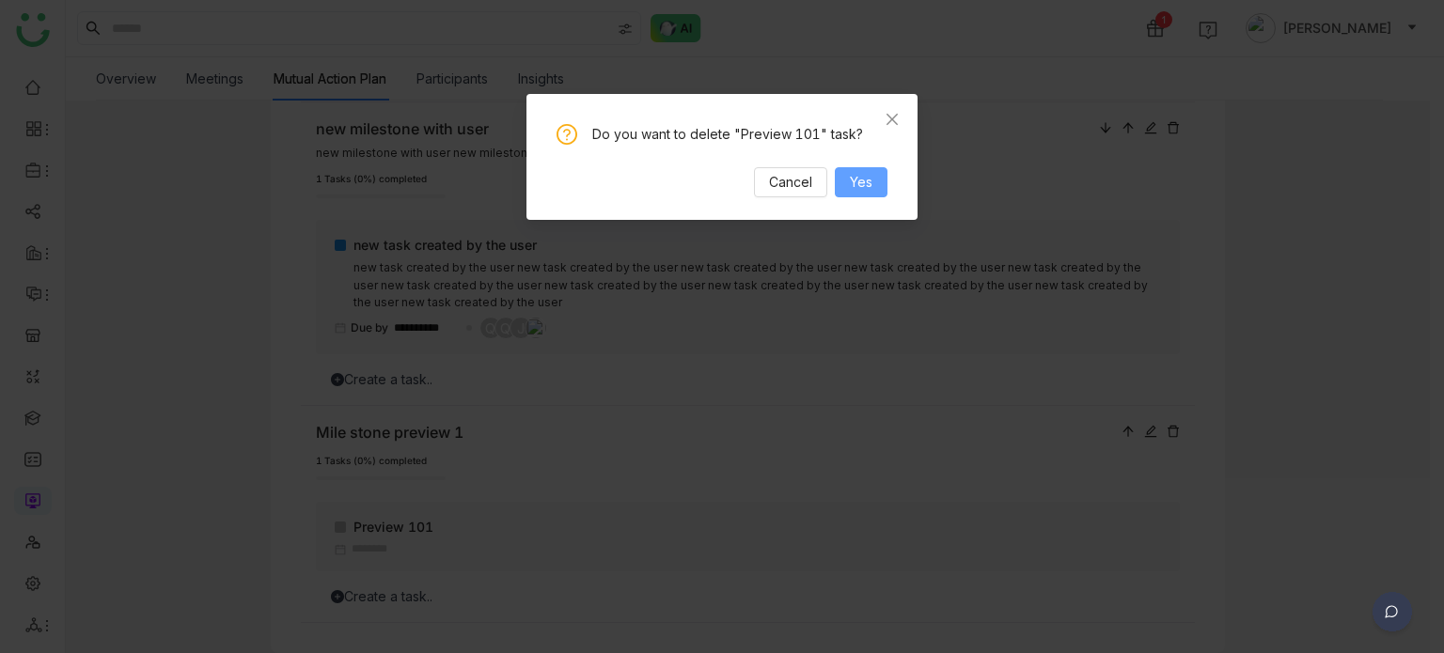
click at [859, 182] on span "Yes" at bounding box center [861, 182] width 23 height 21
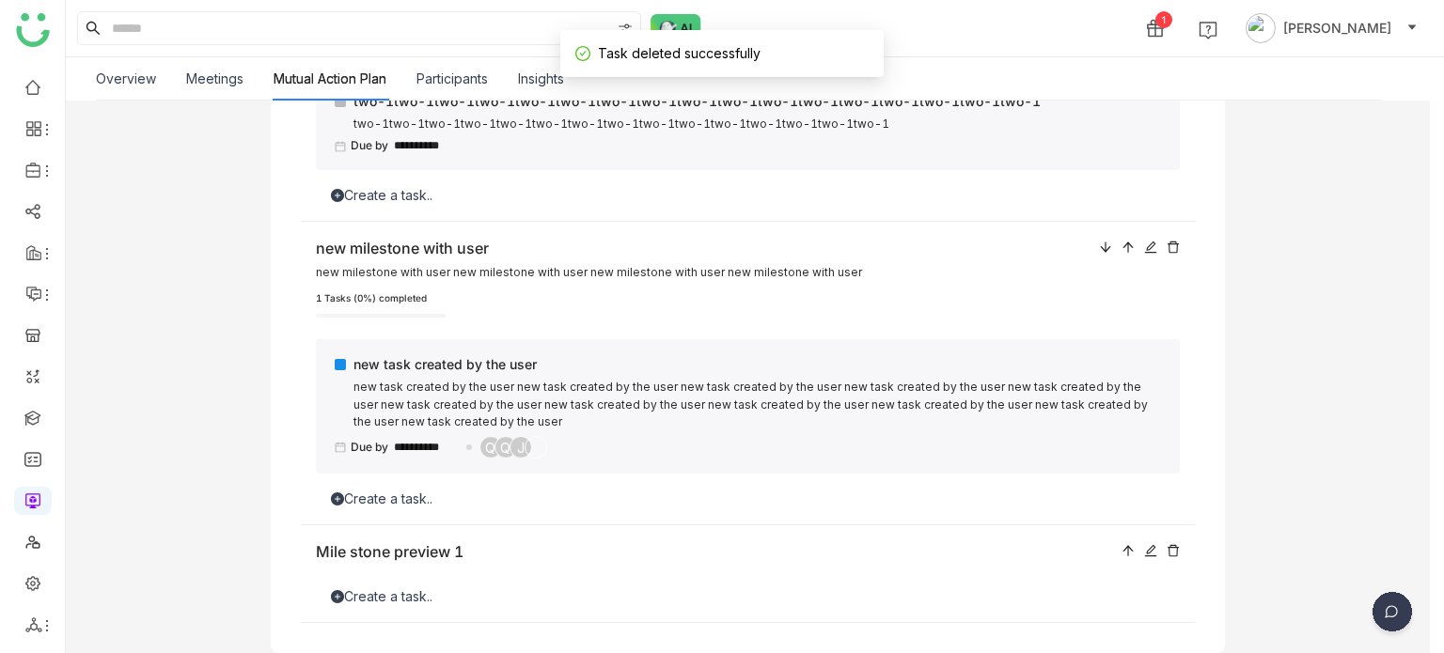
scroll to position [714, 0]
click at [407, 604] on div "Create a task.." at bounding box center [748, 598] width 865 height 21
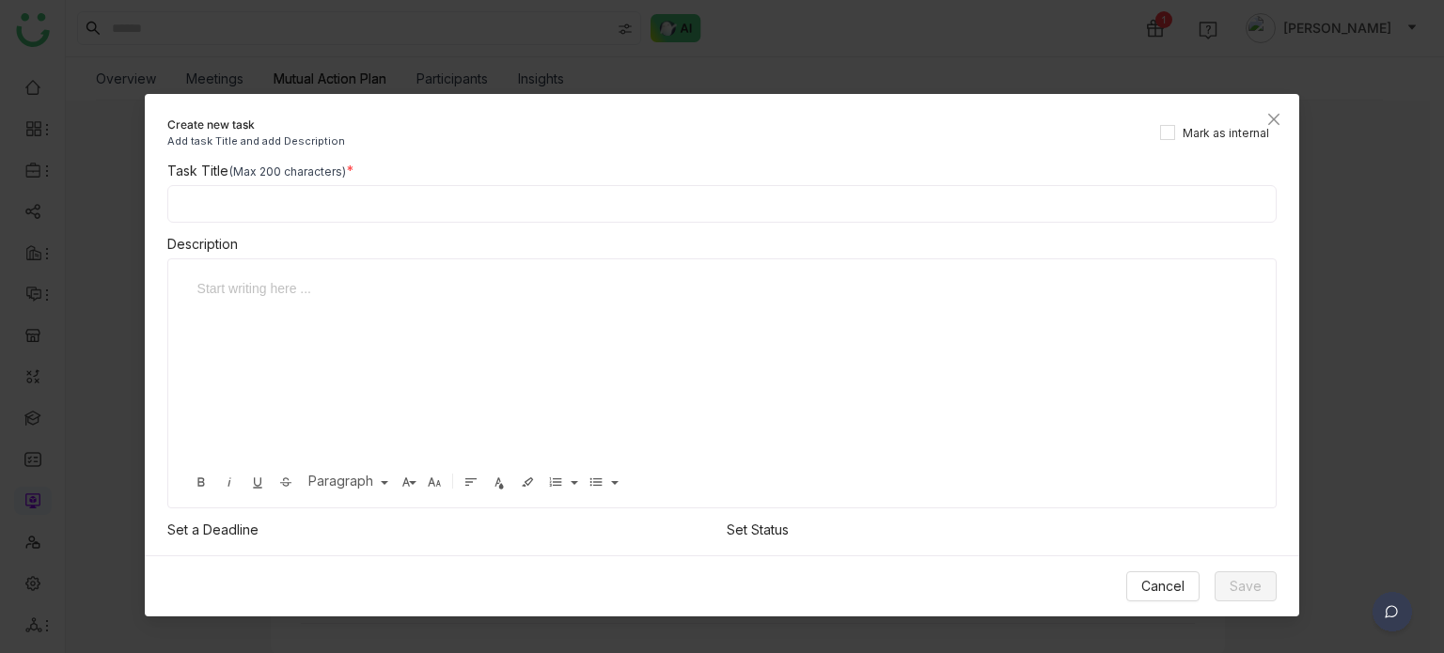
click at [474, 214] on input at bounding box center [722, 204] width 1110 height 38
type input "**********"
click at [1166, 588] on span "Cancel" at bounding box center [1162, 586] width 43 height 21
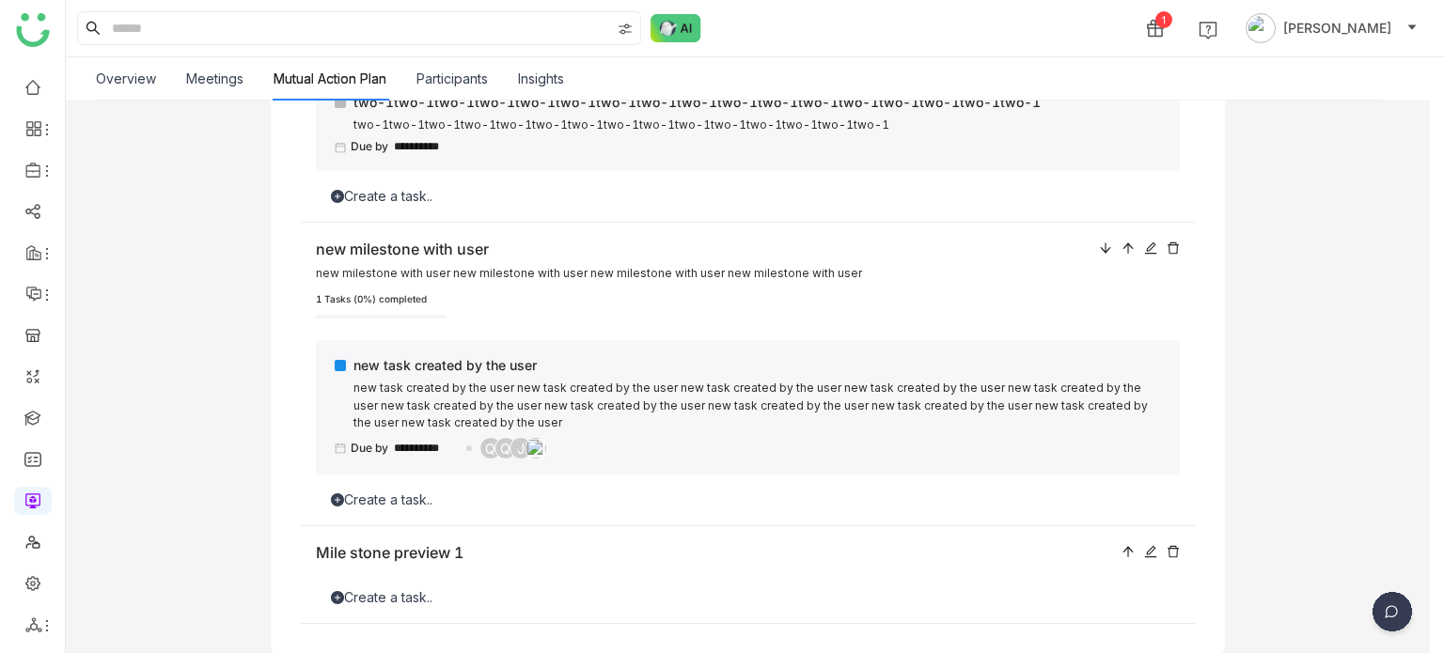
click at [1166, 588] on nz-modal-container at bounding box center [722, 326] width 1444 height 653
click at [1148, 552] on icon at bounding box center [1150, 551] width 13 height 13
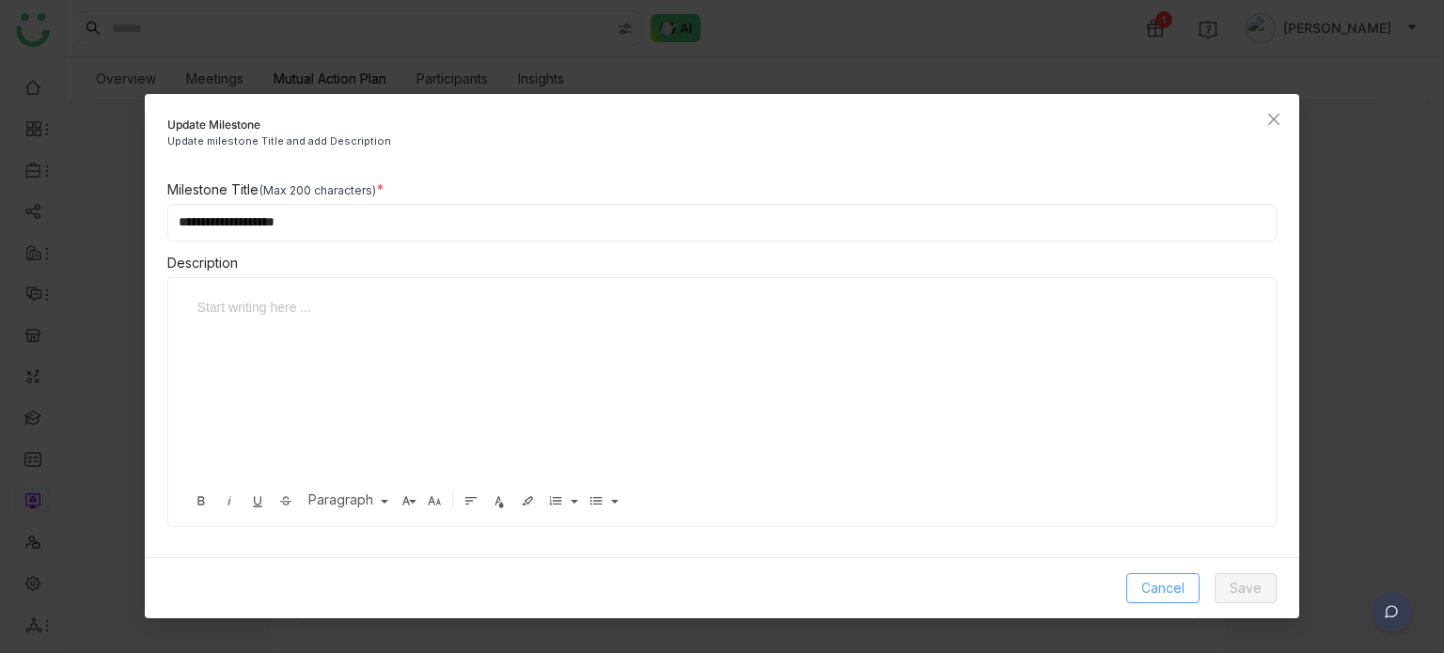
click at [1183, 599] on button "Cancel" at bounding box center [1162, 589] width 73 height 30
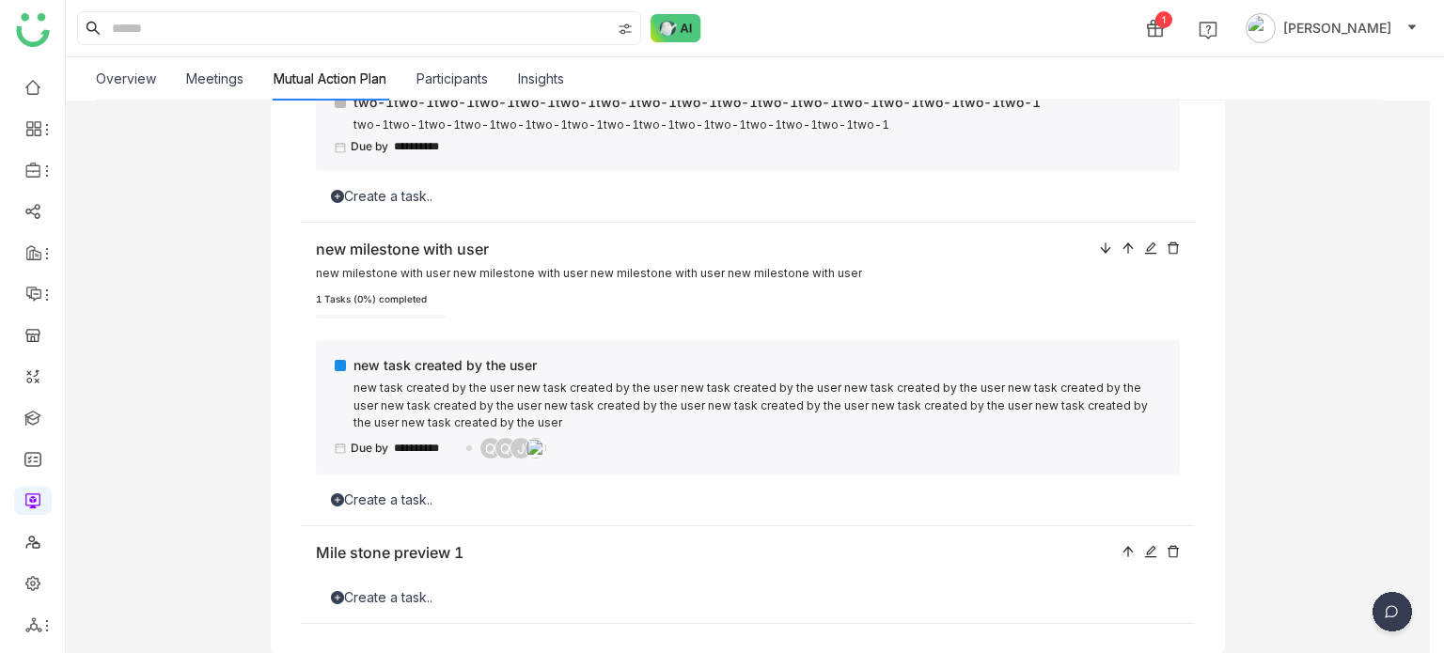
scroll to position [684, 0]
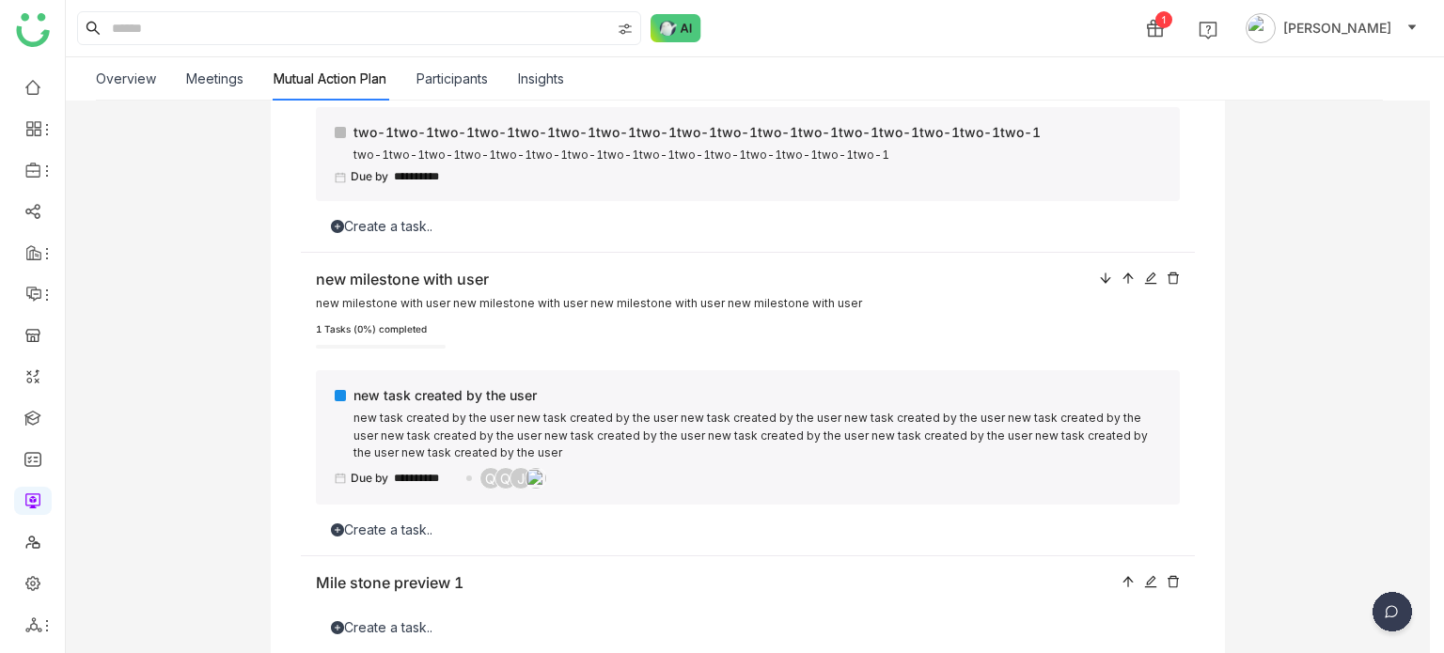
click at [505, 621] on div "Create a task.." at bounding box center [748, 628] width 865 height 21
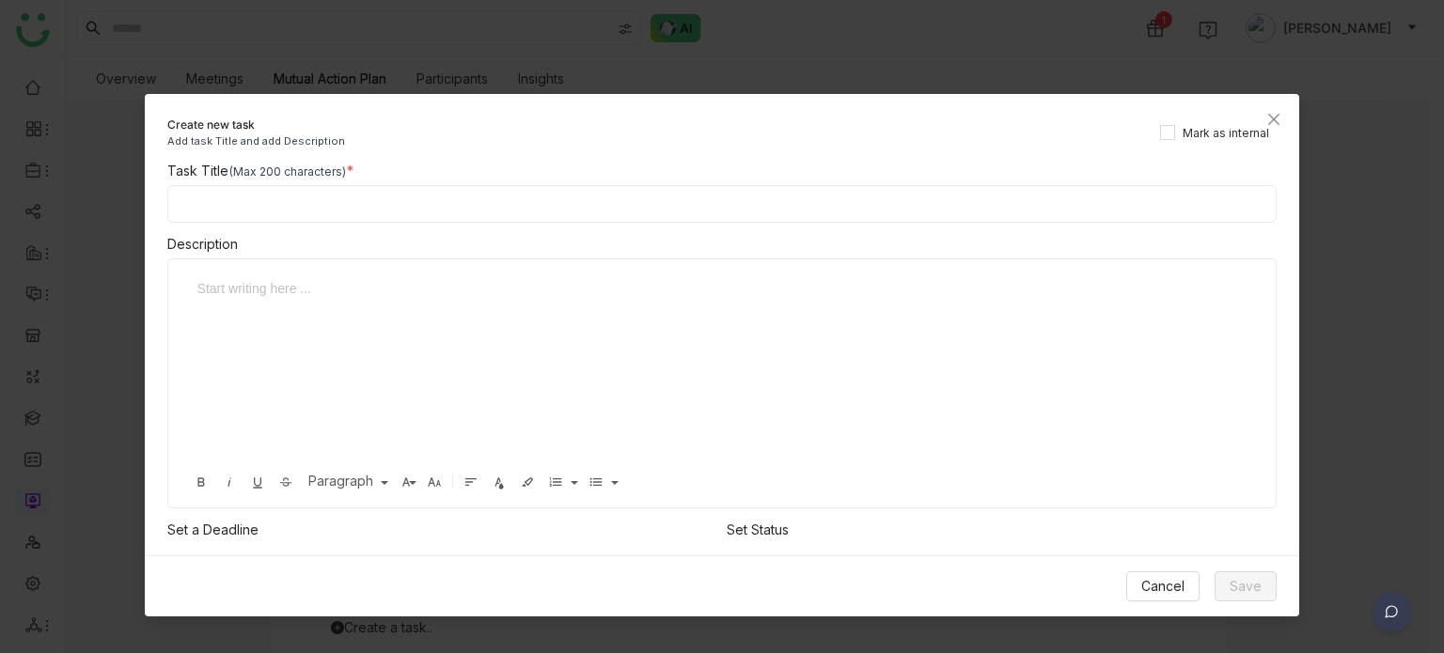
click at [503, 217] on input at bounding box center [722, 204] width 1110 height 38
type input "**********"
click at [1257, 579] on span "Save" at bounding box center [1246, 586] width 32 height 21
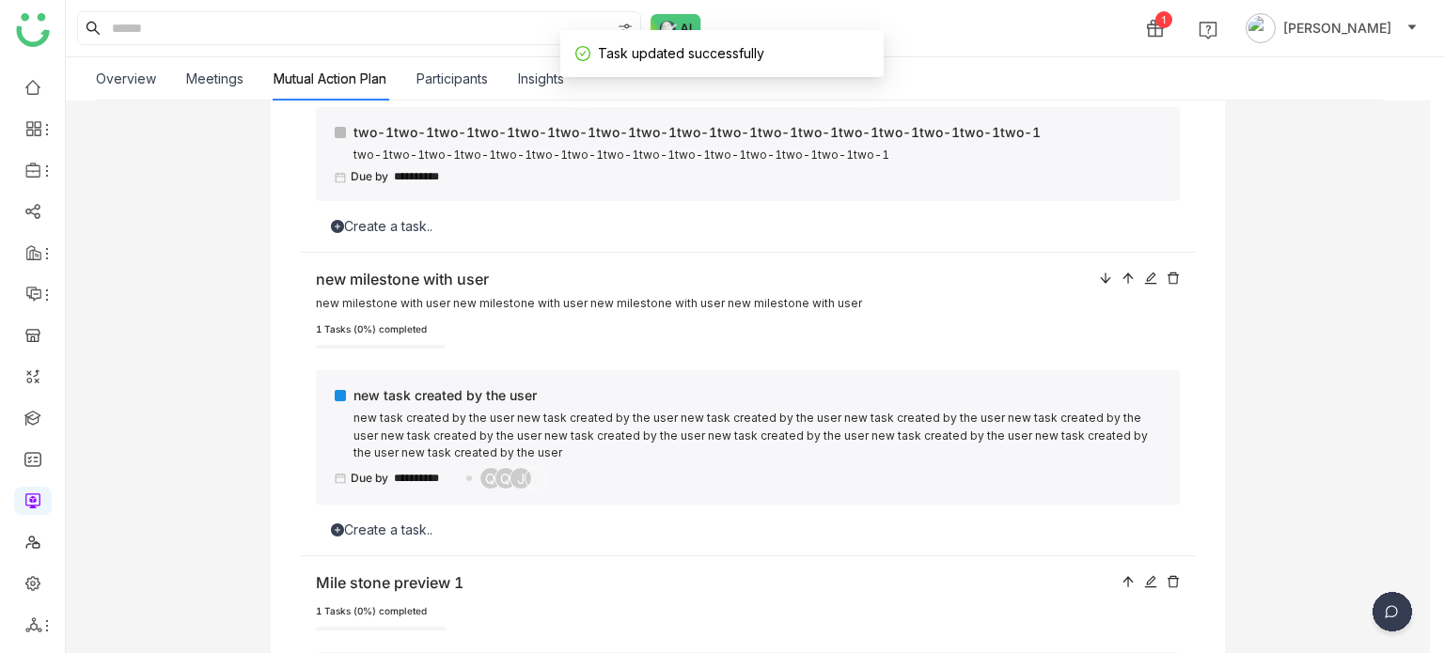
scroll to position [0, 0]
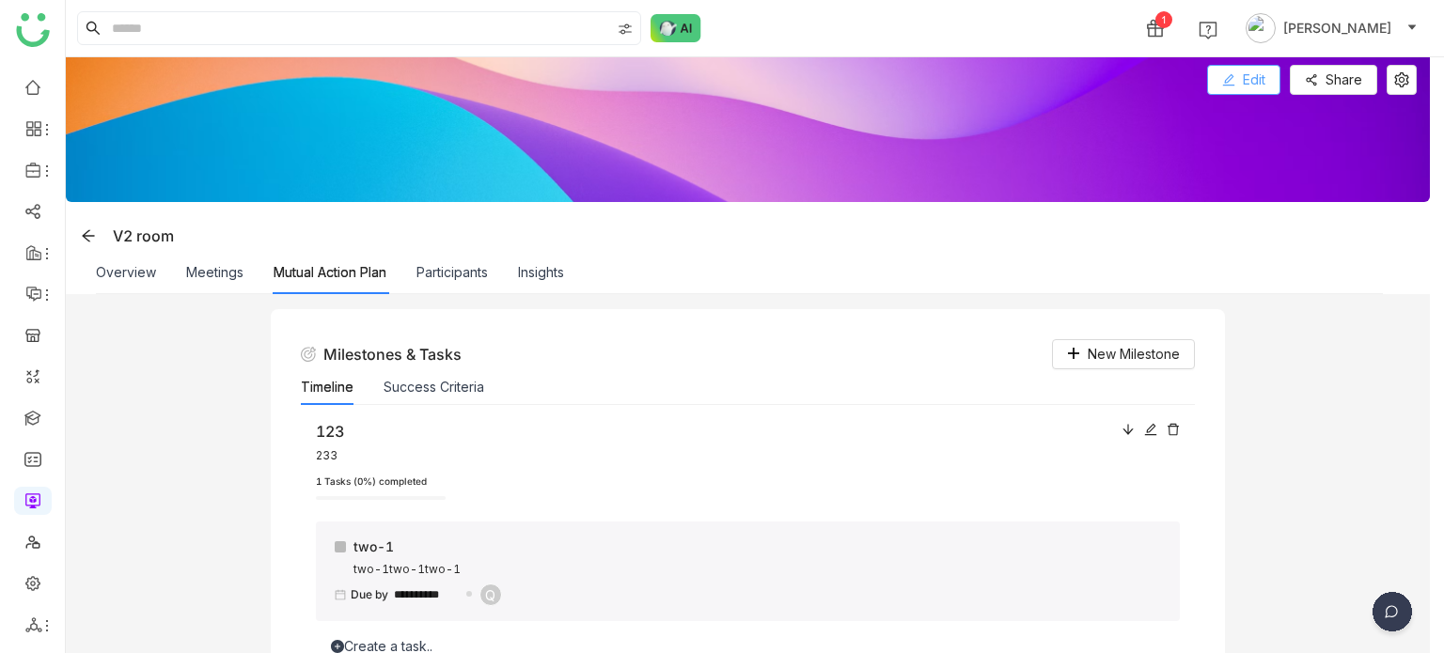
click at [1266, 75] on button "Edit" at bounding box center [1243, 80] width 73 height 30
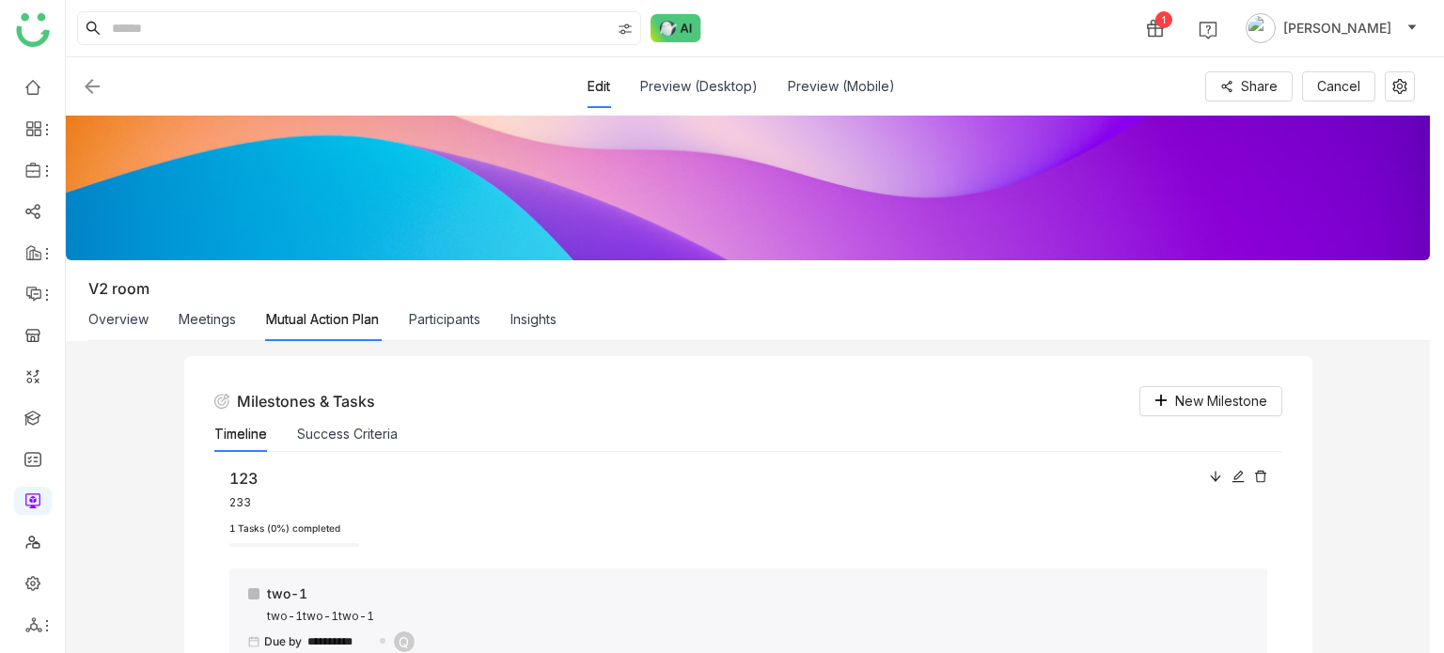
scroll to position [863, 0]
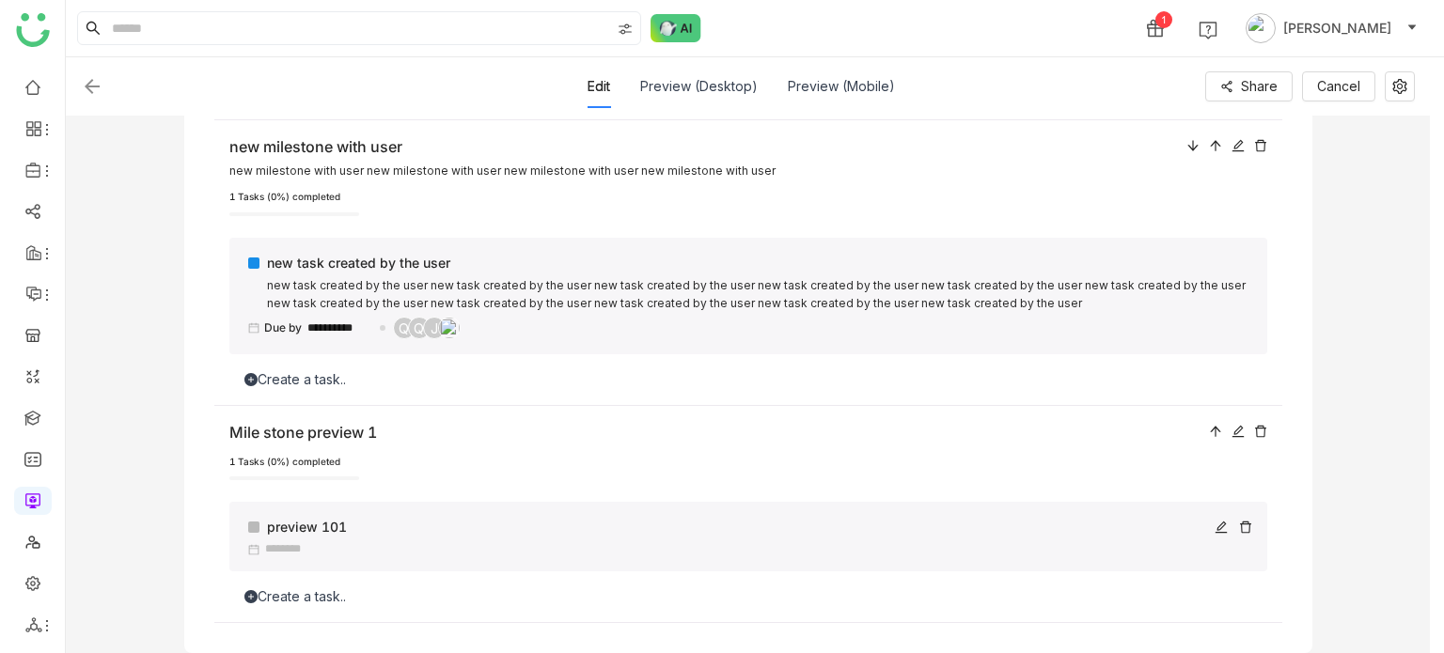
click at [1241, 526] on icon at bounding box center [1245, 527] width 13 height 13
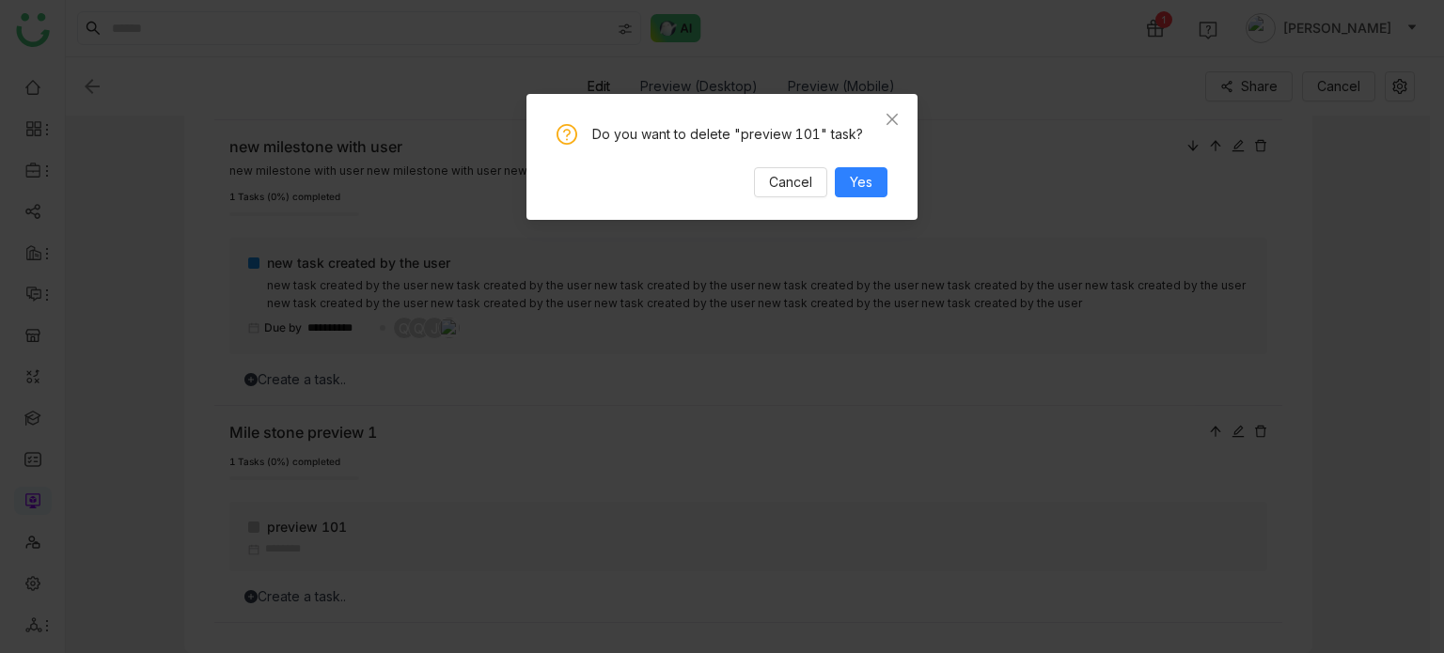
click at [886, 197] on div "Do you want to delete "preview 101" task? Cancel Yes" at bounding box center [722, 157] width 391 height 126
click at [875, 191] on button "Yes" at bounding box center [861, 182] width 53 height 30
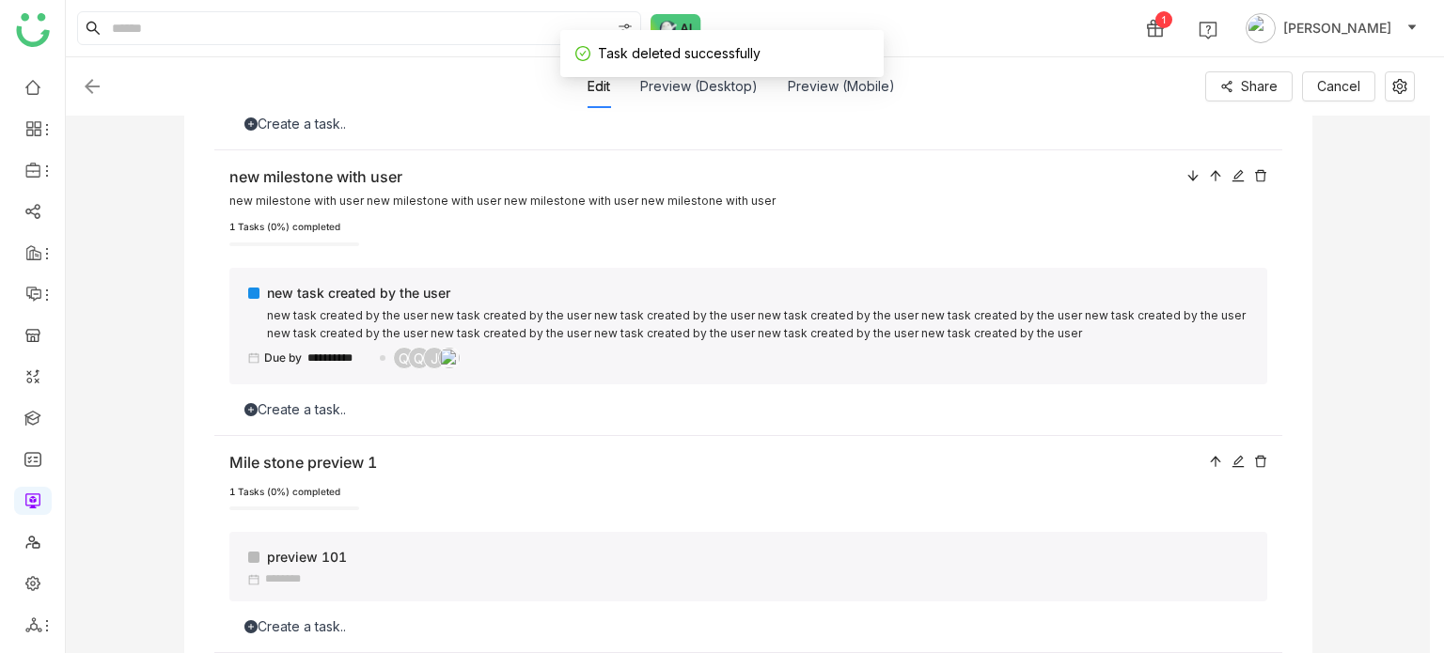
scroll to position [742, 0]
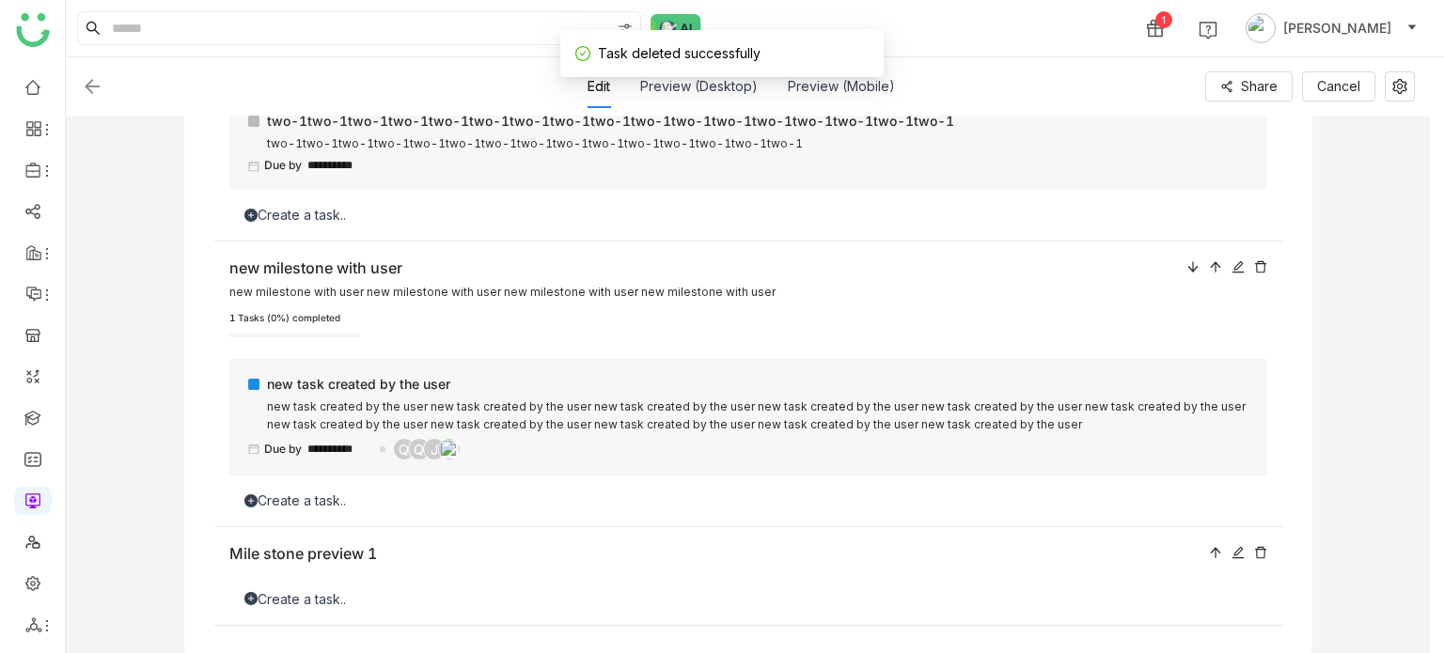
click at [303, 589] on div "Create a task.." at bounding box center [748, 599] width 1038 height 21
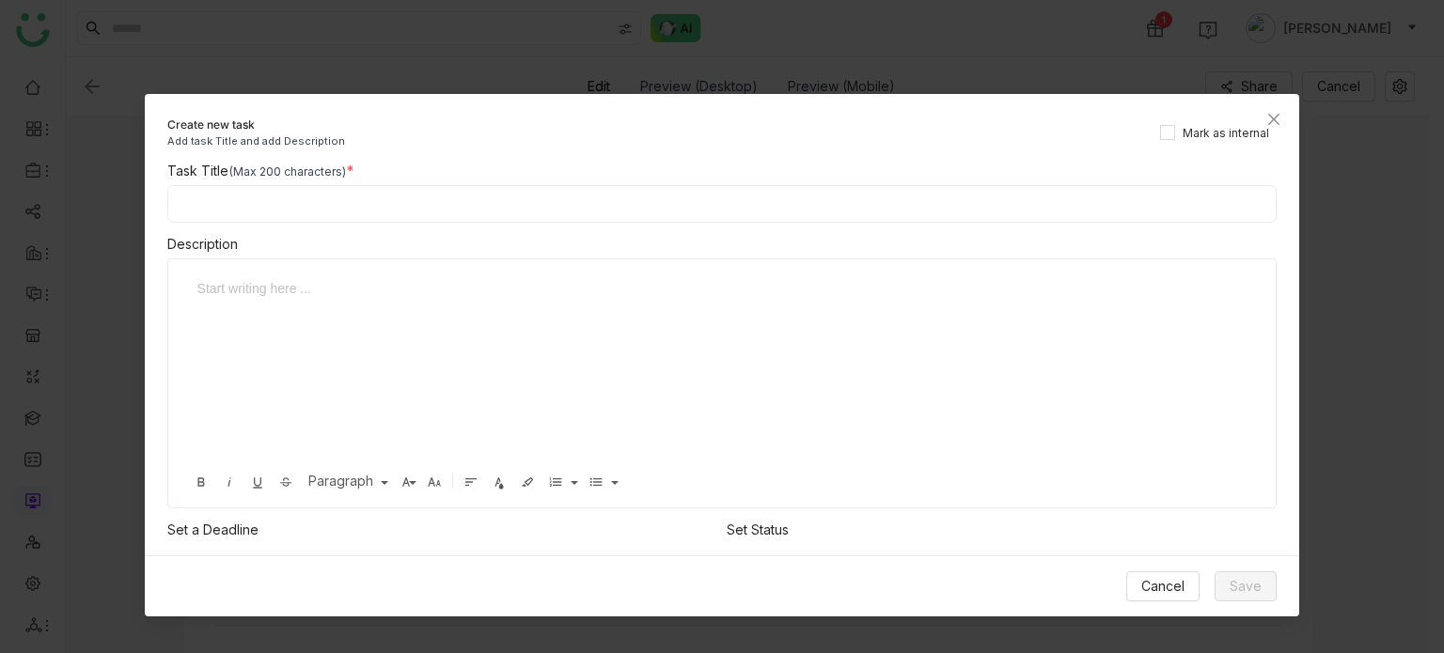
click at [363, 210] on input at bounding box center [722, 204] width 1110 height 38
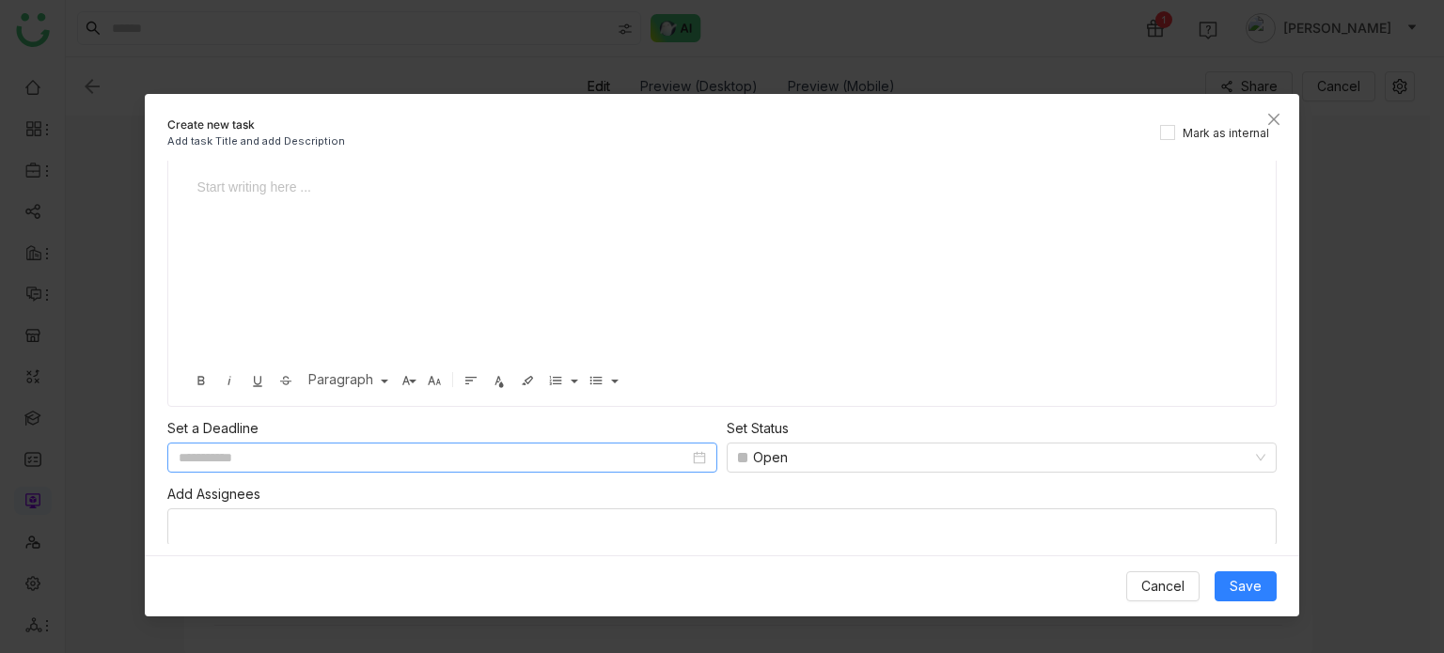
type input "*********"
click at [470, 462] on input at bounding box center [434, 458] width 511 height 21
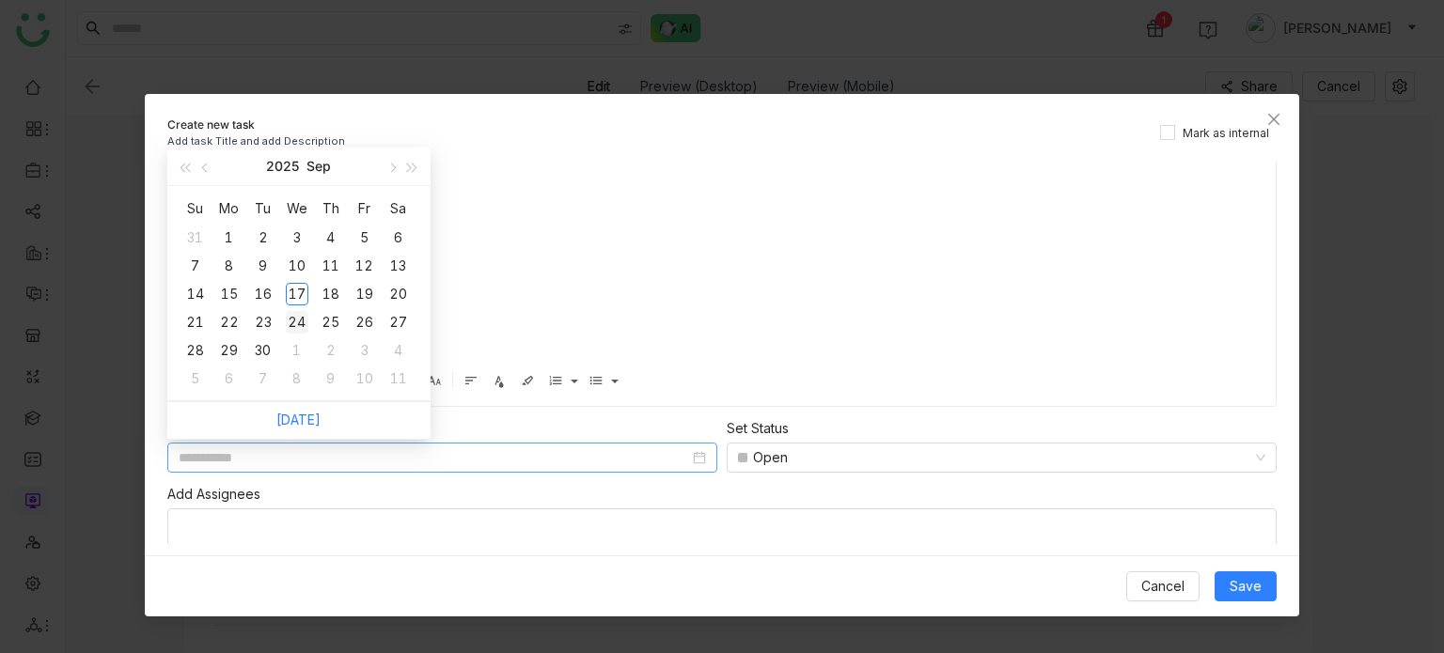
click at [291, 320] on div "24" at bounding box center [297, 322] width 23 height 23
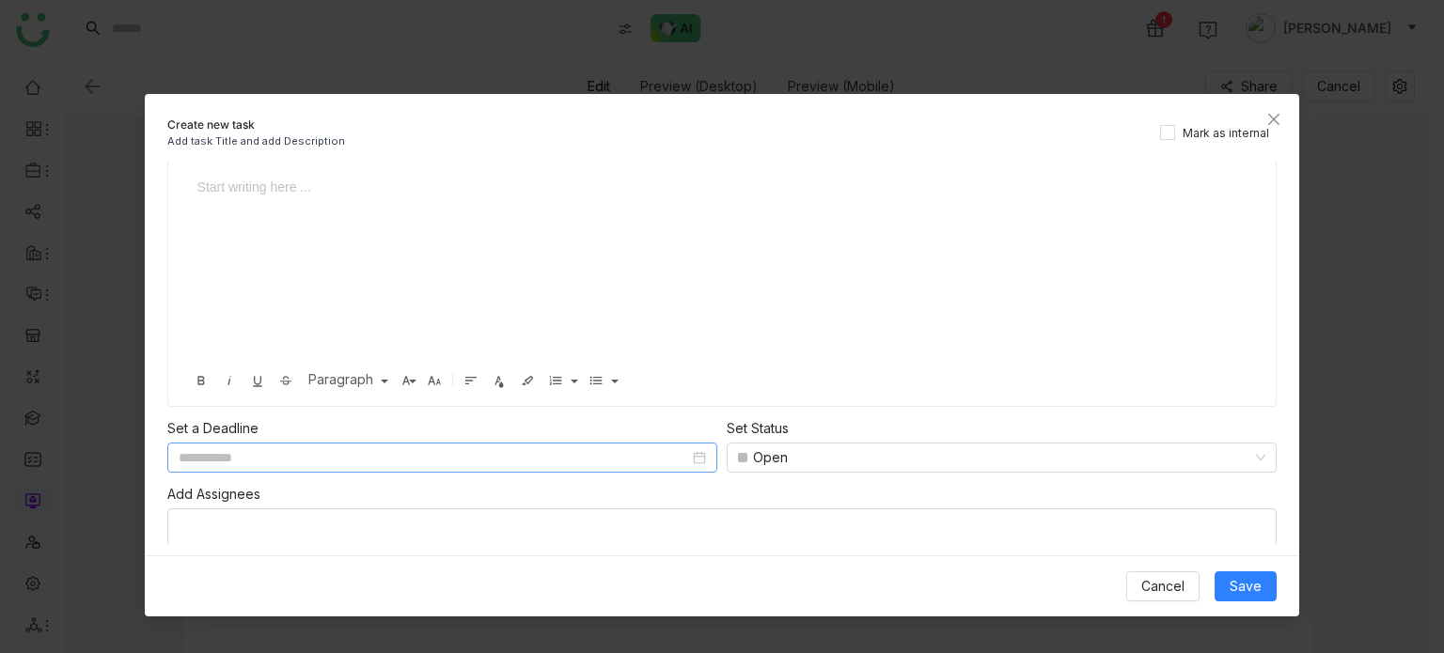
type input "**********"
click at [1108, 435] on div "Set Status" at bounding box center [1002, 428] width 550 height 21
click at [1109, 447] on div "Open" at bounding box center [993, 458] width 511 height 28
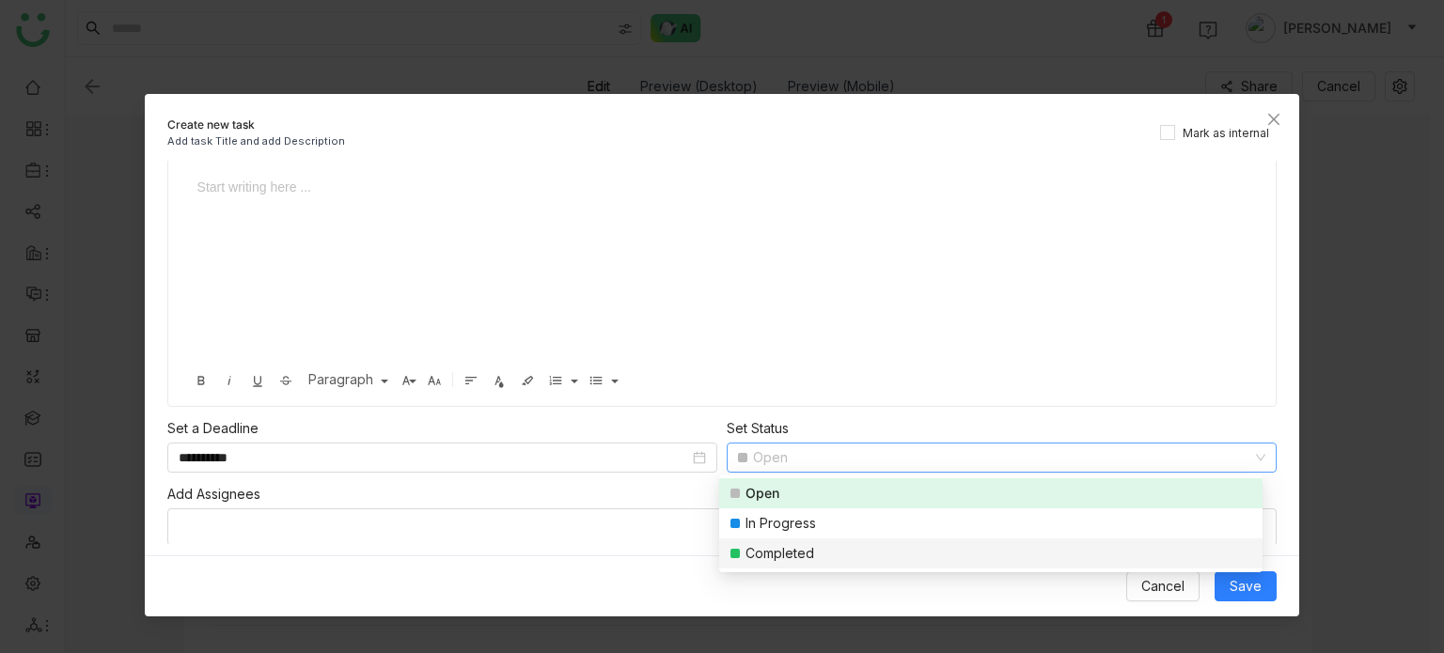
click at [796, 552] on div "Completed" at bounding box center [780, 553] width 69 height 21
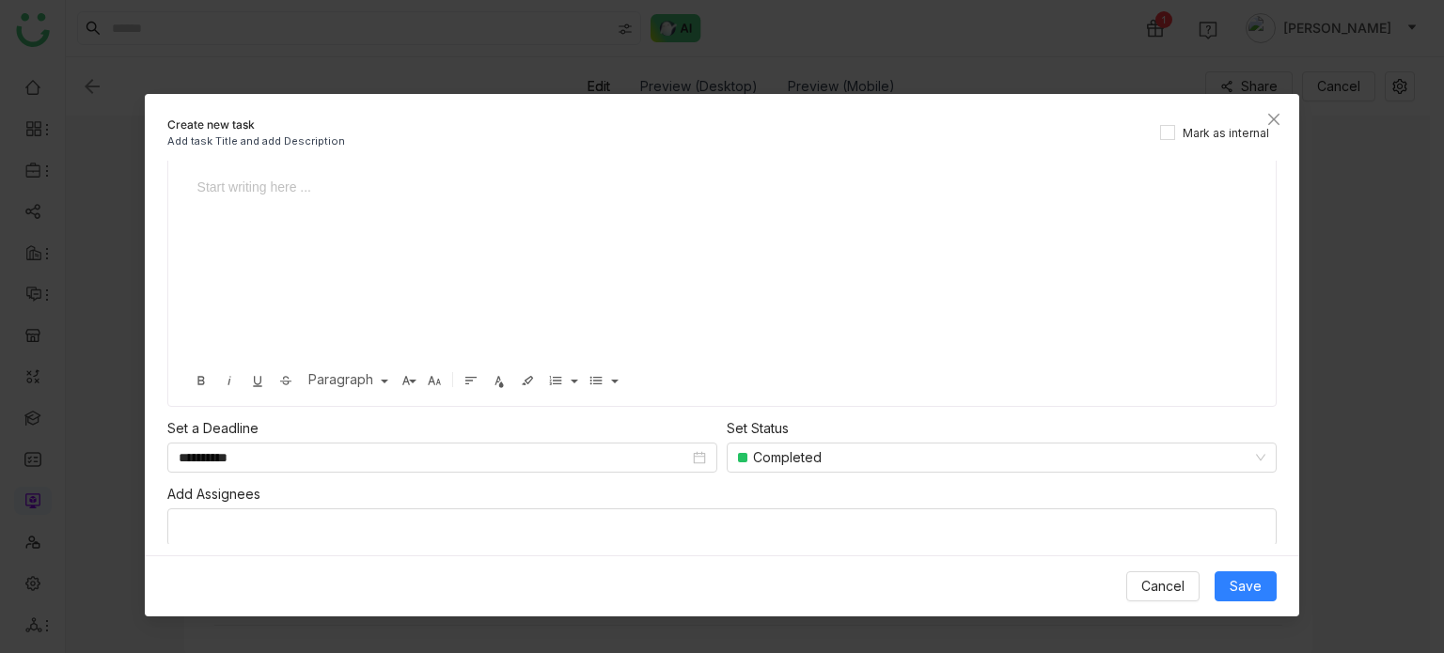
click at [591, 488] on div "Add Assignees" at bounding box center [722, 494] width 1110 height 21
click at [1250, 597] on span "Save" at bounding box center [1246, 586] width 32 height 21
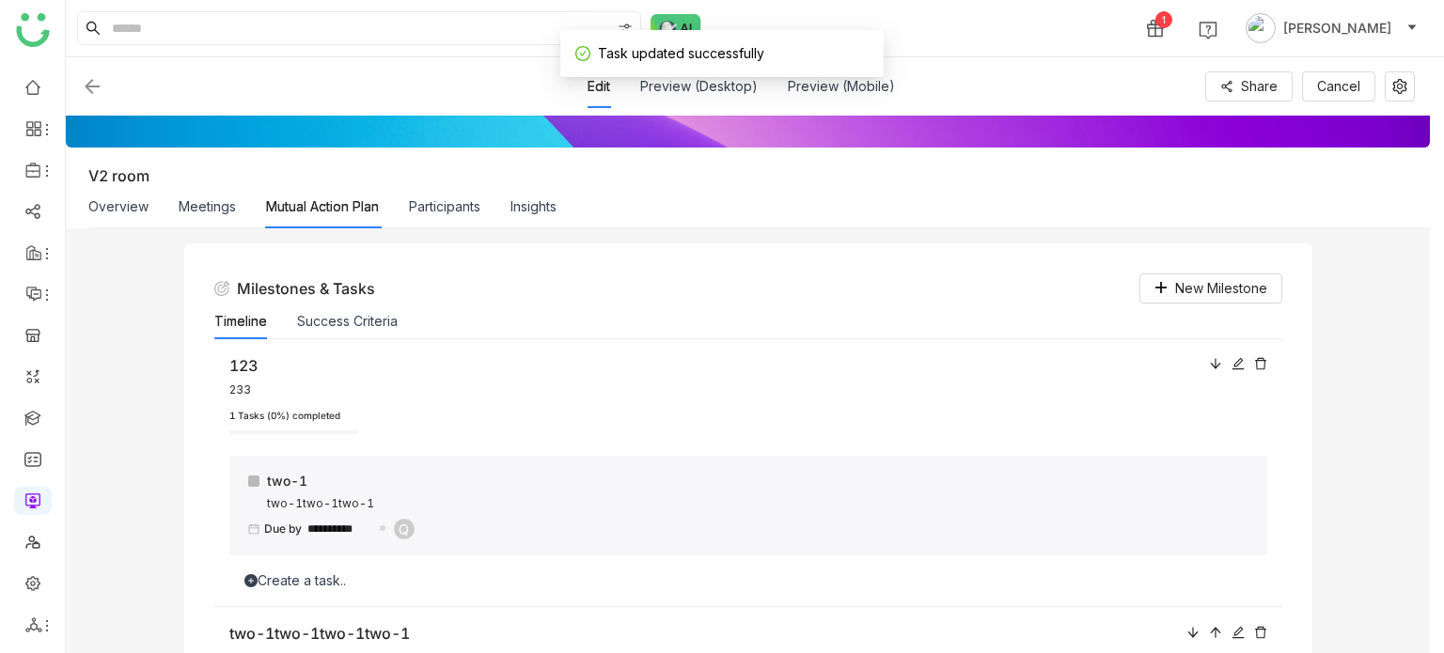
scroll to position [105, 0]
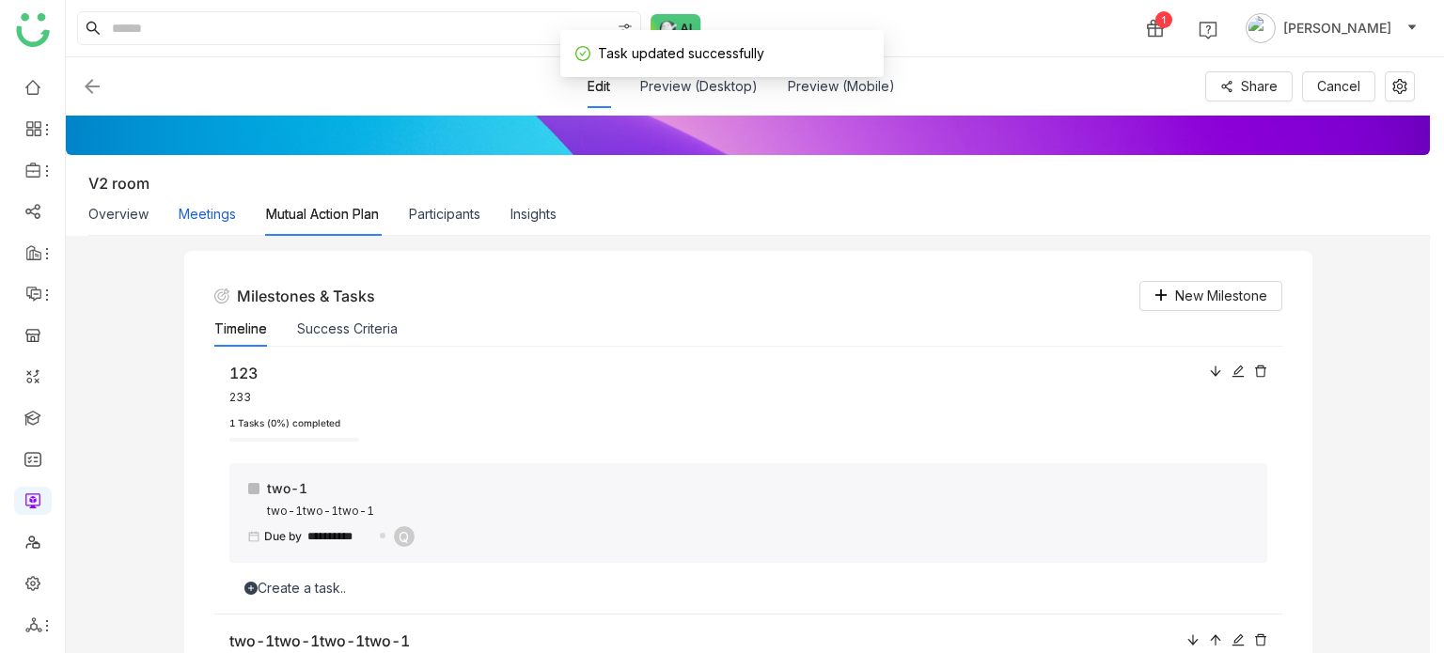
click at [214, 204] on button "Meetings" at bounding box center [207, 214] width 57 height 21
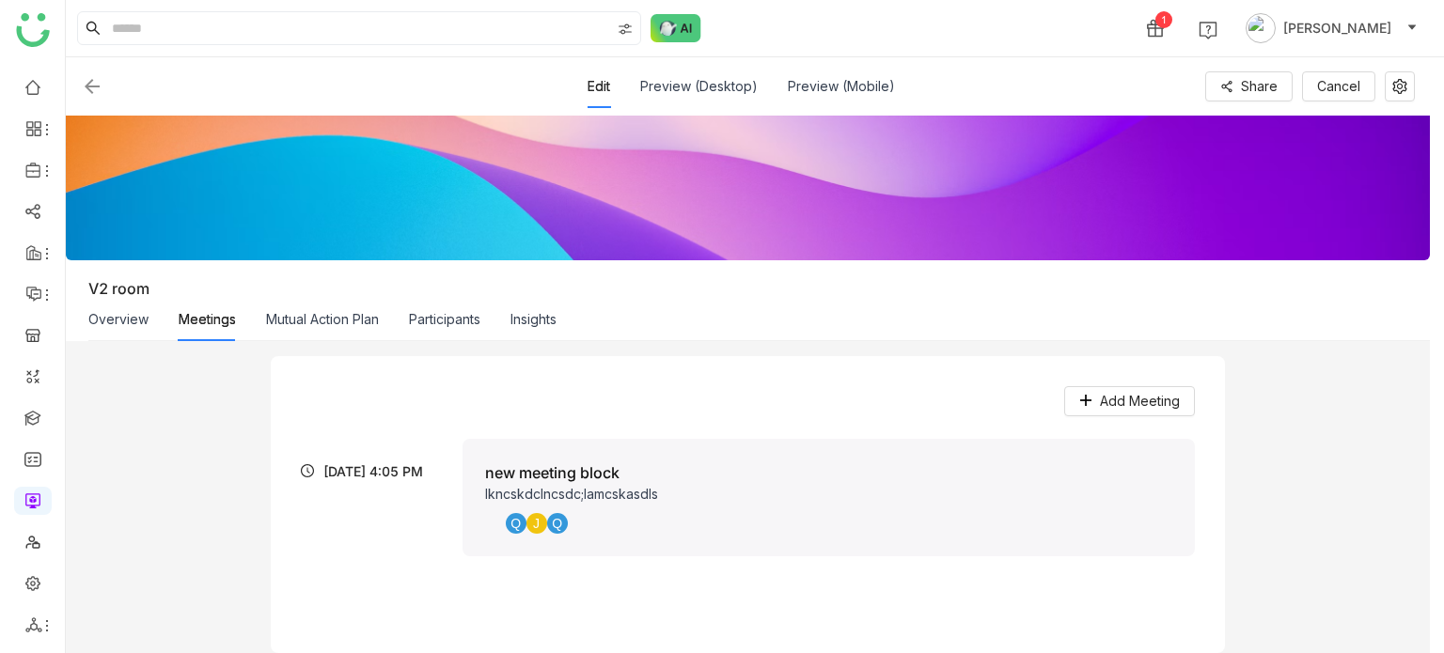
scroll to position [0, 0]
click at [147, 308] on div "Overview Meetings Mutual Action Plan Participants Insights" at bounding box center [322, 319] width 468 height 43
click at [147, 309] on div "Overview Meetings Mutual Action Plan Participants Insights" at bounding box center [322, 319] width 468 height 43
click at [86, 82] on img at bounding box center [92, 86] width 23 height 23
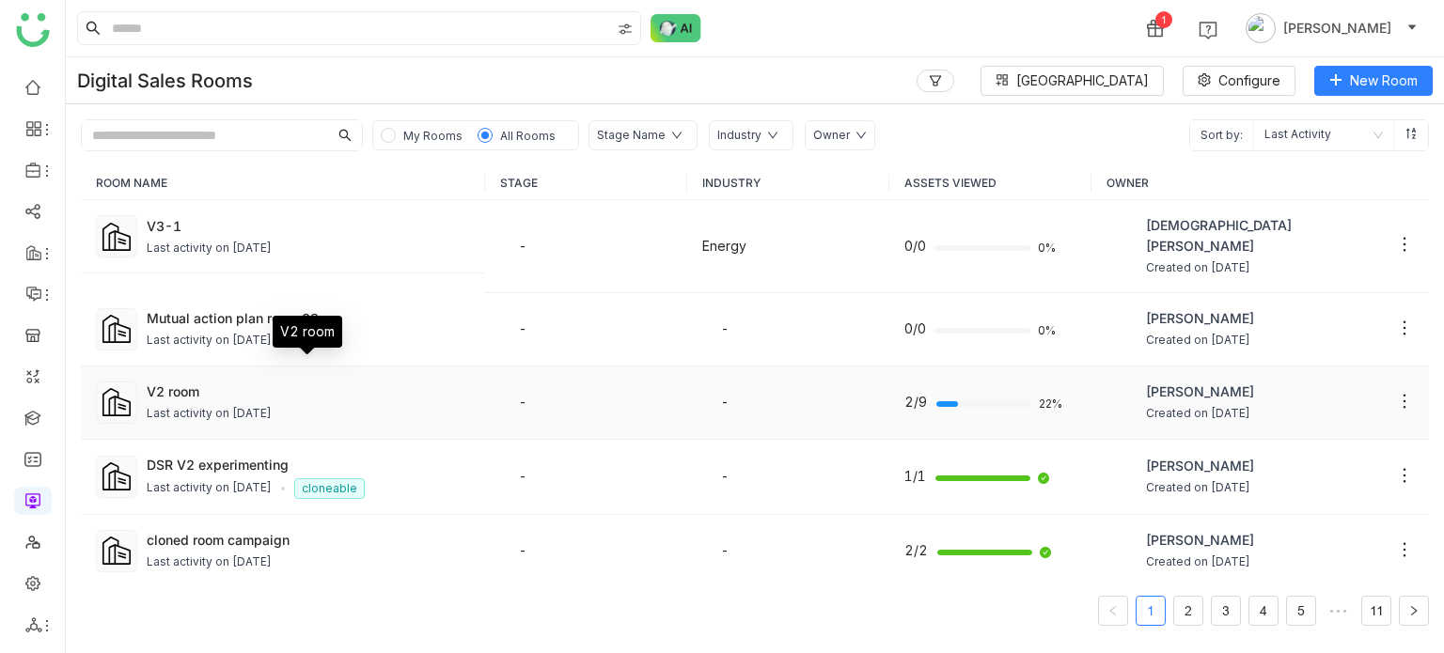
click at [242, 382] on div "V2 room" at bounding box center [308, 392] width 323 height 20
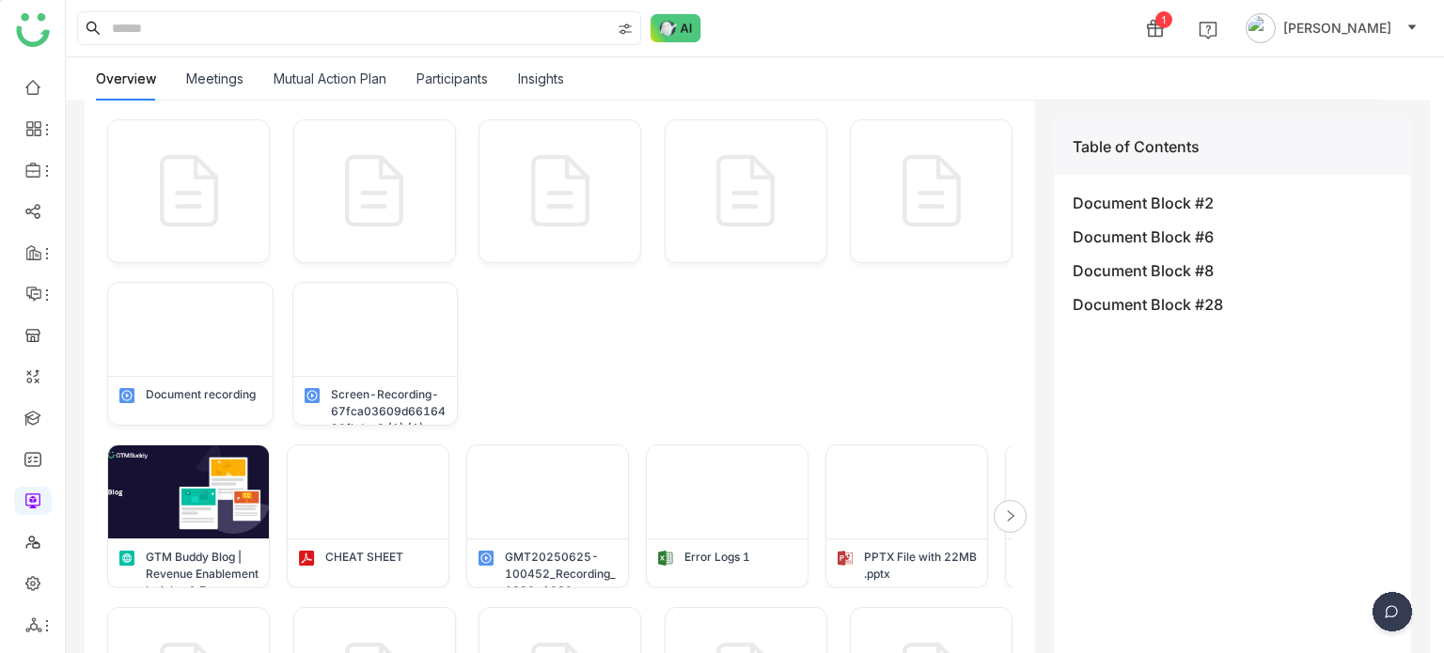
scroll to position [220, 0]
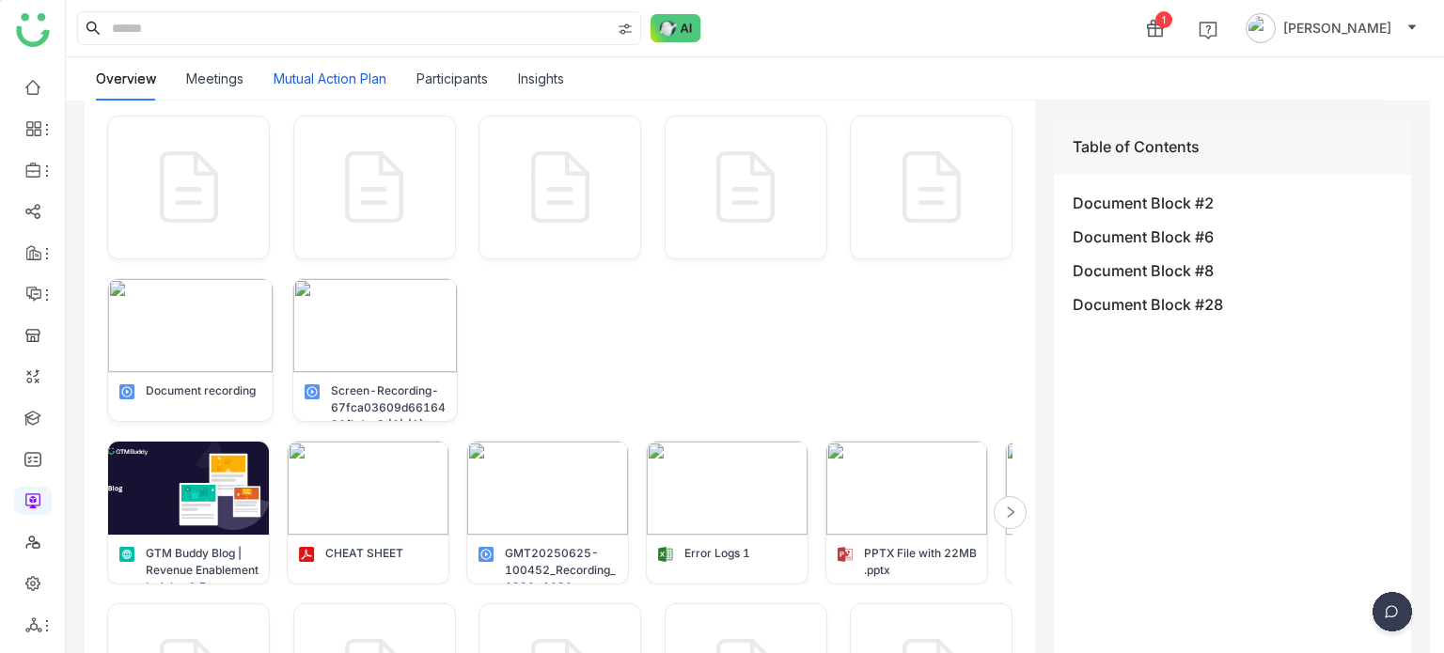
click at [310, 82] on button "Mutual Action Plan" at bounding box center [330, 79] width 113 height 21
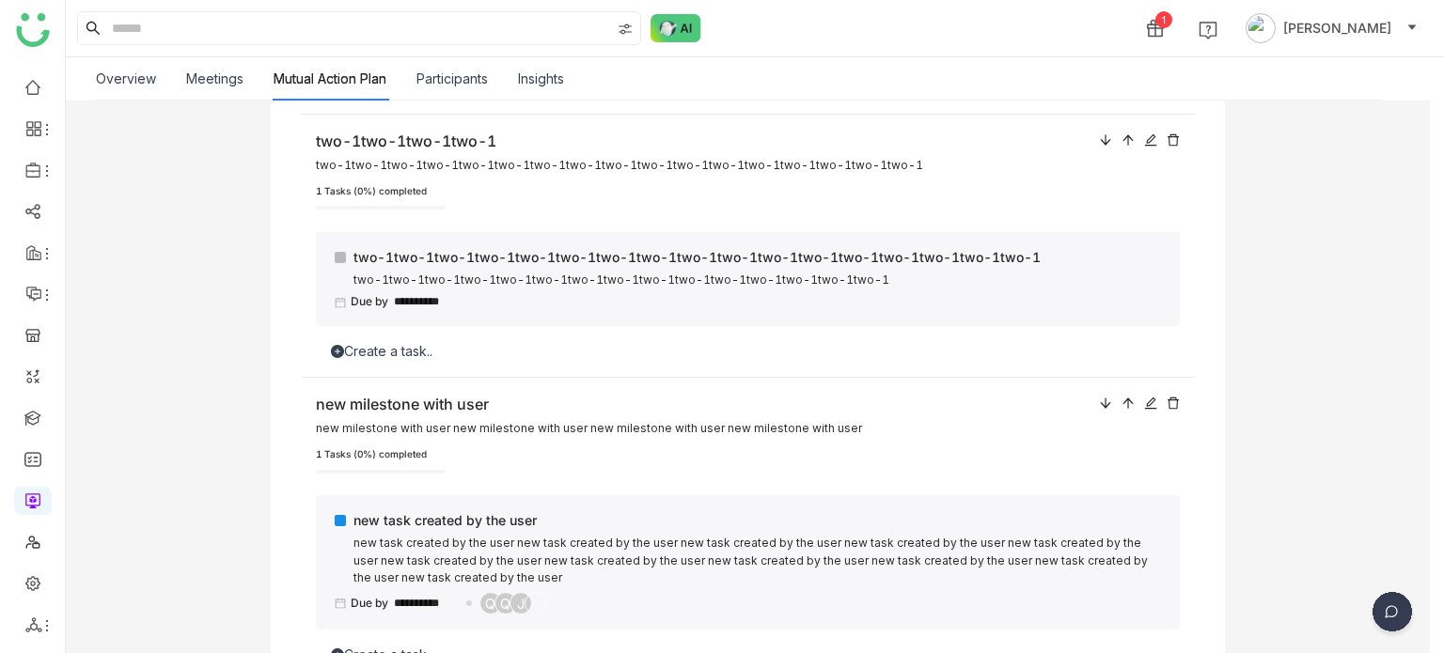
scroll to position [836, 0]
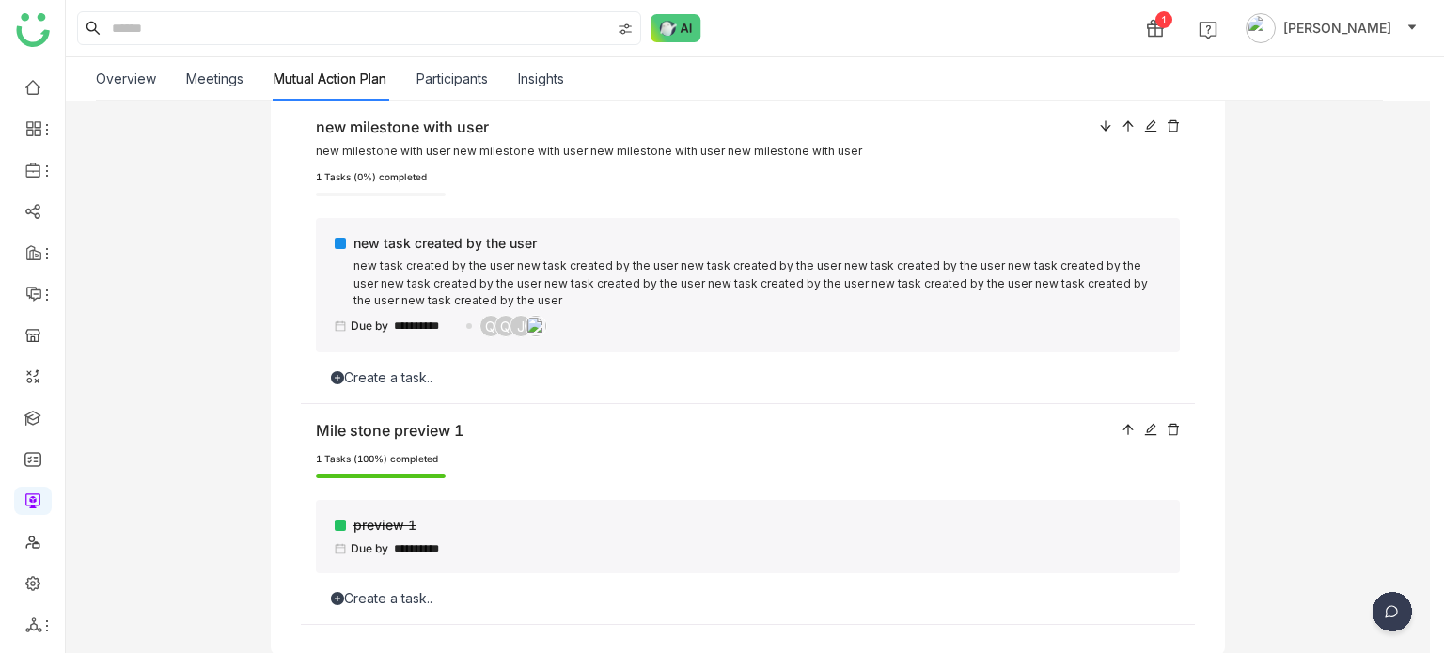
click at [1187, 432] on div "**********" at bounding box center [748, 514] width 895 height 221
click at [1181, 432] on div "**********" at bounding box center [748, 514] width 895 height 221
click at [1163, 421] on div at bounding box center [1151, 429] width 58 height 21
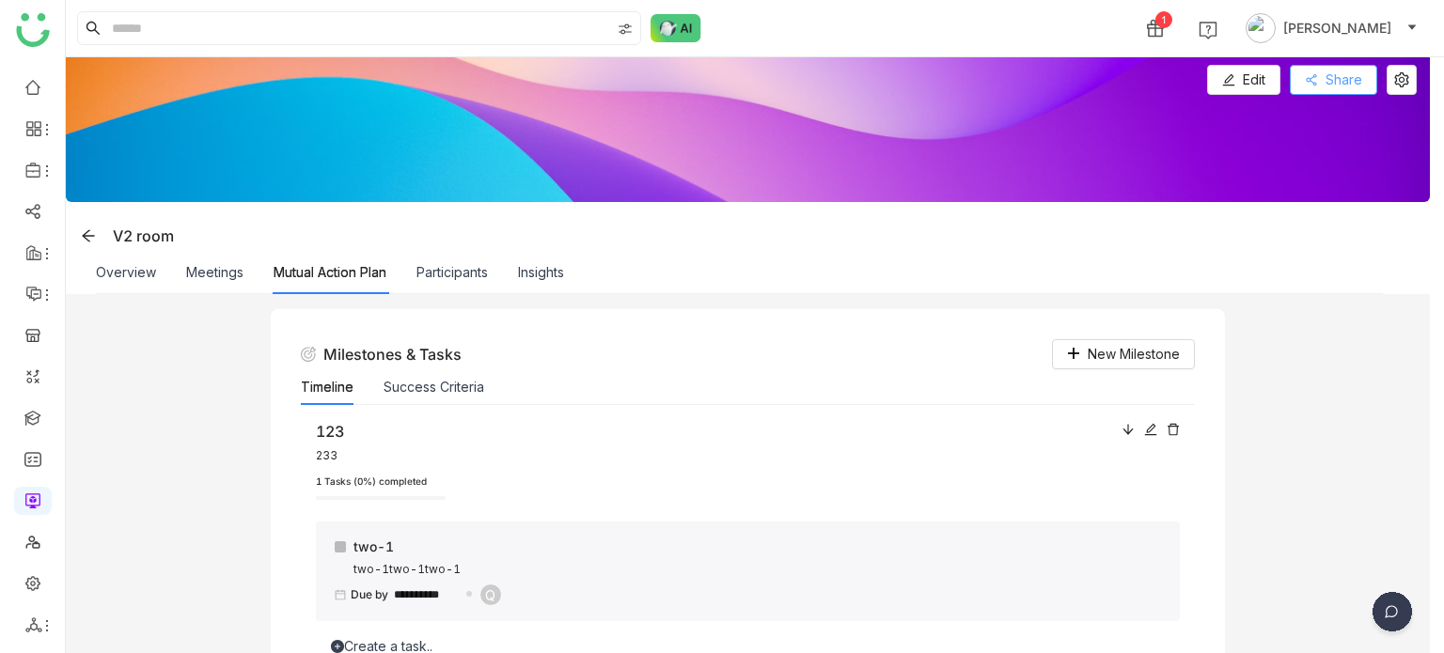
click at [1351, 82] on span "Share" at bounding box center [1344, 80] width 37 height 21
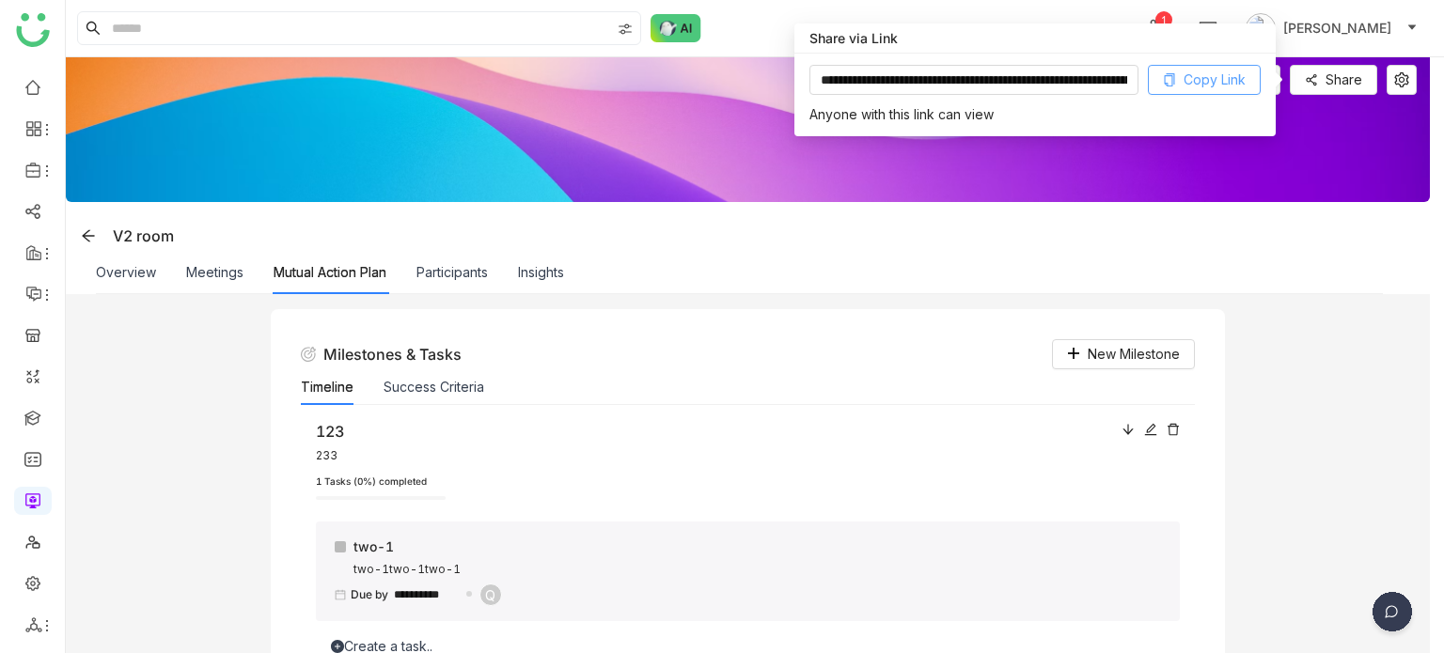
click at [1225, 78] on span "Copy Link" at bounding box center [1215, 80] width 62 height 21
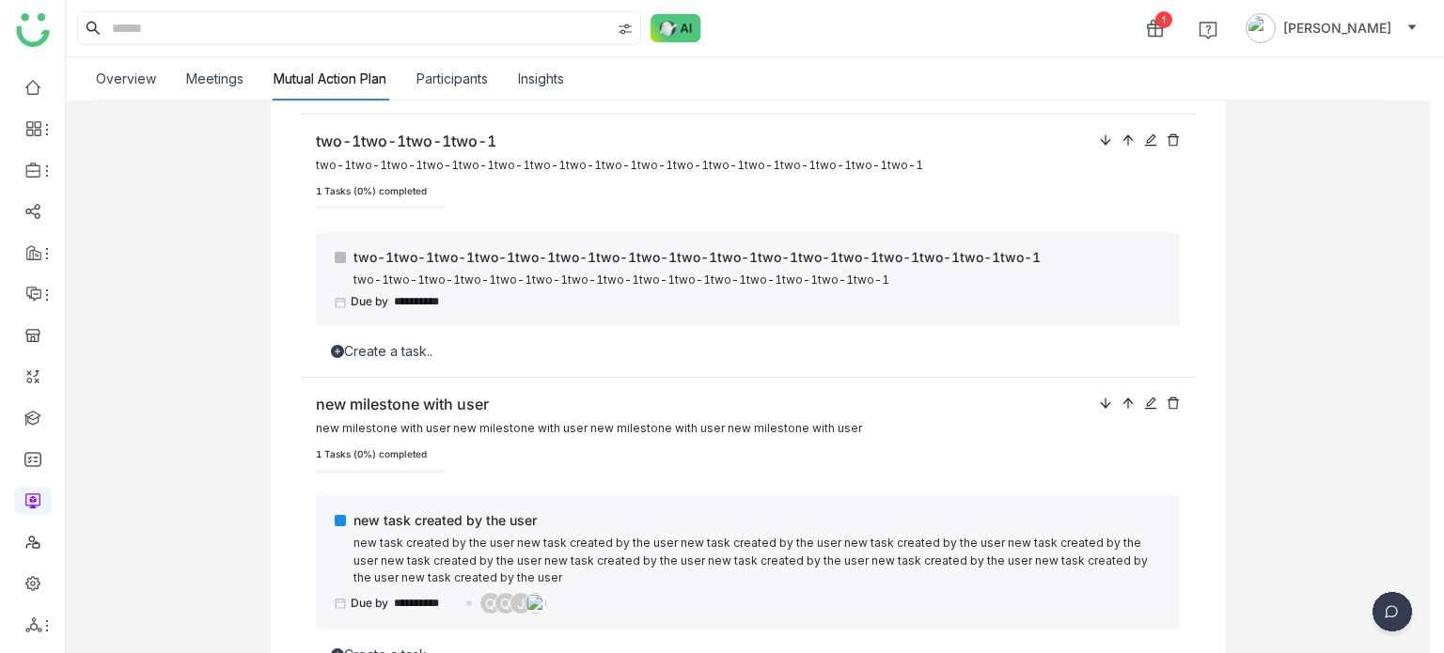
scroll to position [836, 0]
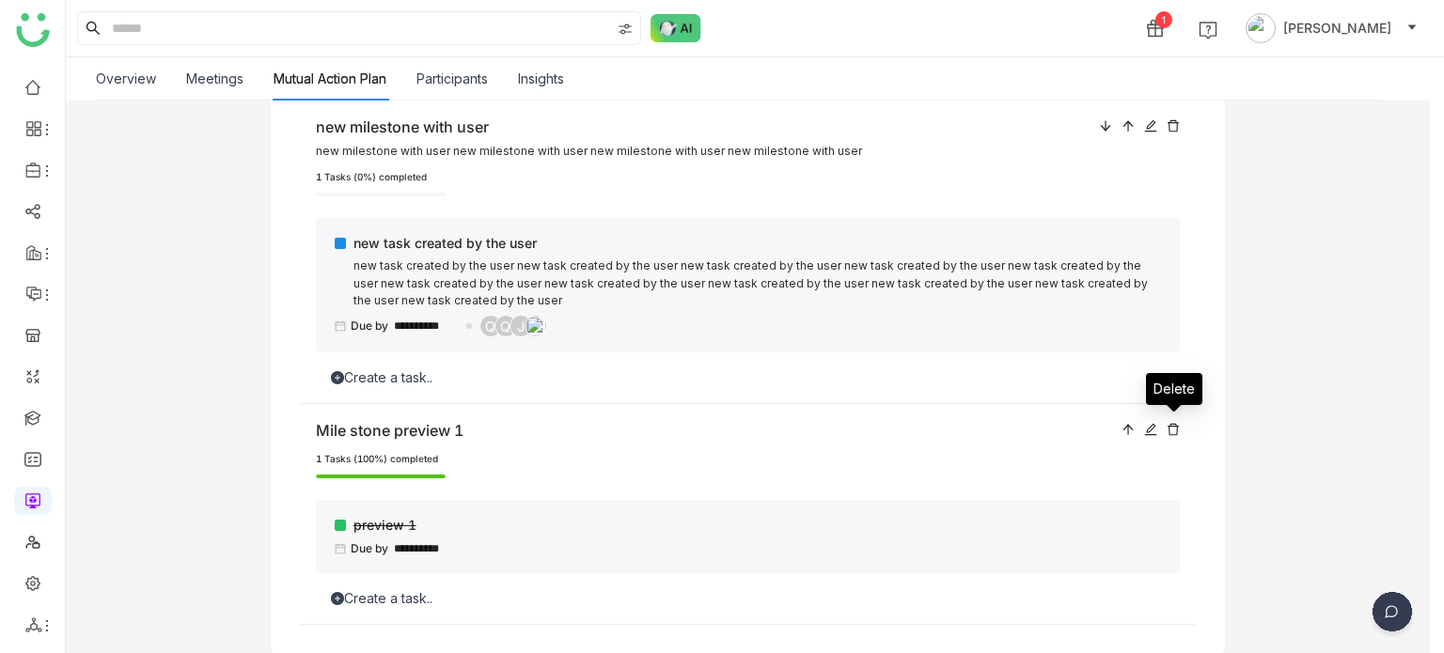
click at [1178, 432] on icon at bounding box center [1173, 429] width 13 height 13
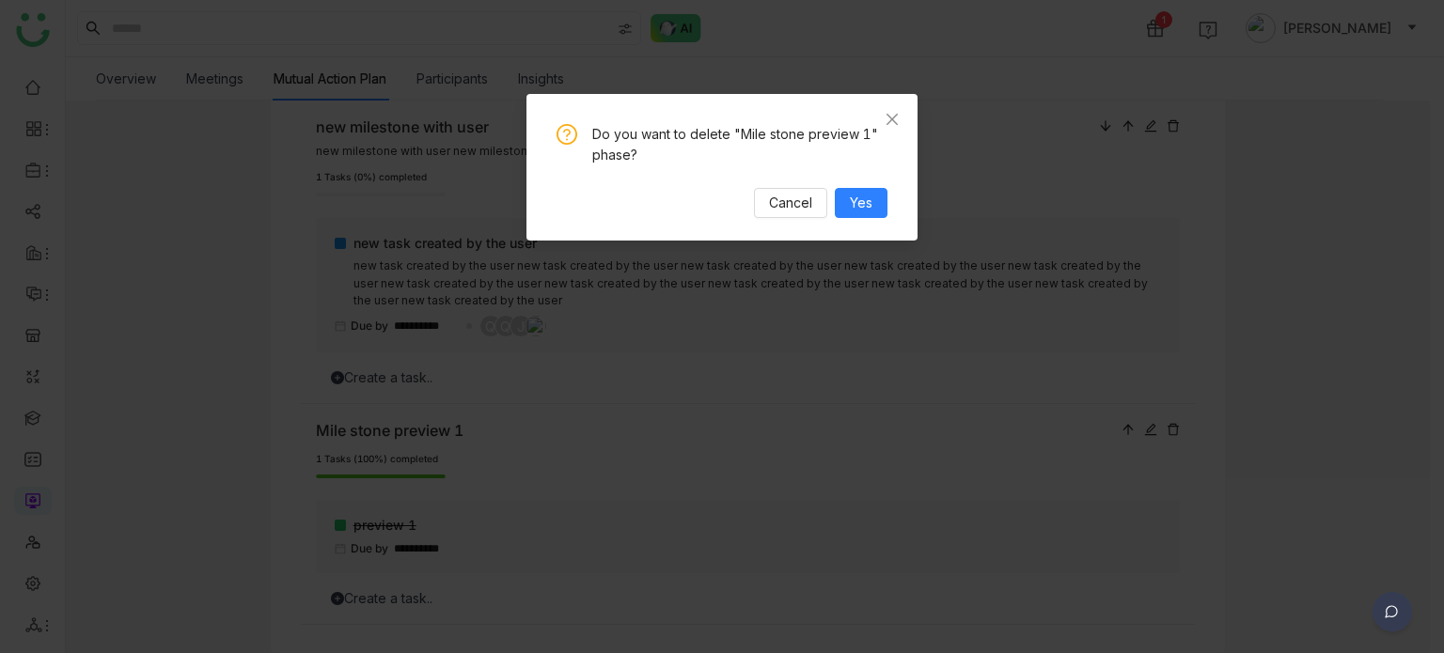
click at [850, 172] on div "Do you want to delete "Mile stone preview 1" phase? Cancel Yes" at bounding box center [722, 171] width 331 height 94
click at [857, 188] on button "Yes" at bounding box center [861, 203] width 53 height 30
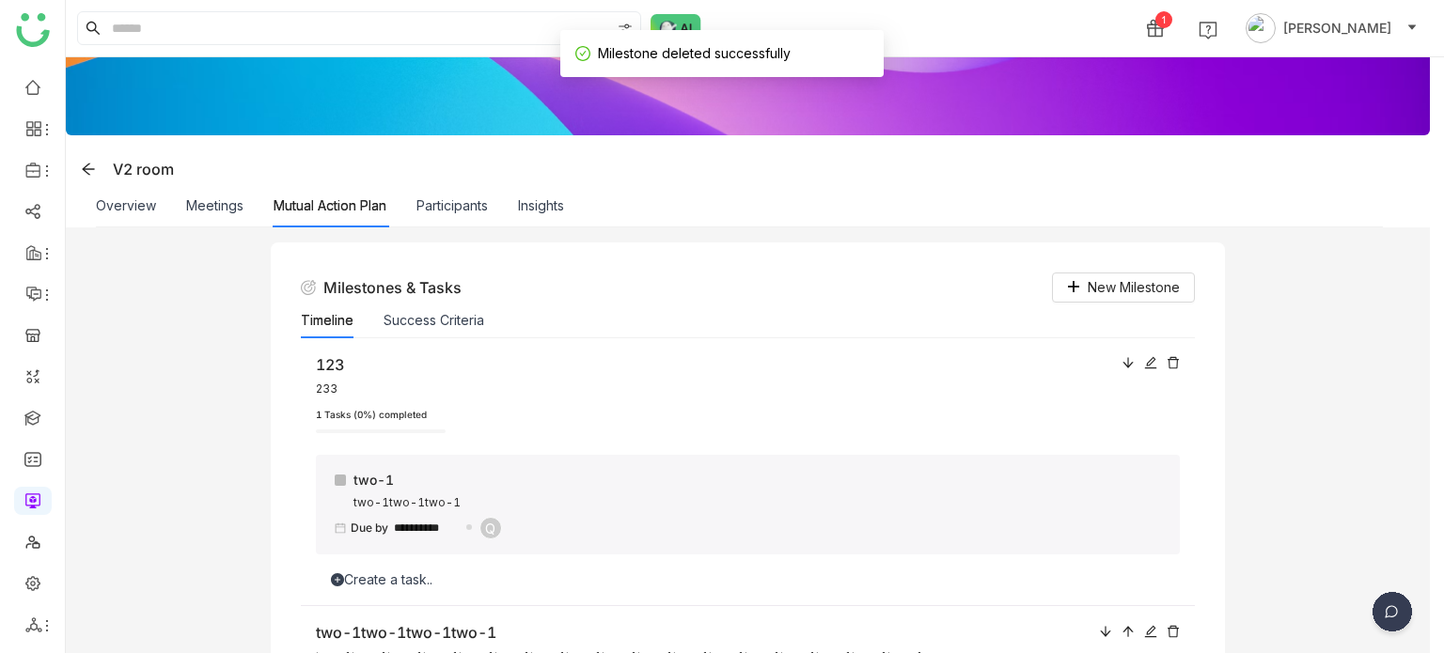
scroll to position [0, 0]
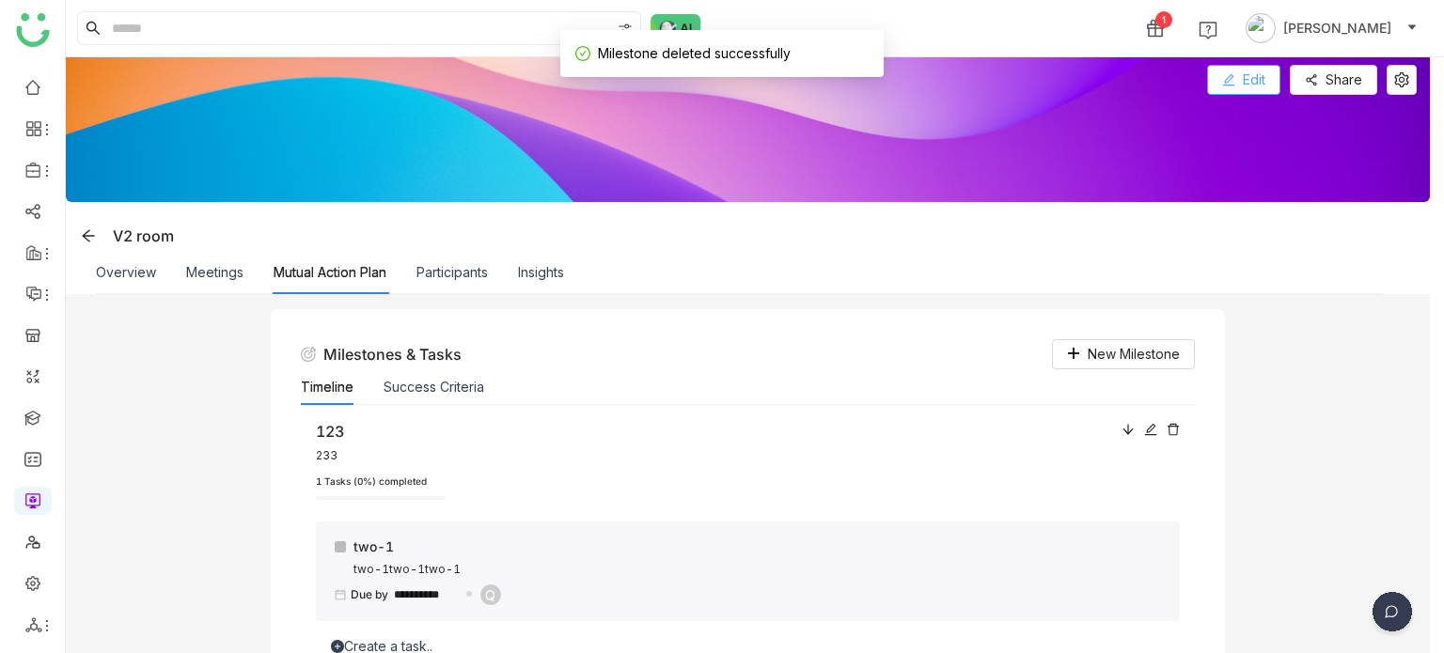
click at [1279, 84] on button "Edit" at bounding box center [1243, 80] width 73 height 30
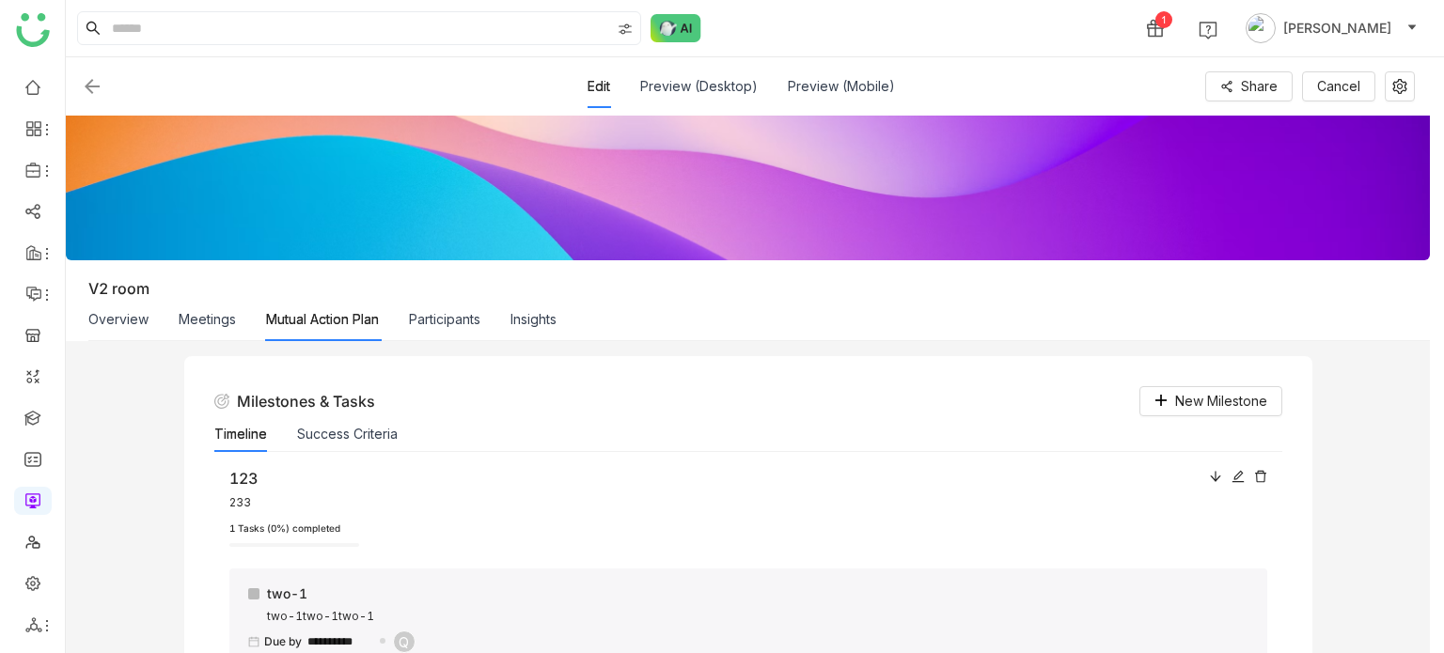
click at [134, 334] on div "Overview" at bounding box center [118, 319] width 60 height 43
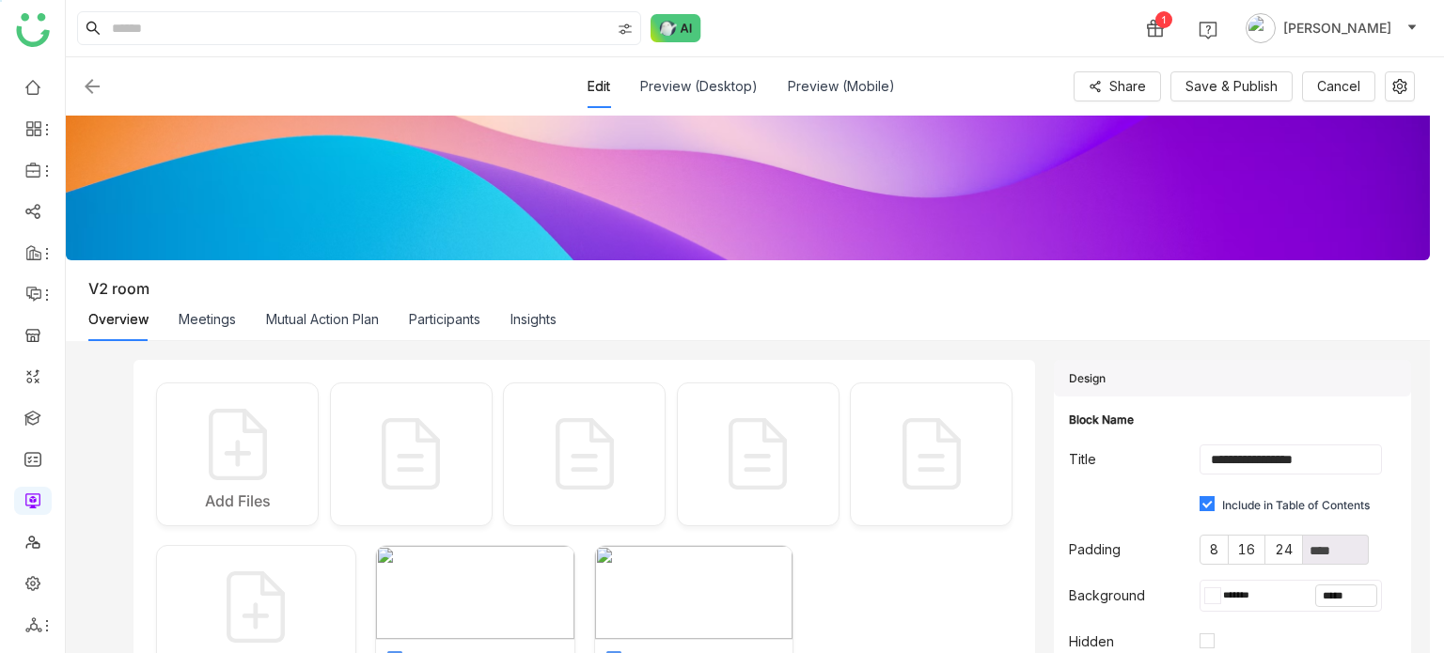
click at [343, 306] on div "Mutual Action Plan" at bounding box center [322, 319] width 113 height 43
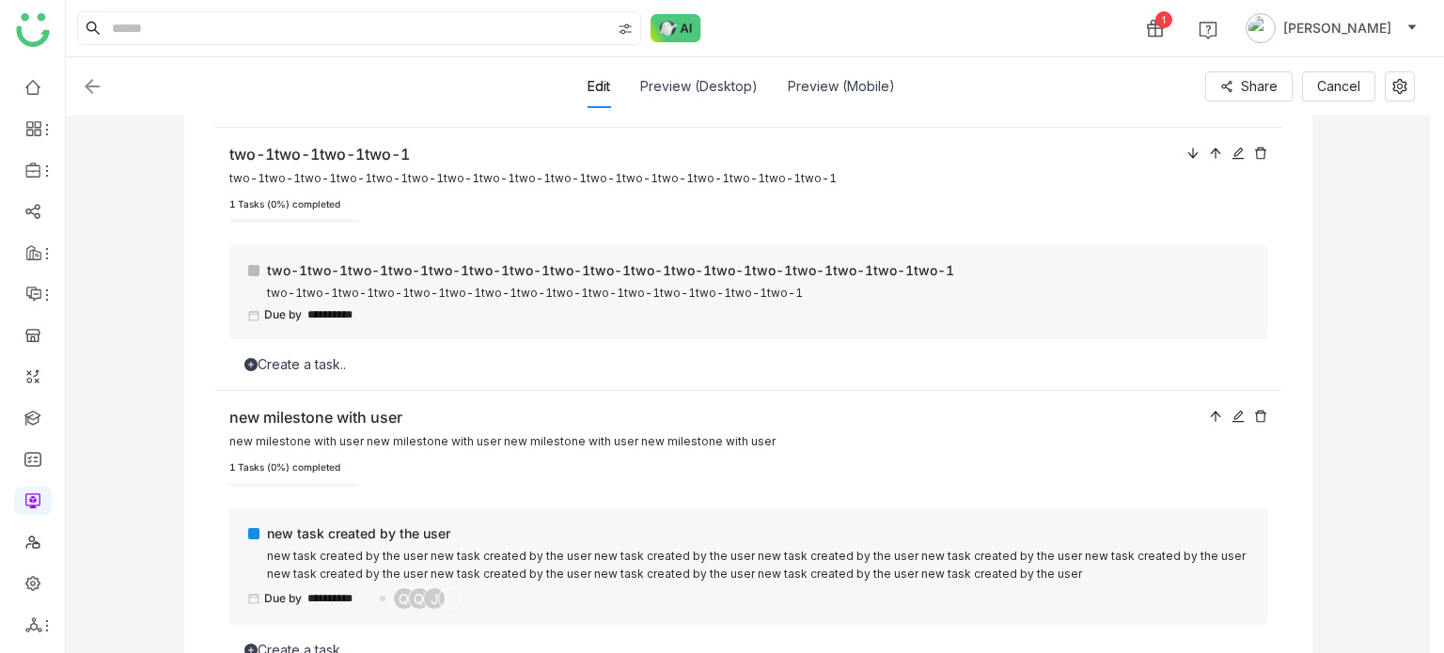
scroll to position [644, 0]
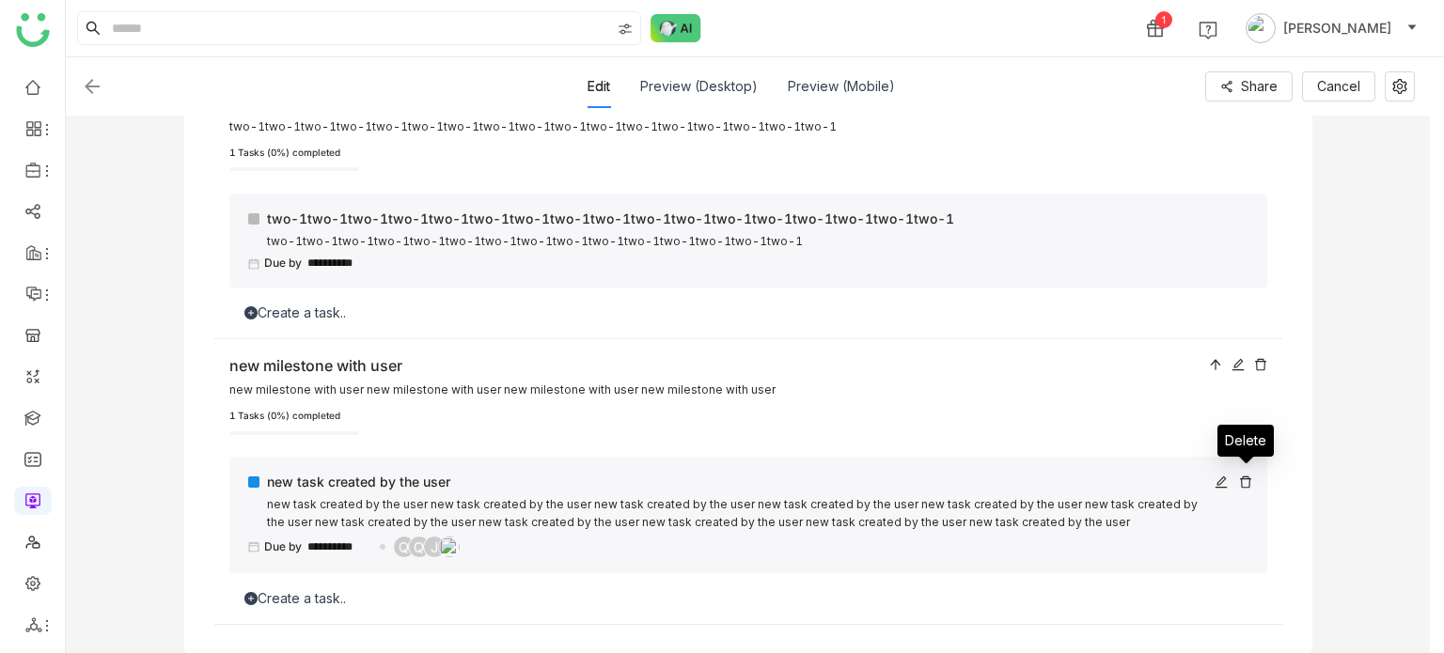
click at [1243, 483] on icon at bounding box center [1245, 482] width 13 height 13
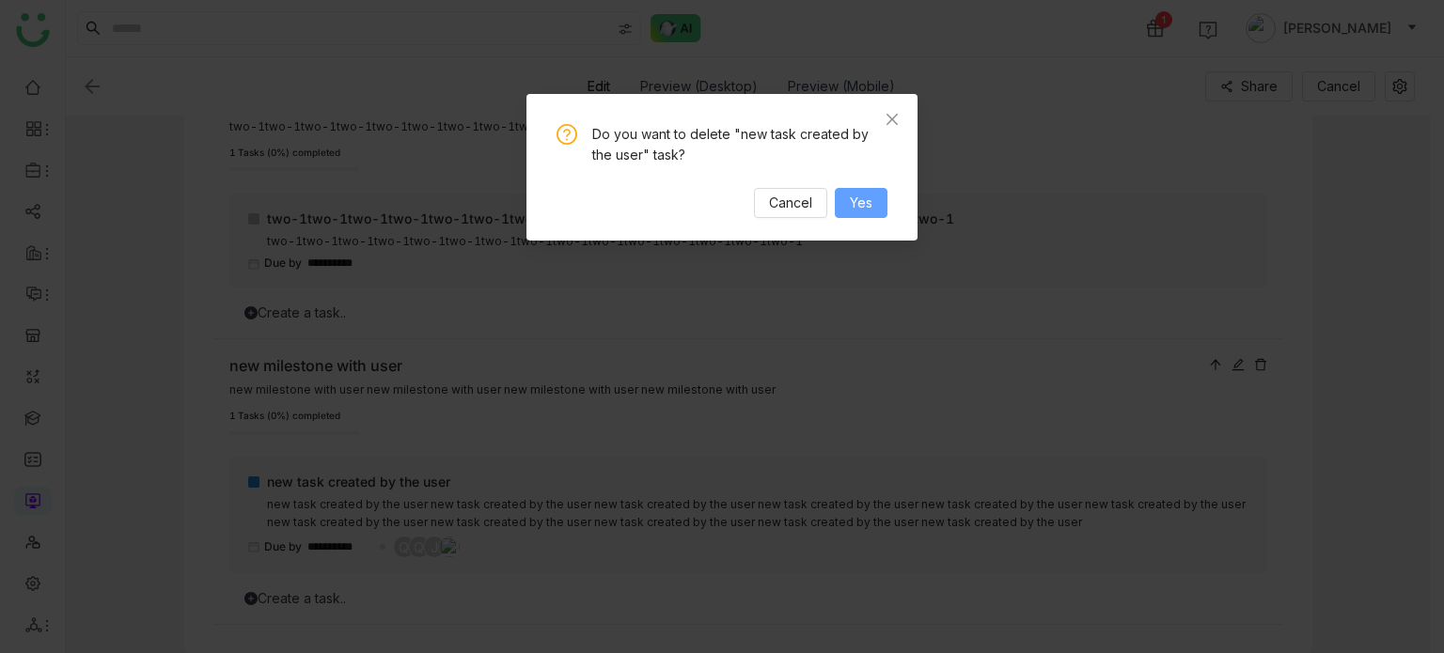
click at [857, 206] on span "Yes" at bounding box center [861, 203] width 23 height 21
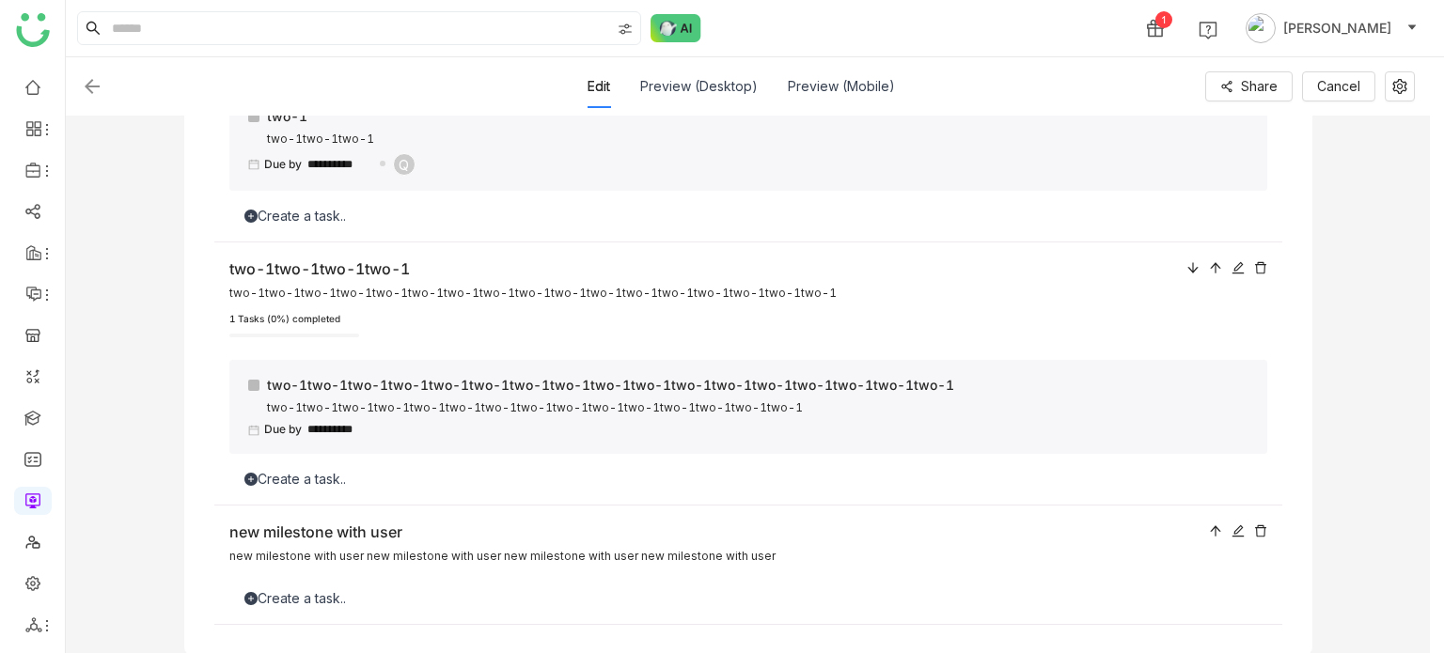
scroll to position [0, 0]
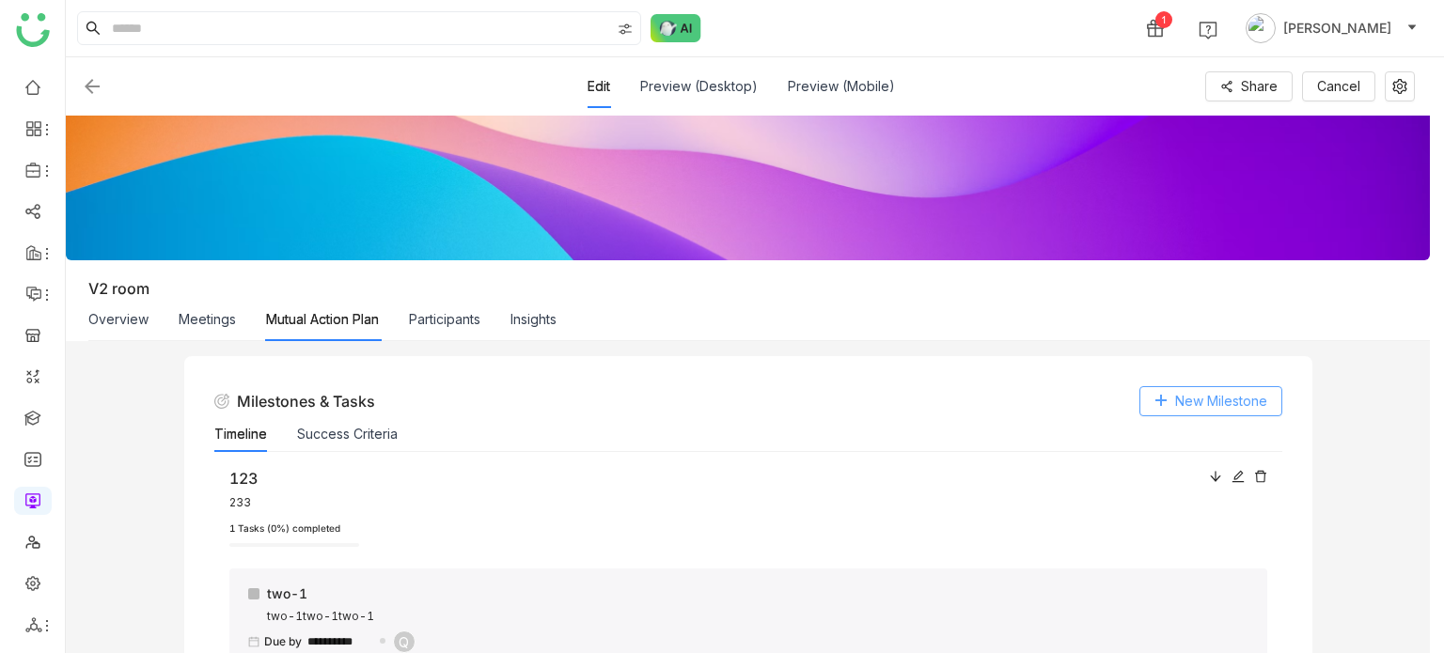
click at [1225, 405] on span "New Milestone" at bounding box center [1221, 401] width 92 height 21
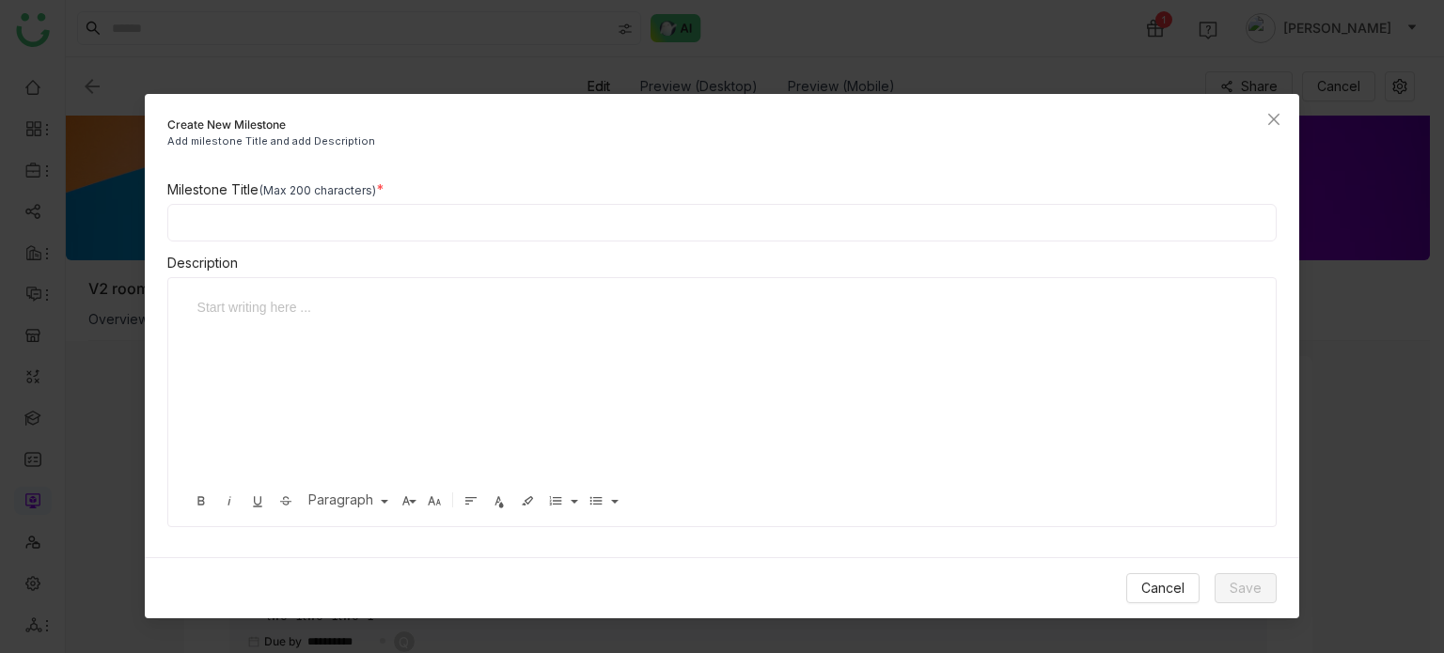
click at [621, 210] on input at bounding box center [722, 223] width 1110 height 38
type input "**********"
click at [1256, 597] on span "Save" at bounding box center [1246, 588] width 32 height 21
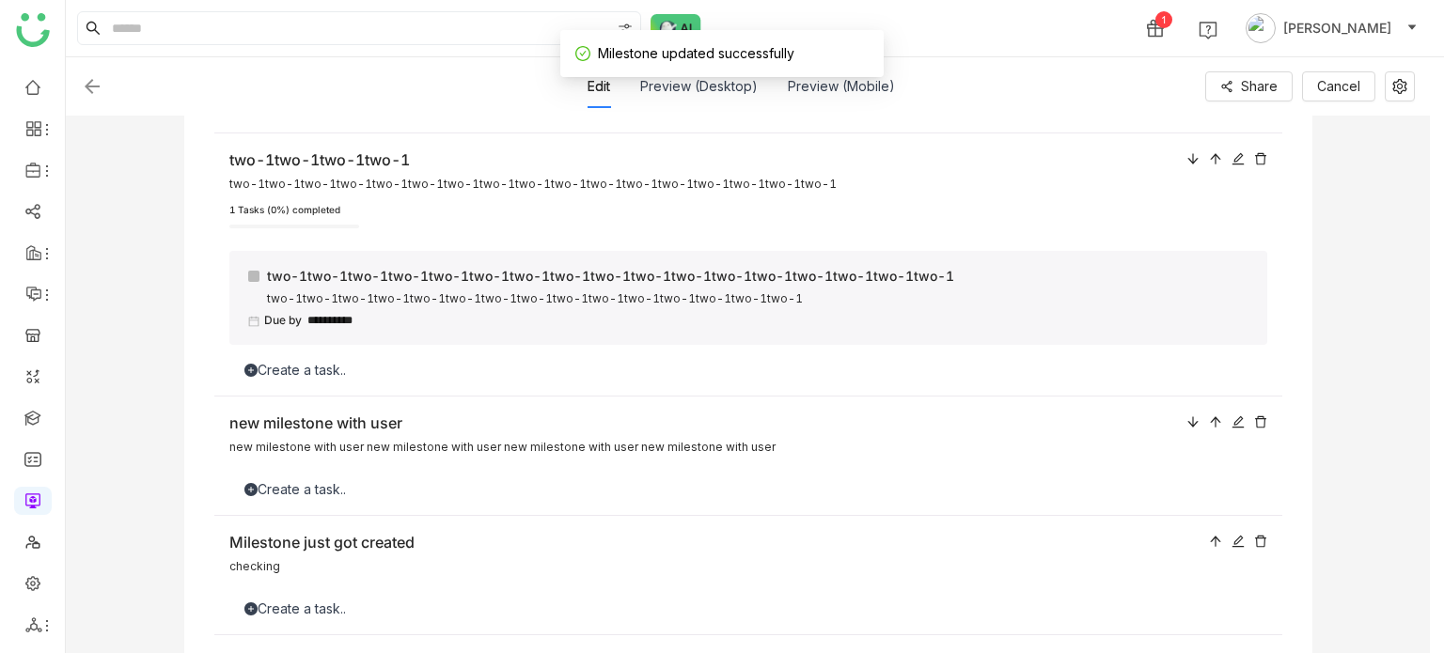
scroll to position [597, 0]
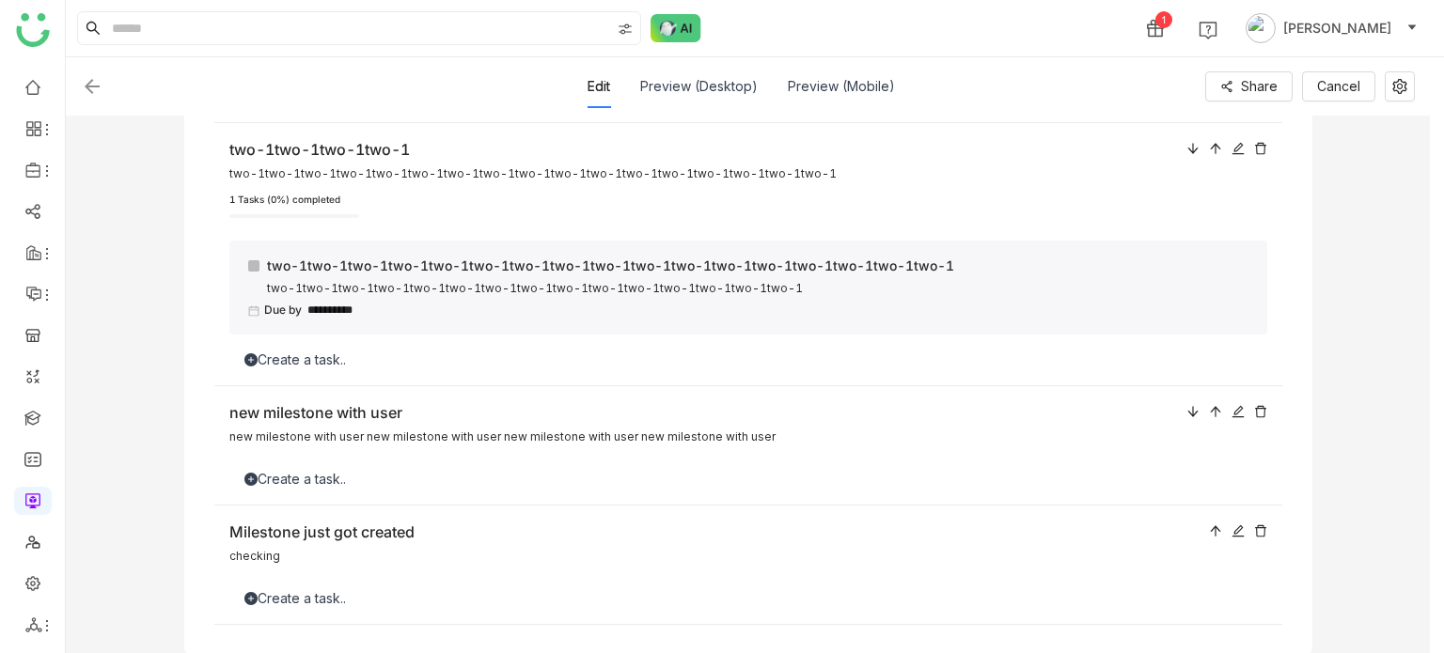
click at [1237, 527] on icon at bounding box center [1238, 532] width 12 height 12
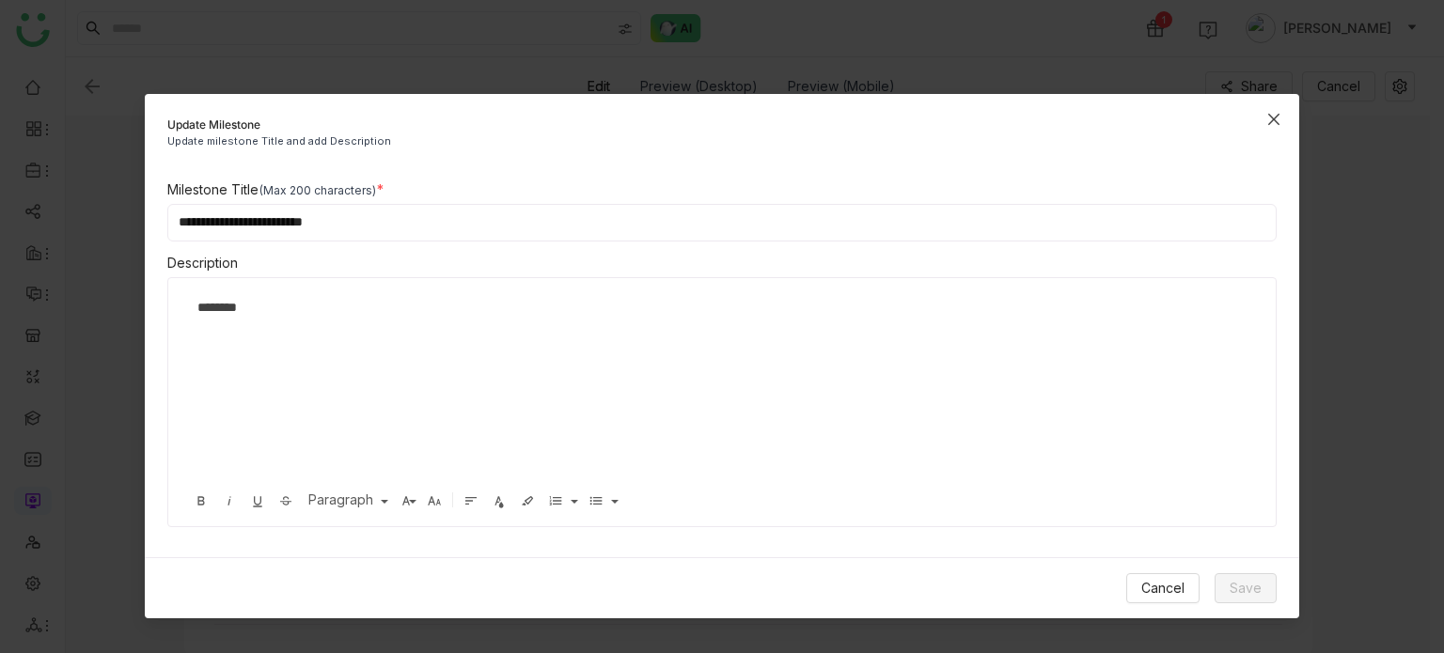
click at [1288, 110] on span "Close" at bounding box center [1274, 119] width 51 height 51
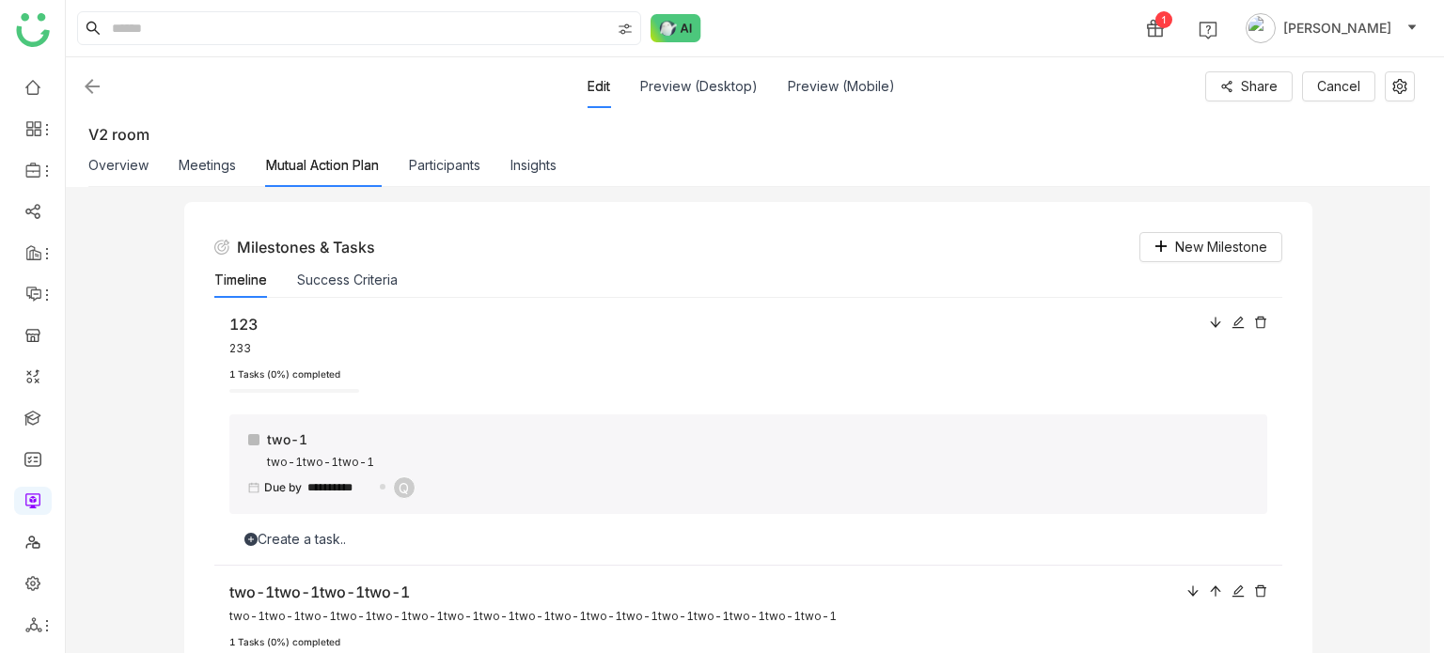
scroll to position [0, 0]
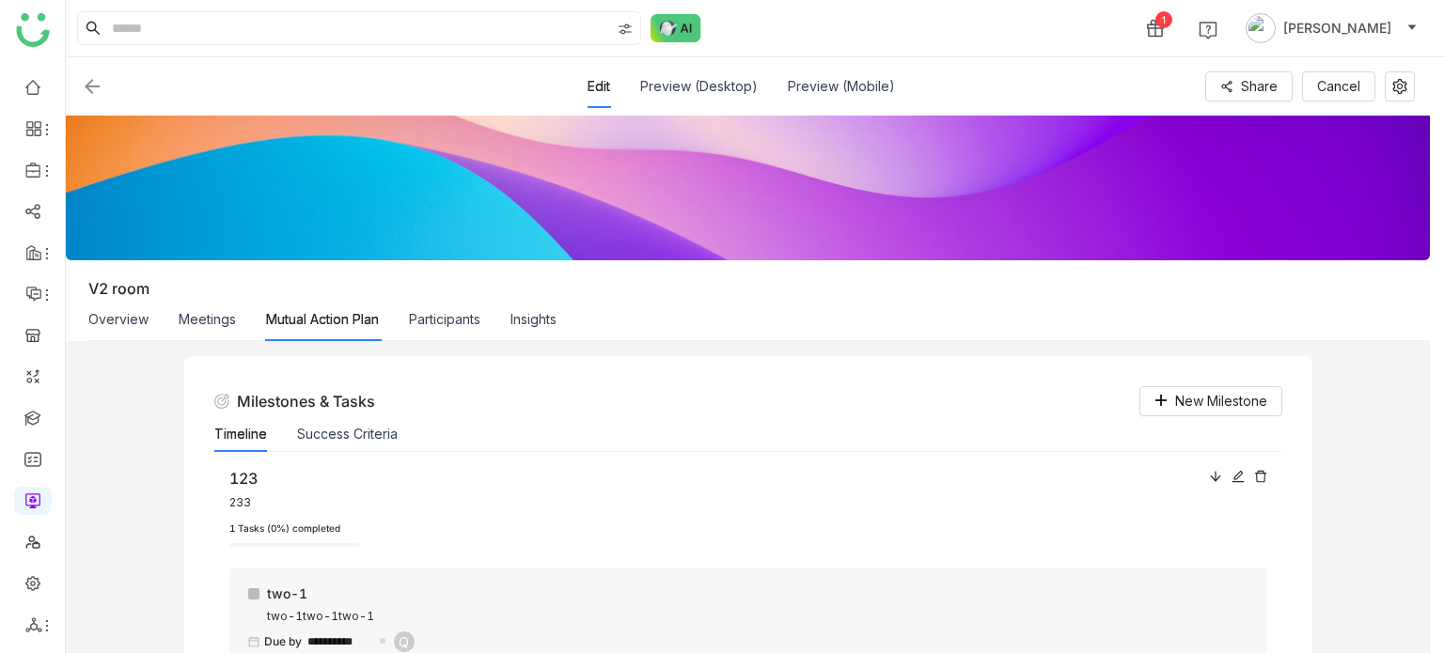
click at [219, 329] on div "Meetings" at bounding box center [207, 319] width 57 height 43
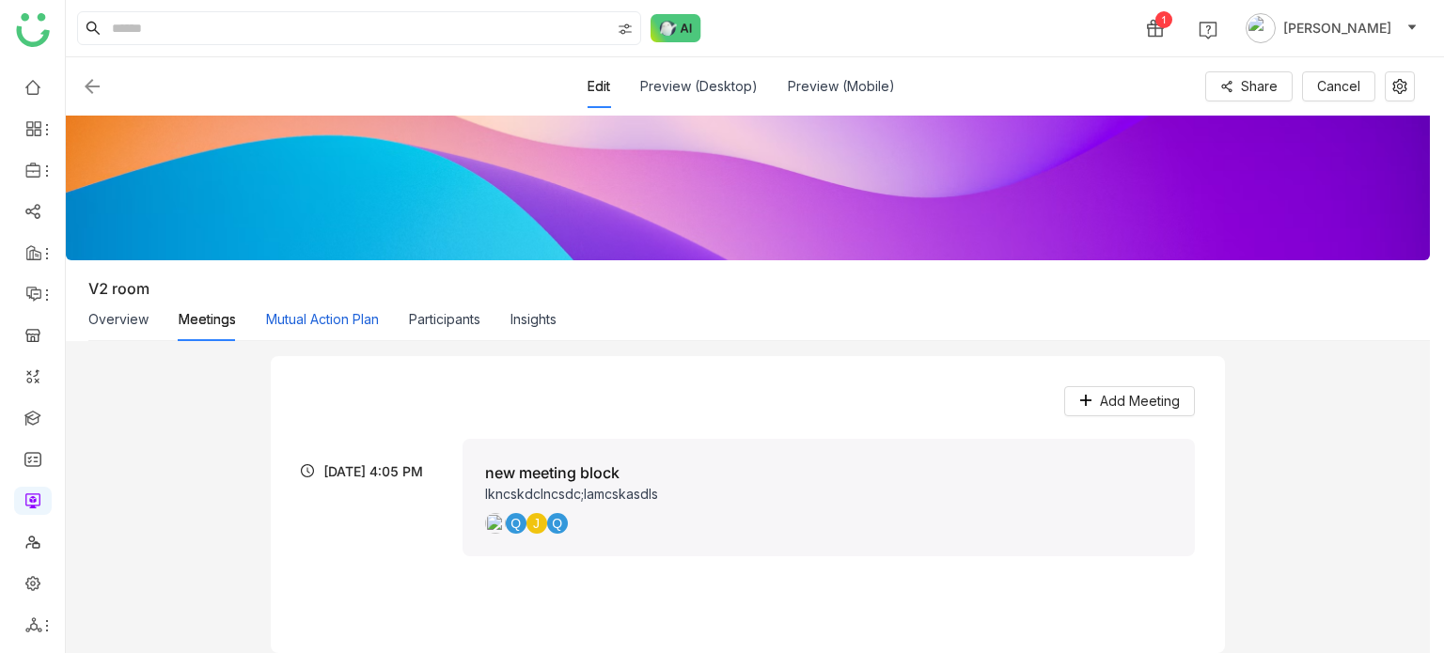
click at [270, 325] on button "Mutual Action Plan" at bounding box center [322, 319] width 113 height 21
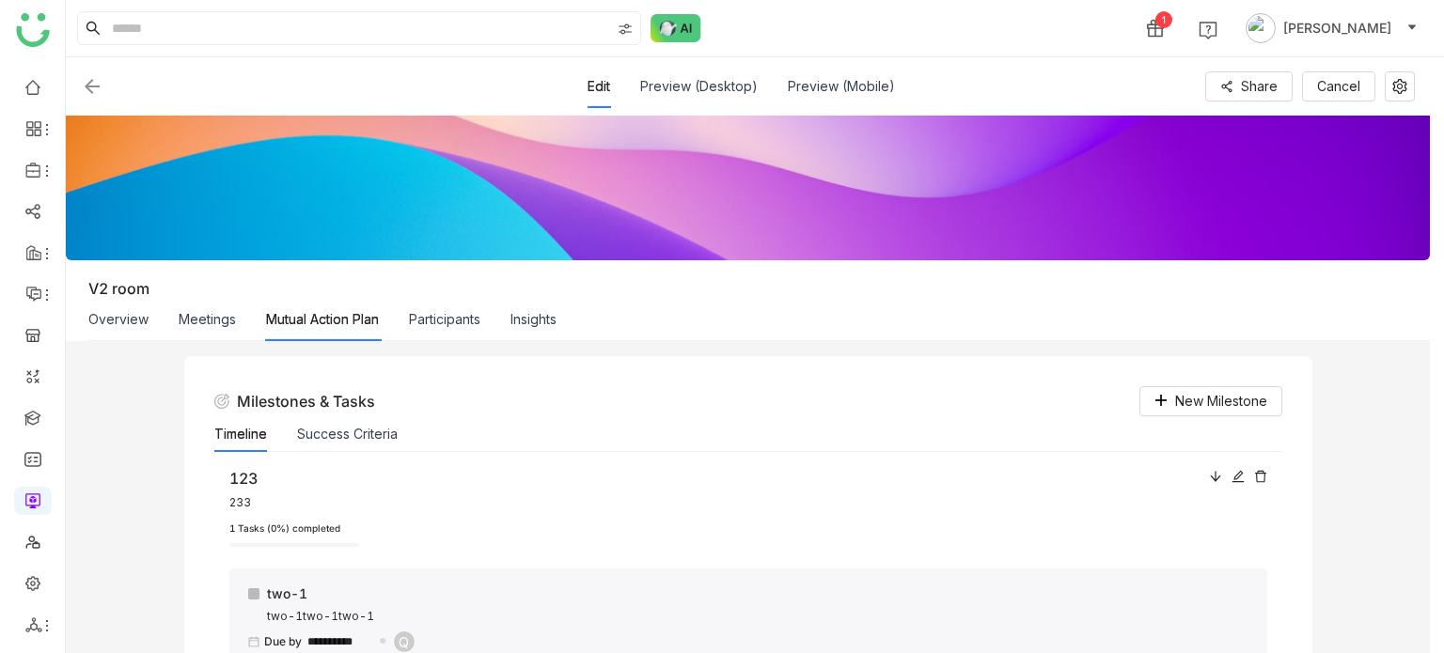
click at [240, 321] on div "Overview Meetings Mutual Action Plan Participants Insights" at bounding box center [322, 319] width 468 height 43
click at [224, 318] on button "Meetings" at bounding box center [207, 319] width 57 height 21
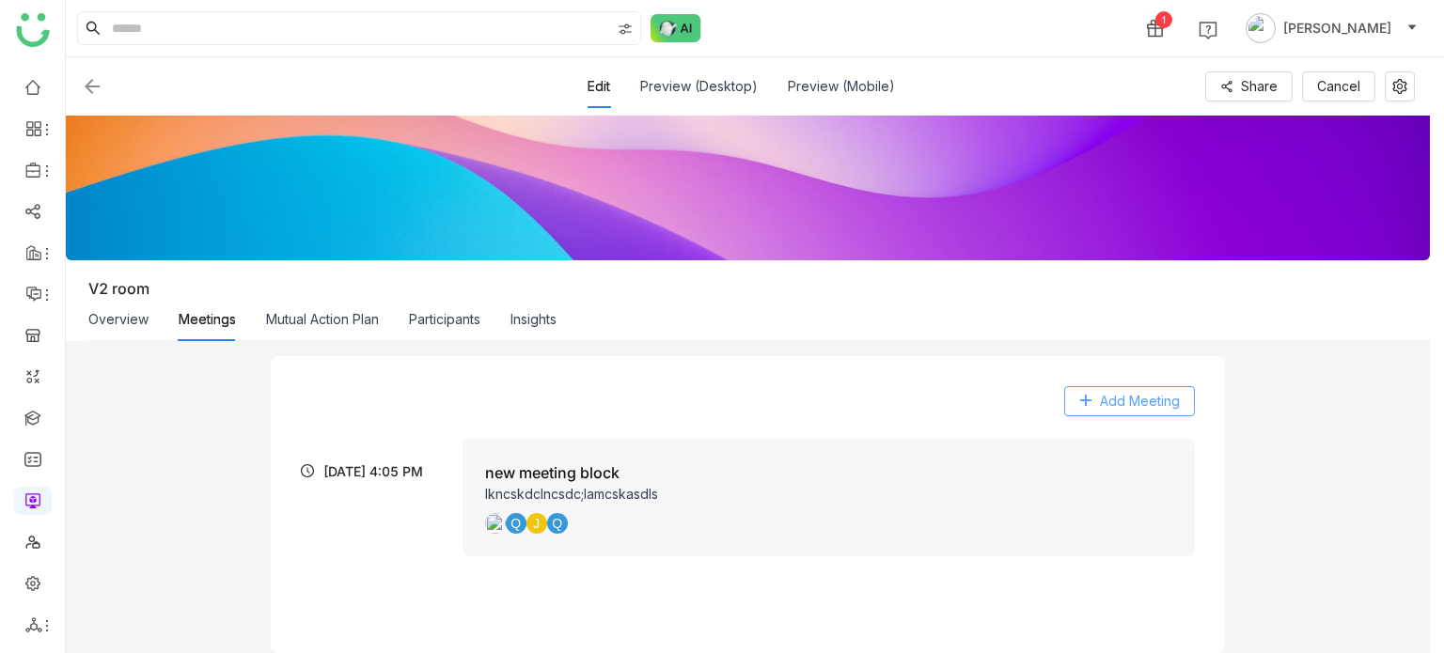
click at [1169, 393] on span "Add Meeting" at bounding box center [1140, 401] width 80 height 21
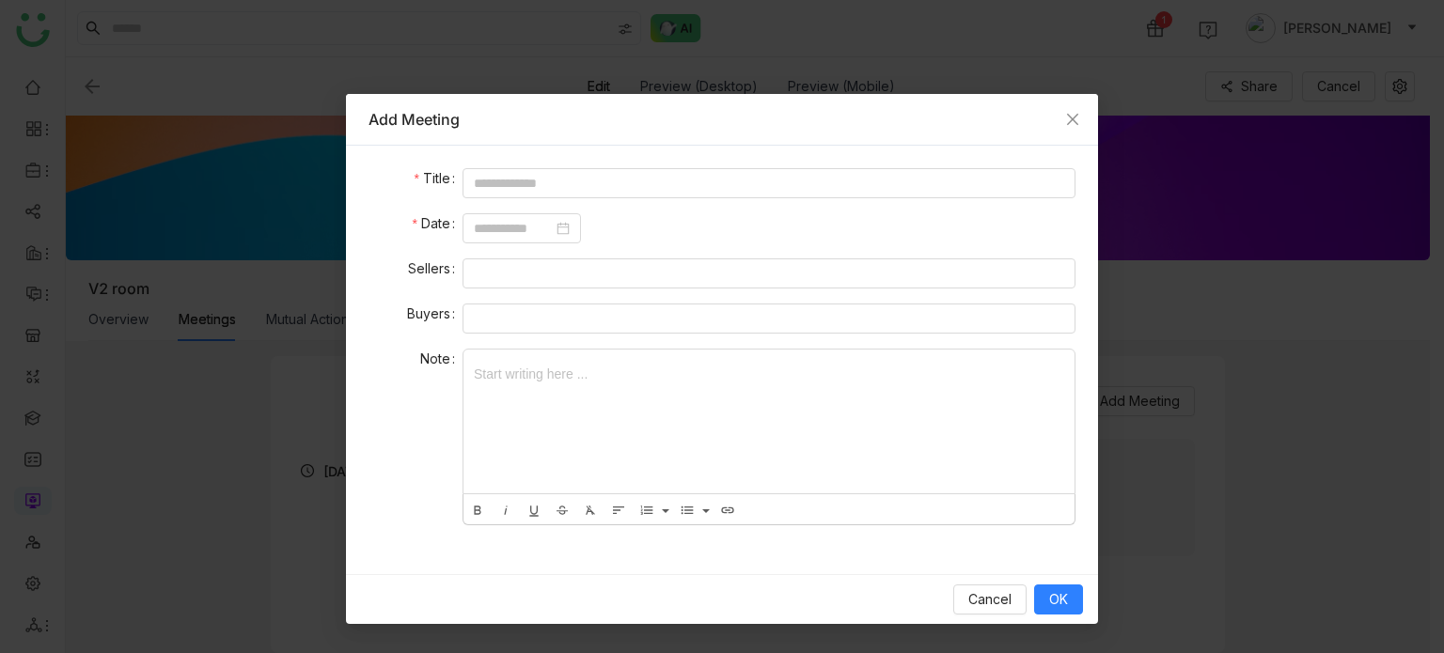
click at [684, 201] on form "Title Date Sellers Buyers Note Start writing here ... Bold Italic Underline Str…" at bounding box center [722, 352] width 707 height 369
click at [688, 198] on form "Title Date Sellers Buyers Note Start writing here ... Bold Italic Underline Str…" at bounding box center [722, 352] width 707 height 369
click at [703, 187] on input at bounding box center [769, 183] width 613 height 30
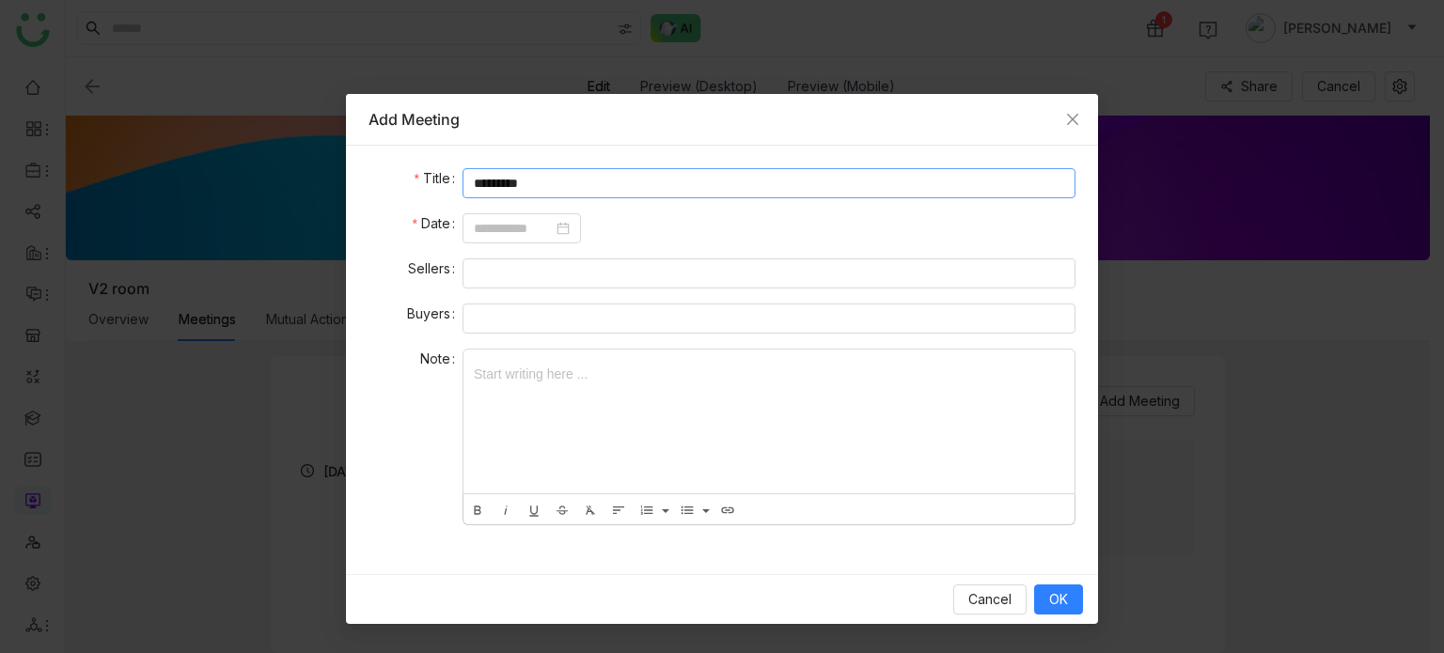
type input "*********"
drag, startPoint x: 1080, startPoint y: 622, endPoint x: 1060, endPoint y: 597, distance: 32.7
click at [1061, 600] on nz-modal-container "Add Meeting Title ********* Date Sellers Buyers Note Start writing here ... Bol…" at bounding box center [722, 326] width 1444 height 653
click at [1060, 596] on span "OK" at bounding box center [1058, 599] width 19 height 21
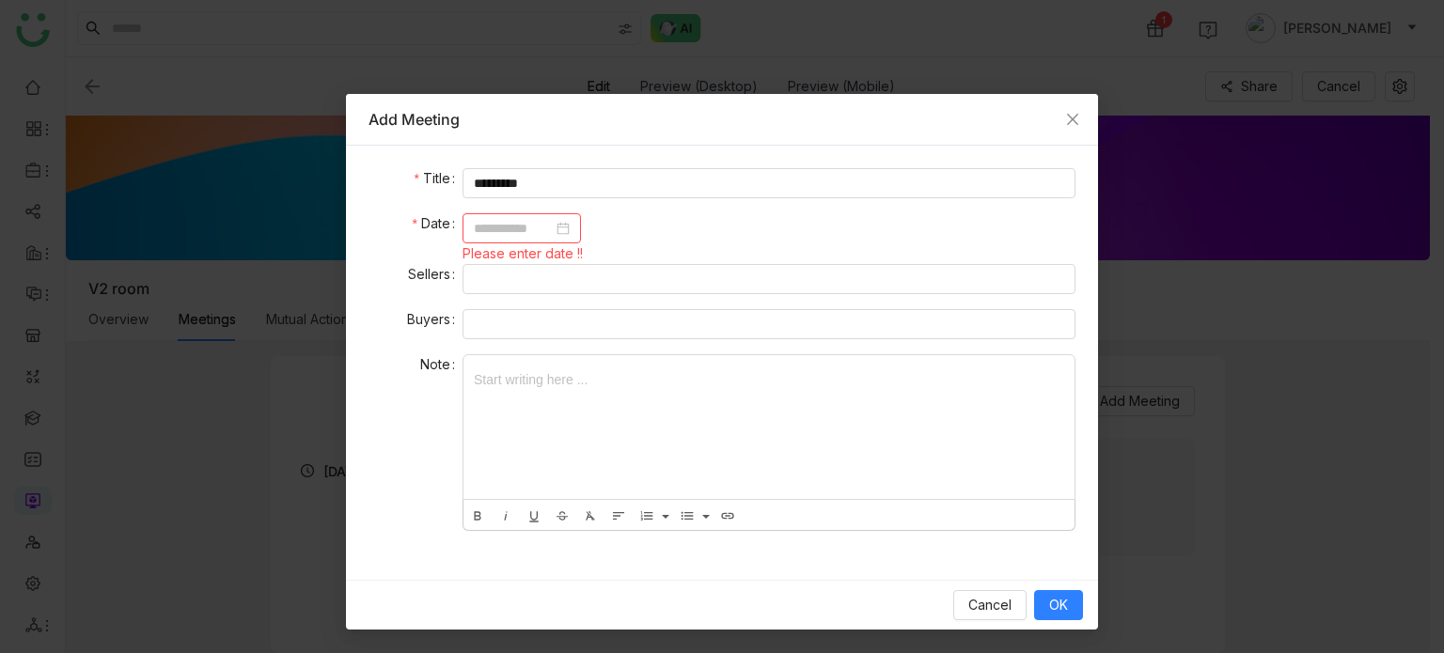
click at [545, 236] on input at bounding box center [513, 228] width 79 height 21
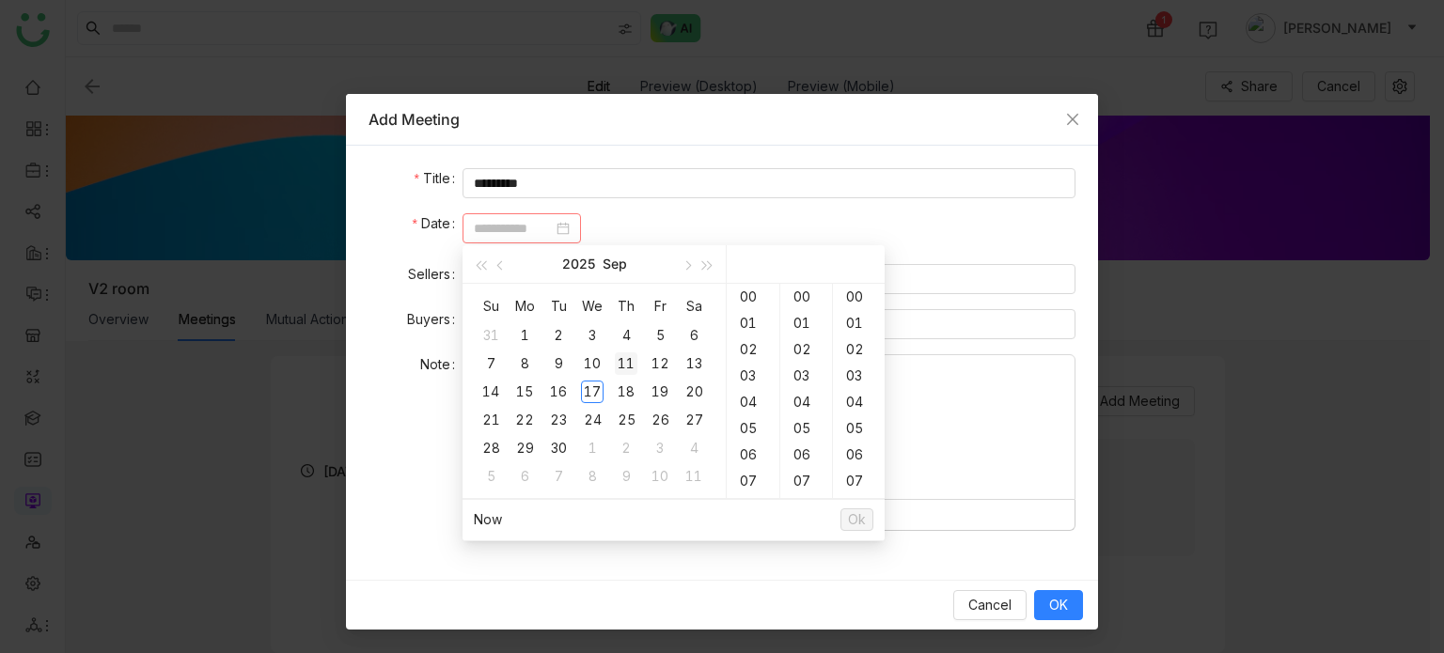
click at [629, 375] on td "11" at bounding box center [626, 364] width 34 height 28
click at [627, 386] on div "18" at bounding box center [626, 392] width 23 height 23
type input "**********"
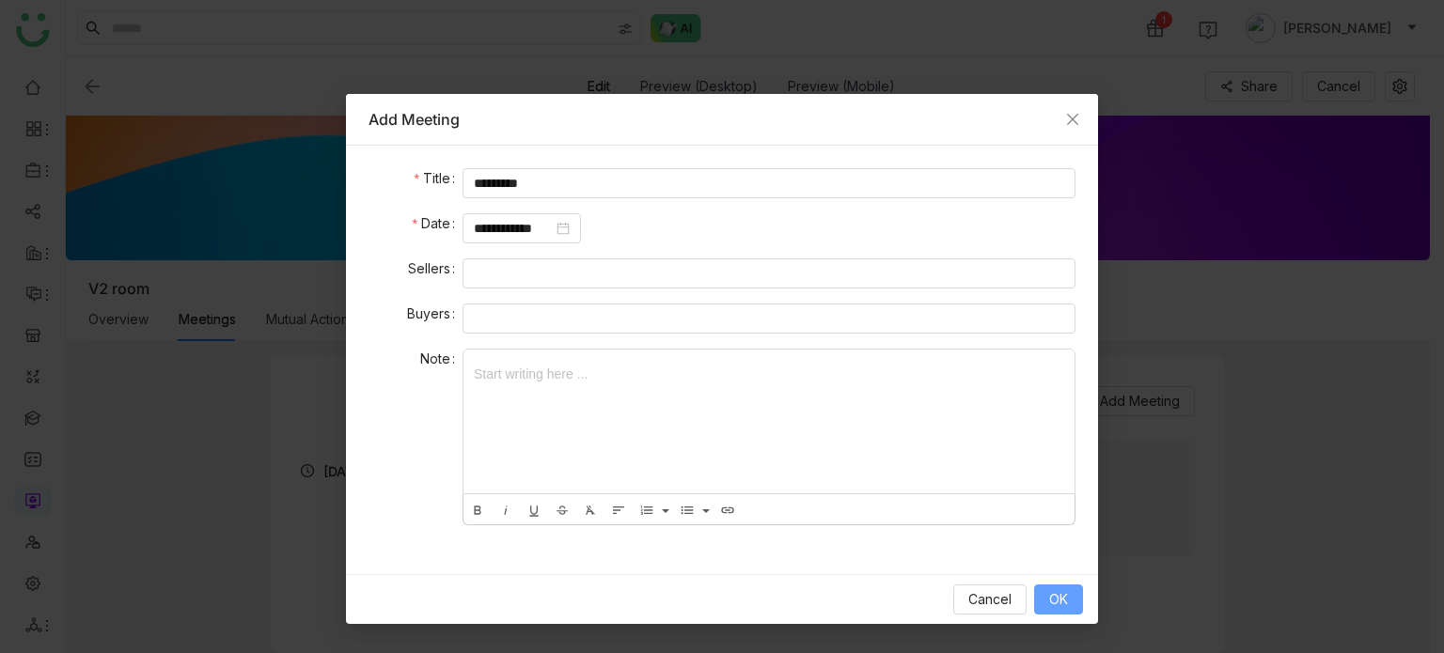
click at [1063, 600] on span "OK" at bounding box center [1058, 599] width 19 height 21
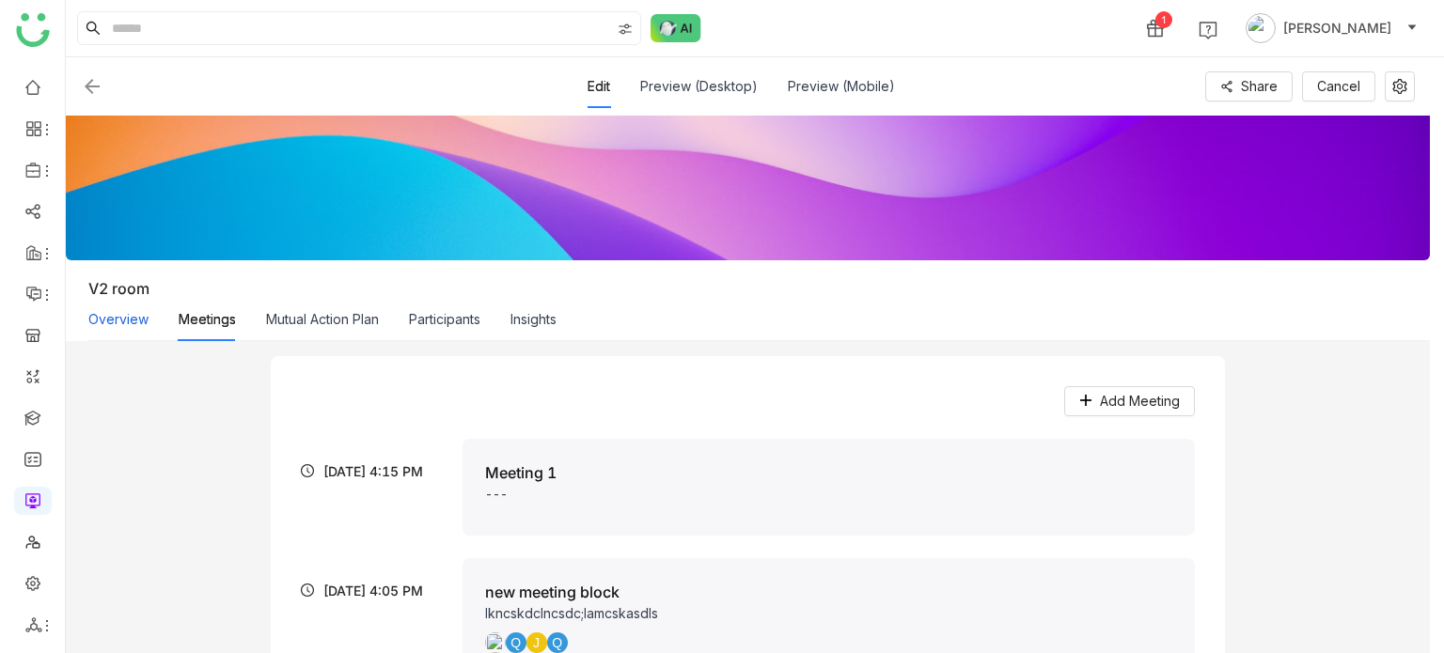
click at [123, 328] on button "Overview" at bounding box center [118, 319] width 60 height 21
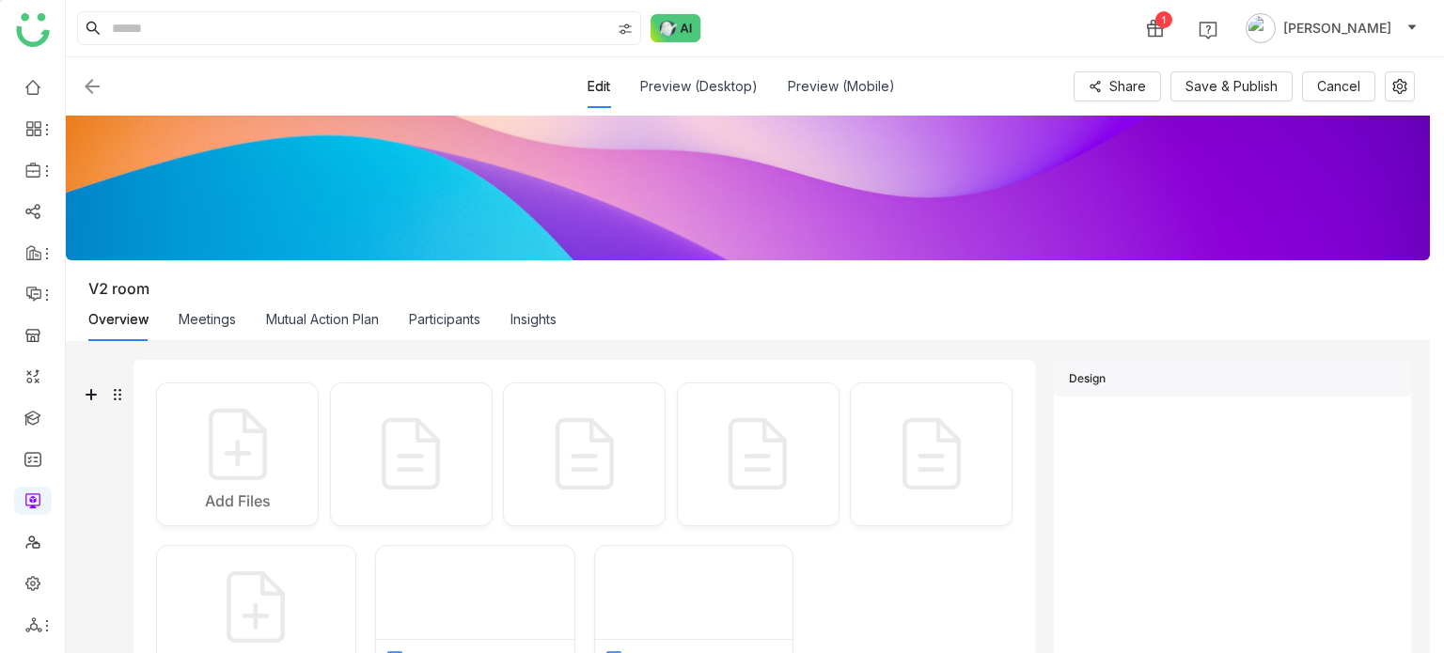
scroll to position [0, 0]
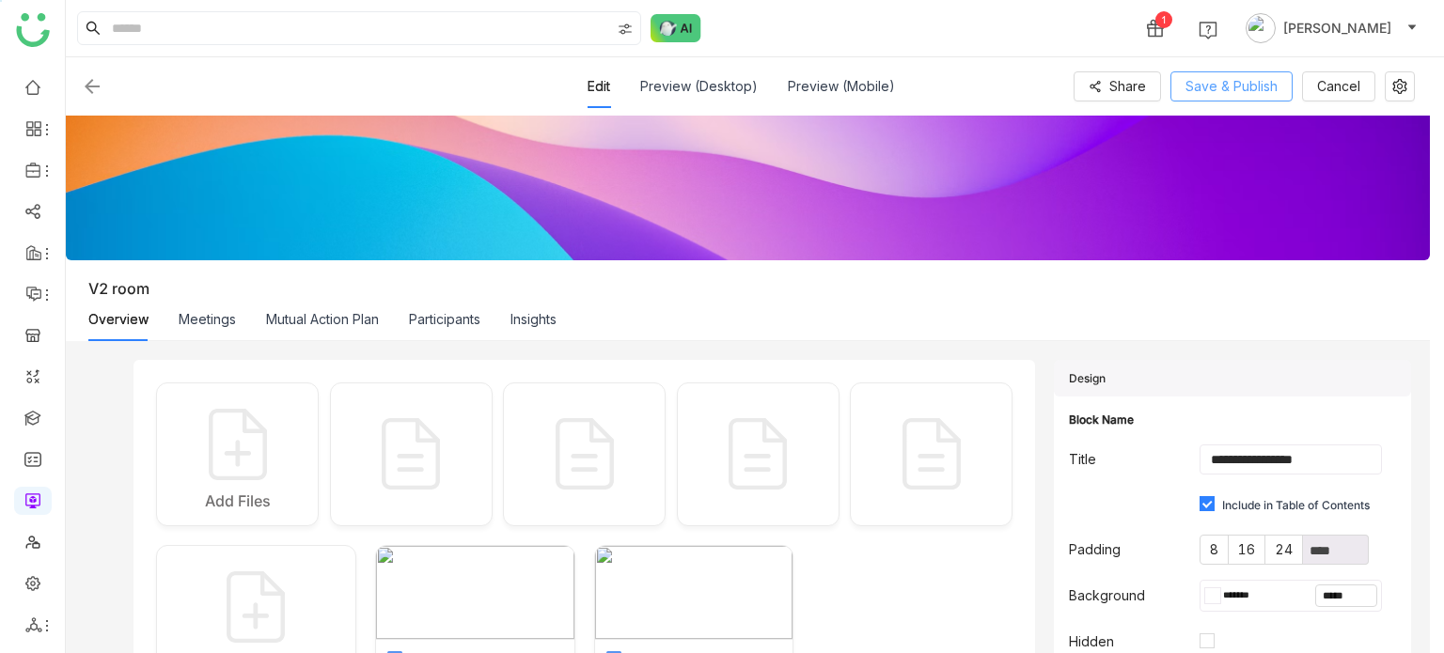
click at [1212, 82] on span "Save & Publish" at bounding box center [1232, 86] width 92 height 21
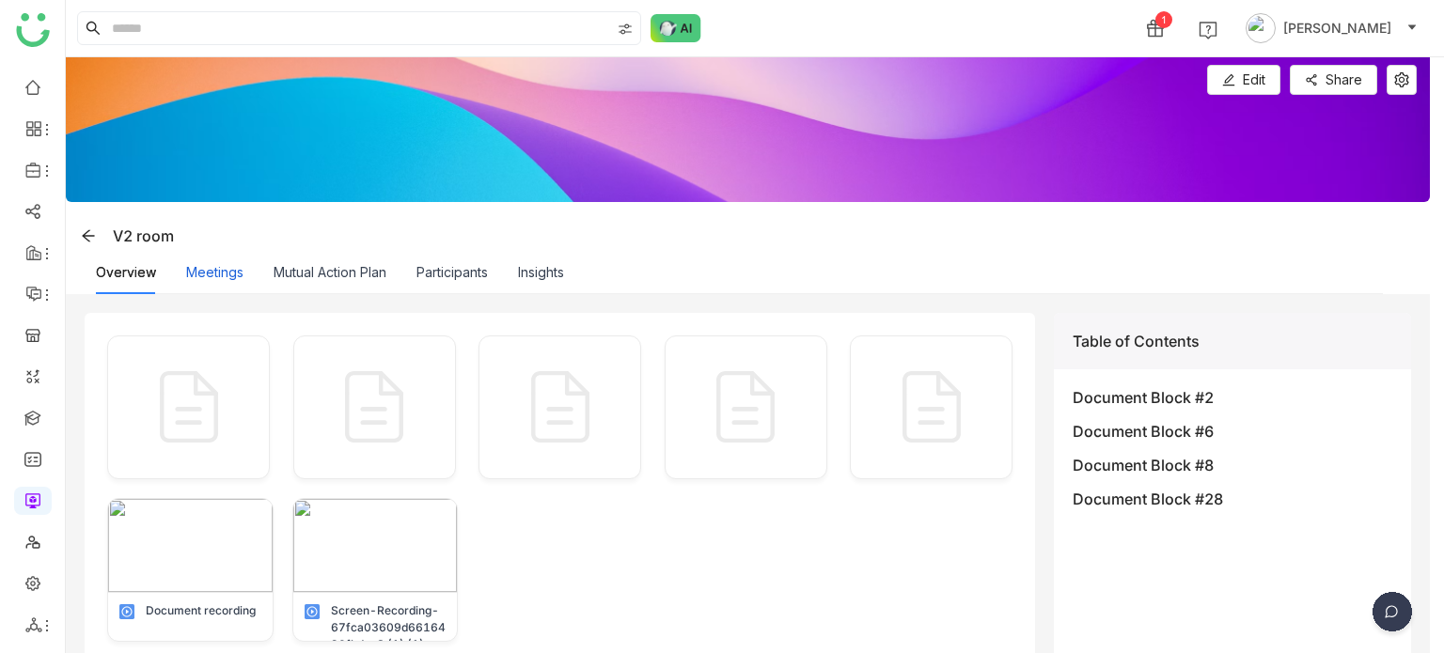
click at [239, 281] on button "Meetings" at bounding box center [214, 272] width 57 height 21
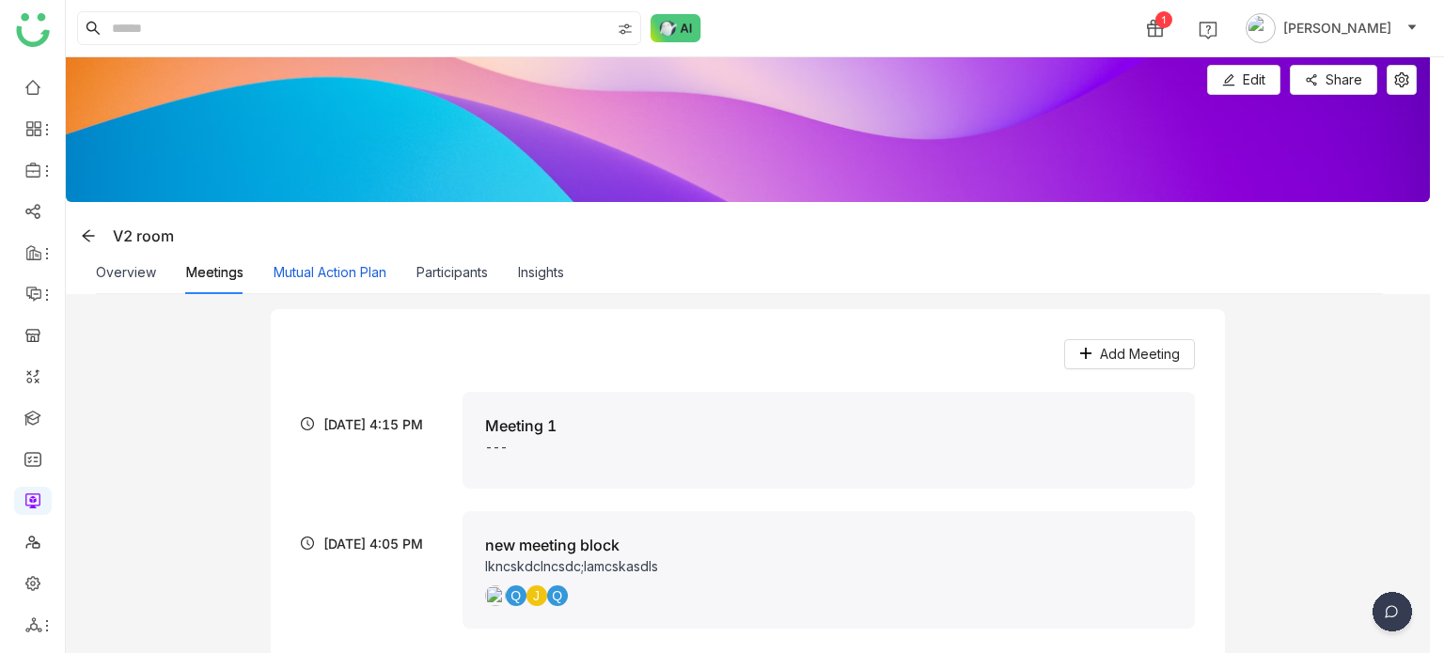
click at [305, 267] on button "Mutual Action Plan" at bounding box center [330, 272] width 113 height 21
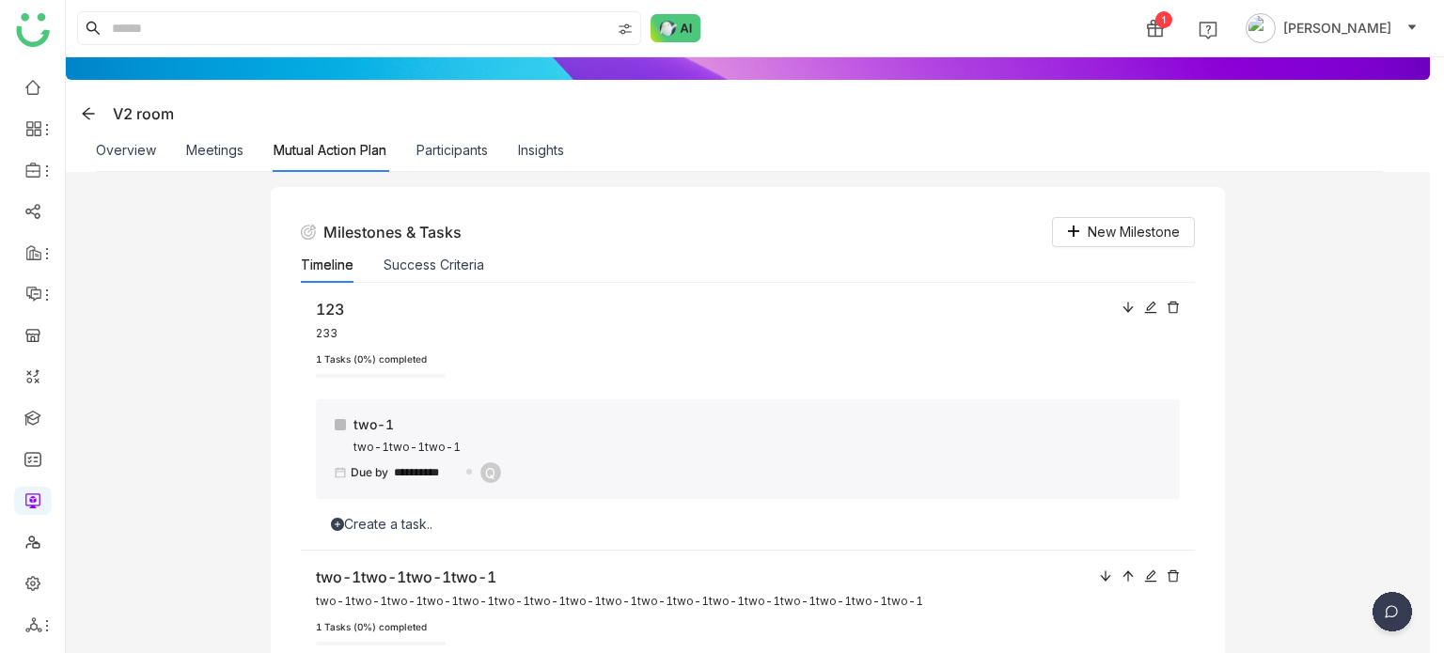
scroll to position [126, 0]
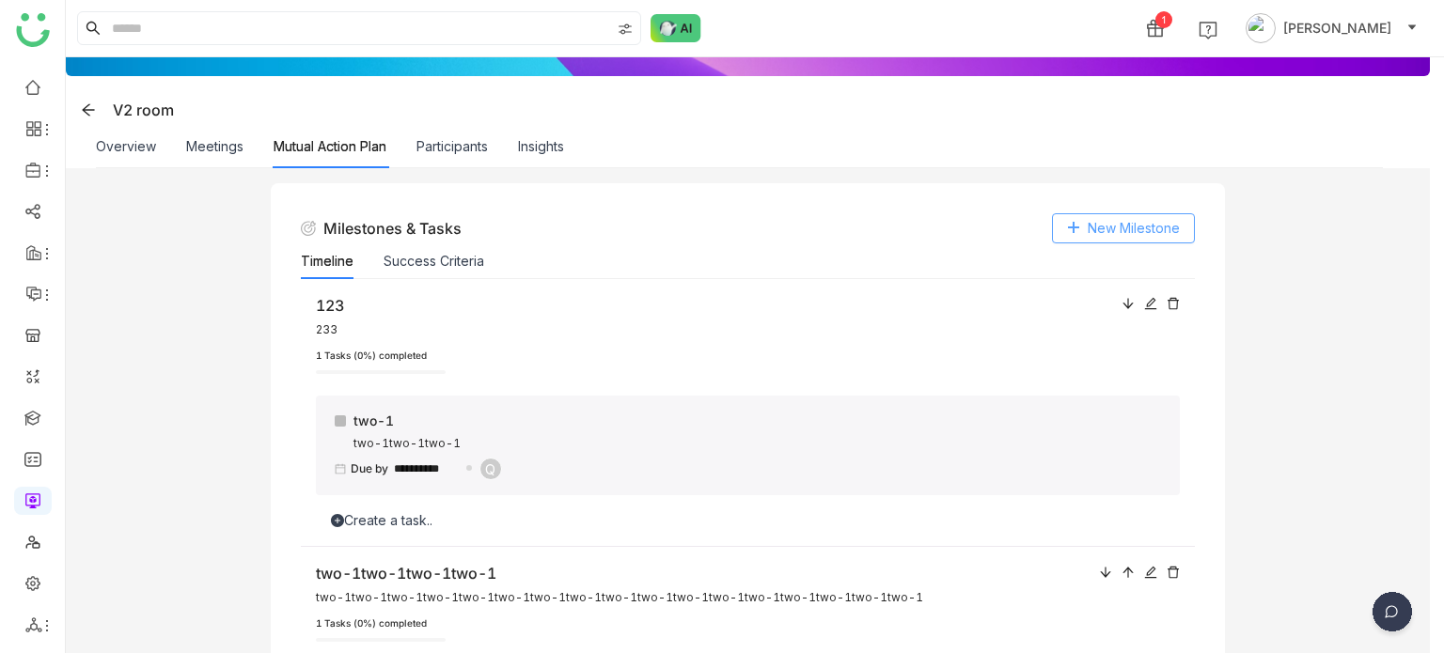
click at [1182, 221] on button "New Milestone" at bounding box center [1123, 228] width 143 height 30
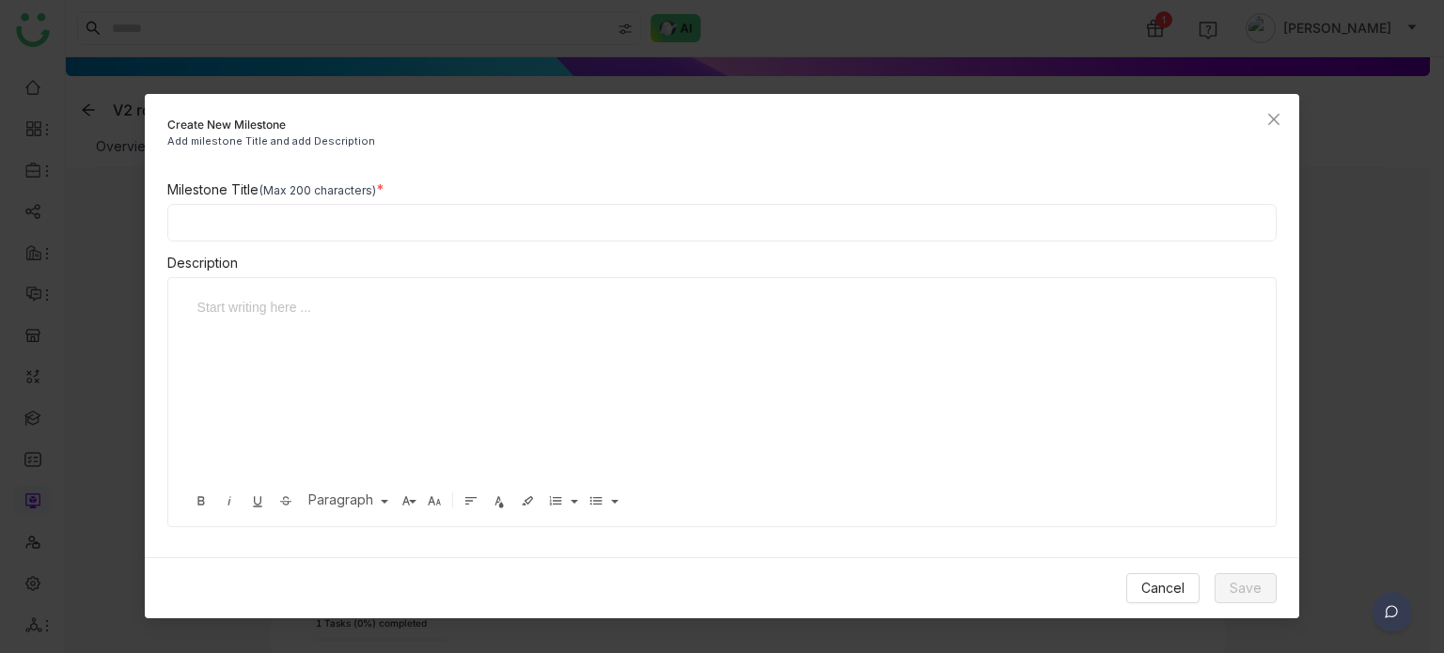
click at [820, 228] on input at bounding box center [722, 223] width 1110 height 38
type input "*"
type input "**********"
click at [722, 339] on div at bounding box center [715, 391] width 1057 height 188
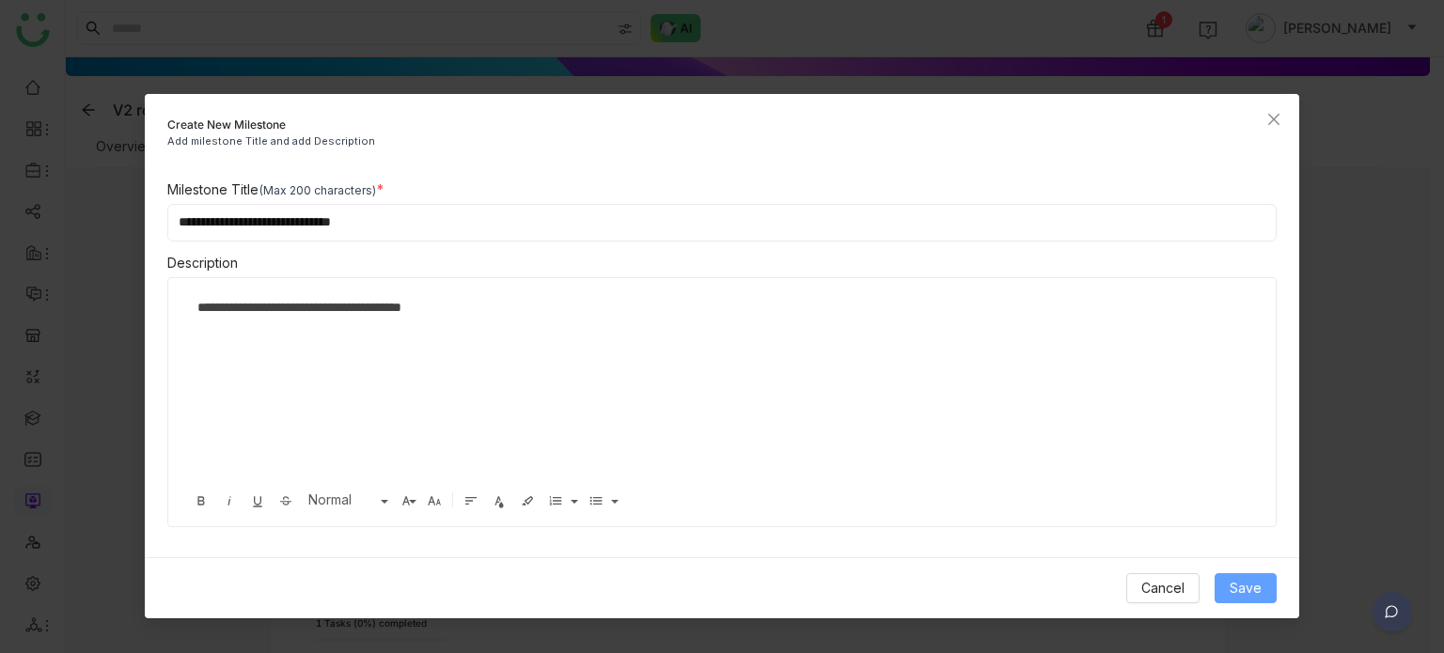
click at [1253, 593] on span "Save" at bounding box center [1246, 588] width 32 height 21
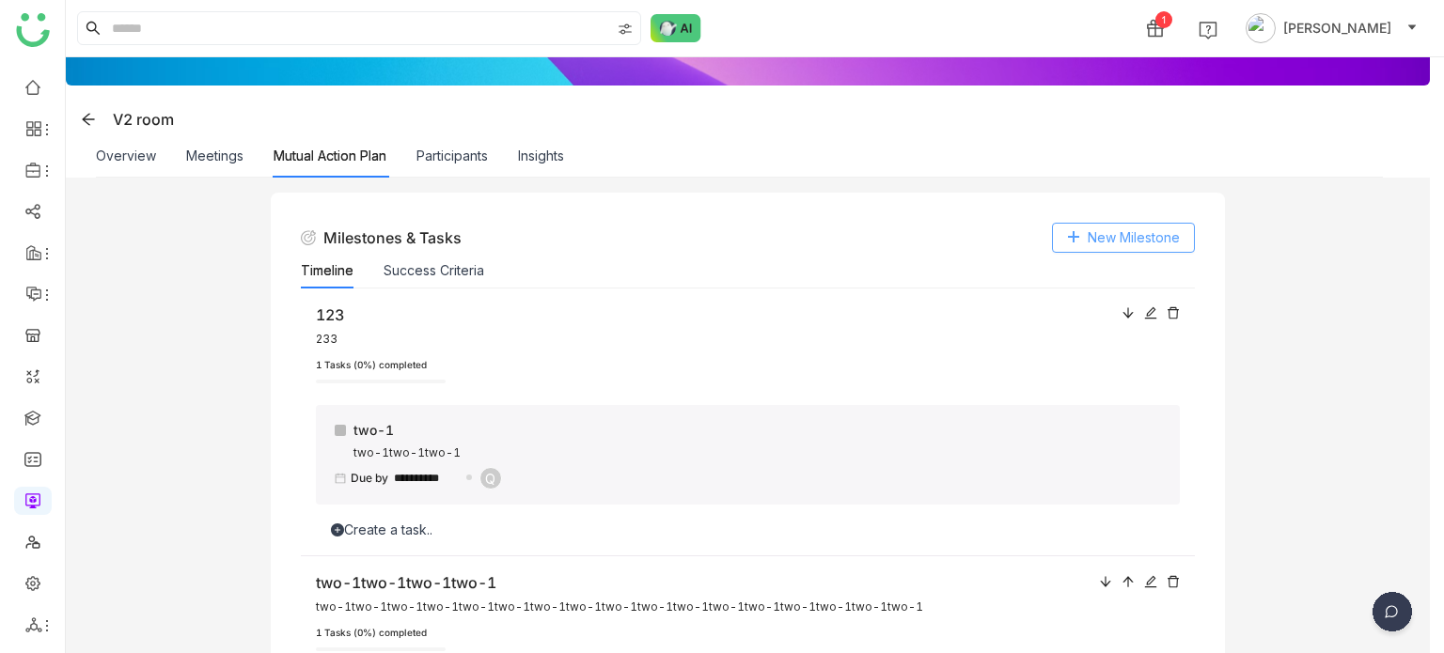
scroll to position [0, 0]
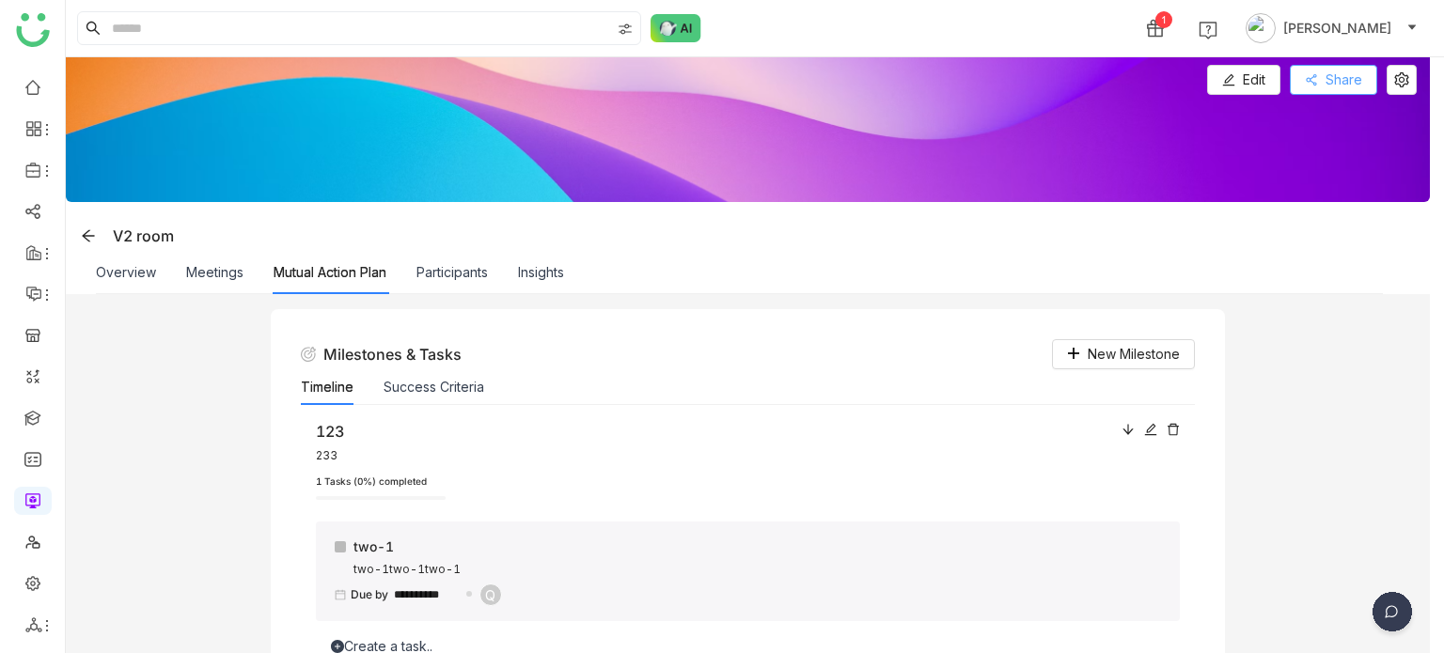
click at [1323, 82] on button "Share" at bounding box center [1333, 80] width 87 height 30
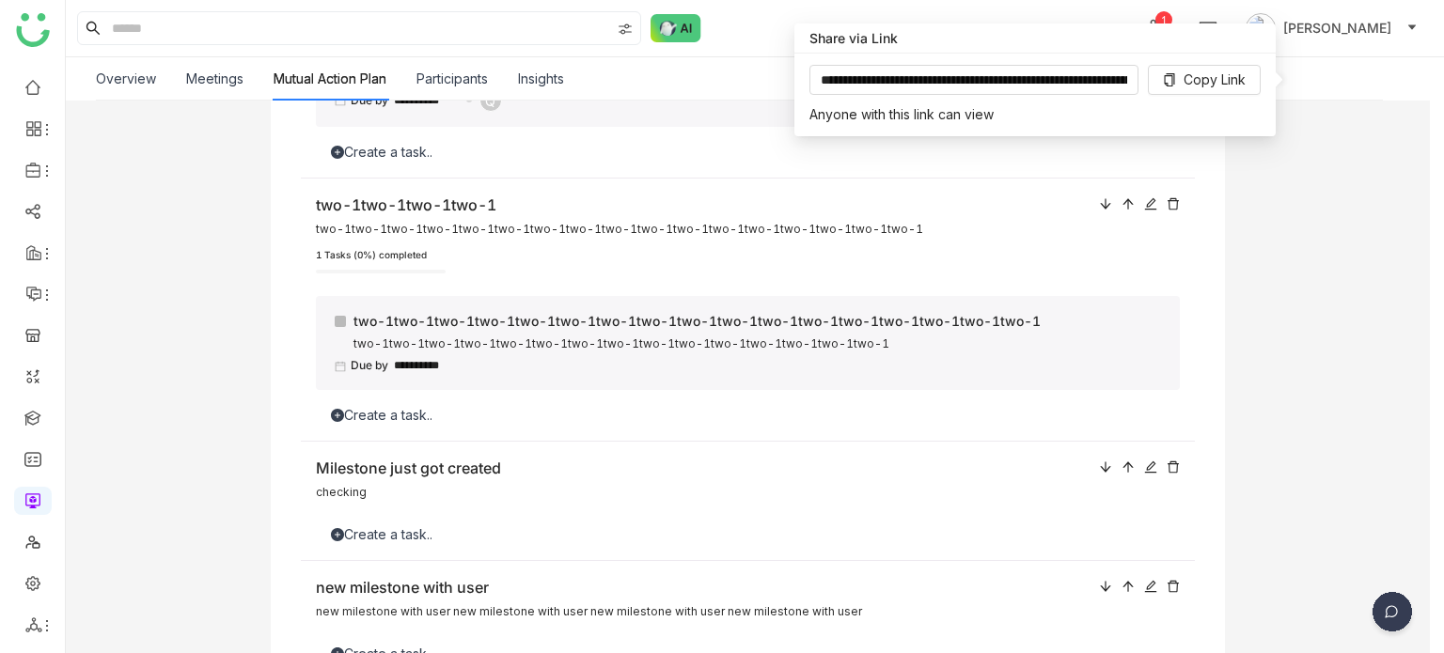
scroll to position [669, 0]
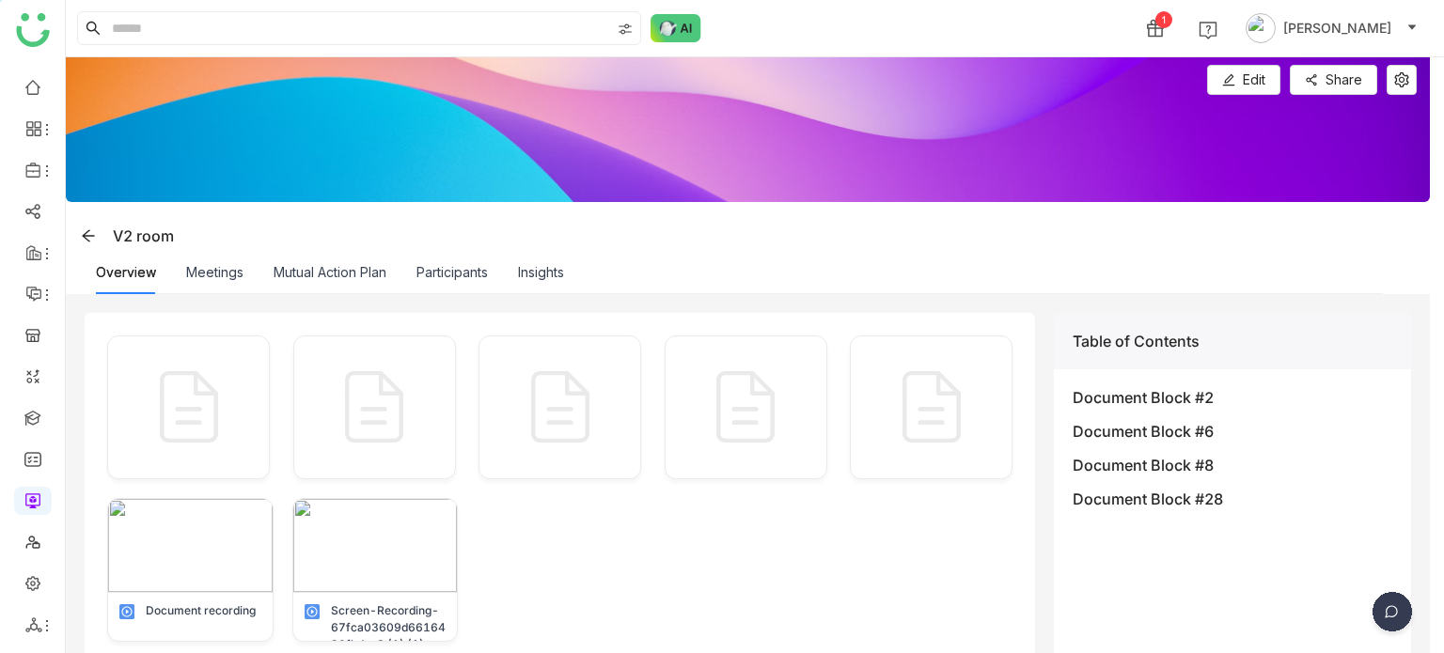
click at [354, 260] on div "Mutual Action Plan" at bounding box center [330, 272] width 113 height 43
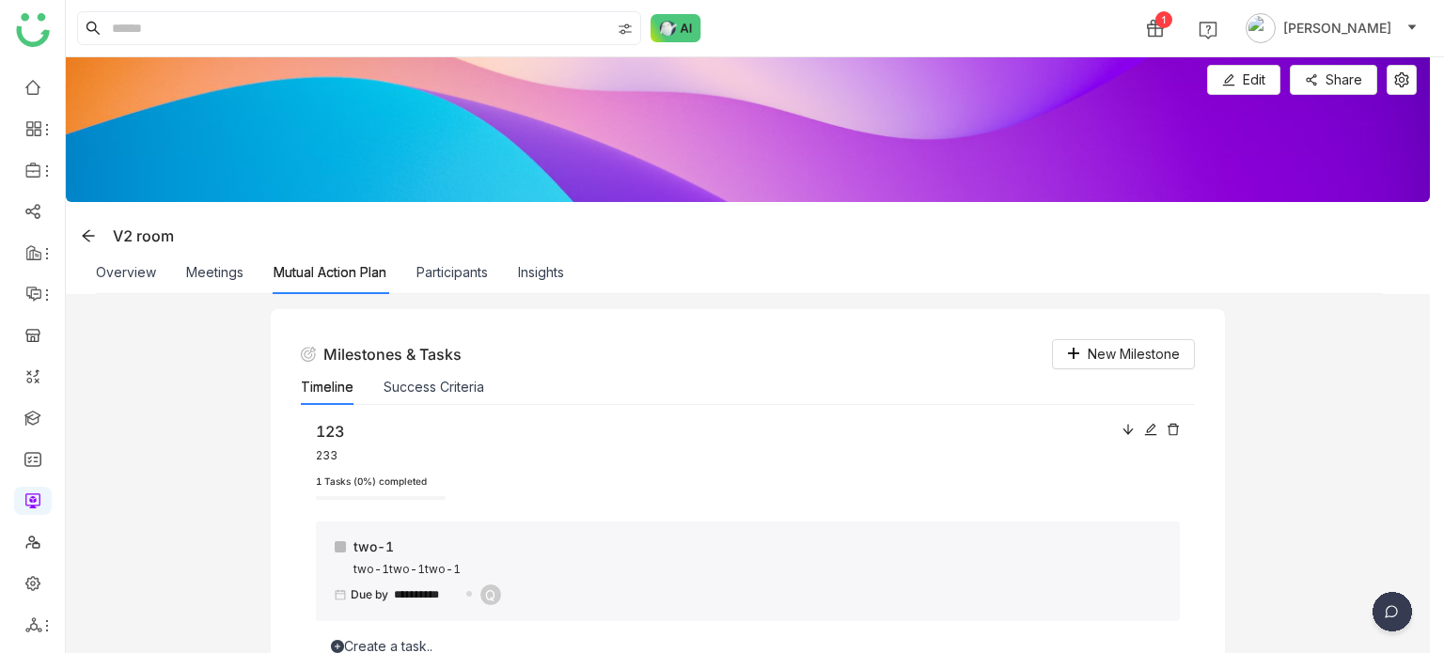
click at [443, 375] on div "Success Criteria" at bounding box center [434, 387] width 101 height 36
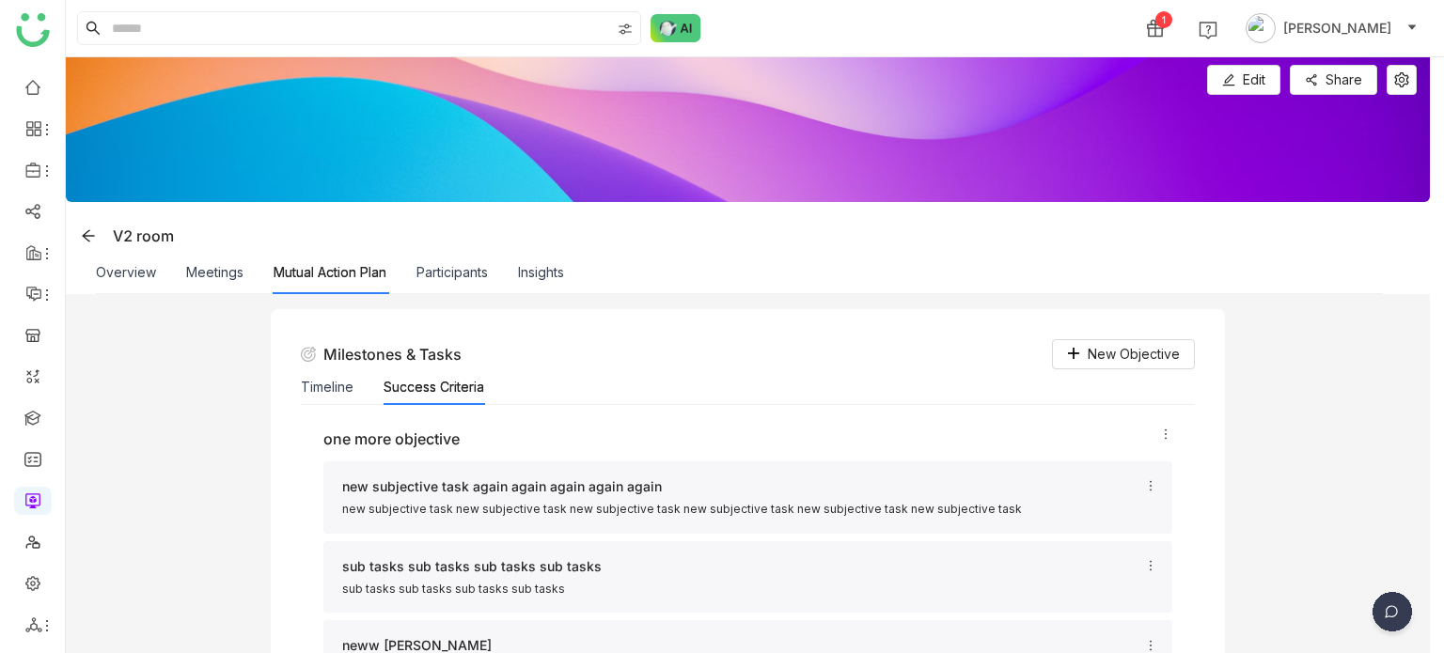
scroll to position [128, 0]
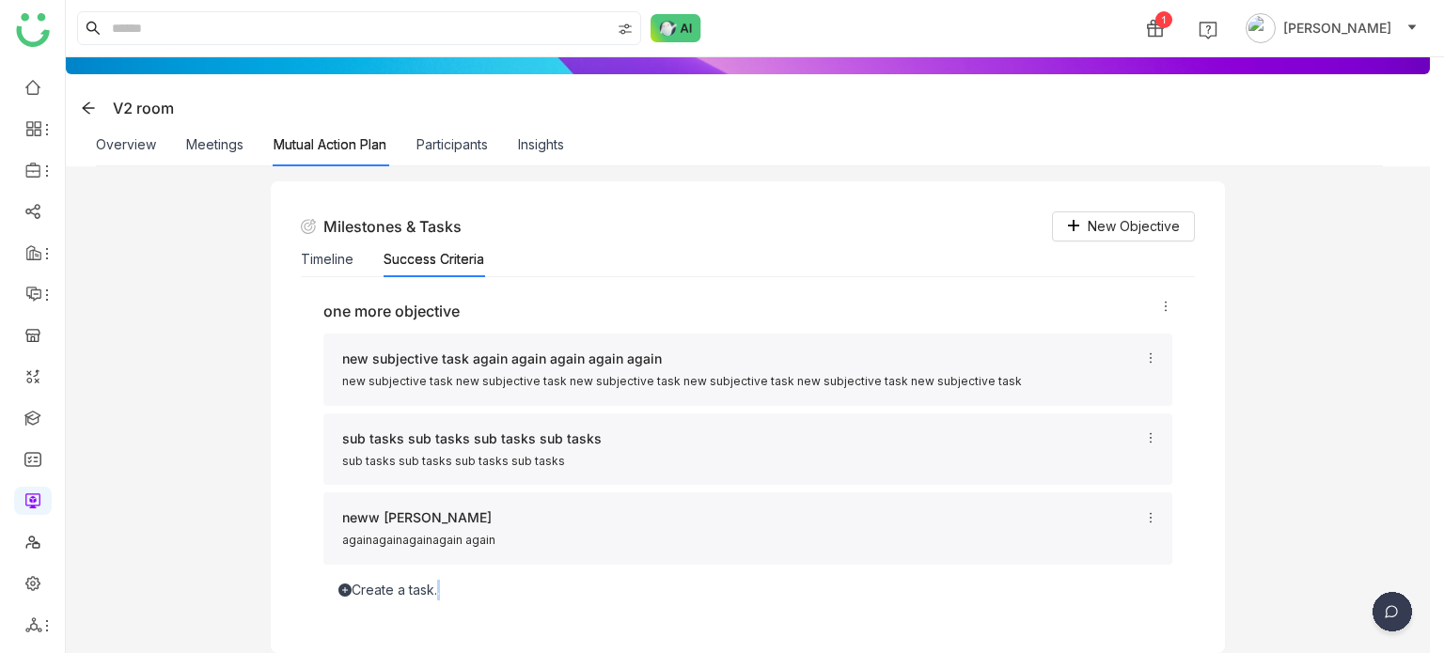
click at [437, 589] on div "Create a task.." at bounding box center [748, 590] width 850 height 21
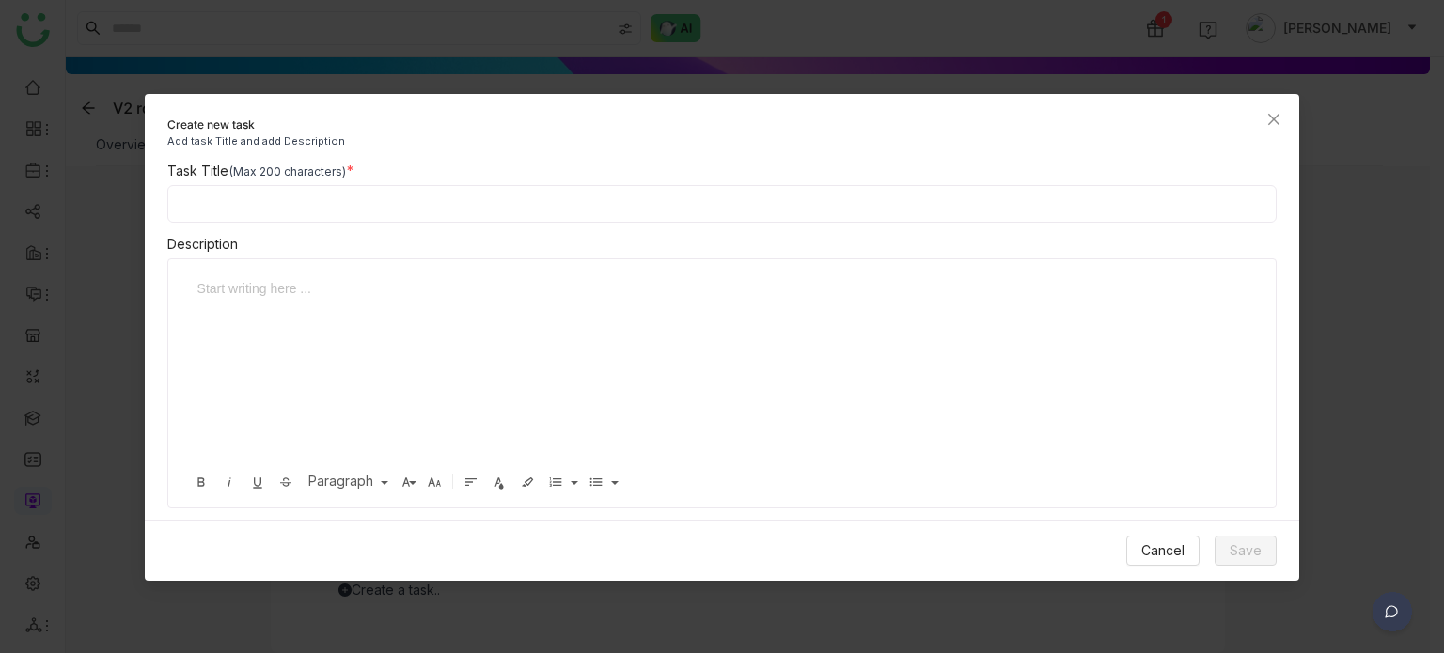
click at [398, 190] on input at bounding box center [722, 204] width 1110 height 38
type input "**********"
click at [421, 321] on div at bounding box center [715, 372] width 1057 height 188
click at [1241, 551] on span "Save" at bounding box center [1246, 551] width 32 height 21
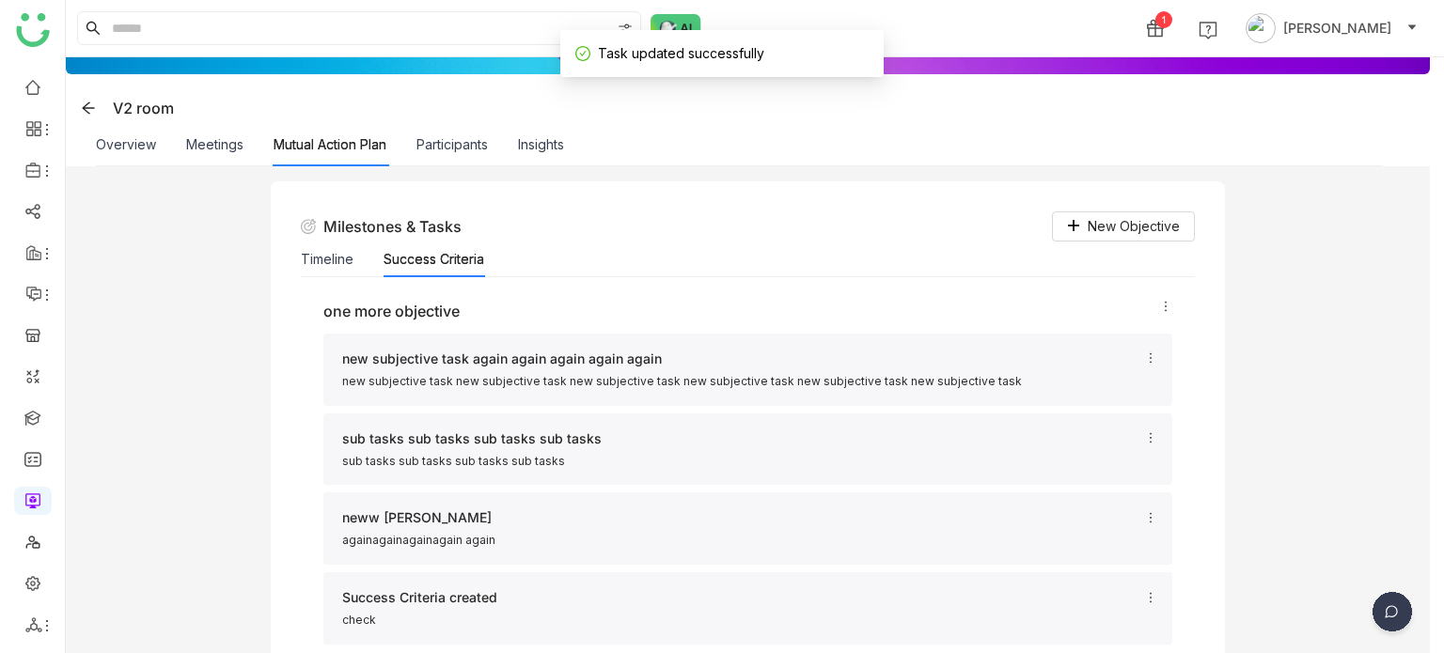
scroll to position [0, 0]
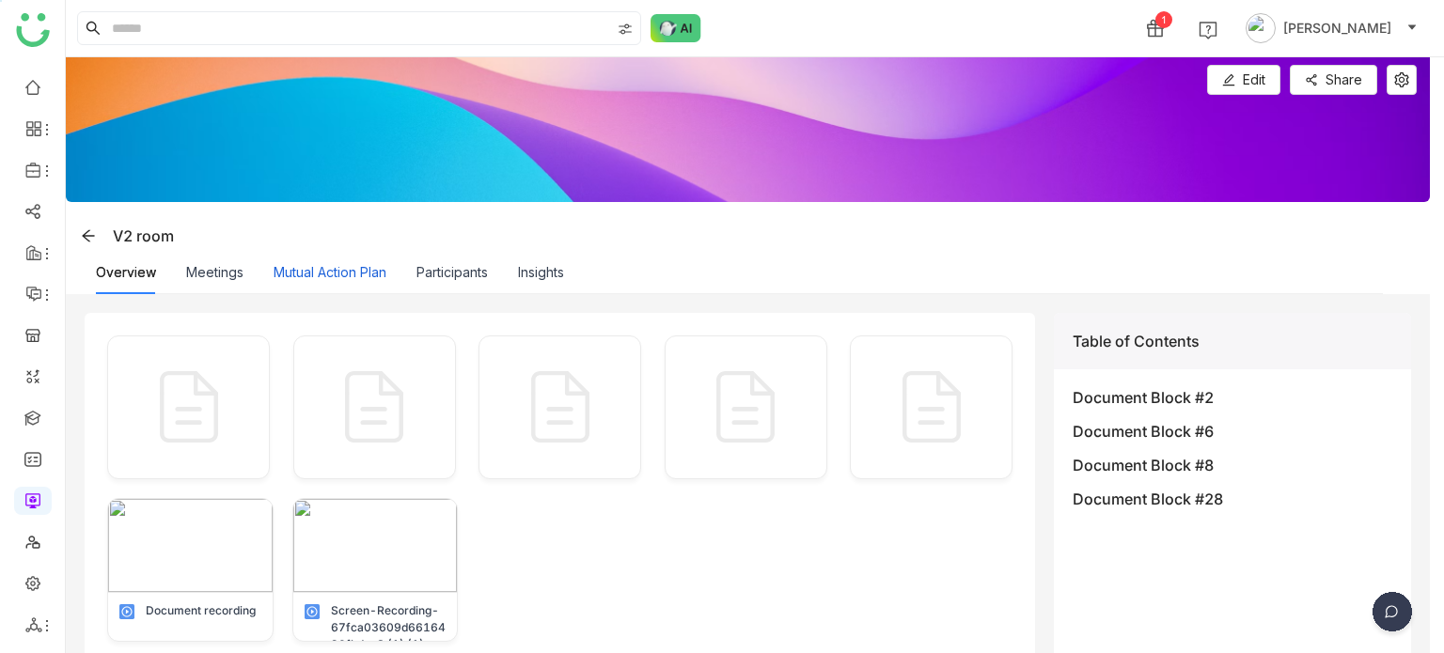
click at [314, 275] on button "Mutual Action Plan" at bounding box center [330, 272] width 113 height 21
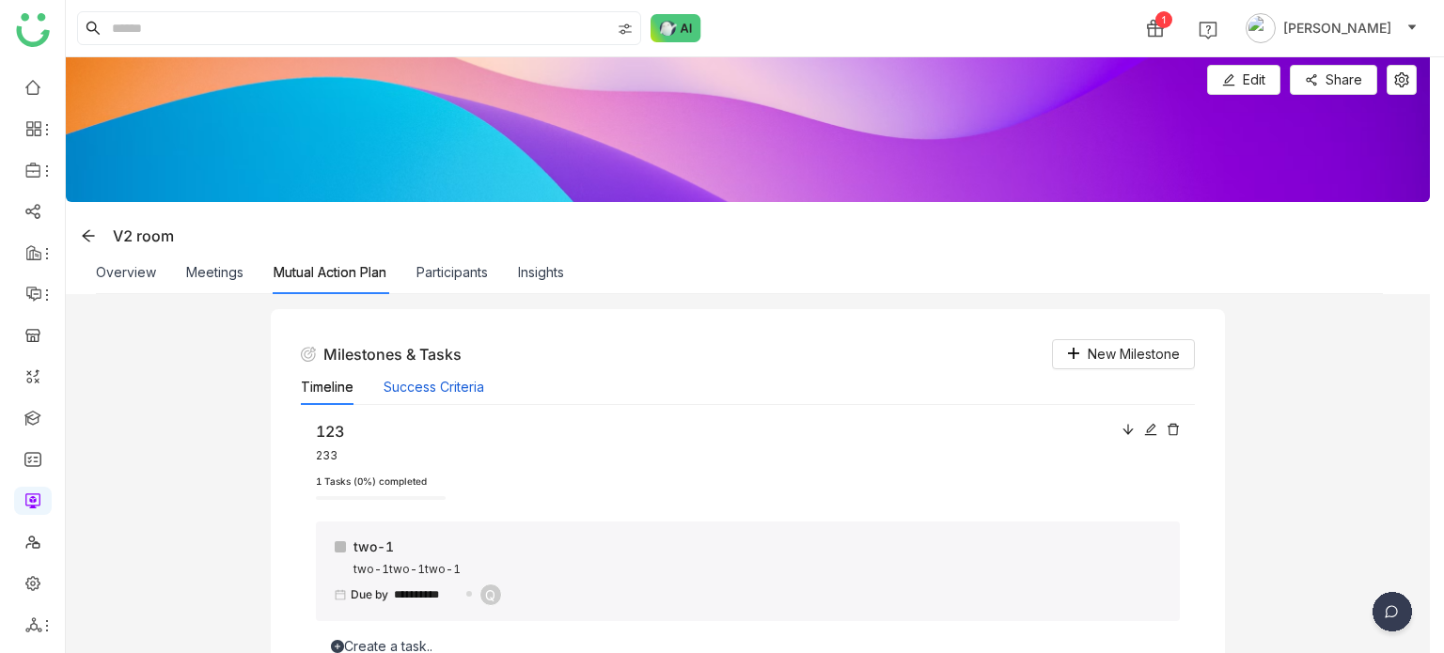
click at [442, 391] on button "Success Criteria" at bounding box center [434, 387] width 101 height 21
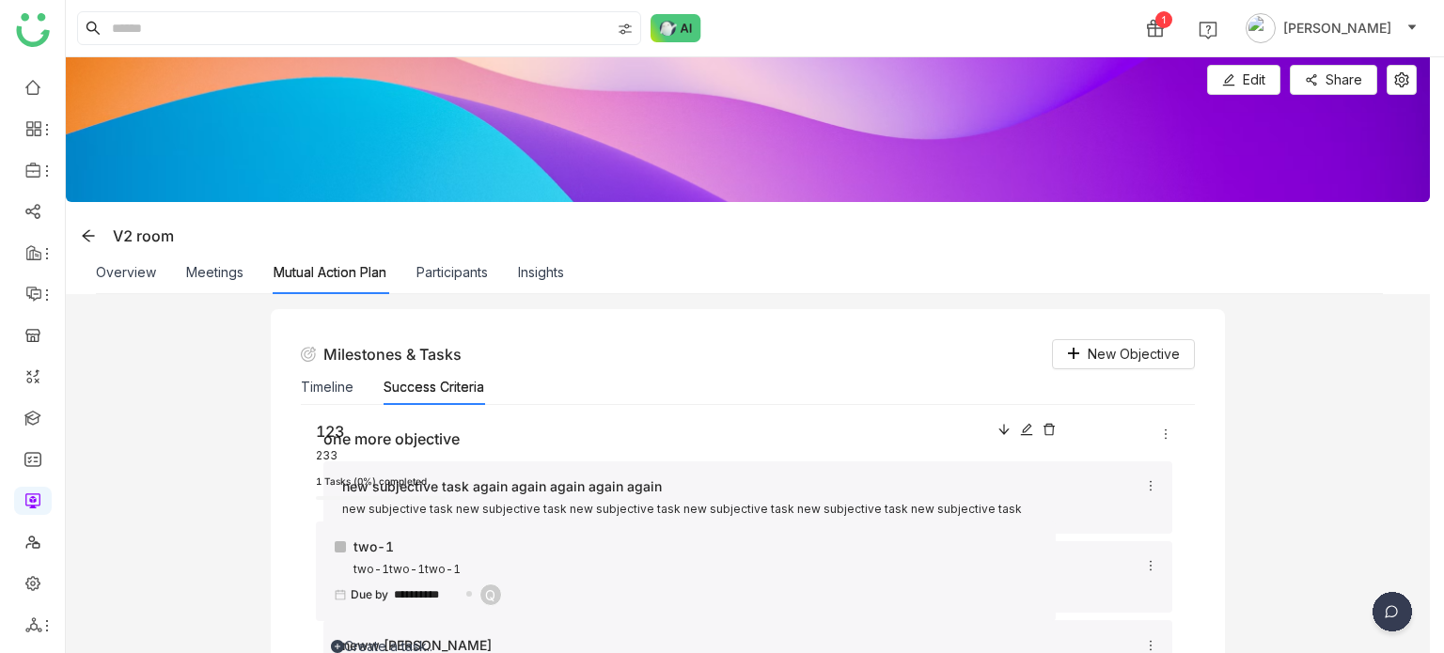
scroll to position [243, 0]
